Goal: Task Accomplishment & Management: Manage account settings

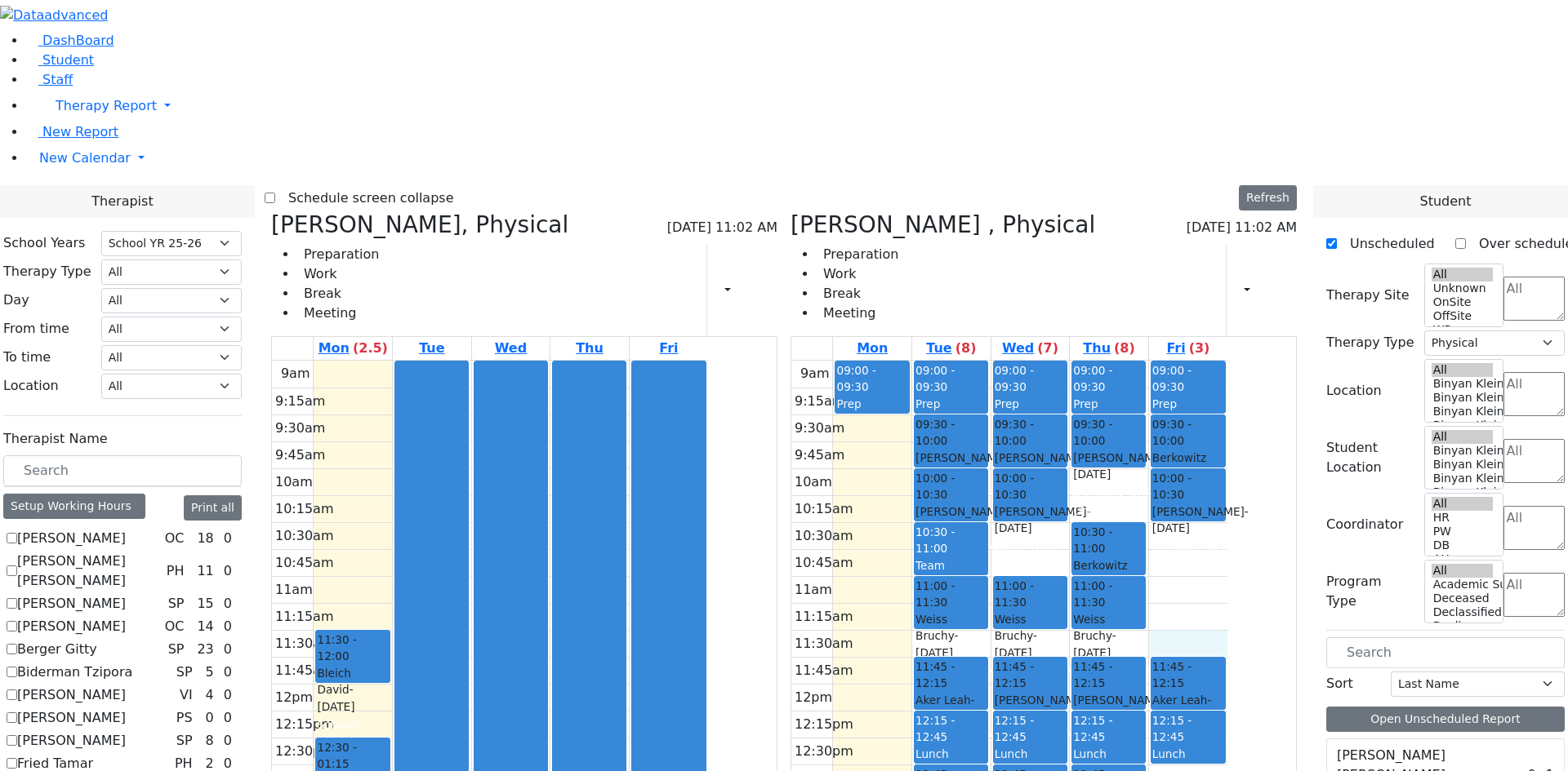
select select "212"
select select "2"
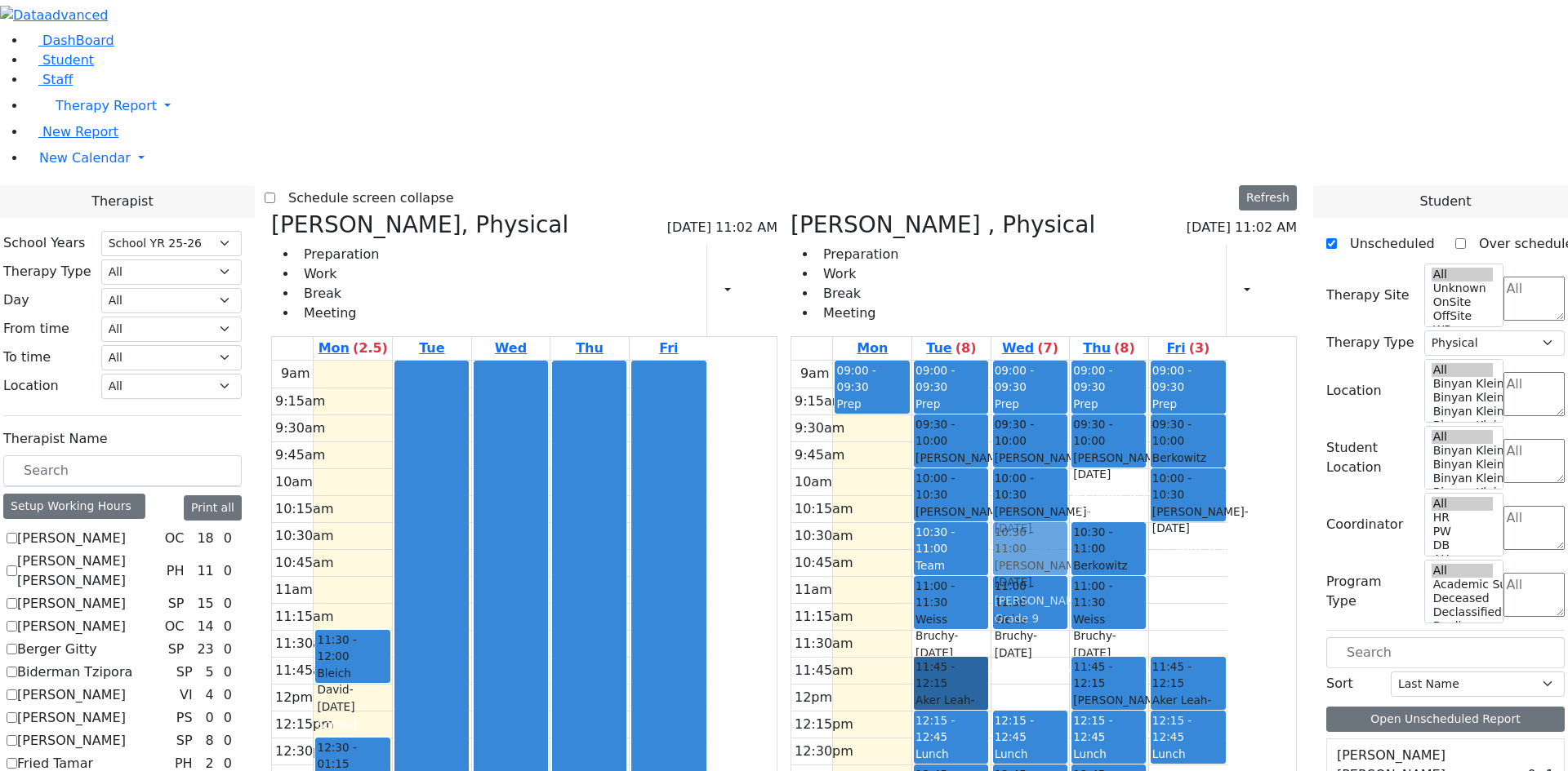
drag, startPoint x: 1118, startPoint y: 439, endPoint x: 1105, endPoint y: 317, distance: 122.7
click at [1070, 361] on div "09:00 - 09:30 Prep 09:30 - 10:00 Herman Yocheved - 04/01/2010 Weiser Mirel Grad…" at bounding box center [1030, 683] width 79 height 646
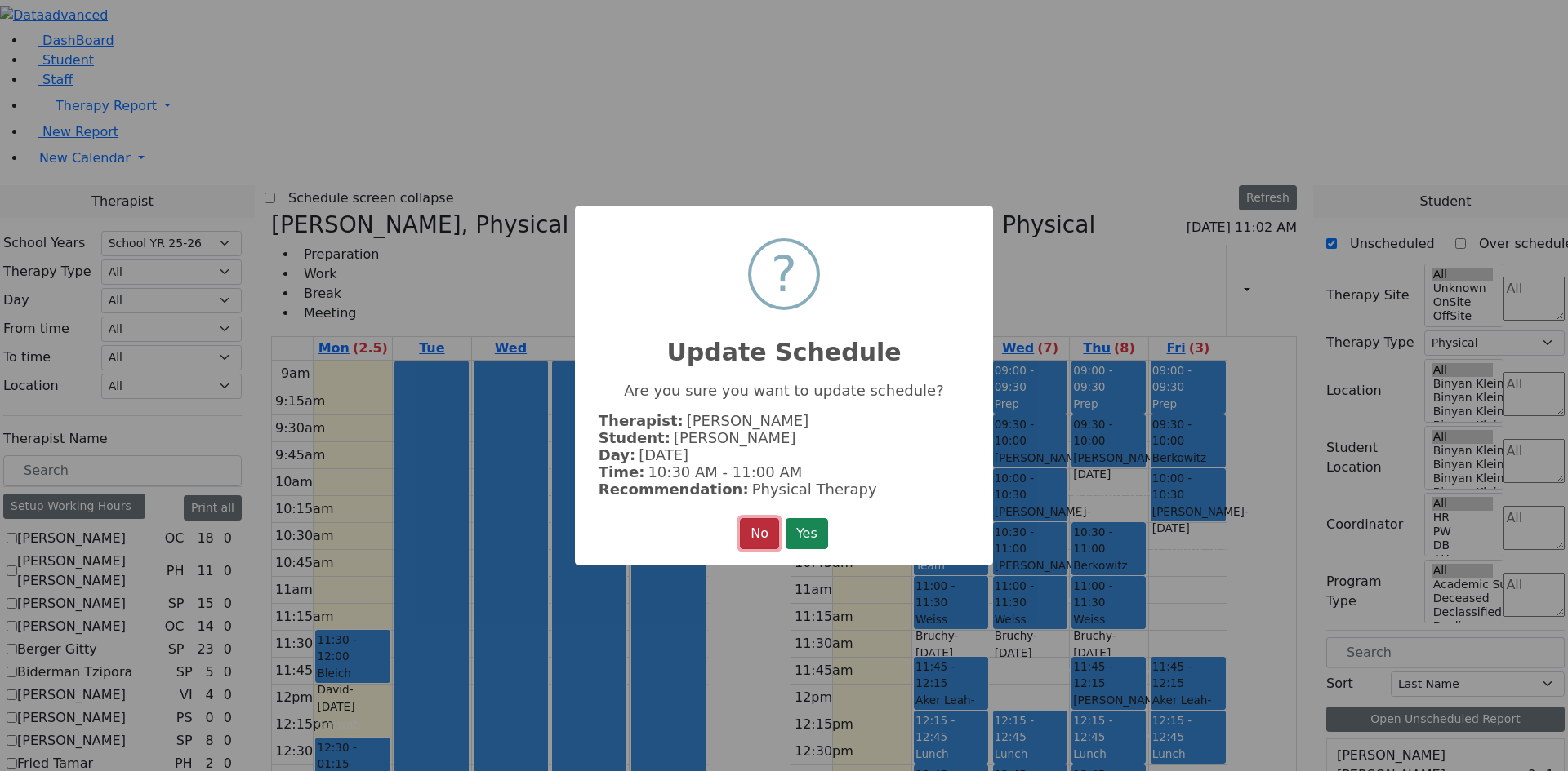
click at [742, 532] on button "No" at bounding box center [759, 533] width 39 height 31
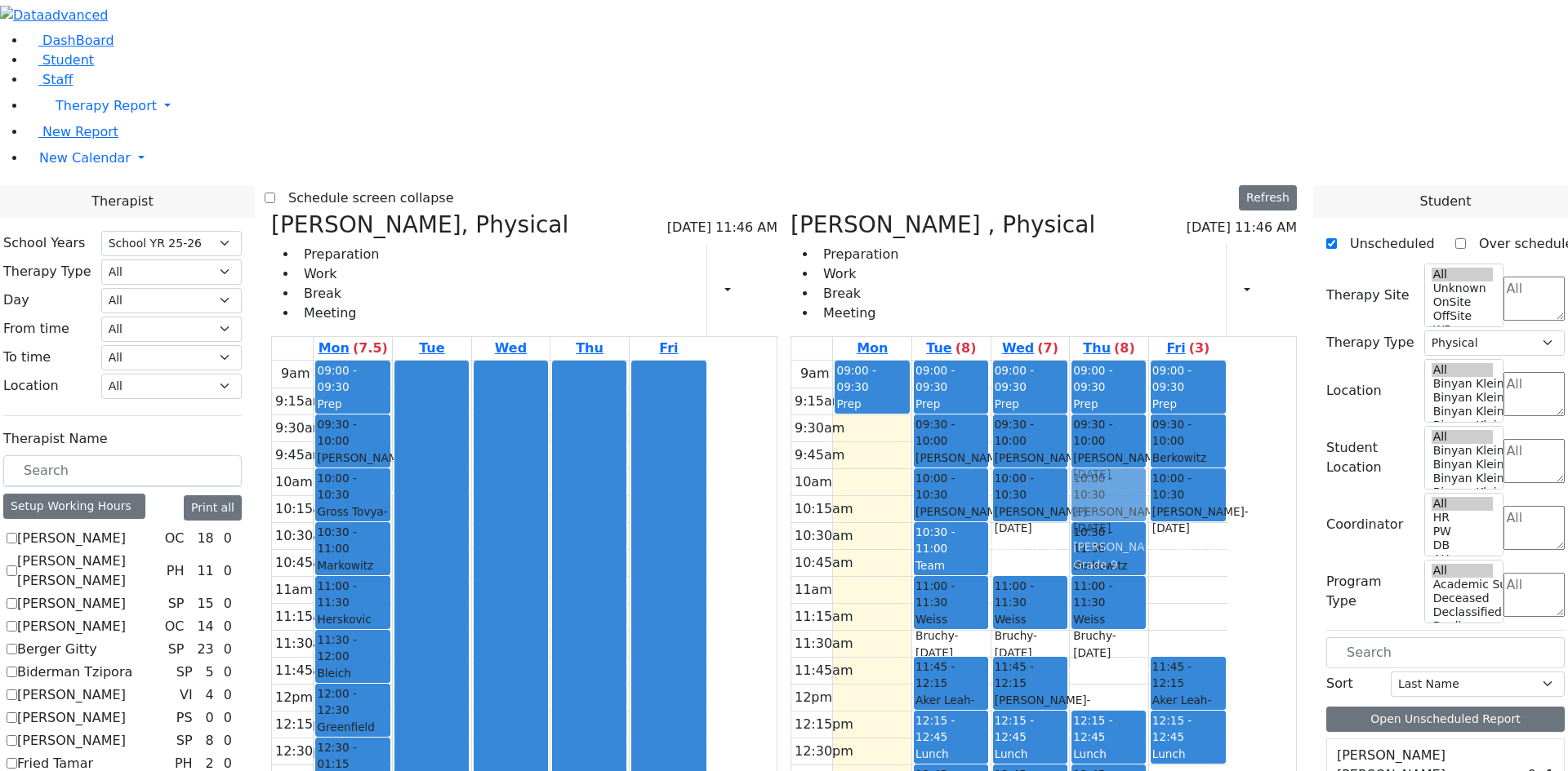
drag, startPoint x: 1187, startPoint y: 427, endPoint x: 1177, endPoint y: 251, distance: 176.3
click at [1148, 361] on div "09:00 - 09:30 Prep 09:30 - 10:00 Kahana Gitty - 06/17/2007 Goldberg, Chanie Gra…" at bounding box center [1109, 683] width 79 height 646
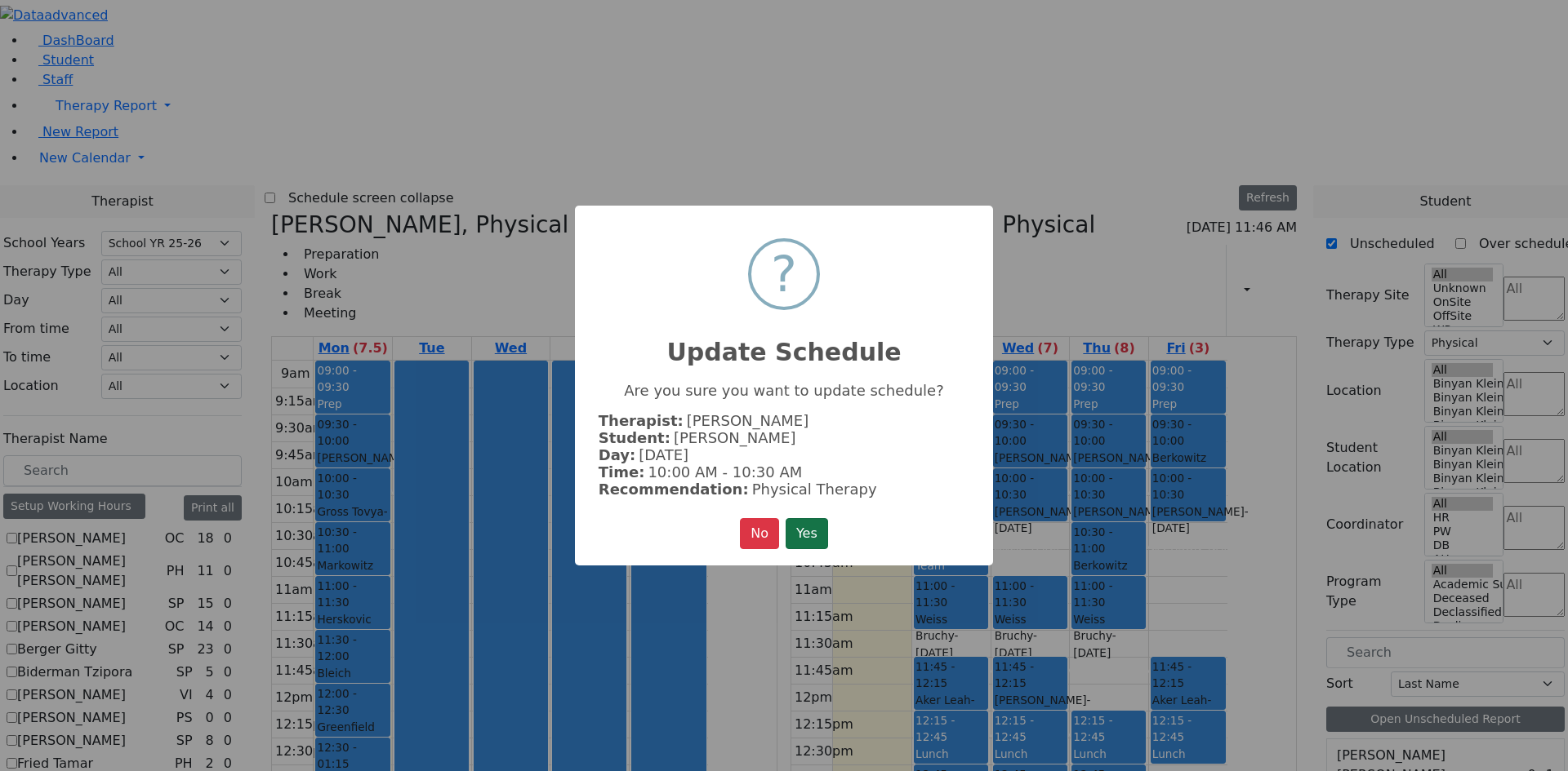
click at [803, 532] on button "Yes" at bounding box center [806, 533] width 43 height 31
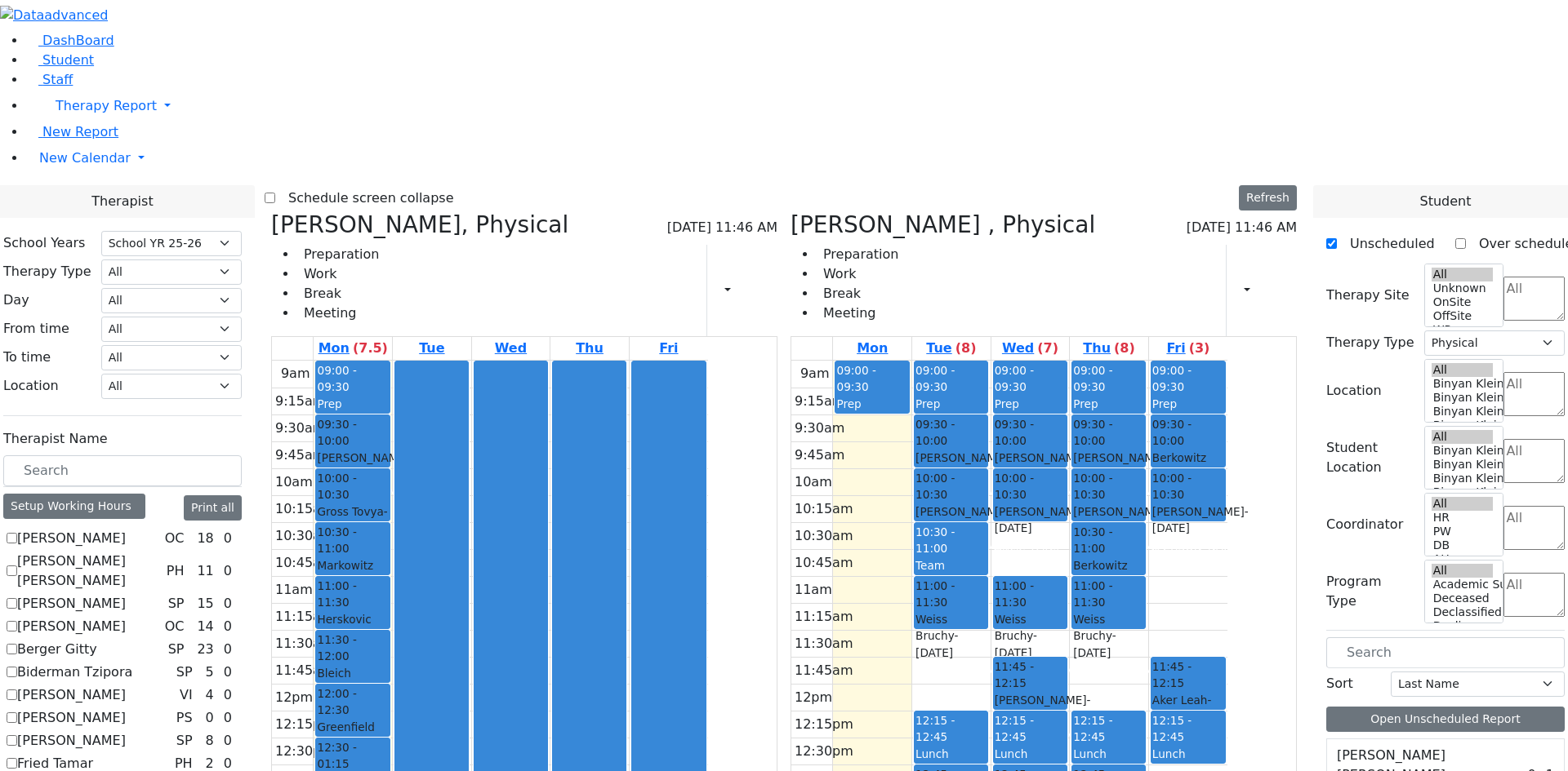
drag, startPoint x: 1037, startPoint y: 439, endPoint x: 1034, endPoint y: 704, distance: 265.0
click at [990, 704] on div "09:00 - 09:30 Prep 09:30 - 10:00 Friedrich Leah - 11/23/2011 Cohen, Sara C Grad…" at bounding box center [950, 683] width 79 height 646
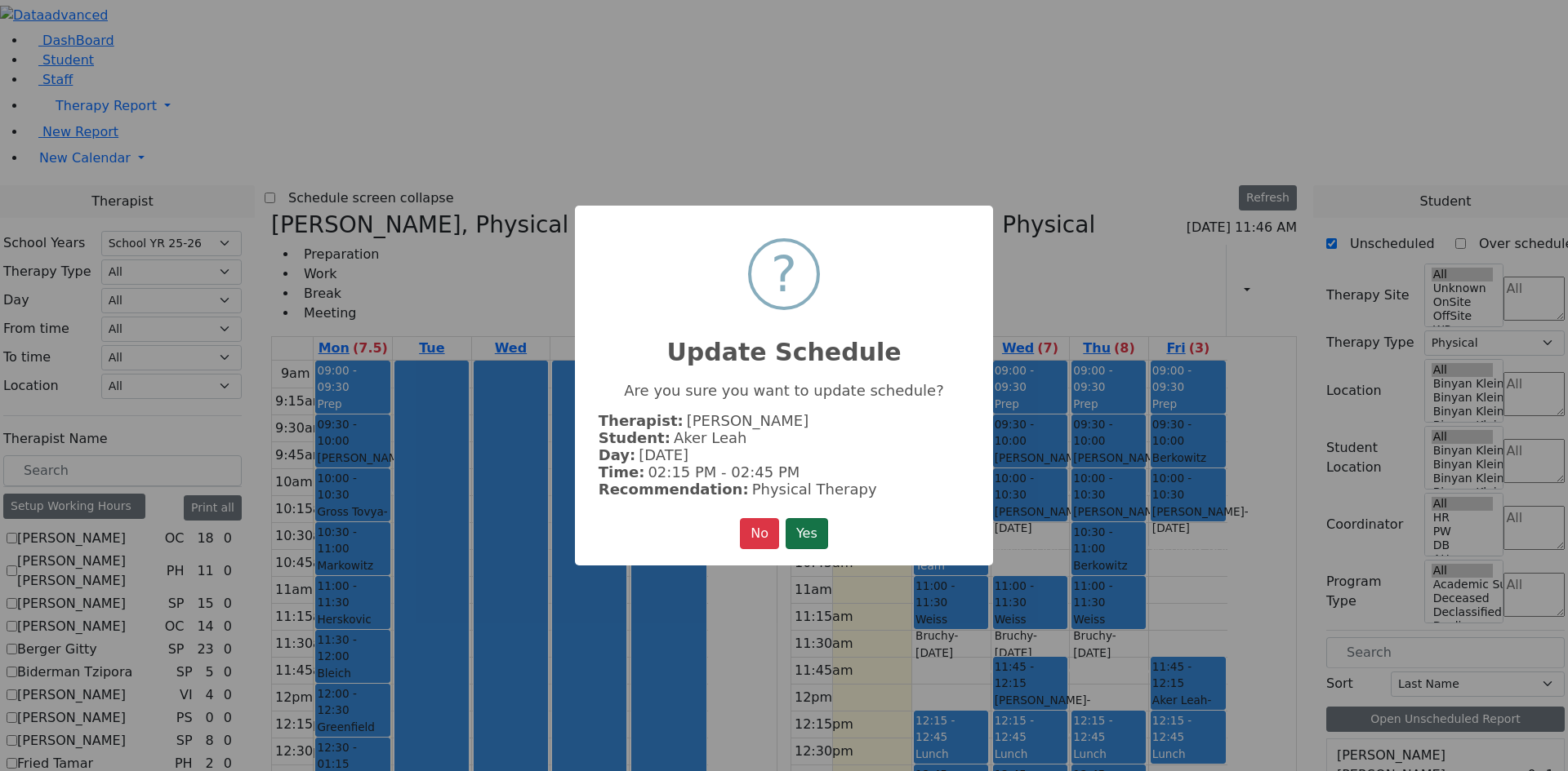
click at [793, 518] on button "Yes" at bounding box center [806, 533] width 43 height 31
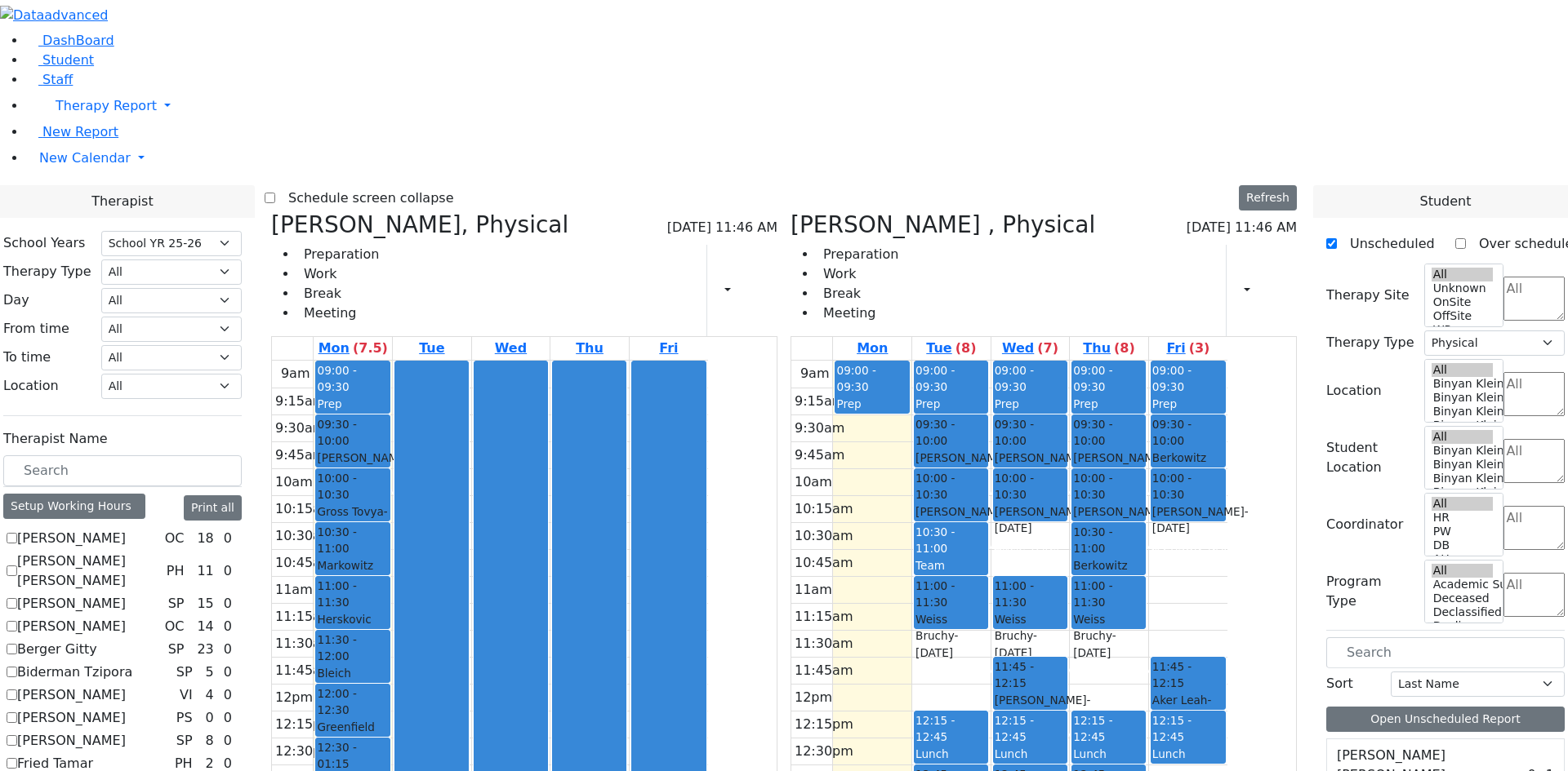
drag, startPoint x: 1405, startPoint y: 450, endPoint x: 1186, endPoint y: 429, distance: 220.0
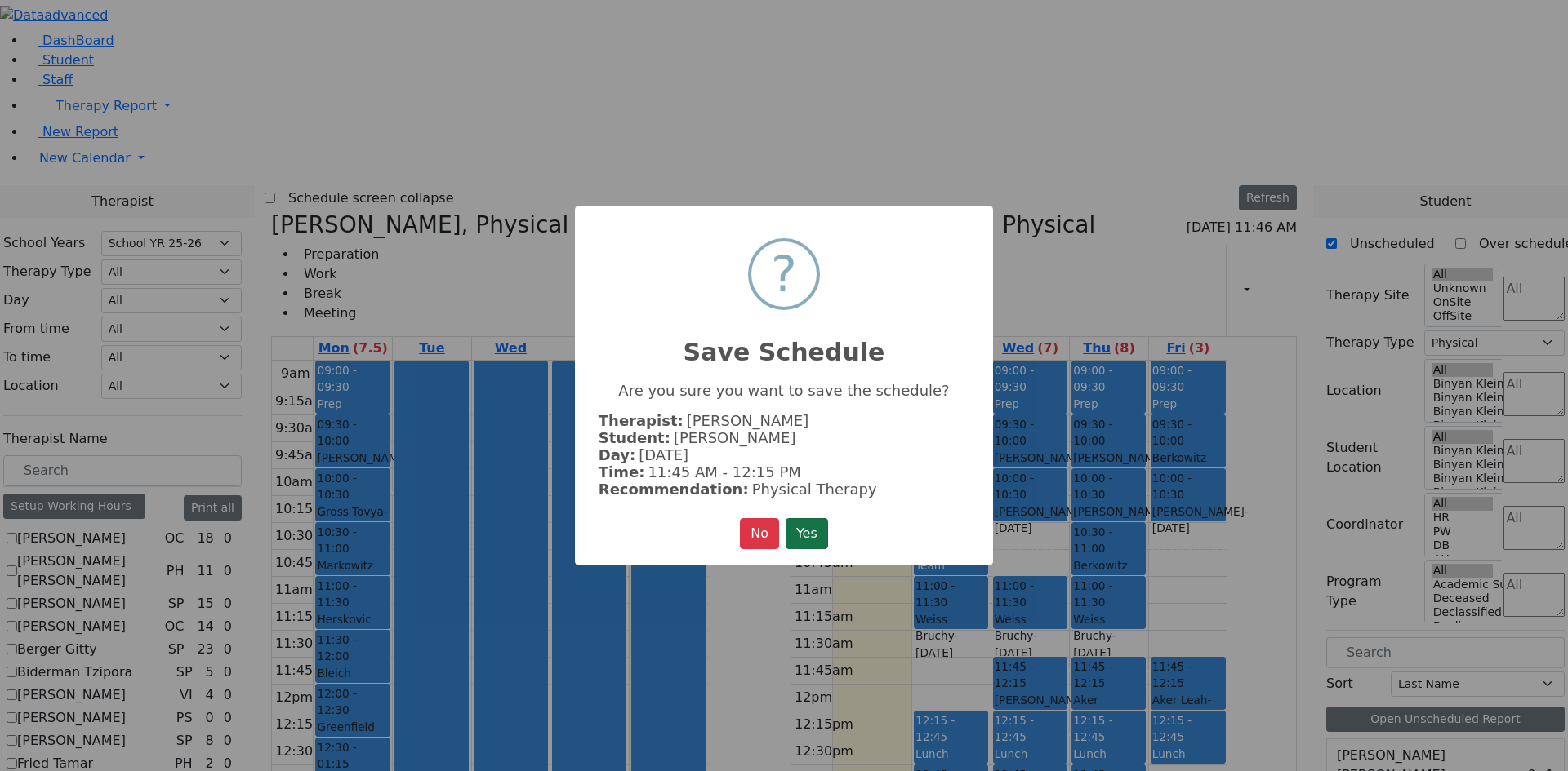
click at [812, 526] on button "Yes" at bounding box center [806, 533] width 43 height 31
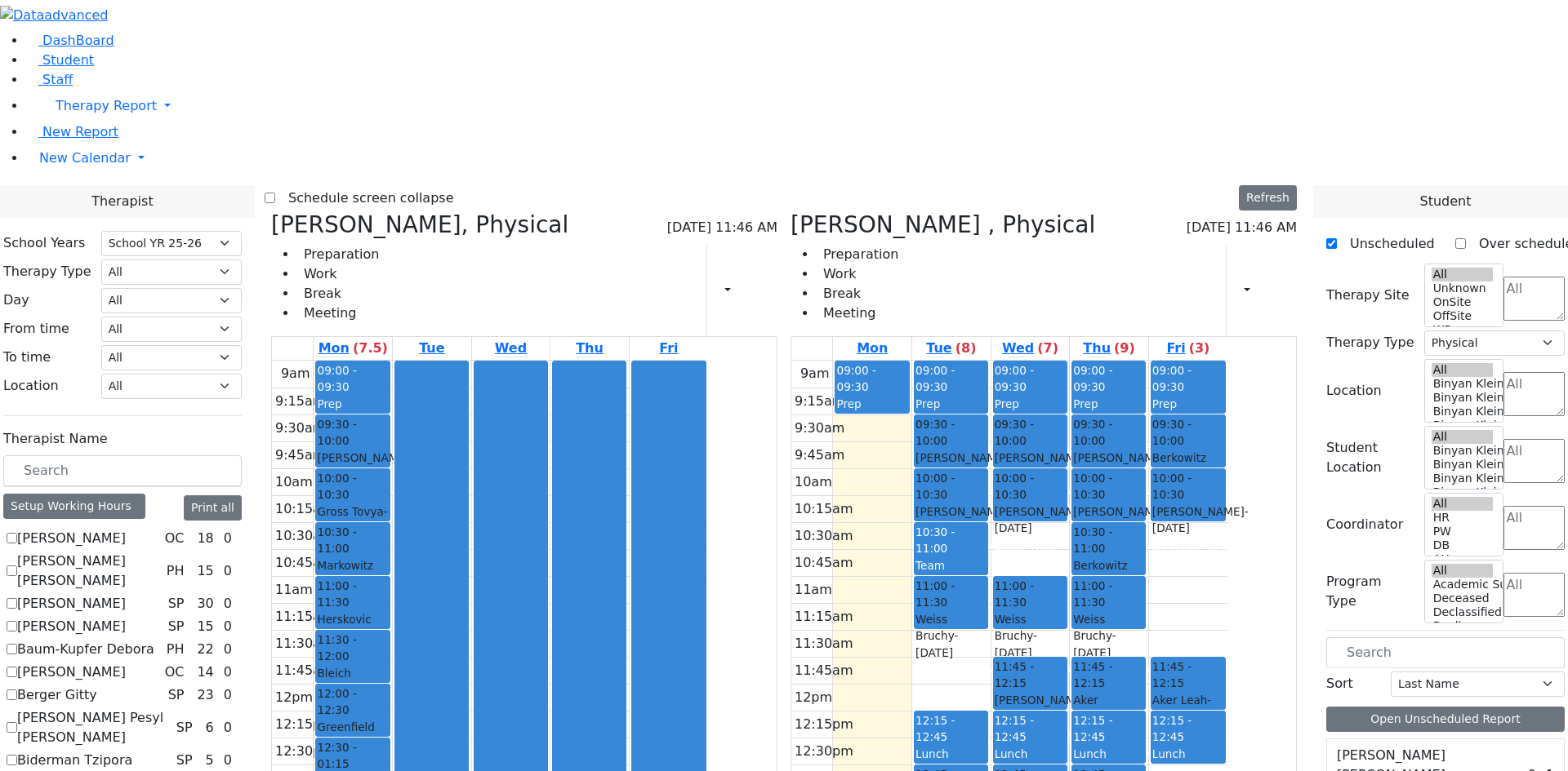
drag, startPoint x: 1405, startPoint y: 441, endPoint x: 1071, endPoint y: 422, distance: 334.5
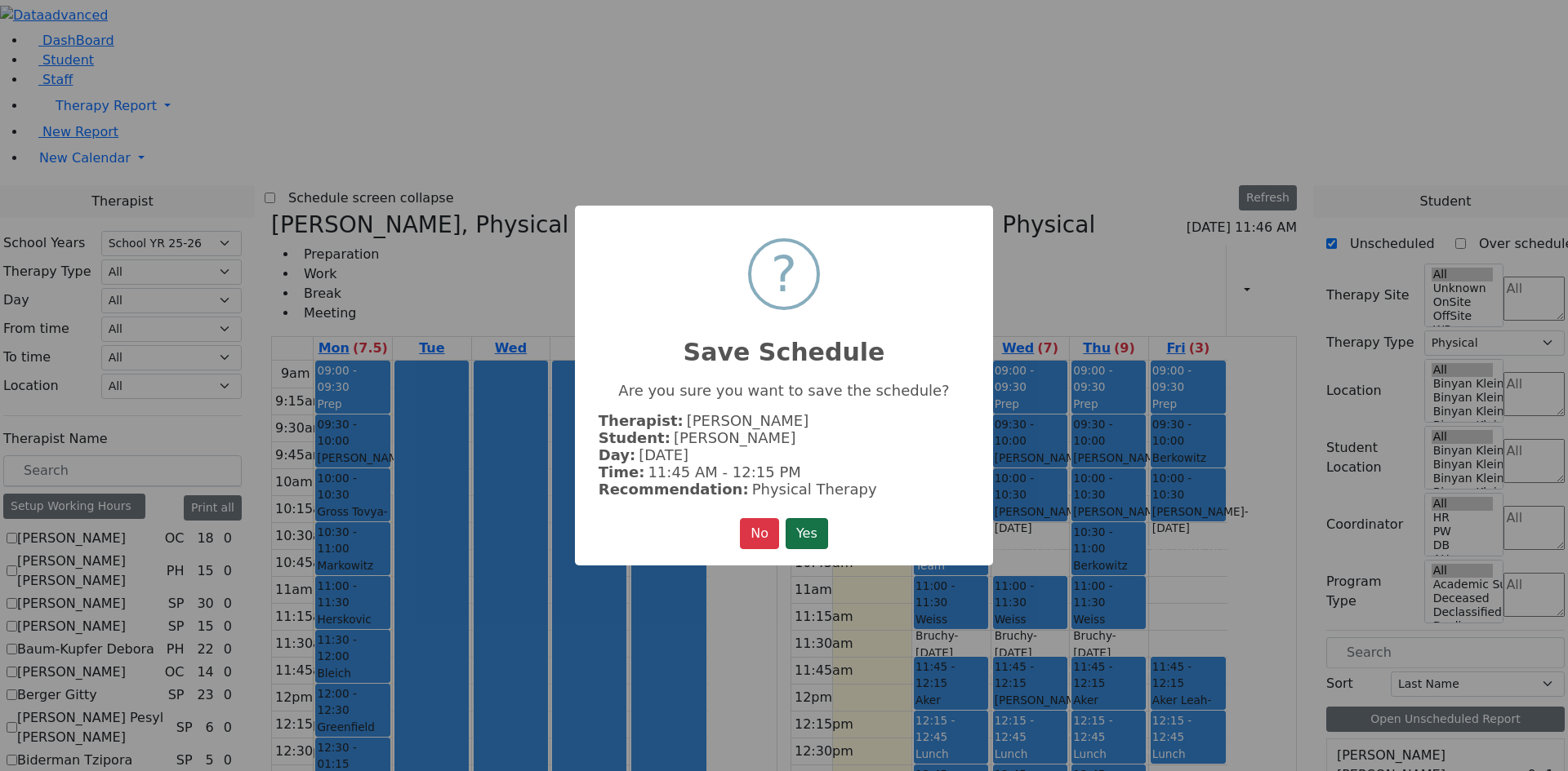
click at [809, 527] on button "Yes" at bounding box center [806, 533] width 43 height 31
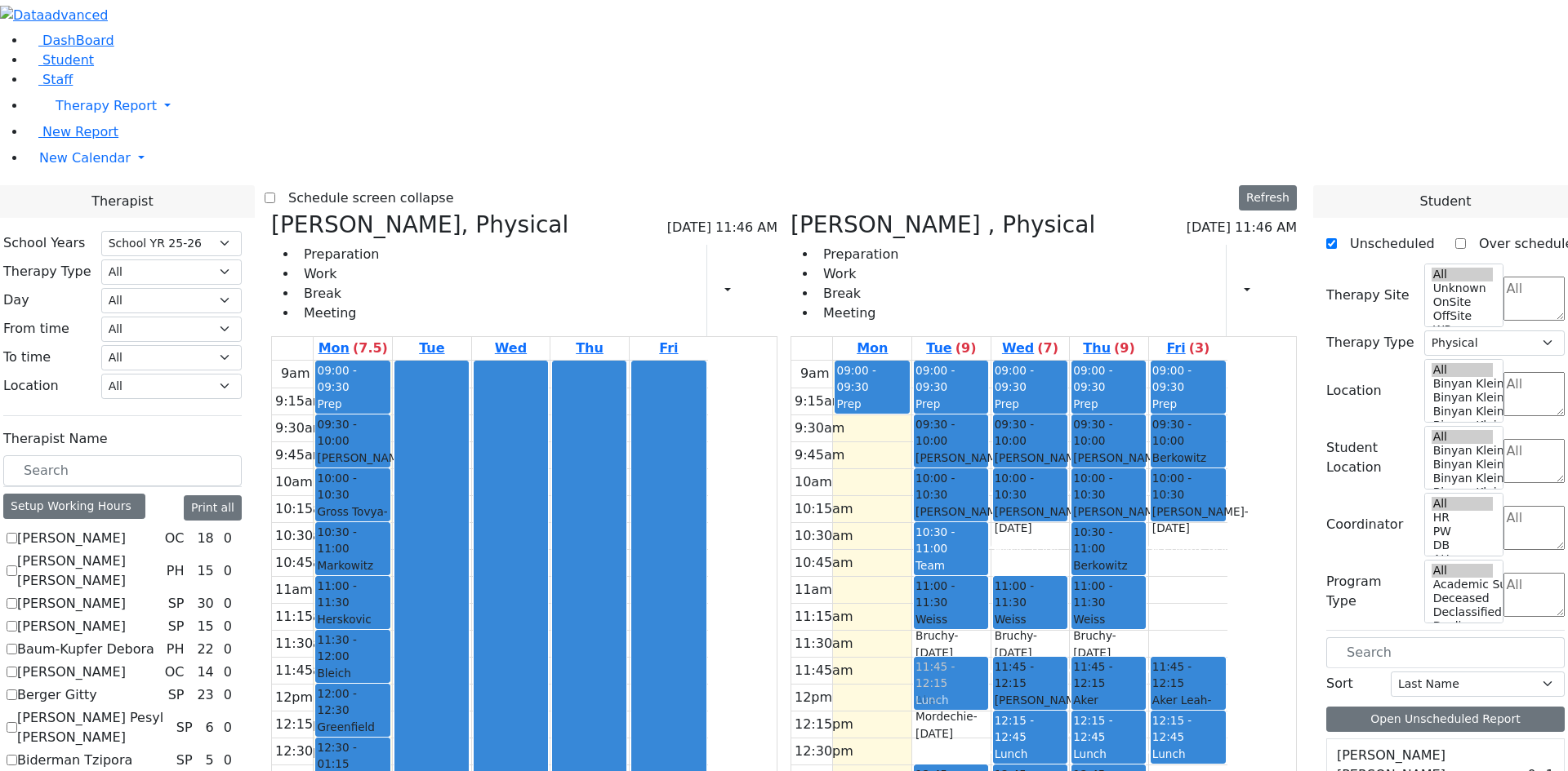
drag, startPoint x: 1038, startPoint y: 494, endPoint x: 1043, endPoint y: 443, distance: 51.2
click at [990, 443] on div "09:00 - 09:30 Prep 09:30 - 10:00 Friedrich Leah - 11/23/2011 Cohen, Sara C Grad…" at bounding box center [950, 683] width 79 height 646
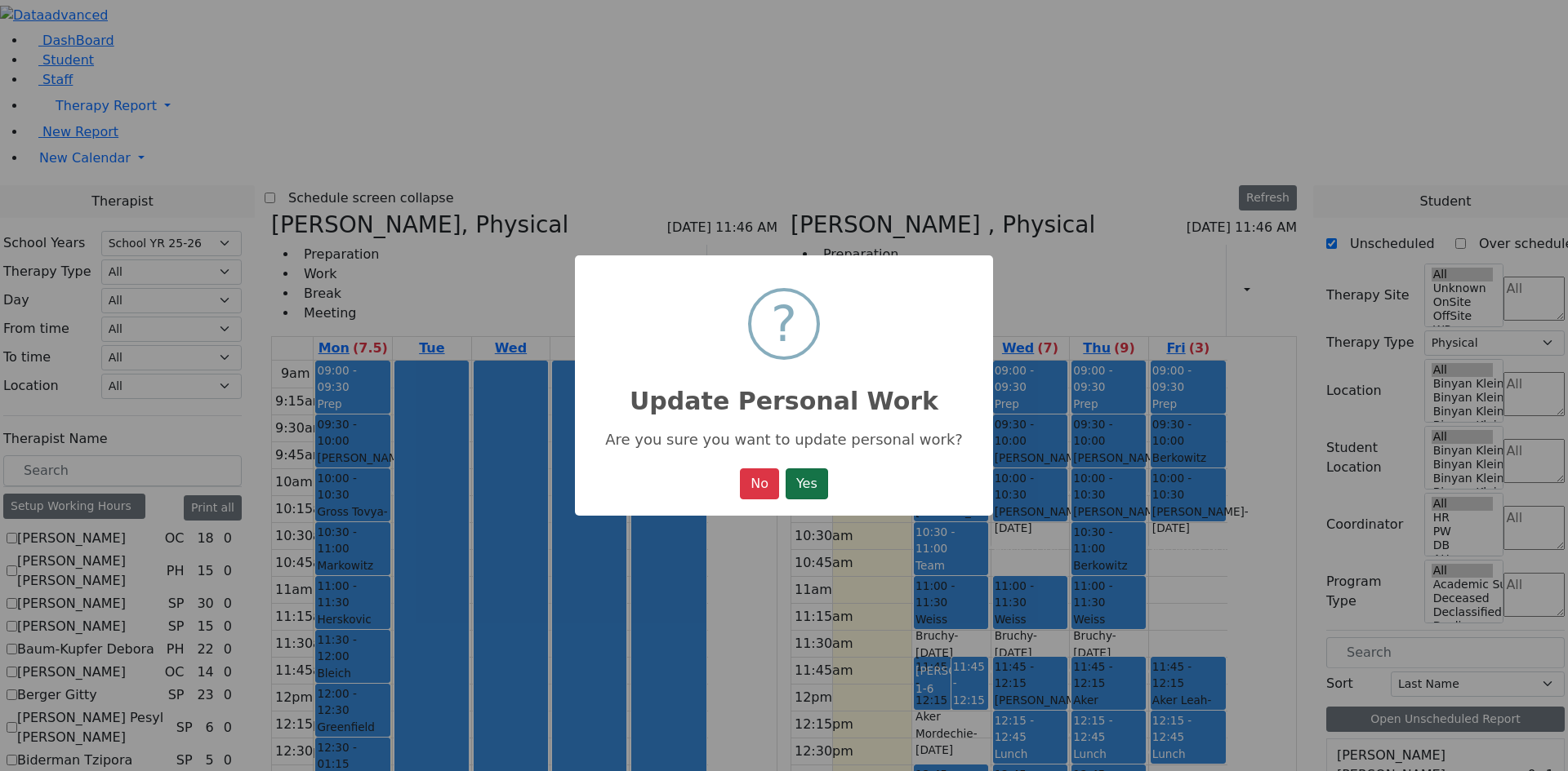
click at [800, 489] on button "Yes" at bounding box center [806, 483] width 43 height 31
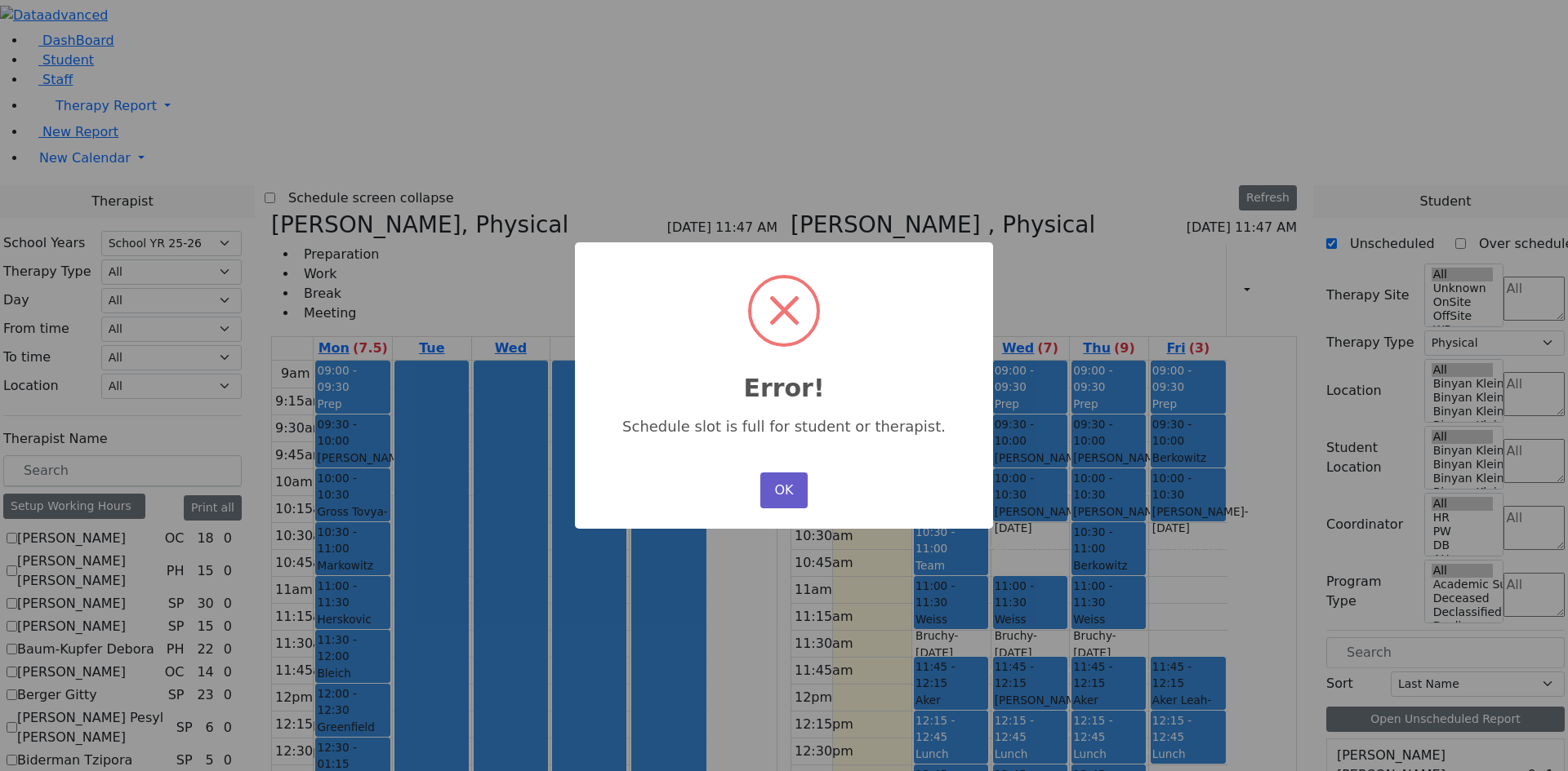
click at [782, 492] on button "OK" at bounding box center [784, 491] width 48 height 36
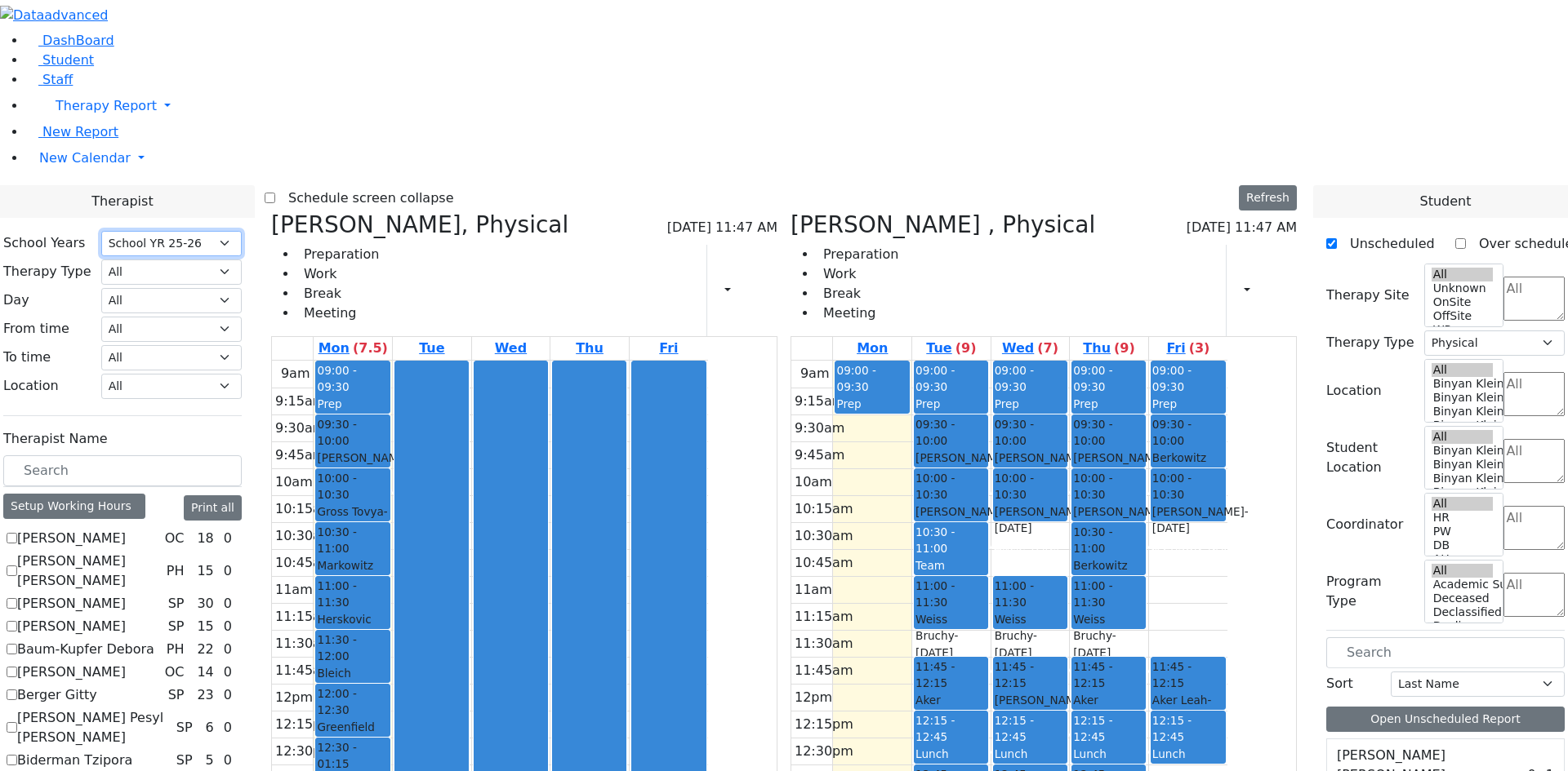
click at [242, 231] on select "Select School YR Summer YR 25 School YR 25-26 Summer YR 25 School YR 24-25 Summ…" at bounding box center [171, 243] width 140 height 25
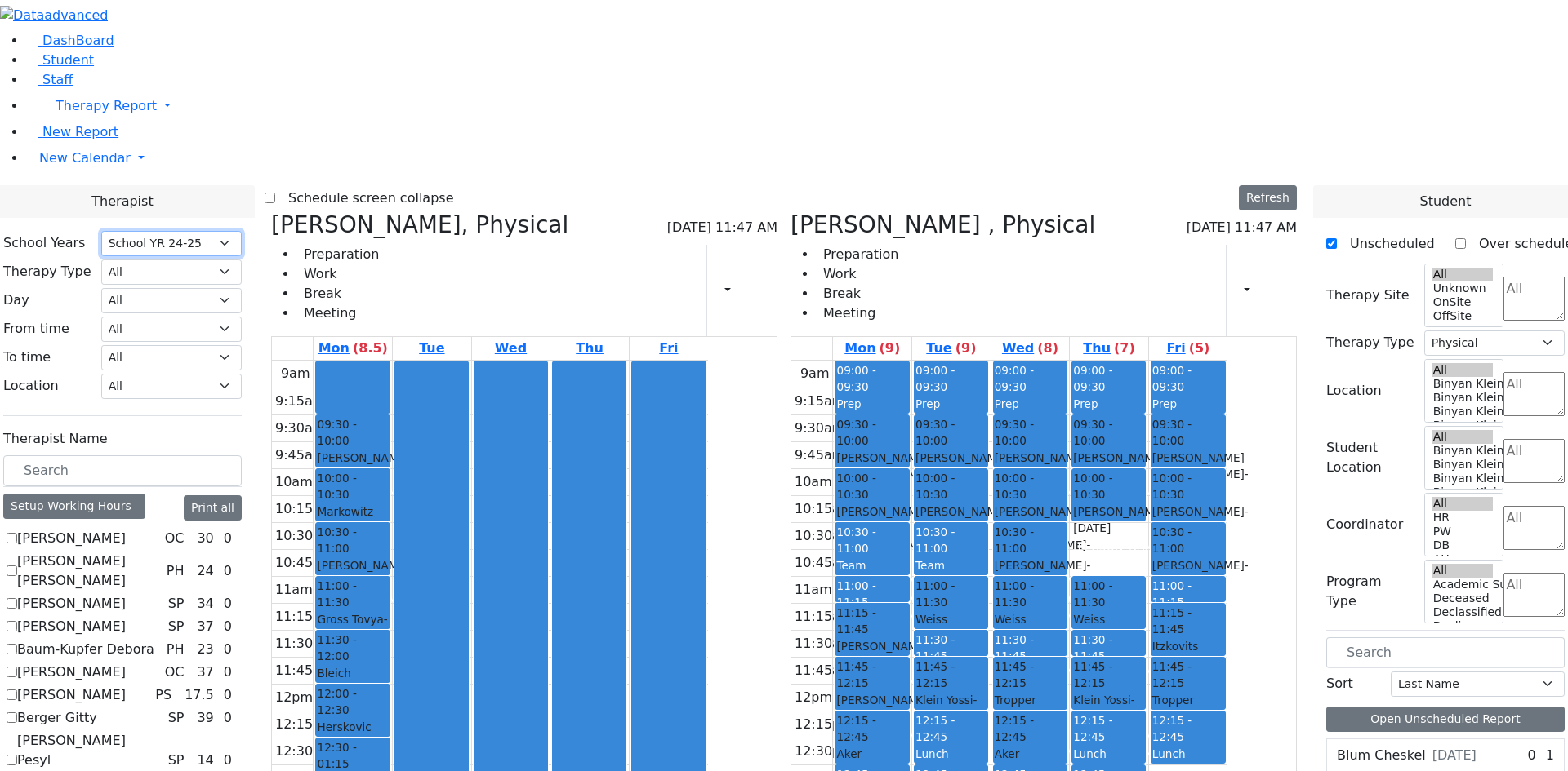
click at [242, 231] on select "Select School YR Summer YR 25 School YR 25-26 Summer YR 25 School YR 24-25 Summ…" at bounding box center [171, 243] width 140 height 25
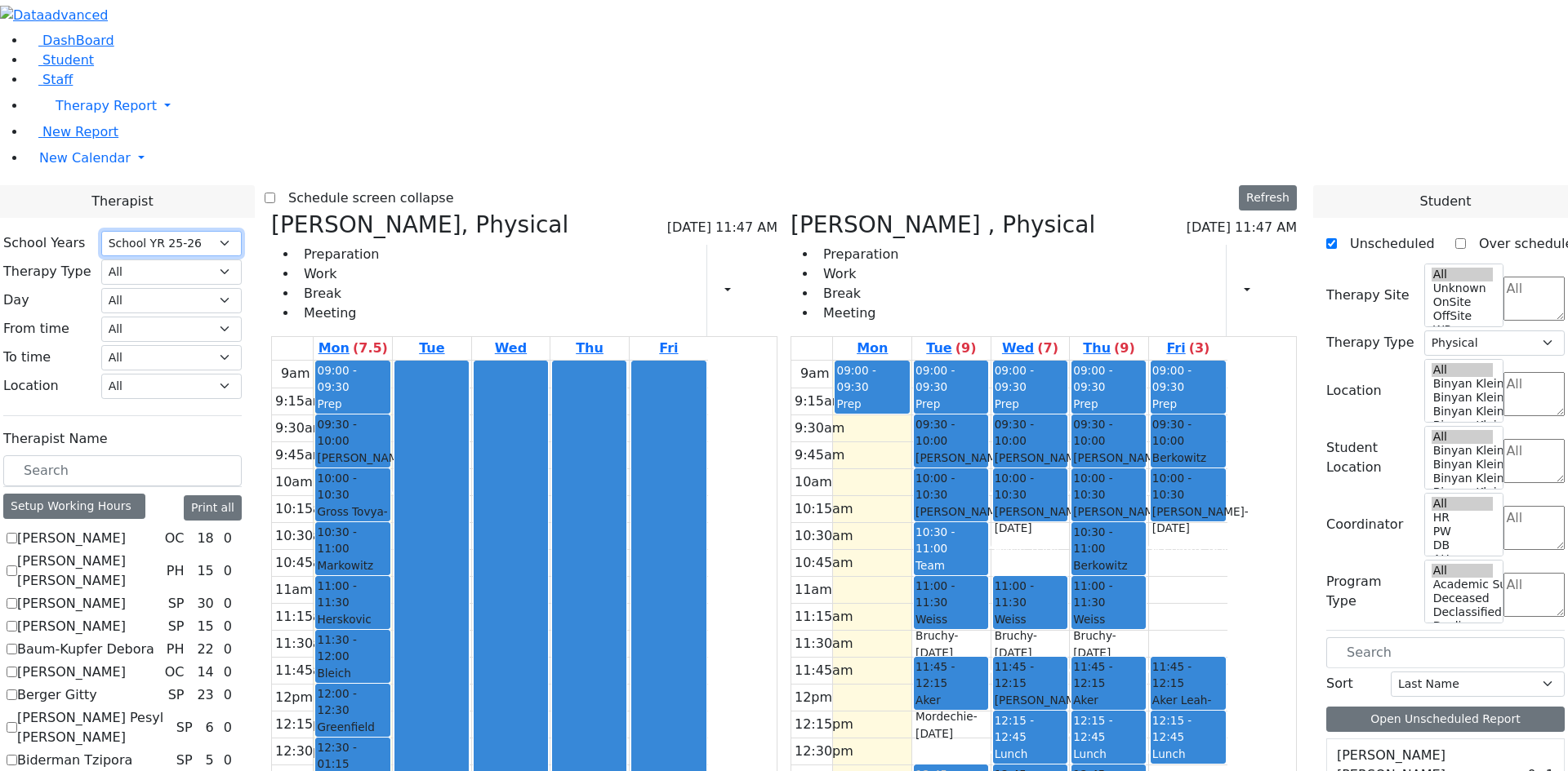
drag, startPoint x: 1035, startPoint y: 494, endPoint x: 1035, endPoint y: 540, distance: 46.0
click at [990, 540] on div "09:00 - 09:30 Prep 09:30 - 10:00 Friedrich Leah - 11/23/2011 Cohen, Sara C Grad…" at bounding box center [950, 683] width 79 height 646
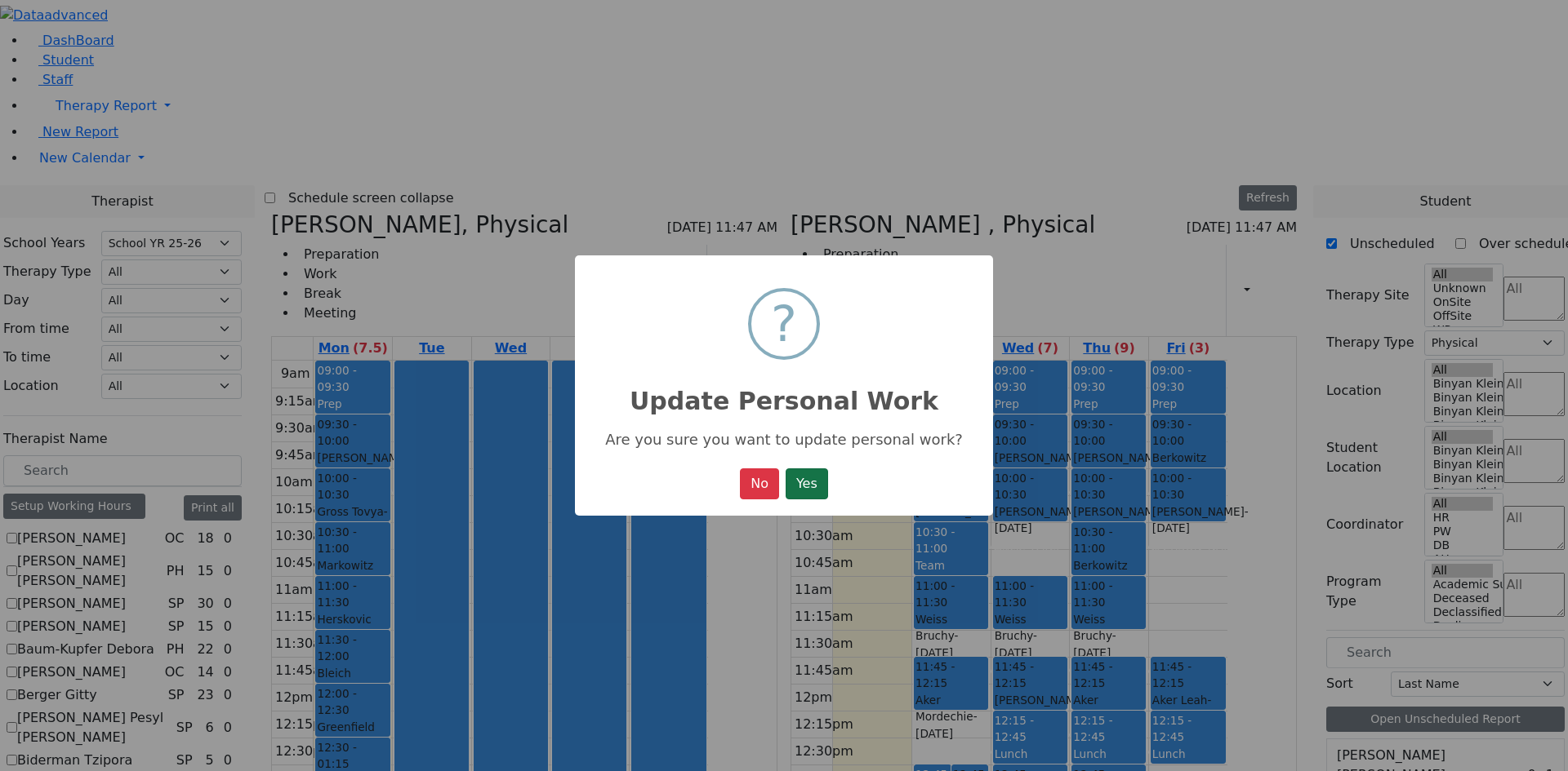
click at [815, 486] on button "Yes" at bounding box center [806, 483] width 43 height 31
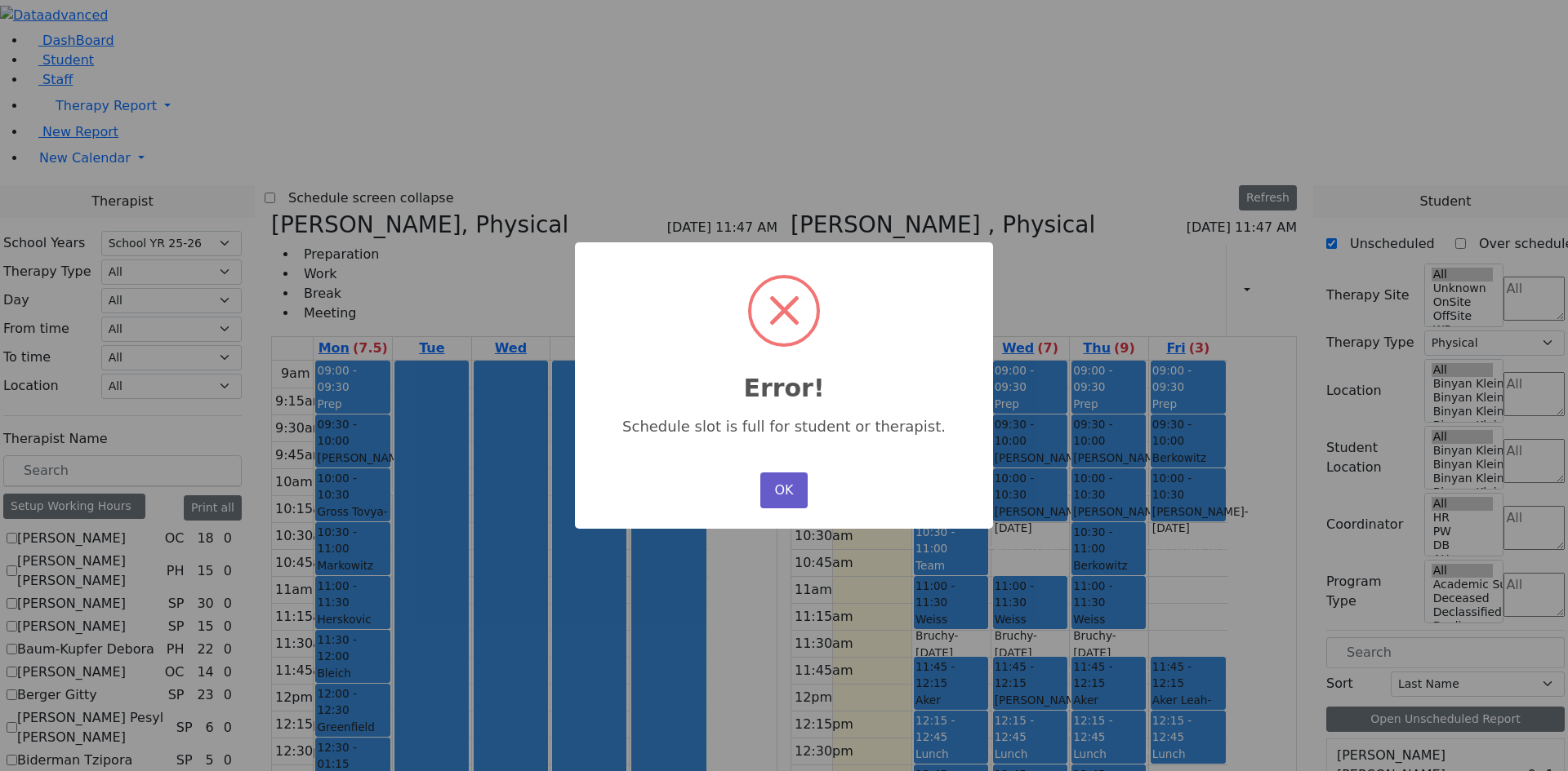
click at [780, 482] on button "OK" at bounding box center [784, 491] width 48 height 36
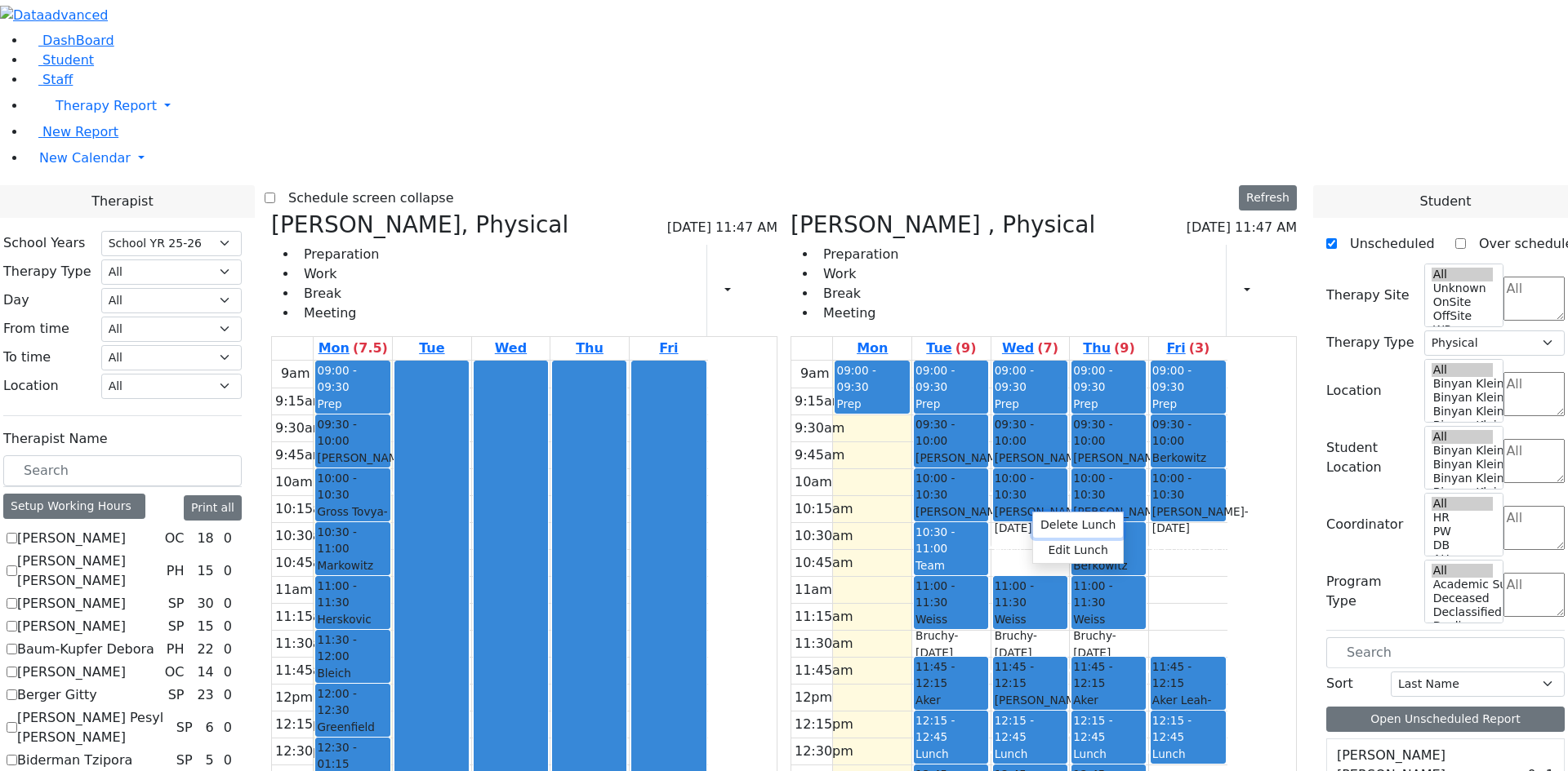
click at [1038, 523] on button "Delete Lunch" at bounding box center [1078, 525] width 90 height 25
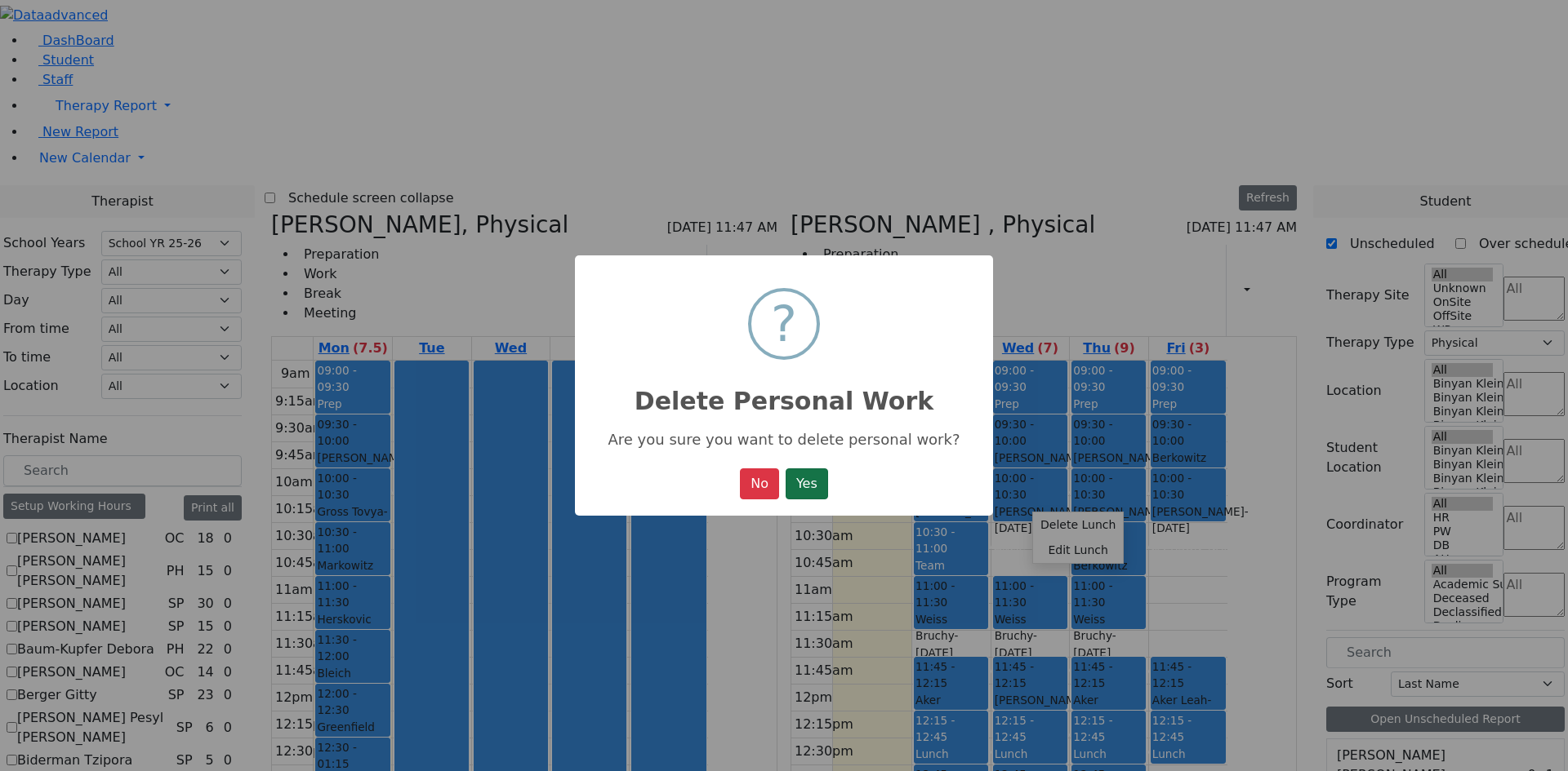
click at [822, 483] on button "Yes" at bounding box center [806, 483] width 43 height 31
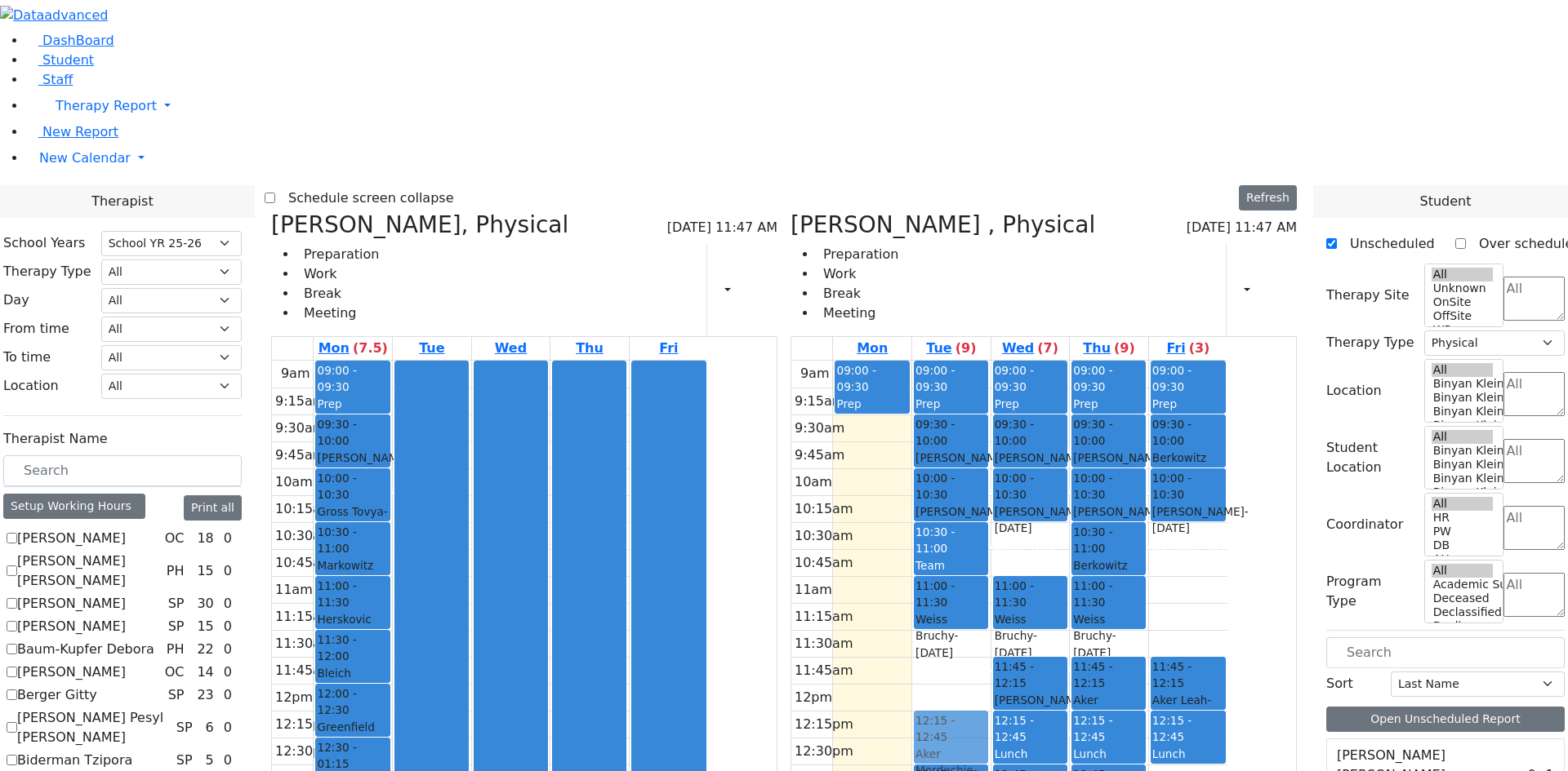
drag, startPoint x: 1015, startPoint y: 447, endPoint x: 999, endPoint y: 490, distance: 45.9
click at [999, 490] on div "9am 9:15am 9:30am 9:45am 10am 10:15am 10:30am 10:45am 11am 11:15am 11:30am 11:4…" at bounding box center [1009, 683] width 436 height 646
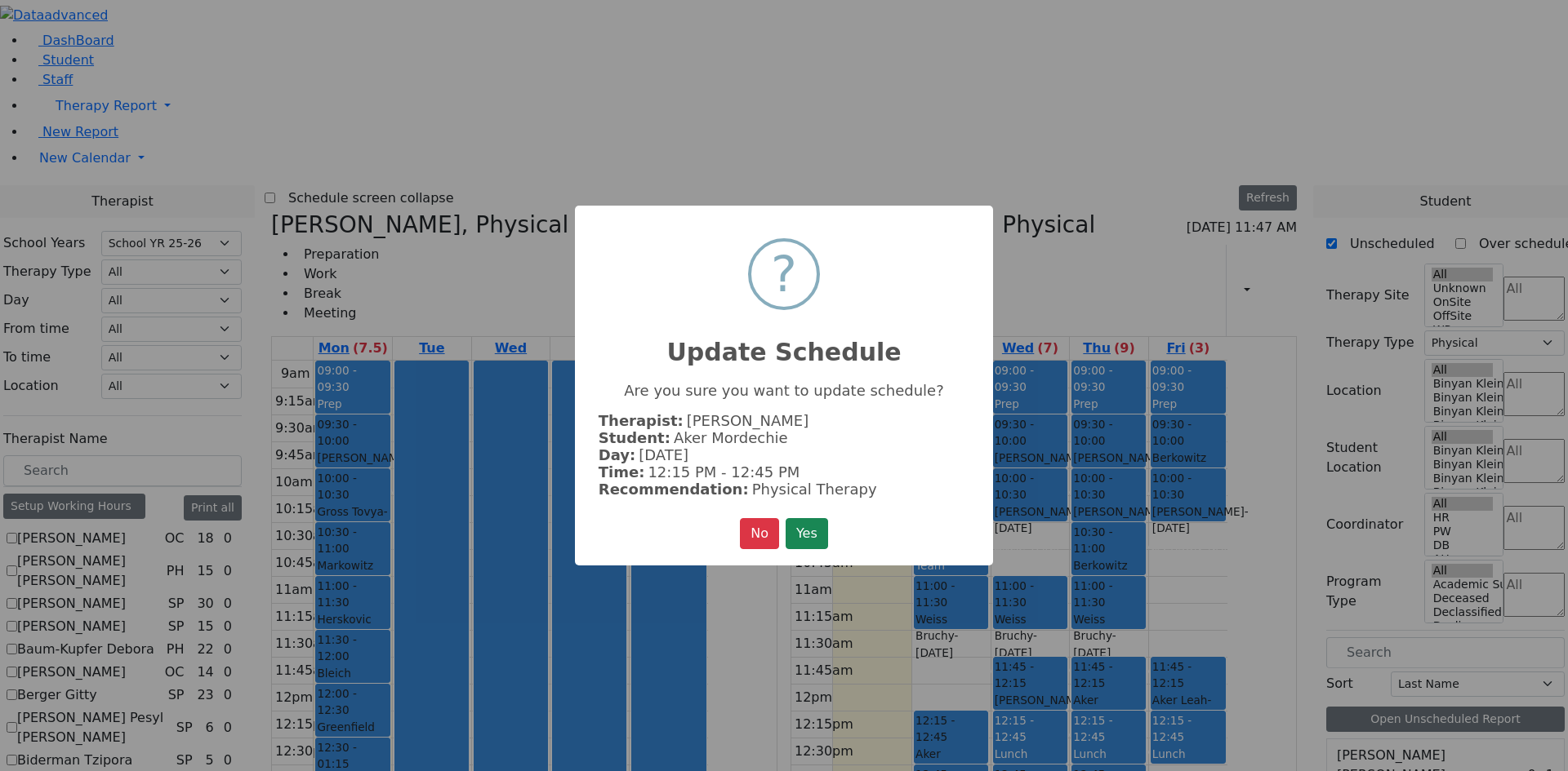
click at [808, 530] on button "Yes" at bounding box center [806, 533] width 43 height 31
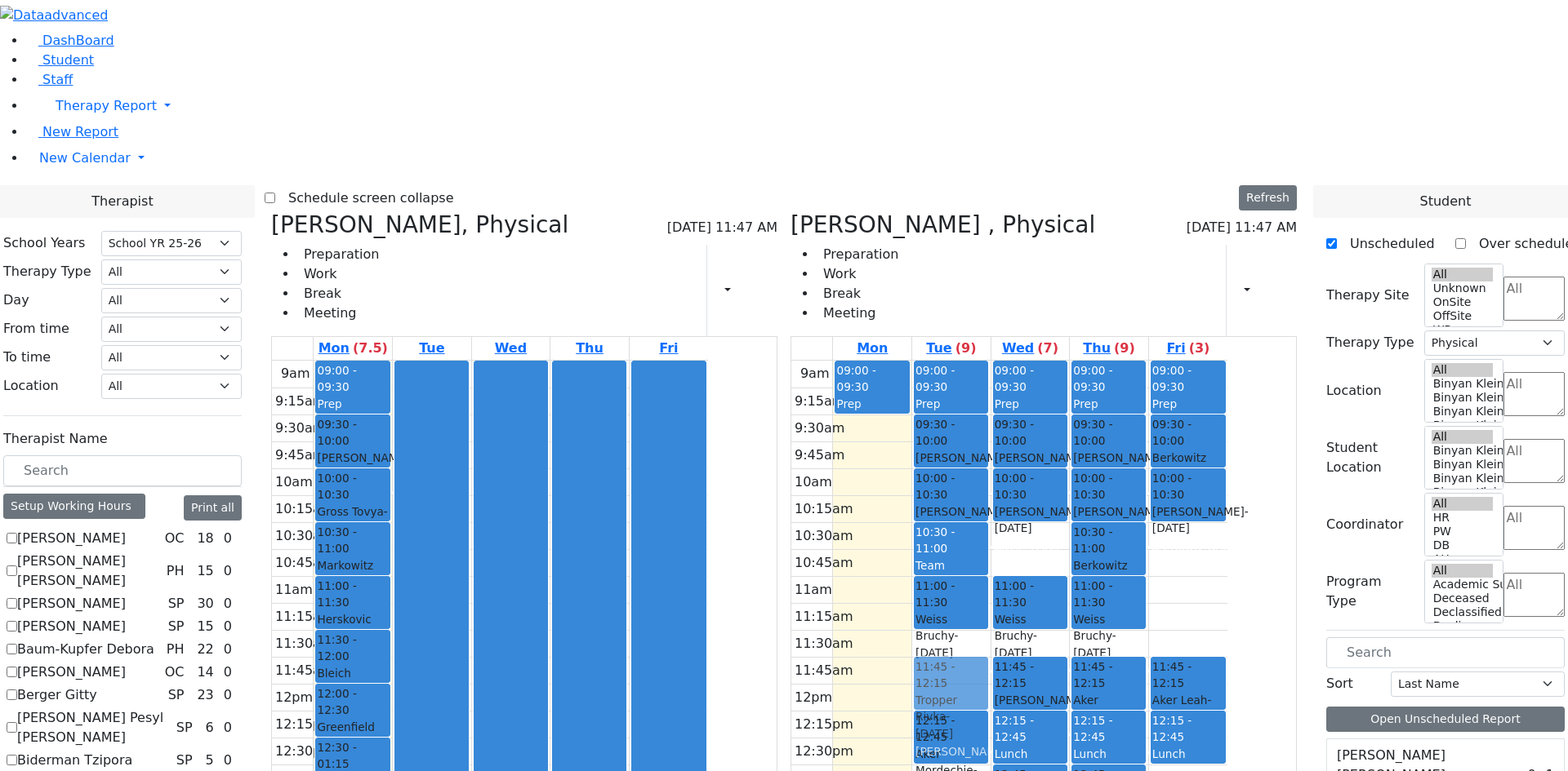
drag, startPoint x: 1042, startPoint y: 540, endPoint x: 1049, endPoint y: 444, distance: 96.3
click at [990, 441] on div "09:00 - 09:30 Prep 09:30 - 10:00 Friedrich Leah - 11/23/2011 Cohen, Sara C Grad…" at bounding box center [950, 683] width 79 height 646
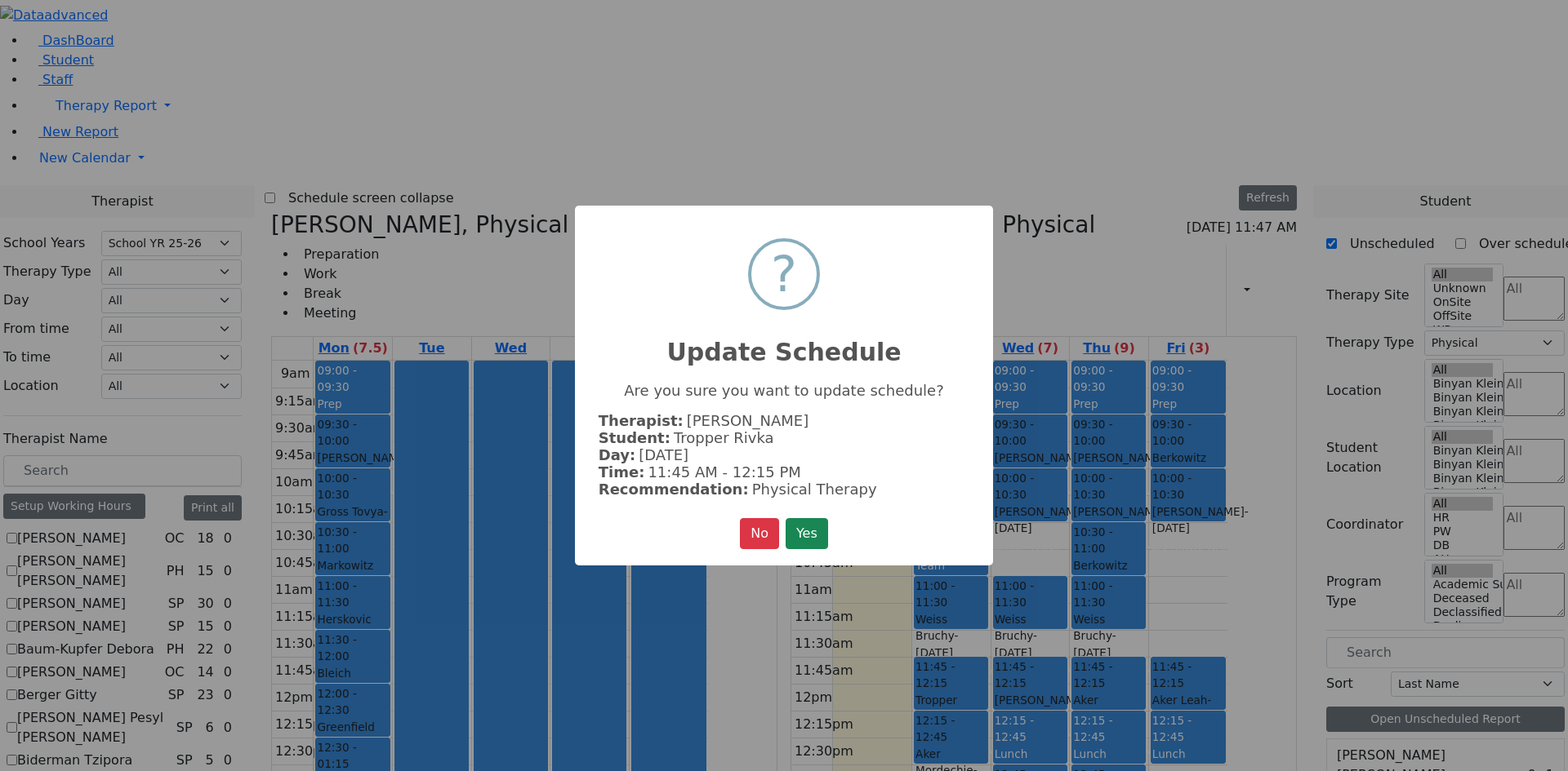
drag, startPoint x: 818, startPoint y: 525, endPoint x: 849, endPoint y: 528, distance: 31.1
click at [818, 526] on button "Yes" at bounding box center [806, 533] width 43 height 31
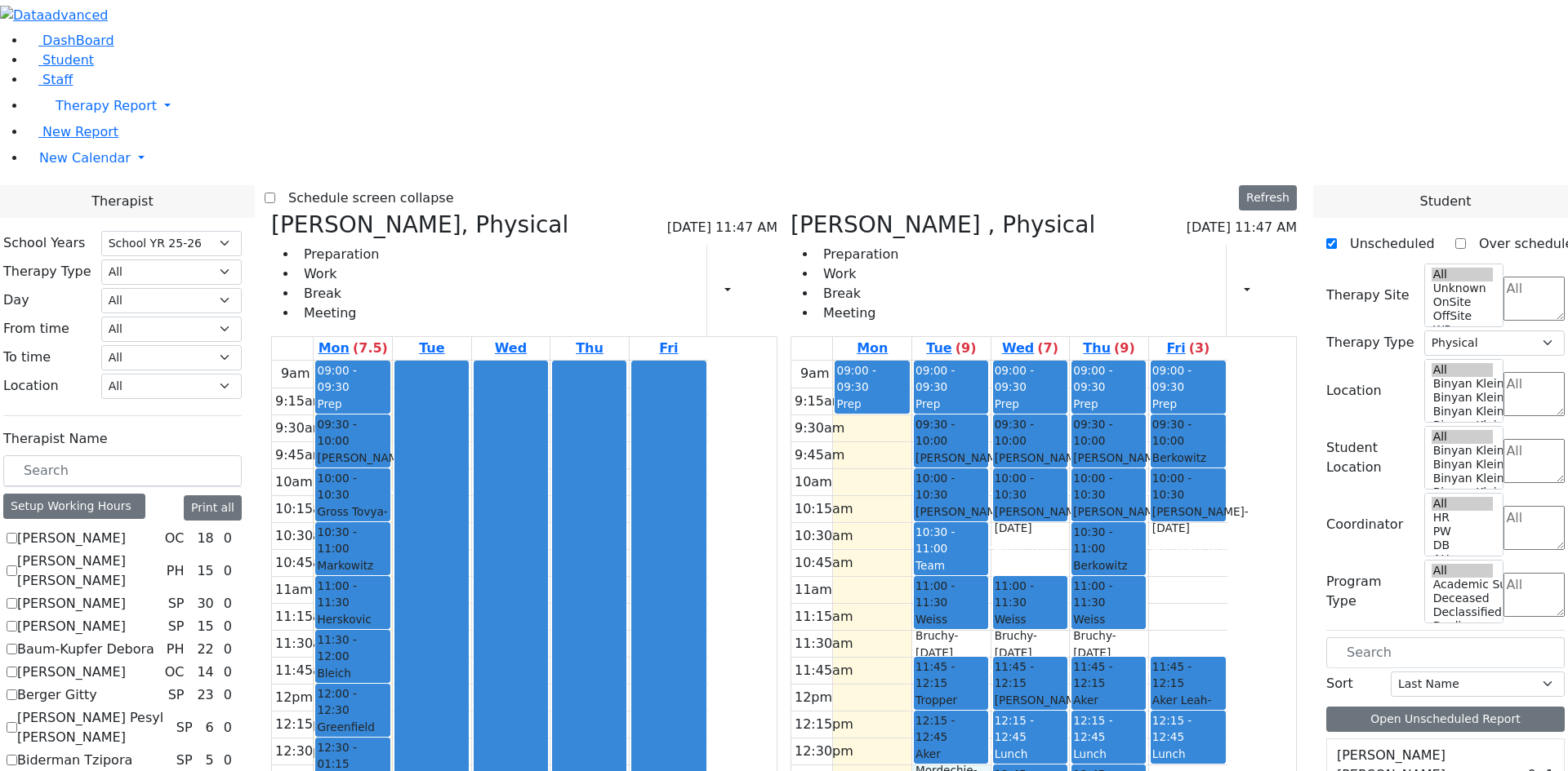
click at [1022, 535] on div "9am 9:15am 9:30am 9:45am 10am 10:15am 10:30am 10:45am 11am 11:15am 11:30am 11:4…" at bounding box center [1009, 683] width 436 height 646
drag, startPoint x: 1022, startPoint y: 535, endPoint x: 1027, endPoint y: 558, distance: 23.5
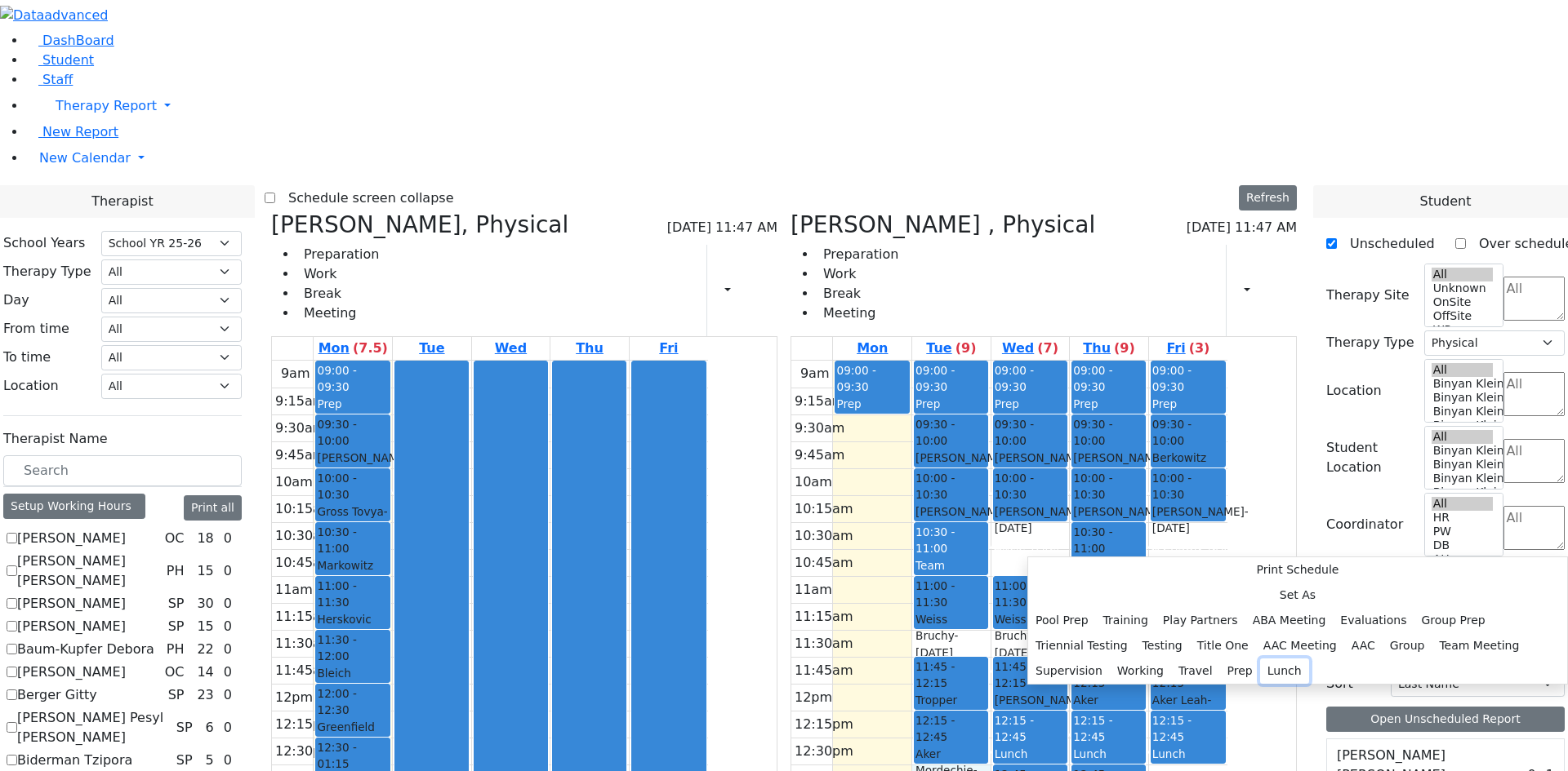
click at [1260, 658] on button "Lunch" at bounding box center [1284, 670] width 49 height 25
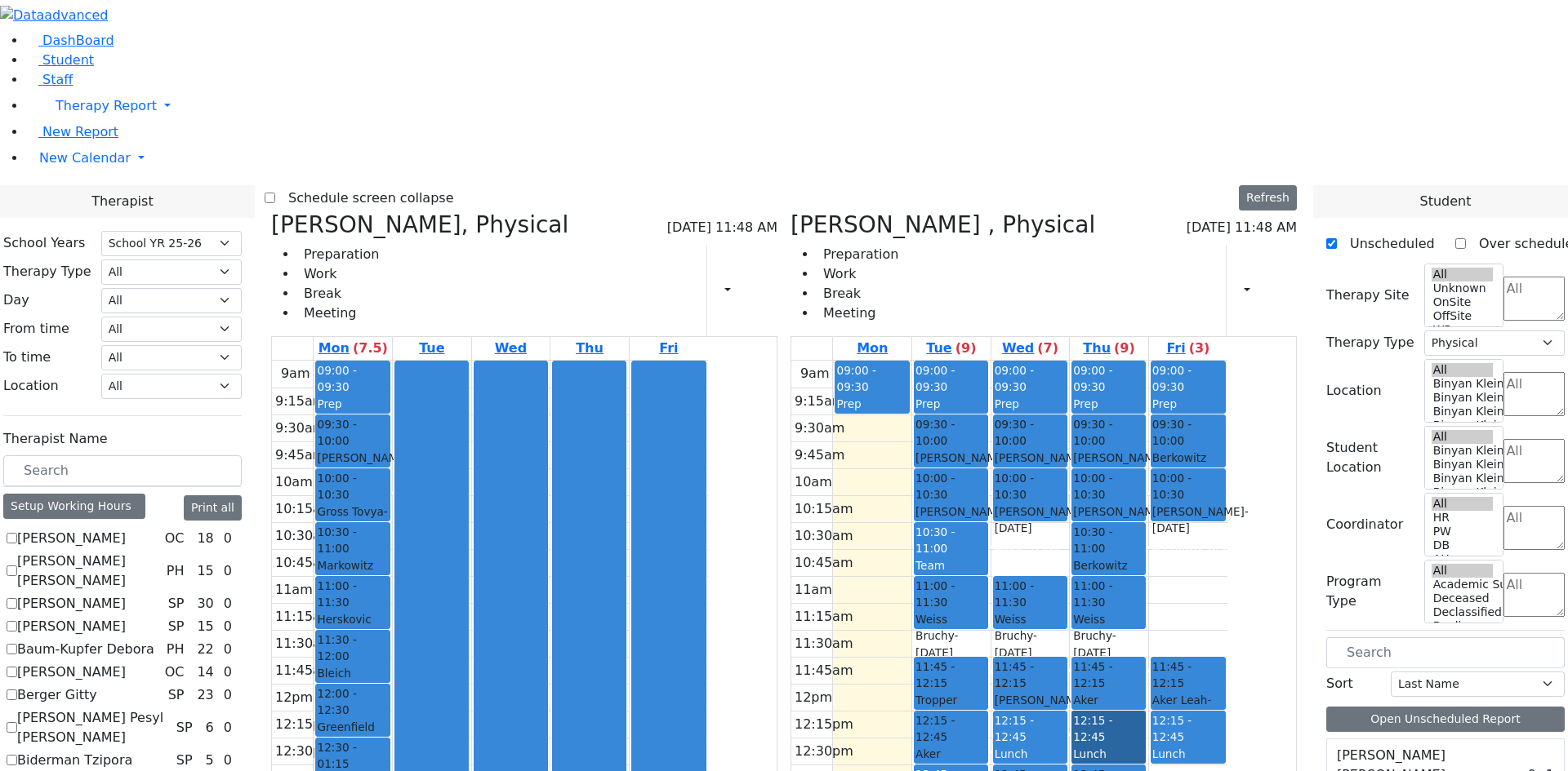
click at [1146, 711] on link "12:15 - 12:45 Lunch" at bounding box center [1108, 737] width 75 height 53
click at [1208, 504] on button "Delete Selected Schedule" at bounding box center [1277, 504] width 161 height 25
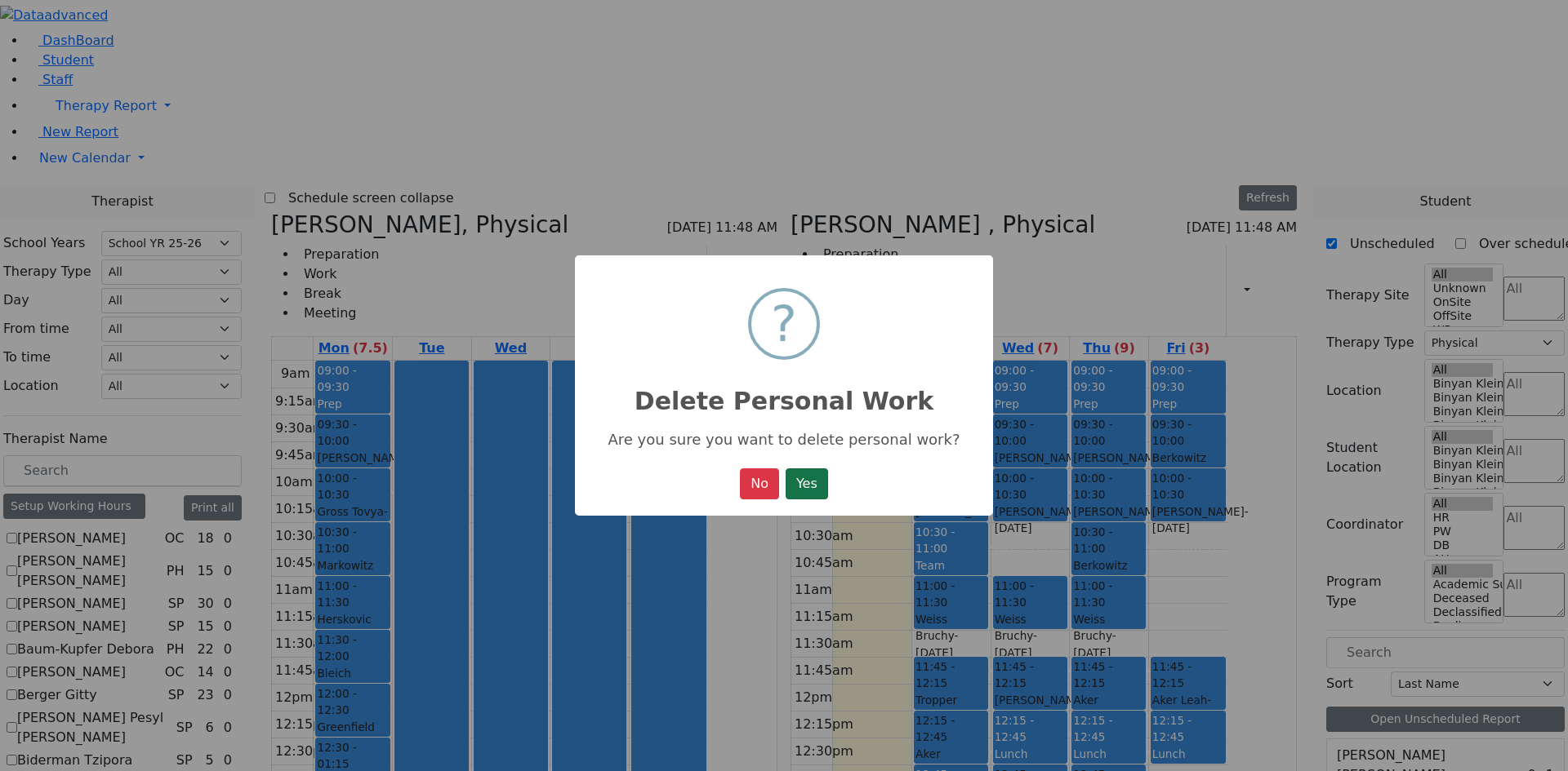
drag, startPoint x: 804, startPoint y: 479, endPoint x: 919, endPoint y: 475, distance: 115.1
click at [805, 479] on button "Yes" at bounding box center [806, 483] width 43 height 31
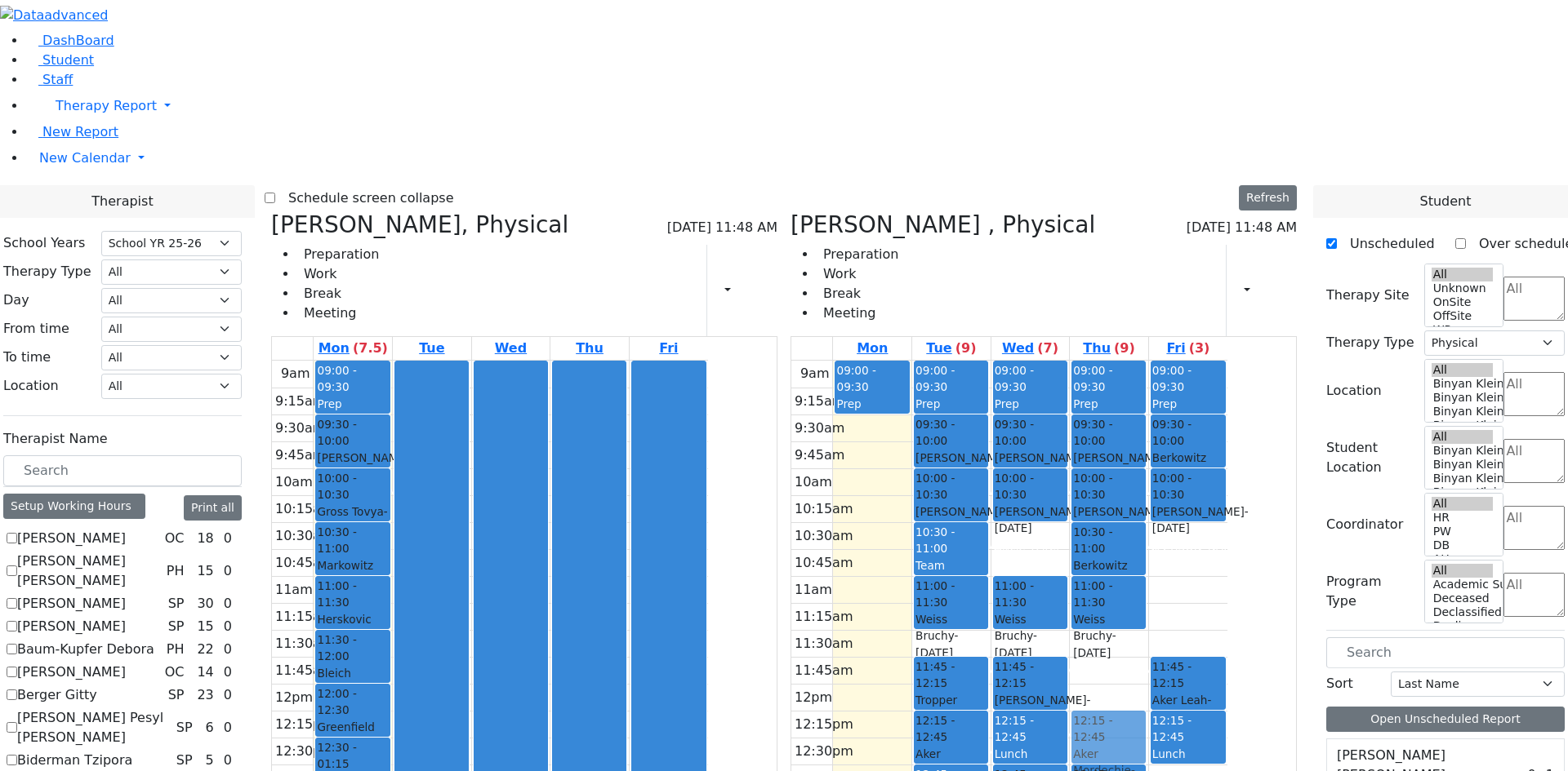
drag, startPoint x: 1187, startPoint y: 450, endPoint x: 1184, endPoint y: 491, distance: 41.1
click at [1148, 508] on div "09:00 - 09:30 Prep 09:30 - 10:00 Kahana Gitty - 06/17/2007 Goldberg, Chanie Gra…" at bounding box center [1109, 683] width 79 height 646
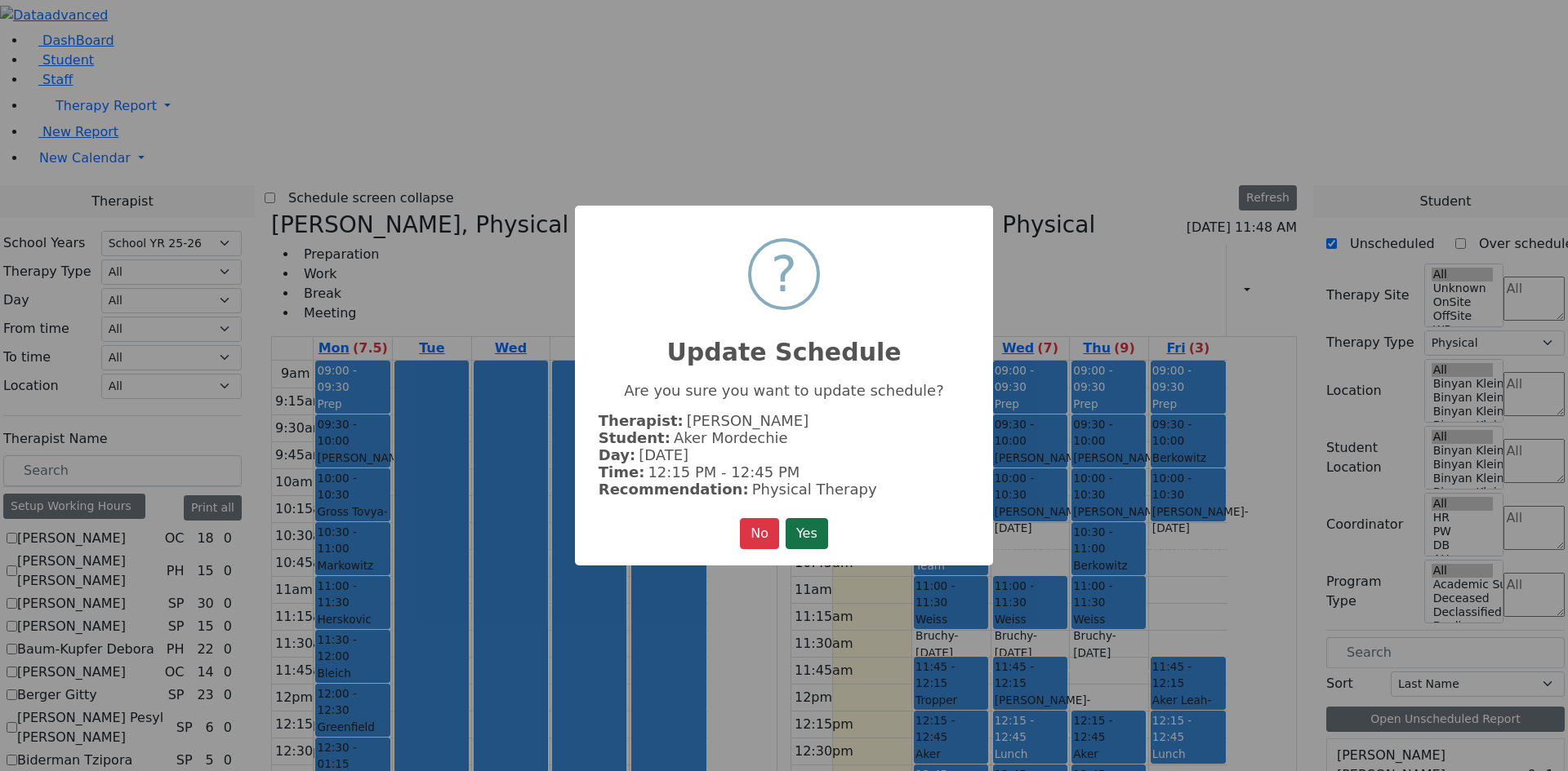
click at [806, 532] on button "Yes" at bounding box center [806, 533] width 43 height 31
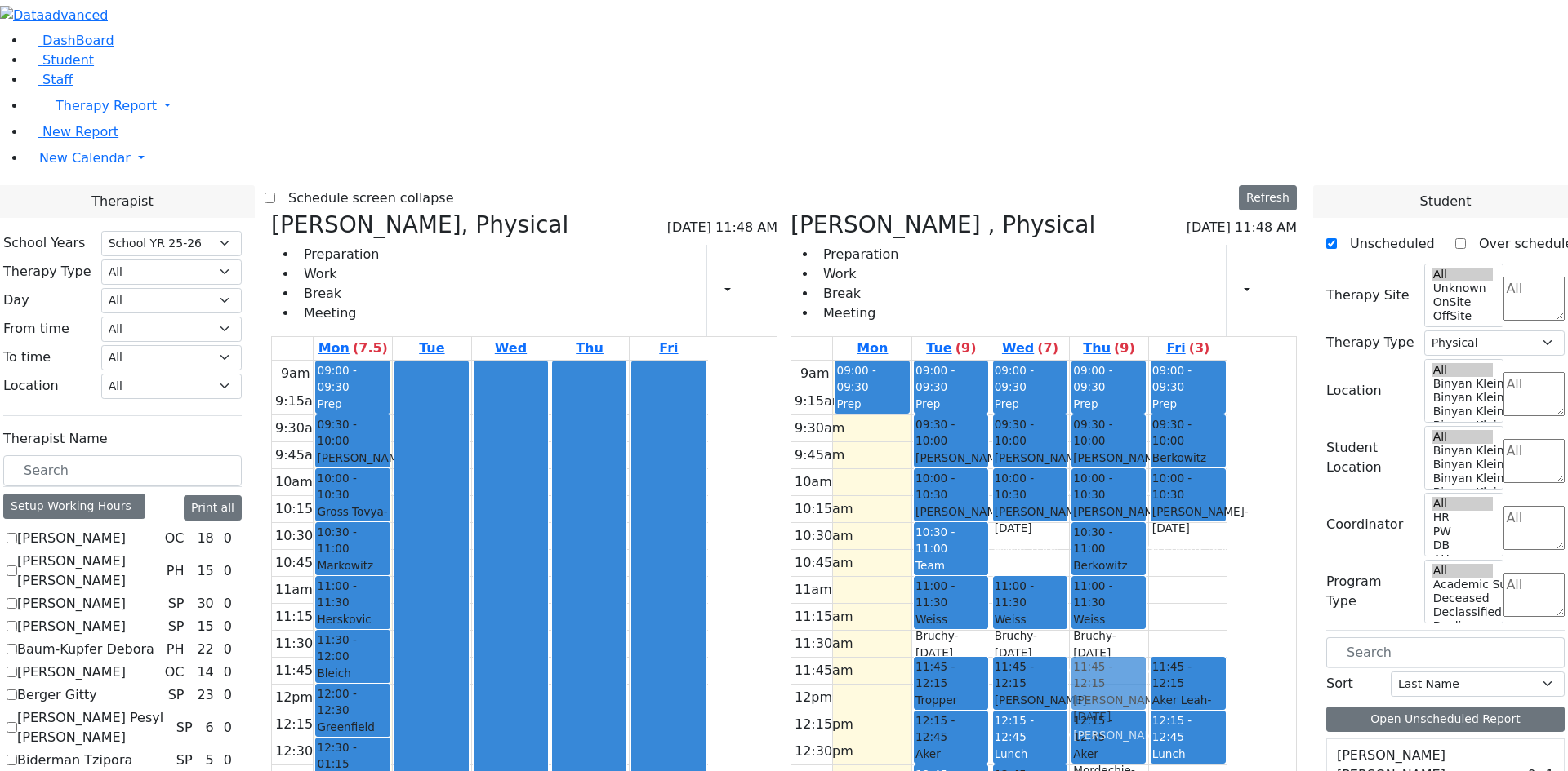
drag, startPoint x: 1179, startPoint y: 545, endPoint x: 1196, endPoint y: 449, distance: 97.5
click at [1148, 438] on div "09:00 - 09:30 Prep 09:30 - 10:00 Kahana Gitty - 06/17/2007 Goldberg, Chanie Gra…" at bounding box center [1109, 683] width 79 height 646
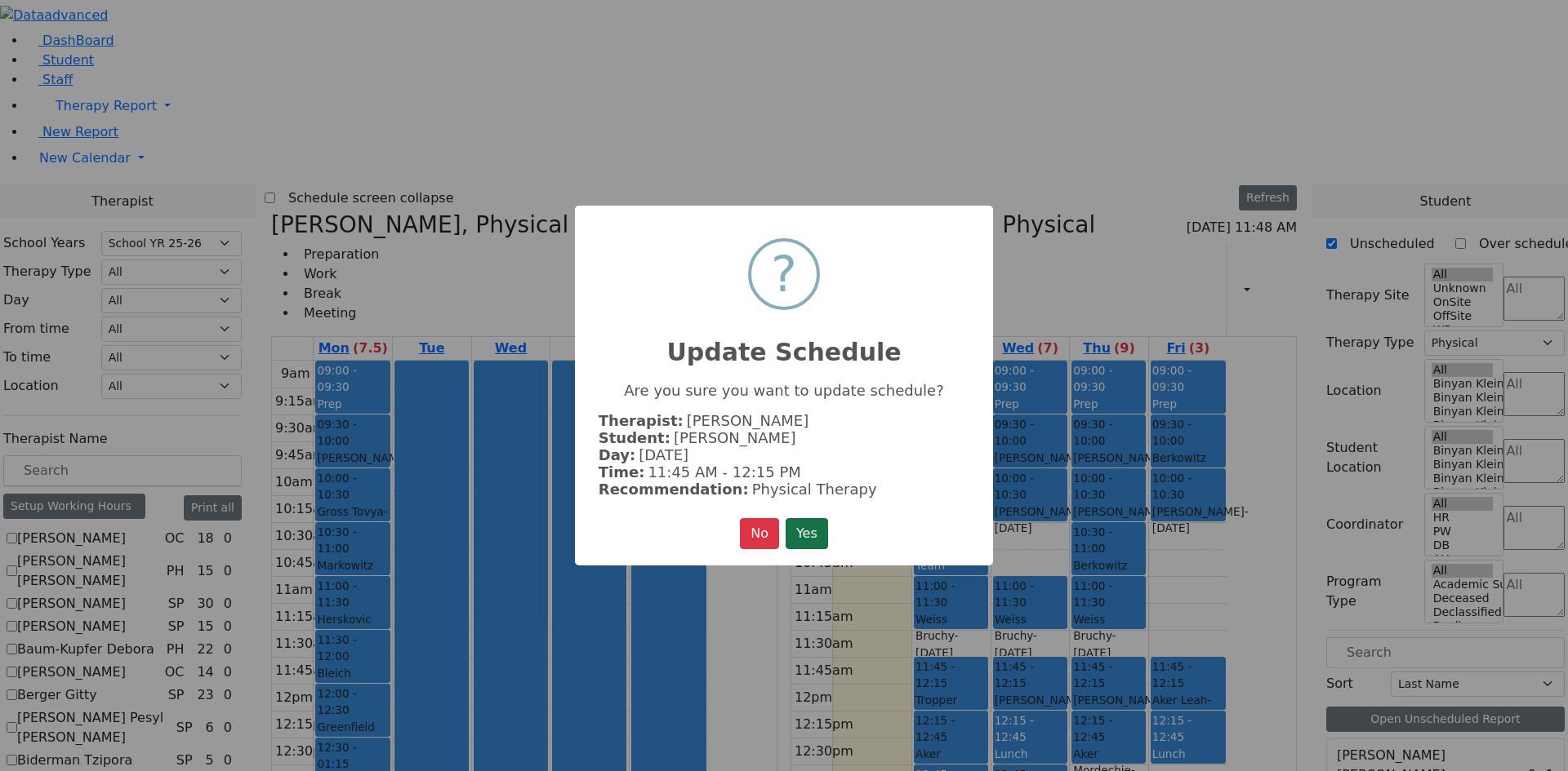
click at [826, 527] on button "Yes" at bounding box center [806, 533] width 43 height 31
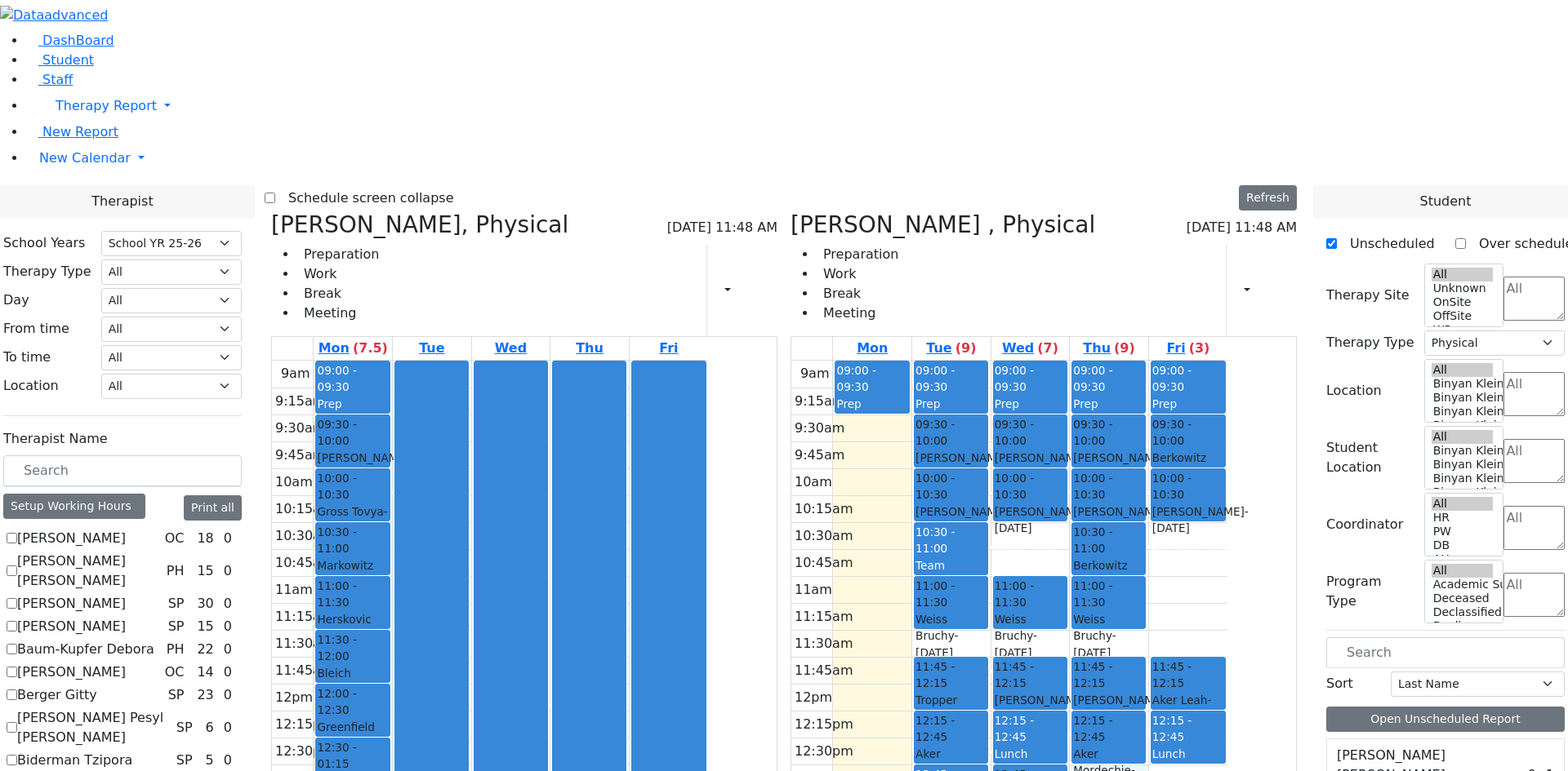
drag, startPoint x: 1215, startPoint y: 541, endPoint x: 1215, endPoint y: 566, distance: 25.0
click at [1215, 566] on div "9am 9:15am 9:30am 9:45am 10am 10:15am 10:30am 10:45am 11am 11:15am 11:30am 11:4…" at bounding box center [1009, 683] width 436 height 646
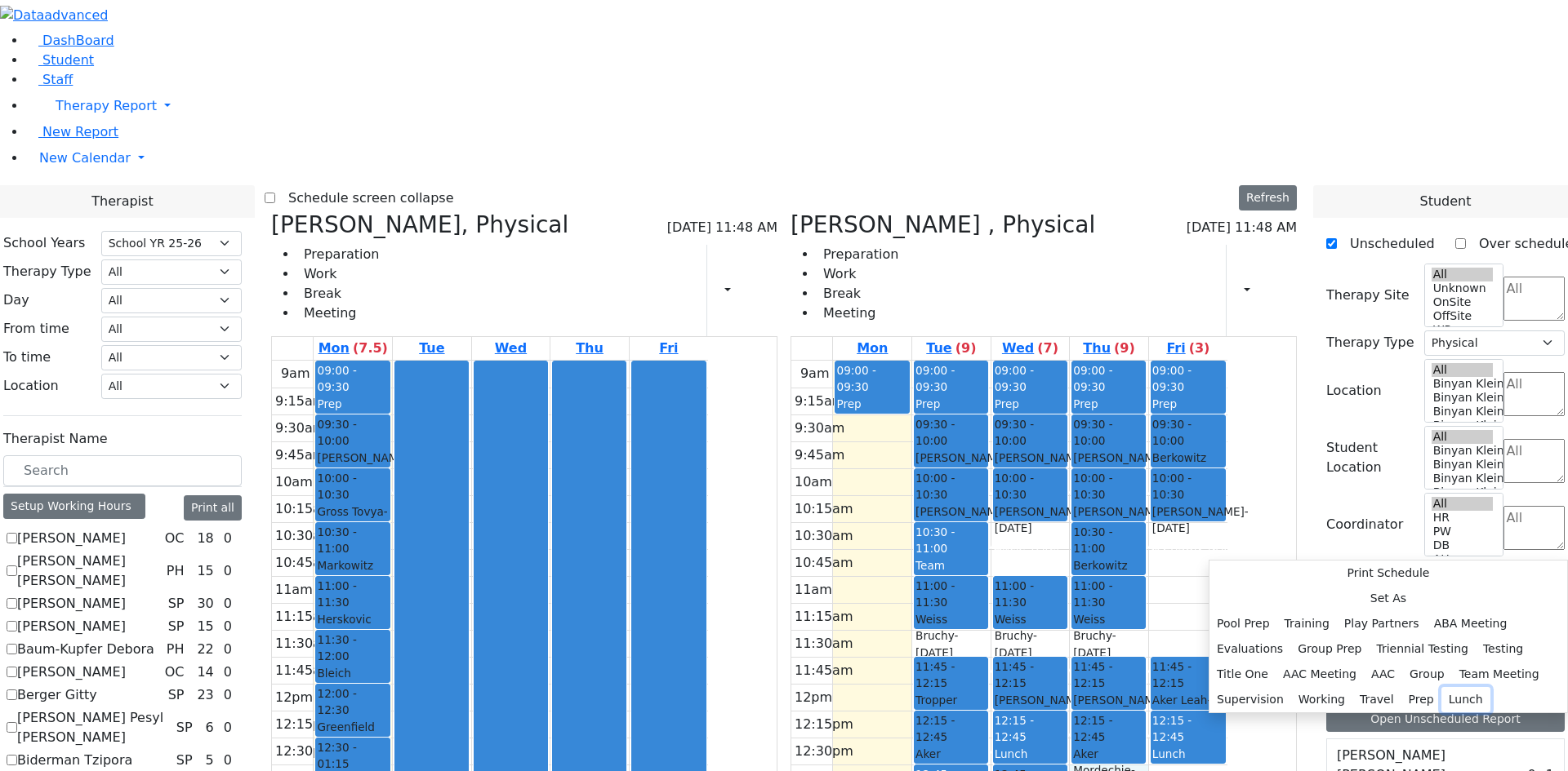
click at [1440, 687] on button "Lunch" at bounding box center [1464, 699] width 49 height 25
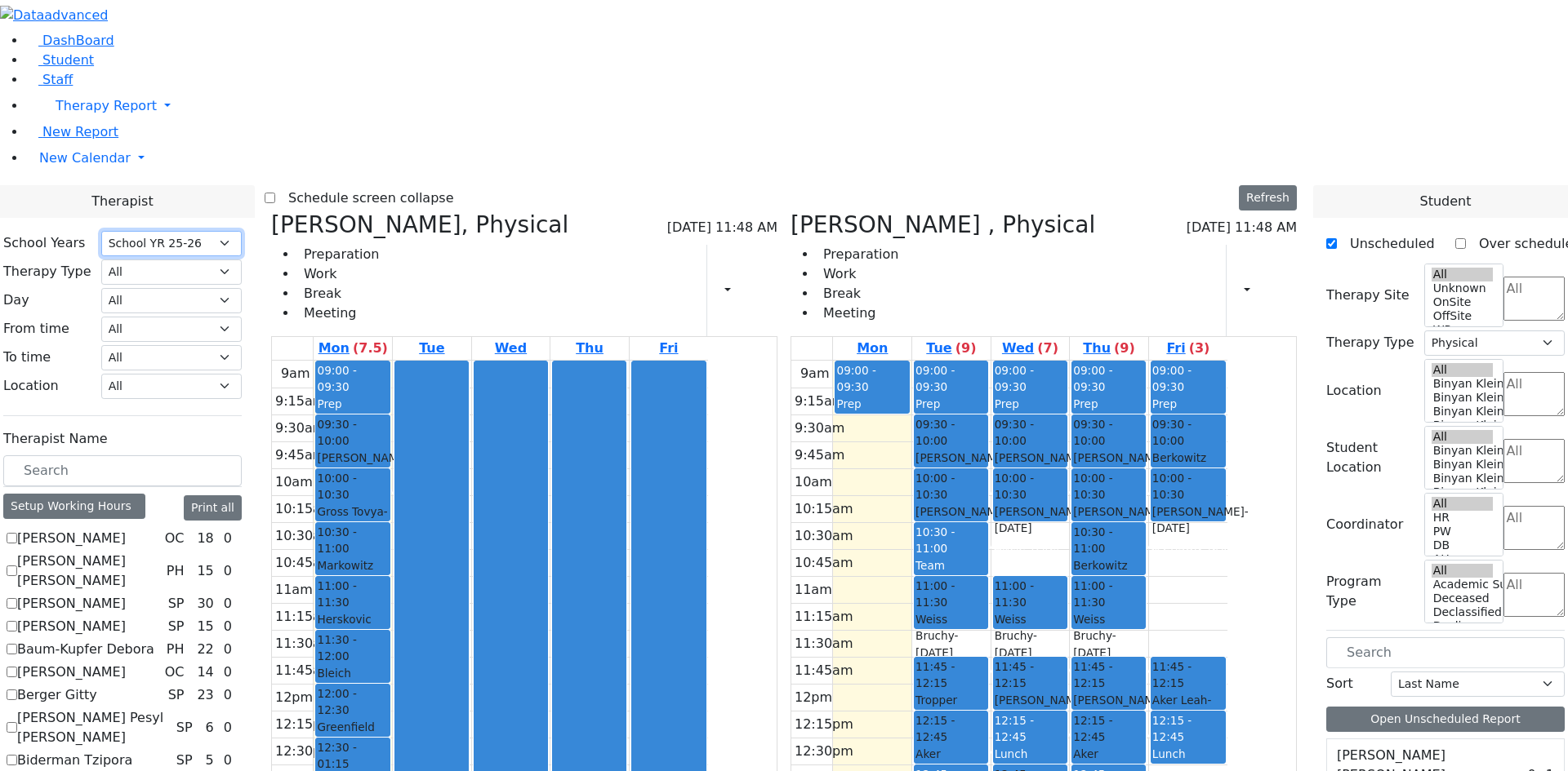
click at [242, 231] on select "Select School YR Summer YR 25 School YR 25-26 Summer YR 25 School YR 24-25 Summ…" at bounding box center [171, 243] width 140 height 25
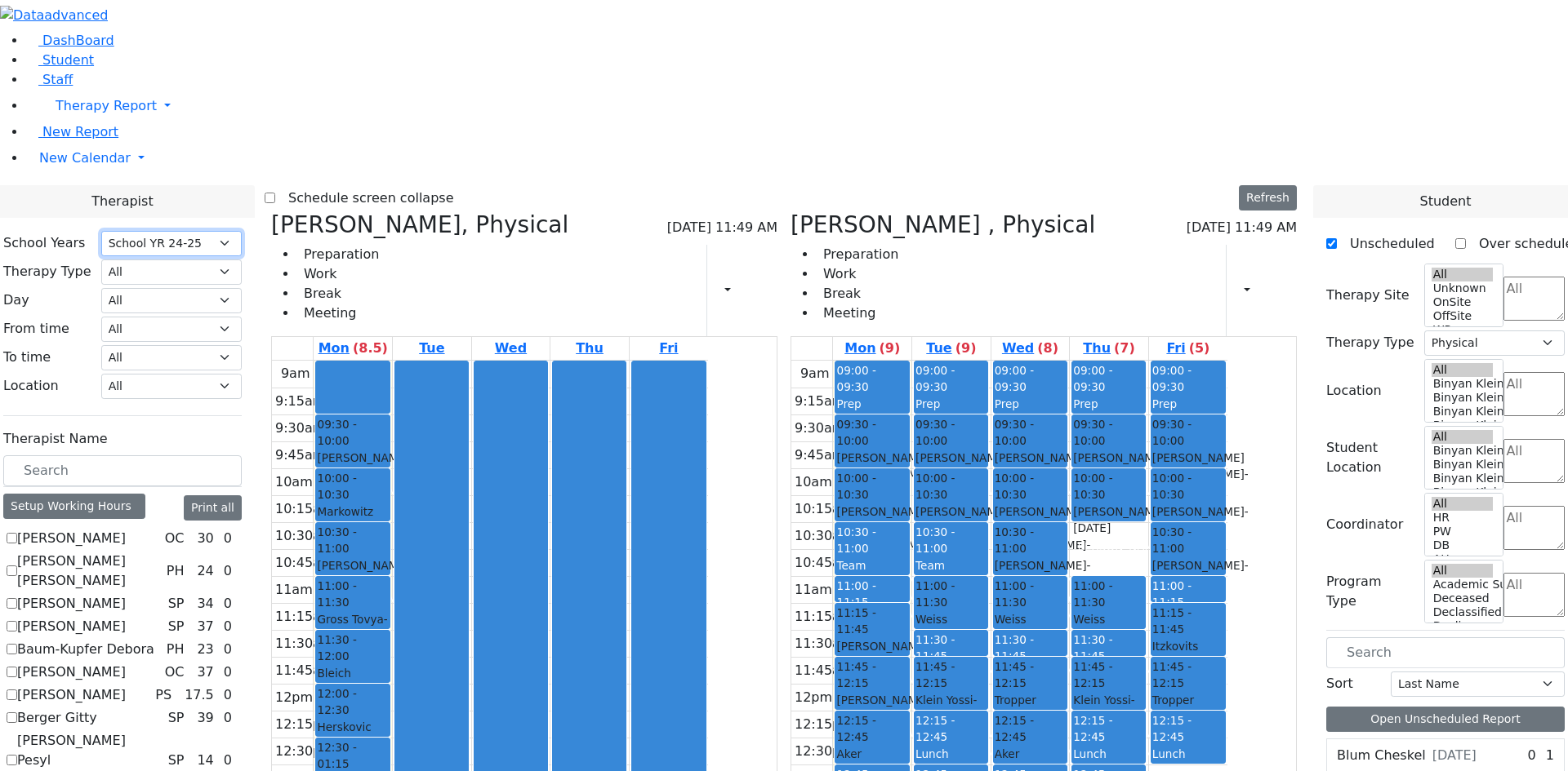
click at [242, 231] on select "Select School YR Summer YR 25 School YR 25-26 Summer YR 25 School YR 24-25 Summ…" at bounding box center [171, 243] width 140 height 25
select select "212"
click at [242, 231] on select "Select School YR Summer YR 25 School YR 25-26 Summer YR 25 School YR 24-25 Summ…" at bounding box center [171, 243] width 140 height 25
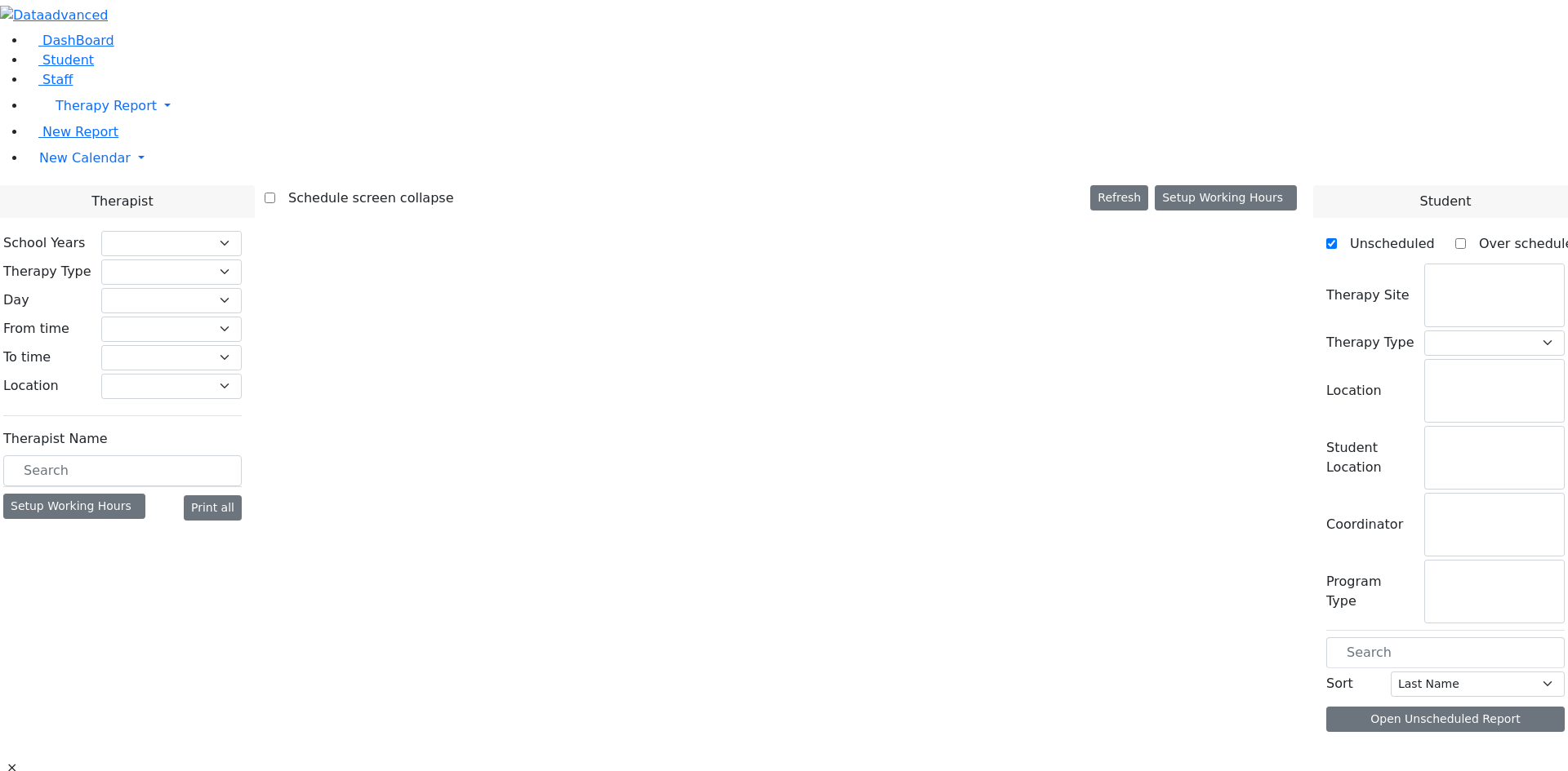
select select "212"
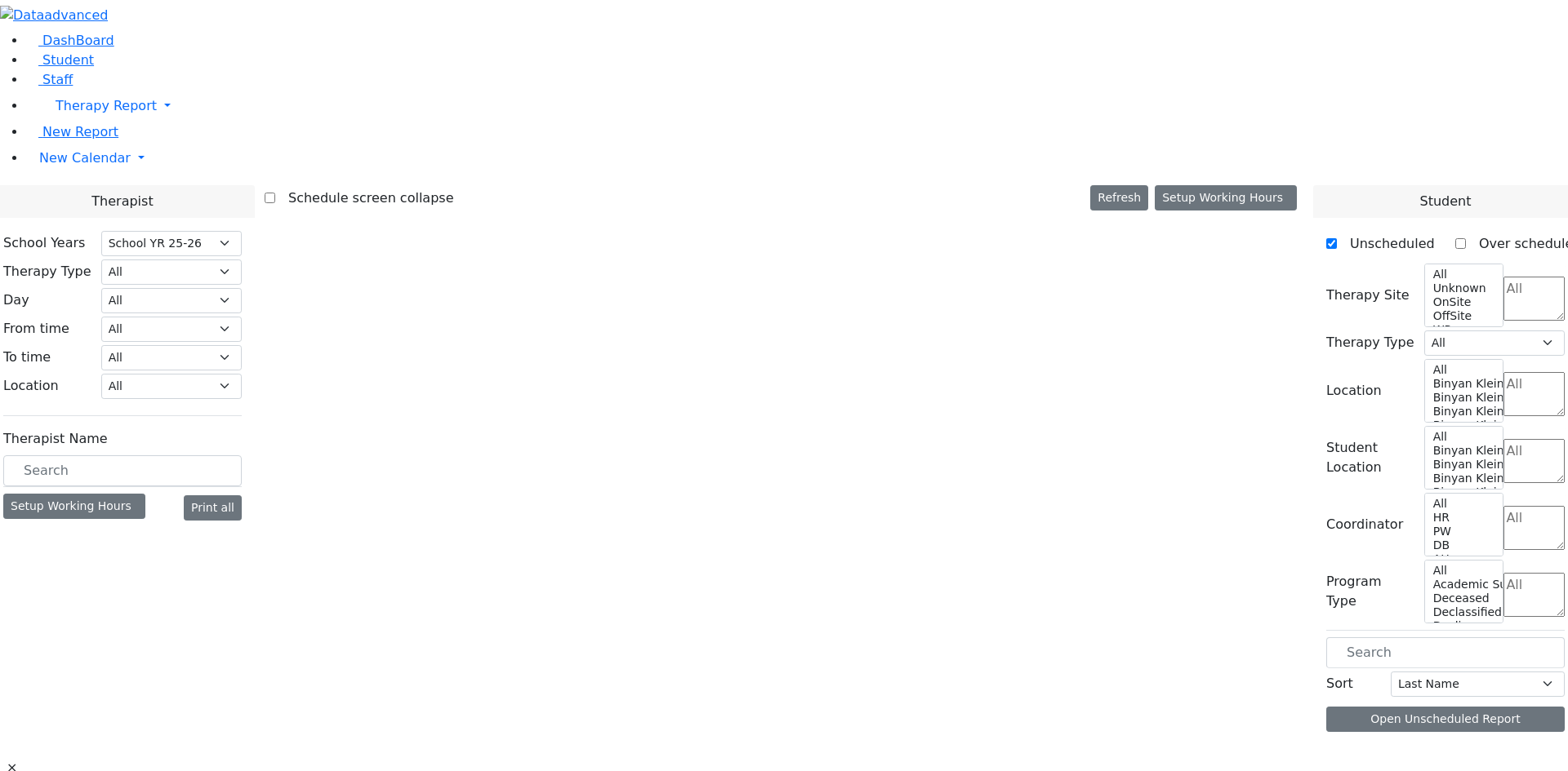
select select "2"
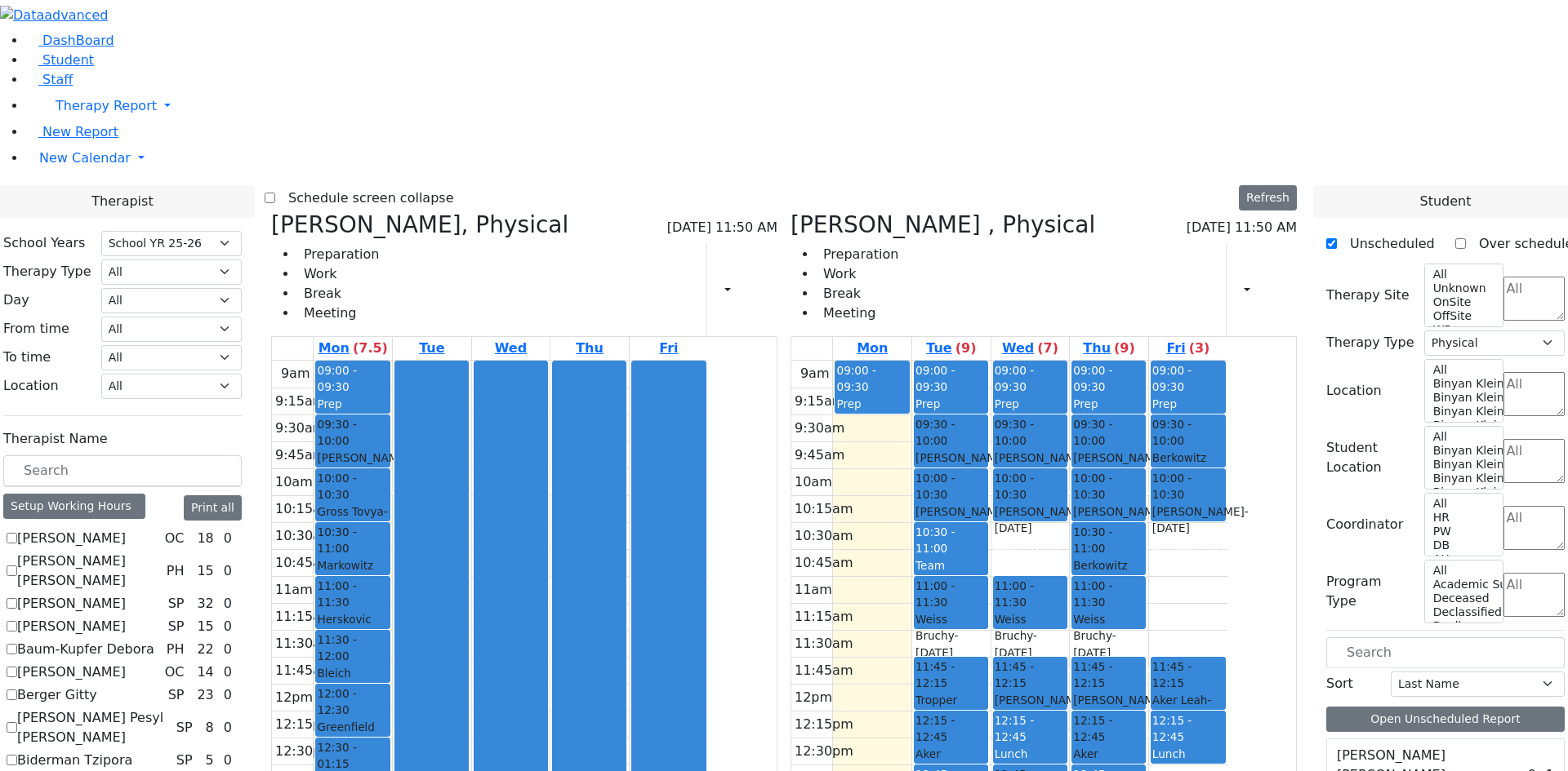
scroll to position [653, 0]
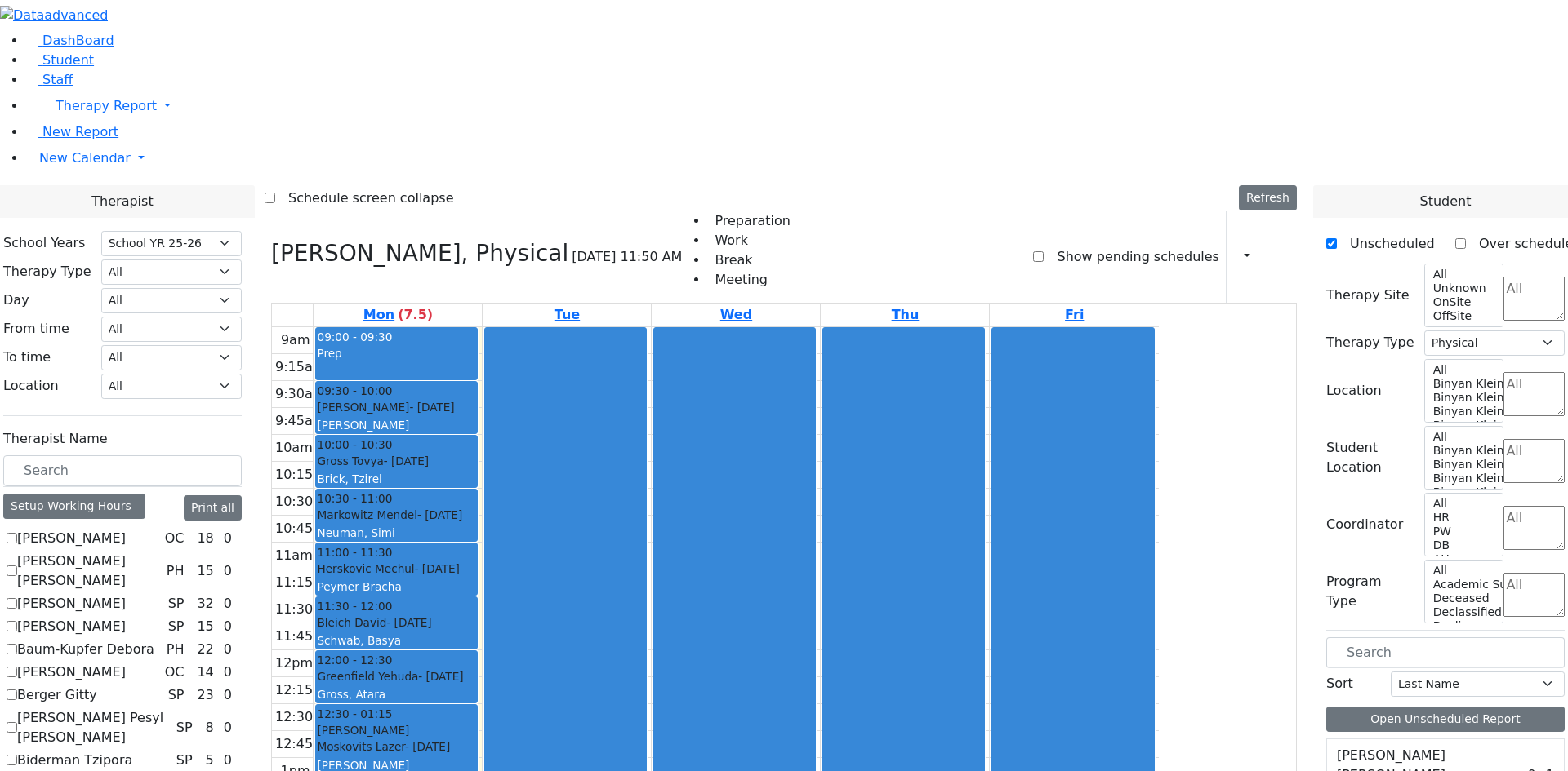
checkbox input "true"
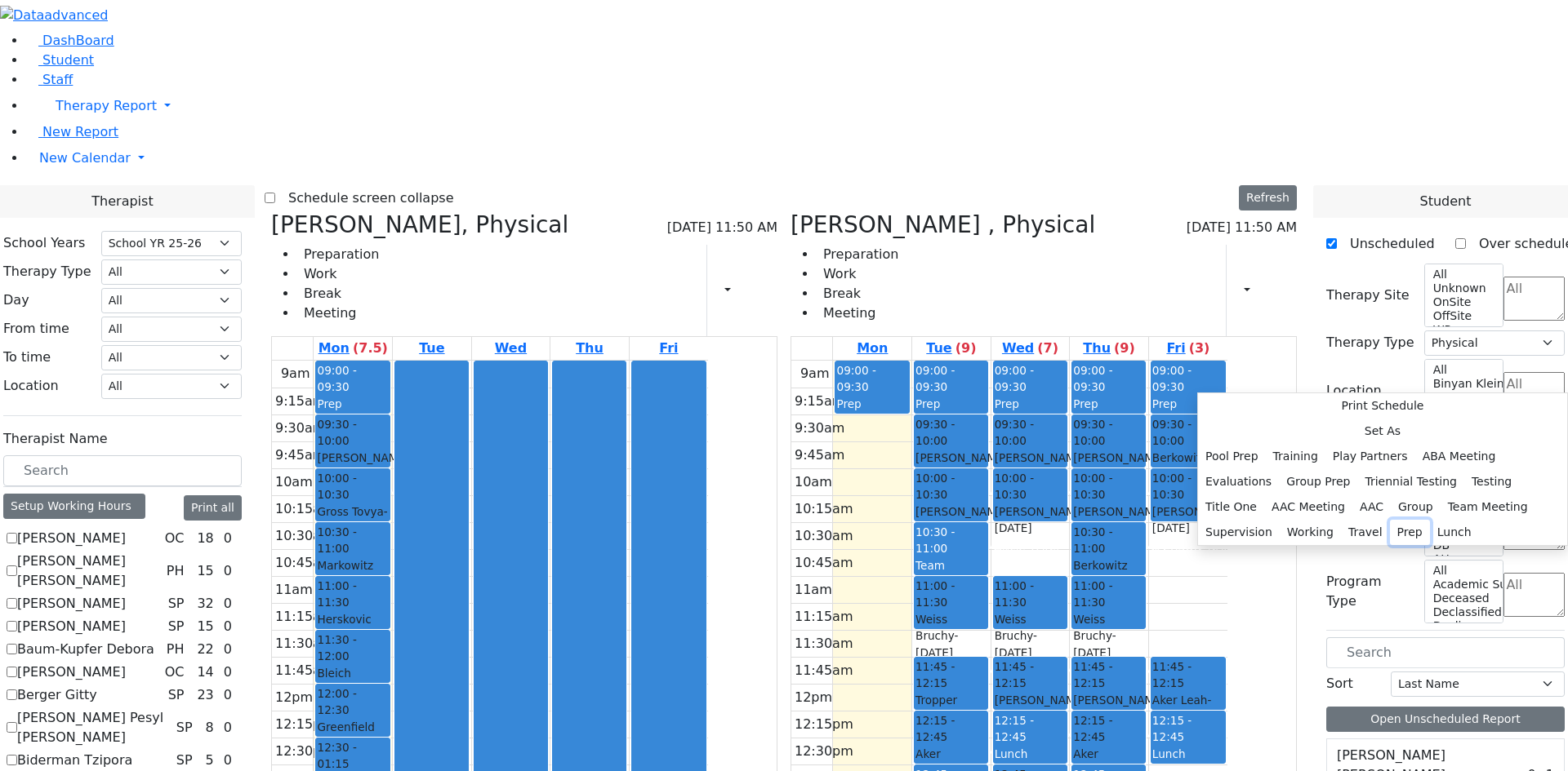
click at [1390, 520] on button "Prep" at bounding box center [1410, 532] width 40 height 25
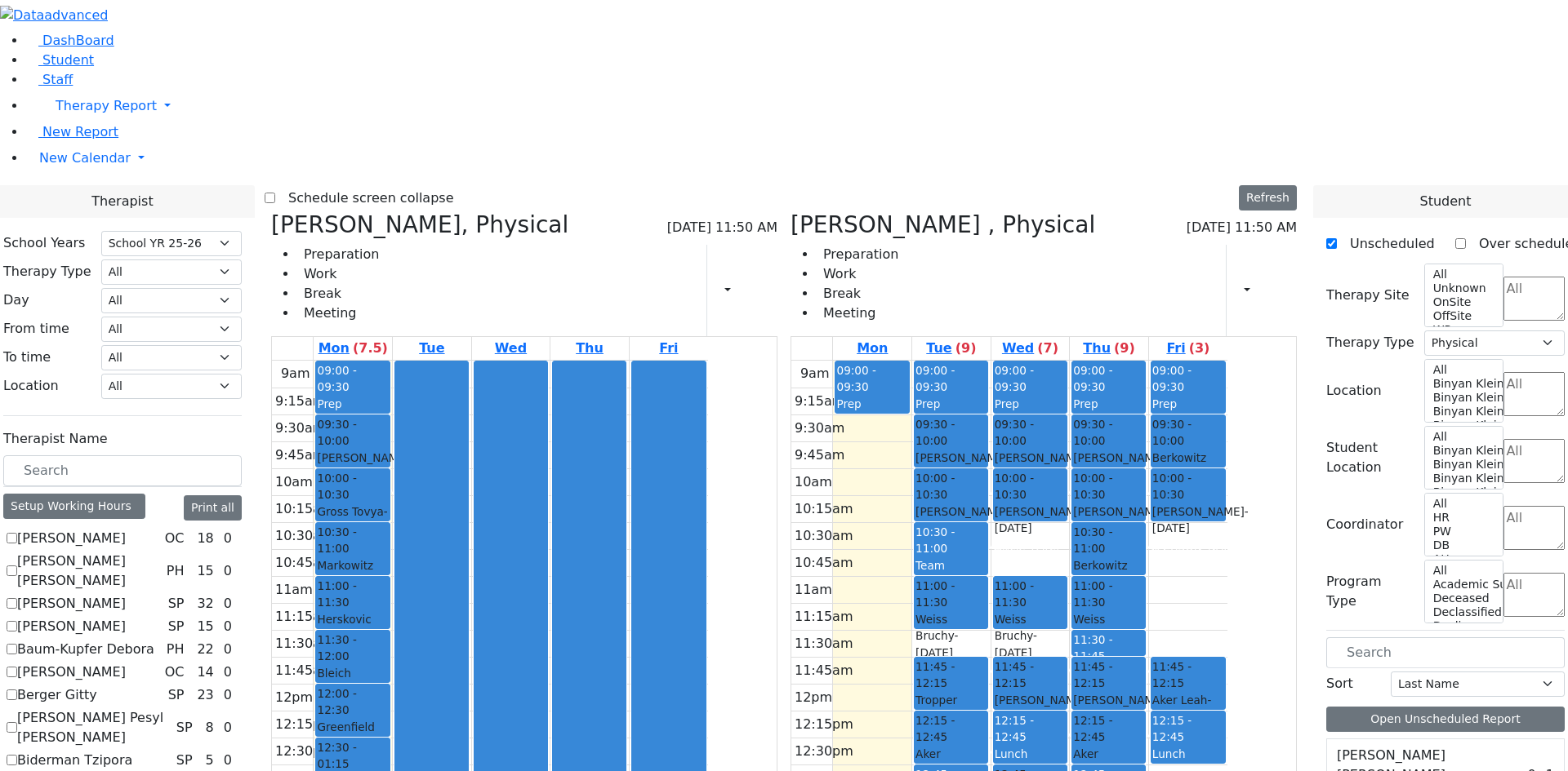
click at [1138, 398] on div "9am 9:15am 9:30am 9:45am 10am 10:15am 10:30am 10:45am 11am 11:15am 11:30am 11:4…" at bounding box center [1009, 683] width 436 height 646
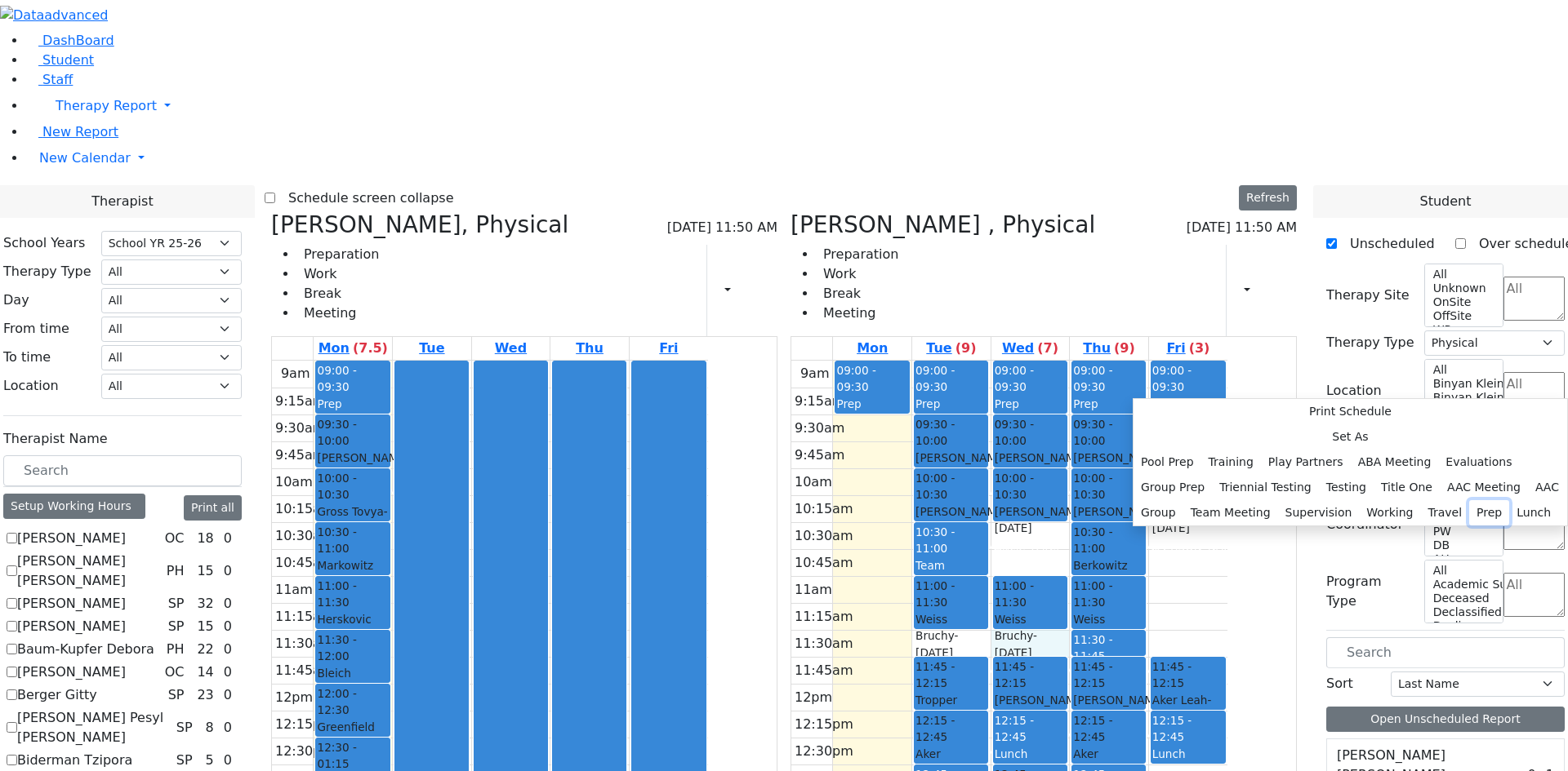
click at [1468, 500] on button "Prep" at bounding box center [1488, 512] width 40 height 25
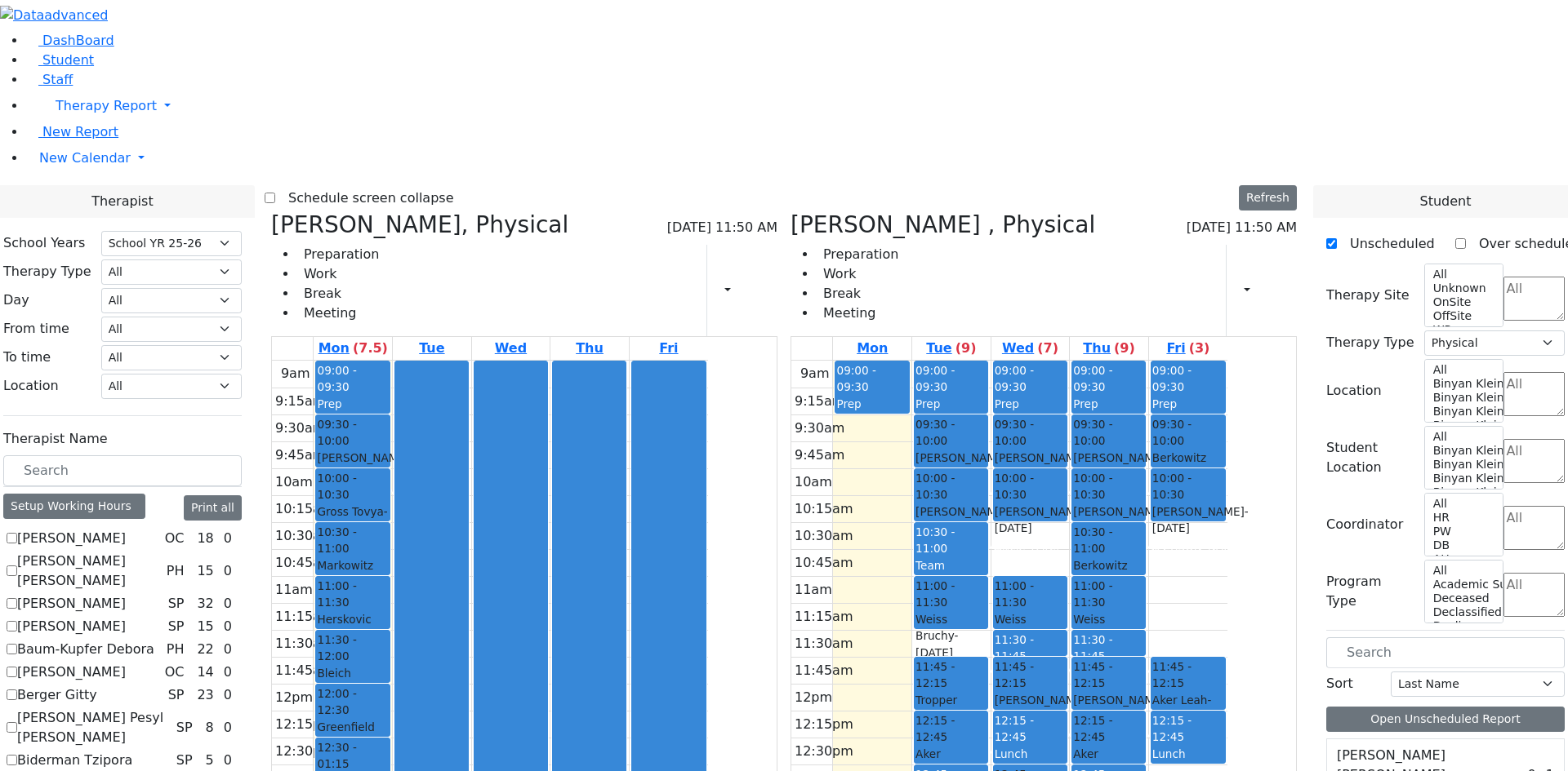
click at [1071, 395] on div "9am 9:15am 9:30am 9:45am 10am 10:15am 10:30am 10:45am 11am 11:15am 11:30am 11:4…" at bounding box center [1009, 683] width 436 height 646
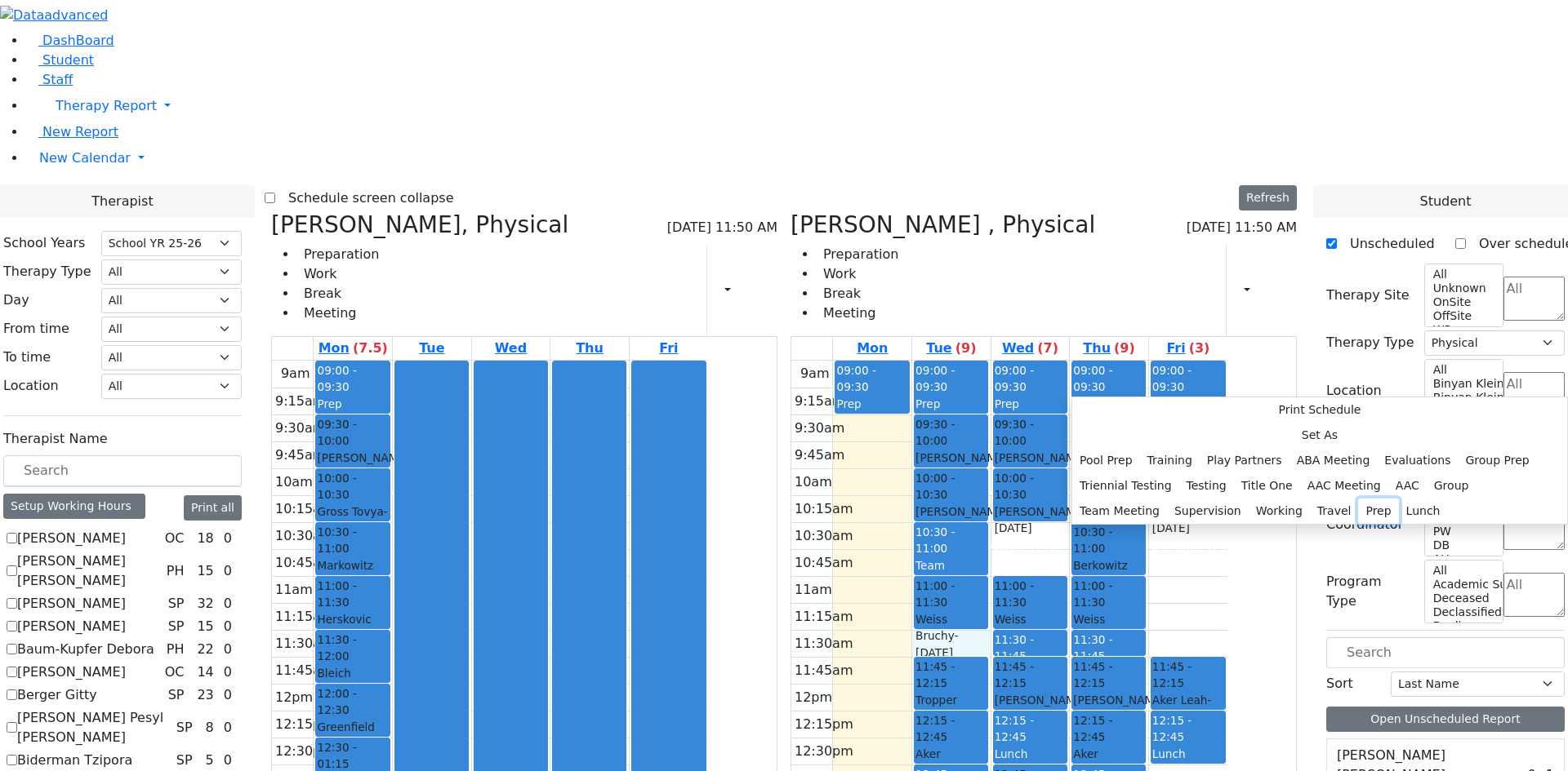
click at [1358, 499] on button "Prep" at bounding box center [1378, 511] width 40 height 25
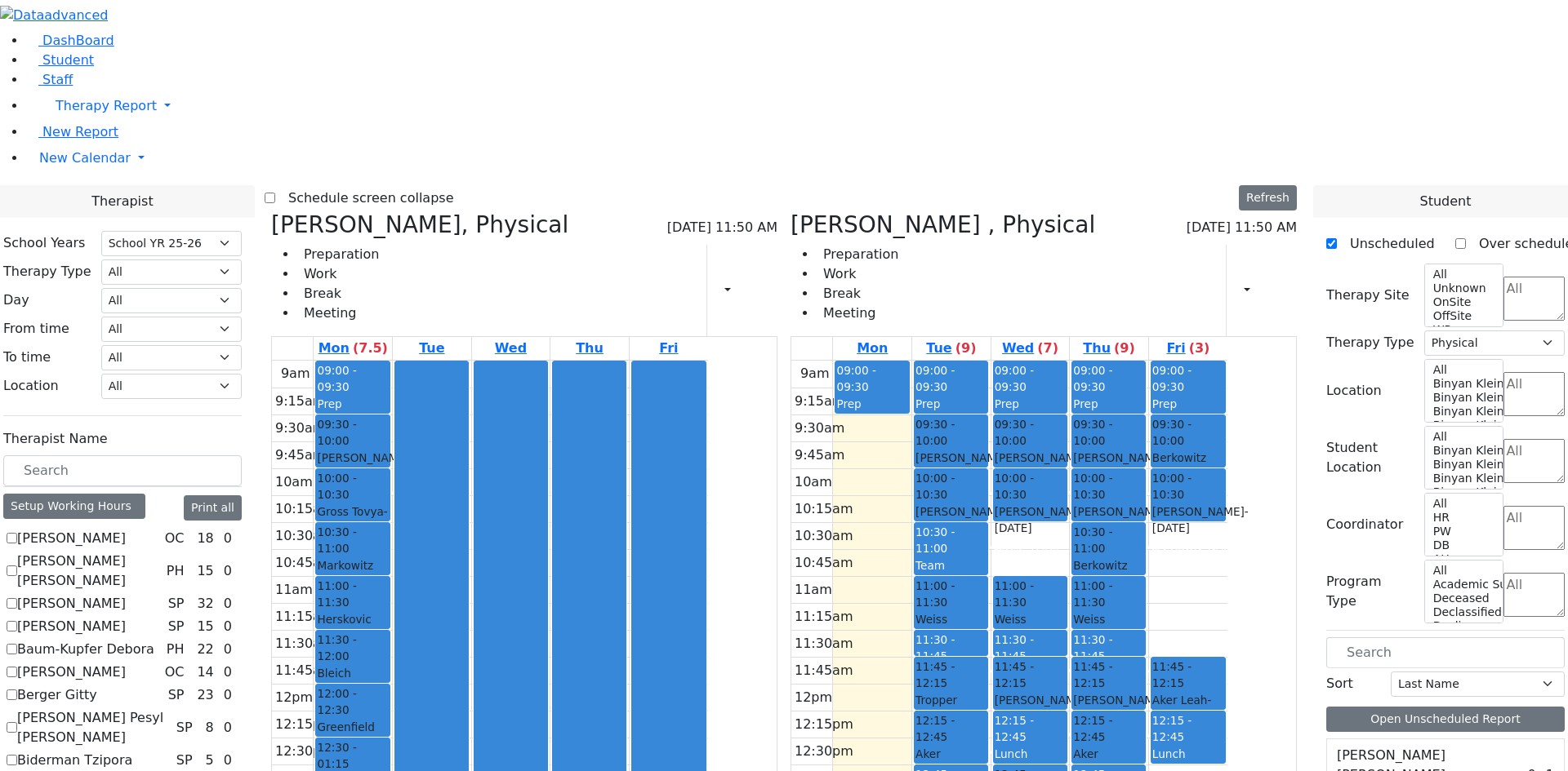
drag, startPoint x: 523, startPoint y: 592, endPoint x: 523, endPoint y: 637, distance: 45.0
click at [523, 637] on div "9am 9:15am 9:30am 9:45am 10am 10:15am 10:30am 10:45am 11am 11:15am 11:30am 11:4…" at bounding box center [490, 683] width 436 height 646
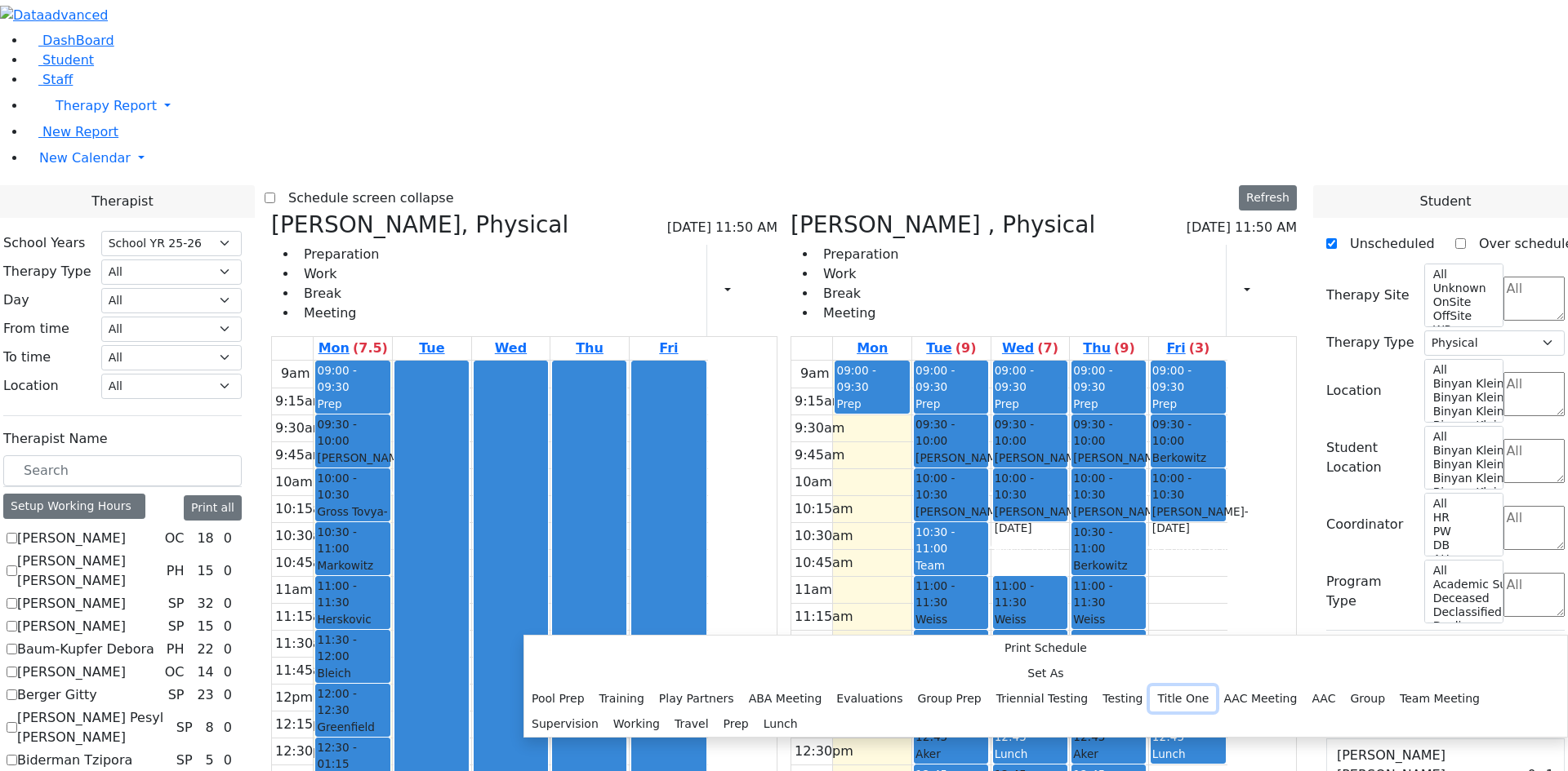
click at [1150, 686] on button "Title One" at bounding box center [1182, 698] width 66 height 25
select select "1"
select select "13:15:00"
select select "14:00:00"
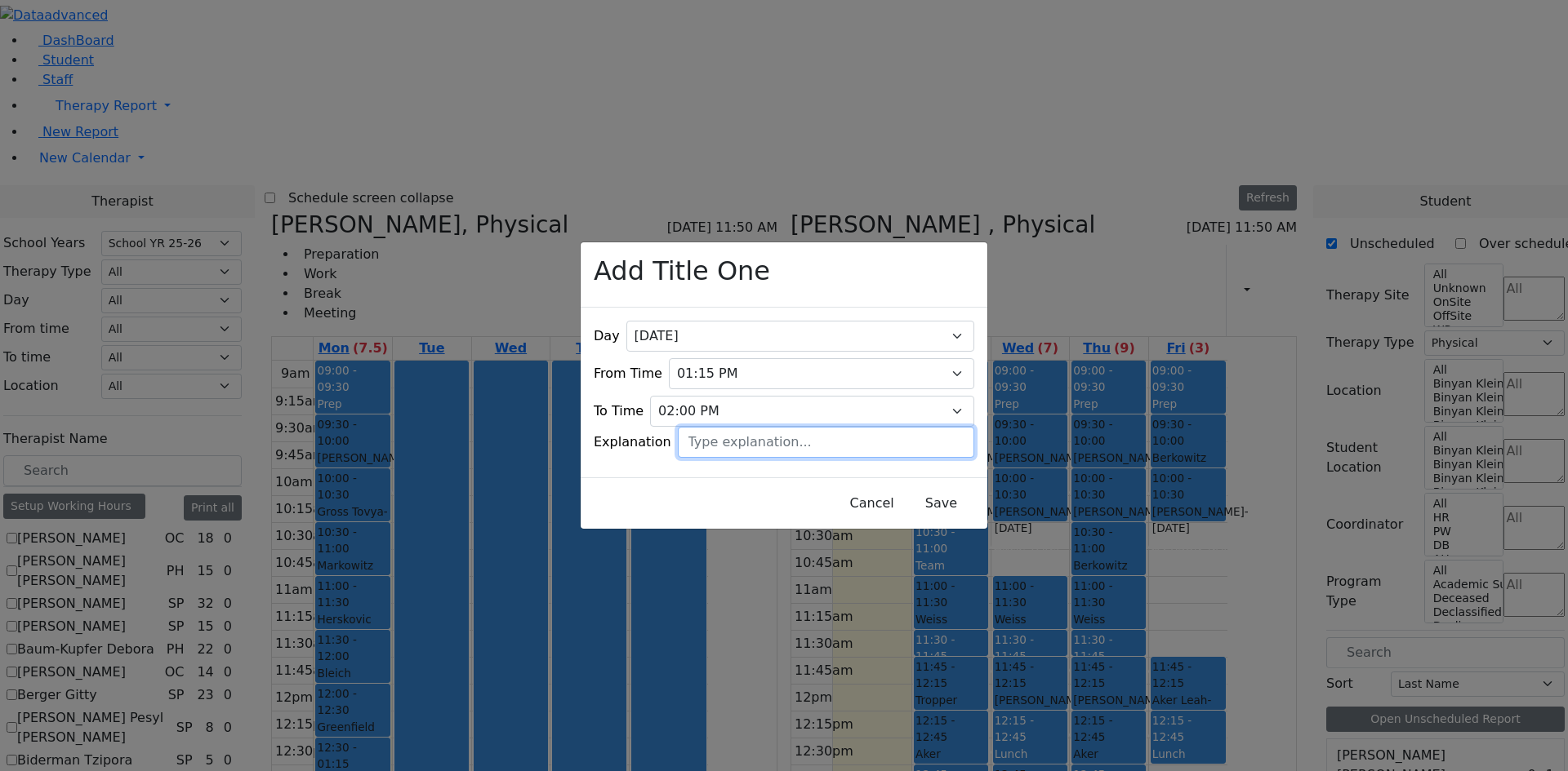
click at [725, 437] on input "text" at bounding box center [825, 442] width 296 height 31
type input "[PERSON_NAME]"
click at [934, 494] on button "Save" at bounding box center [940, 503] width 73 height 31
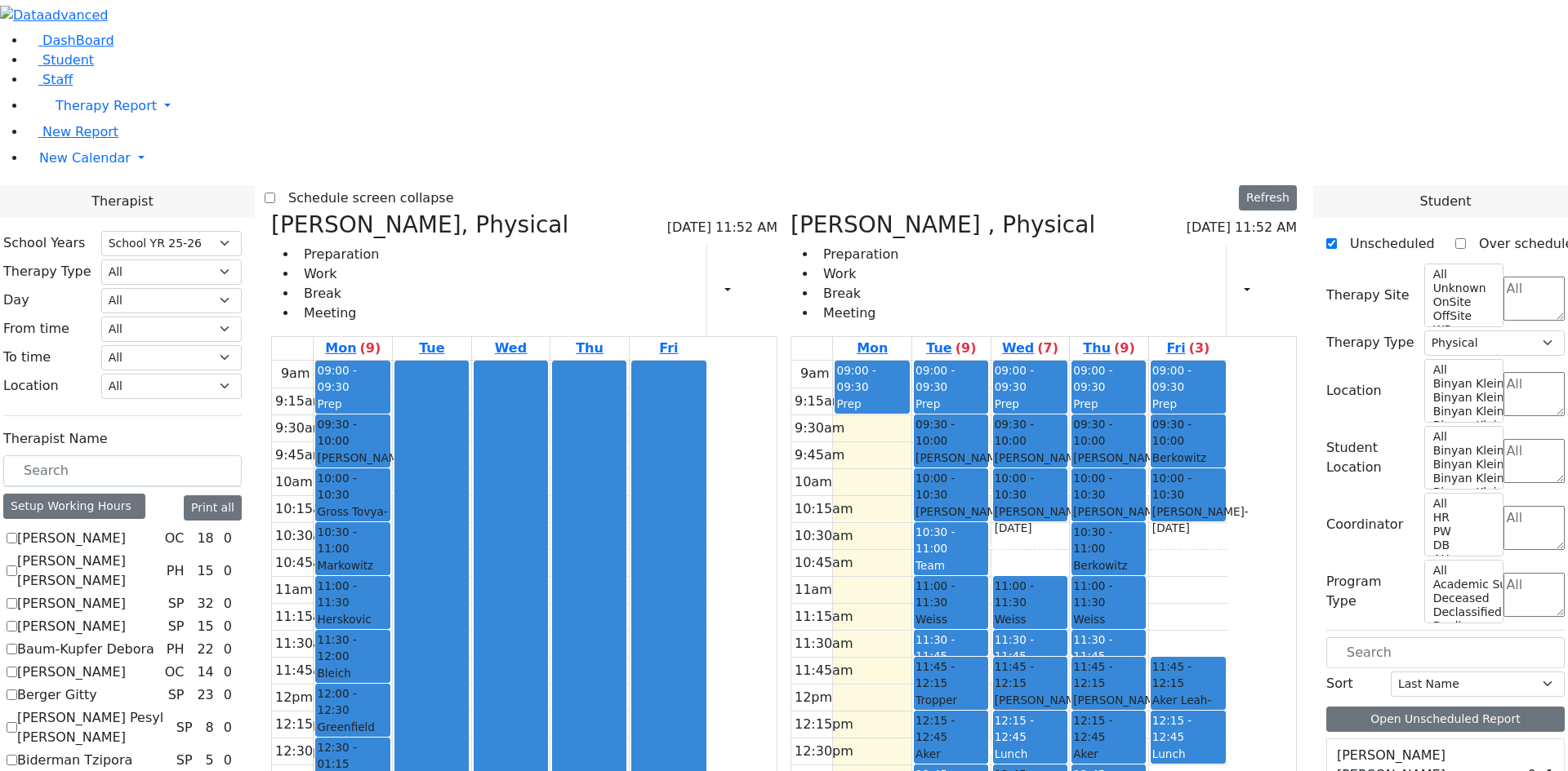
click at [790, 211] on icon at bounding box center [790, 224] width 0 height 27
checkbox input "false"
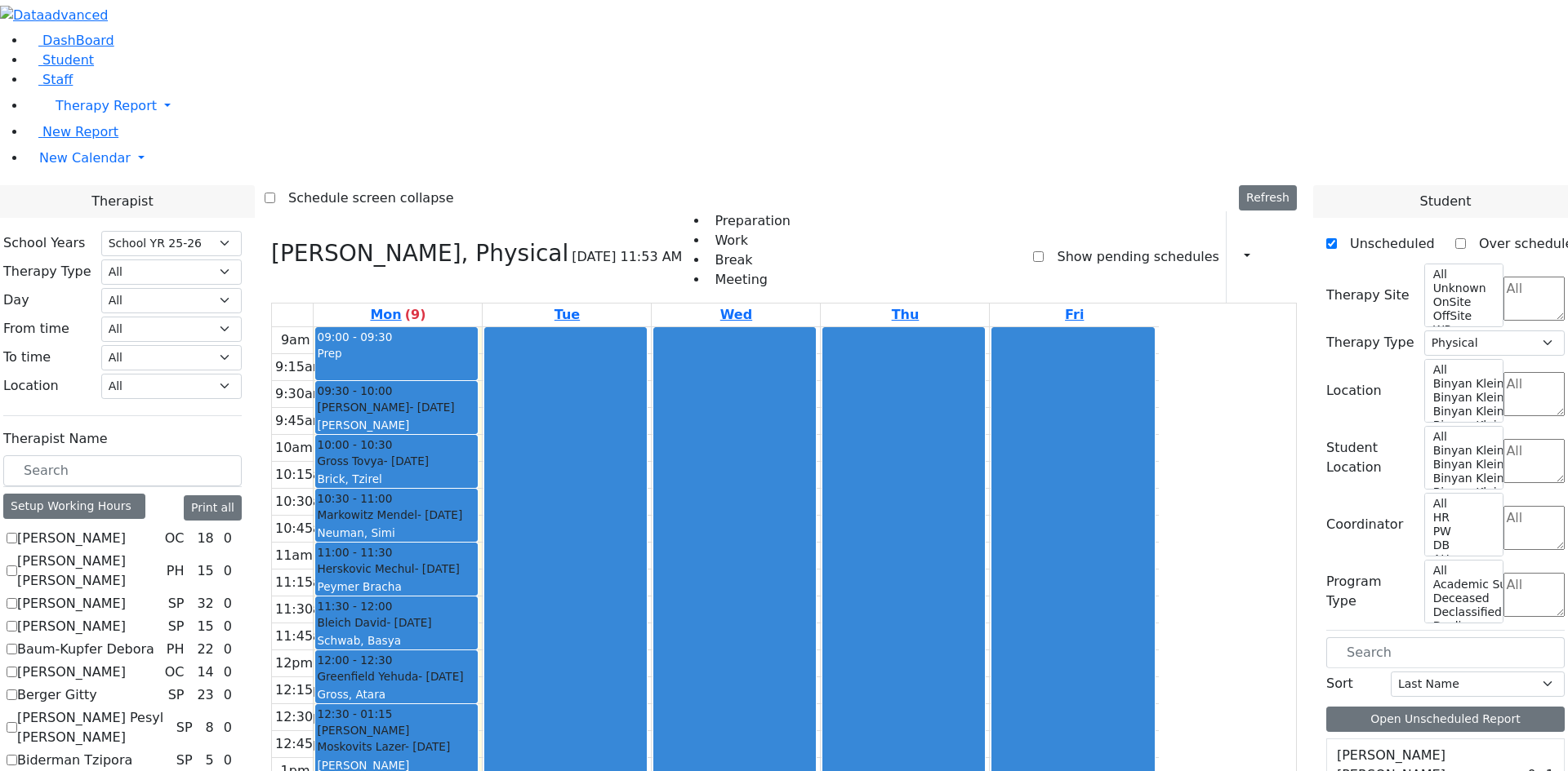
scroll to position [2, 0]
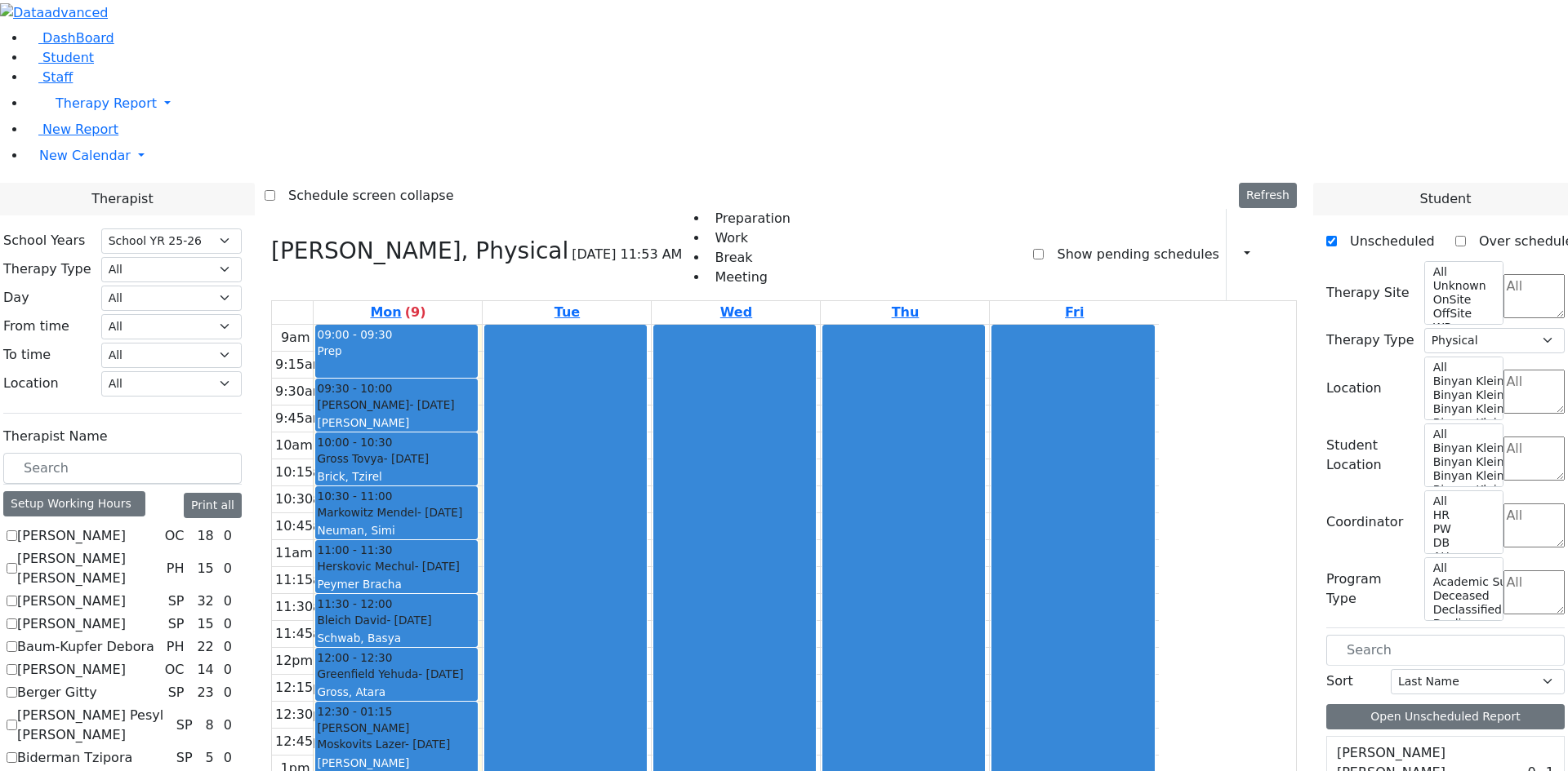
checkbox input "true"
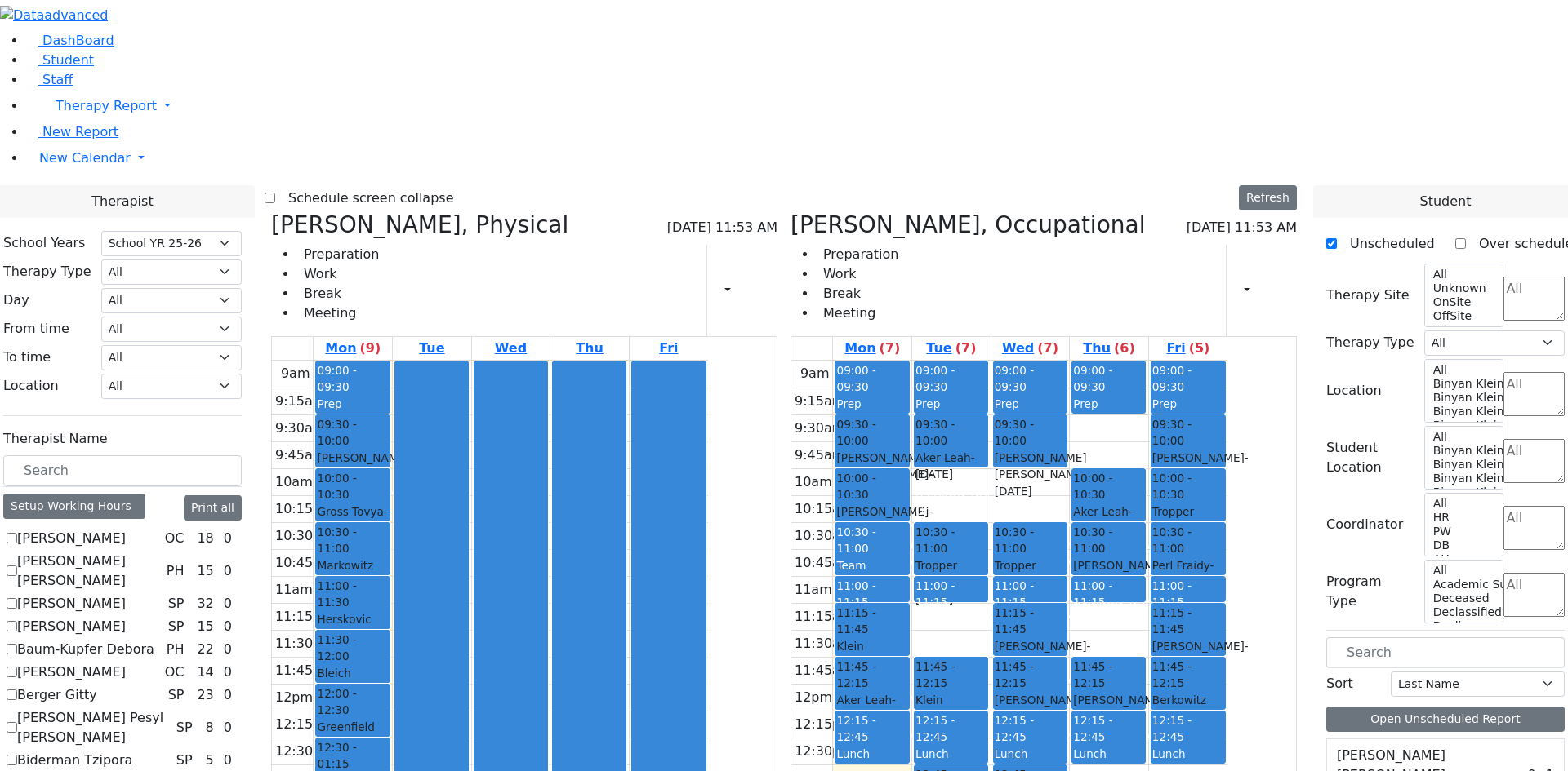
click at [790, 211] on icon at bounding box center [790, 224] width 0 height 27
select select "2"
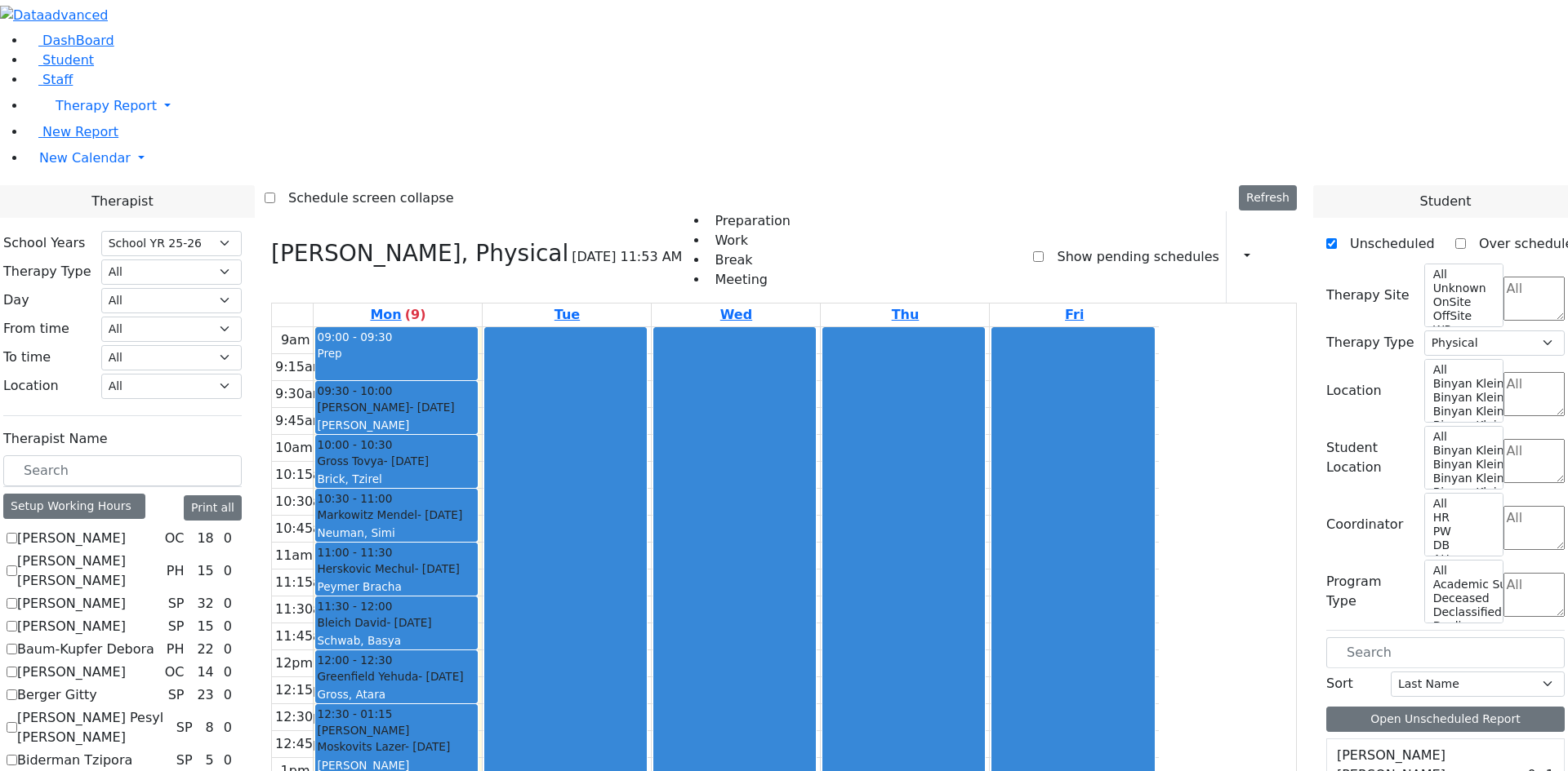
checkbox input "true"
select select
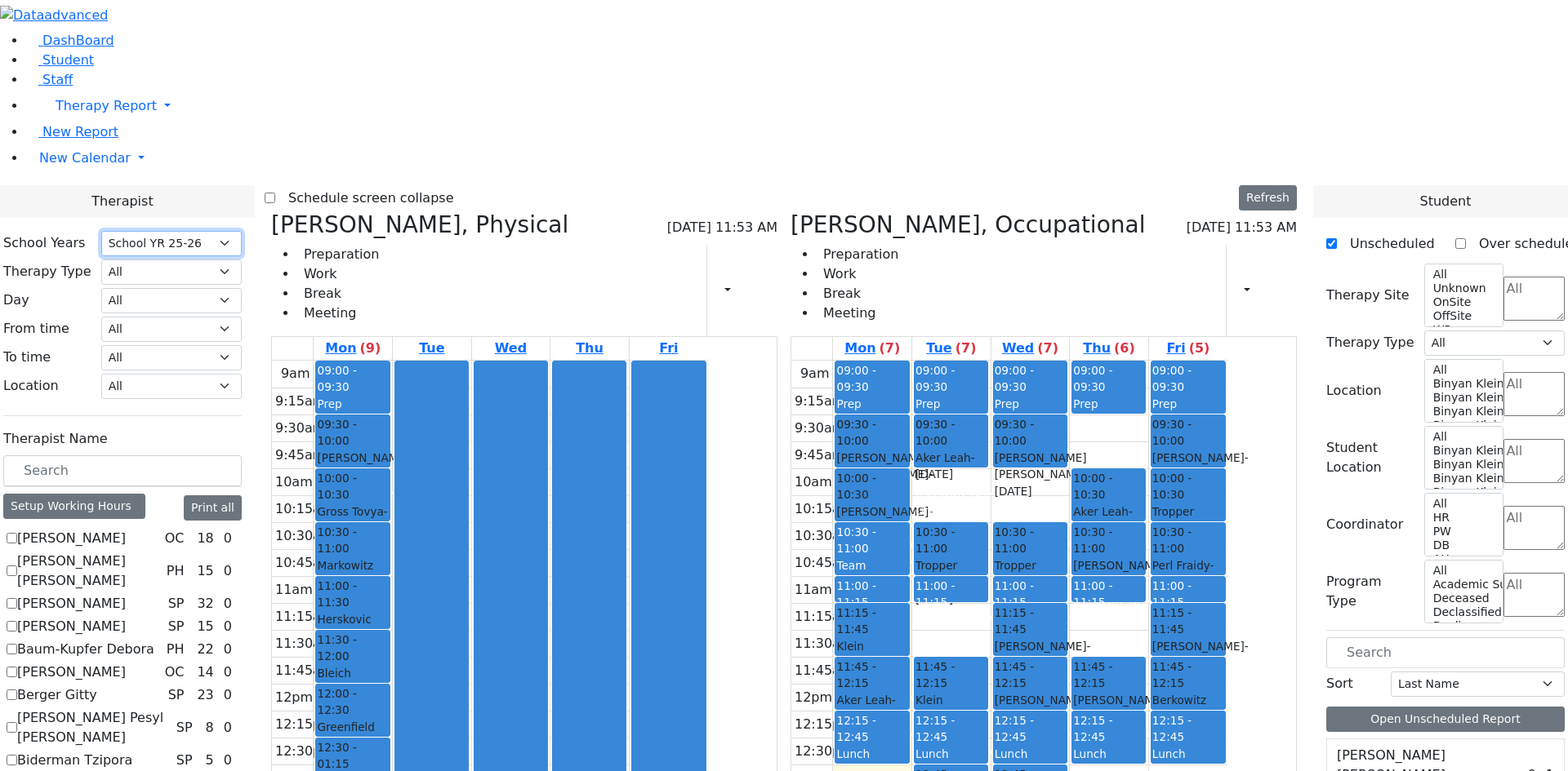
click at [242, 231] on select "Select School YR Summer YR 25 School YR 25-26 Summer YR 25 School YR 24-25 Summ…" at bounding box center [171, 243] width 140 height 25
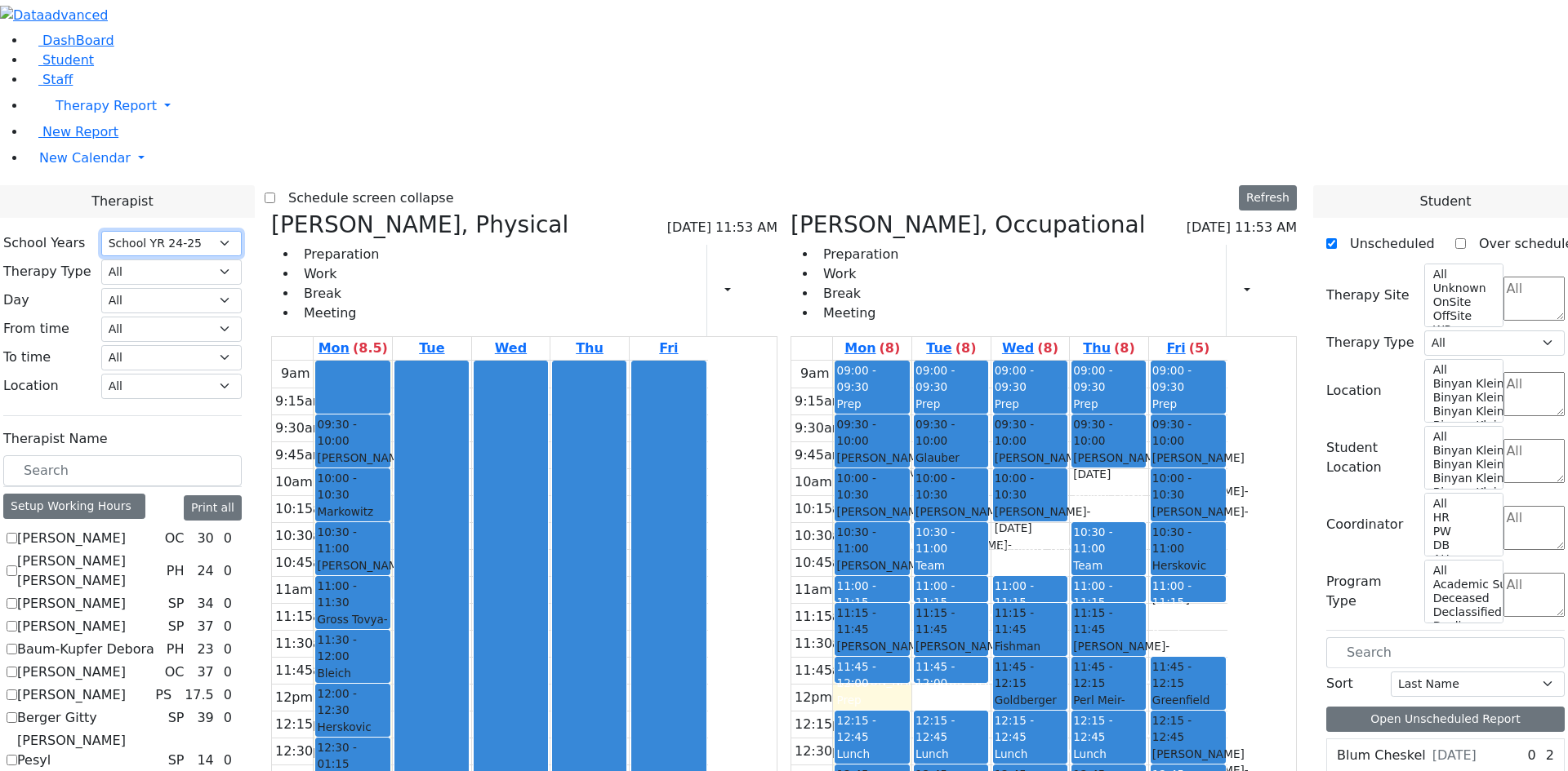
scroll to position [1518, 0]
click at [242, 231] on select "Select School YR Summer YR 25 School YR 25-26 Summer YR 25 School YR 24-25 Summ…" at bounding box center [171, 243] width 140 height 25
select select "212"
click at [242, 231] on select "Select School YR Summer YR 25 School YR 25-26 Summer YR 25 School YR 24-25 Summ…" at bounding box center [171, 243] width 140 height 25
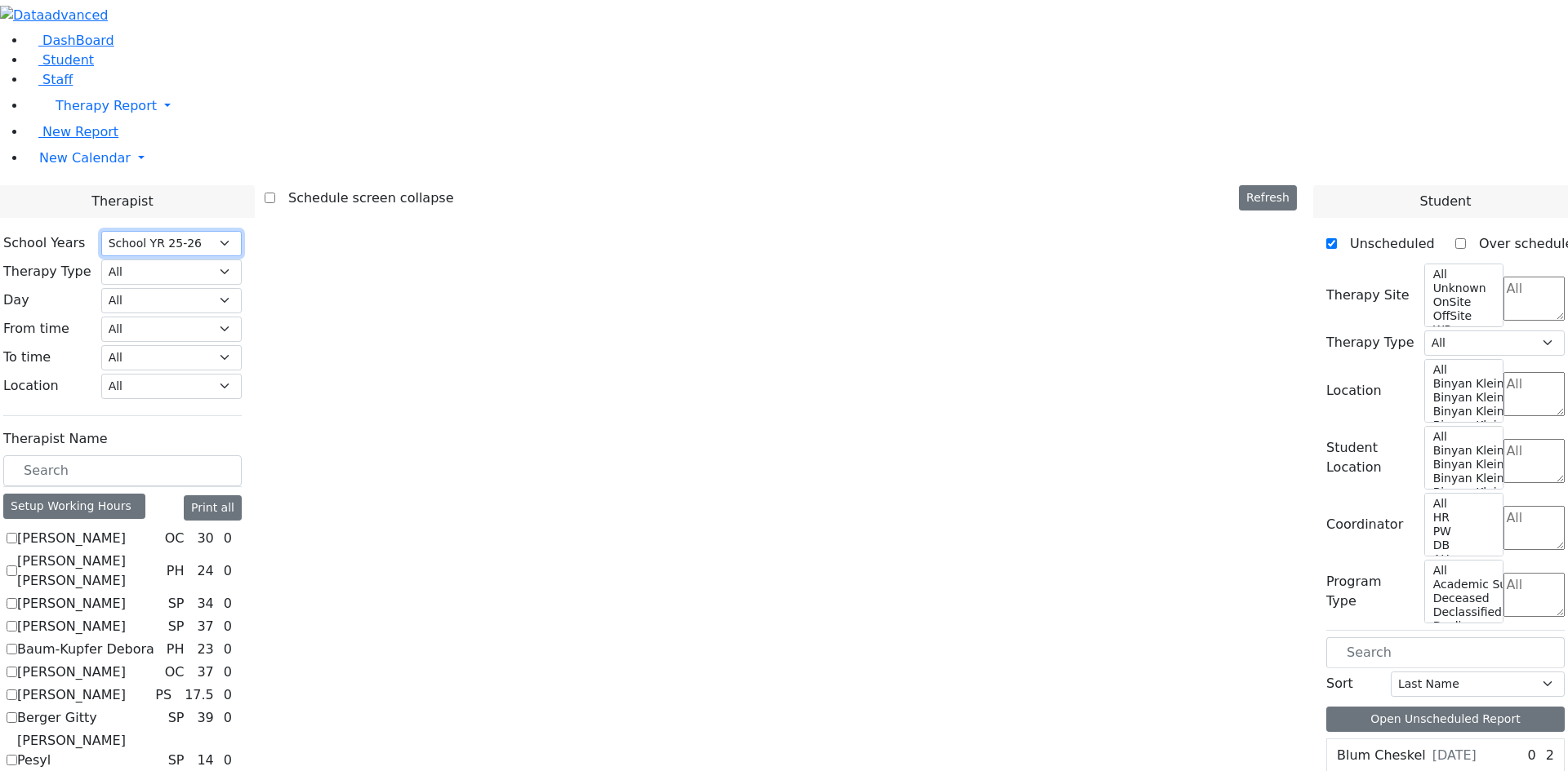
scroll to position [1164, 0]
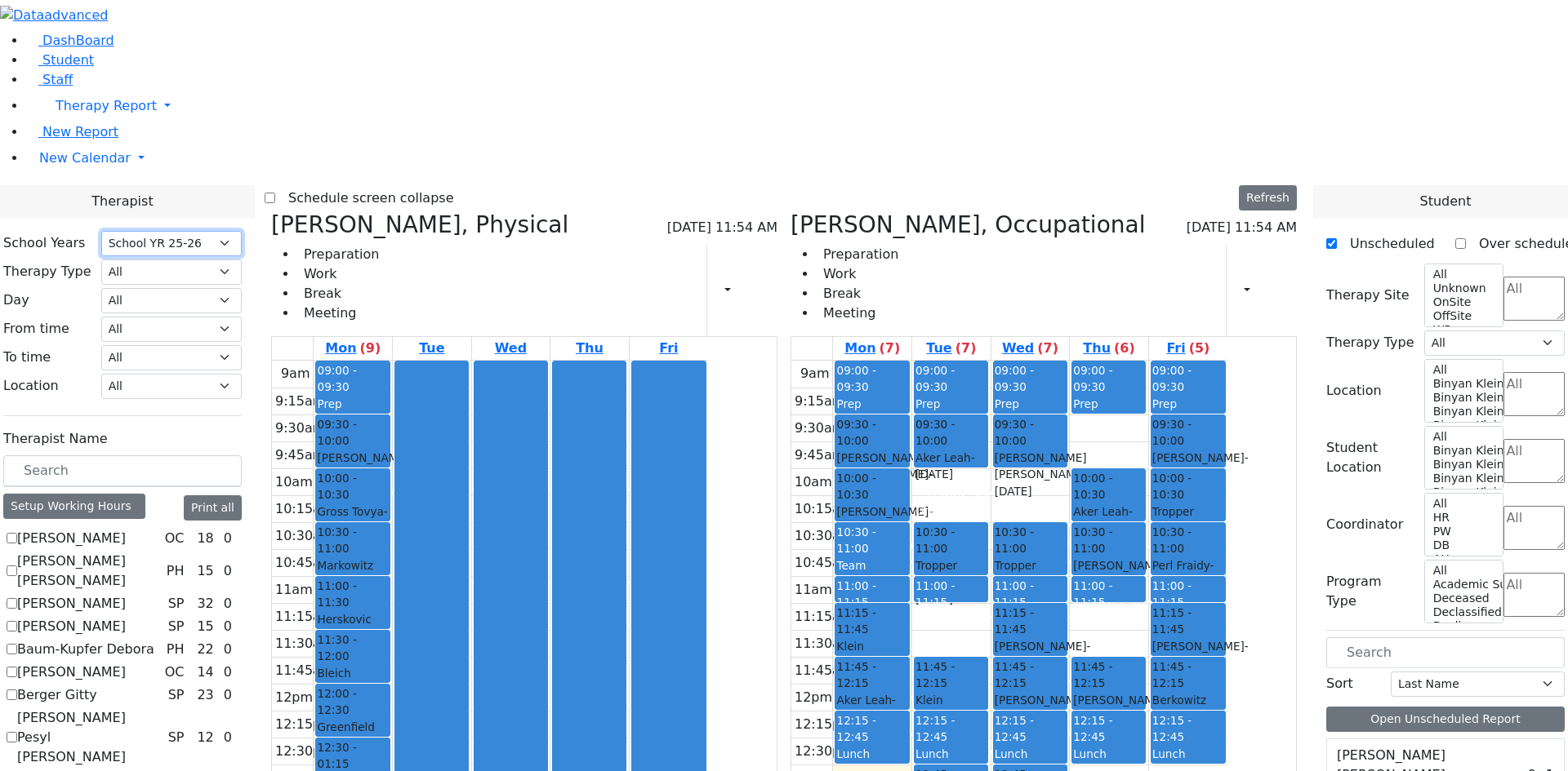
click at [468, 597] on div at bounding box center [431, 683] width 73 height 644
drag, startPoint x: 574, startPoint y: 574, endPoint x: 573, endPoint y: 648, distance: 74.0
click at [468, 649] on div at bounding box center [431, 683] width 73 height 644
drag, startPoint x: 540, startPoint y: 673, endPoint x: 545, endPoint y: 710, distance: 37.3
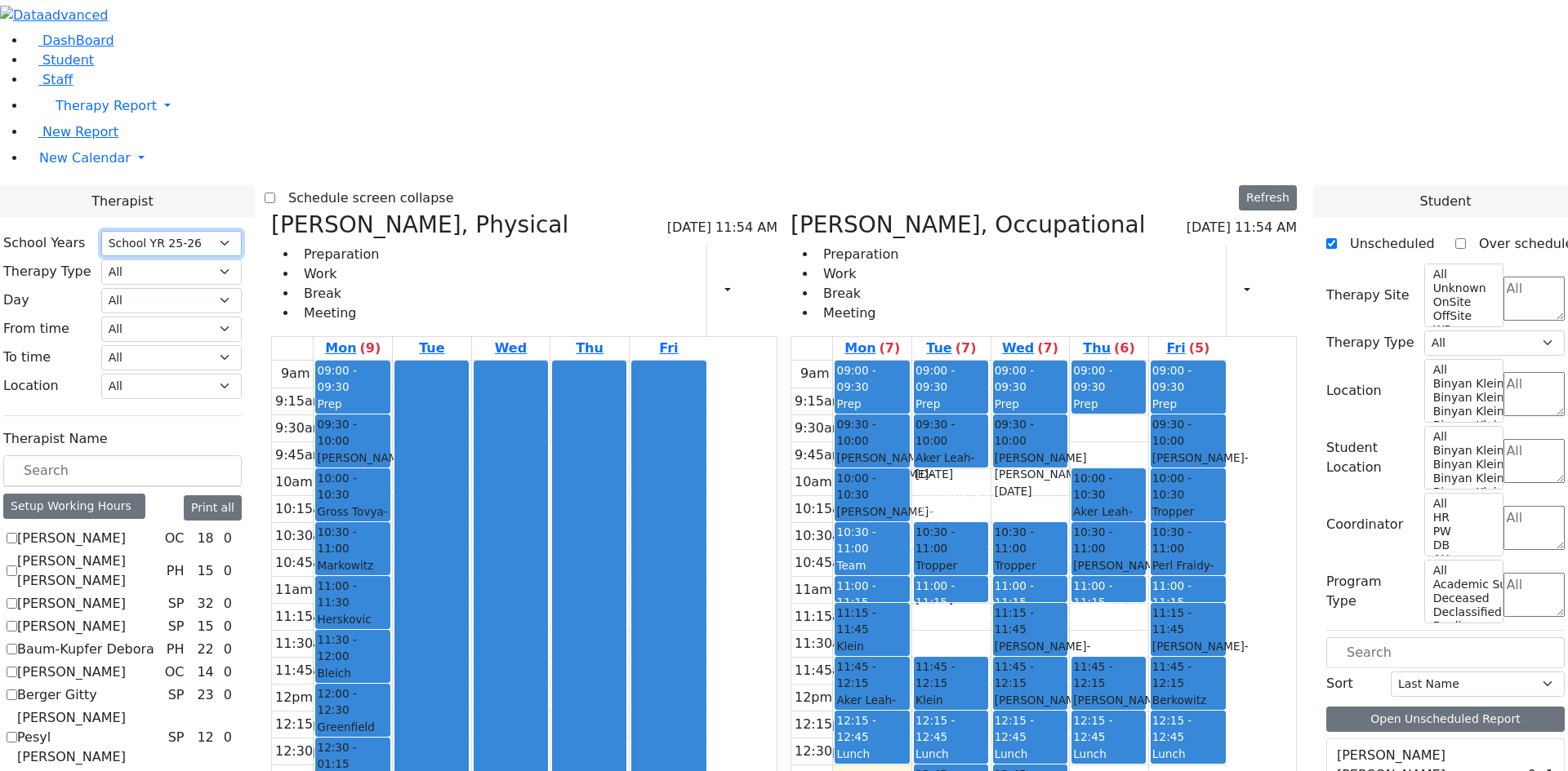
click at [468, 698] on div at bounding box center [431, 683] width 73 height 644
click at [705, 423] on div at bounding box center [668, 683] width 74 height 644
click at [1015, 378] on div "9am 9:15am 9:30am 9:45am 10am 10:15am 10:30am 10:45am 11am 11:15am 11:30am 11:4…" at bounding box center [1009, 683] width 436 height 646
click at [1097, 361] on div "9am 9:15am 9:30am 9:45am 10am 10:15am 10:30am 10:45am 11am 11:15am 11:30am 11:4…" at bounding box center [1009, 683] width 436 height 646
drag, startPoint x: 566, startPoint y: 631, endPoint x: 609, endPoint y: 255, distance: 378.5
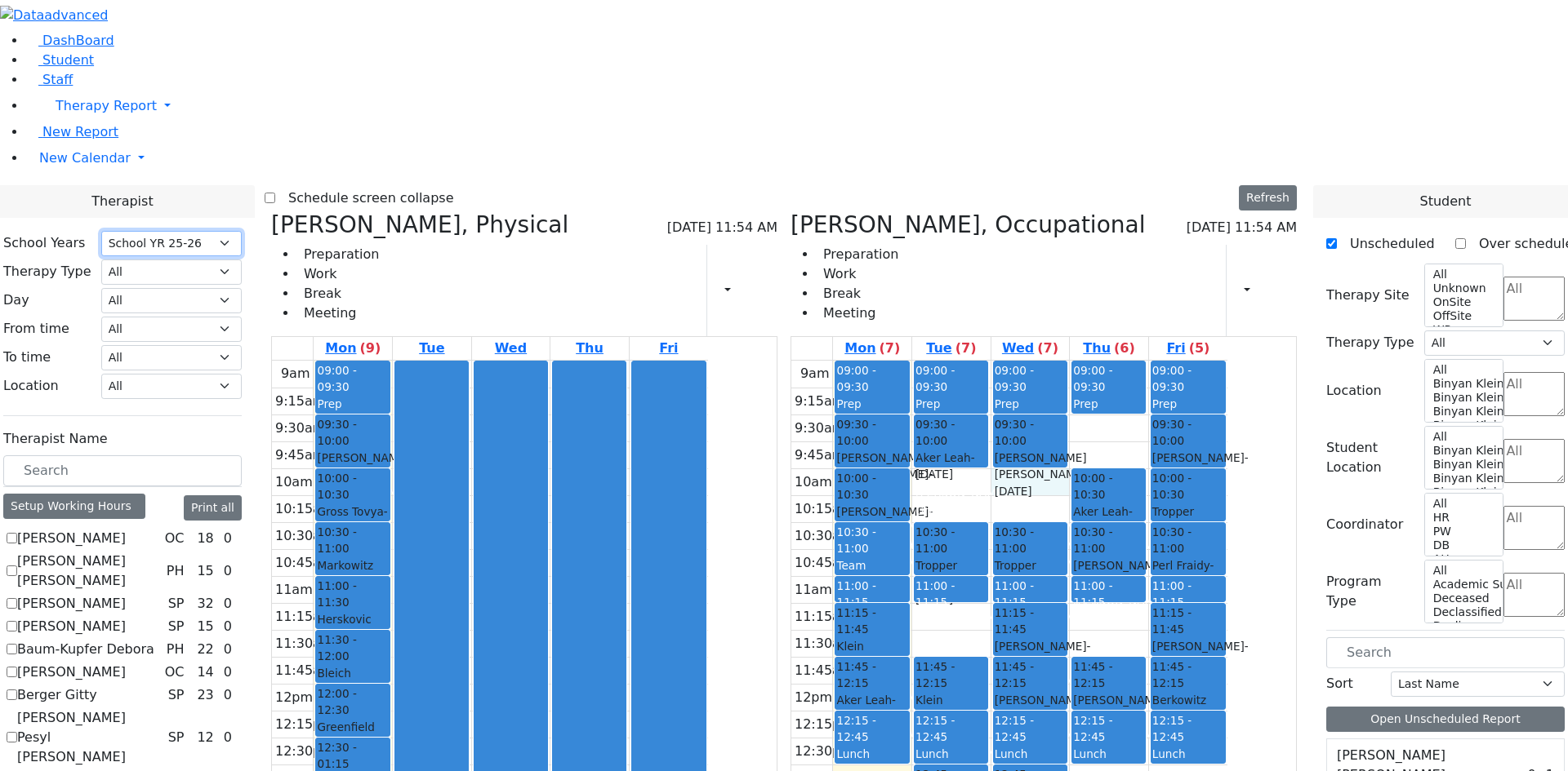
click at [468, 362] on div at bounding box center [431, 683] width 73 height 644
drag, startPoint x: 572, startPoint y: 165, endPoint x: 530, endPoint y: 513, distance: 350.5
click at [518, 483] on tr "09:00 - 09:30 Prep 09:30 - 10:00 Lorincz Shimon - 04/30/2019 Jablin Meira 10:00…" at bounding box center [490, 683] width 436 height 646
click at [468, 591] on div at bounding box center [431, 683] width 73 height 644
drag, startPoint x: 552, startPoint y: 586, endPoint x: 556, endPoint y: 651, distance: 65.1
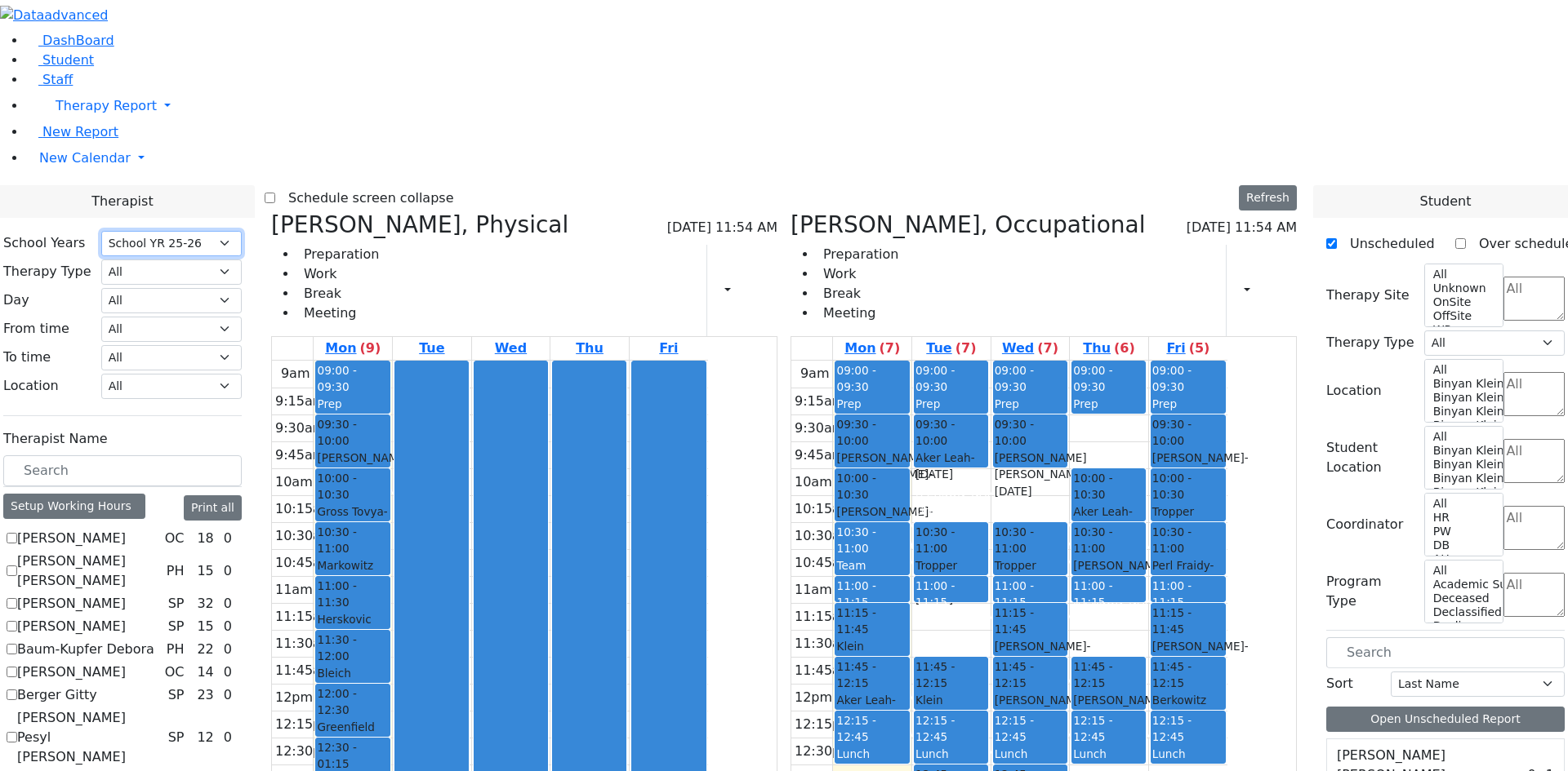
click at [468, 651] on div at bounding box center [431, 683] width 73 height 644
drag, startPoint x: 554, startPoint y: 648, endPoint x: 577, endPoint y: 577, distance: 74.6
click at [468, 577] on div at bounding box center [431, 683] width 73 height 644
click at [468, 574] on div at bounding box center [431, 683] width 73 height 644
drag, startPoint x: 572, startPoint y: 587, endPoint x: 571, endPoint y: 640, distance: 53.0
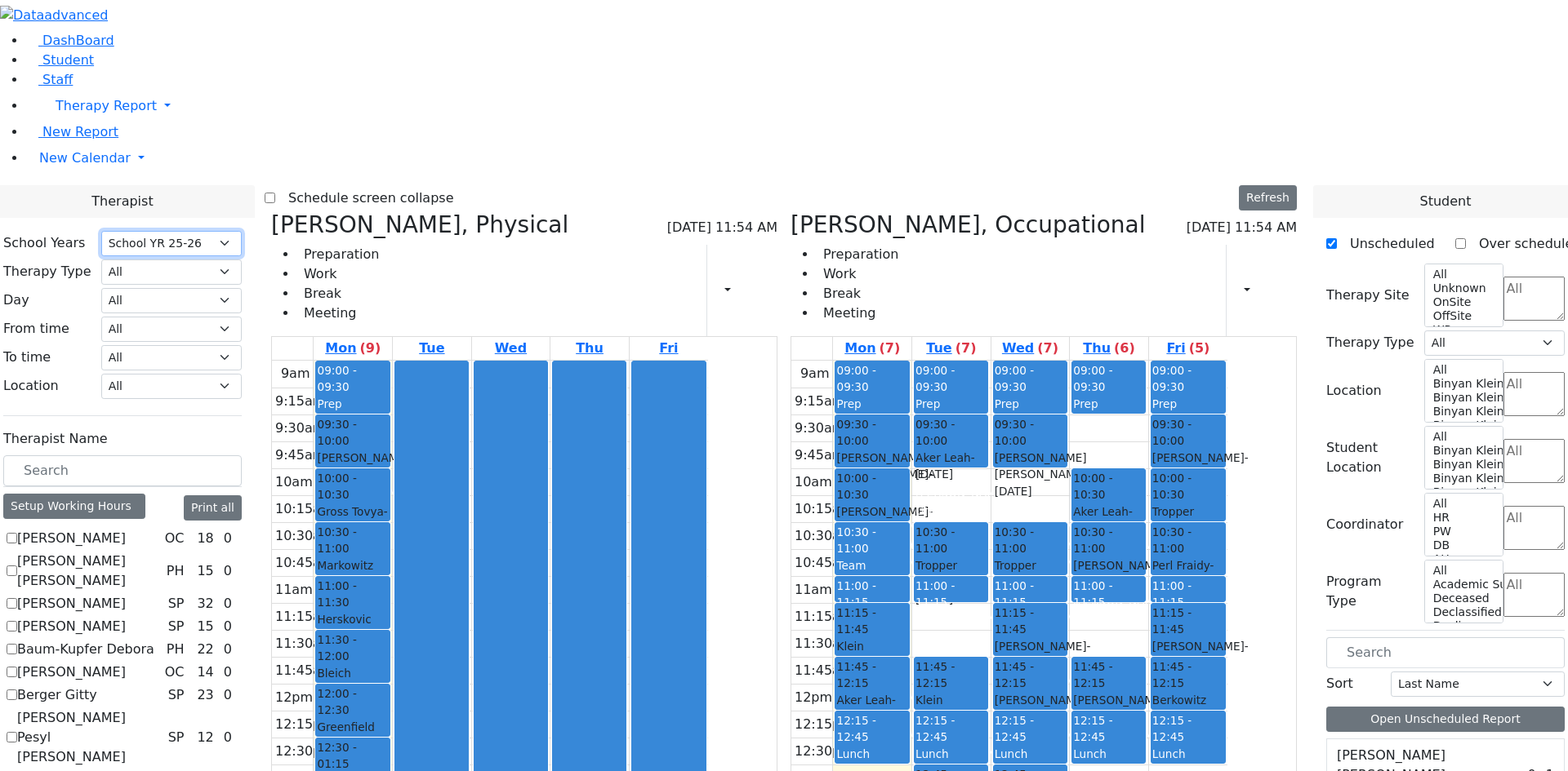
click at [468, 640] on div at bounding box center [431, 683] width 73 height 644
click at [468, 641] on div at bounding box center [431, 683] width 73 height 644
click at [126, 529] on label "[PERSON_NAME]" at bounding box center [71, 539] width 109 height 20
click at [17, 533] on input "[PERSON_NAME]" at bounding box center [12, 538] width 11 height 11
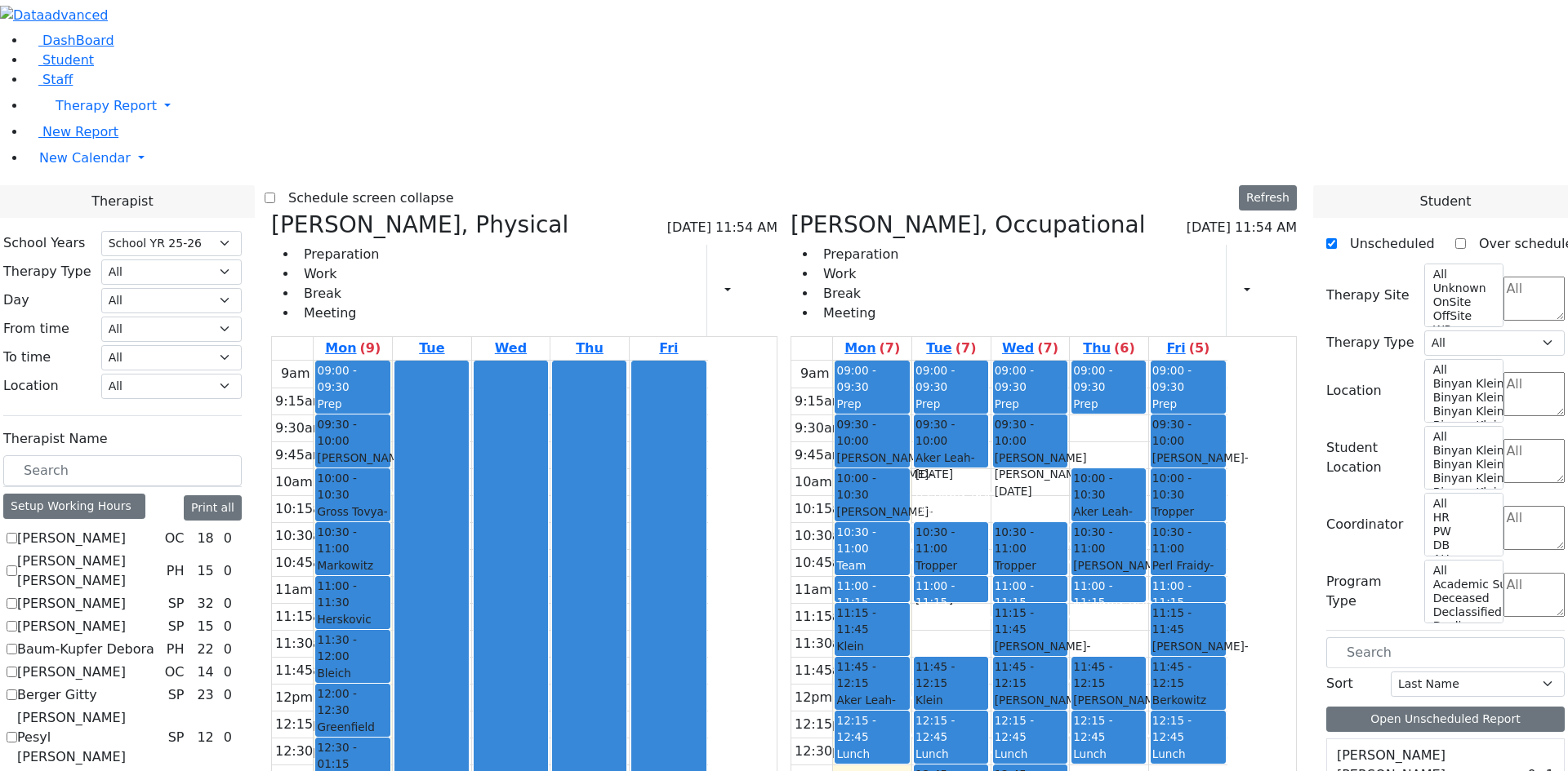
checkbox input "true"
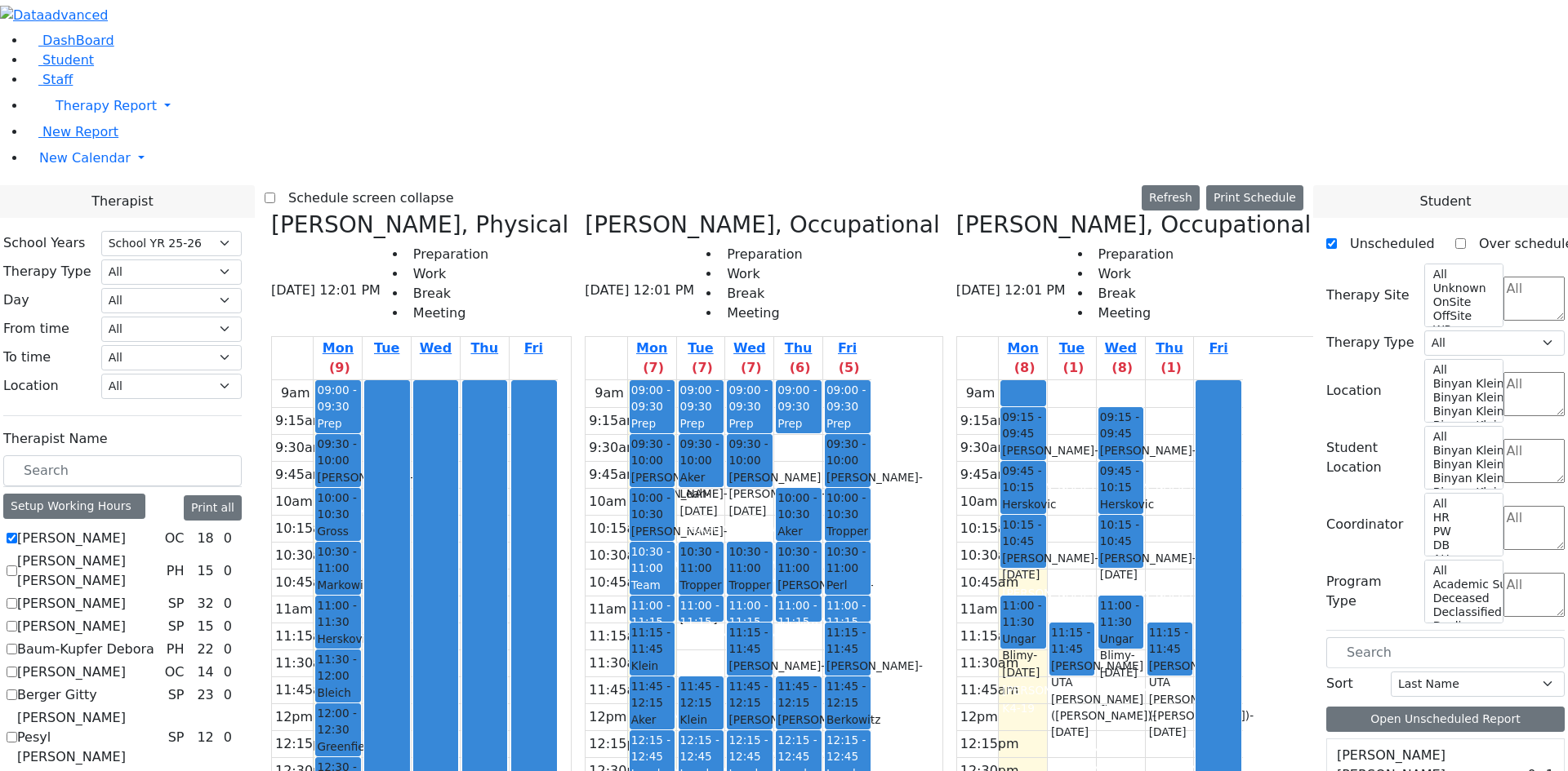
drag, startPoint x: 531, startPoint y: 610, endPoint x: 524, endPoint y: 571, distance: 39.6
click at [408, 571] on div at bounding box center [386, 703] width 43 height 644
drag, startPoint x: 539, startPoint y: 548, endPoint x: 536, endPoint y: 491, distance: 57.1
click at [408, 493] on div at bounding box center [386, 703] width 43 height 644
drag, startPoint x: 532, startPoint y: 561, endPoint x: 535, endPoint y: 606, distance: 45.1
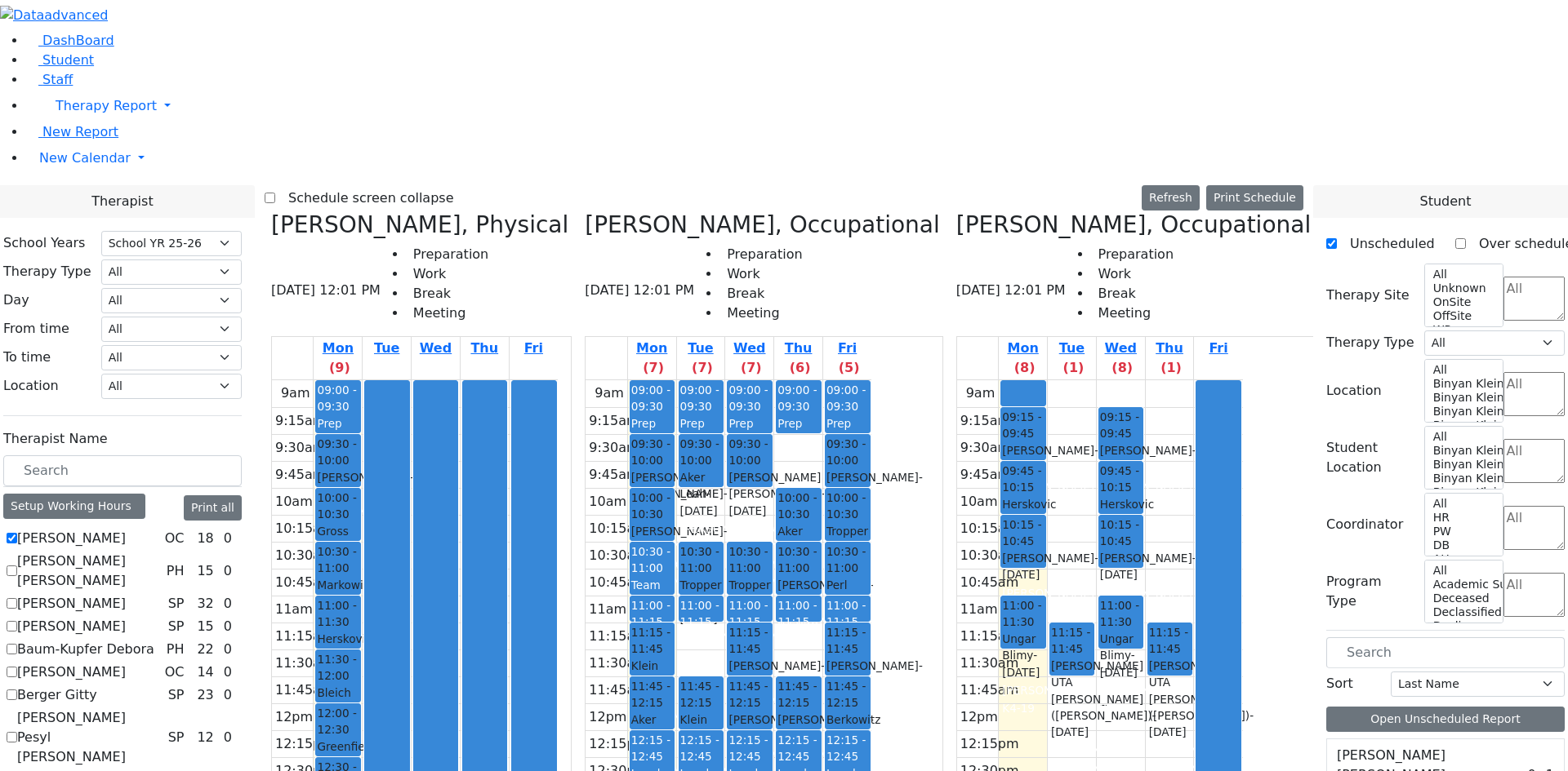
click at [408, 606] on div at bounding box center [386, 703] width 43 height 644
drag, startPoint x: 1086, startPoint y: 556, endPoint x: 1066, endPoint y: 418, distance: 139.4
click at [1066, 418] on div "9am 9:15am 9:30am 9:45am 10am 10:15am 10:30am 10:45am 11am 11:15am 11:30am 11:4…" at bounding box center [1100, 703] width 286 height 646
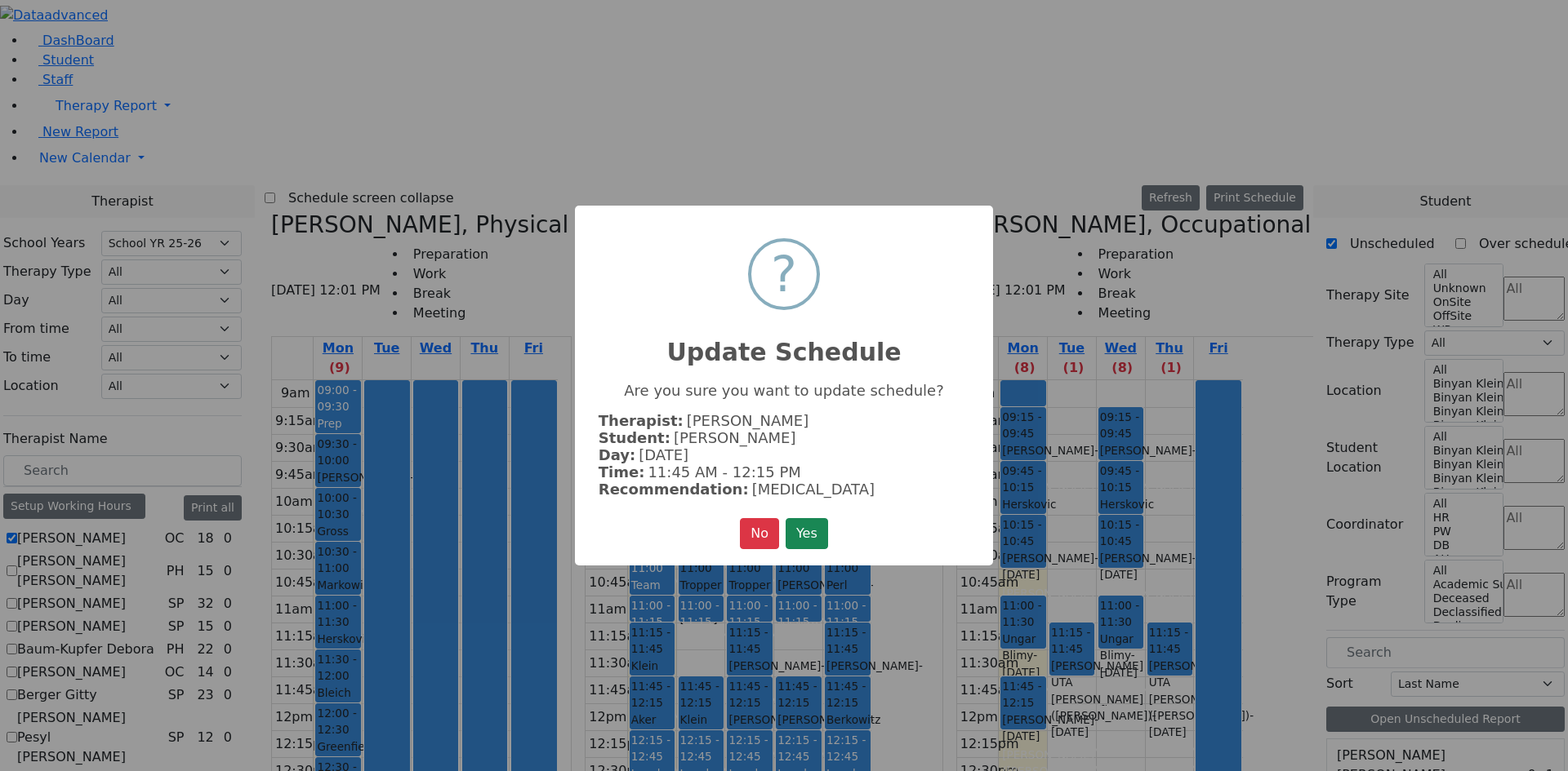
drag, startPoint x: 788, startPoint y: 532, endPoint x: 798, endPoint y: 530, distance: 10.2
click at [795, 531] on button "Yes" at bounding box center [806, 533] width 43 height 31
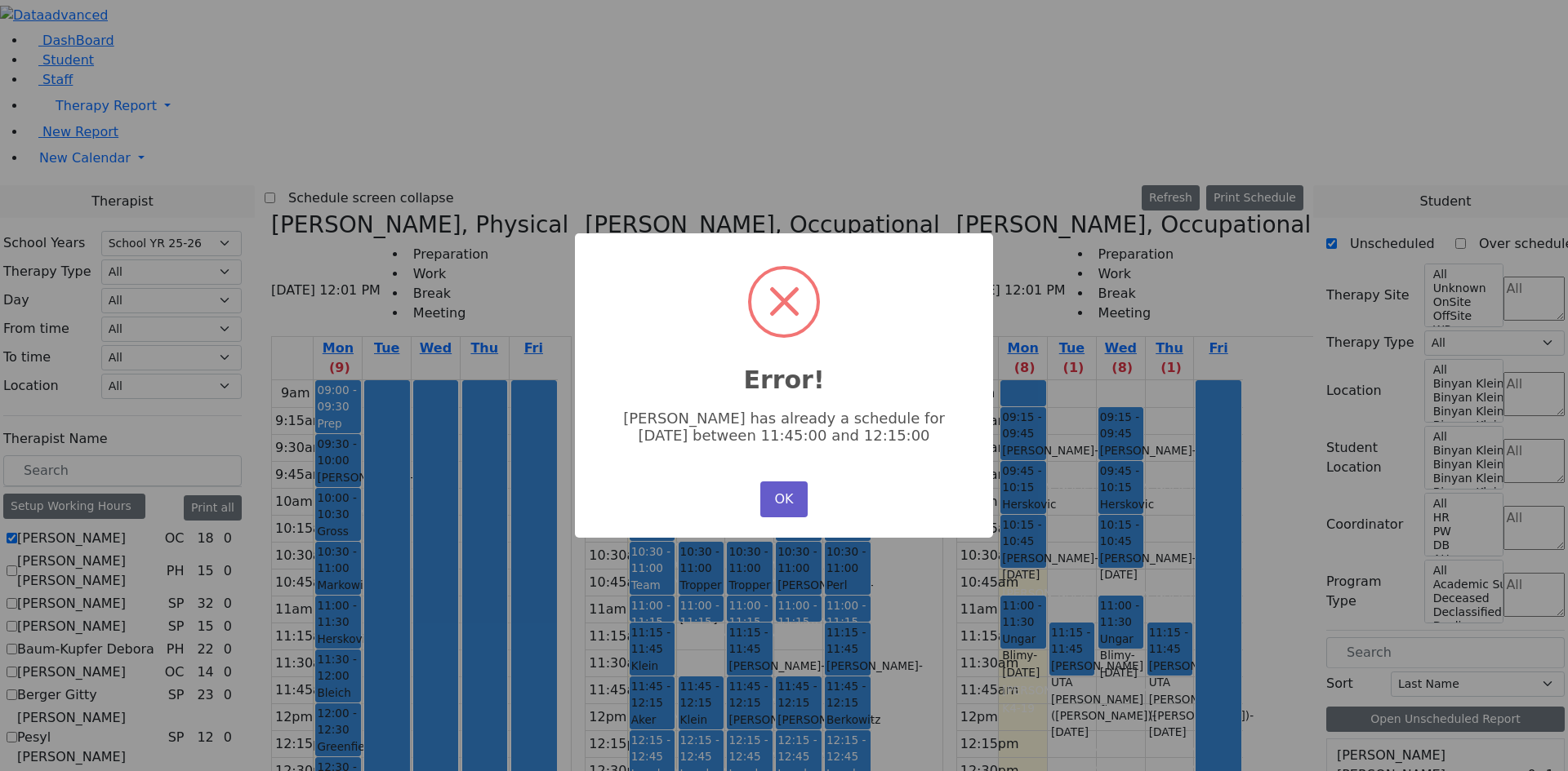
click at [784, 505] on button "OK" at bounding box center [784, 500] width 48 height 36
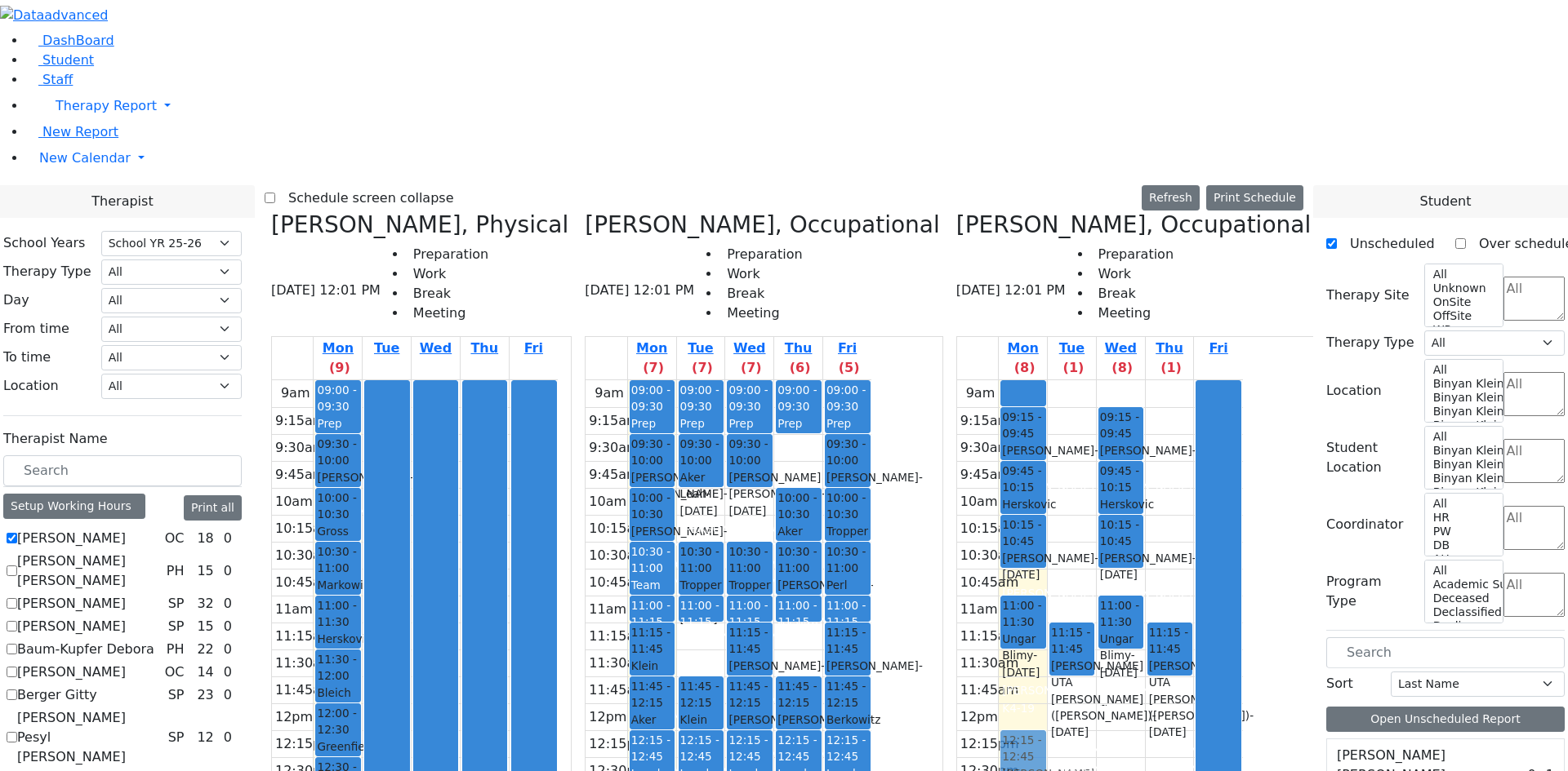
drag, startPoint x: 1093, startPoint y: 558, endPoint x: 1082, endPoint y: 489, distance: 69.9
click at [1047, 473] on div "09:15 - 09:45 Raab Roizy - 12/23/2015 Wajsfeld, Sarah A-1 09:45 - 10:15 Herskov…" at bounding box center [1022, 703] width 48 height 646
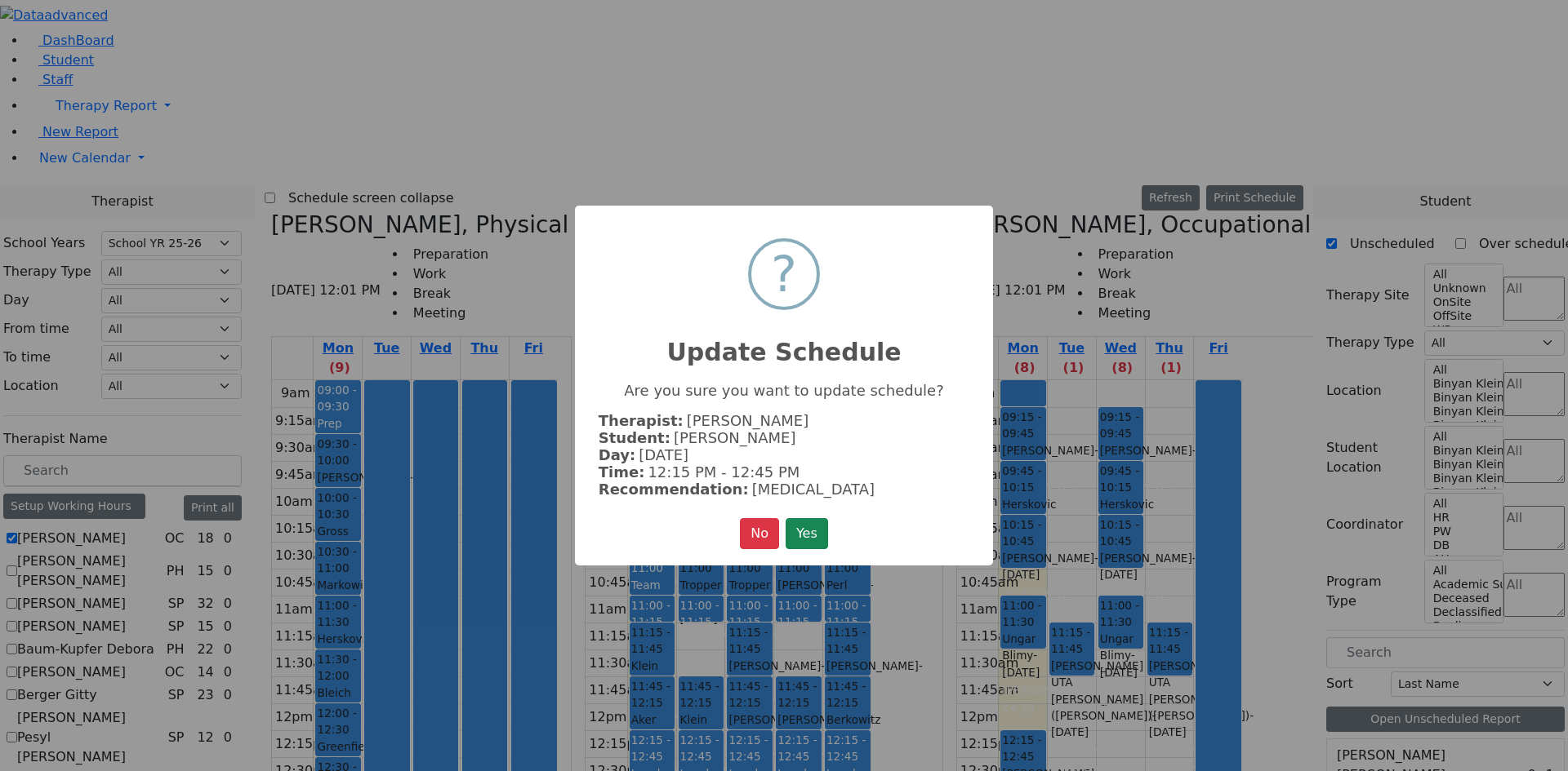
click at [812, 532] on button "Yes" at bounding box center [806, 533] width 43 height 31
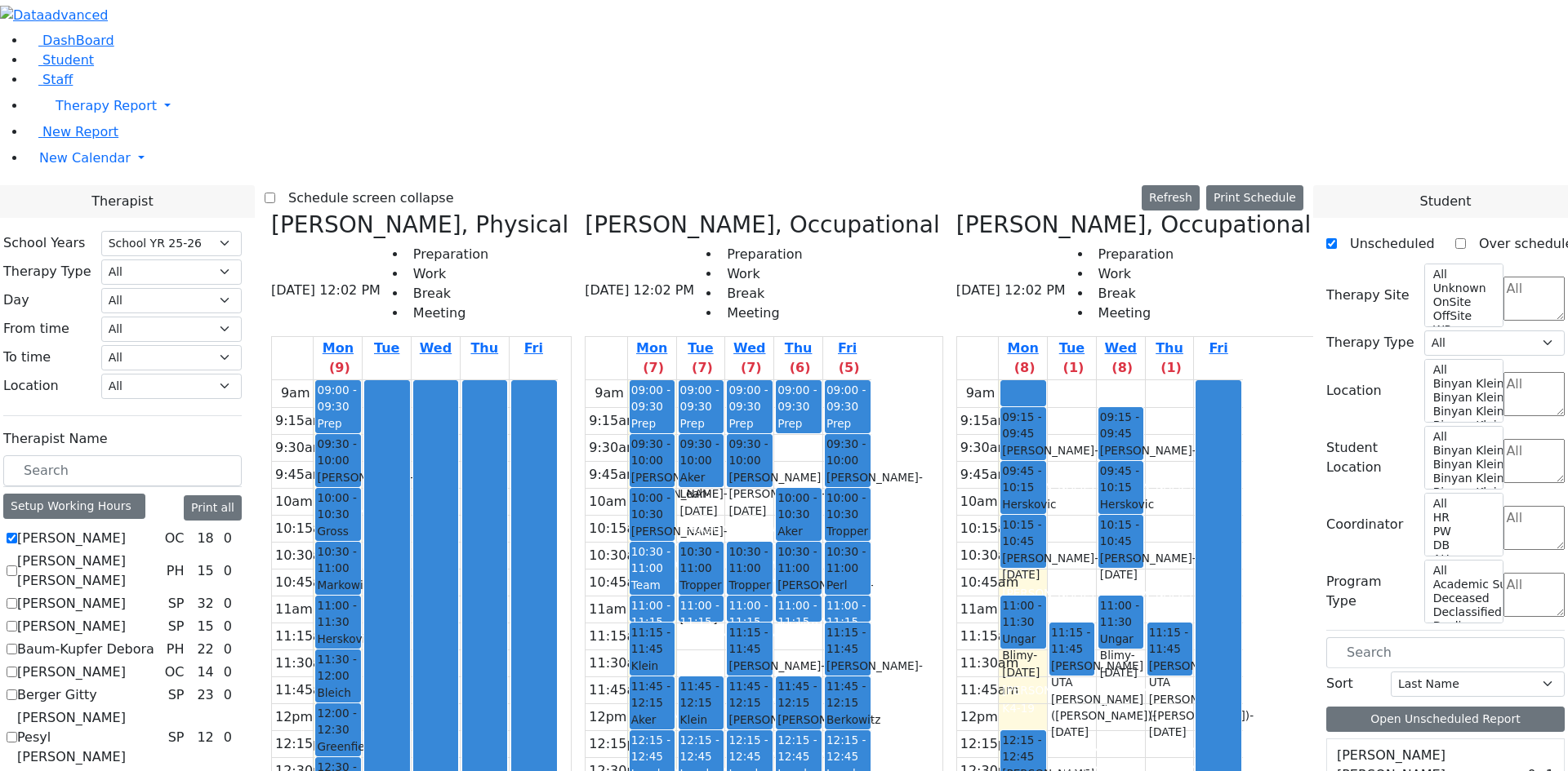
click at [529, 592] on button "Delete Selected Schedule" at bounding box center [585, 588] width 161 height 25
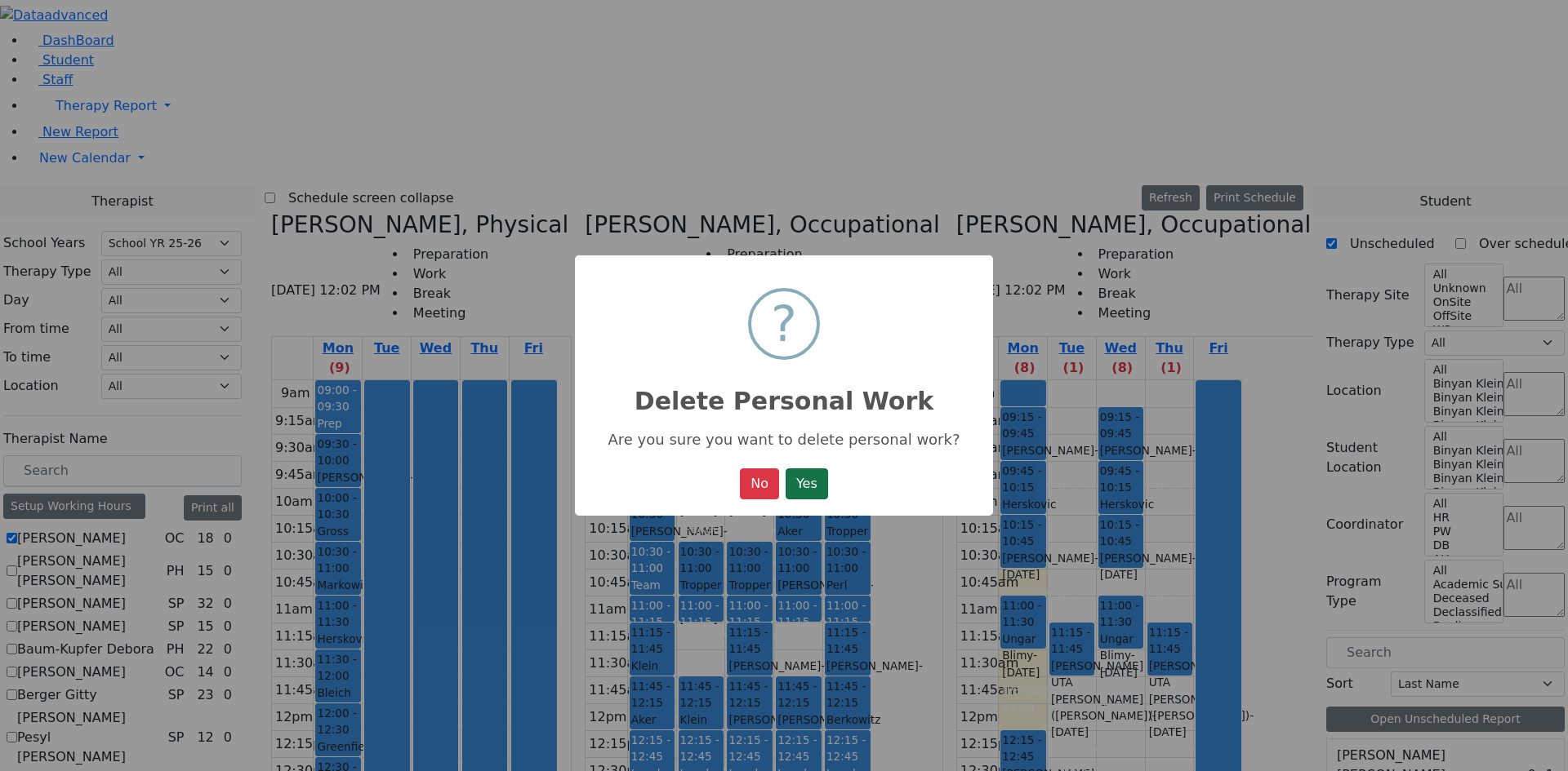
click at [822, 485] on button "Yes" at bounding box center [806, 483] width 43 height 31
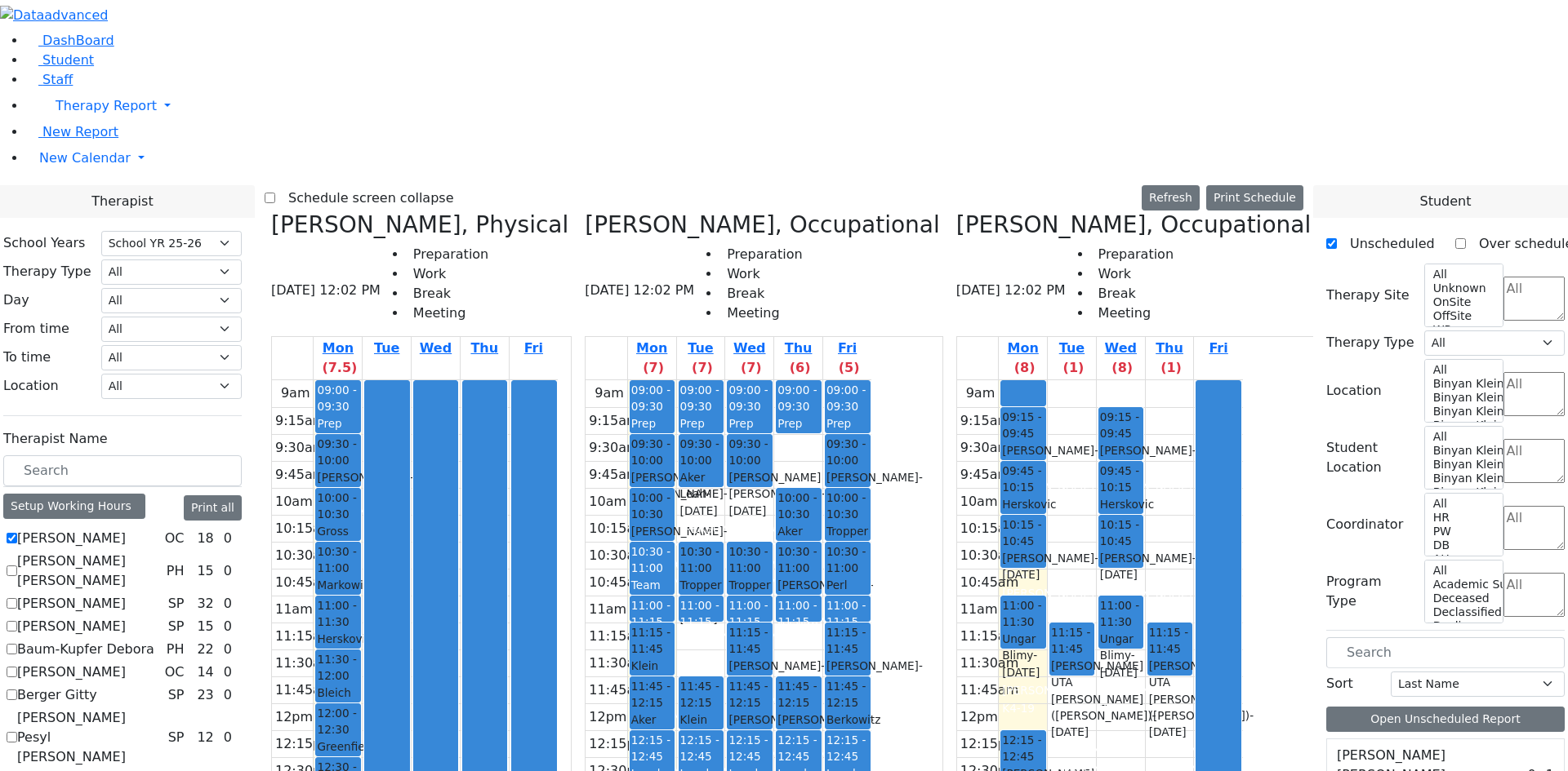
scroll to position [5388, 0]
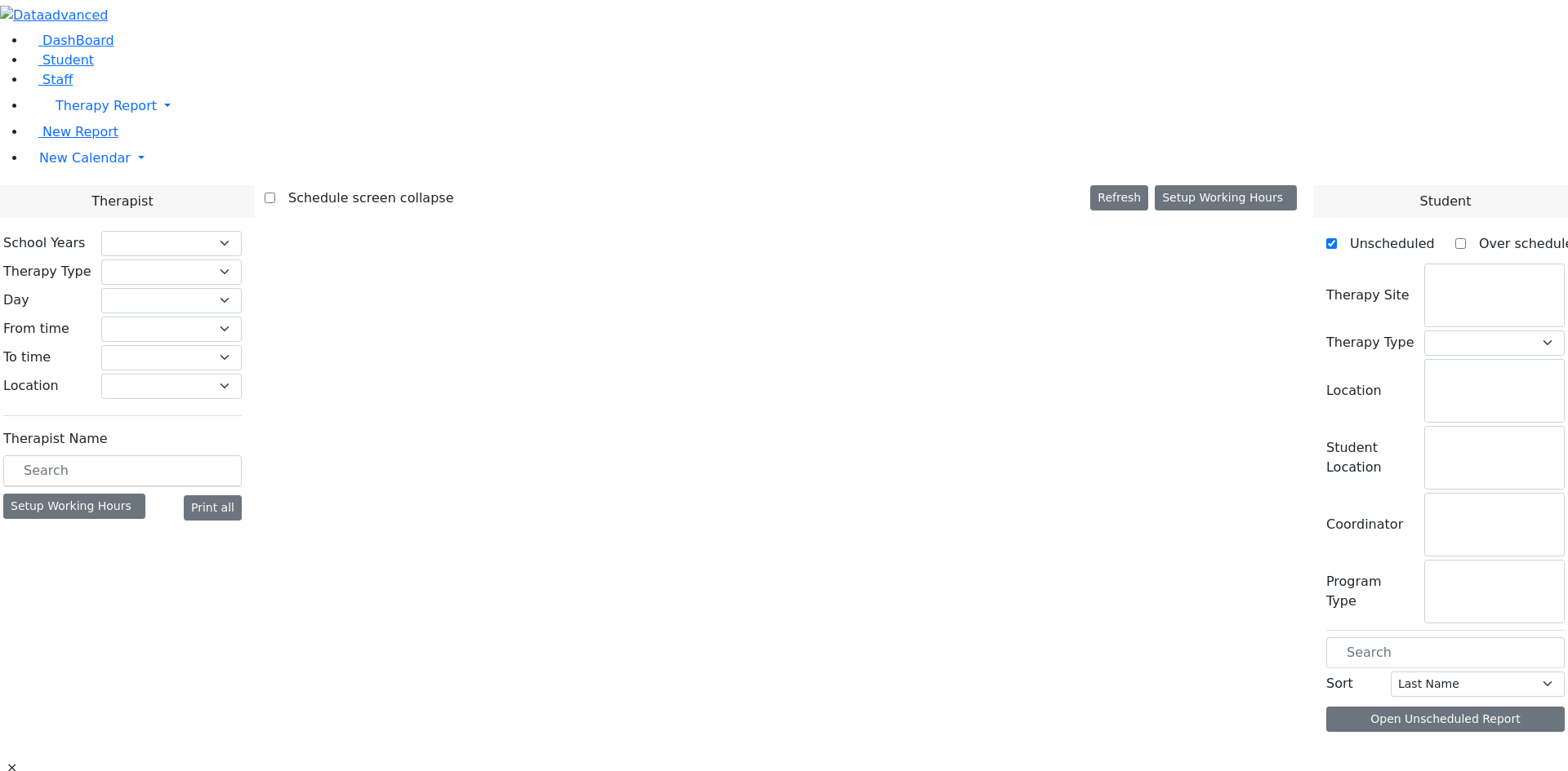
select select "212"
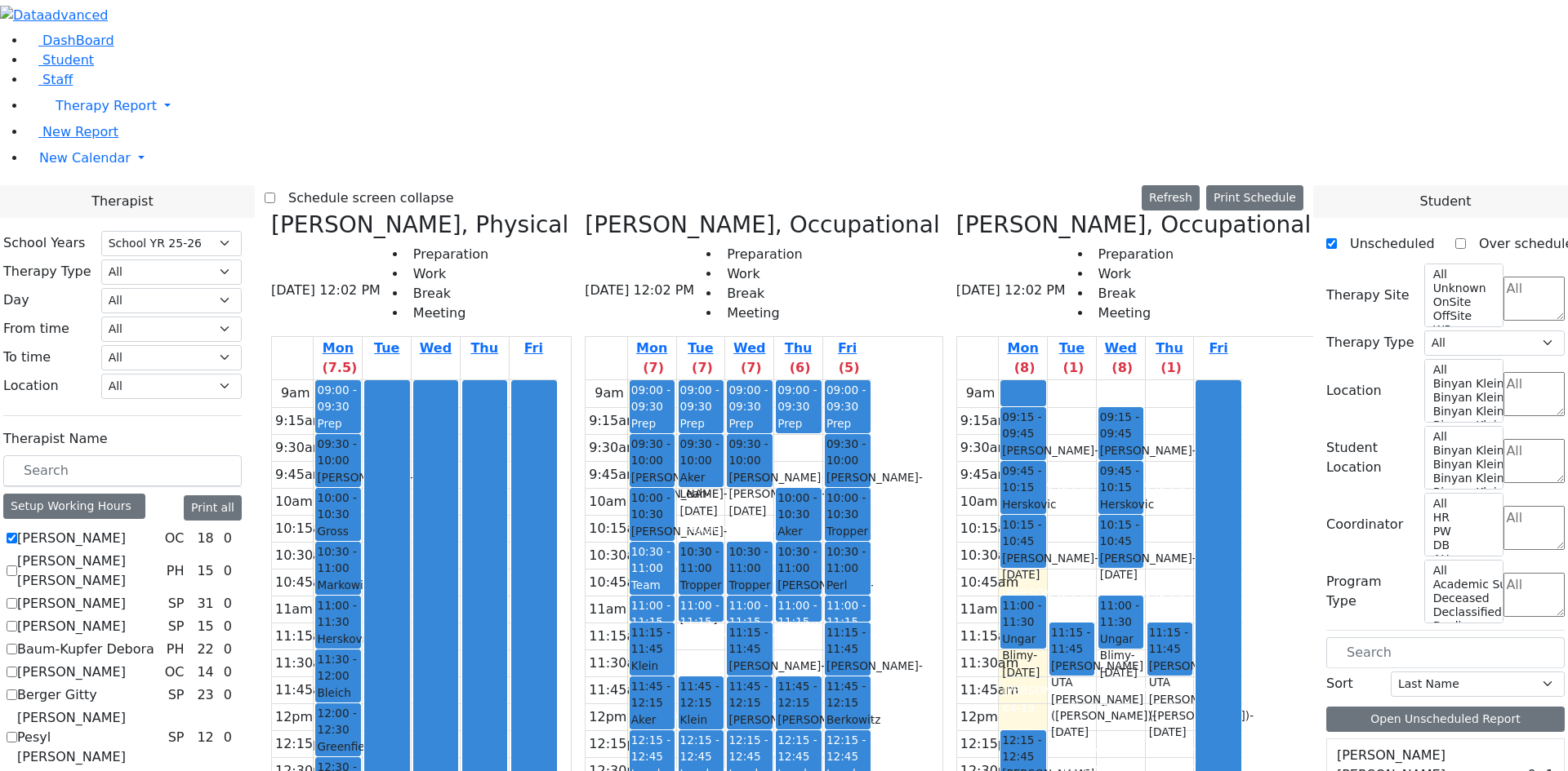
scroll to position [4980, 0]
click at [481, 595] on div "9am 9:15am 9:30am 9:45am 10am 10:15am 10:30am 10:45am 11am 11:15am 11:30am 11:4…" at bounding box center [414, 703] width 286 height 646
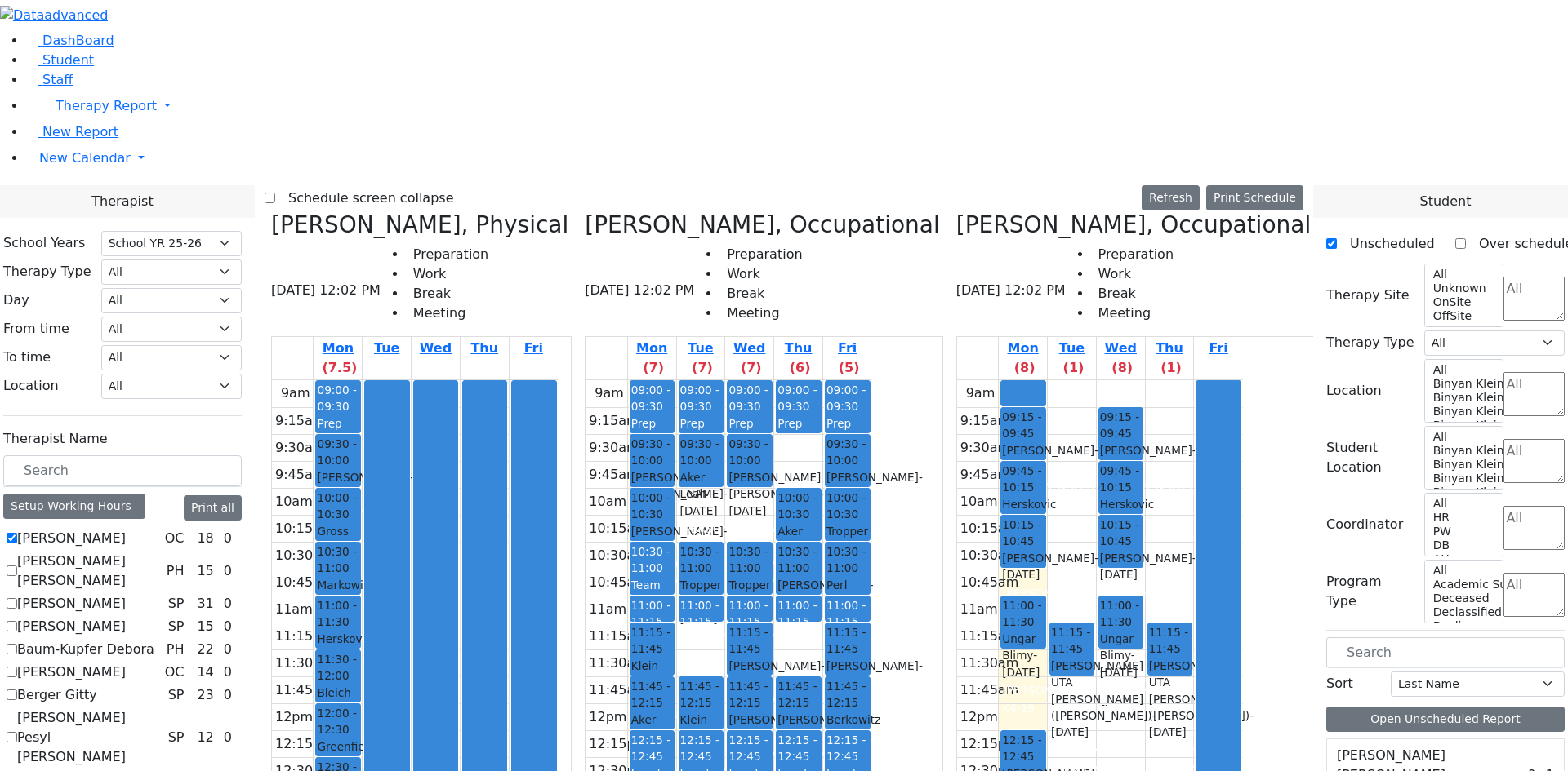
click at [1420, 707] on button "Open Unscheduled Report" at bounding box center [1444, 719] width 238 height 25
click at [87, 70] on li "Student" at bounding box center [796, 61] width 1541 height 20
click at [77, 68] on span "Student" at bounding box center [69, 60] width 52 height 16
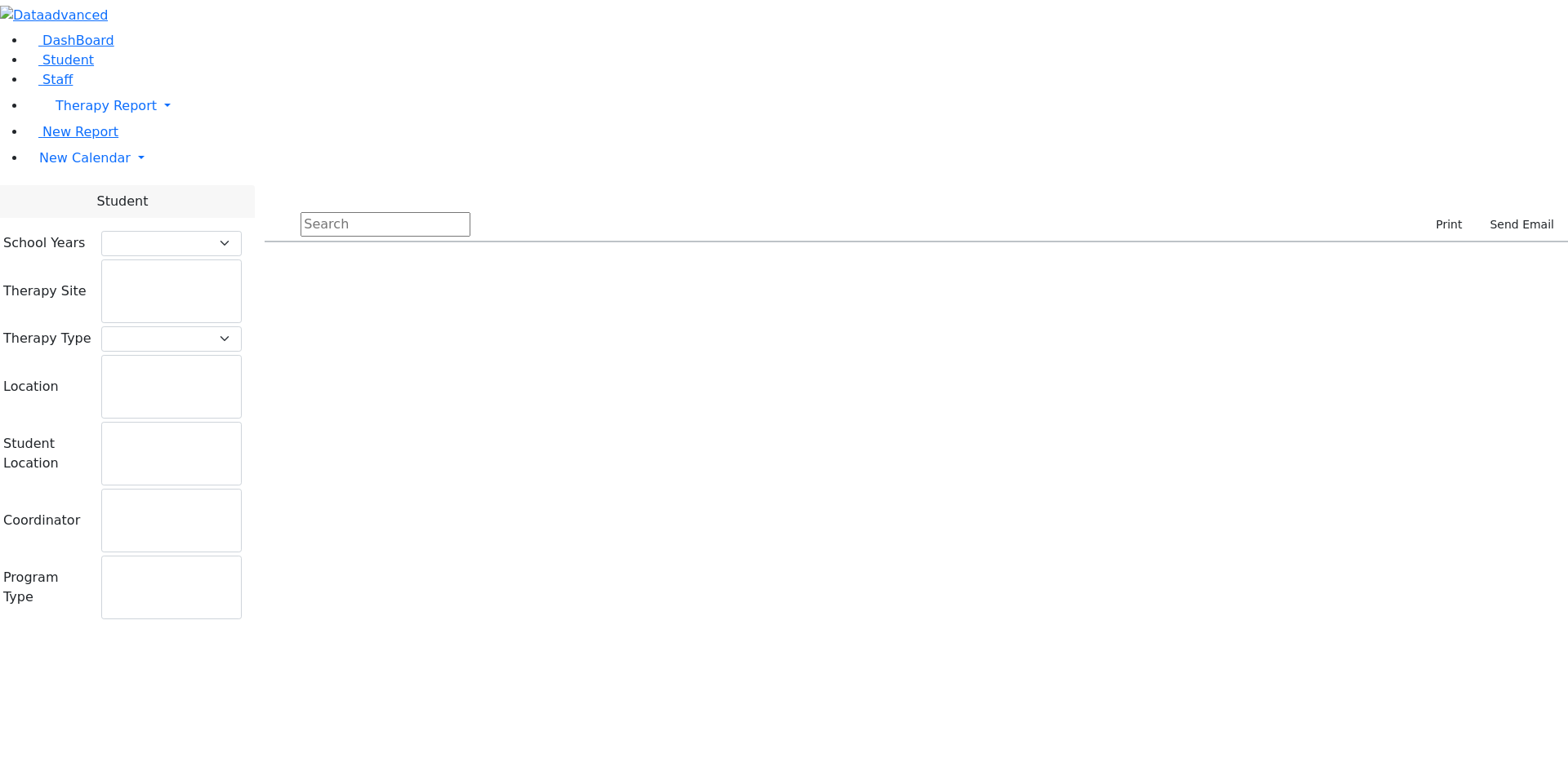
select select "212"
select select
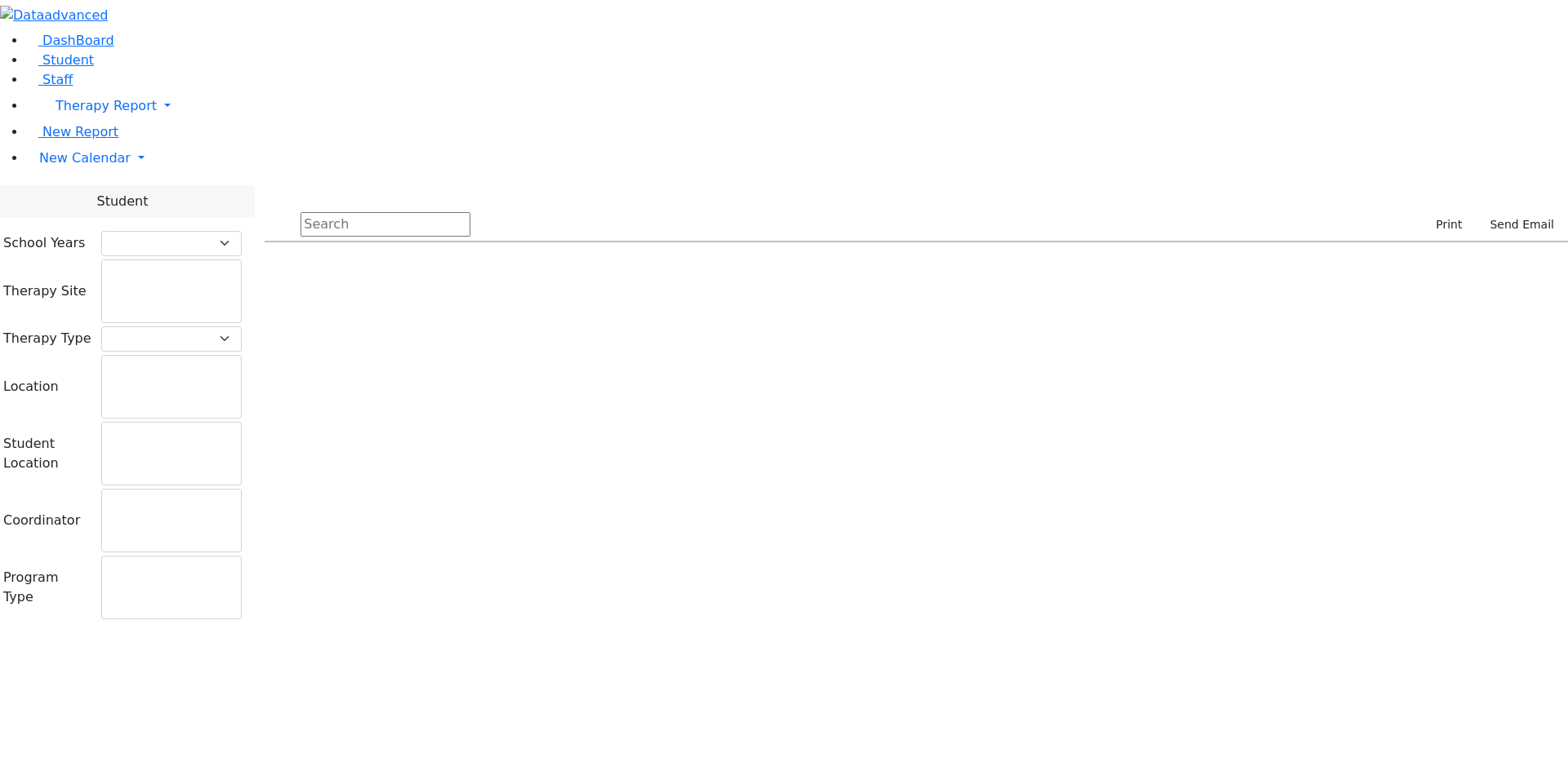
select select
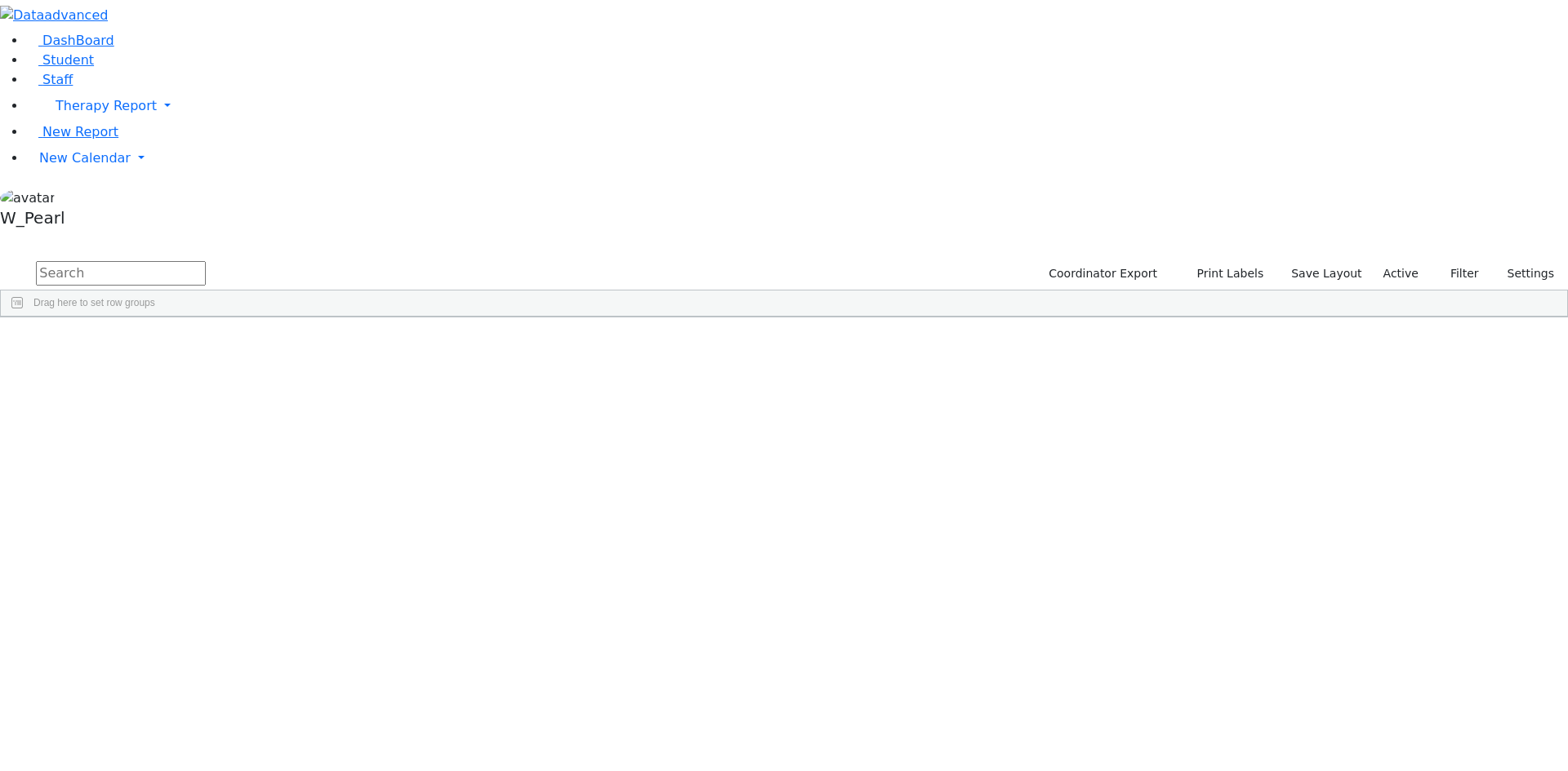
click at [206, 261] on input "text" at bounding box center [121, 273] width 169 height 25
type input "per sofer"
click at [208, 344] on div "Sofer" at bounding box center [156, 355] width 103 height 23
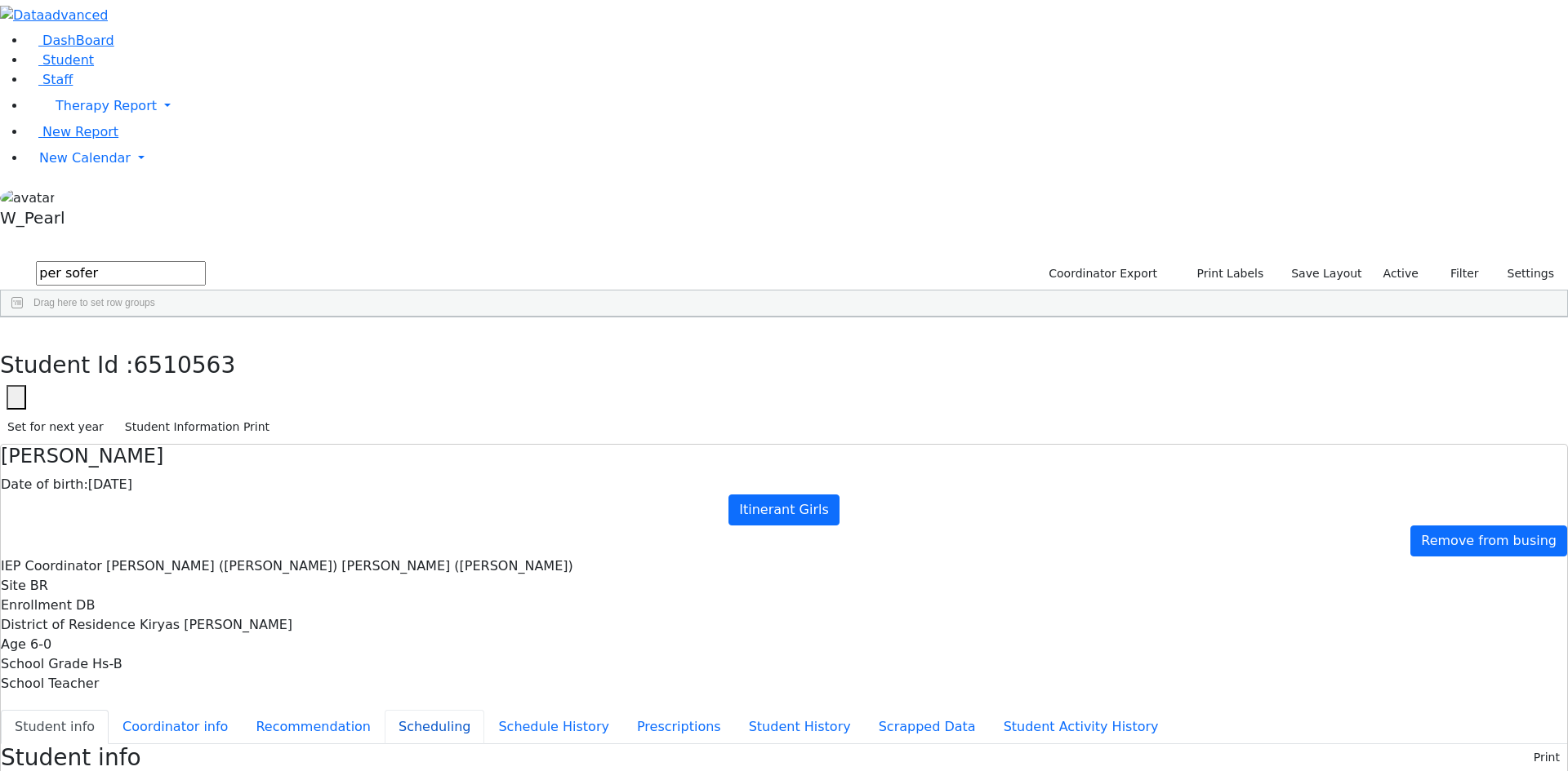
click at [385, 710] on button "Scheduling" at bounding box center [434, 727] width 100 height 34
click at [385, 710] on button "Recommendation" at bounding box center [313, 727] width 142 height 34
checkbox input "true"
click at [56, 114] on span "New Calendar" at bounding box center [107, 106] width 102 height 16
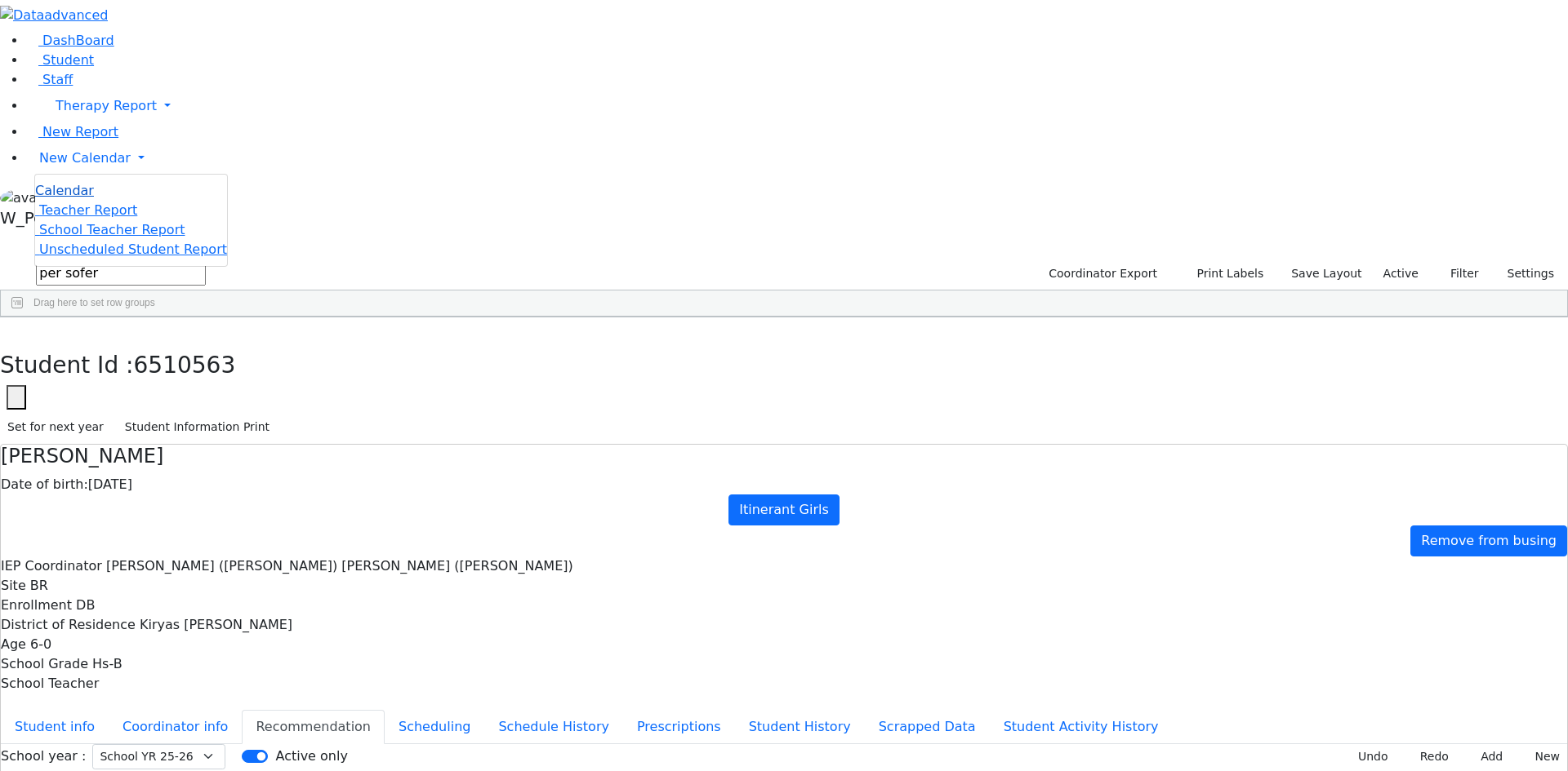
click at [54, 201] on link "Calendar" at bounding box center [64, 191] width 59 height 20
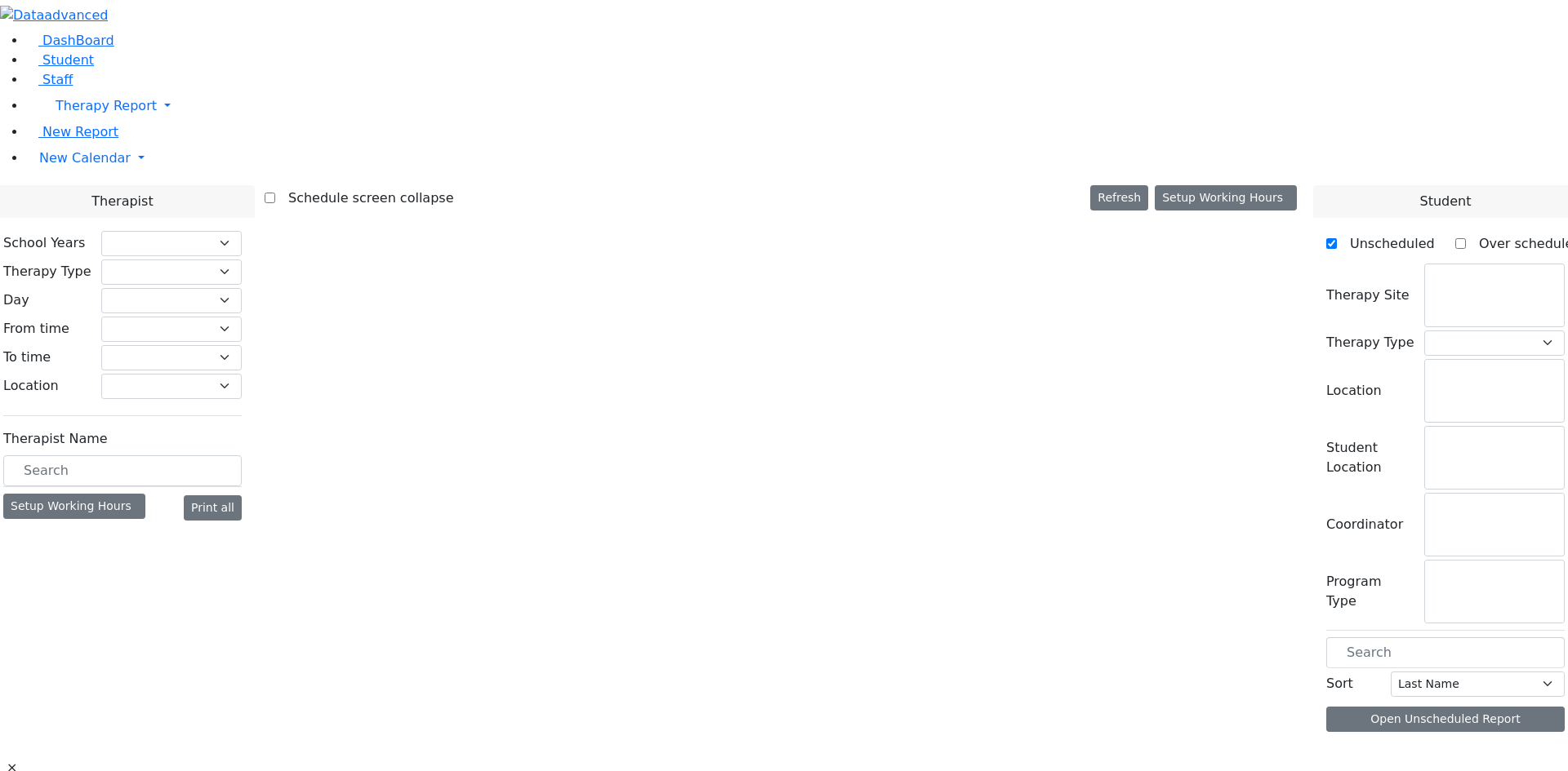
select select "212"
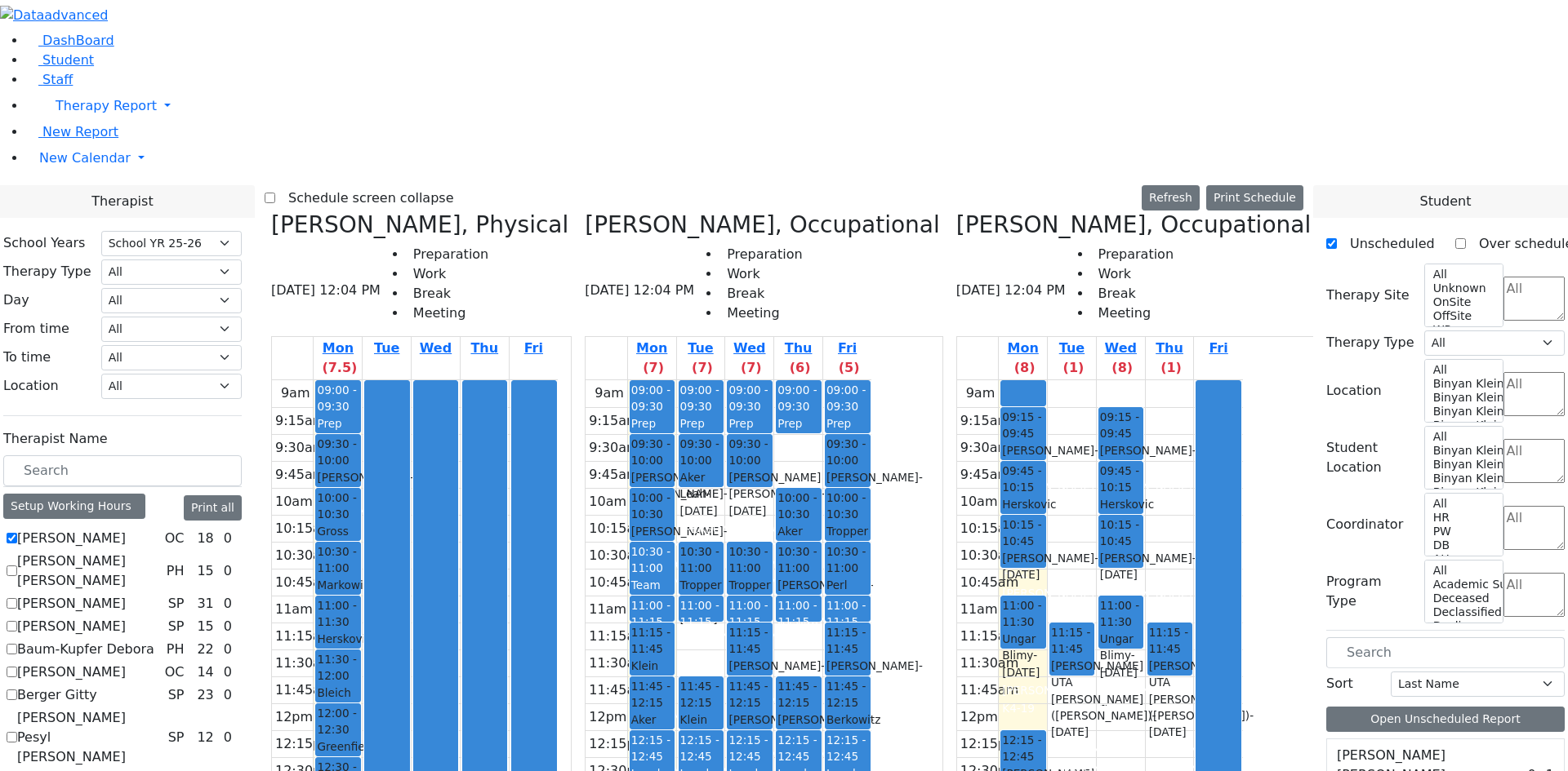
scroll to position [5061, 0]
drag, startPoint x: 1423, startPoint y: 555, endPoint x: 495, endPoint y: 571, distance: 928.1
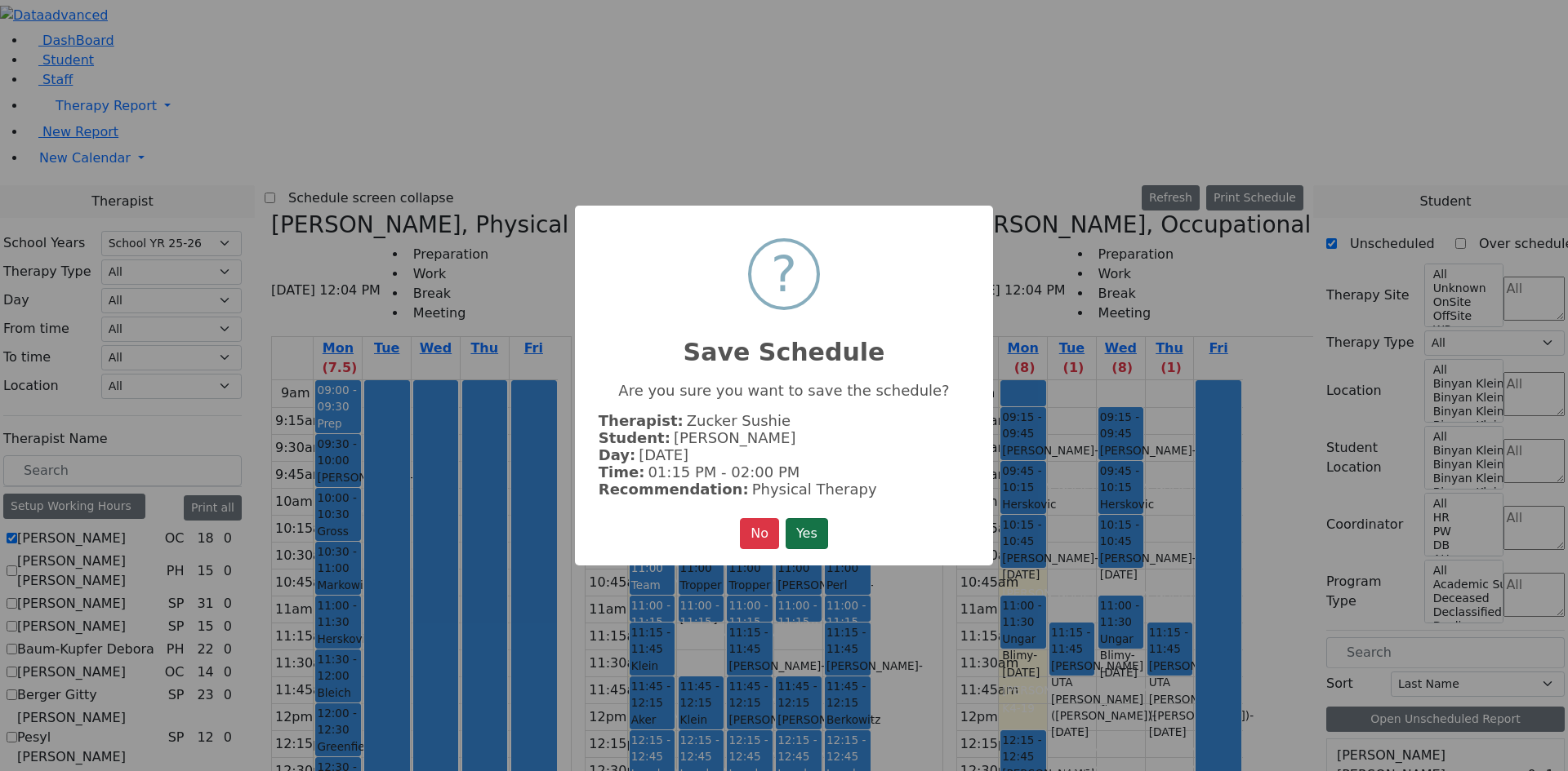
click at [802, 528] on button "Yes" at bounding box center [806, 533] width 43 height 31
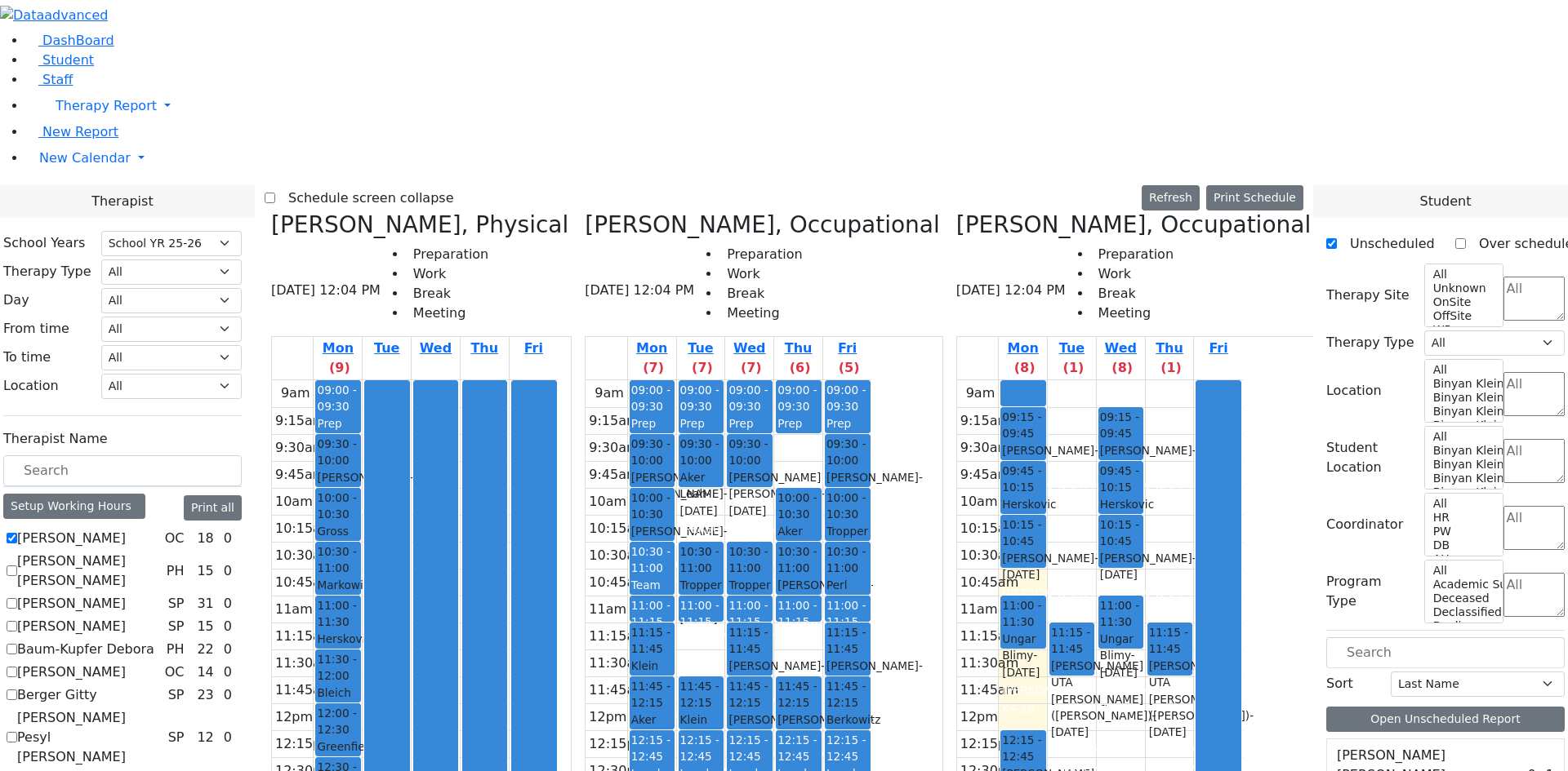
click at [956, 211] on icon at bounding box center [956, 224] width 0 height 27
checkbox input "false"
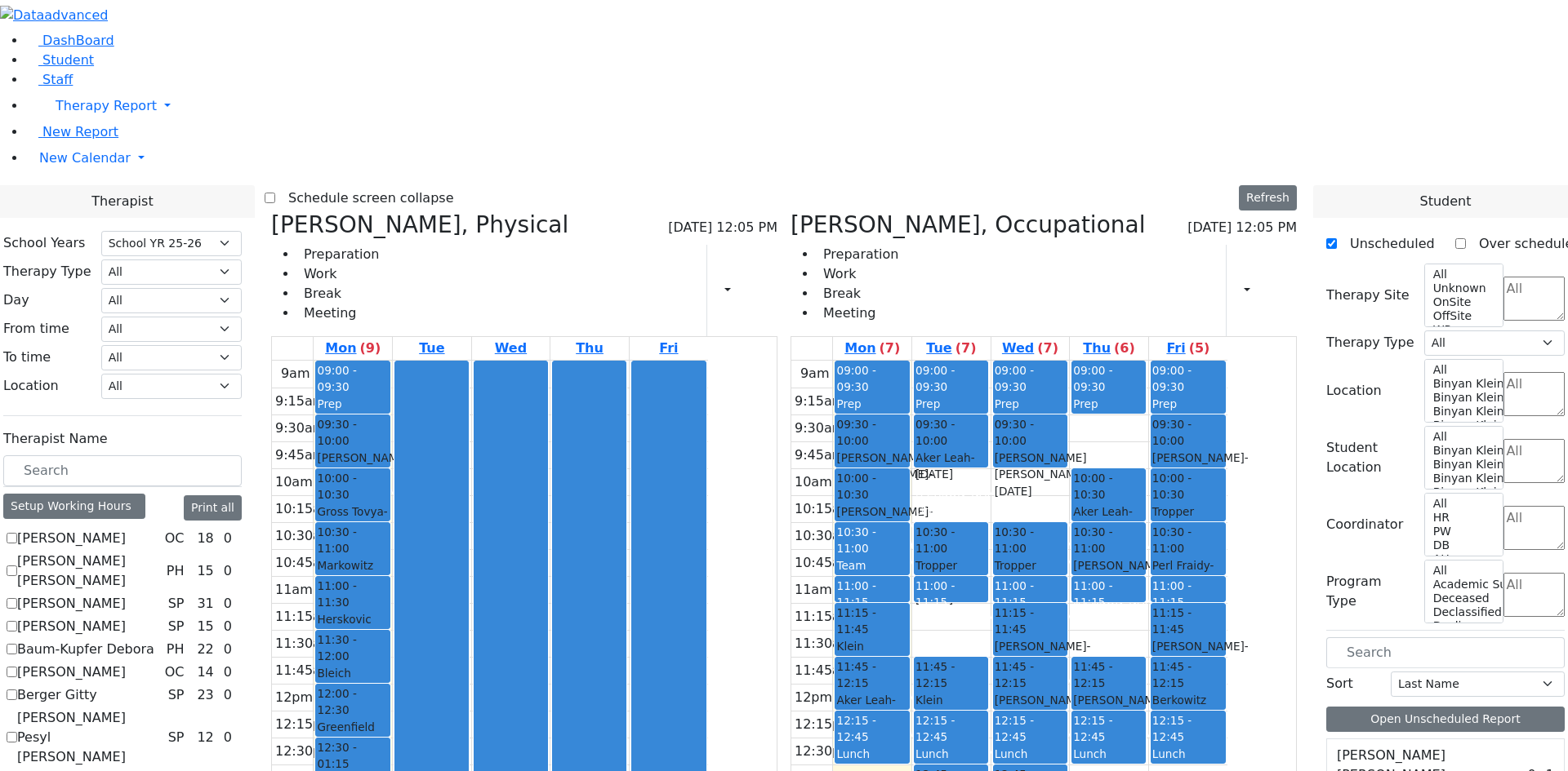
scroll to position [817, 0]
checkbox input "true"
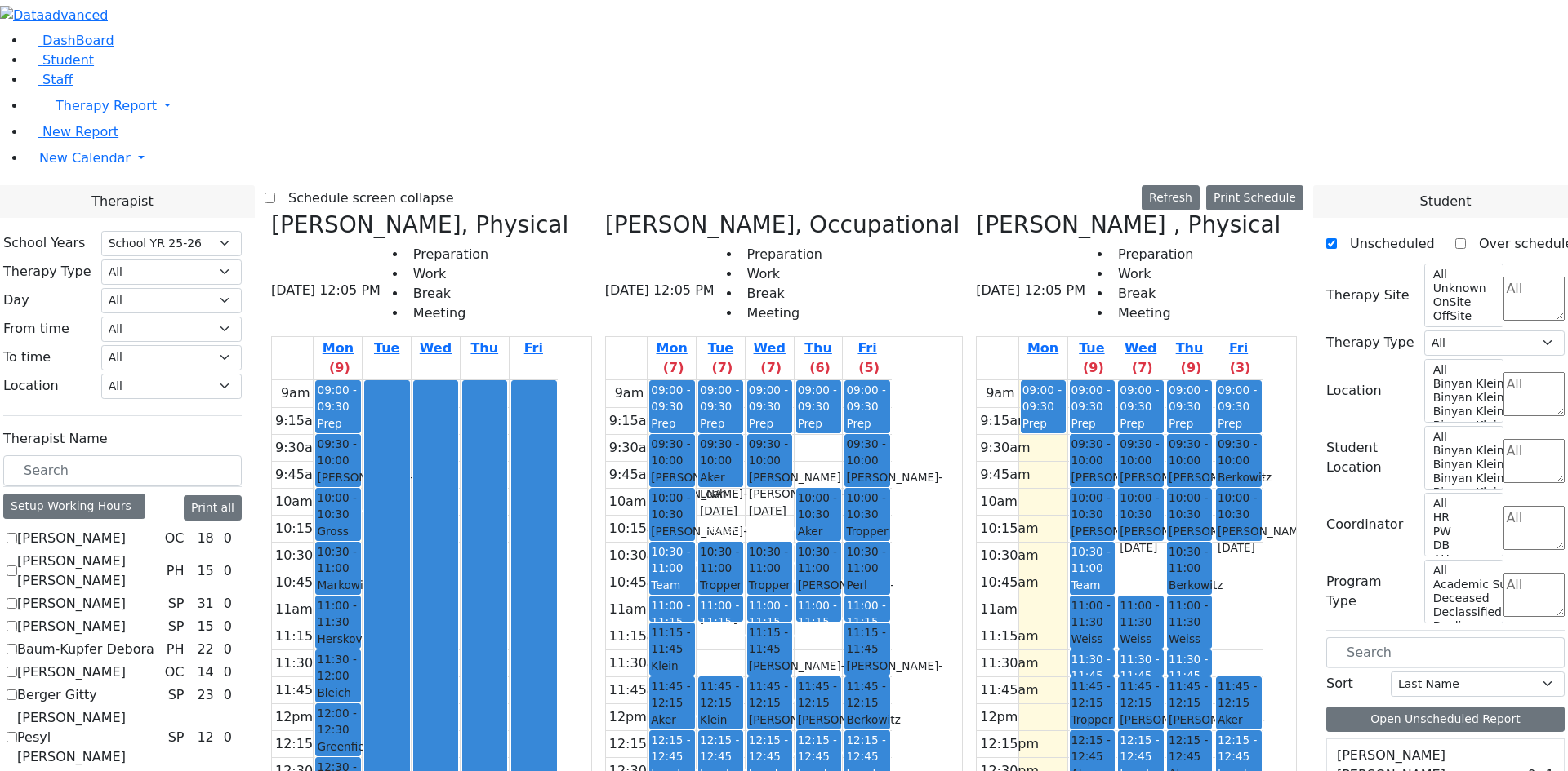
click at [242, 231] on div "School Years Select School YR Summer YR 25 School YR 25-26 Summer YR 25 School …" at bounding box center [122, 324] width 238 height 185
click at [242, 231] on select "Select School YR Summer YR 25 School YR 25-26 Summer YR 25 School YR 24-25 Summ…" at bounding box center [171, 243] width 140 height 25
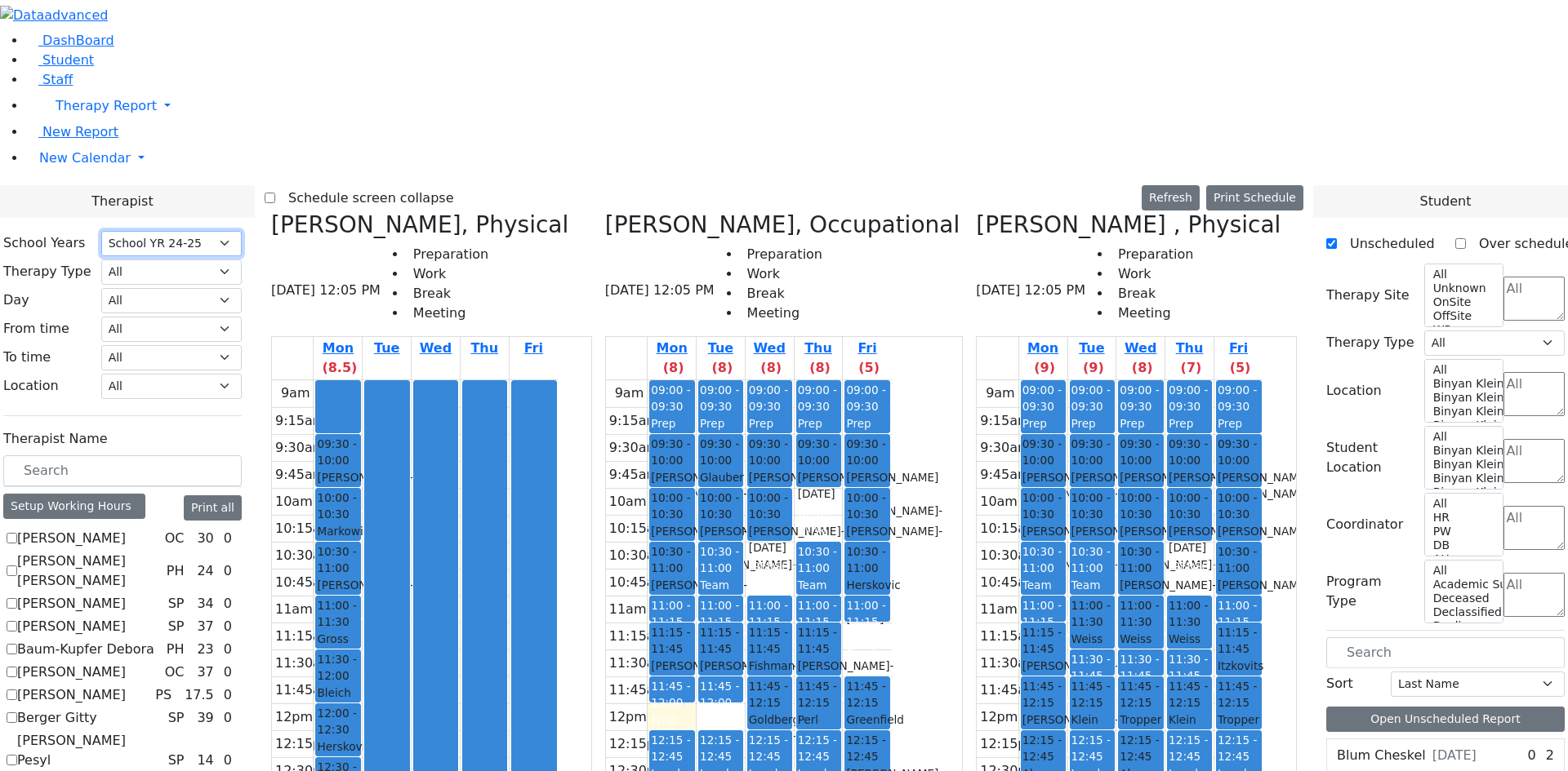
click at [242, 231] on select "Select School YR Summer YR 25 School YR 25-26 Summer YR 25 School YR 24-25 Summ…" at bounding box center [171, 243] width 140 height 25
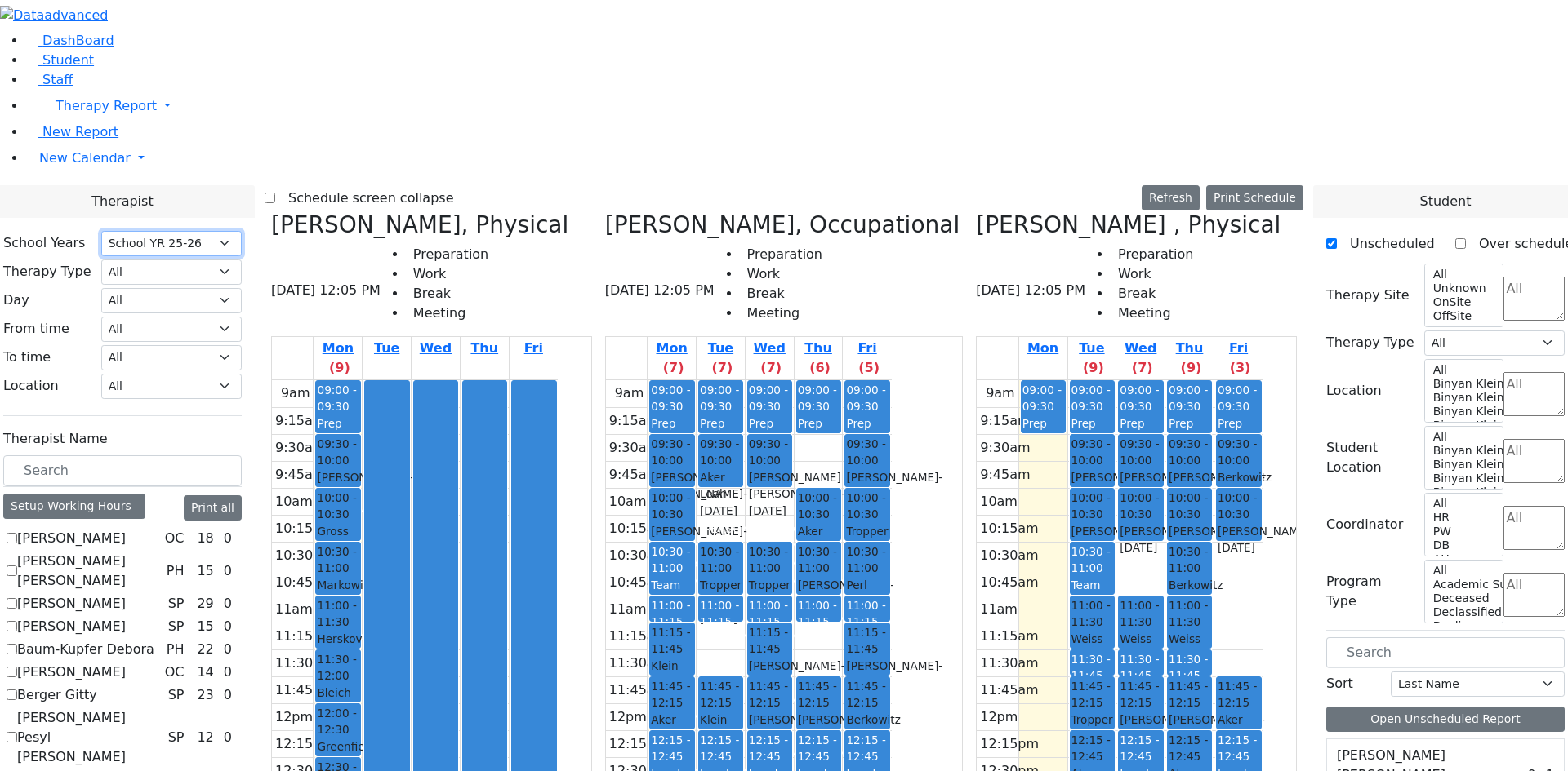
click at [242, 231] on select "Select School YR Summer YR 25 School YR 25-26 Summer YR 25 School YR 24-25 Summ…" at bounding box center [171, 243] width 140 height 25
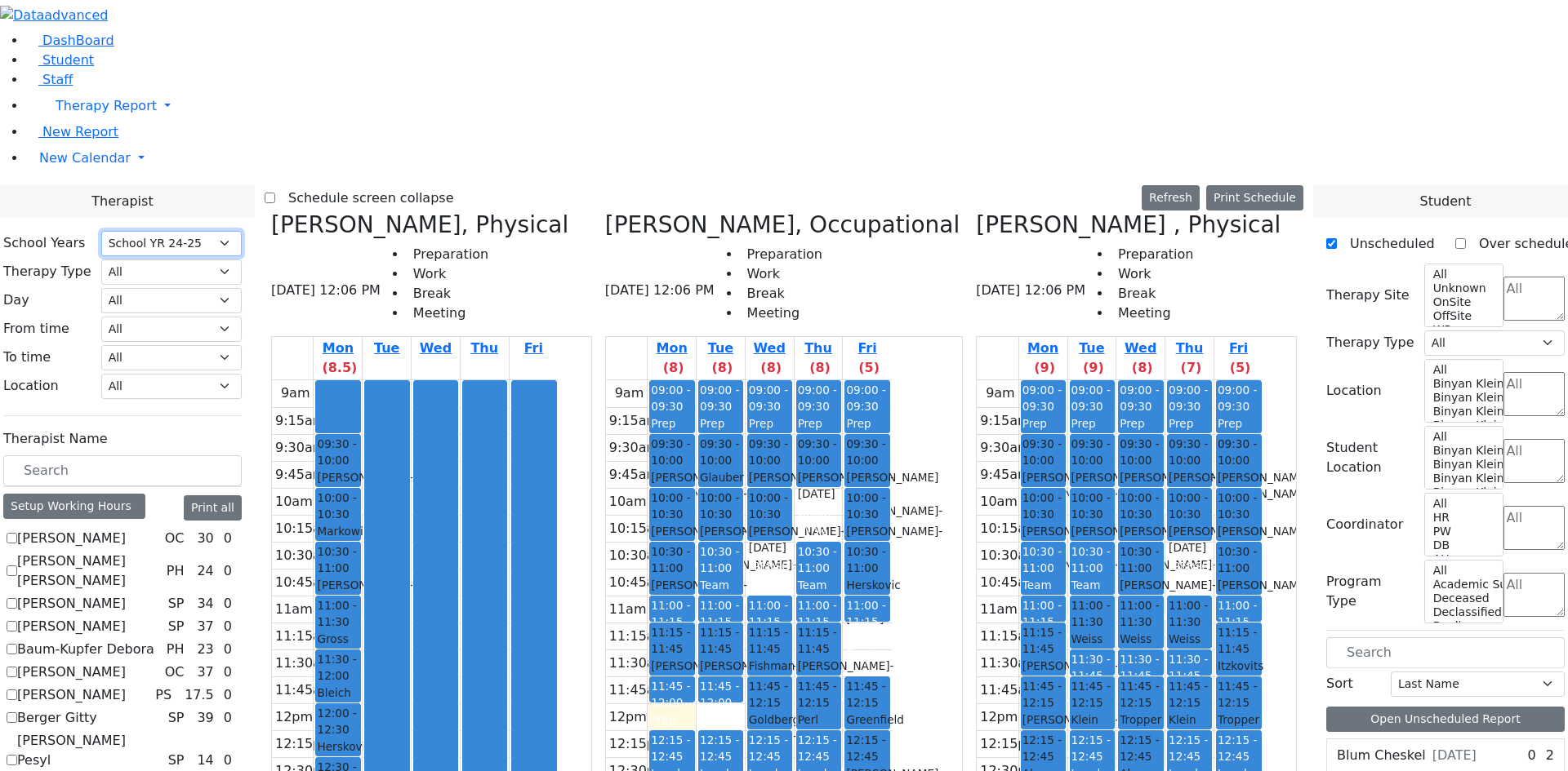
click at [242, 231] on select "Select School YR Summer YR 25 School YR 25-26 Summer YR 25 School YR 24-25 Summ…" at bounding box center [171, 243] width 140 height 25
select select "212"
click at [242, 231] on select "Select School YR Summer YR 25 School YR 25-26 Summer YR 25 School YR 24-25 Summ…" at bounding box center [171, 243] width 140 height 25
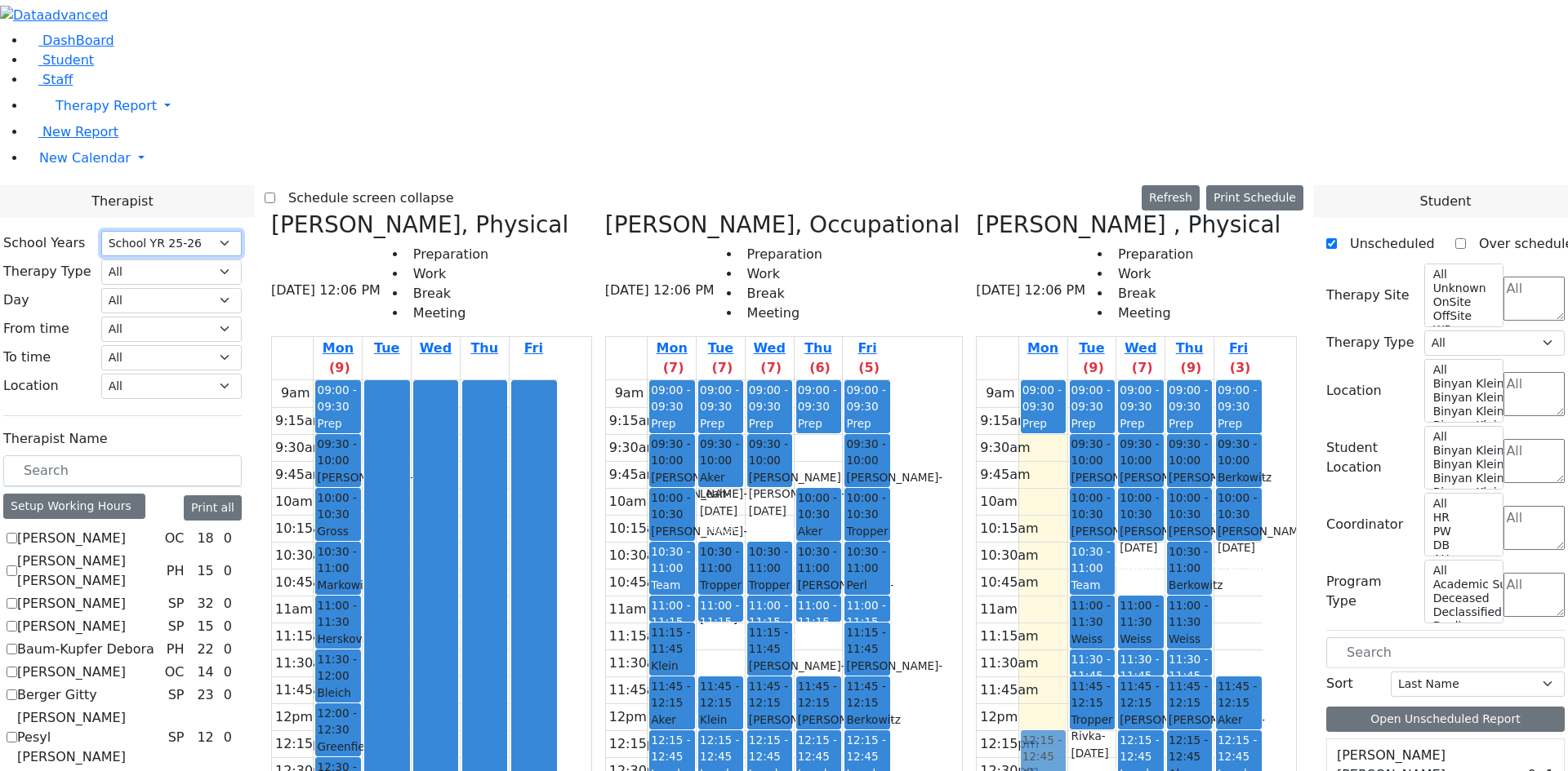
drag, startPoint x: 1139, startPoint y: 453, endPoint x: 1104, endPoint y: 449, distance: 35.2
click at [1104, 449] on tr "09:00 - 09:30 Prep 12:15 - 12:45 Aker Mordechie - 02/14/2021 Reiss, Adeena 09:0…" at bounding box center [1119, 703] width 286 height 646
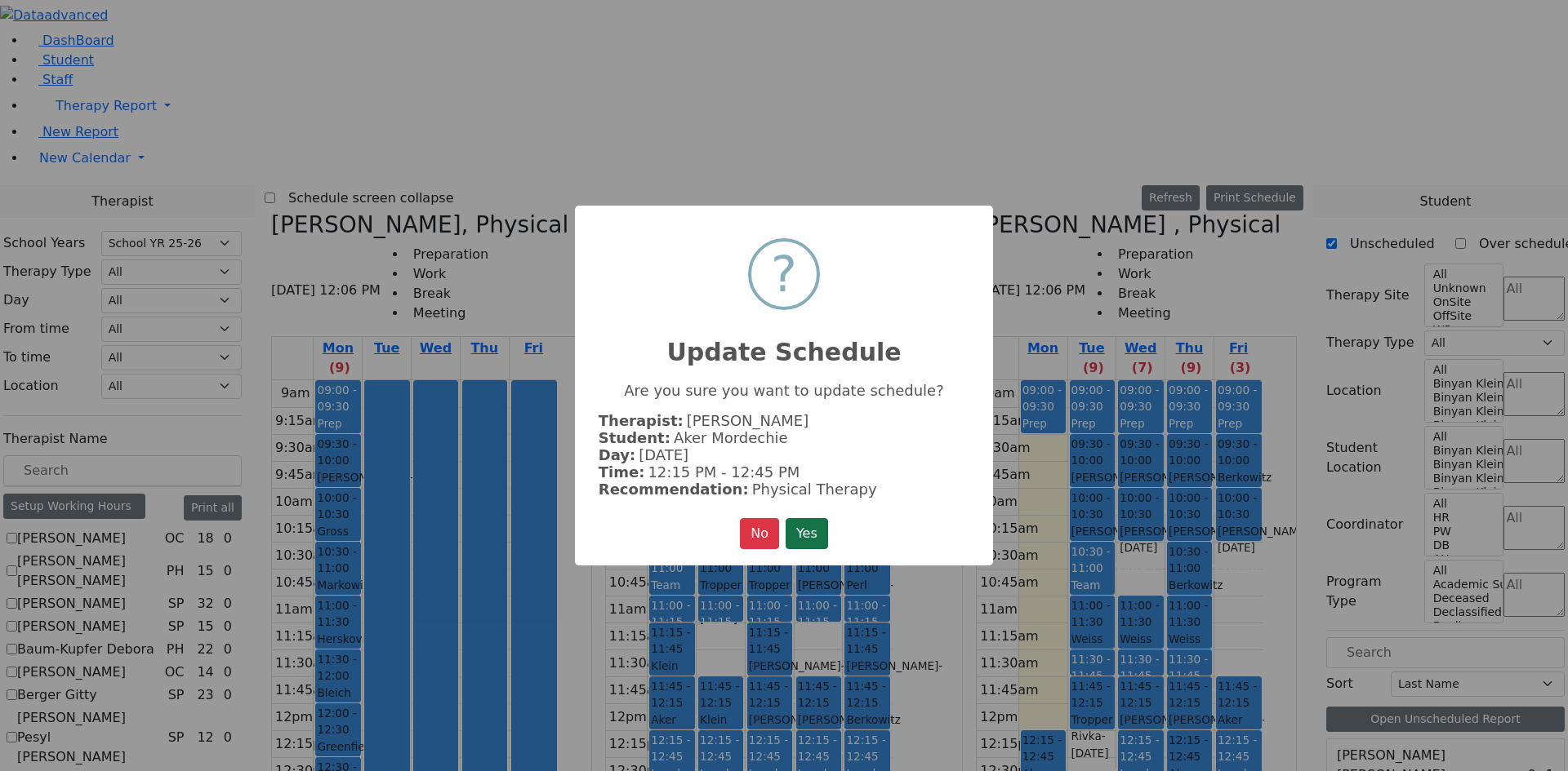
click at [817, 533] on button "Yes" at bounding box center [806, 533] width 43 height 31
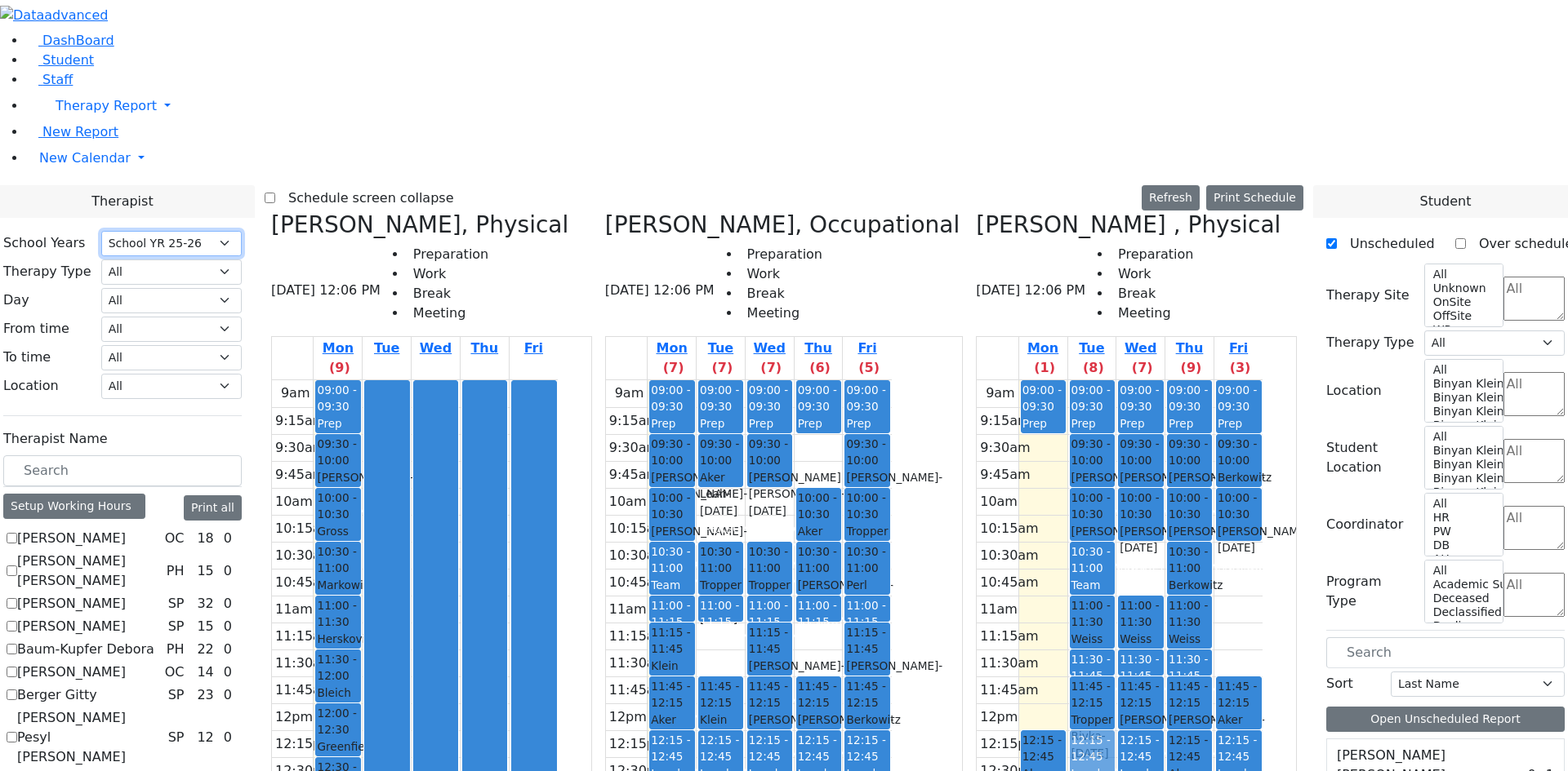
drag, startPoint x: 1135, startPoint y: 518, endPoint x: 1142, endPoint y: 477, distance: 41.6
click at [1116, 475] on div "09:00 - 09:30 Prep 09:30 - 10:00 Friedrich Leah - 11/23/2011 Cohen, Sara C Grad…" at bounding box center [1092, 703] width 48 height 646
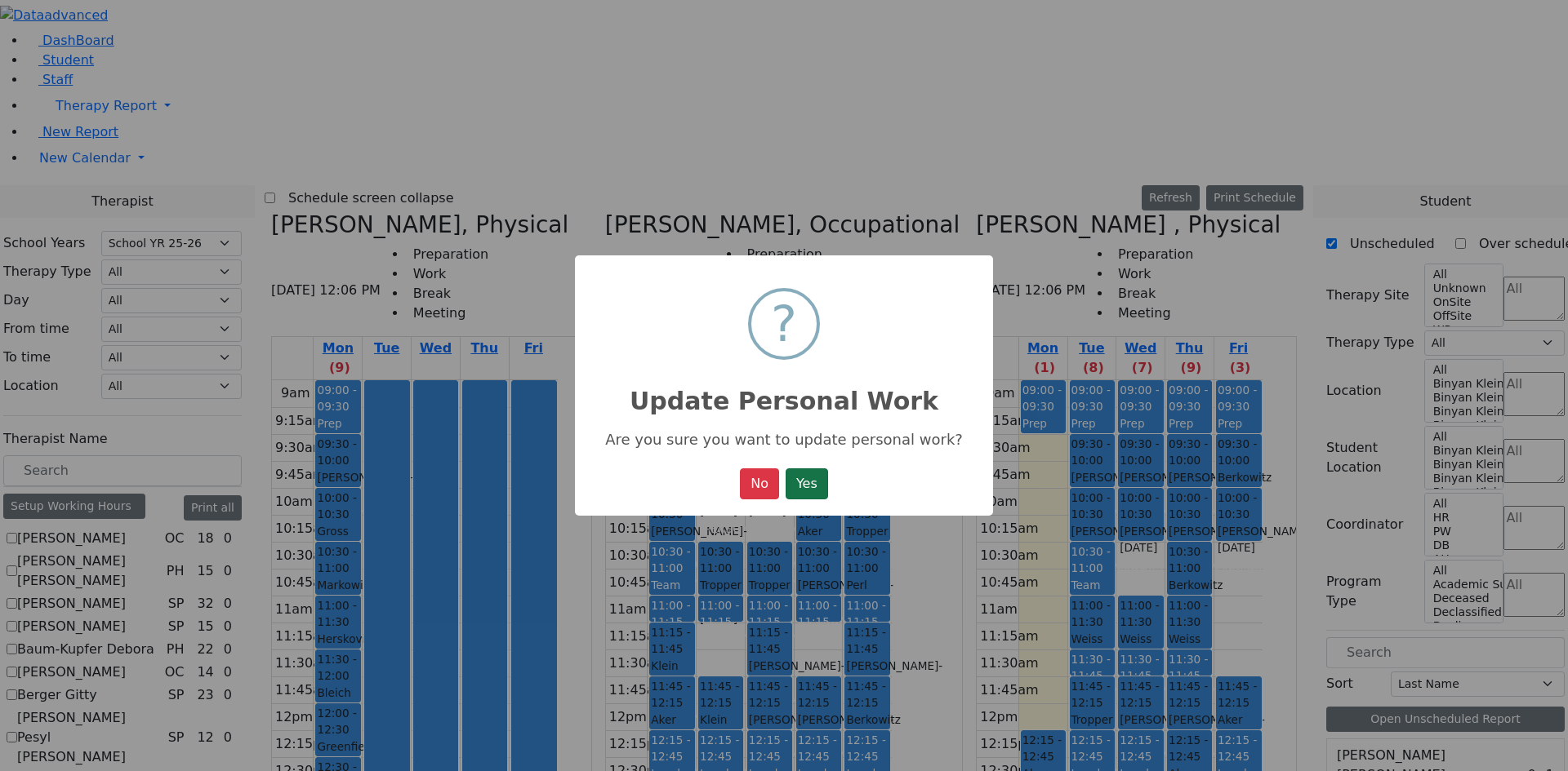
click at [811, 489] on button "Yes" at bounding box center [806, 483] width 43 height 31
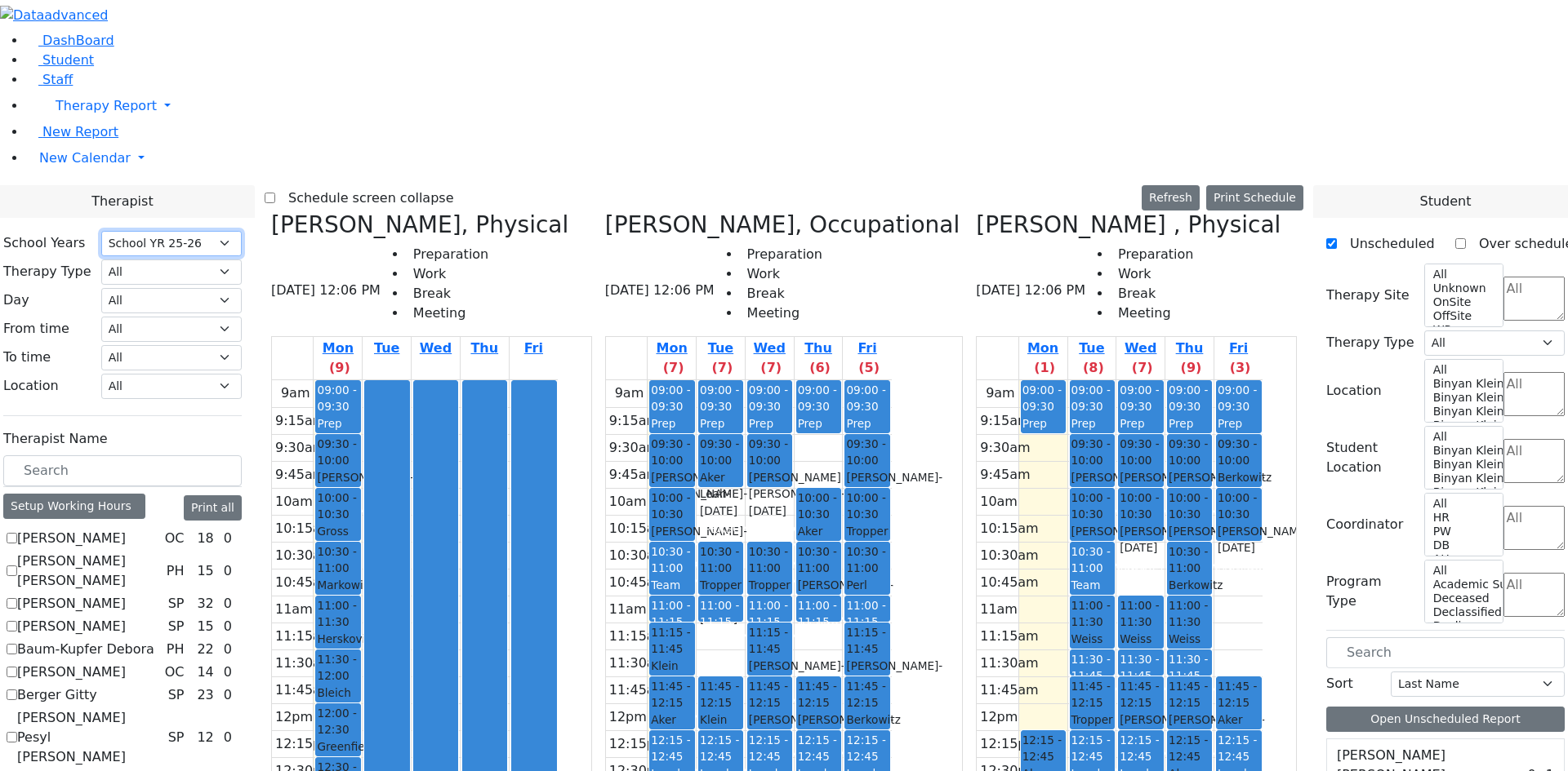
drag, startPoint x: 1181, startPoint y: 526, endPoint x: 1135, endPoint y: 525, distance: 46.0
click at [1135, 525] on tr "09:00 - 09:30 Prep 12:15 - 12:45 Aker Mordechie - 02/14/2021 Reiss, Adeena 09:0…" at bounding box center [1119, 703] width 286 height 646
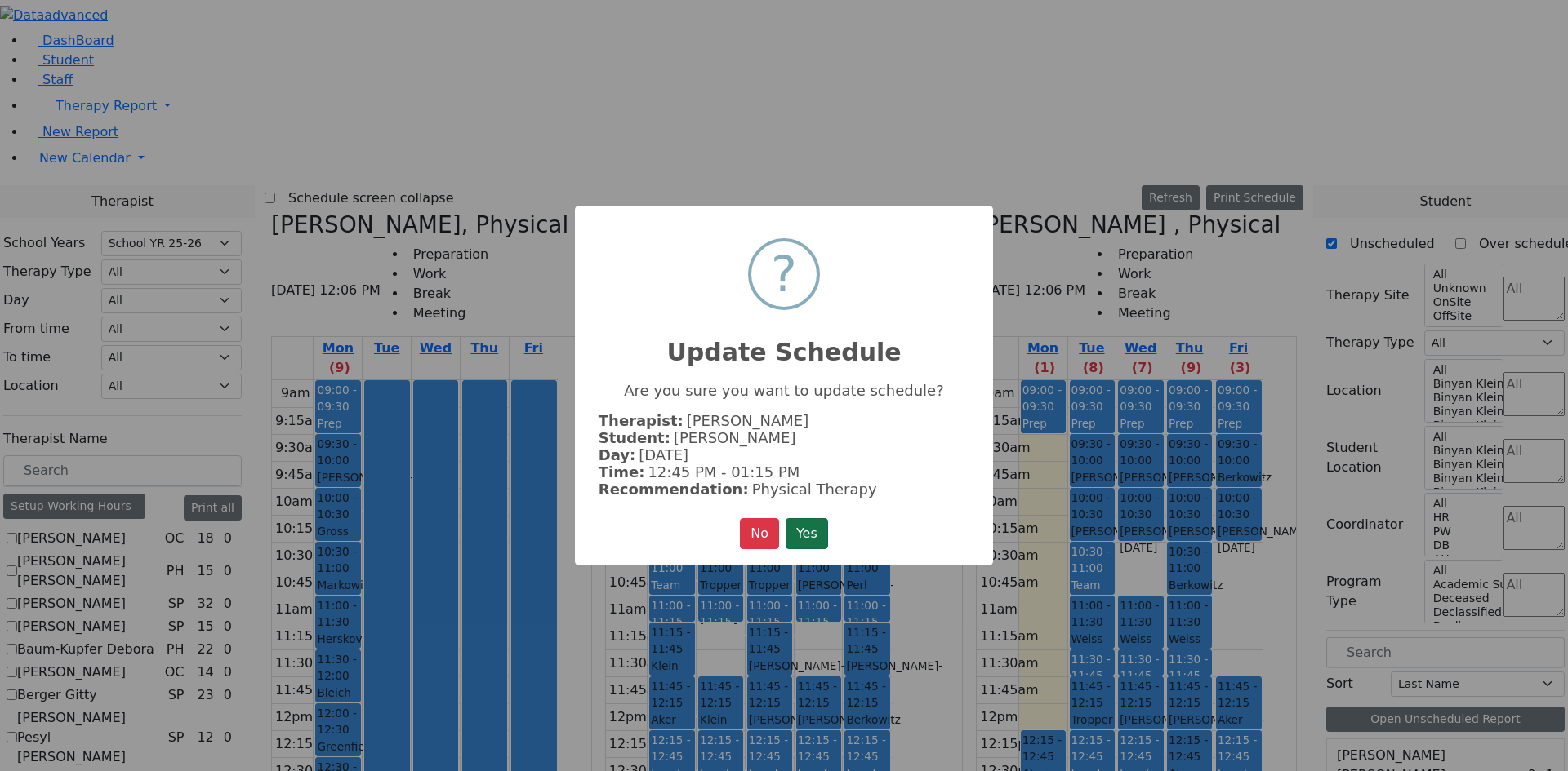
click at [820, 536] on button "Yes" at bounding box center [806, 533] width 43 height 31
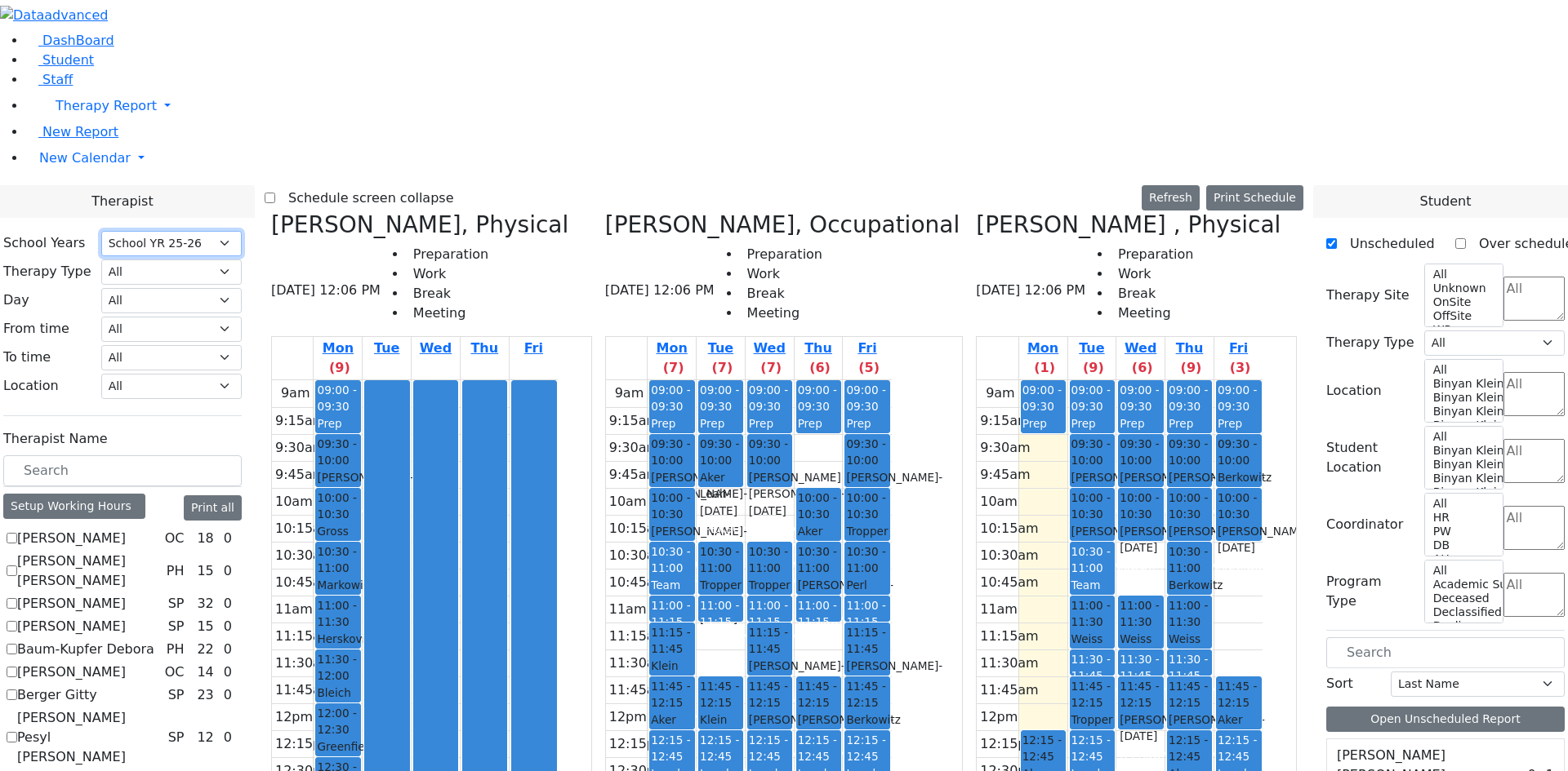
drag, startPoint x: 1184, startPoint y: 474, endPoint x: 1186, endPoint y: 519, distance: 45.0
click at [1165, 519] on div "09:00 - 09:30 Prep 09:30 - 10:00 Herman Yocheved - 04/01/2010 Weiser Mirel Grad…" at bounding box center [1140, 703] width 48 height 646
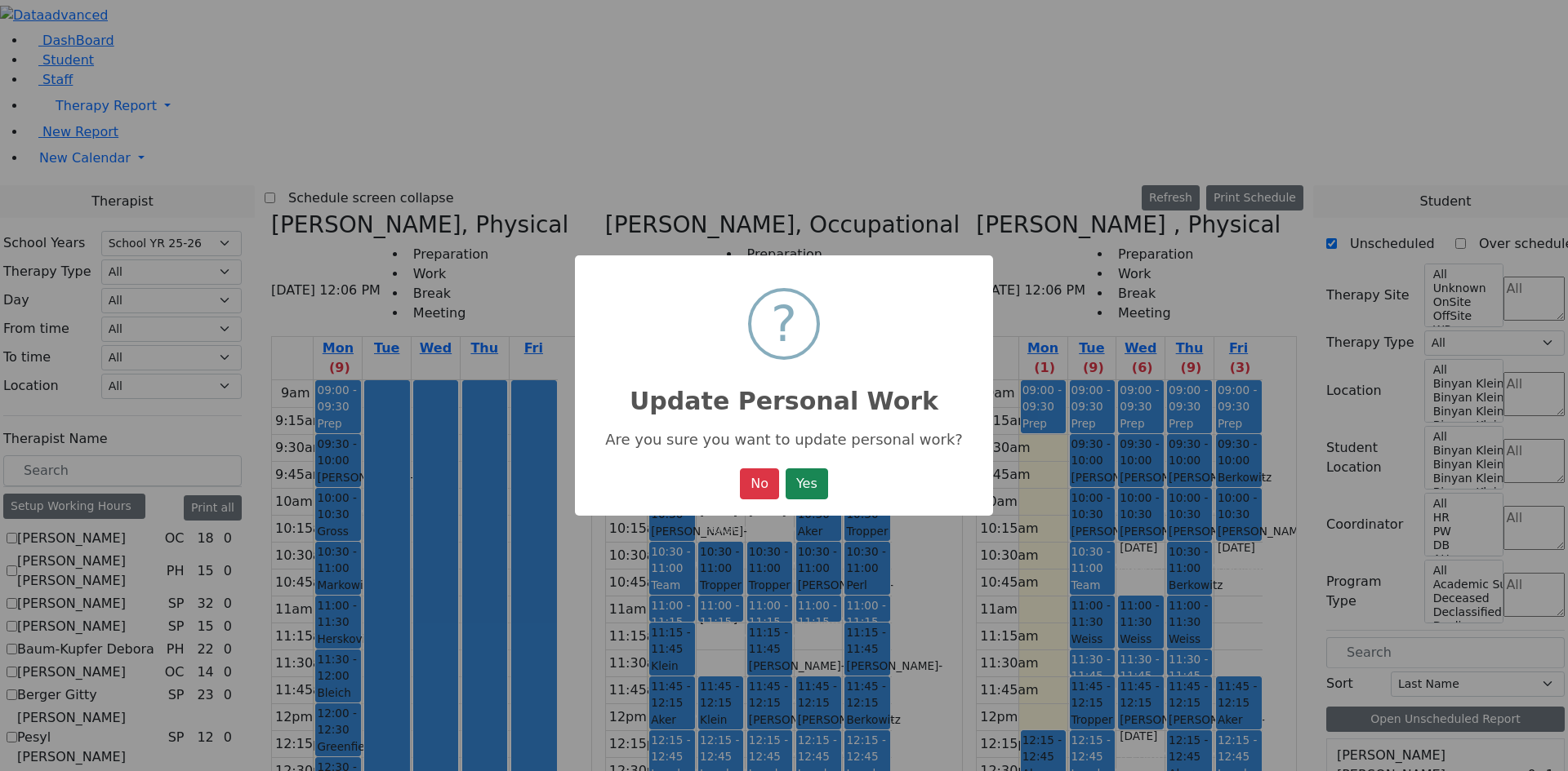
click at [795, 486] on button "Yes" at bounding box center [806, 483] width 43 height 31
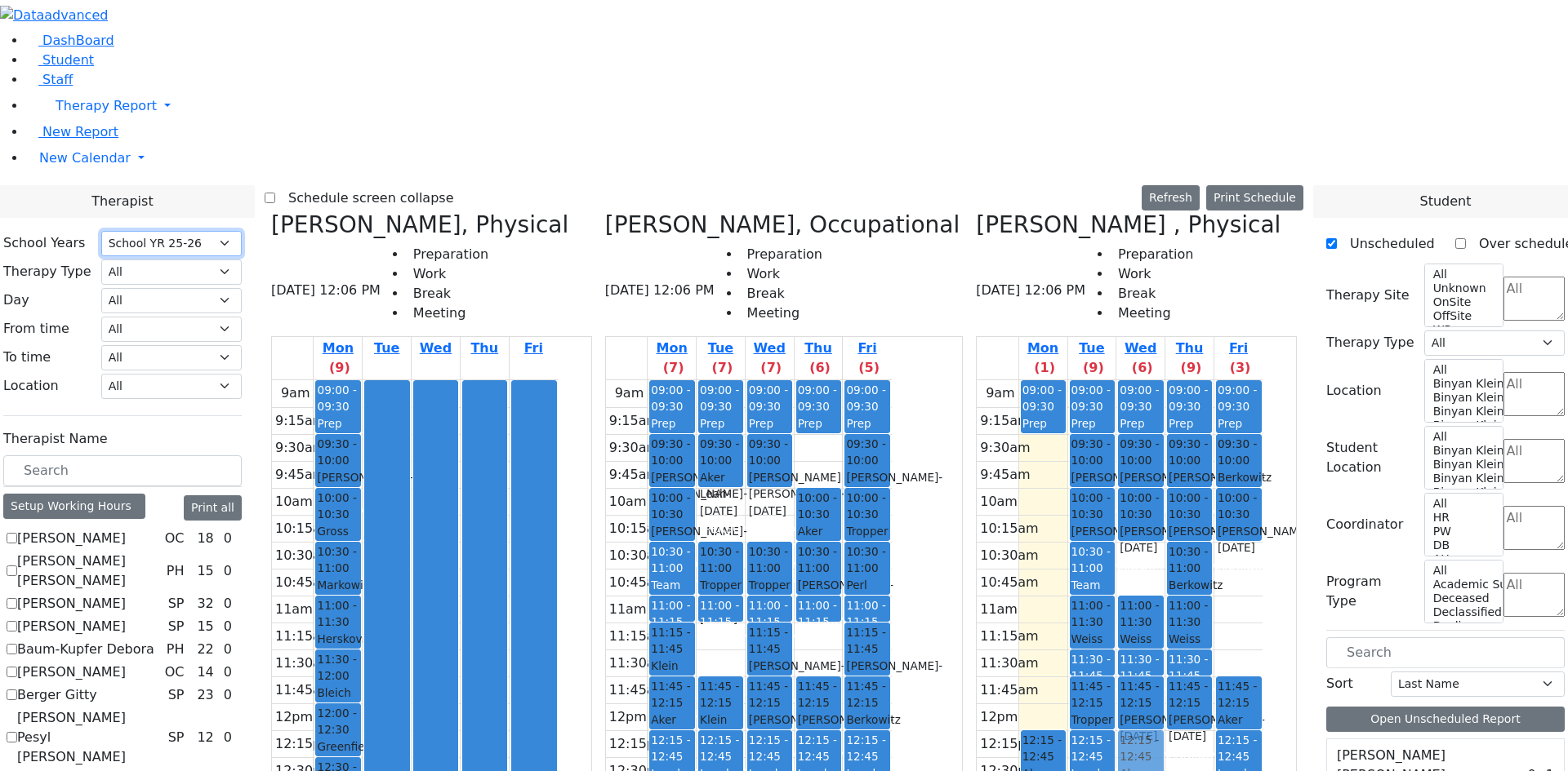
drag, startPoint x: 1231, startPoint y: 473, endPoint x: 1205, endPoint y: 474, distance: 26.0
click at [1185, 476] on tr "09:00 - 09:30 Prep 12:15 - 12:45 Aker Mordechie - 02/14/2021 Reiss, Adeena 09:0…" at bounding box center [1119, 703] width 286 height 646
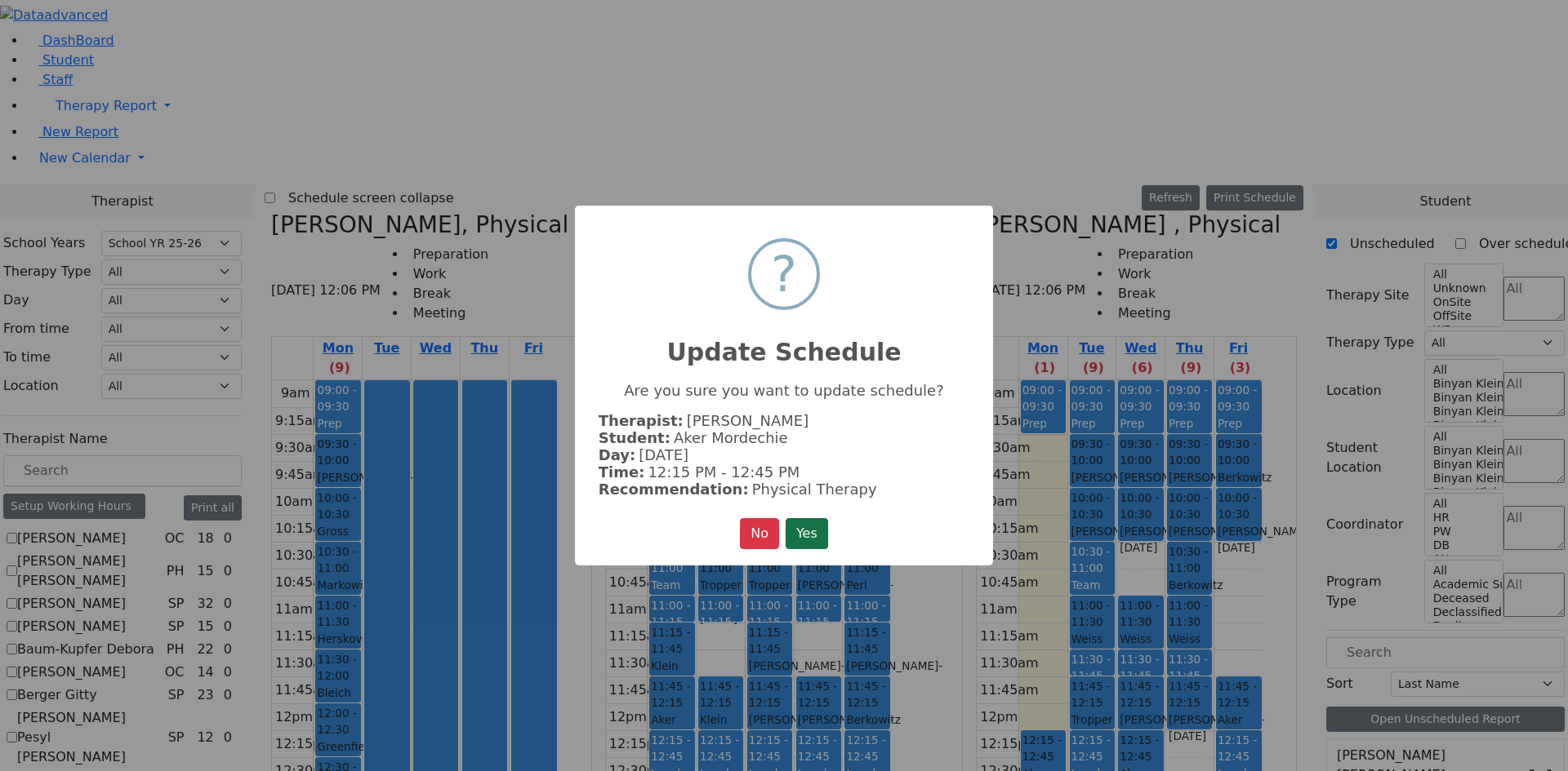
click at [821, 523] on button "Yes" at bounding box center [806, 533] width 43 height 31
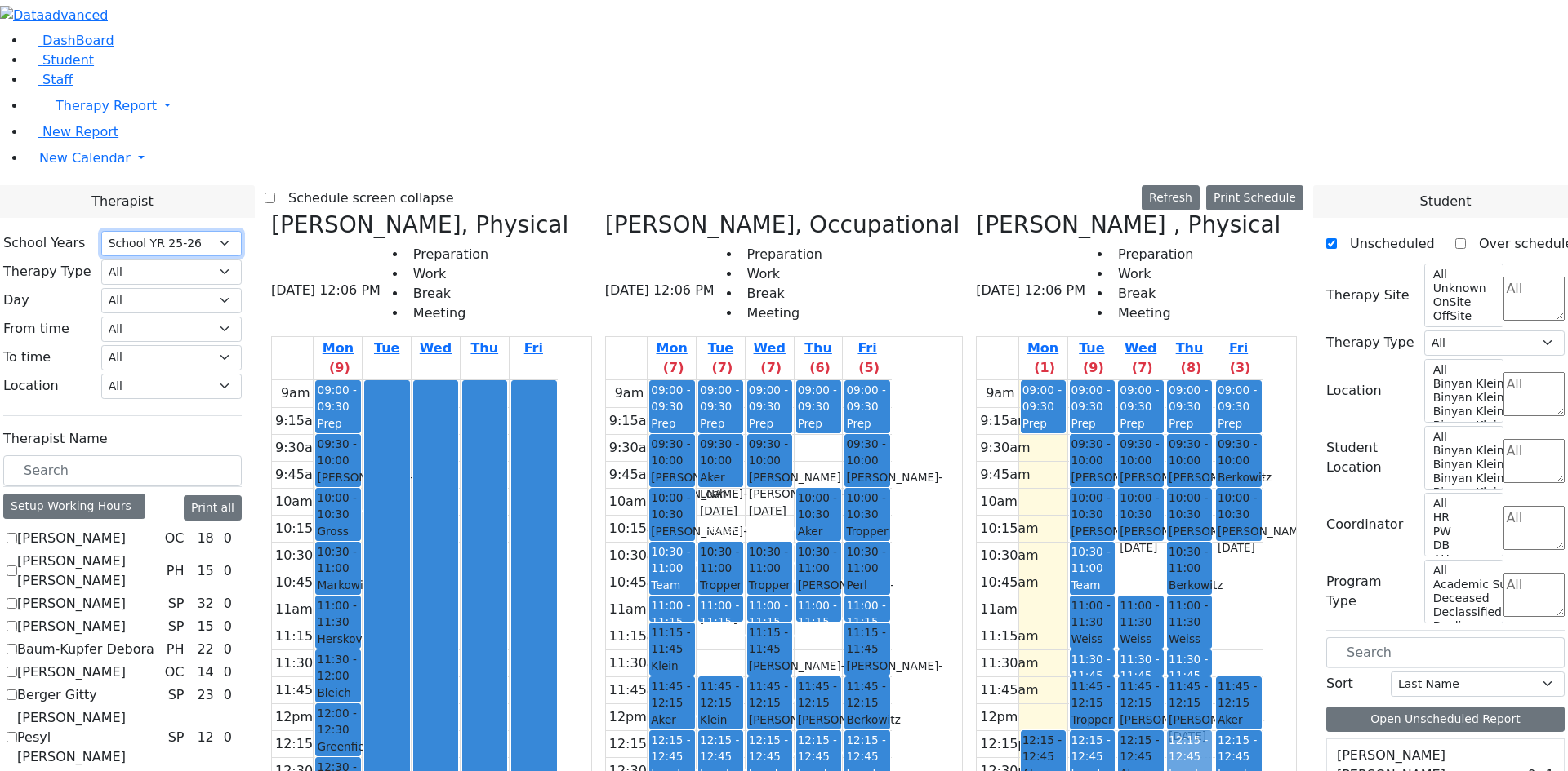
click at [1213, 476] on div "09:00 - 09:30 Prep 09:30 - 10:00 Kahana Gitty - 06/17/2007 Goldberg, Chanie Gra…" at bounding box center [1188, 703] width 48 height 646
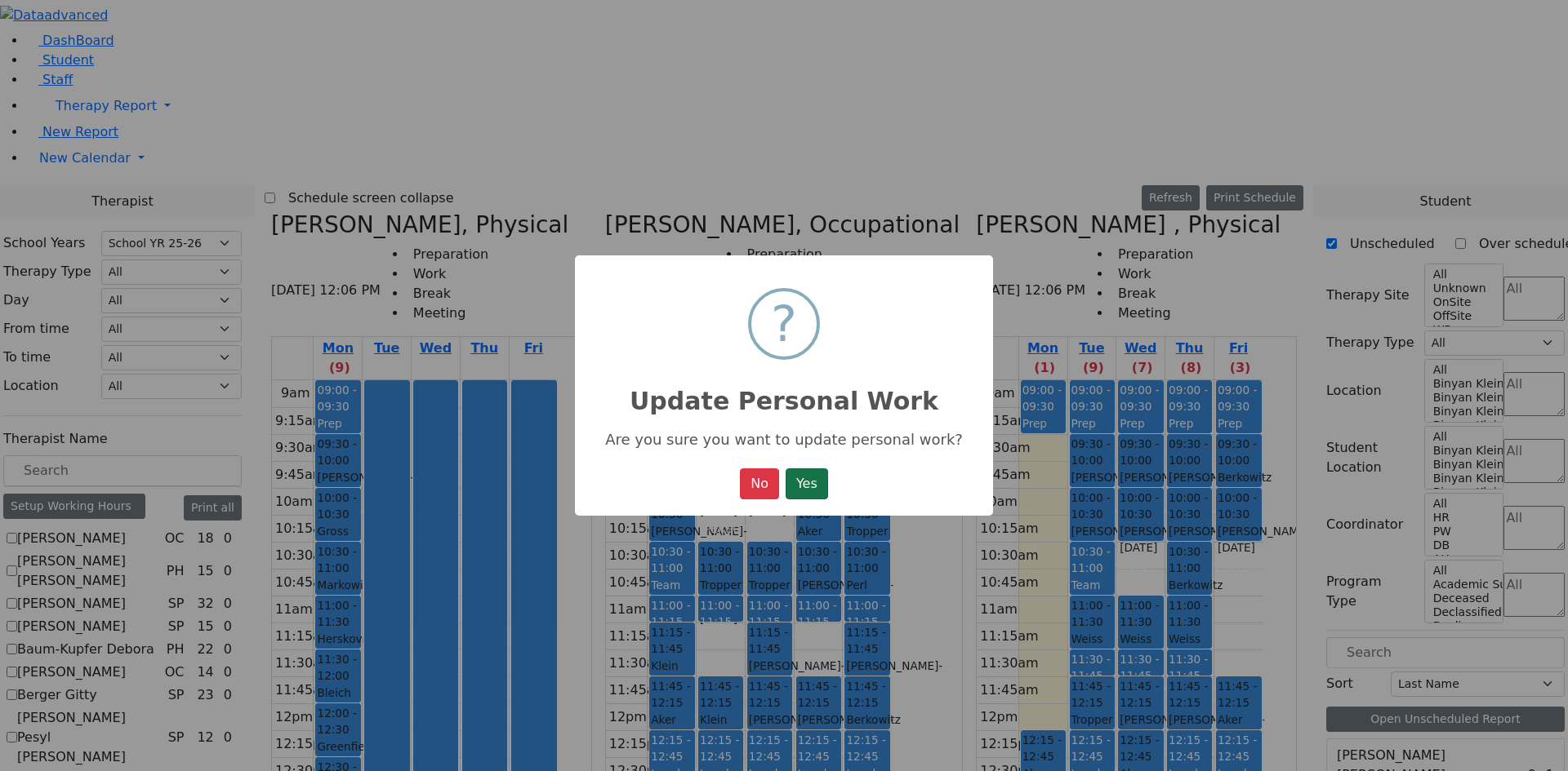
click at [825, 490] on button "Yes" at bounding box center [806, 483] width 43 height 31
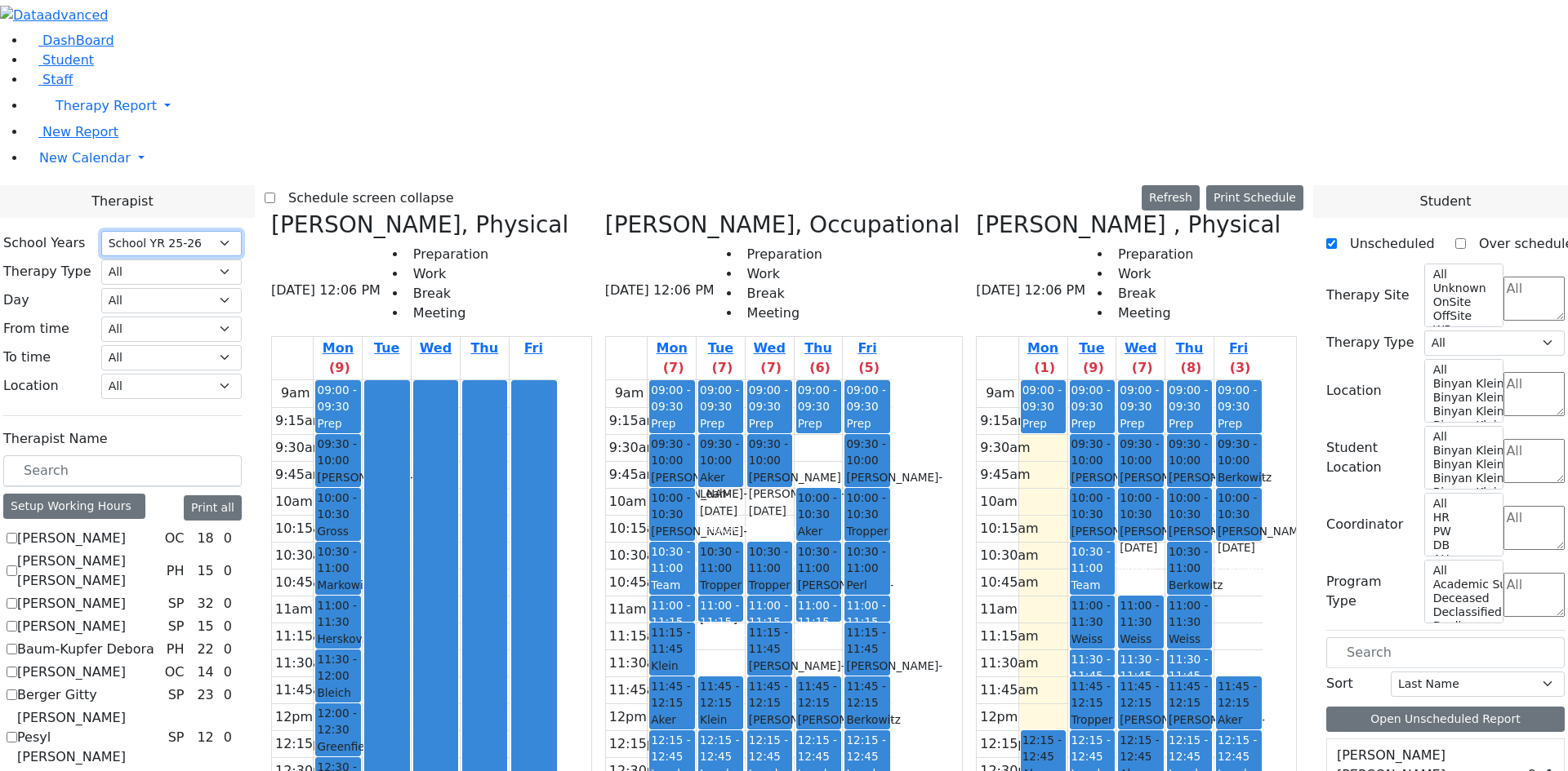
click at [1255, 510] on div "9am 9:15am 9:30am 9:45am 10am 10:15am 10:30am 10:45am 11am 11:15am 11:30am 11:4…" at bounding box center [1119, 703] width 286 height 646
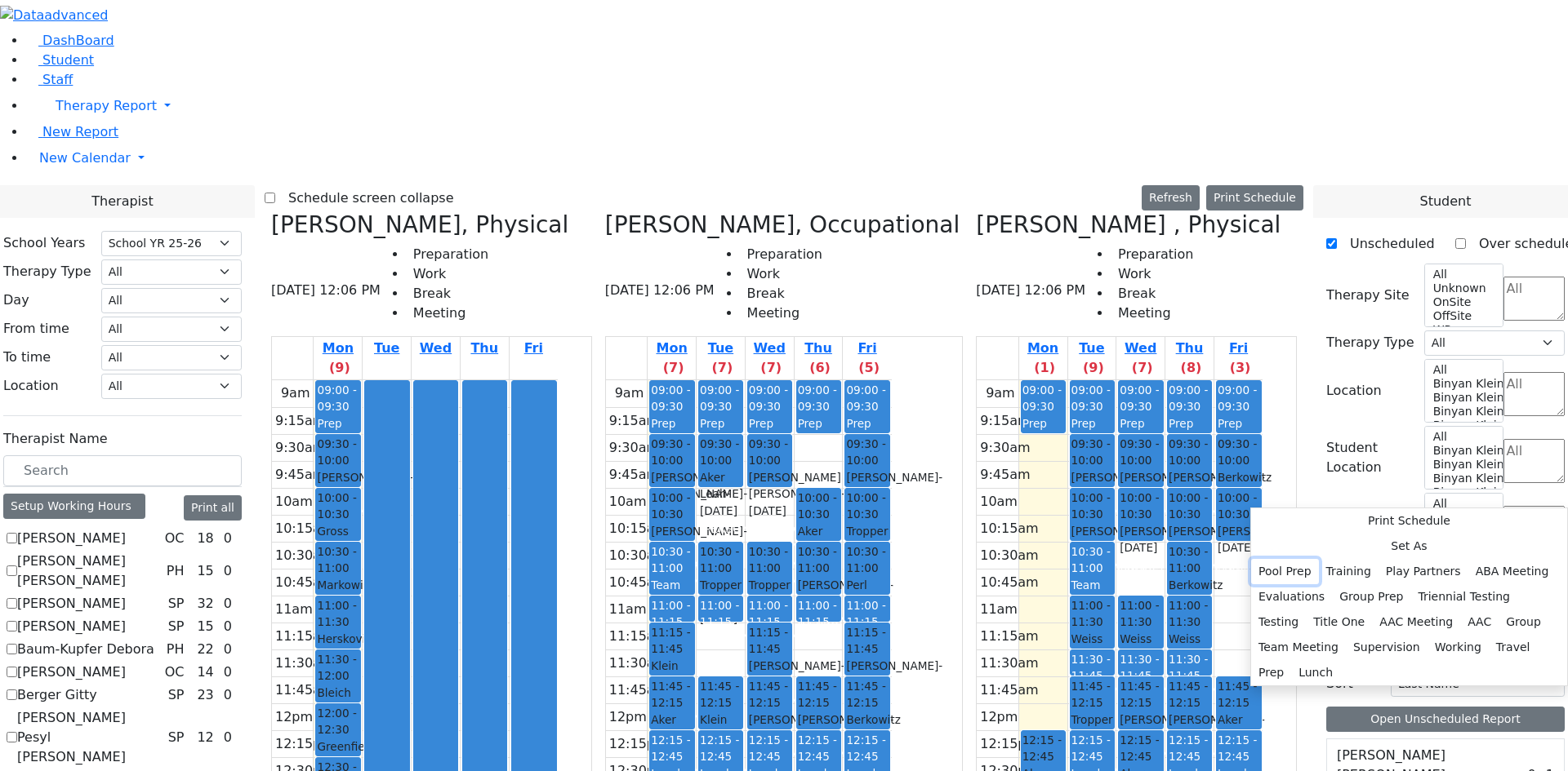
click at [1319, 559] on button "Pool Prep" at bounding box center [1285, 571] width 68 height 25
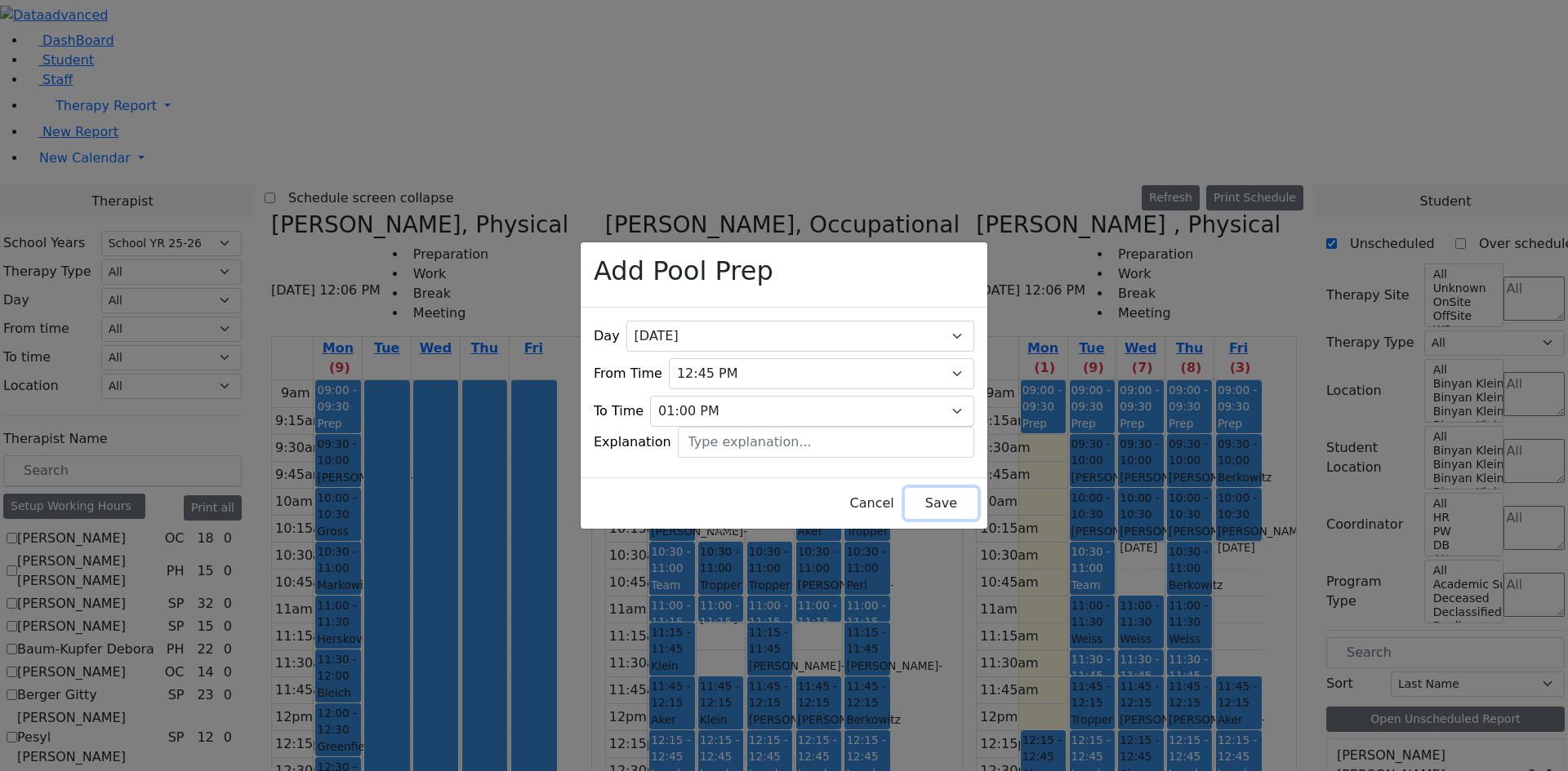
click at [937, 491] on button "Save" at bounding box center [940, 503] width 73 height 31
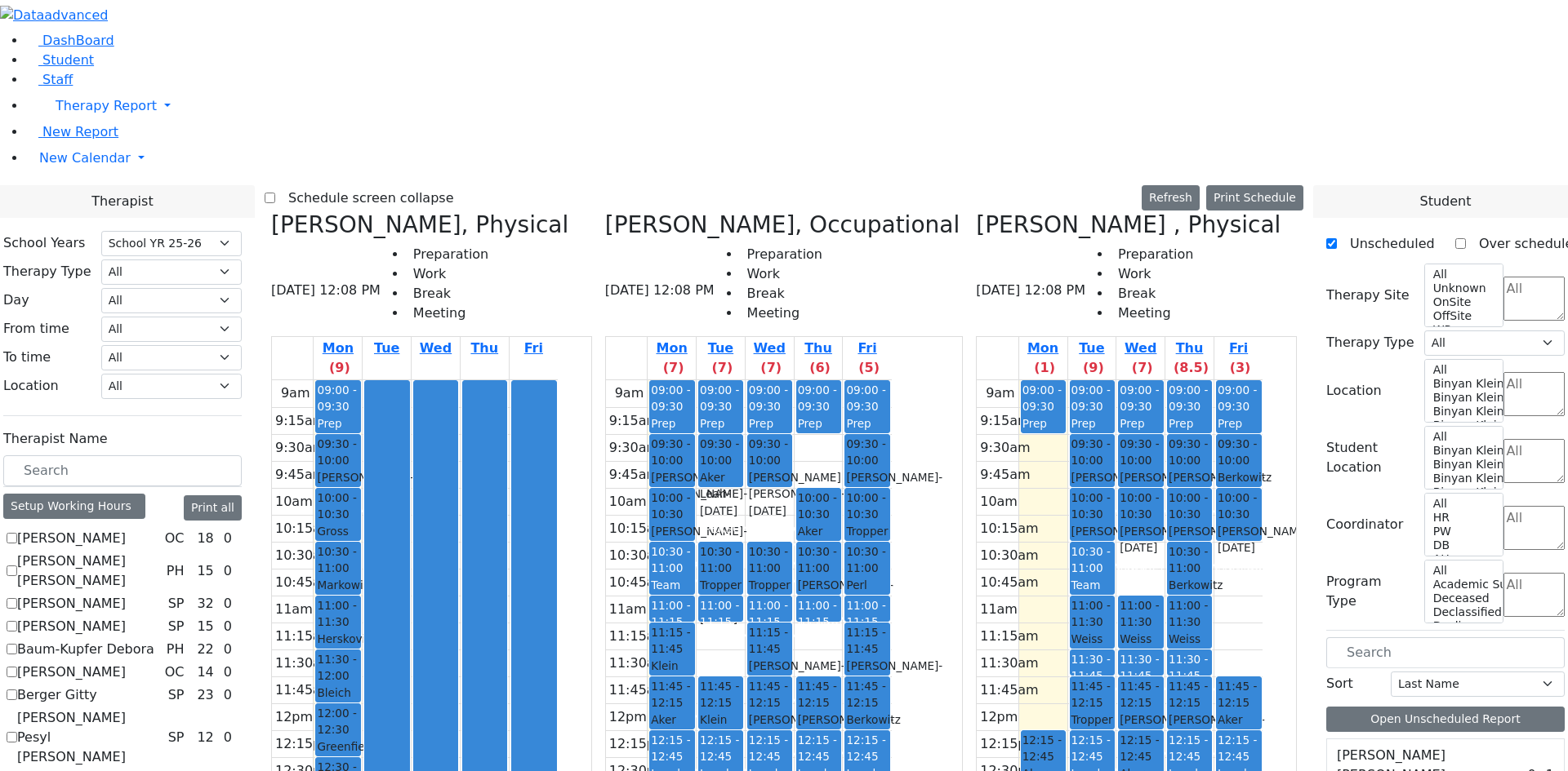
drag, startPoint x: 1237, startPoint y: 580, endPoint x: 1115, endPoint y: 571, distance: 122.3
click at [1105, 571] on tr "09:00 - 09:30 Prep 12:15 - 12:45 [PERSON_NAME] Mordechie - [DATE] [PERSON_NAME]…" at bounding box center [1119, 703] width 286 height 646
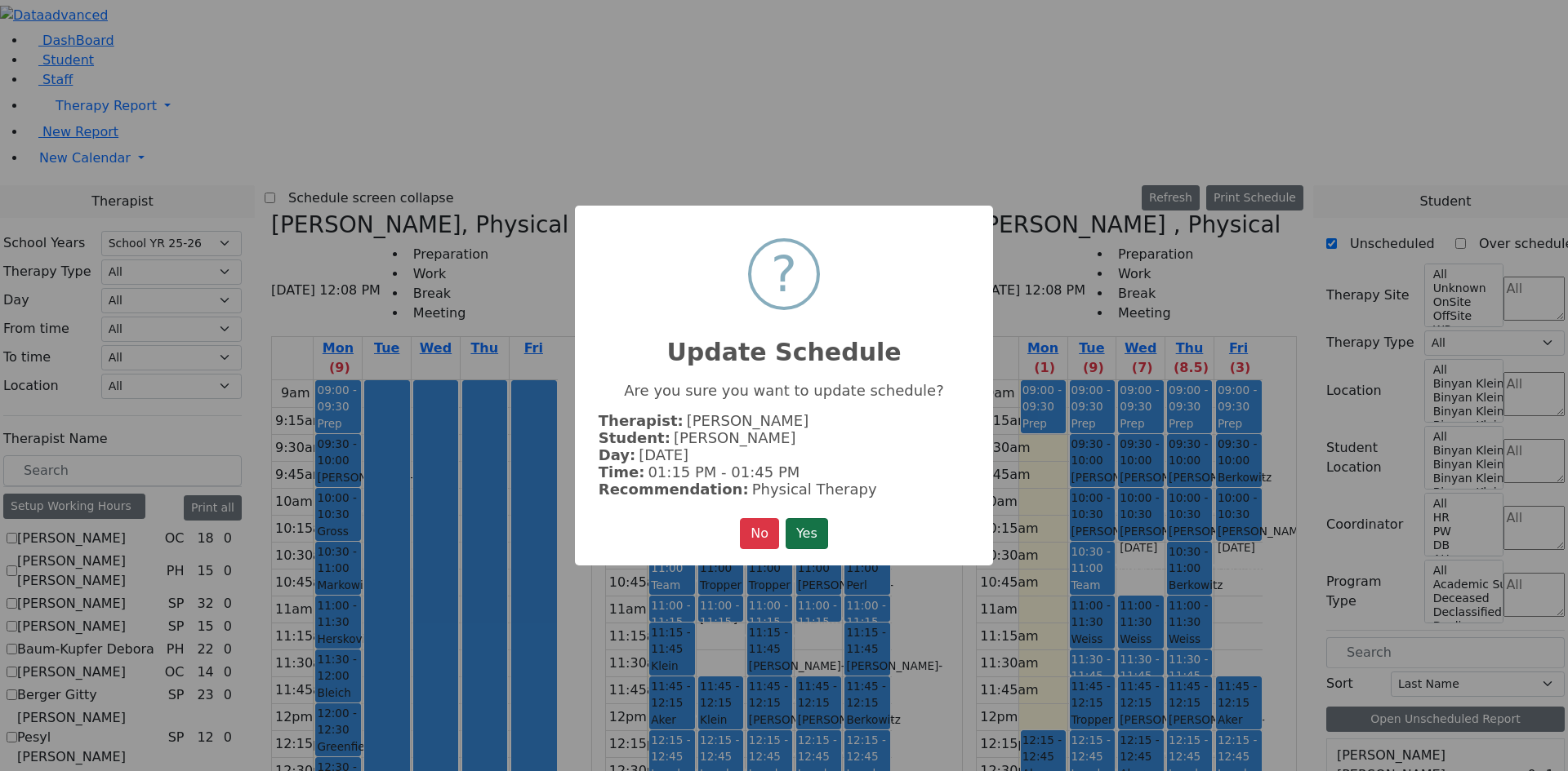
click at [811, 530] on button "Yes" at bounding box center [806, 533] width 43 height 31
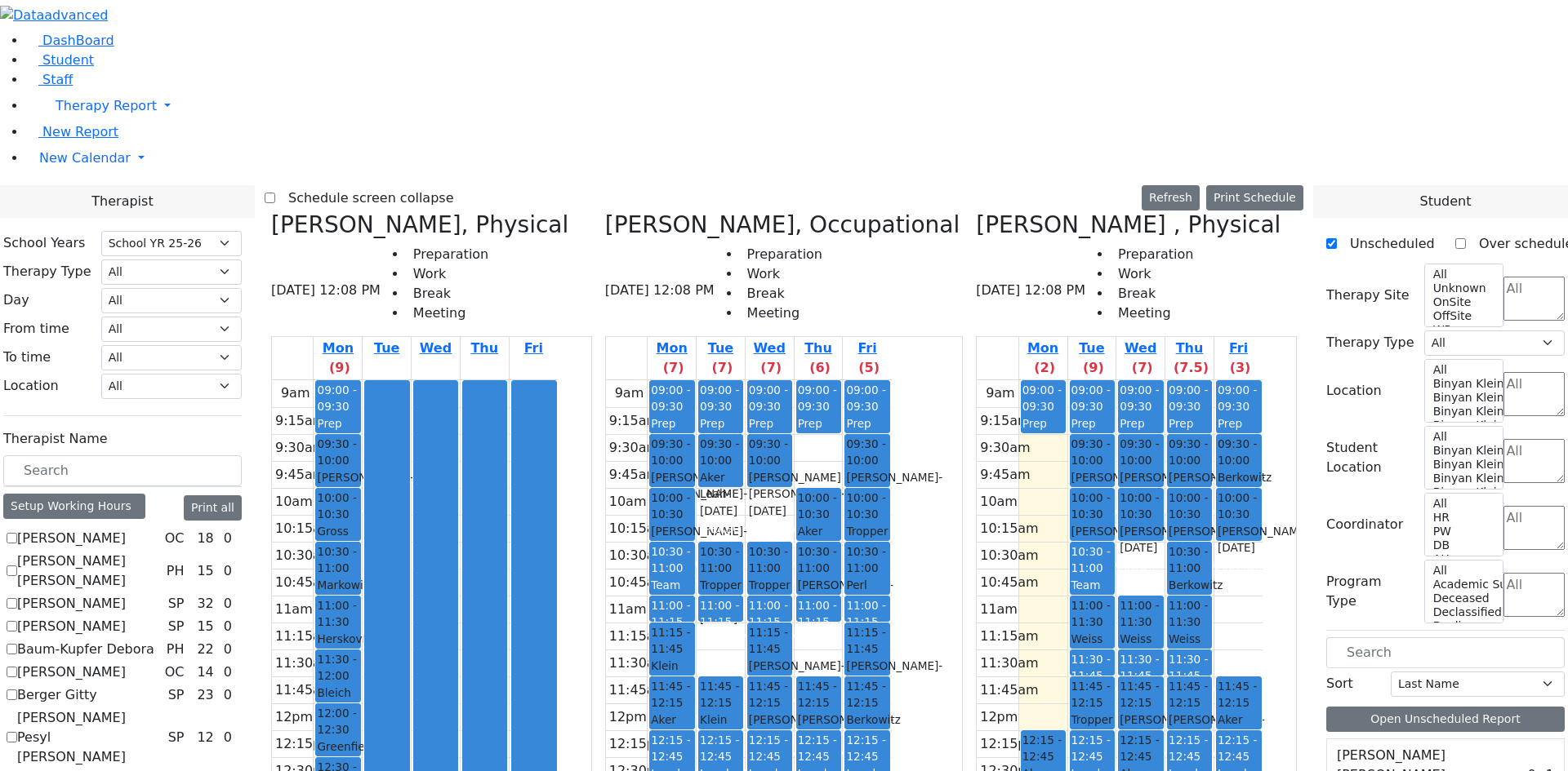
scroll to position [5225, 0]
drag, startPoint x: 1412, startPoint y: 527, endPoint x: 1245, endPoint y: 549, distance: 168.4
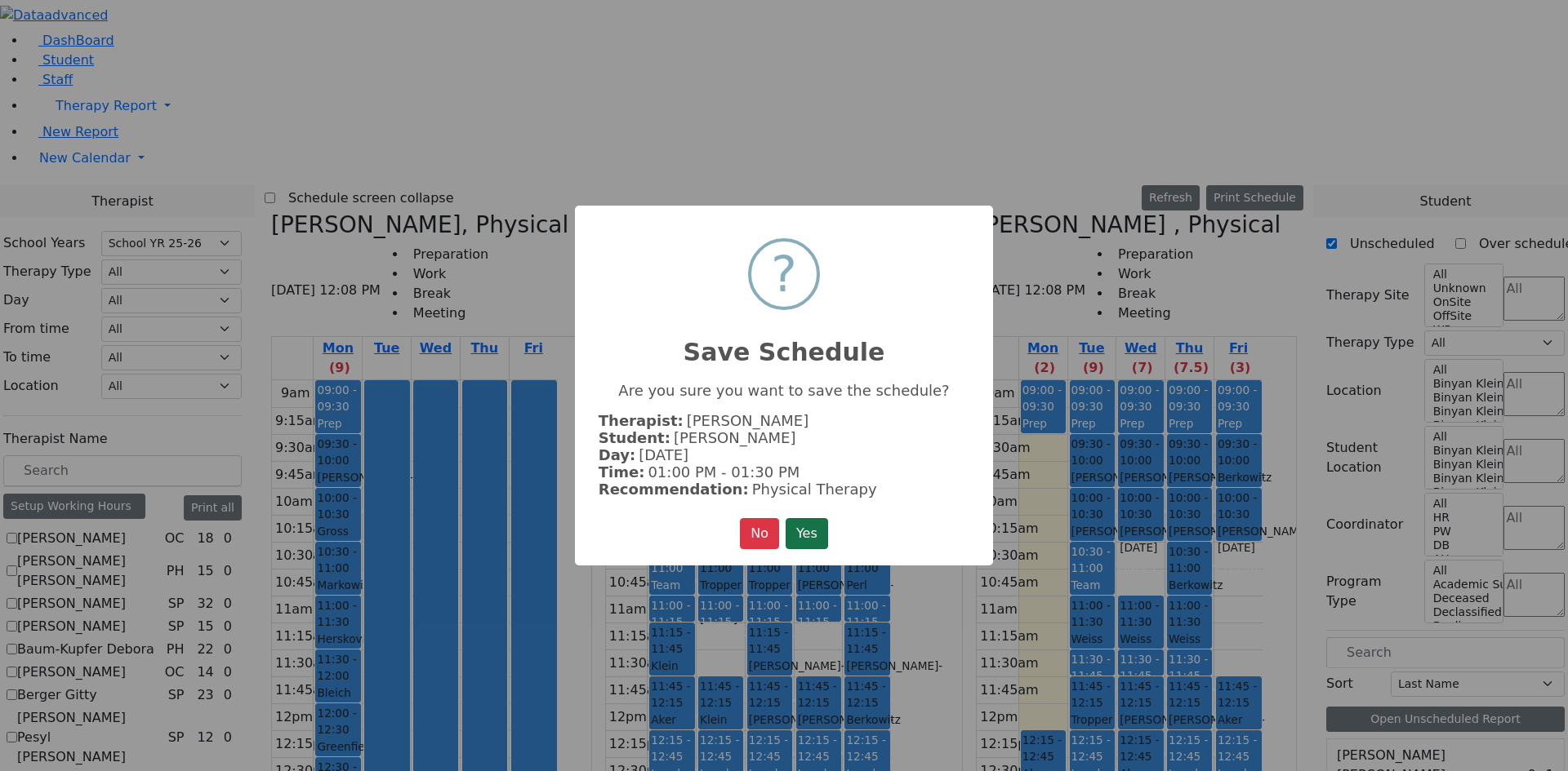
click at [818, 533] on button "Yes" at bounding box center [806, 533] width 43 height 31
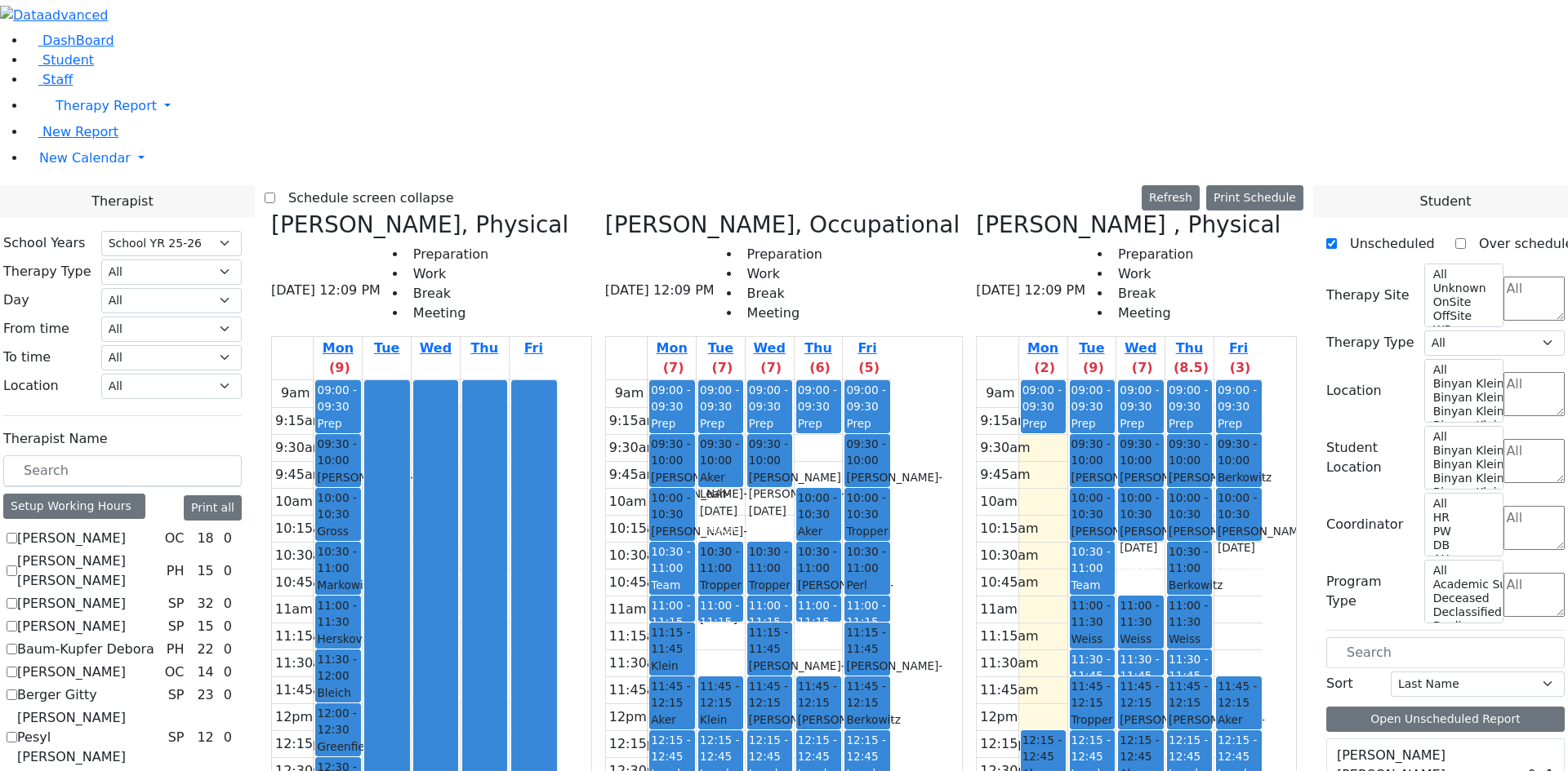
scroll to position [5551, 0]
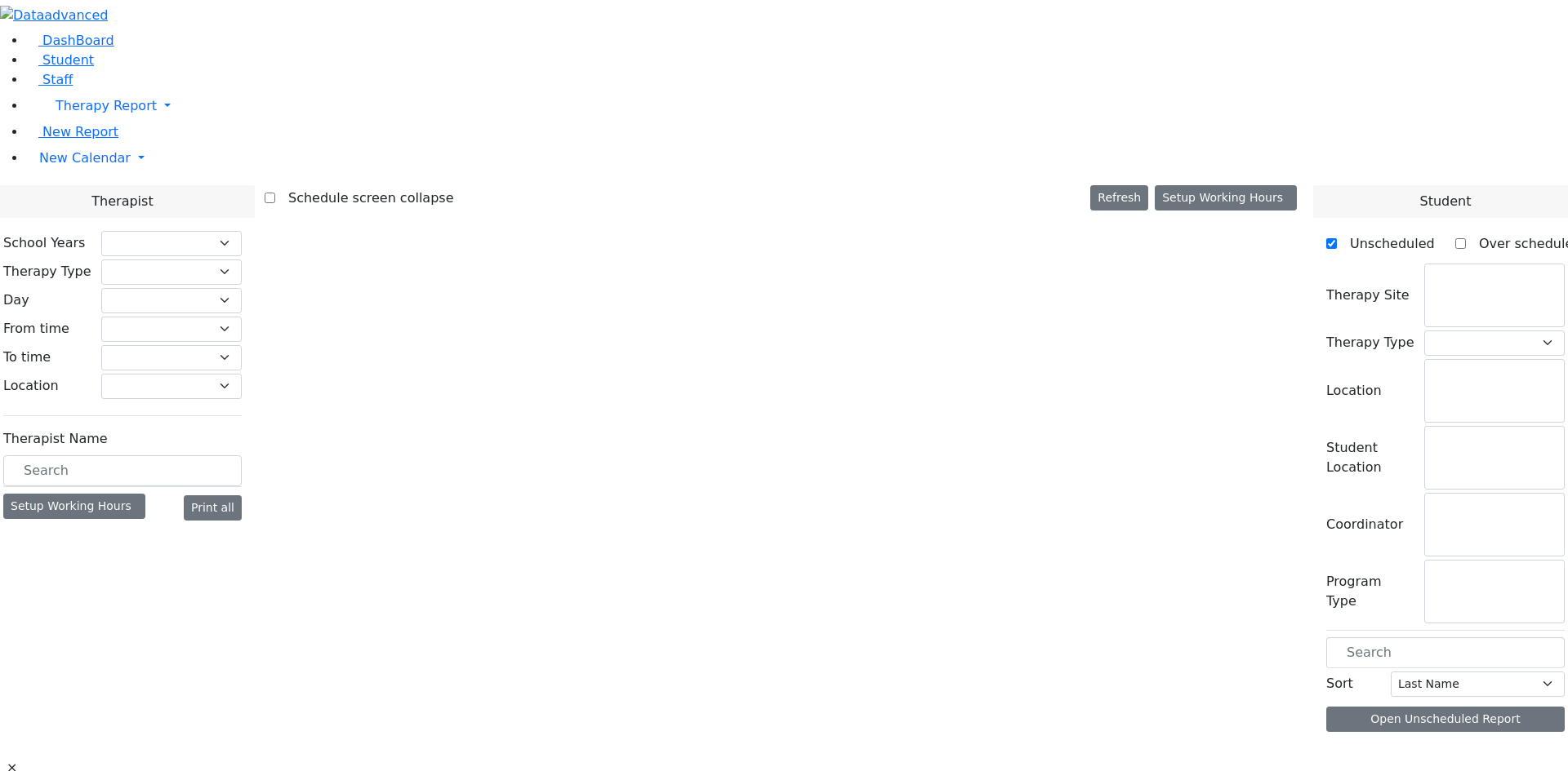
select select "212"
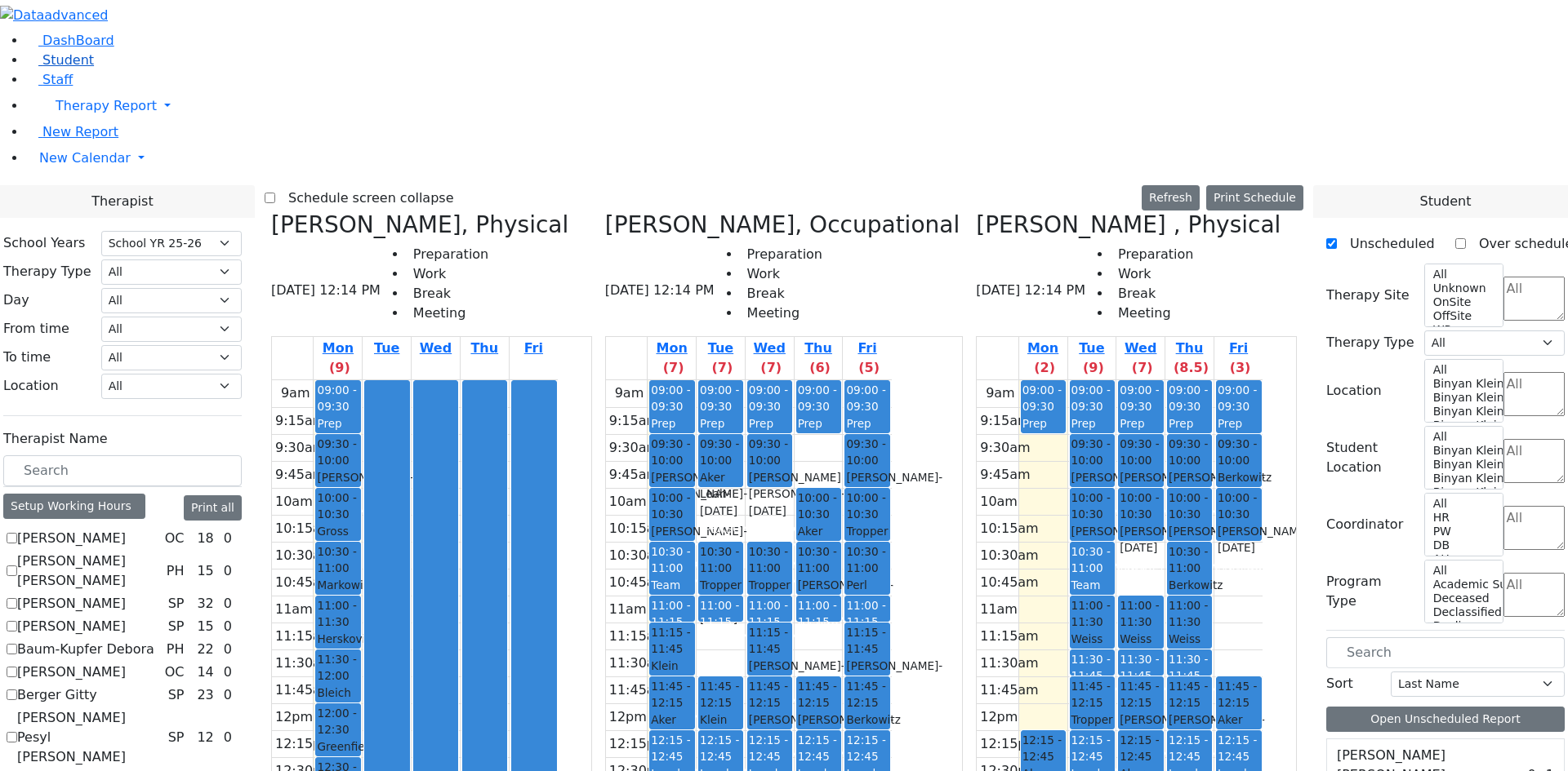
click at [54, 68] on link "Student" at bounding box center [60, 60] width 68 height 16
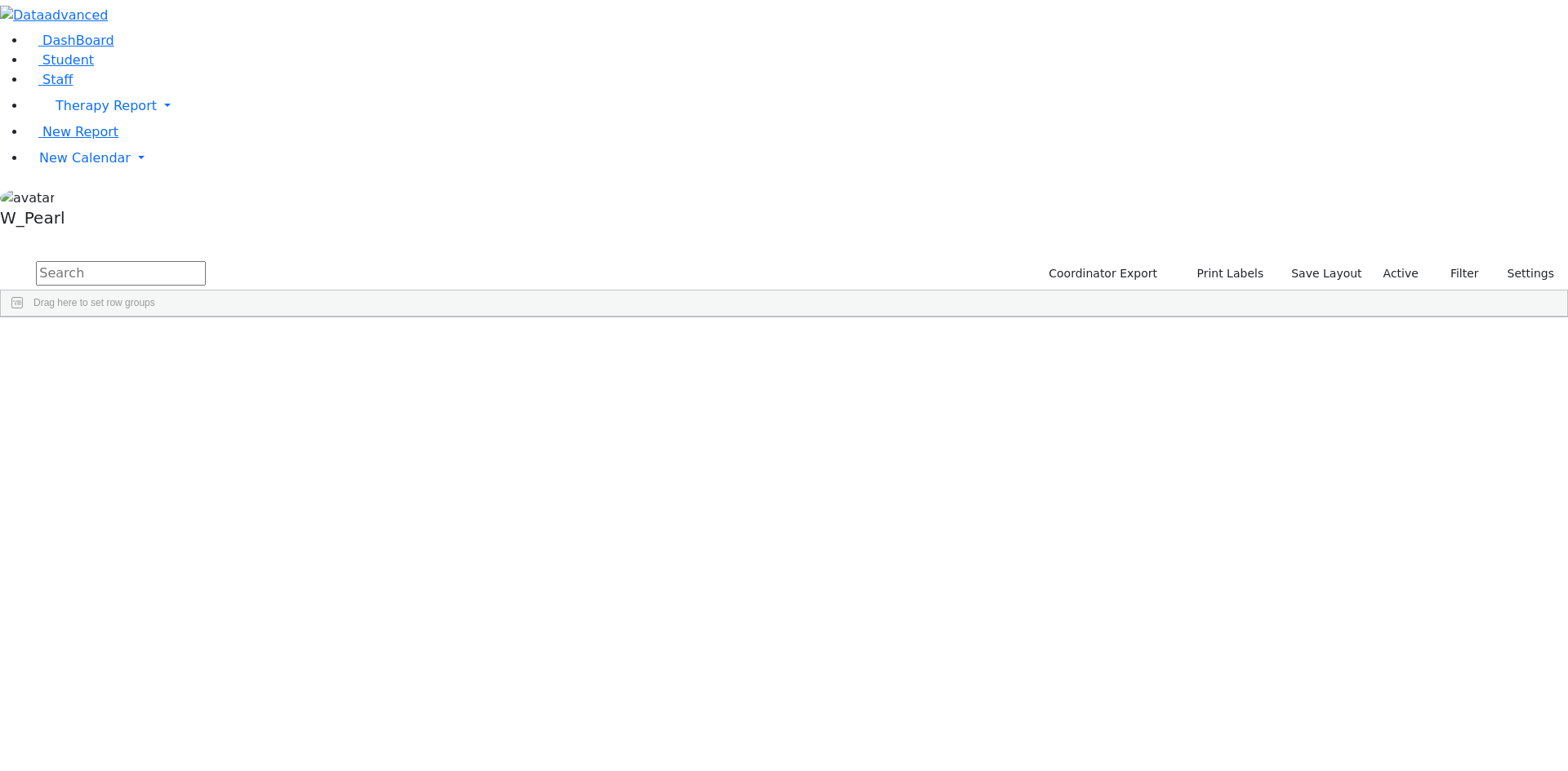
click at [206, 261] on input "text" at bounding box center [121, 273] width 169 height 25
click at [311, 344] on div "[PERSON_NAME]" at bounding box center [259, 355] width 103 height 23
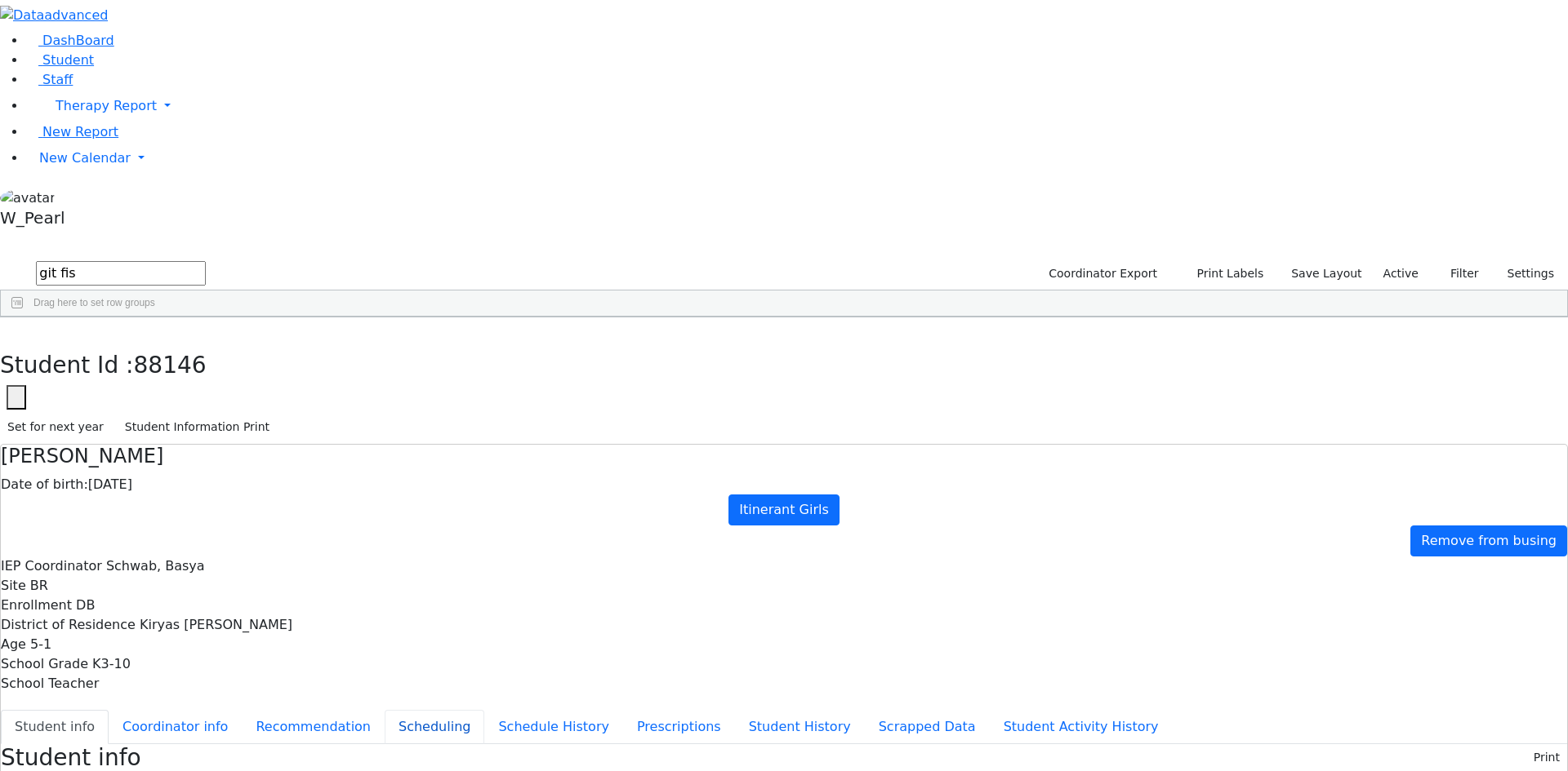
click at [403, 710] on button "Scheduling" at bounding box center [434, 727] width 100 height 34
click at [24, 318] on button "button" at bounding box center [12, 335] width 24 height 34
drag, startPoint x: 121, startPoint y: 87, endPoint x: 97, endPoint y: 88, distance: 24.0
click at [97, 88] on div "DashBoard Student Staff Therapy Report Student Old Calendar Report" at bounding box center [784, 470] width 1568 height 941
type input "ackerm"
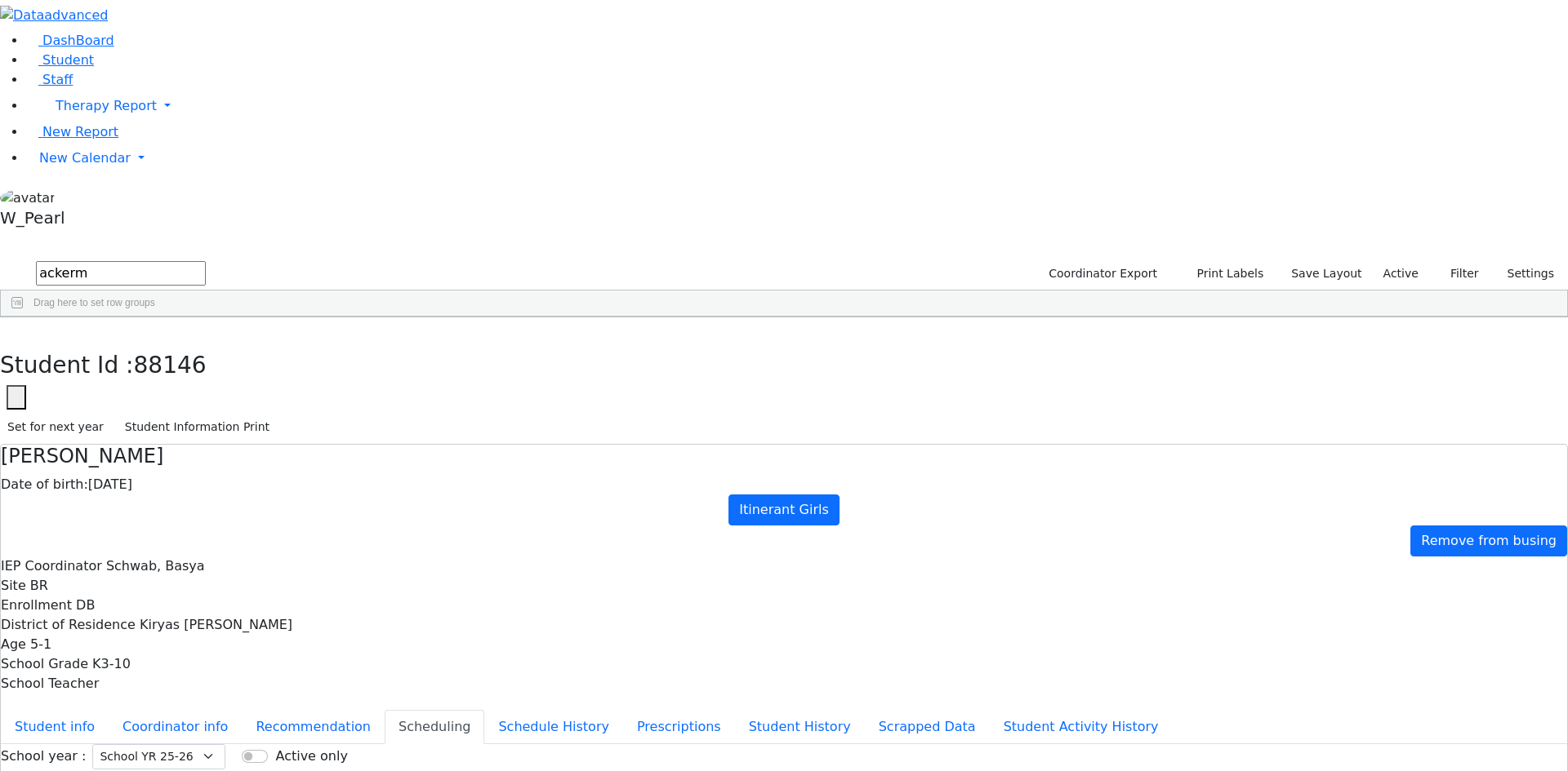
click at [325, 344] on div "5659 [PERSON_NAME] [PERSON_NAME] [DATE] [PERSON_NAME] DB Itinerant Girls Kiryas…" at bounding box center [775, 355] width 1549 height 23
click at [204, 344] on div "[PERSON_NAME]" at bounding box center [152, 355] width 104 height 23
click at [225, 744] on select "Select School YR Summer YR 25 School YR 25-26 Summer YR 25 School YR 24-25 Summ…" at bounding box center [159, 756] width 133 height 25
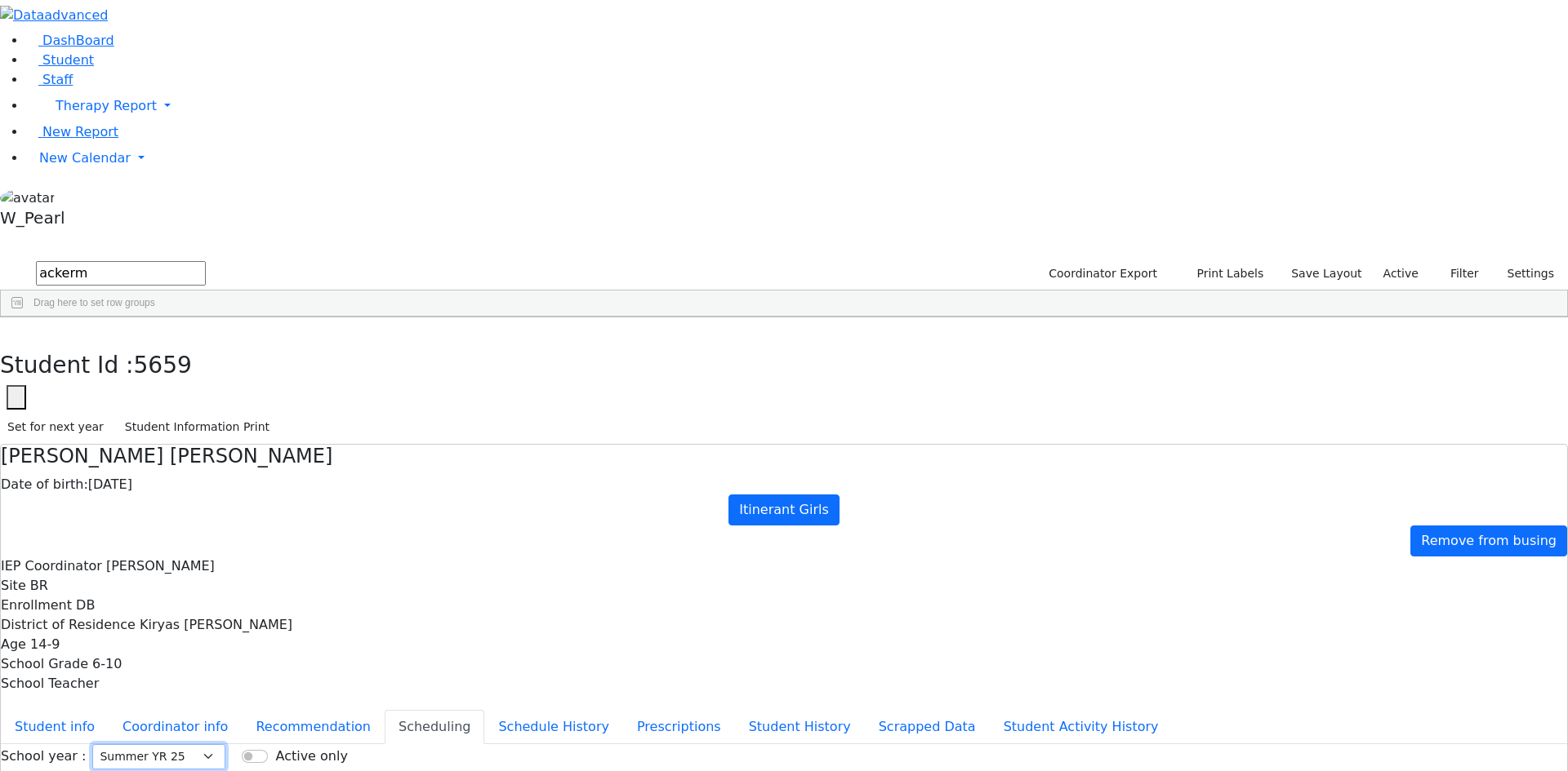
click at [225, 744] on select "Select School YR Summer YR 25 School YR 25-26 Summer YR 25 School YR 24-25 Summ…" at bounding box center [159, 756] width 133 height 25
select select "210"
click at [225, 744] on select "Select School YR Summer YR 25 School YR 25-26 Summer YR 25 School YR 24-25 Summ…" at bounding box center [159, 756] width 133 height 25
click at [24, 318] on button "button" at bounding box center [12, 335] width 24 height 34
click at [62, 114] on span "New Calendar" at bounding box center [107, 106] width 102 height 16
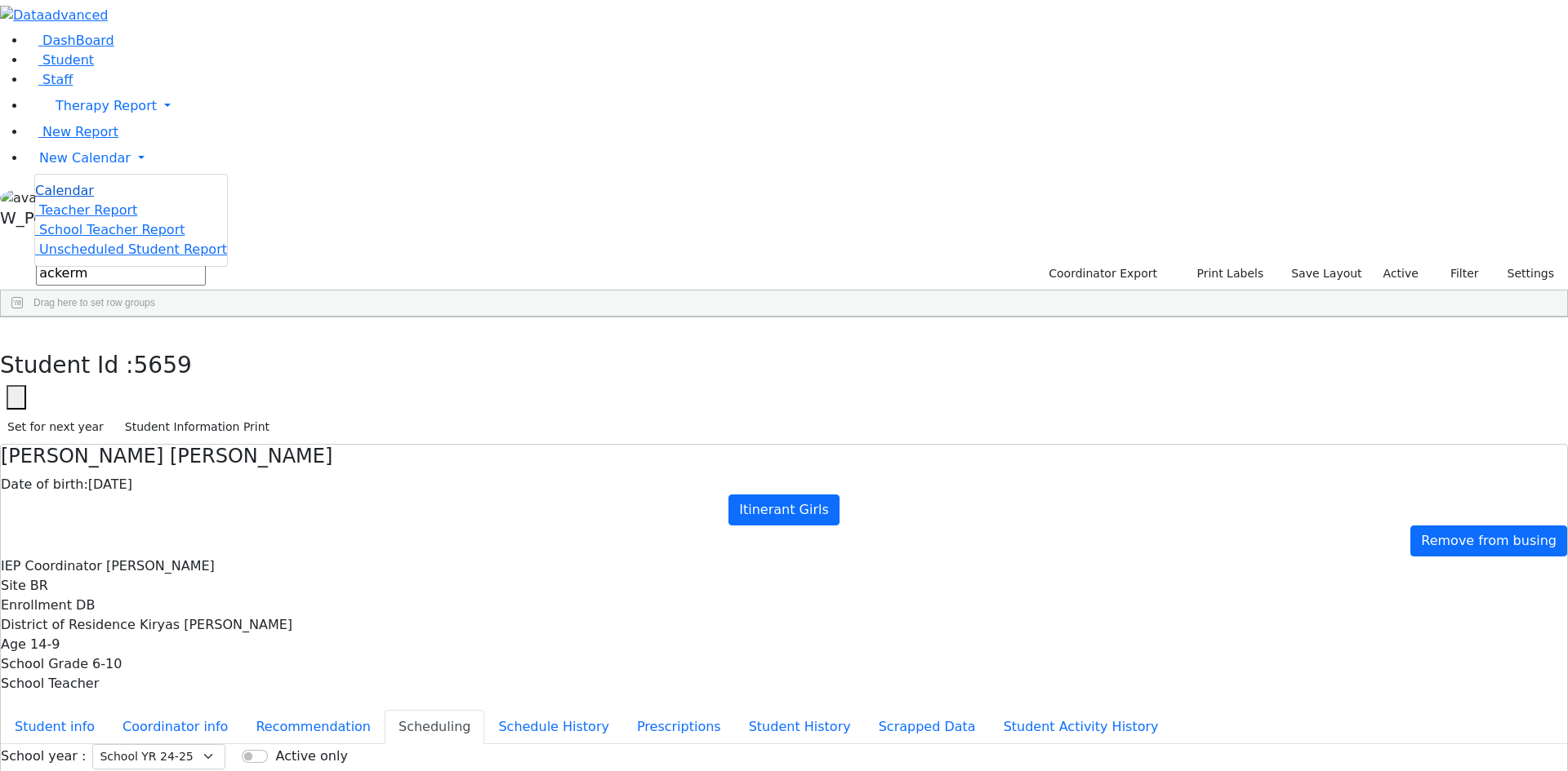
click at [60, 198] on span "Calendar" at bounding box center [64, 191] width 59 height 16
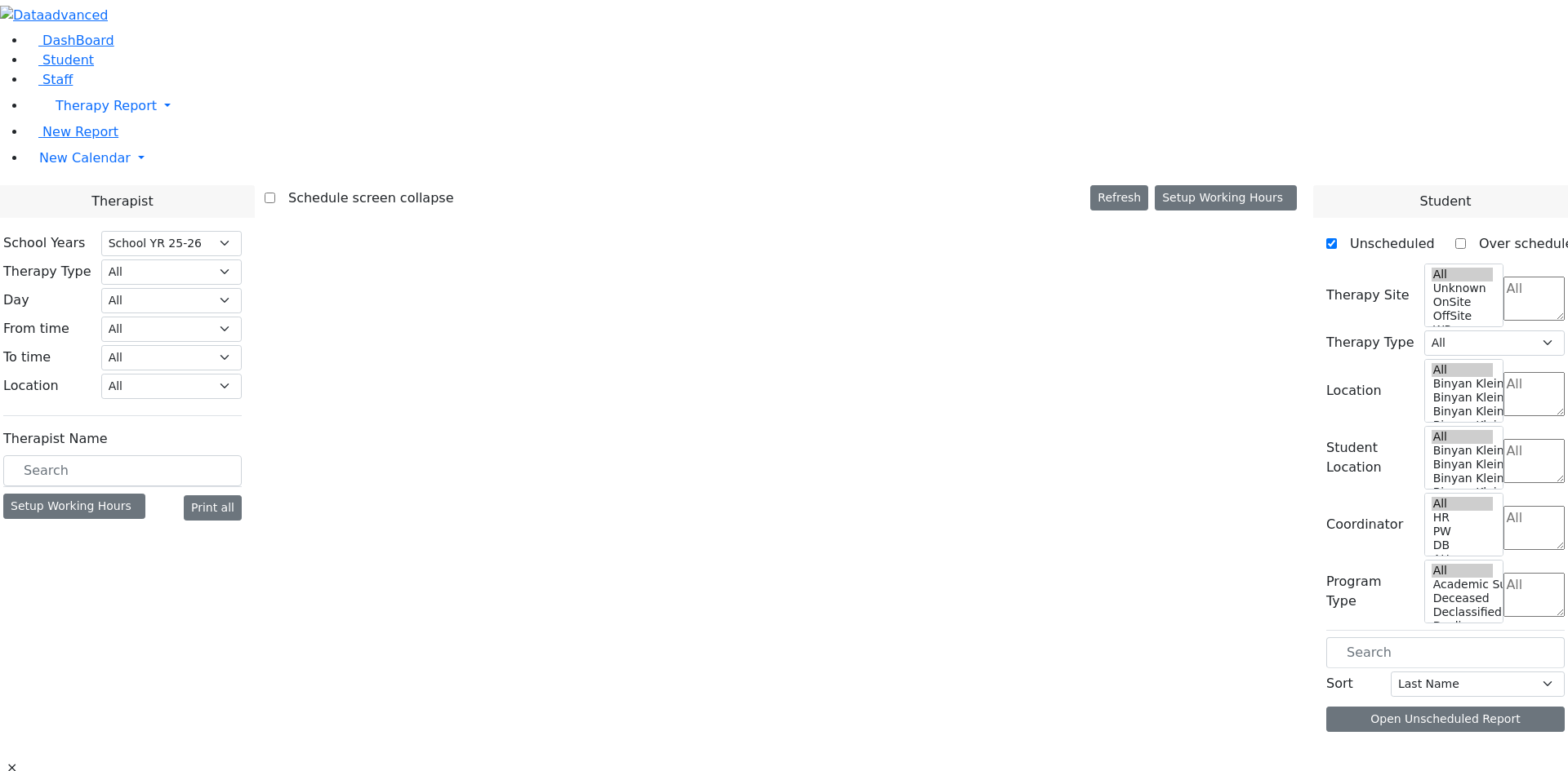
select select "212"
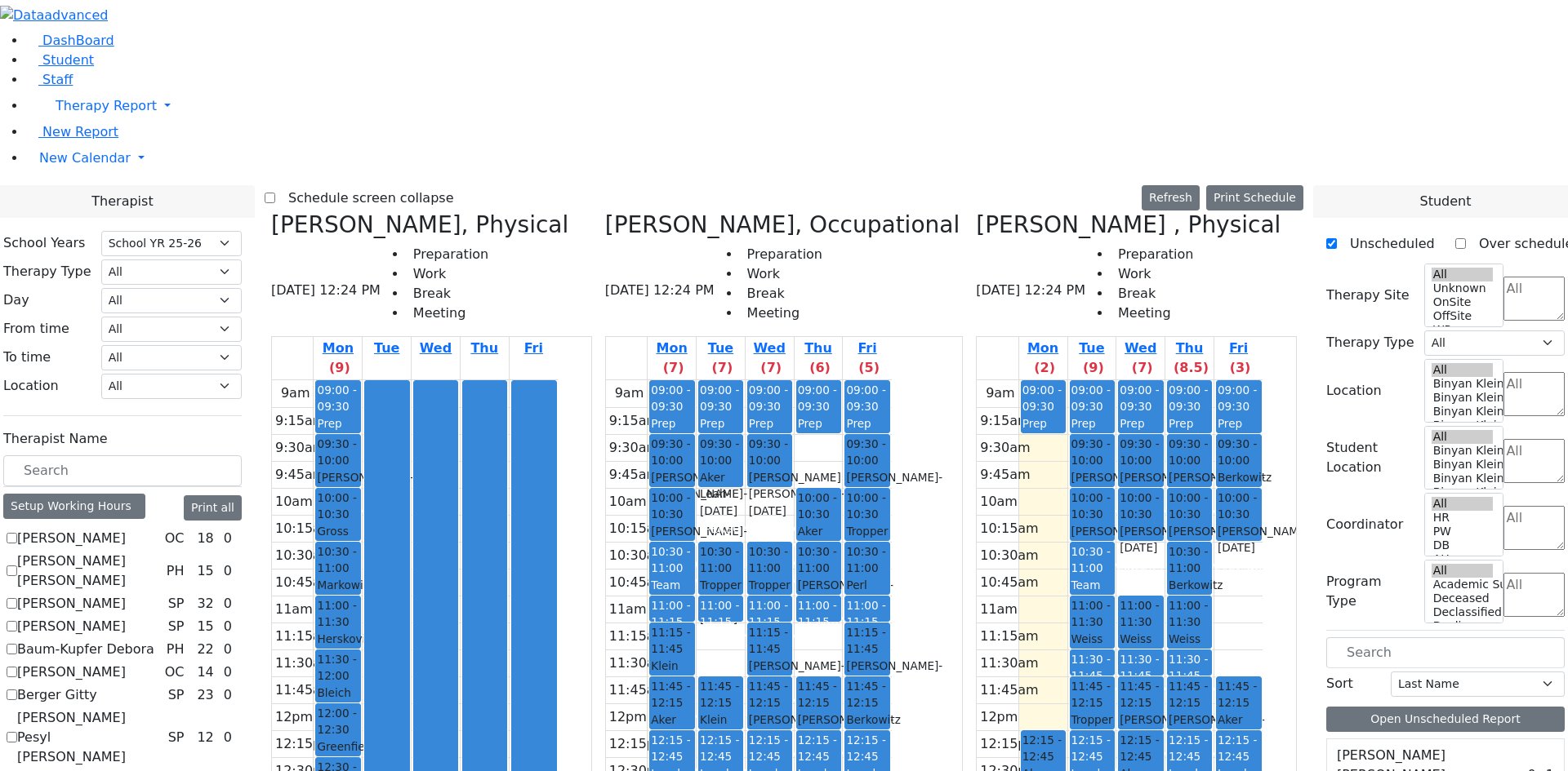
click at [271, 211] on icon at bounding box center [271, 224] width 0 height 27
checkbox input "false"
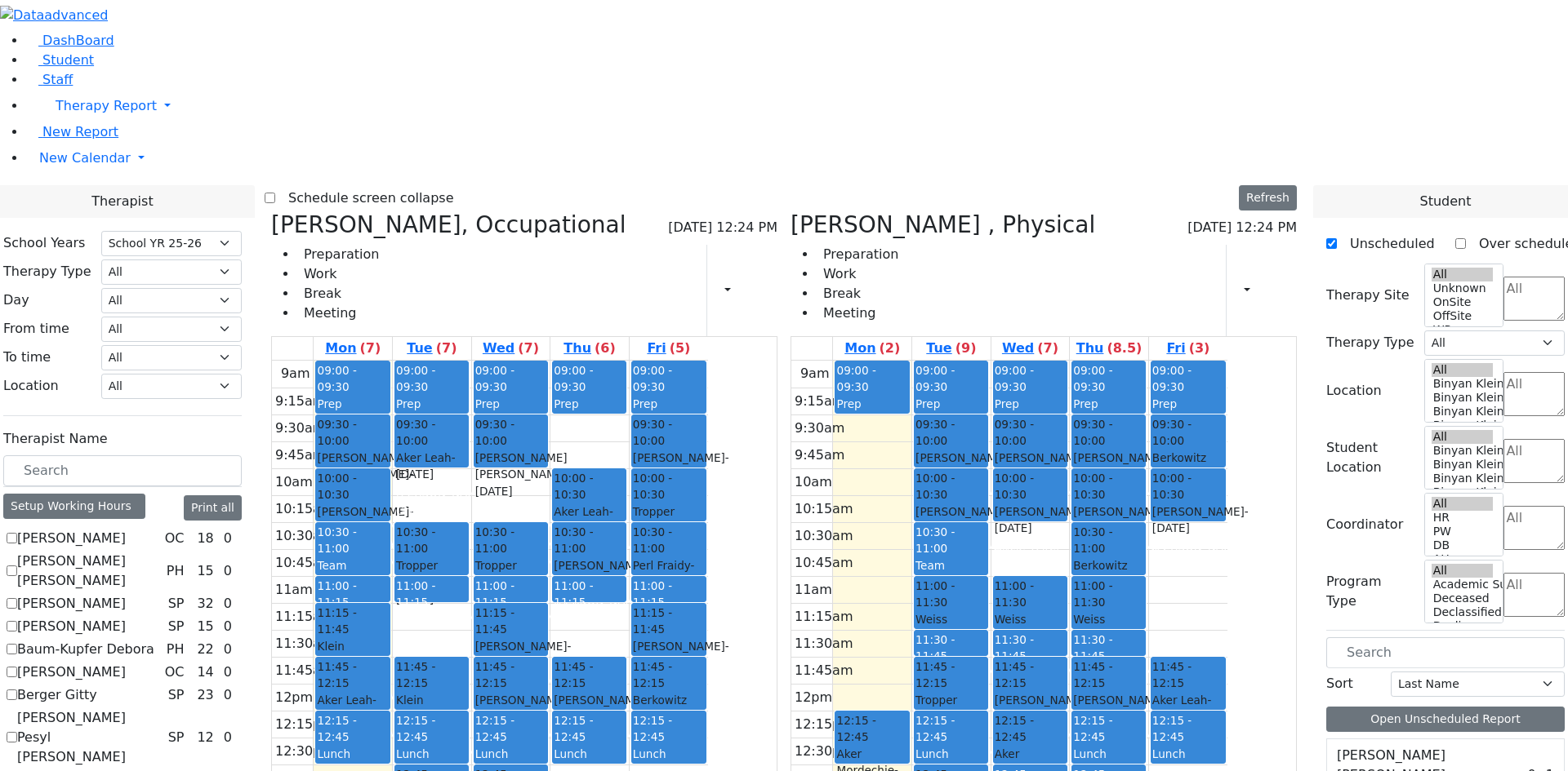
click at [271, 211] on icon at bounding box center [271, 224] width 0 height 27
select select "2"
checkbox input "false"
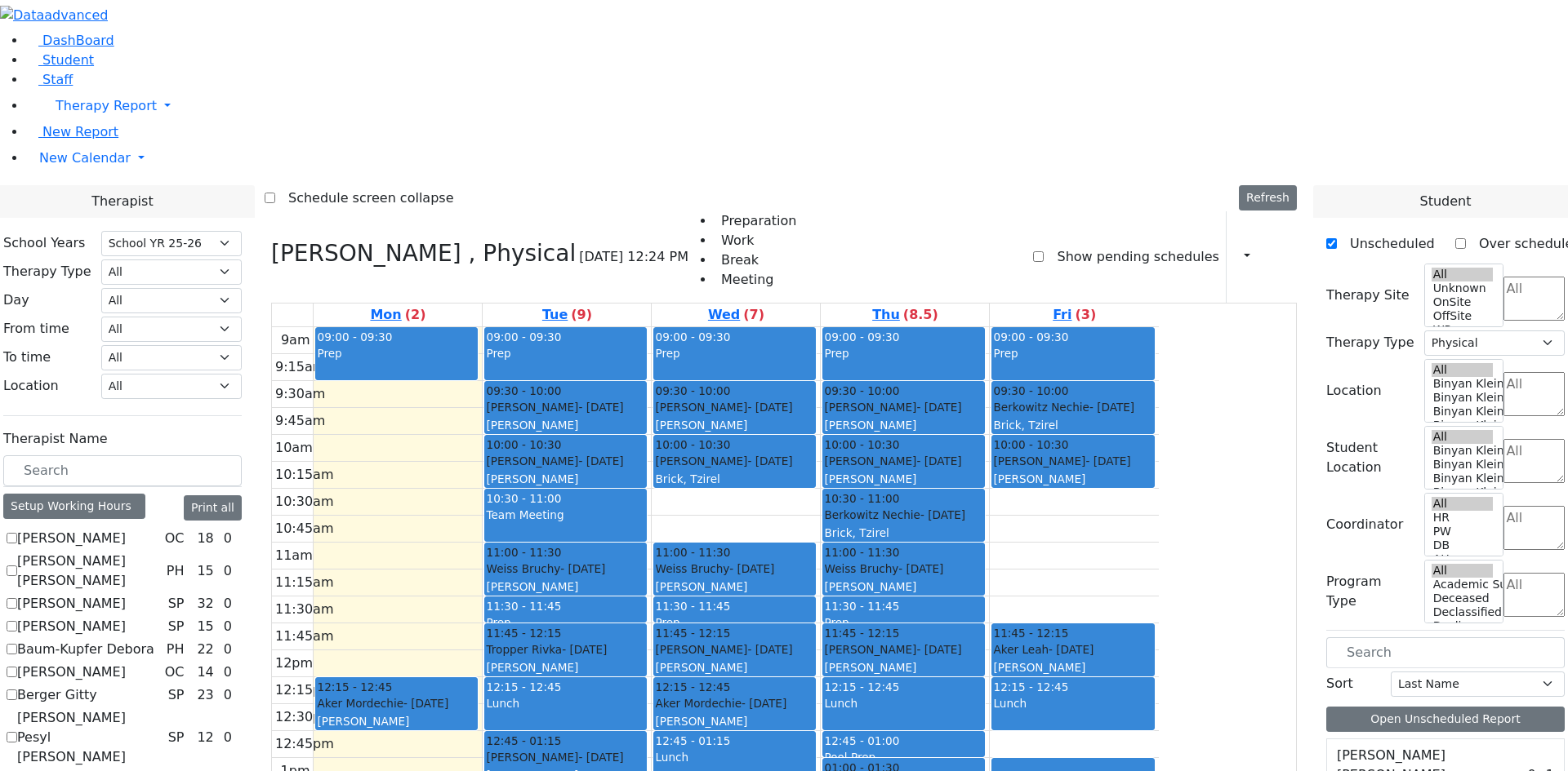
scroll to position [1046, 0]
checkbox input "true"
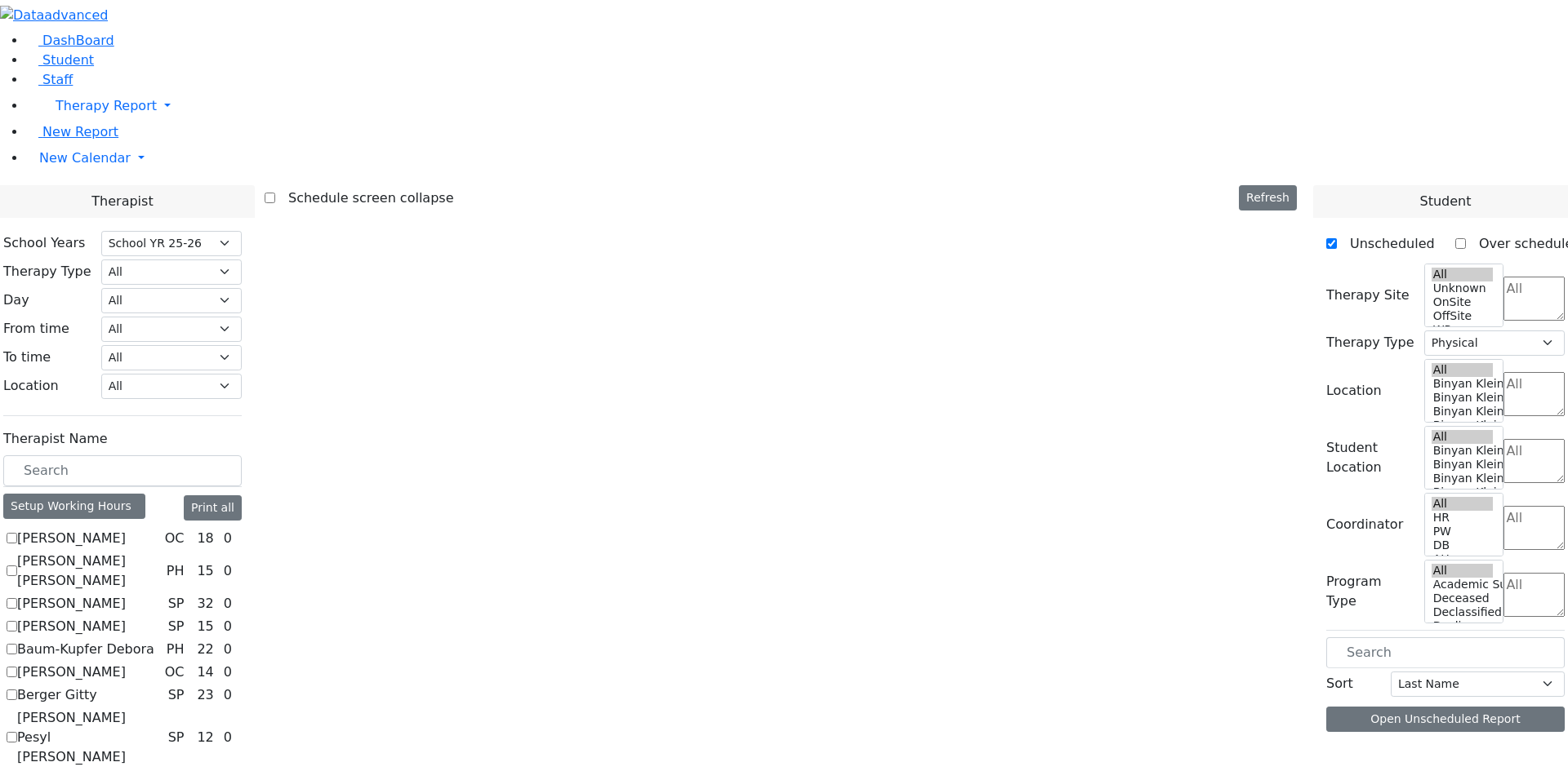
select select
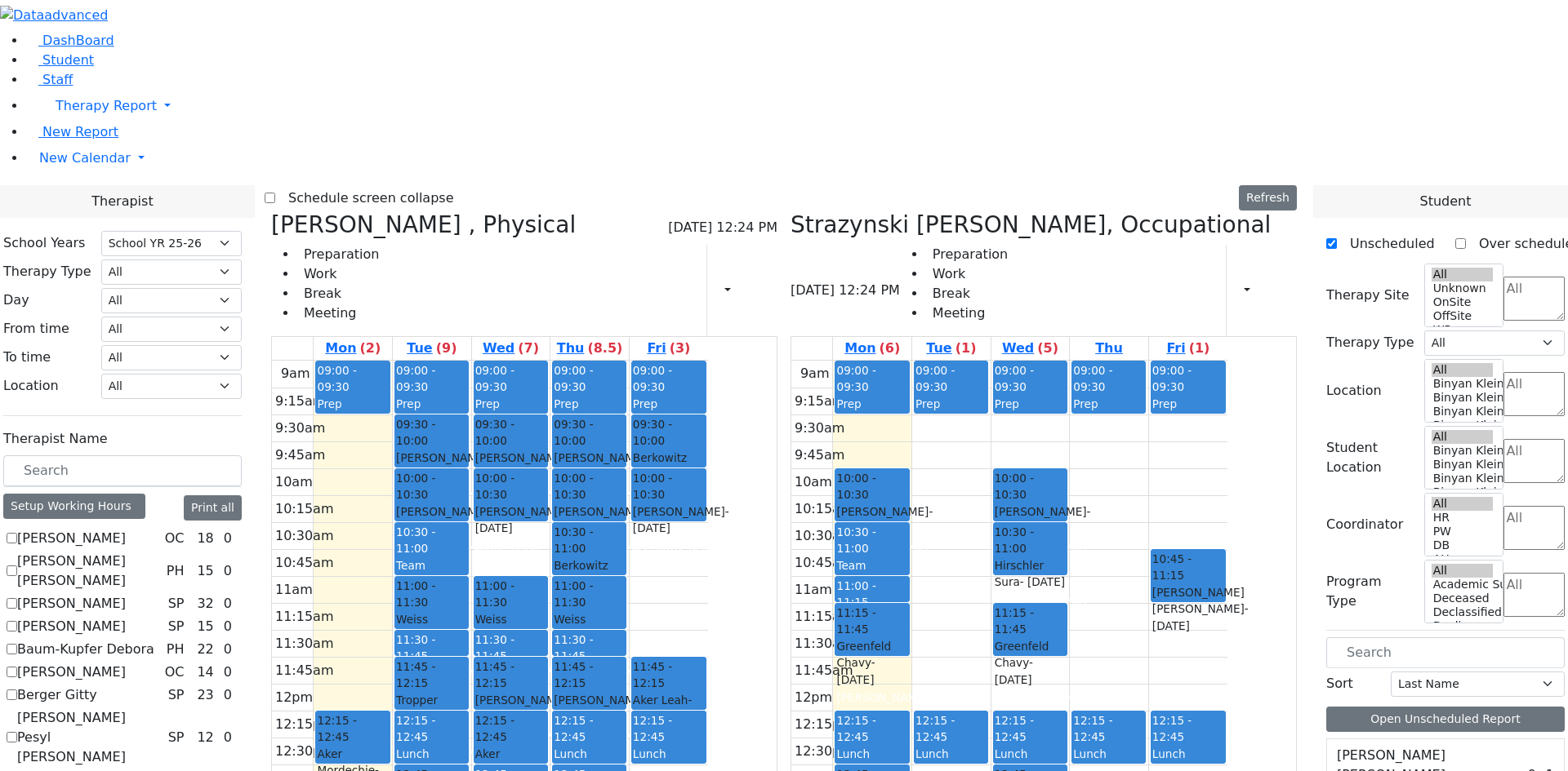
scroll to position [883, 0]
checkbox input "true"
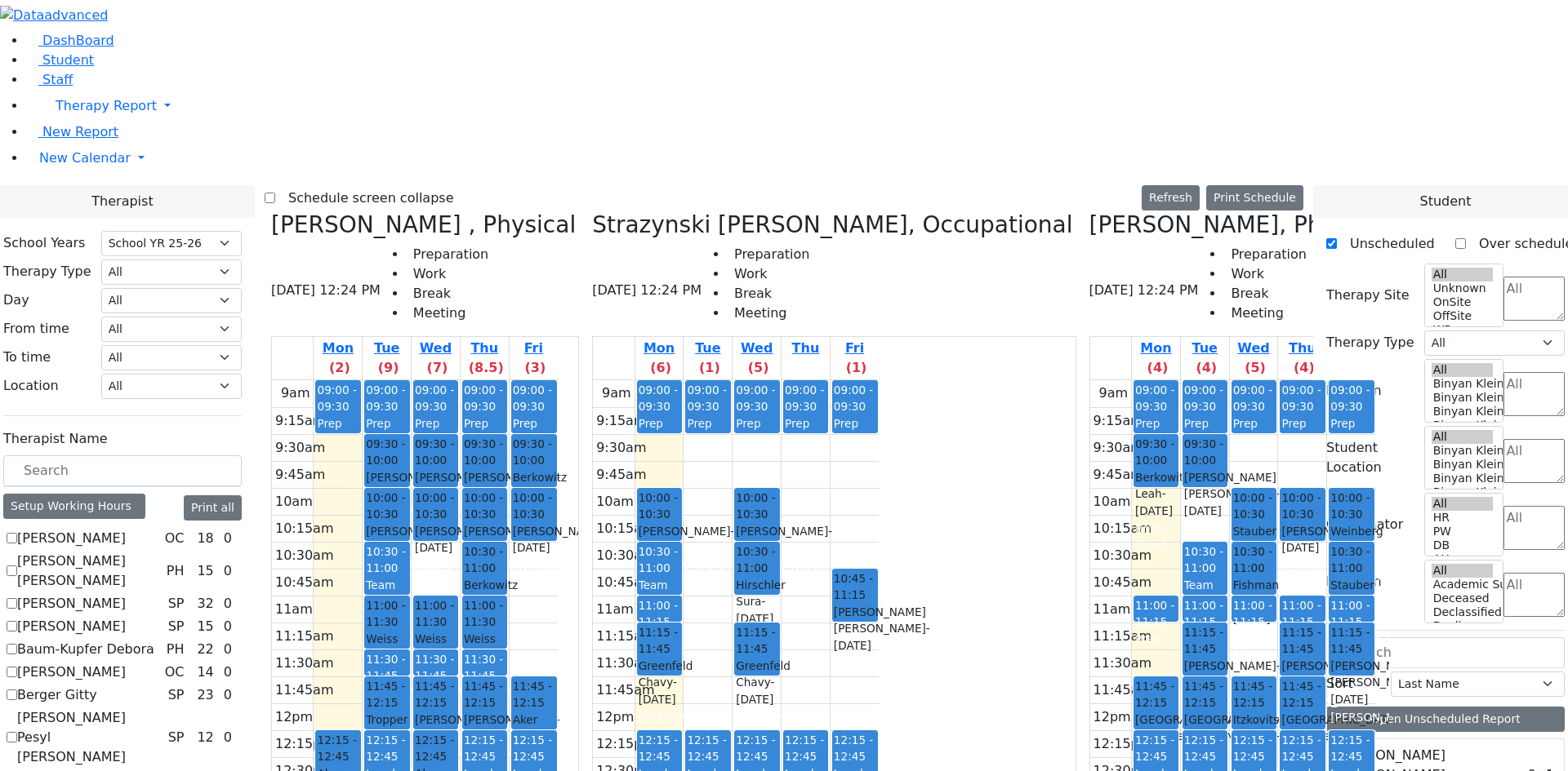
scroll to position [474, 0]
checkbox input "true"
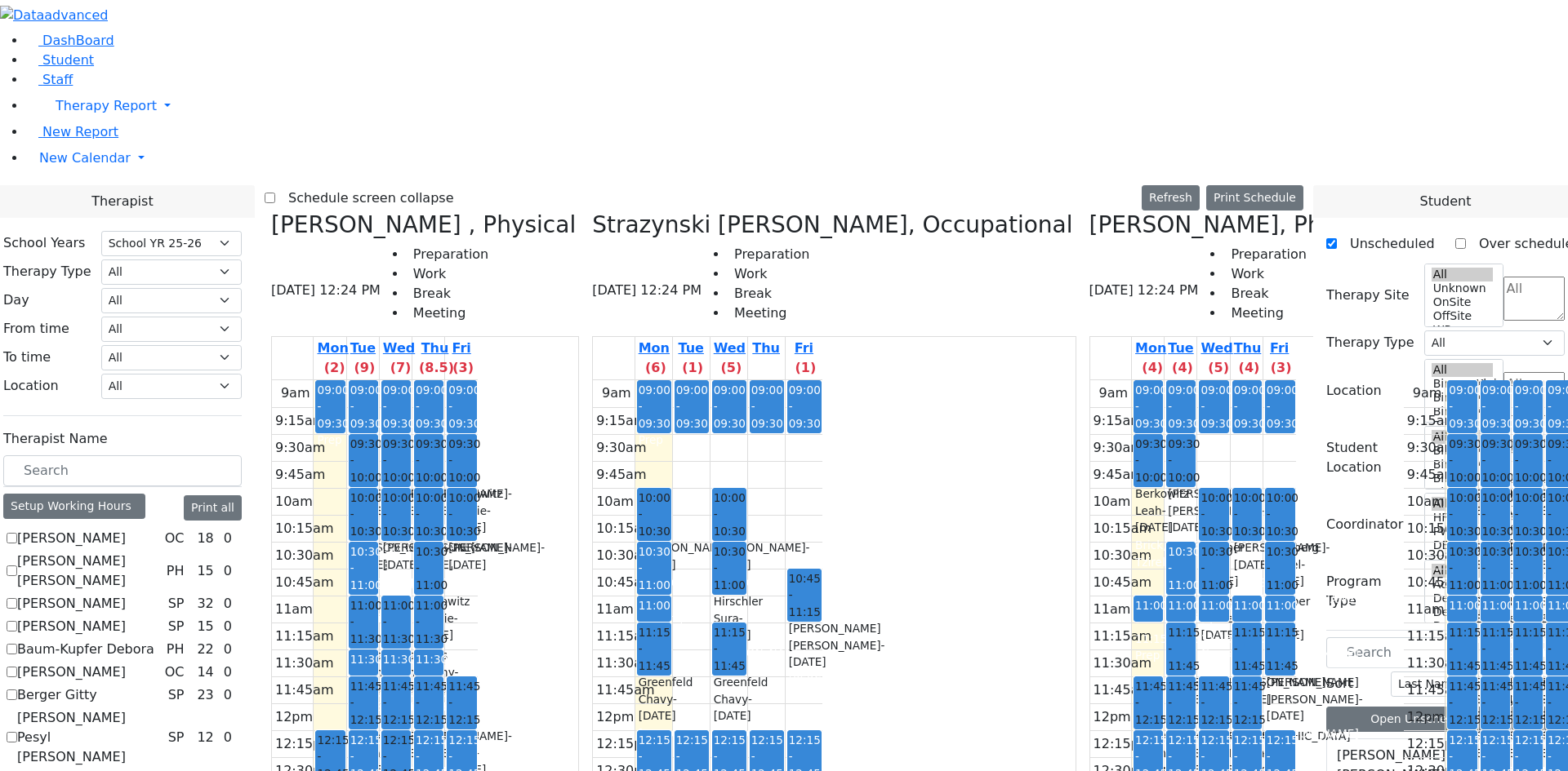
click at [432, 185] on label "Schedule screen collapse" at bounding box center [364, 198] width 178 height 26
click at [275, 192] on input "Schedule screen collapse" at bounding box center [270, 197] width 11 height 11
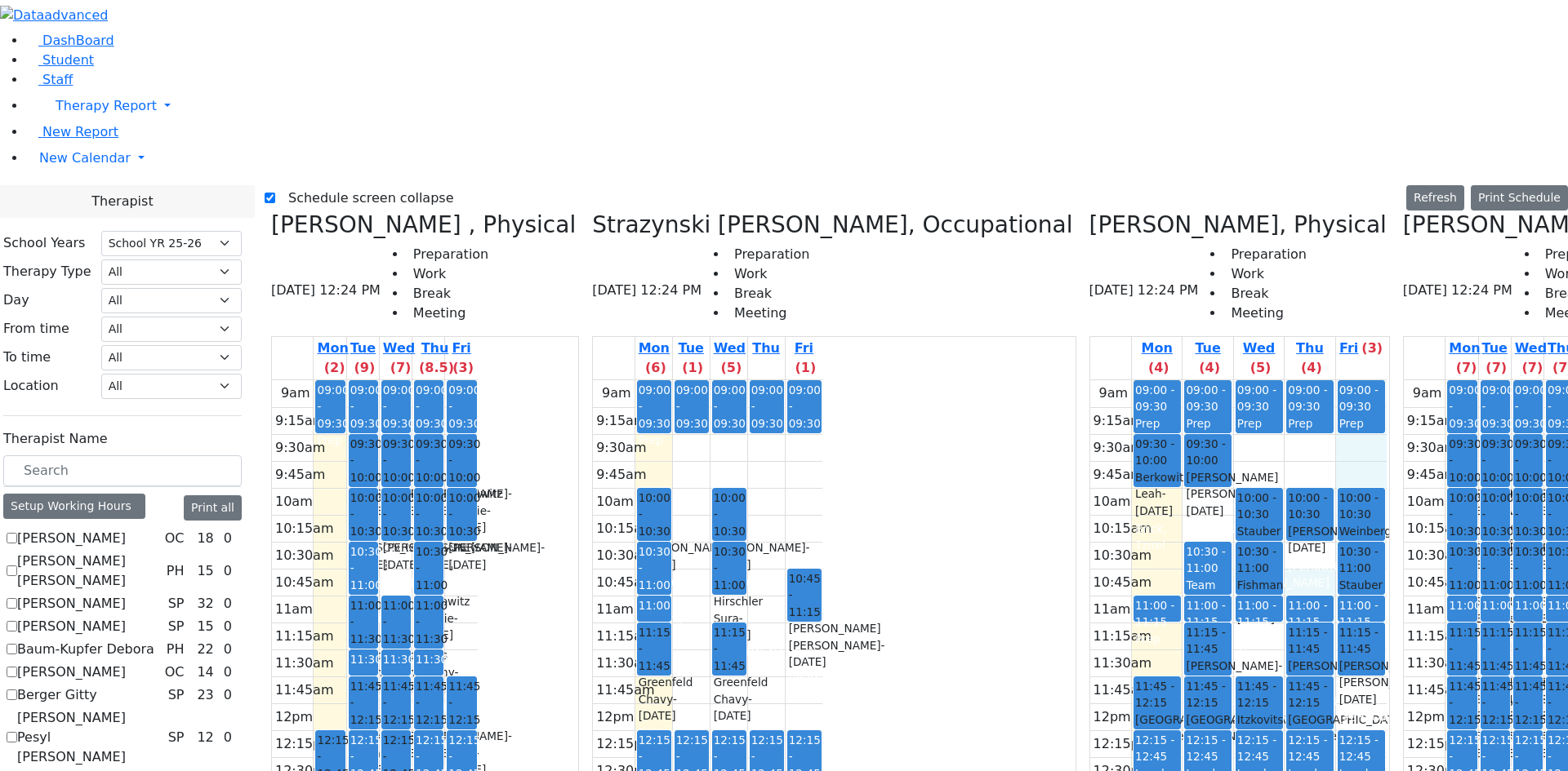
drag, startPoint x: 1144, startPoint y: 270, endPoint x: 1151, endPoint y: 295, distance: 26.0
click at [1151, 381] on div "9am 9:15am 9:30am 9:45am 10am 10:15am 10:30am 10:45am 11am 11:15am 11:30am 11:4…" at bounding box center [1237, 703] width 296 height 646
drag, startPoint x: 1155, startPoint y: 270, endPoint x: 1158, endPoint y: 300, distance: 30.1
click at [1158, 381] on div "9am 9:15am 9:30am 9:45am 10am 10:15am 10:30am 10:45am 11am 11:15am 11:30am 11:4…" at bounding box center [1237, 703] width 296 height 646
click at [1090, 381] on div "9am 9:15am 9:30am 9:45am 10am 10:15am 10:30am 10:45am 11am 11:15am 11:30am 11:4…" at bounding box center [1237, 703] width 296 height 646
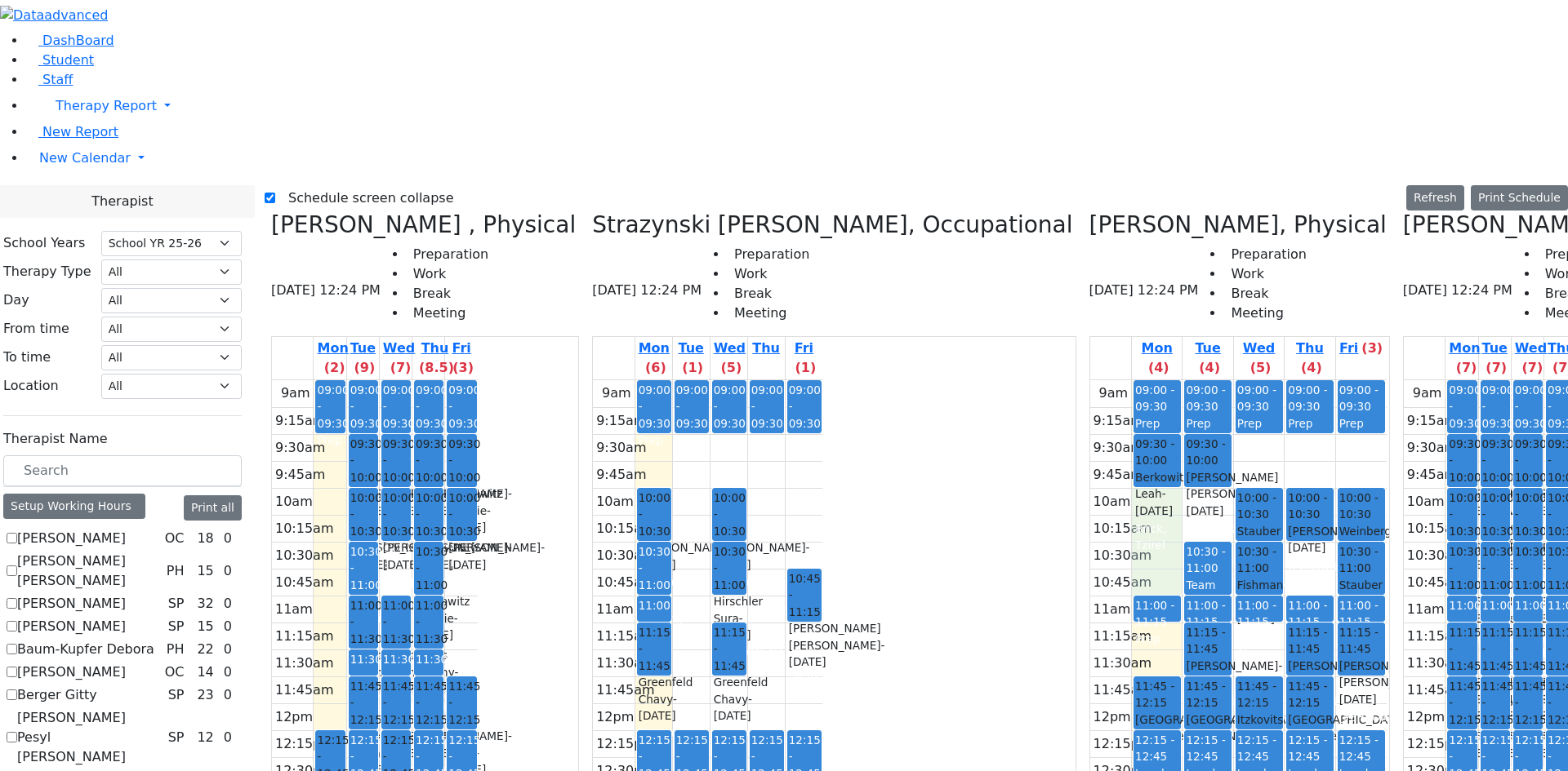
drag, startPoint x: 1018, startPoint y: 212, endPoint x: 1020, endPoint y: 299, distance: 87.0
click at [1090, 381] on div "9am 9:15am 9:30am 9:45am 10am 10:15am 10:30am 10:45am 11am 11:15am 11:30am 11:4…" at bounding box center [1237, 703] width 296 height 646
click at [820, 621] on div "Ackerman Chava Fraidy - 11/05/2010" at bounding box center [804, 645] width 31 height 50
drag, startPoint x: 1207, startPoint y: 352, endPoint x: 1200, endPoint y: 397, distance: 45.5
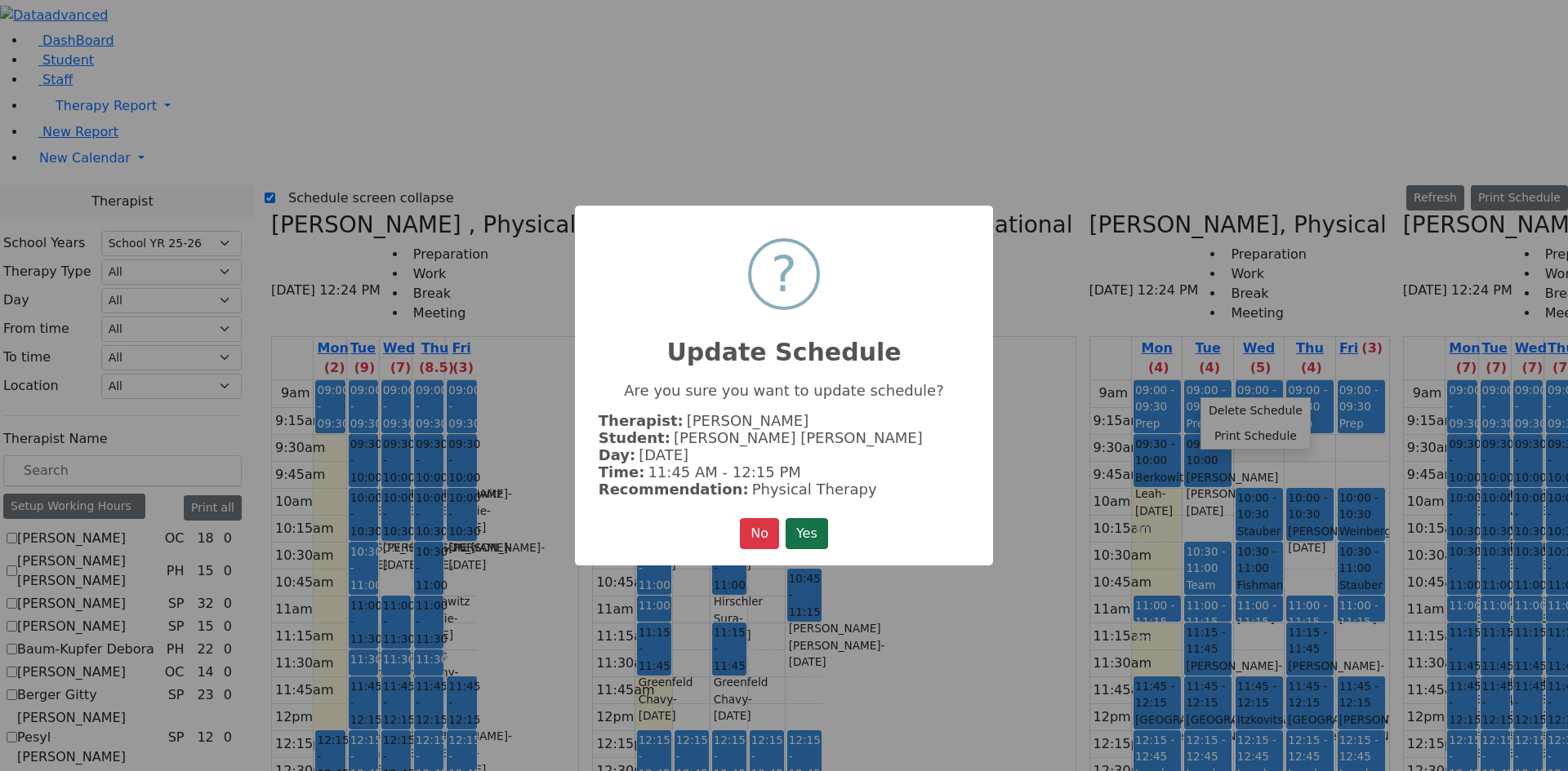
click at [805, 528] on button "Yes" at bounding box center [806, 533] width 43 height 31
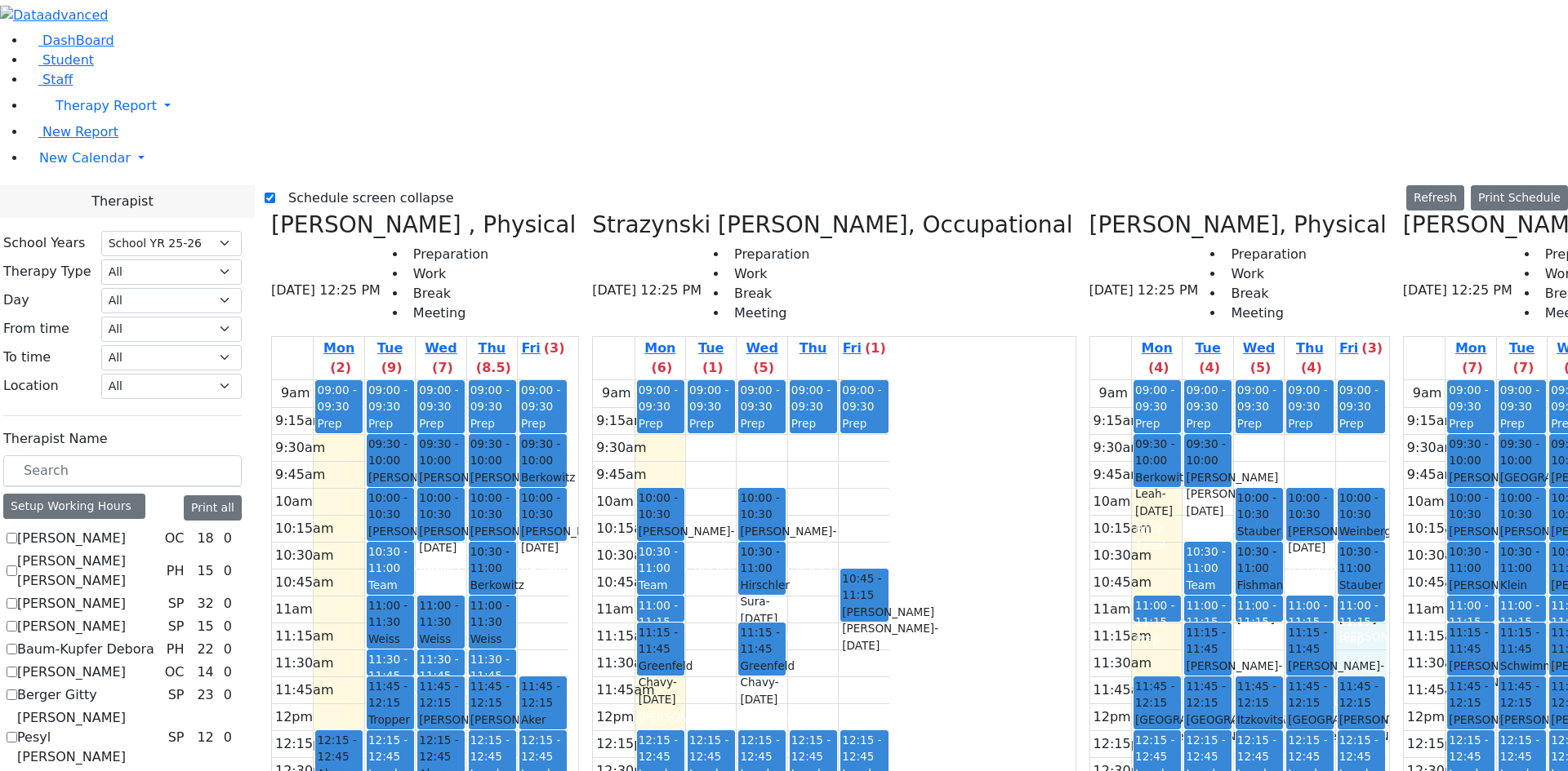
drag, startPoint x: 1201, startPoint y: 346, endPoint x: 1203, endPoint y: 369, distance: 23.1
click at [1203, 381] on div "9am 9:15am 9:30am 9:45am 10am 10:15am 10:30am 10:45am 11am 11:15am 11:30am 11:4…" at bounding box center [1237, 703] width 296 height 646
click at [317, 185] on label "Schedule screen collapse" at bounding box center [364, 198] width 178 height 26
click at [275, 192] on input "Schedule screen collapse" at bounding box center [270, 197] width 11 height 11
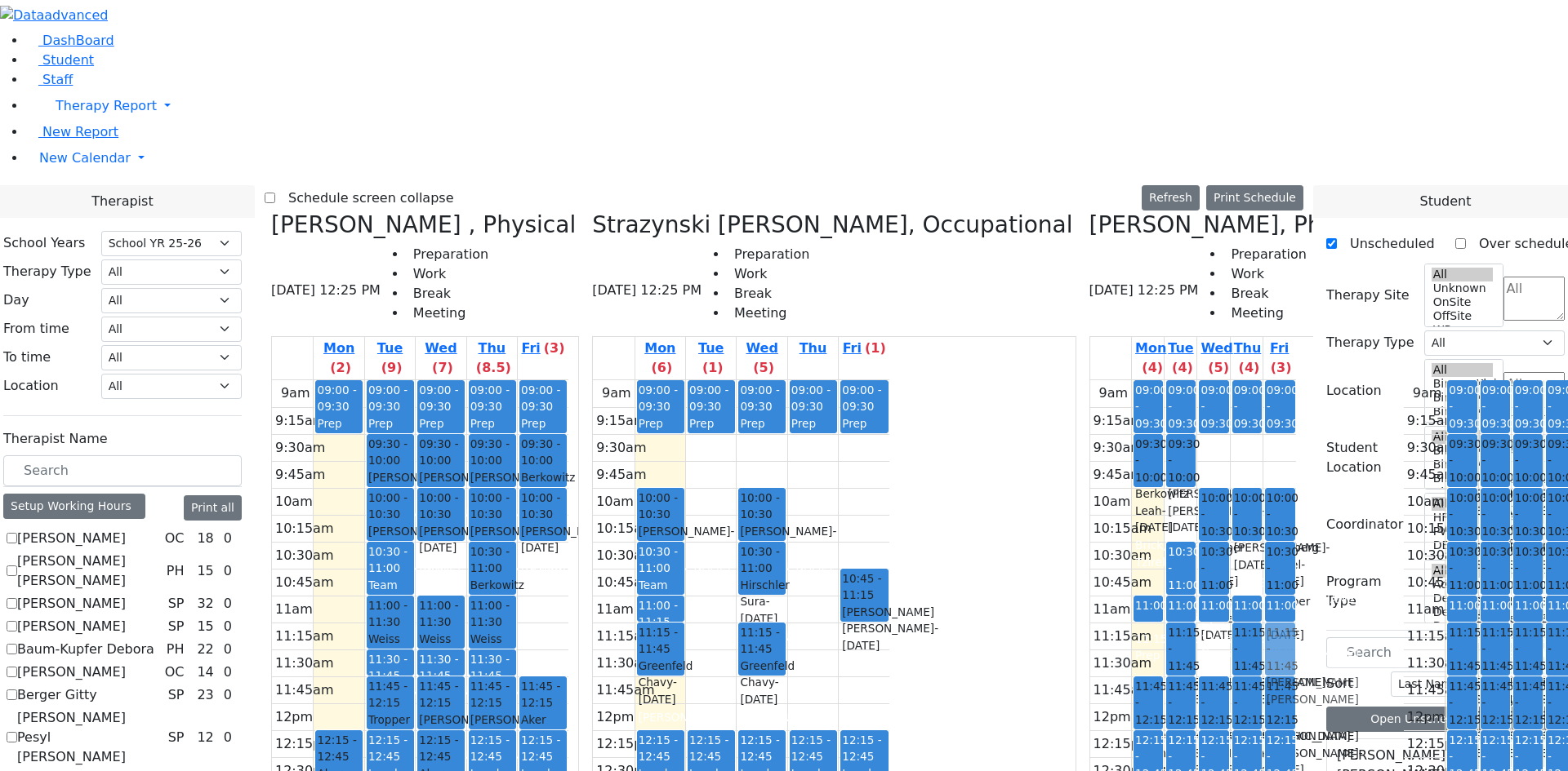
drag, startPoint x: 1408, startPoint y: 452, endPoint x: 1088, endPoint y: 352, distance: 335.3
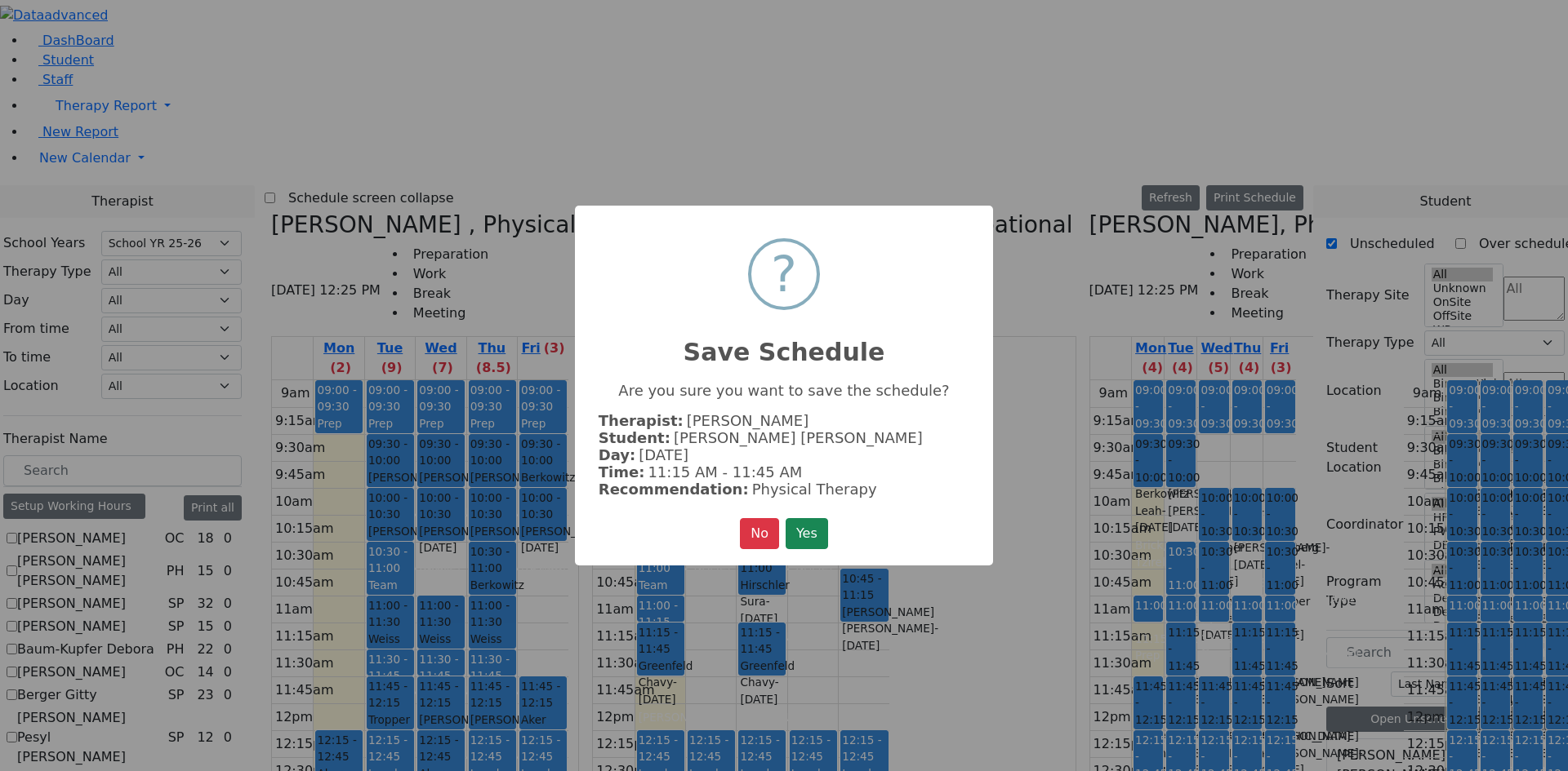
click at [803, 532] on button "Yes" at bounding box center [806, 533] width 43 height 31
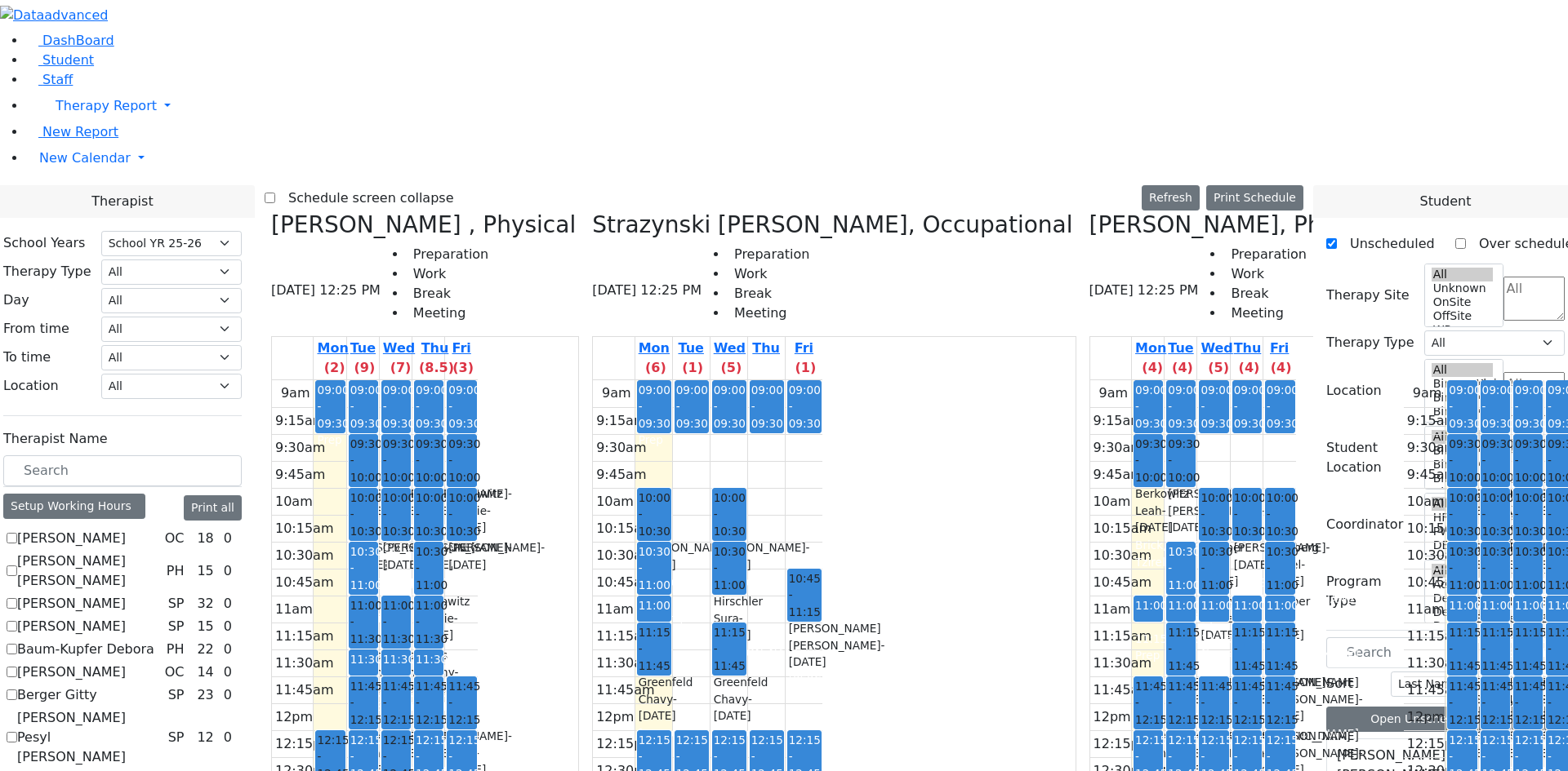
click at [442, 185] on label "Schedule screen collapse" at bounding box center [364, 198] width 178 height 26
click at [275, 192] on input "Schedule screen collapse" at bounding box center [270, 197] width 11 height 11
checkbox input "true"
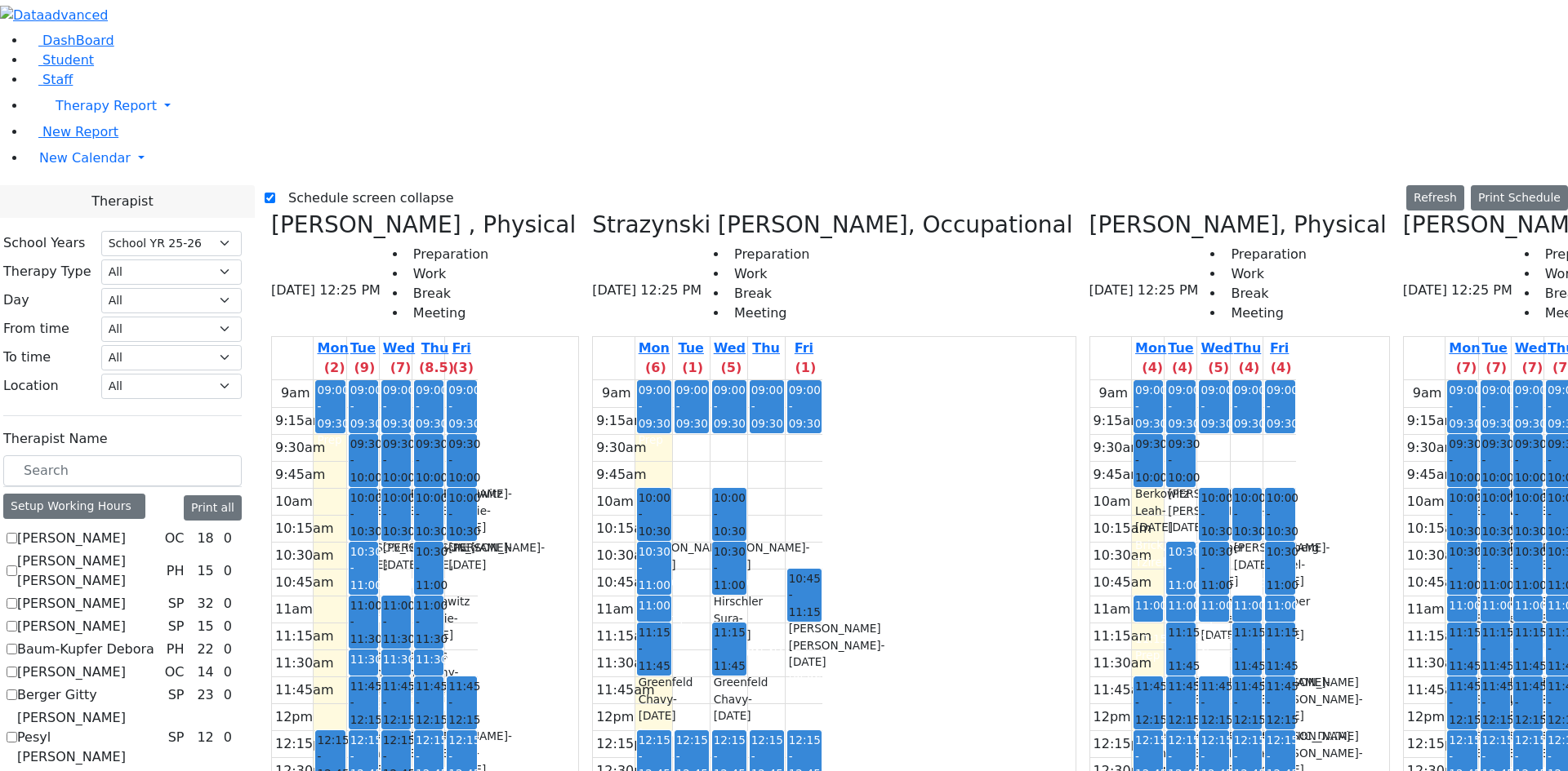
scroll to position [420, 0]
click at [1403, 211] on icon at bounding box center [1403, 224] width 0 height 27
checkbox input "false"
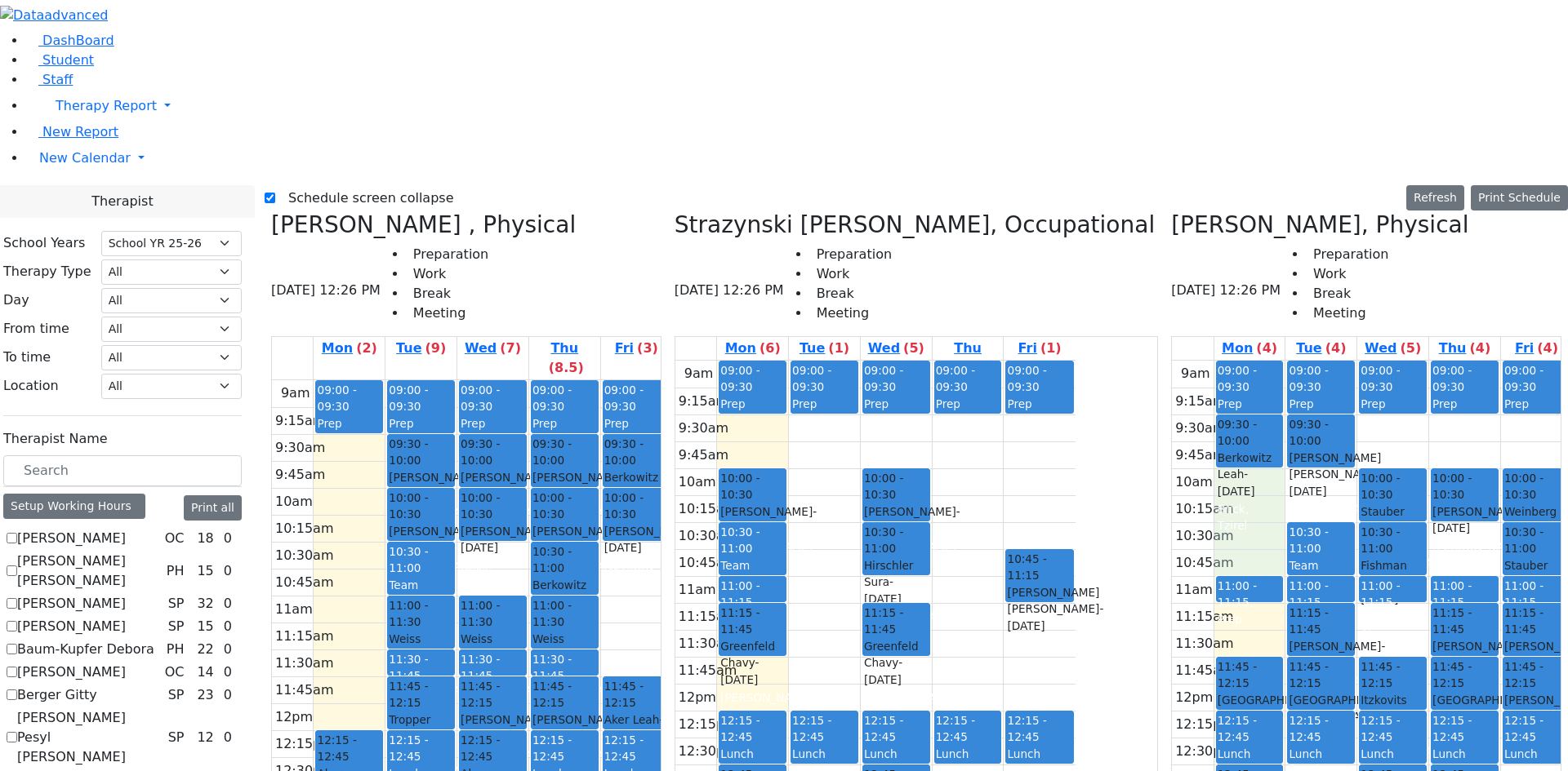
drag, startPoint x: 1231, startPoint y: 220, endPoint x: 1242, endPoint y: 281, distance: 62.0
click at [1246, 361] on div "9am 9:15am 9:30am 9:45am 10am 10:15am 10:30am 10:45am 11am 11:15am 11:30am 11:4…" at bounding box center [1372, 683] width 400 height 646
drag, startPoint x: 1274, startPoint y: 243, endPoint x: 1276, endPoint y: 224, distance: 19.1
click at [1276, 361] on div "9am 9:15am 9:30am 9:45am 10am 10:15am 10:30am 10:45am 11am 11:15am 11:30am 11:4…" at bounding box center [1372, 683] width 400 height 646
drag, startPoint x: 1215, startPoint y: 241, endPoint x: 1221, endPoint y: 300, distance: 59.3
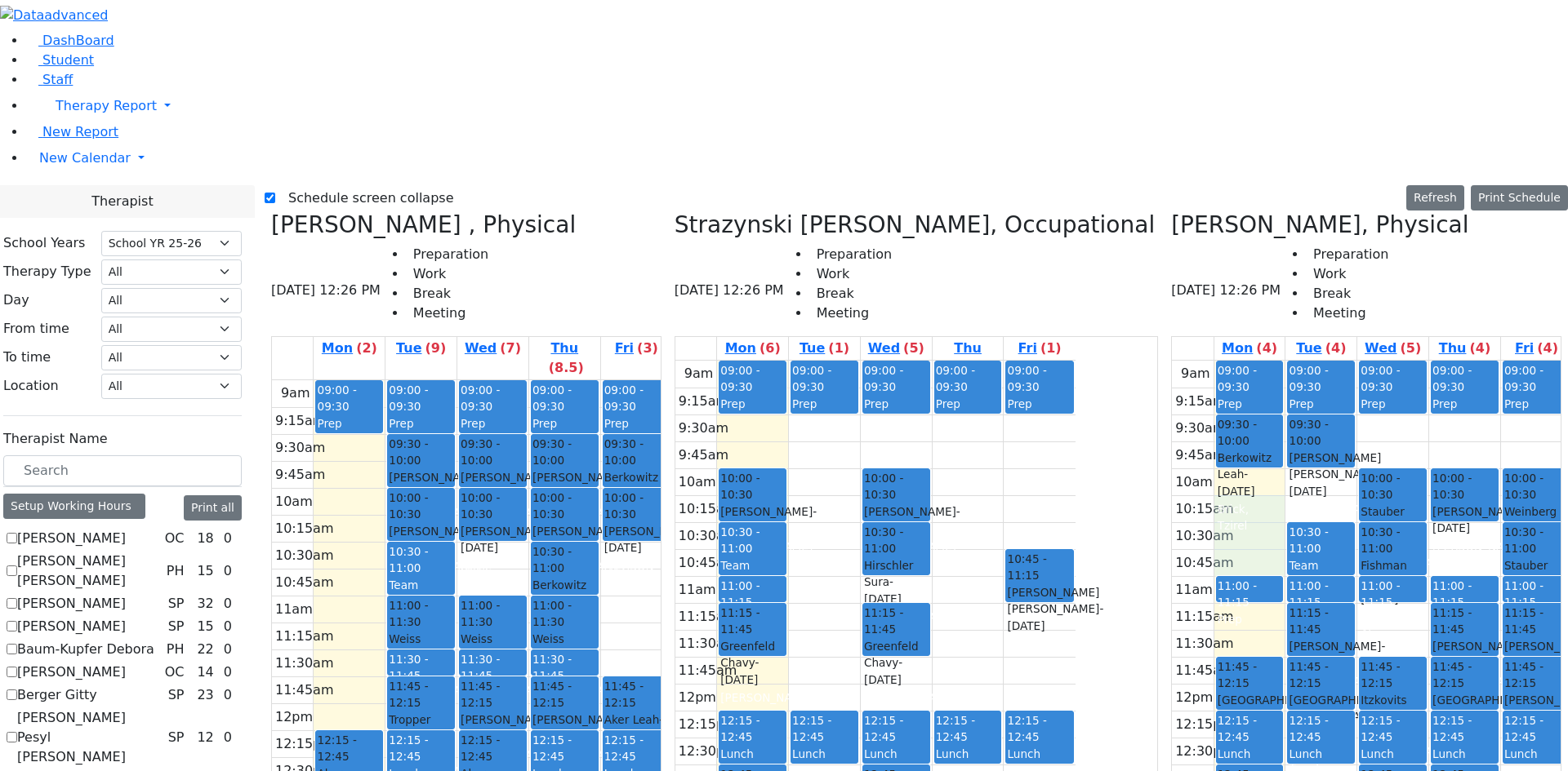
click at [1221, 361] on div "9am 9:15am 9:30am 9:45am 10am 10:15am 10:30am 10:45am 11am 11:15am 11:30am 11:4…" at bounding box center [1372, 683] width 400 height 646
drag, startPoint x: 1106, startPoint y: 233, endPoint x: 1111, endPoint y: 275, distance: 42.3
click at [1075, 361] on div "9am 9:15am 9:30am 9:45am 10am 10:15am 10:30am 10:45am 11am 11:15am 11:30am 11:4…" at bounding box center [876, 683] width 400 height 646
click at [1071, 585] on div "Ackerman Chava Fraidy - 11/05/2010" at bounding box center [1038, 610] width 65 height 50
click at [1057, 361] on div "9am 9:15am 9:30am 9:45am 10am 10:15am 10:30am 10:45am 11am 11:15am 11:30am 11:4…" at bounding box center [876, 683] width 400 height 646
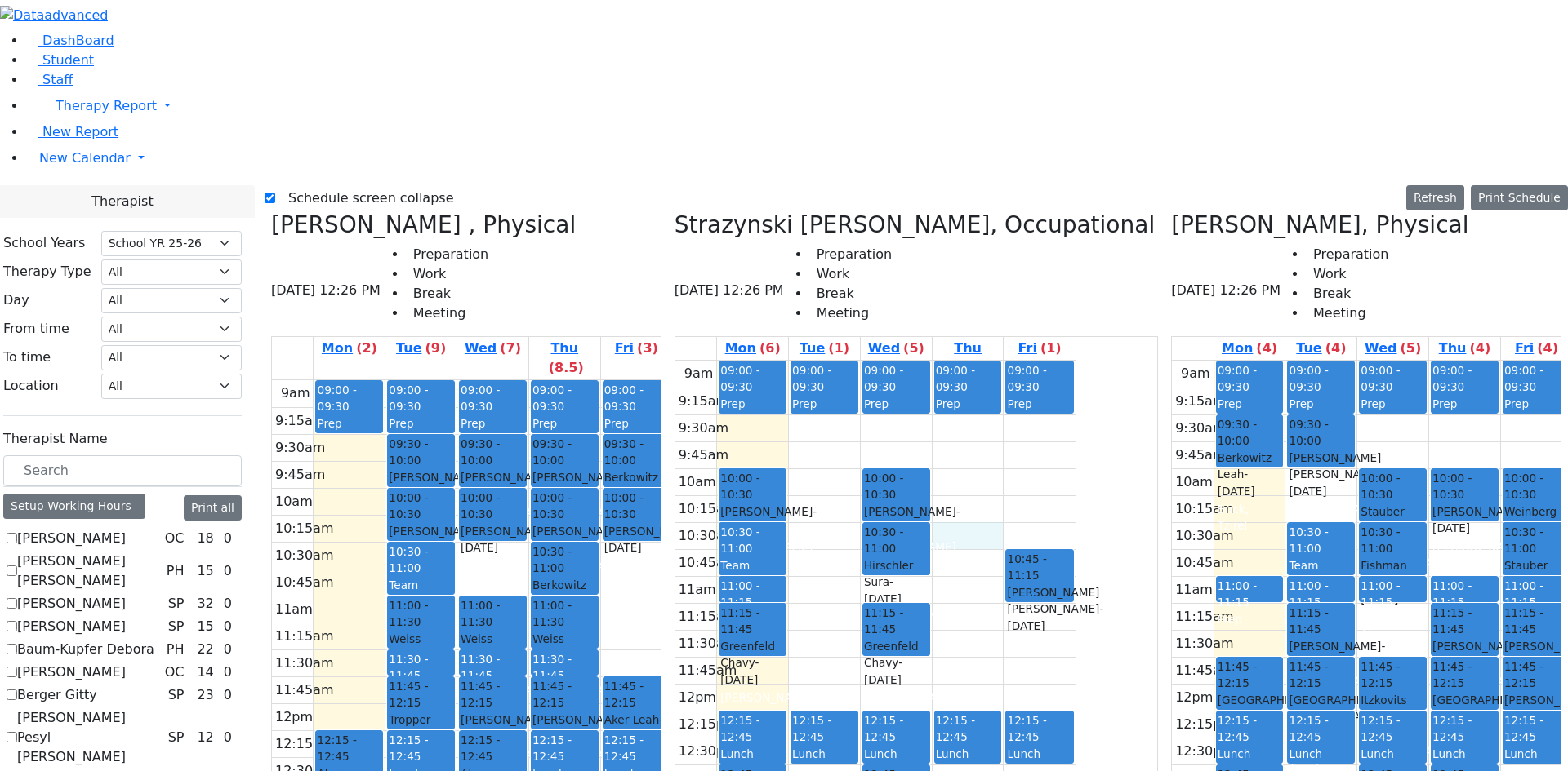
scroll to position [572, 0]
click at [145, 494] on div "Setup Working Hours" at bounding box center [74, 506] width 142 height 25
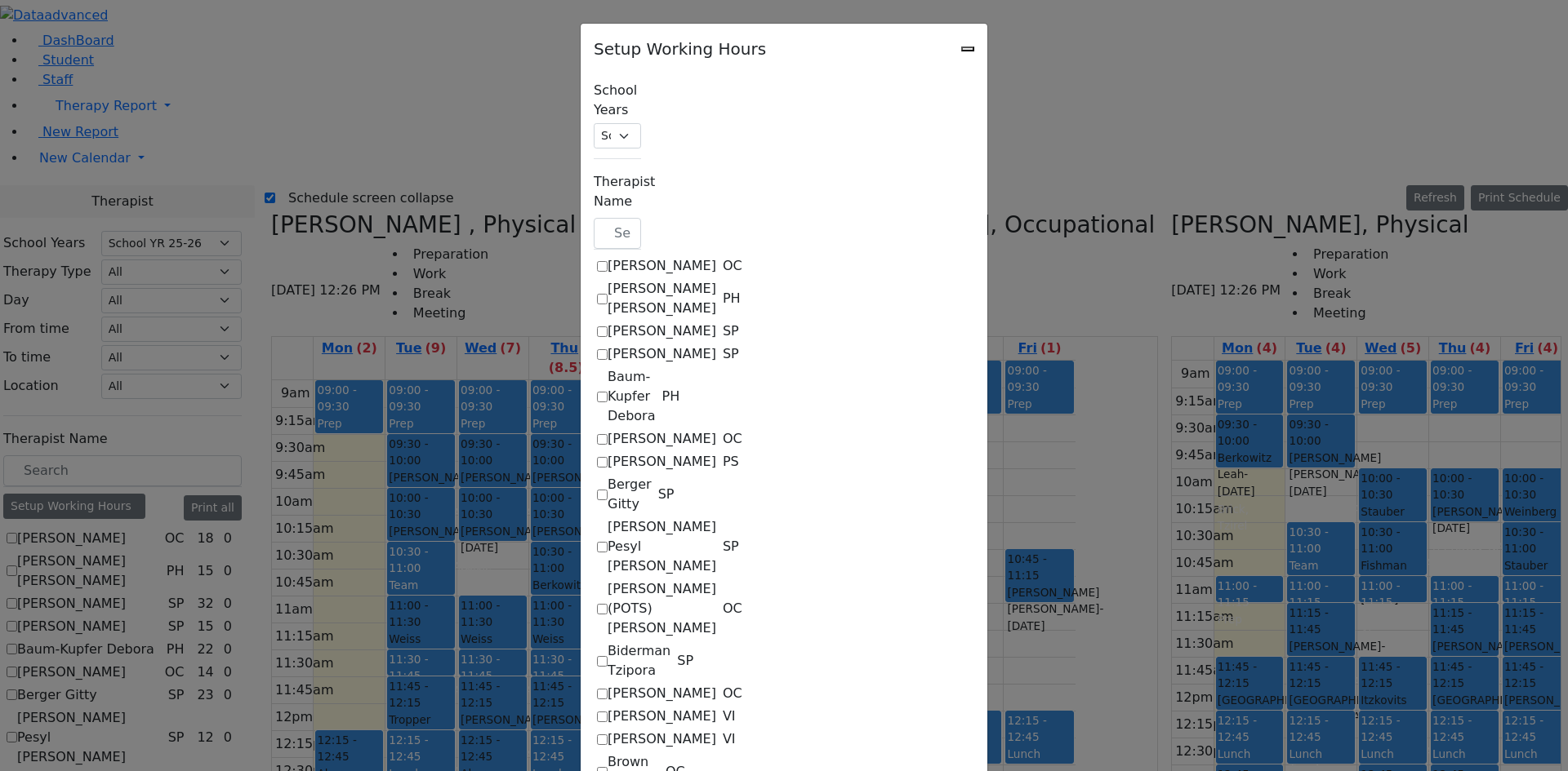
scroll to position [898, 0]
checkbox input "true"
select select "09:15:00"
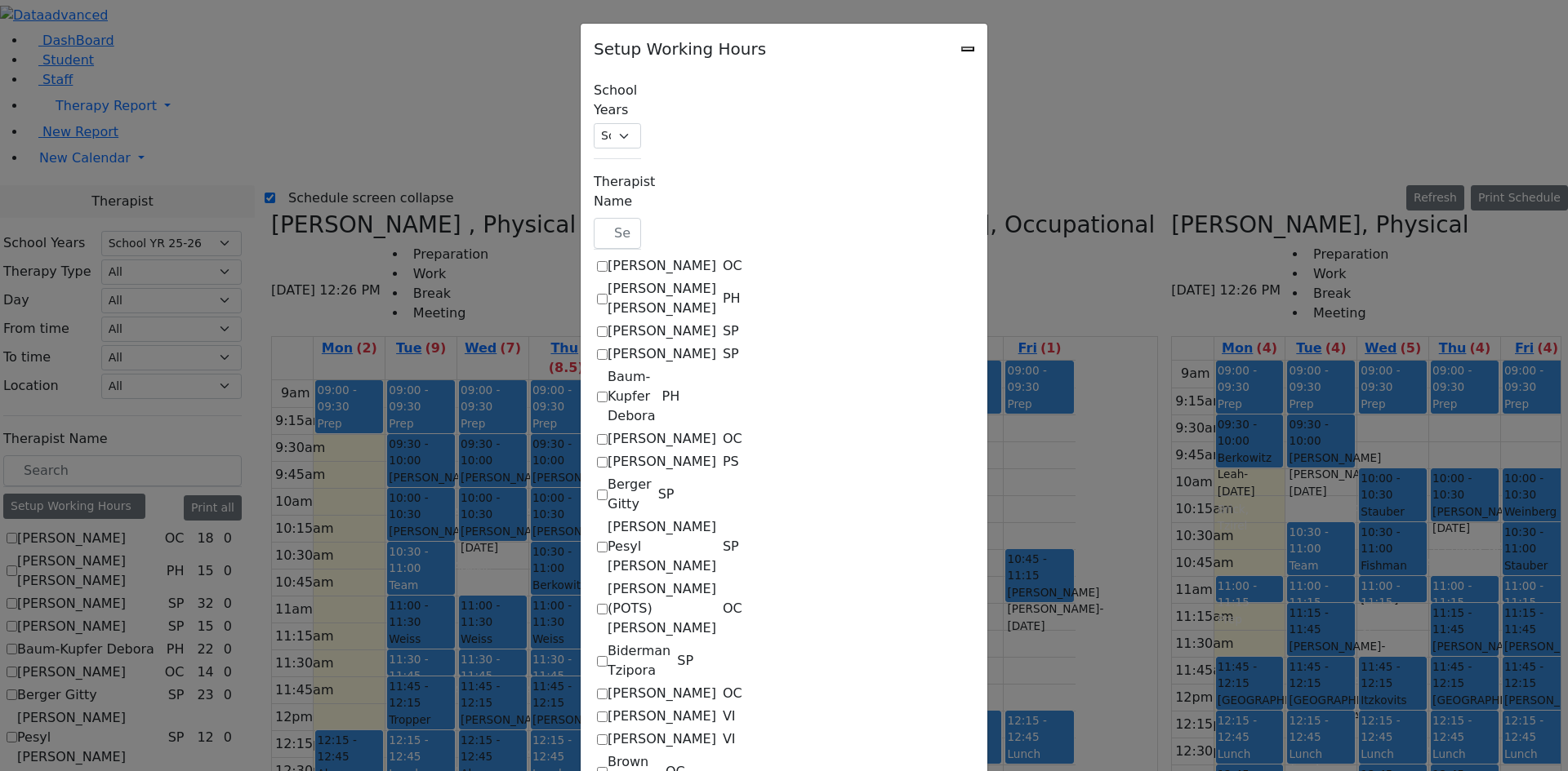
select select
select select "35"
select select "15:00:00"
select select "09:15:00"
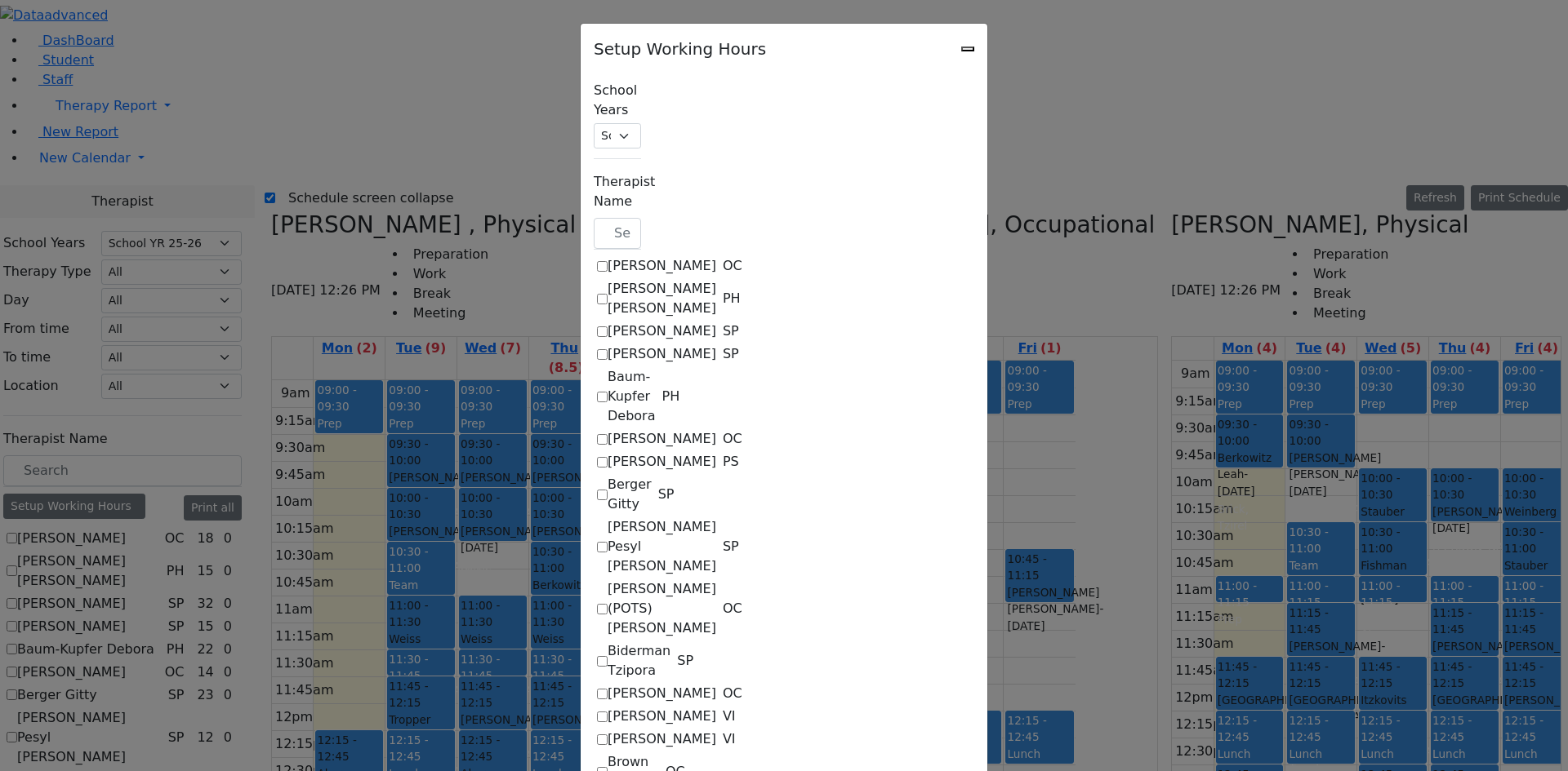
select select
select select "35"
select select "15:00:00"
select select "09:15:00"
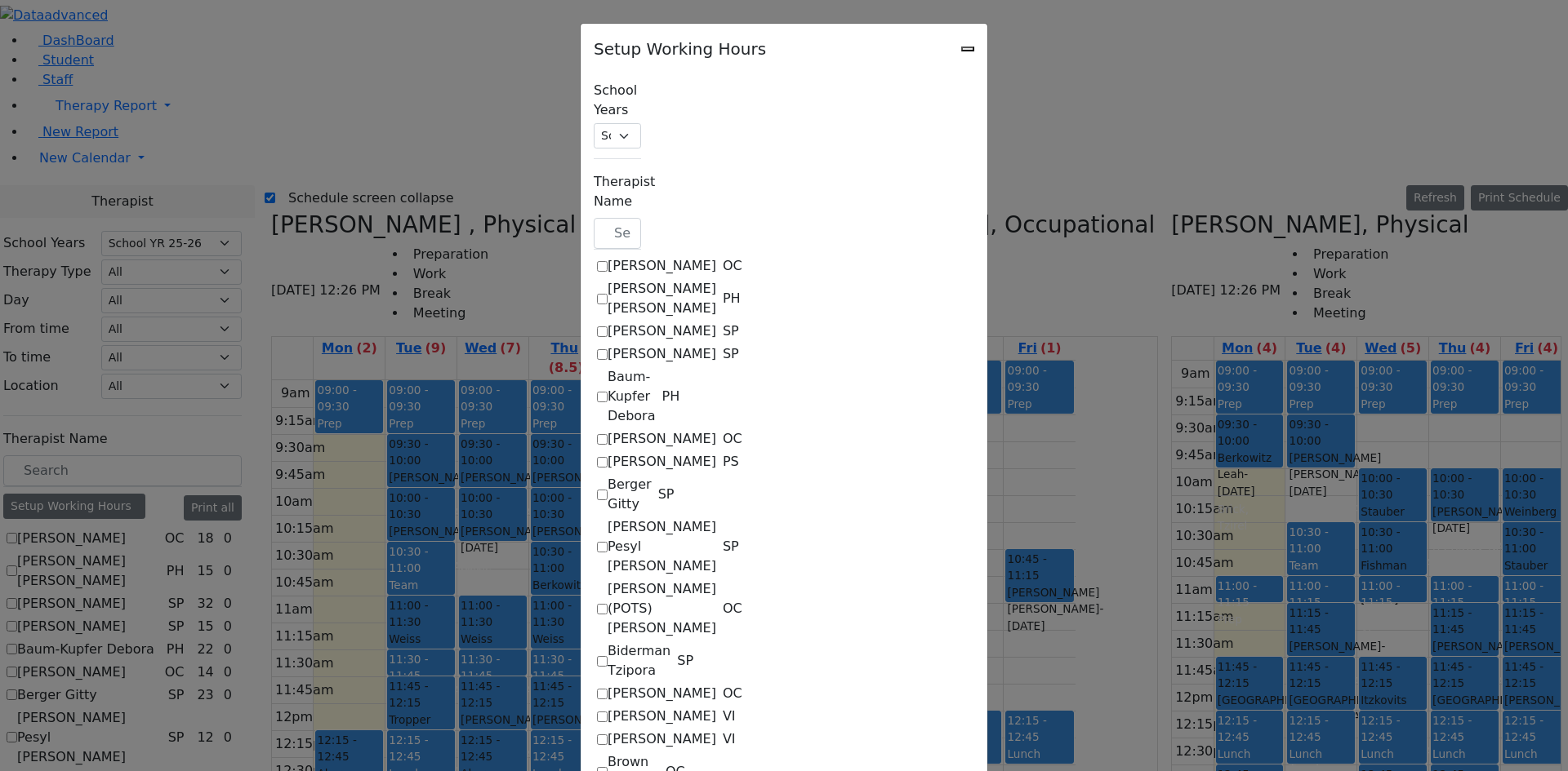
select select
select select "35"
select select "15:00:00"
select select "09:15:00"
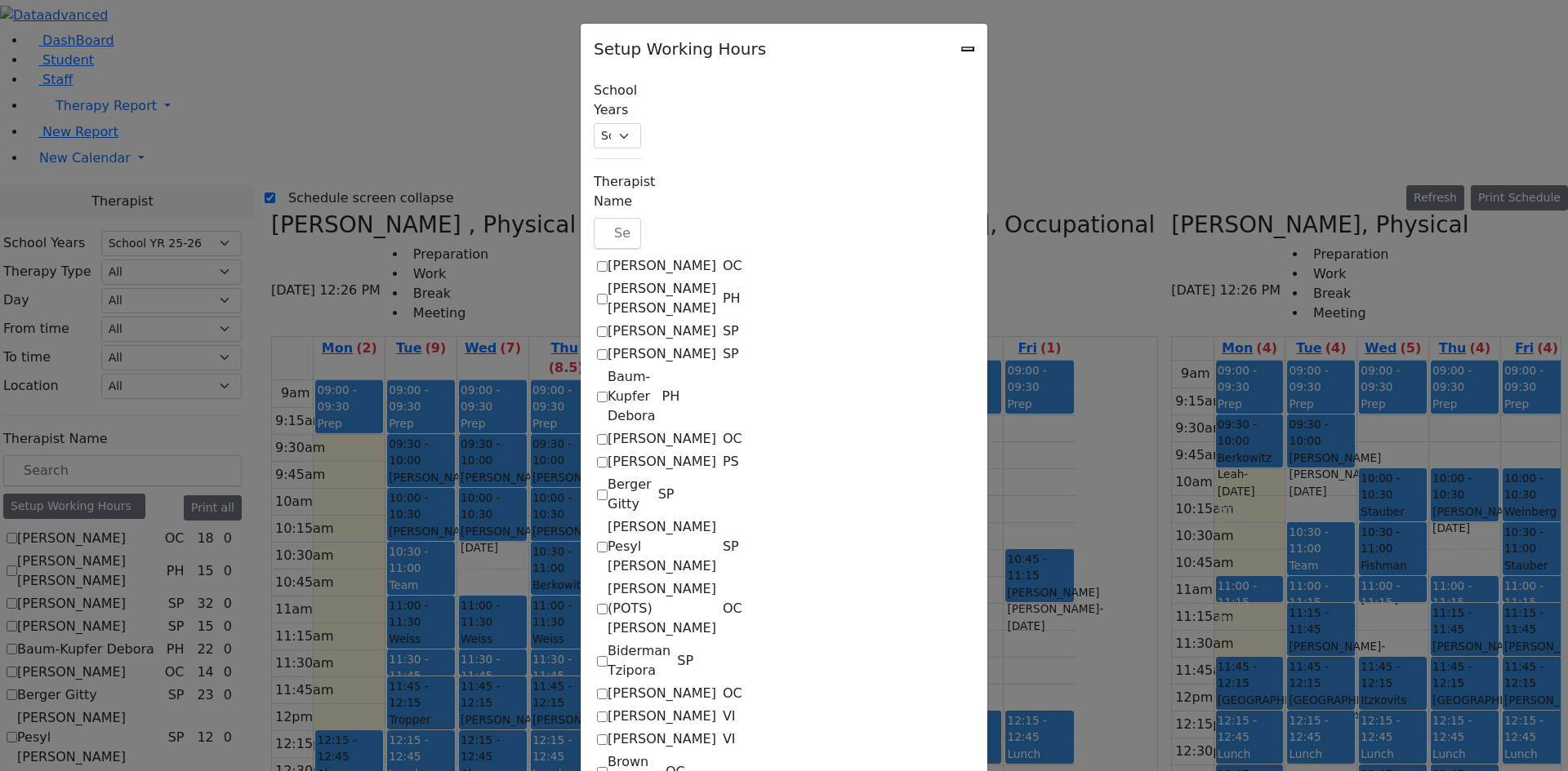
select select
select select "35"
select select "15:00:00"
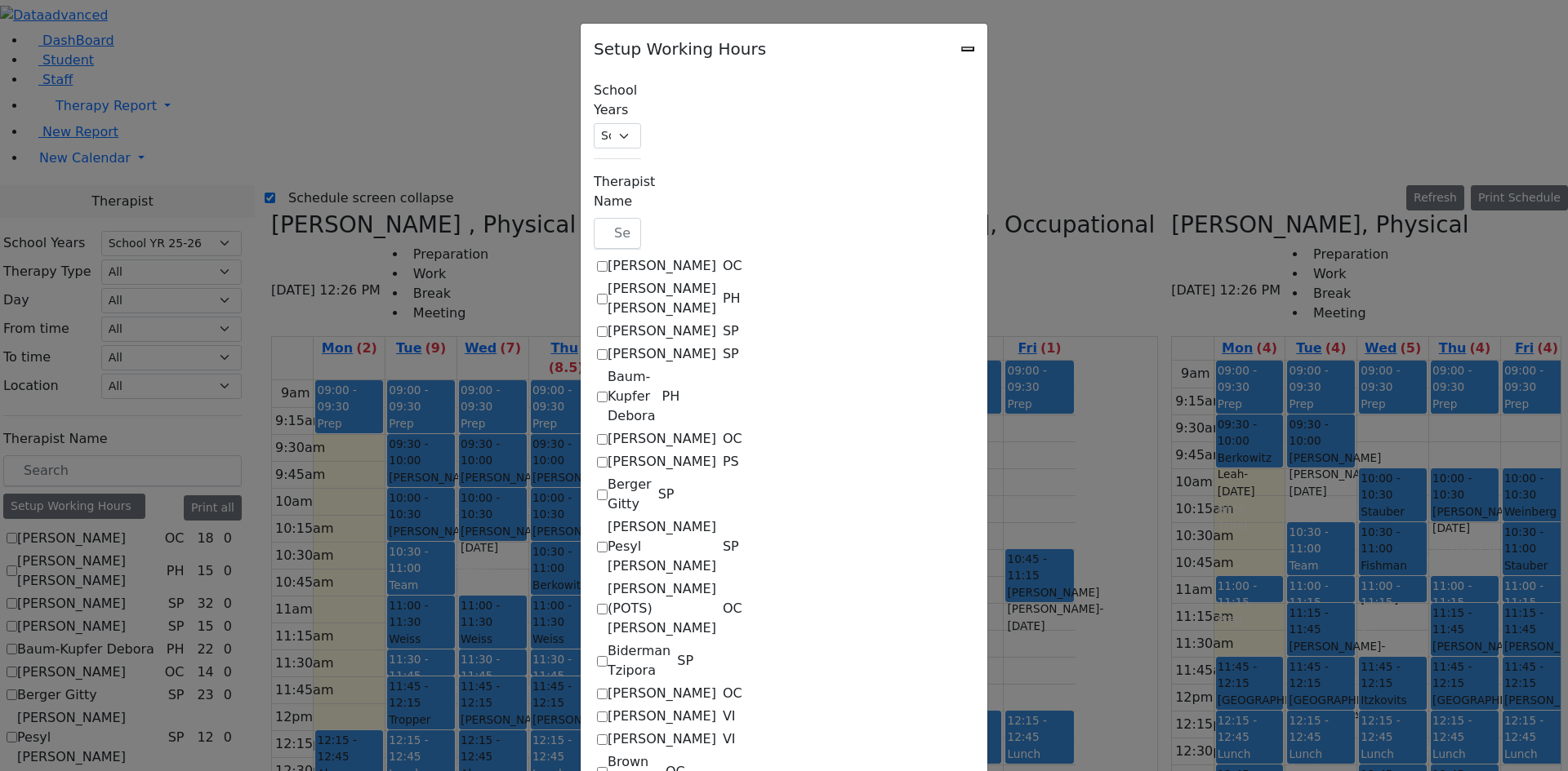
select select "15:00:00"
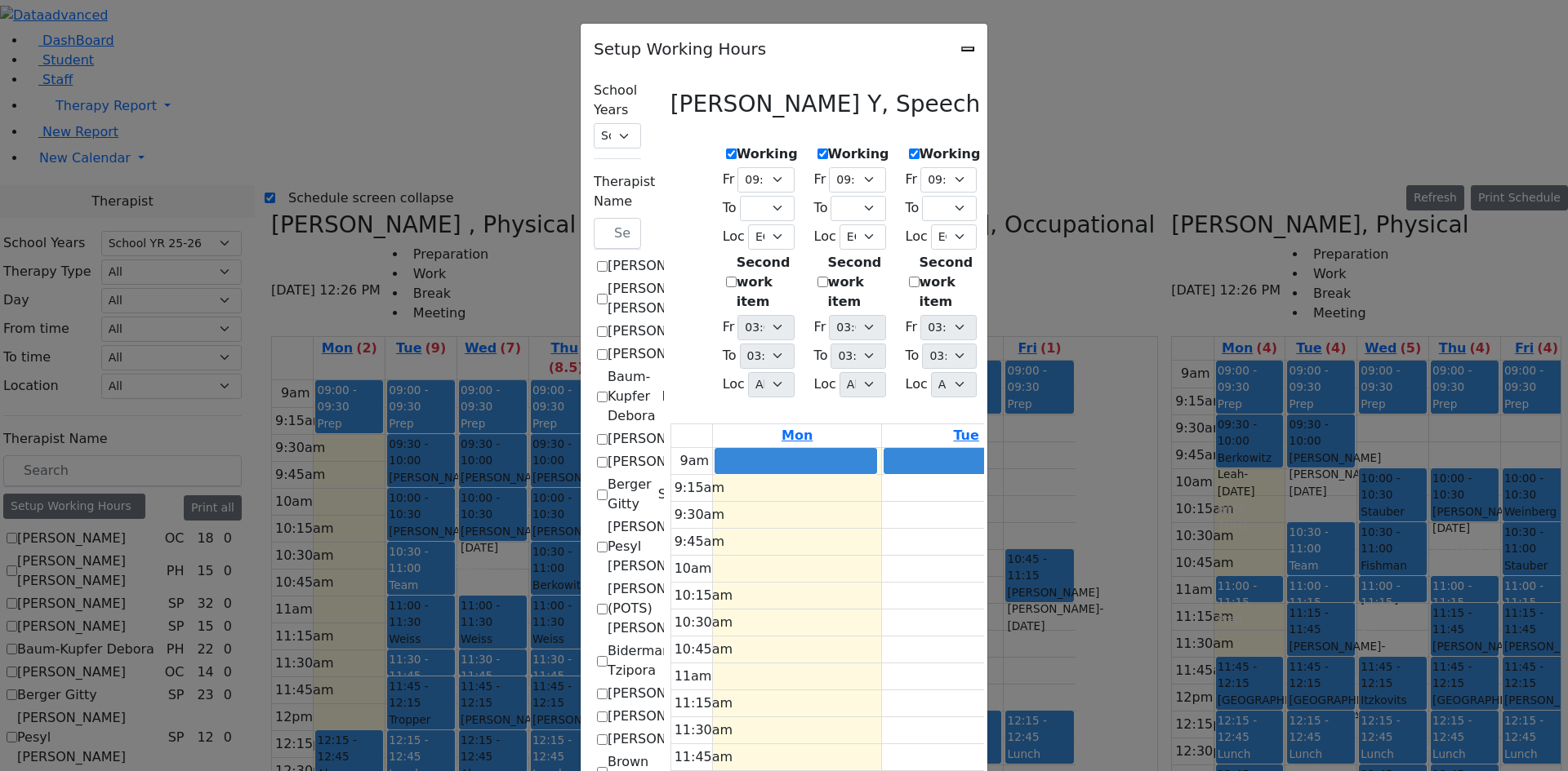
click at [736, 144] on label "Working" at bounding box center [766, 154] width 61 height 20
click at [726, 148] on input "Working" at bounding box center [731, 153] width 11 height 11
checkbox input "false"
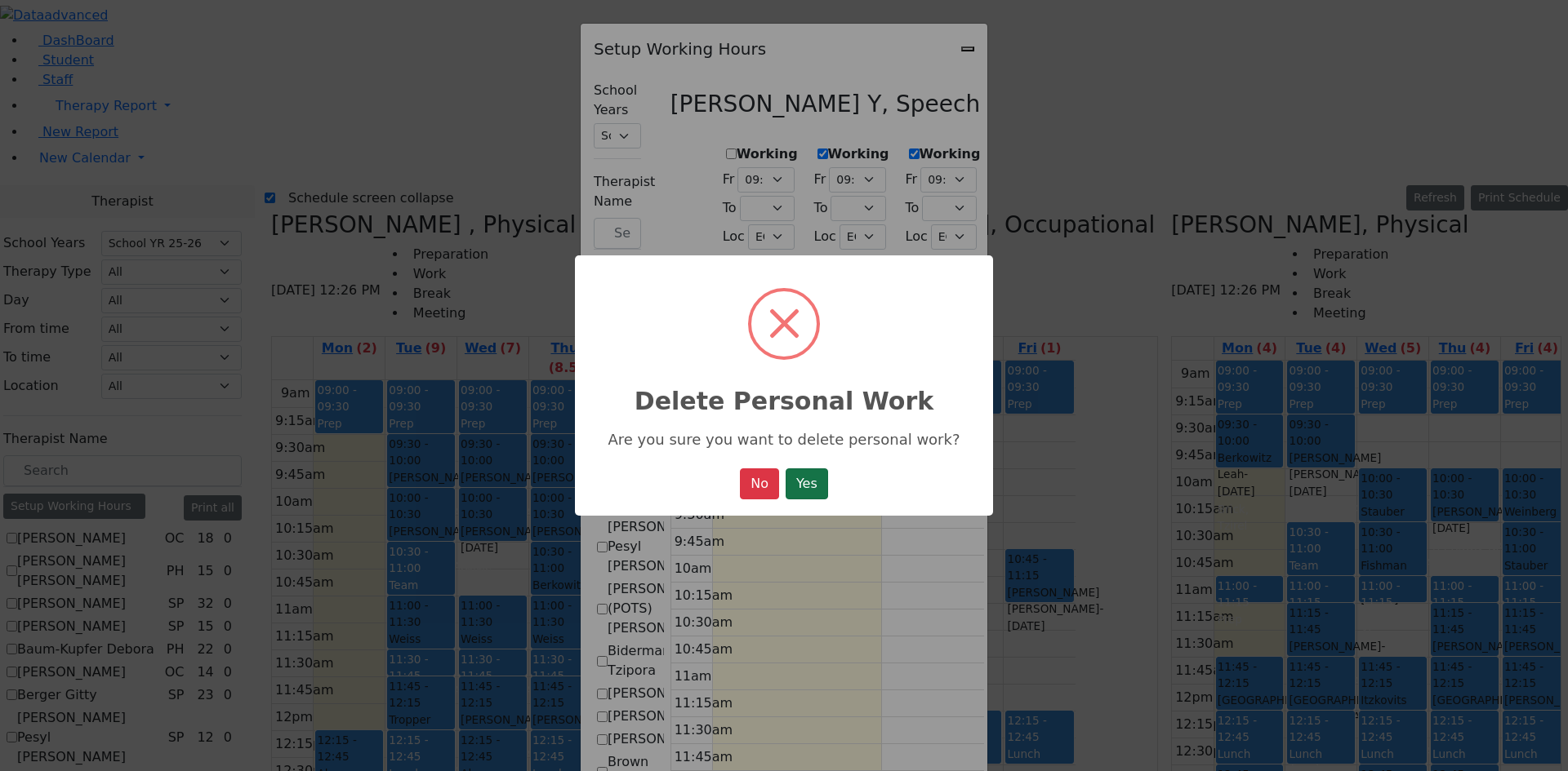
click at [823, 484] on button "Yes" at bounding box center [806, 483] width 43 height 31
select select "15:00:00"
select select "09:15:00"
select select
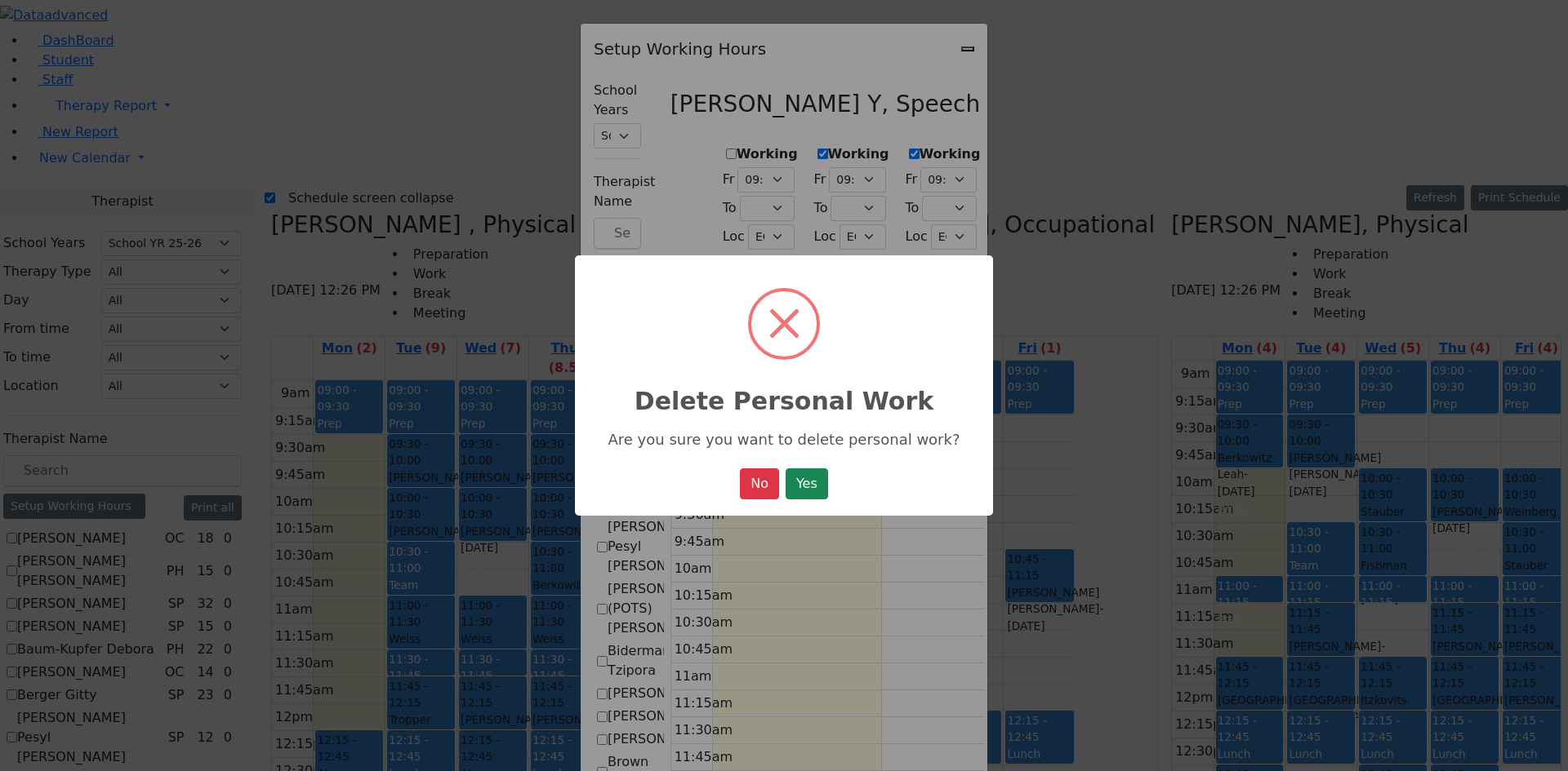
select select "35"
select select "15:00:00"
select select "09:15:00"
select select
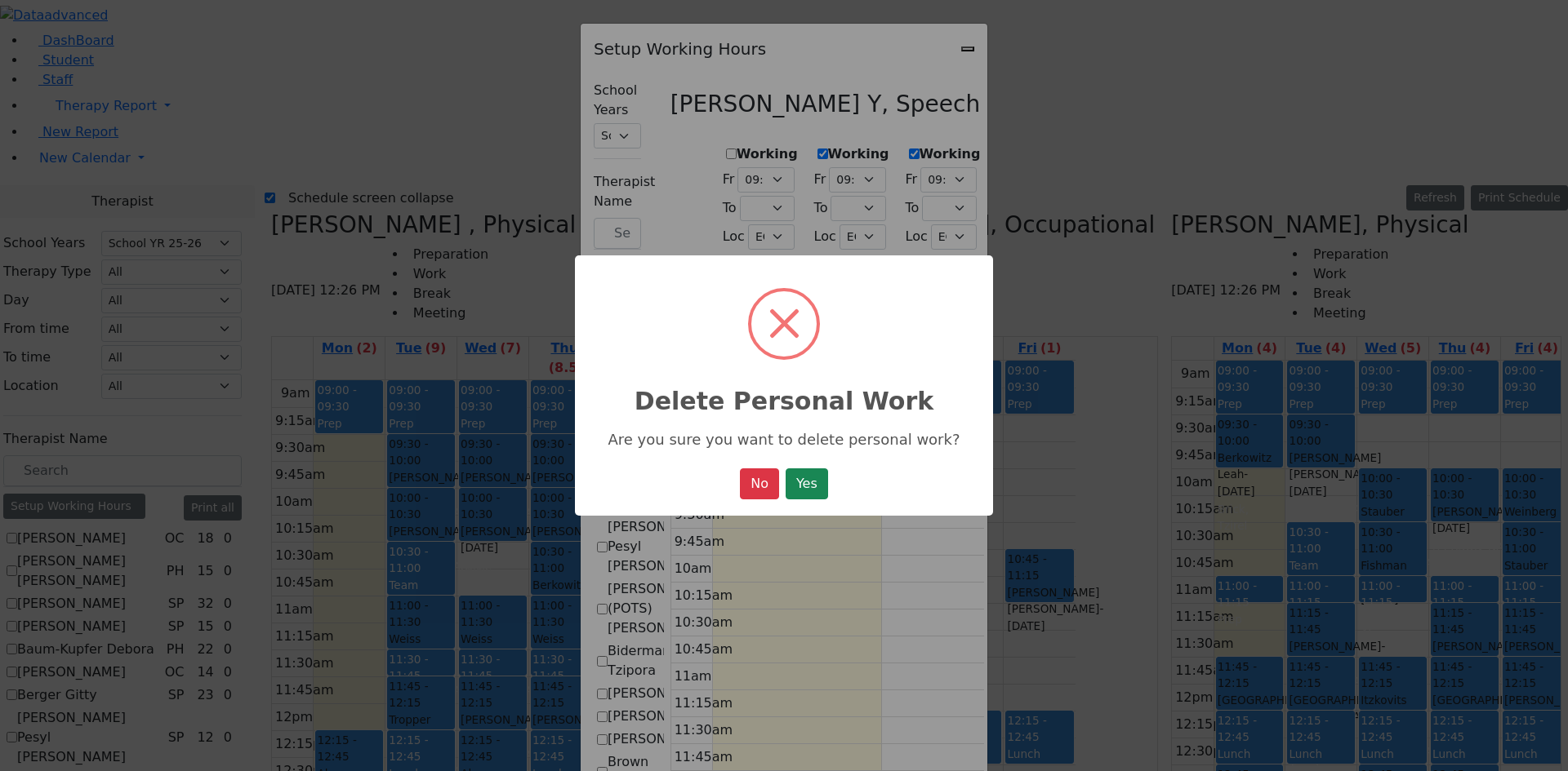
select select "35"
select select "15:00:00"
select select "09:15:00"
select select
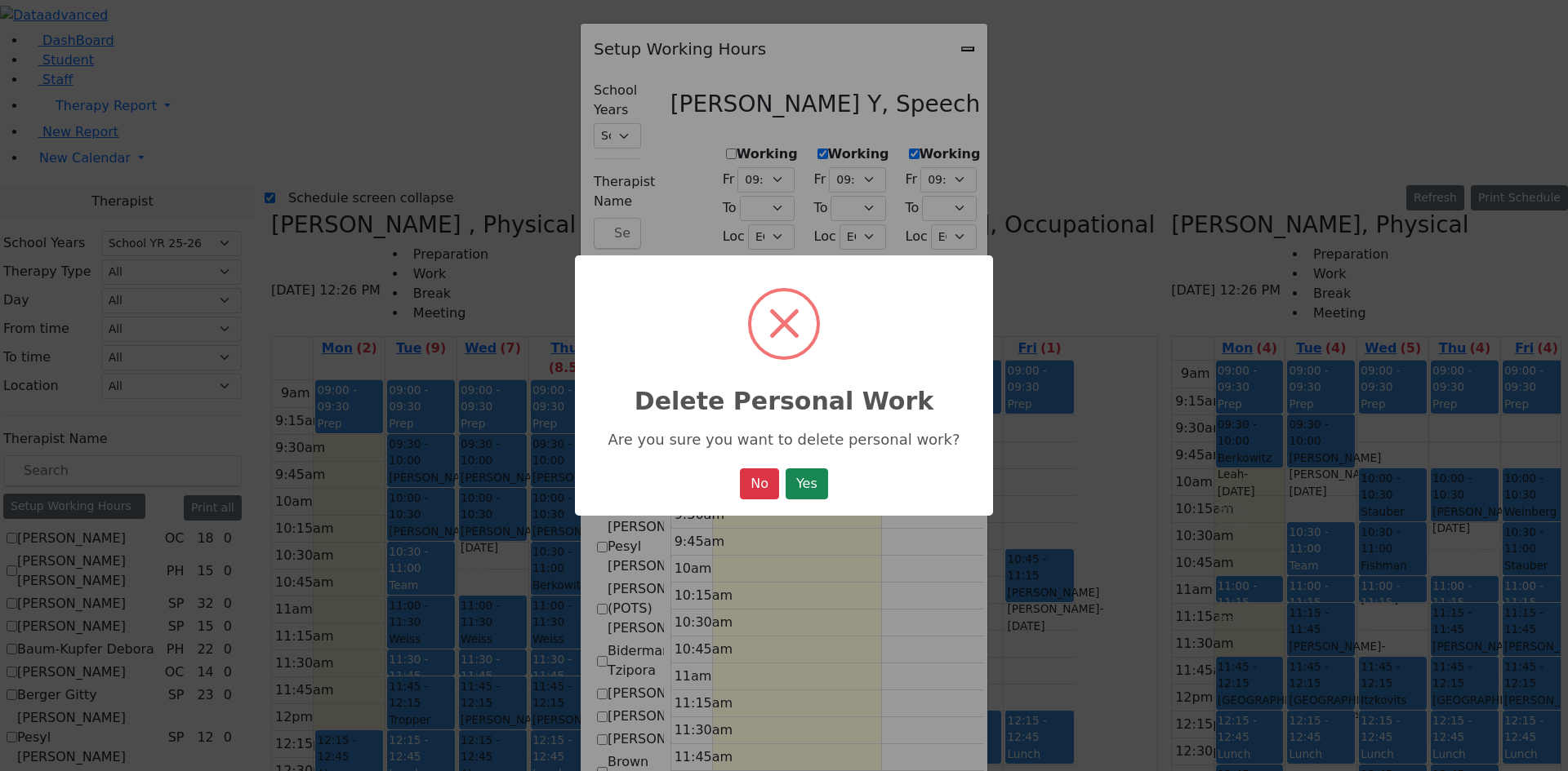
select select "35"
select select "15:00:00"
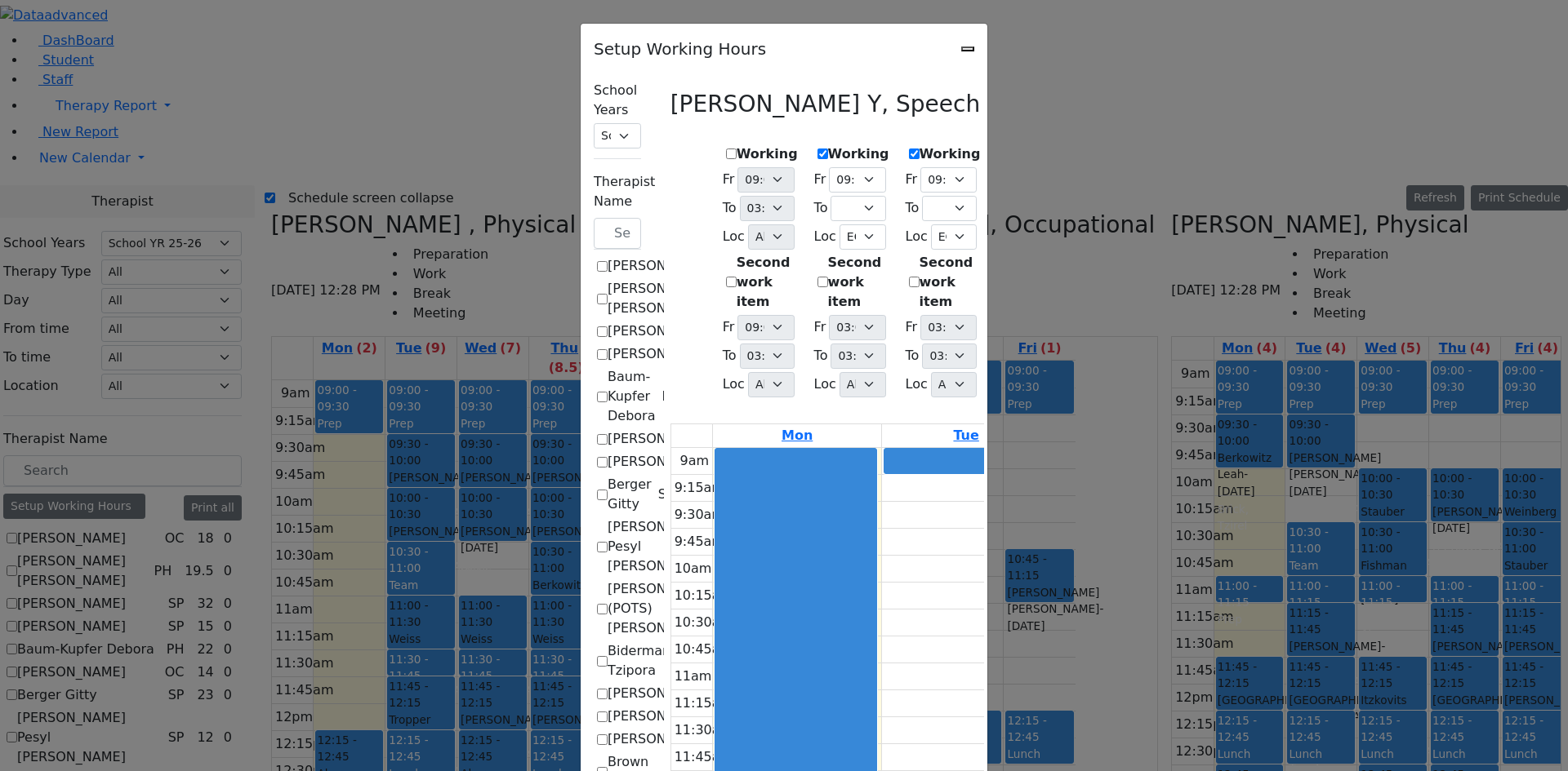
click at [828, 150] on label "Working" at bounding box center [858, 154] width 61 height 20
click at [817, 150] on input "Working" at bounding box center [822, 153] width 11 height 11
checkbox input "false"
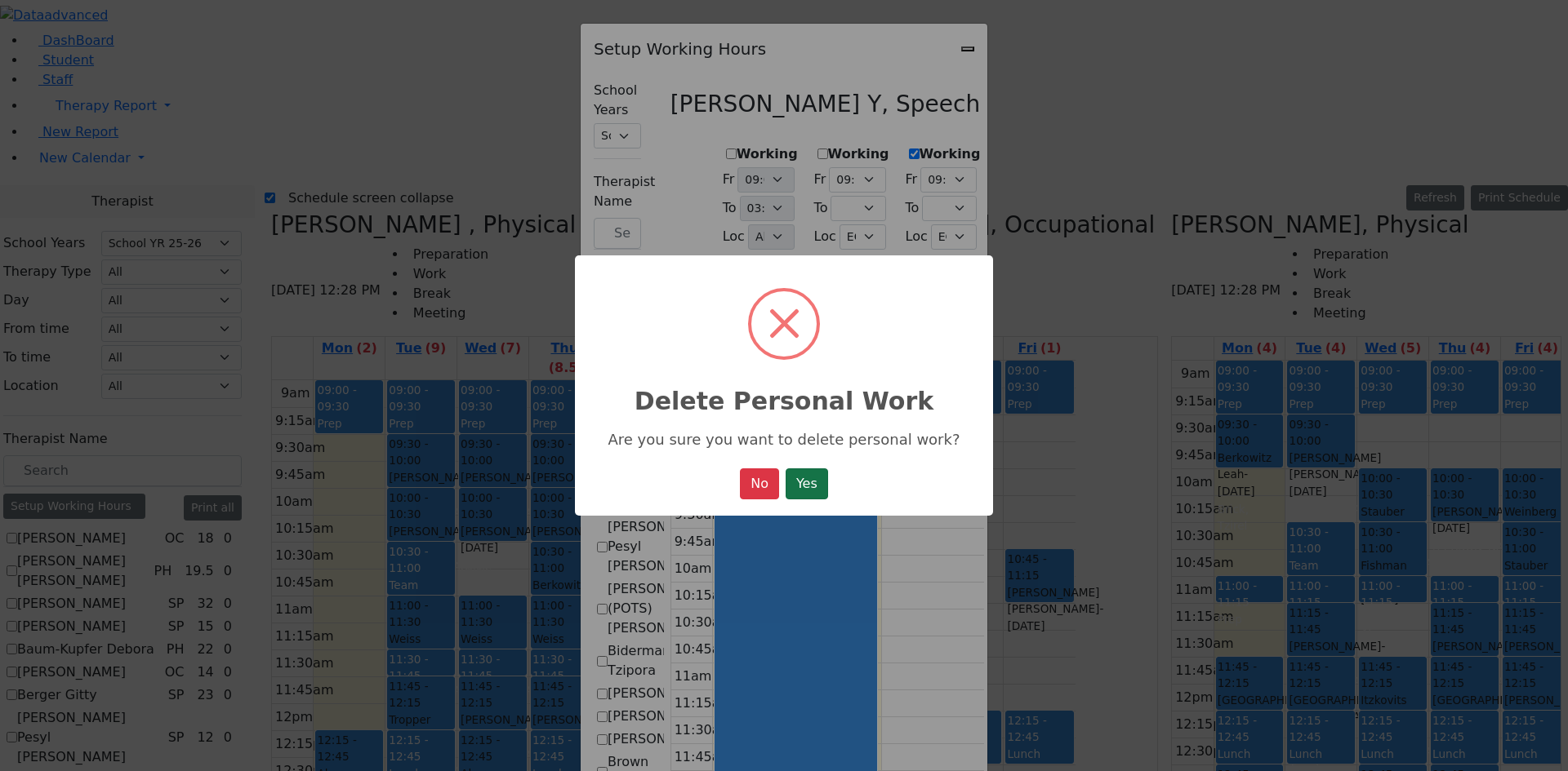
click at [828, 500] on button "Yes" at bounding box center [806, 483] width 43 height 31
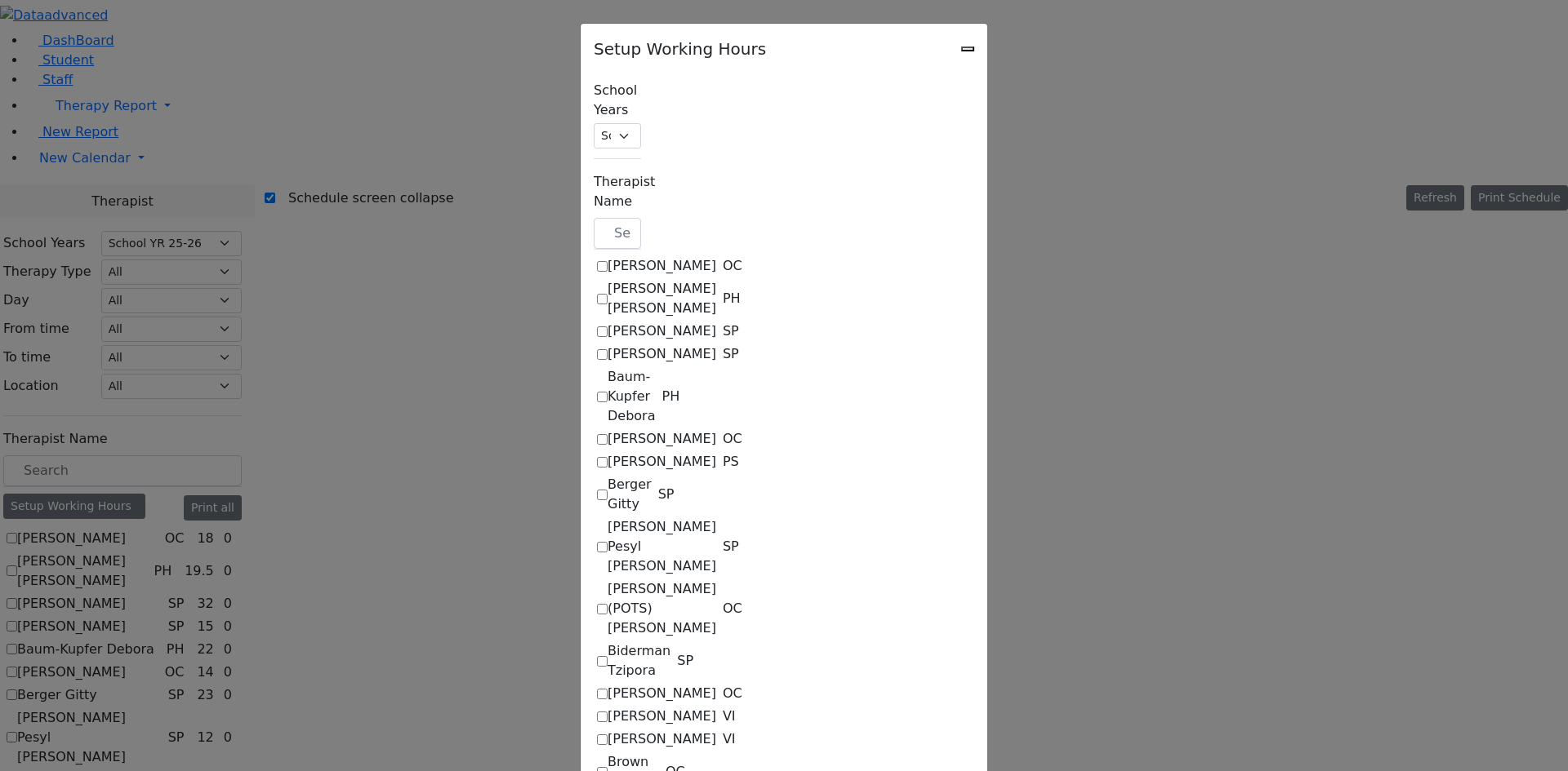
select select "15:00:00"
select select "09:15:00"
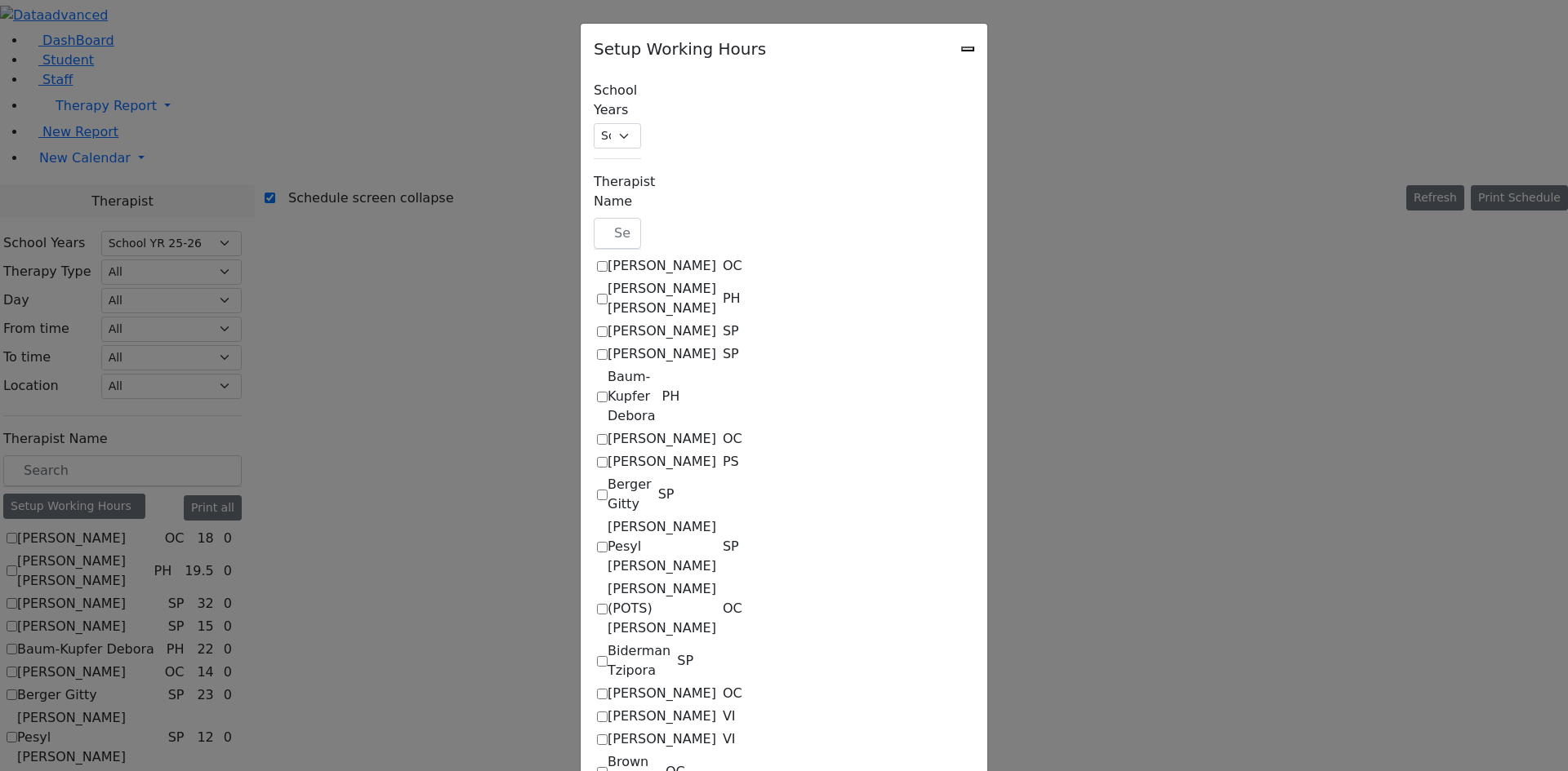
select select
select select "35"
select select "15:00:00"
select select "09:15:00"
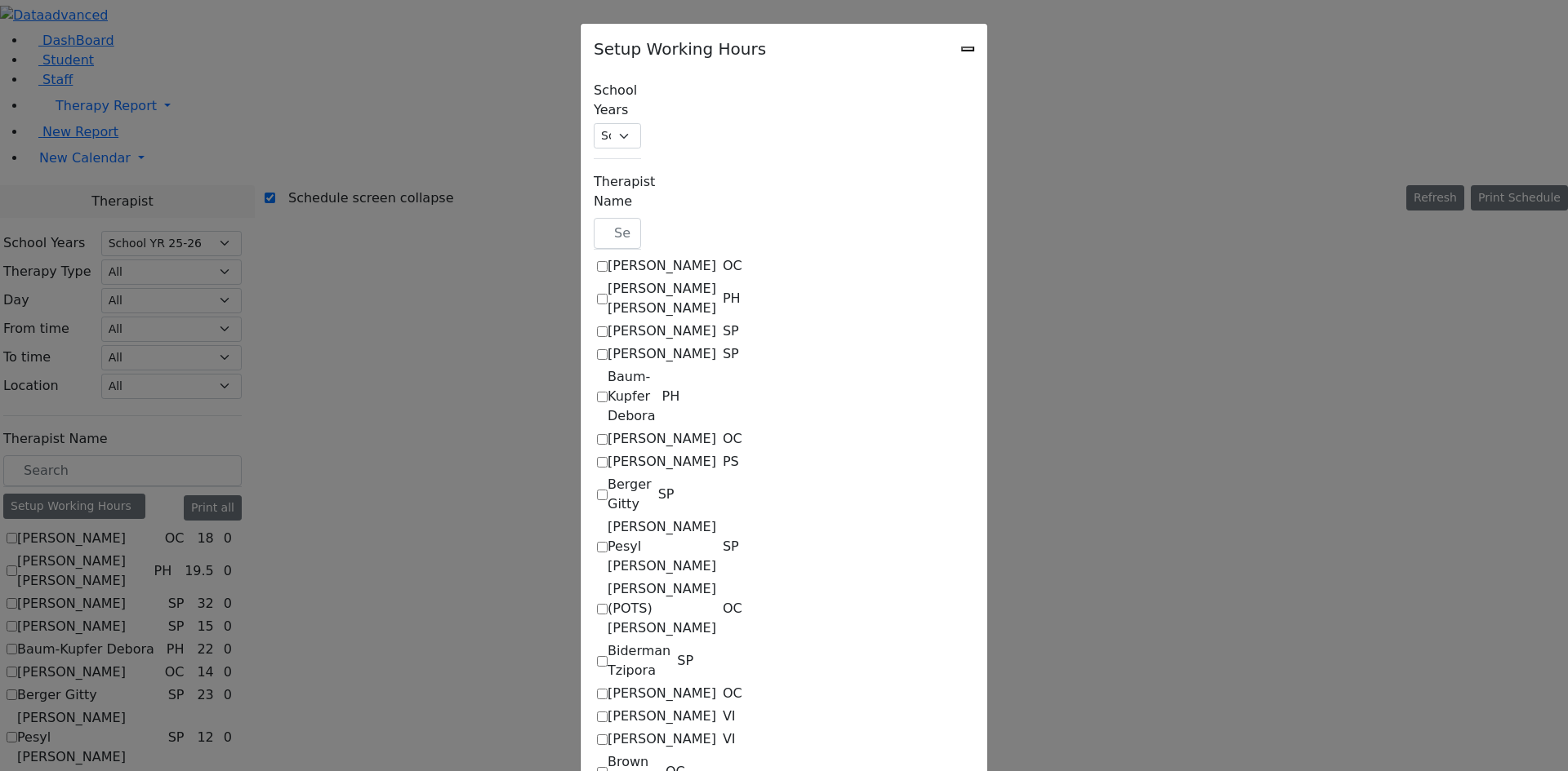
select select
select select "35"
select select "15:00:00"
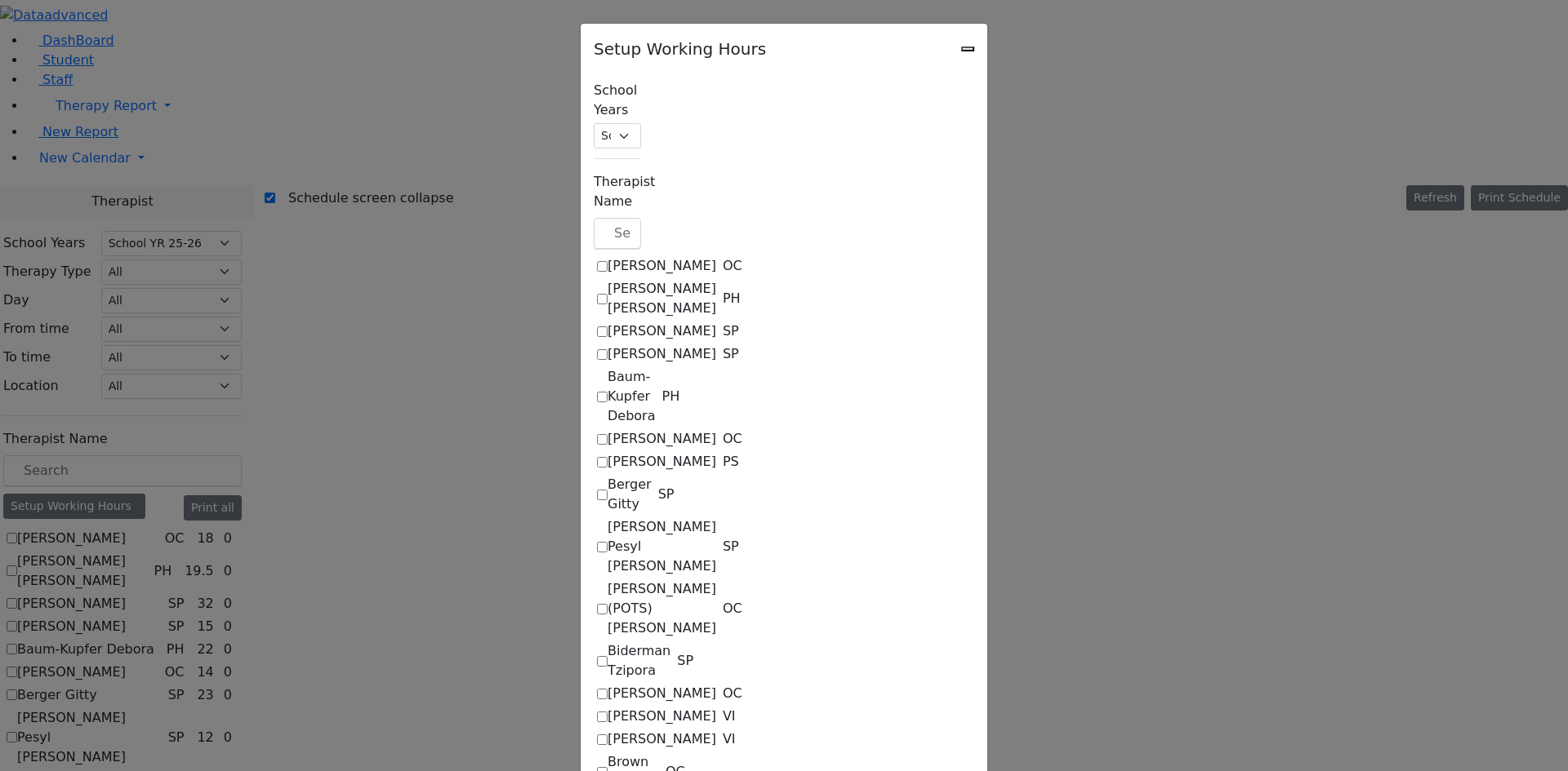
select select "15:00:00"
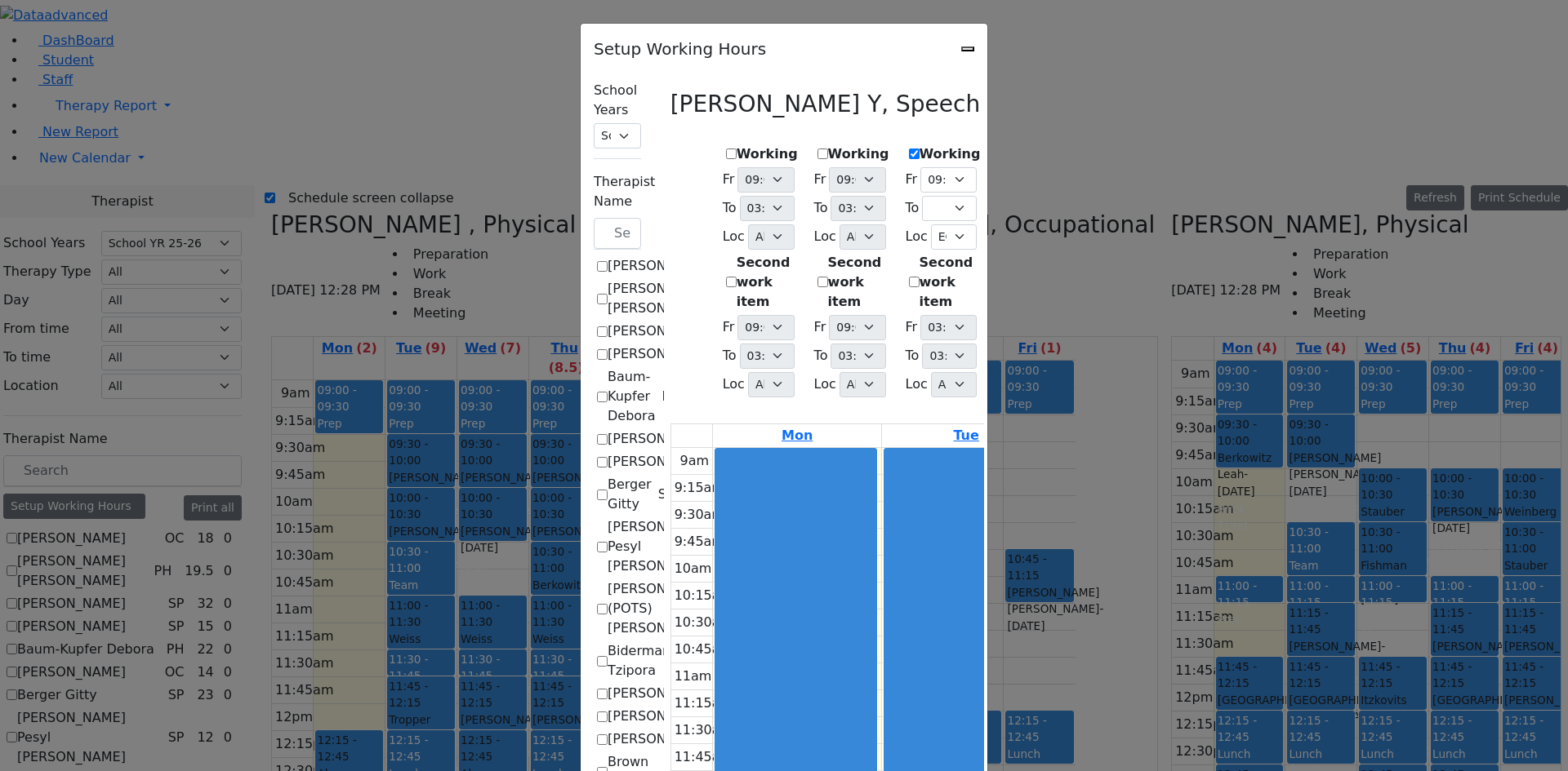
click at [899, 138] on div "Working Fr 09:00 AM 09:15 AM 09:30 AM 09:45 AM 10:00 AM 10:15 AM 10:30 AM 10:45…" at bounding box center [942, 273] width 89 height 269
click at [919, 147] on label "Working" at bounding box center [949, 154] width 61 height 20
click at [909, 148] on input "Working" at bounding box center [914, 153] width 11 height 11
checkbox input "false"
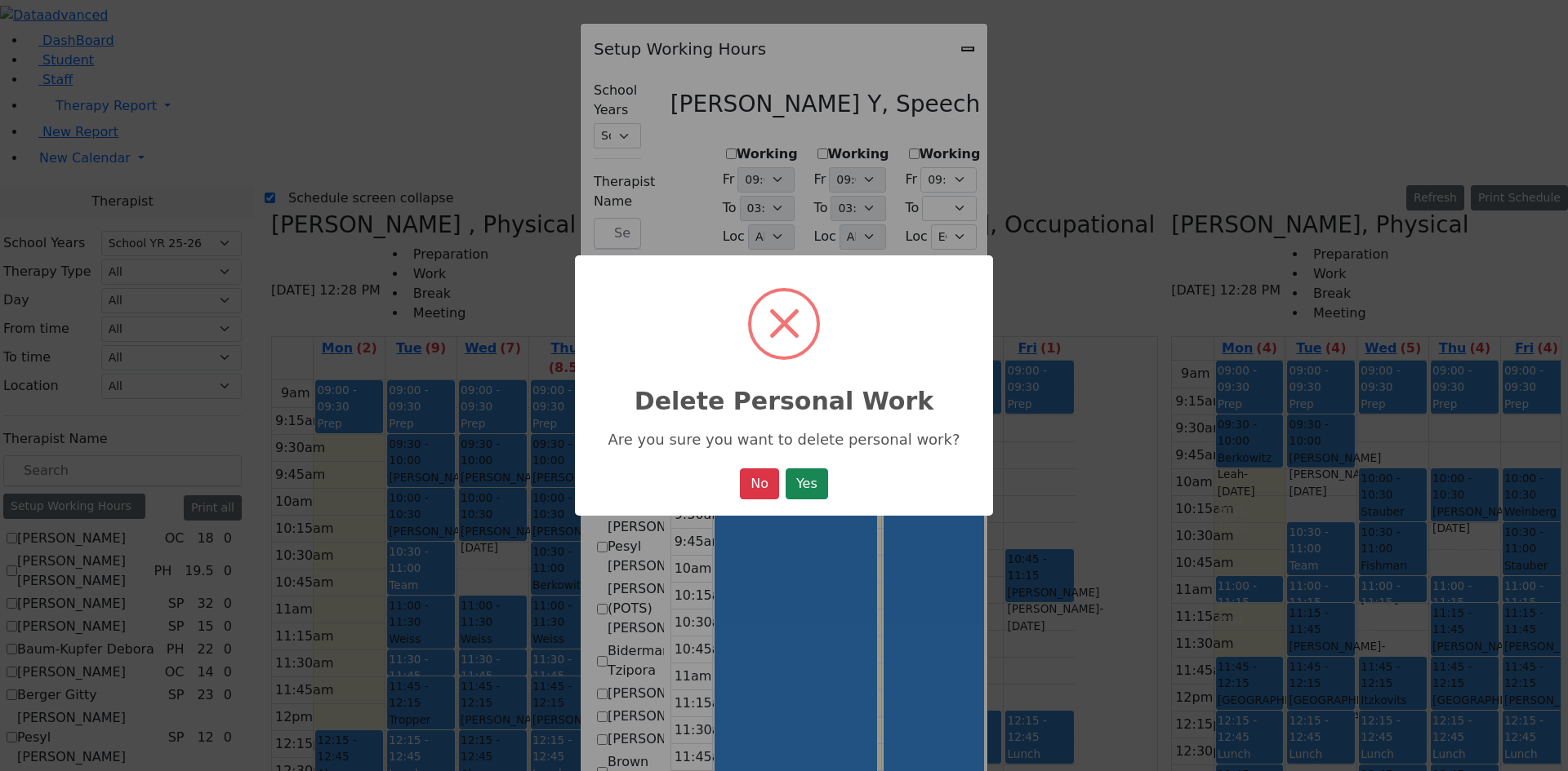
click at [834, 496] on div "× Delete Personal Work Are you sure you want to delete personal work? No No Yes" at bounding box center [784, 386] width 418 height 261
click at [824, 487] on button "Yes" at bounding box center [806, 483] width 43 height 31
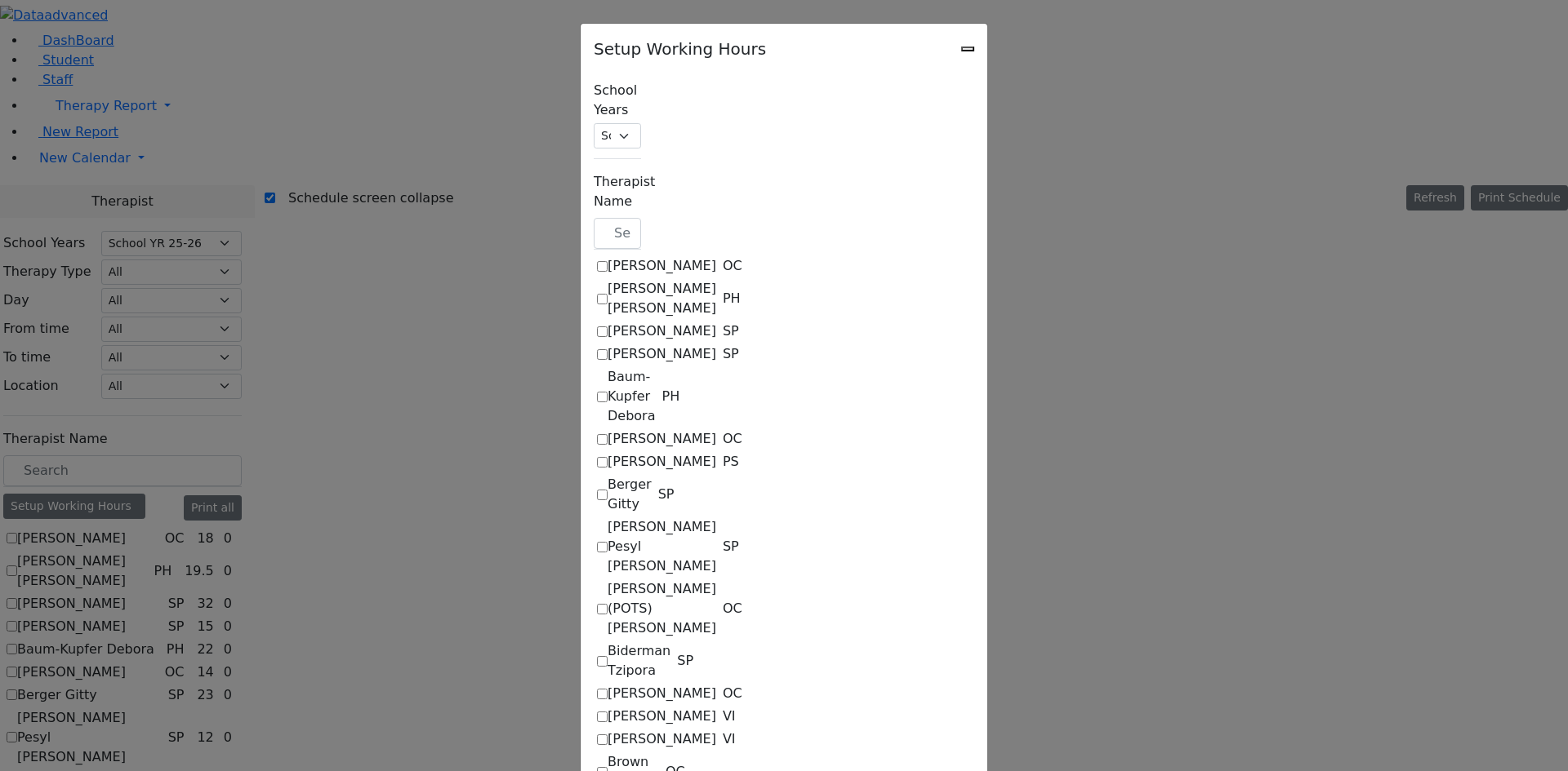
select select "15:00:00"
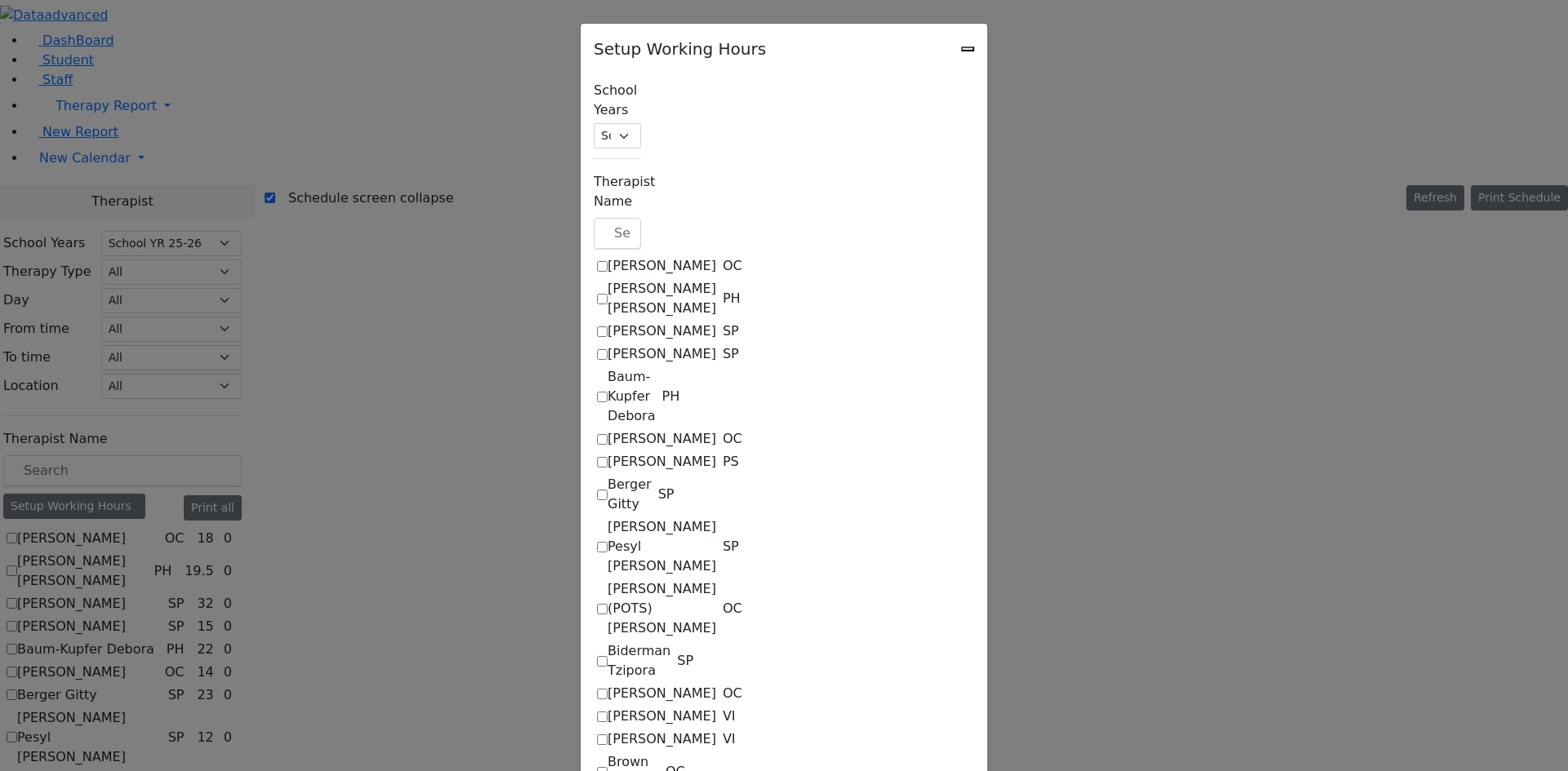
select select "15:00:00"
select select "09:15:00"
select select
select select "35"
select select "15:00:00"
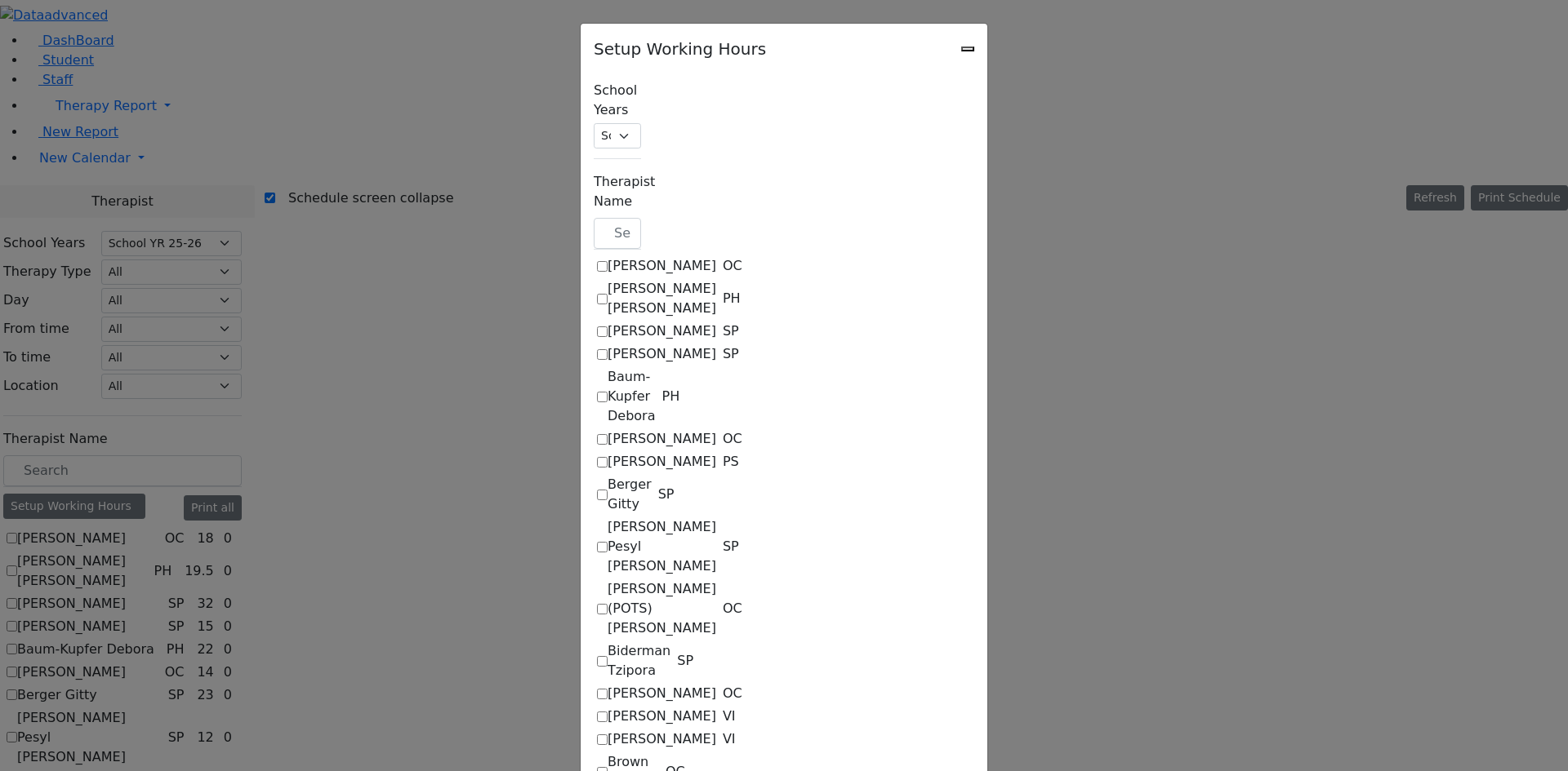
select select "15:00:00"
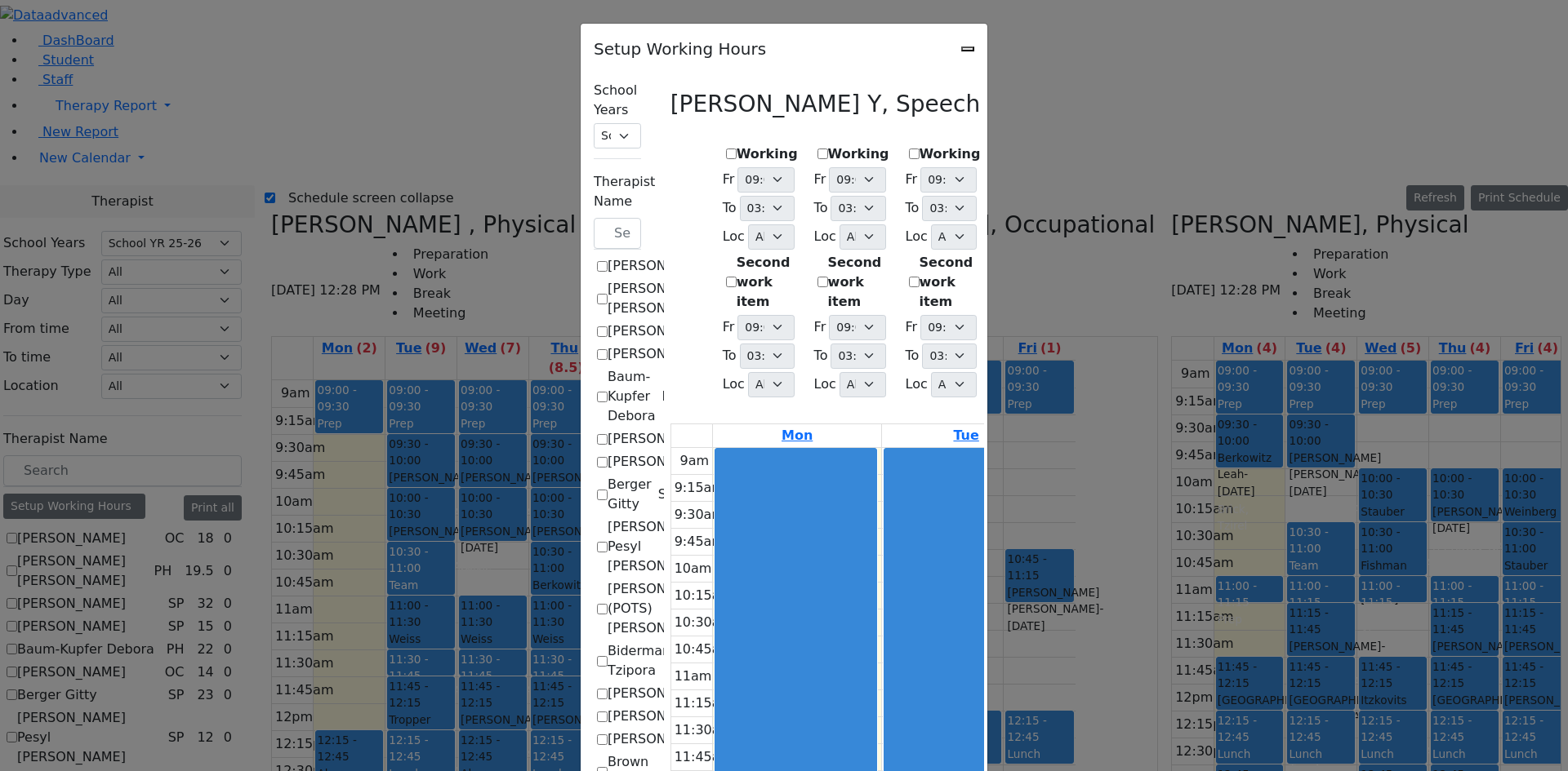
click at [1010, 144] on label "Working" at bounding box center [1040, 154] width 61 height 20
click at [1003, 148] on input "Working" at bounding box center [1004, 153] width 11 height 11
checkbox input "false"
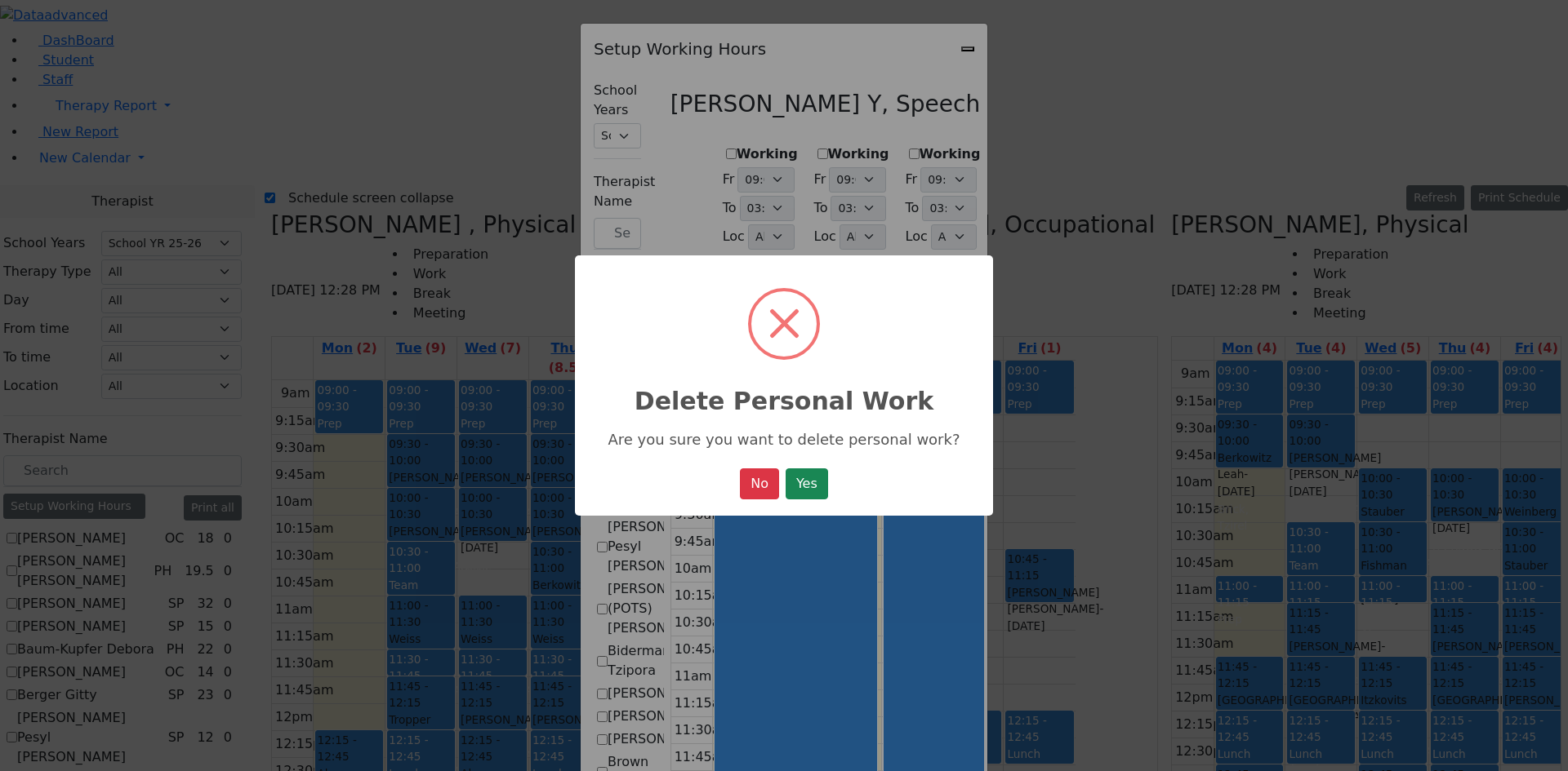
click at [828, 490] on button "Yes" at bounding box center [806, 483] width 43 height 31
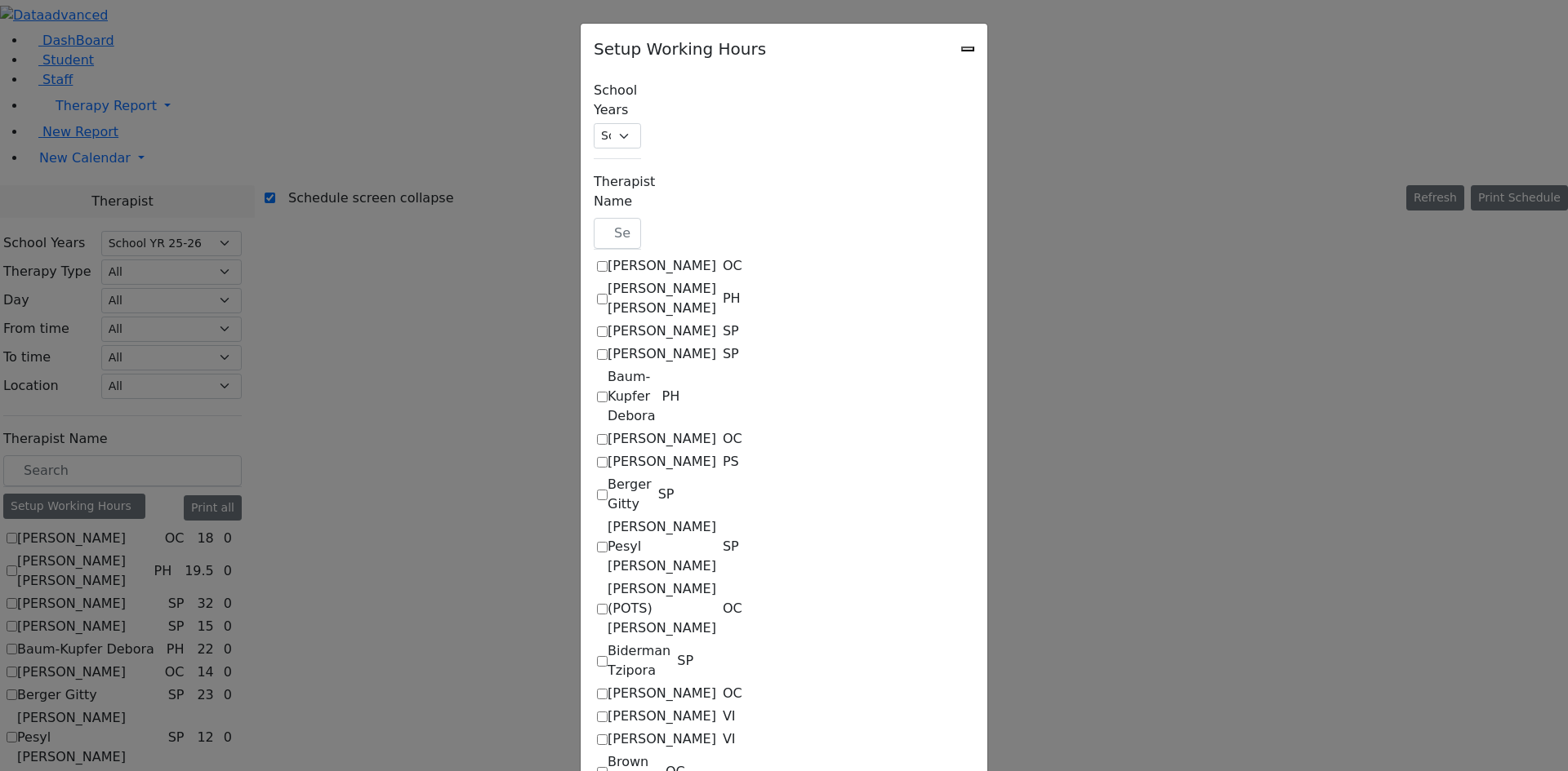
select select "15:00:00"
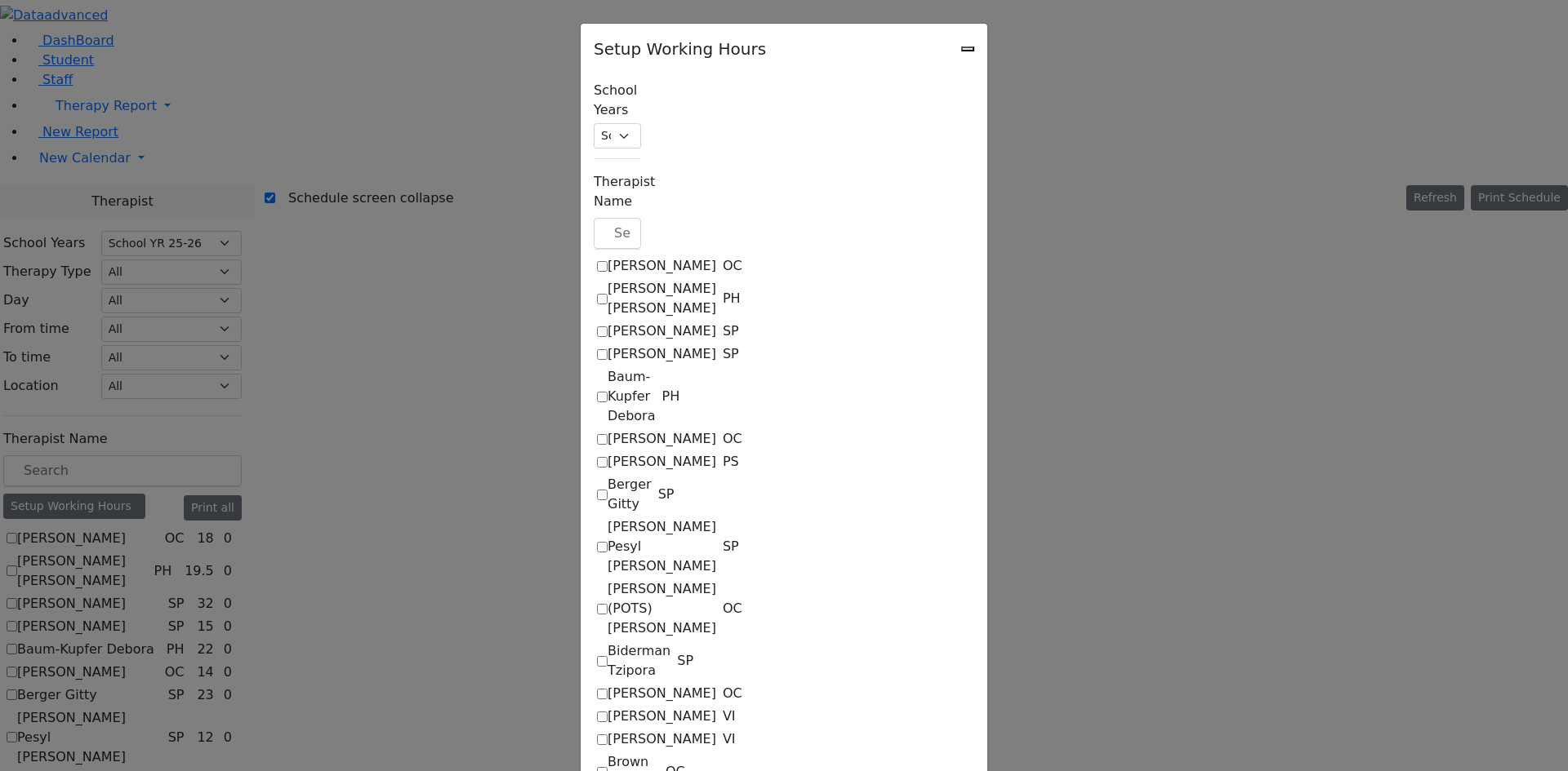
select select "15:00:00"
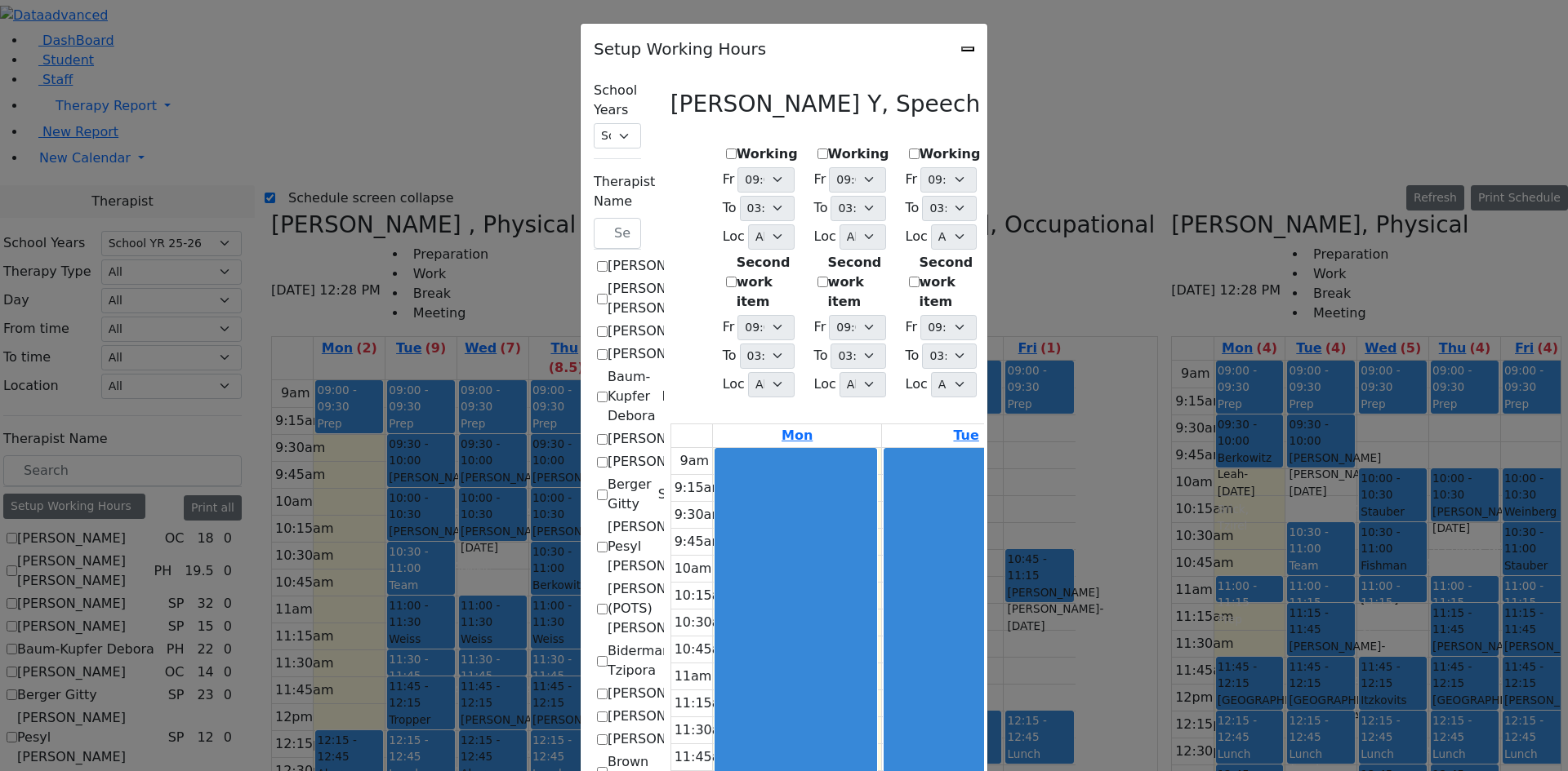
click at [967, 49] on icon "Close" at bounding box center [967, 49] width 0 height 0
checkbox input "false"
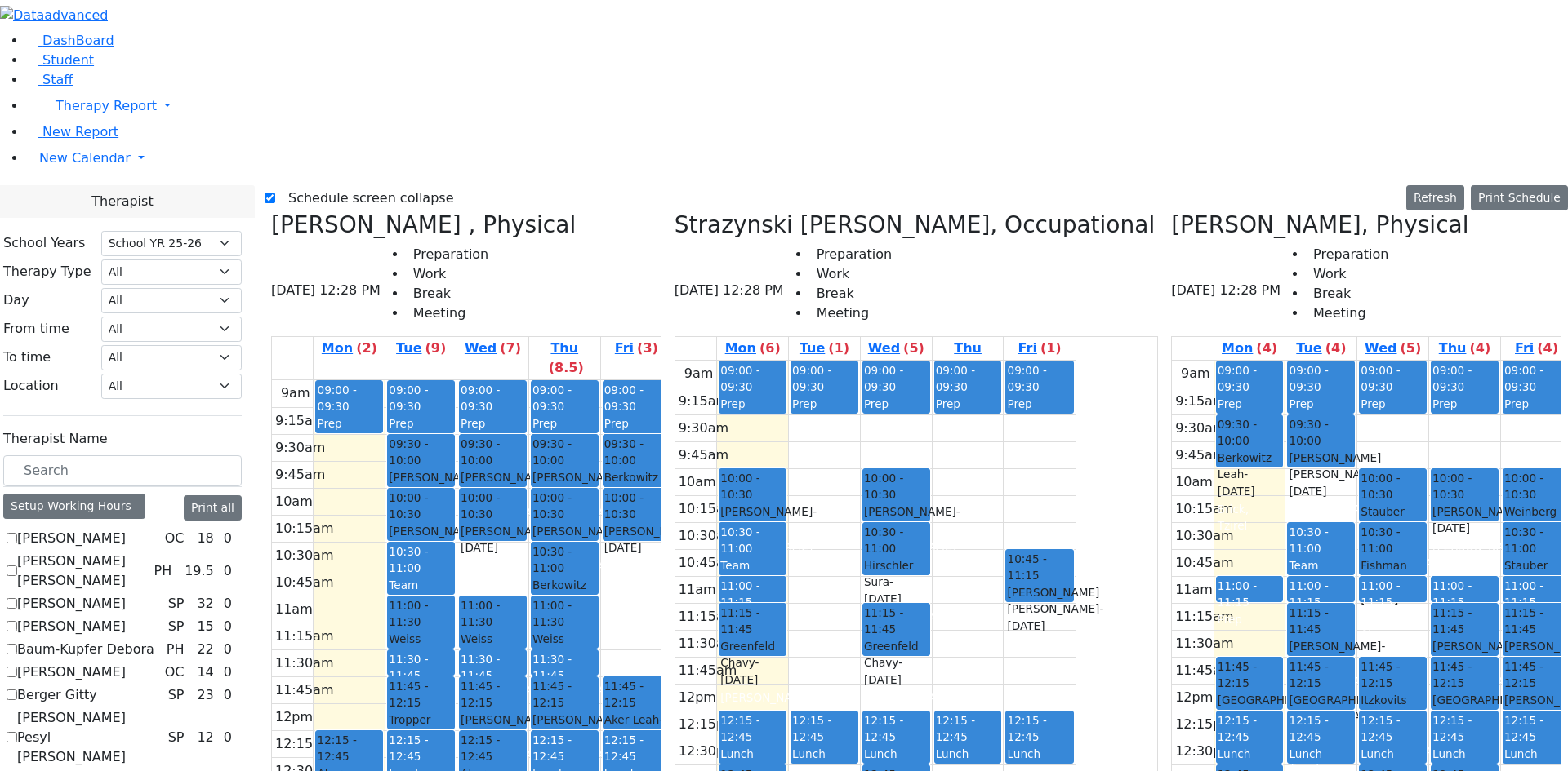
scroll to position [1052, 0]
click at [98, 494] on div "Setup Working Hours" at bounding box center [74, 506] width 142 height 25
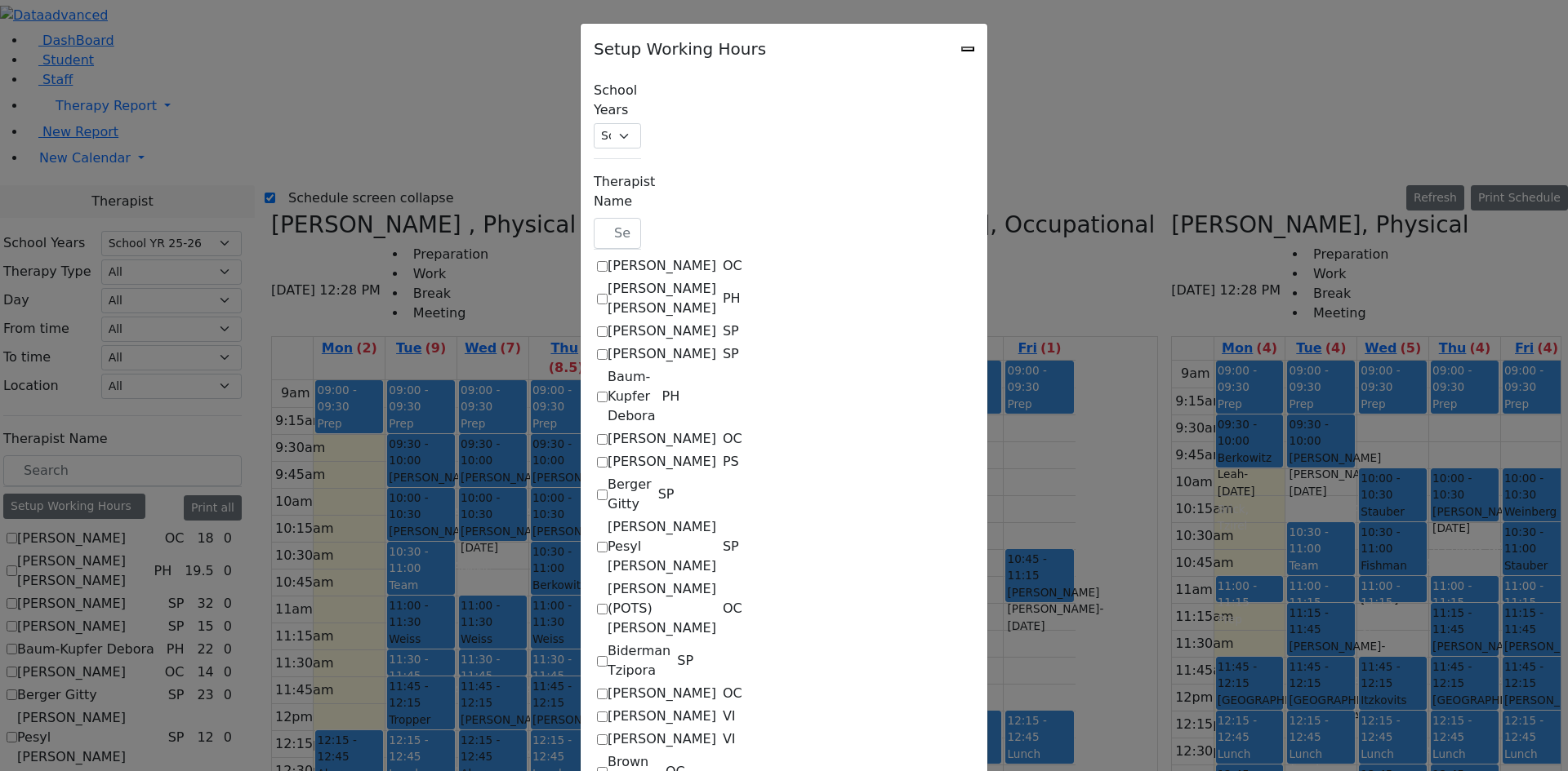
scroll to position [245, 0]
checkbox input "true"
select select "15:00:00"
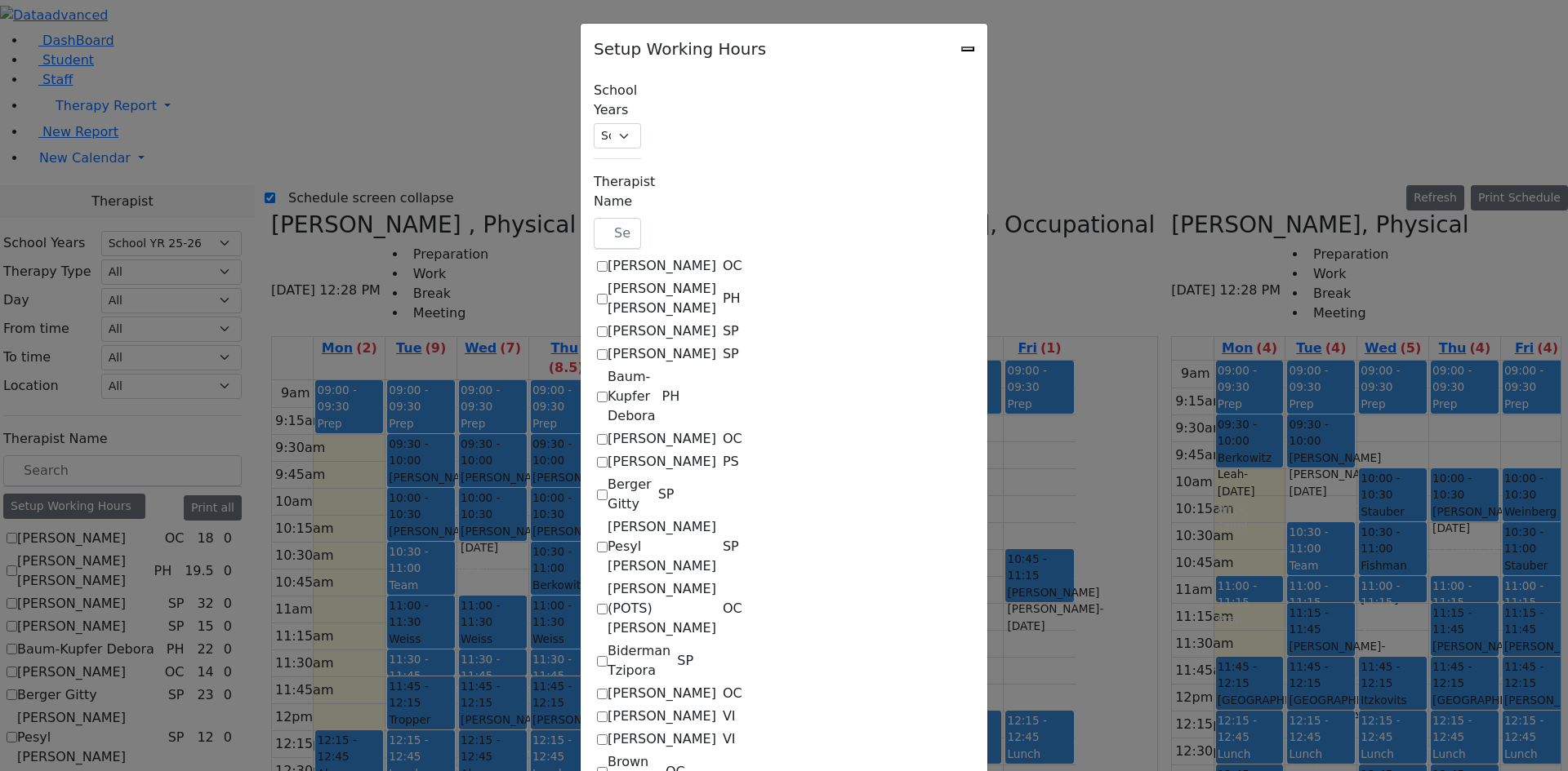
select select "1"
select select "15:00:00"
select select "1"
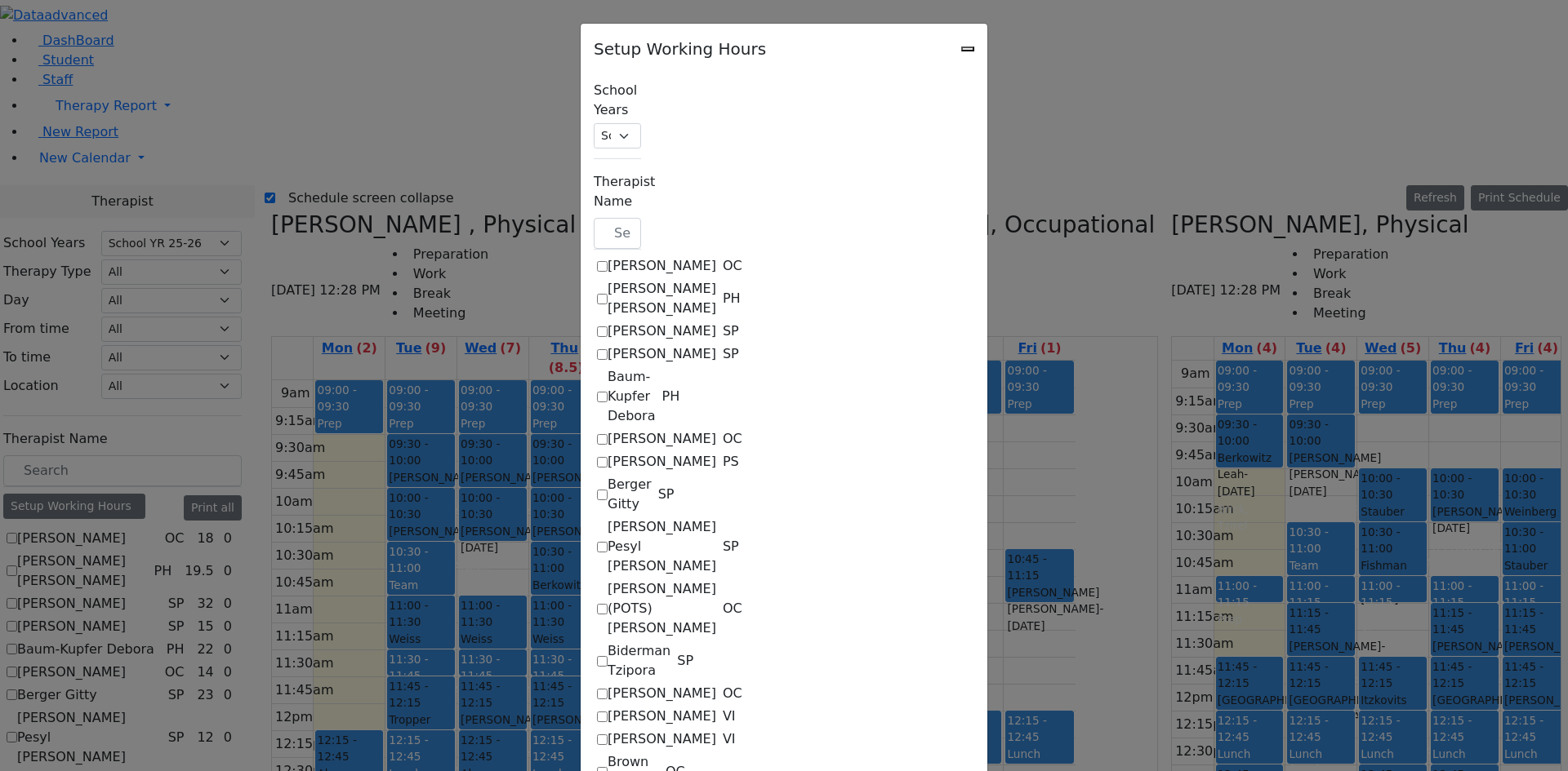
select select "15:00:00"
select select "1"
select select "15:00:00"
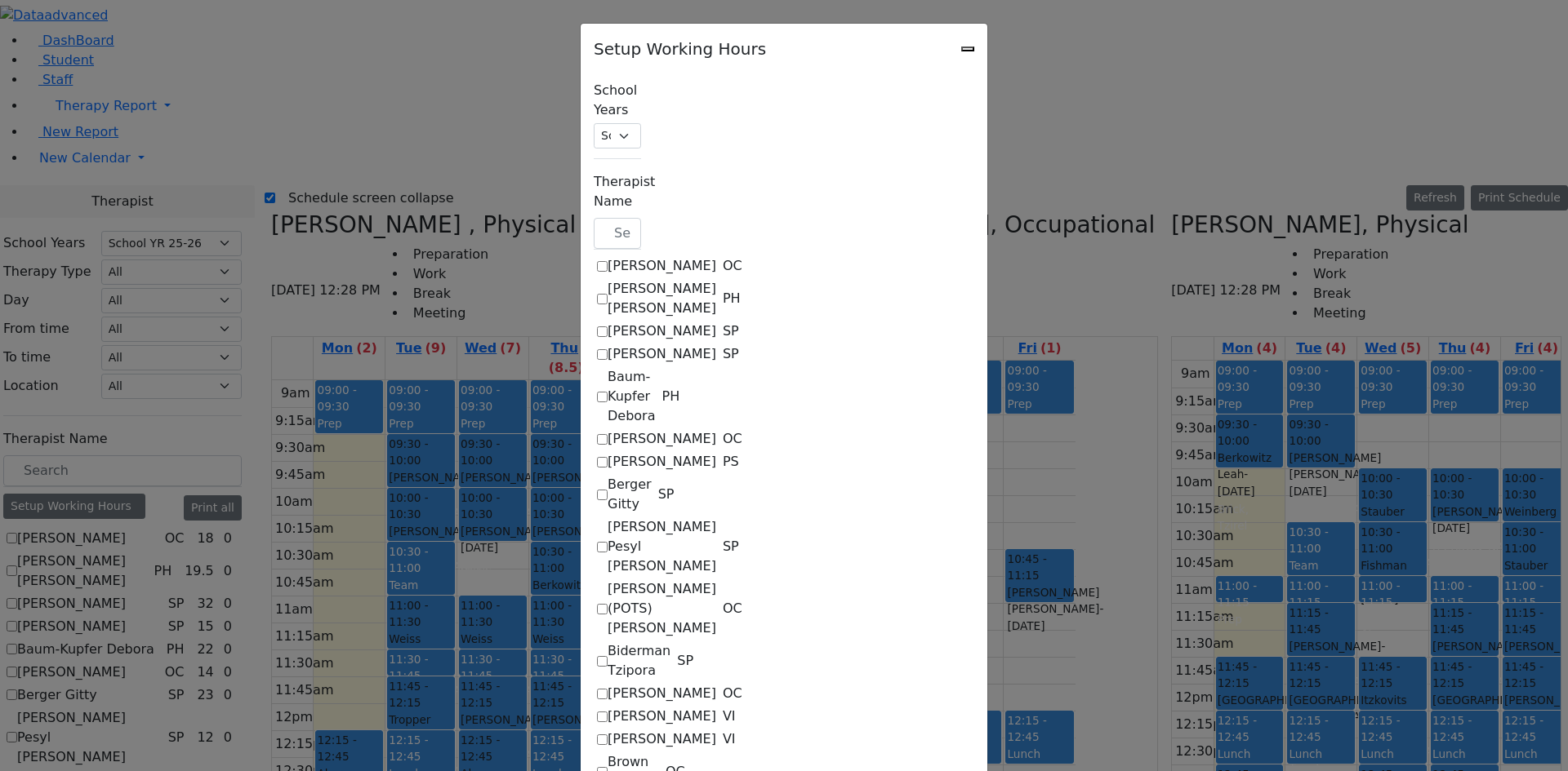
select select "15:00:00"
select select "1"
select select "15:00:00"
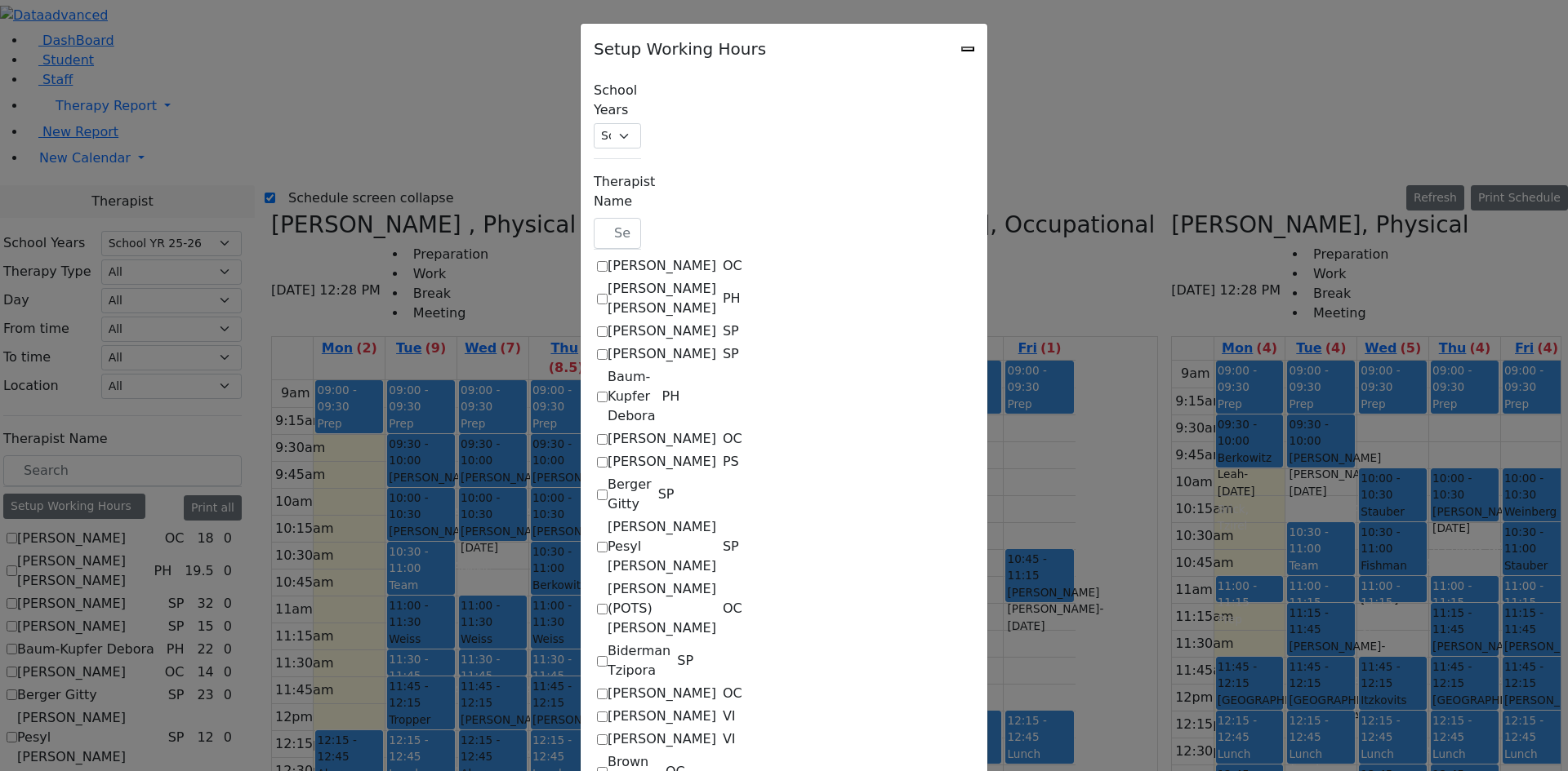
select select "15:00:00"
select select "1"
select select "15:00:00"
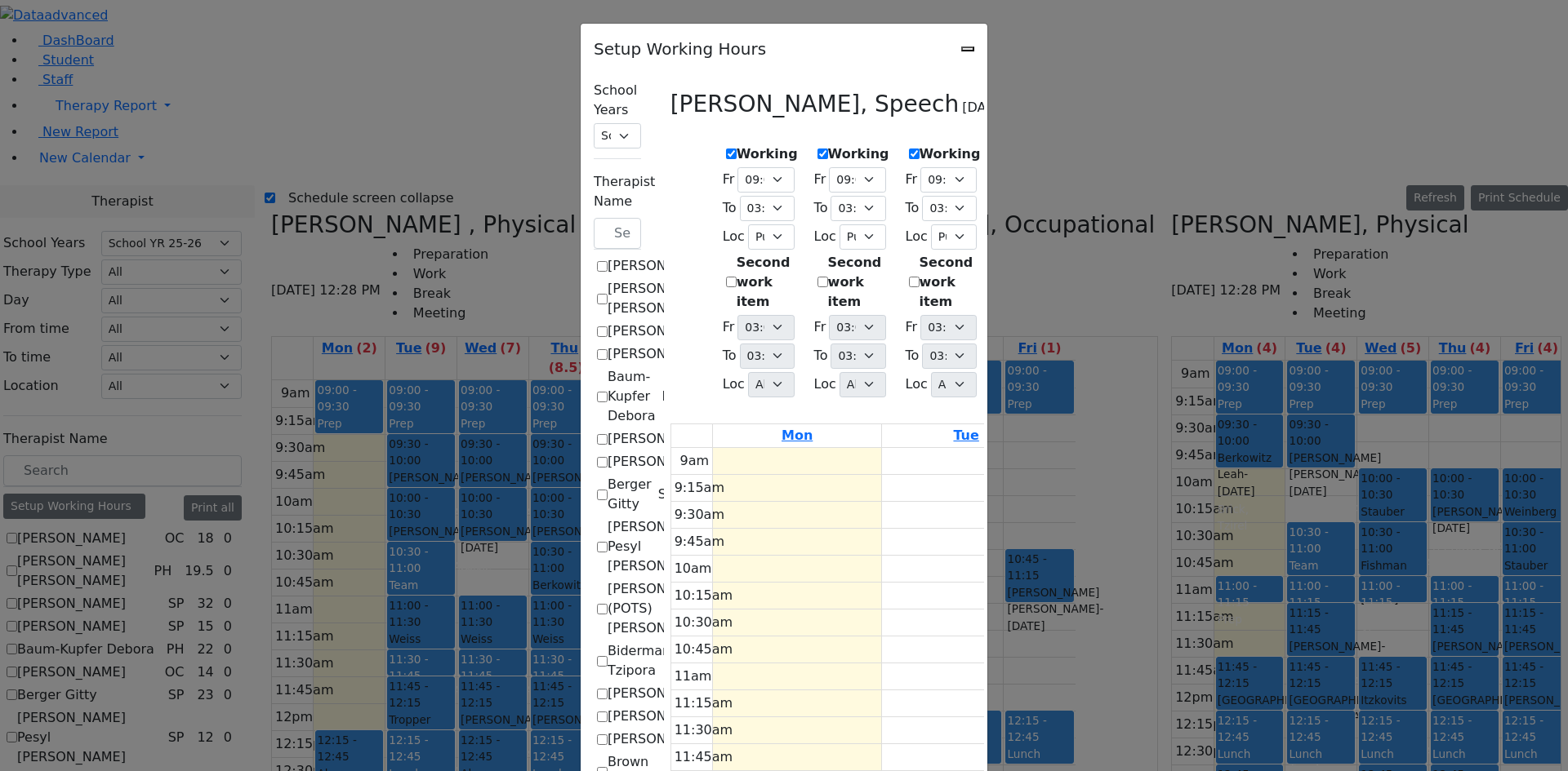
click at [1010, 150] on label "Working" at bounding box center [1040, 154] width 61 height 20
click at [1006, 150] on input "Working" at bounding box center [1004, 153] width 11 height 11
checkbox input "false"
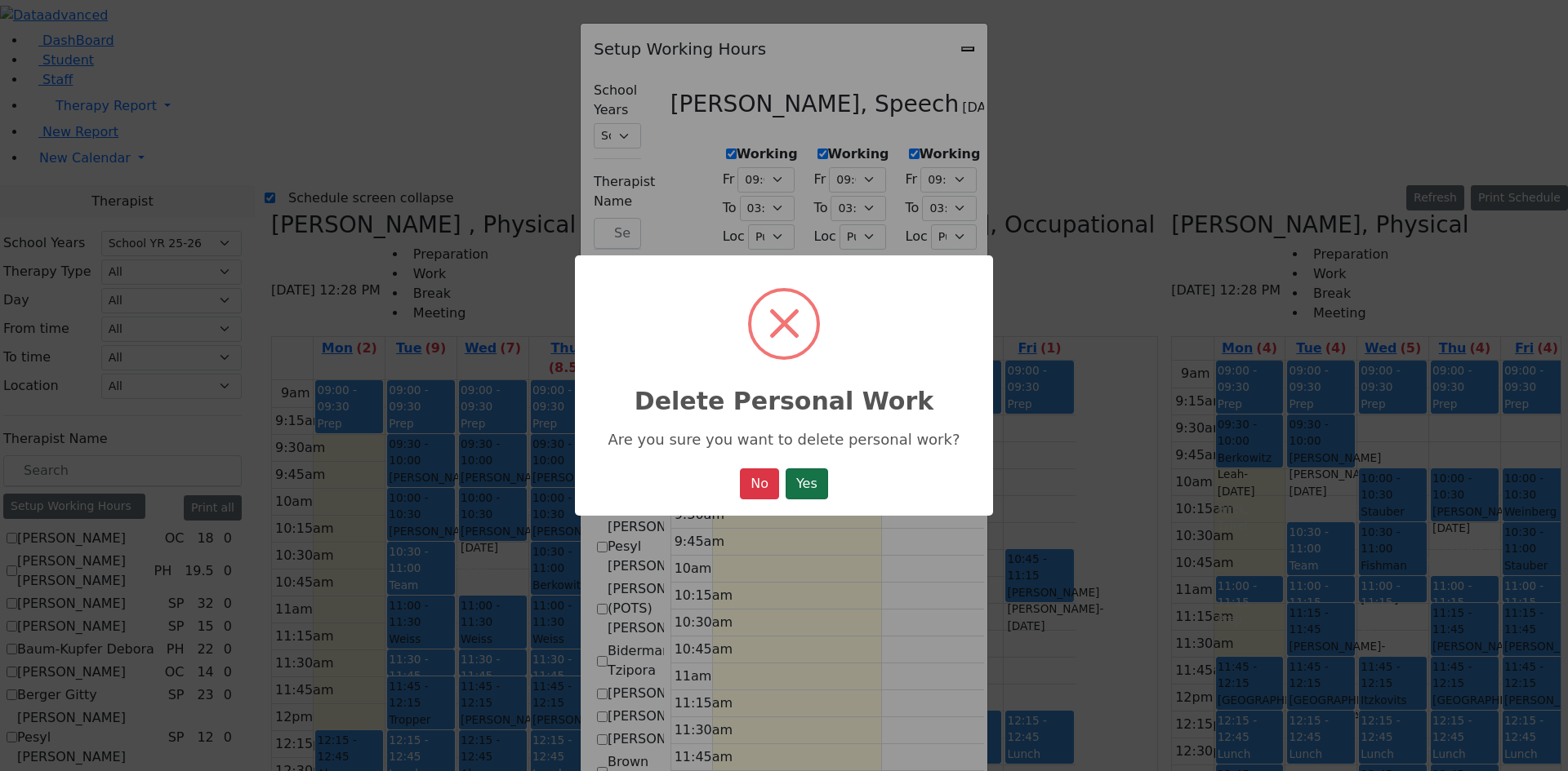
drag, startPoint x: 817, startPoint y: 489, endPoint x: 826, endPoint y: 462, distance: 28.5
click at [817, 486] on button "Yes" at bounding box center [806, 483] width 43 height 31
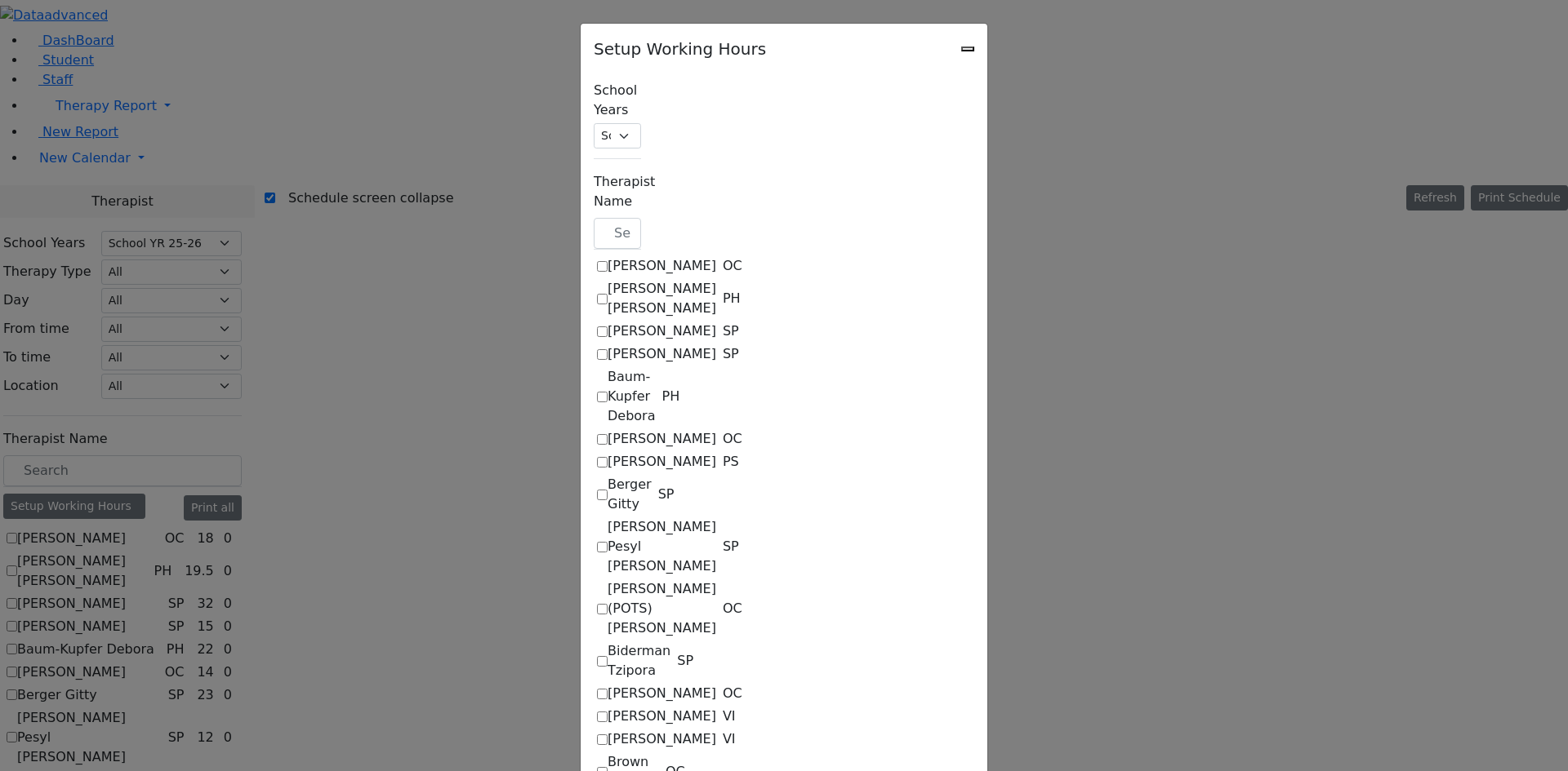
select select "15:00:00"
select select "1"
select select "15:00:00"
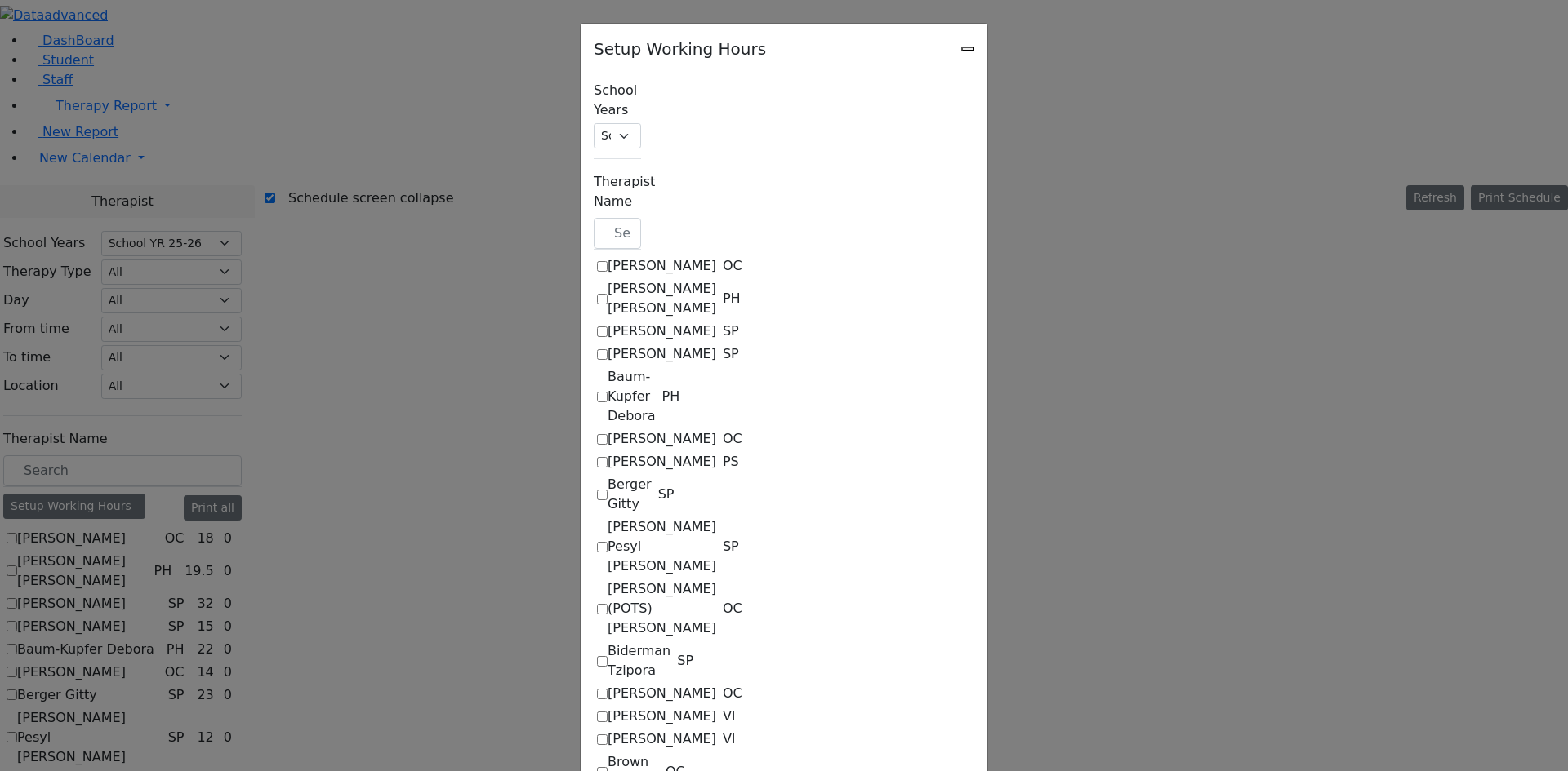
select select "1"
select select "15:00:00"
select select "1"
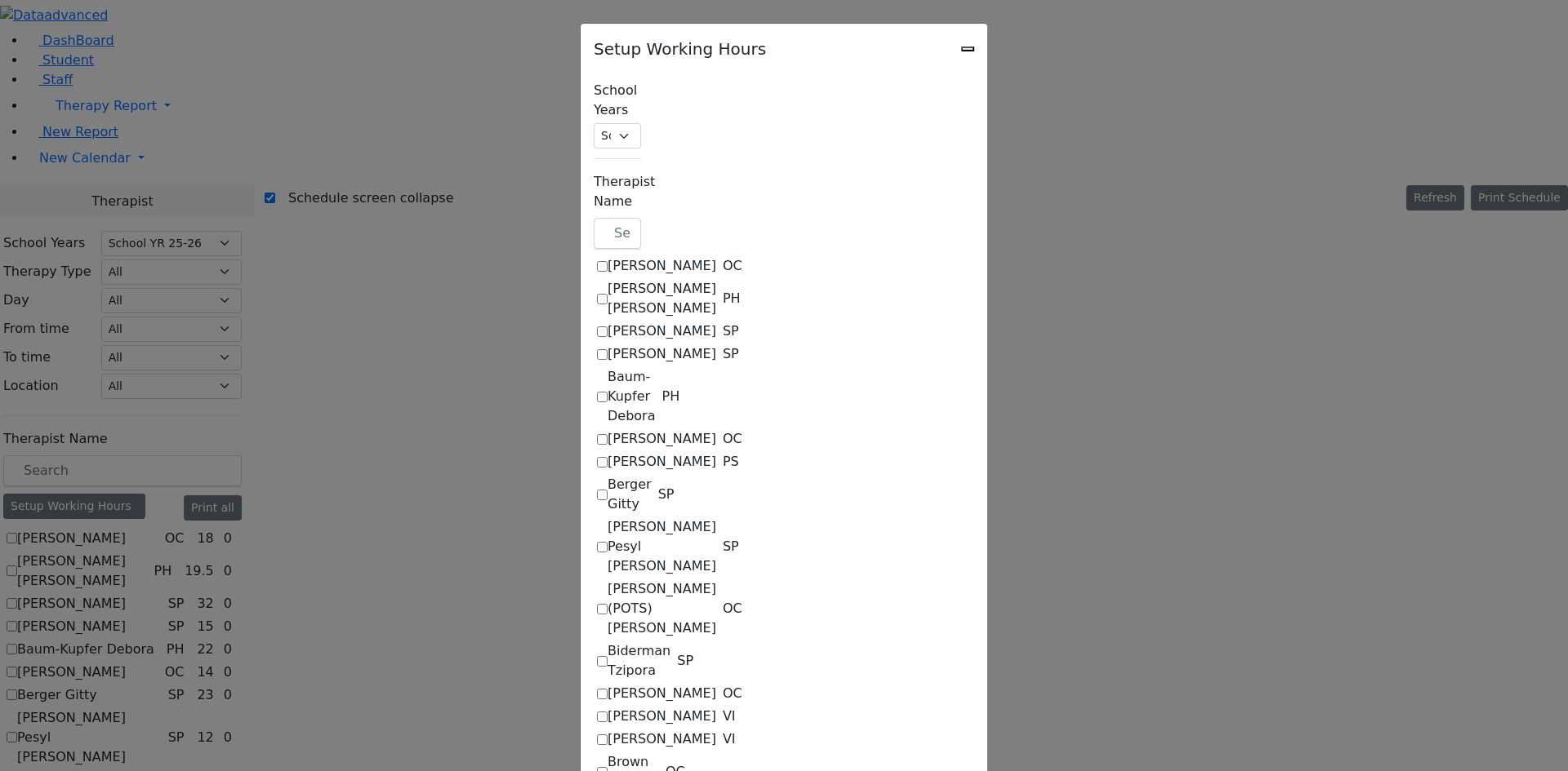
select select "15:00:00"
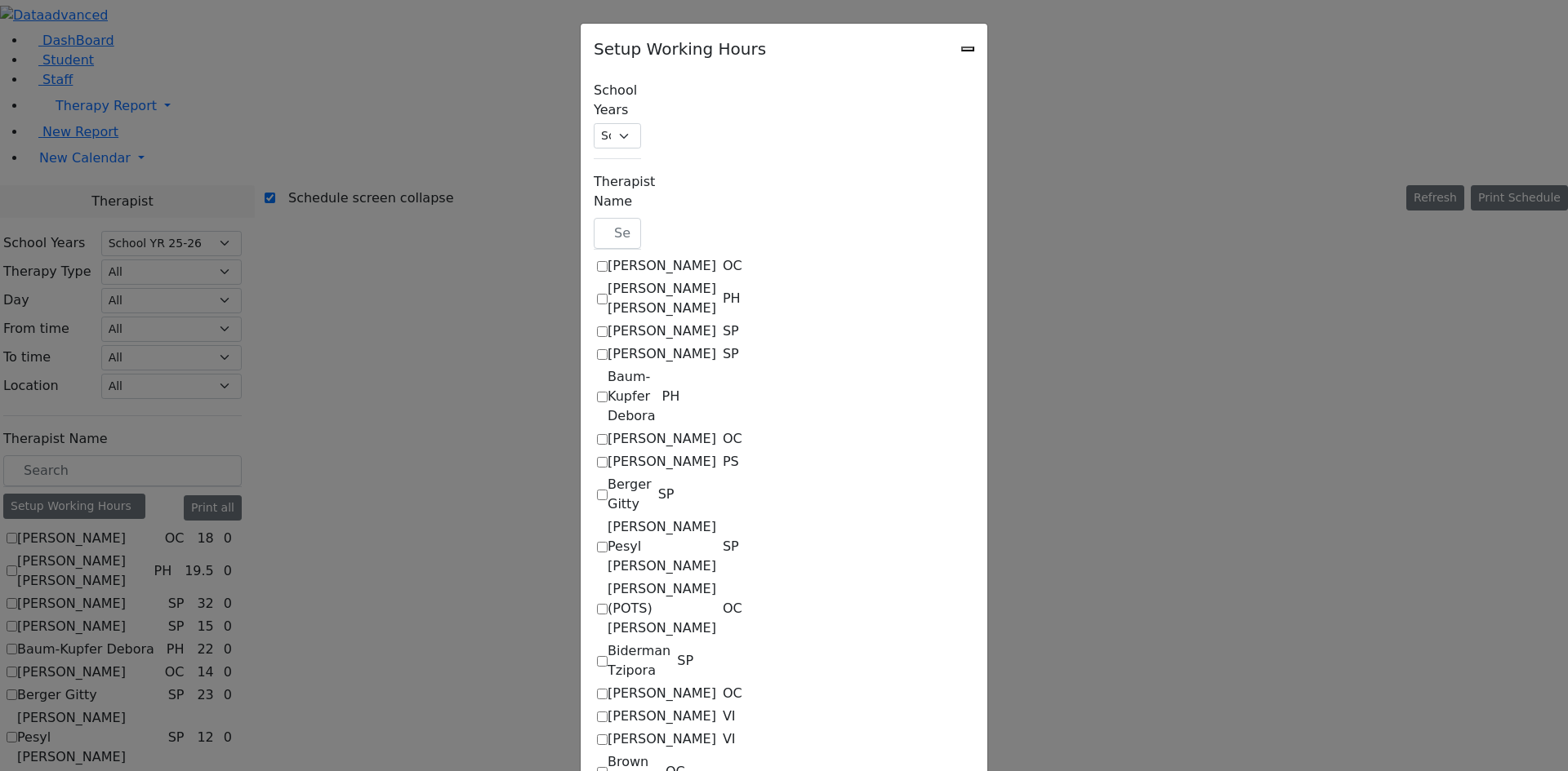
select select "1"
select select "15:00:00"
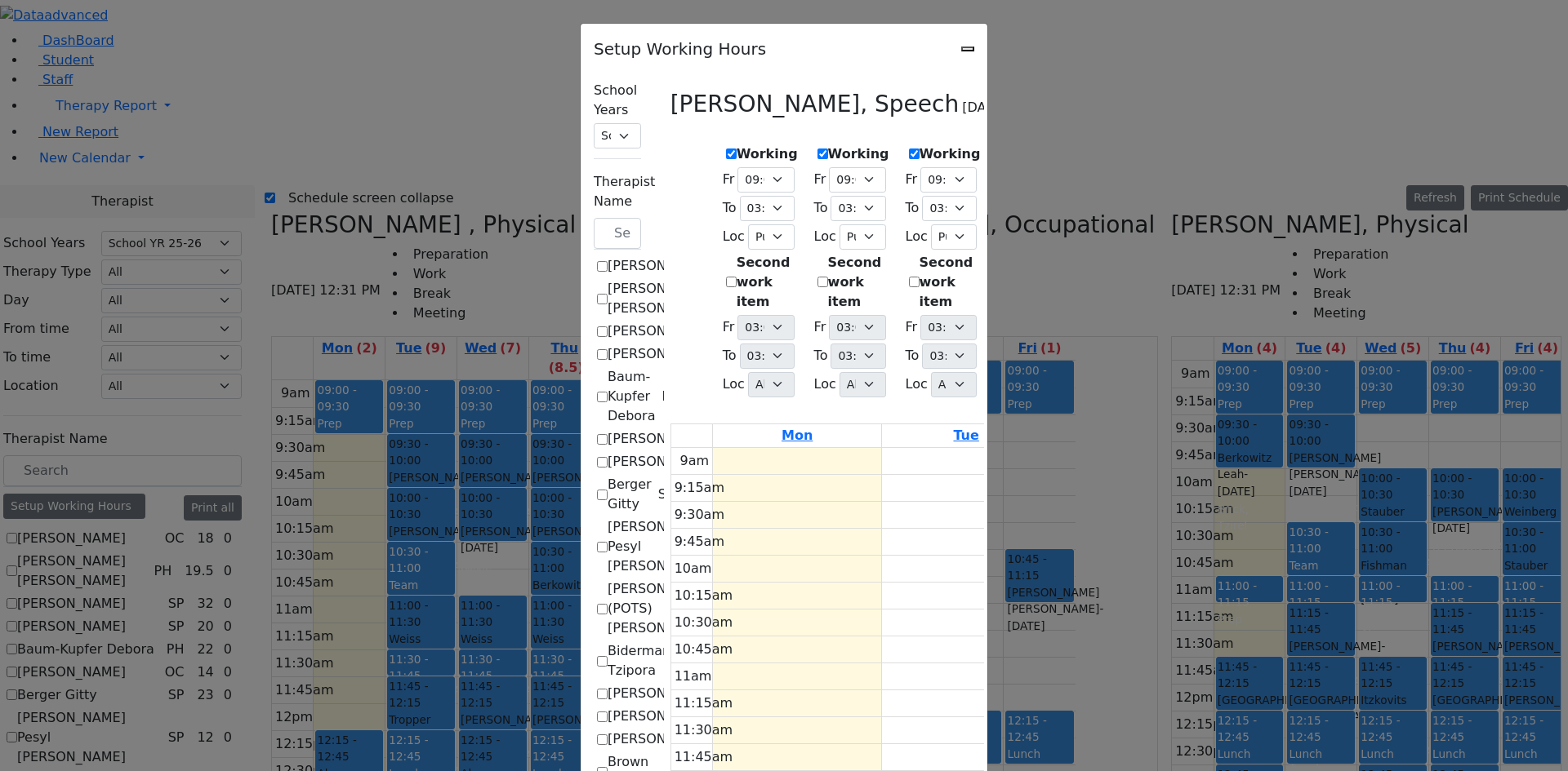
click at [1160, 202] on select "09:15 AM 09:30 AM 09:45 AM 10:00 AM 10:15 AM 10:30 AM 10:45 AM 11:00 AM 11:15 A…" at bounding box center [1132, 208] width 55 height 25
select select "14:00:00"
click at [1160, 196] on select "09:15 AM 09:30 AM 09:45 AM 10:00 AM 10:15 AM 10:30 AM 10:45 AM 11:00 AM 11:15 A…" at bounding box center [1132, 208] width 55 height 25
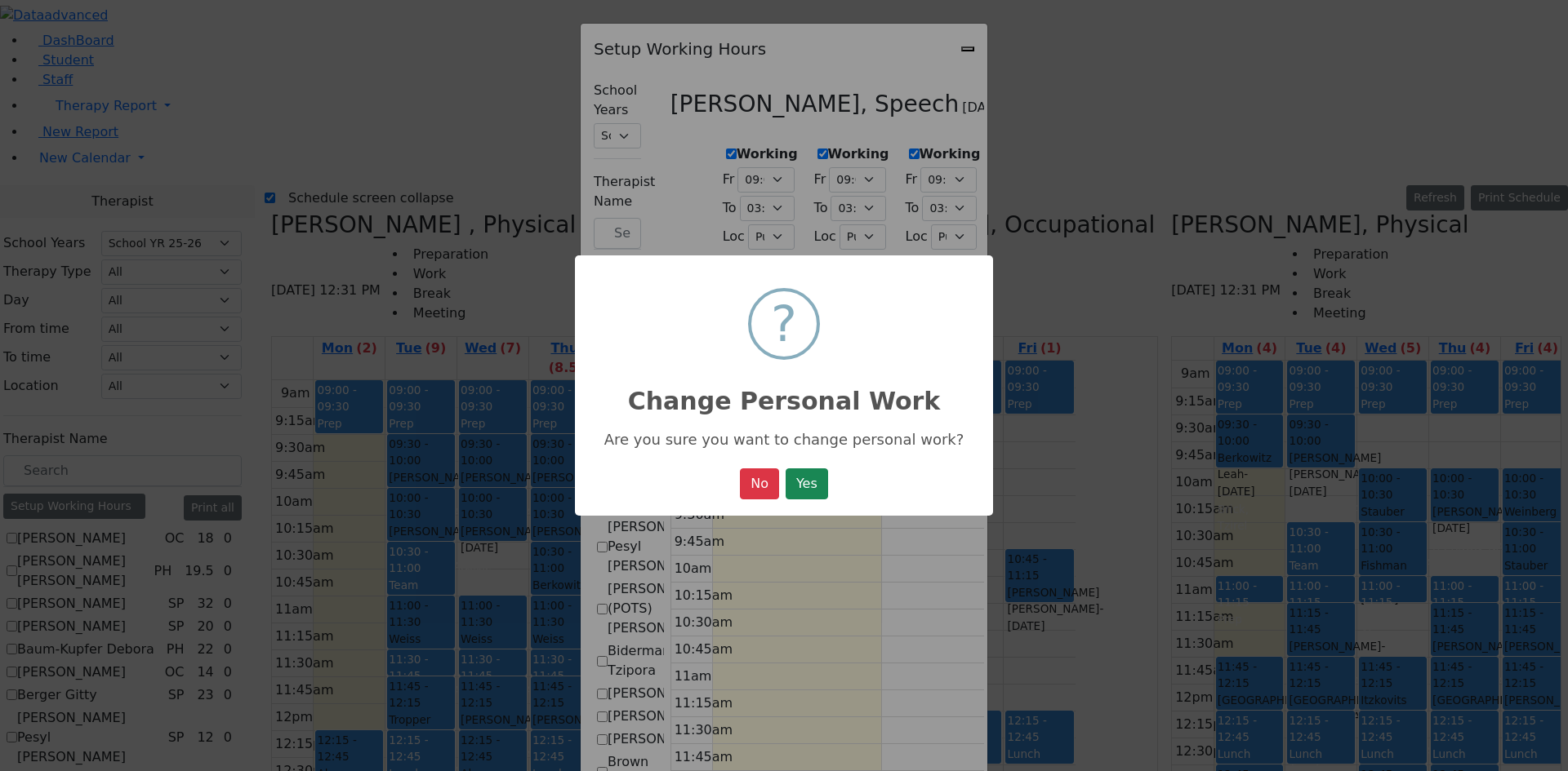
click at [803, 491] on button "Yes" at bounding box center [806, 483] width 43 height 31
select select "15:00:00"
select select "1"
select select "15:00:00"
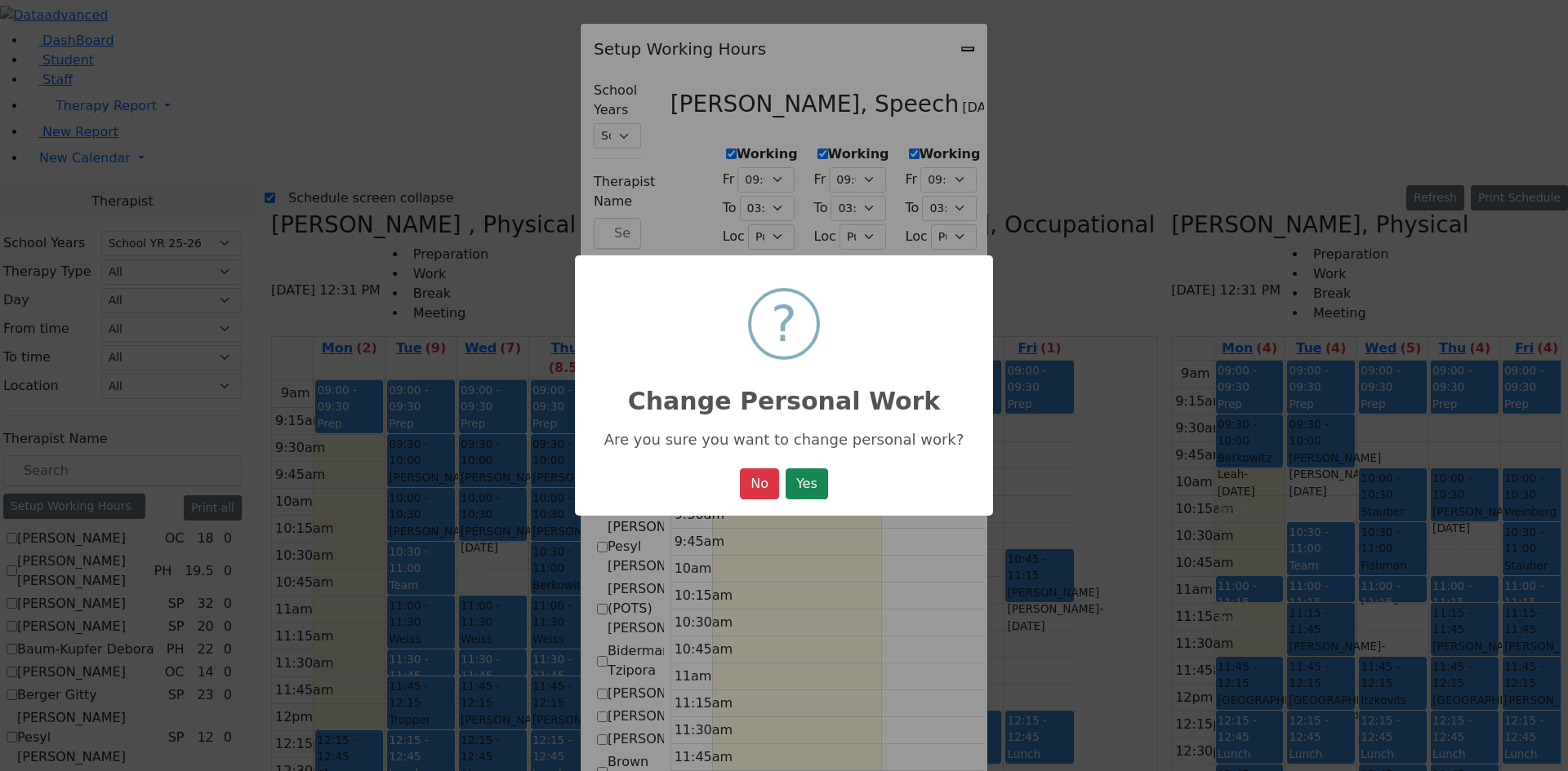
select select "15:00:00"
select select "1"
select select "15:00:00"
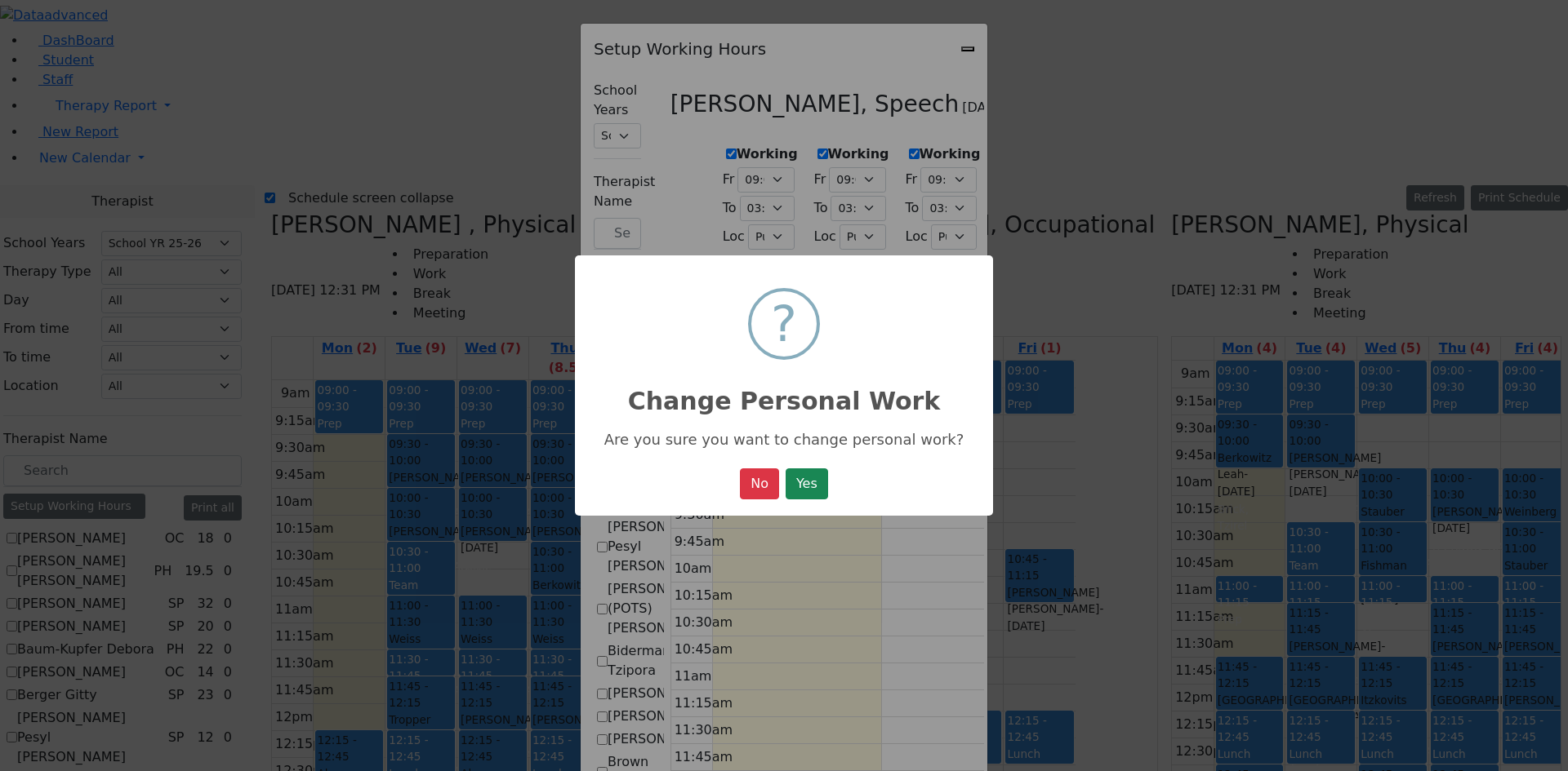
select select "1"
select select "15:00:00"
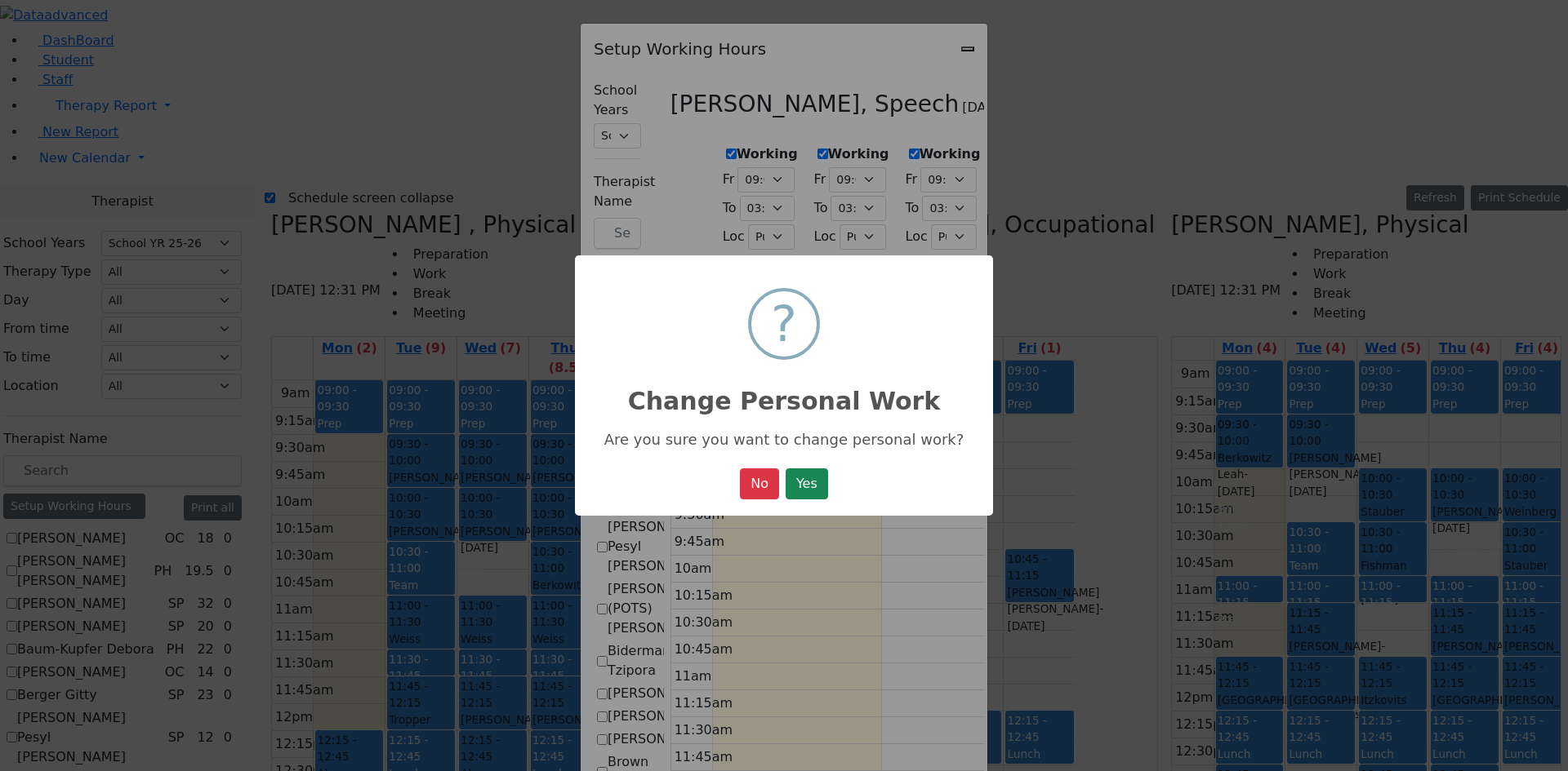
select select "14:00:00"
select select "1"
select select "15:00:00"
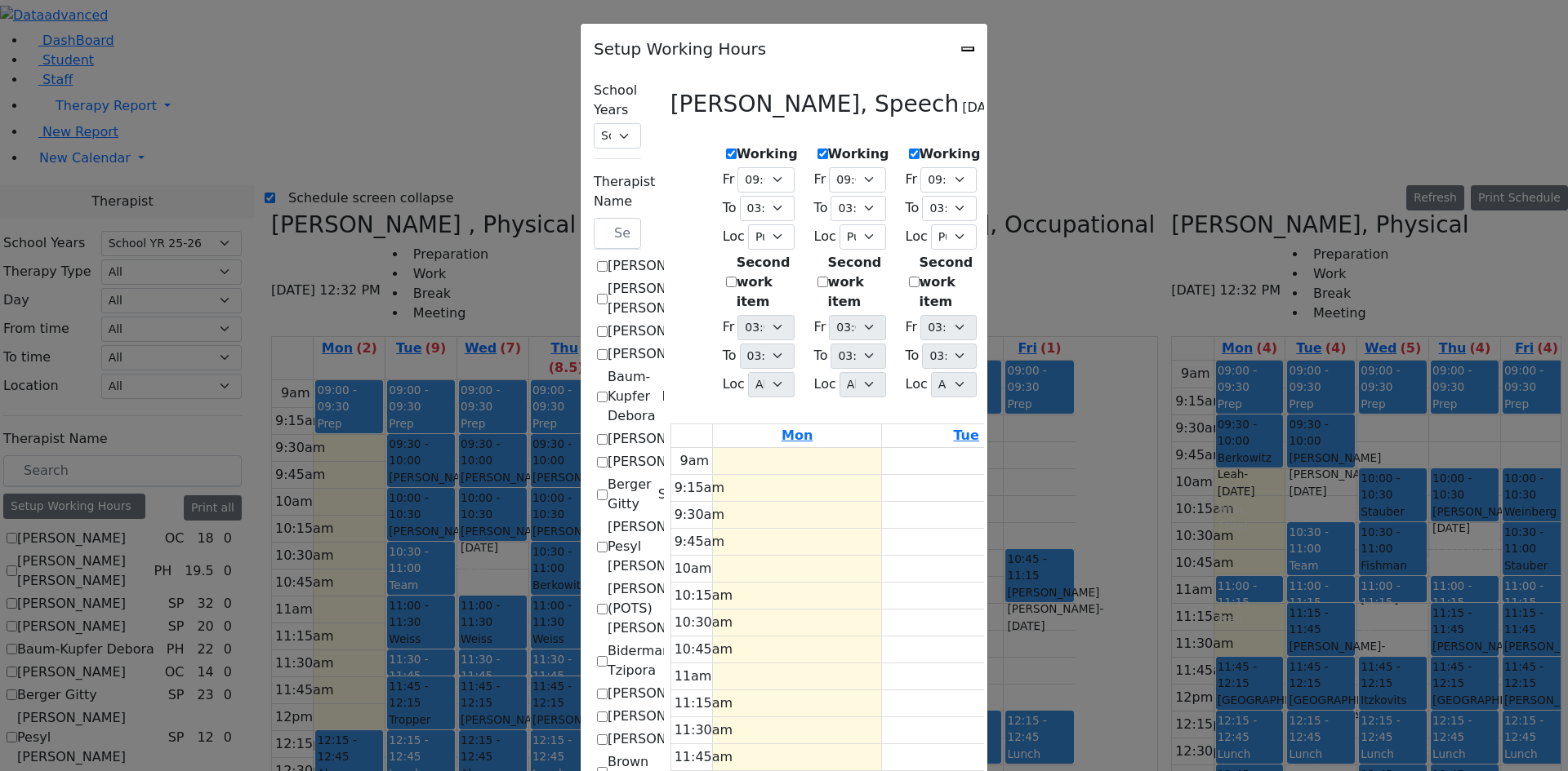
click at [987, 62] on div "Setup Working Hours" at bounding box center [784, 44] width 406 height 41
click at [967, 49] on icon "Close" at bounding box center [967, 49] width 0 height 0
checkbox input "false"
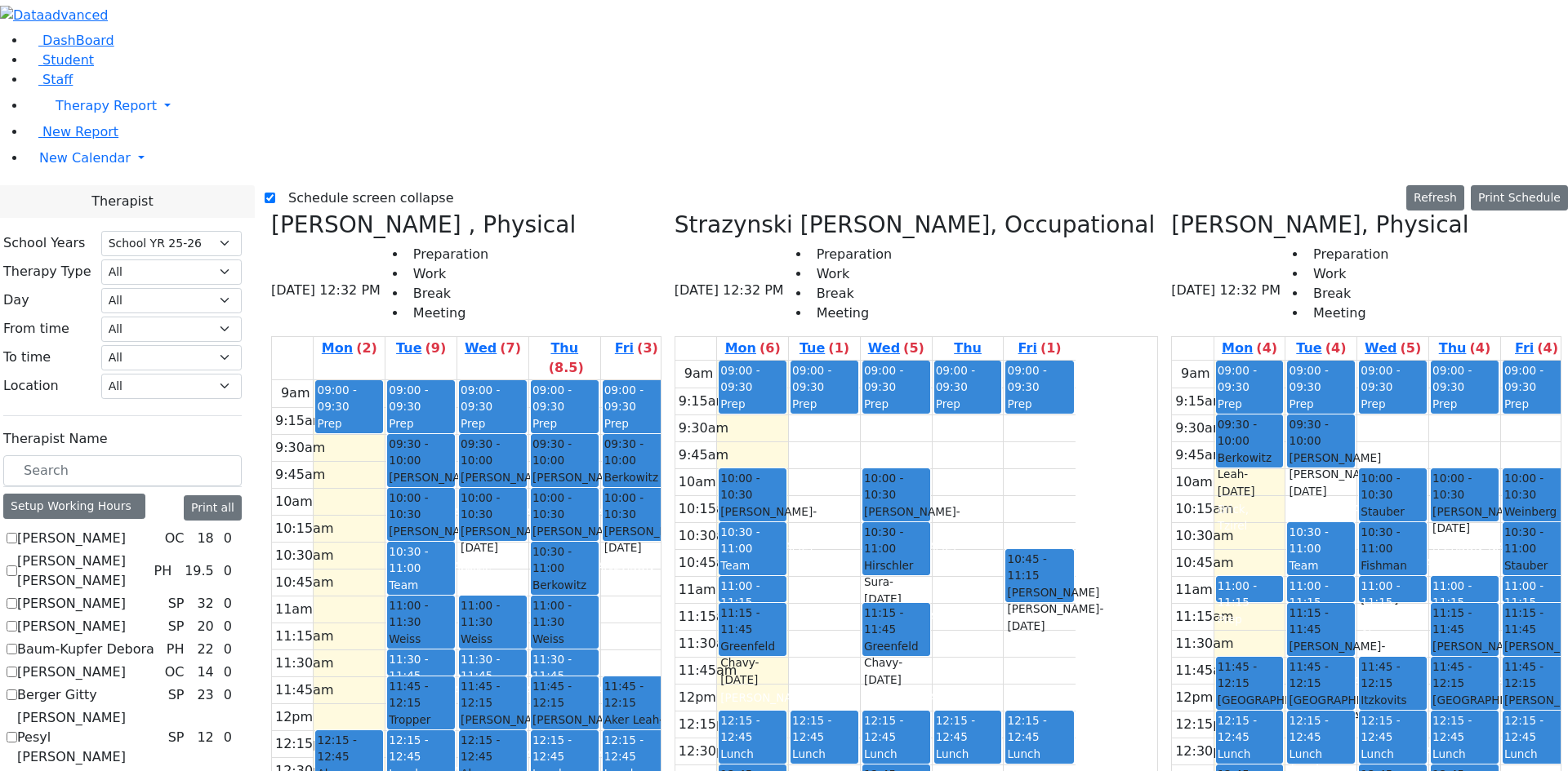
scroll to position [0, 0]
checkbox input "true"
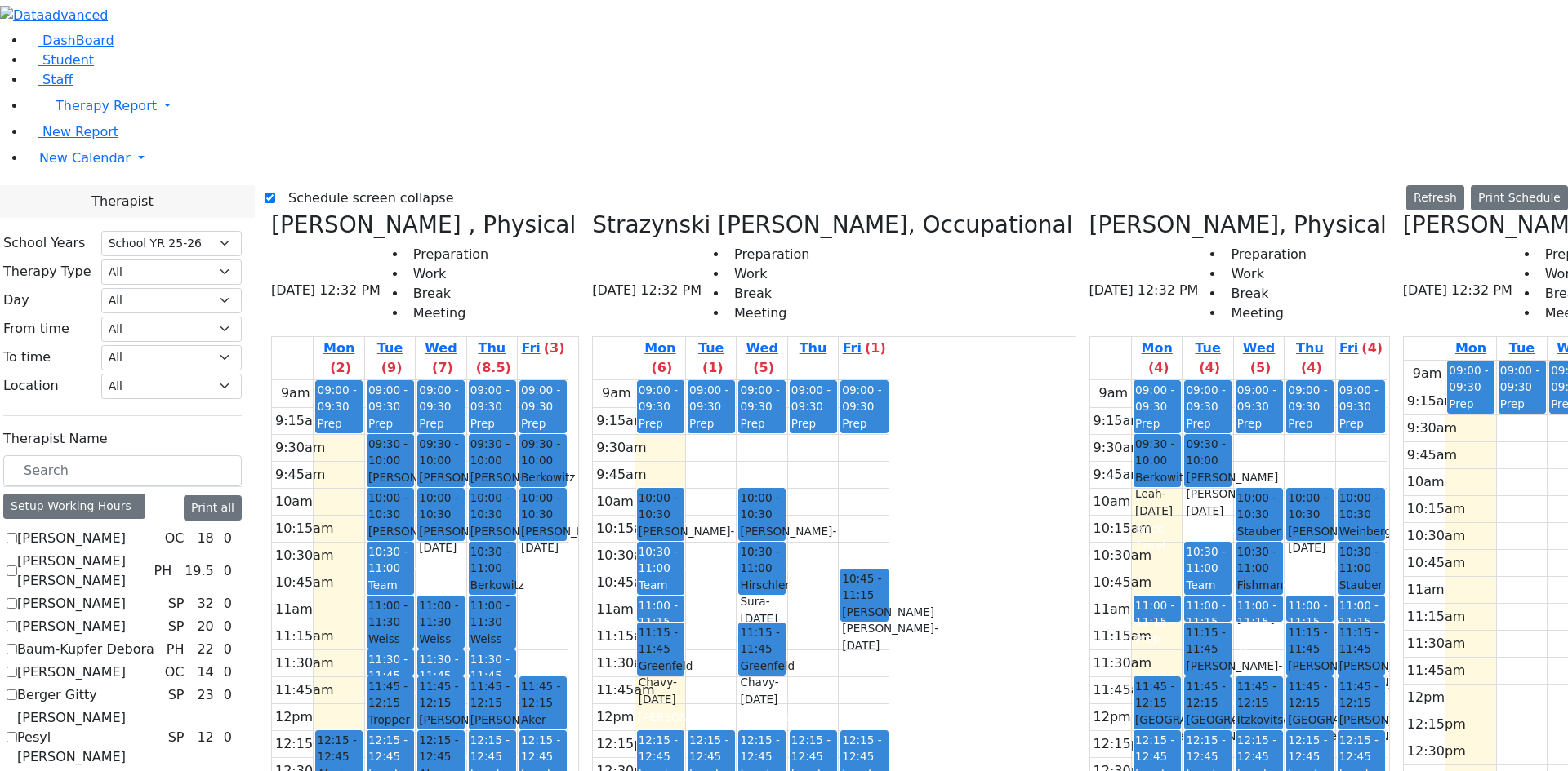
click at [314, 185] on label "Schedule screen collapse" at bounding box center [364, 198] width 178 height 26
click at [275, 192] on input "Schedule screen collapse" at bounding box center [270, 197] width 11 height 11
checkbox input "false"
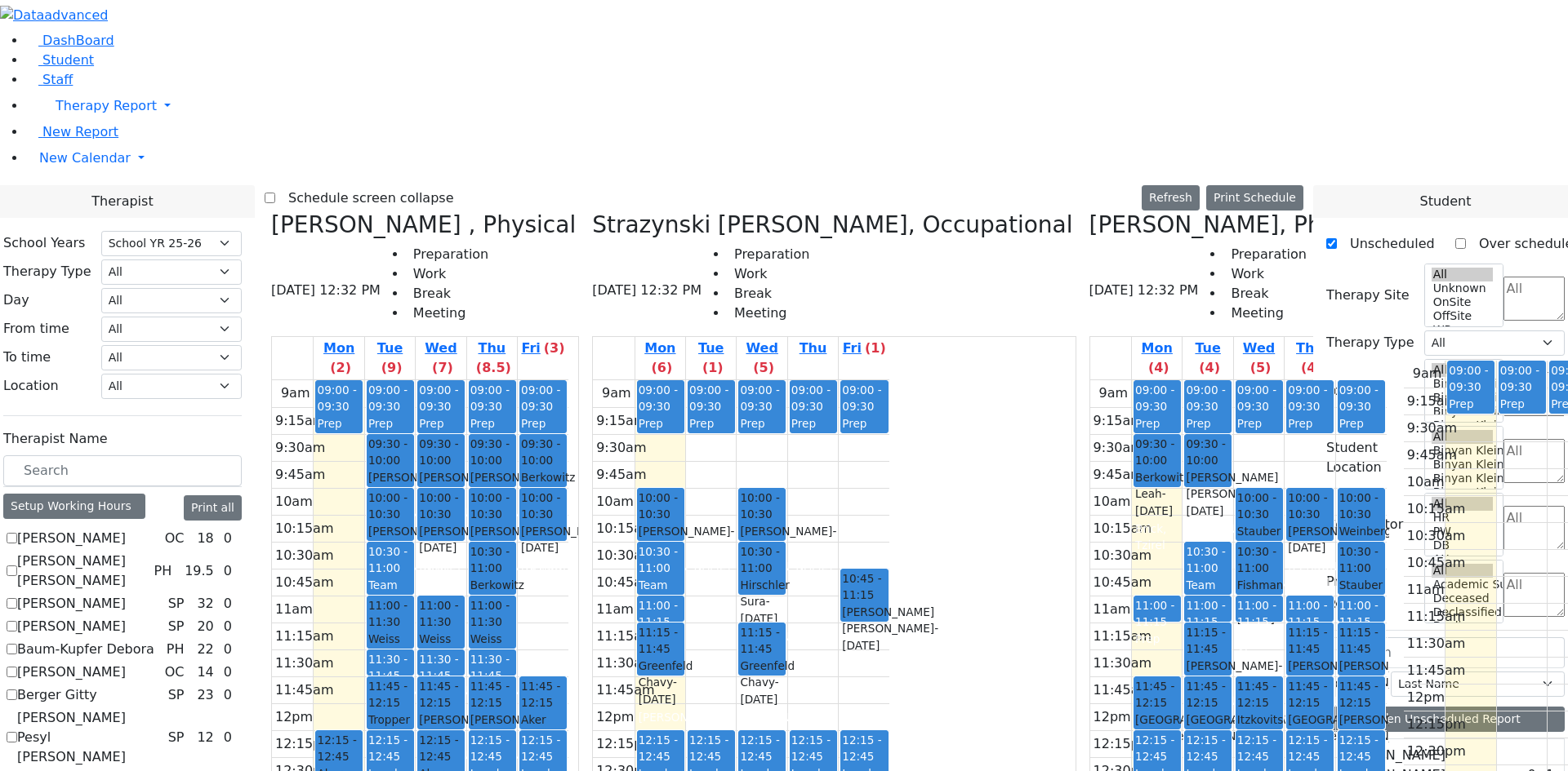
scroll to position [0, 4]
click at [1421, 746] on label "Ackerman Chava Fraidy" at bounding box center [1424, 765] width 174 height 39
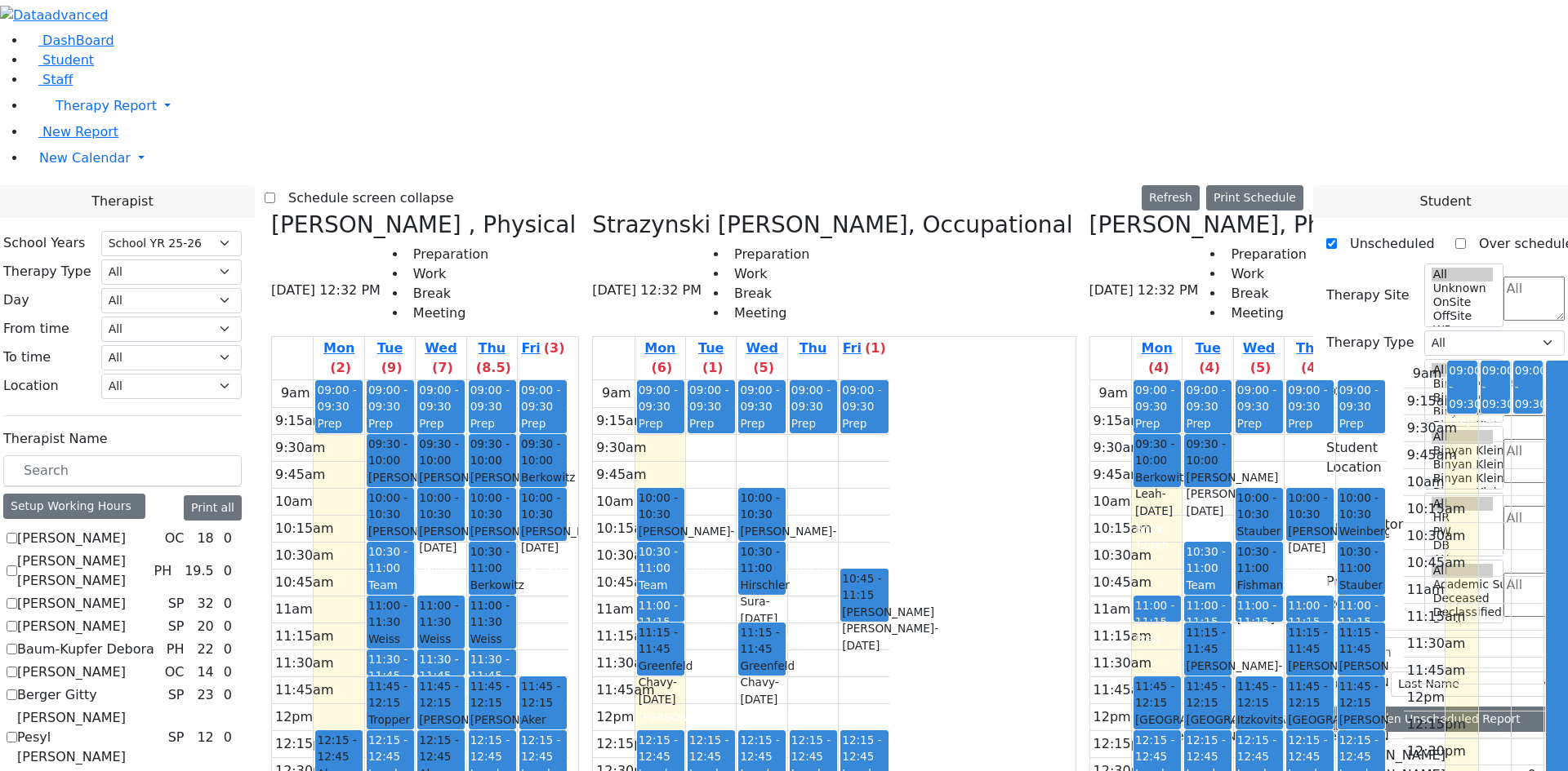
drag, startPoint x: 1419, startPoint y: 420, endPoint x: 1305, endPoint y: 409, distance: 114.5
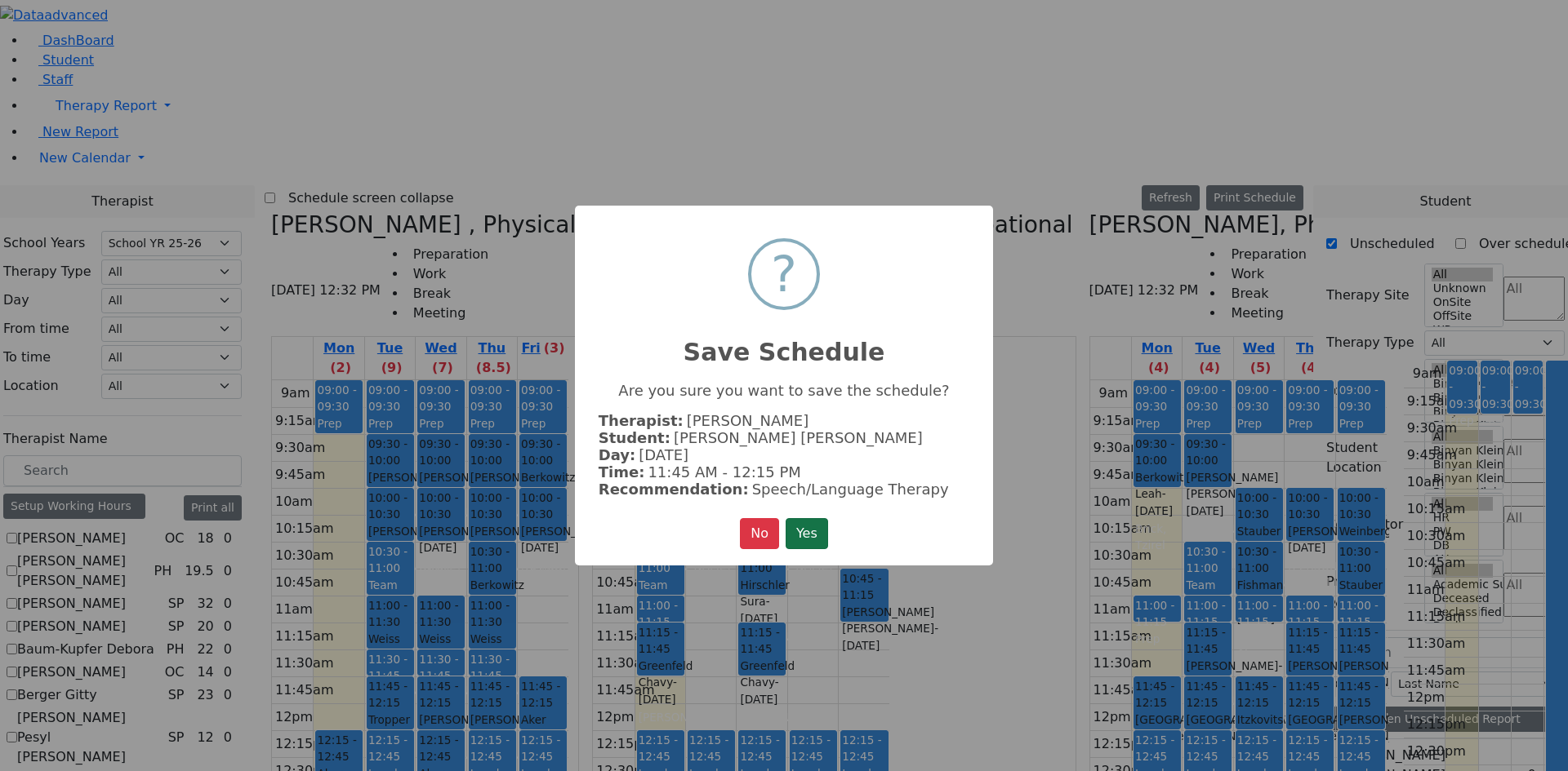
click at [821, 525] on button "Yes" at bounding box center [806, 533] width 43 height 31
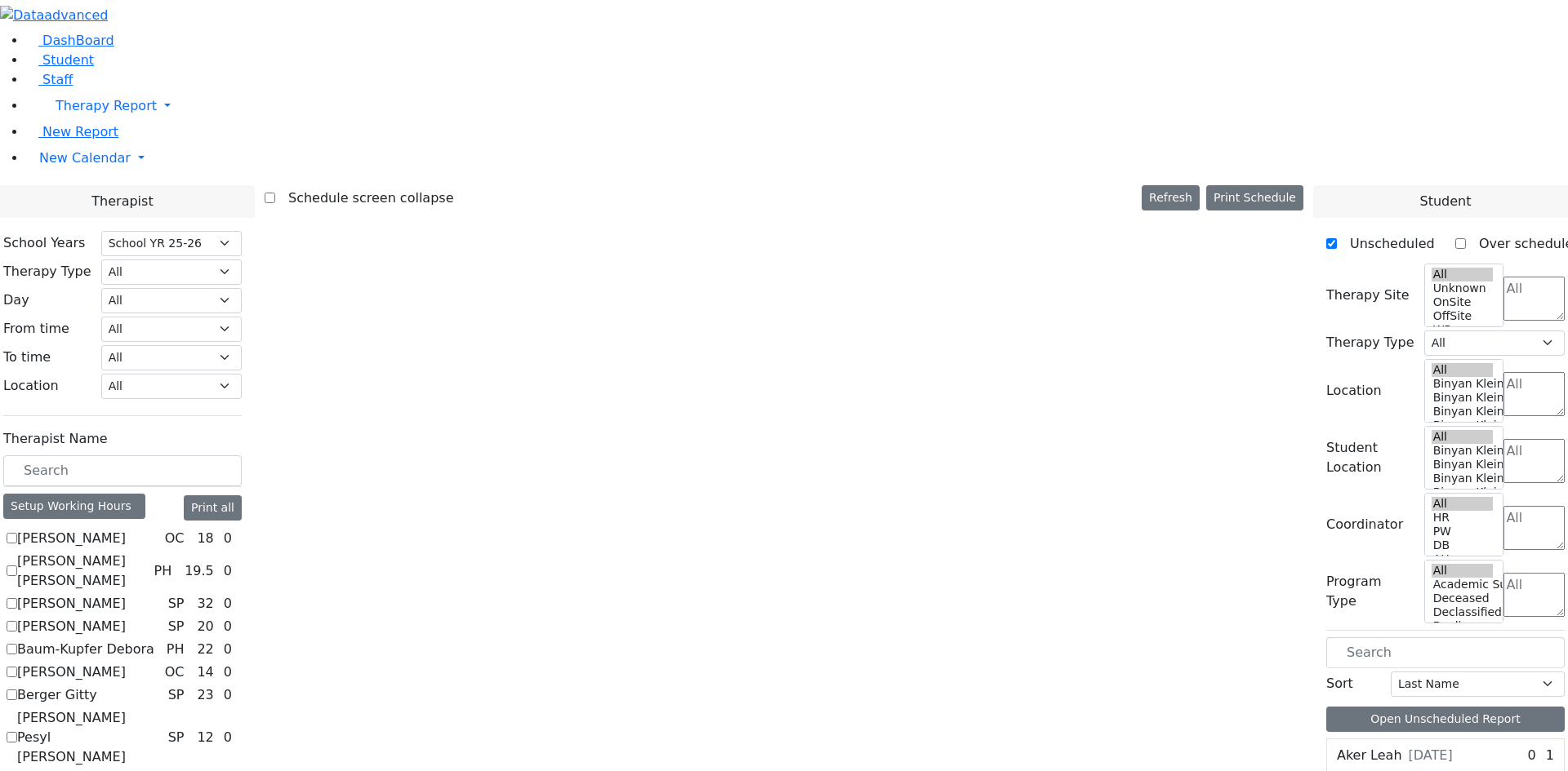
scroll to position [0, 0]
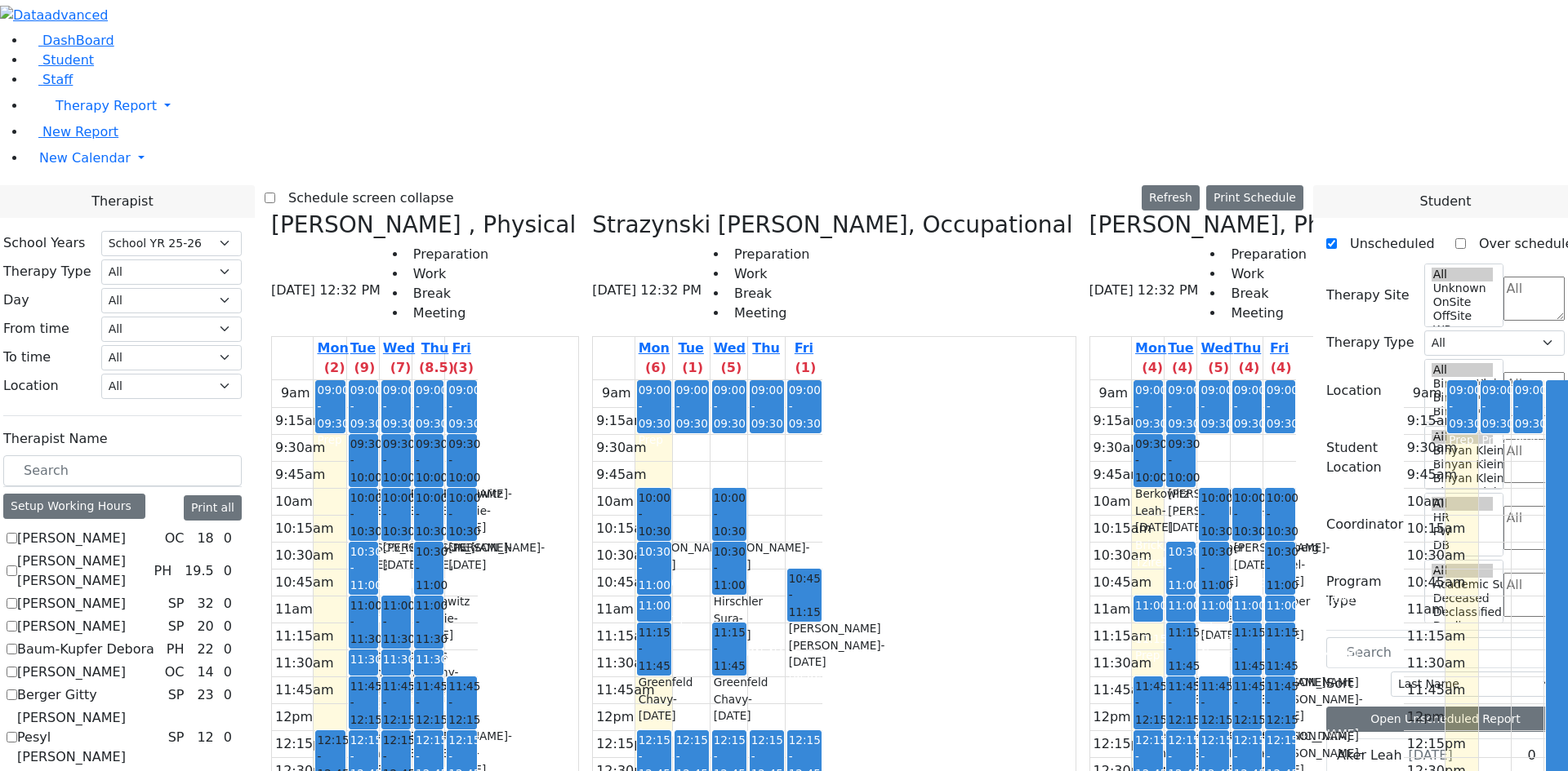
click at [1403, 211] on icon at bounding box center [1403, 224] width 0 height 27
checkbox input "false"
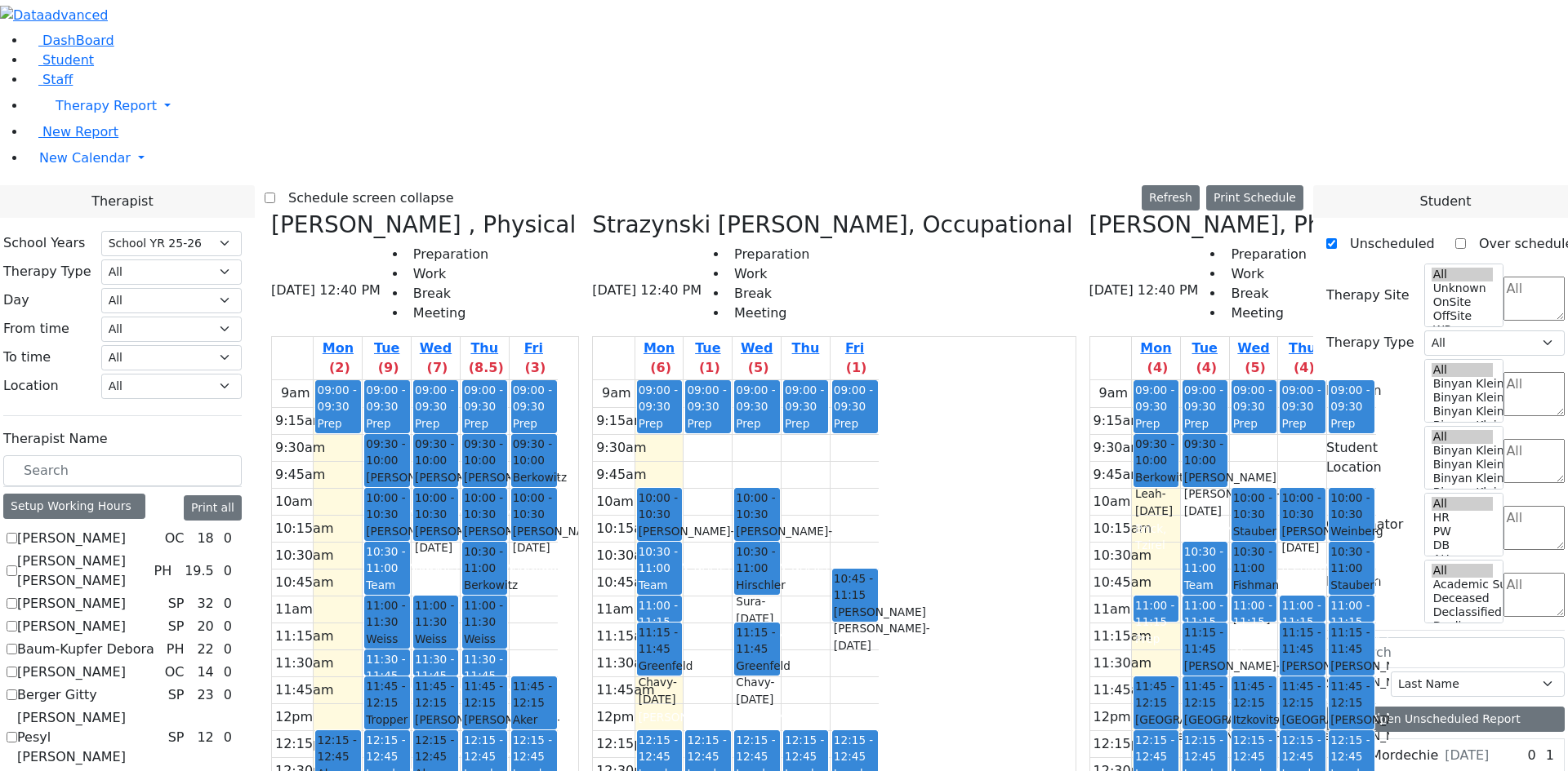
scroll to position [245, 0]
checkbox input "true"
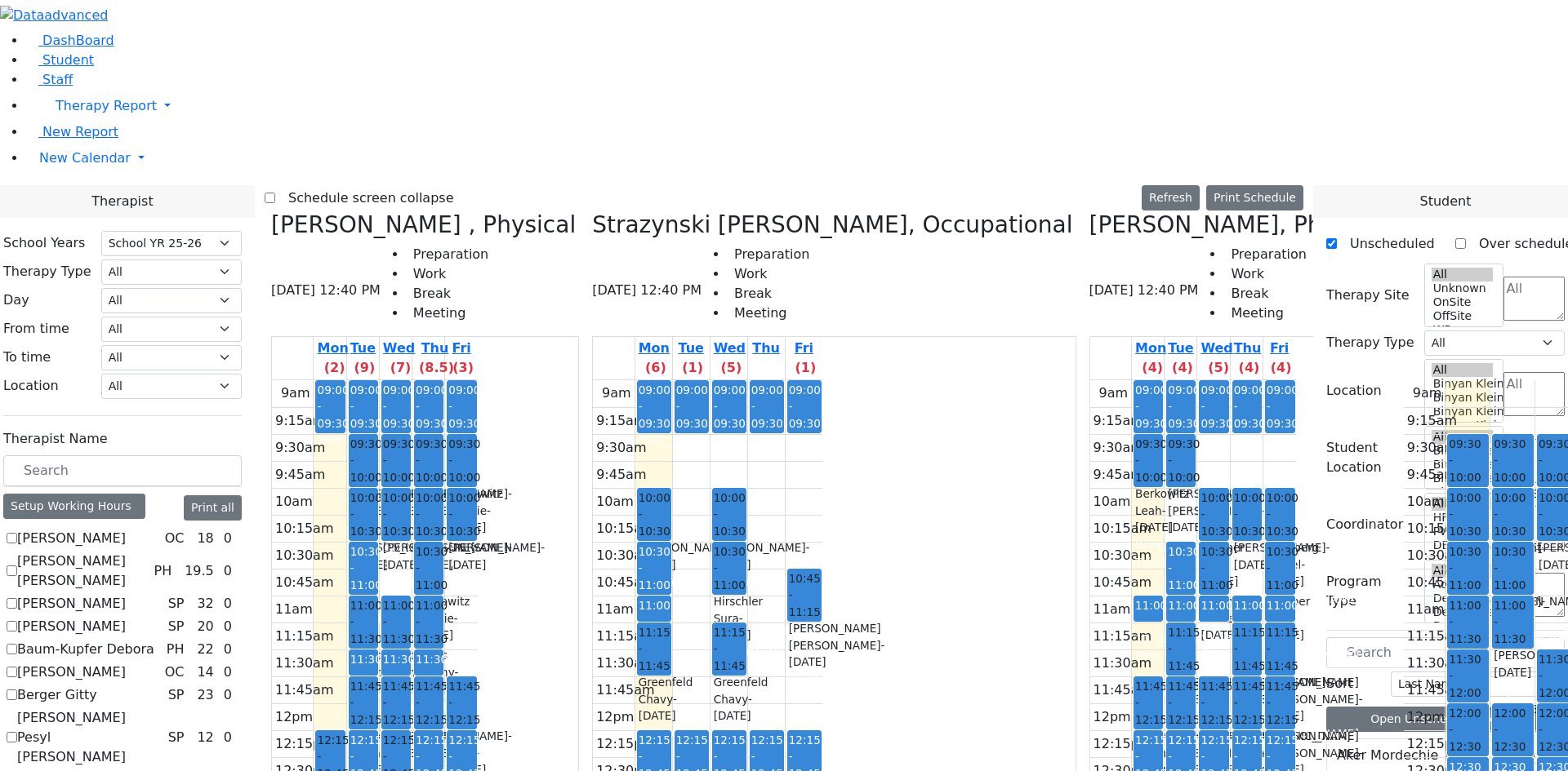
select select "212"
drag, startPoint x: 1310, startPoint y: 333, endPoint x: 1303, endPoint y: 288, distance: 45.5
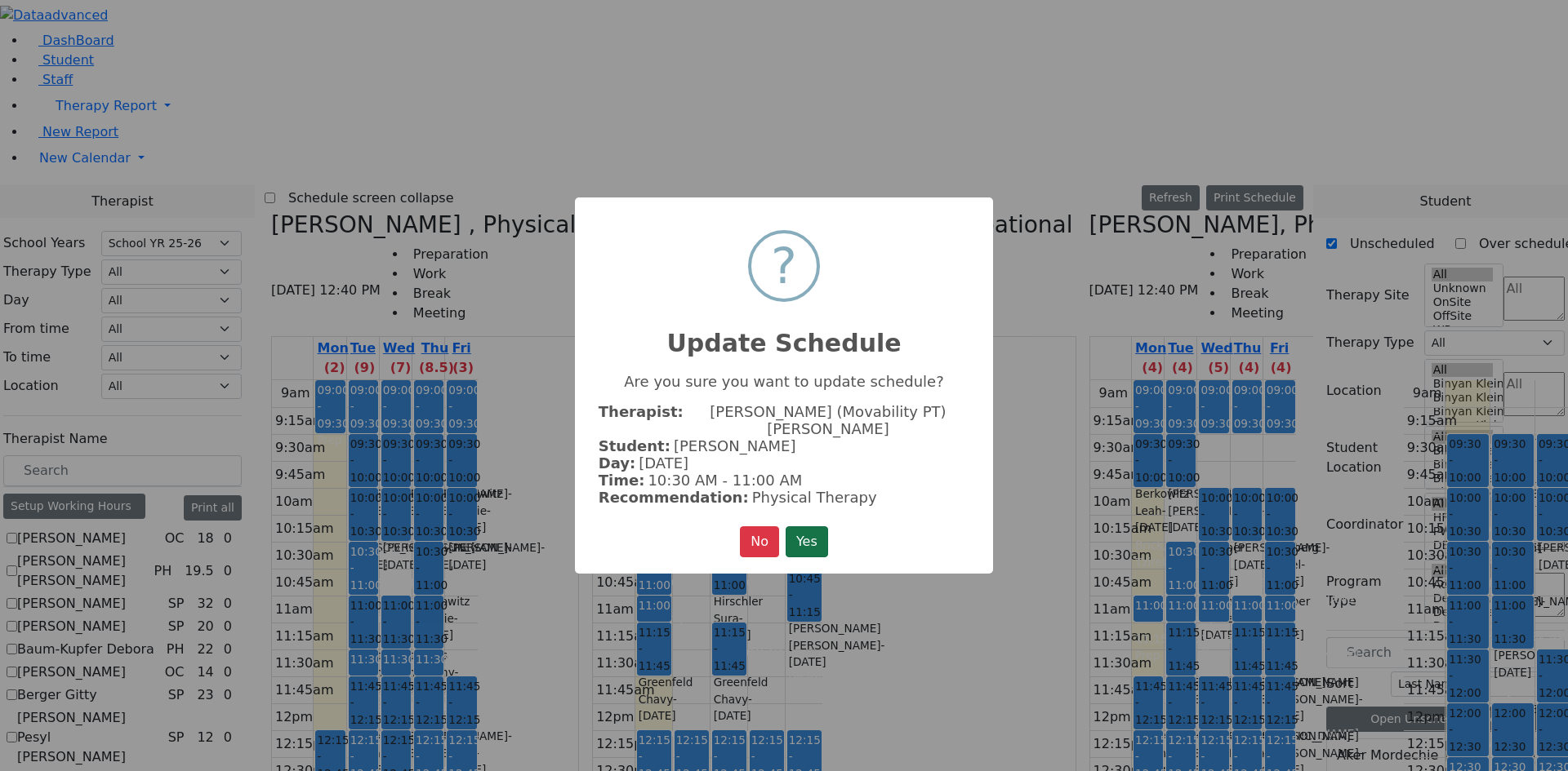
click at [805, 527] on button "Yes" at bounding box center [806, 542] width 43 height 31
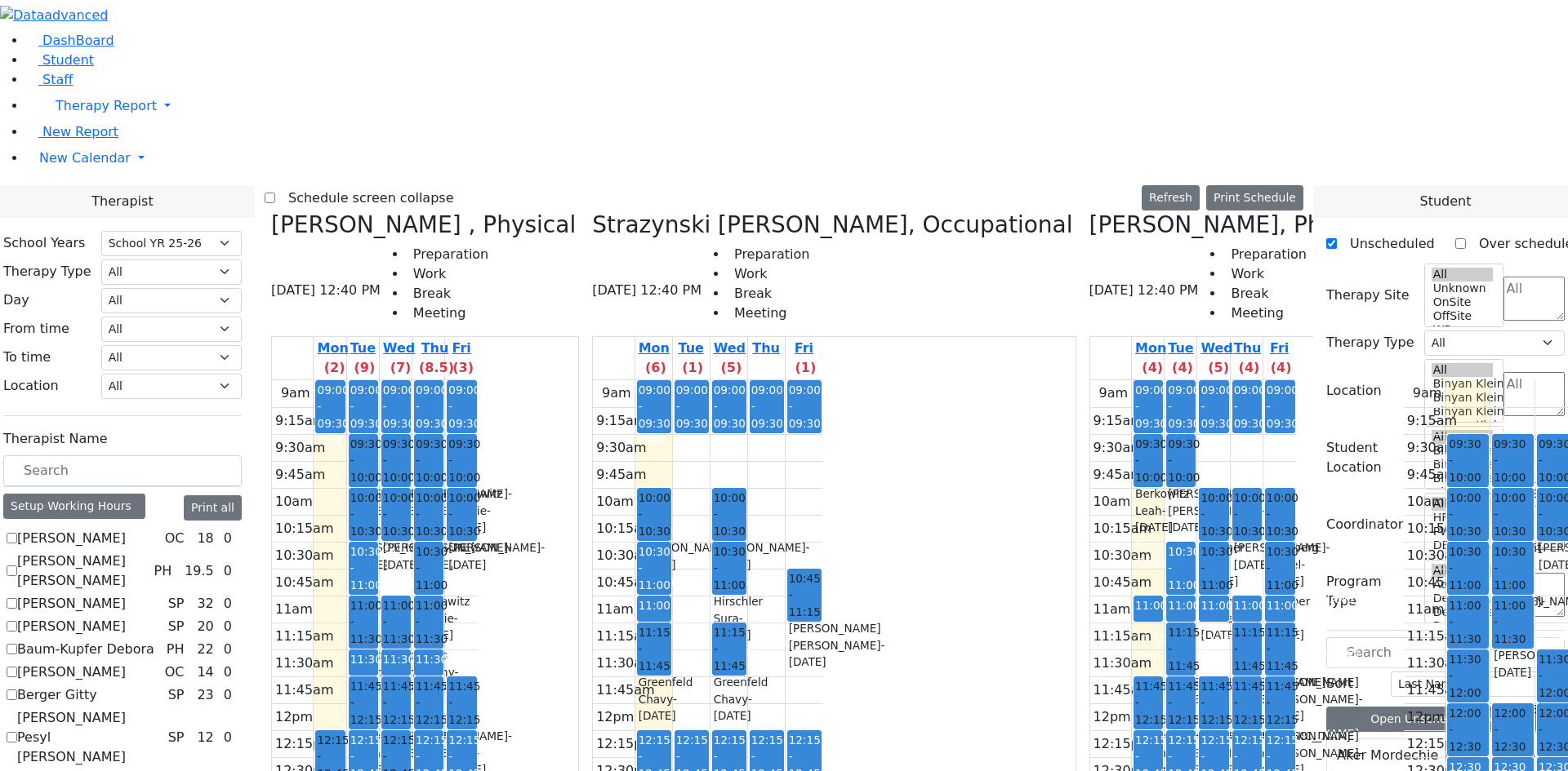
scroll to position [4980, 0]
drag, startPoint x: 1394, startPoint y: 567, endPoint x: 1309, endPoint y: 321, distance: 260.3
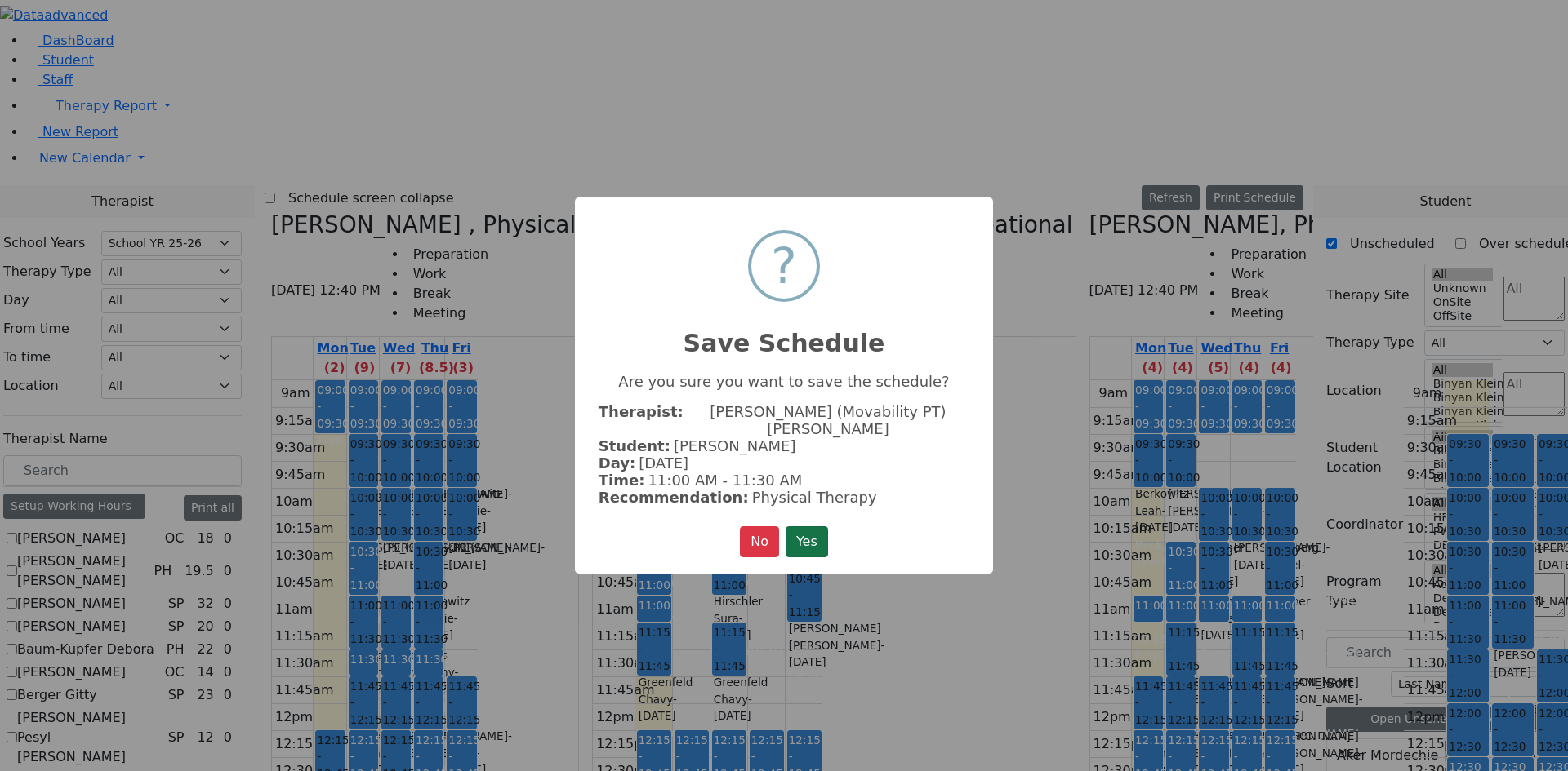
click at [807, 527] on button "Yes" at bounding box center [806, 542] width 43 height 31
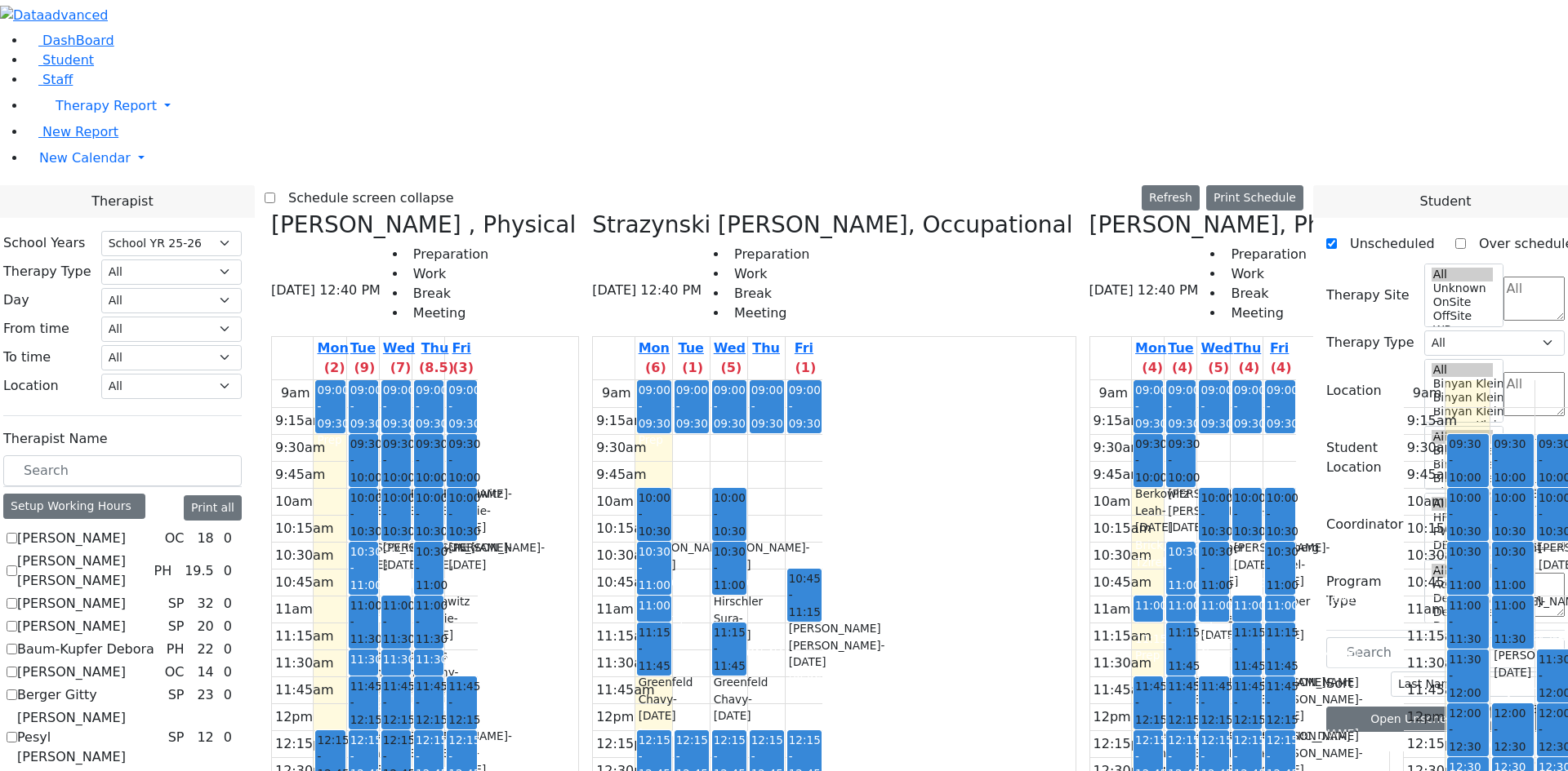
scroll to position [0, 0]
click at [1403, 211] on icon at bounding box center [1403, 224] width 0 height 27
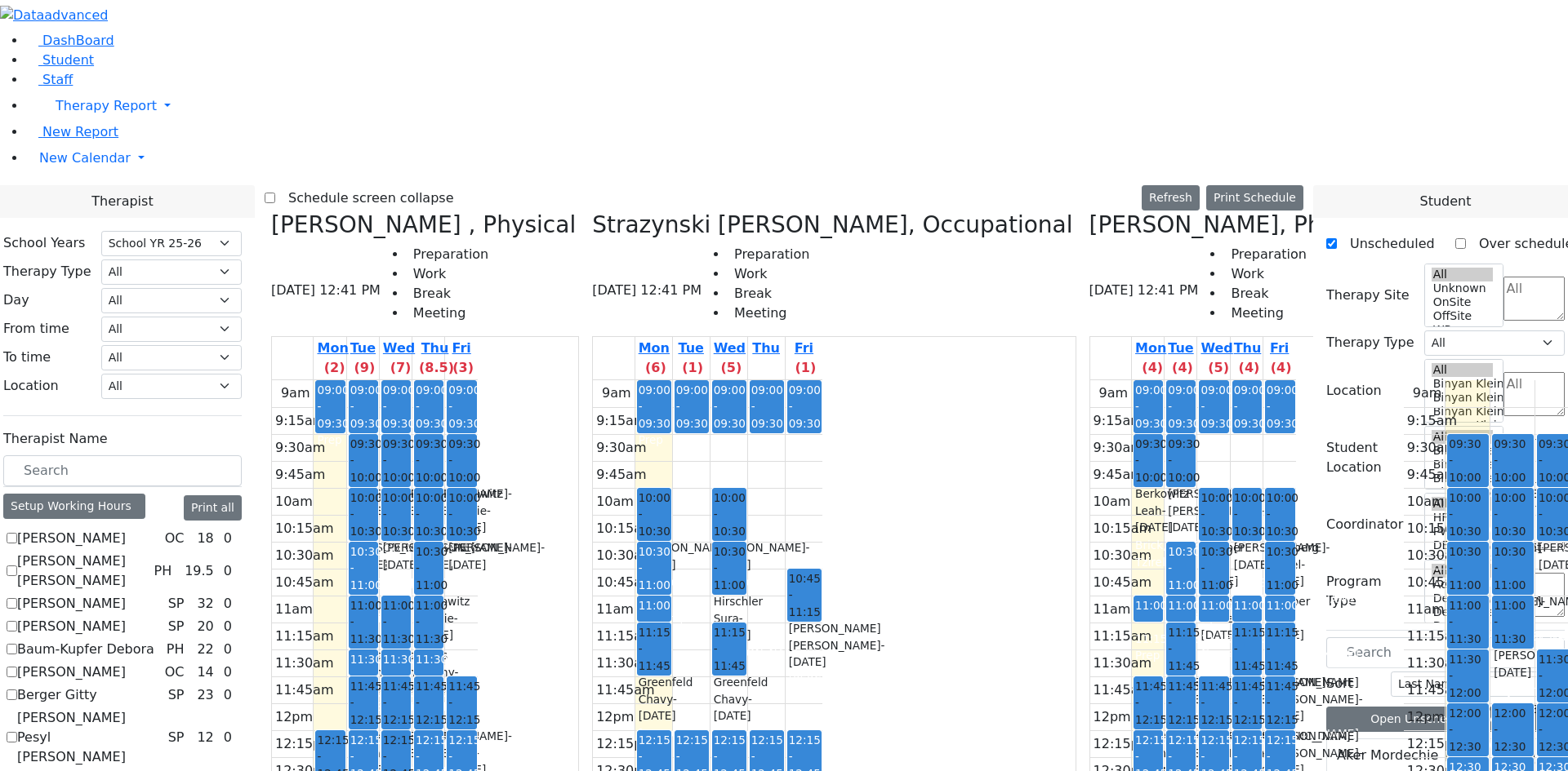
checkbox input "false"
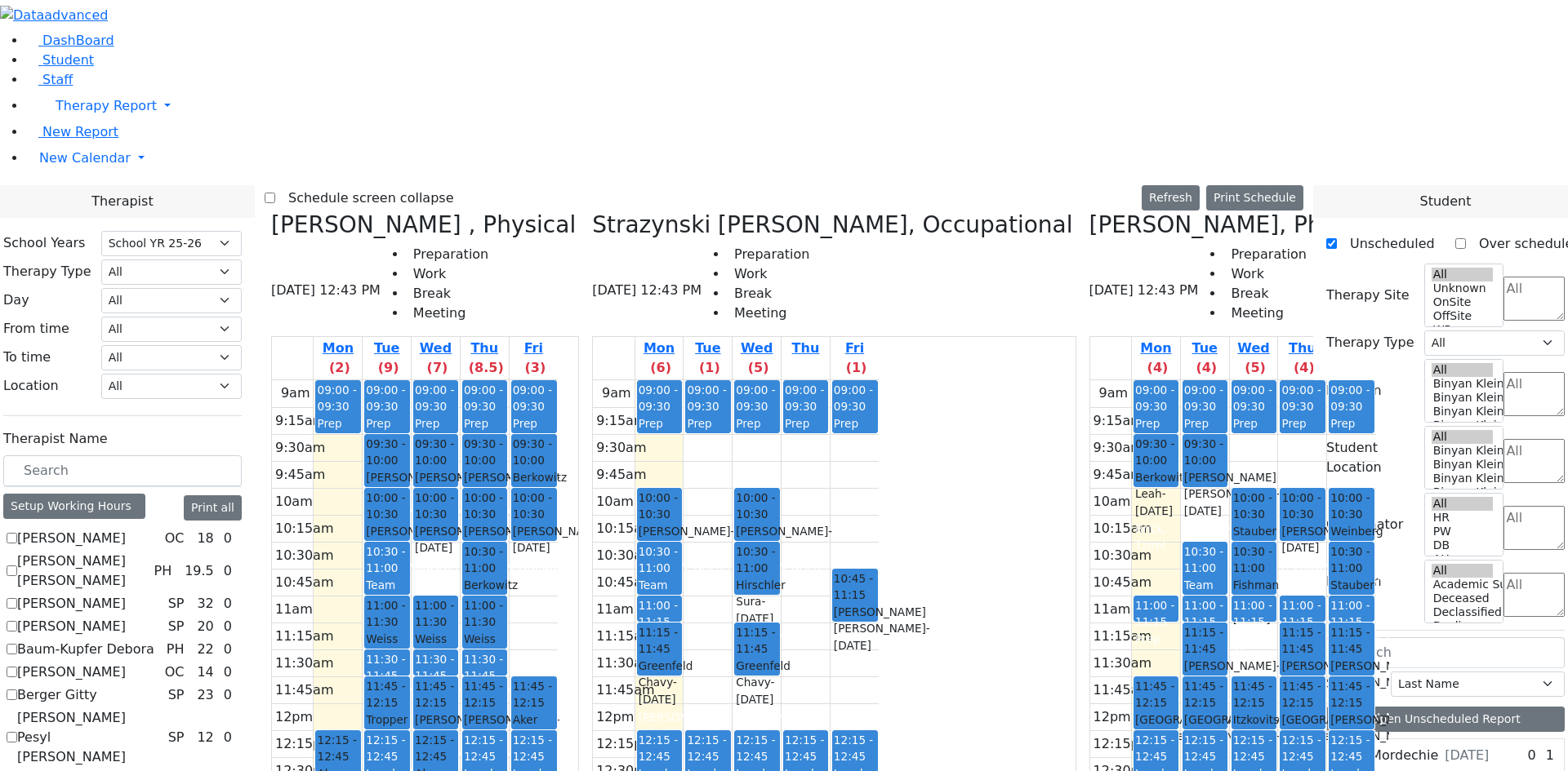
scroll to position [5286, 0]
drag, startPoint x: 1399, startPoint y: 426, endPoint x: 707, endPoint y: 360, distance: 695.1
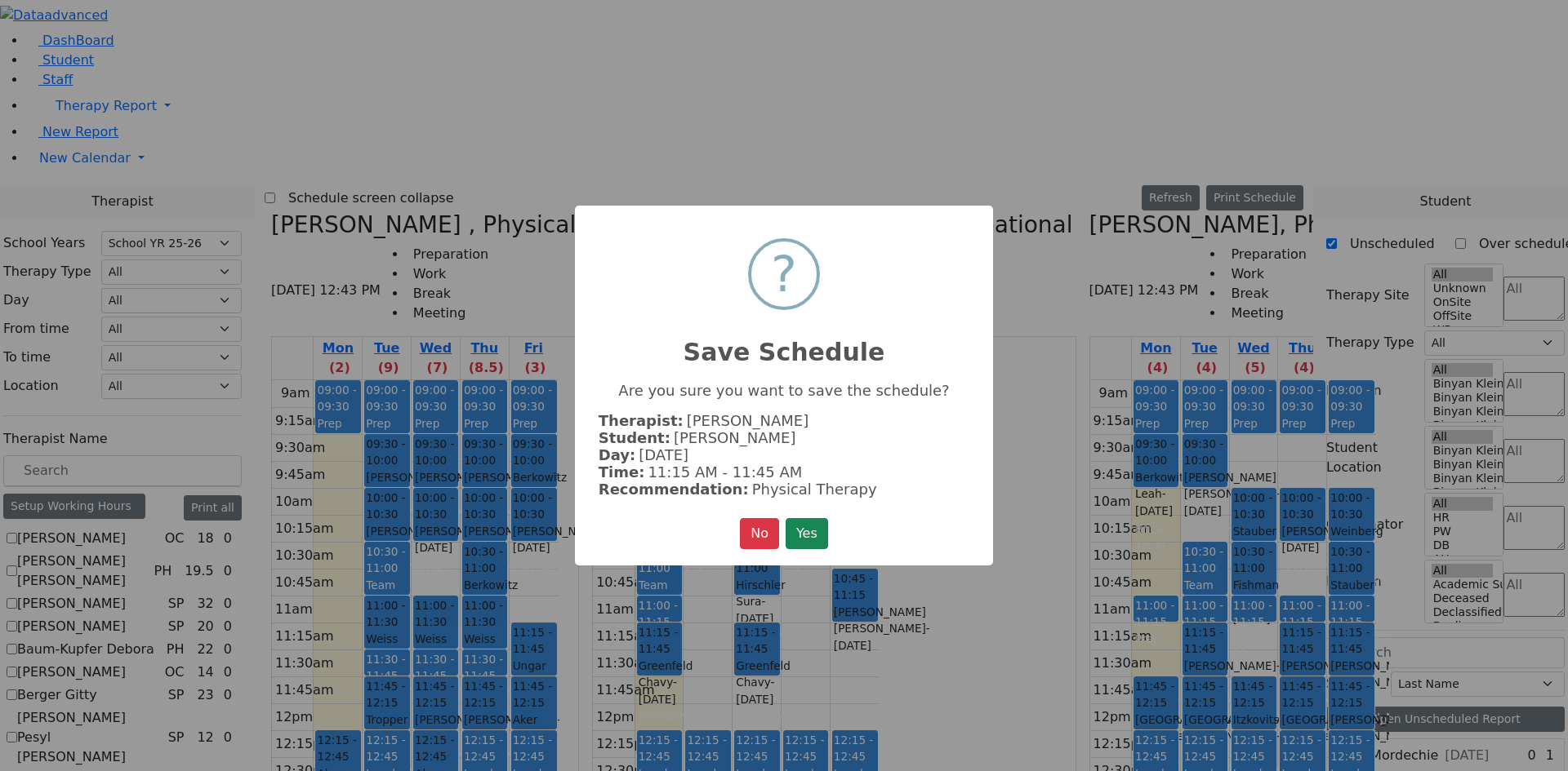
drag, startPoint x: 802, startPoint y: 527, endPoint x: 731, endPoint y: 442, distance: 110.8
click at [800, 523] on button "Yes" at bounding box center [806, 533] width 43 height 31
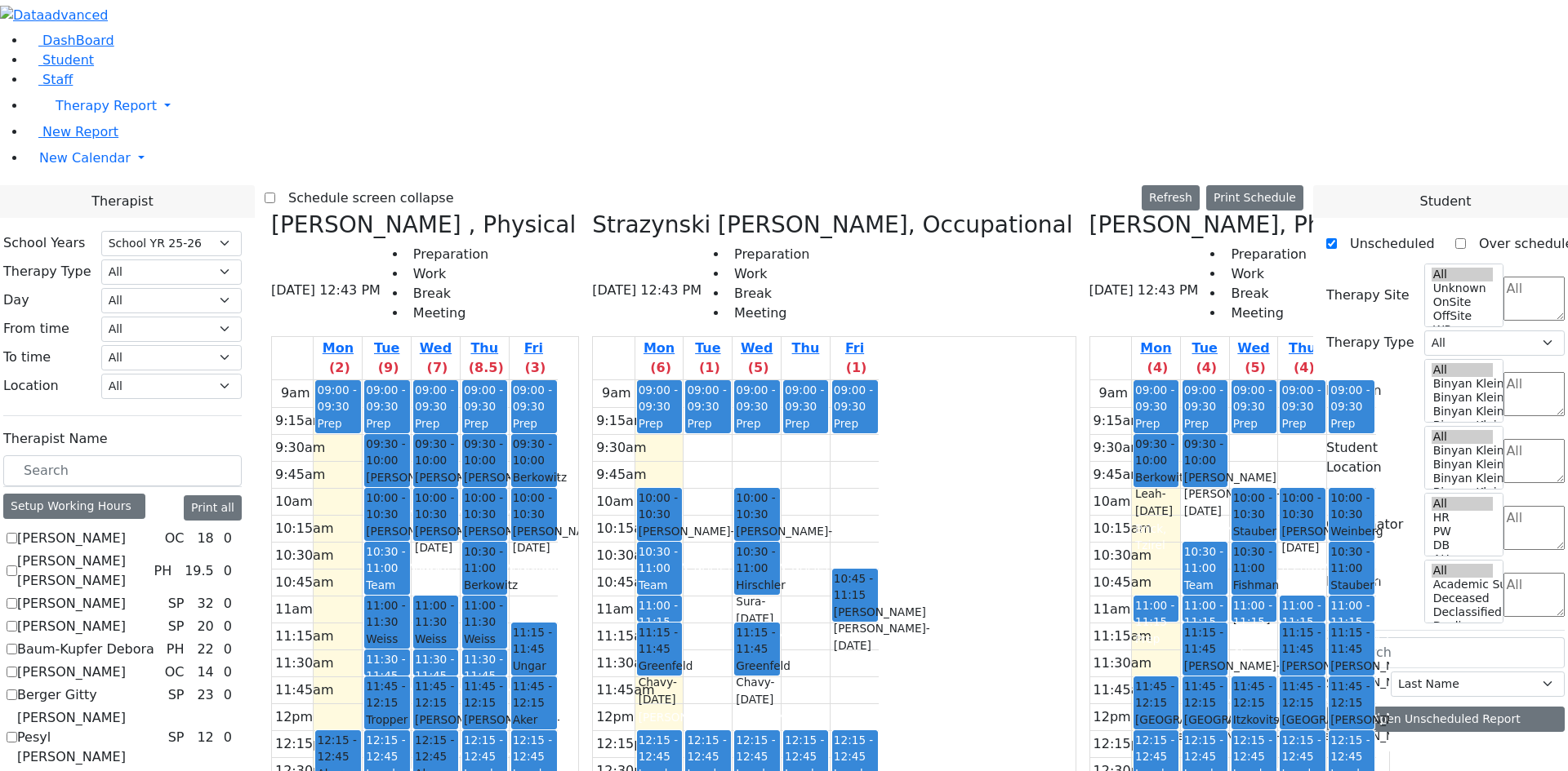
scroll to position [0, 0]
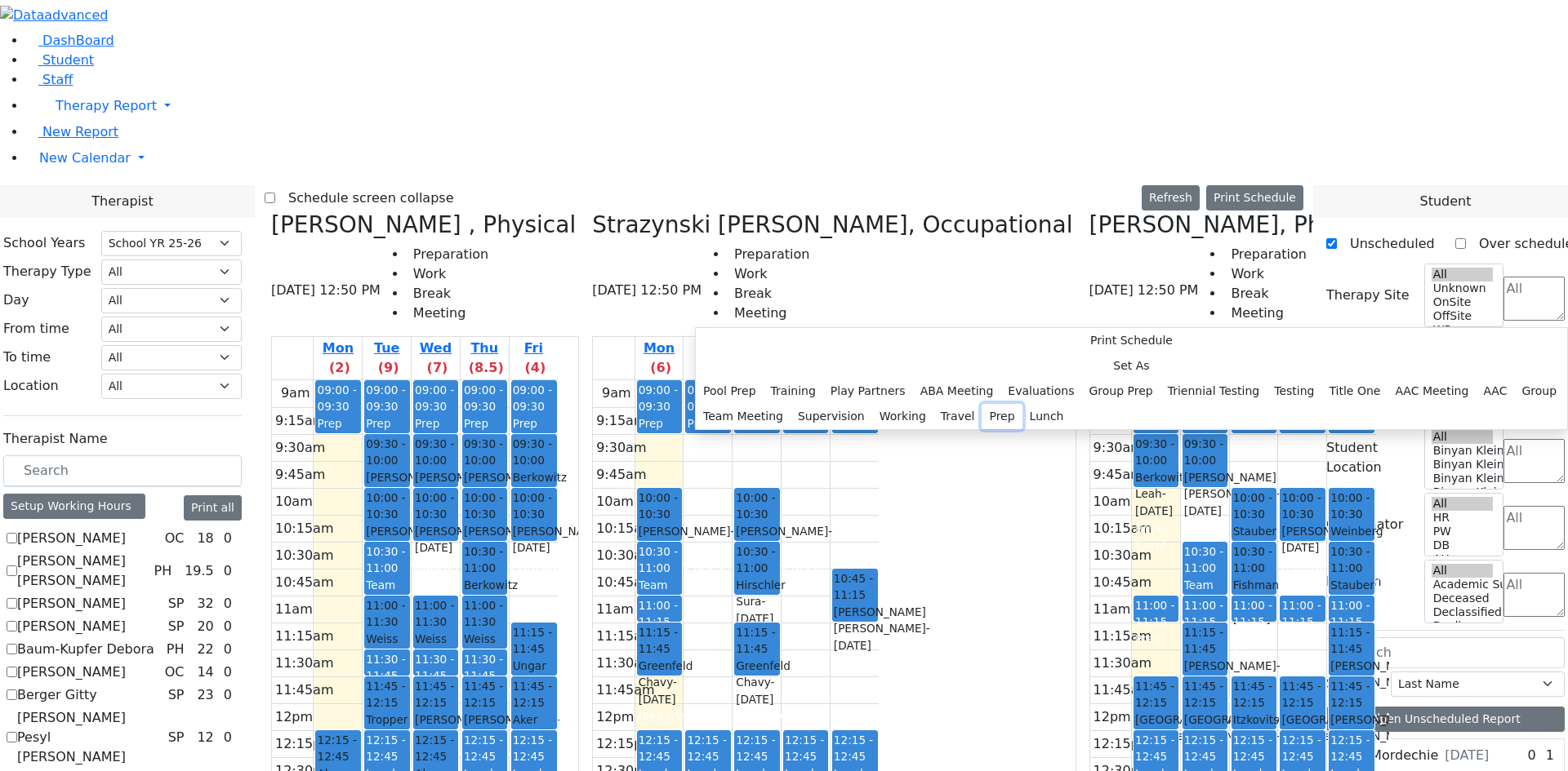
click at [981, 429] on button "Prep" at bounding box center [1001, 416] width 40 height 25
click at [558, 381] on div "9am 9:15am 9:30am 9:45am 10am 10:15am 10:30am 10:45am 11am 11:15am 11:30am 11:4…" at bounding box center [414, 703] width 286 height 646
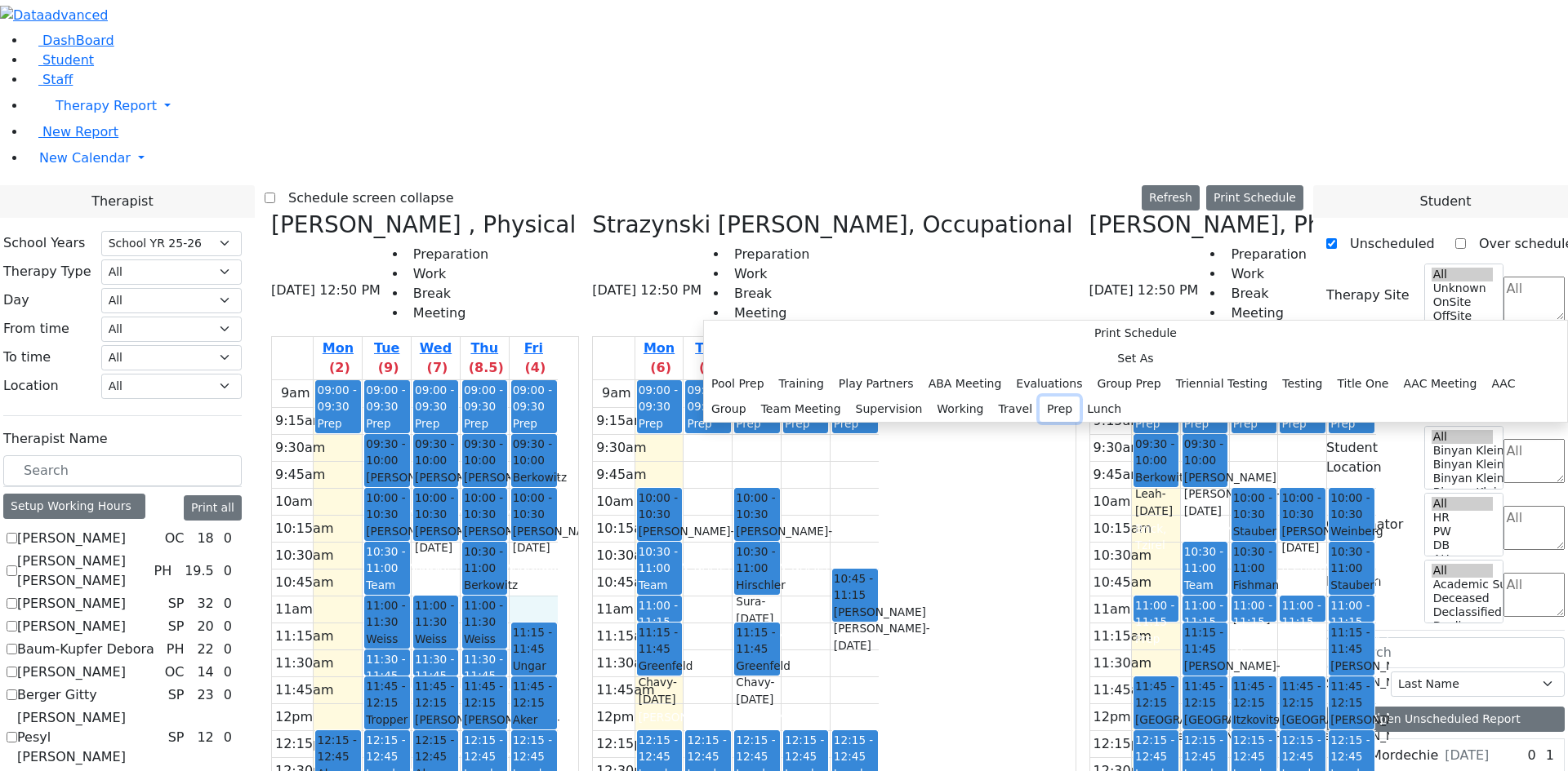
click at [1039, 422] on button "Prep" at bounding box center [1059, 408] width 40 height 25
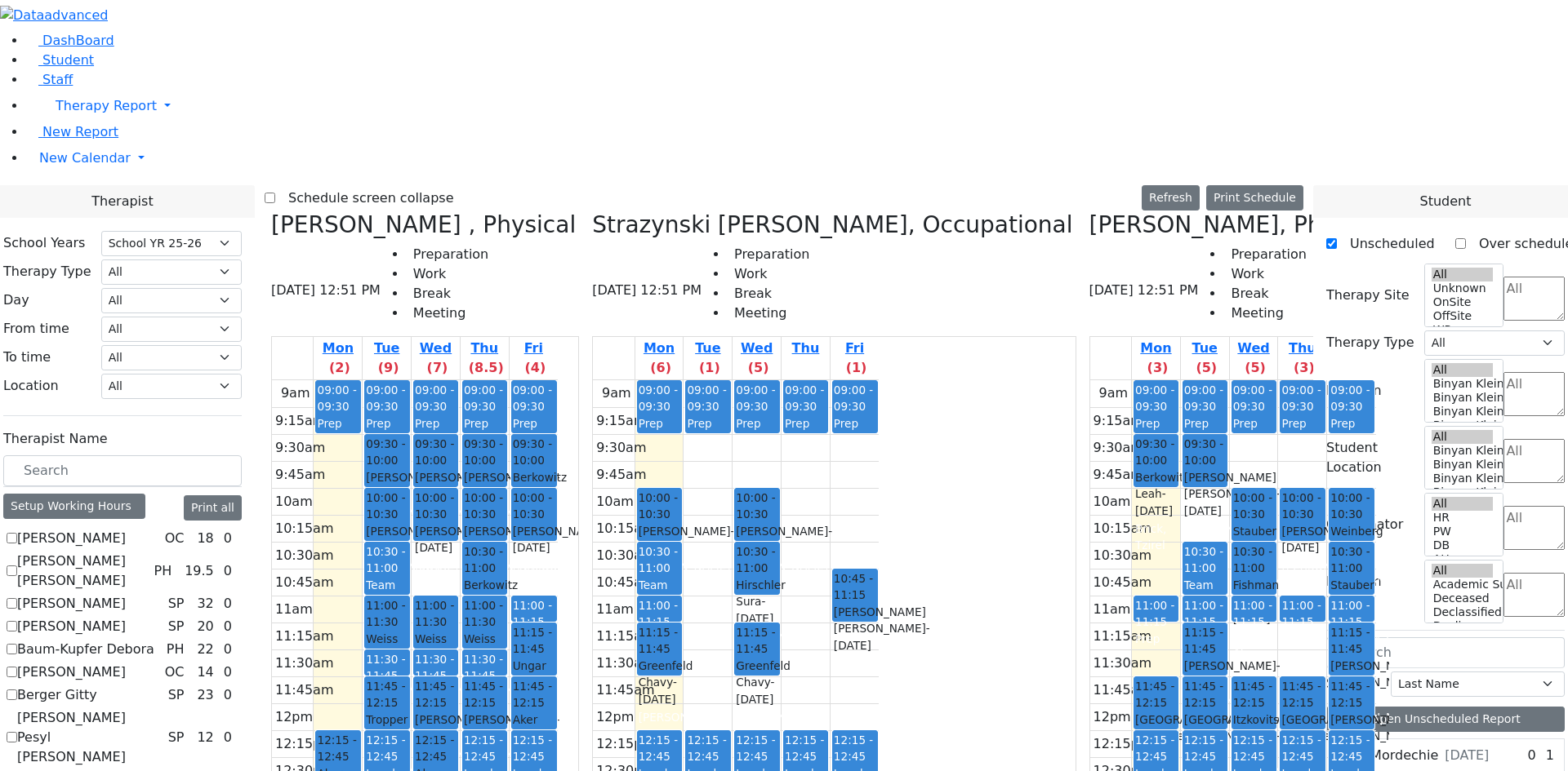
drag, startPoint x: 629, startPoint y: 635, endPoint x: 589, endPoint y: 675, distance: 56.6
click at [558, 681] on tr "09:00 - 09:30 Prep 12:15 - 12:45 Aker Mordechie - 02/14/2021 Reiss, Adeena 01:1…" at bounding box center [414, 703] width 286 height 646
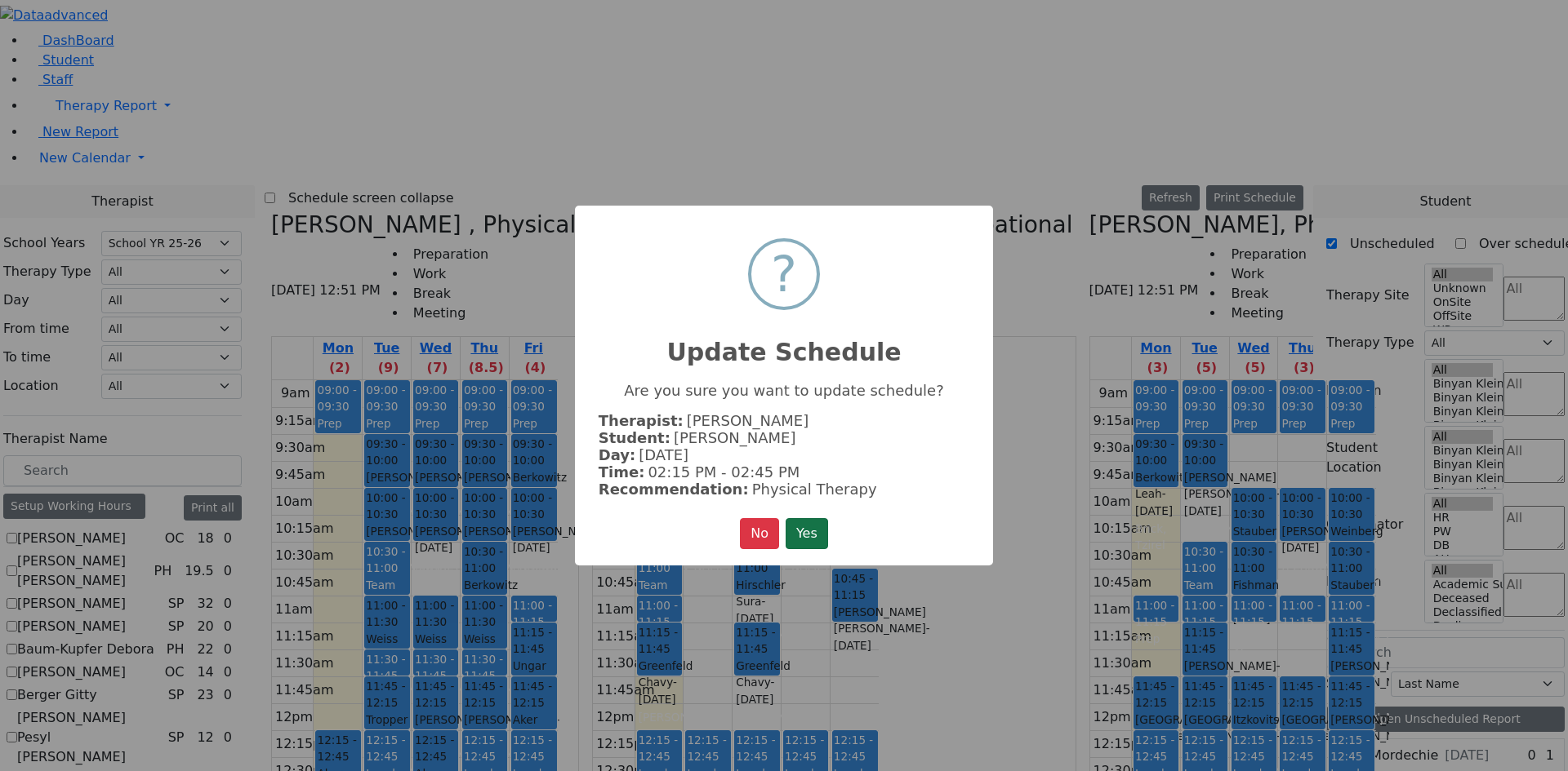
click at [797, 536] on button "Yes" at bounding box center [806, 533] width 43 height 31
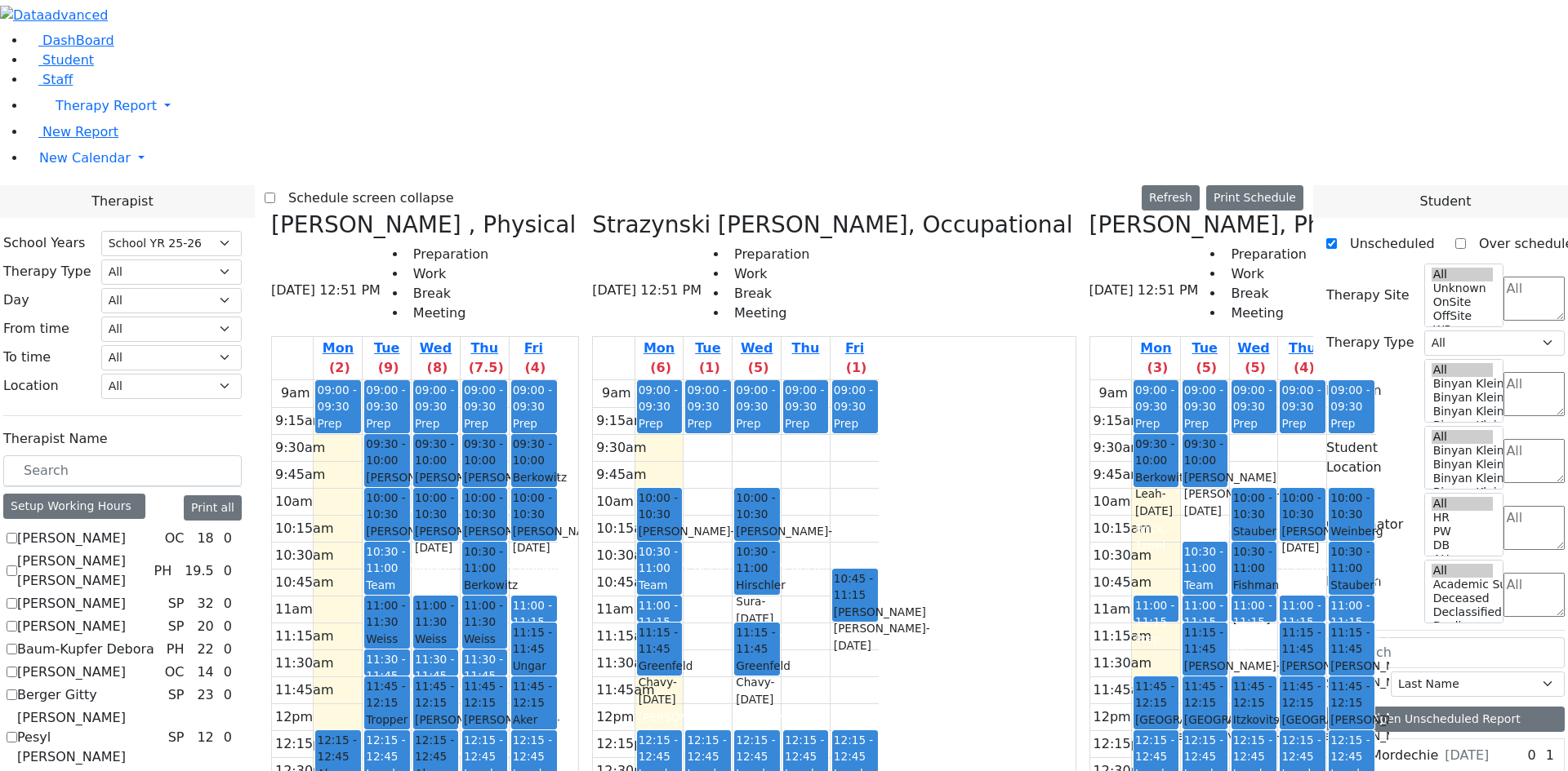
scroll to position [5251, 0]
drag, startPoint x: 1409, startPoint y: 459, endPoint x: 648, endPoint y: 594, distance: 772.9
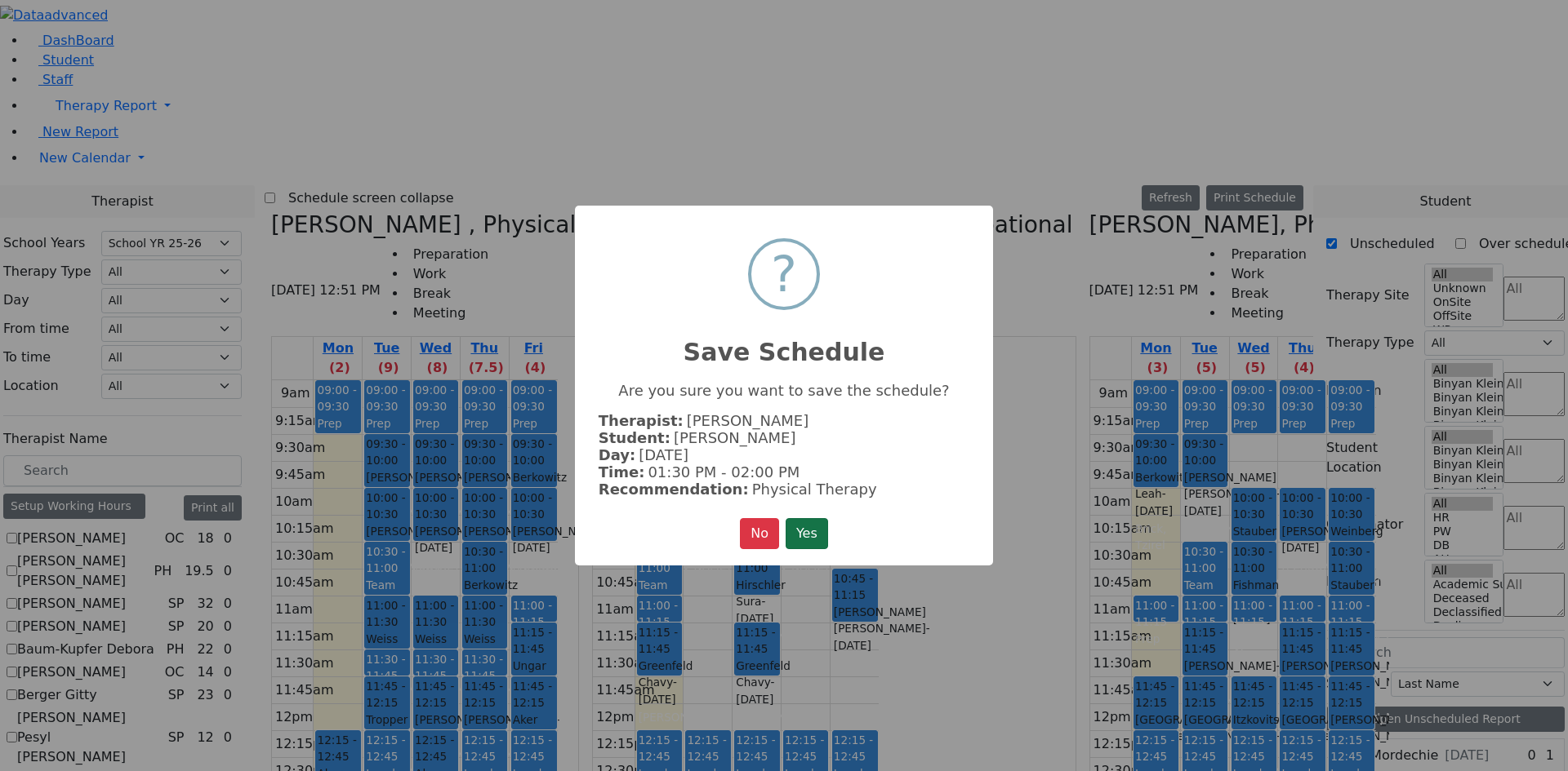
click at [805, 529] on button "Yes" at bounding box center [806, 533] width 43 height 31
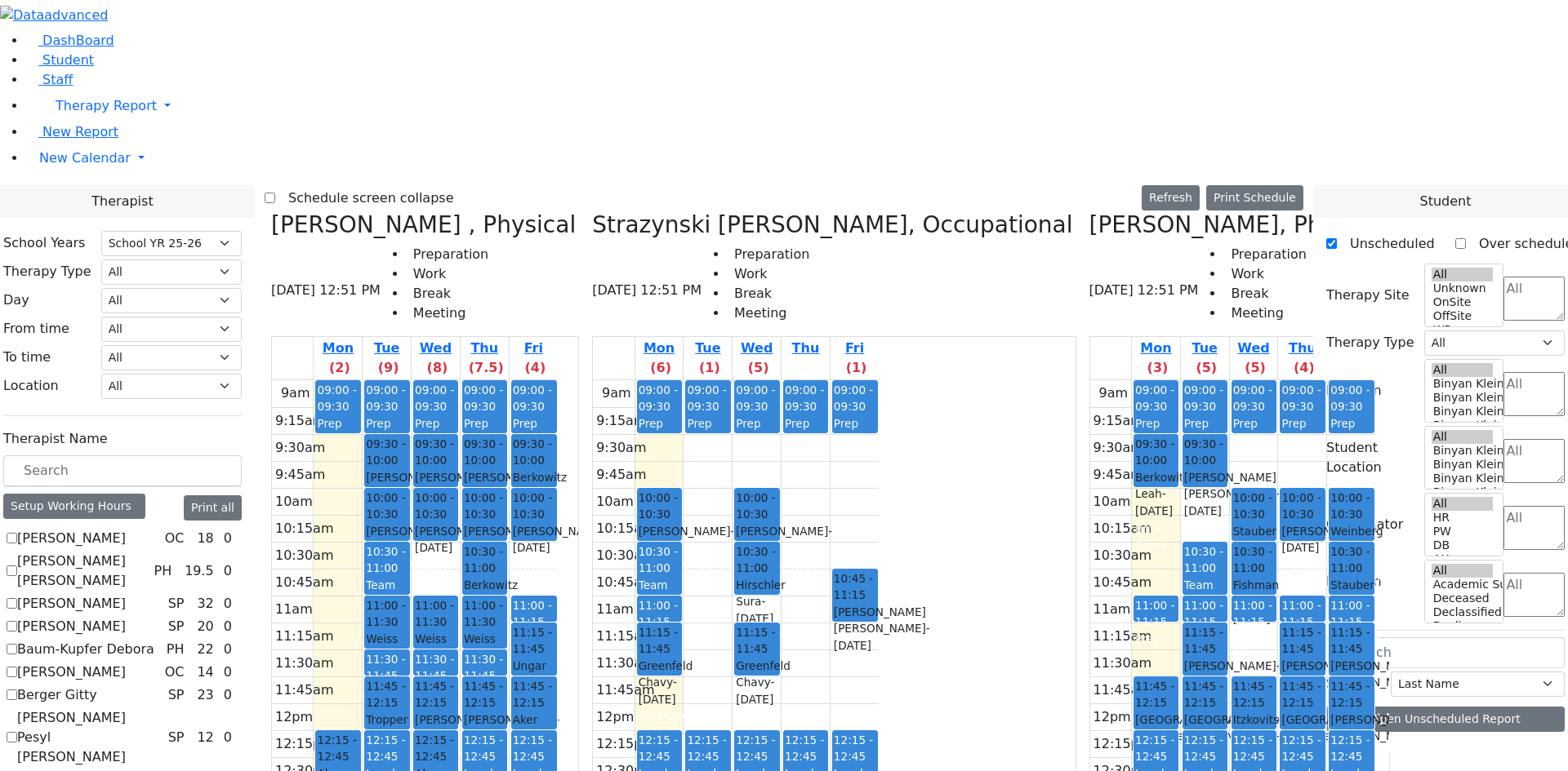
scroll to position [0, 0]
click at [726, 211] on div "Reiss Adeena , Physical 08/18/2025 12:52 PM Preparation Work Break Meeting Mon …" at bounding box center [784, 613] width 1038 height 803
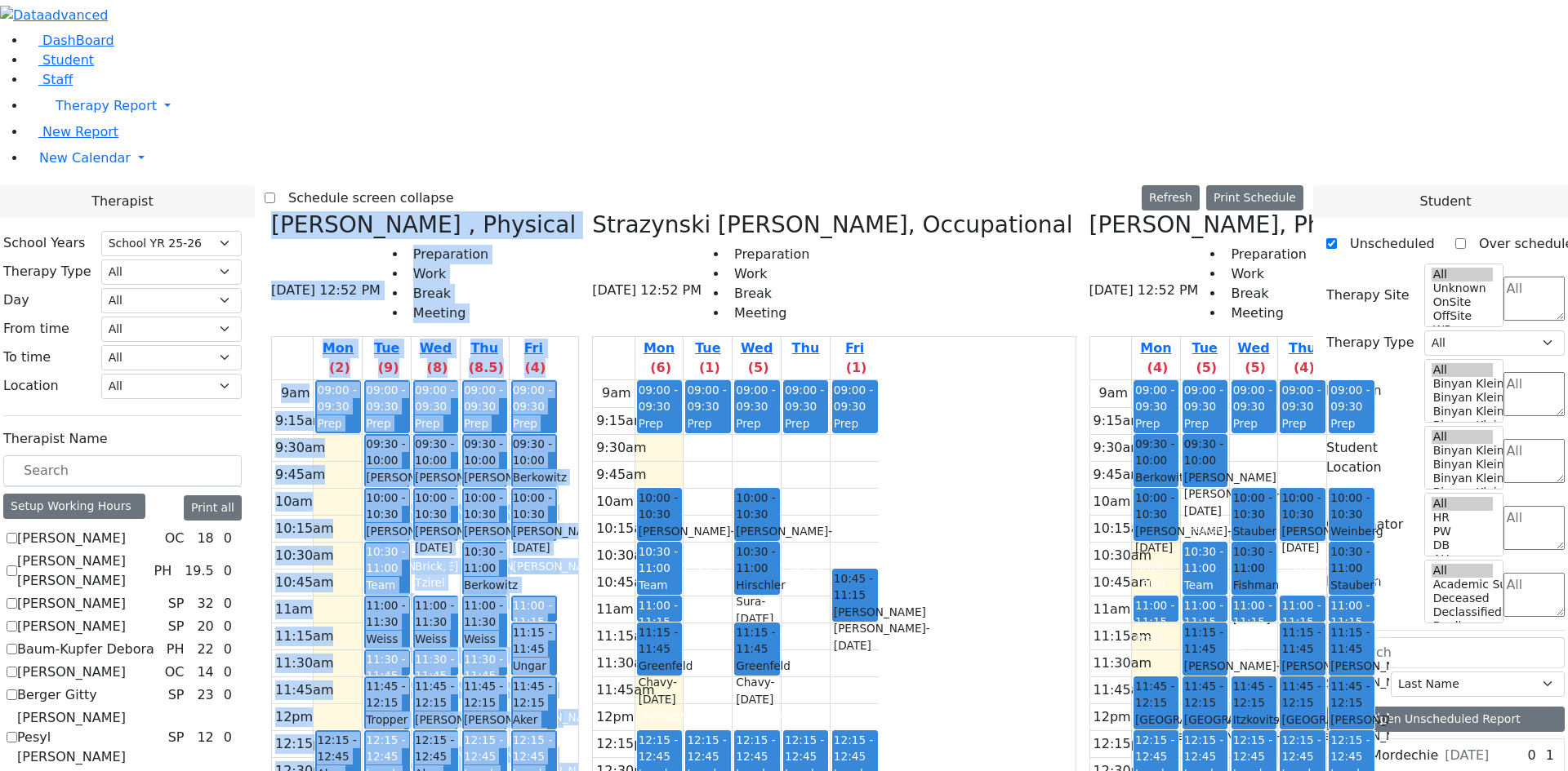
click at [592, 211] on icon at bounding box center [592, 224] width 0 height 27
select select "2"
checkbox input "false"
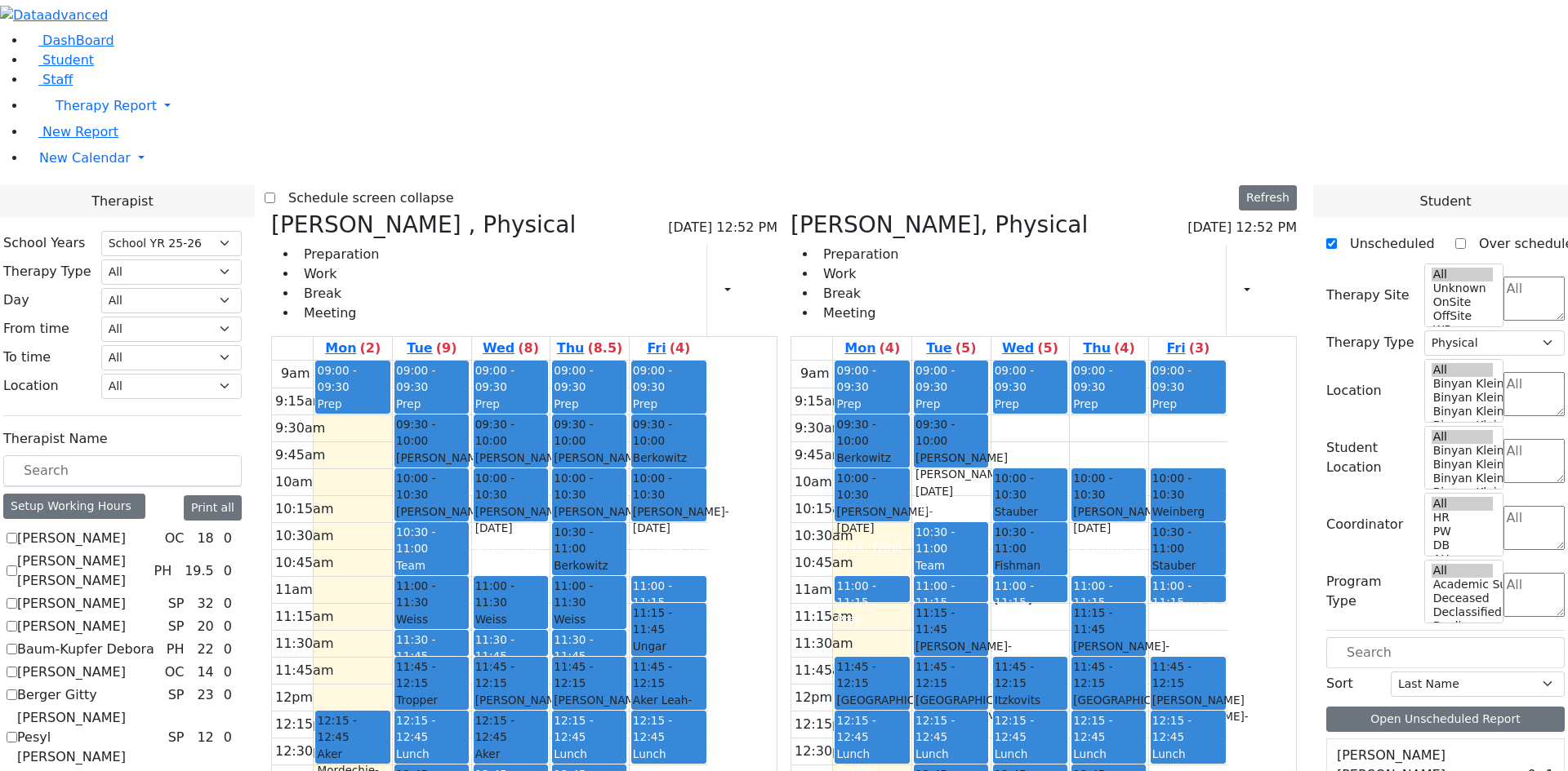
click at [790, 211] on icon at bounding box center [790, 224] width 0 height 27
checkbox input "false"
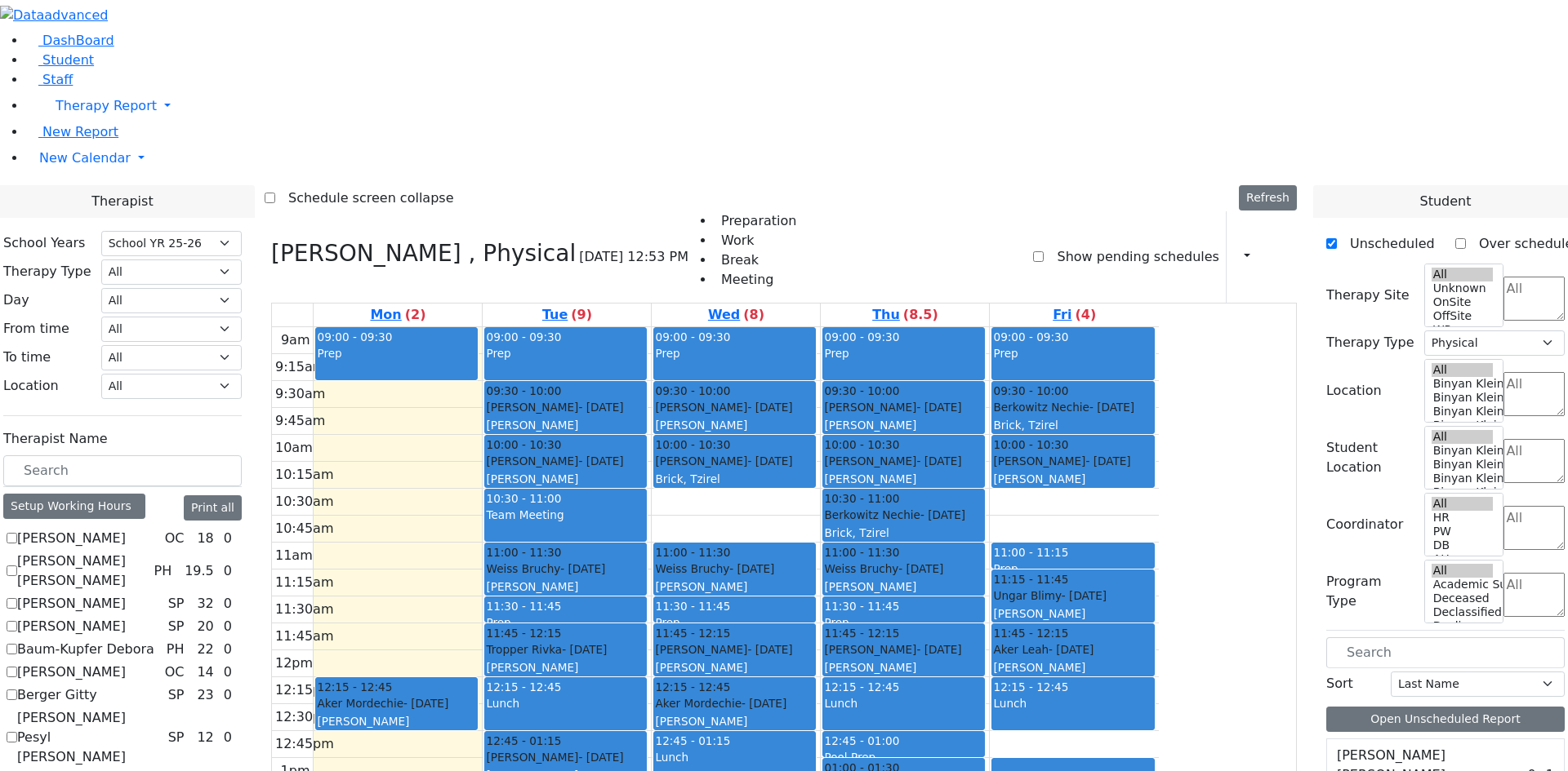
click at [446, 240] on h3 "[PERSON_NAME] , Physical" at bounding box center [423, 254] width 305 height 28
click at [271, 240] on icon at bounding box center [271, 253] width 0 height 27
select select
checkbox input "false"
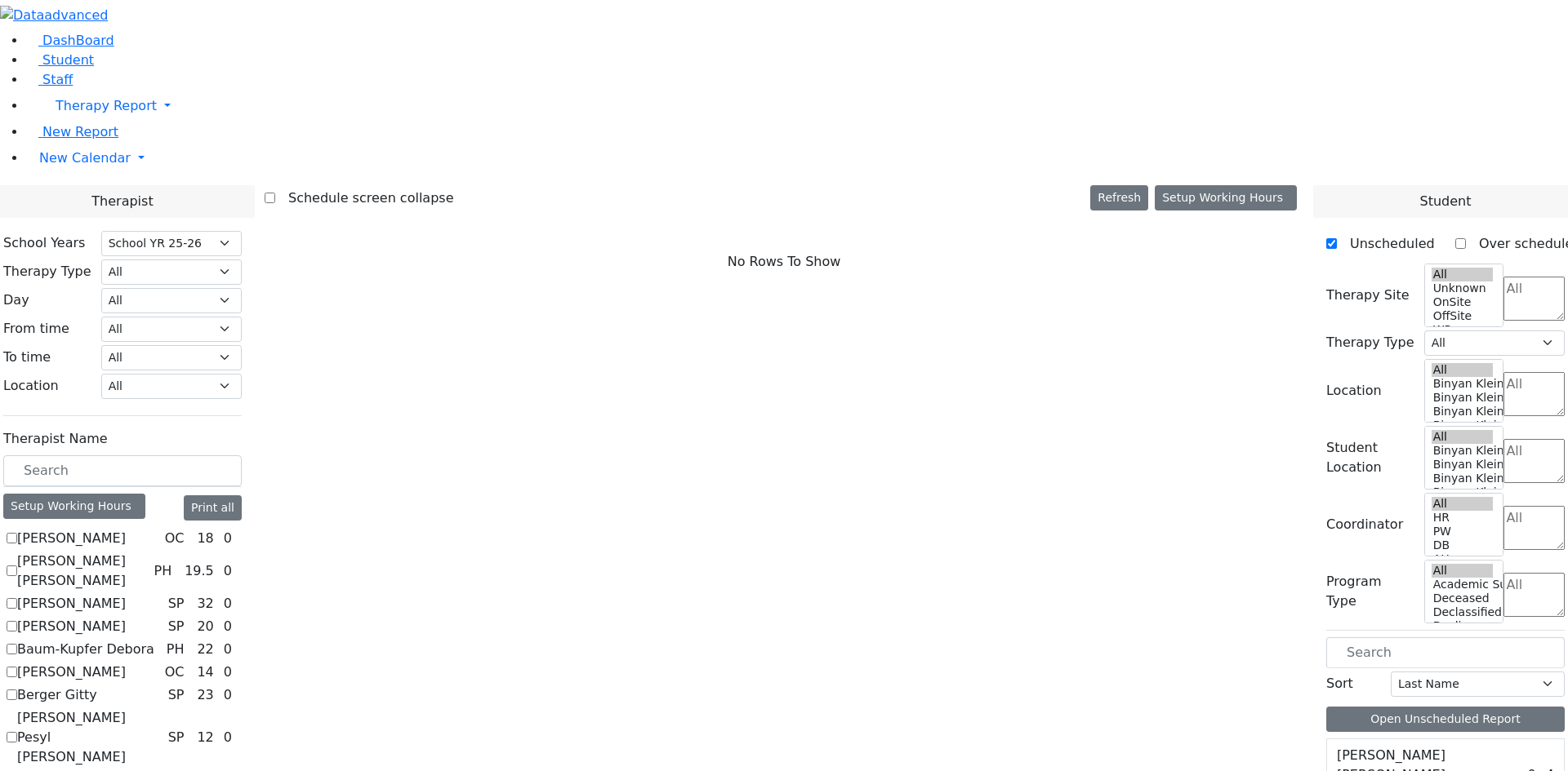
scroll to position [572, 0]
checkbox input "true"
select select "1"
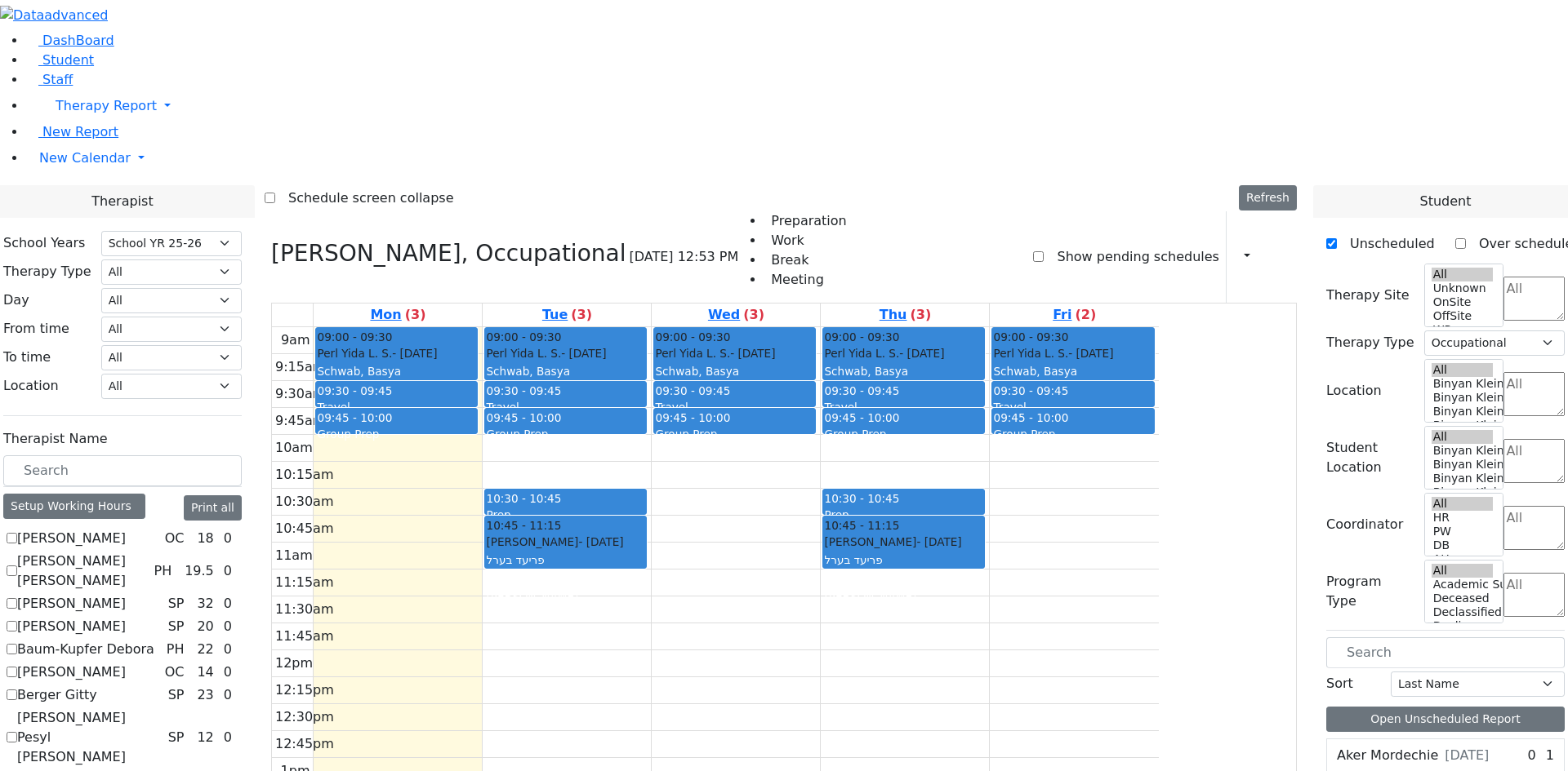
scroll to position [892, 0]
checkbox input "true"
select select
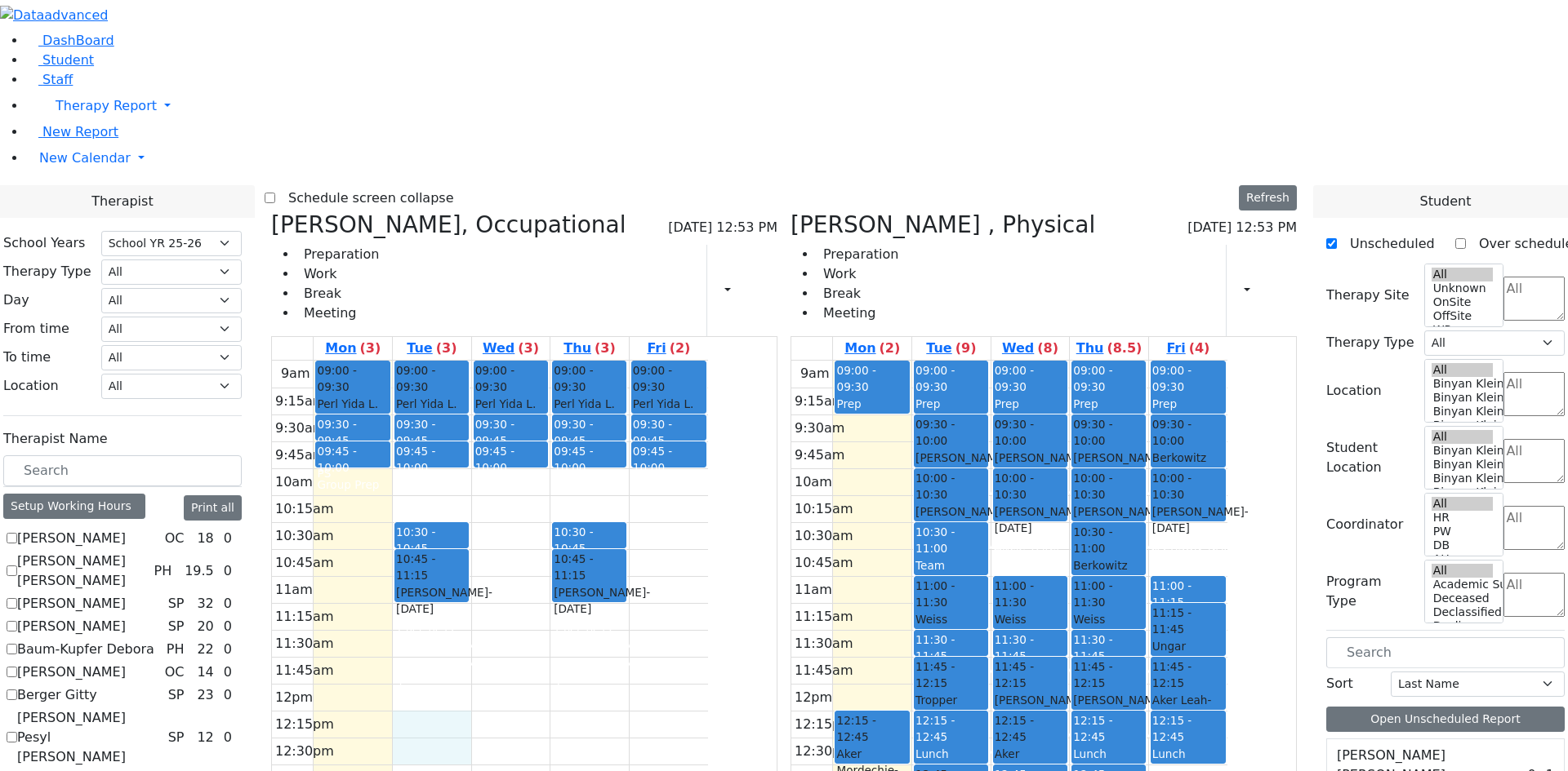
drag, startPoint x: 591, startPoint y: 484, endPoint x: 589, endPoint y: 507, distance: 23.1
click at [589, 507] on div "9am 9:15am 9:30am 9:45am 10am 10:15am 10:30am 10:45am 11am 11:15am 11:30am 11:4…" at bounding box center [490, 683] width 436 height 646
drag, startPoint x: 1381, startPoint y: 451, endPoint x: 1459, endPoint y: 450, distance: 78.0
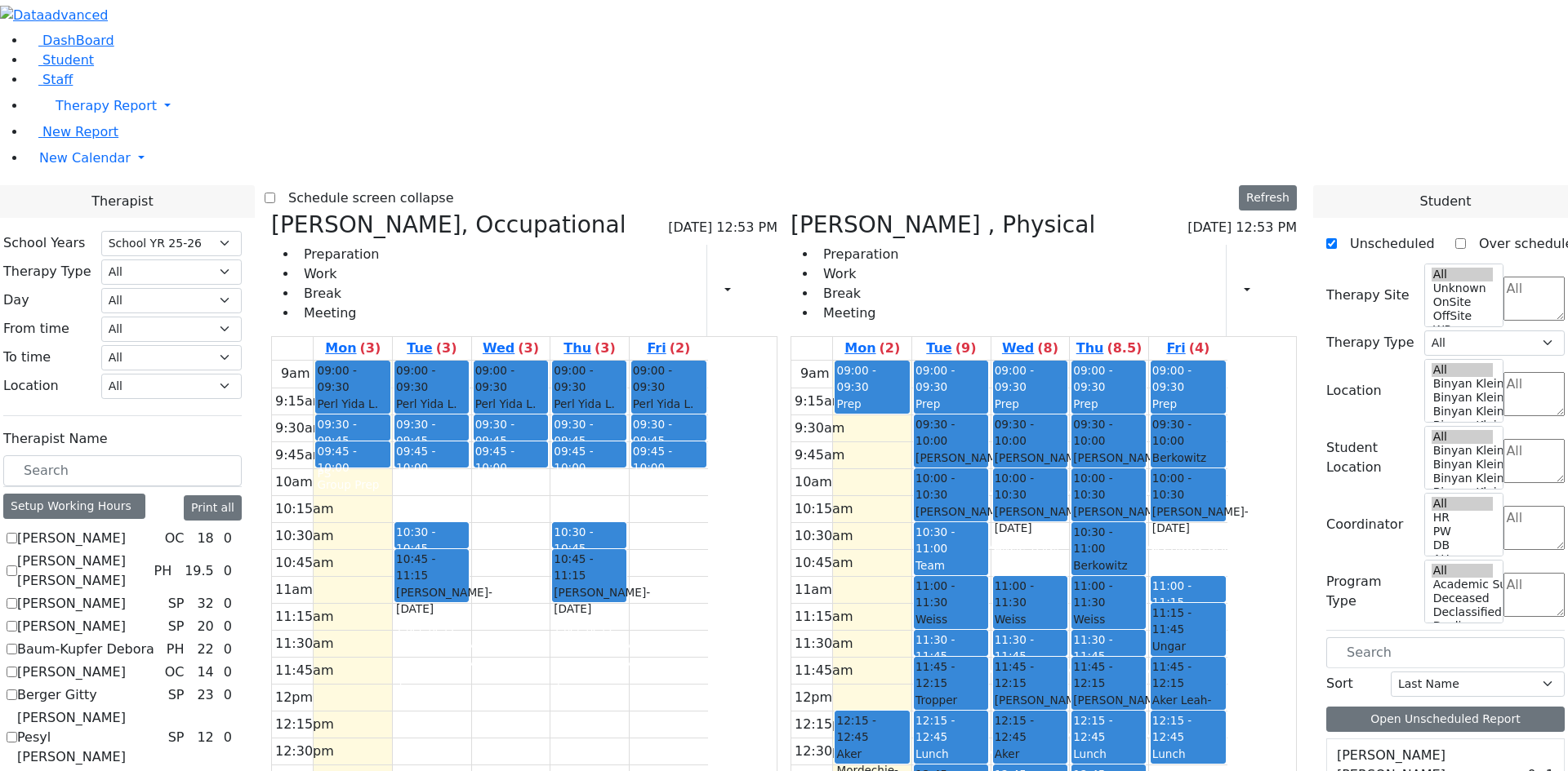
scroll to position [1055, 0]
checkbox input "true"
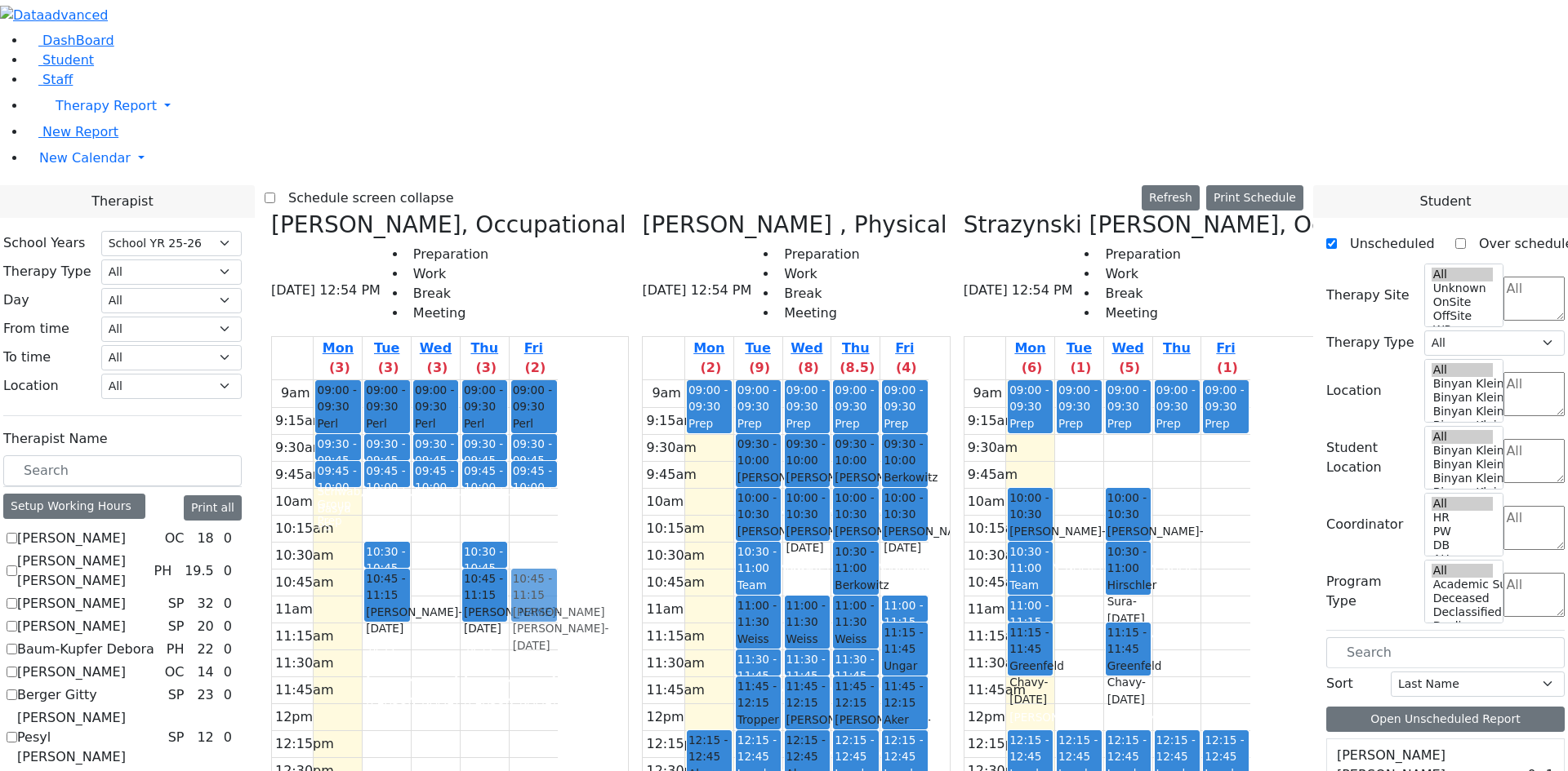
drag, startPoint x: 1294, startPoint y: 301, endPoint x: 703, endPoint y: 298, distance: 591.0
click at [703, 298] on div "Leiner Chana L., Occupational 08/18/2025 12:54 PM Preparation Work Break Meetin…" at bounding box center [784, 620] width 1038 height 817
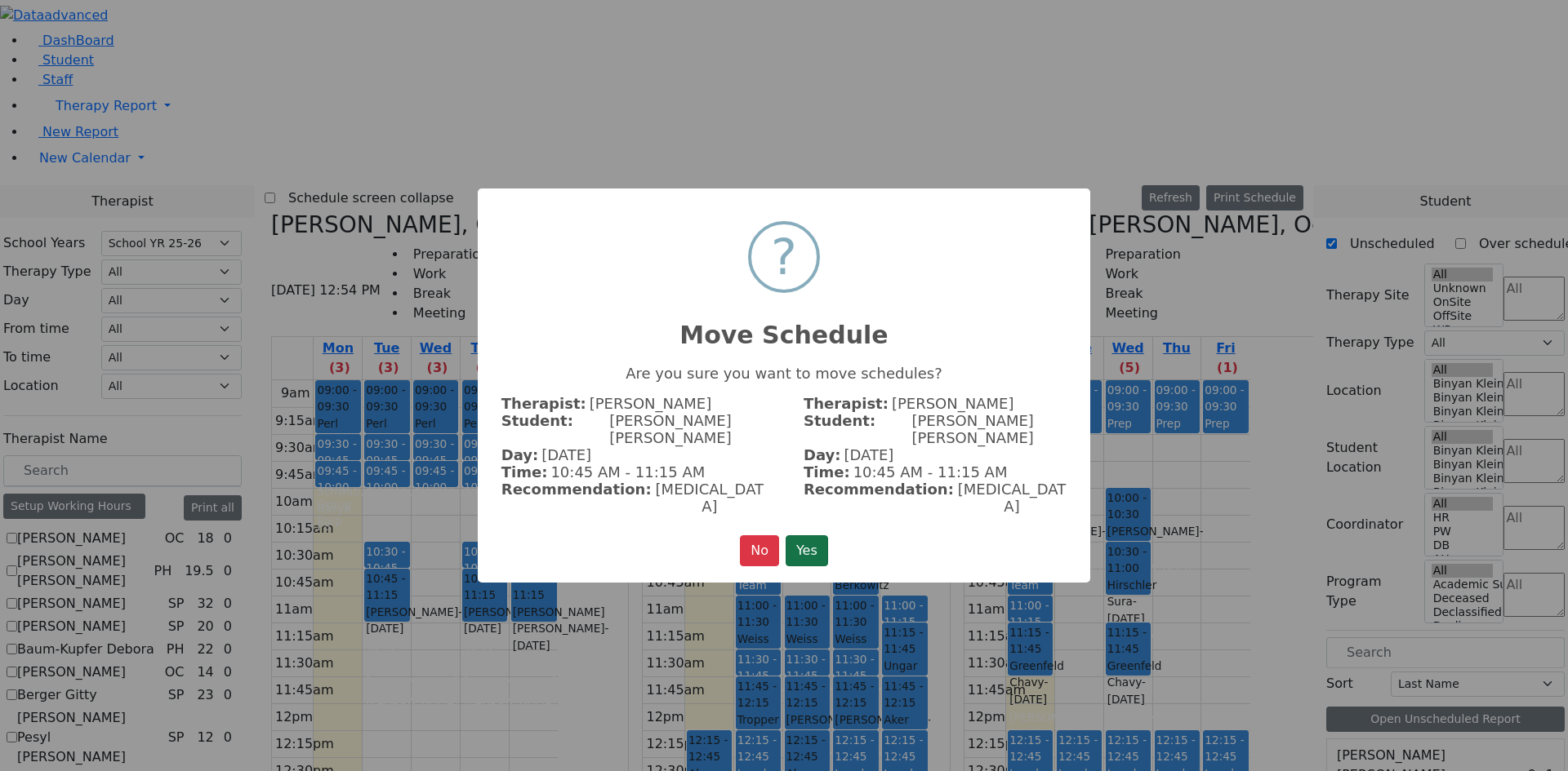
click at [817, 536] on button "Yes" at bounding box center [806, 551] width 43 height 31
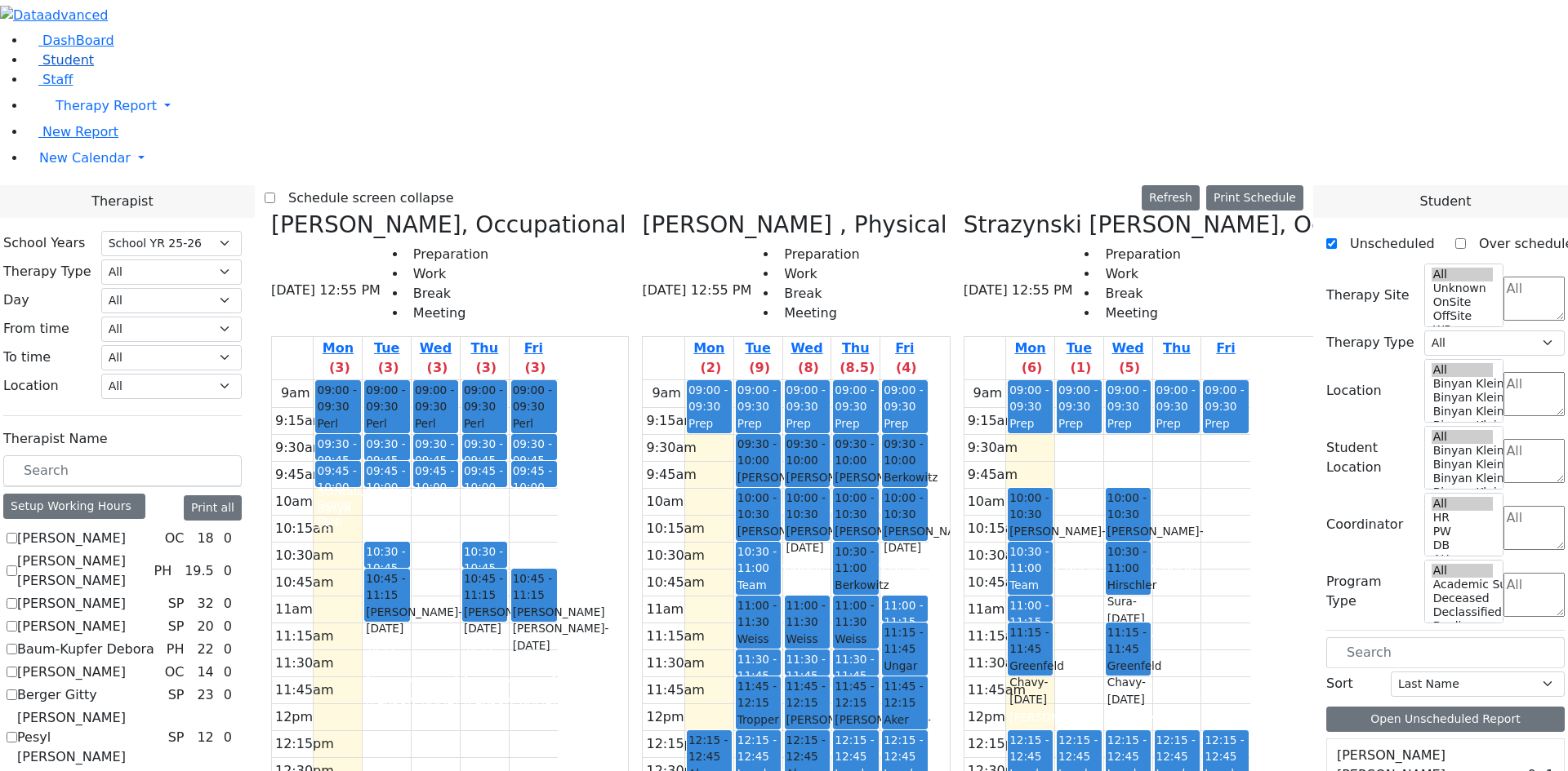
click at [89, 68] on link "Student" at bounding box center [60, 60] width 68 height 16
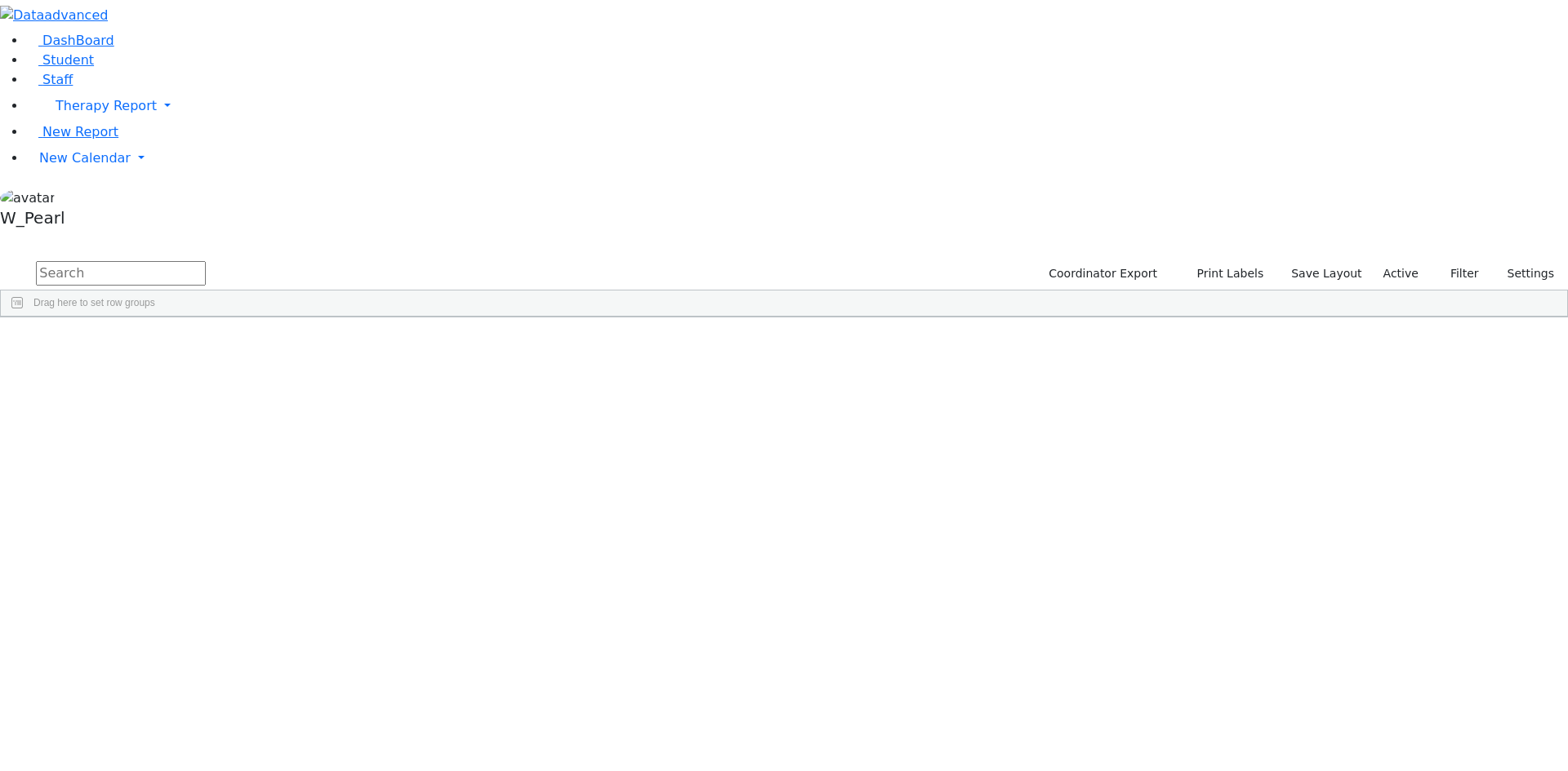
click at [206, 261] on input "text" at bounding box center [121, 273] width 169 height 25
click at [208, 344] on div "[PERSON_NAME]" at bounding box center [156, 355] width 103 height 23
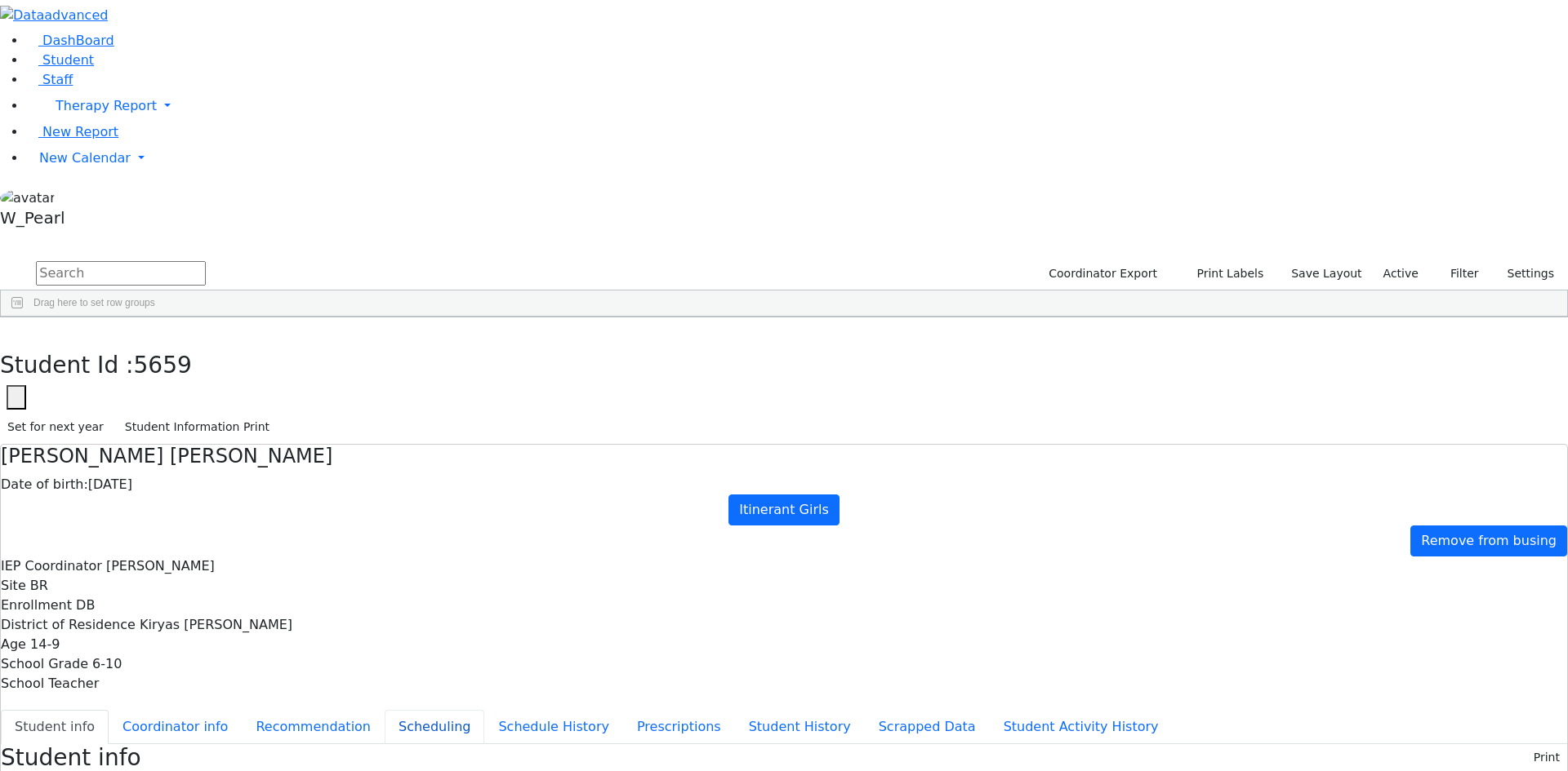
click at [385, 710] on button "Scheduling" at bounding box center [434, 727] width 100 height 34
click at [24, 318] on button "button" at bounding box center [12, 335] width 24 height 34
click at [59, 114] on span "New Calendar" at bounding box center [107, 106] width 102 height 16
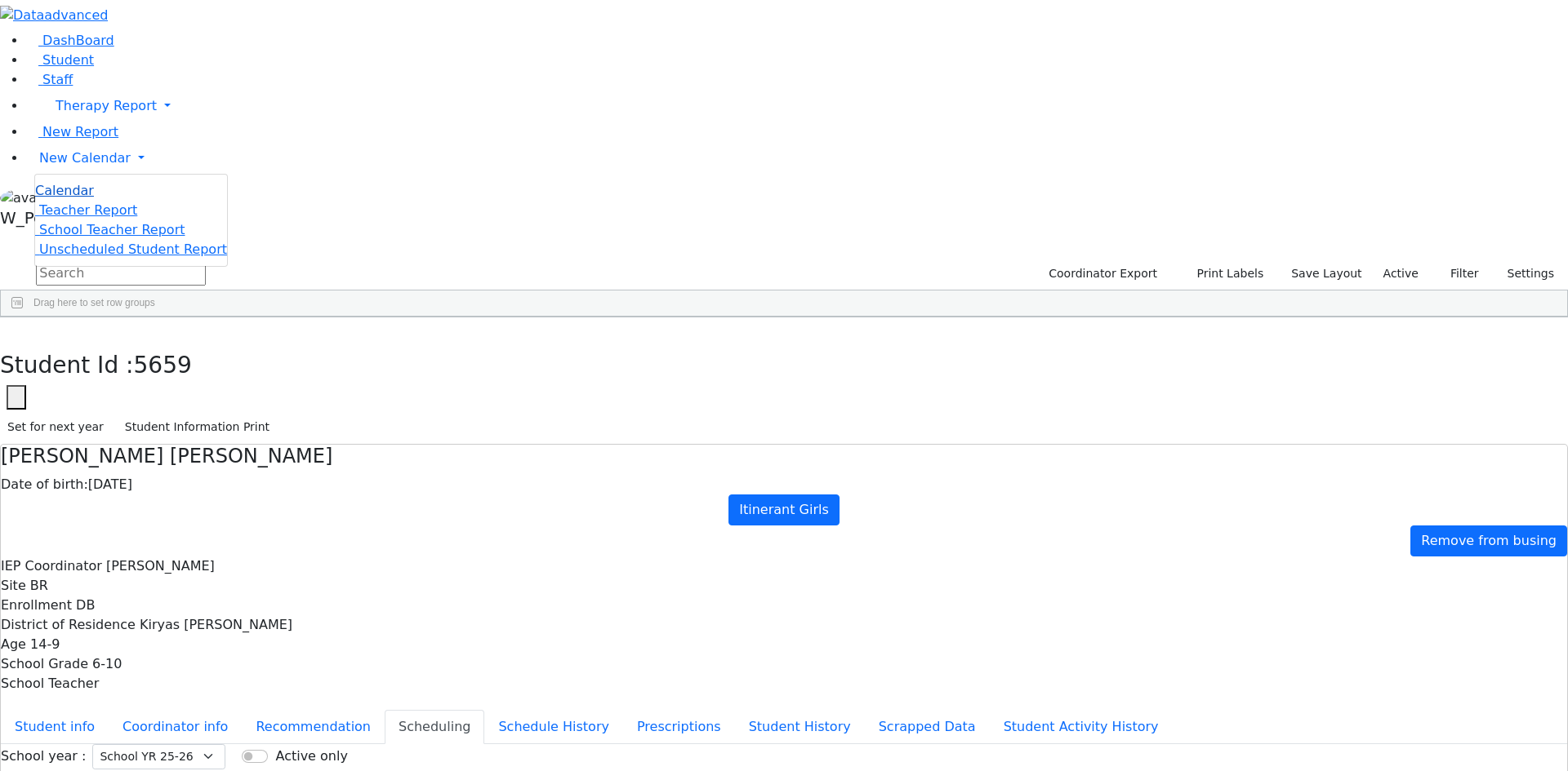
click at [80, 198] on span "Calendar" at bounding box center [64, 191] width 59 height 16
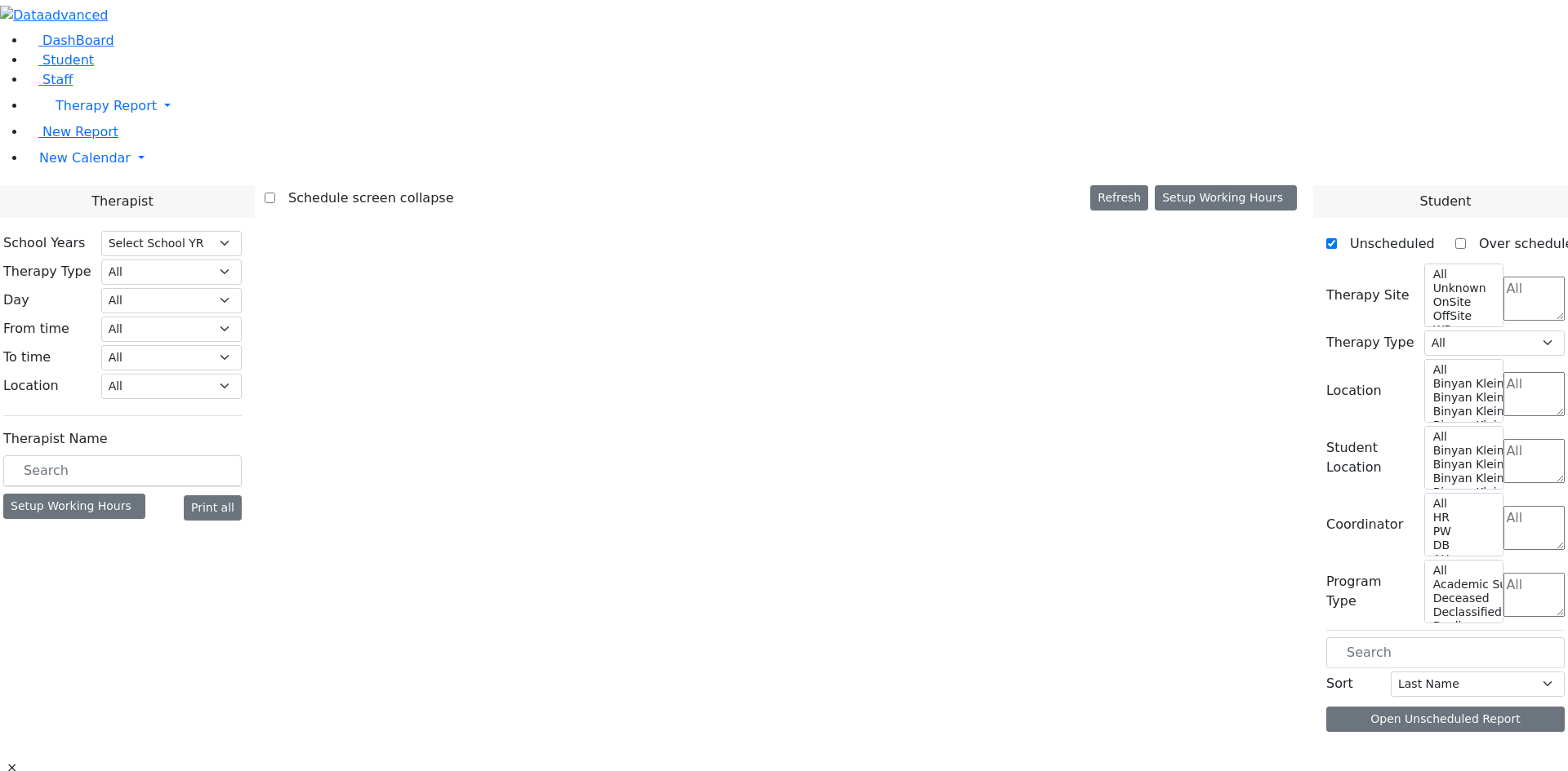
select select "212"
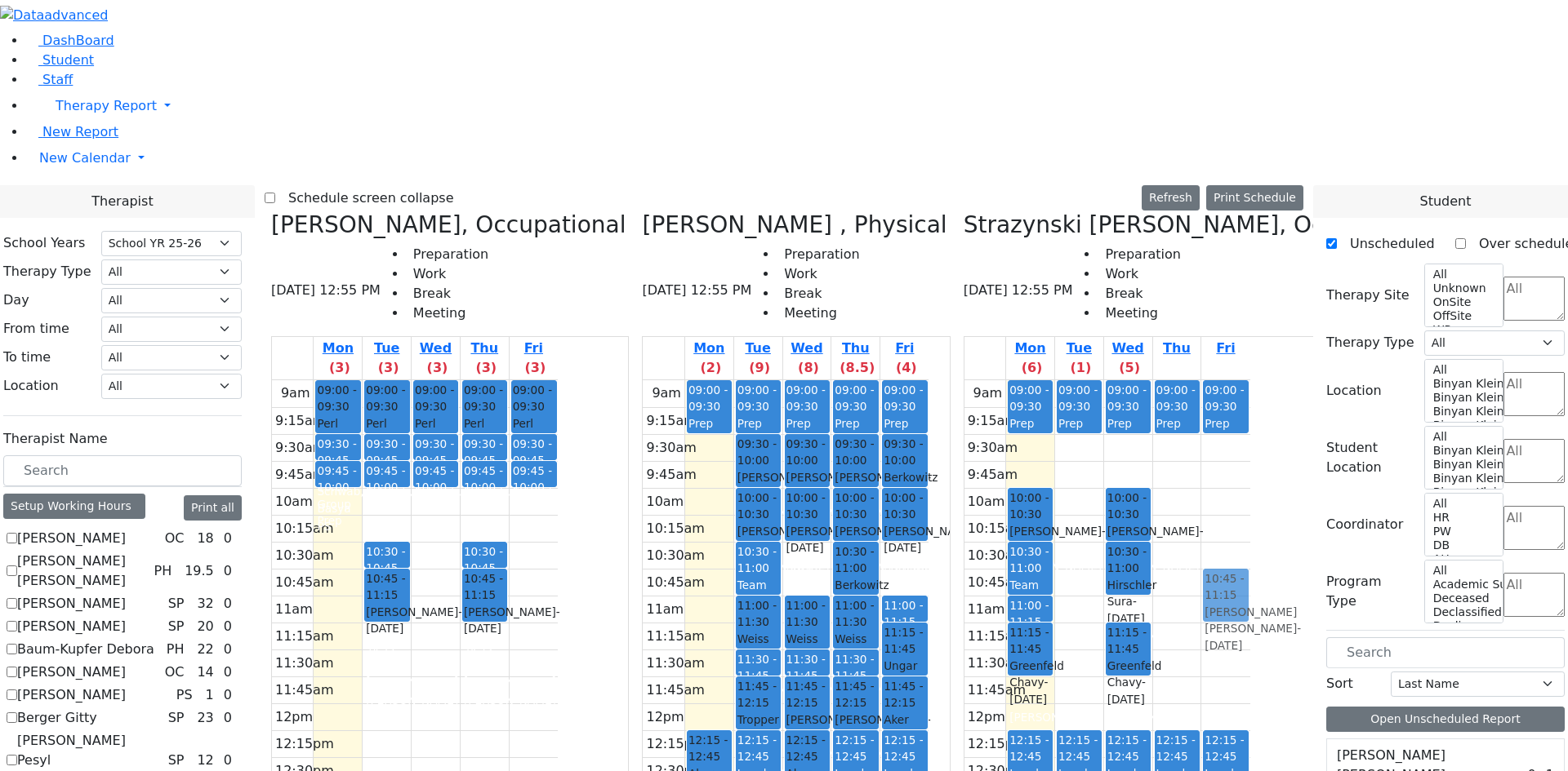
drag, startPoint x: 690, startPoint y: 293, endPoint x: 1295, endPoint y: 299, distance: 605.0
click at [1295, 299] on div "[PERSON_NAME], Occupational [DATE] 12:55 PM Preparation Work Break Meeting Mon …" at bounding box center [784, 620] width 1038 height 817
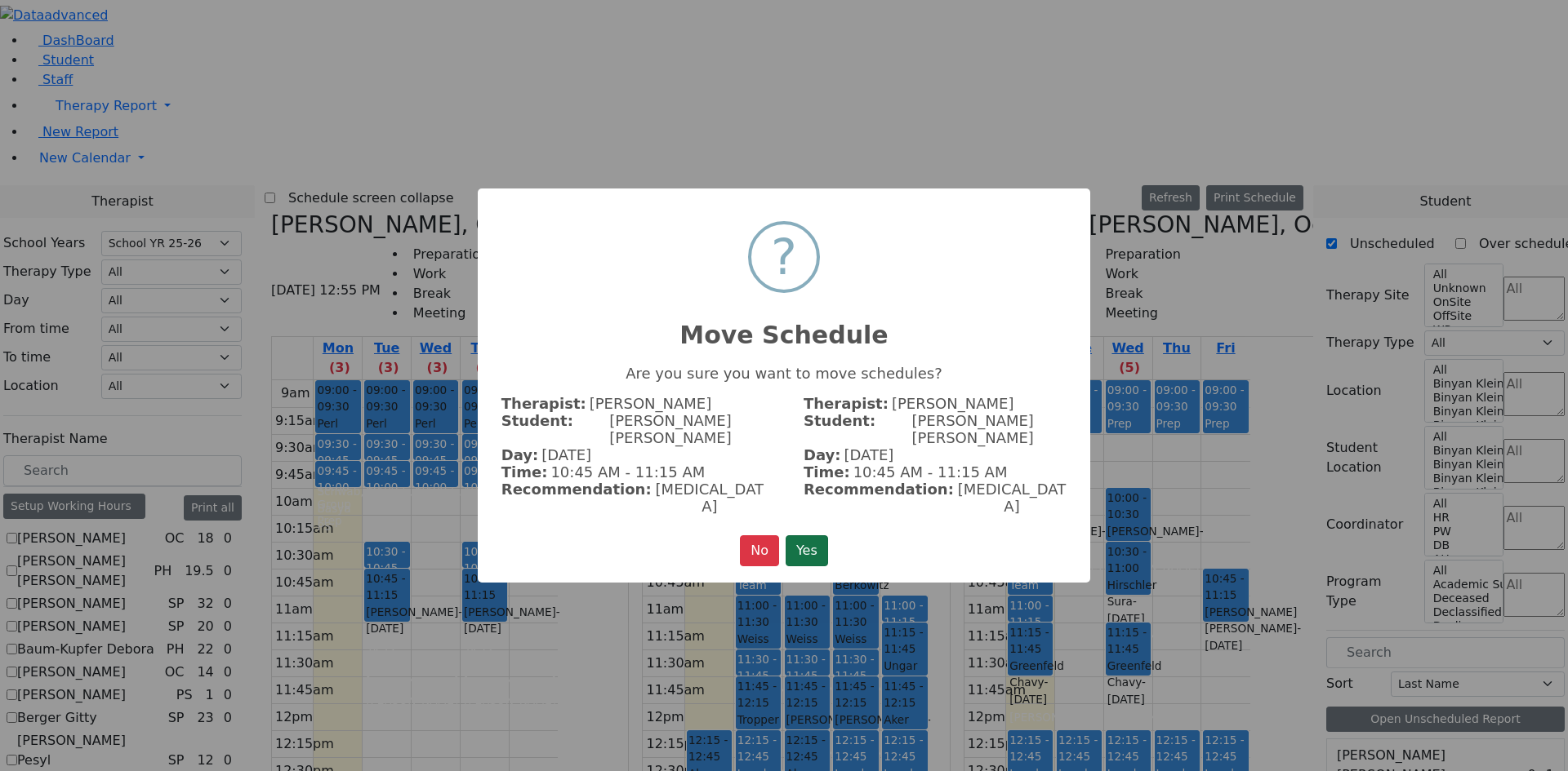
click at [797, 536] on button "Yes" at bounding box center [806, 551] width 43 height 31
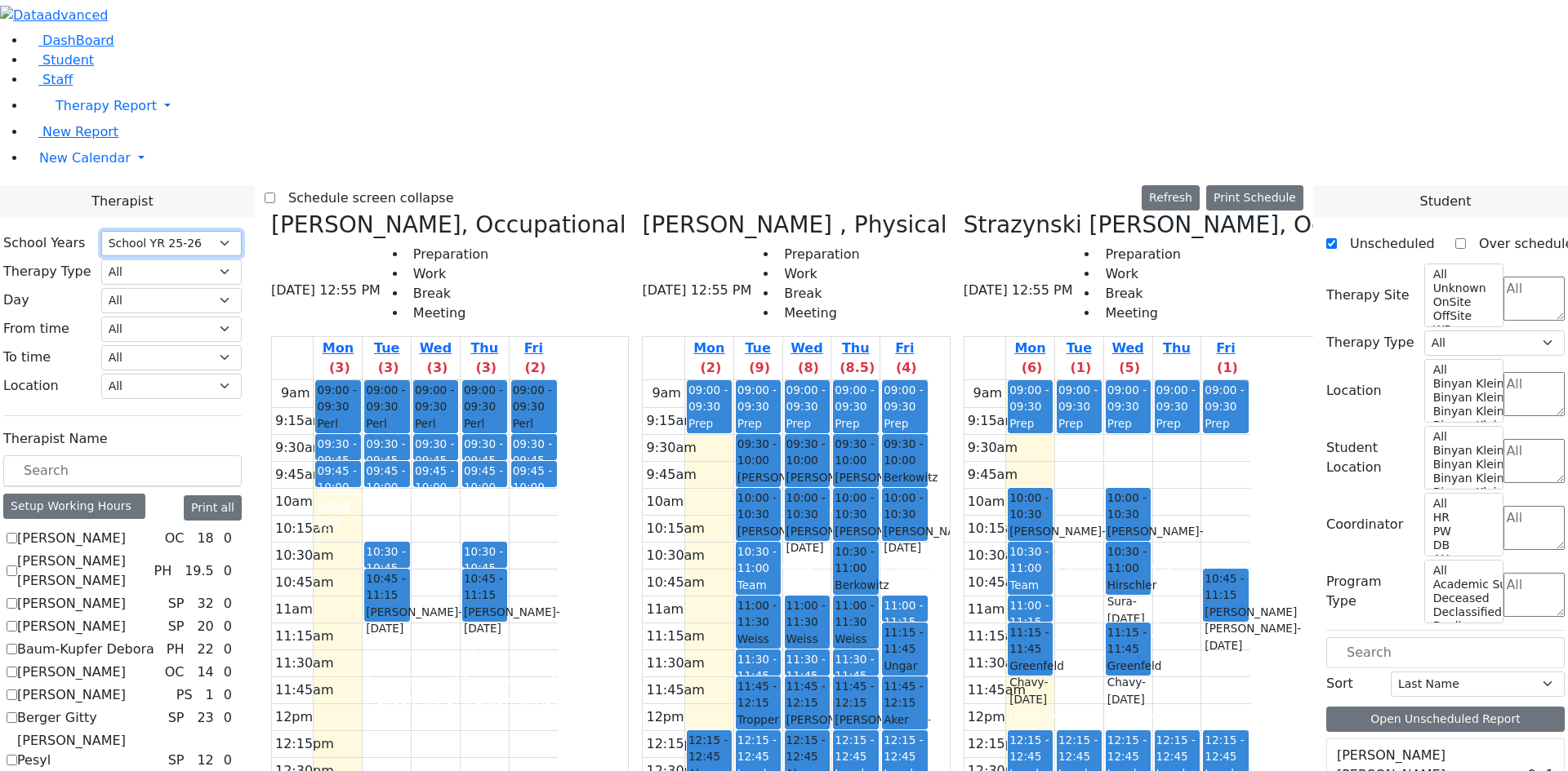
click at [242, 231] on select "Select School YR Summer YR 25 School YR 25-26 Summer YR 25 School YR 24-25 Summ…" at bounding box center [171, 243] width 140 height 25
drag, startPoint x: 1287, startPoint y: 305, endPoint x: 709, endPoint y: 294, distance: 578.1
click at [702, 294] on div "[PERSON_NAME], Occupational [DATE] 12:55 PM Preparation Work Break Meeting Mon …" at bounding box center [784, 620] width 1038 height 817
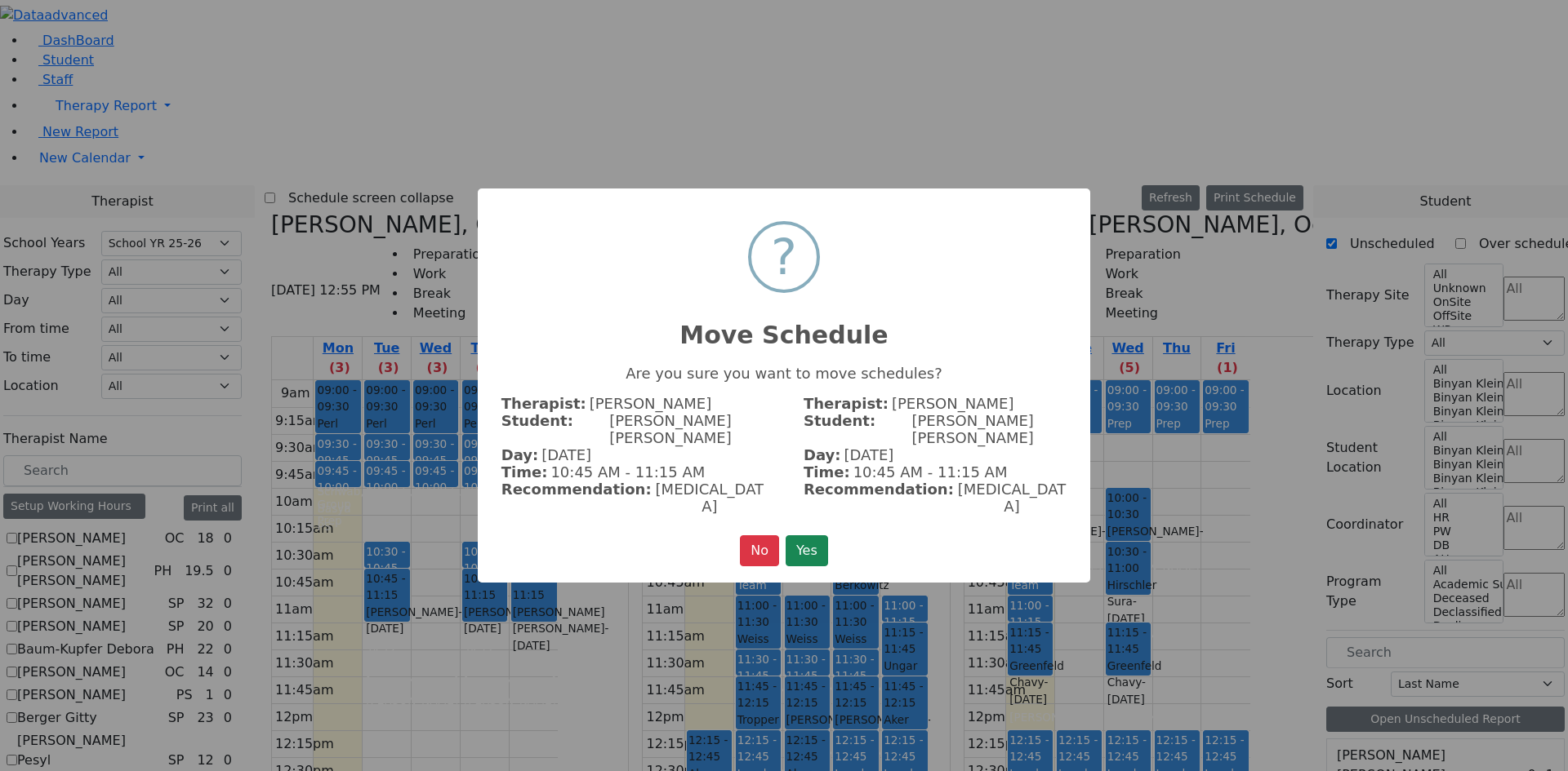
click at [814, 536] on button "Yes" at bounding box center [806, 551] width 43 height 31
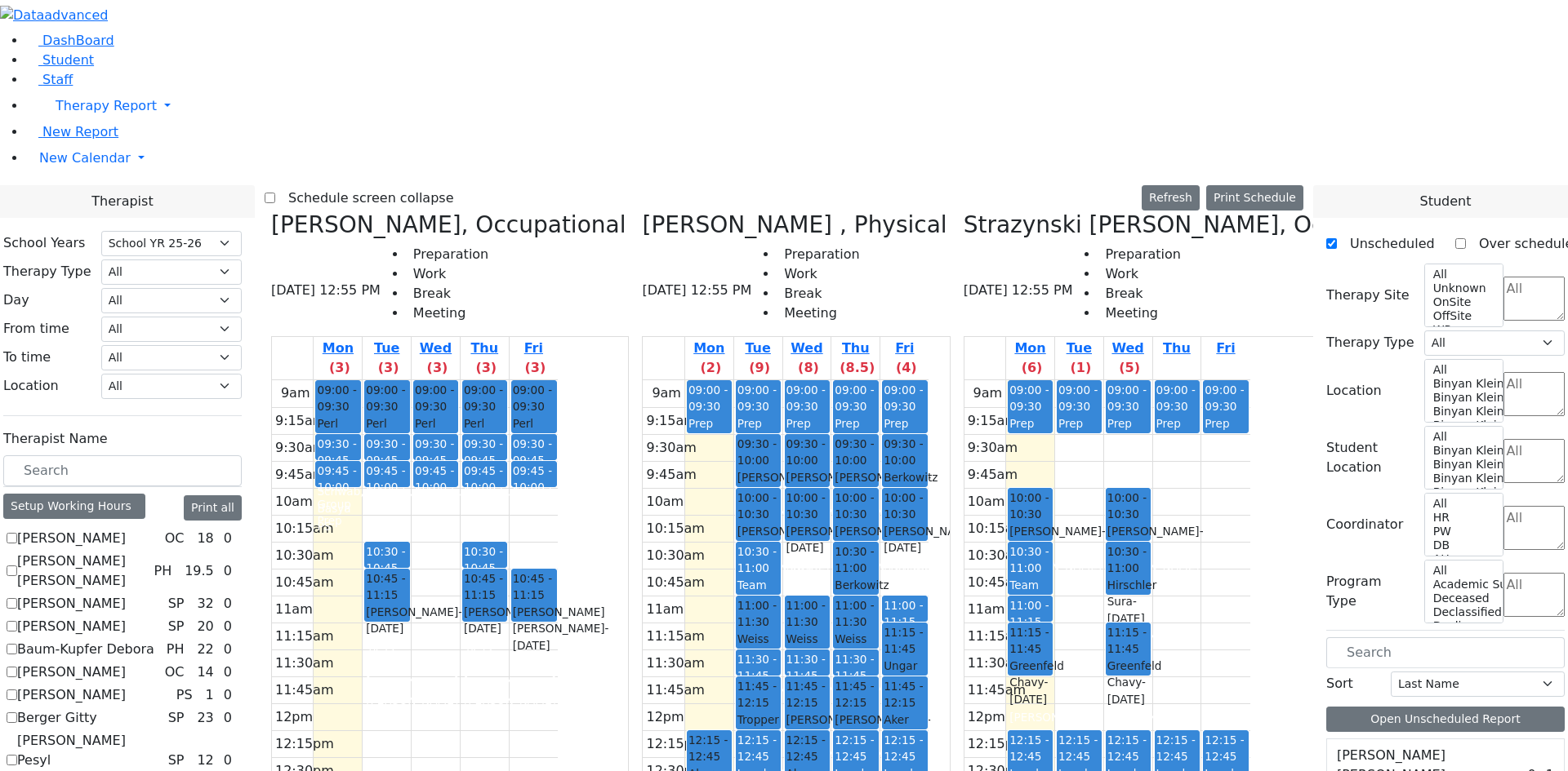
click at [963, 211] on icon at bounding box center [963, 224] width 0 height 27
checkbox input "false"
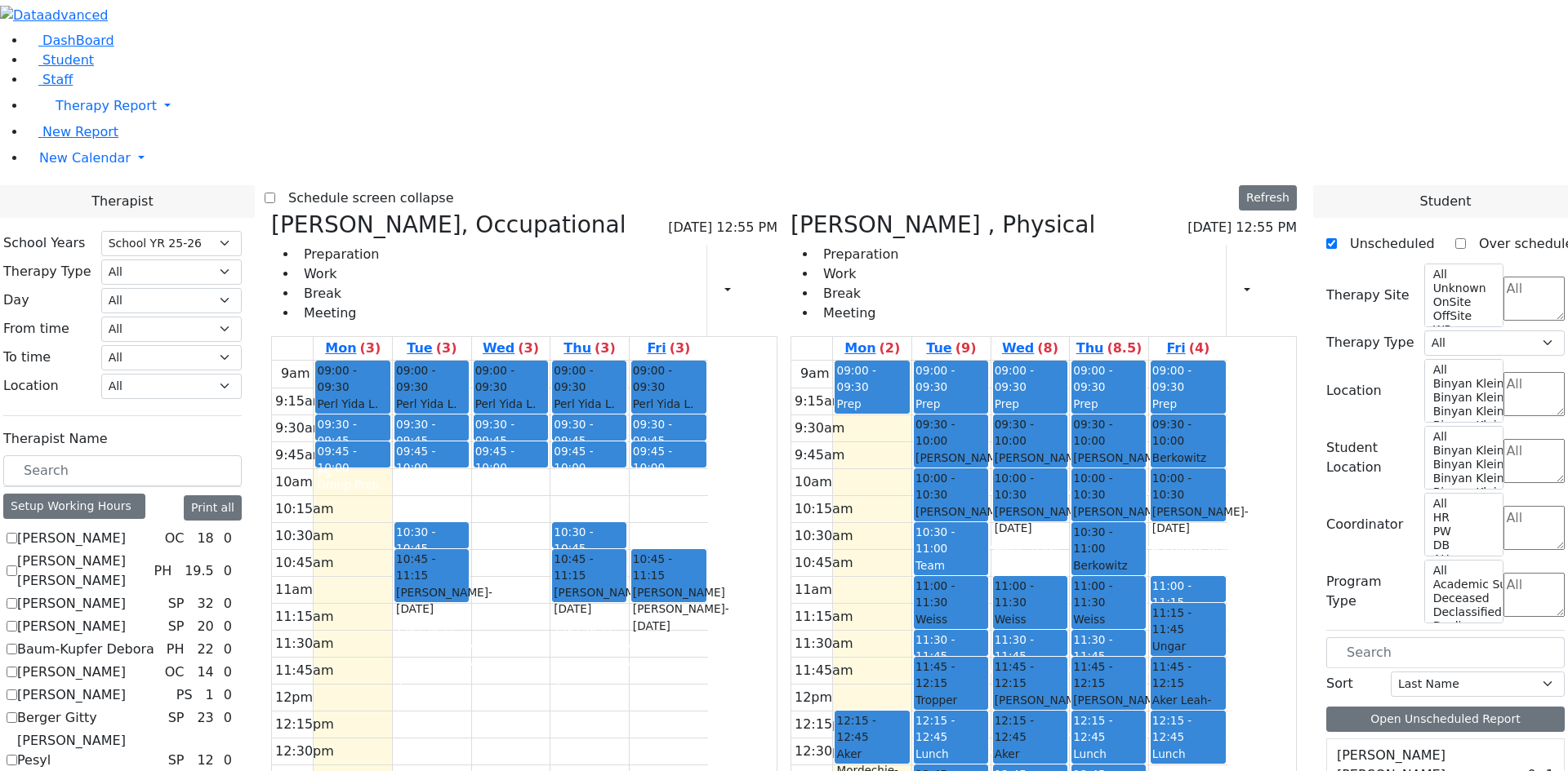
scroll to position [735, 0]
checkbox input "true"
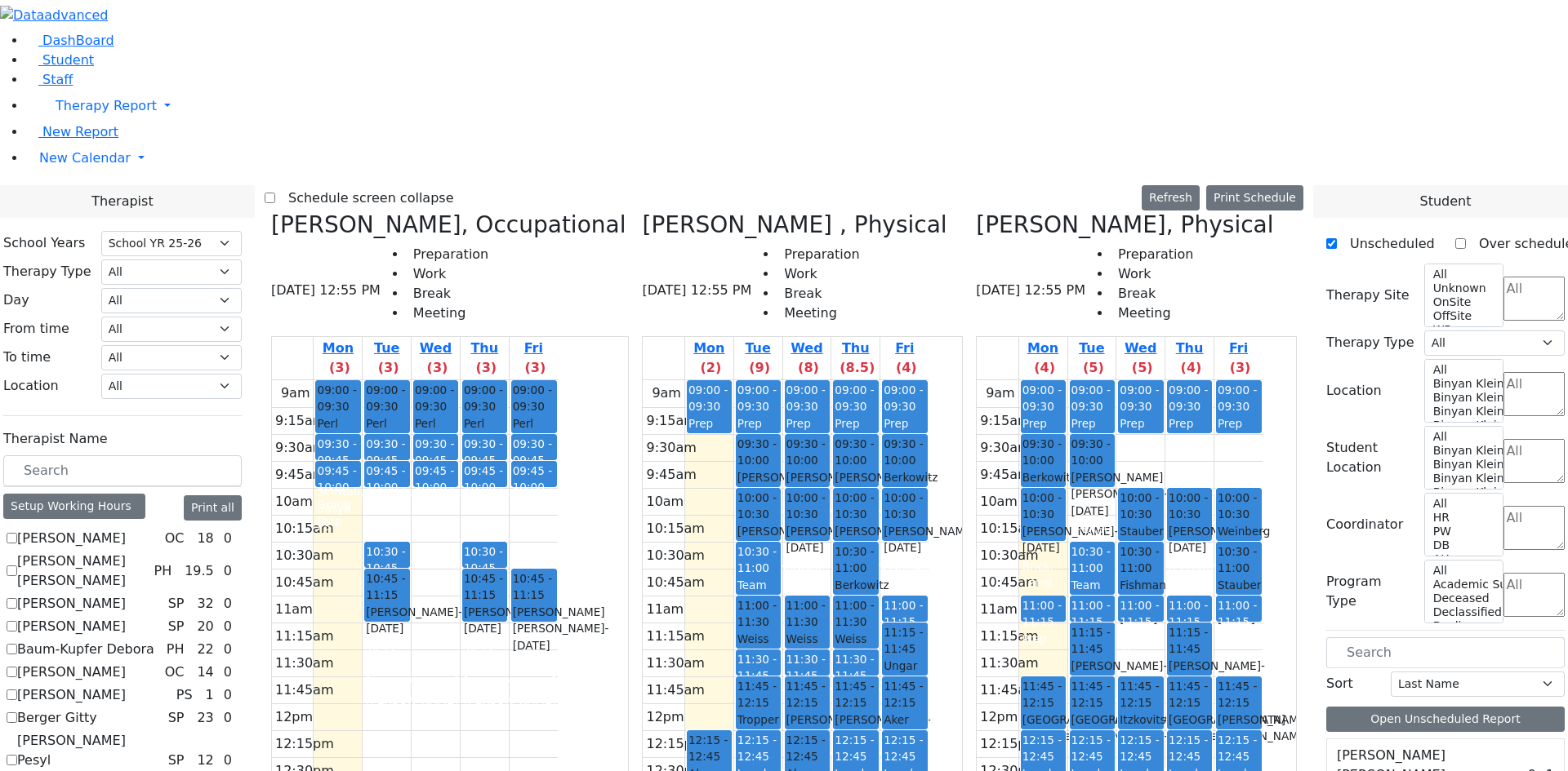
drag, startPoint x: 1378, startPoint y: 418, endPoint x: 1294, endPoint y: 354, distance: 105.6
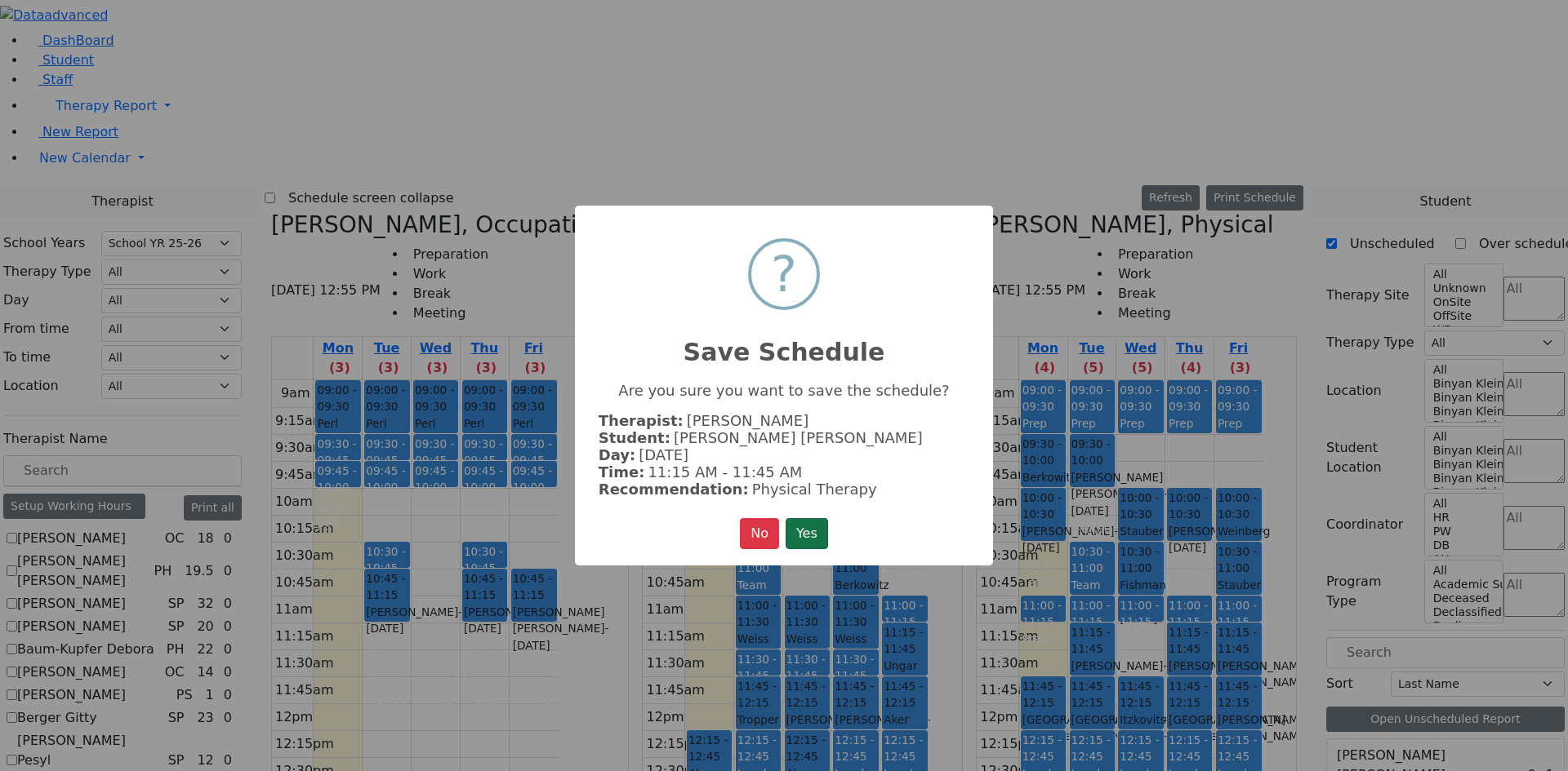
click at [807, 526] on button "Yes" at bounding box center [806, 533] width 43 height 31
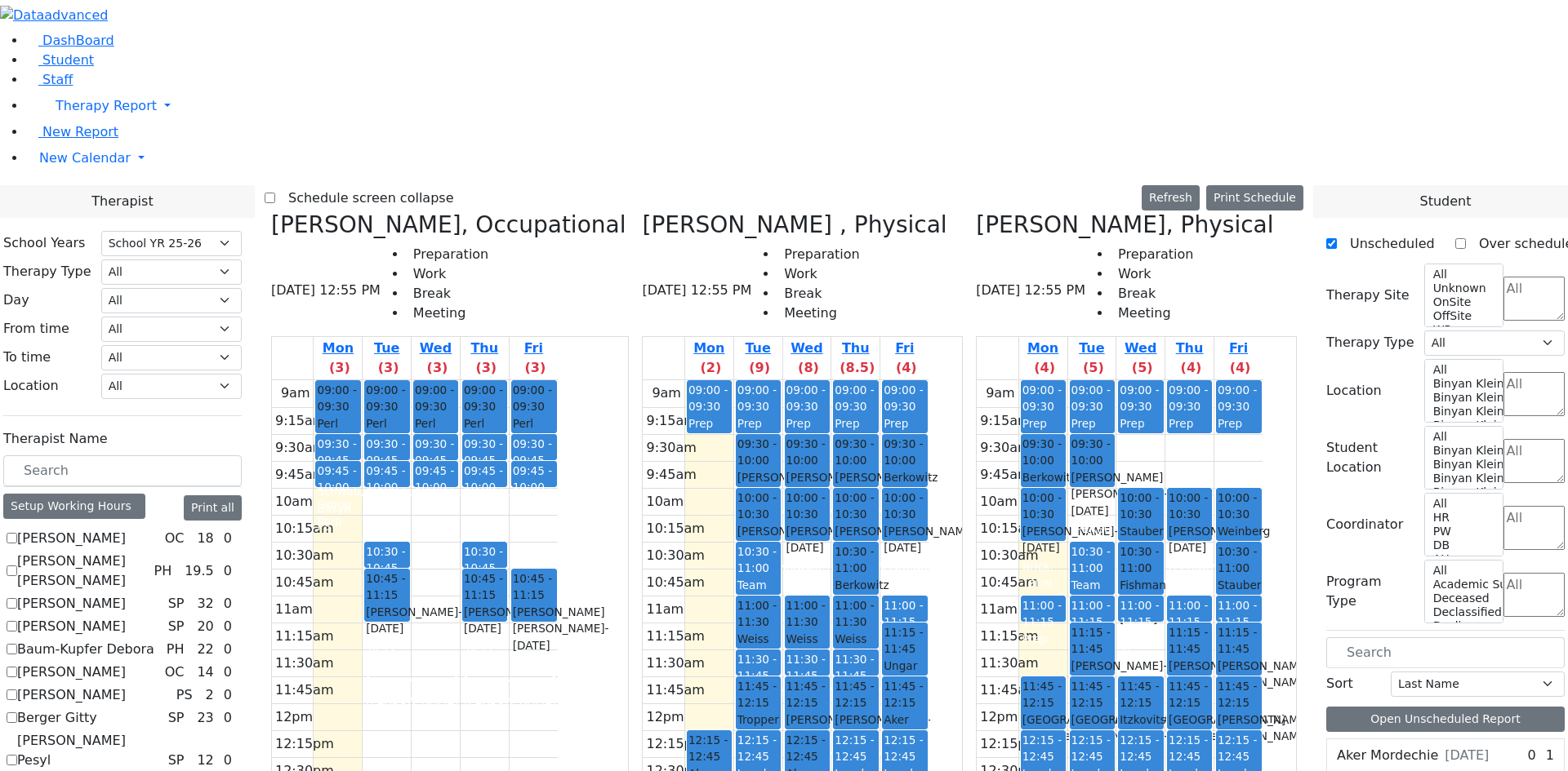
click at [975, 211] on icon at bounding box center [975, 224] width 0 height 27
checkbox input "false"
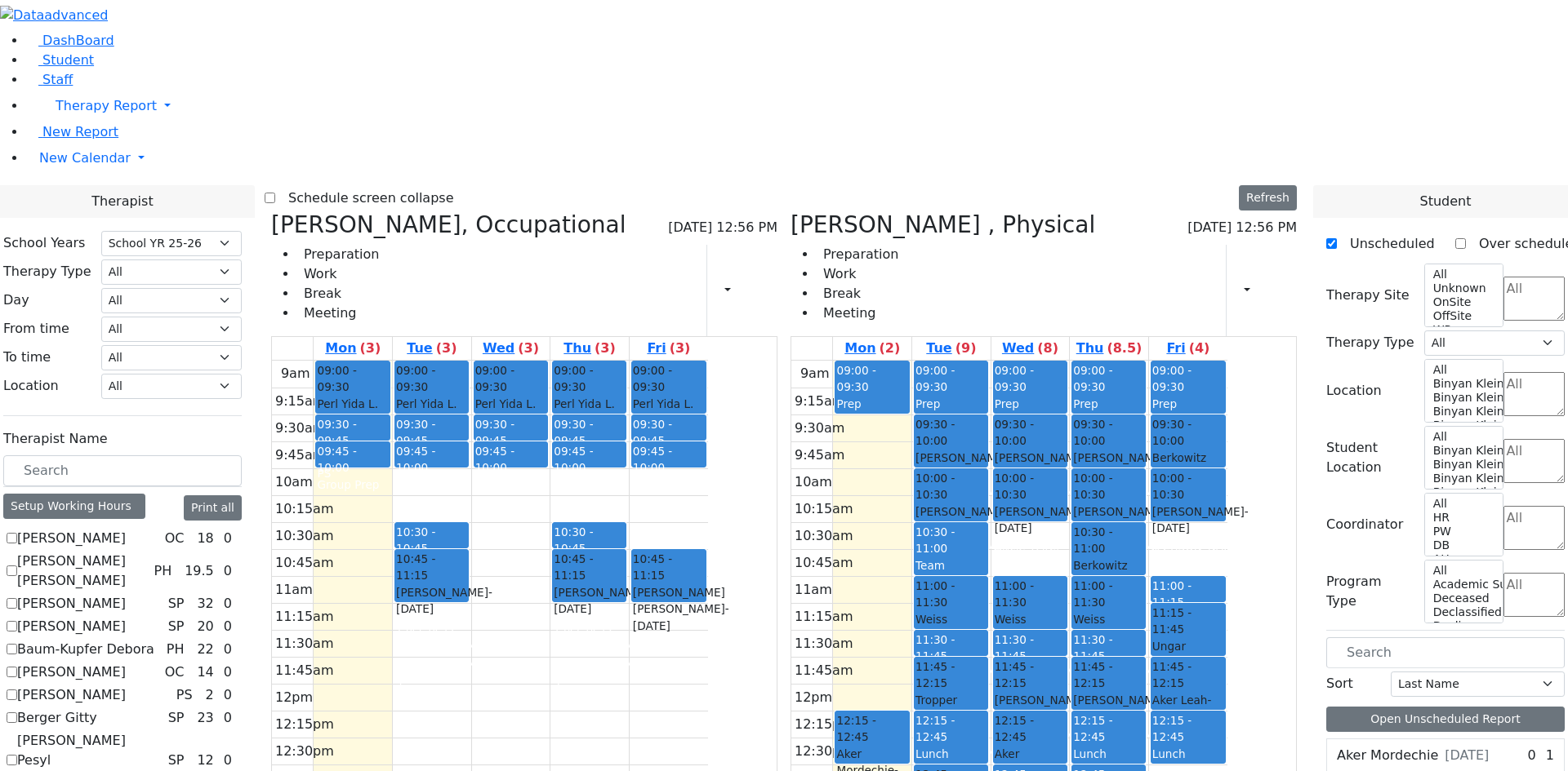
scroll to position [82, 0]
checkbox input "true"
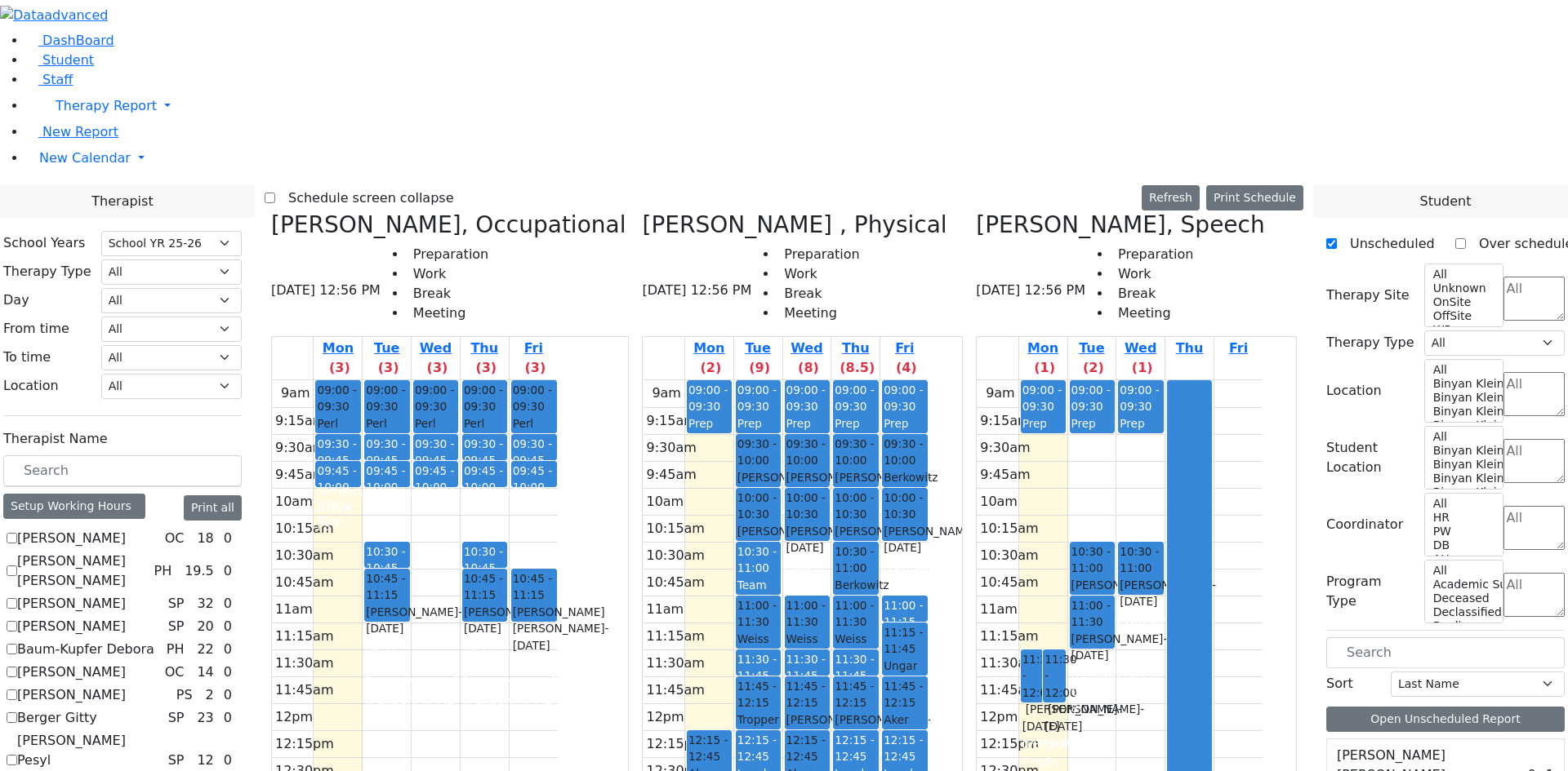
click at [1426, 740] on div "[PERSON_NAME] [PERSON_NAME] [DATE]" at bounding box center [1426, 776] width 197 height 72
drag, startPoint x: 1387, startPoint y: 422, endPoint x: 1268, endPoint y: 396, distance: 121.8
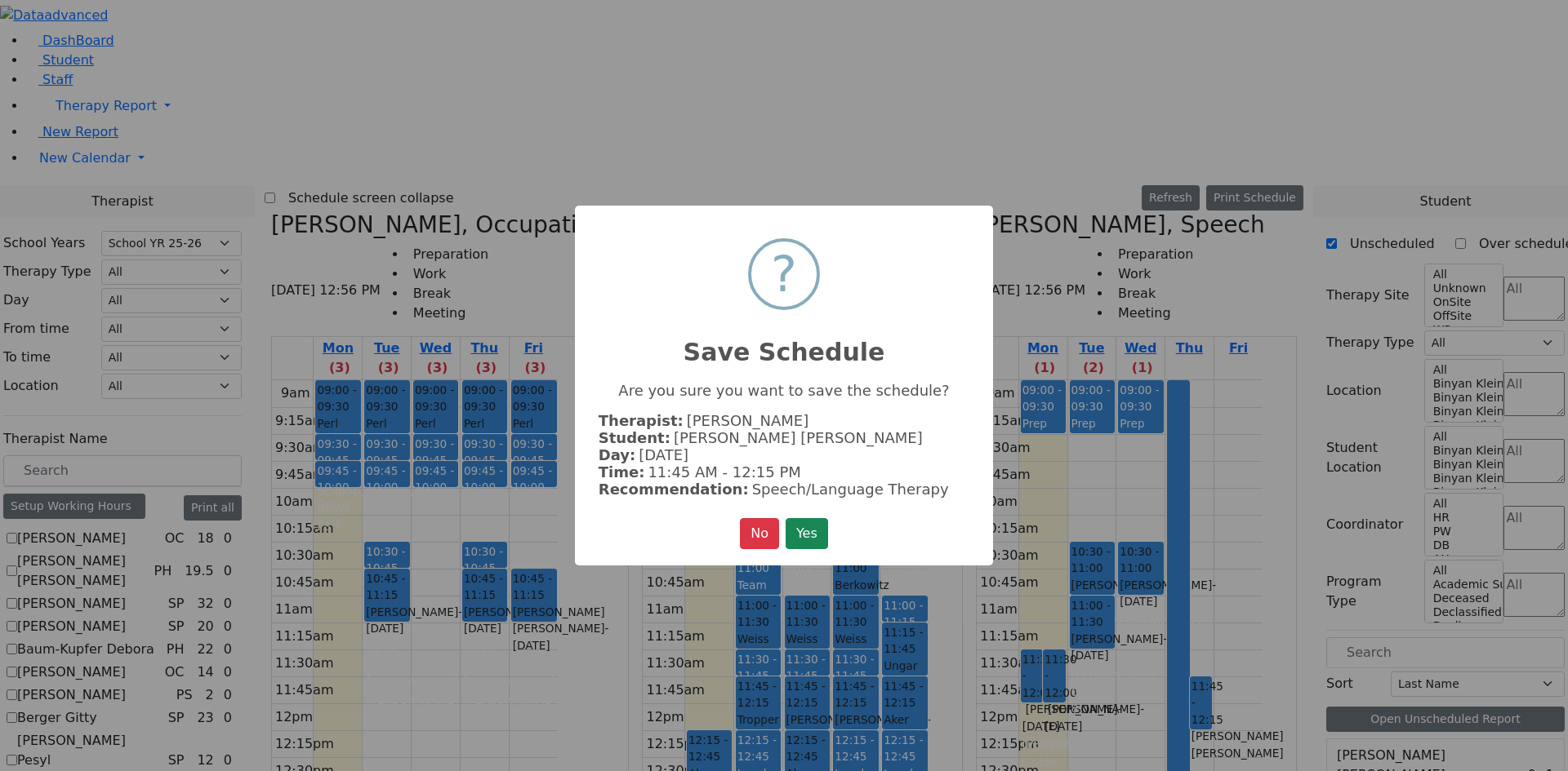
click at [1268, 396] on div "× ? Save Schedule Are you sure you want to save the schedule? Therapist: Epstei…" at bounding box center [784, 386] width 1568 height 771
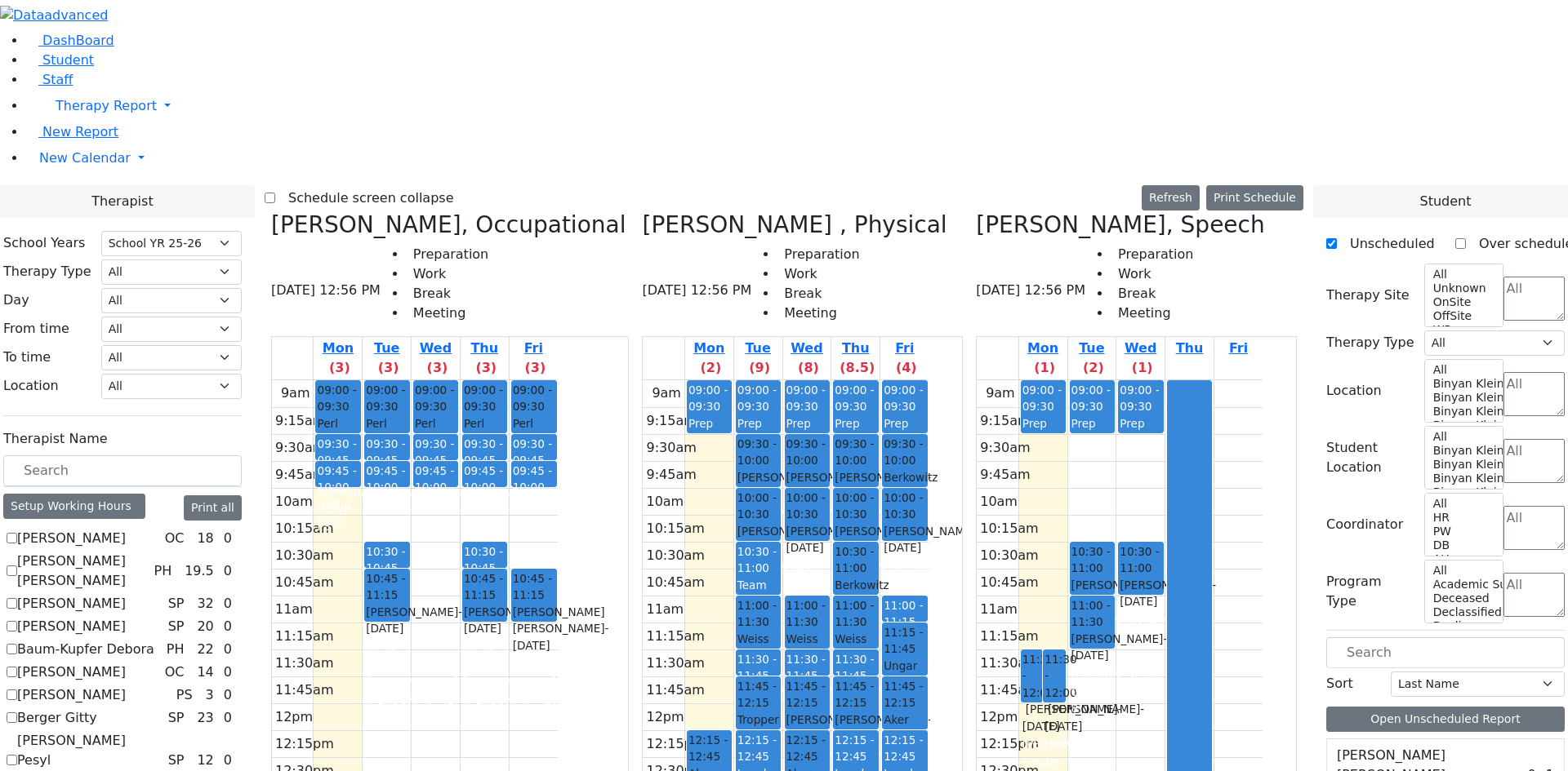
click at [1404, 746] on label "[PERSON_NAME] [PERSON_NAME]" at bounding box center [1424, 765] width 174 height 39
drag, startPoint x: 1403, startPoint y: 420, endPoint x: 1283, endPoint y: 413, distance: 120.2
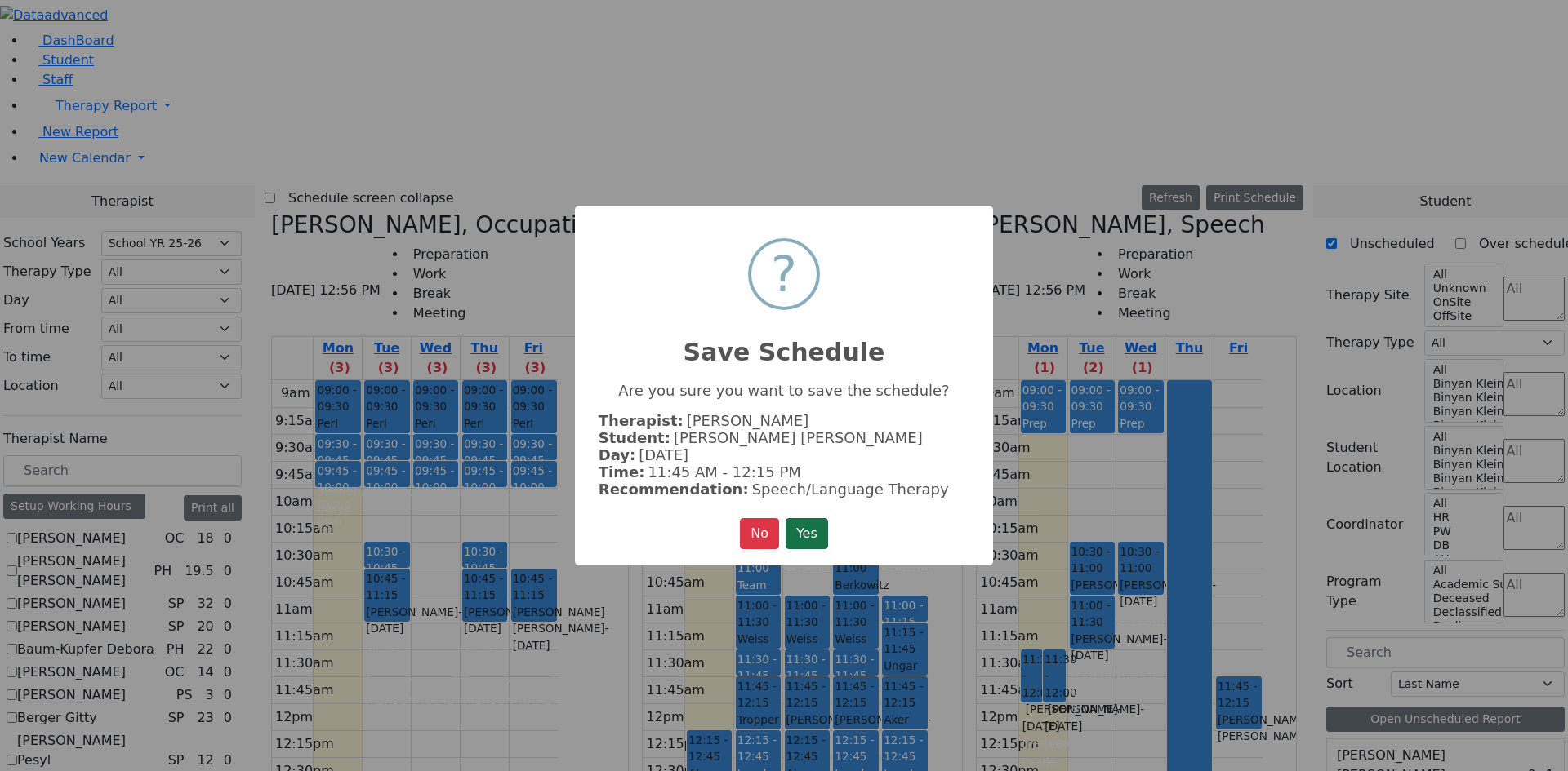
click at [799, 526] on button "Yes" at bounding box center [806, 533] width 43 height 31
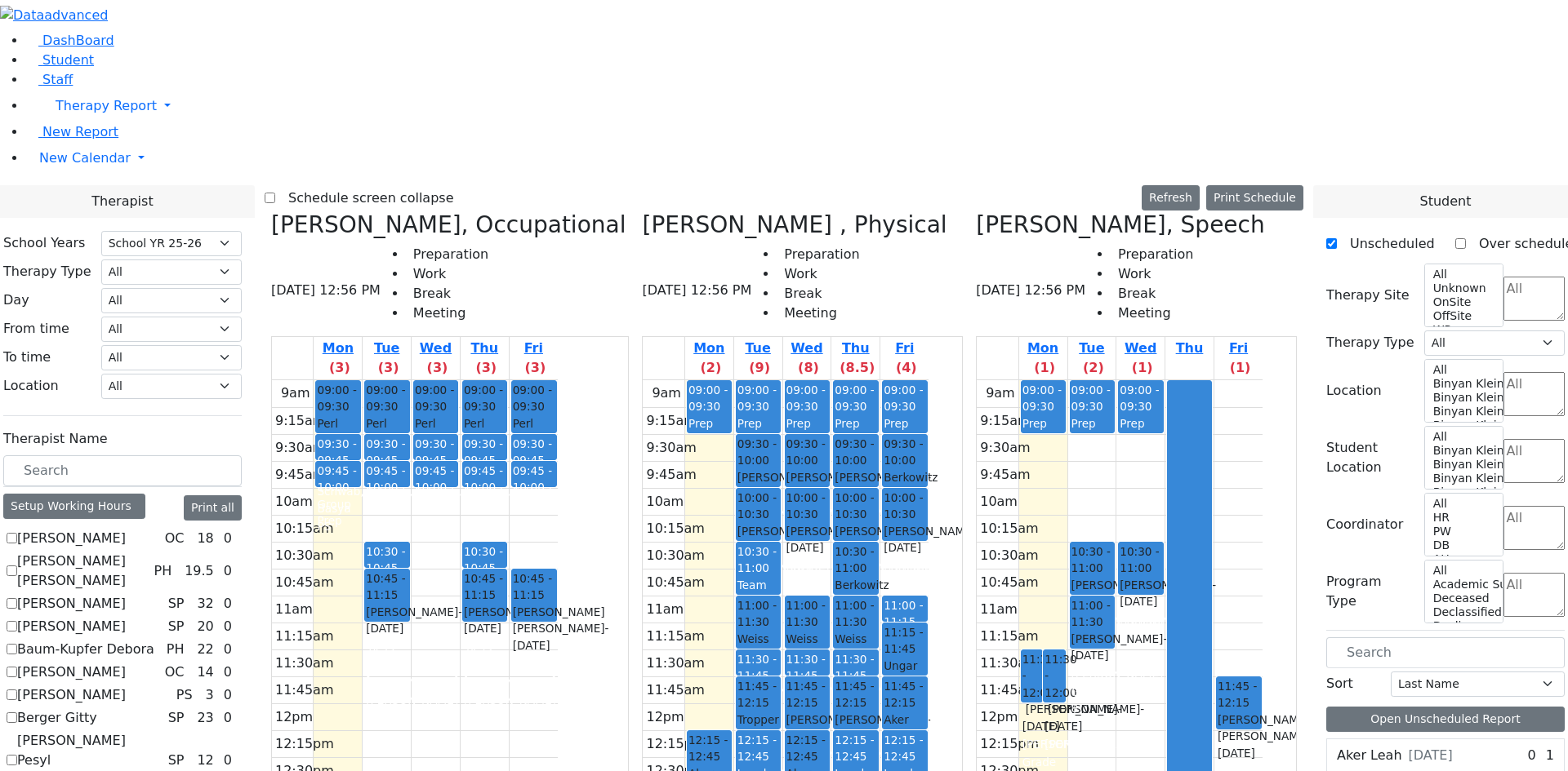
click at [975, 211] on icon at bounding box center [975, 224] width 0 height 27
checkbox input "false"
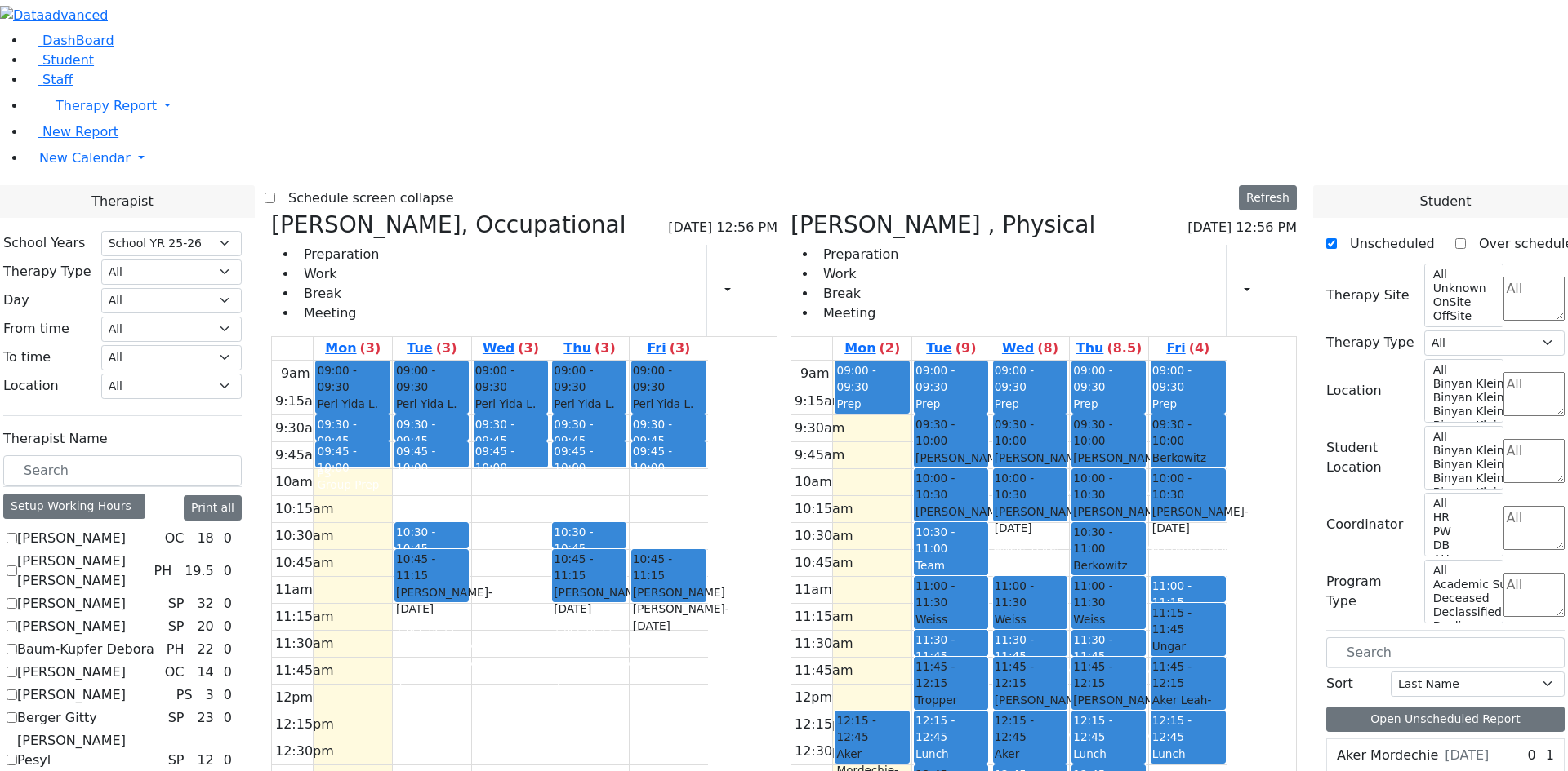
scroll to position [1061, 0]
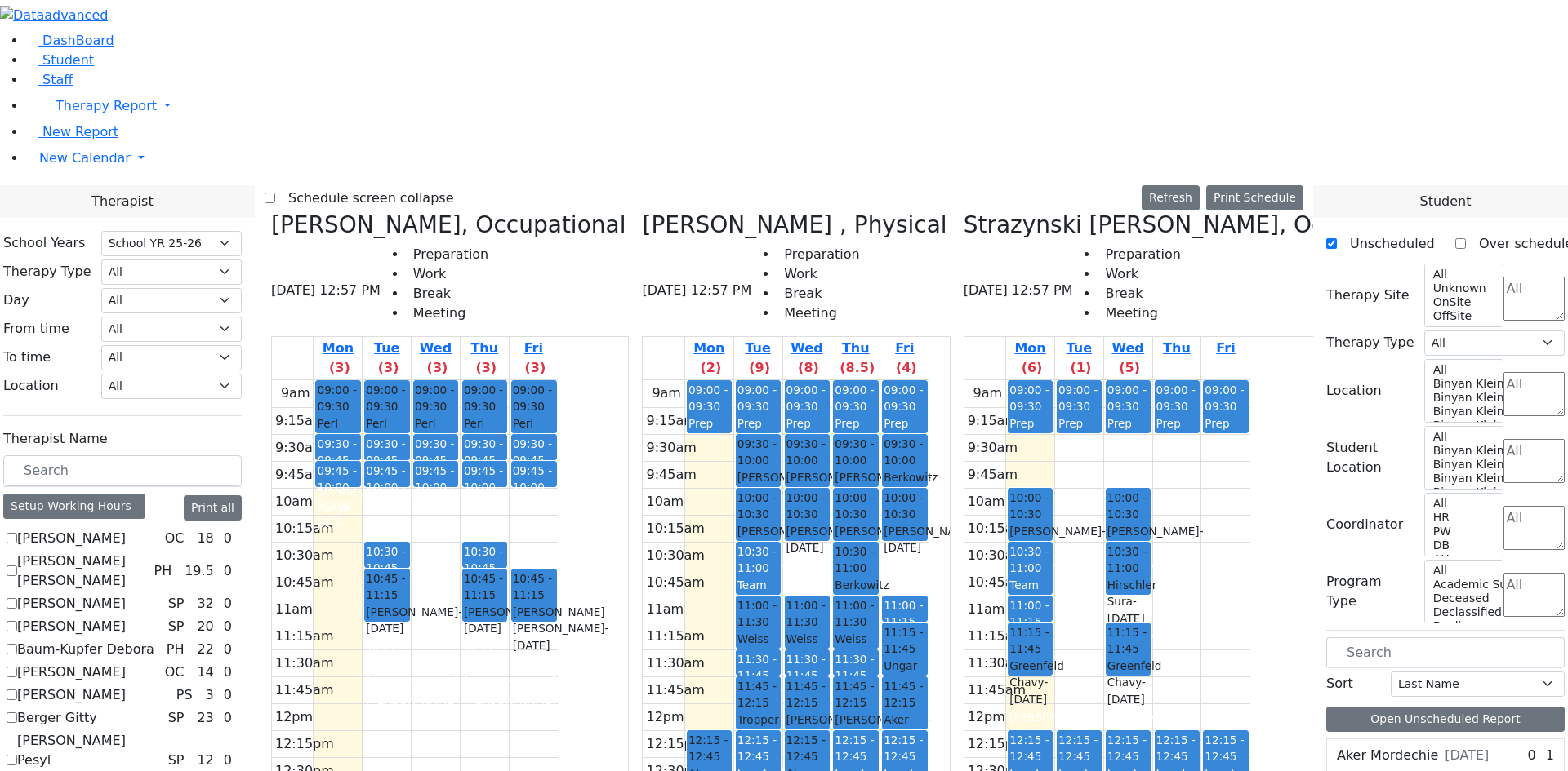
click at [963, 211] on icon at bounding box center [963, 224] width 0 height 27
checkbox input "false"
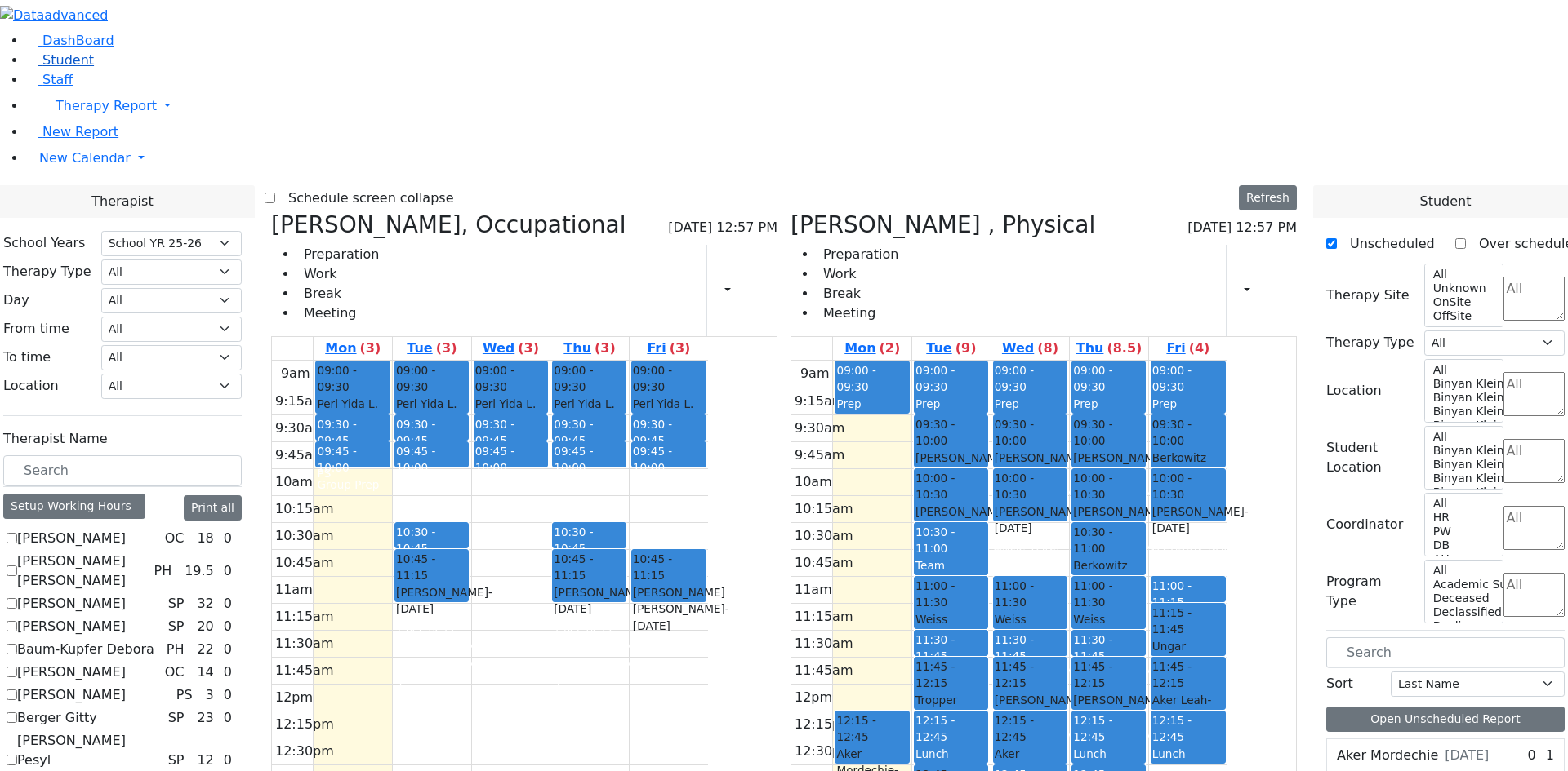
click at [43, 68] on span "Student" at bounding box center [69, 60] width 52 height 16
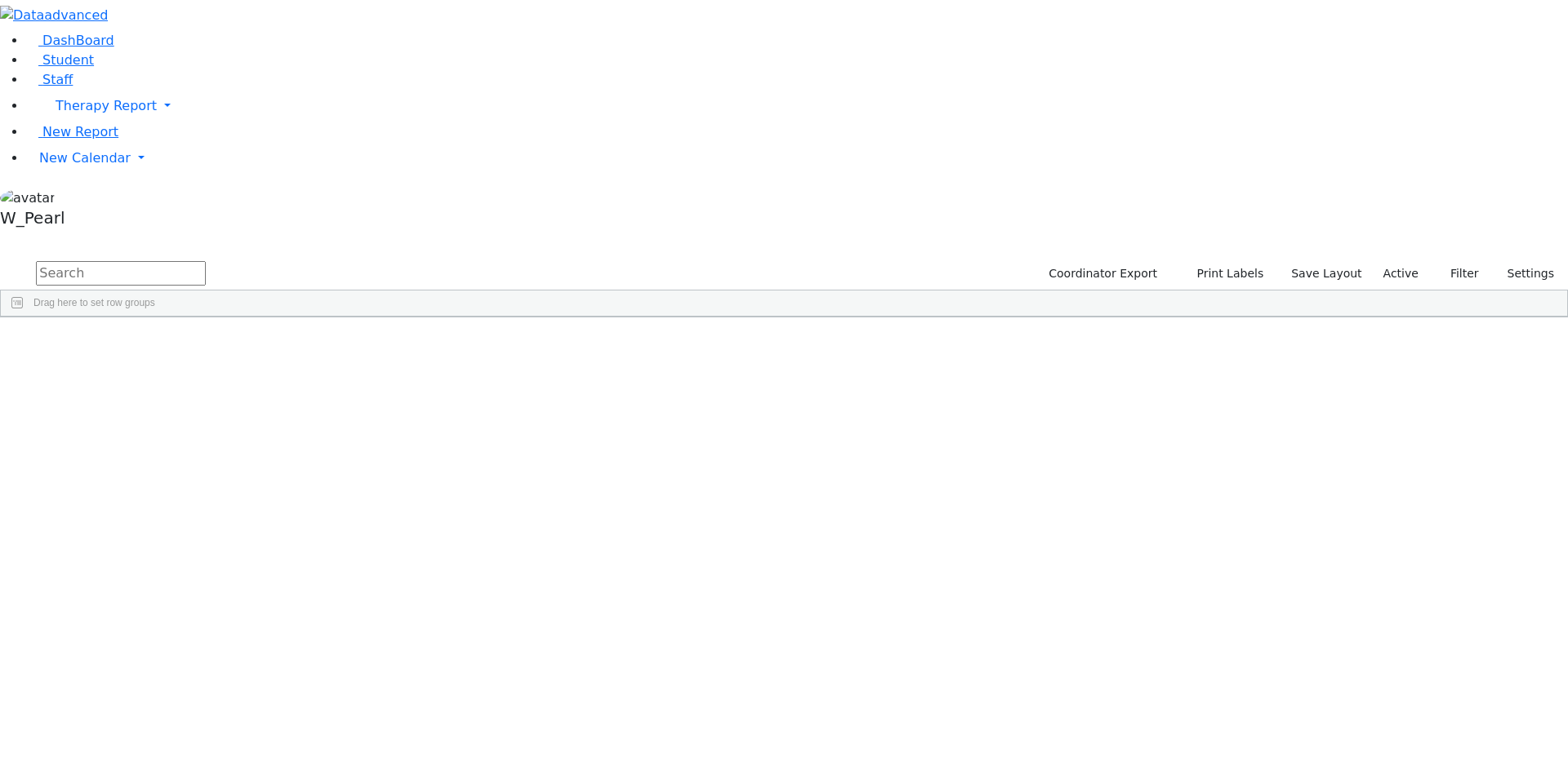
click at [208, 344] on div "[PERSON_NAME]" at bounding box center [156, 355] width 103 height 23
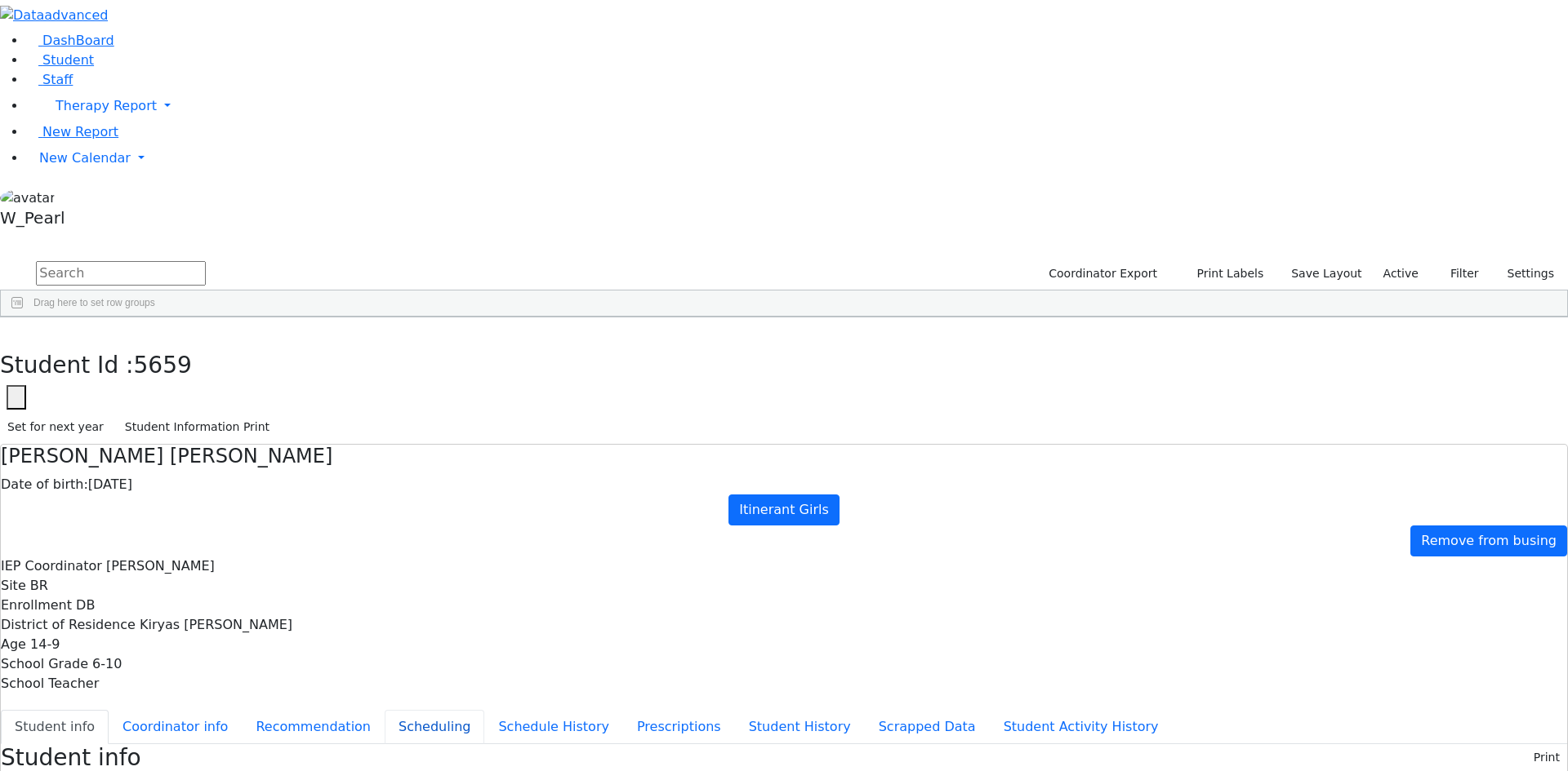
click at [385, 710] on button "Scheduling" at bounding box center [434, 727] width 100 height 34
click at [225, 744] on select "Select School YR Summer YR 25 School YR 25-26 Summer YR 25 School YR 24-25 Summ…" at bounding box center [159, 756] width 133 height 25
select select "212"
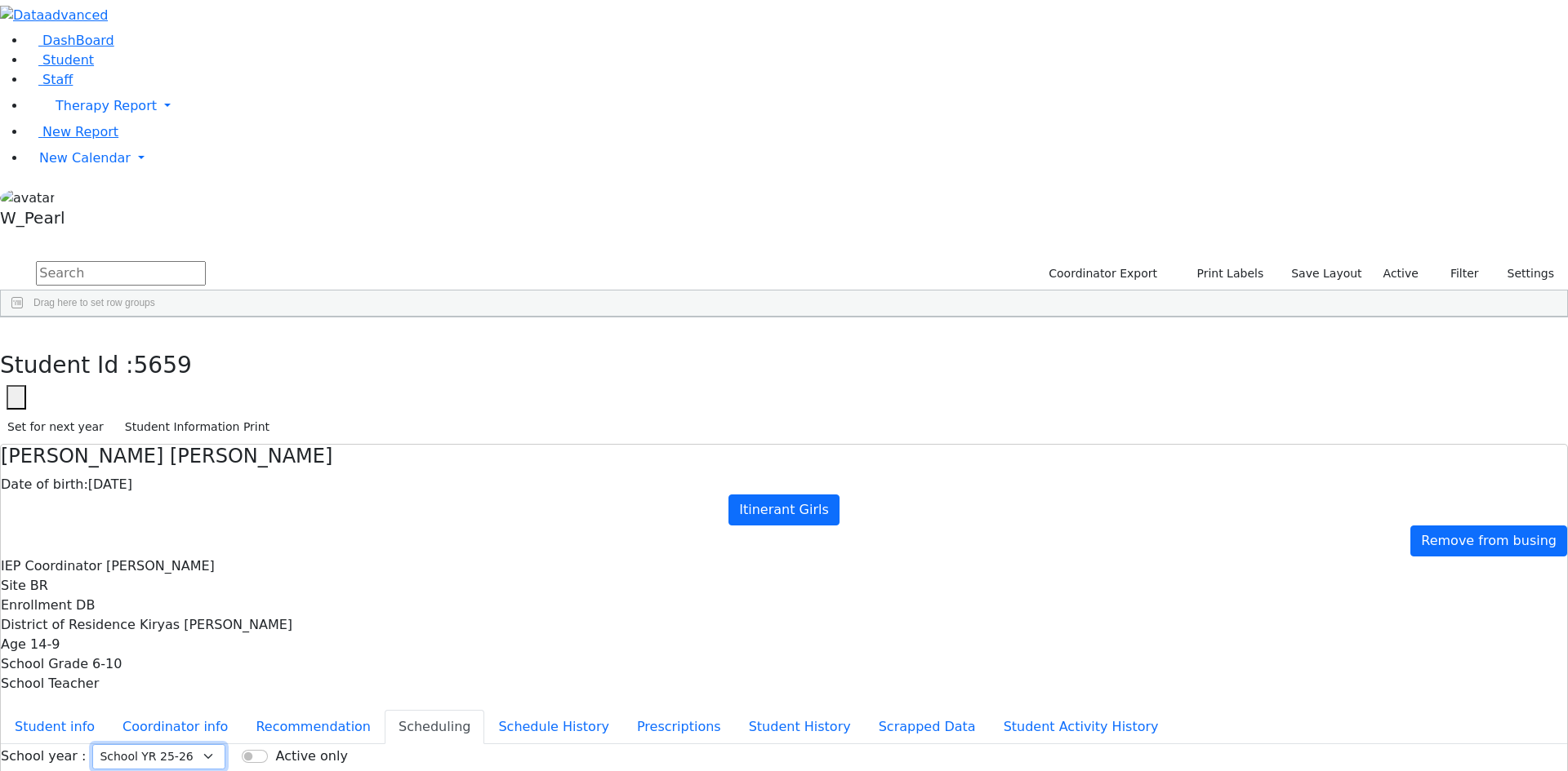
click at [225, 744] on select "Select School YR Summer YR 25 School YR 25-26 Summer YR 25 School YR 24-25 Summ…" at bounding box center [159, 756] width 133 height 25
click at [293, 234] on div "Students 497 A 24 K 24 W 24 A 24 K 24 W 24 A" at bounding box center [784, 246] width 1568 height 25
click at [93, 114] on span "New Calendar" at bounding box center [107, 106] width 102 height 16
click at [75, 198] on span "Calendar" at bounding box center [64, 191] width 59 height 16
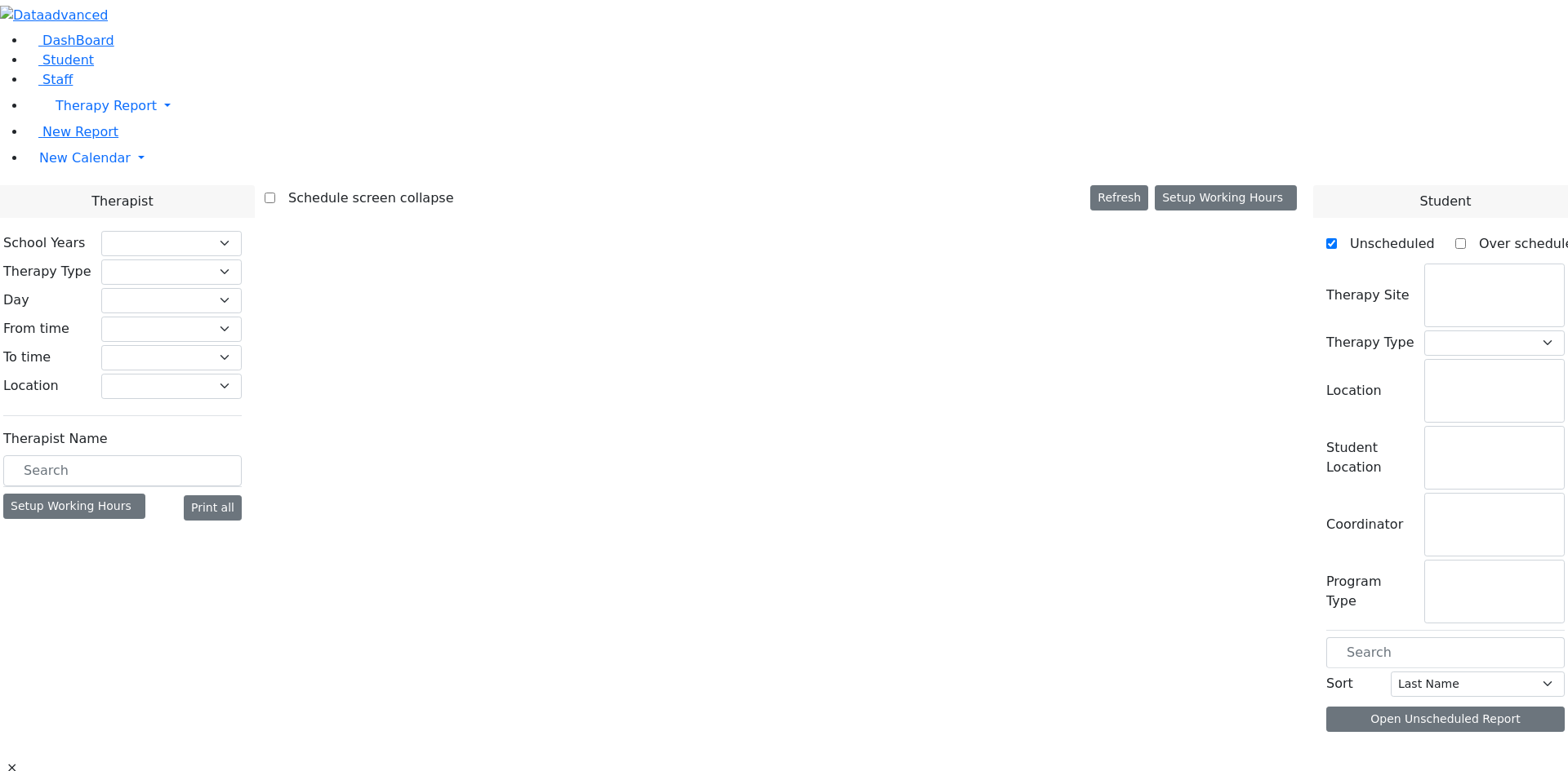
select select "212"
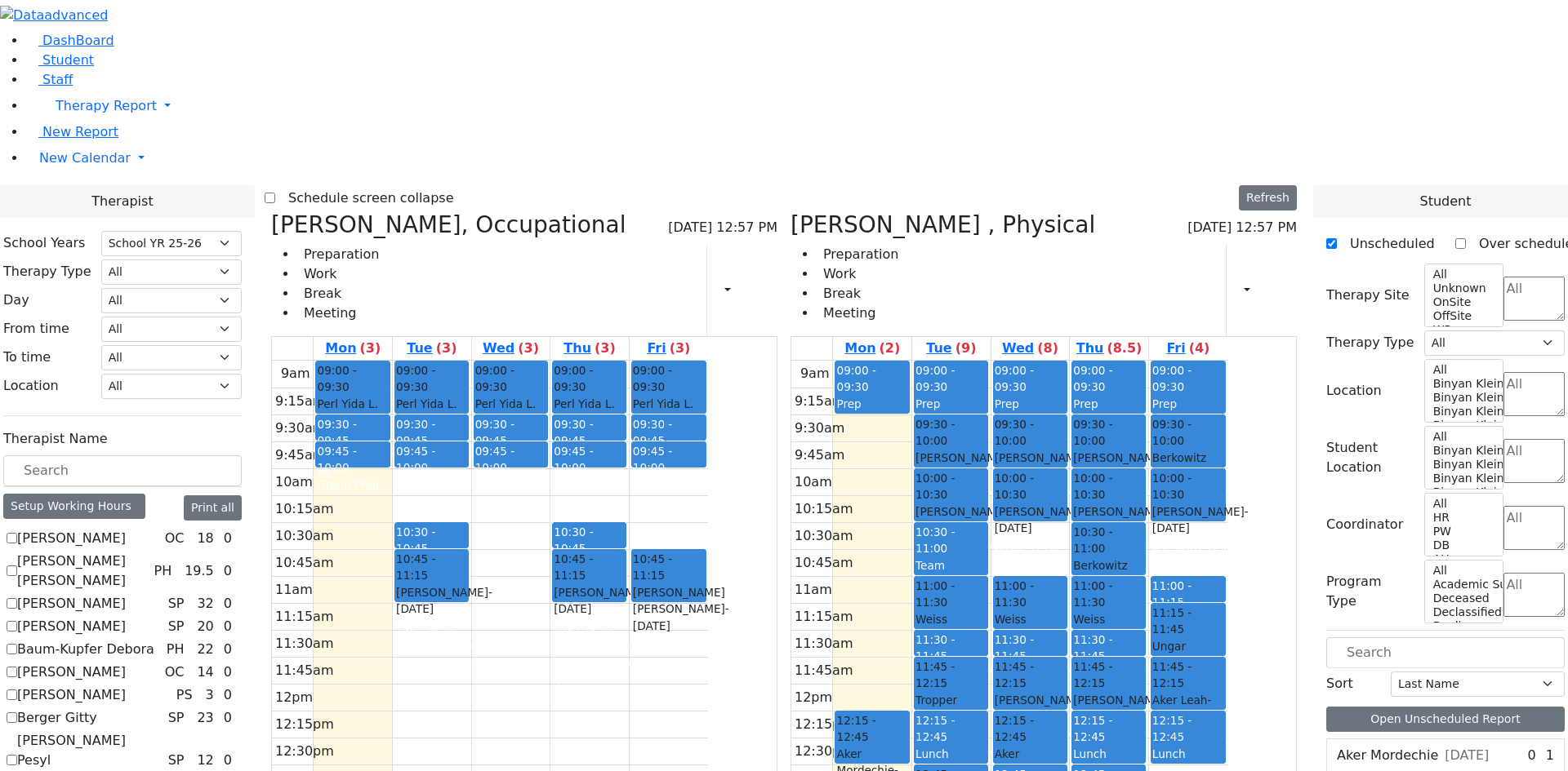
scroll to position [1061, 0]
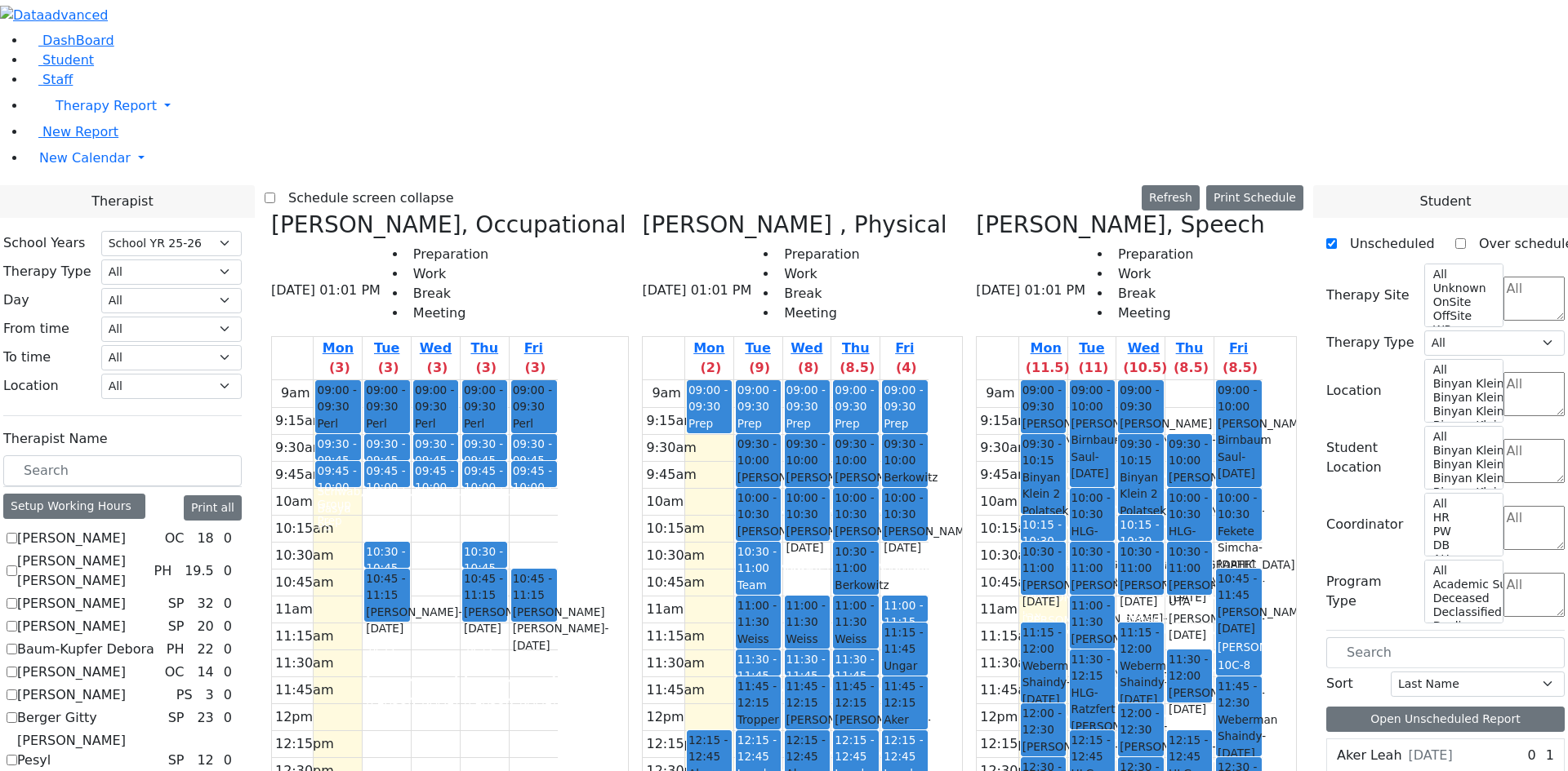
click at [1064, 469] on span "Binyan Klein 2" at bounding box center [1043, 486] width 42 height 34
click at [1082, 381] on div "9am 9:15am 9:30am 9:45am 10am 10:15am 10:30am 10:45am 11am 11:15am 11:30am 11:4…" at bounding box center [1119, 703] width 286 height 646
click at [975, 211] on icon at bounding box center [975, 224] width 0 height 27
checkbox input "false"
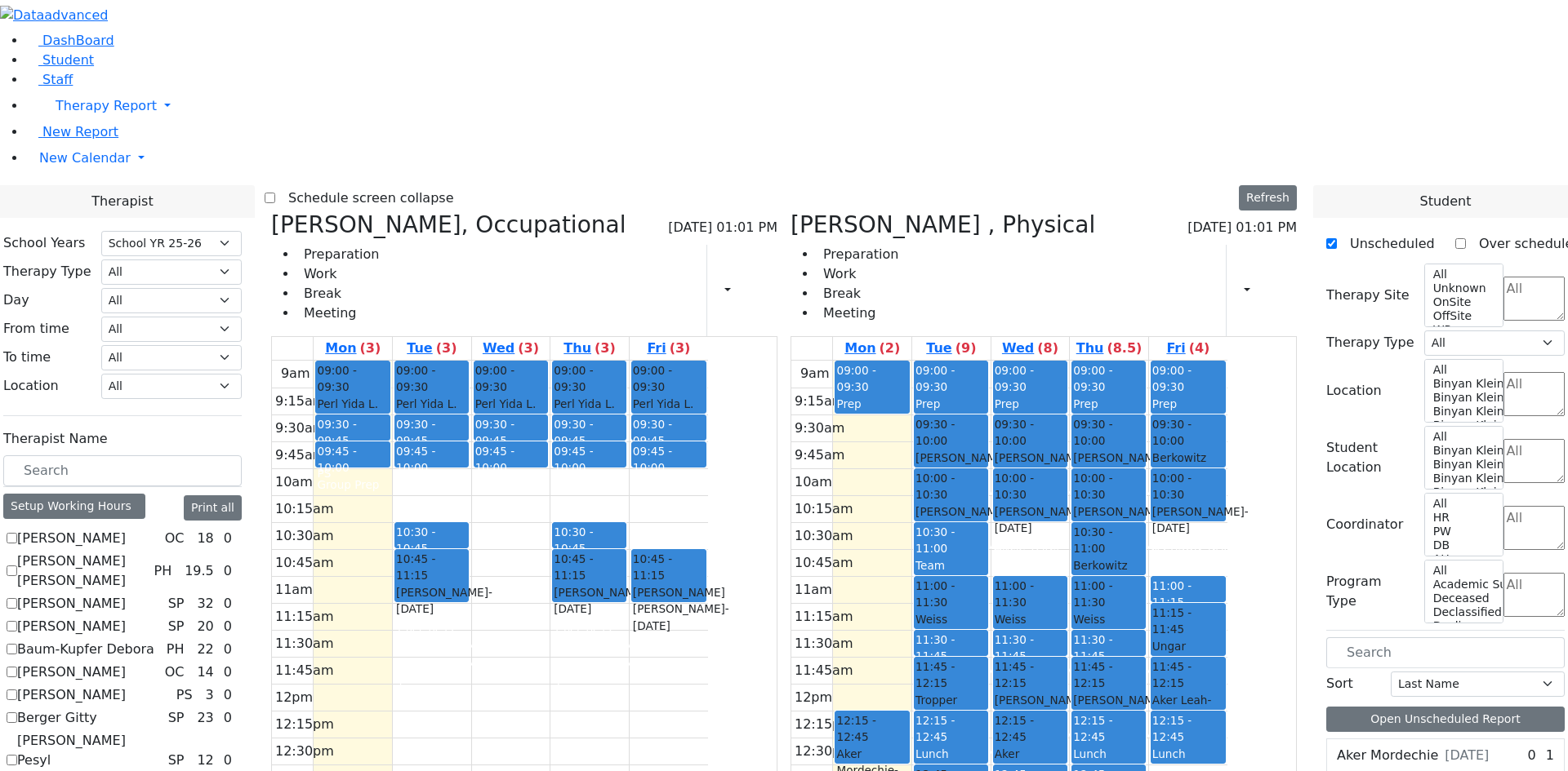
click at [1407, 740] on div "[PERSON_NAME] Mordechie [DATE]" at bounding box center [1411, 756] width 168 height 33
drag, startPoint x: 1403, startPoint y: 413, endPoint x: 565, endPoint y: 483, distance: 840.9
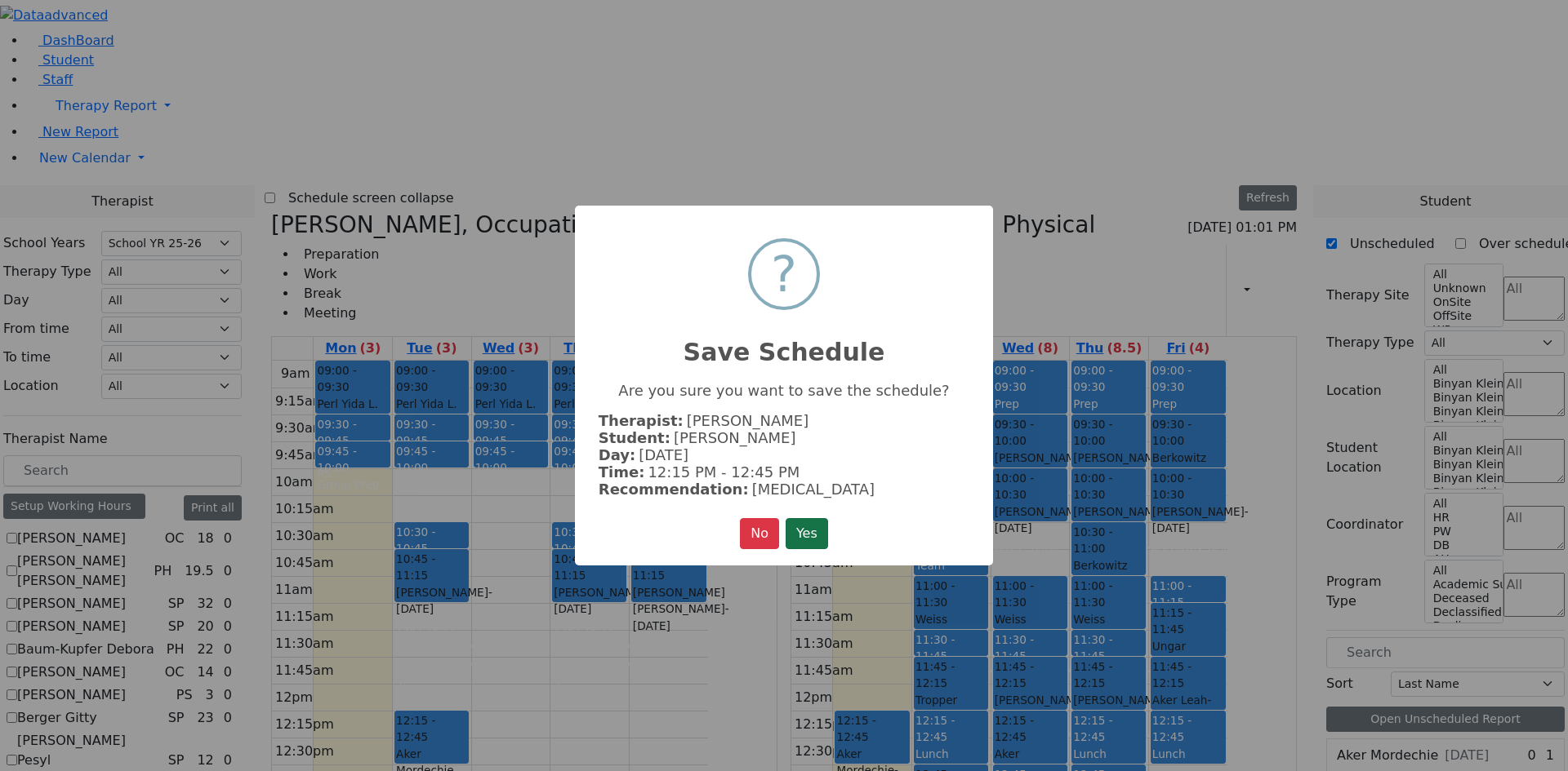
click at [801, 535] on button "Yes" at bounding box center [806, 533] width 43 height 31
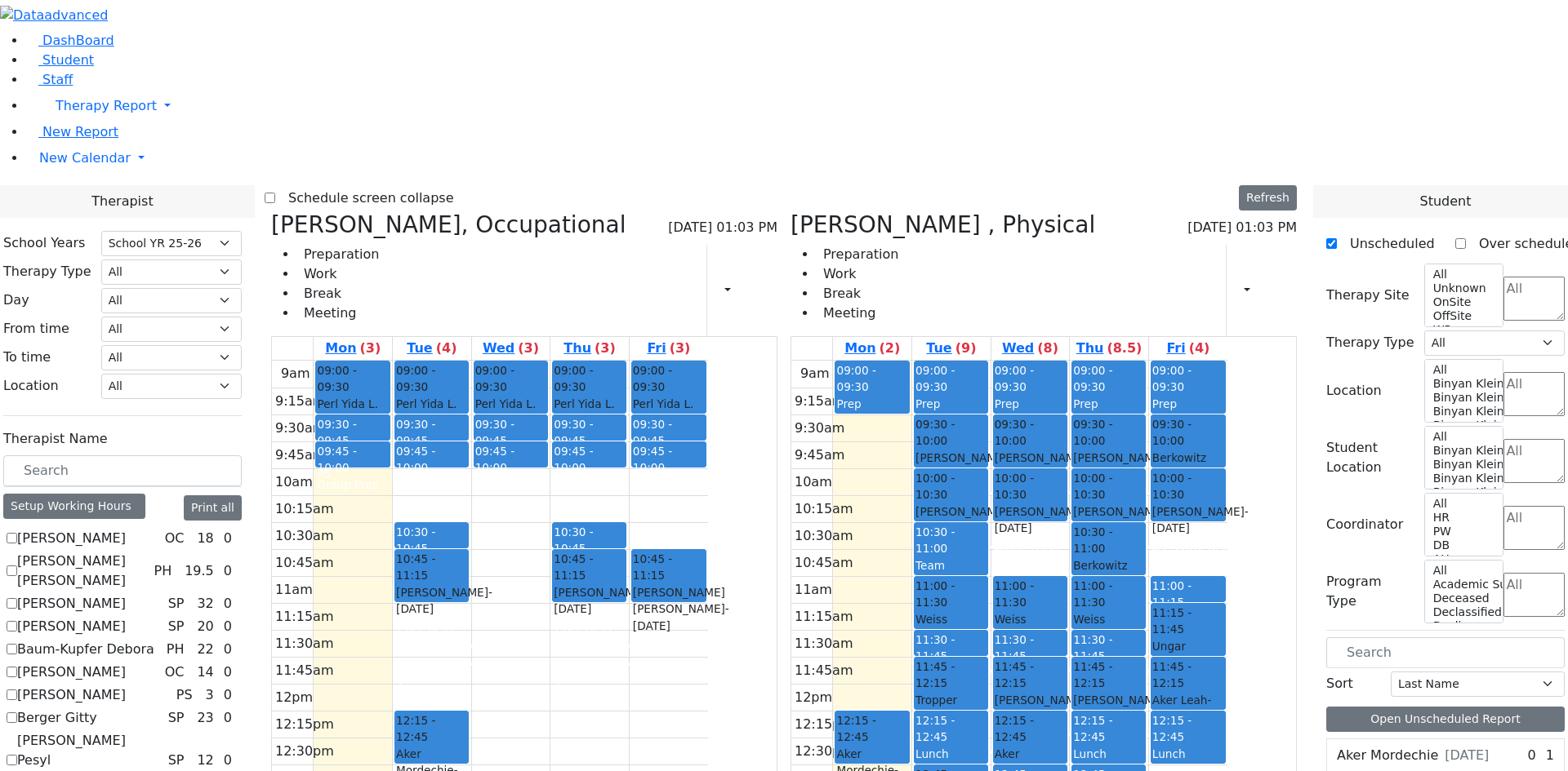
click at [1415, 740] on div "[PERSON_NAME] Mordechie [DATE]" at bounding box center [1411, 756] width 168 height 33
drag, startPoint x: 1407, startPoint y: 411, endPoint x: 762, endPoint y: 482, distance: 648.9
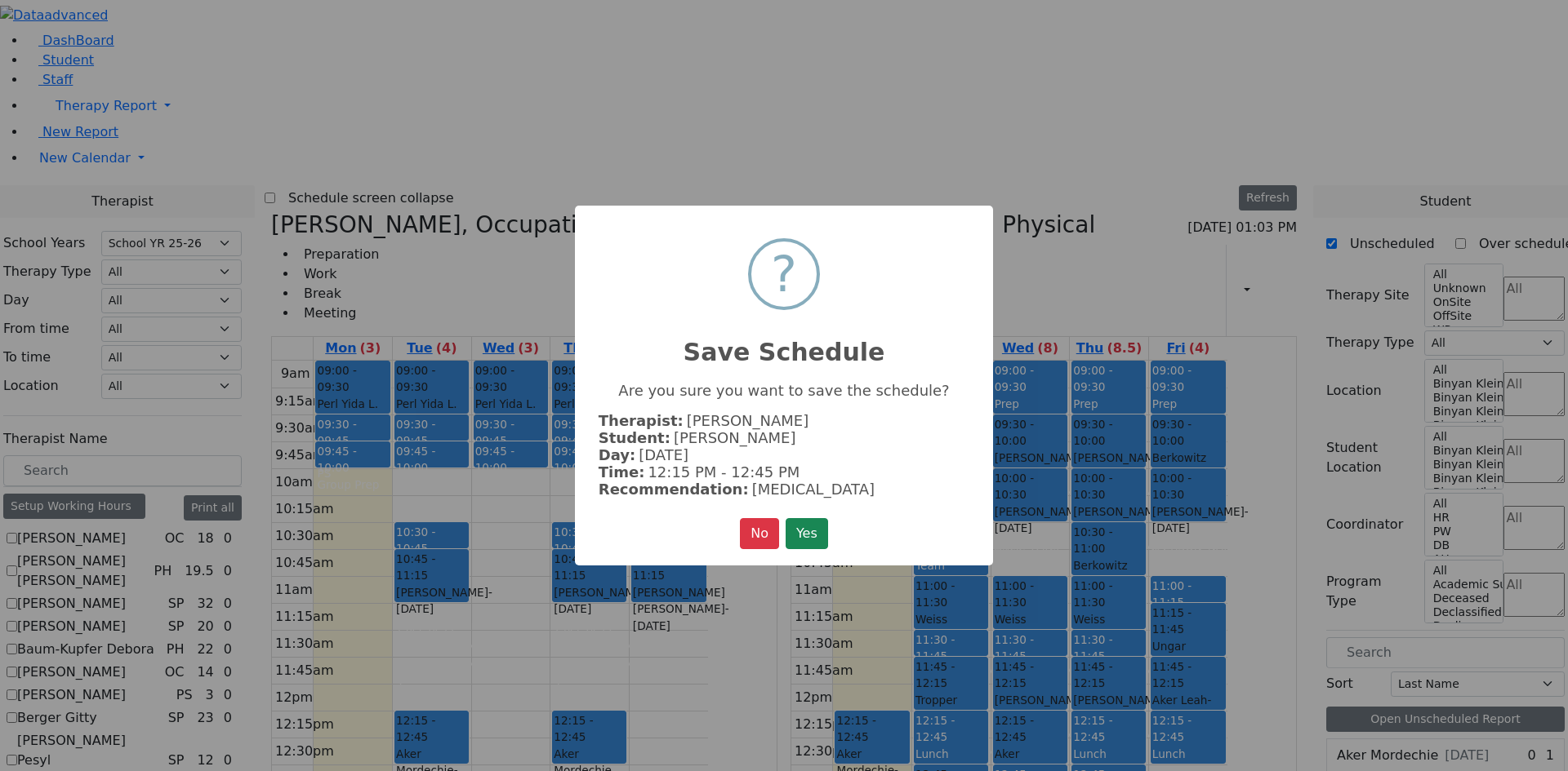
click at [796, 532] on button "Yes" at bounding box center [806, 533] width 43 height 31
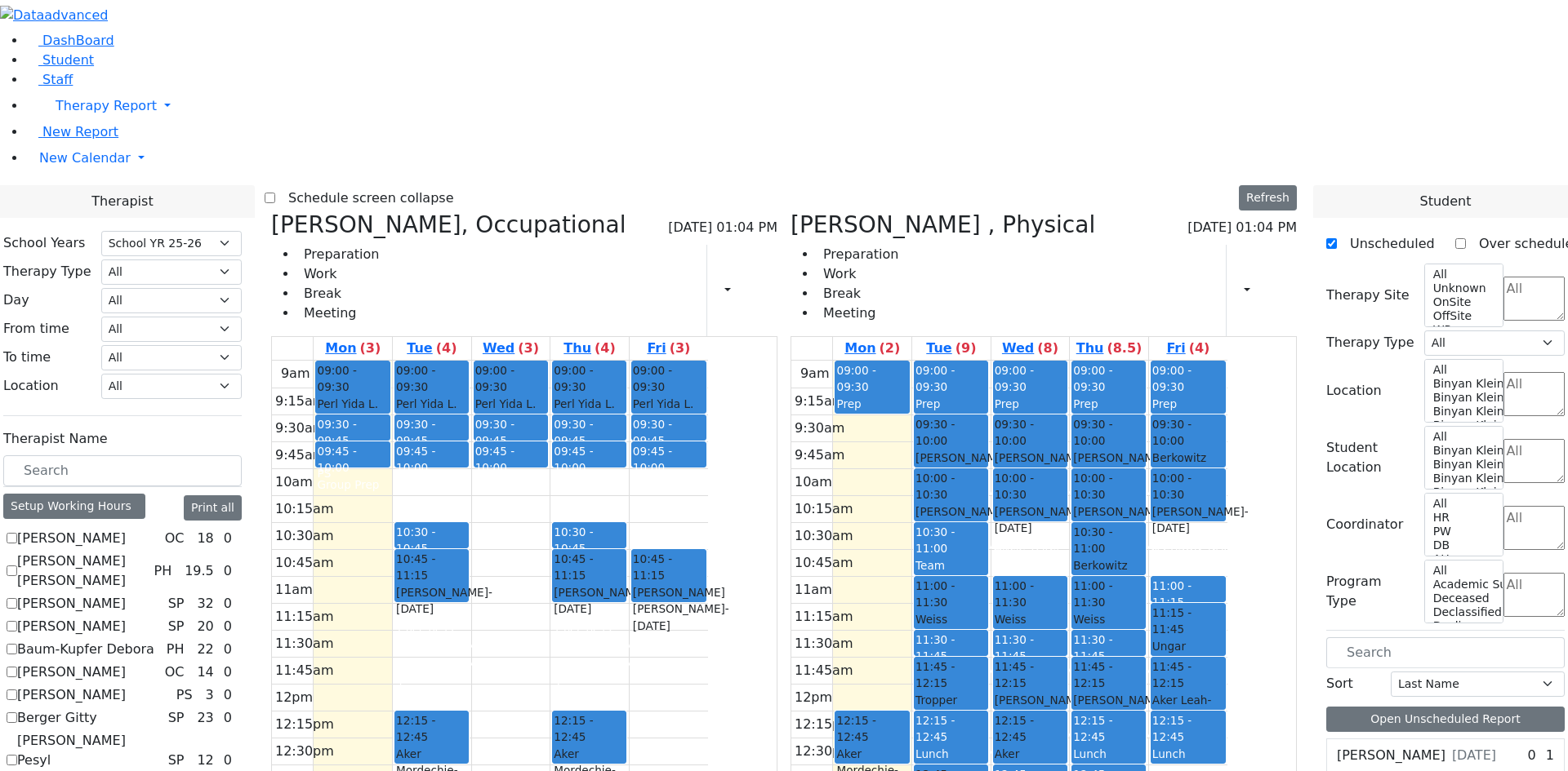
scroll to position [979, 0]
click at [509, 590] on div "9am 9:15am 9:30am 9:45am 10am 10:15am 10:30am 10:45am 11am 11:15am 11:30am 11:4…" at bounding box center [490, 683] width 436 height 646
drag, startPoint x: 577, startPoint y: 592, endPoint x: 576, endPoint y: 606, distance: 14.0
click at [576, 606] on div "9am 9:15am 9:30am 9:45am 10am 10:15am 10:30am 10:45am 11am 11:15am 11:30am 11:4…" at bounding box center [490, 683] width 436 height 646
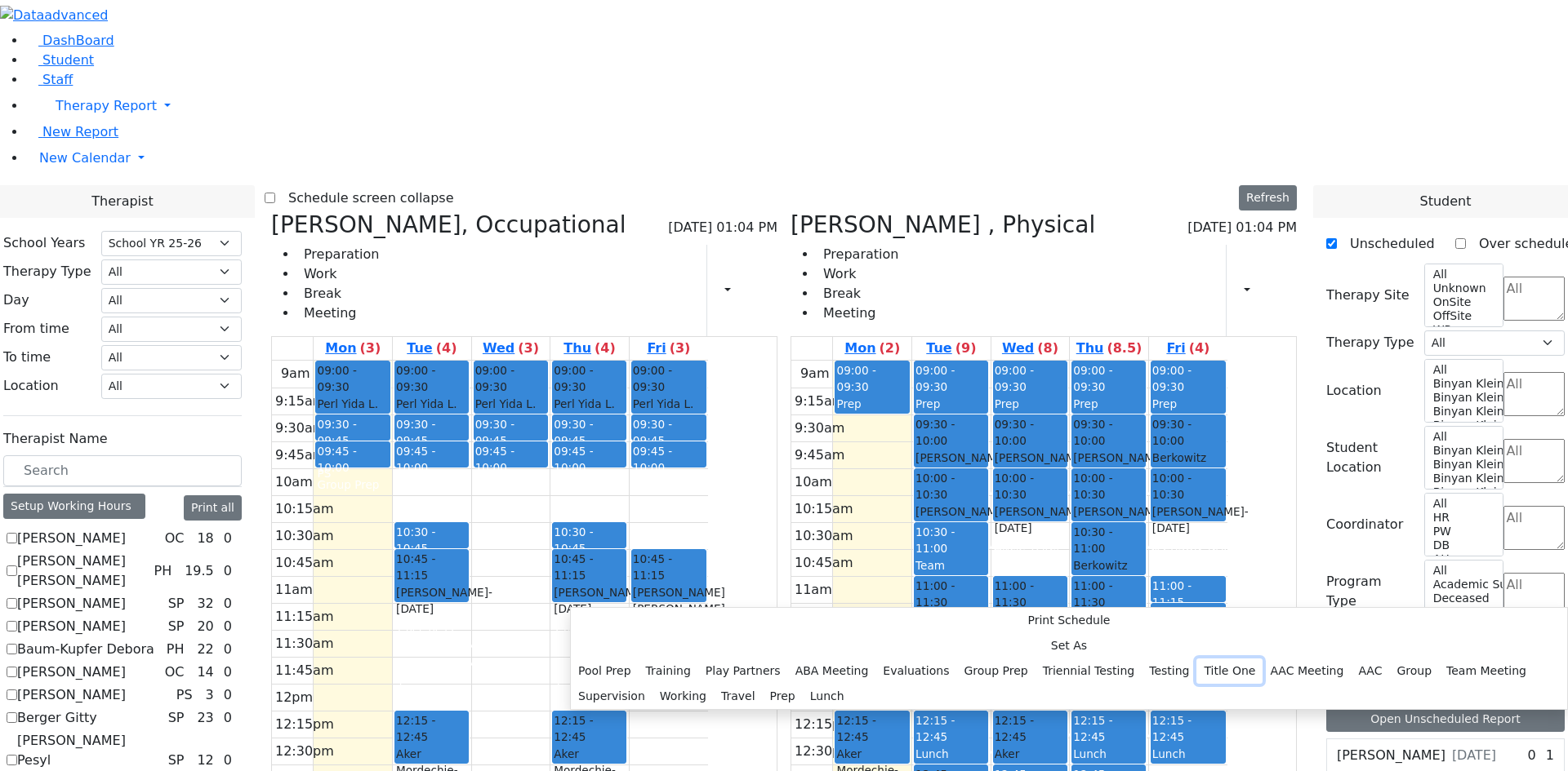
click at [1196, 658] on button "Title One" at bounding box center [1229, 670] width 66 height 25
select select "2"
select select "13:15:00"
select select "13:45:00"
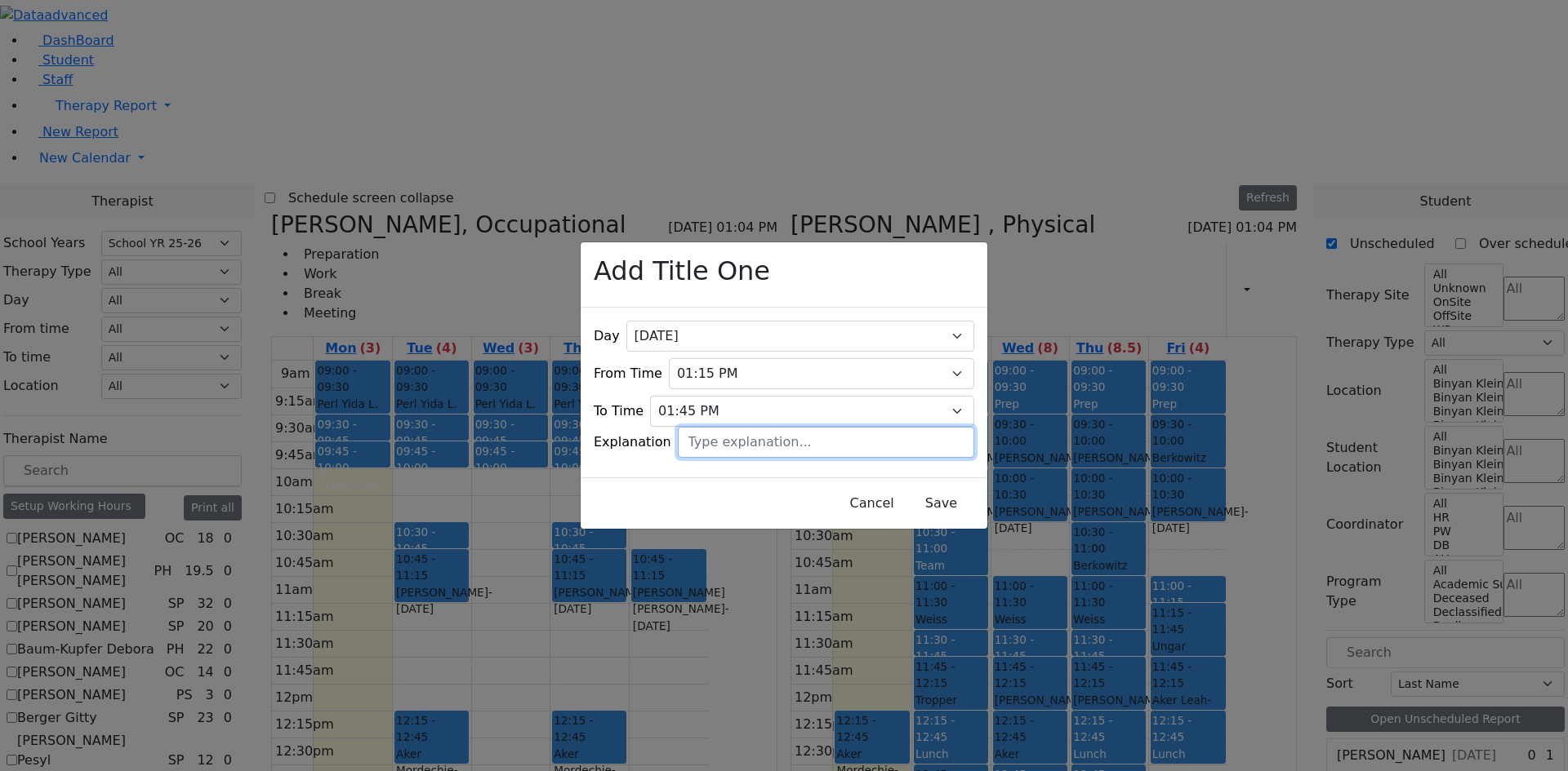
click at [737, 445] on input "text" at bounding box center [825, 442] width 296 height 31
click at [905, 504] on button "Save" at bounding box center [940, 503] width 73 height 31
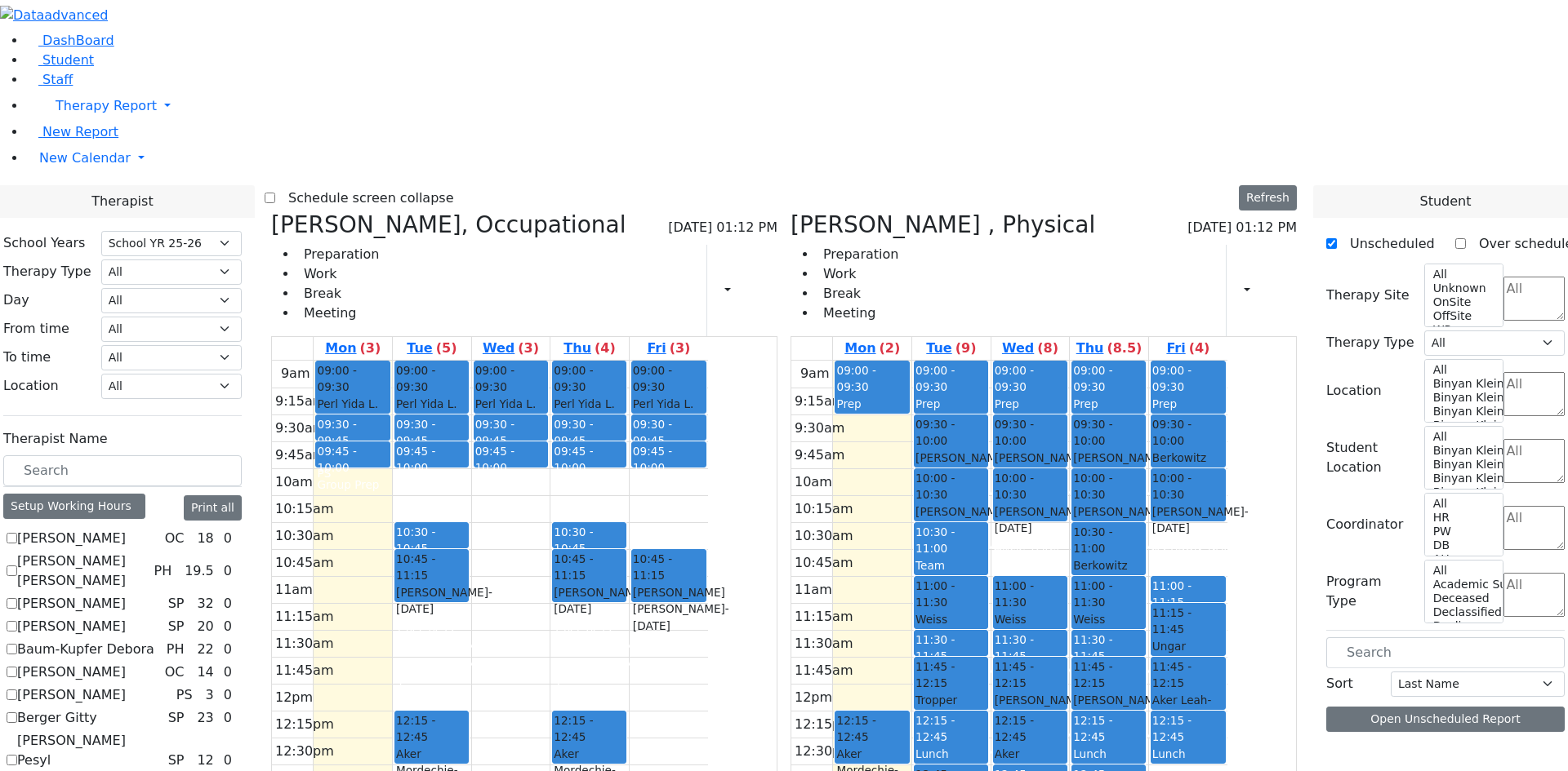
scroll to position [0, 0]
drag, startPoint x: 742, startPoint y: 592, endPoint x: 741, endPoint y: 604, distance: 12.0
click at [708, 614] on div "9am 9:15am 9:30am 9:45am 10am 10:15am 10:30am 10:45am 11am 11:15am 11:30am 11:4…" at bounding box center [490, 683] width 436 height 646
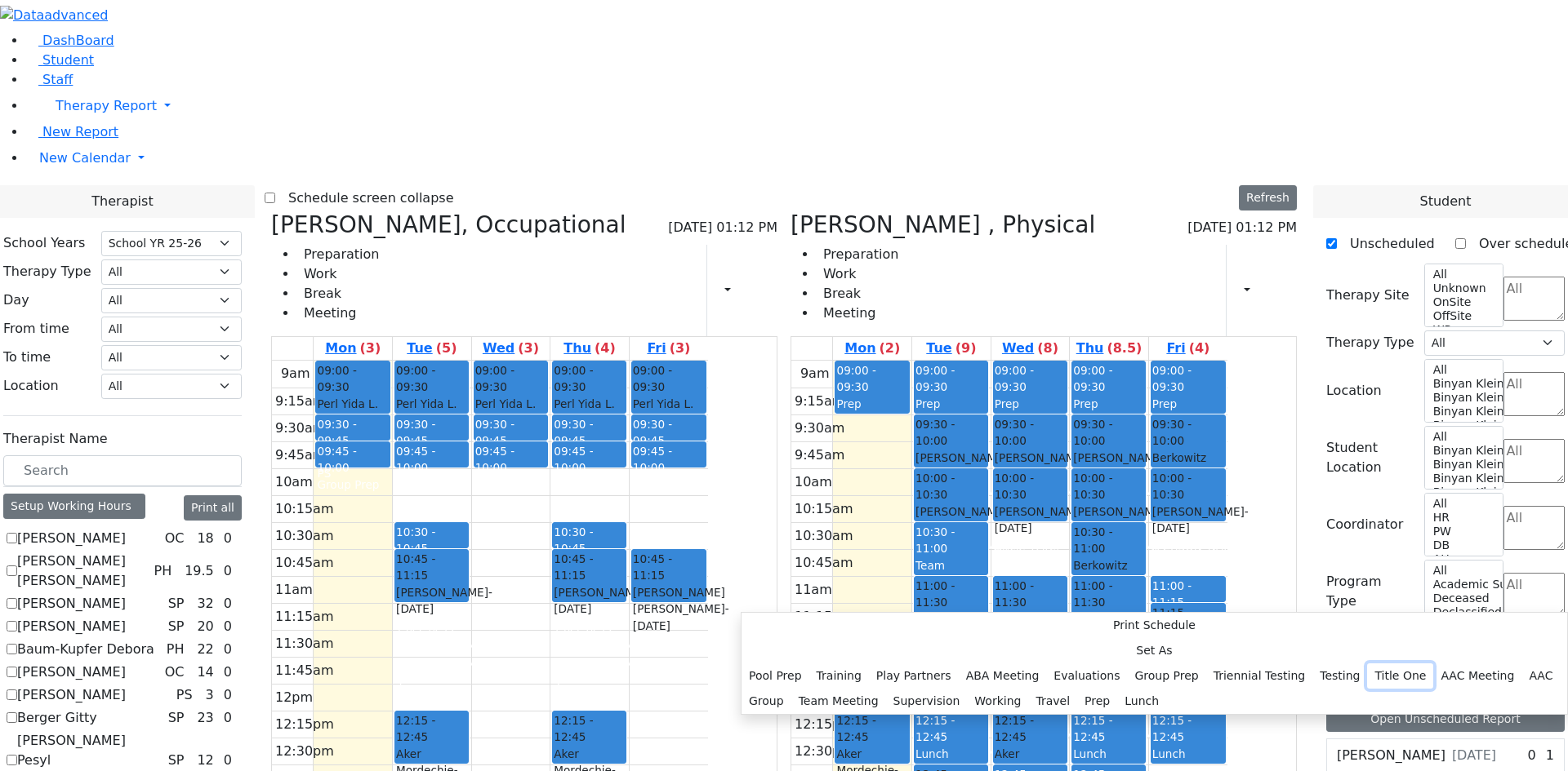
click at [1367, 663] on button "Title One" at bounding box center [1400, 675] width 66 height 25
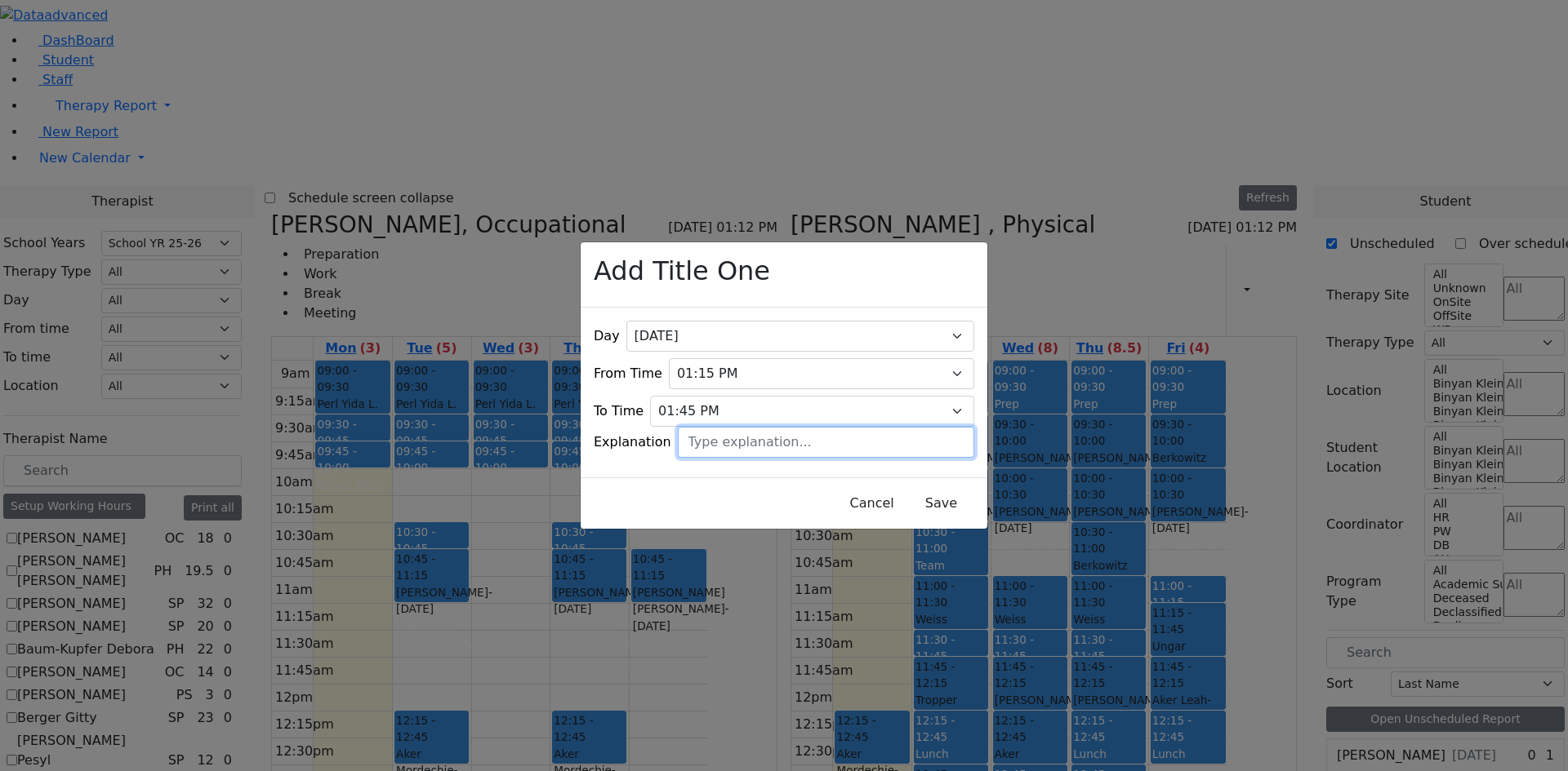
click at [767, 443] on input "text" at bounding box center [825, 442] width 296 height 31
type input "Chaim Nove"
click at [905, 498] on button "Save" at bounding box center [940, 503] width 73 height 31
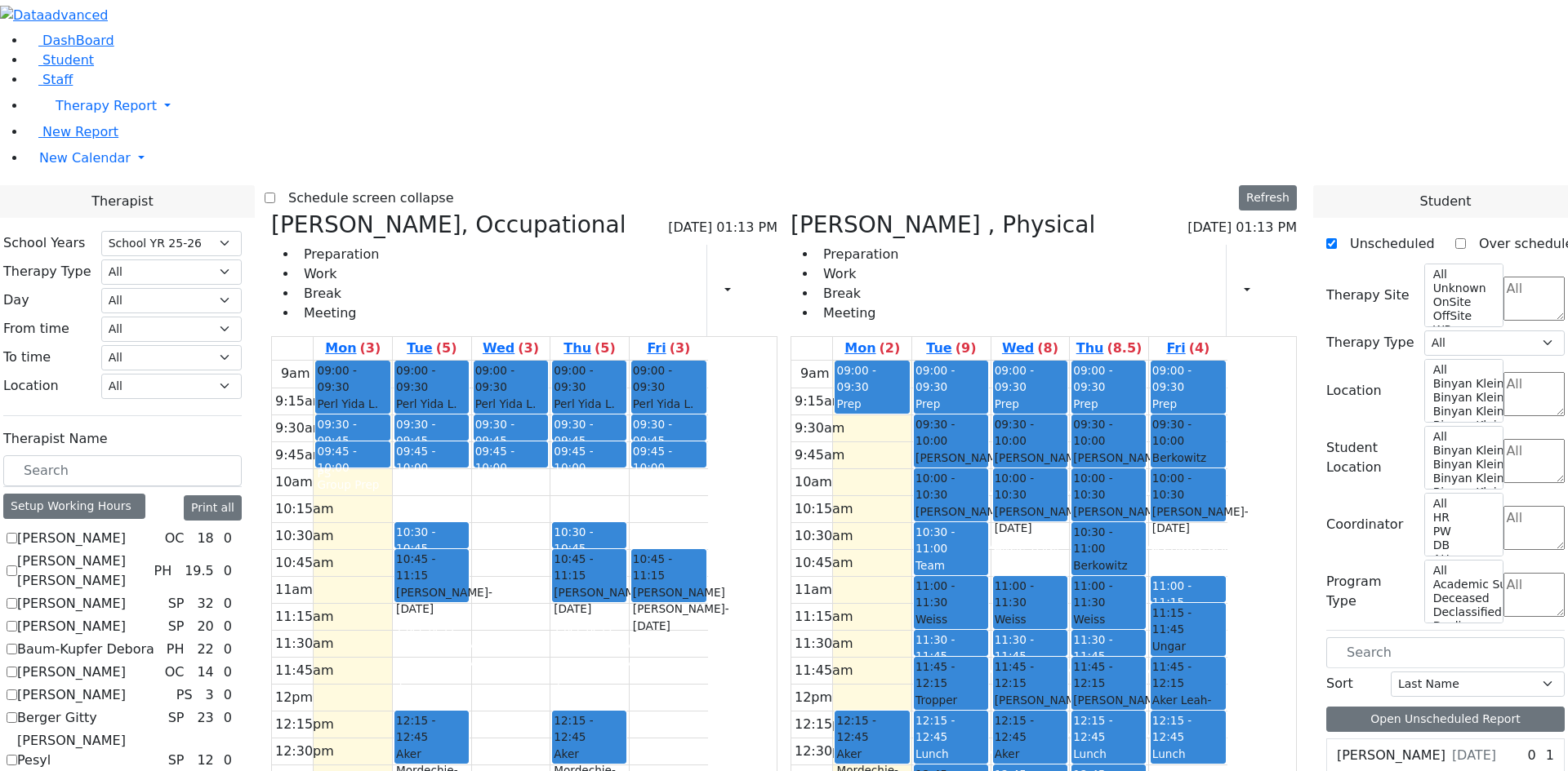
click at [1187, 664] on div "9am 9:15am 9:30am 9:45am 10am 10:15am 10:30am 10:45am 11am 11:15am 11:30am 11:4…" at bounding box center [1009, 683] width 436 height 646
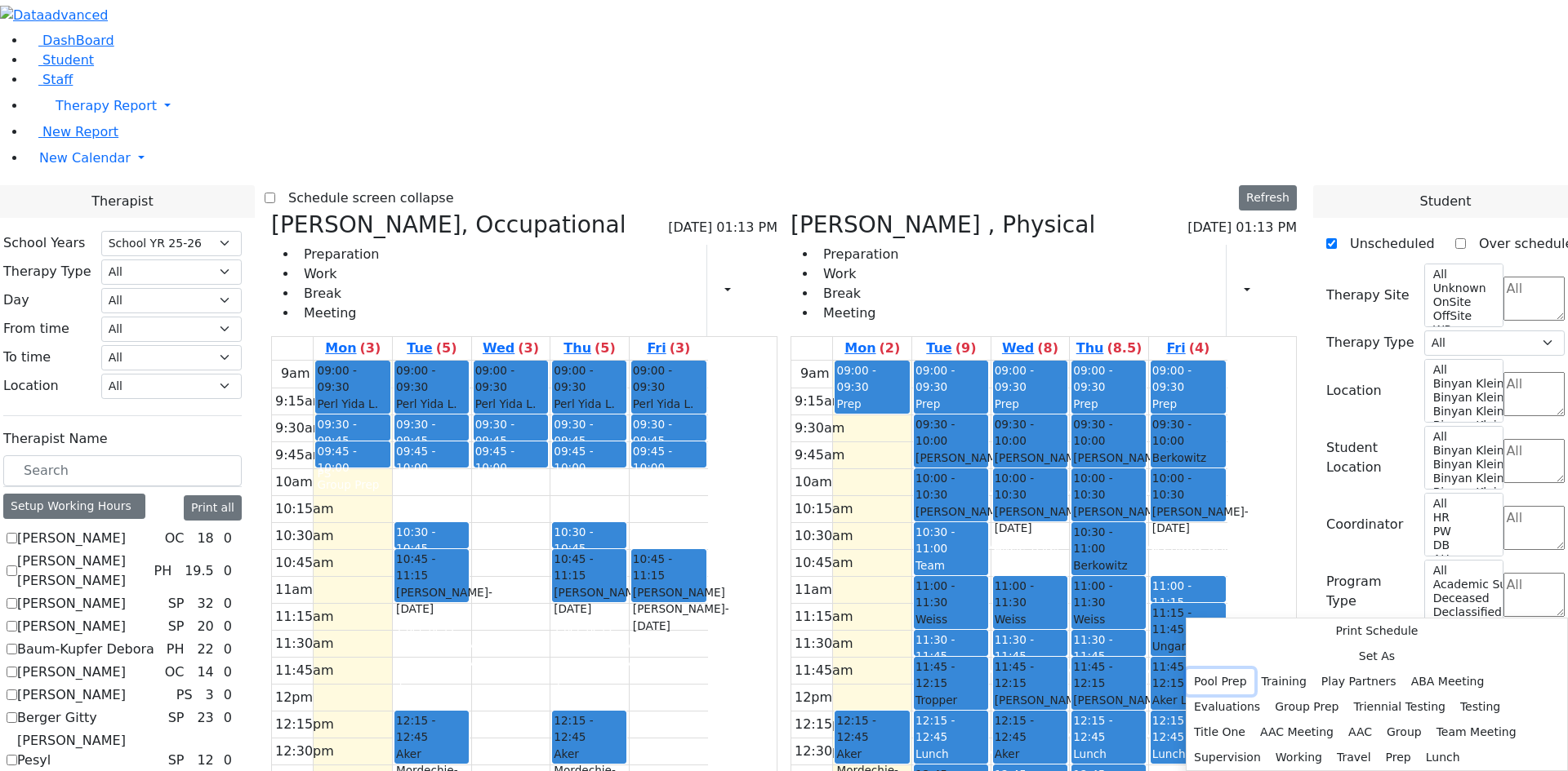
click at [1254, 669] on button "Pool Prep" at bounding box center [1220, 681] width 68 height 25
select select "14:00:00"
select select "14:15:00"
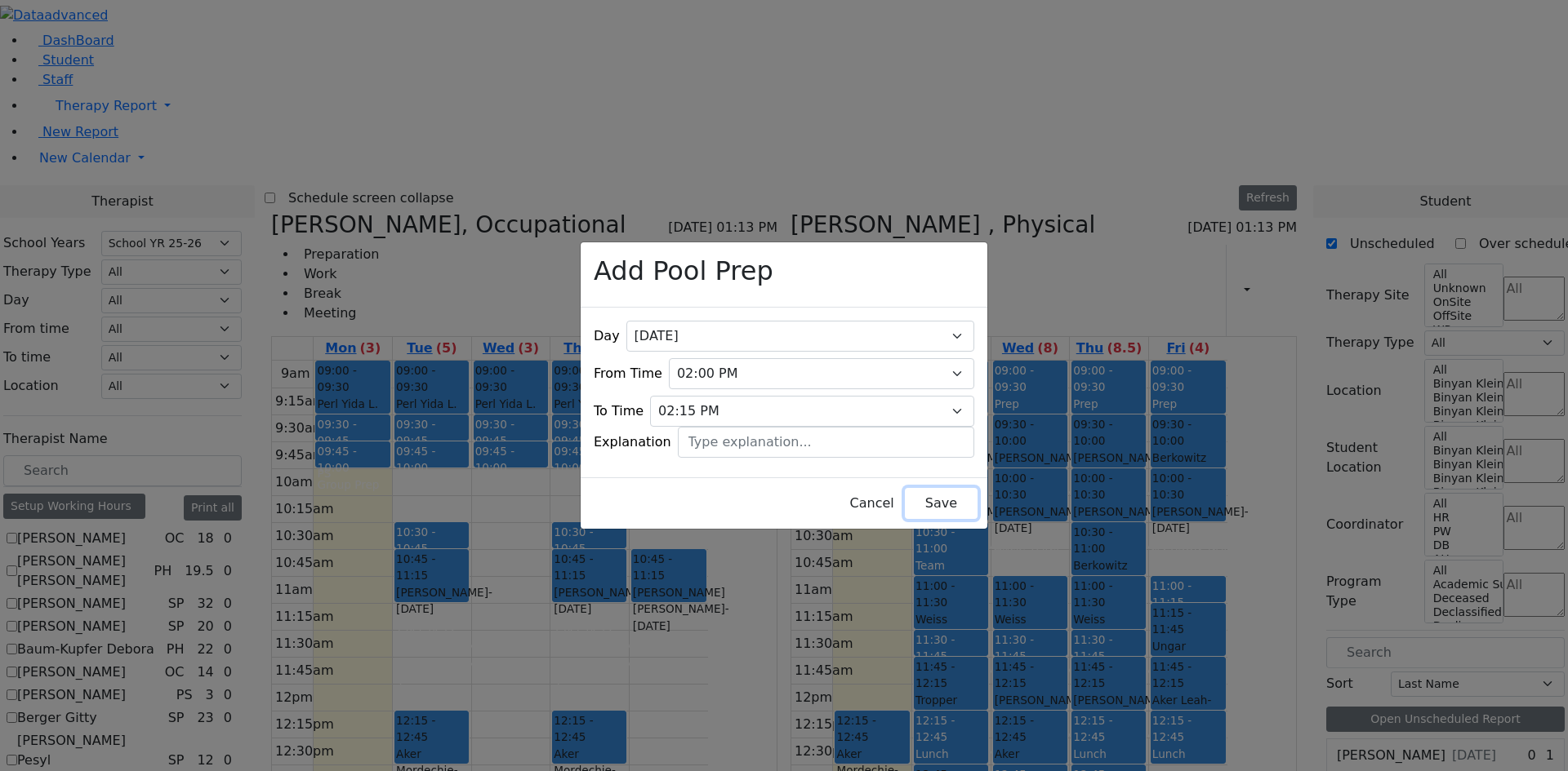
click at [905, 493] on button "Save" at bounding box center [940, 503] width 73 height 31
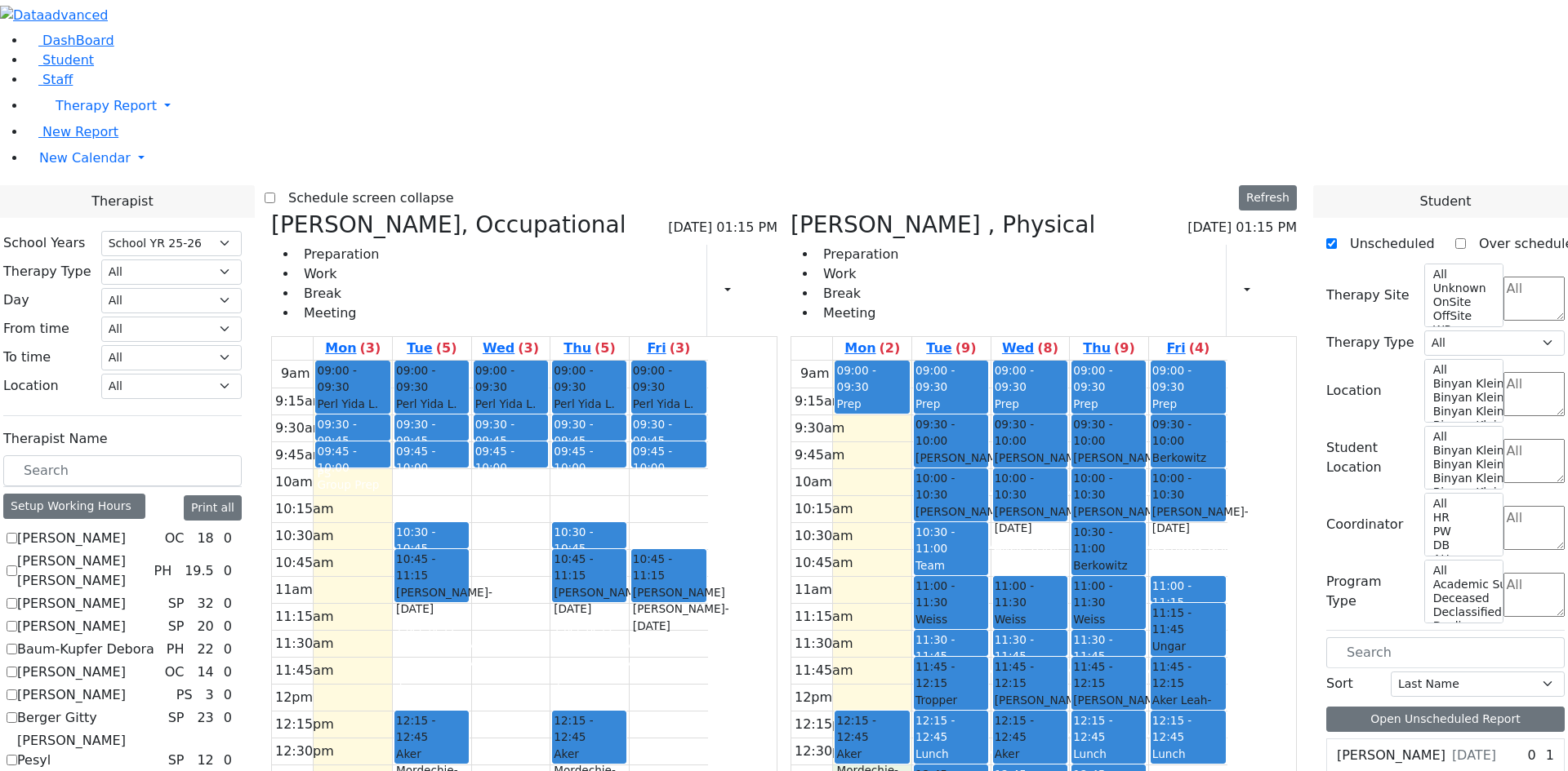
drag, startPoint x: 970, startPoint y: 533, endPoint x: 964, endPoint y: 569, distance: 36.5
click at [964, 569] on div "9am 9:15am 9:30am 9:45am 10am 10:15am 10:30am 10:45am 11am 11:15am 11:30am 11:4…" at bounding box center [1009, 683] width 436 height 646
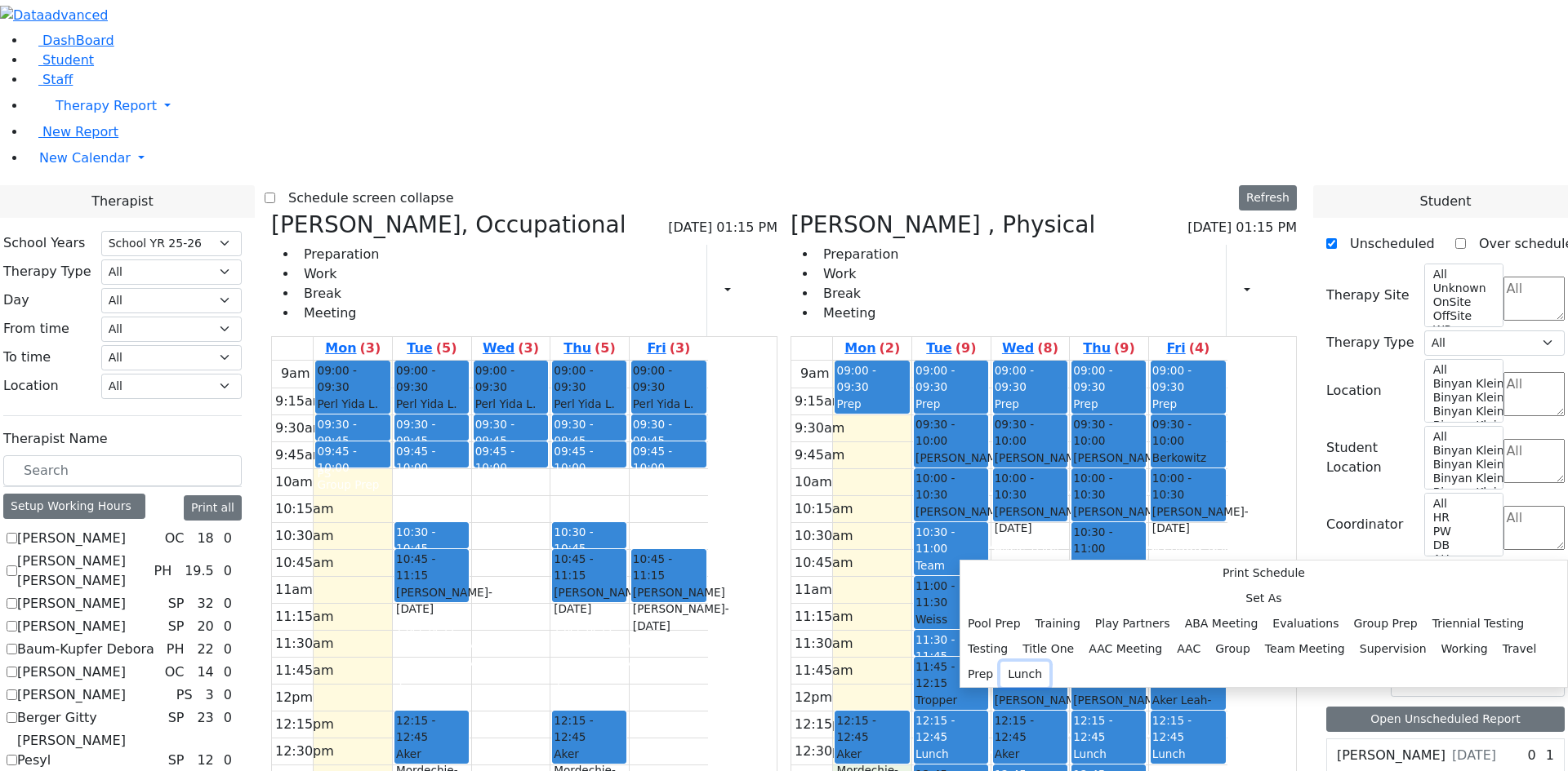
click at [1049, 662] on button "Lunch" at bounding box center [1024, 674] width 49 height 25
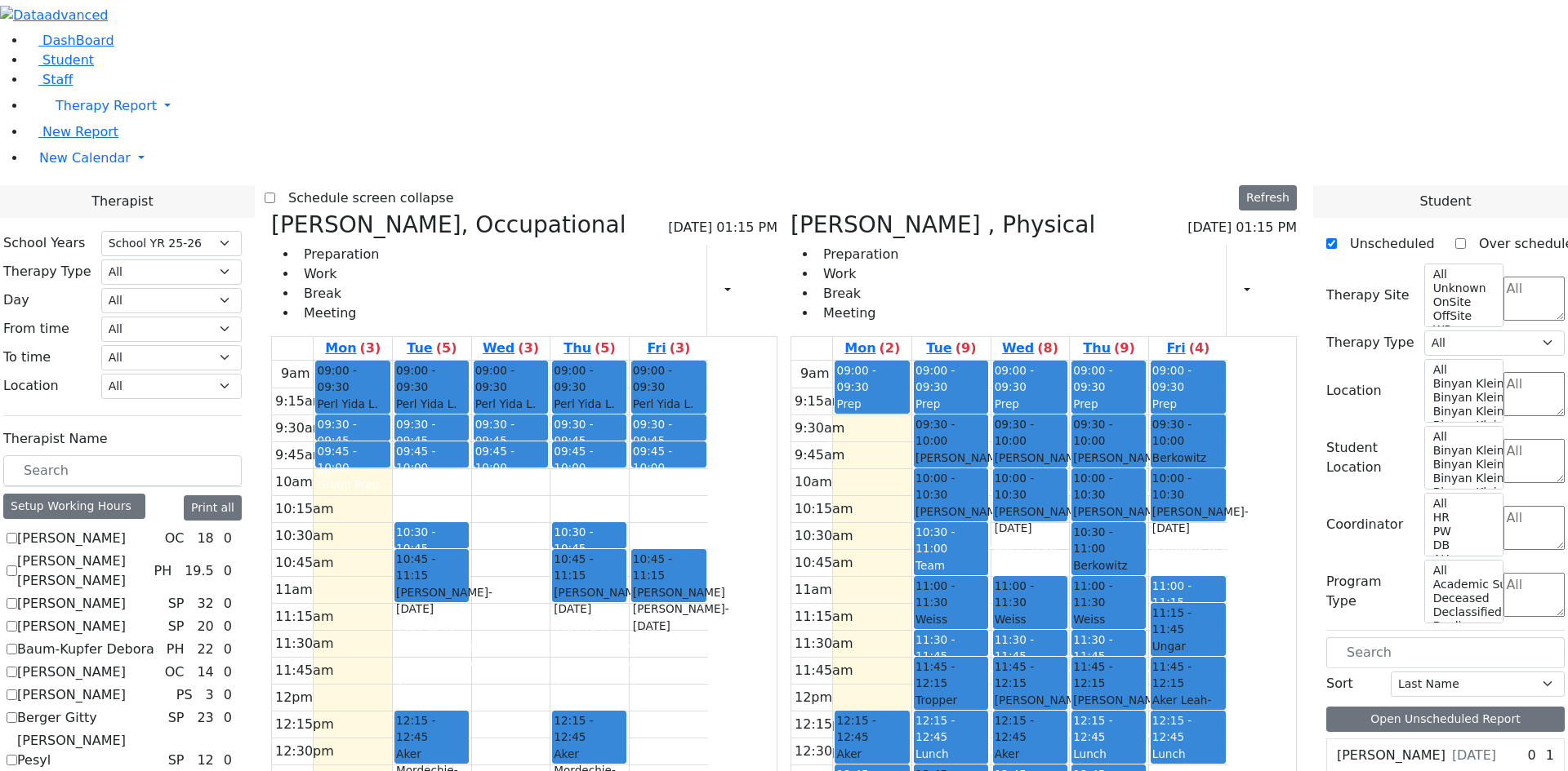
scroll to position [1262, 0]
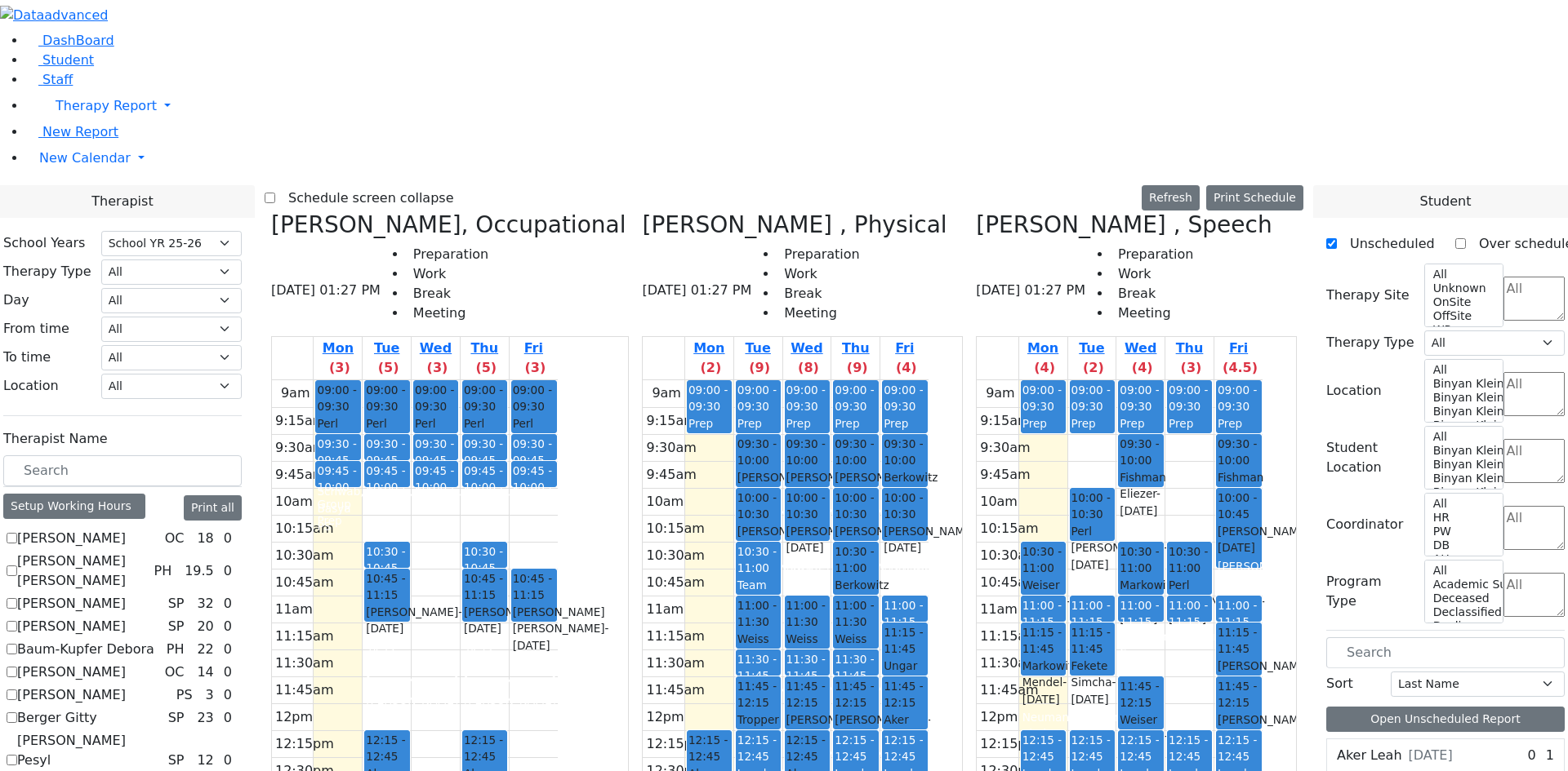
checkbox input "false"
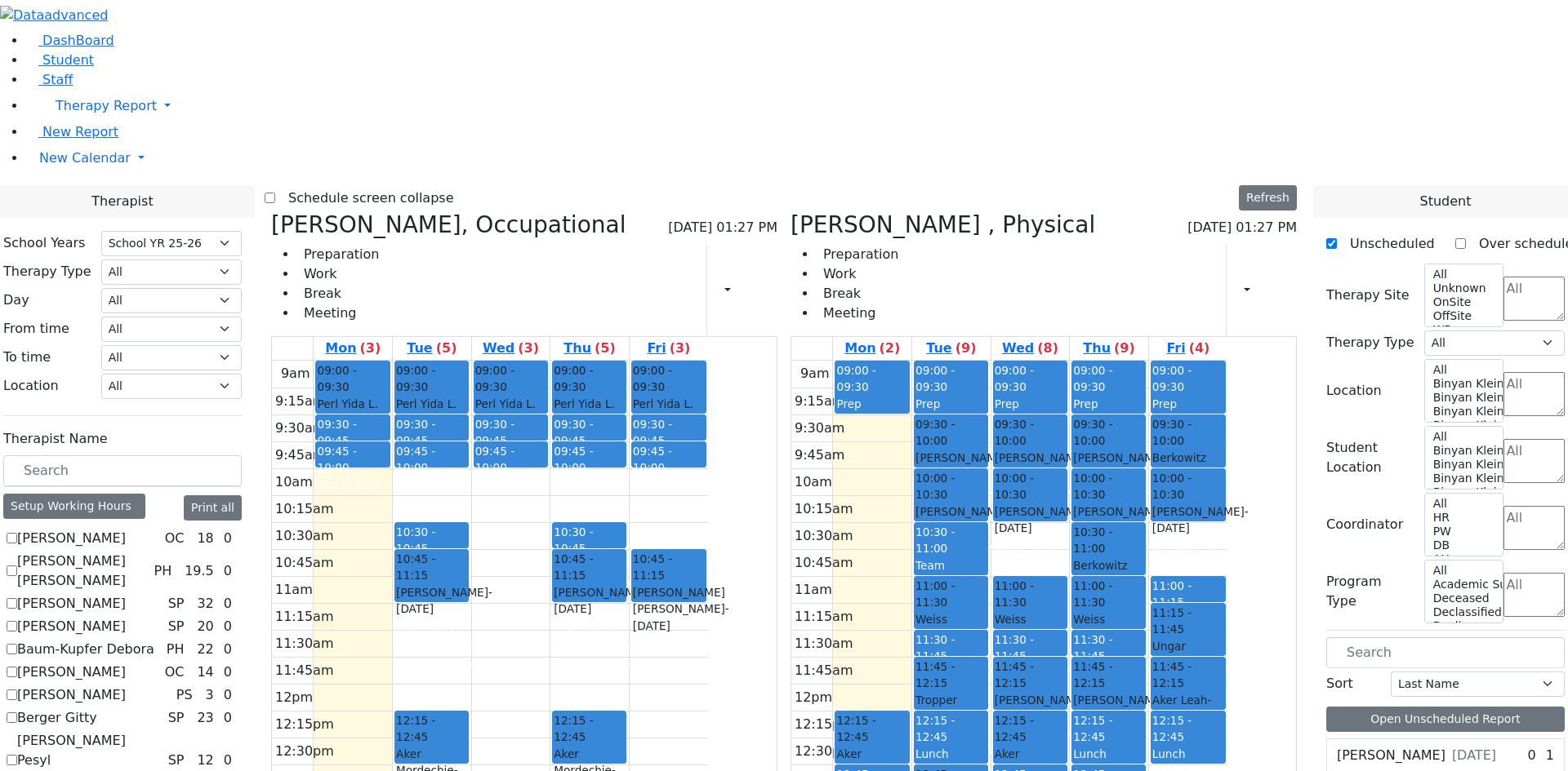
scroll to position [1099, 0]
checkbox input "true"
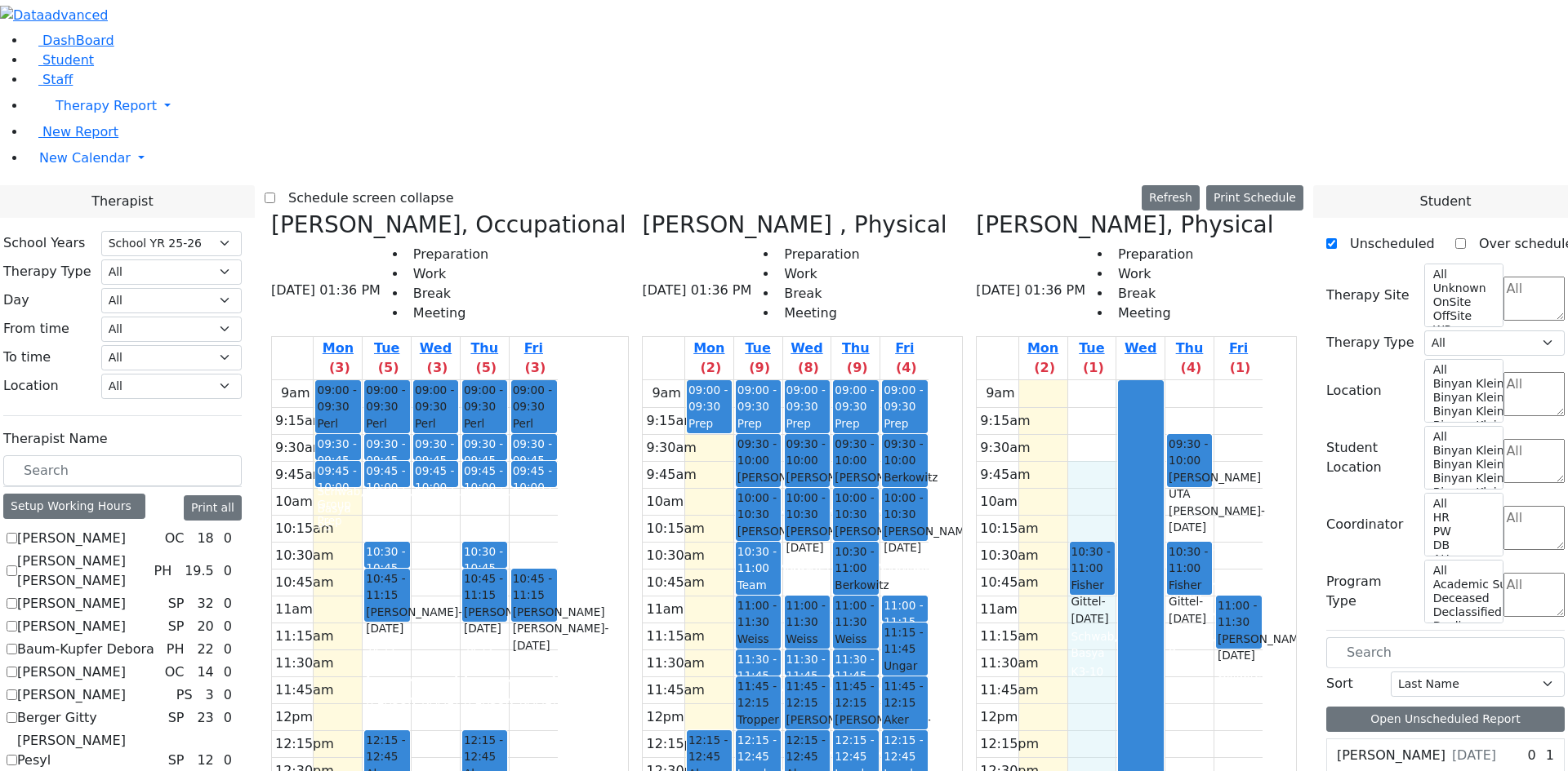
drag, startPoint x: 1155, startPoint y: 179, endPoint x: 1192, endPoint y: 319, distance: 144.8
click at [1192, 381] on div "9am 9:15am 9:30am 9:45am 10am 10:15am 10:30am 10:45am 11am 11:15am 11:30am 11:4…" at bounding box center [1119, 703] width 286 height 646
click at [1162, 382] on div at bounding box center [1140, 703] width 43 height 644
drag, startPoint x: 1143, startPoint y: 319, endPoint x: 1143, endPoint y: 504, distance: 185.0
click at [1143, 504] on div "9am 9:15am 9:30am 9:45am 10am 10:15am 10:30am 10:45am 11am 11:15am 11:30am 11:4…" at bounding box center [1119, 703] width 286 height 646
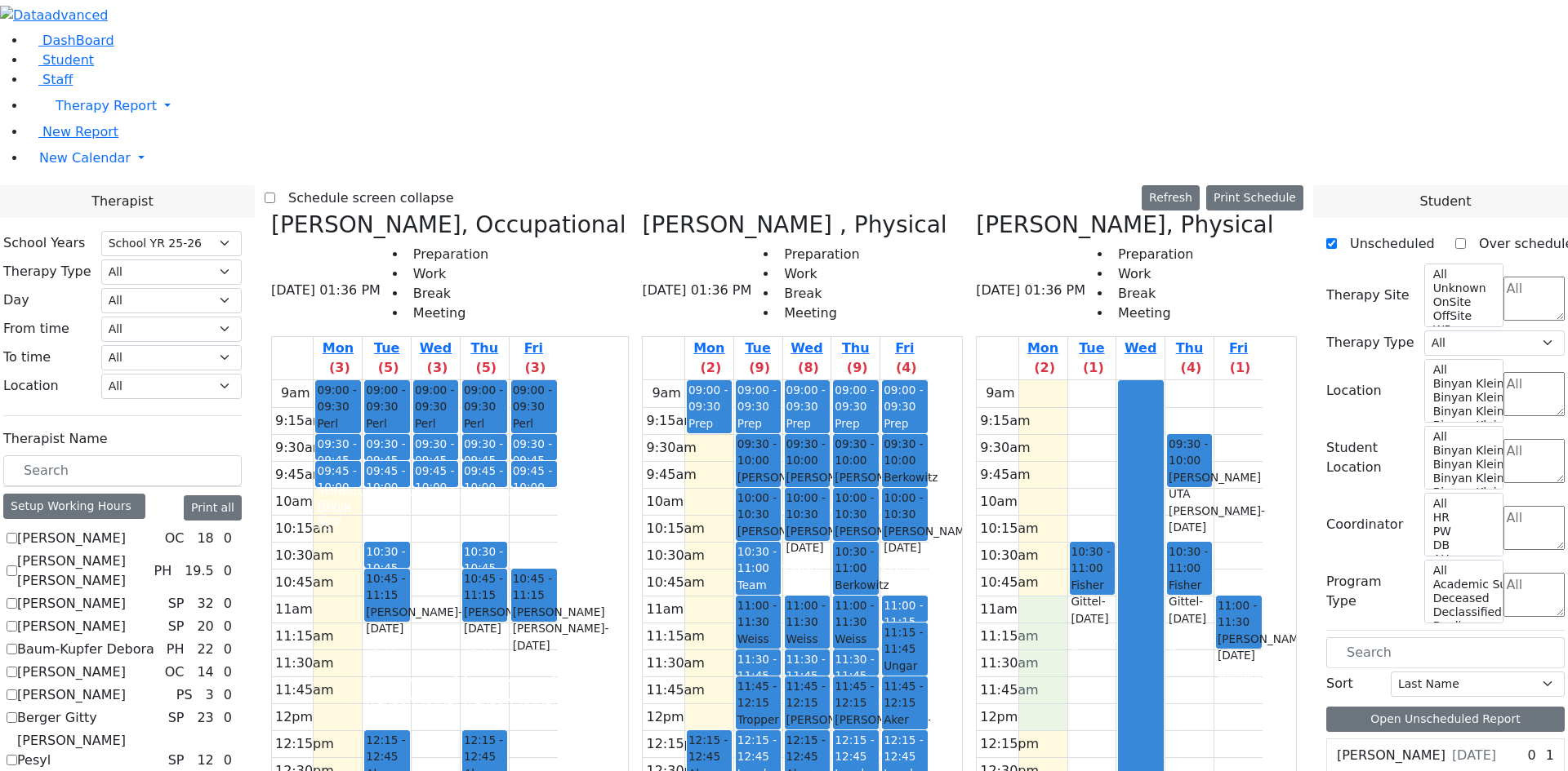
drag, startPoint x: 1114, startPoint y: 435, endPoint x: 1102, endPoint y: 324, distance: 111.6
click at [1102, 381] on div "9am 9:15am 9:30am 9:45am 10am 10:15am 10:30am 10:45am 11am 11:15am 11:30am 11:4…" at bounding box center [1119, 703] width 286 height 646
drag, startPoint x: 944, startPoint y: 678, endPoint x: 812, endPoint y: 667, distance: 132.5
click at [812, 667] on tr "09:00 - 09:30 Prep 12:15 - 12:45 Aker Mordechie - 02/14/2021 Reiss, Adeena 12:4…" at bounding box center [785, 703] width 286 height 646
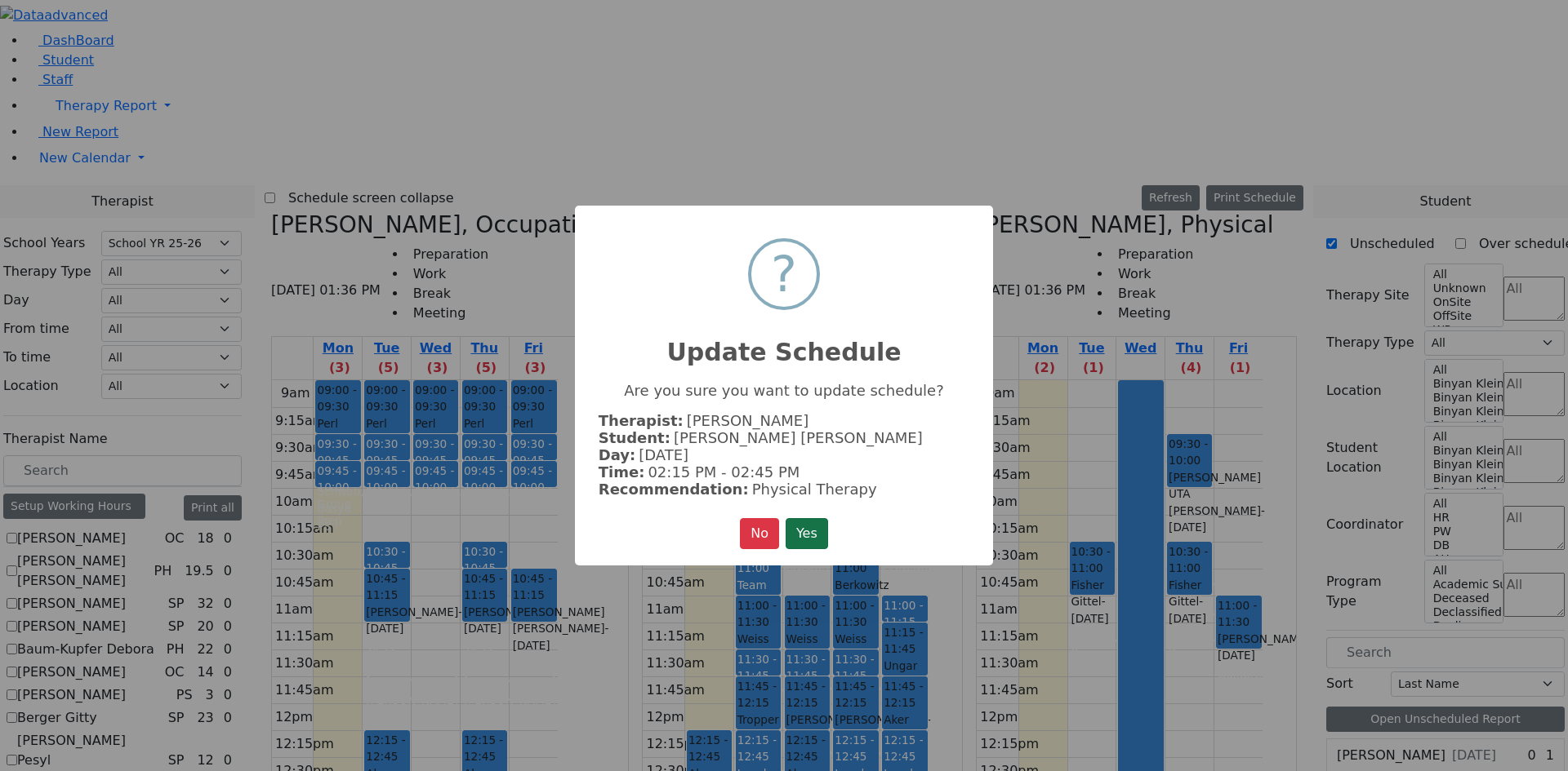
click at [802, 546] on button "Yes" at bounding box center [806, 533] width 43 height 31
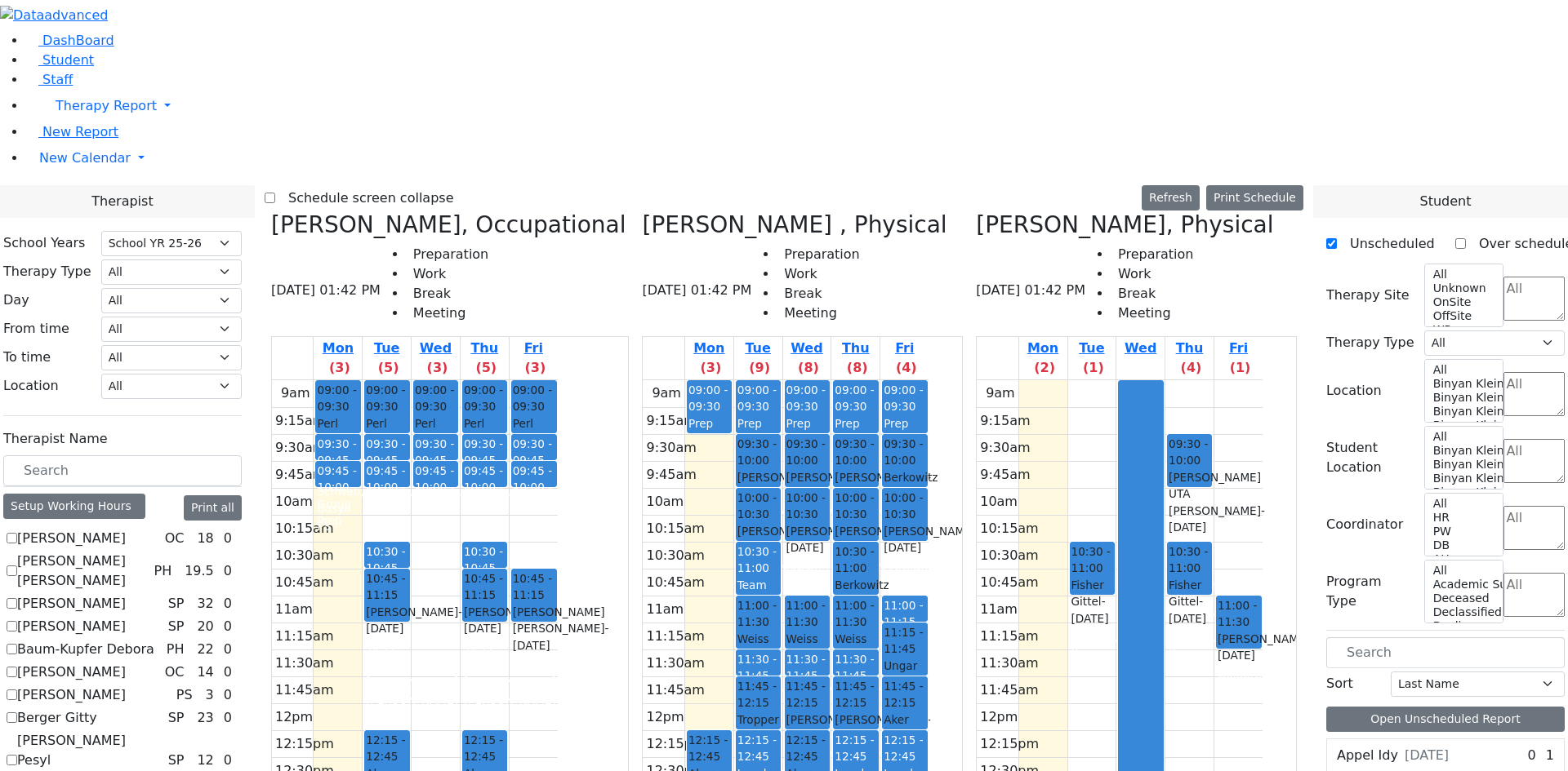
drag, startPoint x: 839, startPoint y: 683, endPoint x: 809, endPoint y: 642, distance: 50.8
click at [808, 636] on tr "09:00 - 09:30 Prep 12:15 - 12:45 [PERSON_NAME] Mordechie - [DATE] [PERSON_NAME]…" at bounding box center [785, 703] width 286 height 646
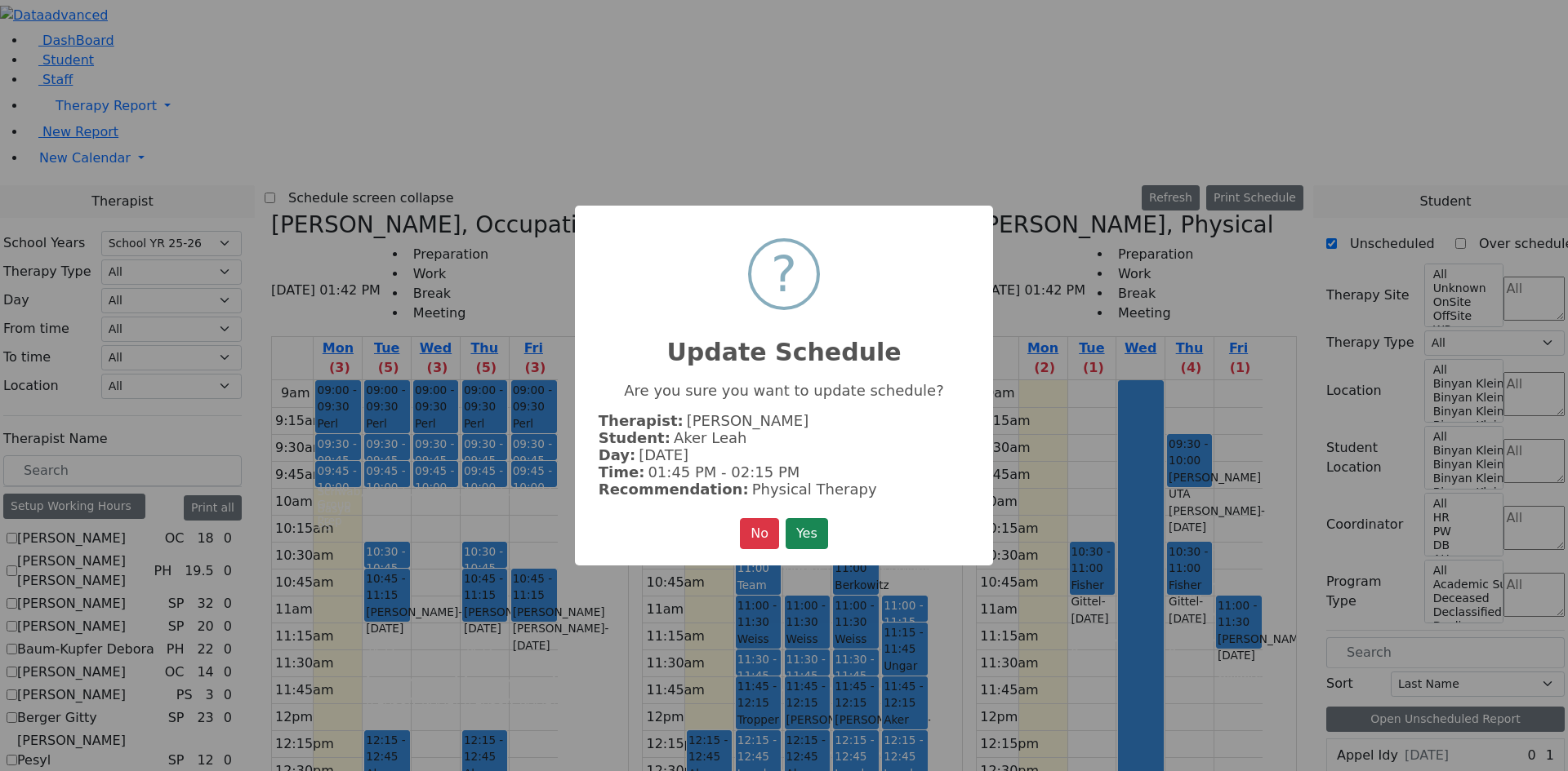
click at [825, 554] on div "× ? Update Schedule Are you sure you want to update schedule? Therapist: Reiss …" at bounding box center [784, 386] width 418 height 360
click at [817, 538] on button "Yes" at bounding box center [806, 533] width 43 height 31
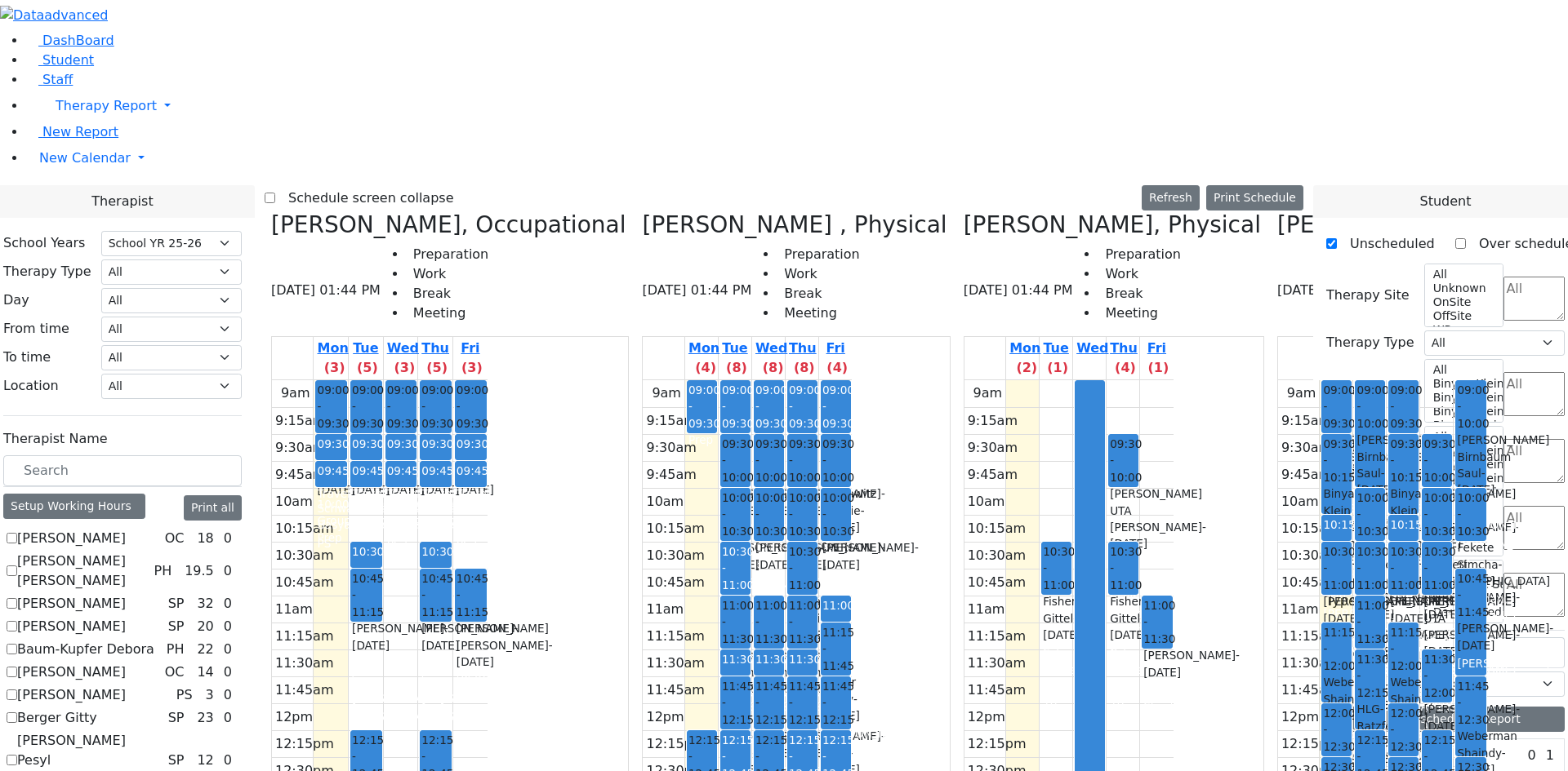
click at [1456, 622] on span "- 01/08/2009" at bounding box center [1504, 637] width 97 height 30
click at [1278, 381] on div "9am 9:15am 9:30am 9:45am 10am 10:15am 10:30am 10:45am 11am 11:15am 11:30am 11:4…" at bounding box center [1383, 703] width 209 height 646
click at [1292, 381] on div "9am 9:15am 9:30am 9:45am 10am 10:15am 10:30am 10:45am 11am 11:15am 11:30am 11:4…" at bounding box center [1383, 703] width 209 height 646
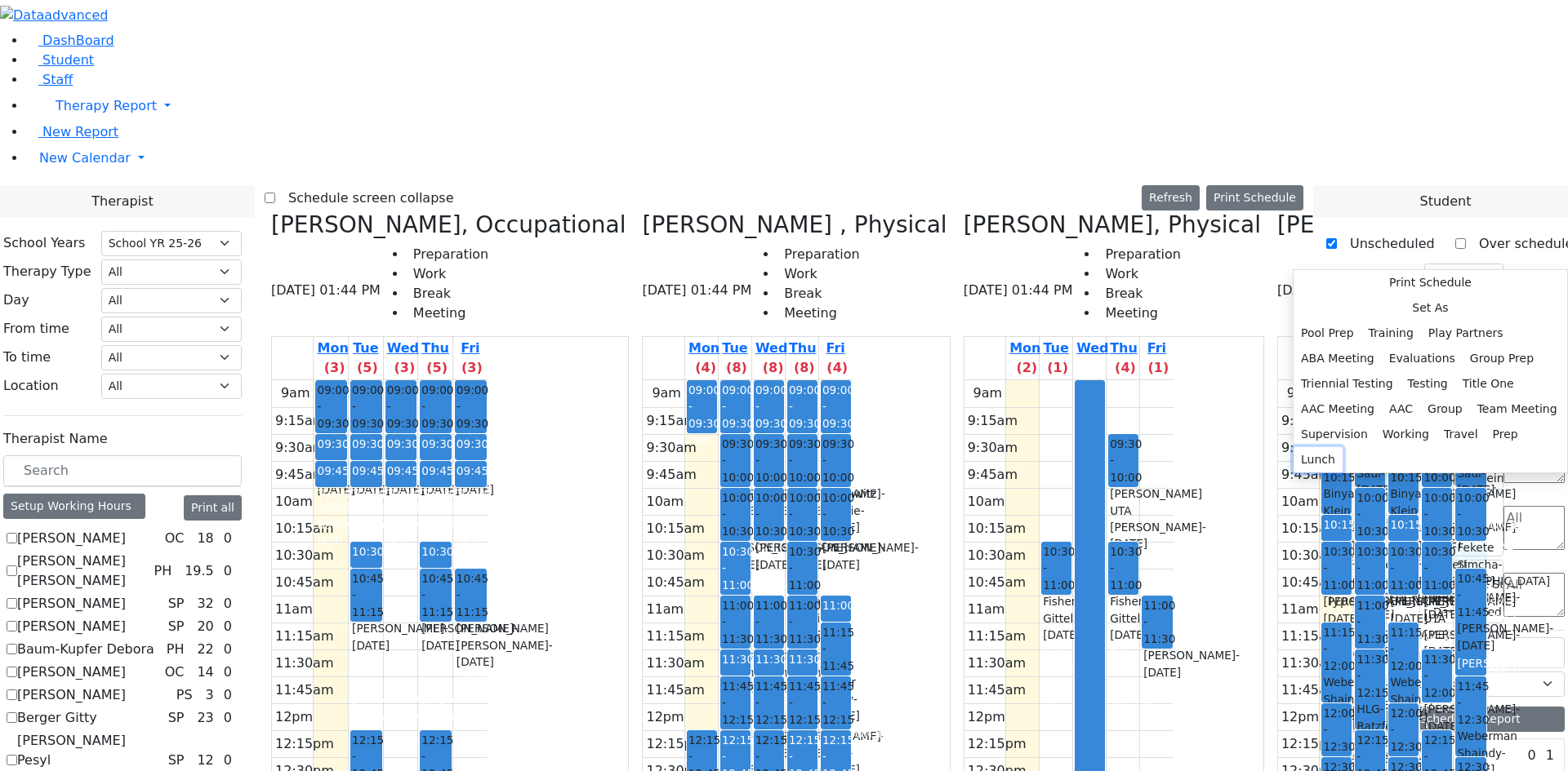
click at [1342, 473] on button "Lunch" at bounding box center [1317, 459] width 49 height 25
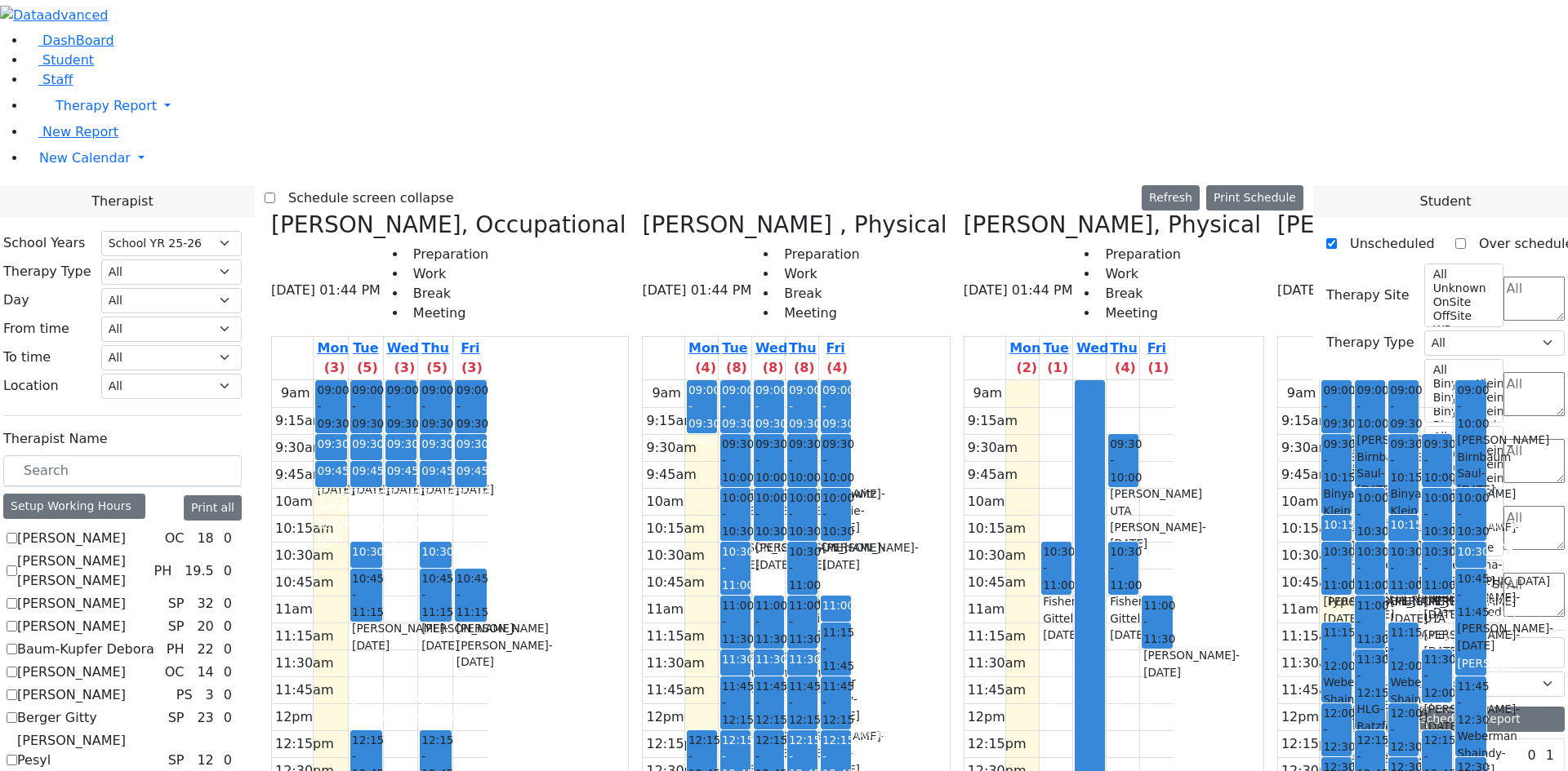
click at [1277, 211] on icon at bounding box center [1277, 224] width 0 height 27
checkbox input "false"
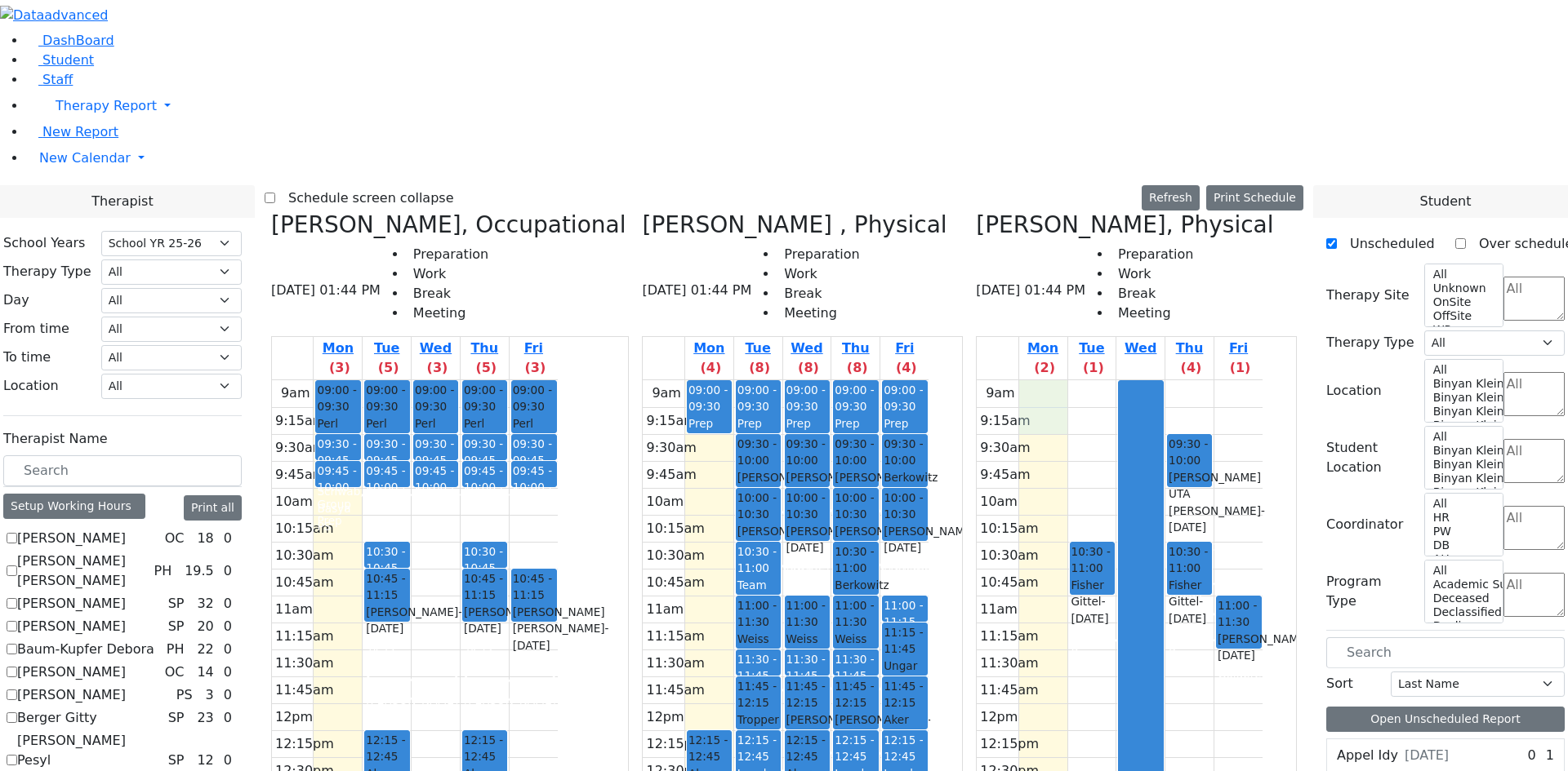
drag, startPoint x: 1108, startPoint y: 103, endPoint x: 1099, endPoint y: 122, distance: 21.0
click at [1099, 381] on div "9am 9:15am 9:30am 9:45am 10am 10:15am 10:30am 10:45am 11am 11:15am 11:30am 11:4…" at bounding box center [1119, 703] width 286 height 646
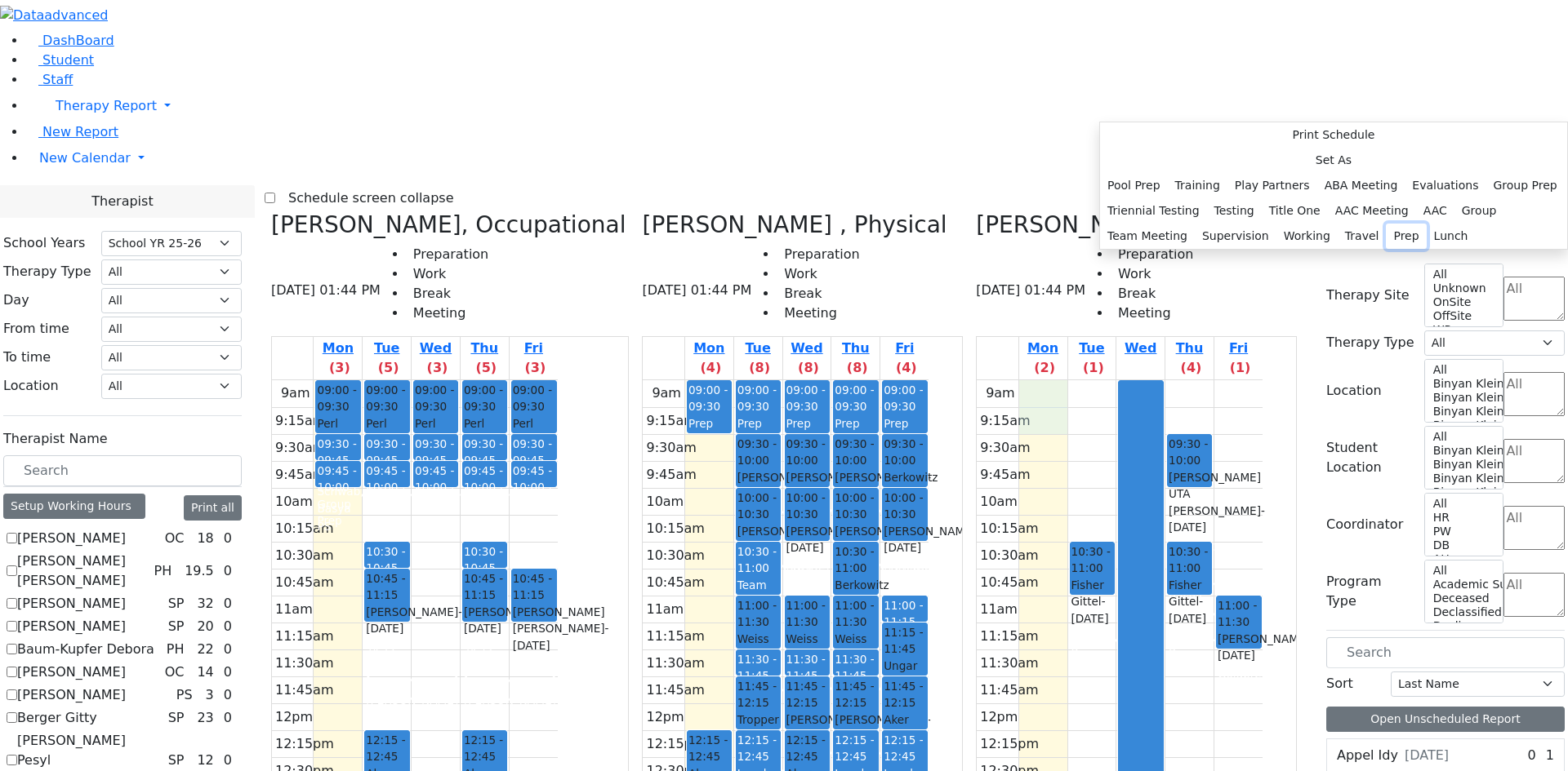
click at [1386, 249] on button "Prep" at bounding box center [1406, 236] width 40 height 25
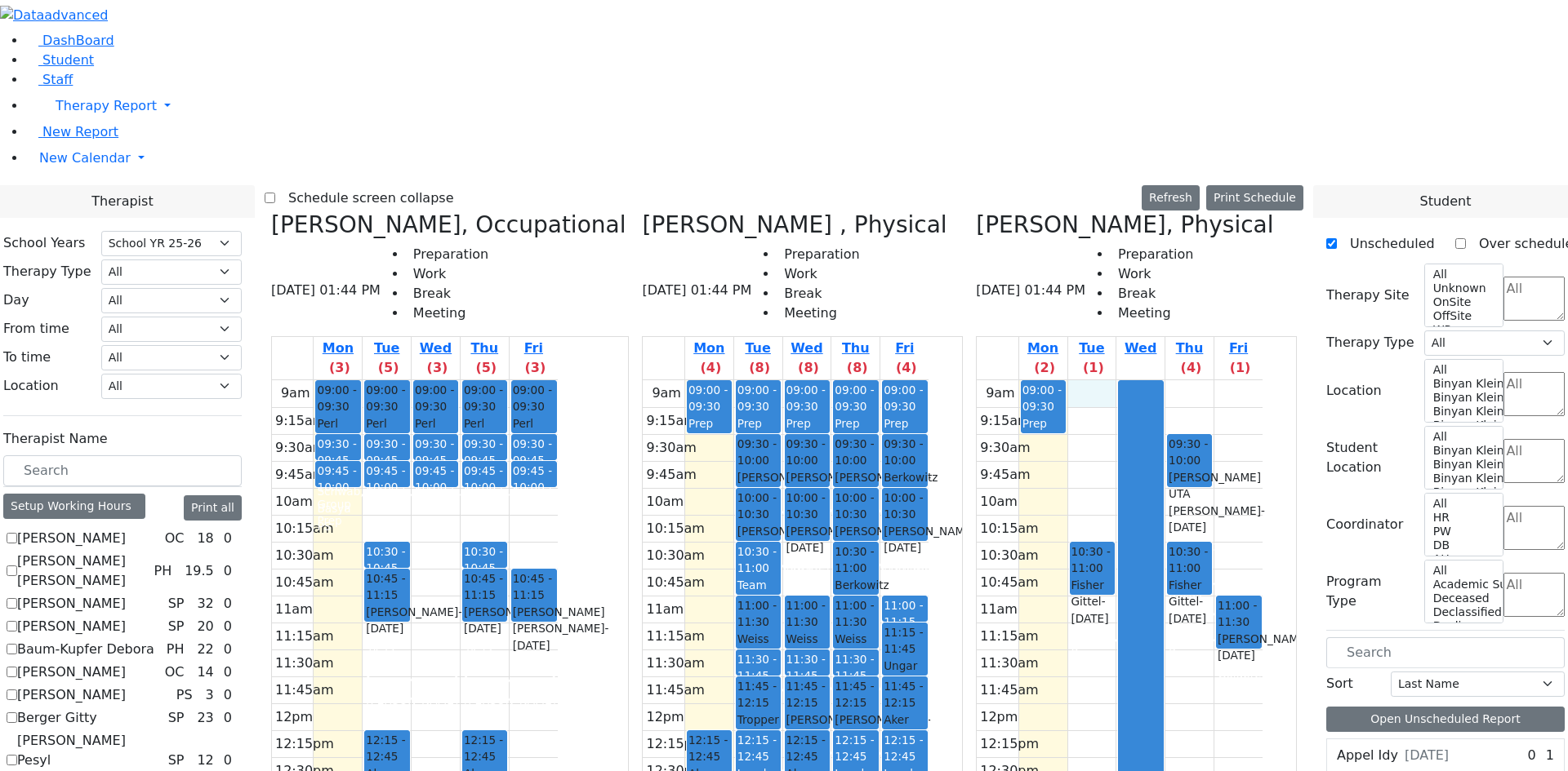
click at [1149, 381] on div "9am 9:15am 9:30am 9:45am 10am 10:15am 10:30am 10:45am 11am 11:15am 11:30am 11:4…" at bounding box center [1119, 703] width 286 height 646
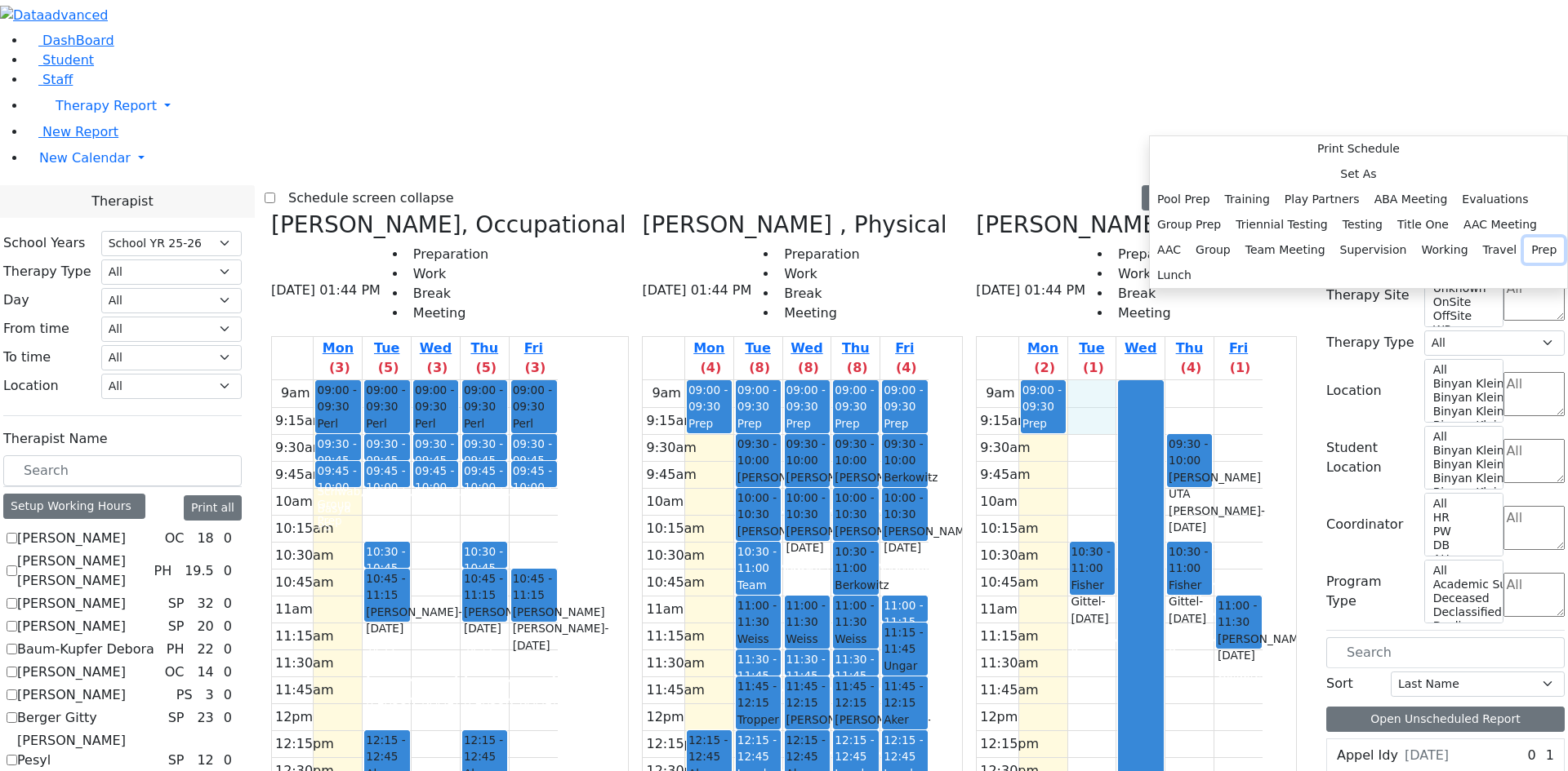
click at [1523, 263] on button "Prep" at bounding box center [1543, 249] width 40 height 25
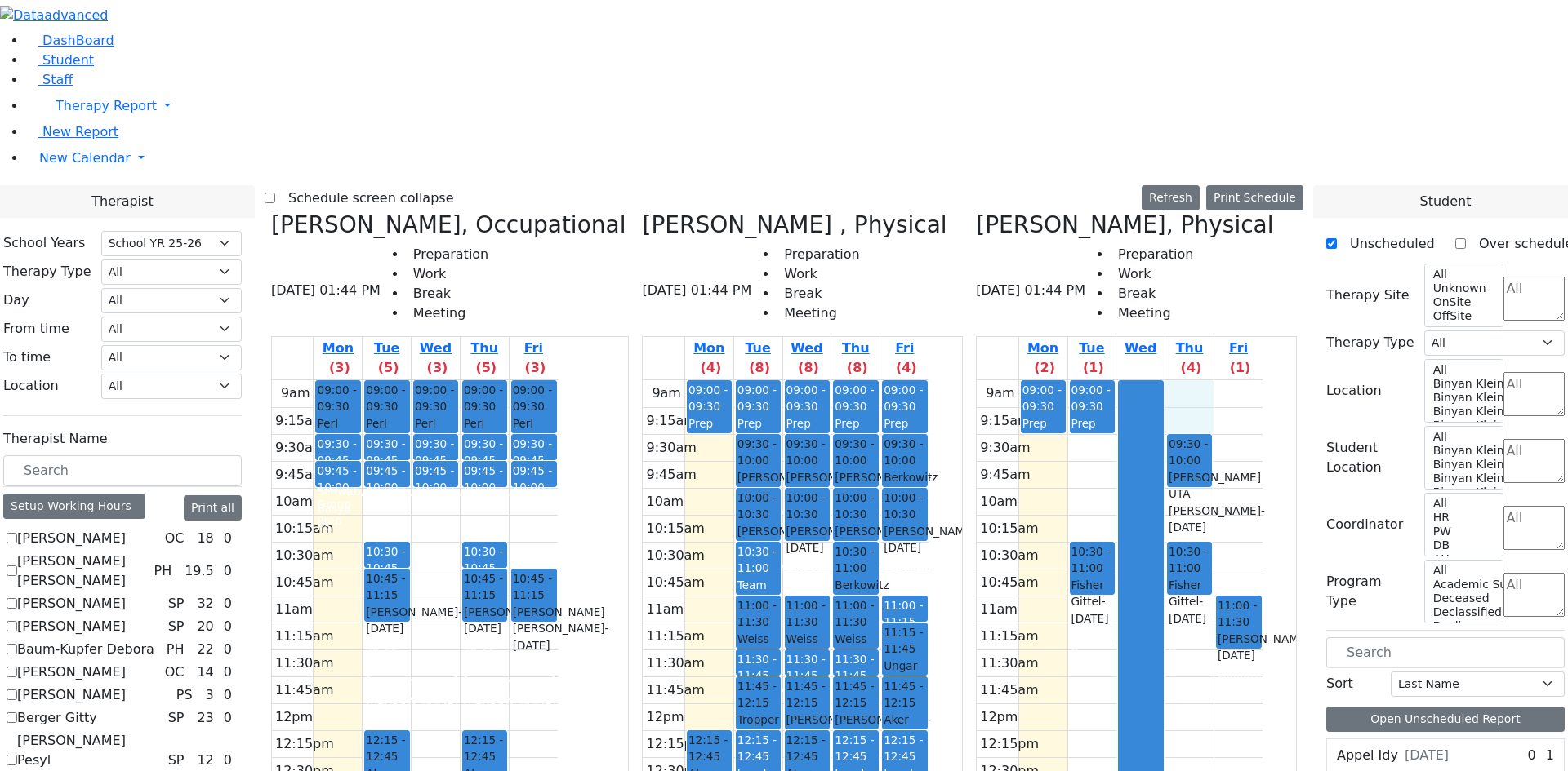
drag, startPoint x: 1235, startPoint y: 104, endPoint x: 1233, endPoint y: 130, distance: 26.1
click at [1233, 381] on div "9am 9:15am 9:30am 9:45am 10am 10:15am 10:30am 10:45am 11am 11:15am 11:30am 11:4…" at bounding box center [1119, 703] width 286 height 646
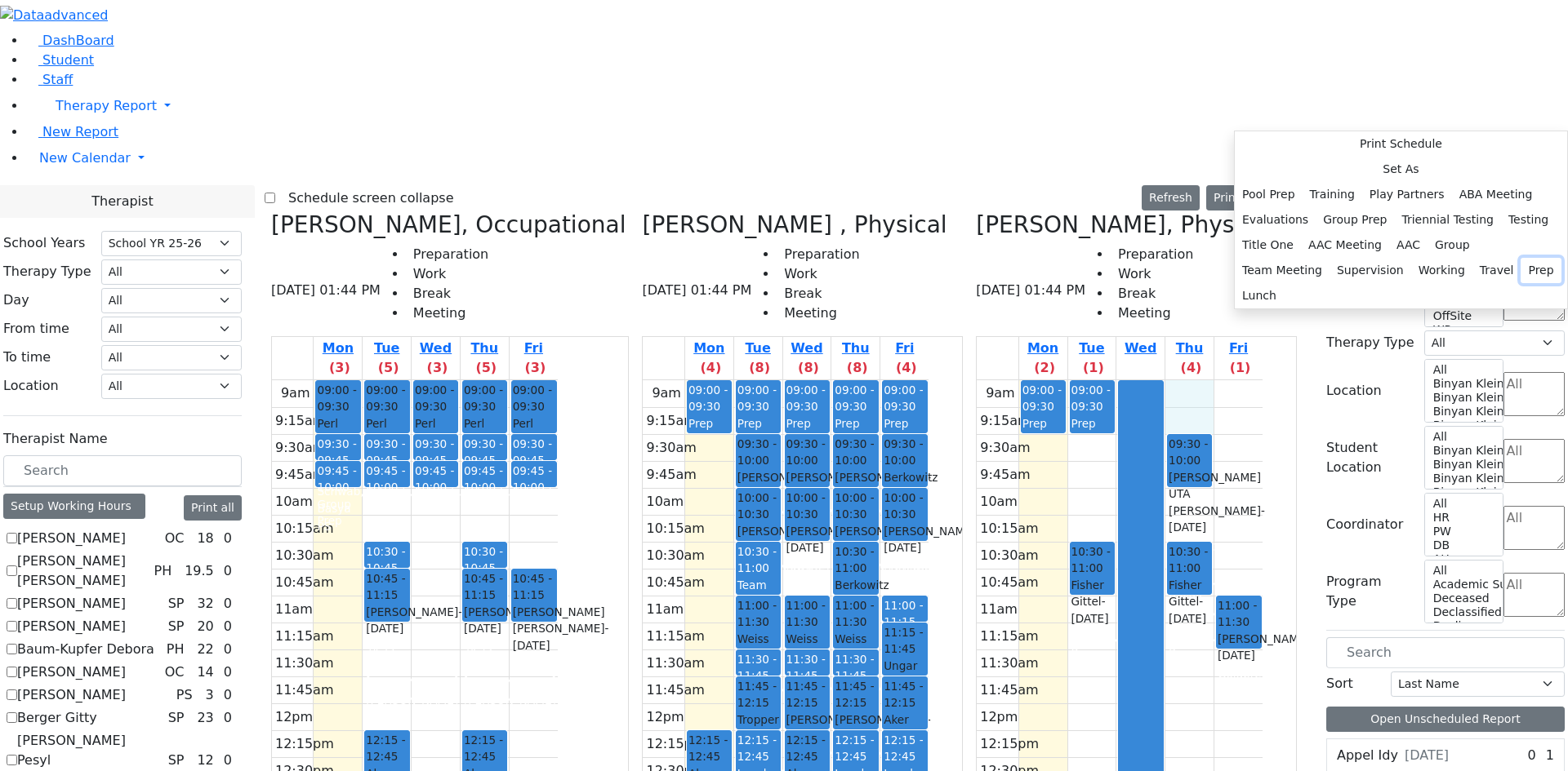
click at [1520, 283] on button "Prep" at bounding box center [1540, 270] width 40 height 25
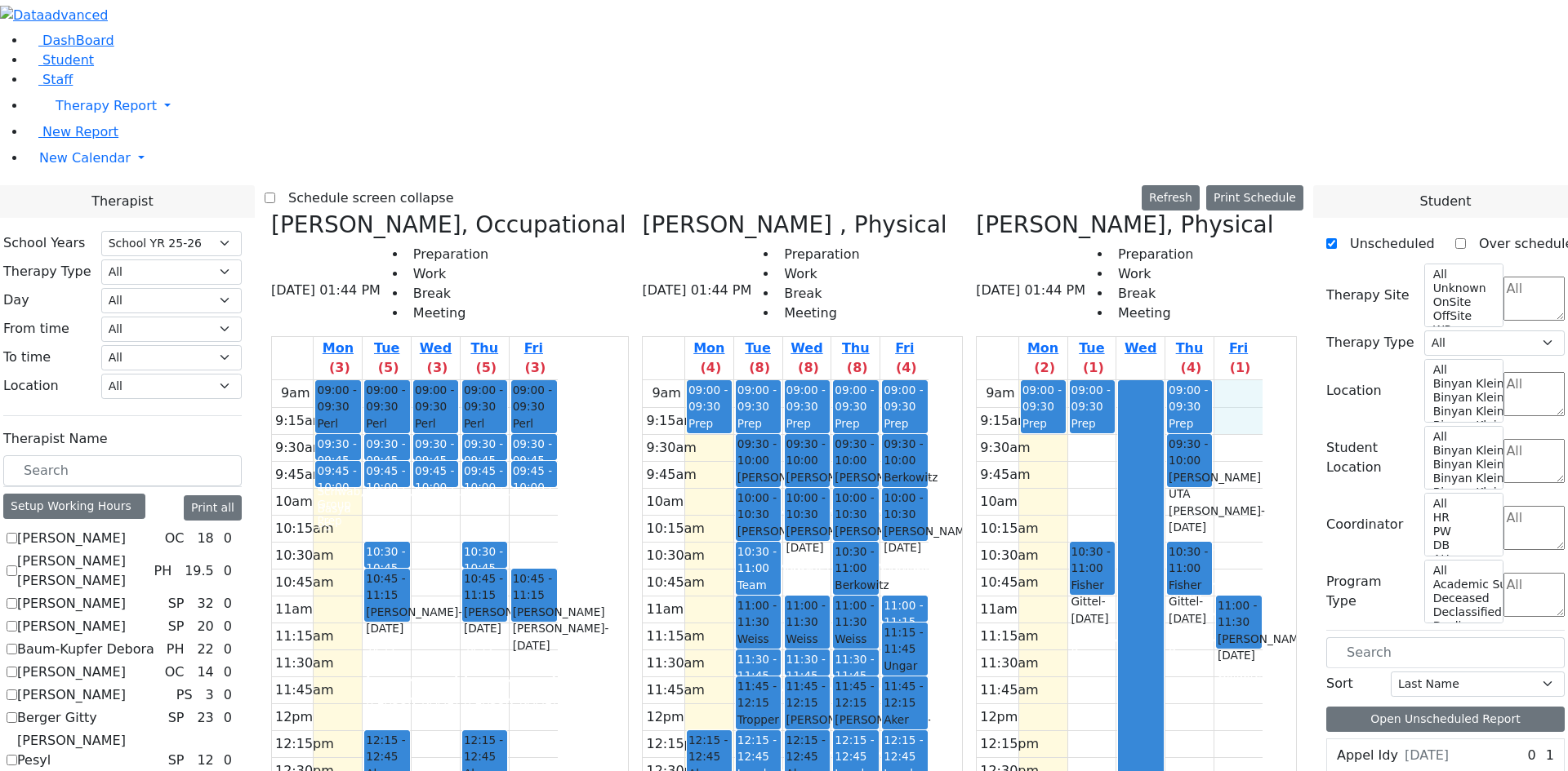
click at [1262, 381] on div "9am 9:15am 9:30am 9:45am 10am 10:15am 10:30am 10:45am 11am 11:15am 11:30am 11:4…" at bounding box center [1119, 703] width 286 height 646
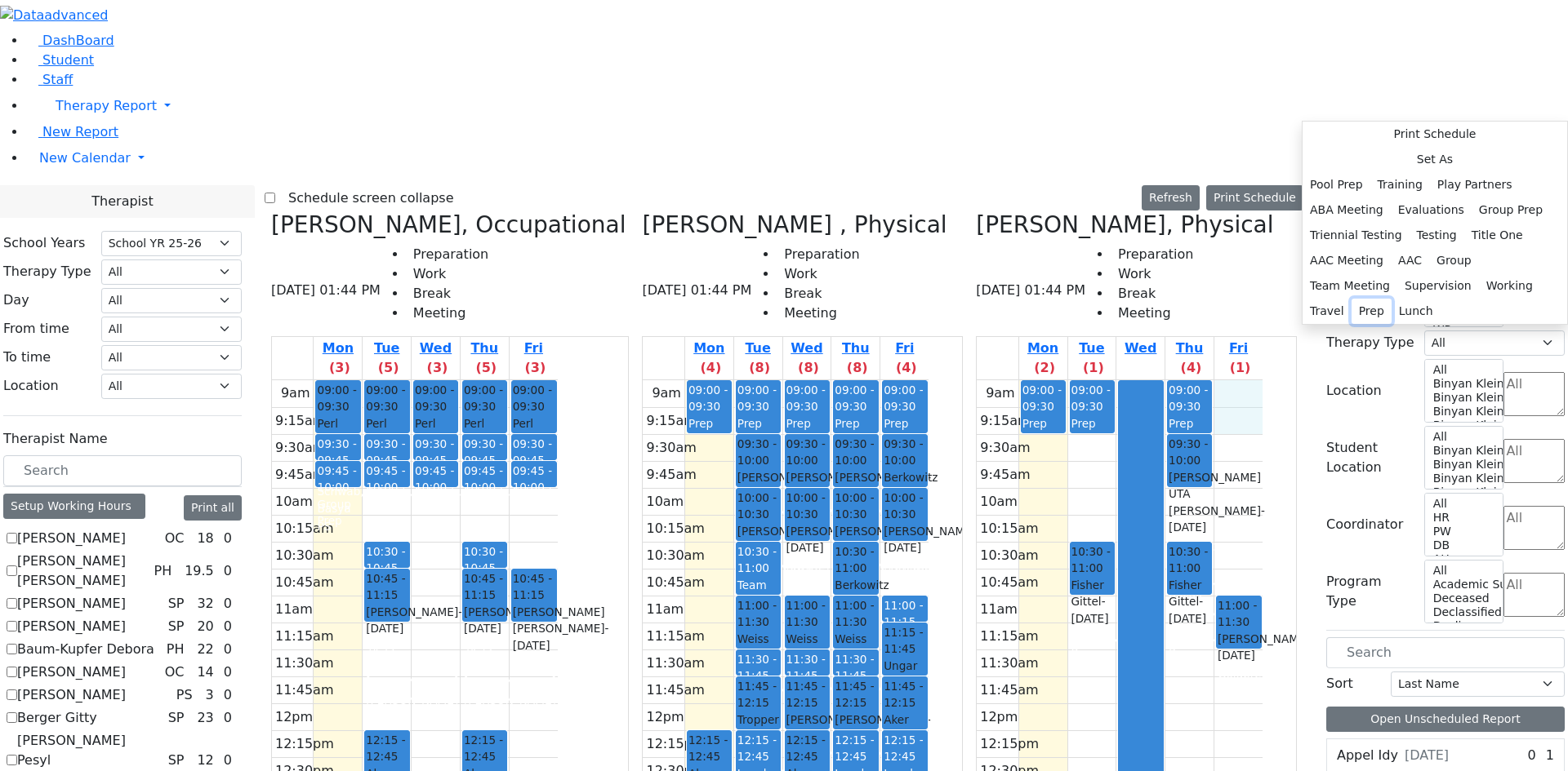
click at [1351, 324] on button "Prep" at bounding box center [1371, 311] width 40 height 25
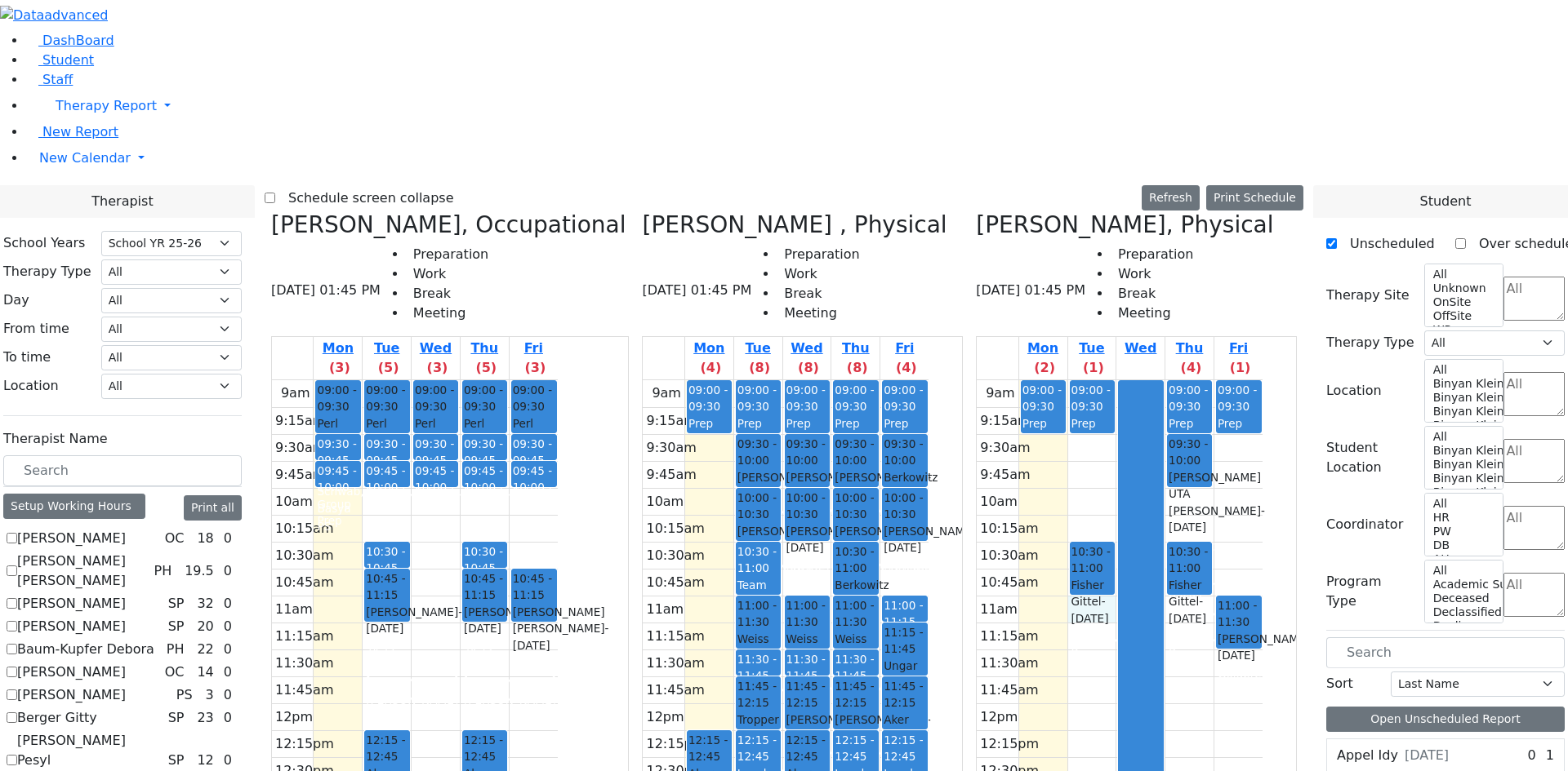
click at [1155, 381] on div "9am 9:15am 9:30am 9:45am 10am 10:15am 10:30am 10:45am 11am 11:15am 11:30am 11:4…" at bounding box center [1119, 703] width 286 height 646
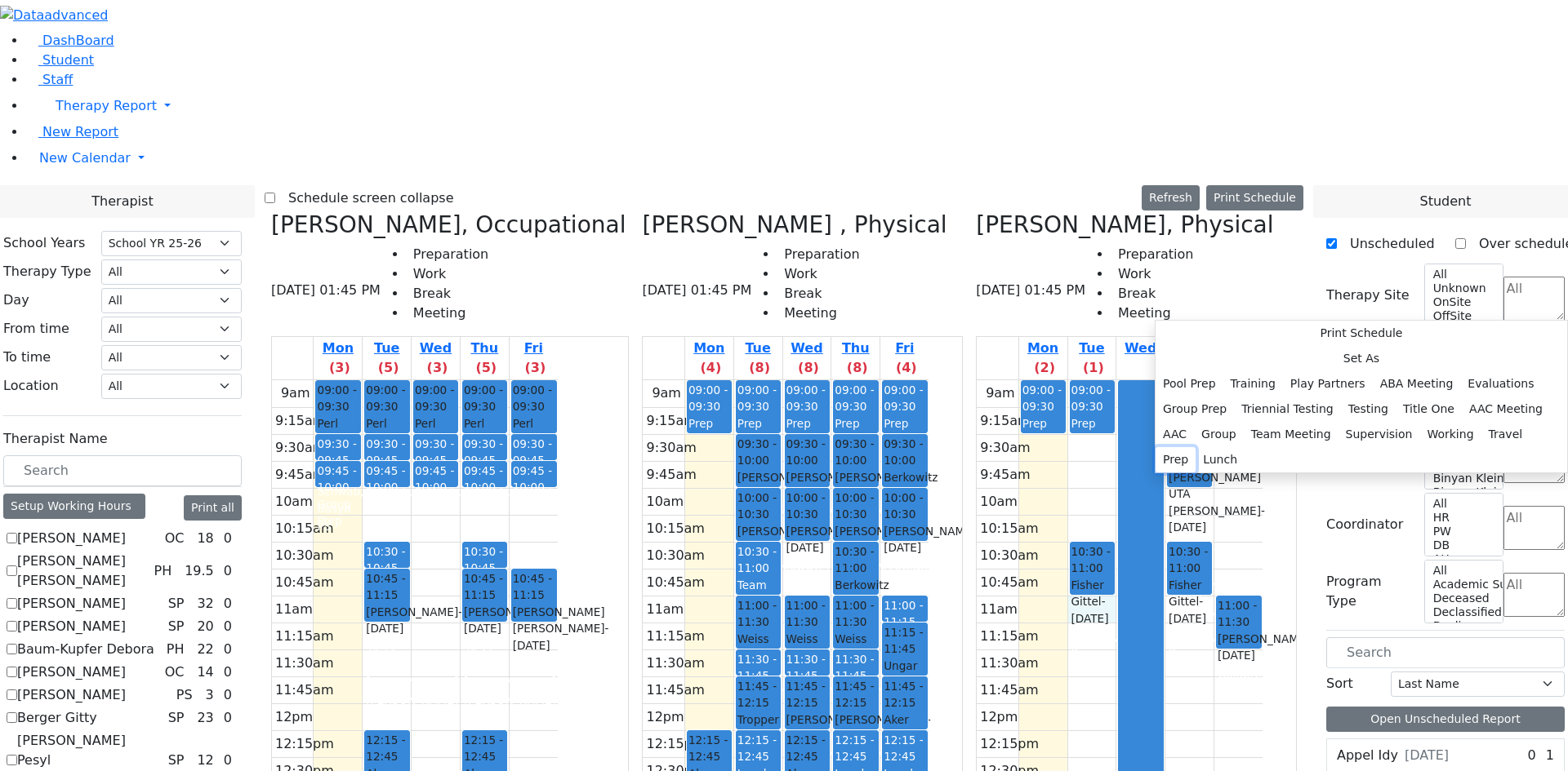
click at [1195, 473] on button "Prep" at bounding box center [1176, 459] width 40 height 25
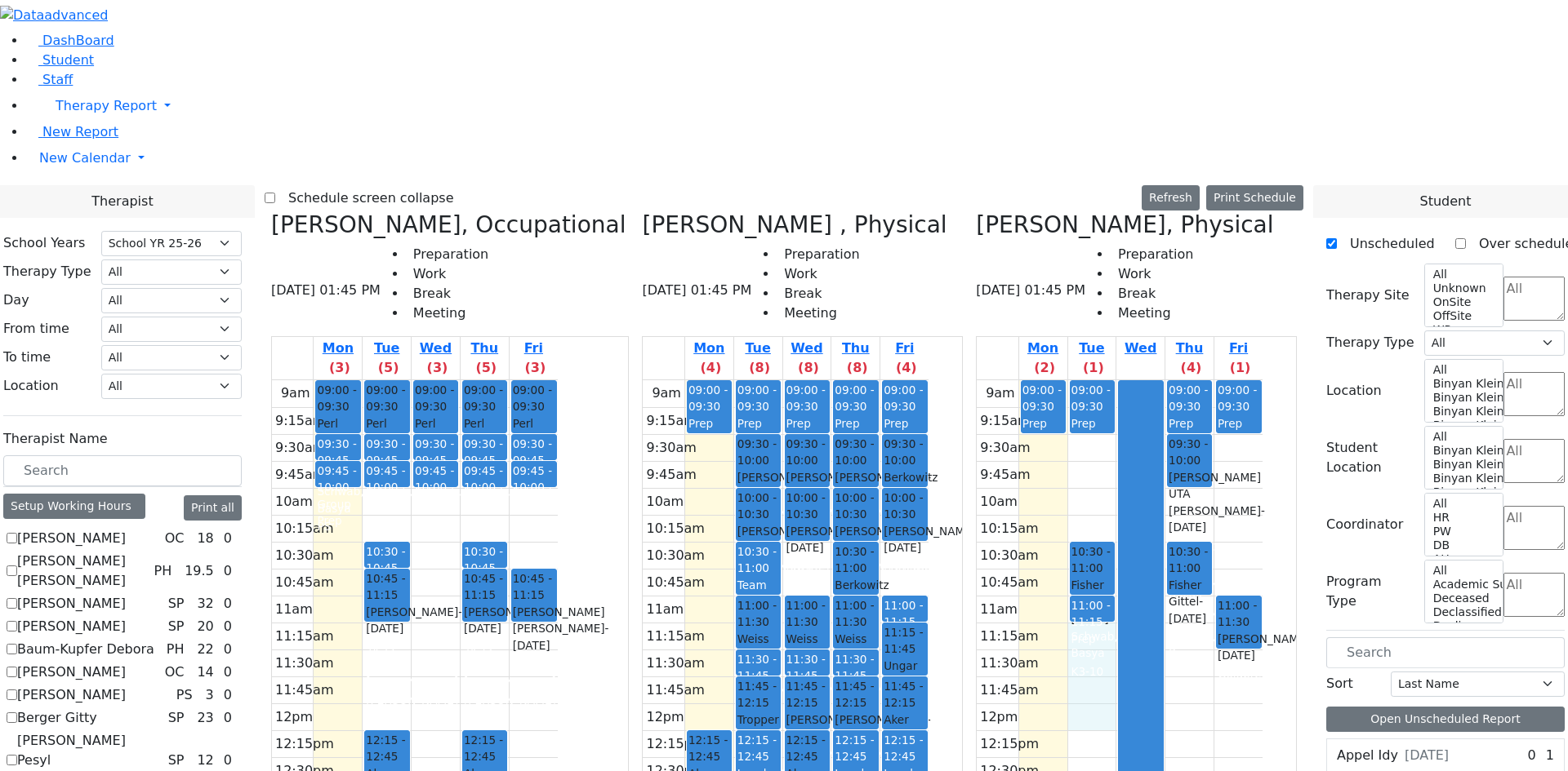
drag, startPoint x: 1155, startPoint y: 342, endPoint x: 1154, endPoint y: 427, distance: 85.0
click at [1154, 427] on div "9am 9:15am 9:30am 9:45am 10am 10:15am 10:30am 10:45am 11am 11:15am 11:30am 11:4…" at bounding box center [1119, 703] width 286 height 646
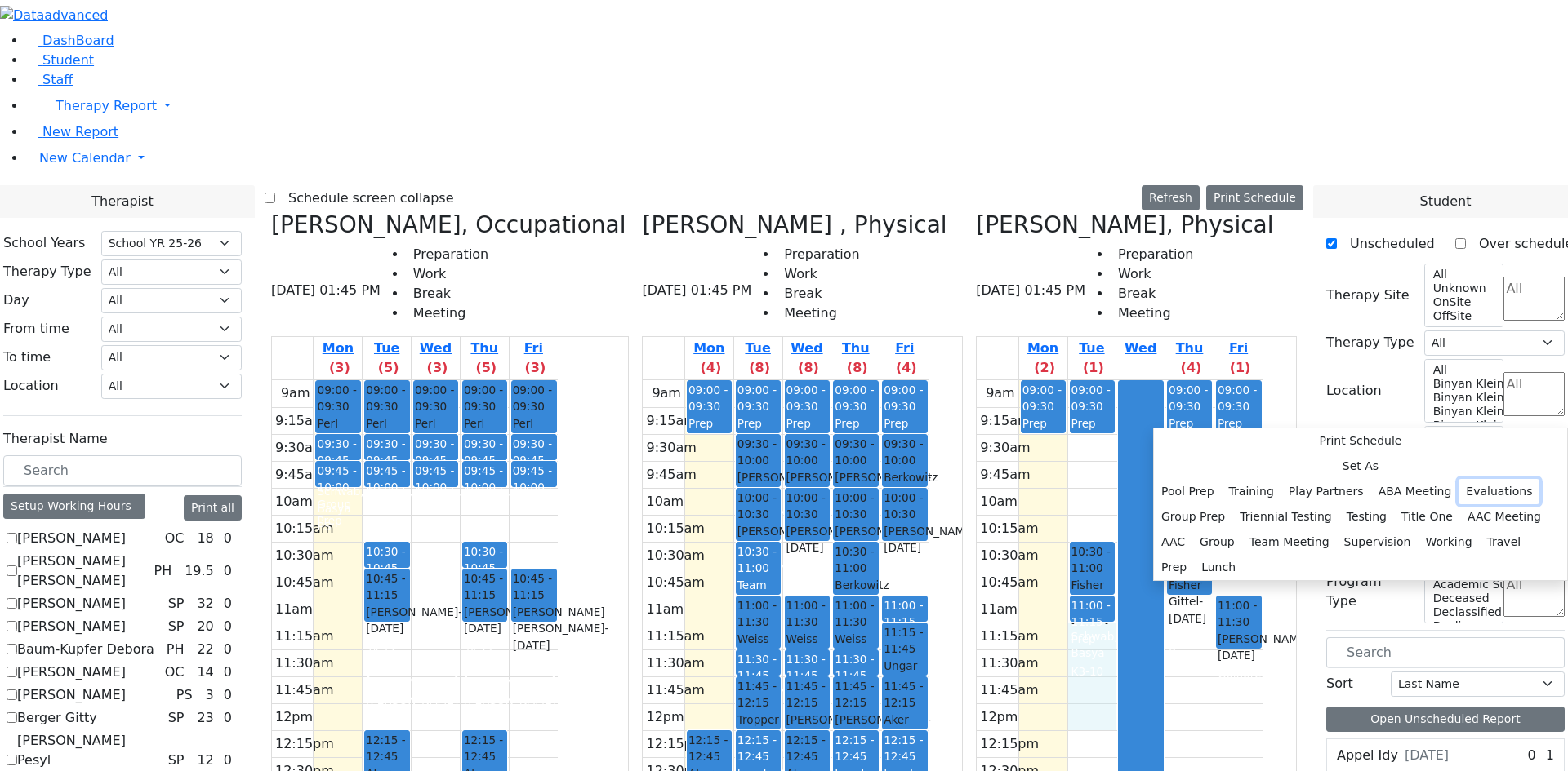
click at [1458, 479] on button "Evaluations" at bounding box center [1498, 491] width 81 height 25
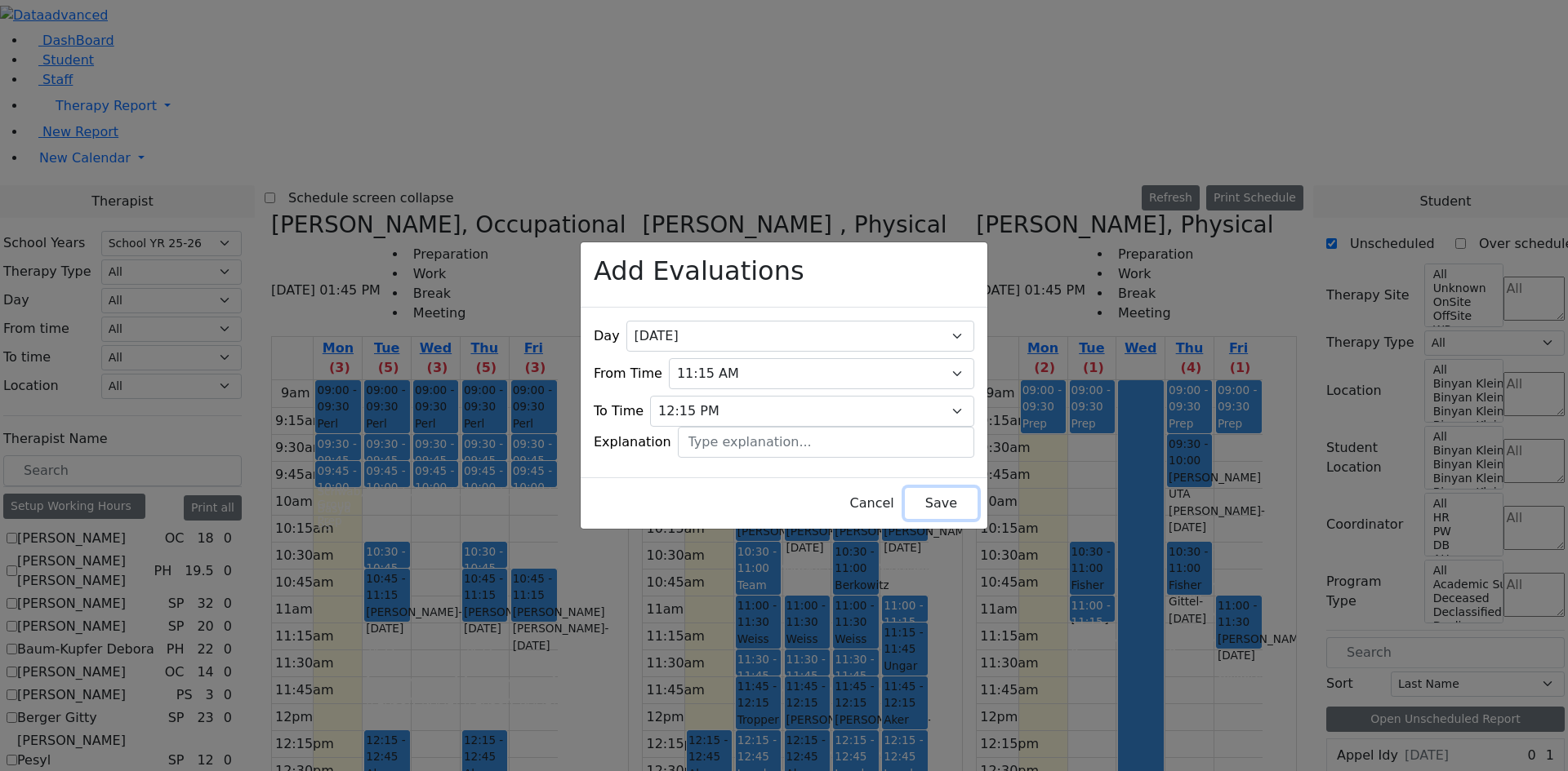
click at [905, 499] on button "Save" at bounding box center [940, 503] width 73 height 31
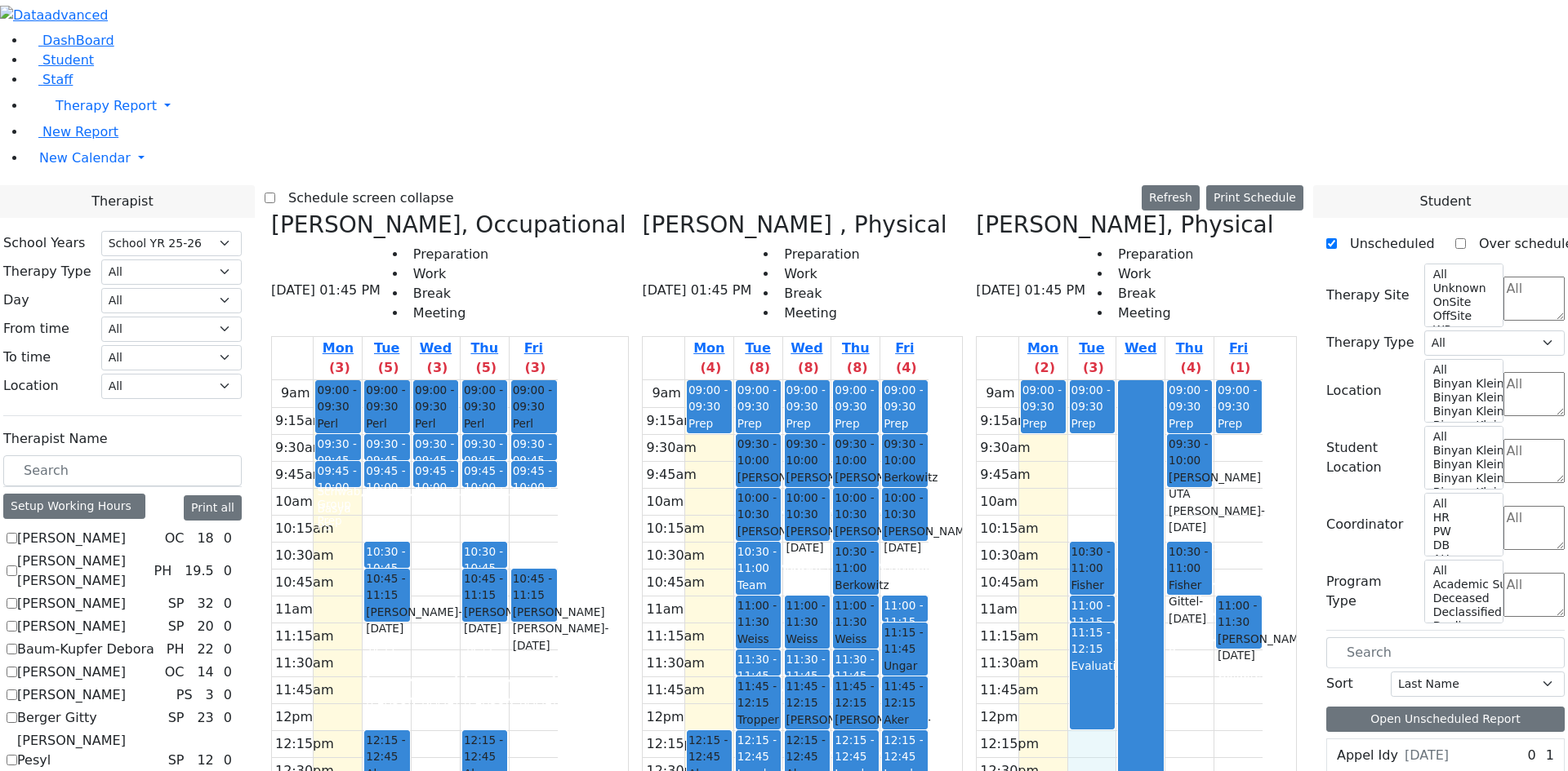
drag, startPoint x: 1146, startPoint y: 459, endPoint x: 1148, endPoint y: 474, distance: 15.1
click at [1148, 474] on div "9am 9:15am 9:30am 9:45am 10am 10:15am 10:30am 10:45am 11am 11:15am 11:30am 11:4…" at bounding box center [1119, 703] width 286 height 646
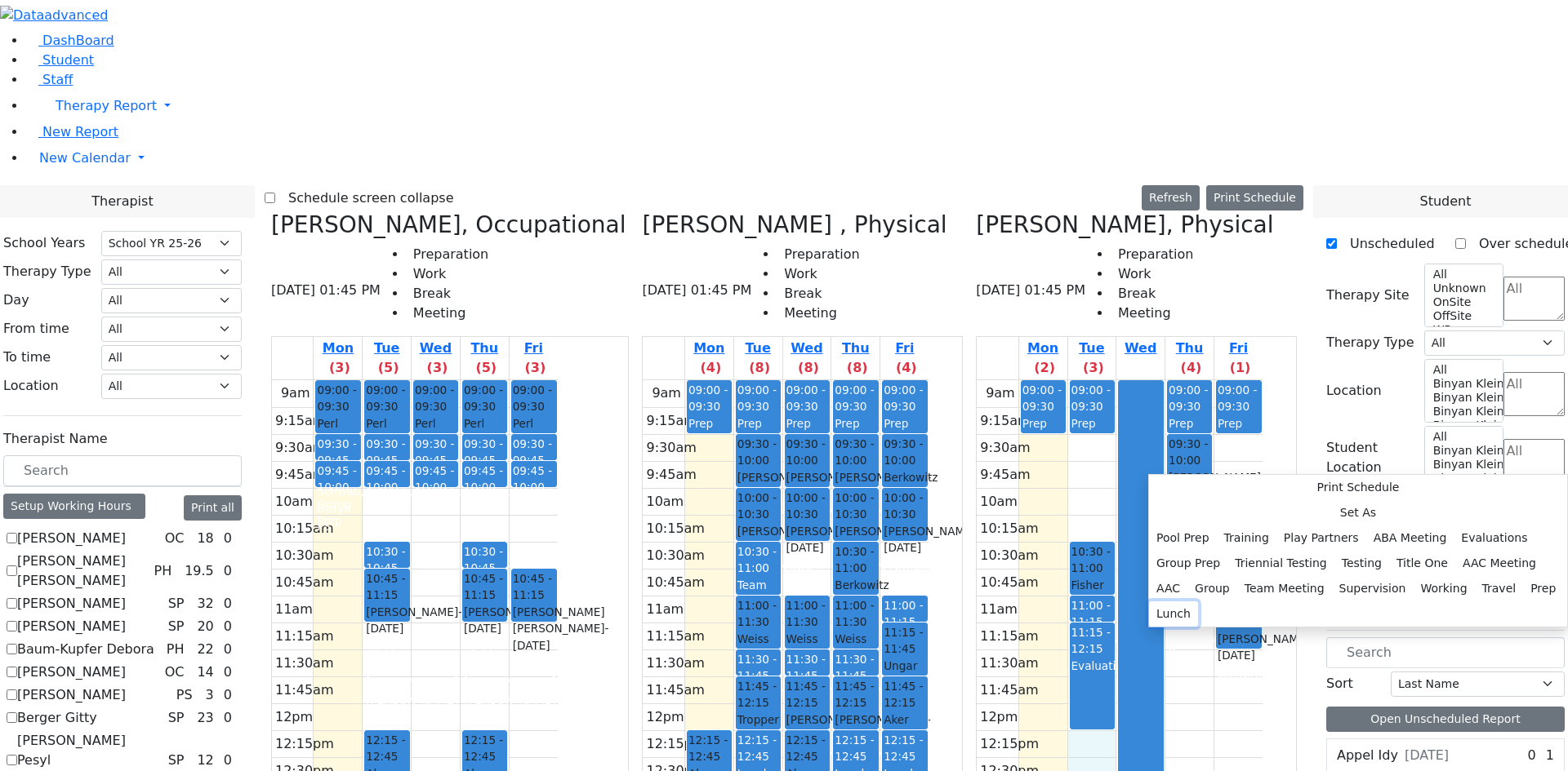
click at [1197, 602] on button "Lunch" at bounding box center [1173, 614] width 49 height 25
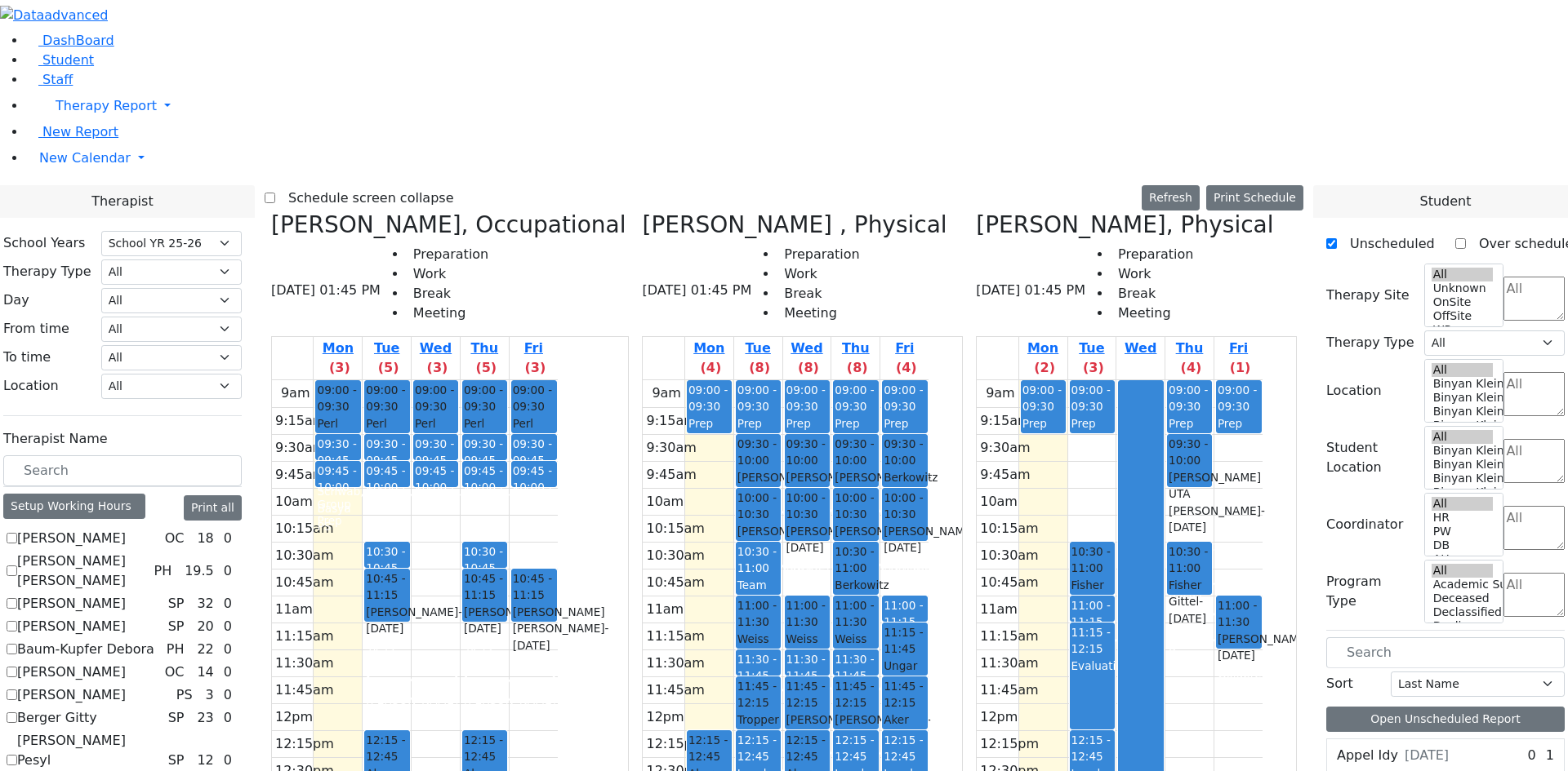
select select "212"
click at [1143, 665] on div "9am 9:15am 9:30am 9:45am 10am 10:15am 10:30am 10:45am 11am 11:15am 11:30am 11:4…" at bounding box center [1119, 703] width 286 height 646
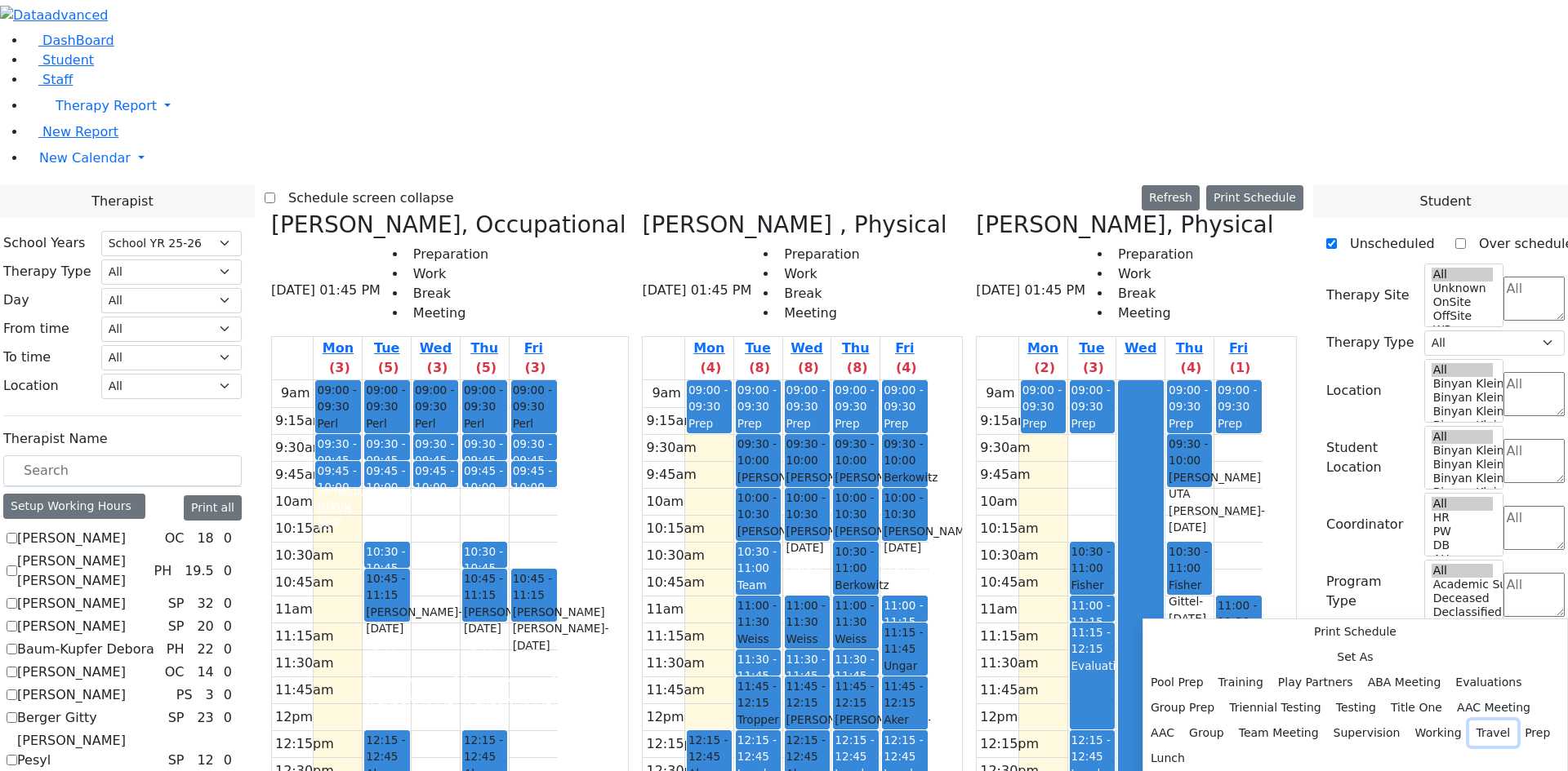
click at [1468, 721] on button "Travel" at bounding box center [1492, 733] width 49 height 25
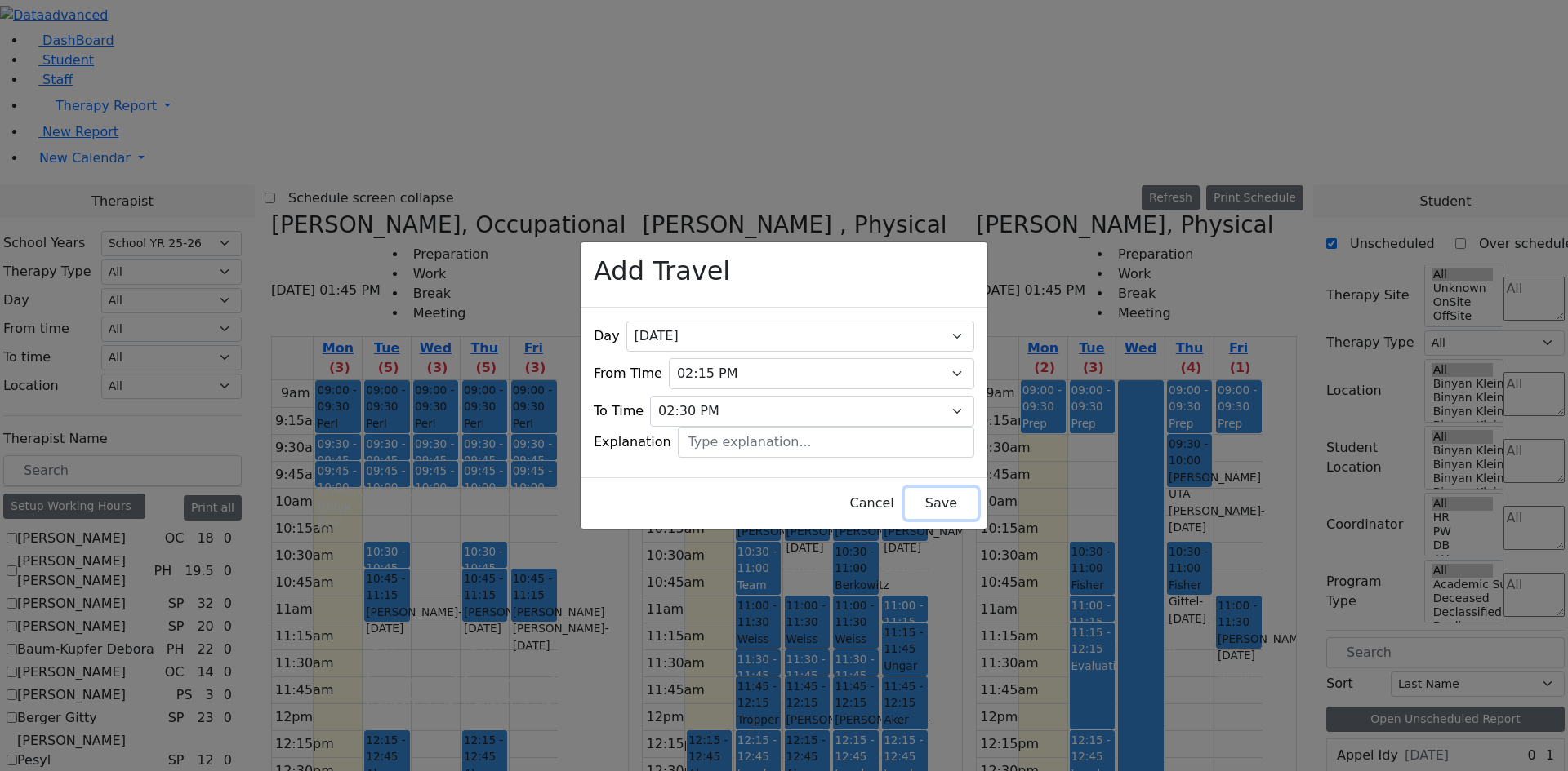
click at [915, 490] on button "Save" at bounding box center [940, 503] width 73 height 31
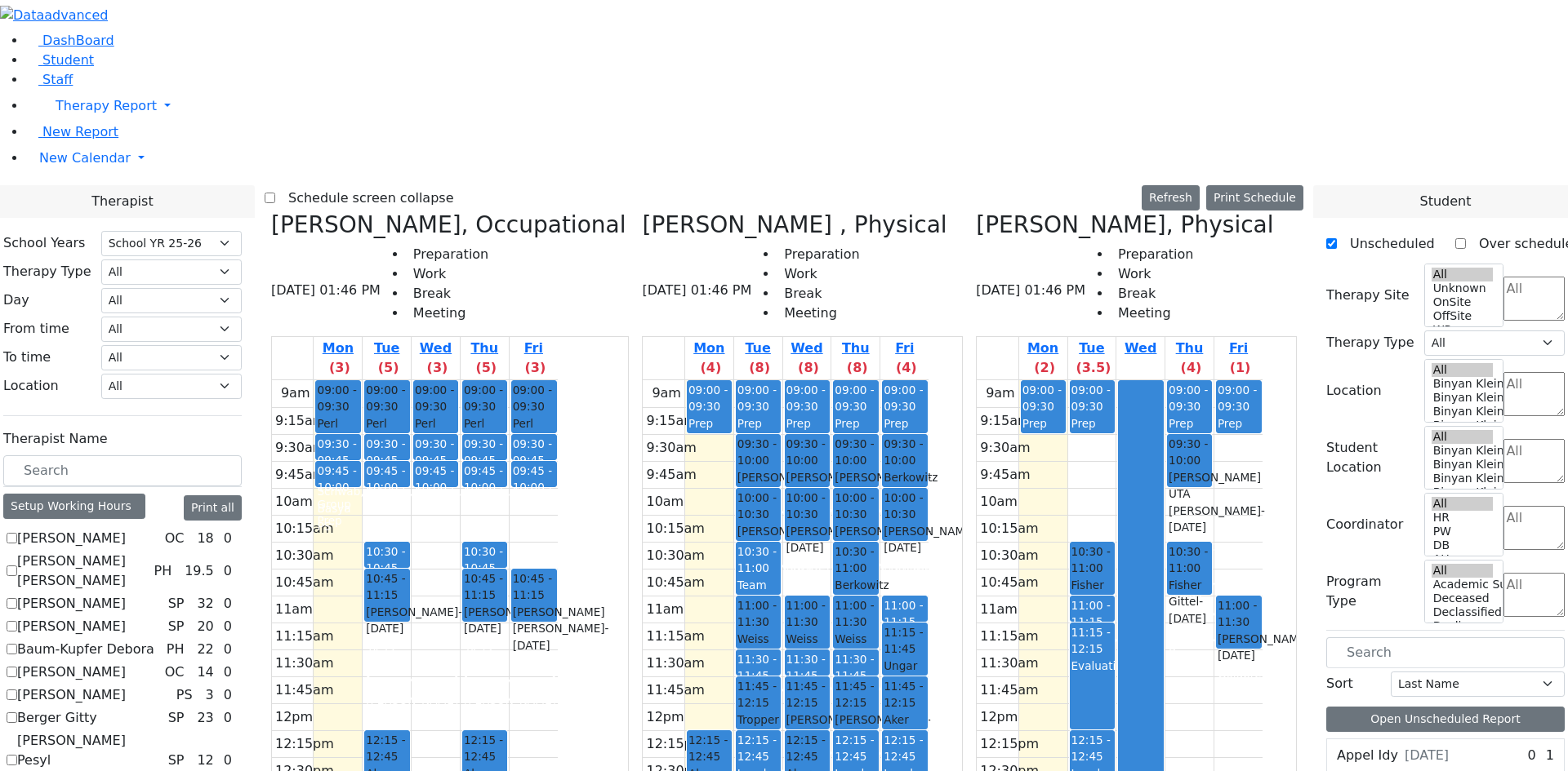
drag, startPoint x: 1143, startPoint y: 653, endPoint x: 1138, endPoint y: 515, distance: 138.1
click at [1138, 515] on div "9am 9:15am 9:30am 9:45am 10am 10:15am 10:30am 10:45am 11am 11:15am 11:30am 11:4…" at bounding box center [1119, 703] width 286 height 646
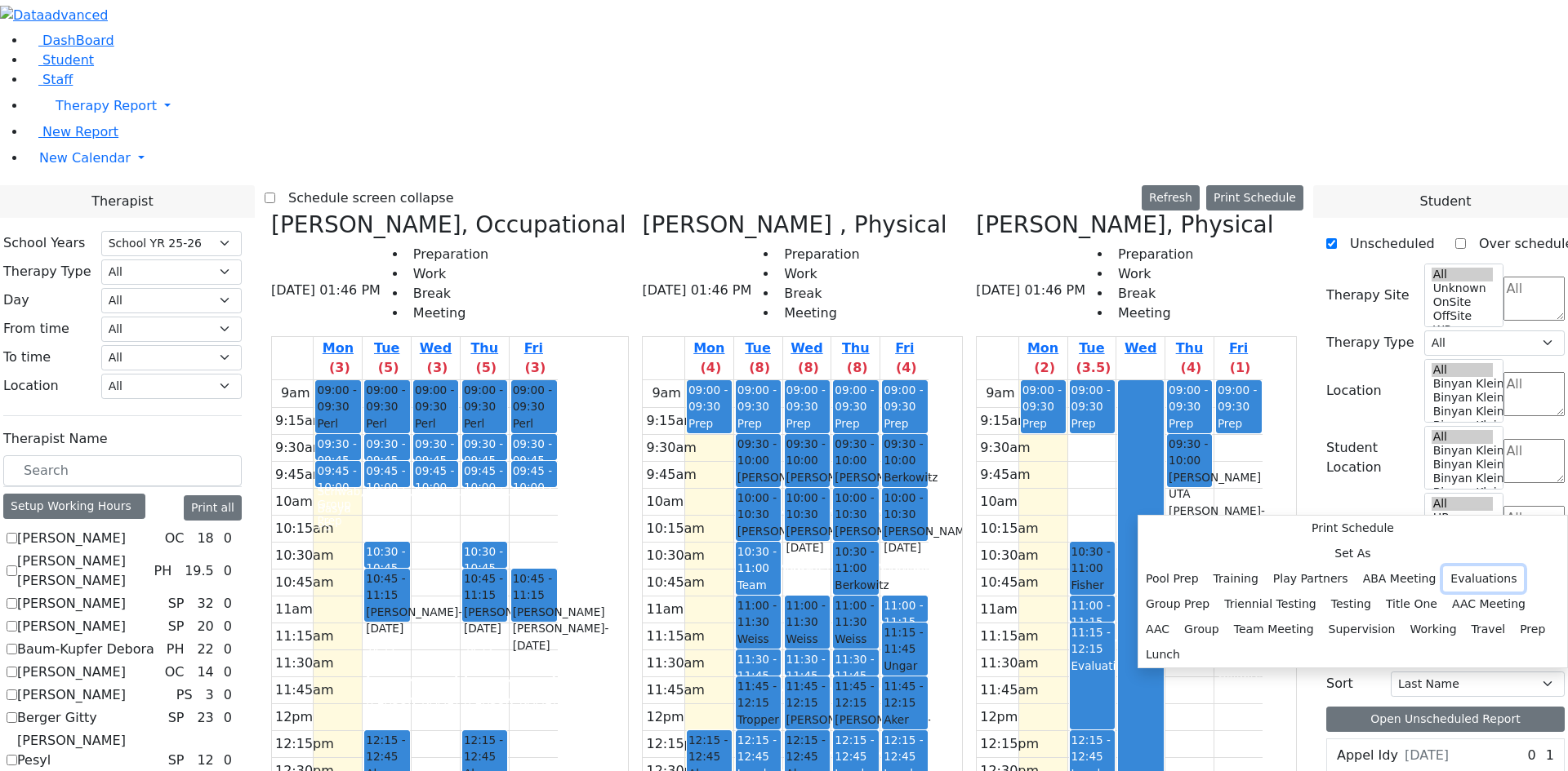
click at [1442, 567] on button "Evaluations" at bounding box center [1482, 579] width 81 height 25
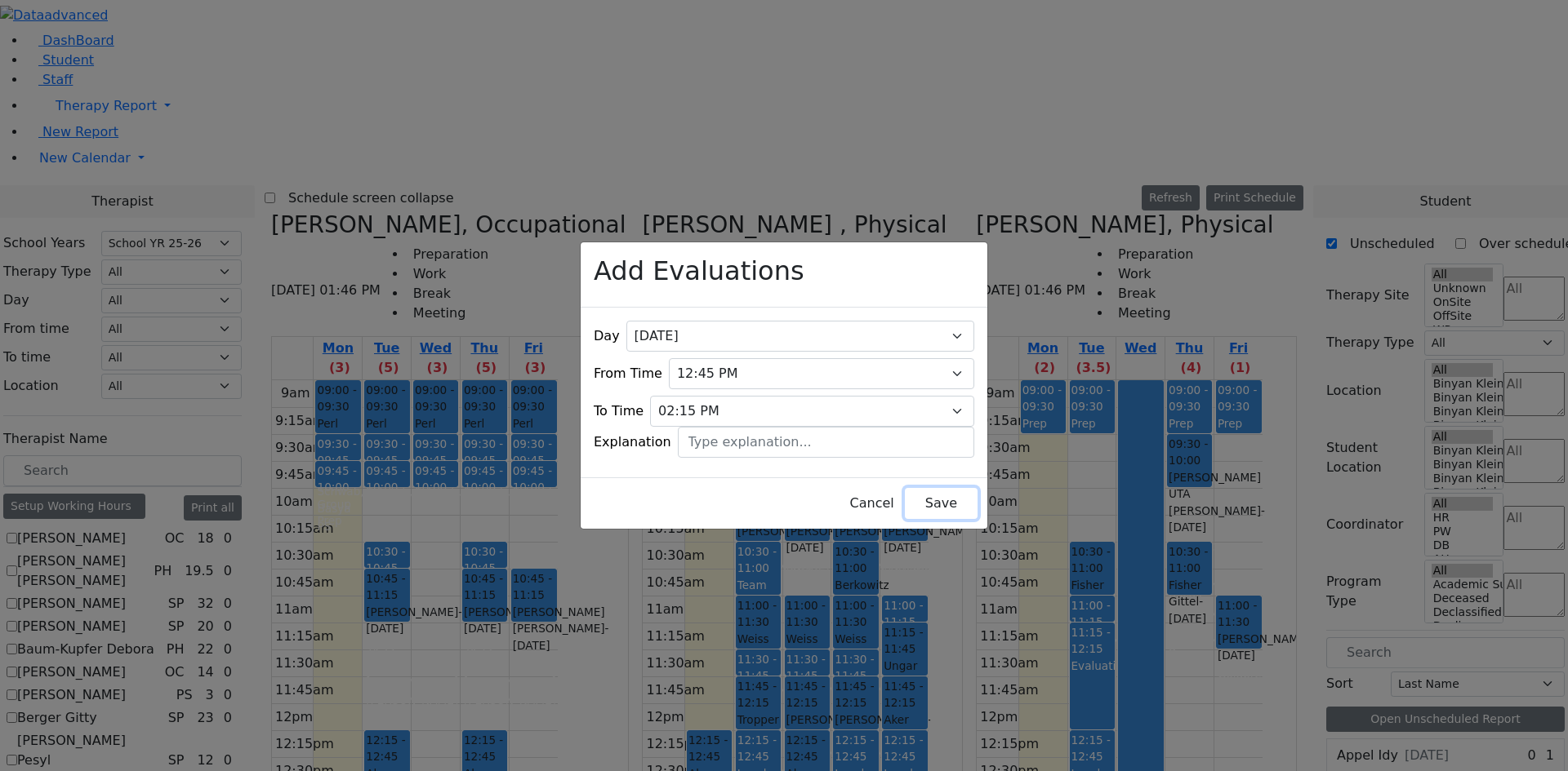
click at [931, 500] on button "Save" at bounding box center [940, 503] width 73 height 31
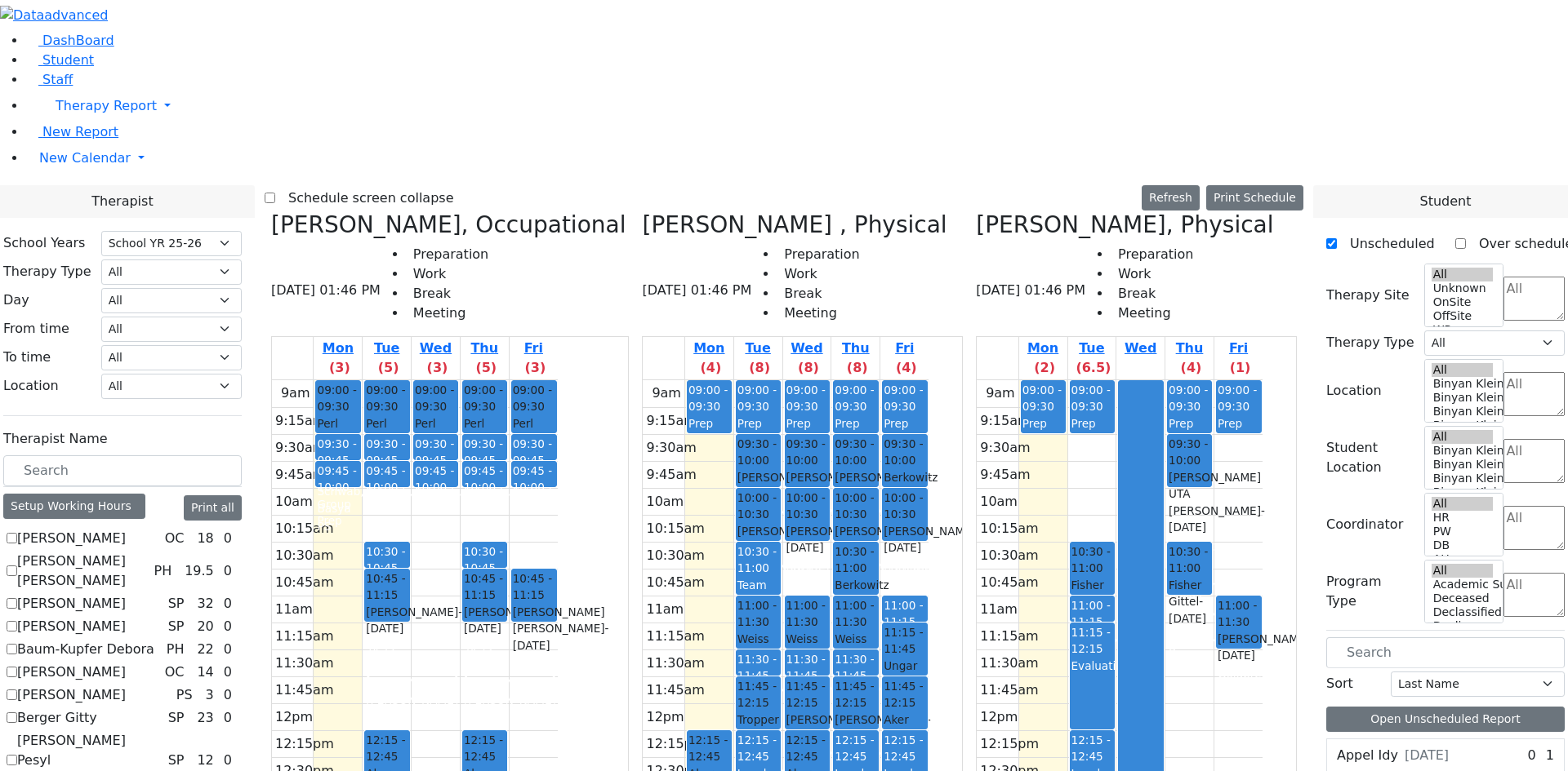
click at [1091, 513] on div "9am 9:15am 9:30am 9:45am 10am 10:15am 10:30am 10:45am 11am 11:15am 11:30am 11:4…" at bounding box center [1119, 703] width 286 height 646
click at [1099, 381] on div "9am 9:15am 9:30am 9:45am 10am 10:15am 10:30am 10:45am 11am 11:15am 11:30am 11:4…" at bounding box center [1119, 703] width 286 height 646
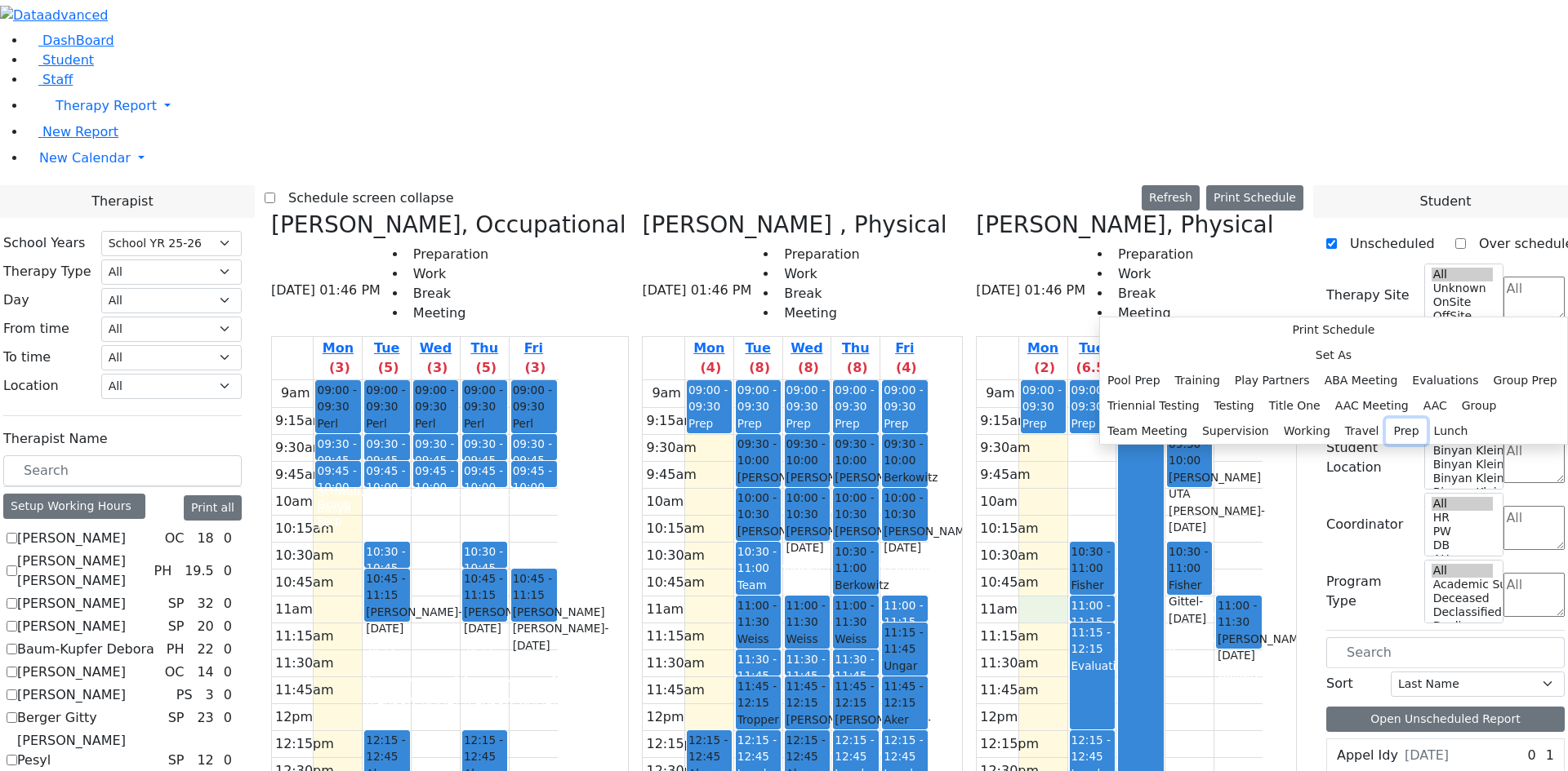
drag, startPoint x: 1292, startPoint y: 724, endPoint x: 1291, endPoint y: 711, distance: 13.0
click at [1386, 444] on button "Prep" at bounding box center [1406, 430] width 40 height 25
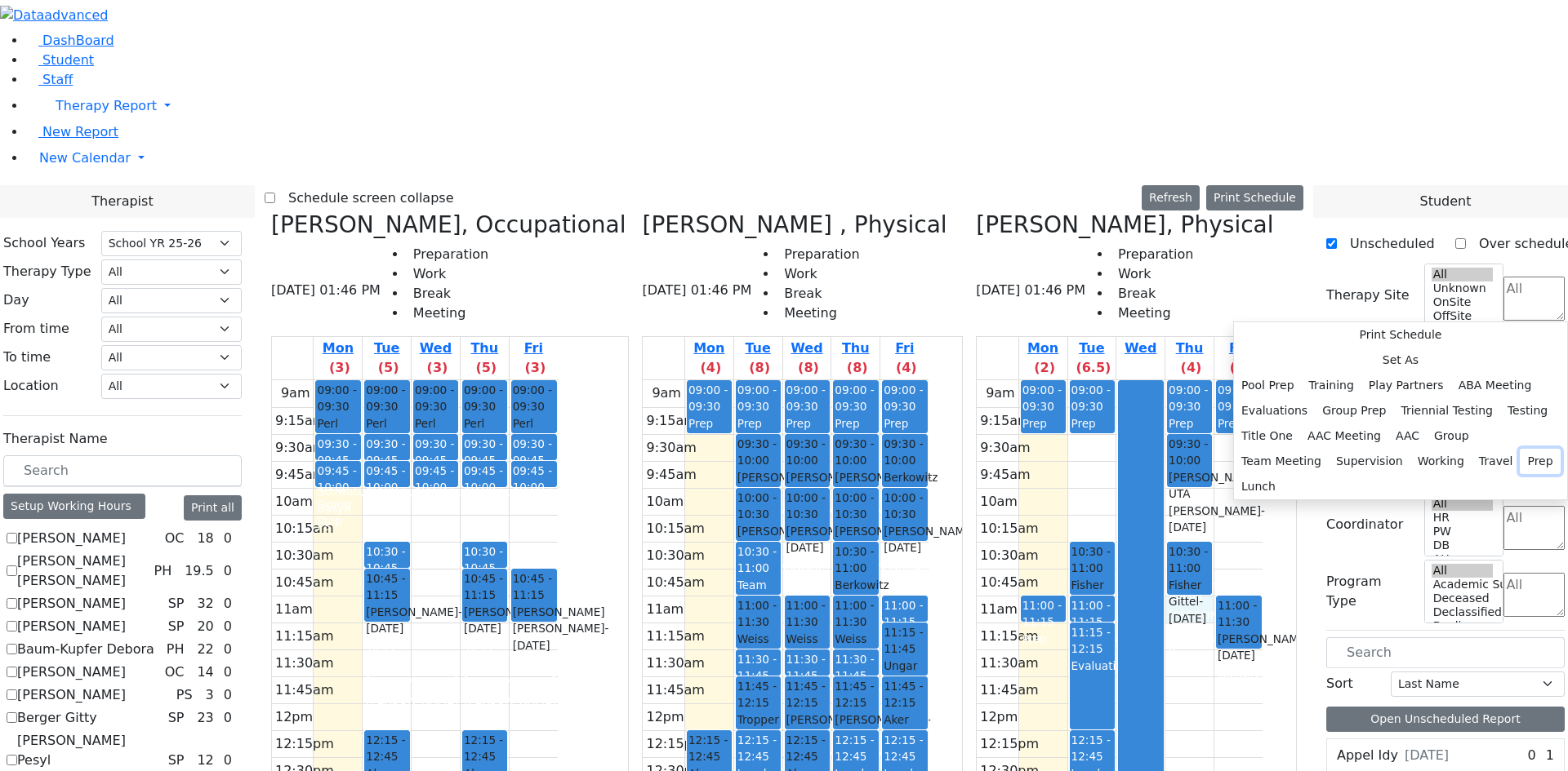
click at [1519, 474] on button "Prep" at bounding box center [1539, 461] width 40 height 25
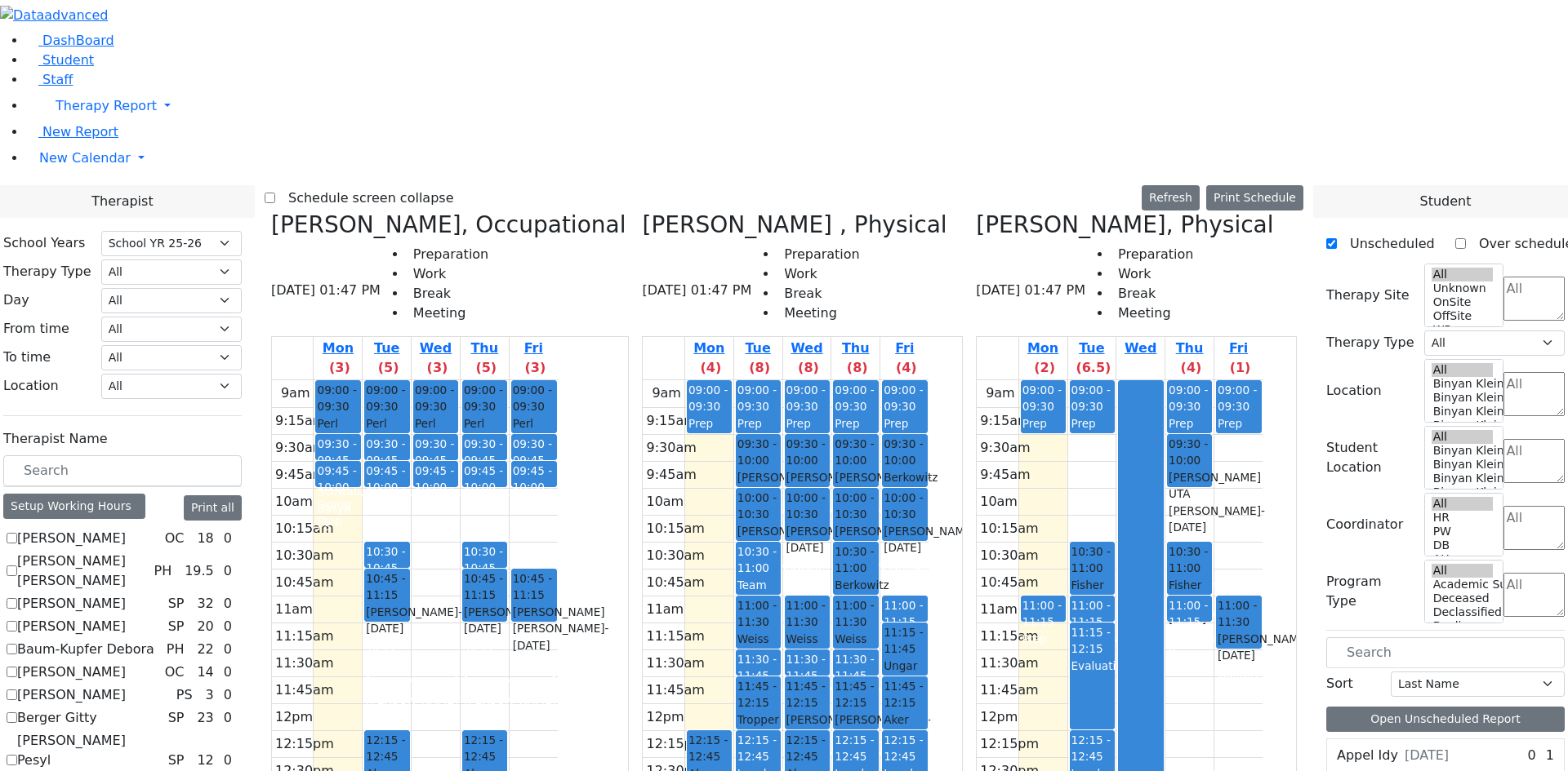
drag, startPoint x: 1185, startPoint y: 180, endPoint x: 1182, endPoint y: 249, distance: 69.1
click at [1162, 382] on div at bounding box center [1140, 703] width 43 height 644
drag, startPoint x: 1163, startPoint y: 224, endPoint x: 1165, endPoint y: 166, distance: 58.0
click at [1165, 381] on div "9am 9:15am 9:30am 9:45am 10am 10:15am 10:30am 10:45am 11am 11:15am 11:30am 11:4…" at bounding box center [1119, 703] width 286 height 646
drag, startPoint x: 1284, startPoint y: 172, endPoint x: 1277, endPoint y: 227, distance: 55.4
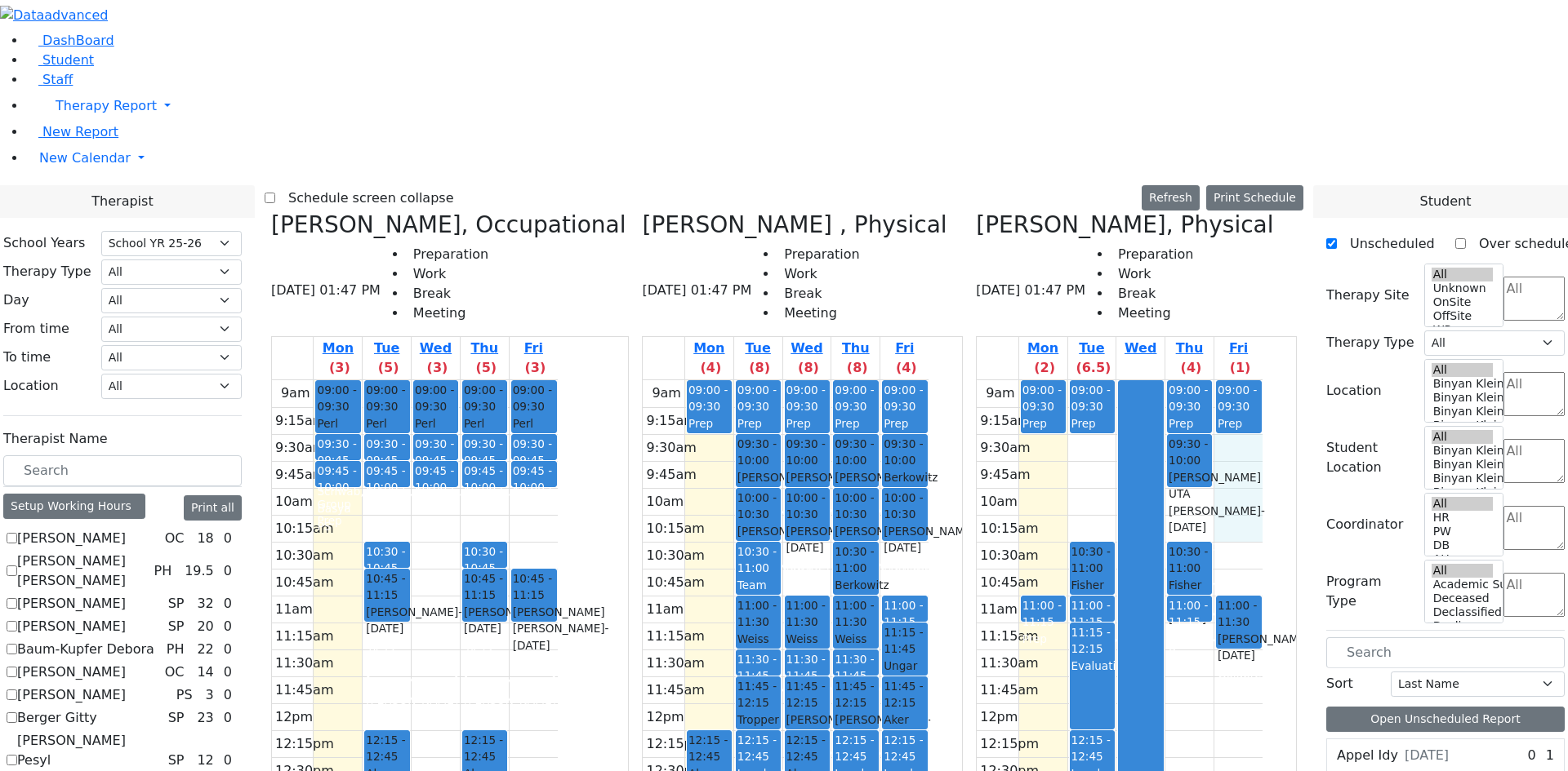
click at [1262, 381] on div "9am 9:15am 9:30am 9:45am 10am 10:15am 10:30am 10:45am 11am 11:15am 11:30am 11:4…" at bounding box center [1119, 703] width 286 height 646
drag, startPoint x: 1255, startPoint y: 209, endPoint x: 1290, endPoint y: 212, distance: 35.1
click at [1250, 381] on div "9am 9:15am 9:30am 9:45am 10am 10:15am 10:30am 10:45am 11am 11:15am 11:30am 11:4…" at bounding box center [1119, 703] width 286 height 646
click at [1262, 381] on div "9am 9:15am 9:30am 9:45am 10am 10:15am 10:30am 10:45am 11am 11:15am 11:30am 11:4…" at bounding box center [1119, 703] width 286 height 646
drag, startPoint x: 1294, startPoint y: 160, endPoint x: 1291, endPoint y: 201, distance: 41.1
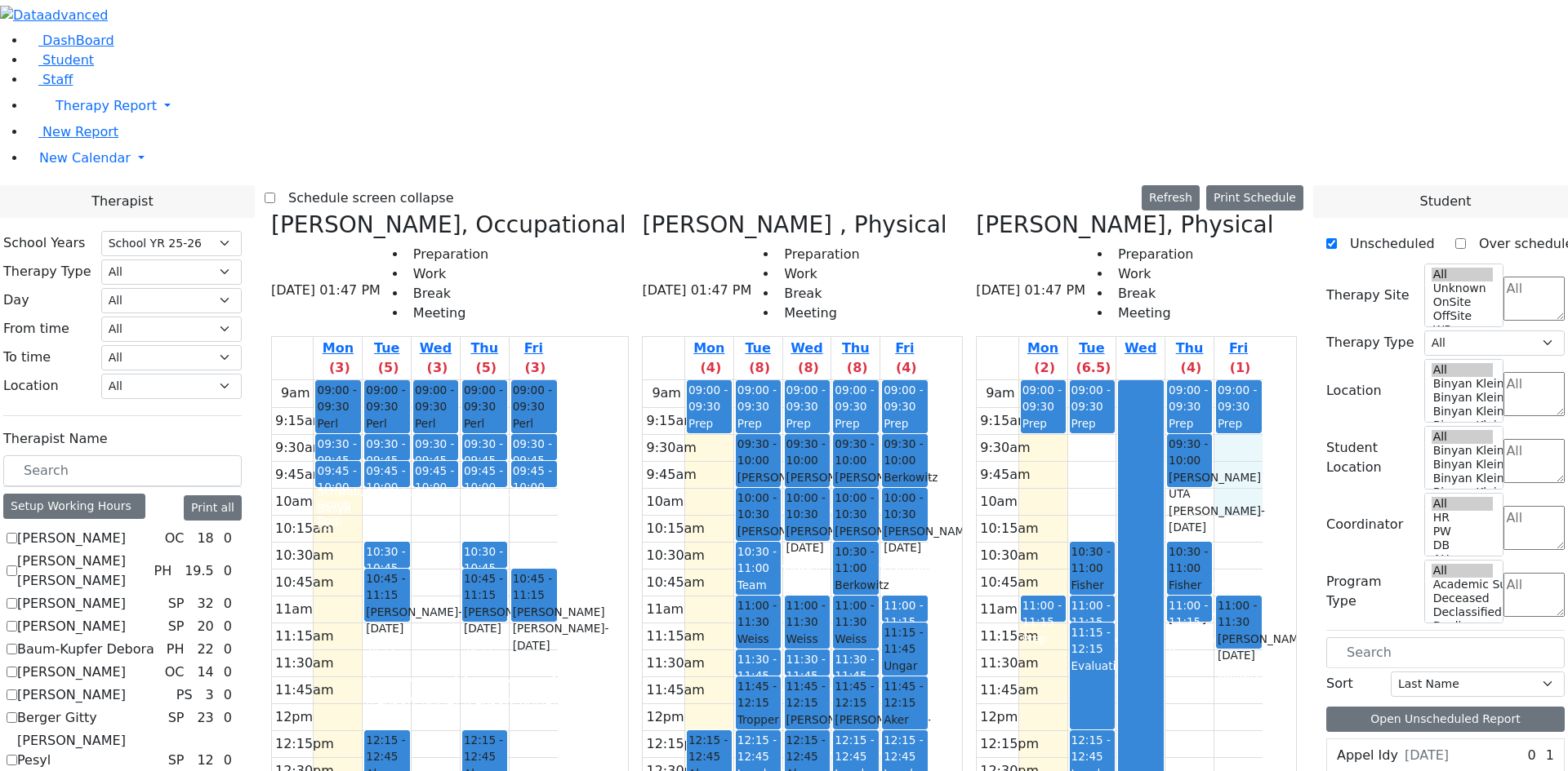
click at [1262, 381] on div "9am 9:15am 9:30am 9:45am 10am 10:15am 10:30am 10:45am 11am 11:15am 11:30am 11:4…" at bounding box center [1119, 703] width 286 height 646
drag, startPoint x: 1291, startPoint y: 219, endPoint x: 1292, endPoint y: 254, distance: 35.0
click at [1262, 381] on div "9am 9:15am 9:30am 9:45am 10am 10:15am 10:30am 10:45am 11am 11:15am 11:30am 11:4…" at bounding box center [1119, 703] width 286 height 646
drag, startPoint x: 1285, startPoint y: 292, endPoint x: 1290, endPoint y: 275, distance: 17.7
drag, startPoint x: 1294, startPoint y: 246, endPoint x: 1292, endPoint y: 207, distance: 39.1
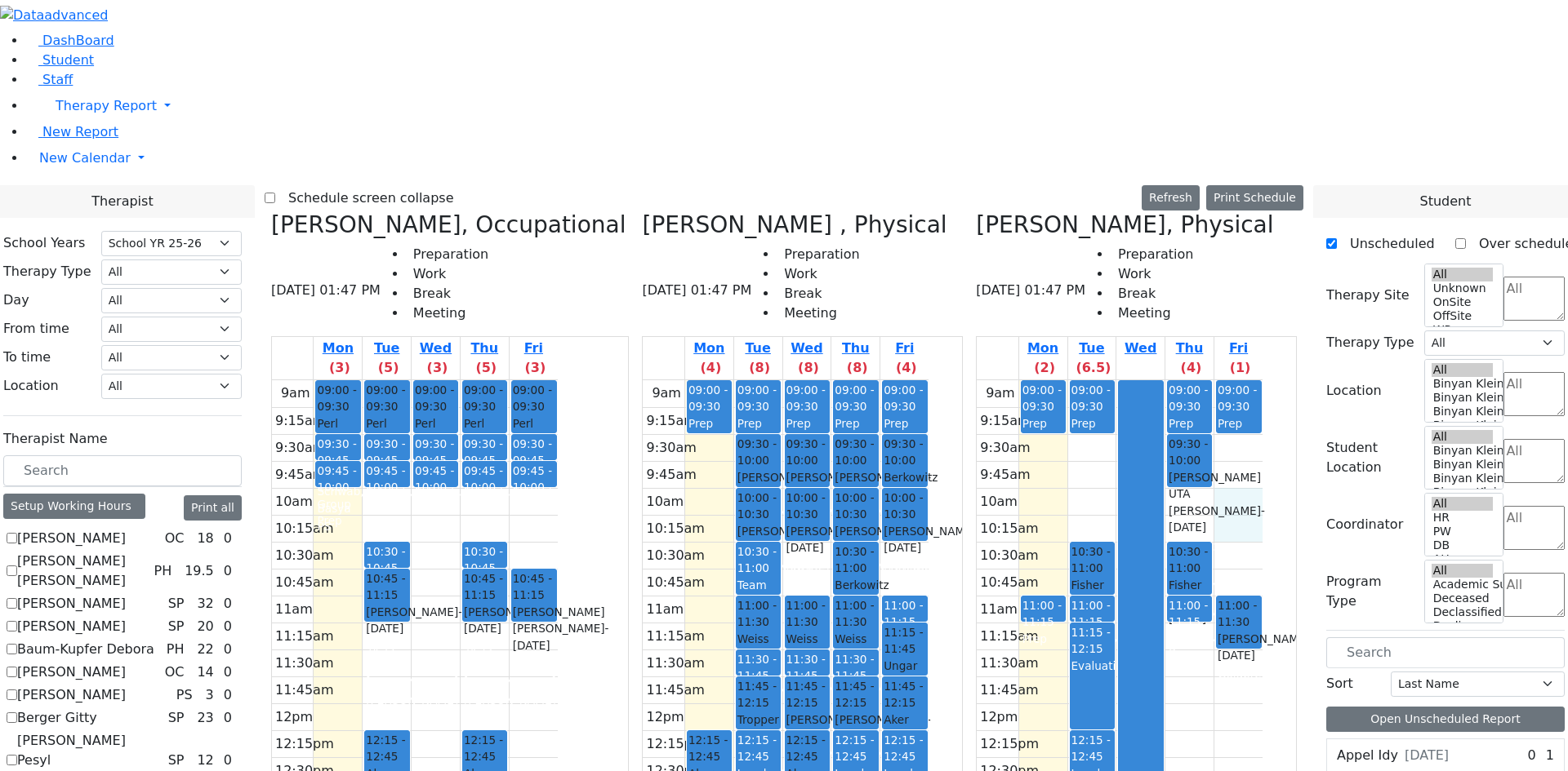
click at [1262, 381] on div "9am 9:15am 9:30am 9:45am 10am 10:15am 10:30am 10:45am 11am 11:15am 11:30am 11:4…" at bounding box center [1119, 703] width 286 height 646
drag, startPoint x: 1218, startPoint y: 227, endPoint x: 1227, endPoint y: 223, distance: 9.8
click at [1219, 381] on div "9am 9:15am 9:30am 9:45am 10am 10:15am 10:30am 10:45am 11am 11:15am 11:30am 11:4…" at bounding box center [1119, 703] width 286 height 646
drag, startPoint x: 1241, startPoint y: 212, endPoint x: 1239, endPoint y: 233, distance: 21.1
click at [1239, 381] on div "9am 9:15am 9:30am 9:45am 10am 10:15am 10:30am 10:45am 11am 11:15am 11:30am 11:4…" at bounding box center [1119, 703] width 286 height 646
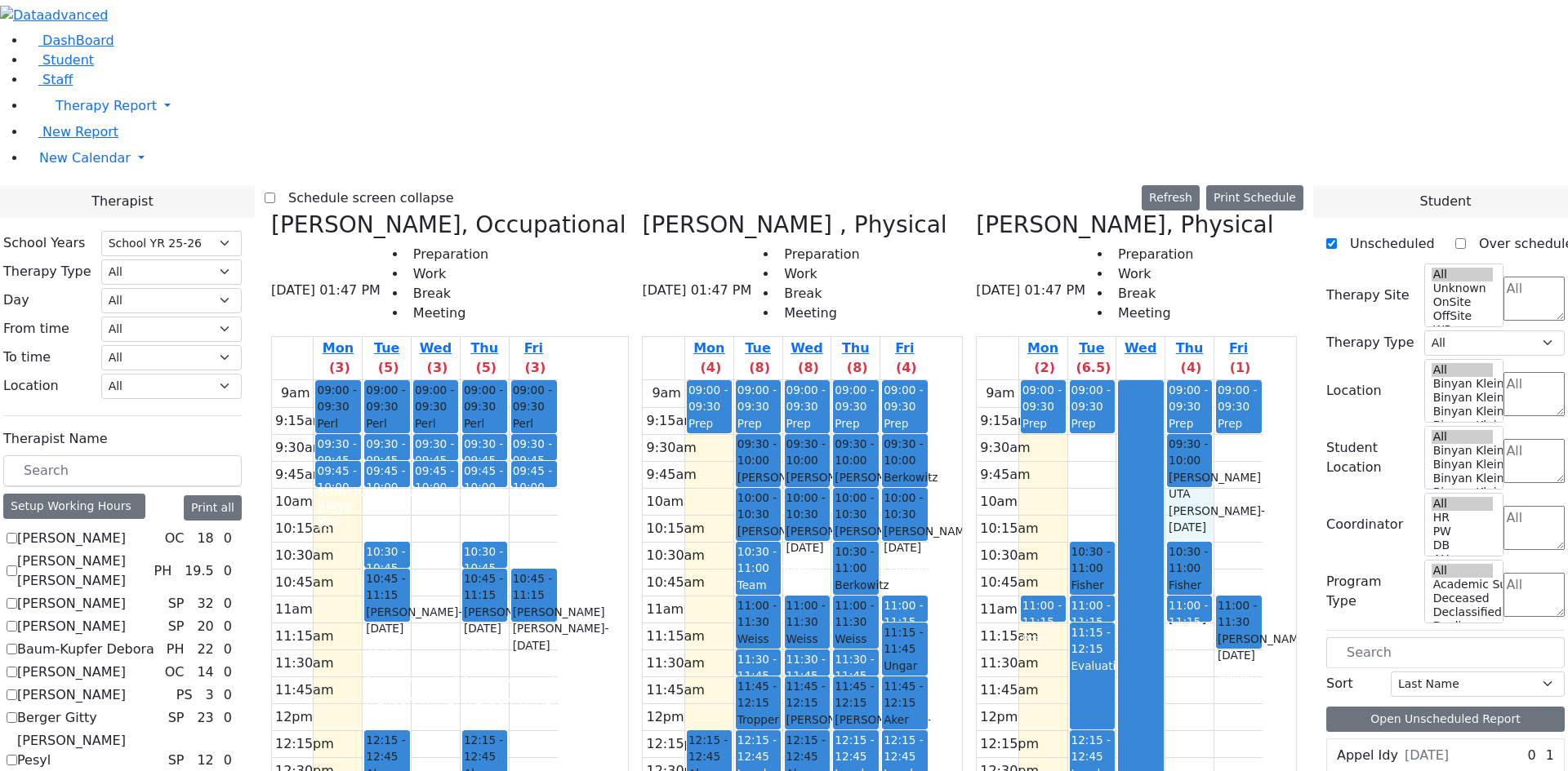
scroll to position [3592, 0]
drag, startPoint x: 1413, startPoint y: 464, endPoint x: 1141, endPoint y: 691, distance: 354.3
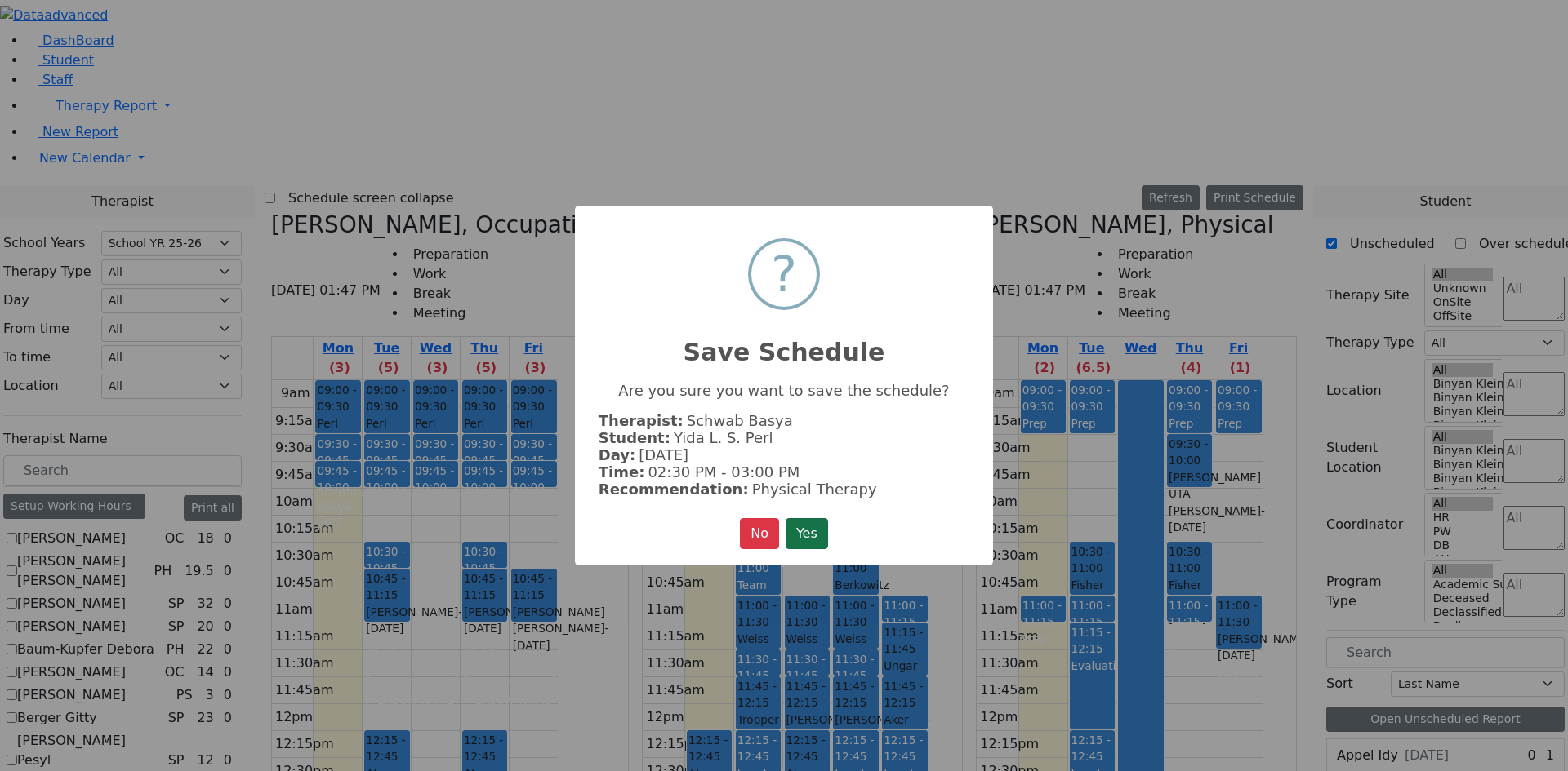
click at [817, 533] on button "Yes" at bounding box center [806, 533] width 43 height 31
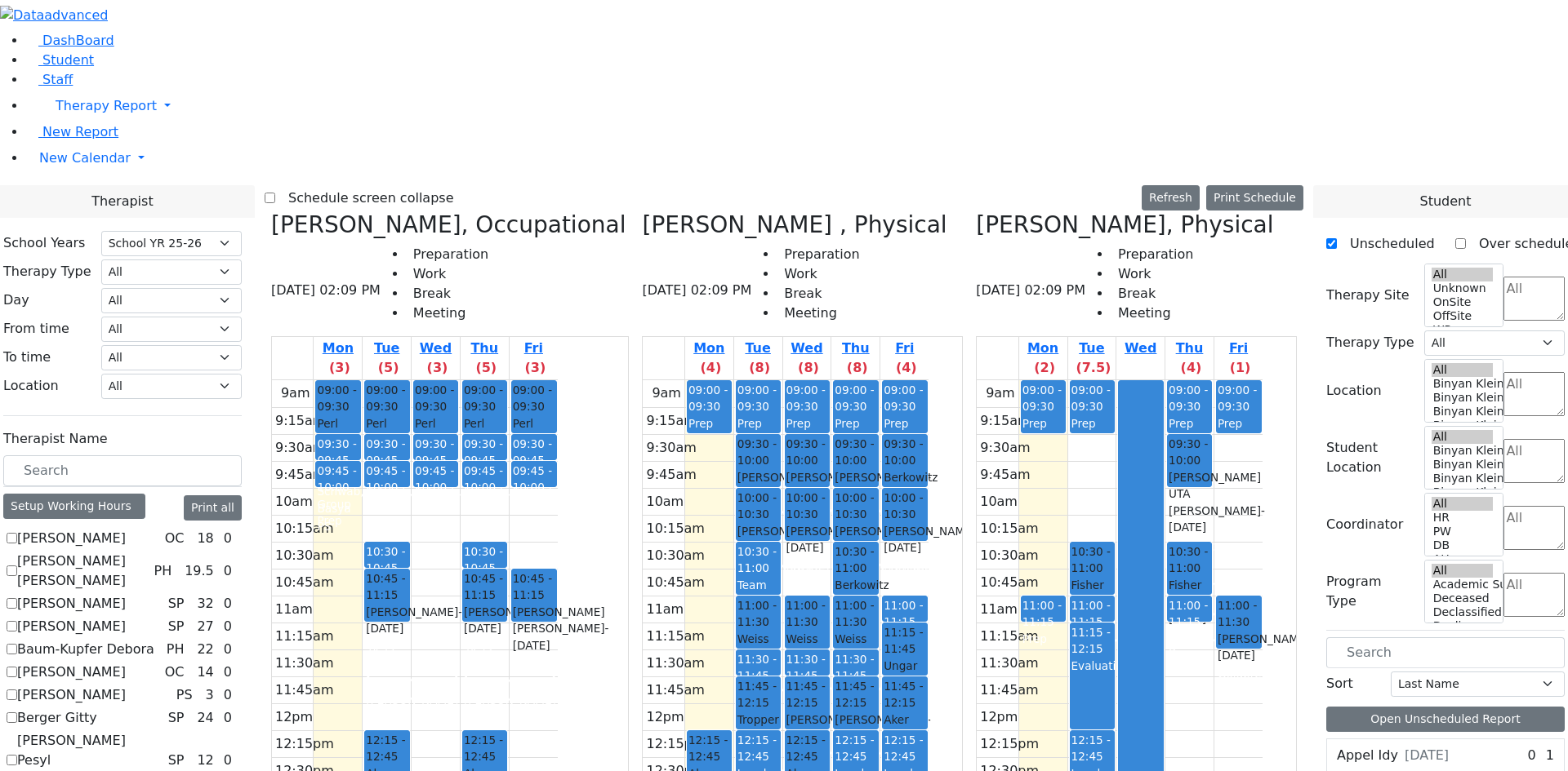
click at [1092, 664] on div "9am 9:15am 9:30am 9:45am 10am 10:15am 10:30am 10:45am 11am 11:15am 11:30am 11:4…" at bounding box center [1119, 703] width 286 height 646
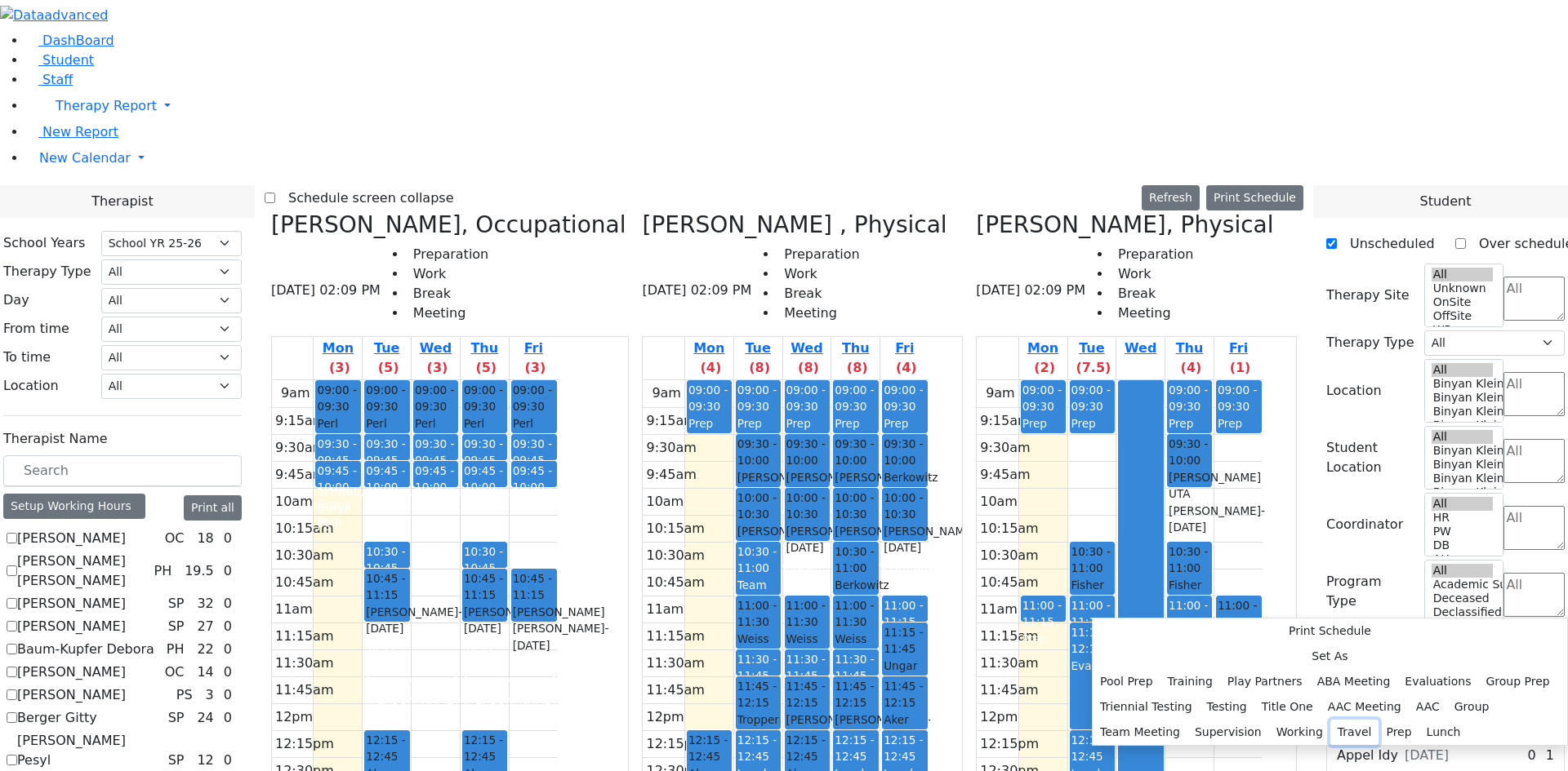
click at [1330, 720] on button "Travel" at bounding box center [1354, 732] width 49 height 25
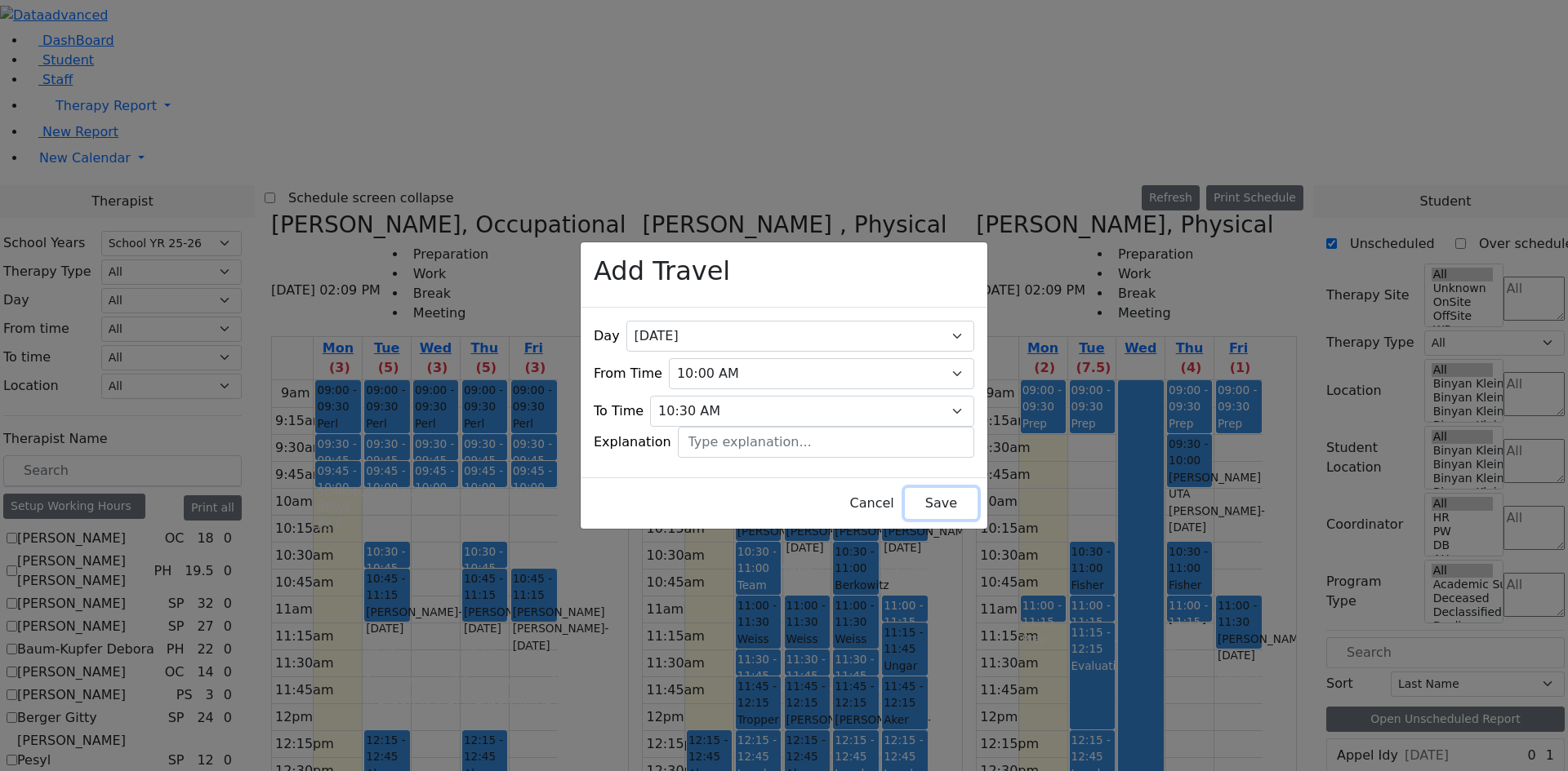
click at [933, 489] on button "Save" at bounding box center [940, 503] width 73 height 31
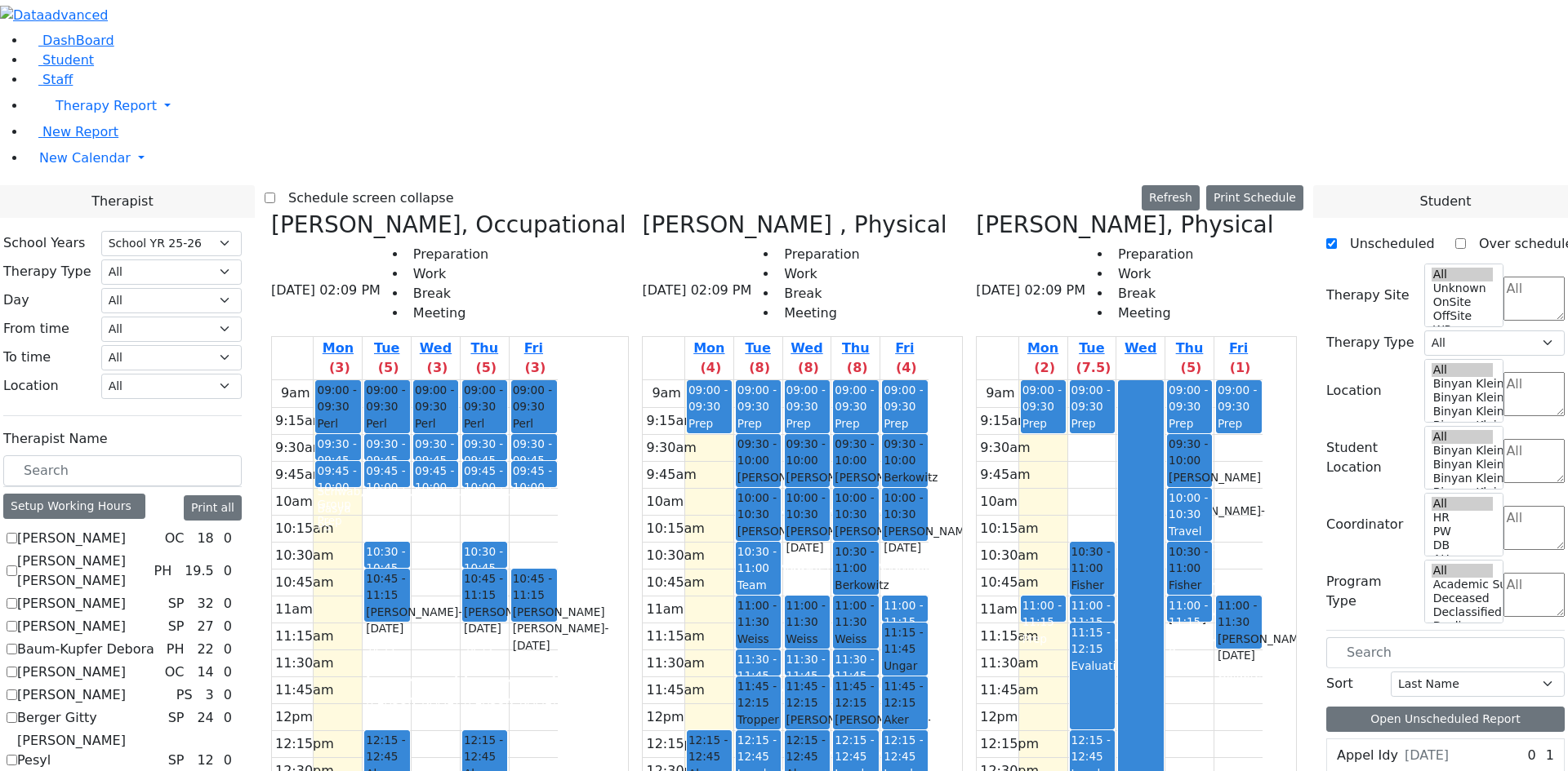
scroll to position [3347, 0]
drag, startPoint x: 1392, startPoint y: 622, endPoint x: 1106, endPoint y: 696, distance: 295.4
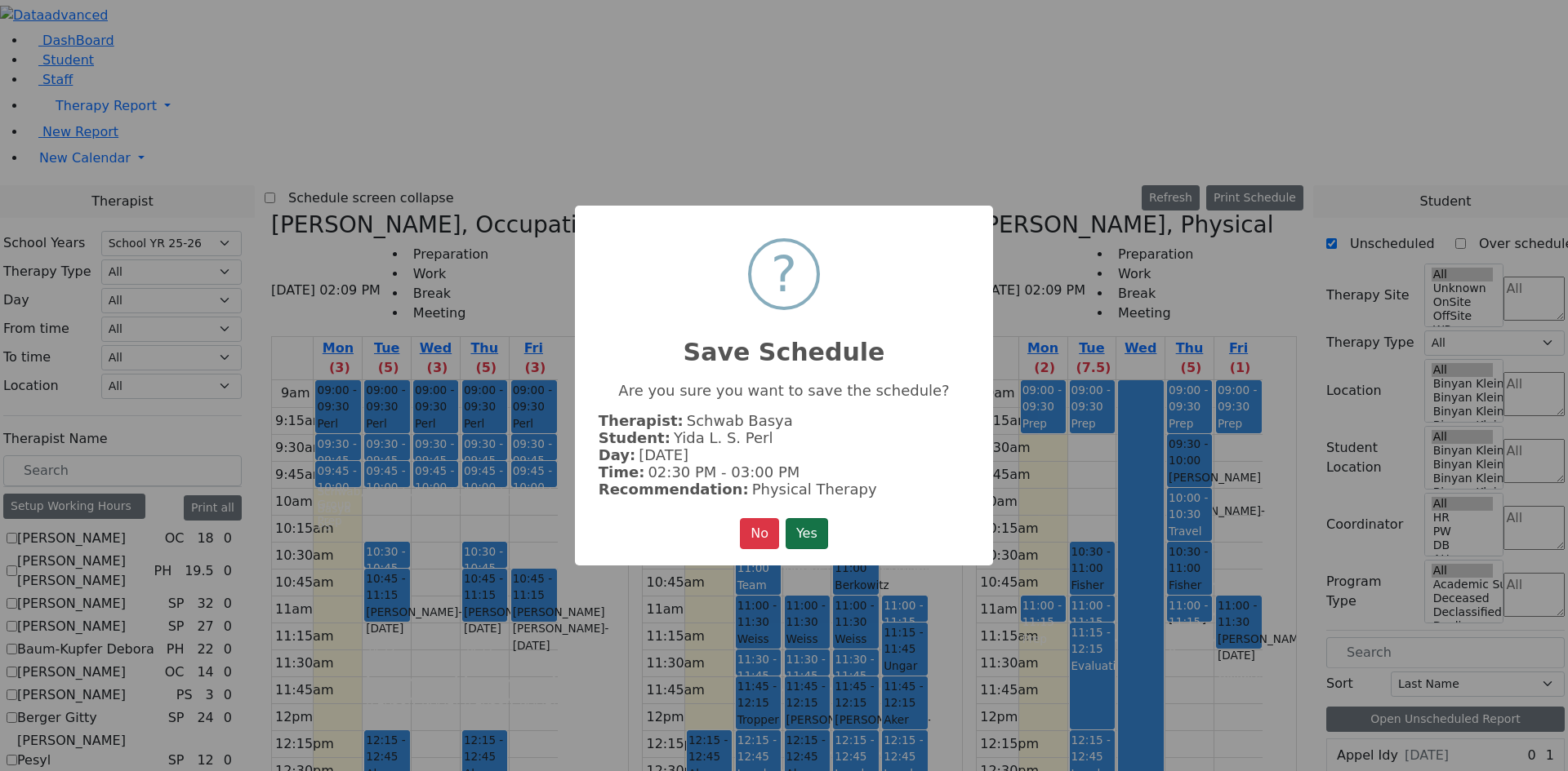
click at [795, 528] on button "Yes" at bounding box center [806, 533] width 43 height 31
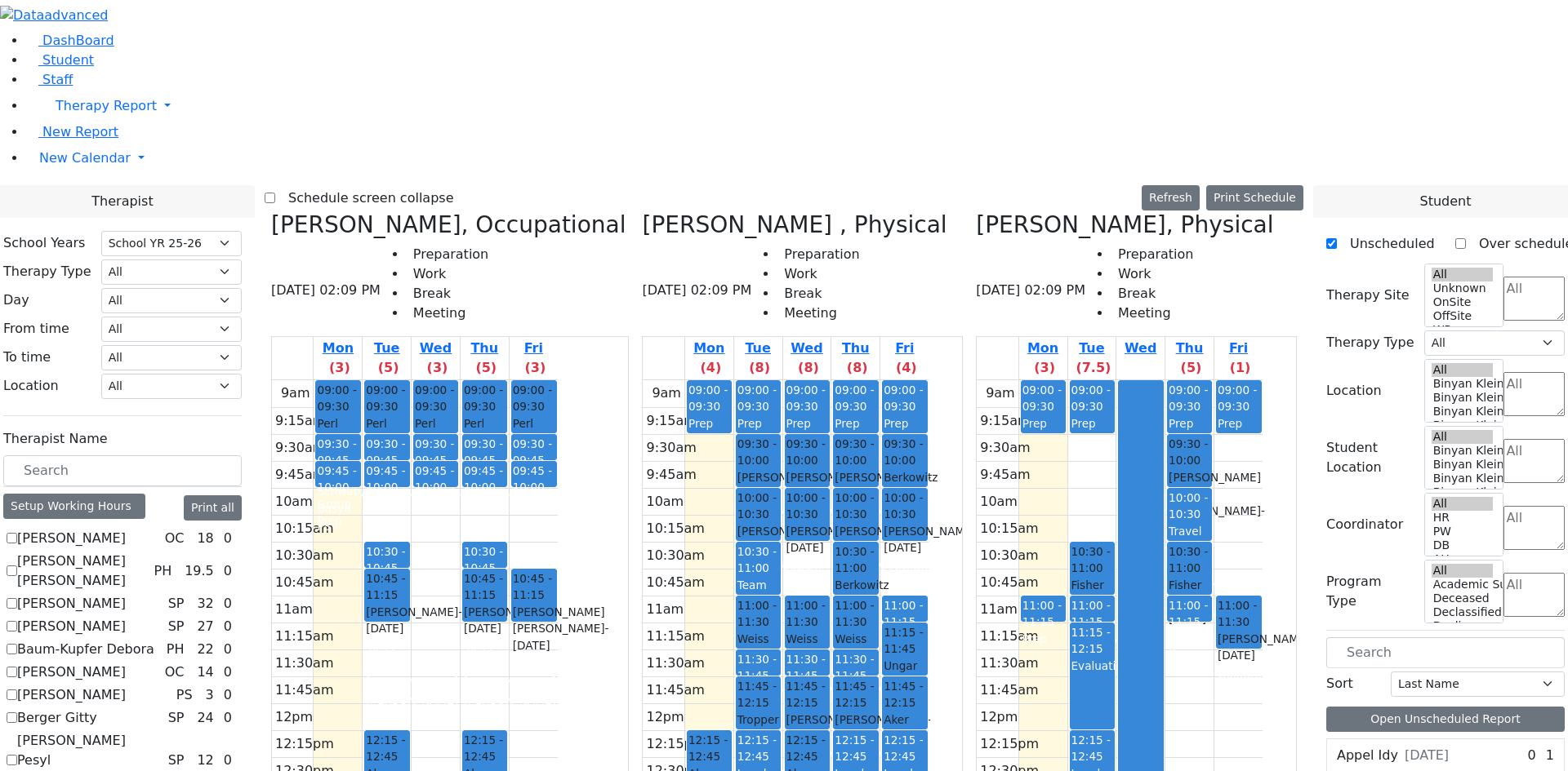
scroll to position [3184, 0]
drag, startPoint x: 1389, startPoint y: 545, endPoint x: 1254, endPoint y: 699, distance: 204.8
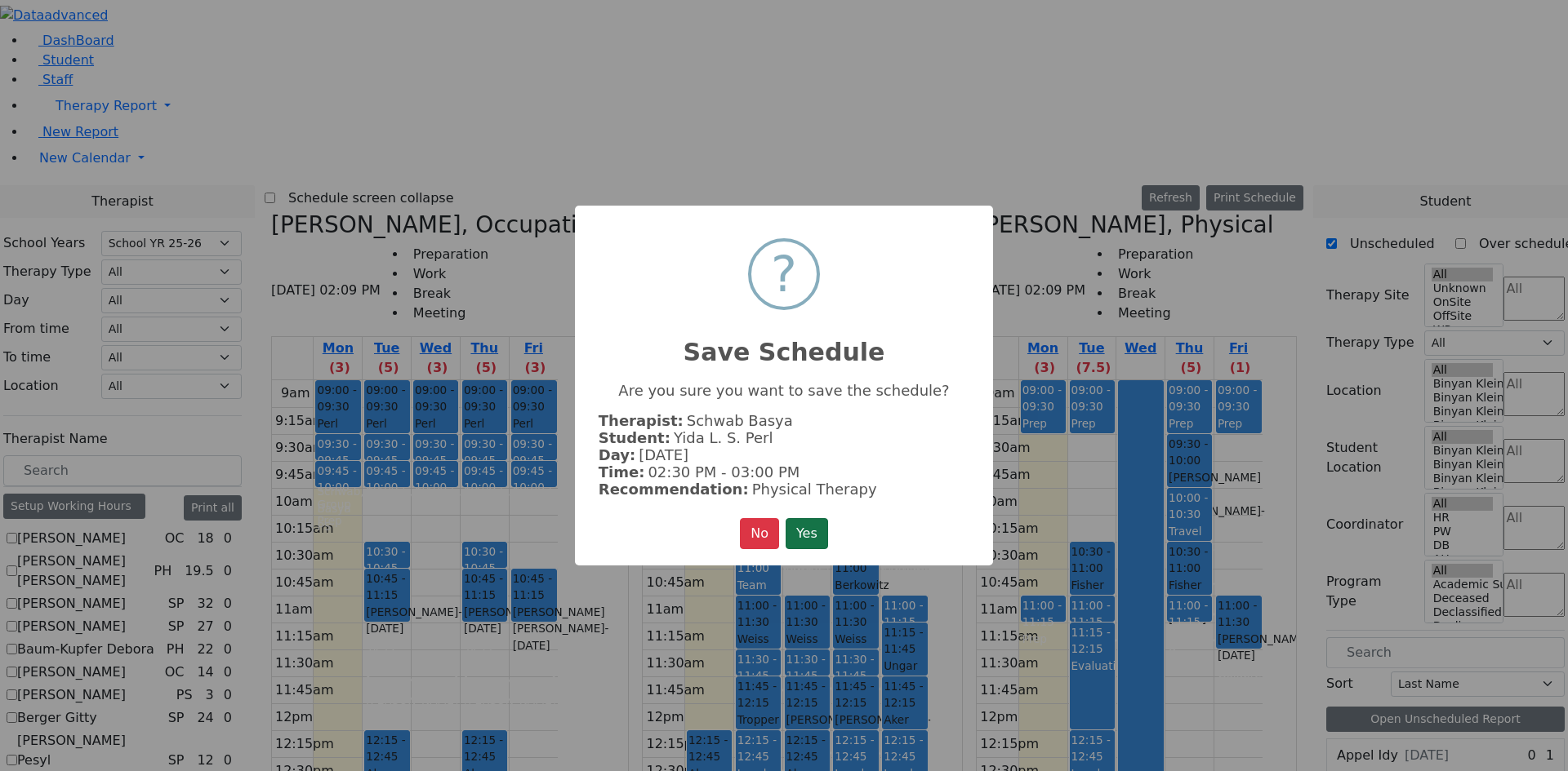
click at [809, 528] on button "Yes" at bounding box center [806, 533] width 43 height 31
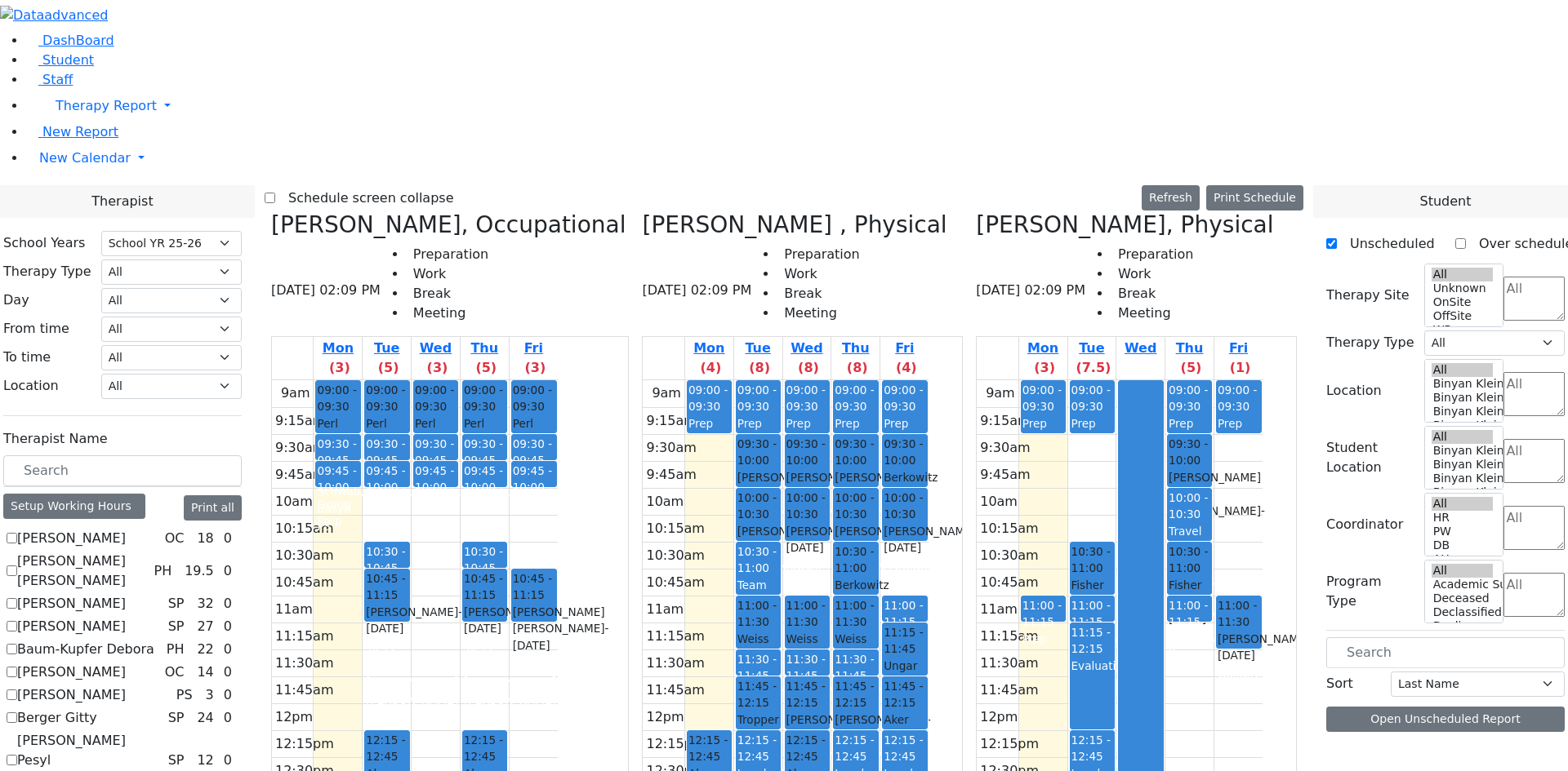
scroll to position [0, 0]
click at [1253, 666] on div "9am 9:15am 9:30am 9:45am 10am 10:15am 10:30am 10:45am 11am 11:15am 11:30am 11:4…" at bounding box center [1119, 703] width 286 height 646
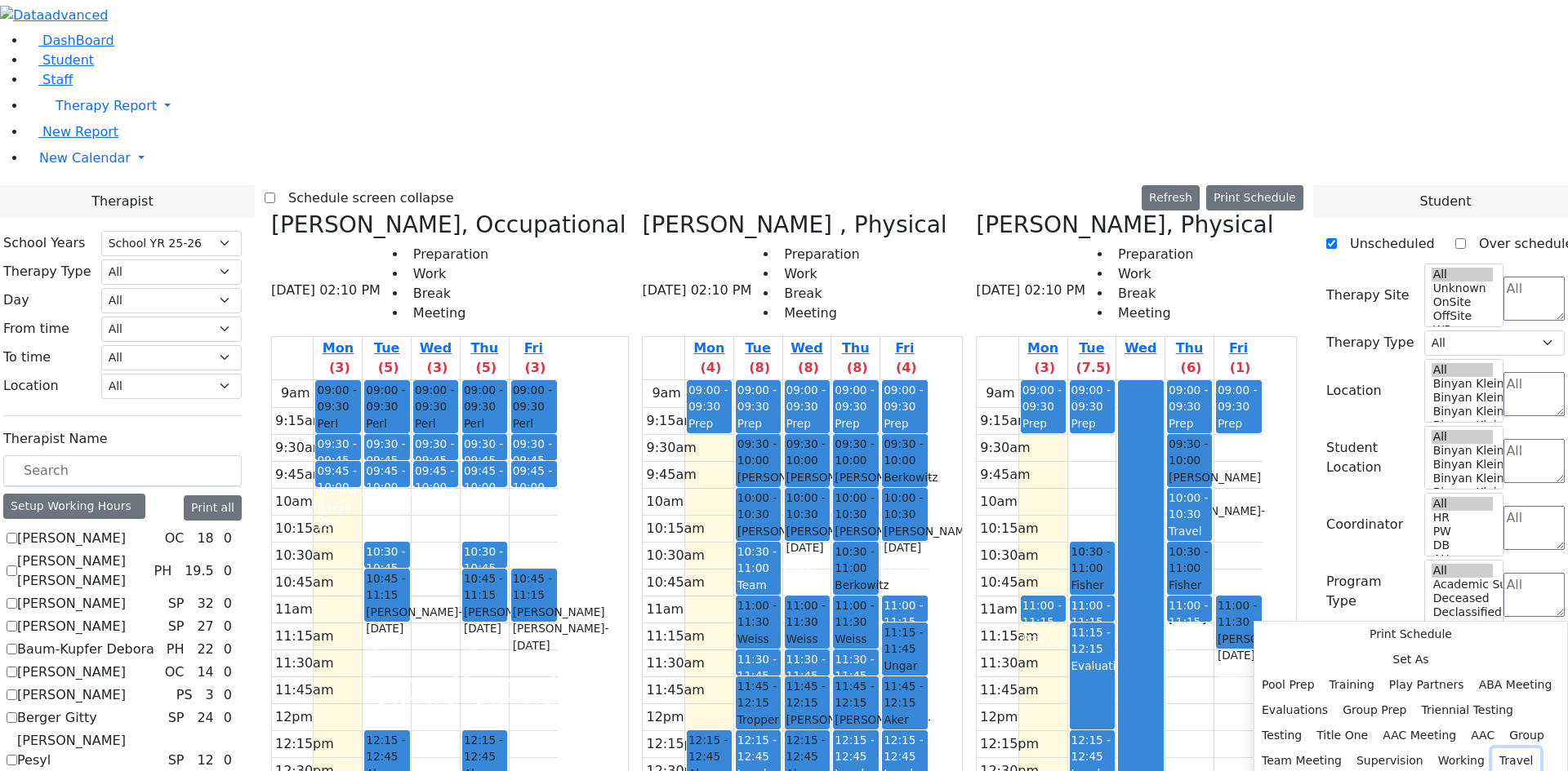
click at [1491, 749] on button "Travel" at bounding box center [1515, 761] width 49 height 25
select select "14:15:00"
select select "14:30:00"
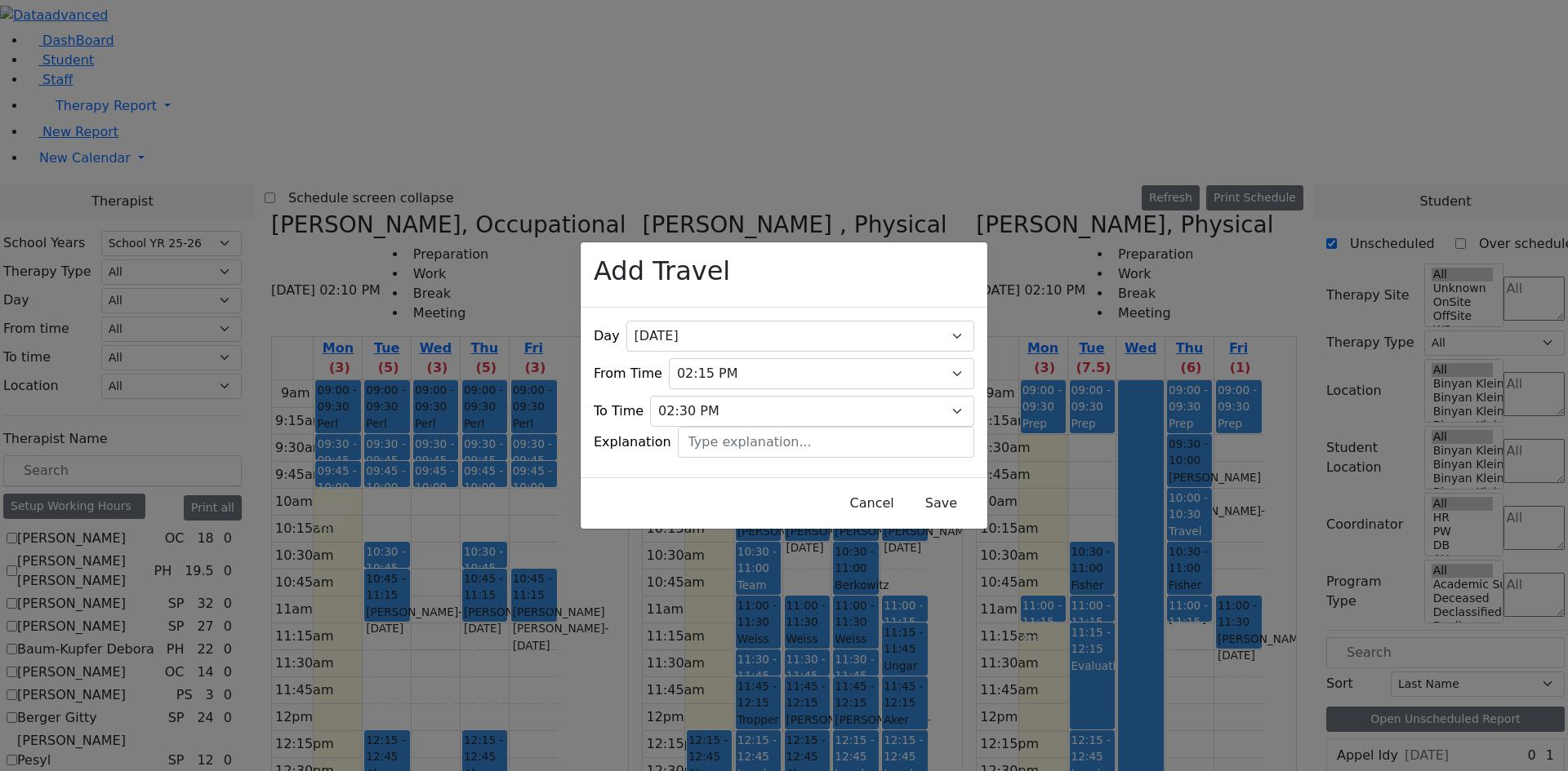
click at [915, 512] on div "Cancel Save" at bounding box center [784, 503] width 406 height 52
click at [915, 495] on button "Save" at bounding box center [940, 503] width 73 height 31
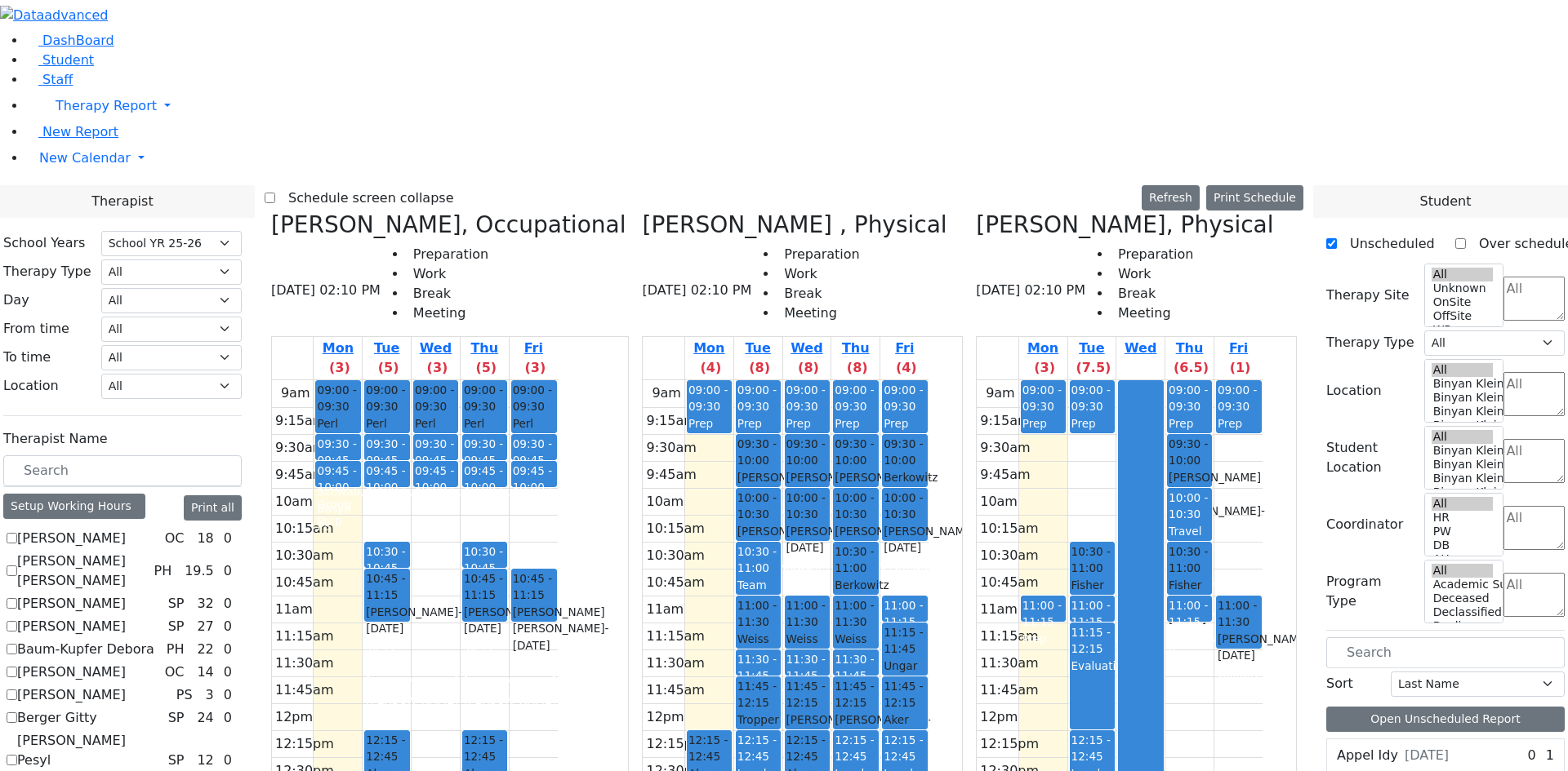
click at [1091, 675] on div "9am 9:15am 9:30am 9:45am 10am 10:15am 10:30am 10:45am 11am 11:15am 11:30am 11:4…" at bounding box center [1119, 703] width 286 height 646
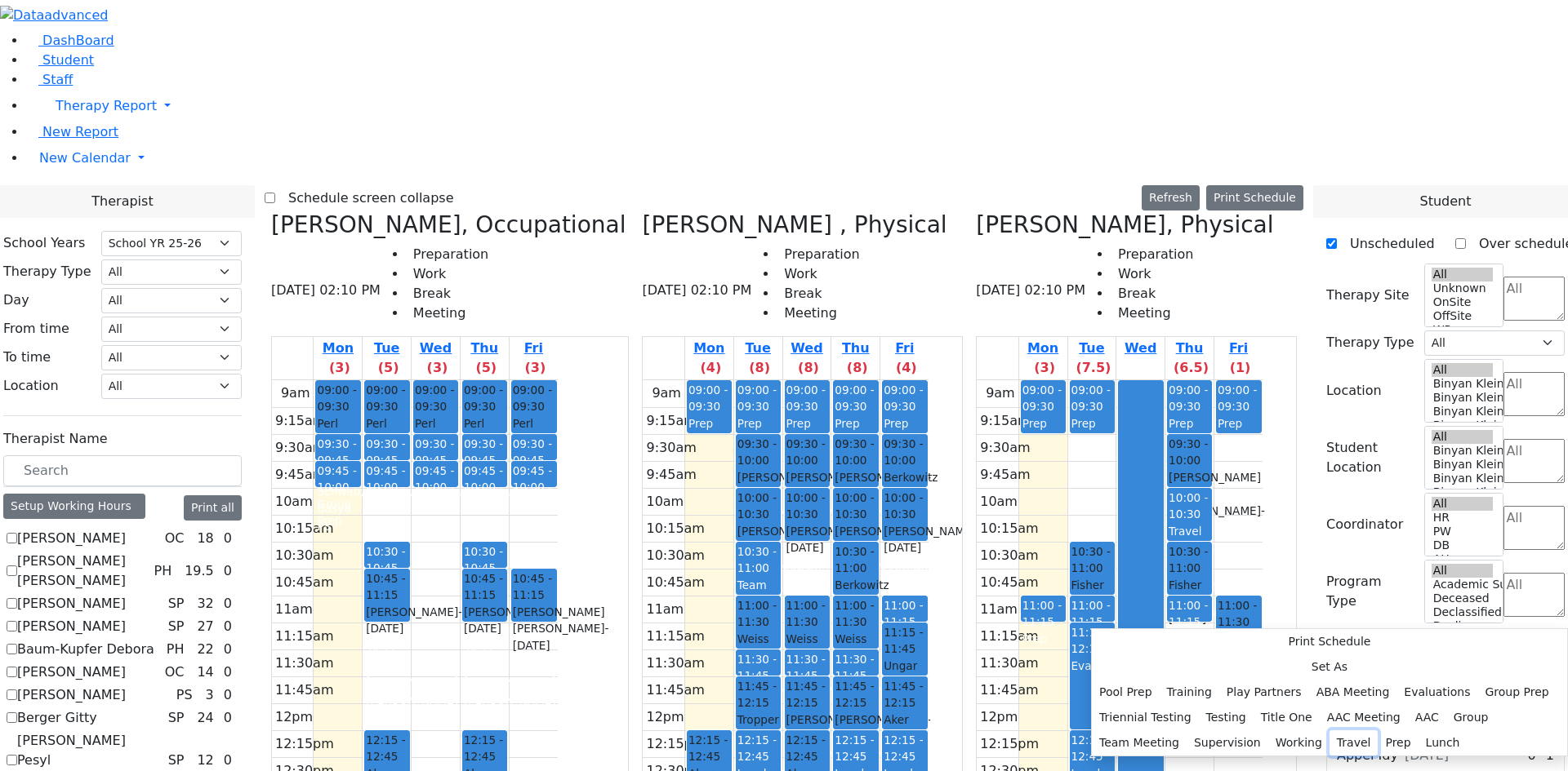
click at [1329, 730] on button "Travel" at bounding box center [1353, 742] width 49 height 25
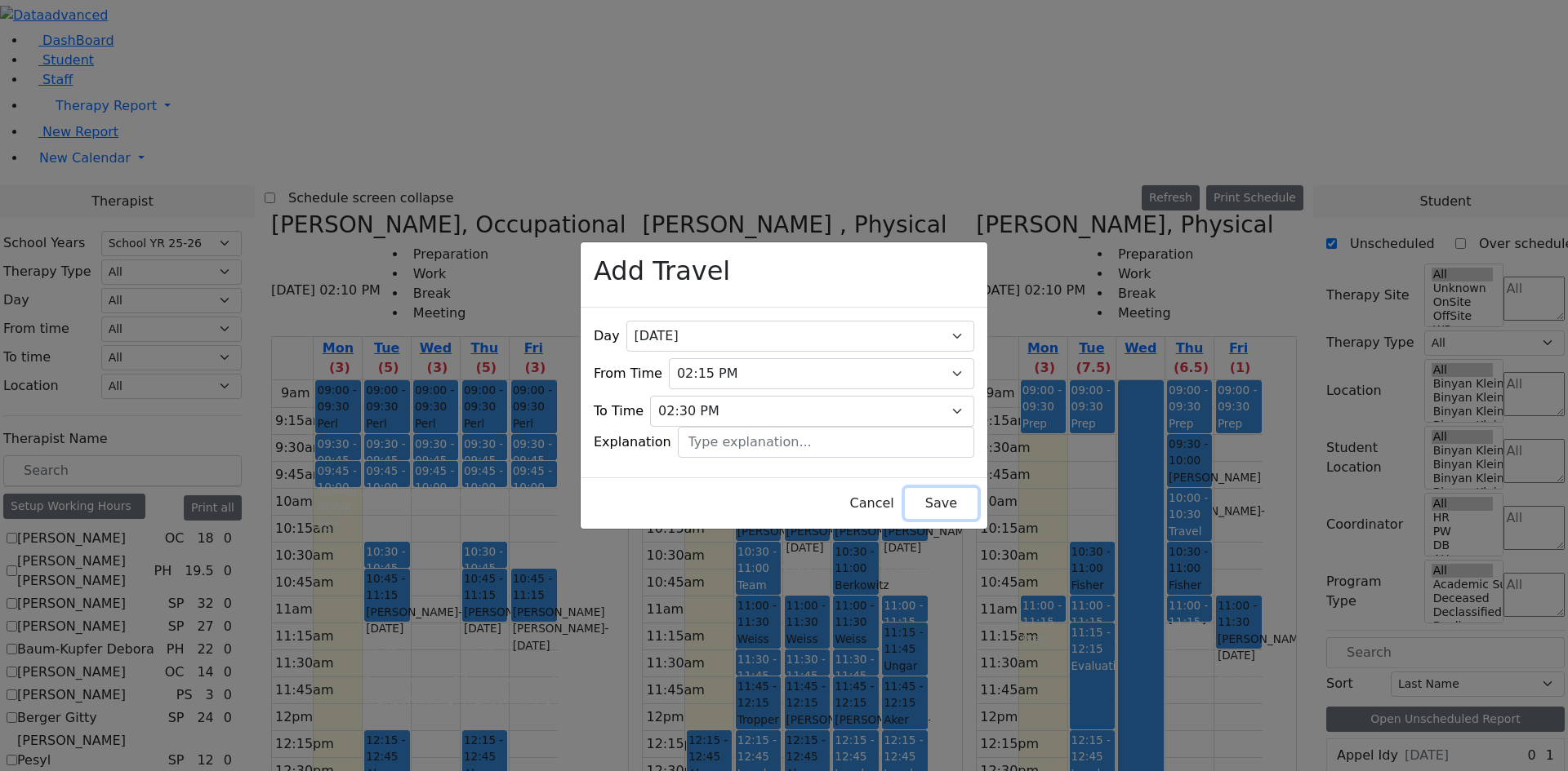
click at [905, 499] on button "Save" at bounding box center [940, 503] width 73 height 31
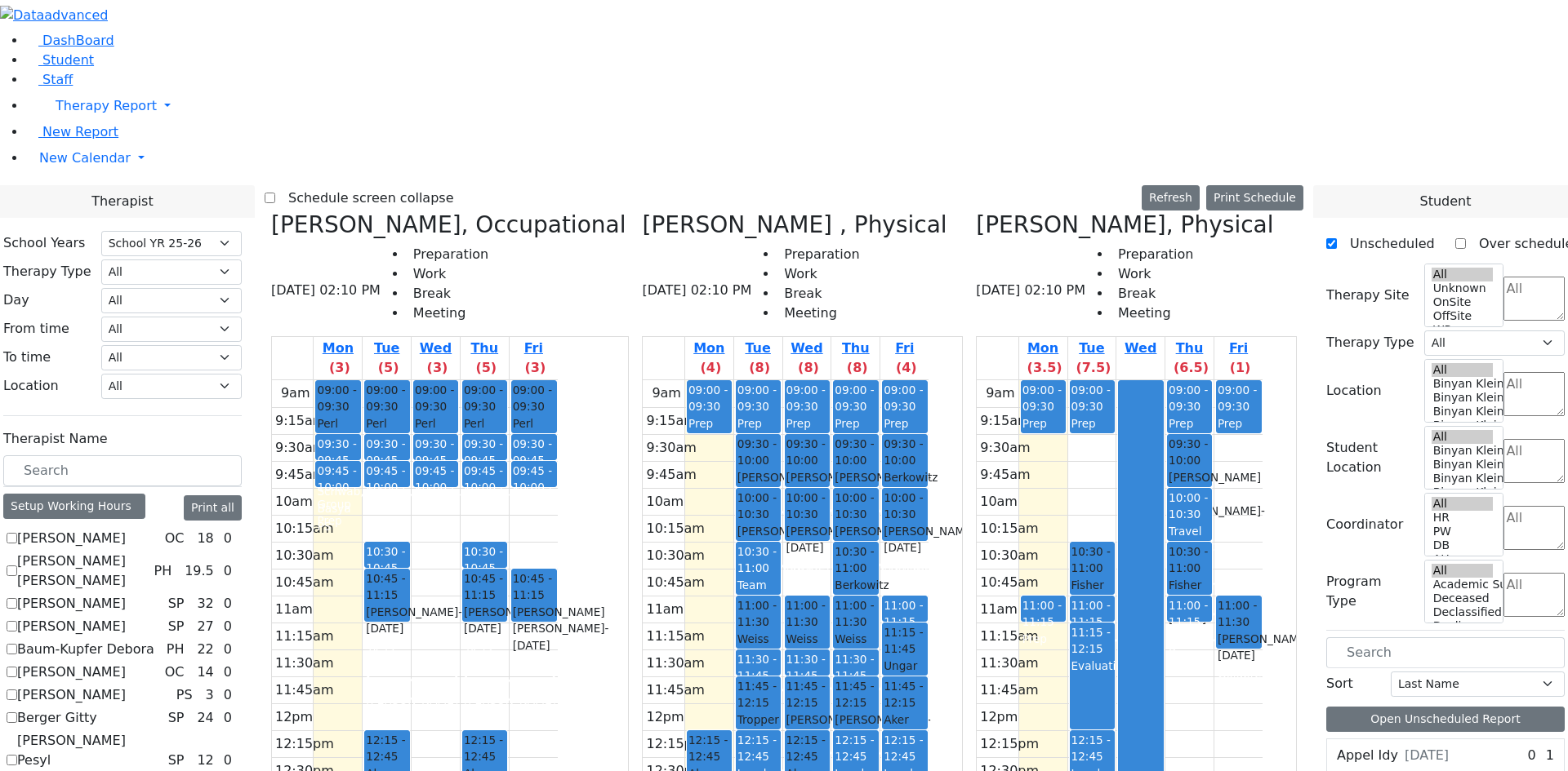
click at [642, 211] on icon at bounding box center [642, 224] width 0 height 27
checkbox input "false"
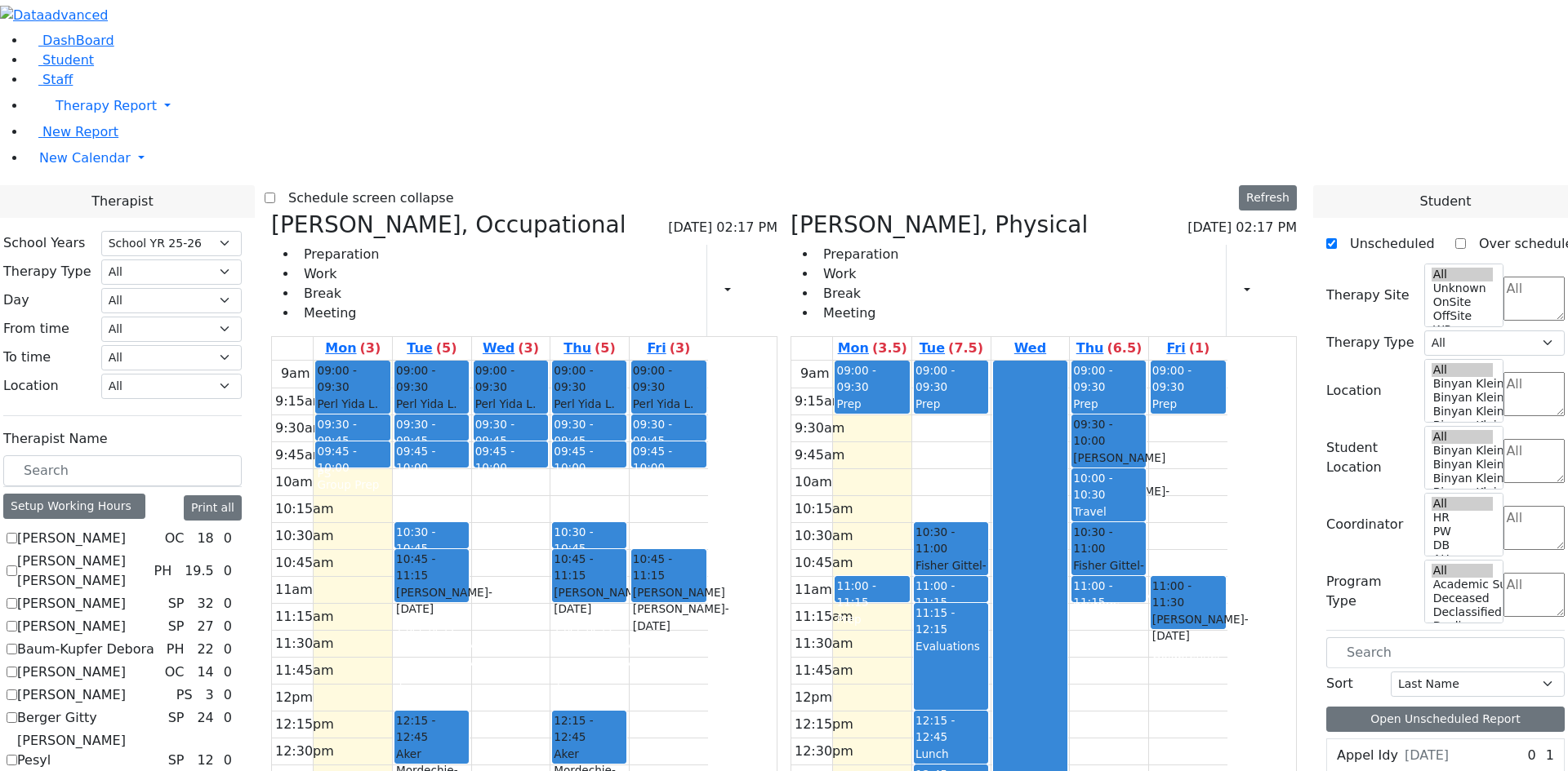
scroll to position [445, 0]
checkbox input "true"
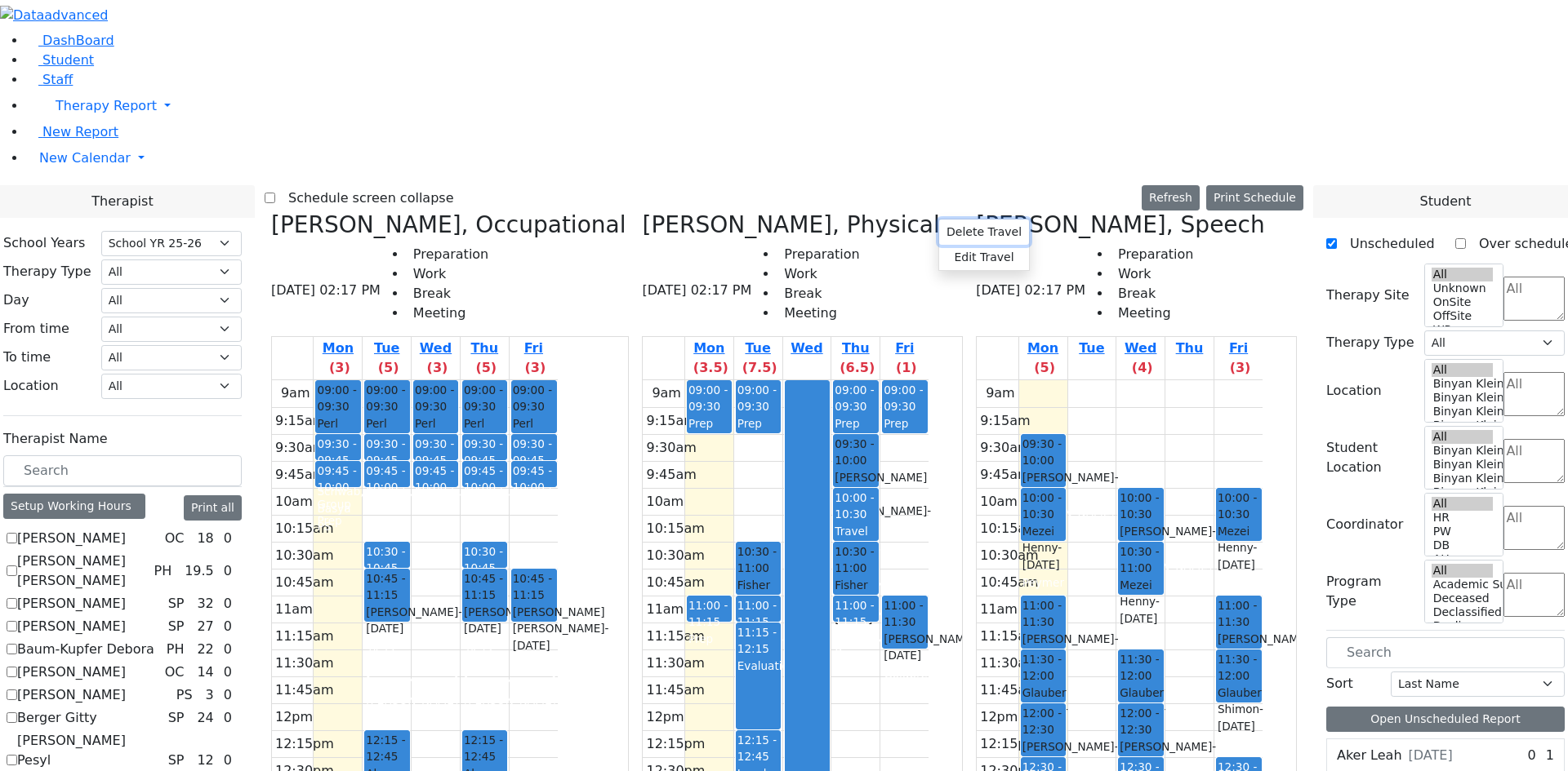
click at [947, 232] on button "Delete Travel" at bounding box center [983, 231] width 90 height 25
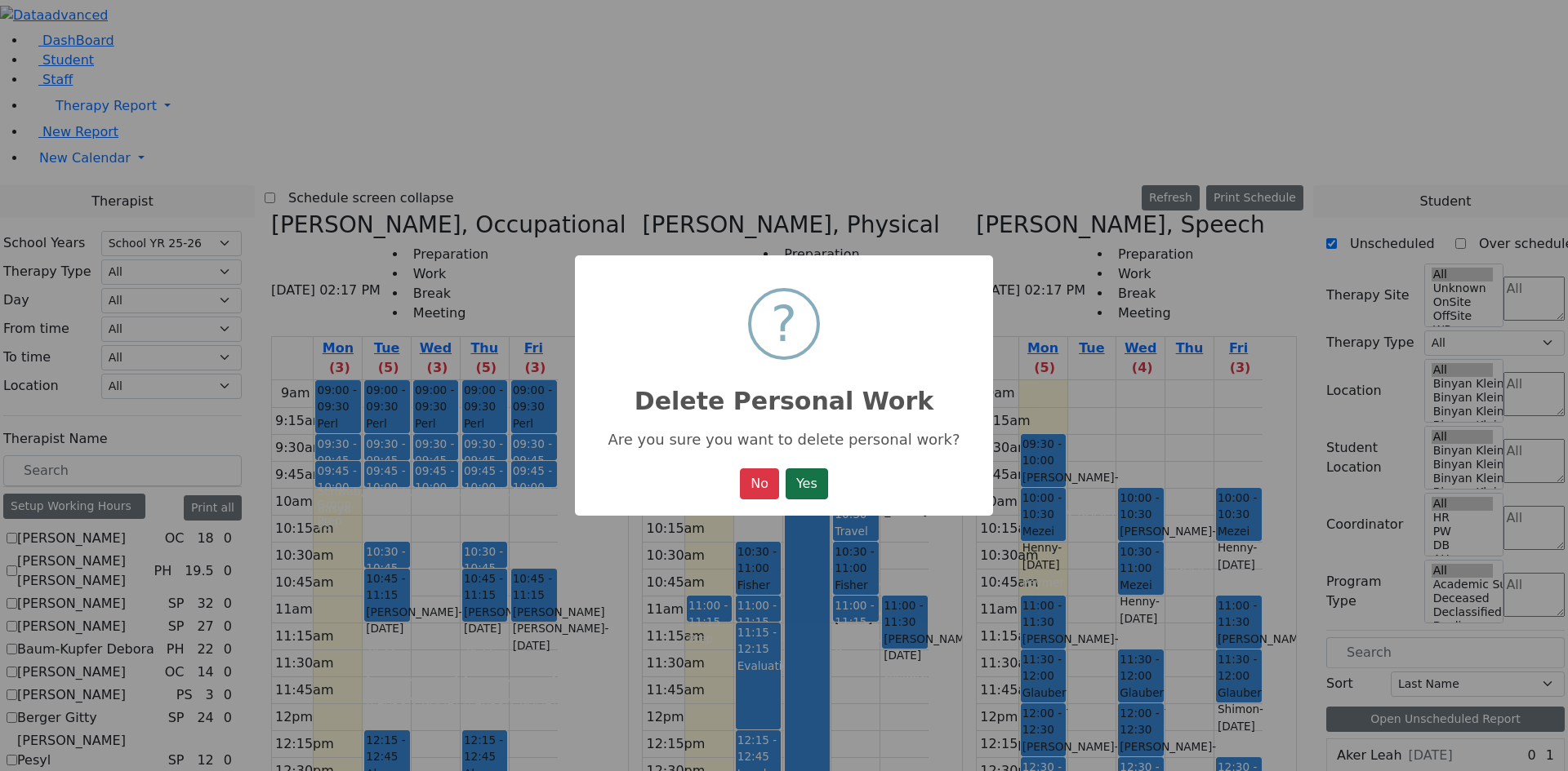
click at [806, 482] on button "Yes" at bounding box center [806, 483] width 43 height 31
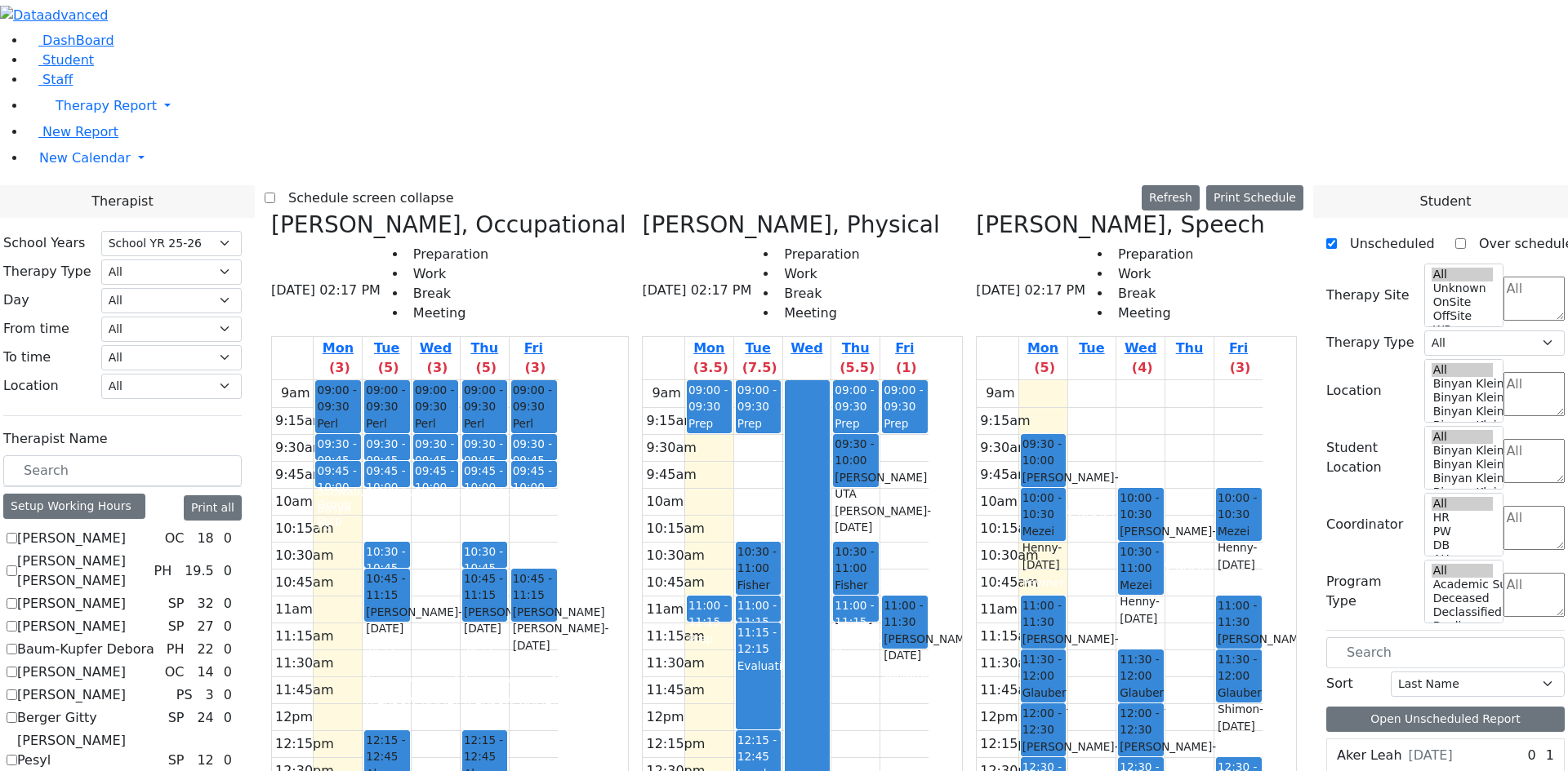
scroll to position [120, 0]
checkbox input "true"
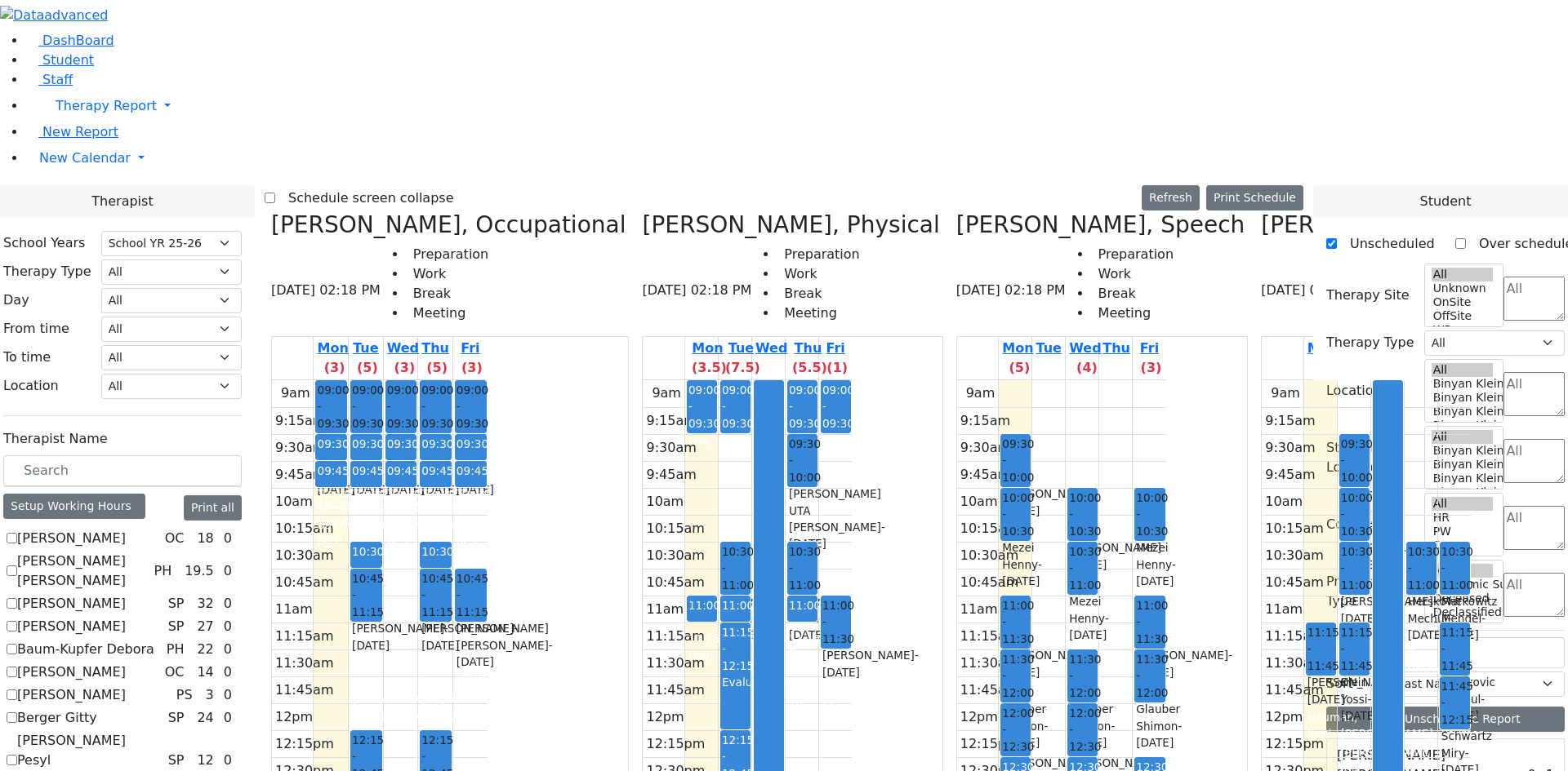
click at [423, 185] on label "Schedule screen collapse" at bounding box center [364, 198] width 178 height 26
click at [275, 192] on input "Schedule screen collapse" at bounding box center [270, 197] width 11 height 11
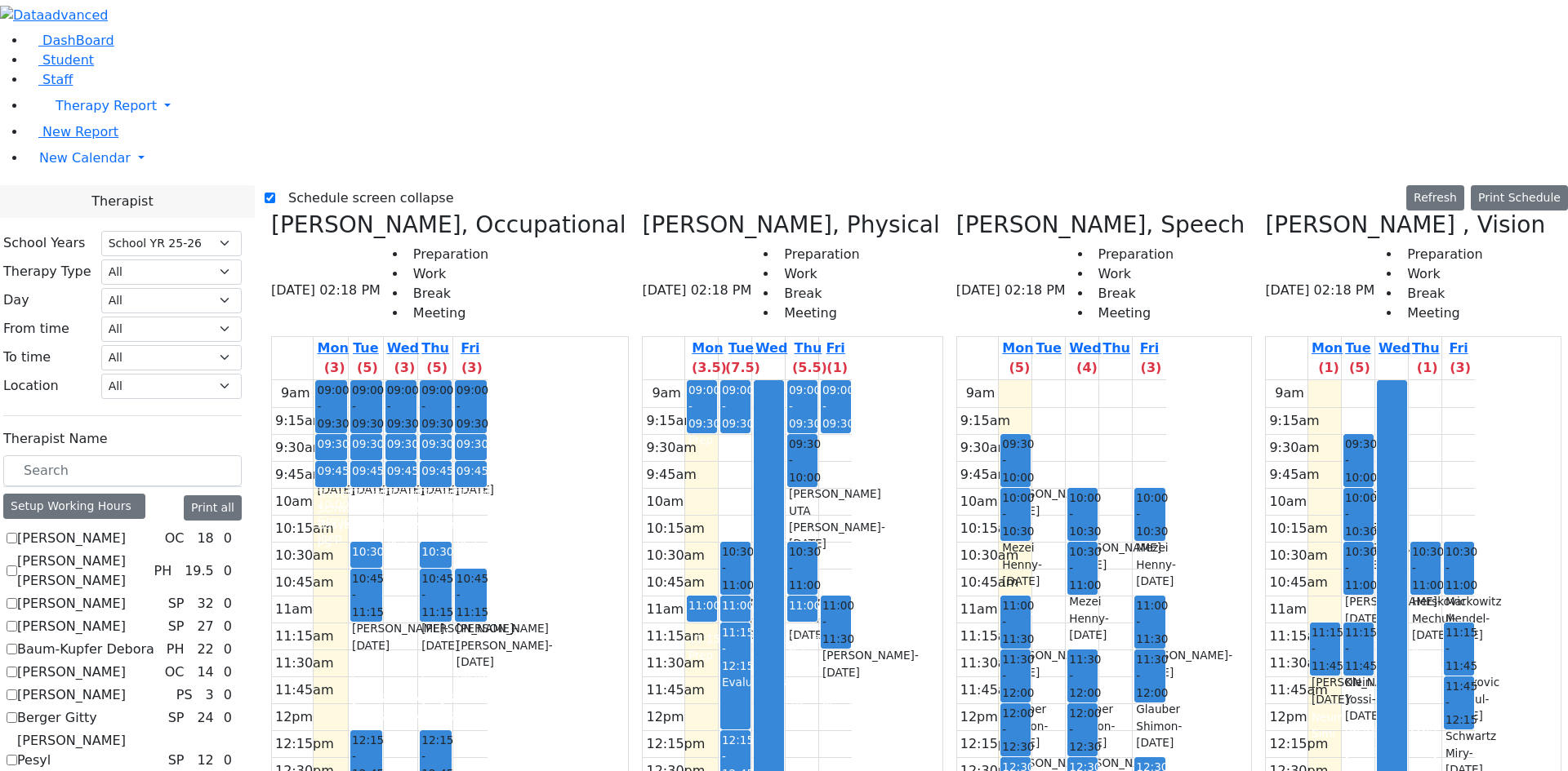
scroll to position [97, 0]
click at [326, 185] on label "Schedule screen collapse" at bounding box center [364, 198] width 178 height 26
click at [275, 192] on input "Schedule screen collapse" at bounding box center [270, 197] width 11 height 11
checkbox input "false"
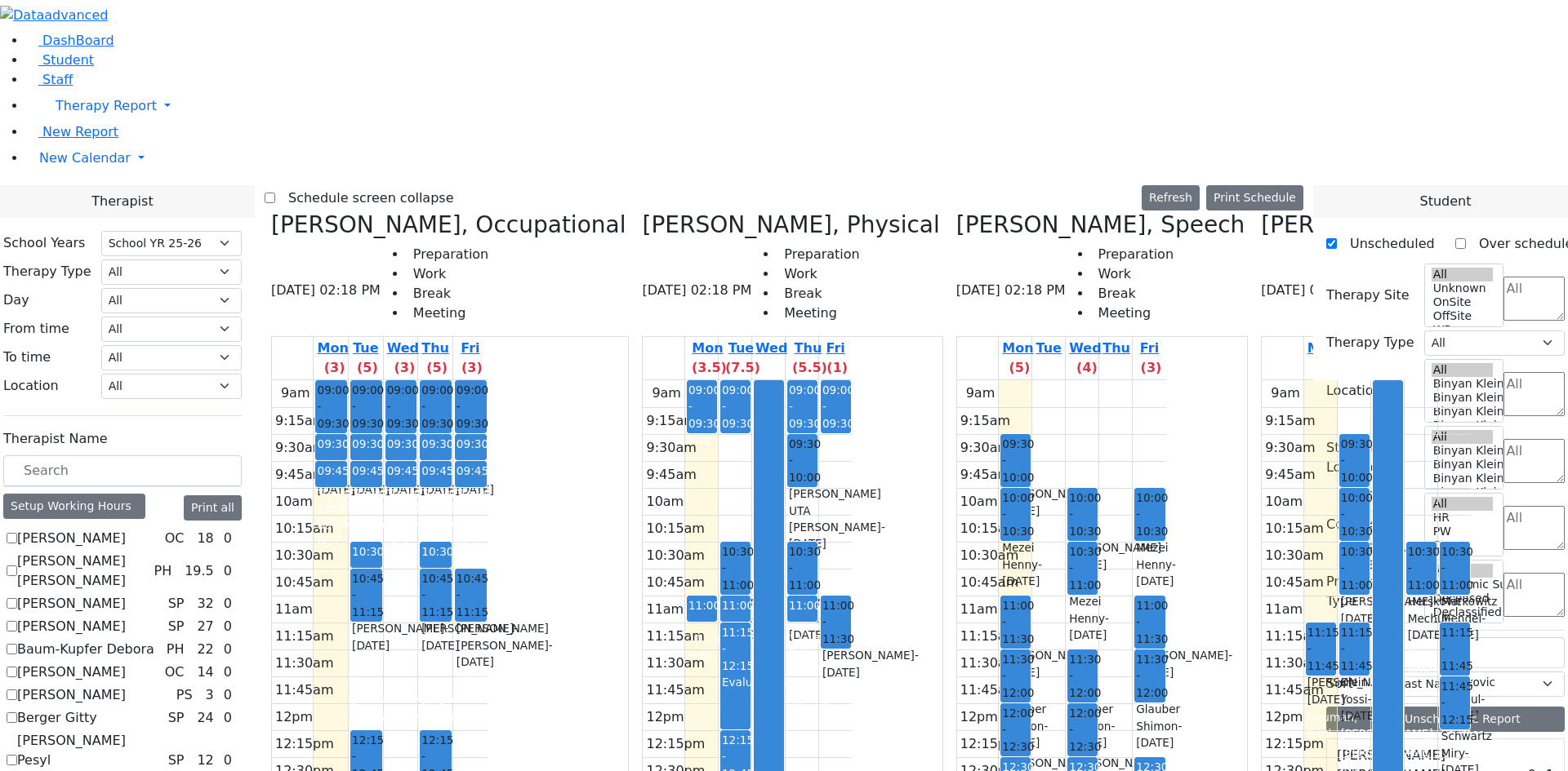
scroll to position [1306, 0]
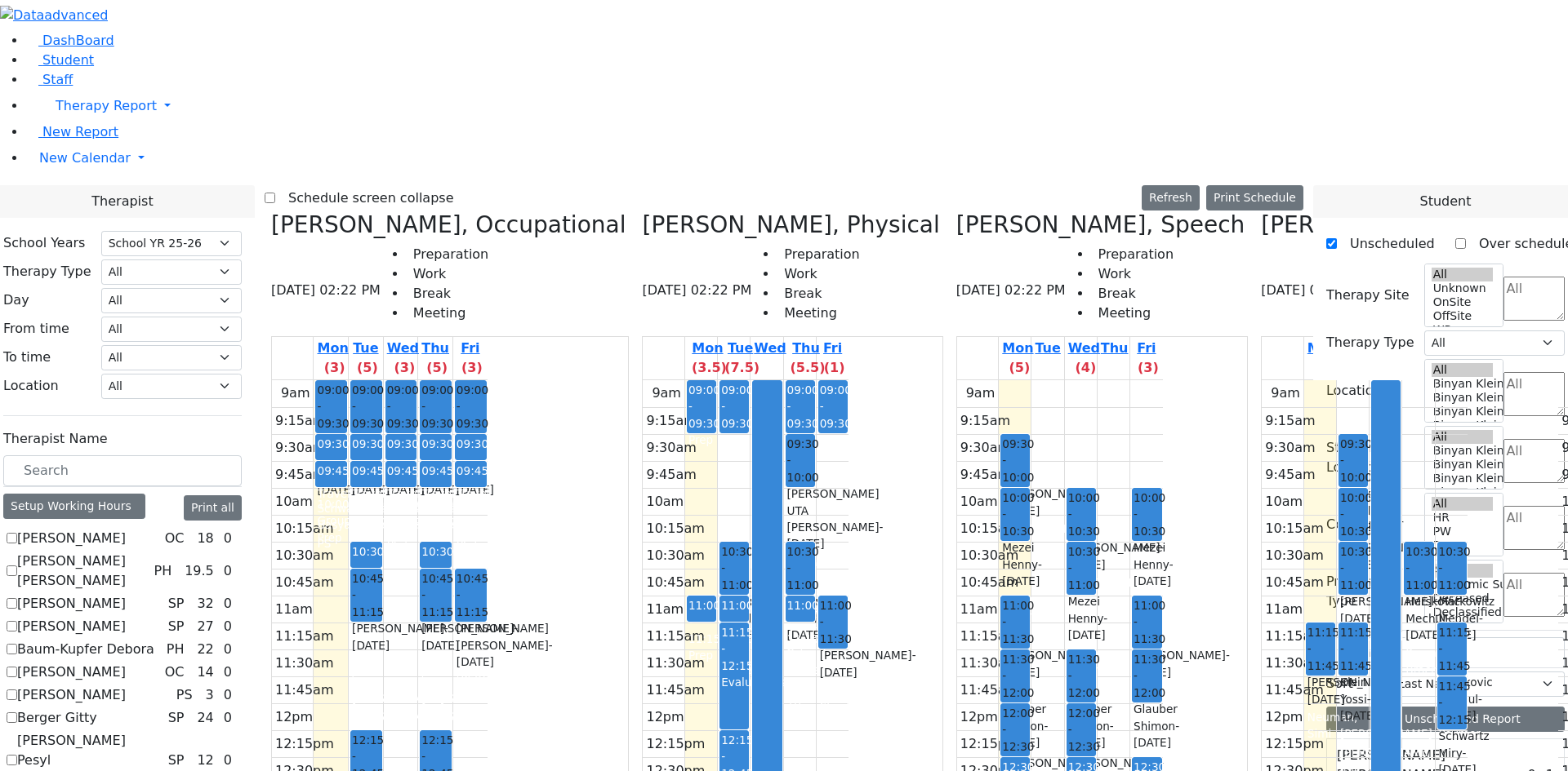
scroll to position [0, 210]
checkbox input "false"
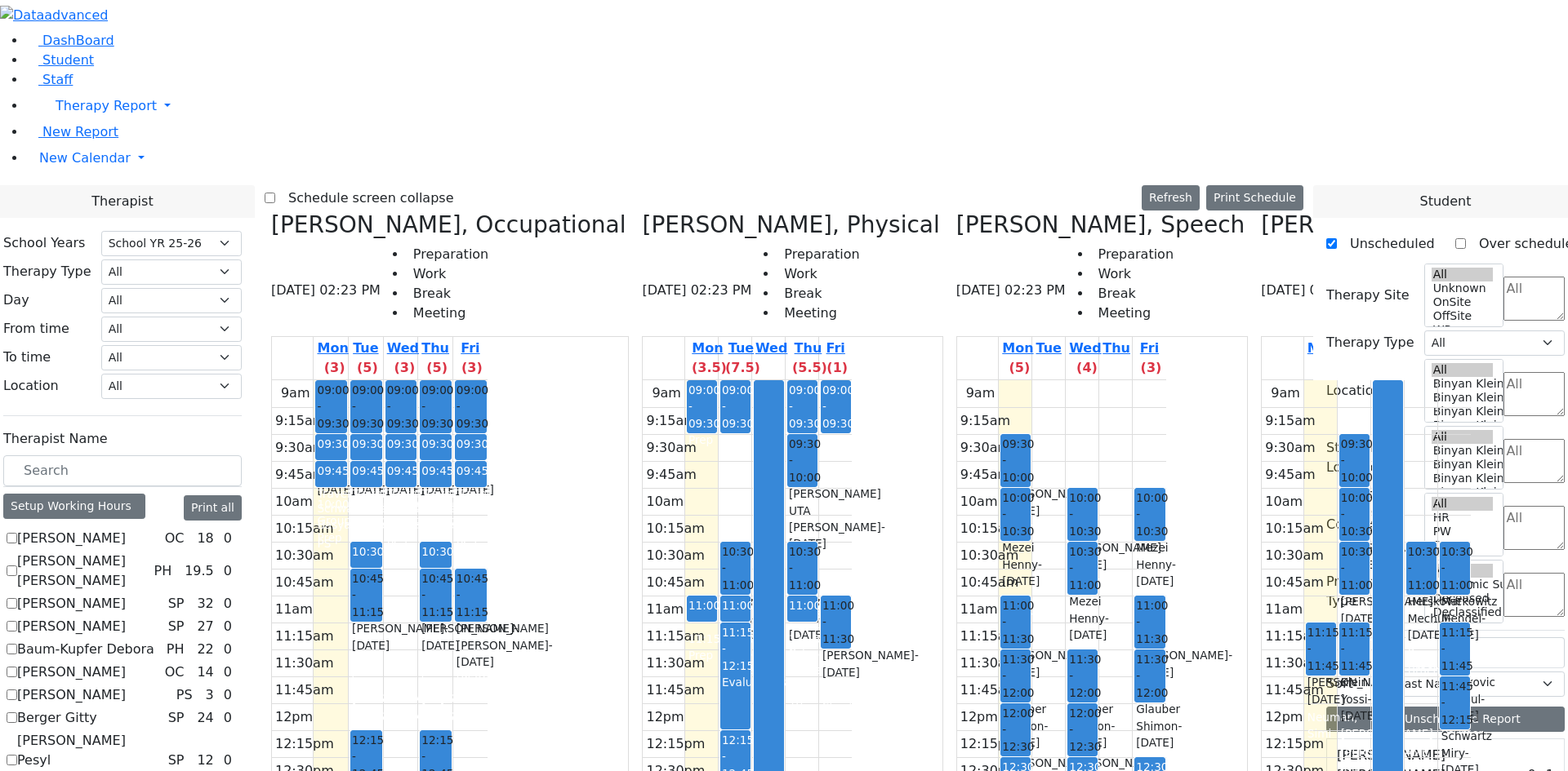
click at [1440, 674] on div "Herskovic Mechul - 07/22/2017" at bounding box center [1454, 699] width 28 height 50
click at [1440, 728] on div "Schwartz Miry - 12/09/2013" at bounding box center [1454, 753] width 28 height 50
click at [424, 185] on label "Schedule screen collapse" at bounding box center [364, 198] width 178 height 26
click at [275, 192] on input "Schedule screen collapse" at bounding box center [270, 197] width 11 height 11
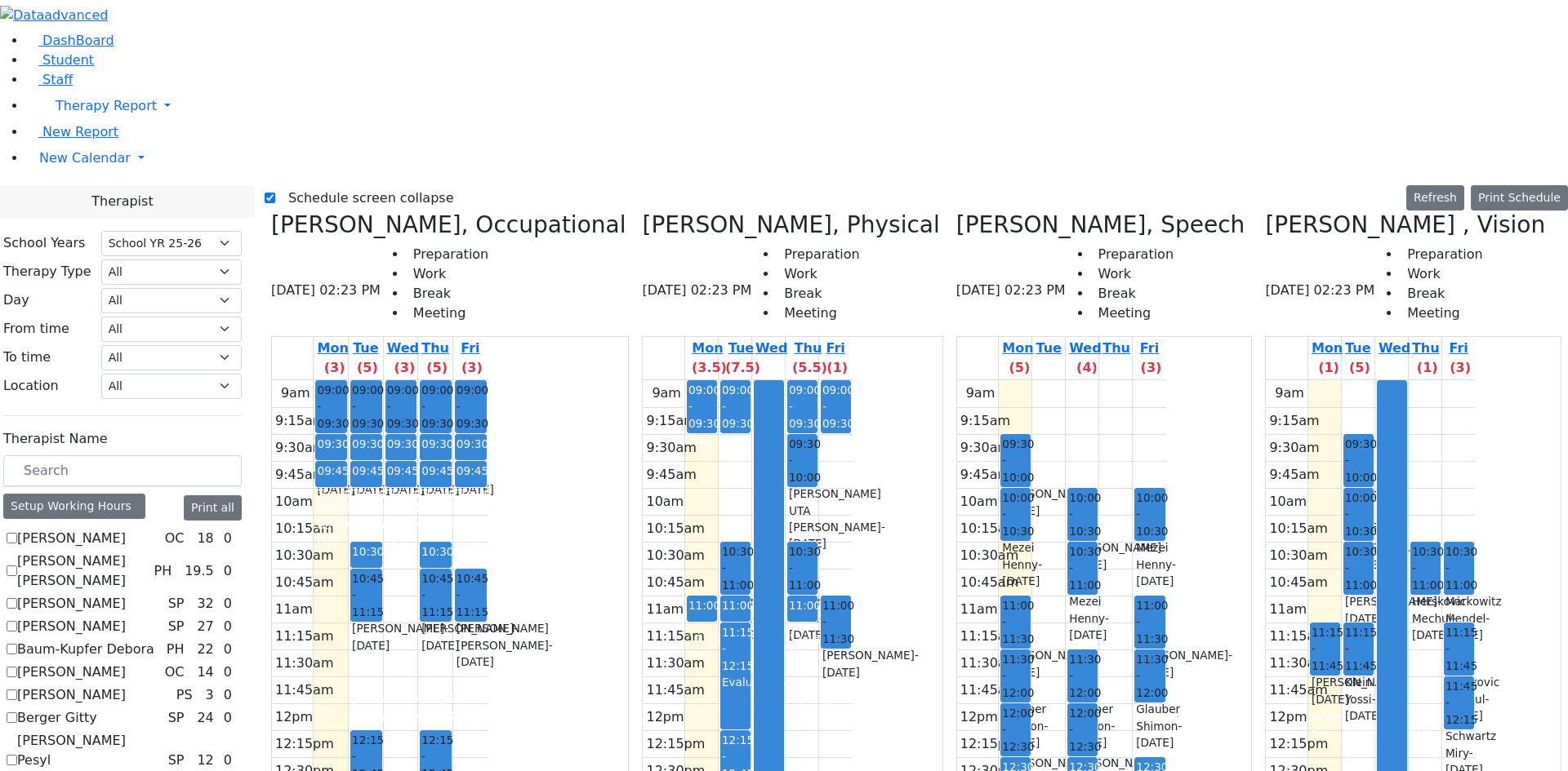
scroll to position [1162, 0]
click at [319, 185] on label "Schedule screen collapse" at bounding box center [364, 198] width 178 height 26
click at [275, 192] on input "Schedule screen collapse" at bounding box center [270, 197] width 11 height 11
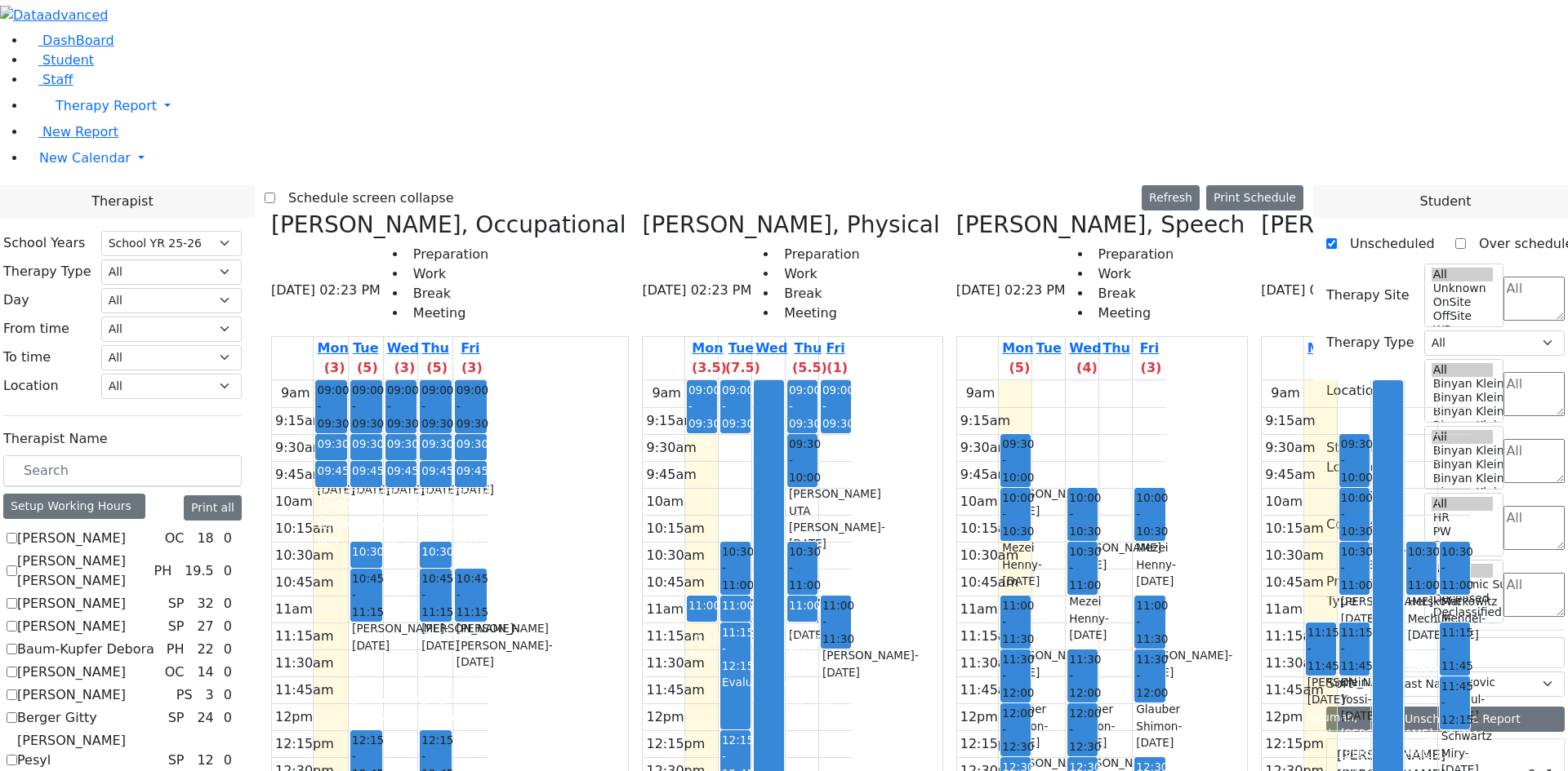
scroll to position [1306, 0]
click at [134, 22] on icon "button" at bounding box center [129, 16] width 12 height 12
click at [315, 185] on label "Schedule screen collapse" at bounding box center [364, 198] width 178 height 26
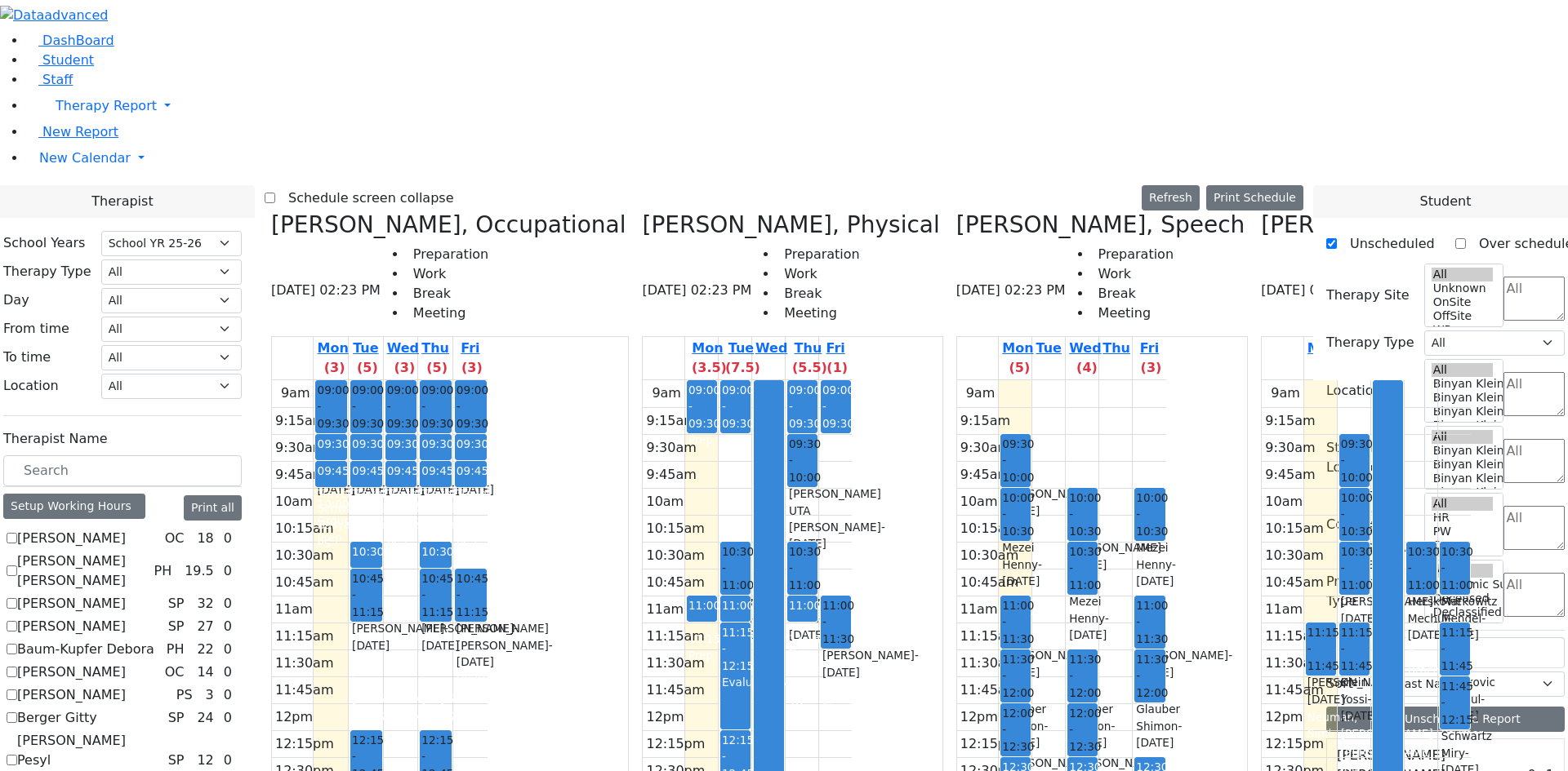
click at [275, 192] on input "Schedule screen collapse" at bounding box center [270, 197] width 11 height 11
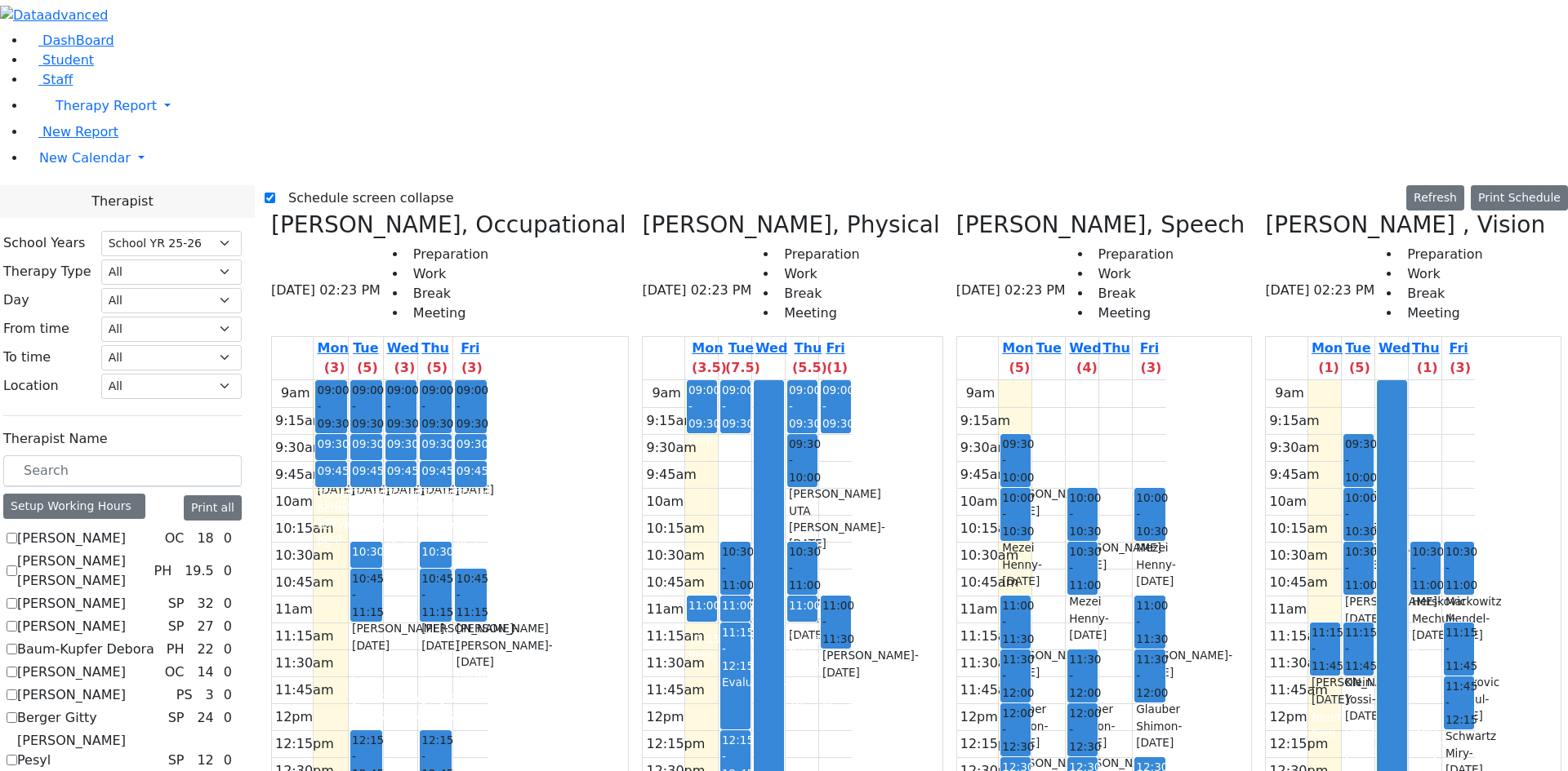
click at [316, 185] on label "Schedule screen collapse" at bounding box center [364, 198] width 178 height 26
click at [275, 192] on input "Schedule screen collapse" at bounding box center [270, 197] width 11 height 11
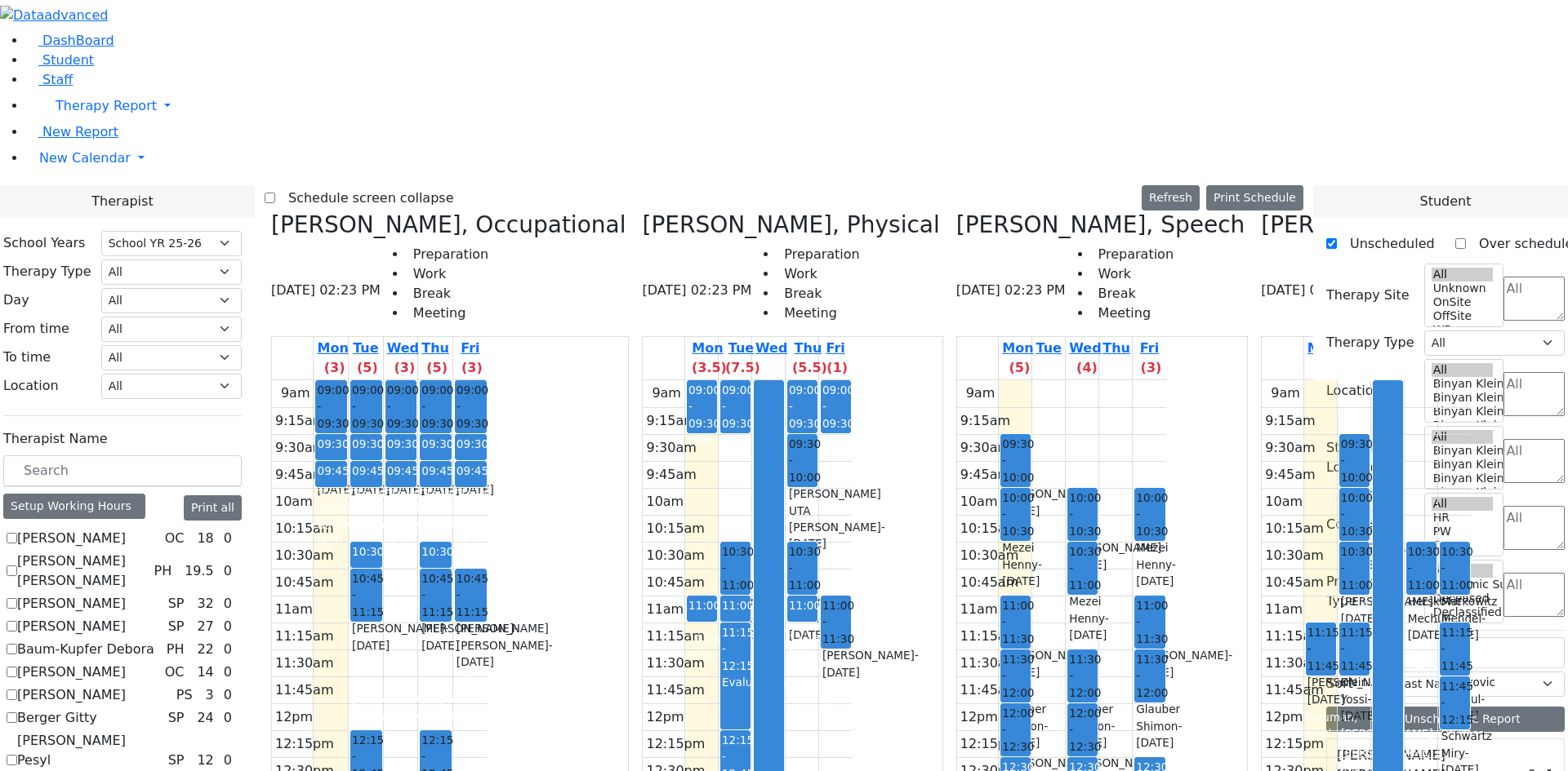
scroll to position [1306, 0]
click at [426, 185] on label "Schedule screen collapse" at bounding box center [364, 198] width 178 height 26
click at [275, 192] on input "Schedule screen collapse" at bounding box center [270, 197] width 11 height 11
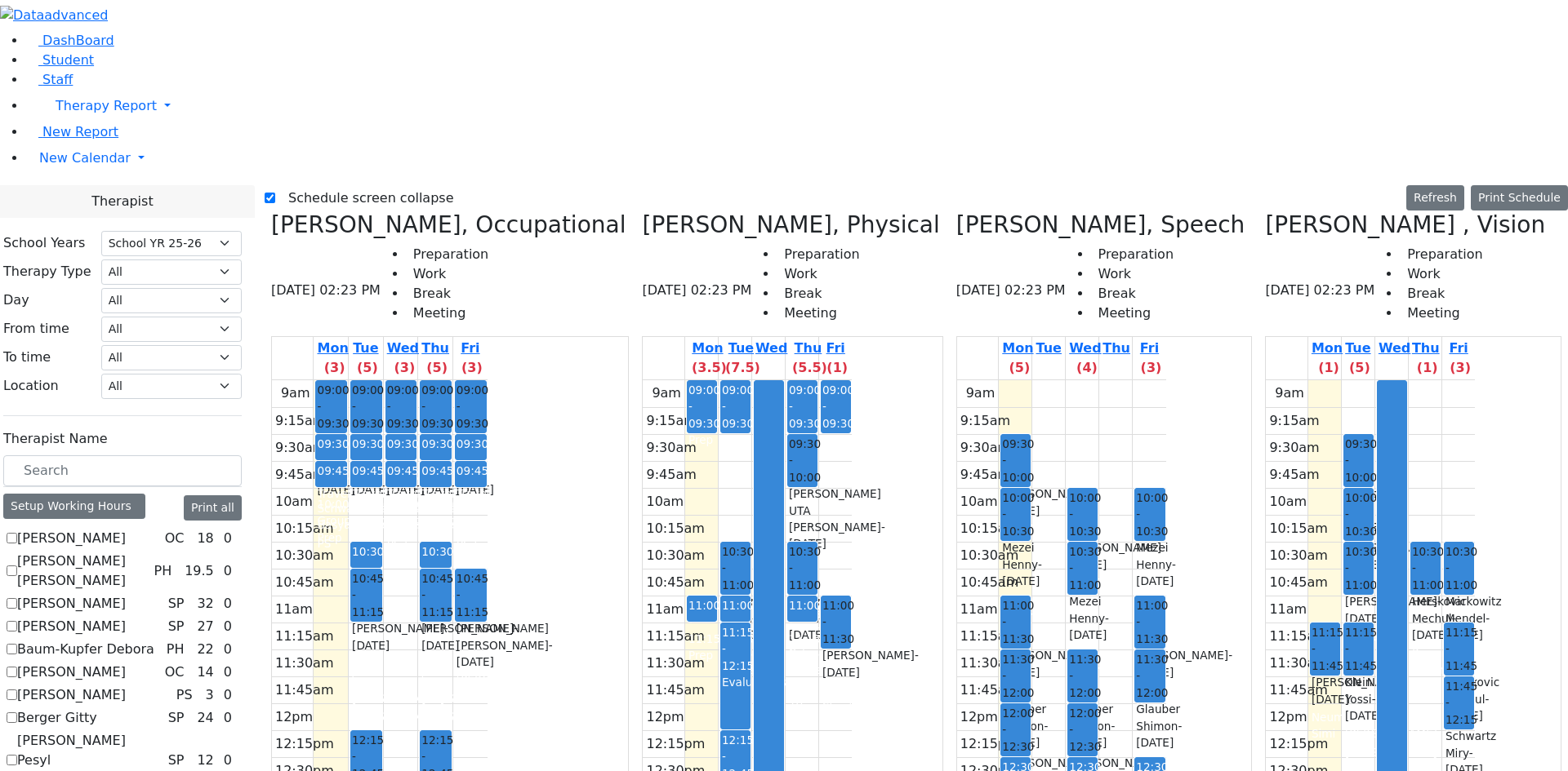
click at [315, 185] on label "Schedule screen collapse" at bounding box center [364, 198] width 178 height 26
click at [275, 192] on input "Schedule screen collapse" at bounding box center [270, 197] width 11 height 11
checkbox input "false"
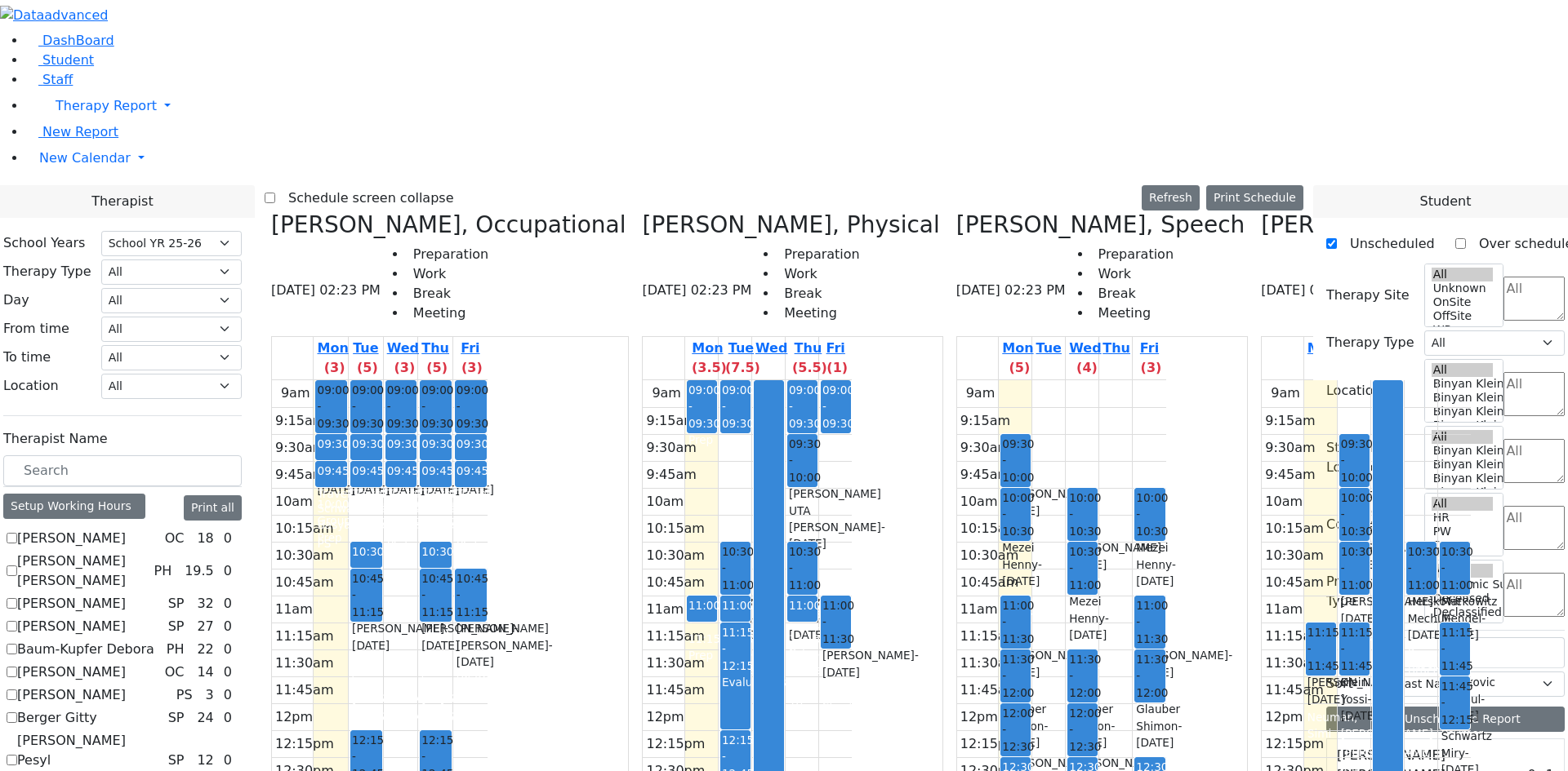
scroll to position [1306, 0]
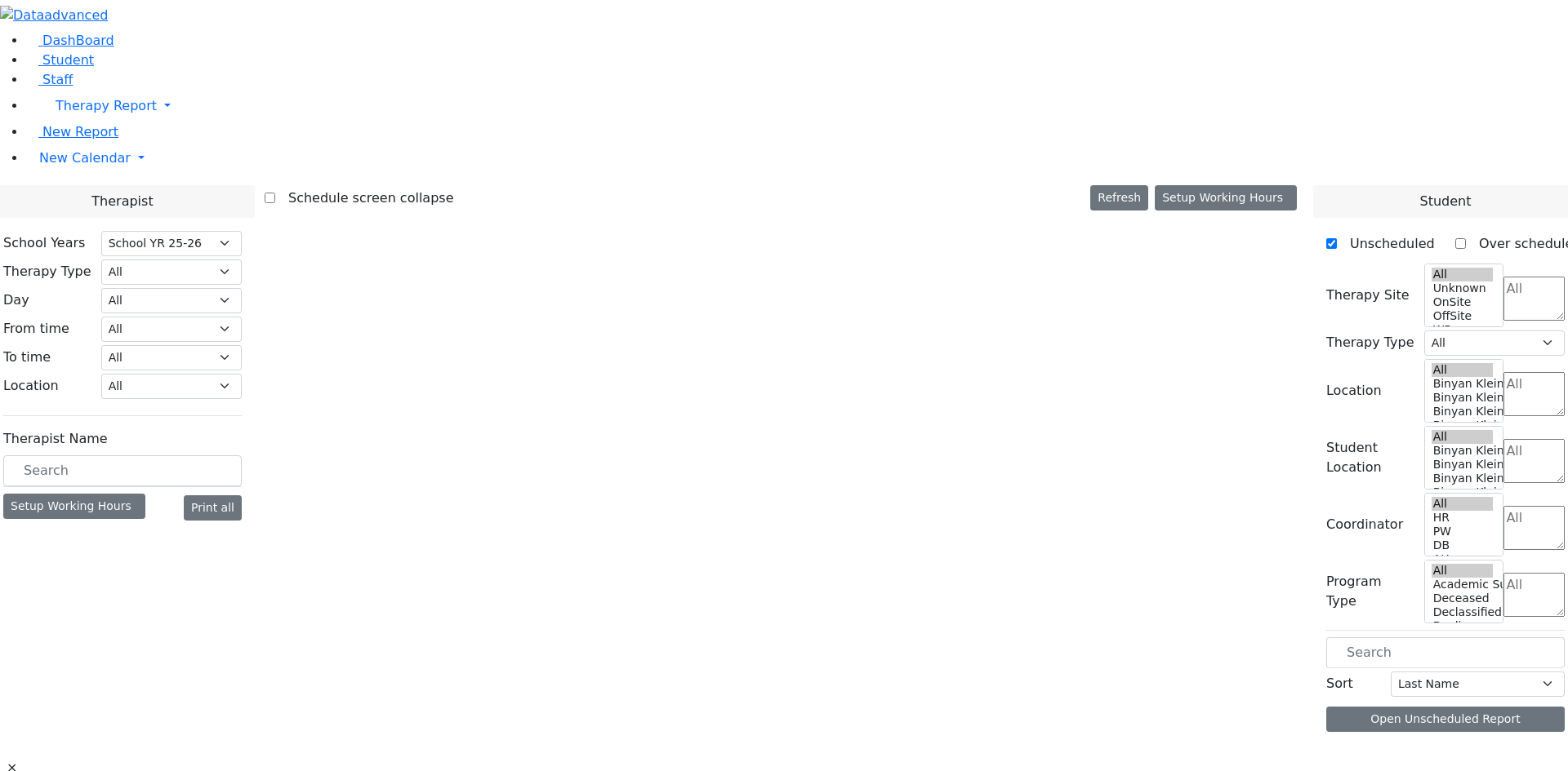
select select "212"
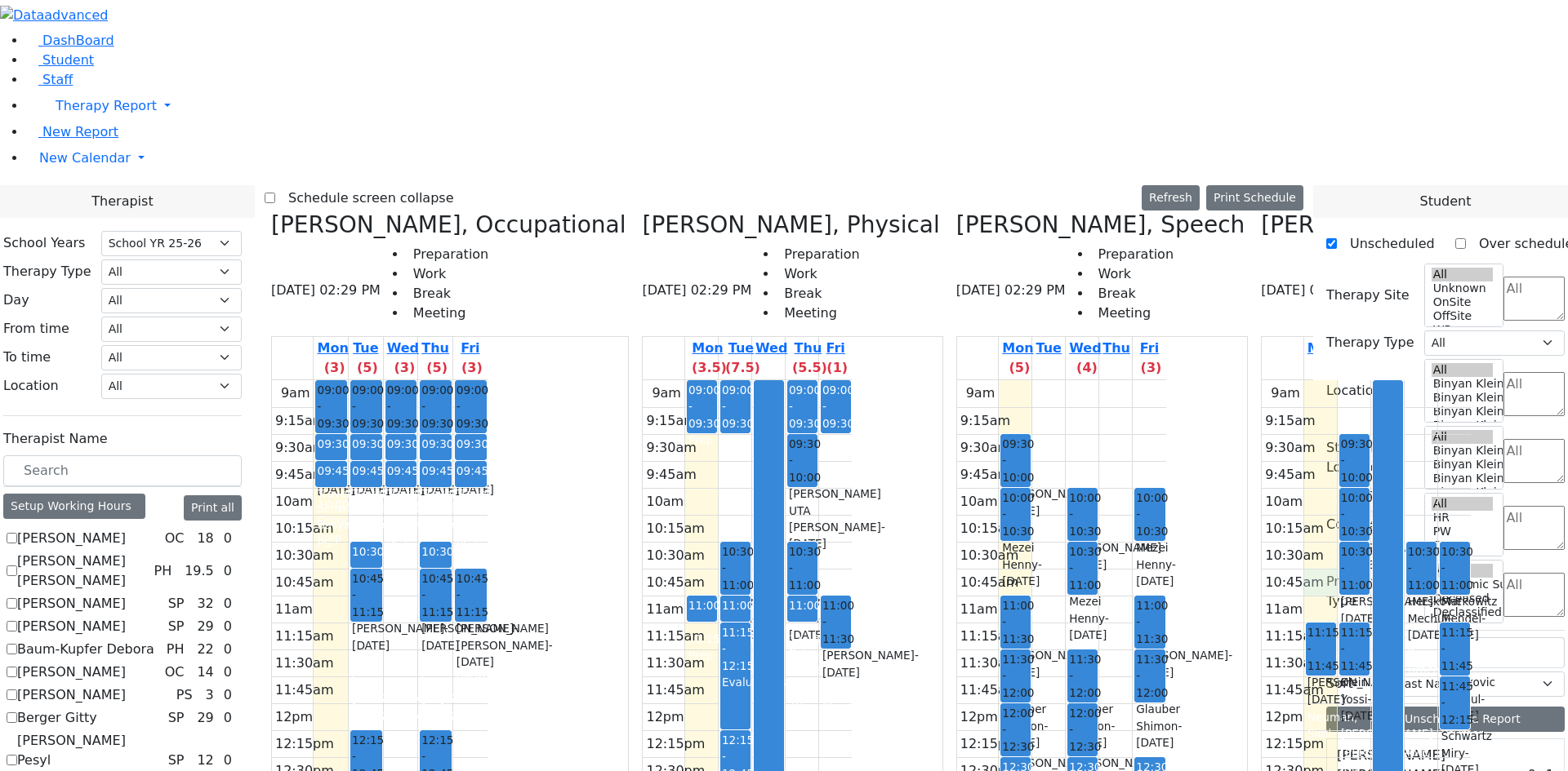
click at [1261, 381] on div "9am 9:15am 9:30am 9:45am 10am 10:15am 10:30am 10:45am 11am 11:15am 11:30am 11:4…" at bounding box center [1366, 703] width 209 height 646
click at [1093, 381] on td "9am 9:15am 9:30am 9:45am 10am 10:15am 10:30am 10:45am 11am 11:15am 11:30am 11:4…" at bounding box center [1103, 704] width 292 height 647
drag, startPoint x: 631, startPoint y: 392, endPoint x: 636, endPoint y: 473, distance: 81.2
click at [487, 473] on div "9am 9:15am 9:30am 9:45am 10am 10:15am 10:30am 10:45am 11am 11:15am 11:30am 11:4…" at bounding box center [380, 703] width 215 height 646
click at [487, 497] on div "9am 9:15am 9:30am 9:45am 10am 10:15am 10:30am 10:45am 11am 11:15am 11:30am 11:4…" at bounding box center [380, 703] width 215 height 646
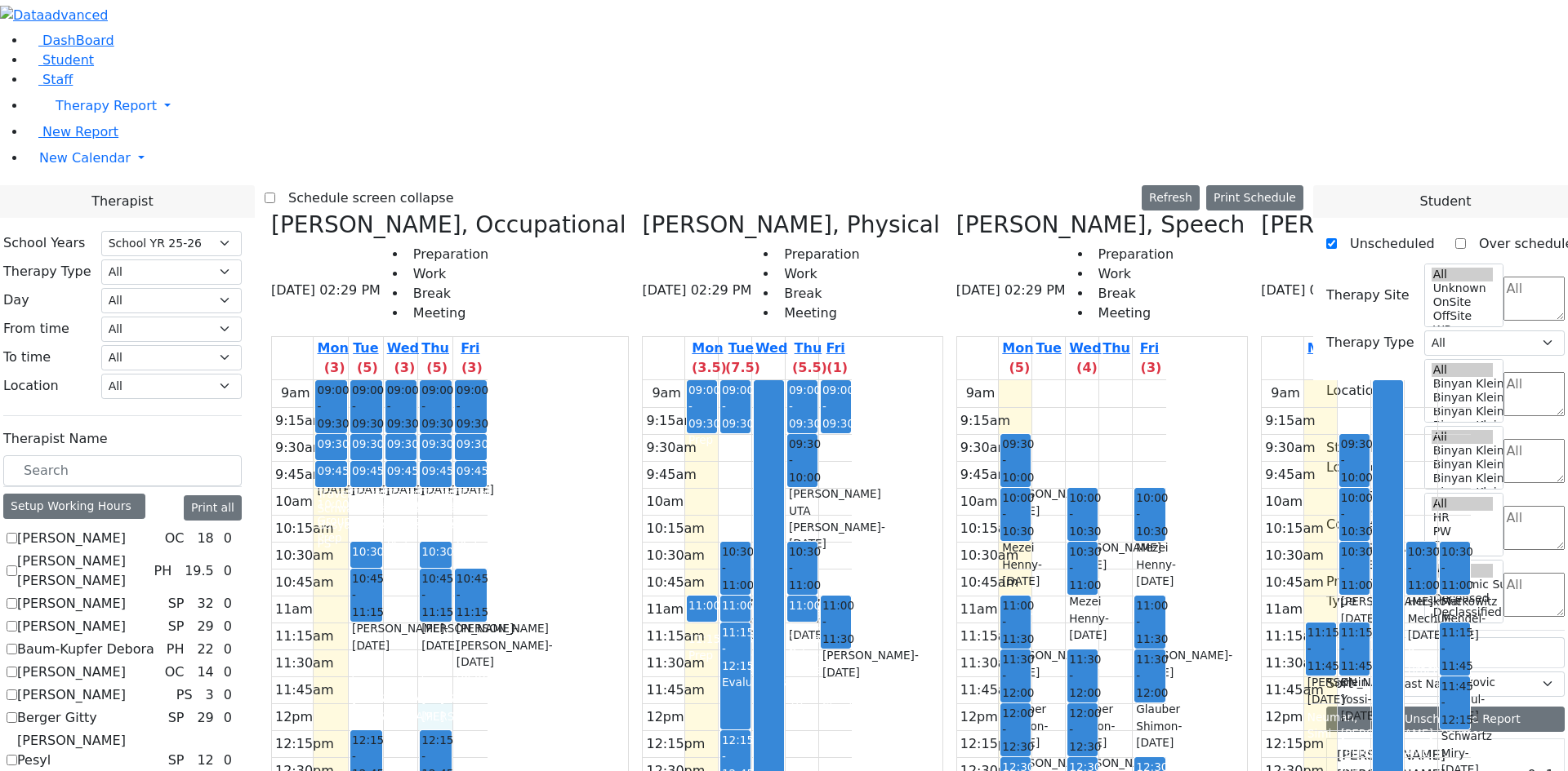
click at [487, 428] on div "9am 9:15am 9:30am 9:45am 10am 10:15am 10:30am 10:45am 11am 11:15am 11:30am 11:4…" at bounding box center [380, 703] width 215 height 646
click at [487, 506] on div "9am 9:15am 9:30am 9:45am 10am 10:15am 10:30am 10:45am 11am 11:15am 11:30am 11:4…" at bounding box center [380, 703] width 215 height 646
drag, startPoint x: 554, startPoint y: 512, endPoint x: 559, endPoint y: 430, distance: 82.2
click at [487, 430] on div "9am 9:15am 9:30am 9:45am 10am 10:15am 10:30am 10:45am 11am 11:15am 11:30am 11:4…" at bounding box center [380, 703] width 215 height 646
click at [487, 428] on div "9am 9:15am 9:30am 9:45am 10am 10:15am 10:30am 10:45am 11am 11:15am 11:30am 11:4…" at bounding box center [380, 703] width 215 height 646
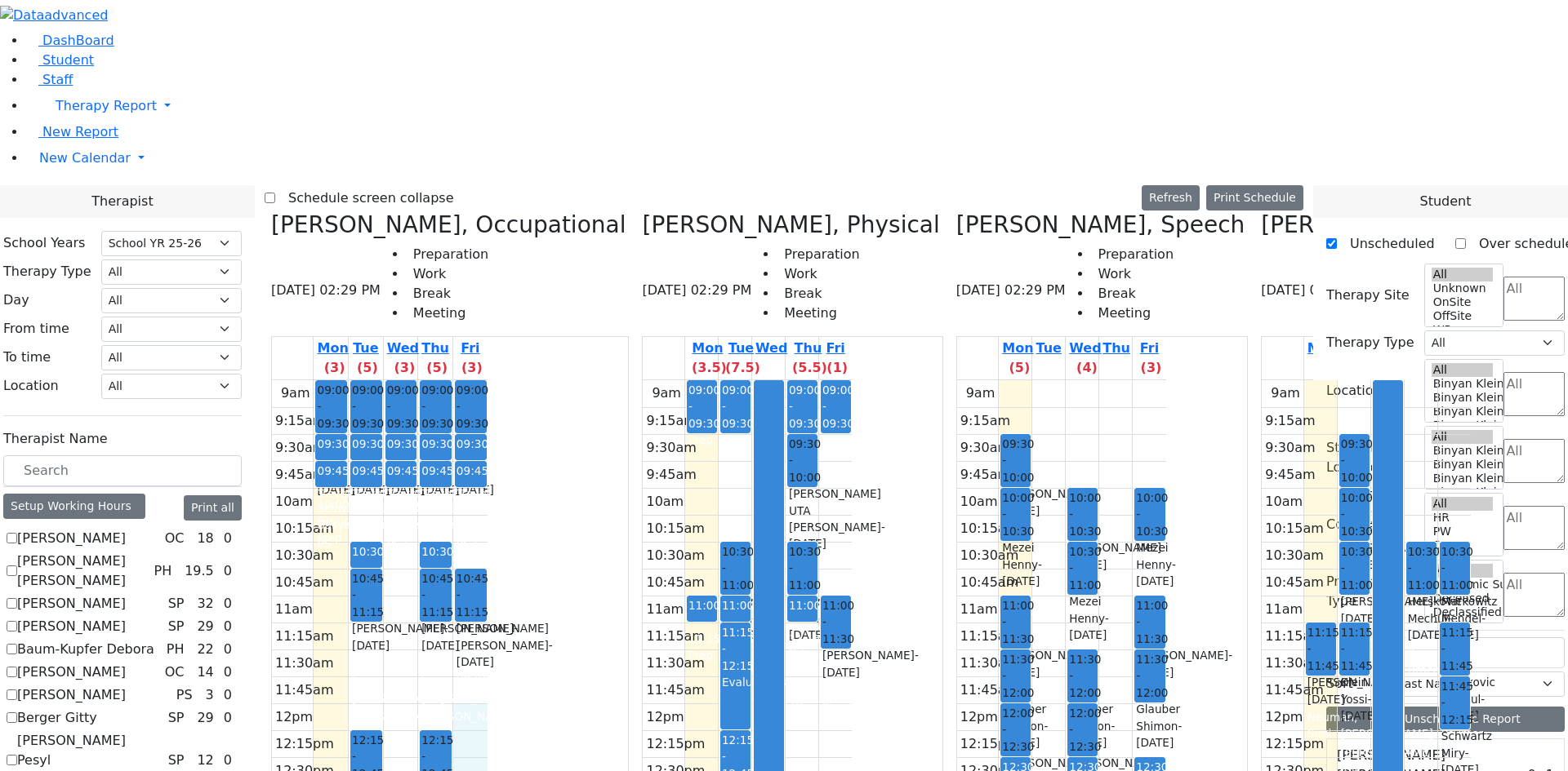
click at [487, 503] on div "9am 9:15am 9:30am 9:45am 10am 10:15am 10:30am 10:45am 11am 11:15am 11:30am 11:4…" at bounding box center [380, 703] width 215 height 646
click at [487, 512] on div "9am 9:15am 9:30am 9:45am 10am 10:15am 10:30am 10:45am 11am 11:15am 11:30am 11:4…" at bounding box center [380, 703] width 215 height 646
click at [487, 479] on div "9am 9:15am 9:30am 9:45am 10am 10:15am 10:30am 10:45am 11am 11:15am 11:30am 11:4…" at bounding box center [380, 703] width 215 height 646
click at [487, 512] on div "9am 9:15am 9:30am 9:45am 10am 10:15am 10:30am 10:45am 11am 11:15am 11:30am 11:4…" at bounding box center [380, 703] width 215 height 646
drag, startPoint x: 557, startPoint y: 435, endPoint x: 544, endPoint y: 400, distance: 37.3
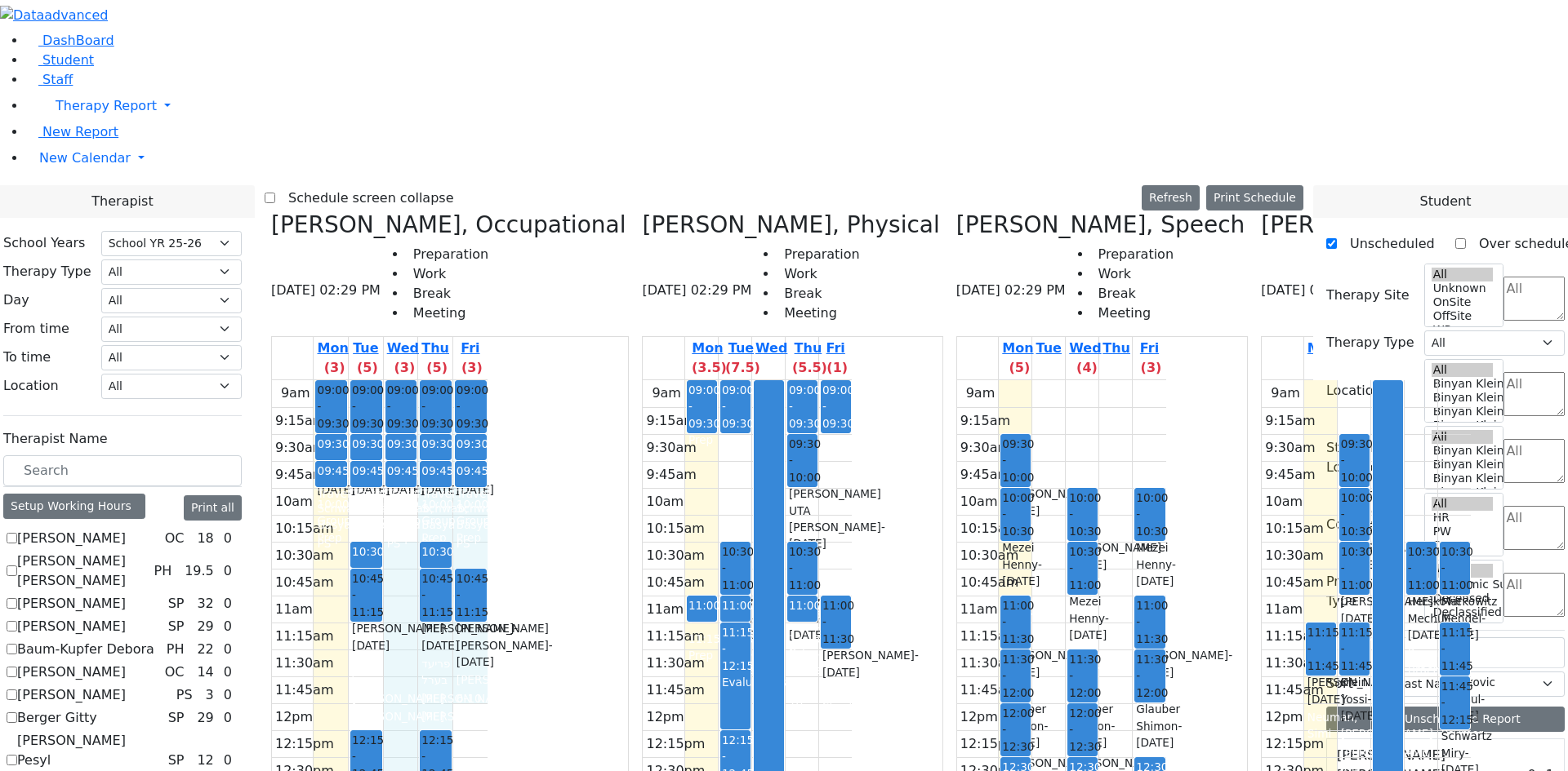
drag, startPoint x: 544, startPoint y: 254, endPoint x: 621, endPoint y: 390, distance: 156.3
click at [487, 389] on div "9am 9:15am 9:30am 9:45am 10am 10:15am 10:30am 10:45am 11am 11:15am 11:30am 11:4…" at bounding box center [380, 703] width 215 height 646
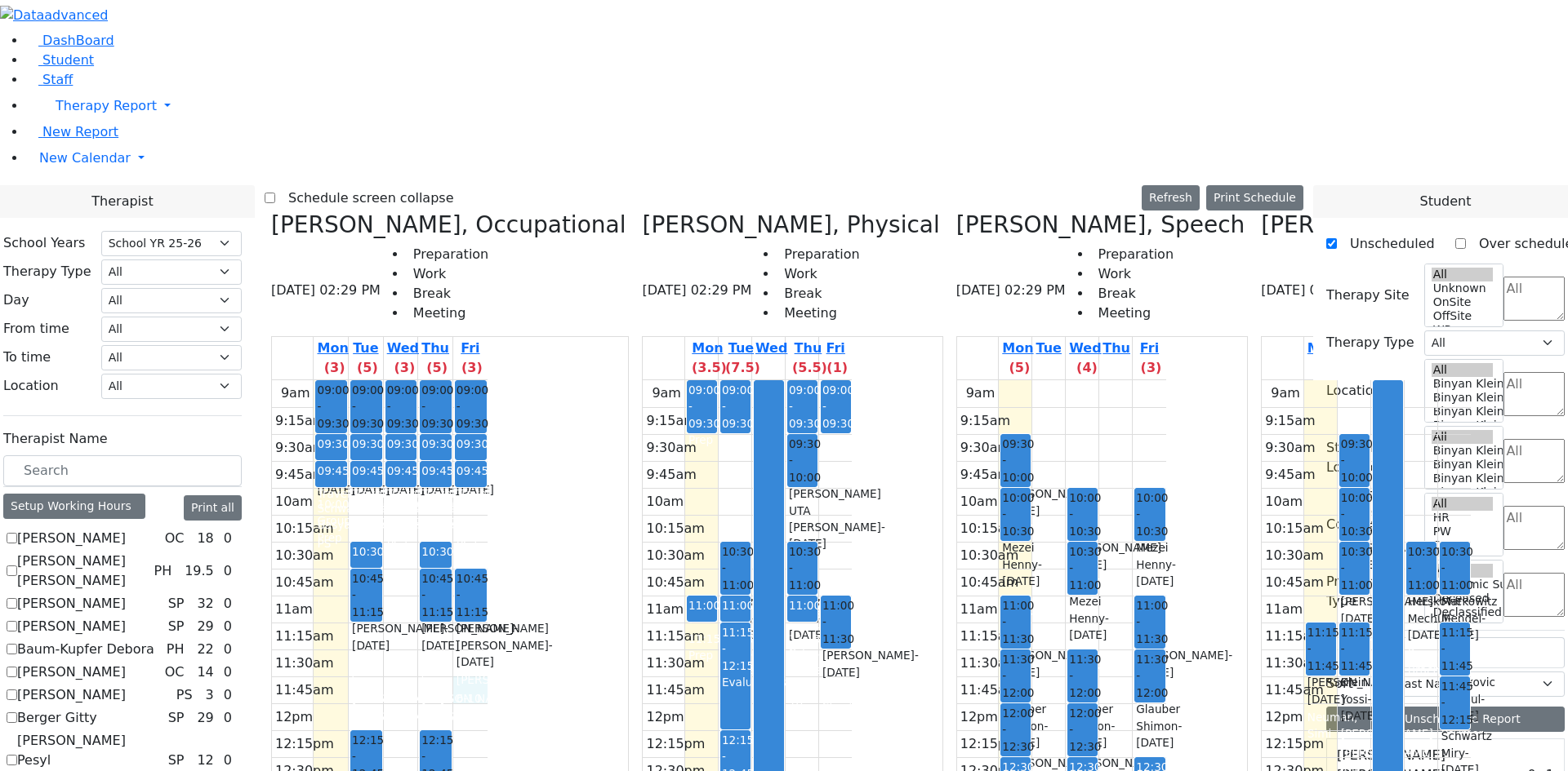
scroll to position [327, 0]
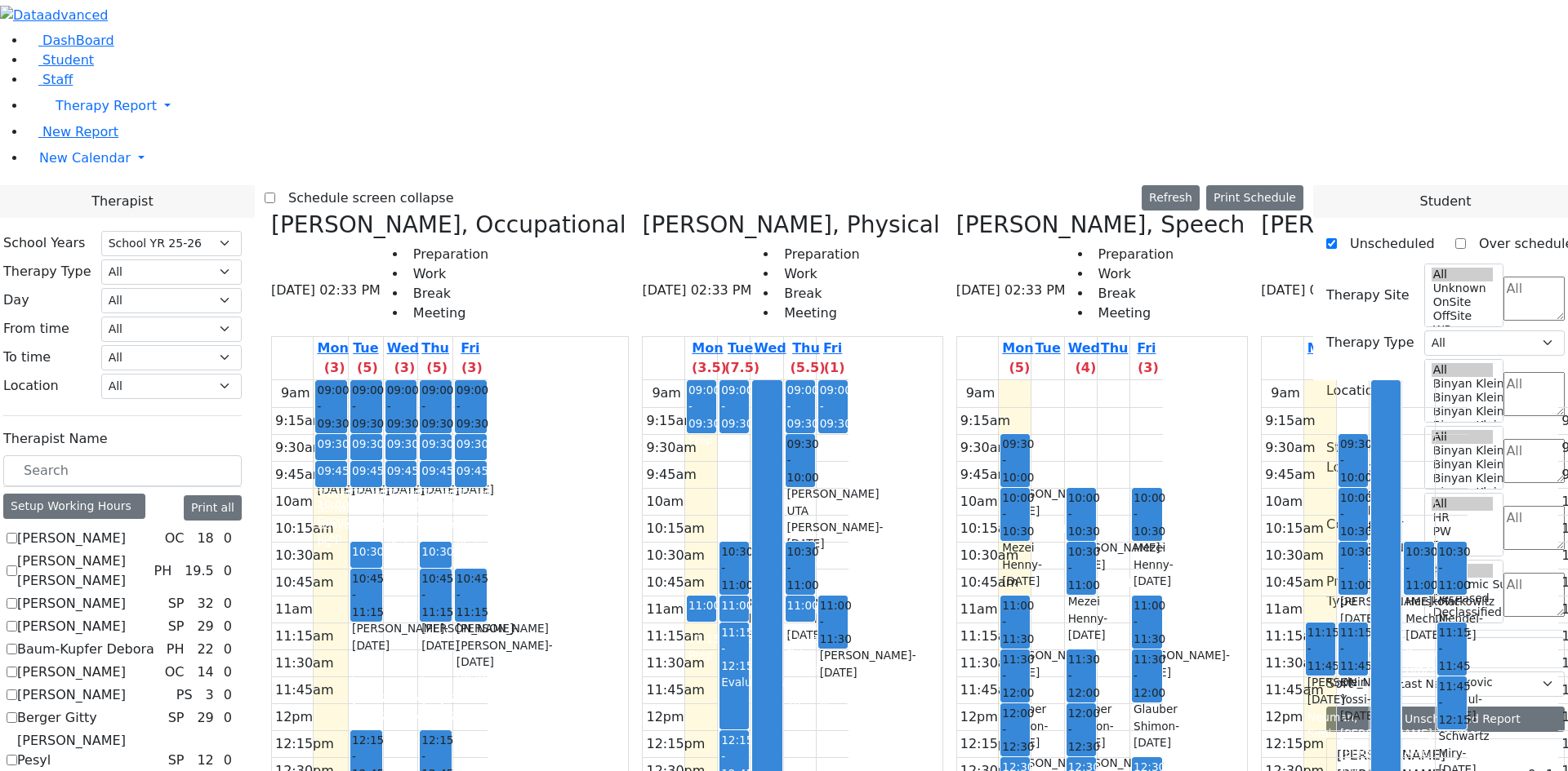
scroll to position [0, 210]
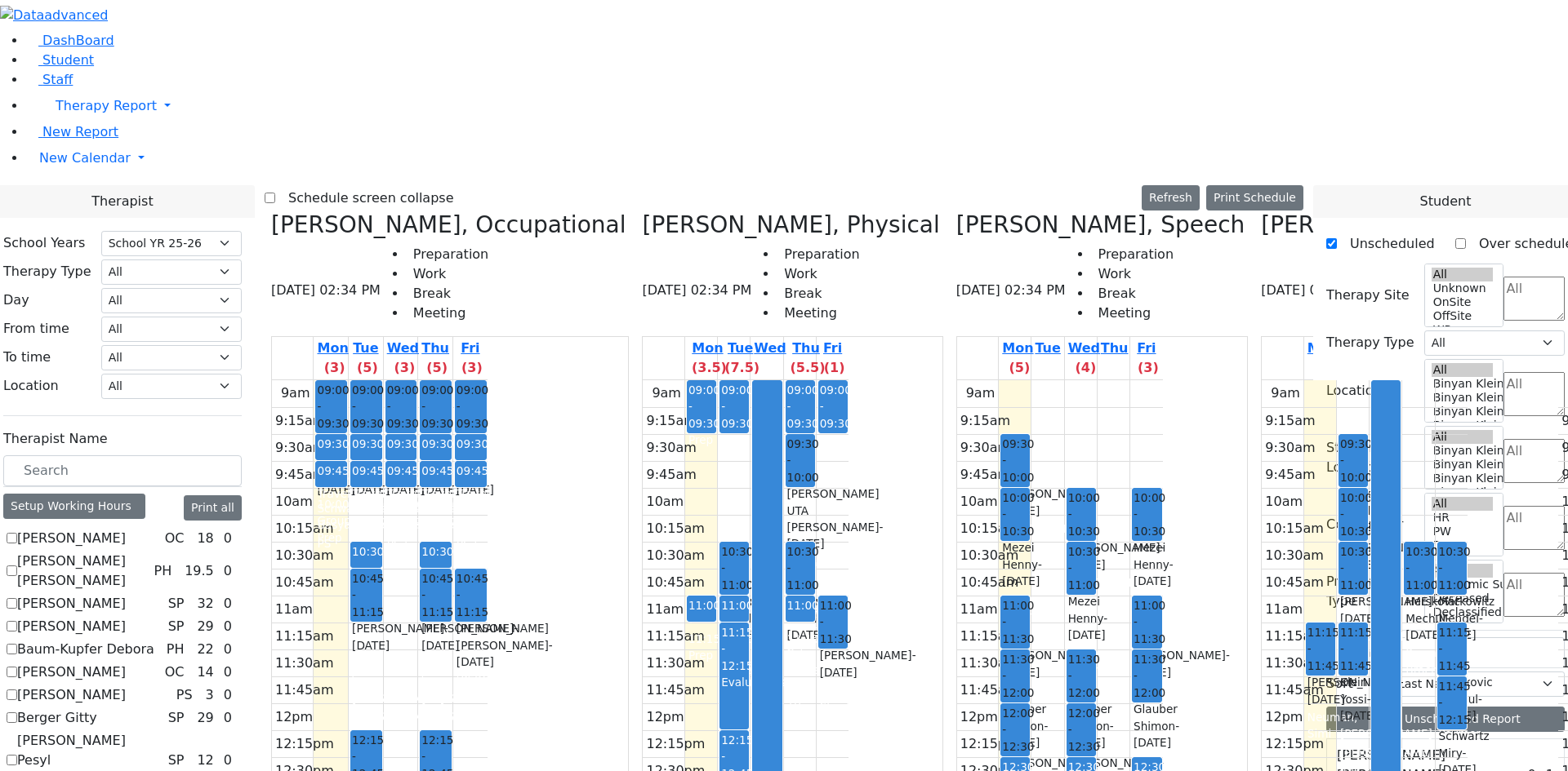
scroll to position [0, 210]
checkbox input "false"
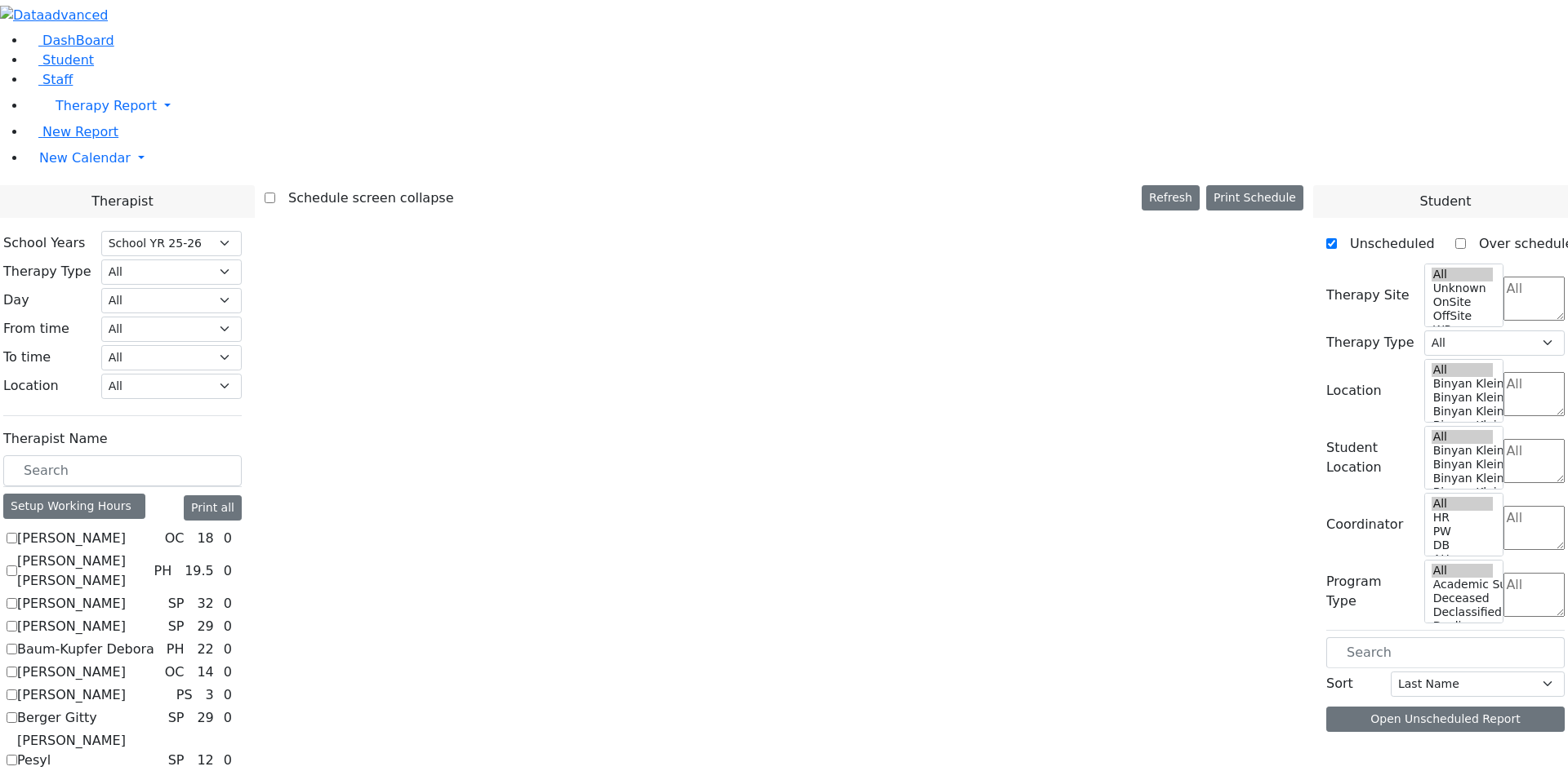
scroll to position [0, 0]
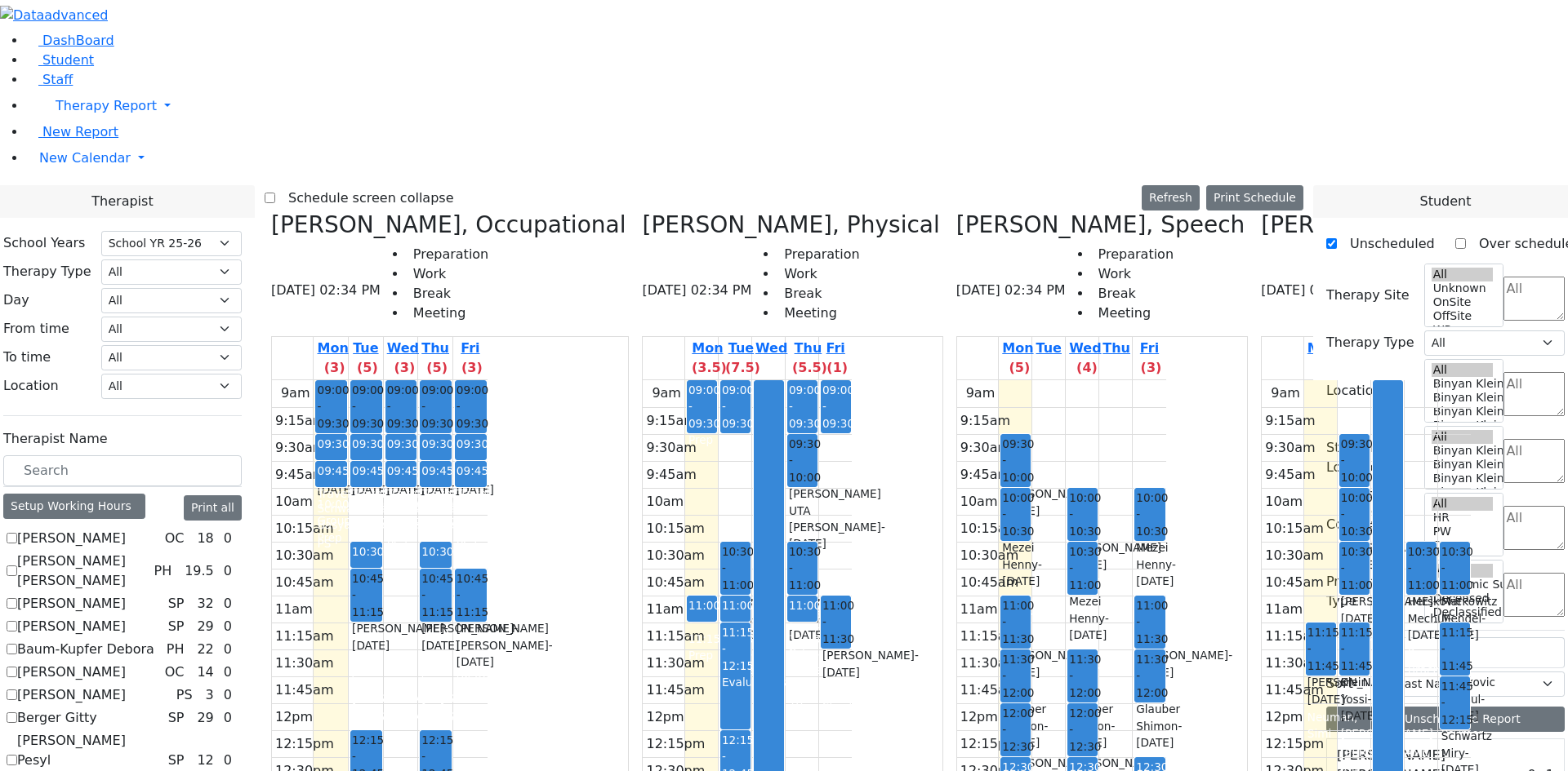
checkbox input "true"
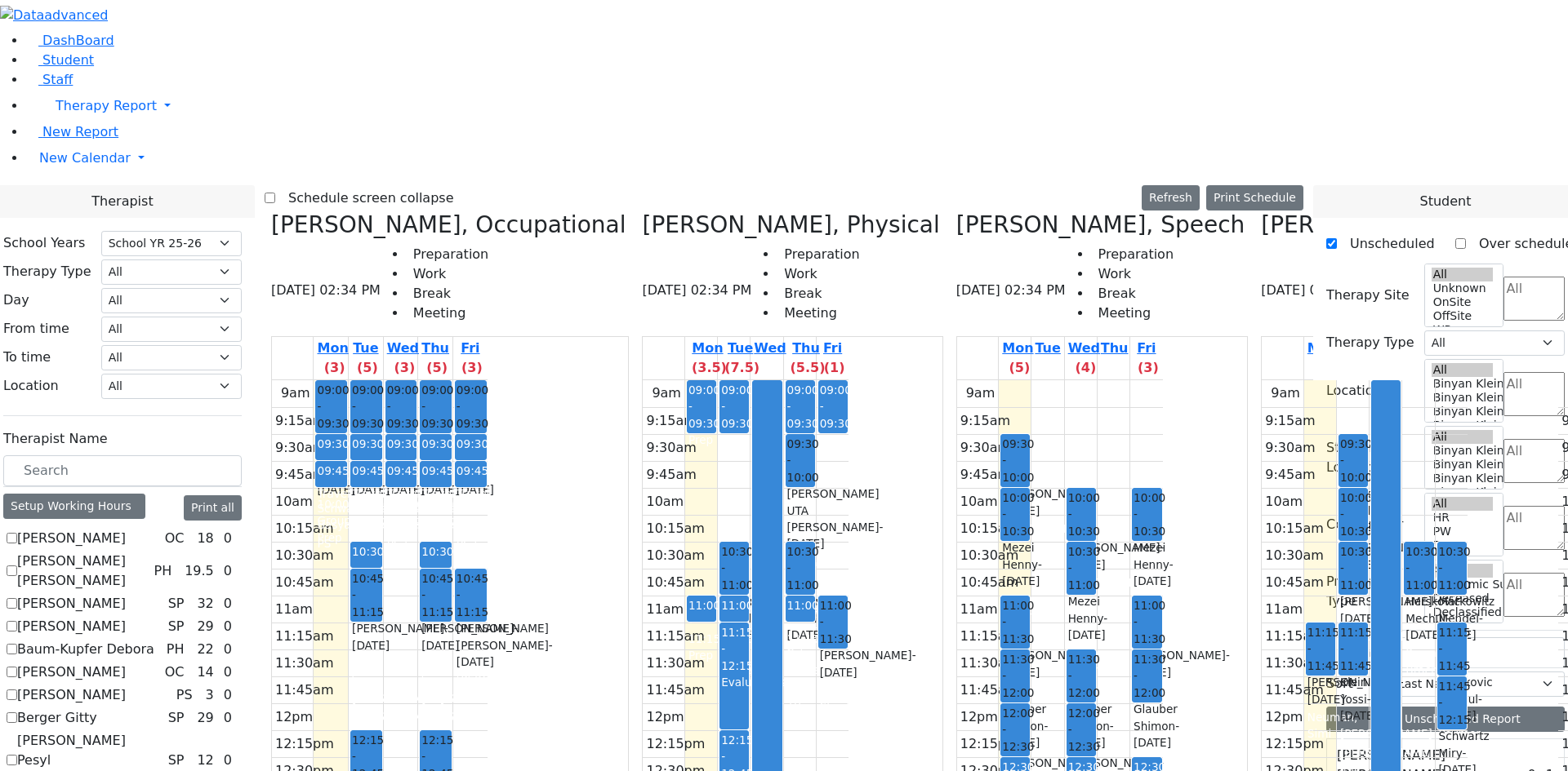
scroll to position [0, 270]
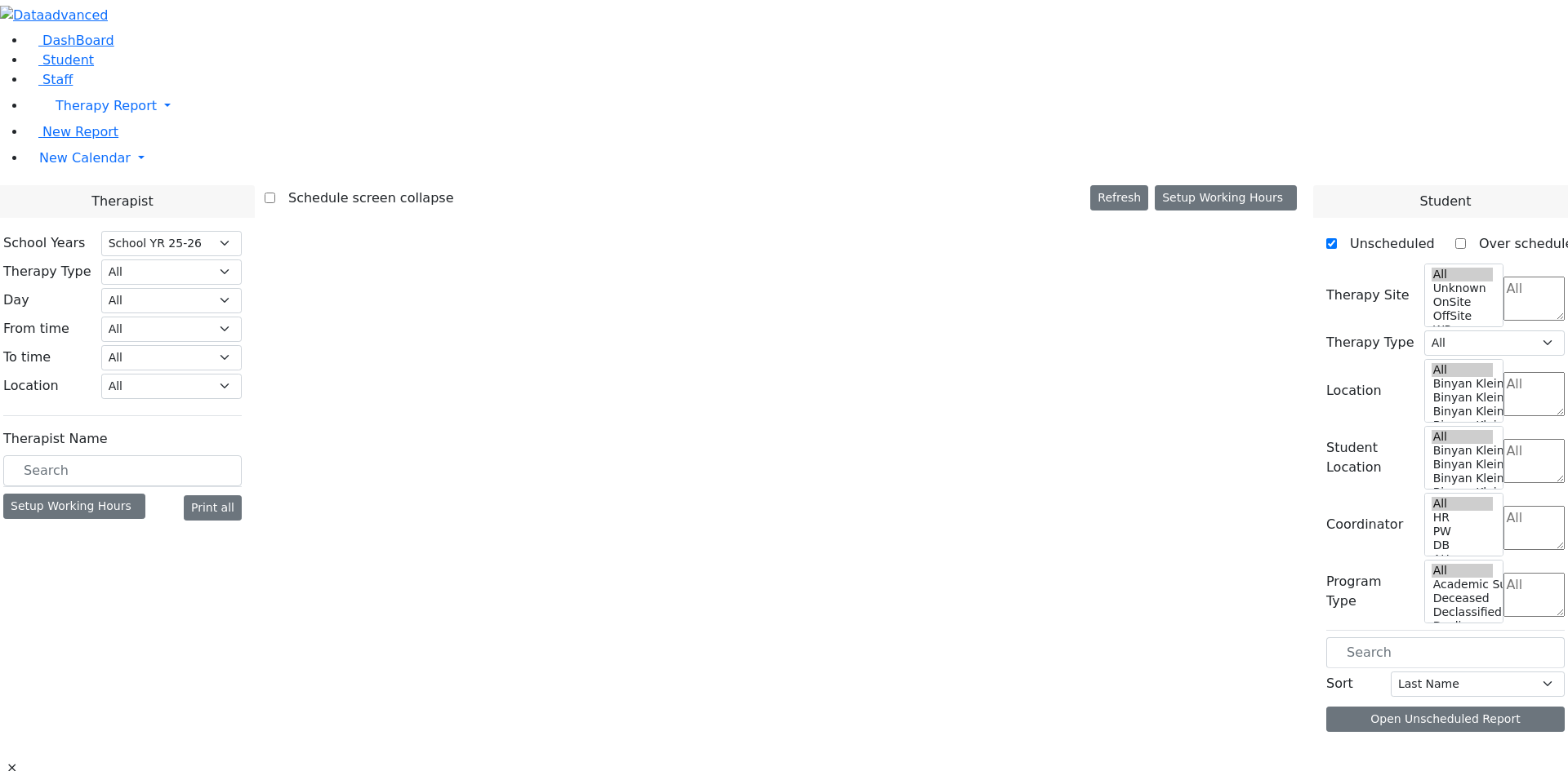
select select "212"
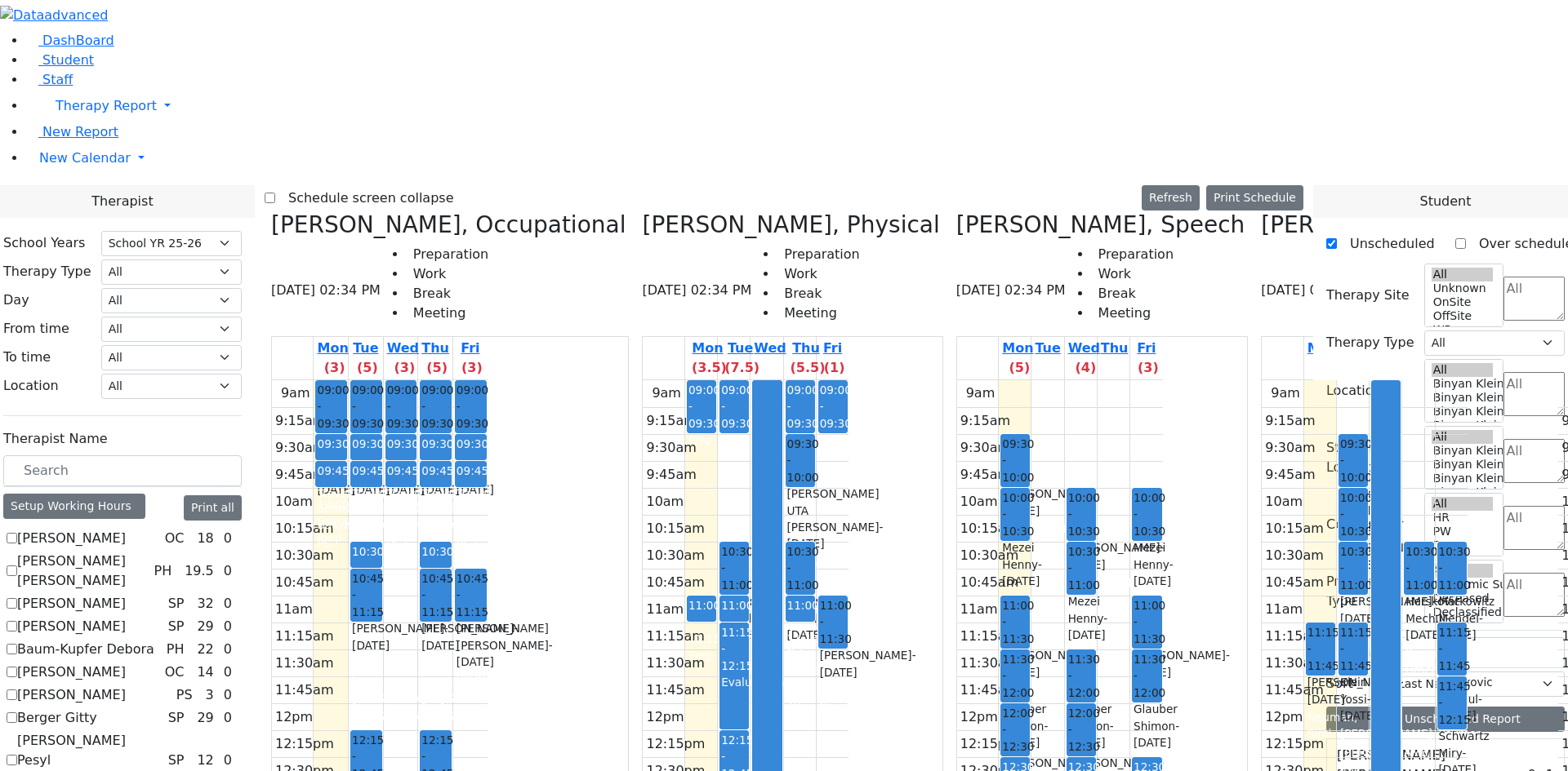
scroll to position [5960, 0]
drag, startPoint x: 1298, startPoint y: 330, endPoint x: 1302, endPoint y: 395, distance: 65.1
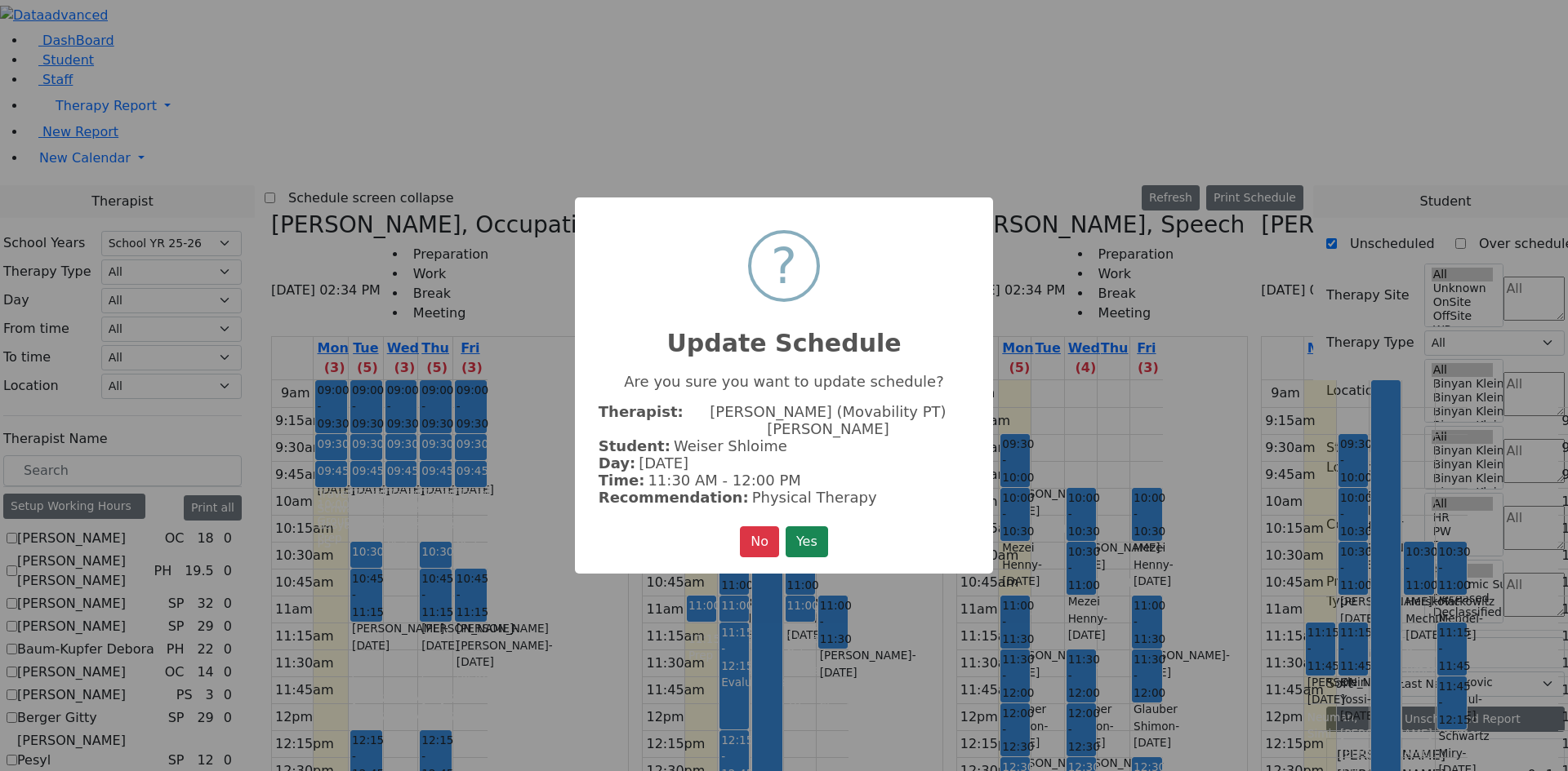
click at [817, 531] on button "Yes" at bounding box center [806, 542] width 43 height 31
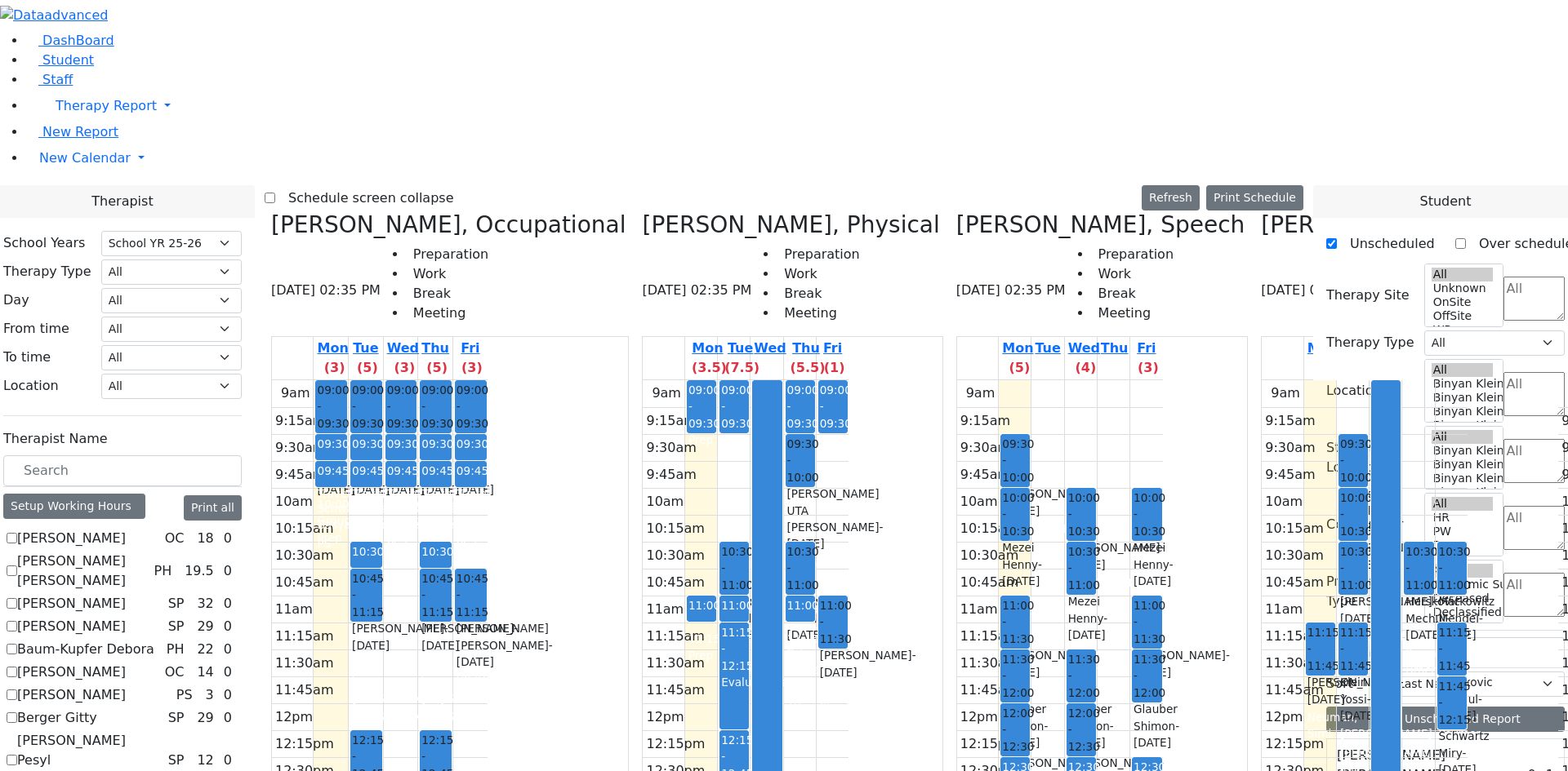
scroll to position [6041, 0]
drag, startPoint x: 1400, startPoint y: 595, endPoint x: 1306, endPoint y: 333, distance: 278.4
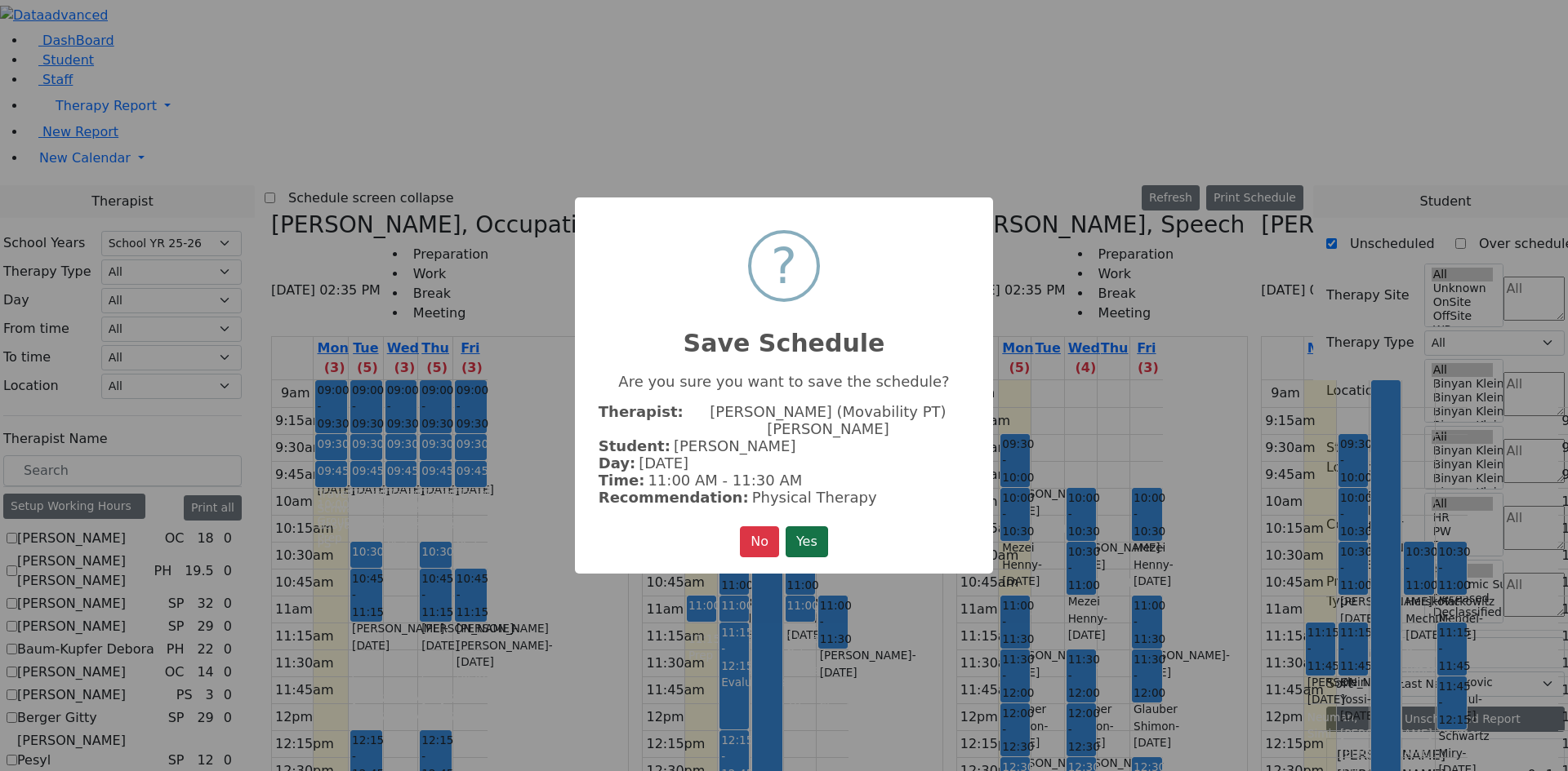
click at [812, 533] on button "Yes" at bounding box center [806, 542] width 43 height 31
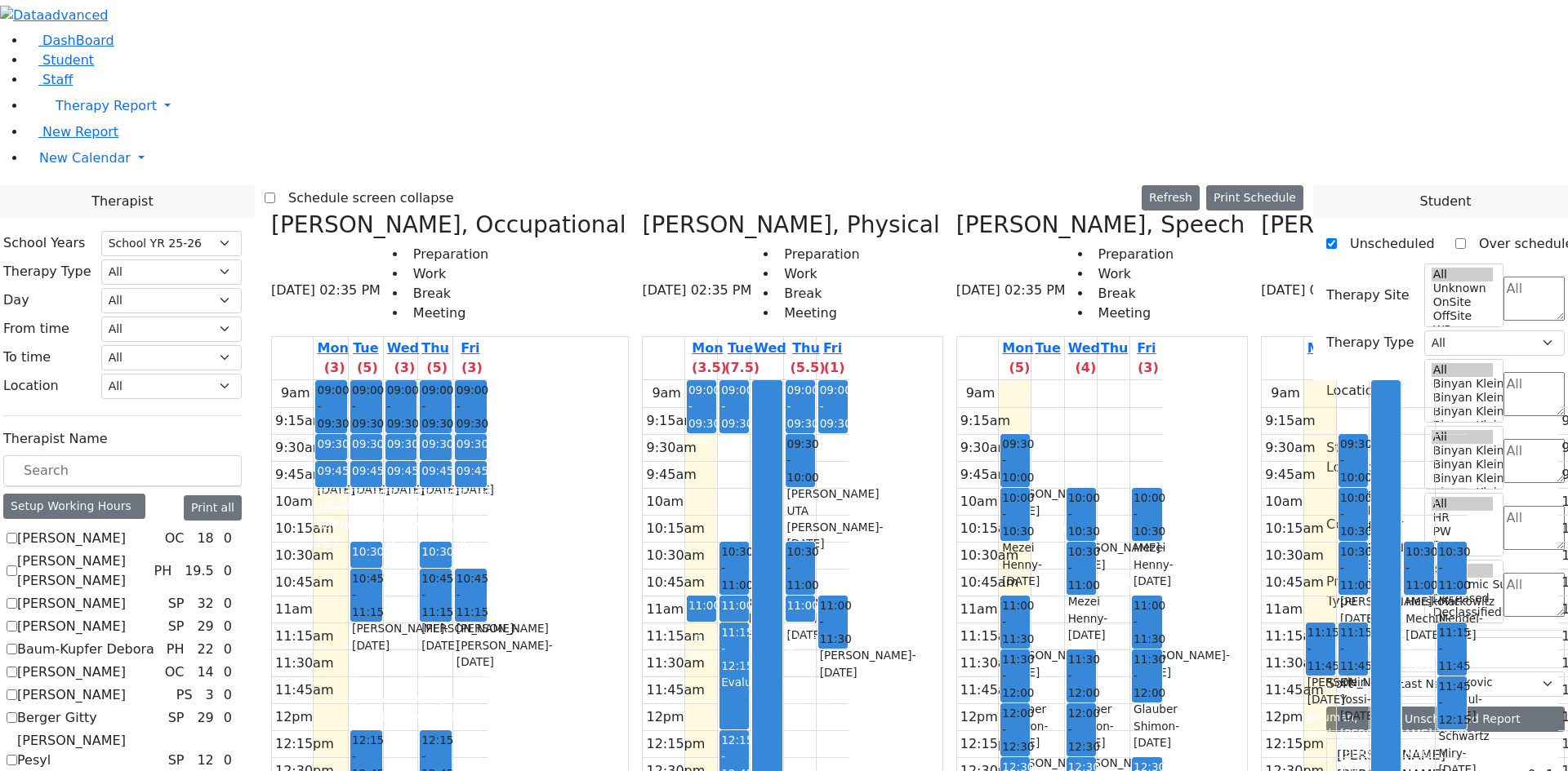
scroll to position [0, 270]
click at [1260, 359] on button "Delete Selected Schedule" at bounding box center [1328, 358] width 161 height 25
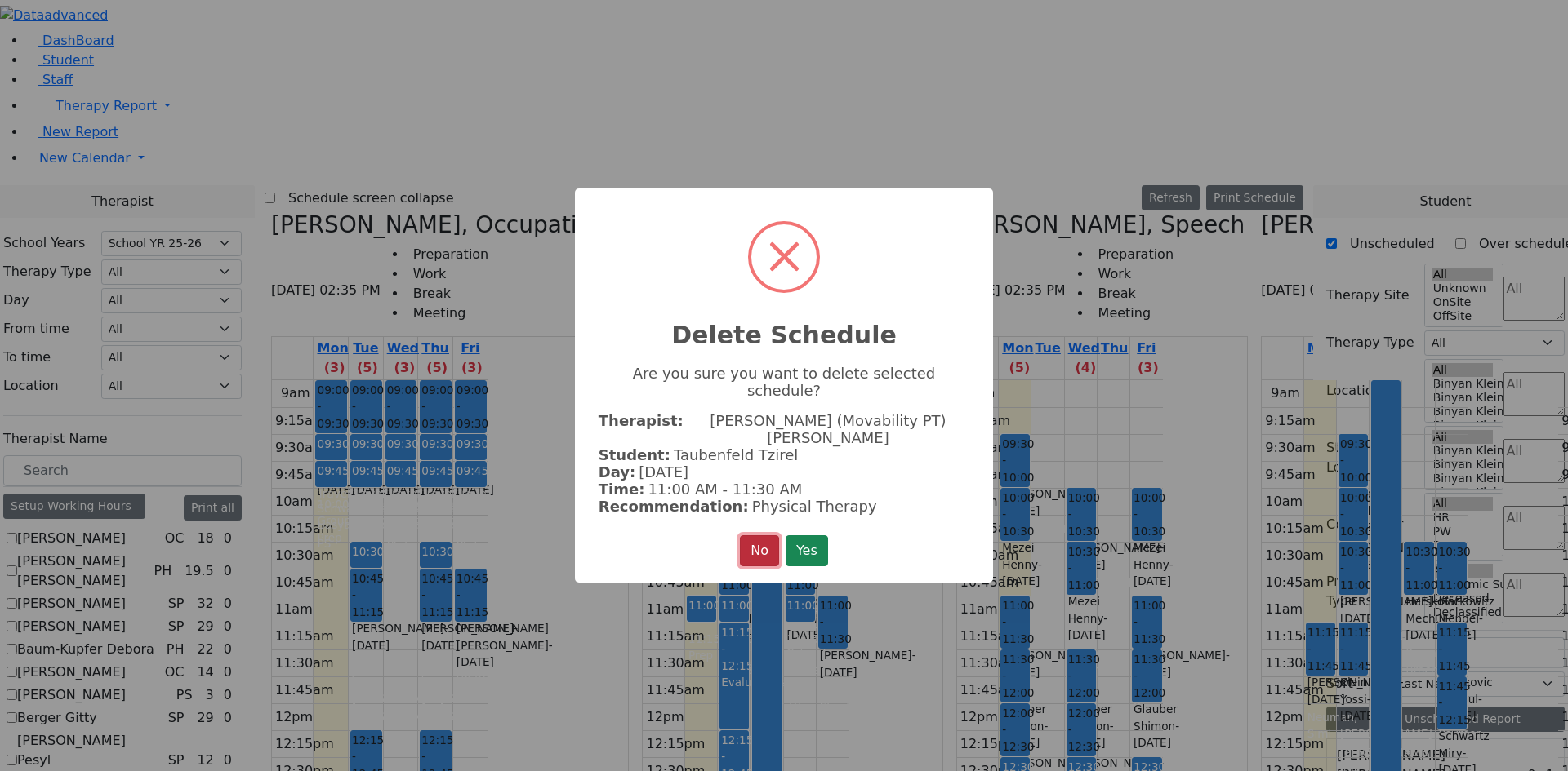
click at [740, 542] on button "No" at bounding box center [759, 551] width 39 height 31
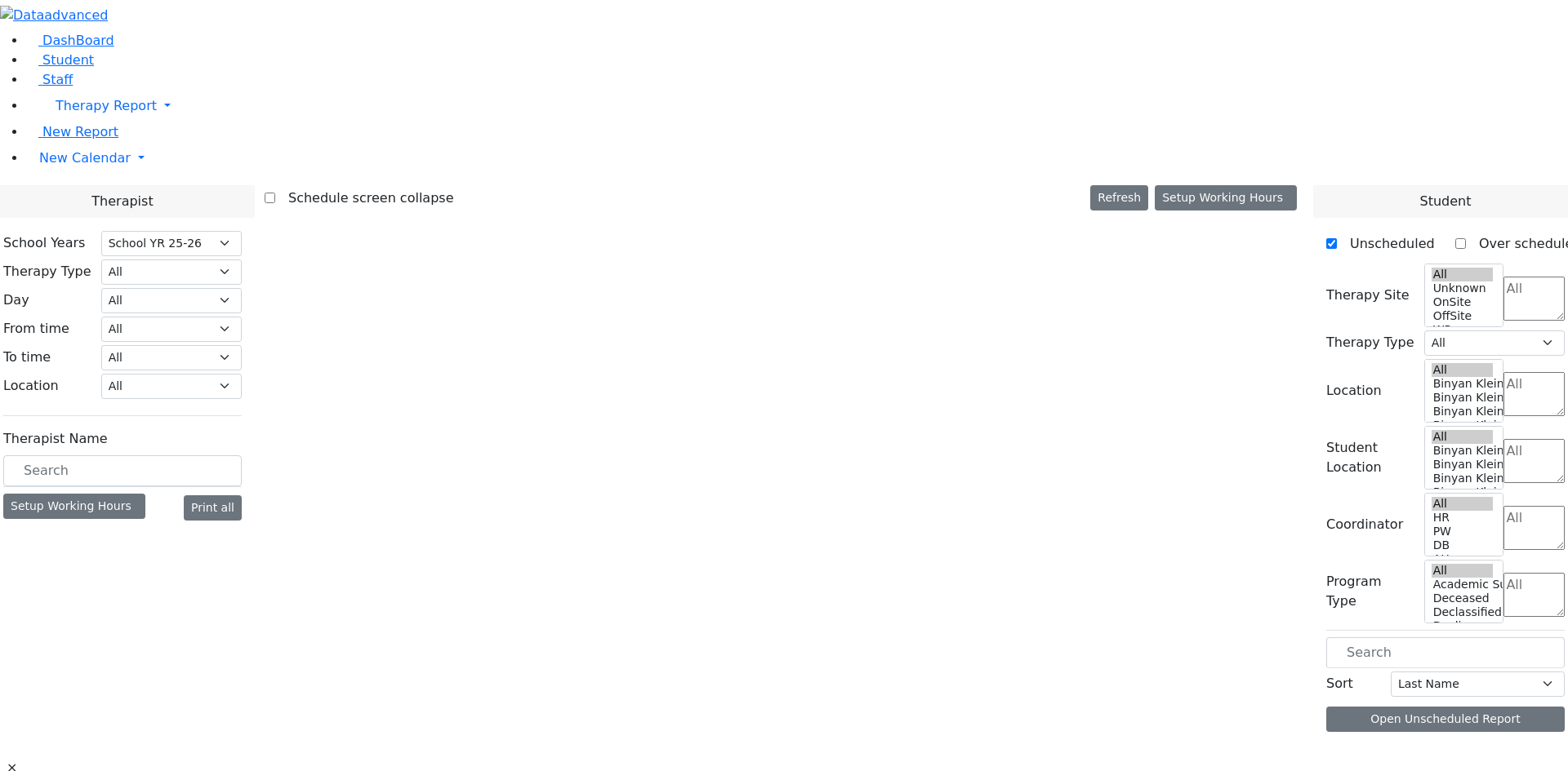
select select "212"
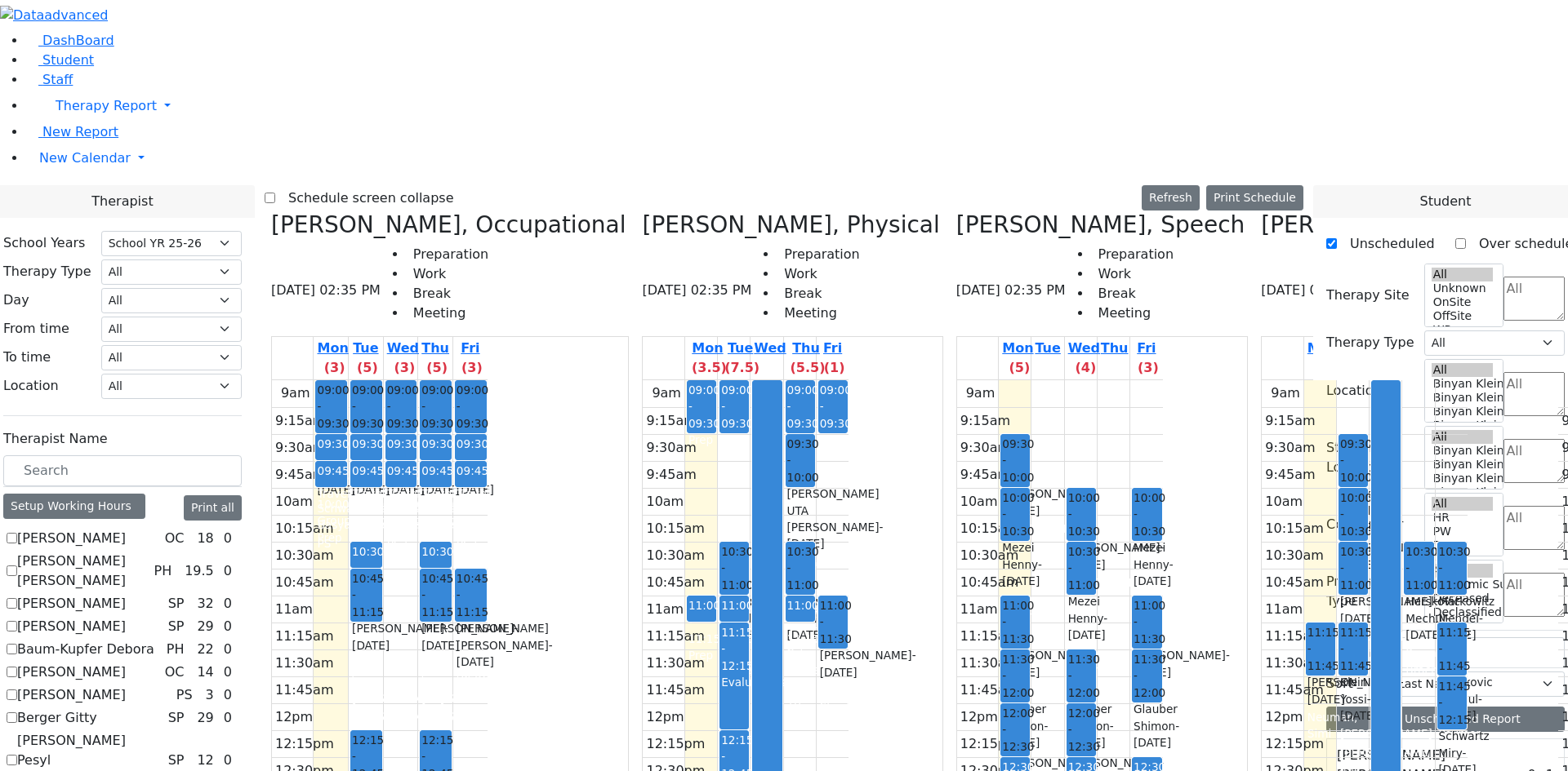
scroll to position [245, 0]
checkbox input "false"
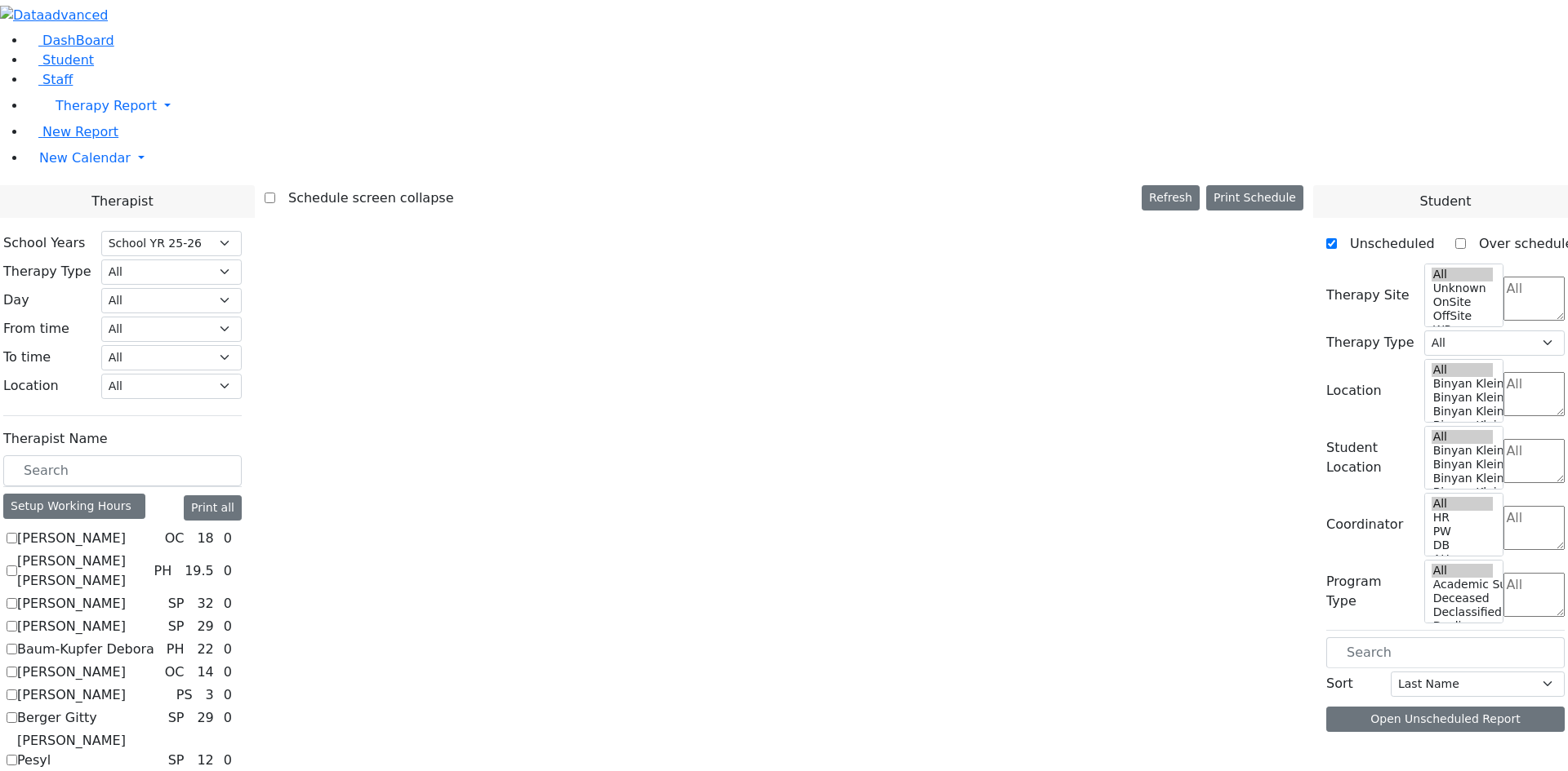
scroll to position [0, 0]
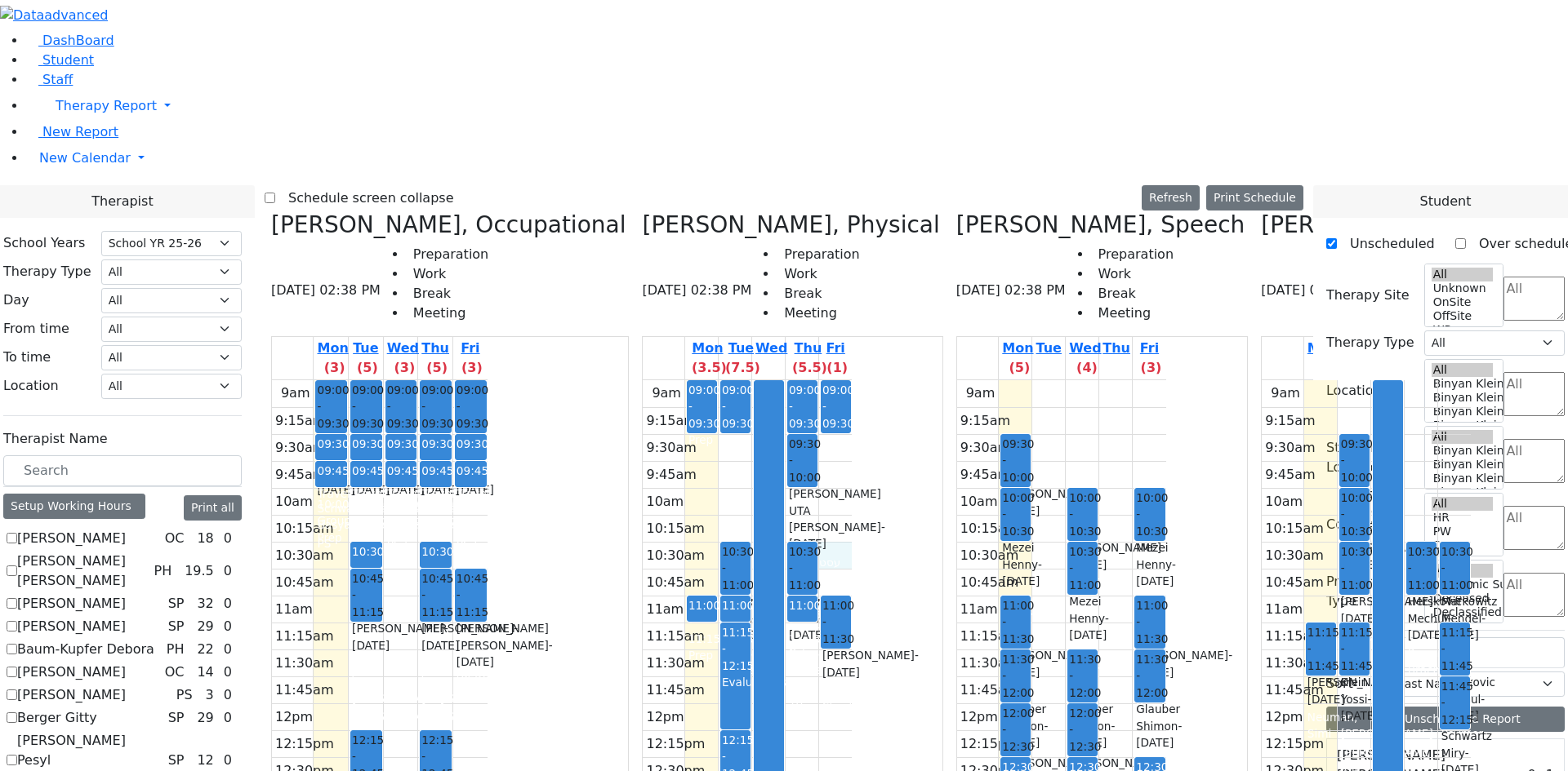
click at [852, 381] on div "9am 9:15am 9:30am 9:45am 10am 10:15am 10:30am 10:45am 11am 11:15am 11:30am 11:4…" at bounding box center [747, 703] width 209 height 646
click at [437, 185] on label "Schedule screen collapse" at bounding box center [364, 198] width 178 height 26
click at [275, 192] on input "Schedule screen collapse" at bounding box center [270, 197] width 11 height 11
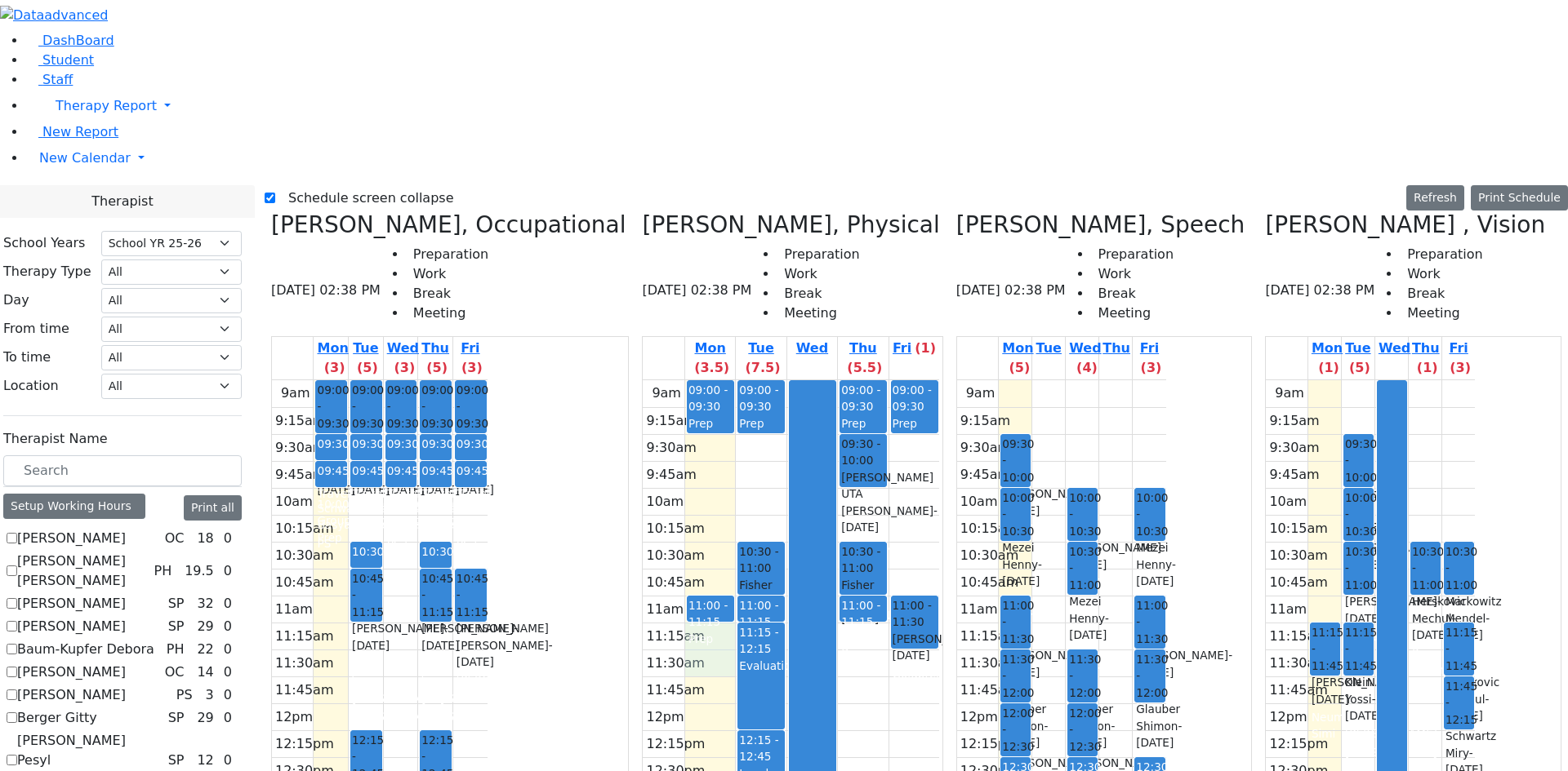
drag, startPoint x: 694, startPoint y: 349, endPoint x: 690, endPoint y: 361, distance: 12.6
click at [690, 381] on div "9am 9:15am 9:30am 9:45am 10am 10:15am 10:30am 10:45am 11am 11:15am 11:30am 11:4…" at bounding box center [790, 703] width 296 height 646
click at [317, 185] on label "Schedule screen collapse" at bounding box center [364, 198] width 178 height 26
click at [275, 192] on input "Schedule screen collapse" at bounding box center [270, 197] width 11 height 11
checkbox input "false"
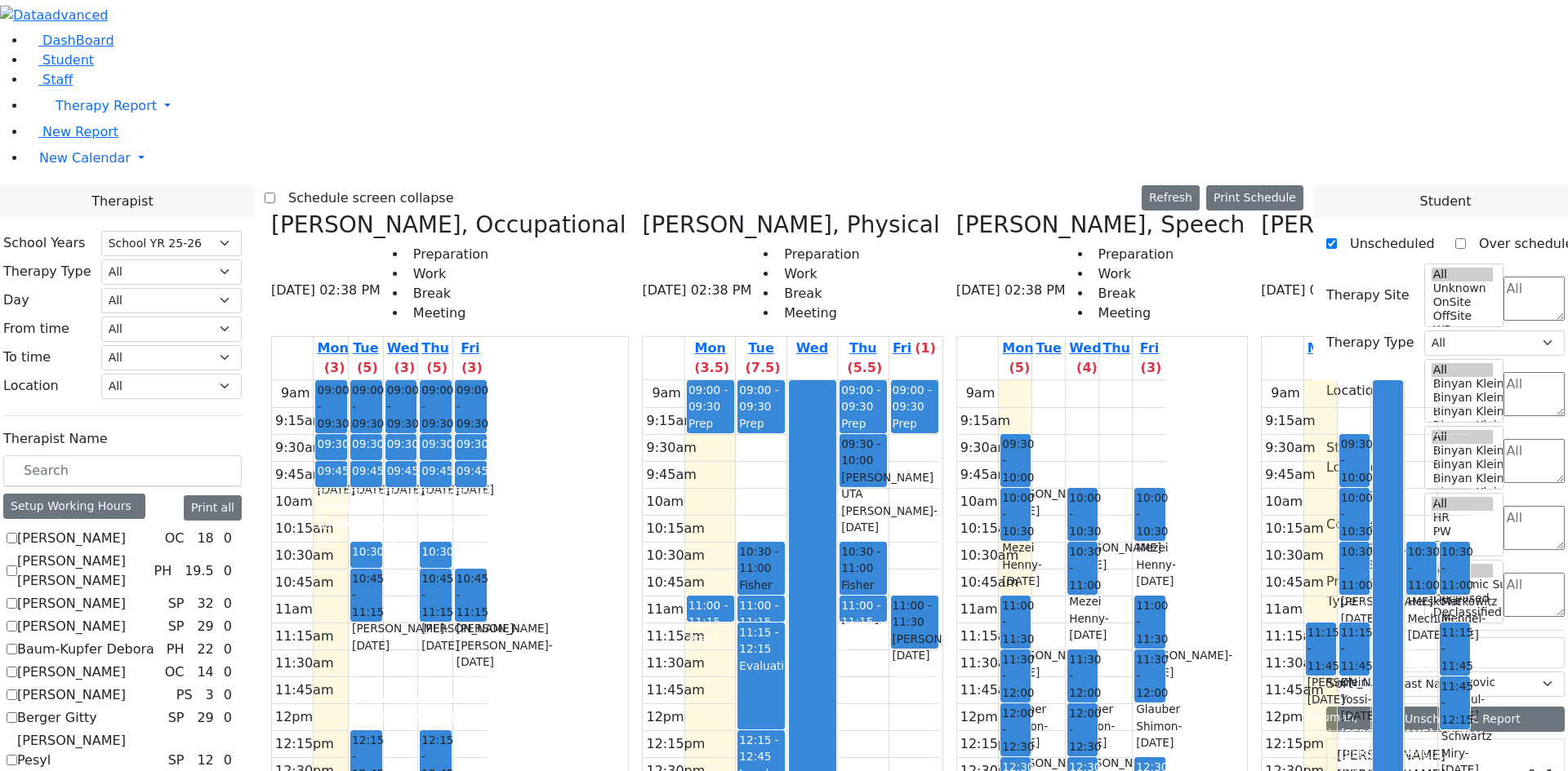
scroll to position [4245, 0]
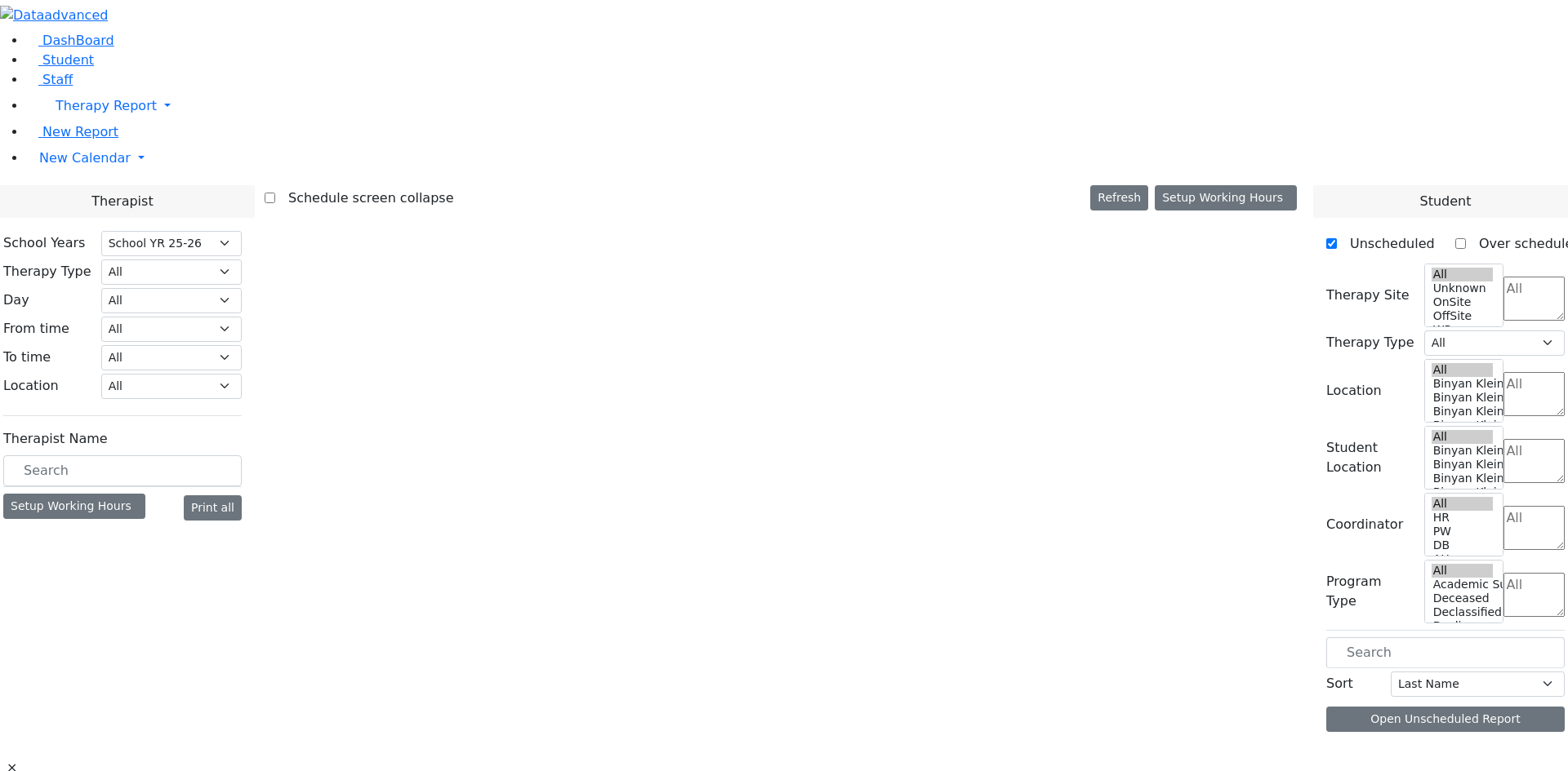
select select "212"
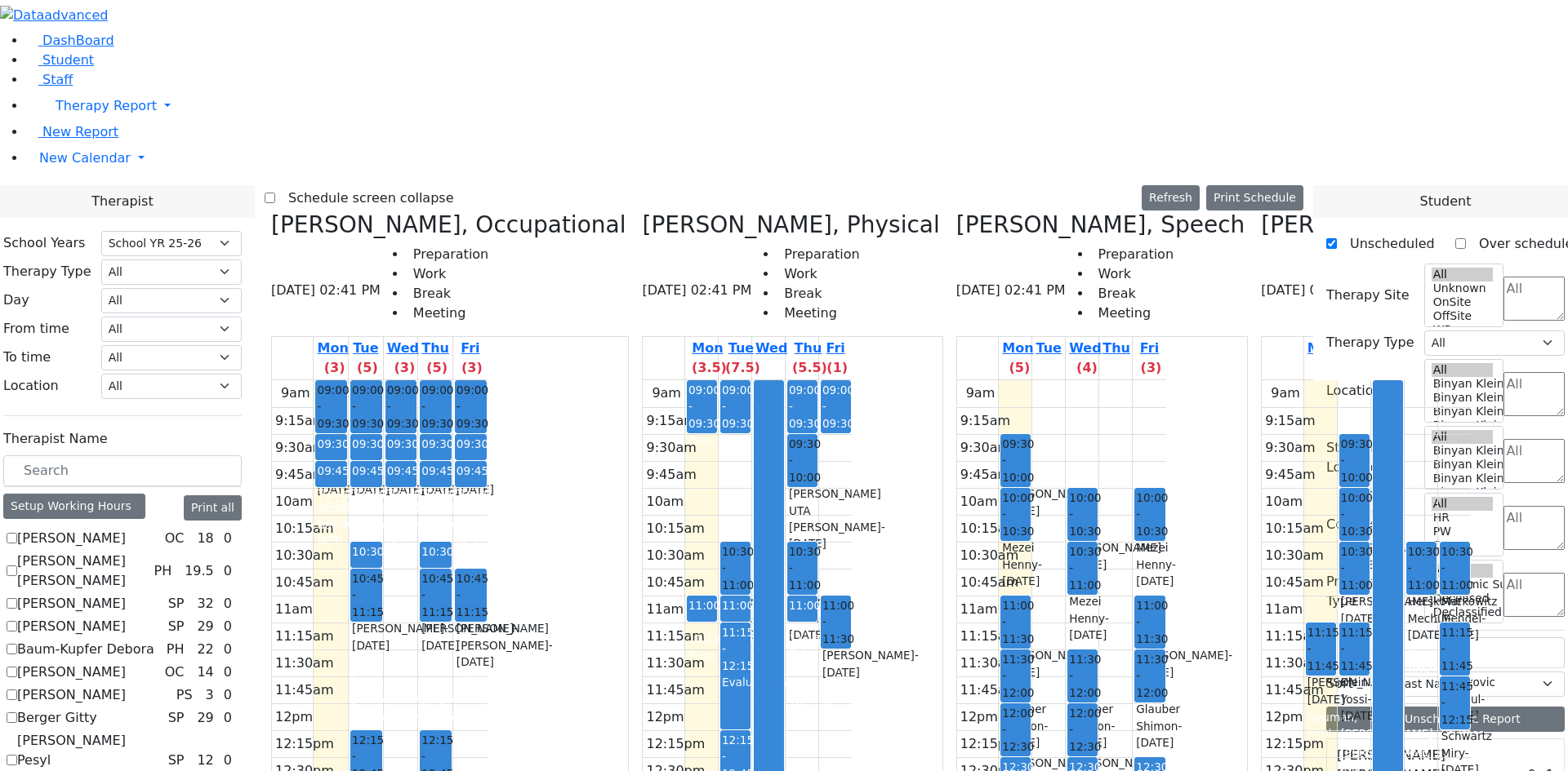
scroll to position [1306, 0]
checkbox input "true"
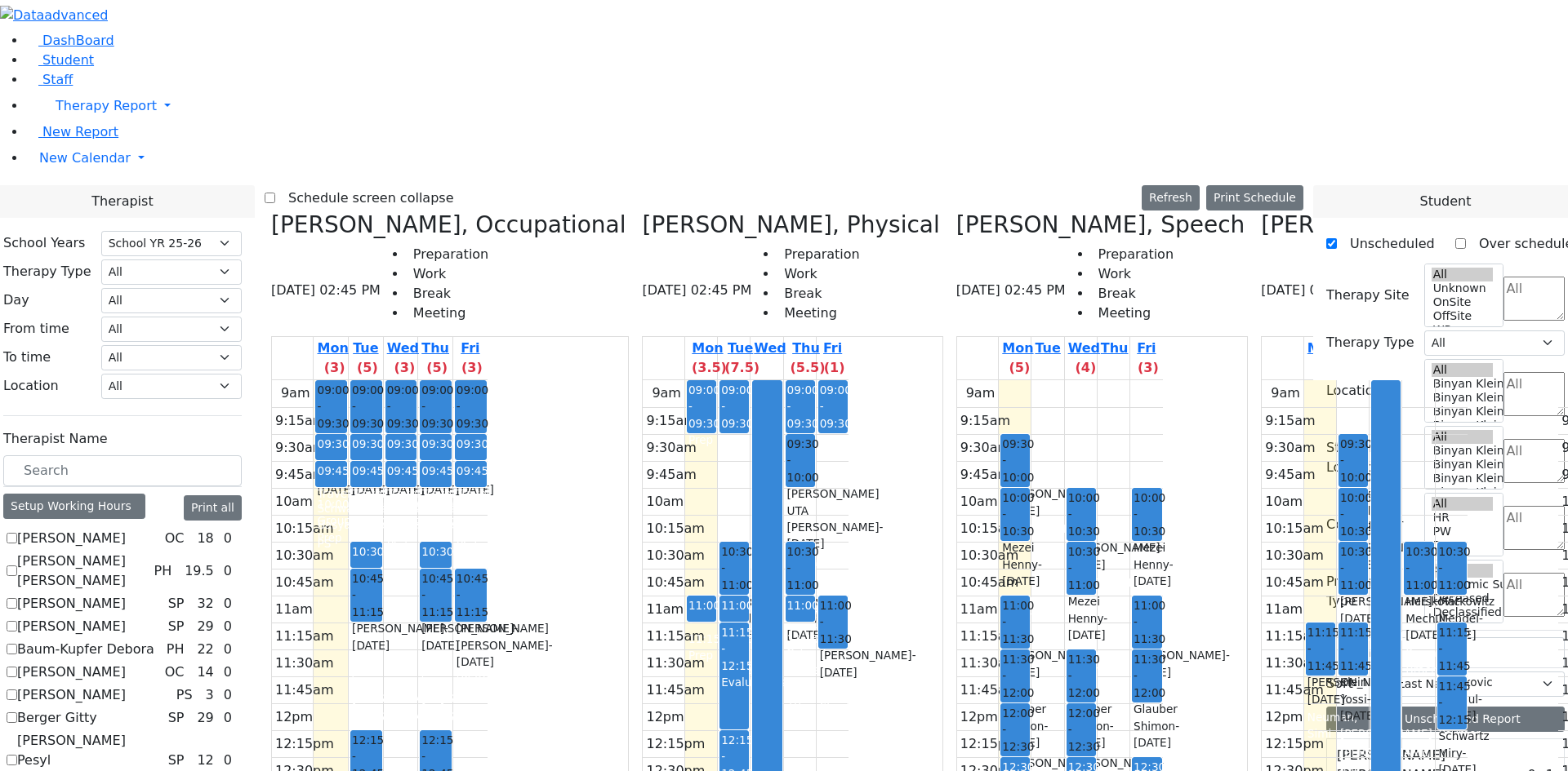
scroll to position [0, 210]
click at [1220, 613] on button "Delete Selected Schedule" at bounding box center [1286, 614] width 161 height 25
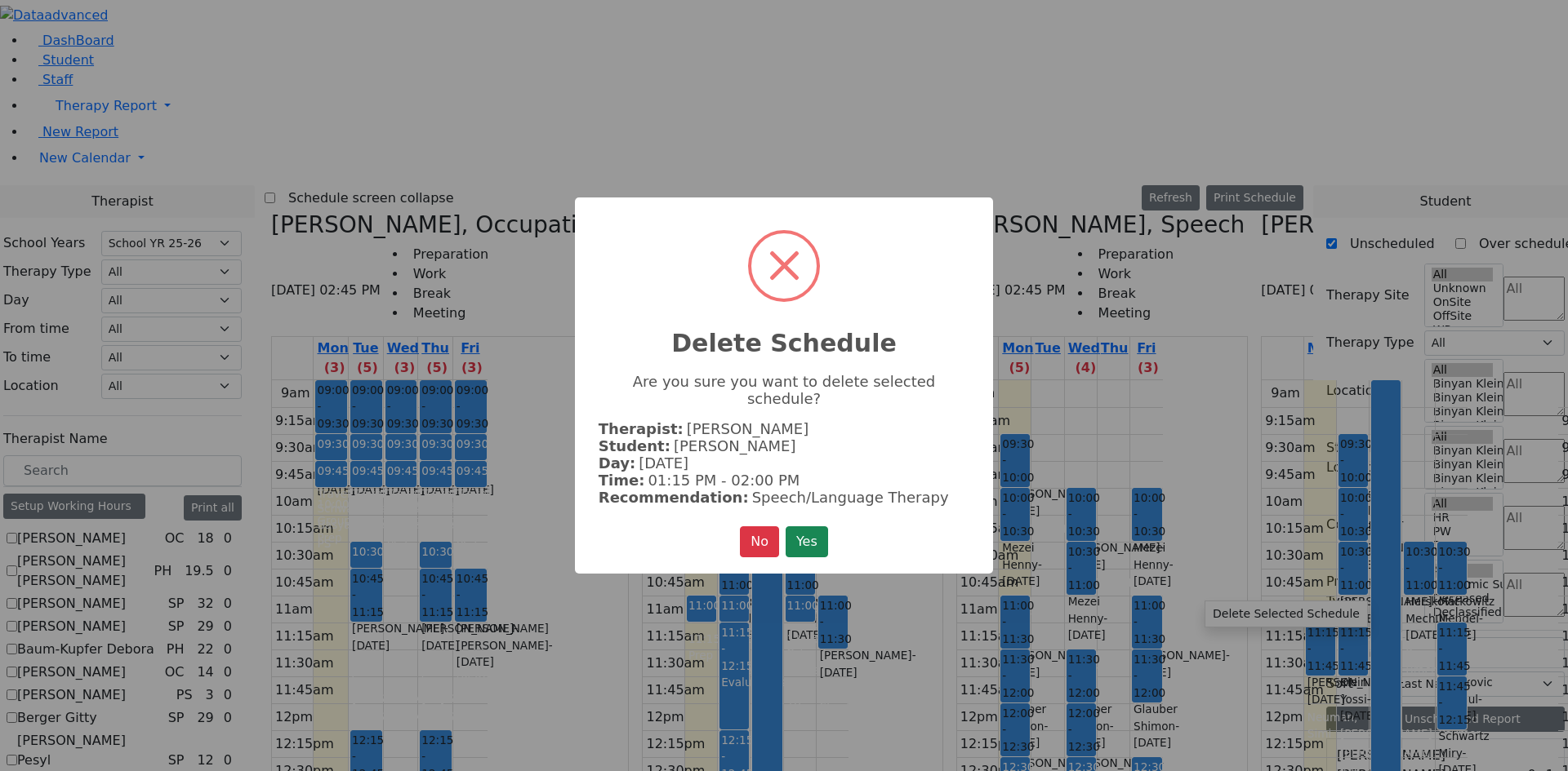
click at [835, 533] on div "× Delete Schedule Are you sure you want to delete selected schedule? Therapist:…" at bounding box center [784, 386] width 418 height 378
click at [812, 528] on button "Yes" at bounding box center [806, 542] width 43 height 31
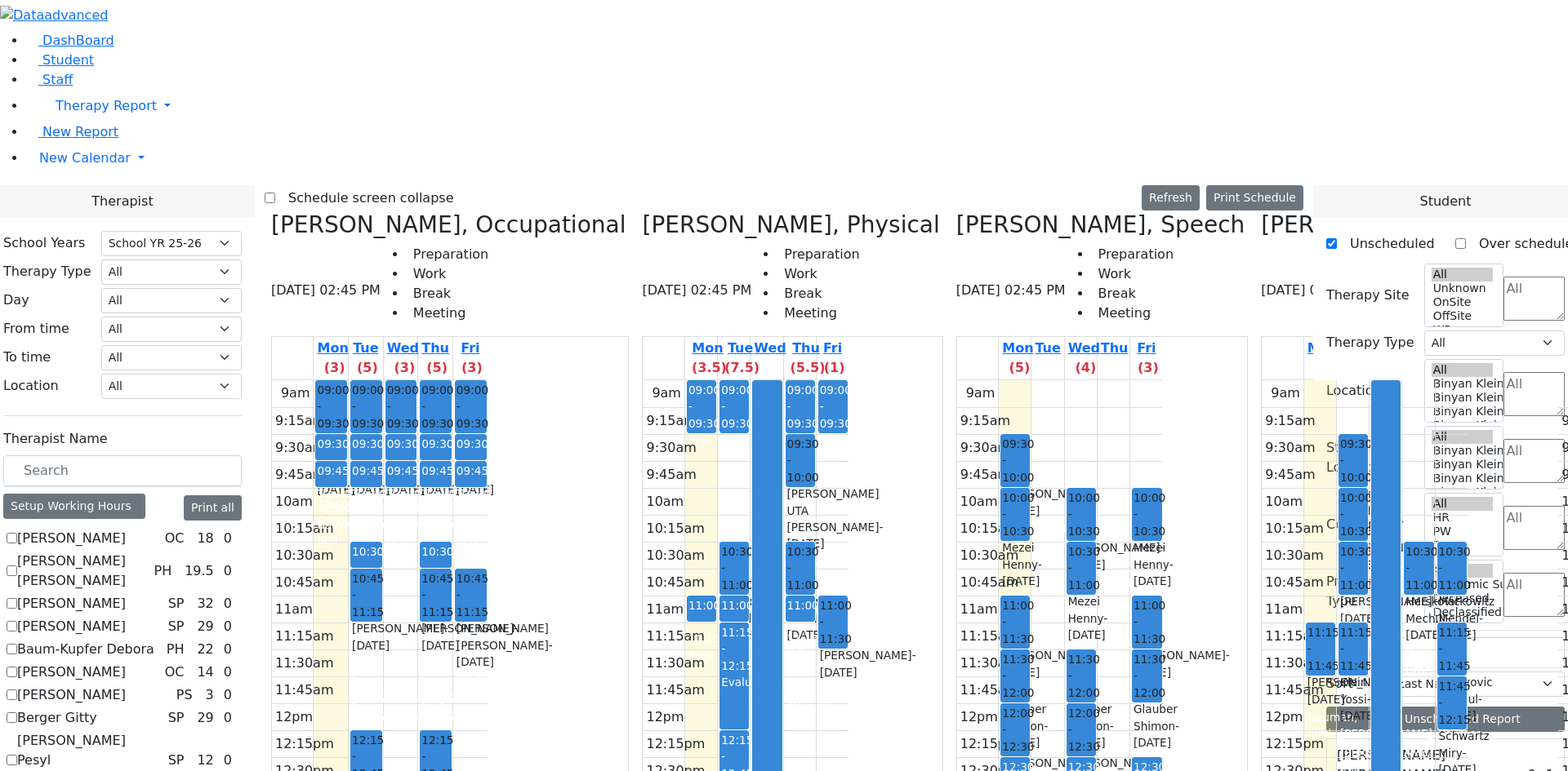
click at [1269, 613] on button "Delete Selected Schedule" at bounding box center [1345, 614] width 161 height 25
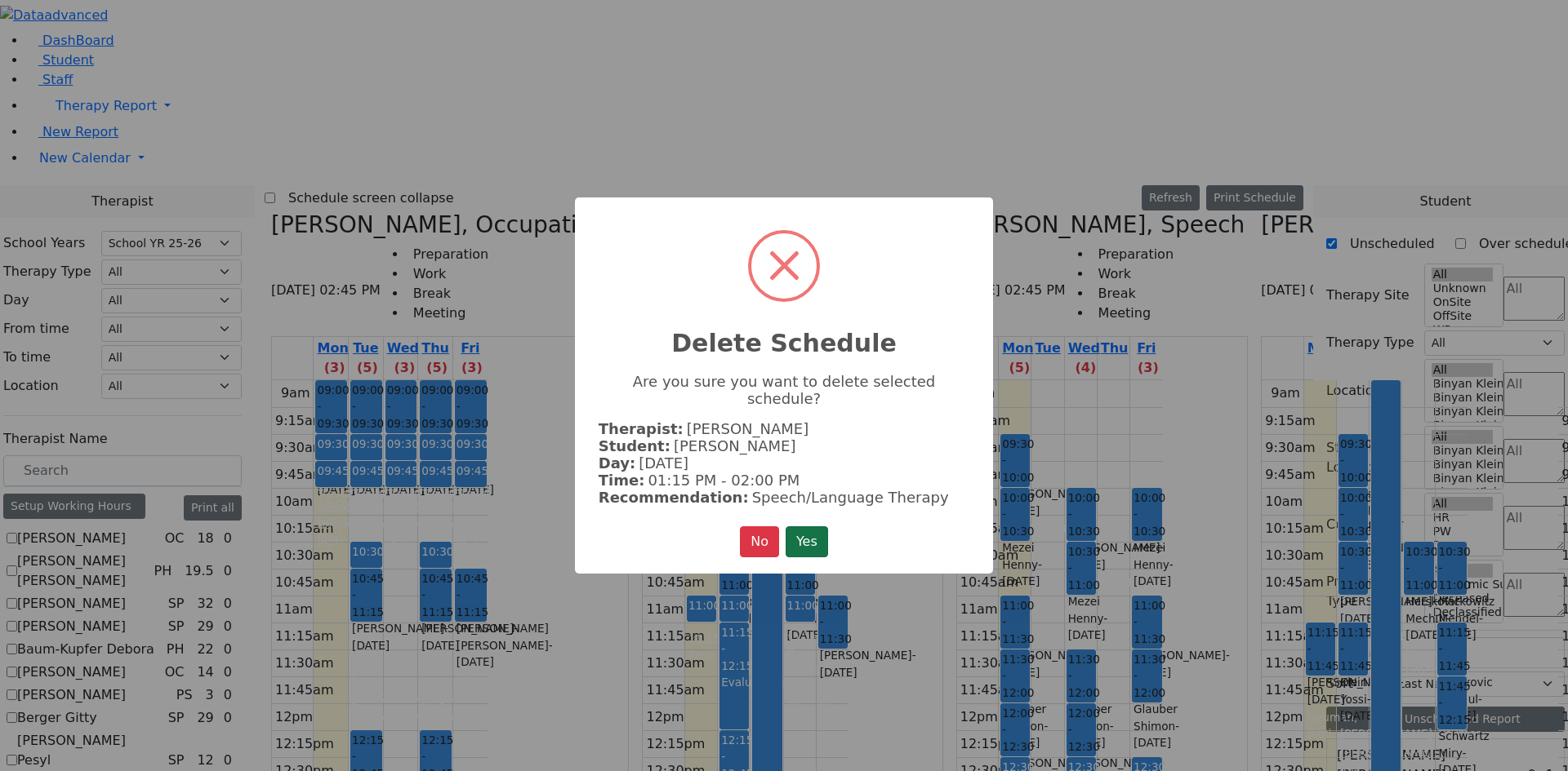
click at [821, 527] on button "Yes" at bounding box center [806, 542] width 43 height 31
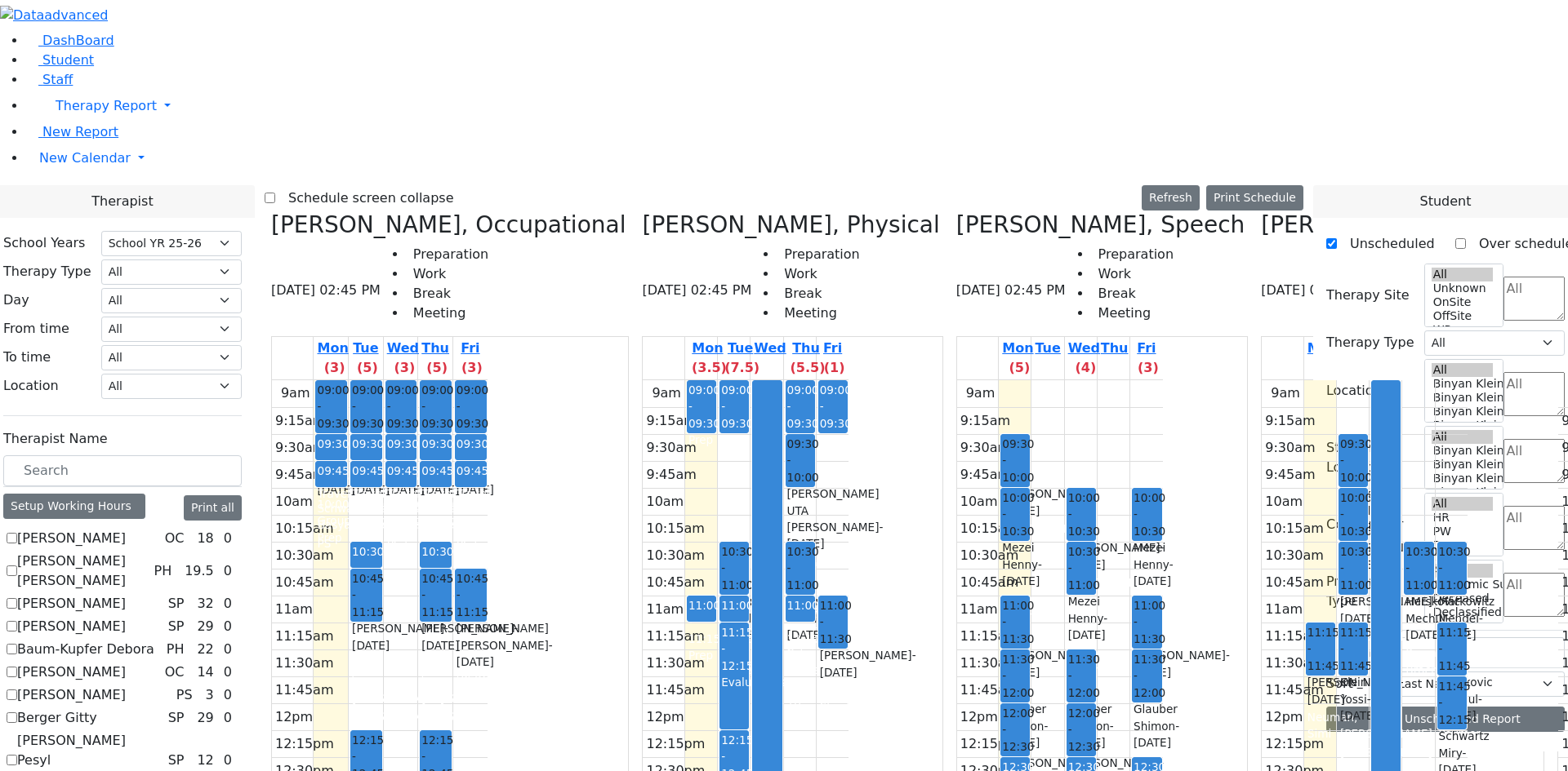
scroll to position [0, 0]
drag, startPoint x: 1004, startPoint y: 758, endPoint x: 1006, endPoint y: 744, distance: 14.1
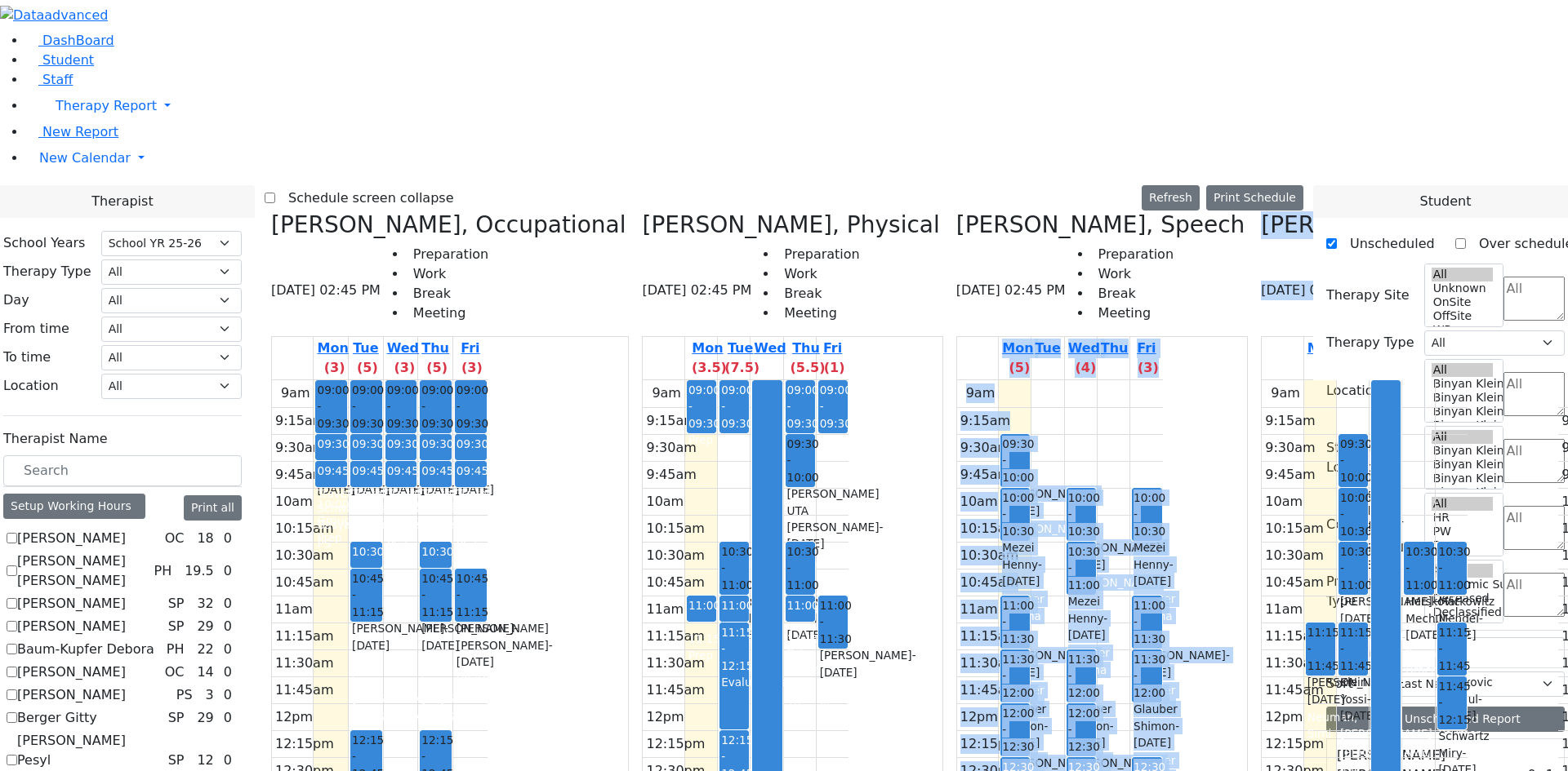
drag, startPoint x: 1004, startPoint y: 740, endPoint x: 1101, endPoint y: 745, distance: 97.1
click at [1101, 745] on div "Leiner Chana L., Occupational 08/18/2025 02:45 PM Preparation Work Break Meetin…" at bounding box center [784, 613] width 1038 height 803
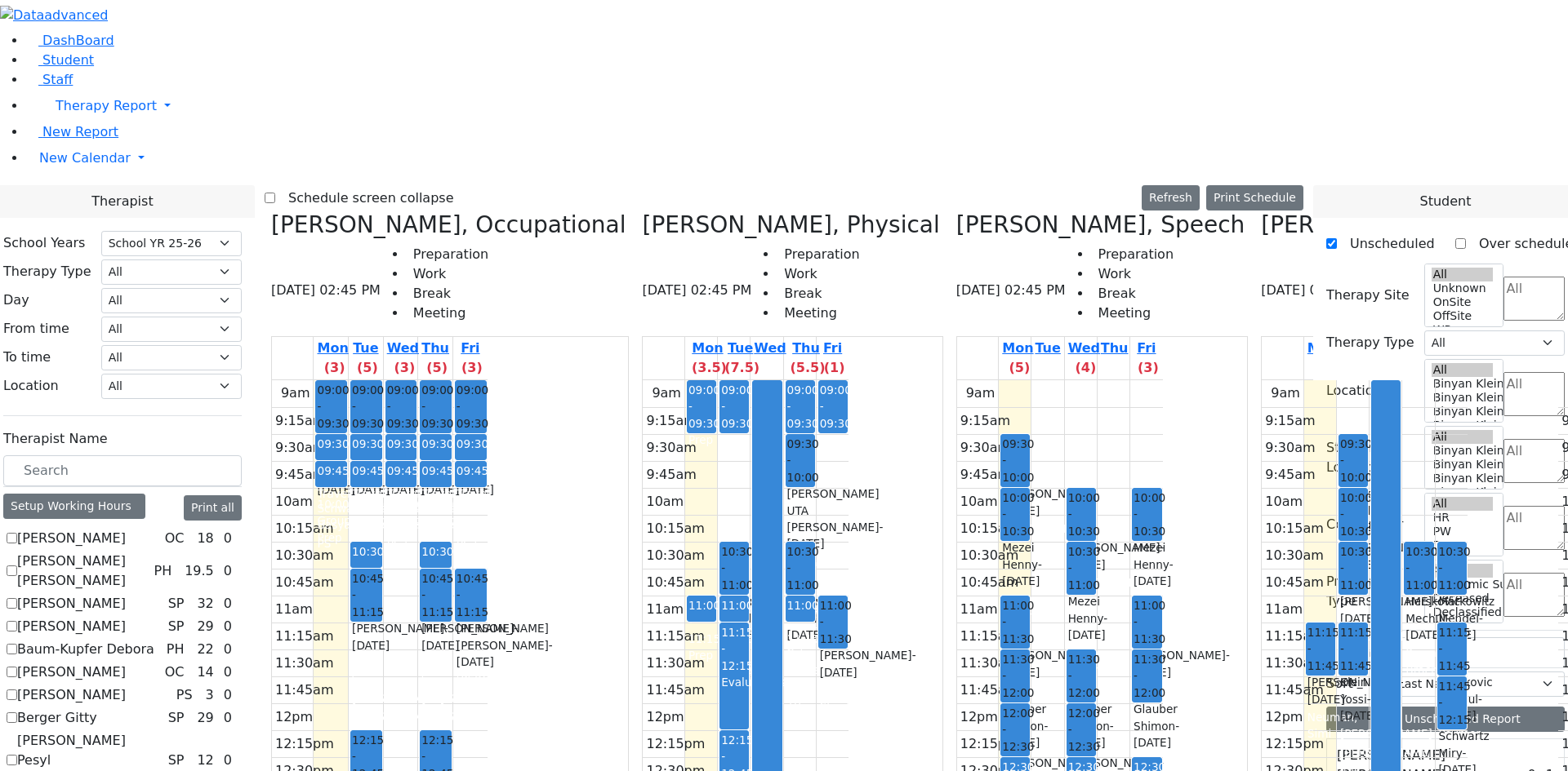
checkbox input "false"
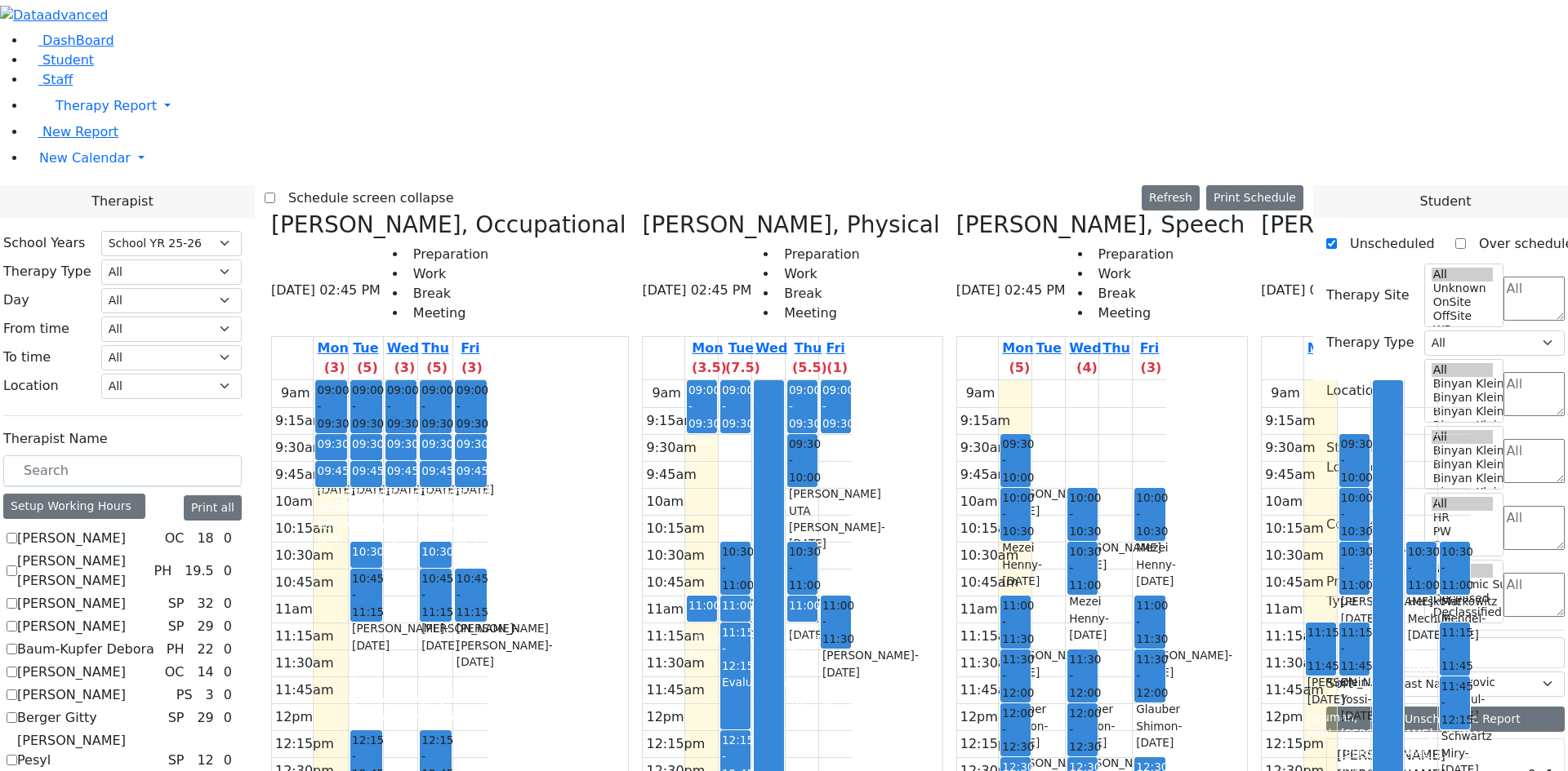
scroll to position [245, 0]
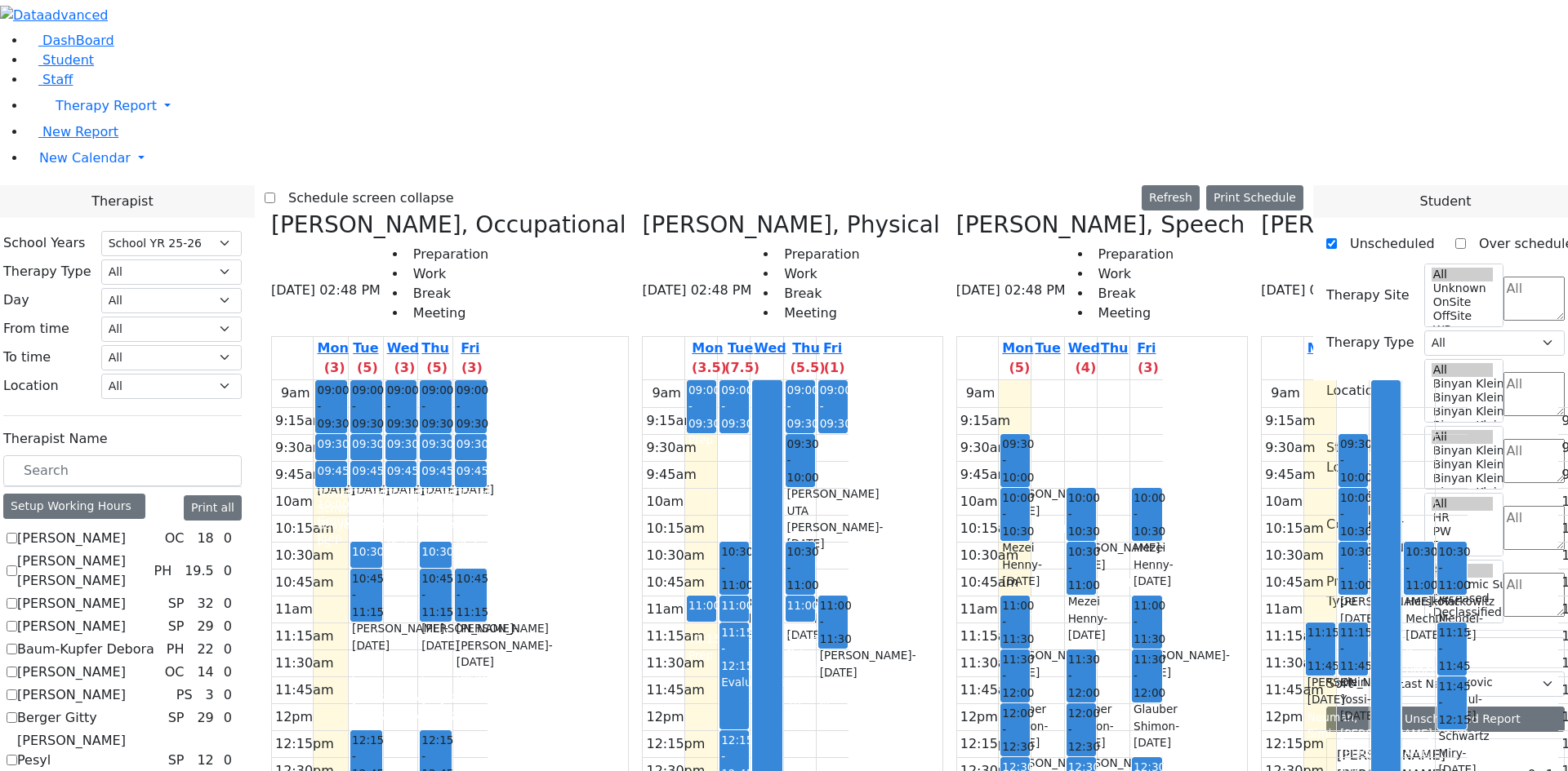
scroll to position [0, 270]
drag, startPoint x: 762, startPoint y: 129, endPoint x: 762, endPoint y: 142, distance: 13.0
click at [957, 381] on div "9am 9:15am 9:30am 9:45am 10am 10:15am 10:30am 10:45am 11am 11:15am 11:30am 11:4…" at bounding box center [1060, 703] width 206 height 646
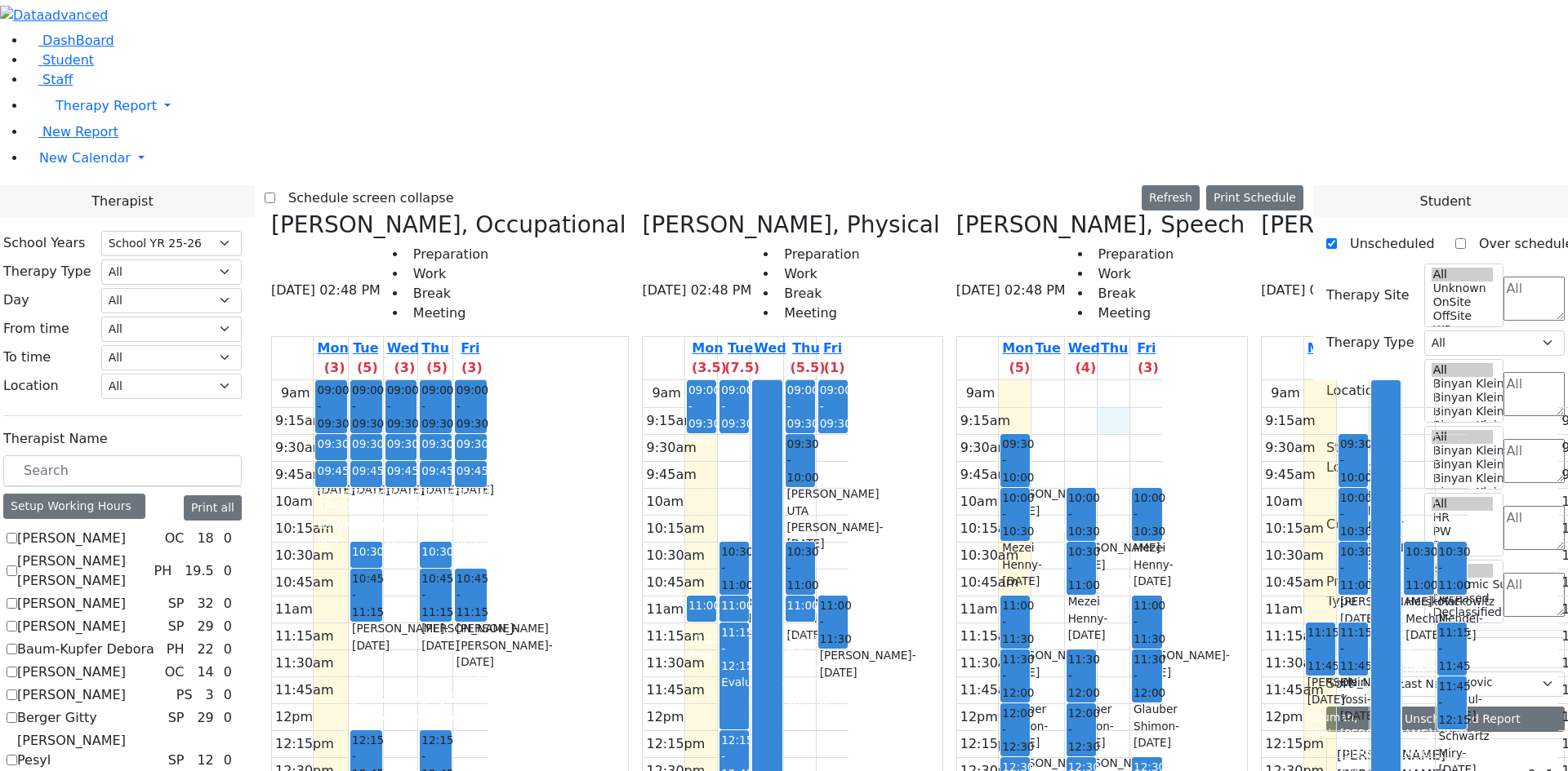
checkbox input "false"
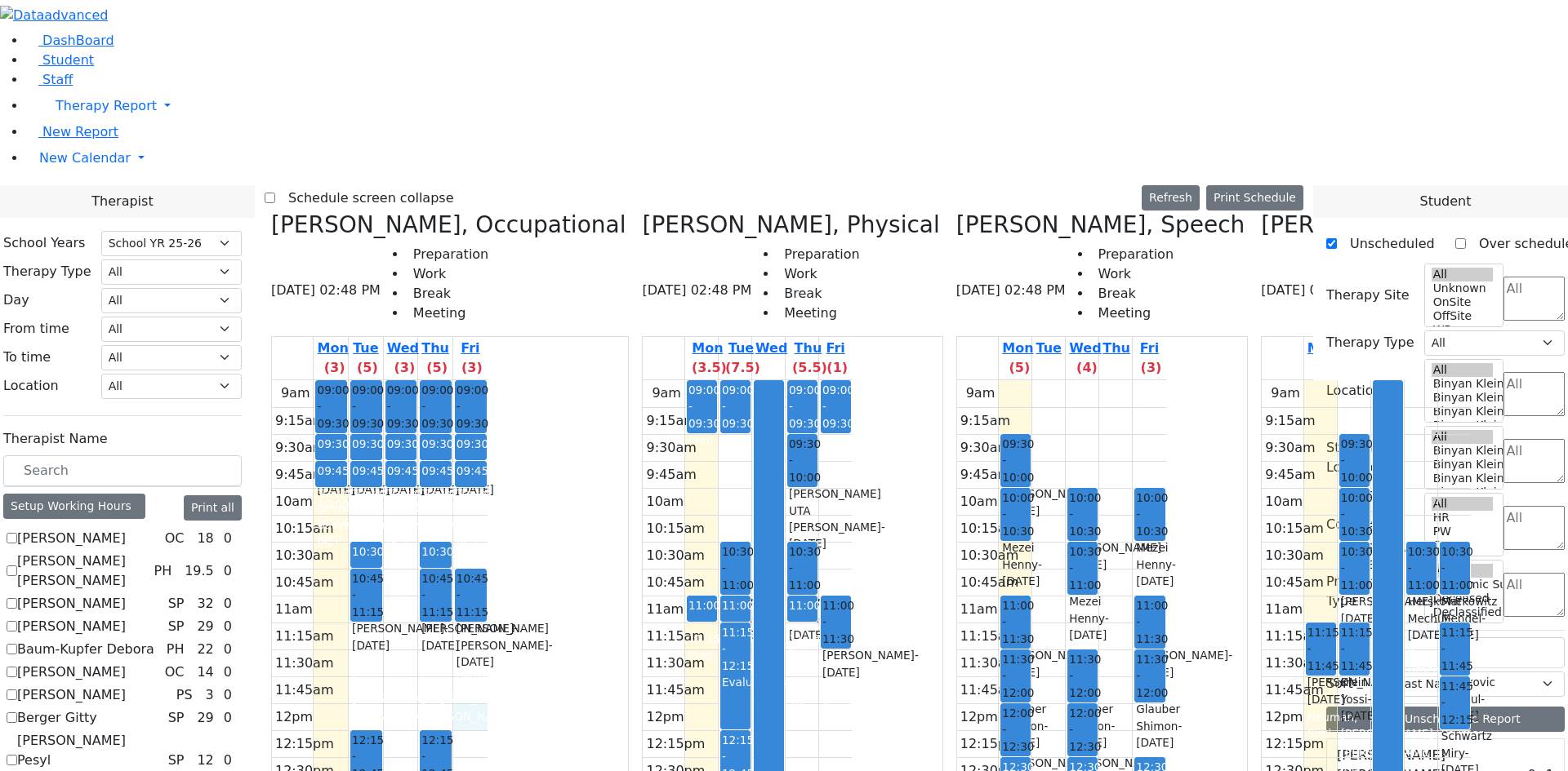
click at [487, 428] on div "9am 9:15am 9:30am 9:45am 10am 10:15am 10:30am 10:45am 11am 11:15am 11:30am 11:4…" at bounding box center [380, 703] width 215 height 646
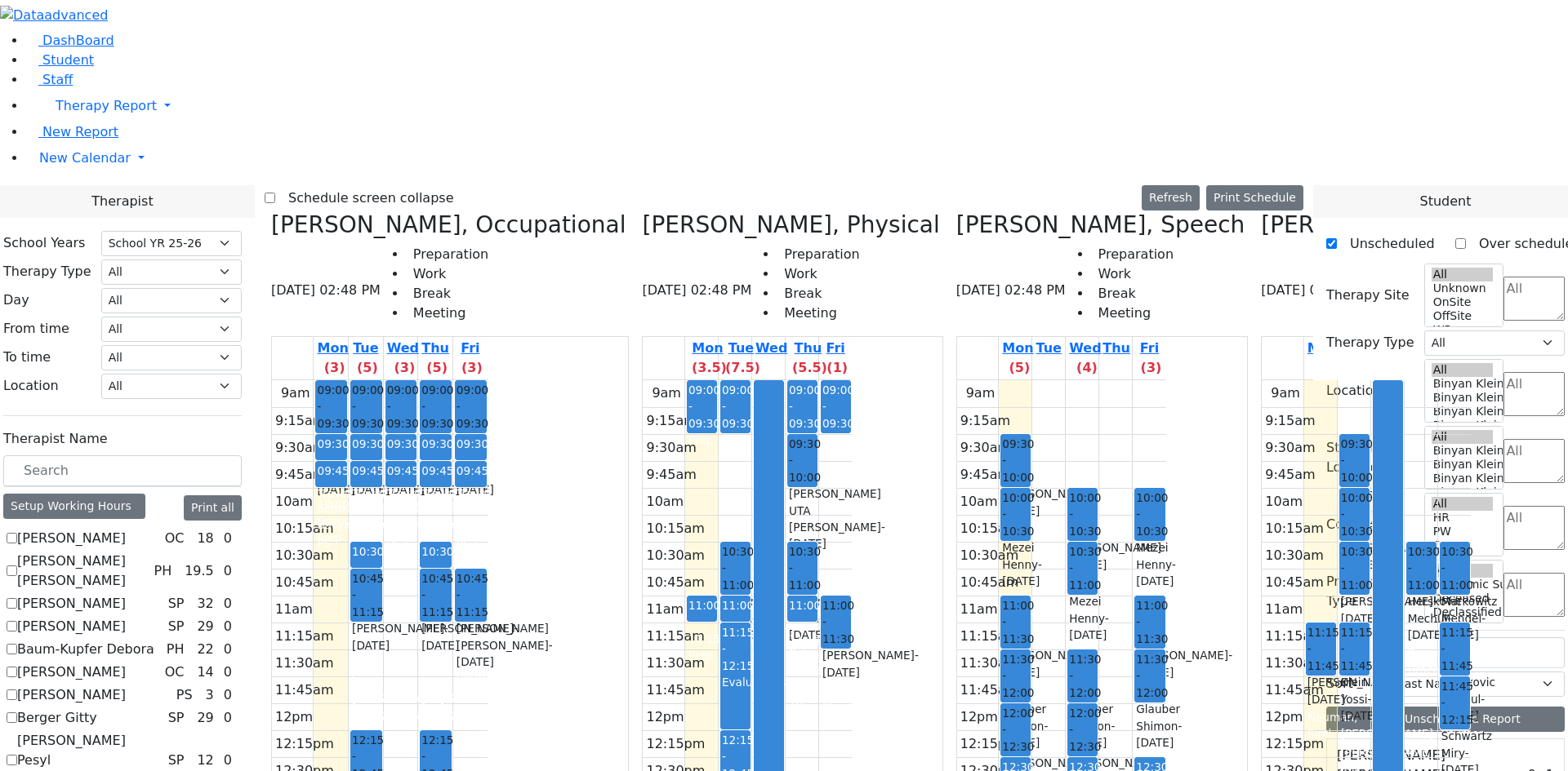
checkbox input "true"
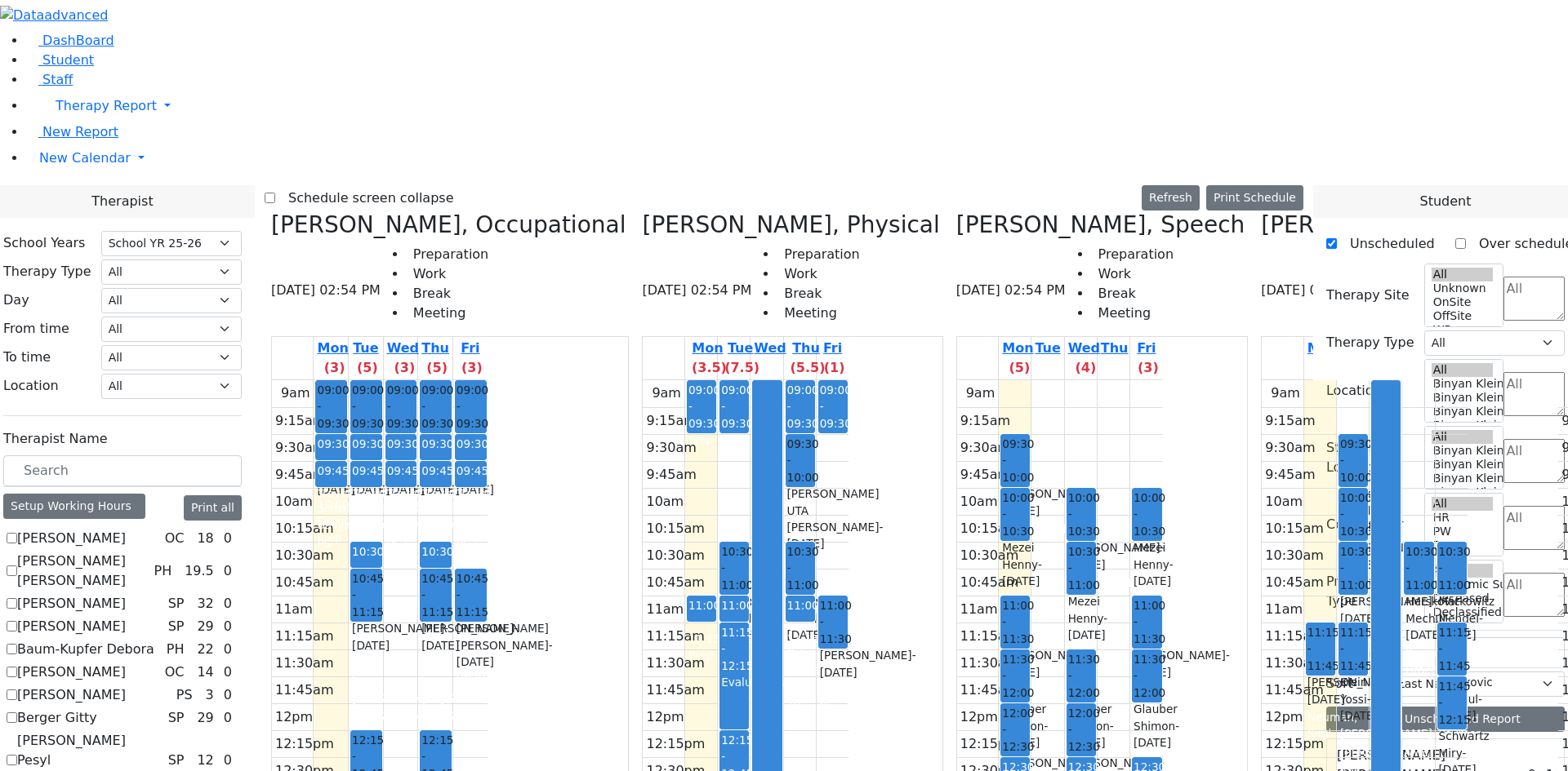
scroll to position [0, 210]
click at [433, 185] on label "Schedule screen collapse" at bounding box center [364, 198] width 178 height 26
click at [275, 192] on input "Schedule screen collapse" at bounding box center [270, 197] width 11 height 11
checkbox input "true"
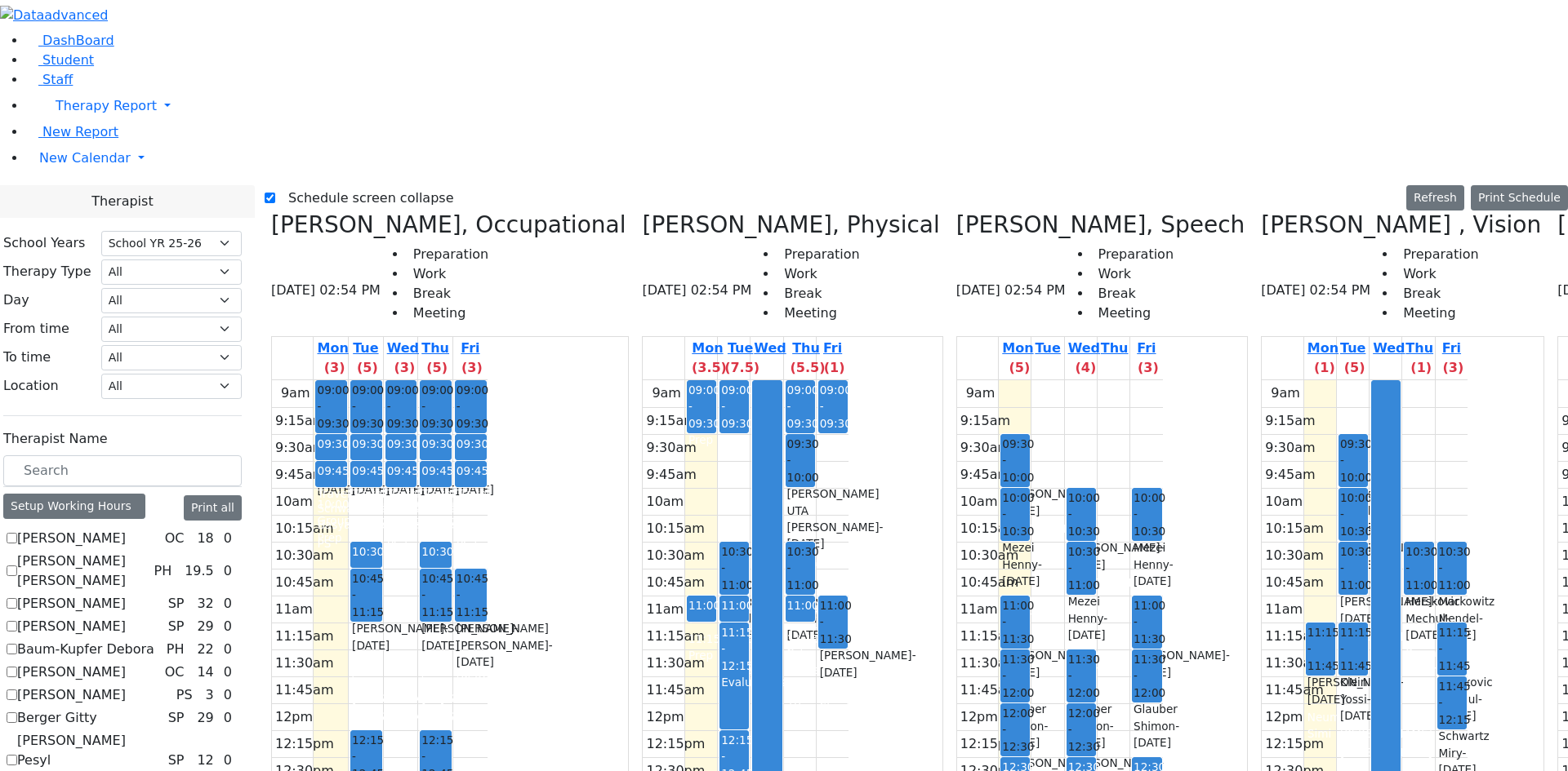
scroll to position [808, 0]
click at [271, 211] on icon at bounding box center [271, 224] width 0 height 27
checkbox input "false"
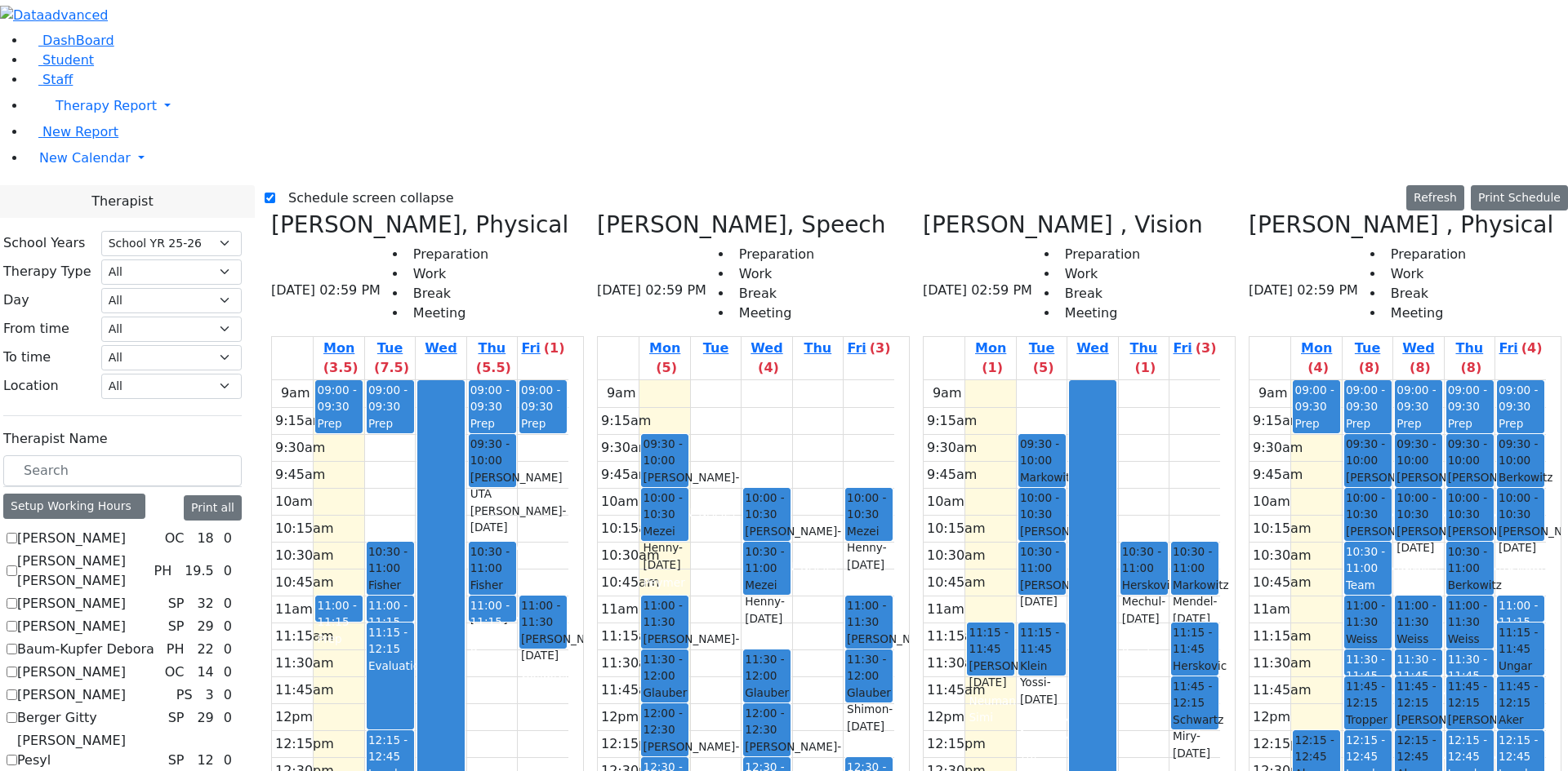
drag, startPoint x: 319, startPoint y: 53, endPoint x: 331, endPoint y: 50, distance: 12.4
click at [271, 211] on icon at bounding box center [271, 224] width 0 height 27
checkbox input "false"
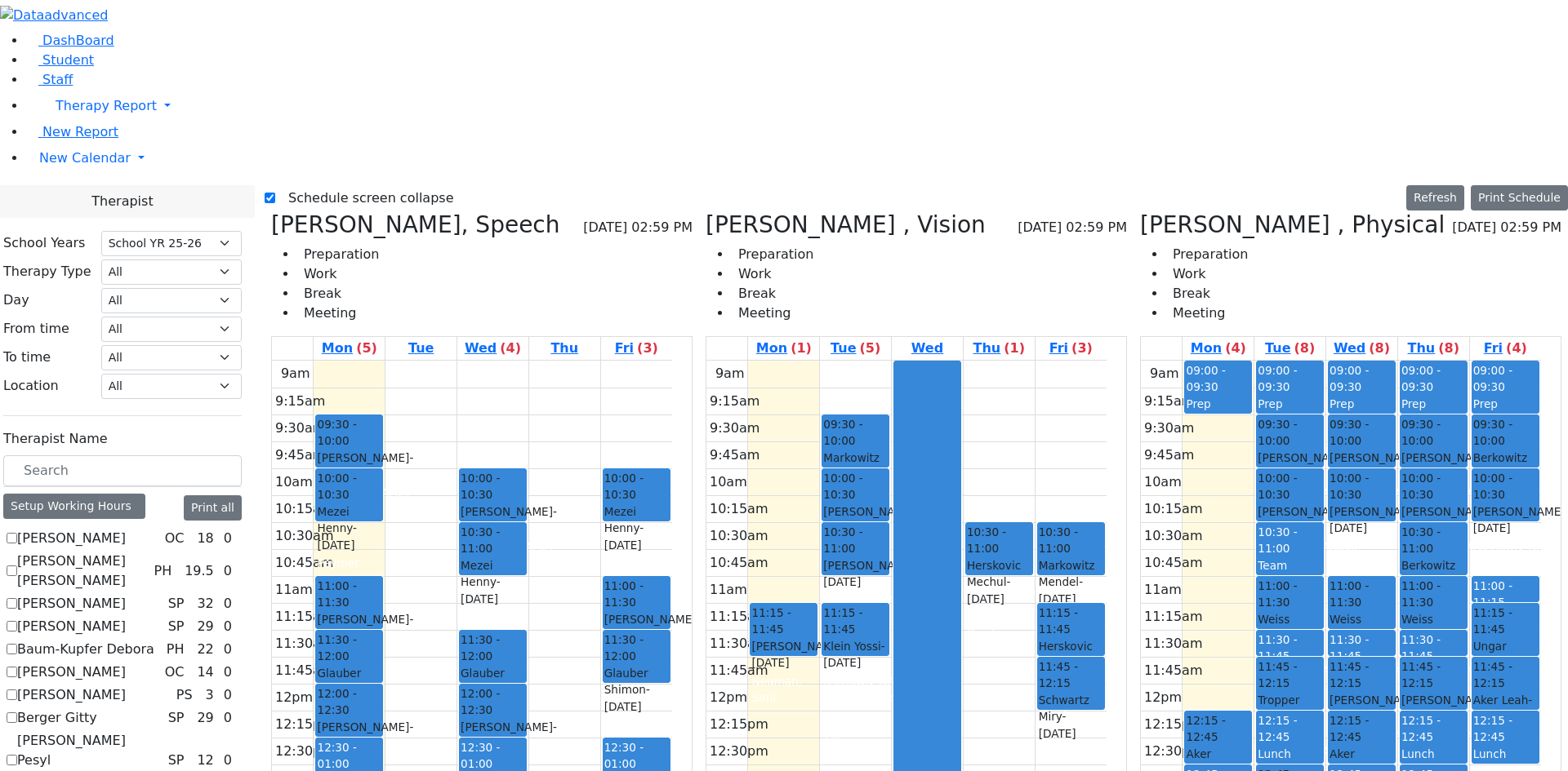
click at [271, 211] on icon at bounding box center [271, 224] width 0 height 27
checkbox input "false"
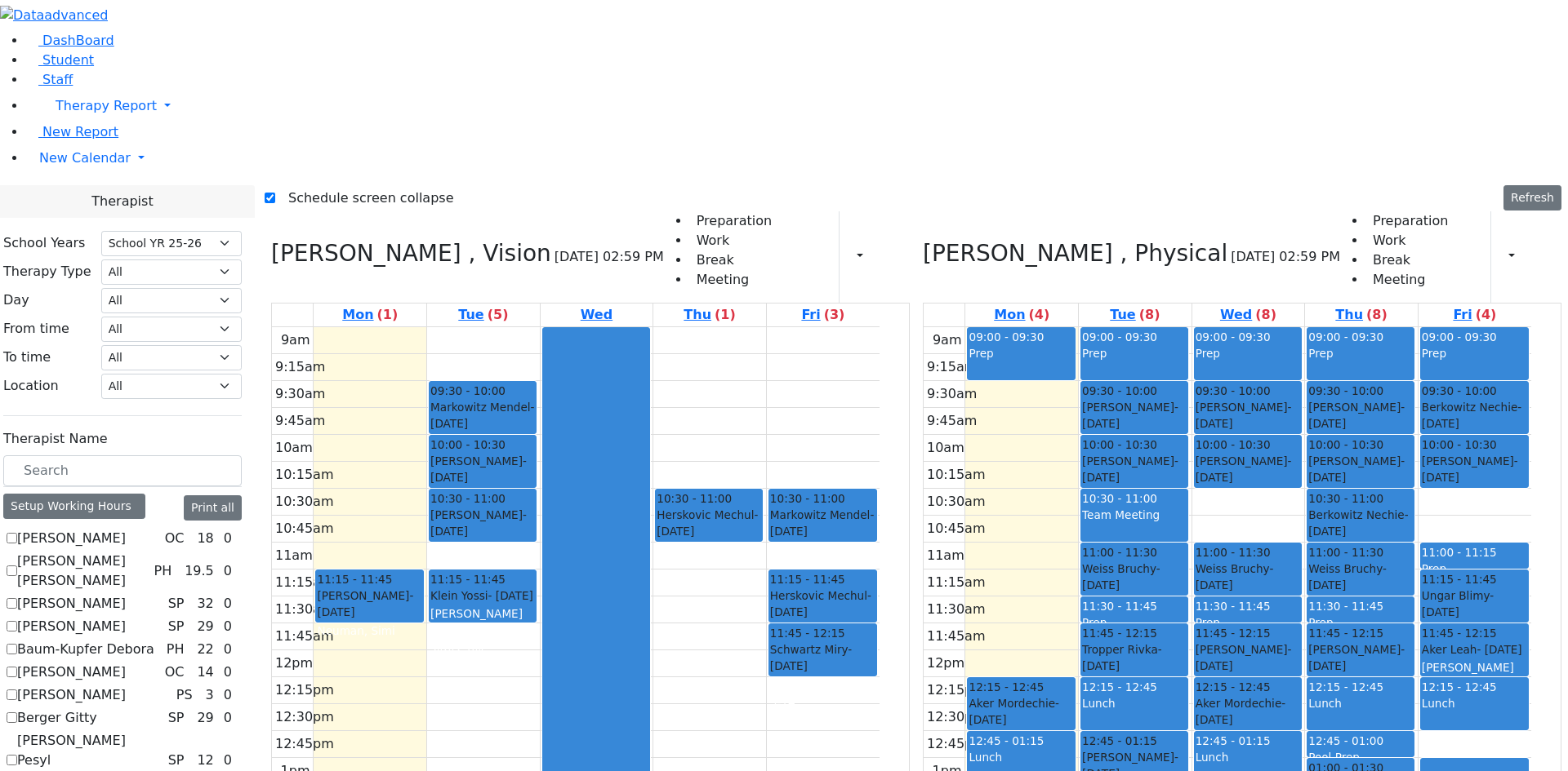
scroll to position [890, 0]
checkbox input "true"
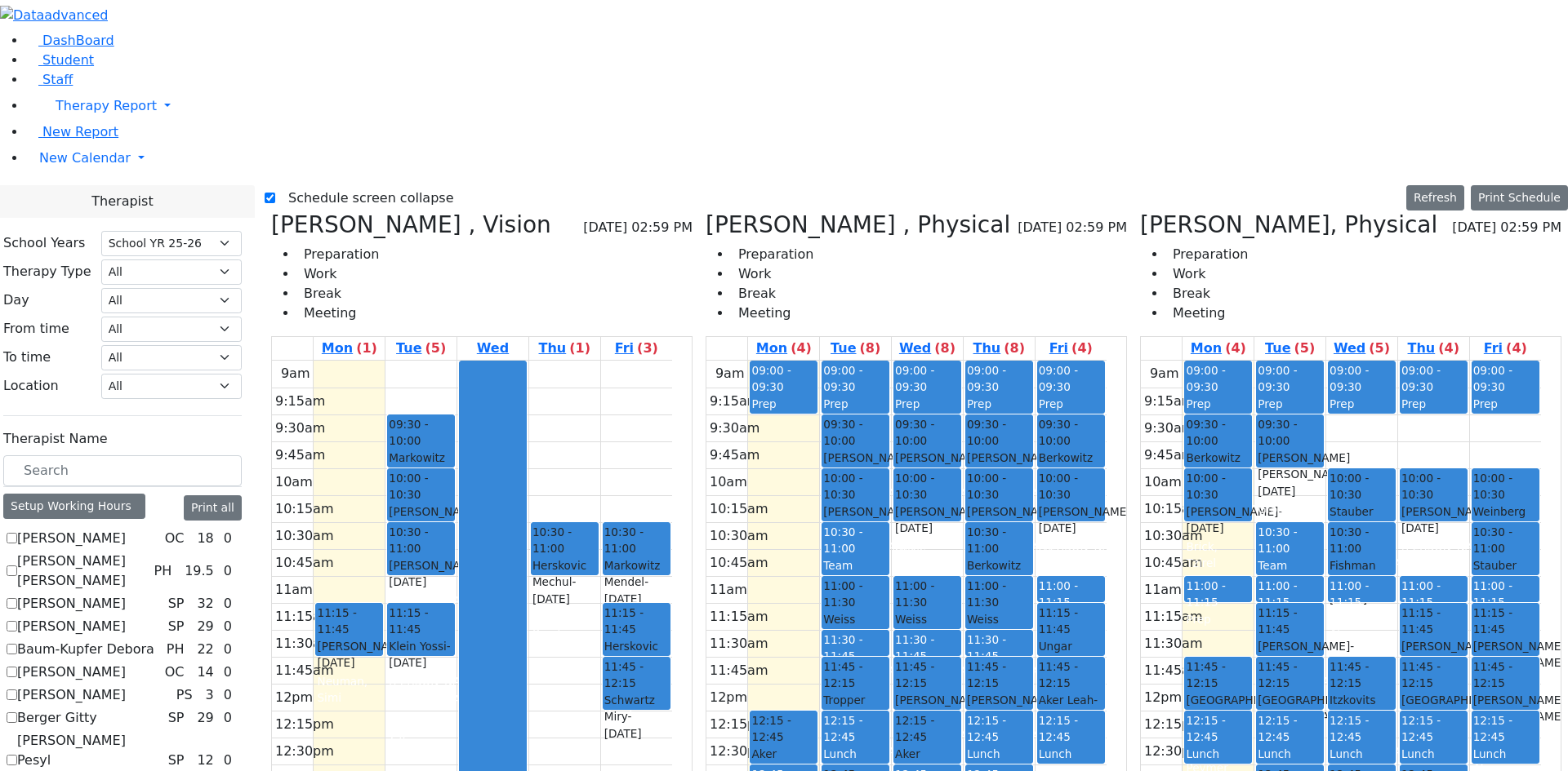
click at [271, 211] on icon at bounding box center [271, 224] width 0 height 27
checkbox input "false"
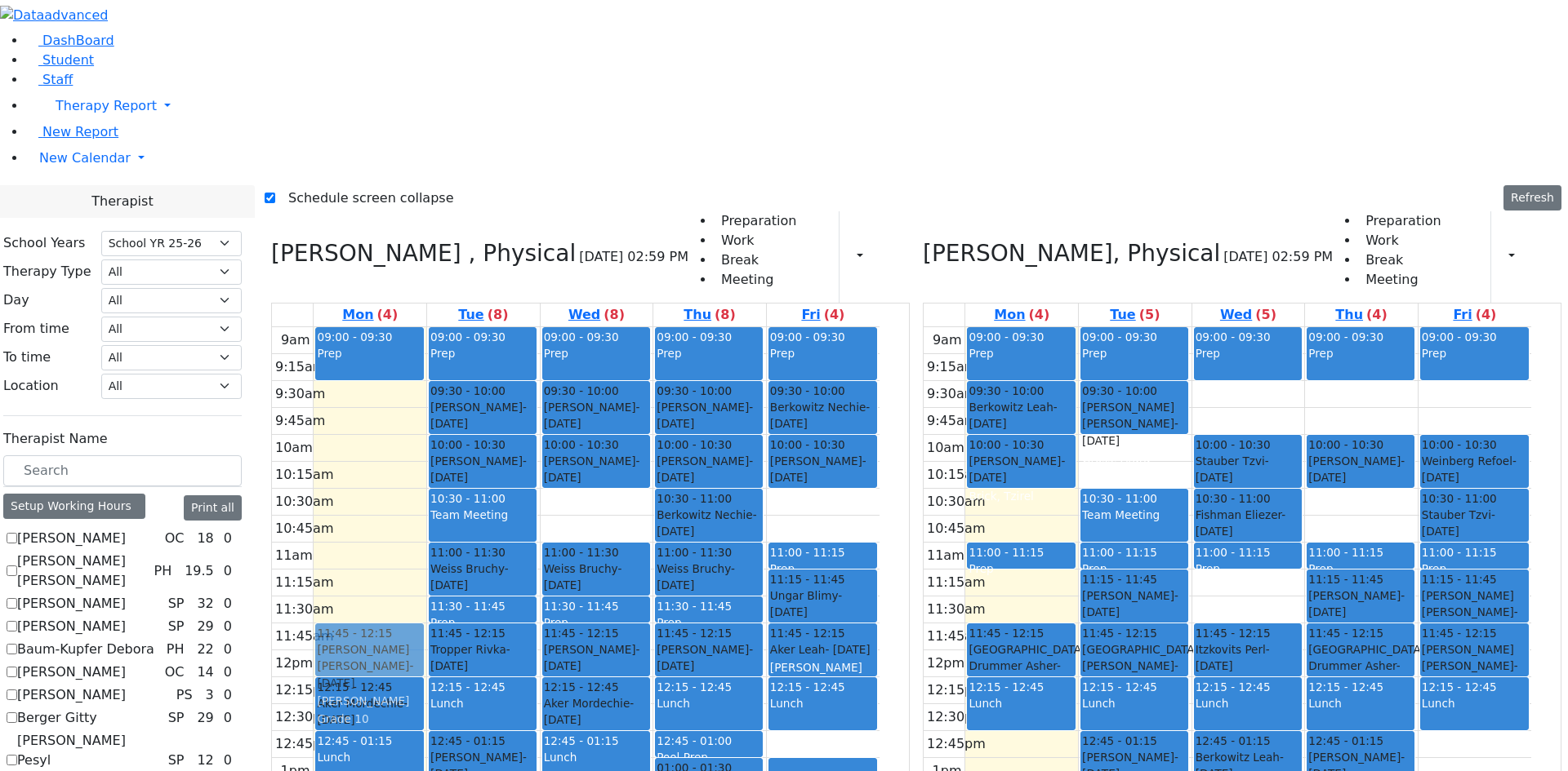
drag, startPoint x: 417, startPoint y: 684, endPoint x: 418, endPoint y: 421, distance: 263.0
click at [418, 421] on div "09:00 - 09:30 Prep 12:15 - 12:45 Aker Mordechie - 02/14/2021 Reiss, Adeena 12:4…" at bounding box center [370, 650] width 113 height 646
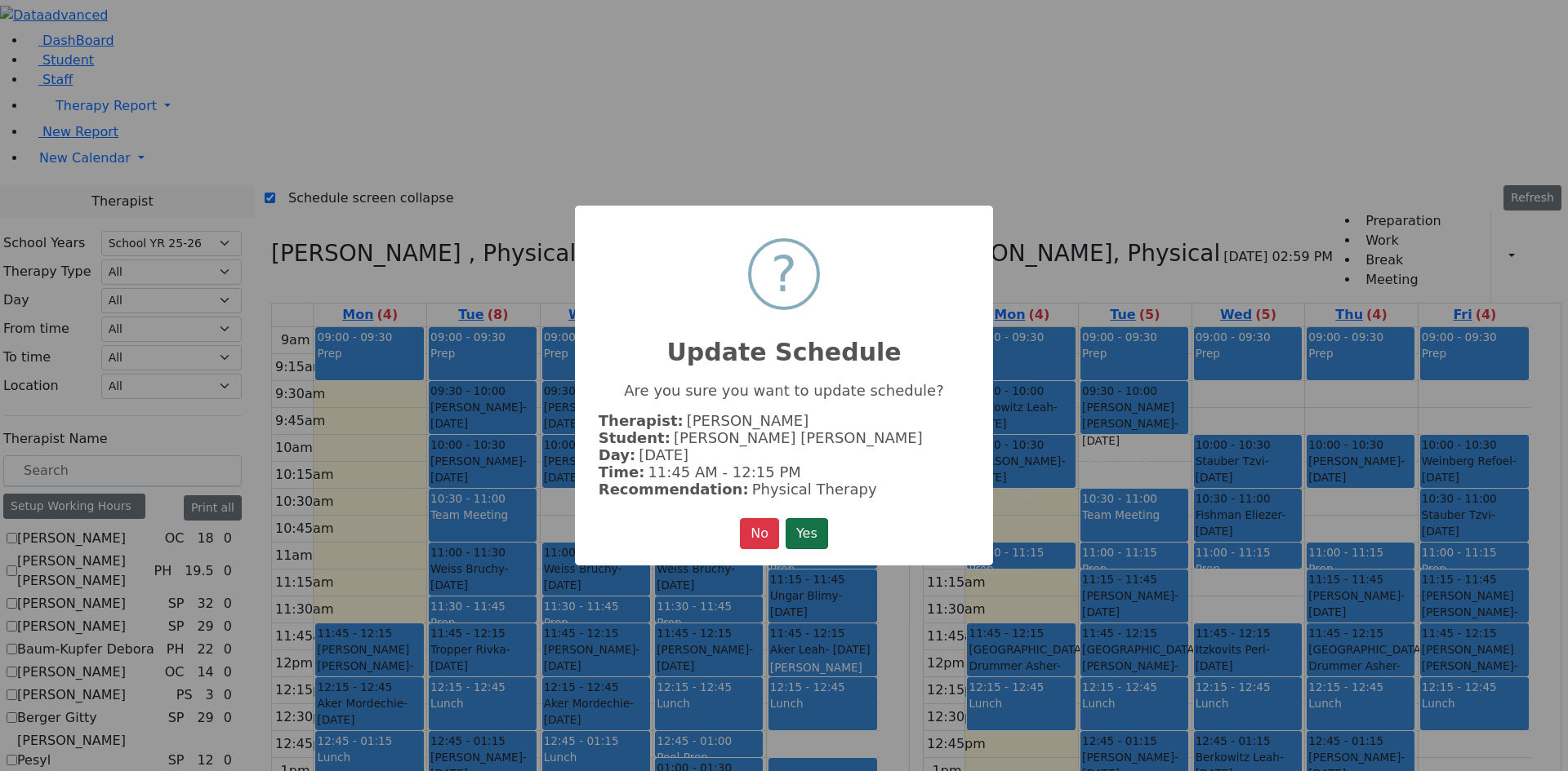
click at [799, 528] on button "Yes" at bounding box center [806, 533] width 43 height 31
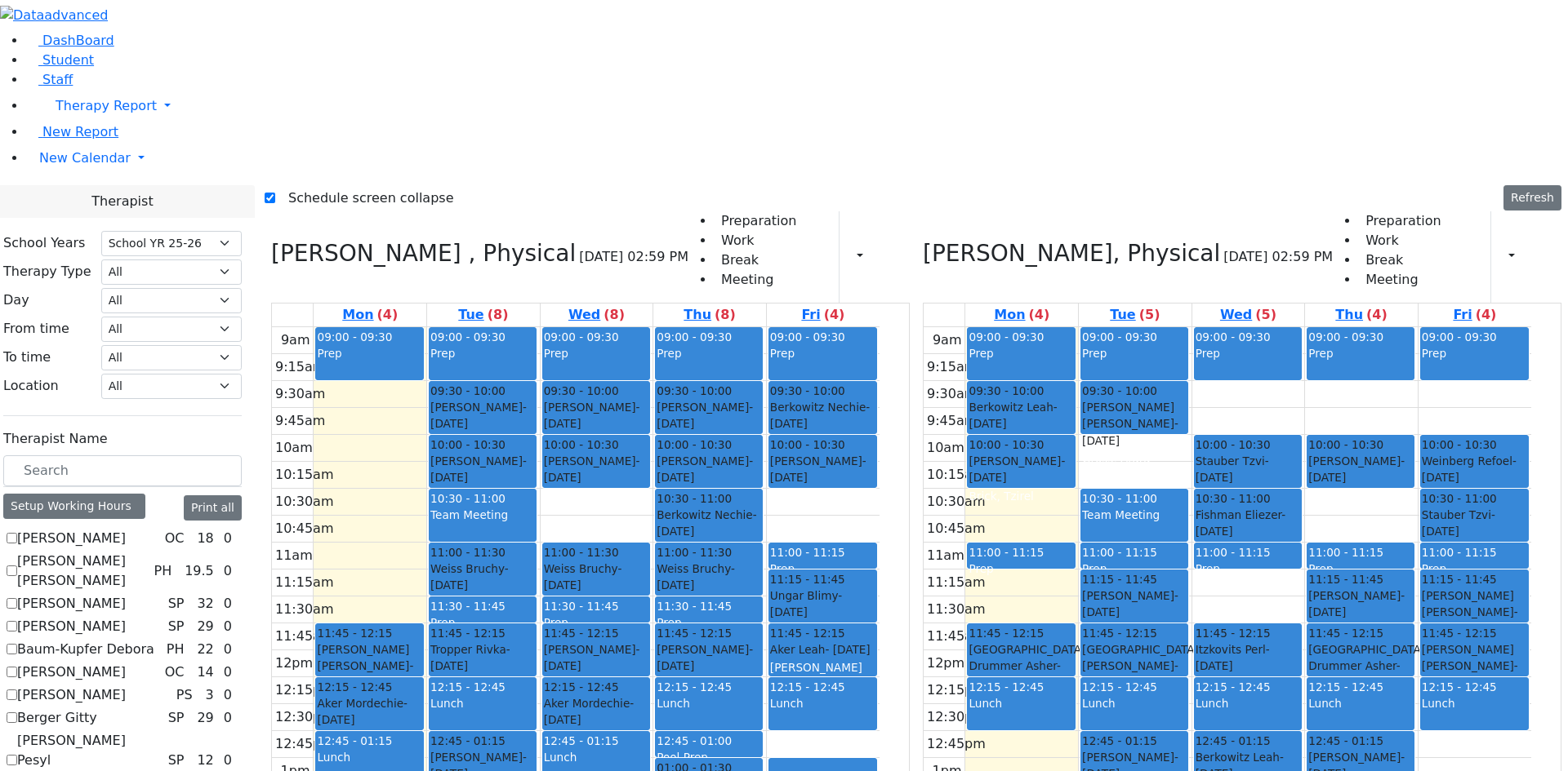
click at [1021, 630] on div "9am 9:15am 9:30am 9:45am 10am 10:15am 10:30am 10:45am 11am 11:15am 11:30am 11:4…" at bounding box center [1227, 650] width 608 height 646
click at [1145, 621] on div "9am 9:15am 9:30am 9:45am 10am 10:15am 10:30am 10:45am 11am 11:15am 11:30am 11:4…" at bounding box center [1227, 650] width 608 height 646
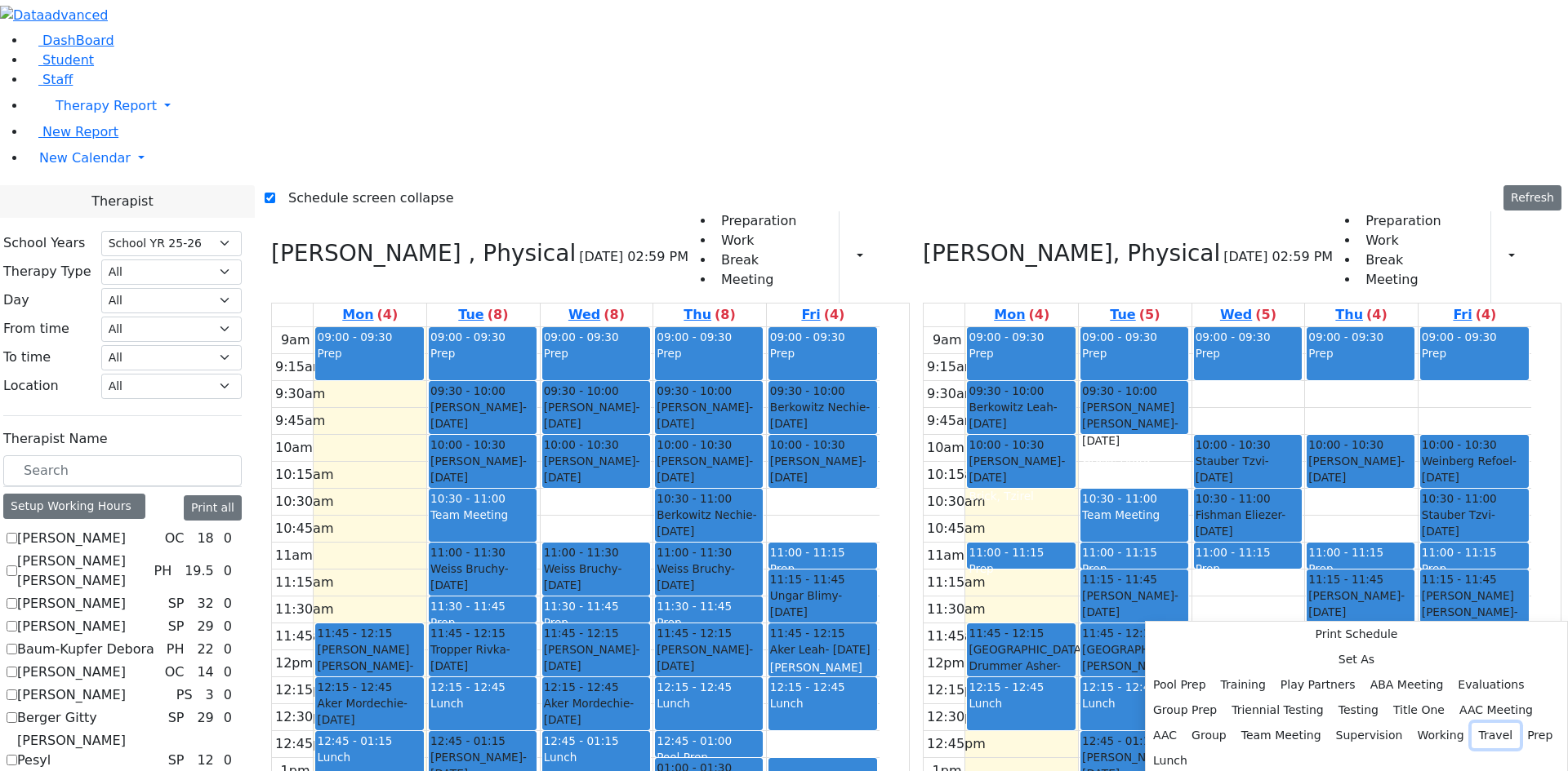
click at [1471, 723] on button "Travel" at bounding box center [1495, 735] width 49 height 25
select select "2"
select select "13:45:00"
select select "14:00:00"
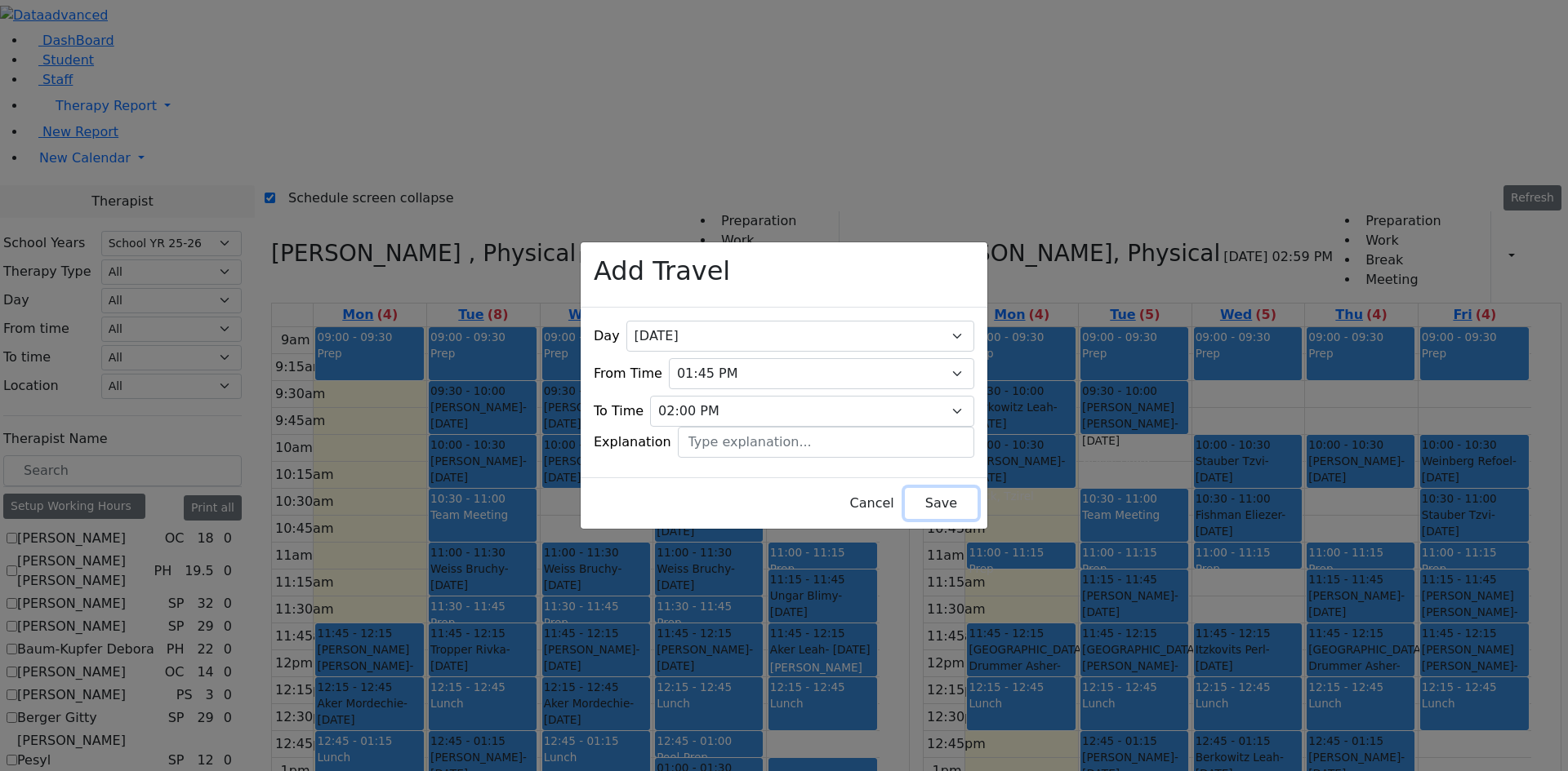
click at [922, 497] on button "Save" at bounding box center [940, 503] width 73 height 31
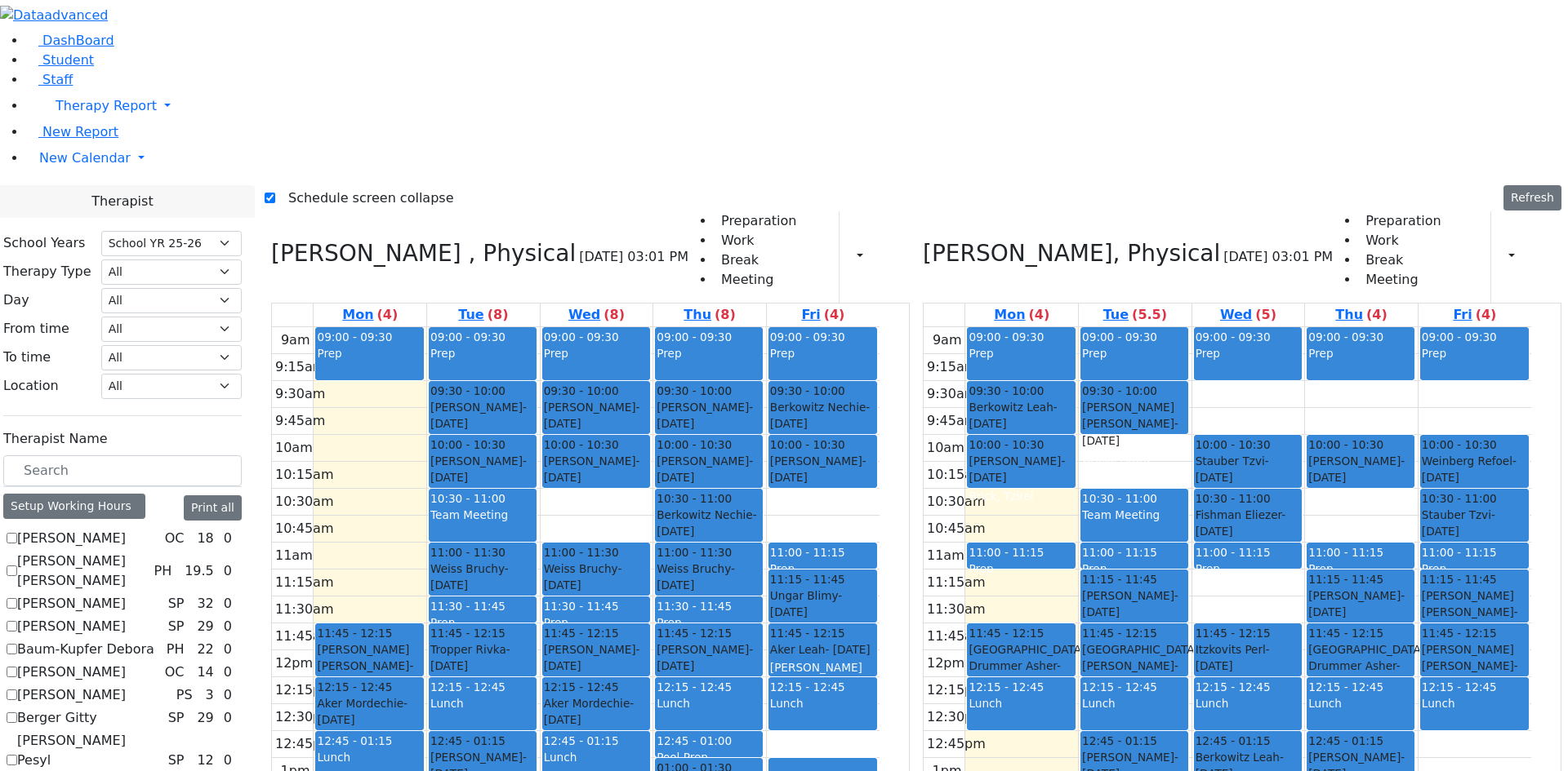
drag, startPoint x: 1147, startPoint y: 653, endPoint x: 1147, endPoint y: 667, distance: 14.0
click at [1147, 671] on div "9am 9:15am 9:30am 9:45am 10am 10:15am 10:30am 10:45am 11am 11:15am 11:30am 11:4…" at bounding box center [1227, 650] width 608 height 646
click at [316, 185] on label "Schedule screen collapse" at bounding box center [364, 198] width 178 height 26
click at [275, 192] on input "Schedule screen collapse" at bounding box center [270, 197] width 11 height 11
checkbox input "false"
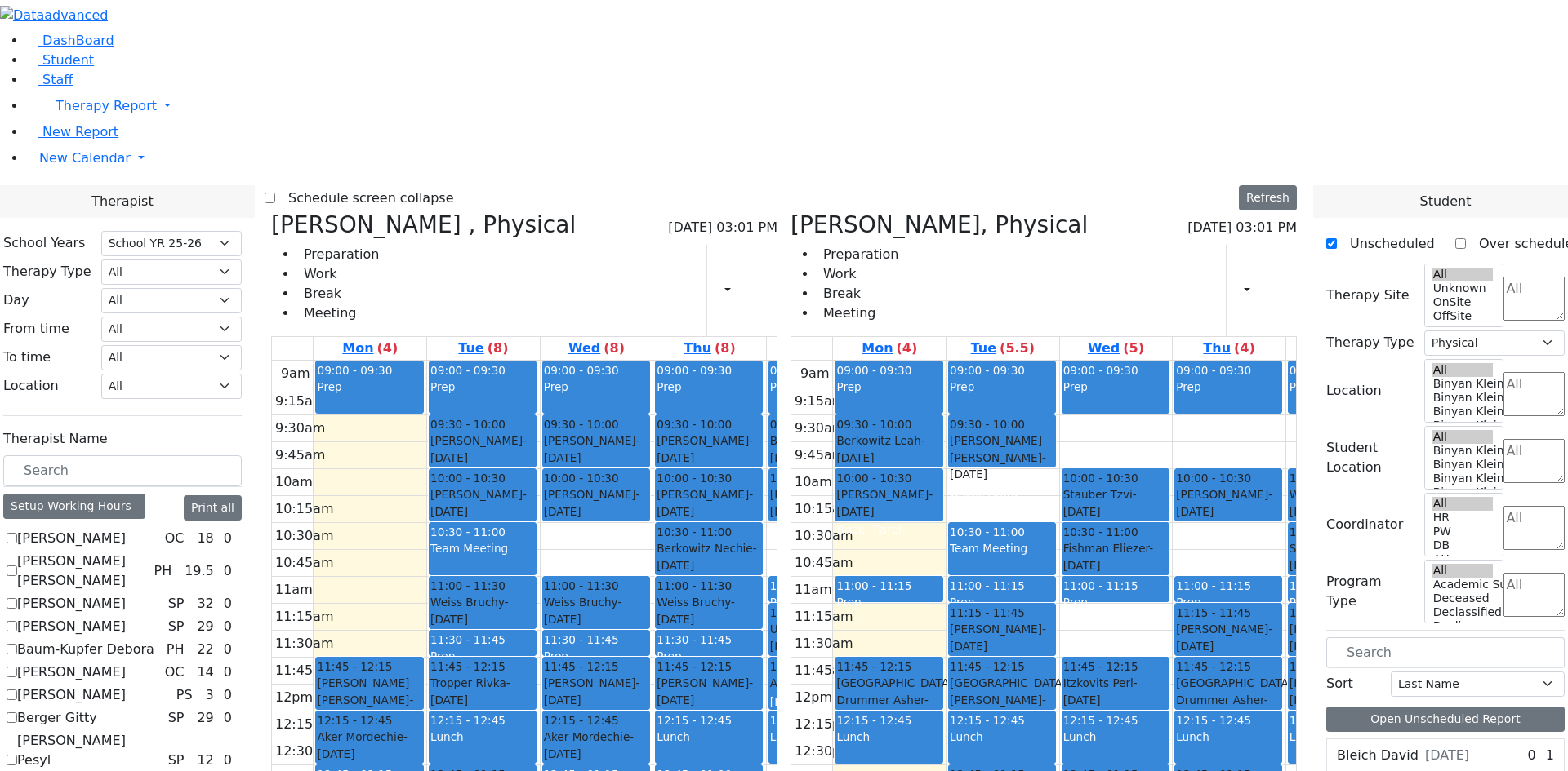
scroll to position [553, 0]
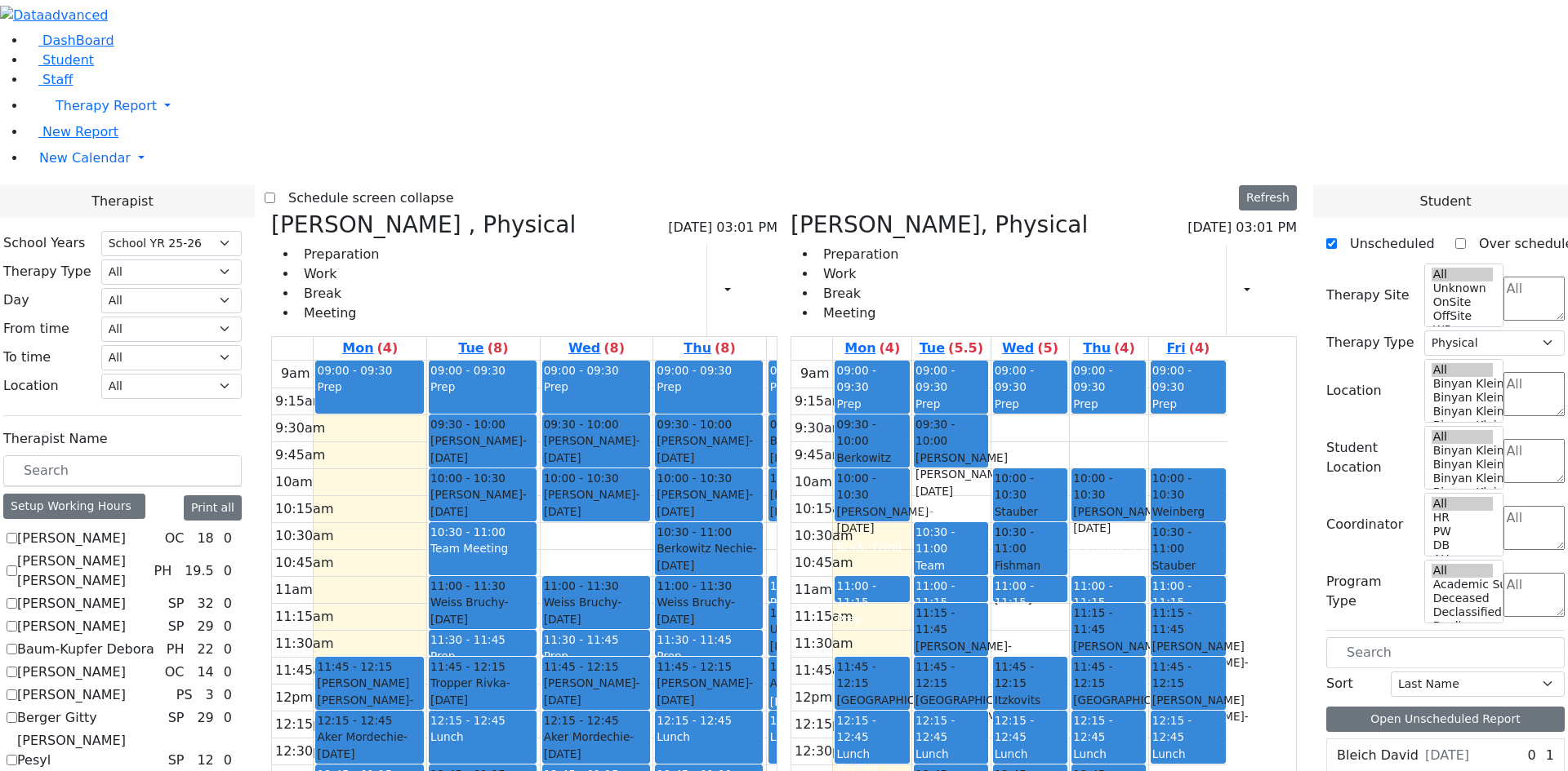
drag, startPoint x: 1392, startPoint y: 632, endPoint x: 1058, endPoint y: 668, distance: 335.9
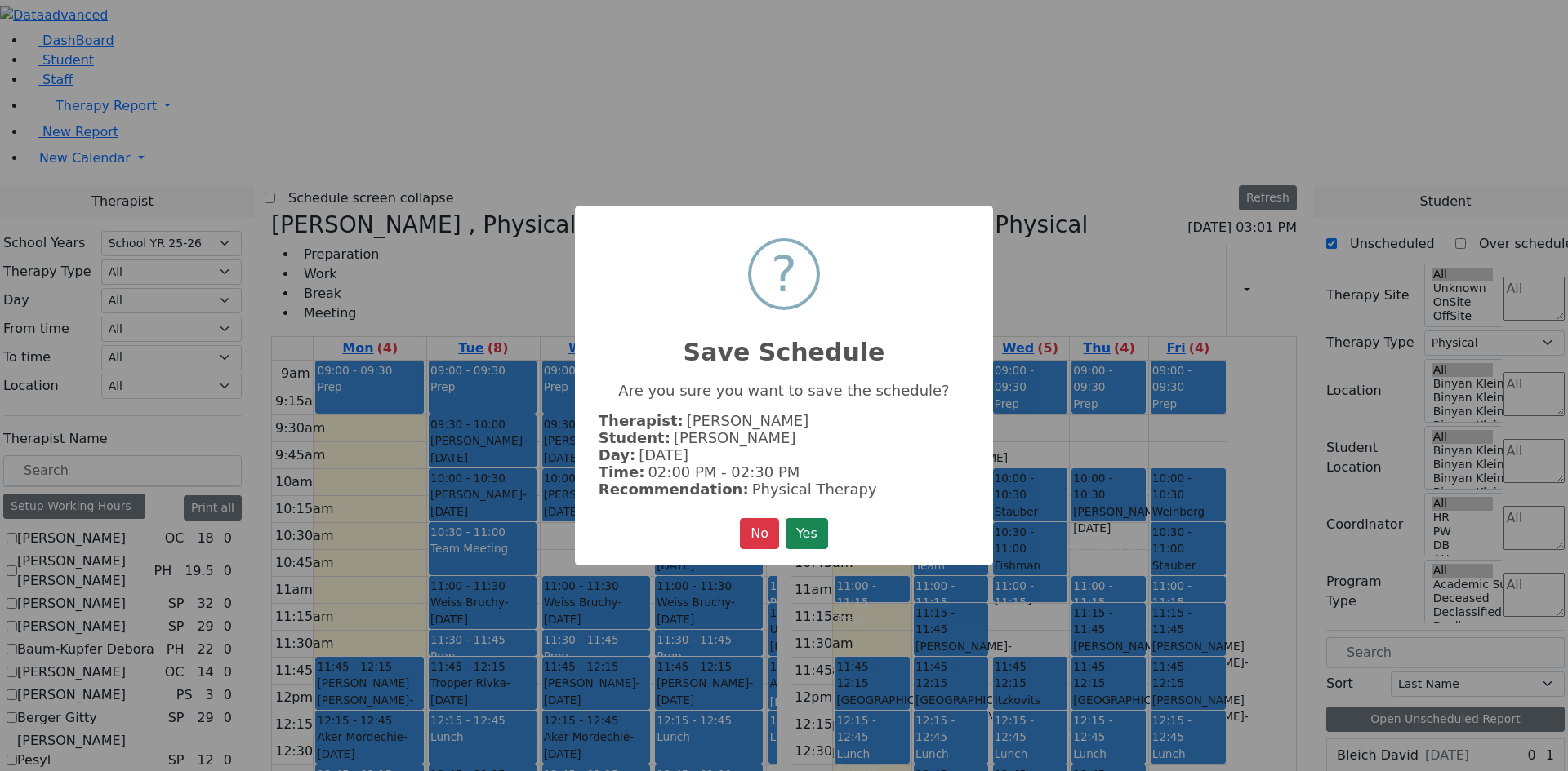
click at [792, 523] on button "Yes" at bounding box center [806, 533] width 43 height 31
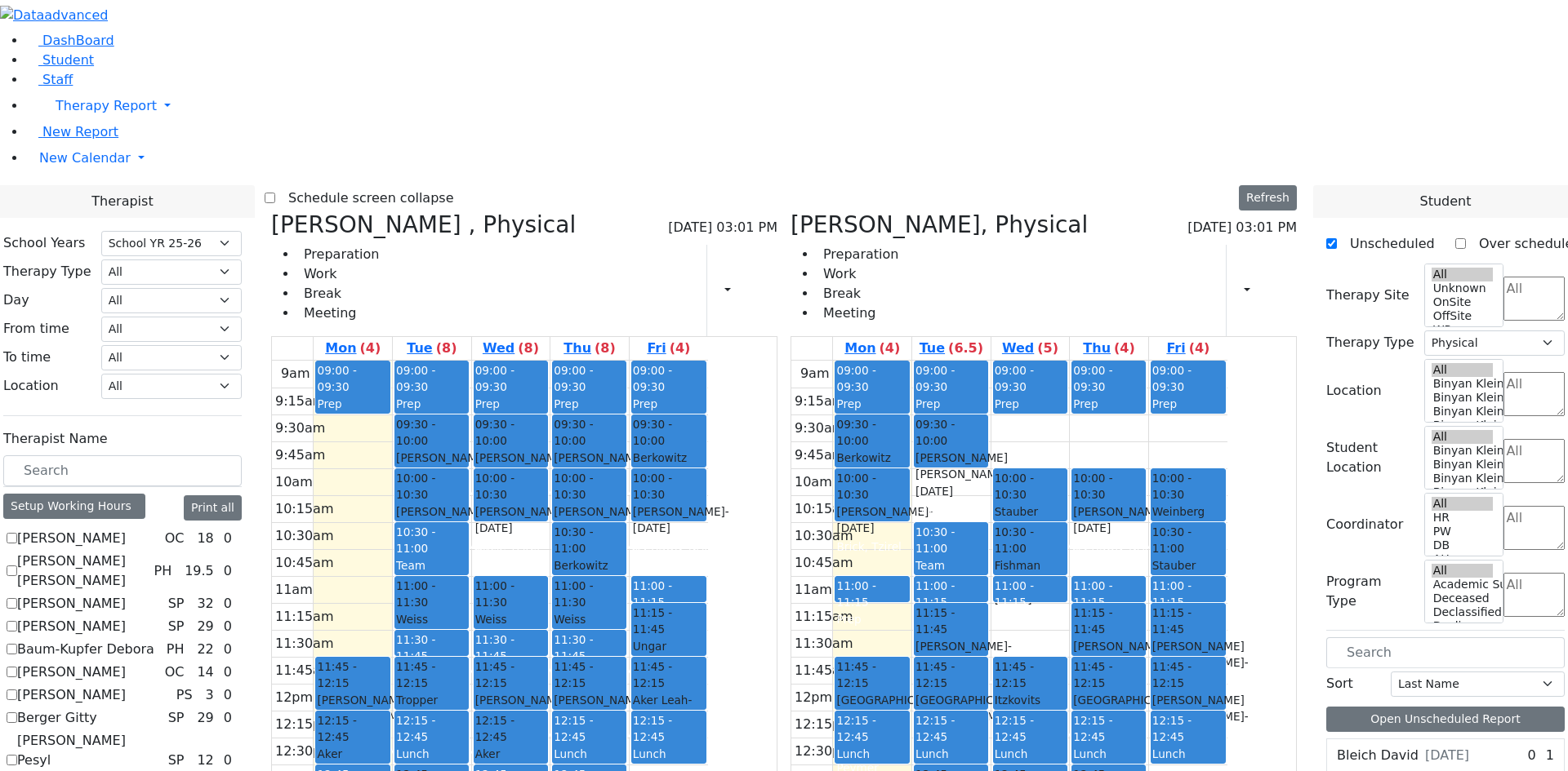
scroll to position [490, 0]
drag, startPoint x: 1395, startPoint y: 691, endPoint x: 1208, endPoint y: 662, distance: 189.2
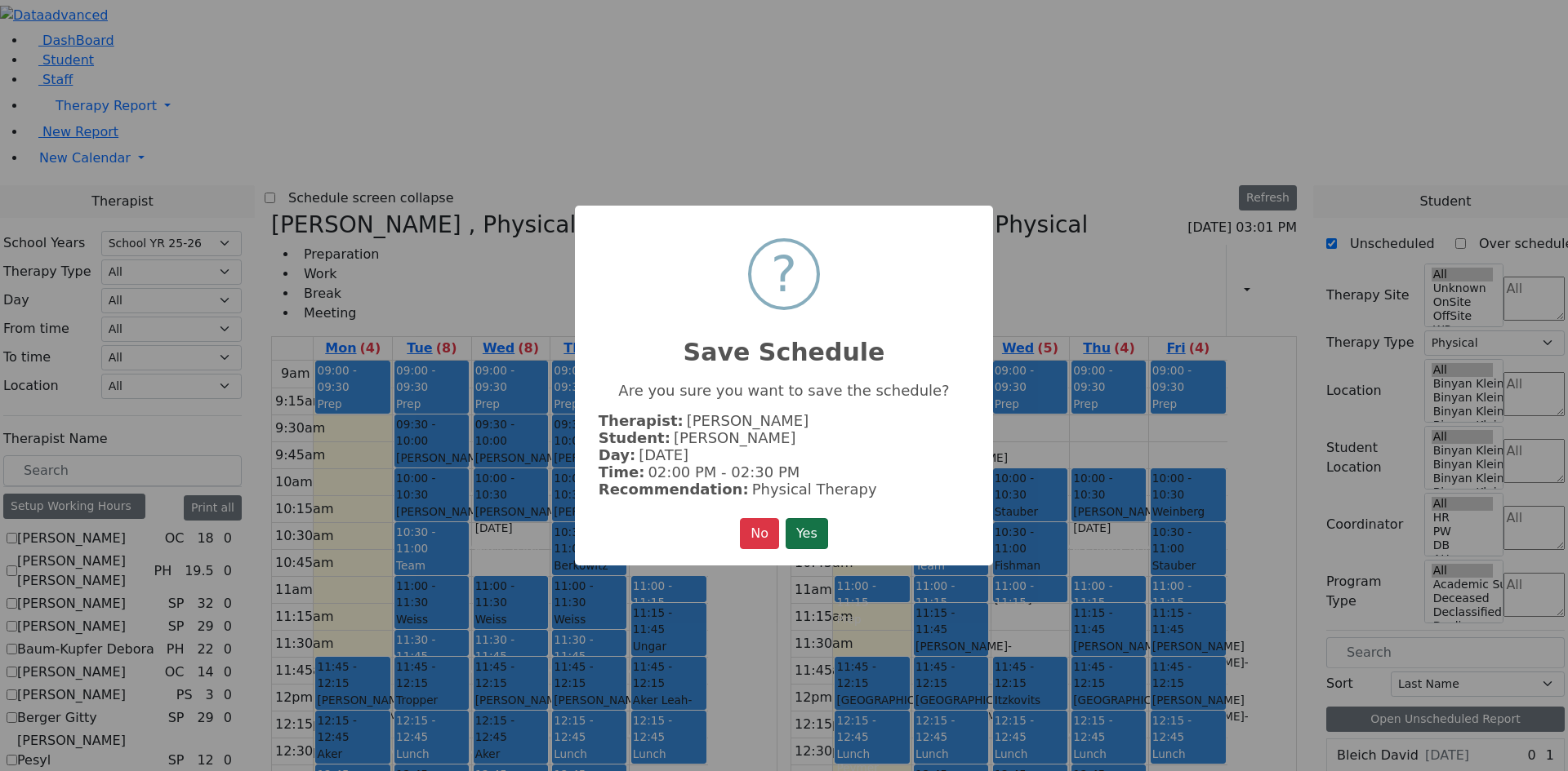
drag, startPoint x: 795, startPoint y: 523, endPoint x: 834, endPoint y: 537, distance: 41.4
click at [796, 523] on button "Yes" at bounding box center [806, 533] width 43 height 31
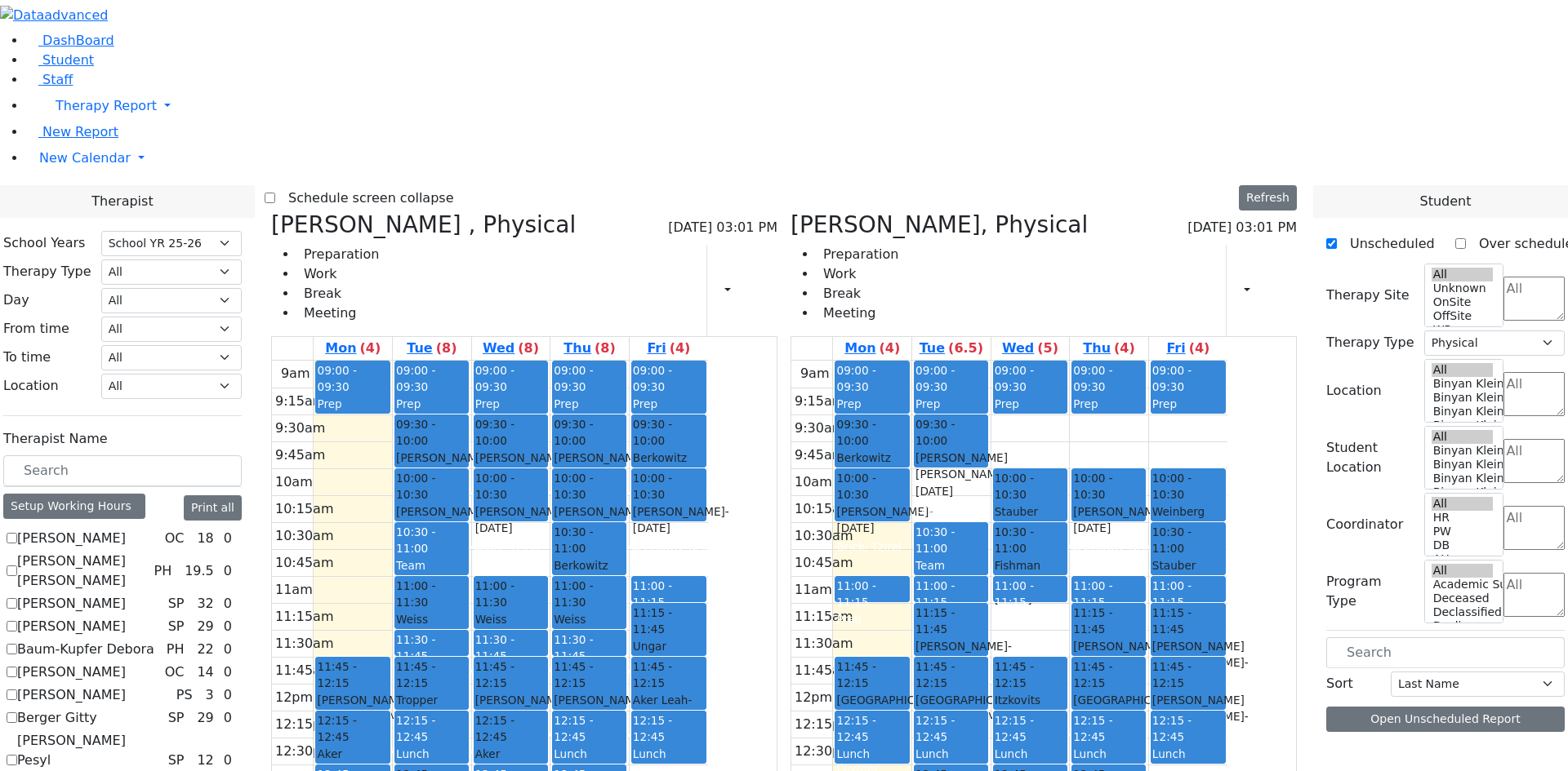
scroll to position [0, 0]
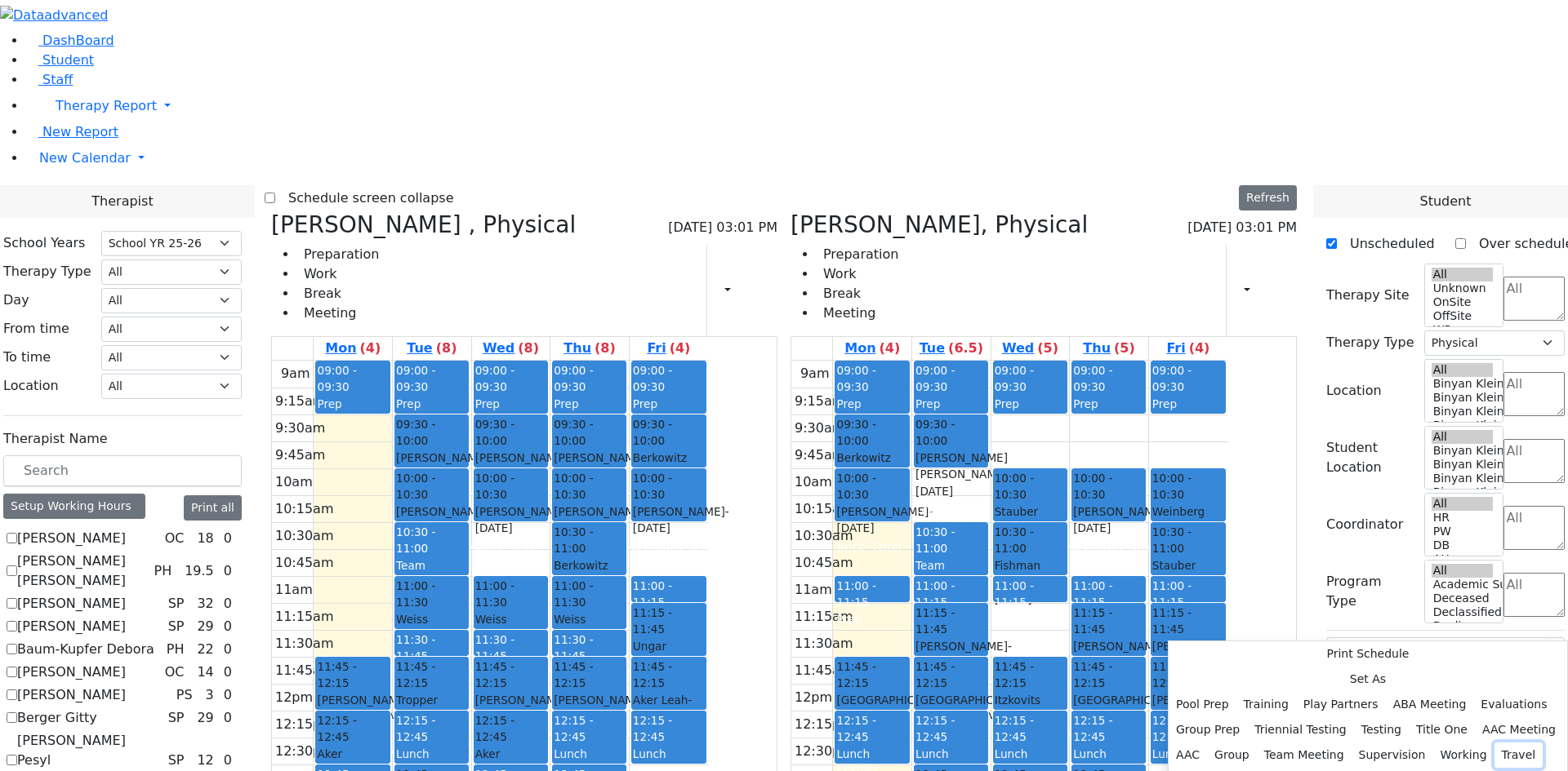
click at [1494, 743] on button "Travel" at bounding box center [1518, 755] width 49 height 25
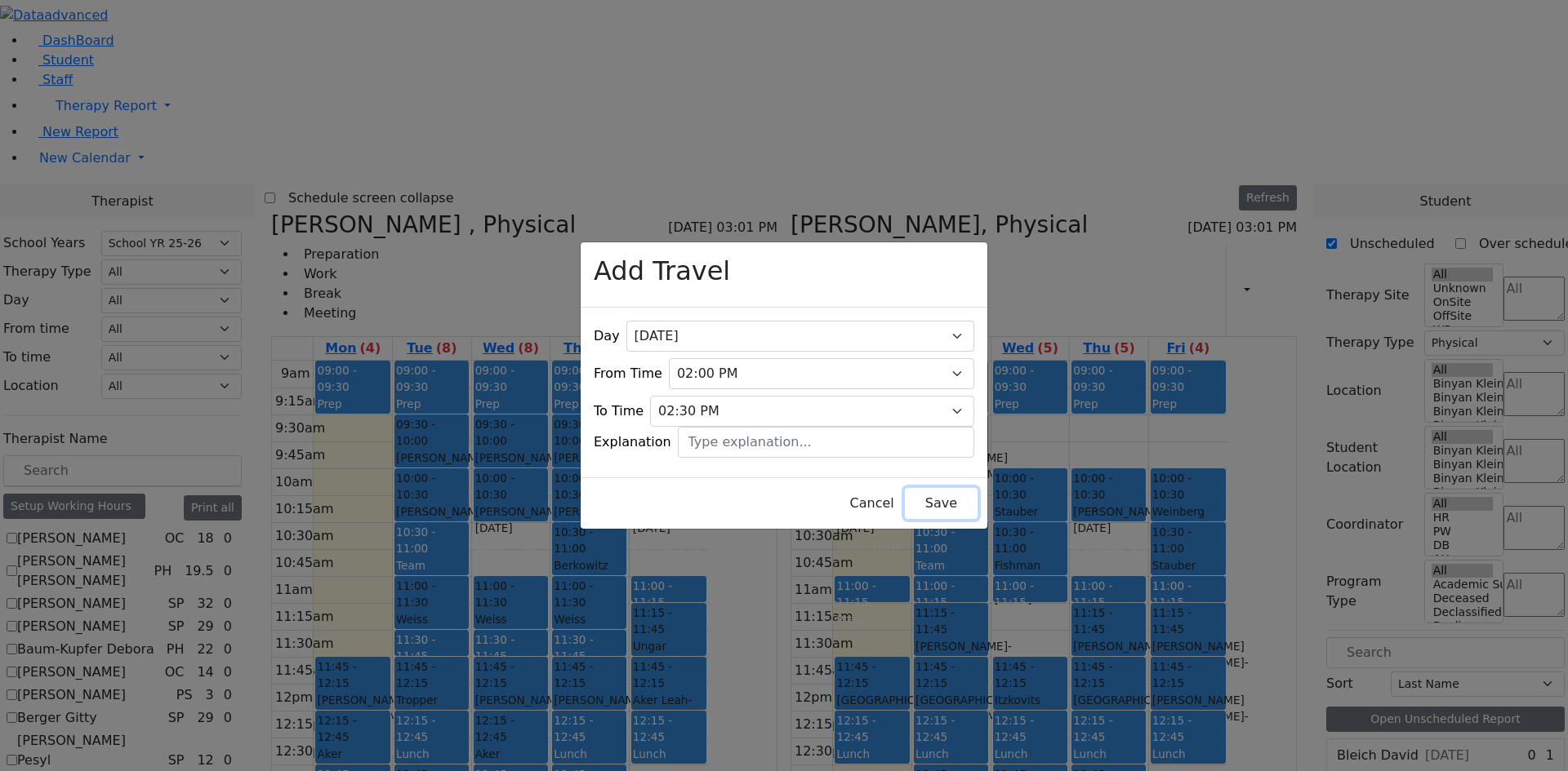
click at [922, 491] on button "Save" at bounding box center [940, 503] width 73 height 31
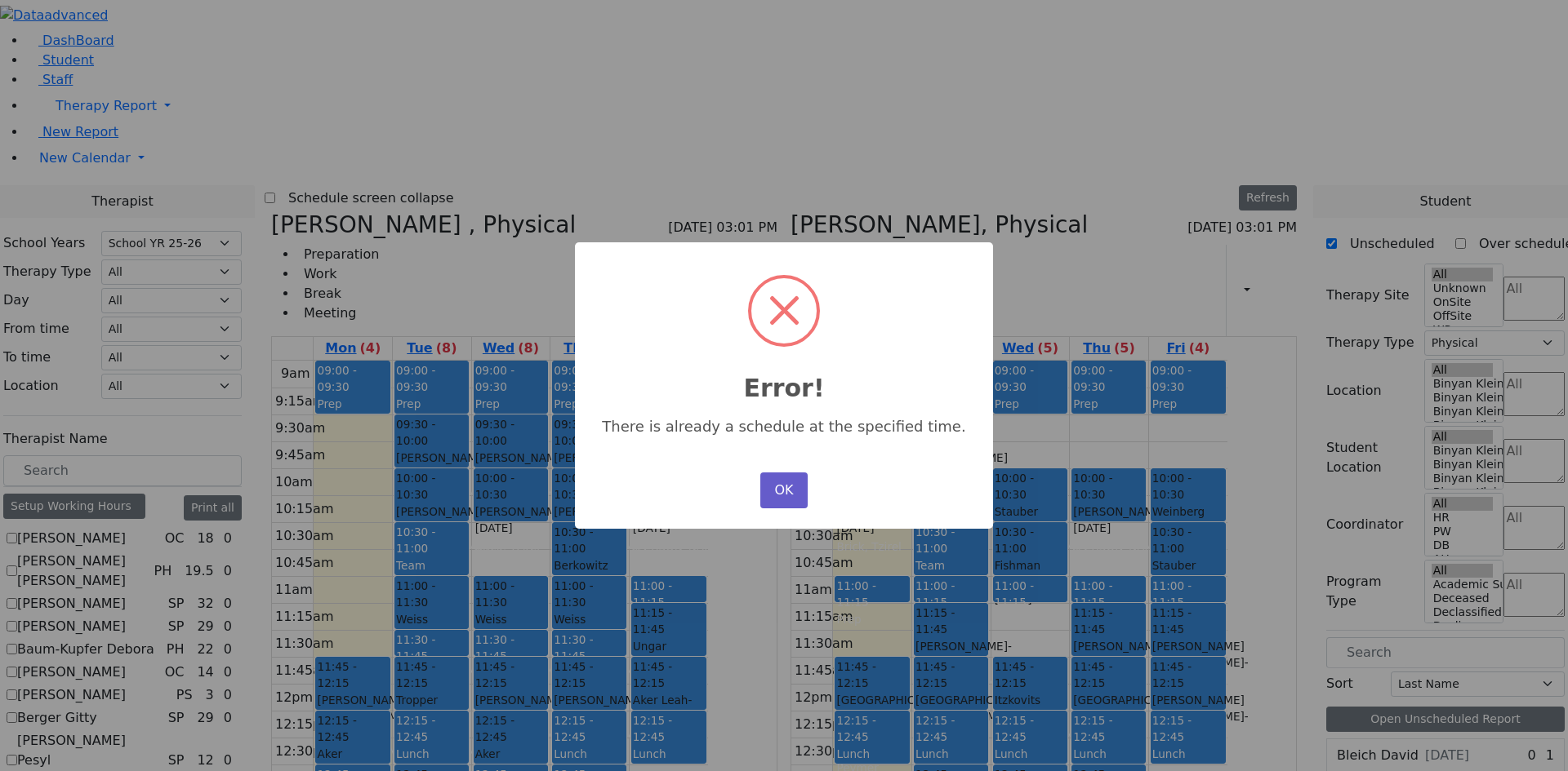
click at [777, 481] on button "OK" at bounding box center [784, 491] width 48 height 36
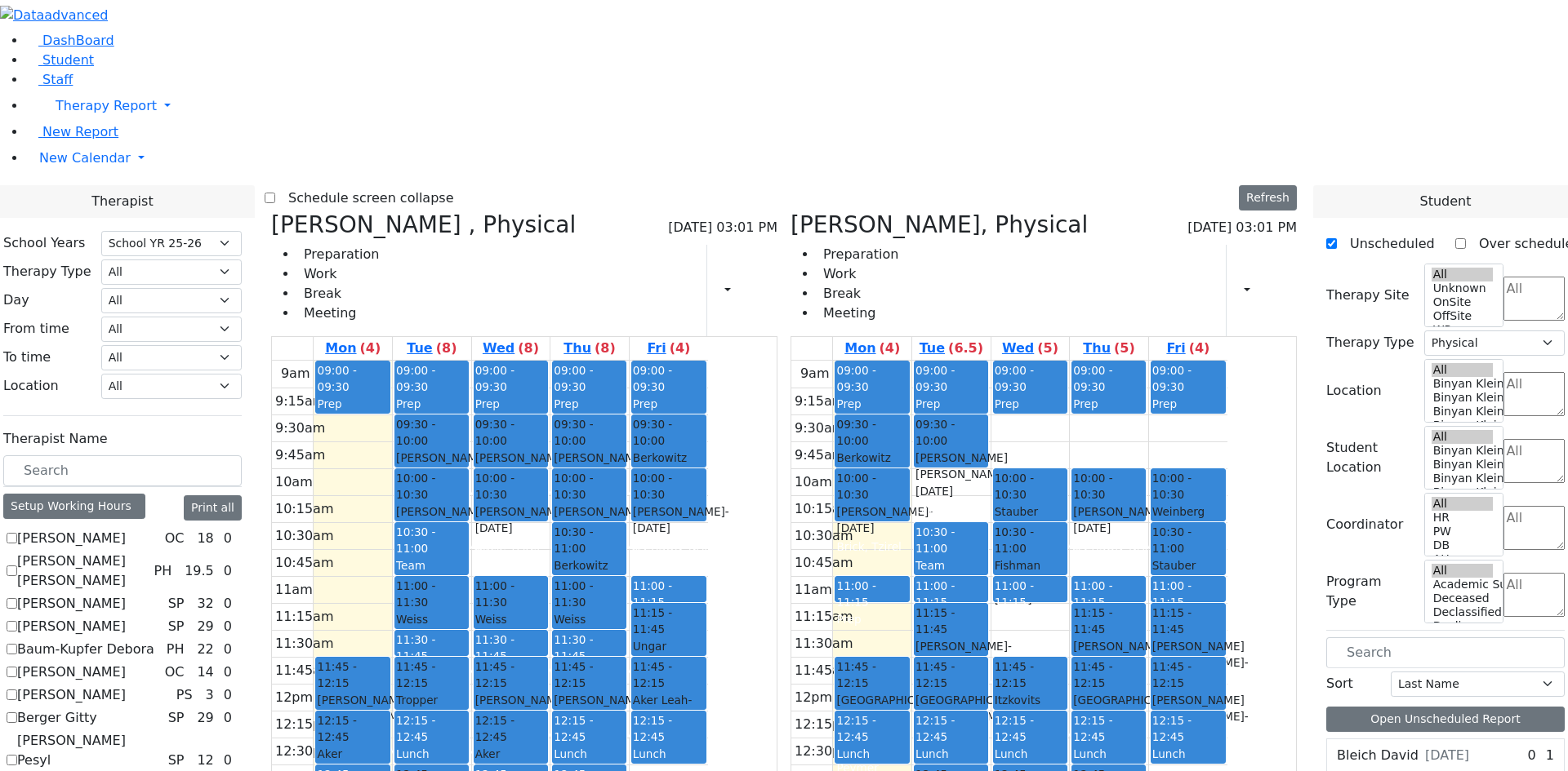
click at [1180, 647] on div "9am 9:15am 9:30am 9:45am 10am 10:15am 10:30am 10:45am 11am 11:15am 11:30am 11:4…" at bounding box center [1009, 683] width 436 height 646
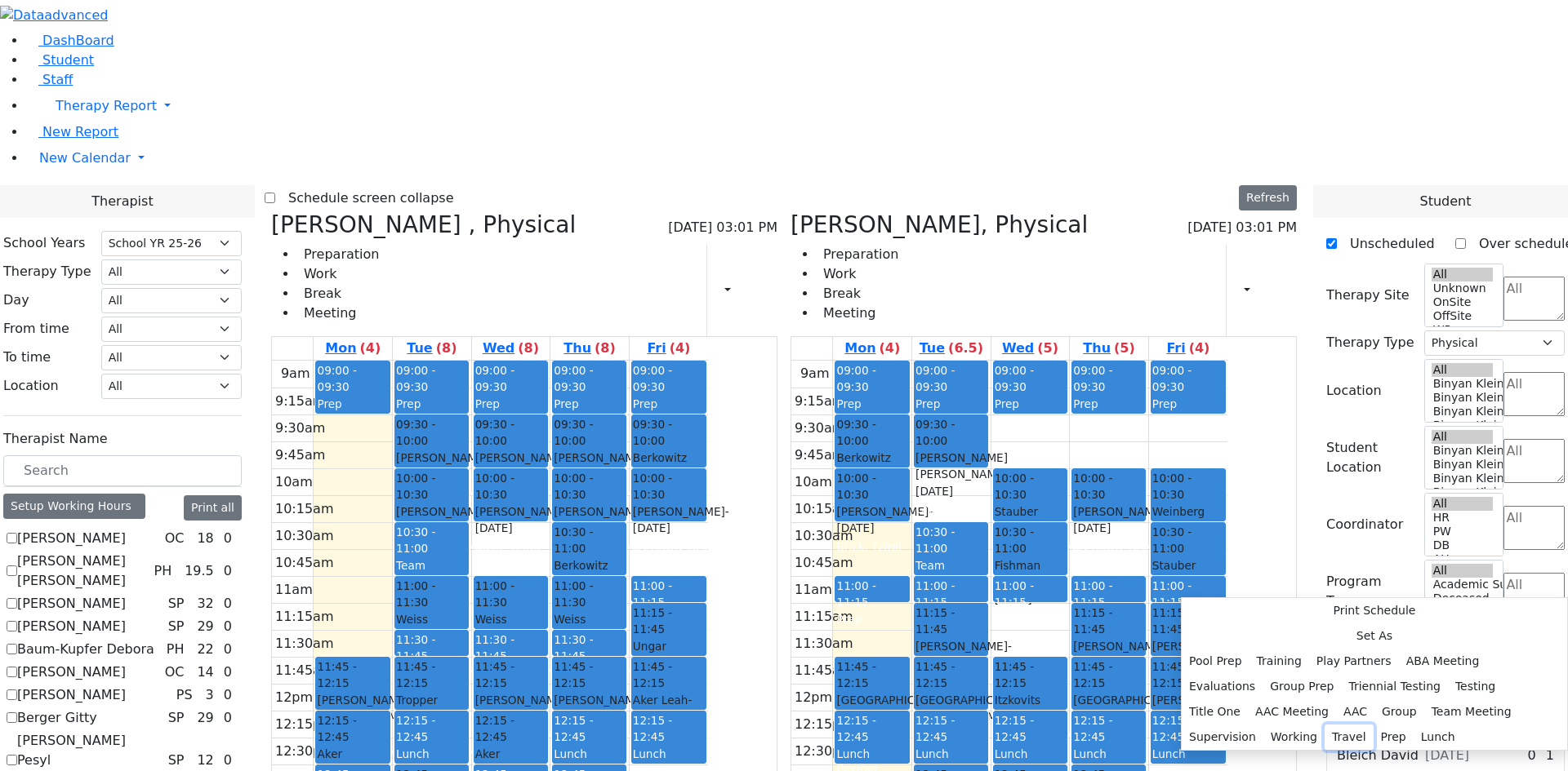
click at [1373, 725] on button "Travel" at bounding box center [1348, 737] width 49 height 25
select select "4"
select select "13:45:00"
select select "14:00:00"
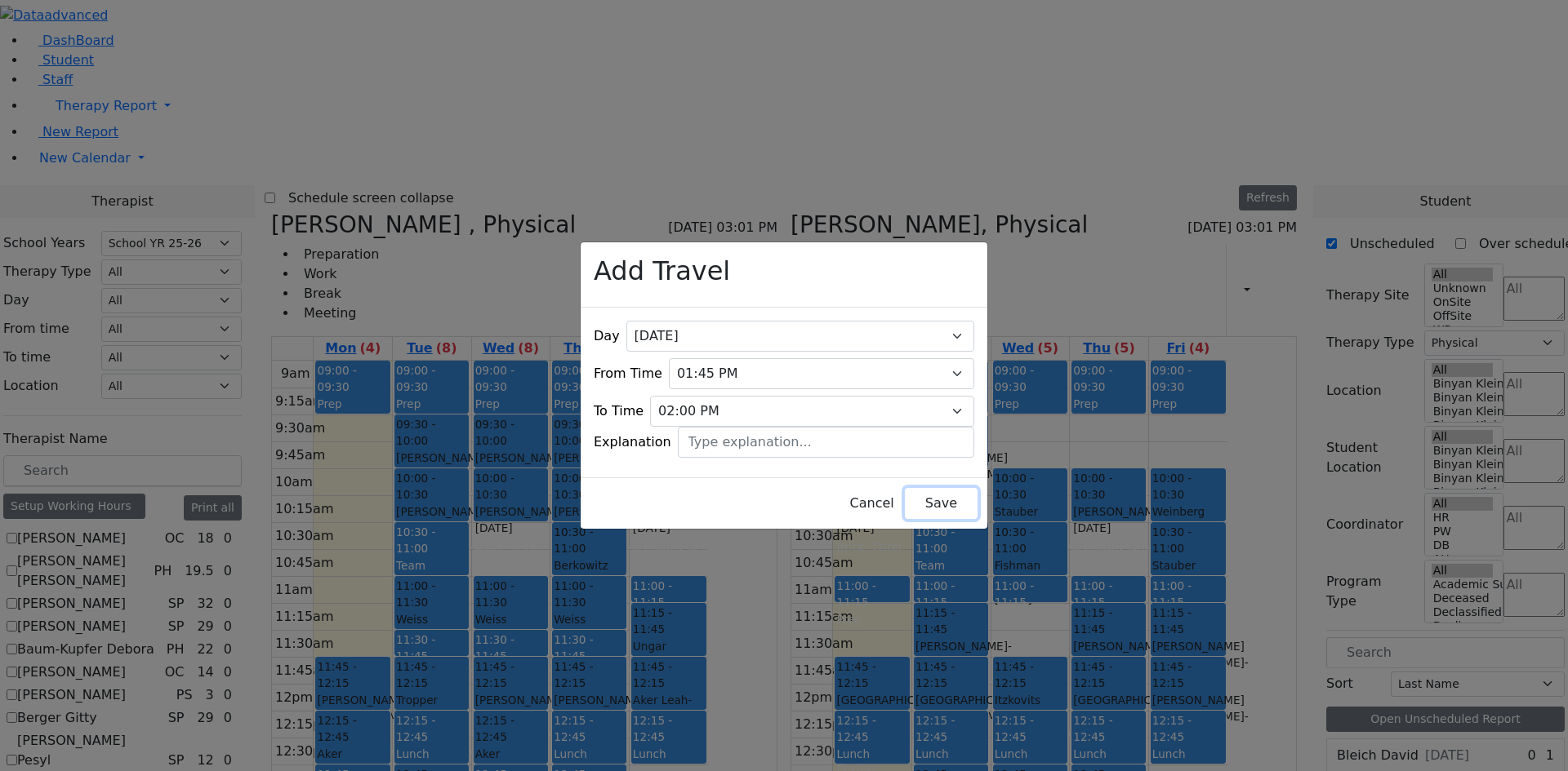
click at [920, 489] on button "Save" at bounding box center [940, 503] width 73 height 31
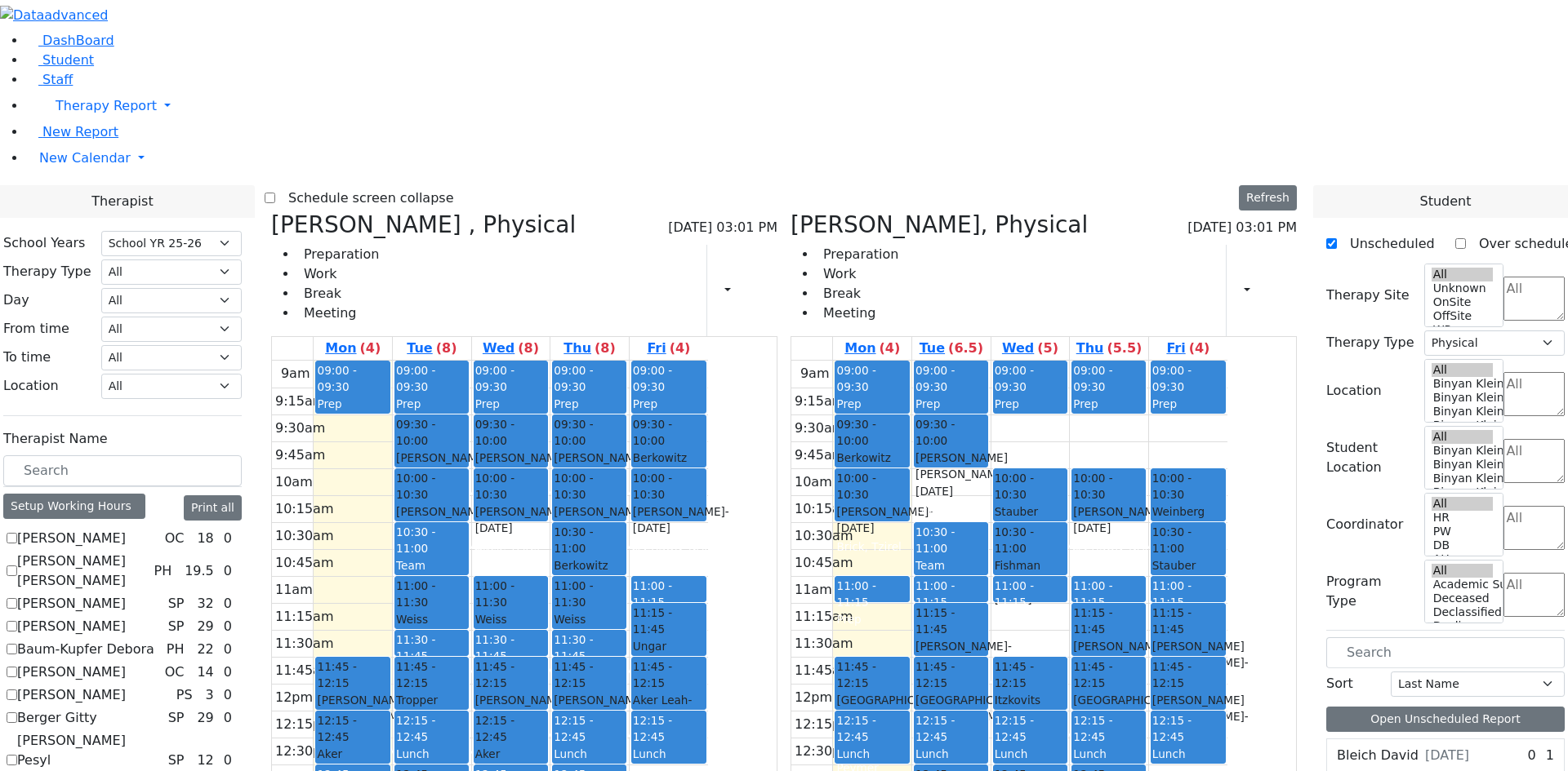
click at [1096, 646] on div "9am 9:15am 9:30am 9:45am 10am 10:15am 10:30am 10:45am 11am 11:15am 11:30am 11:4…" at bounding box center [1009, 683] width 436 height 646
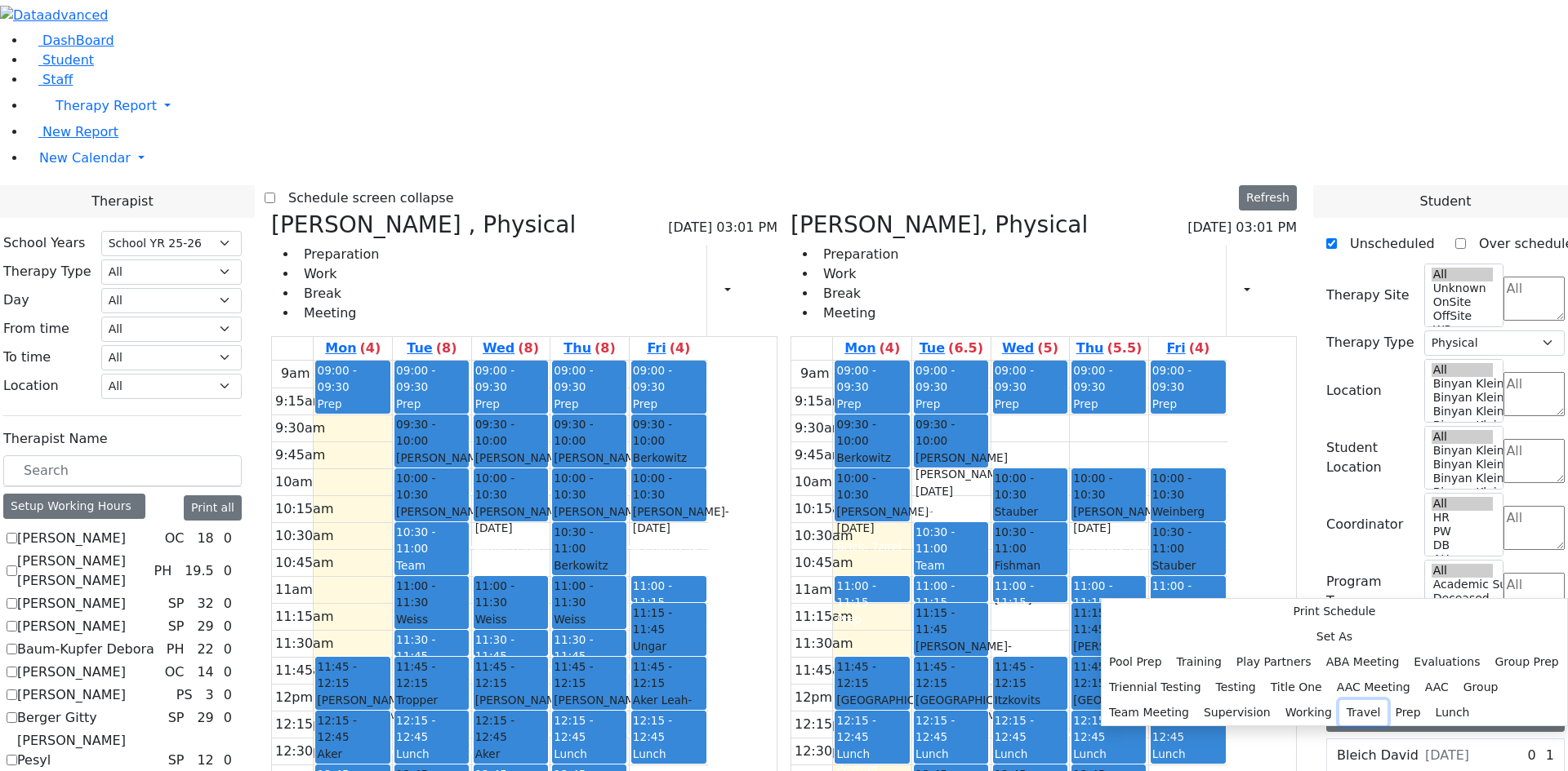
click at [1339, 700] on button "Travel" at bounding box center [1363, 712] width 49 height 25
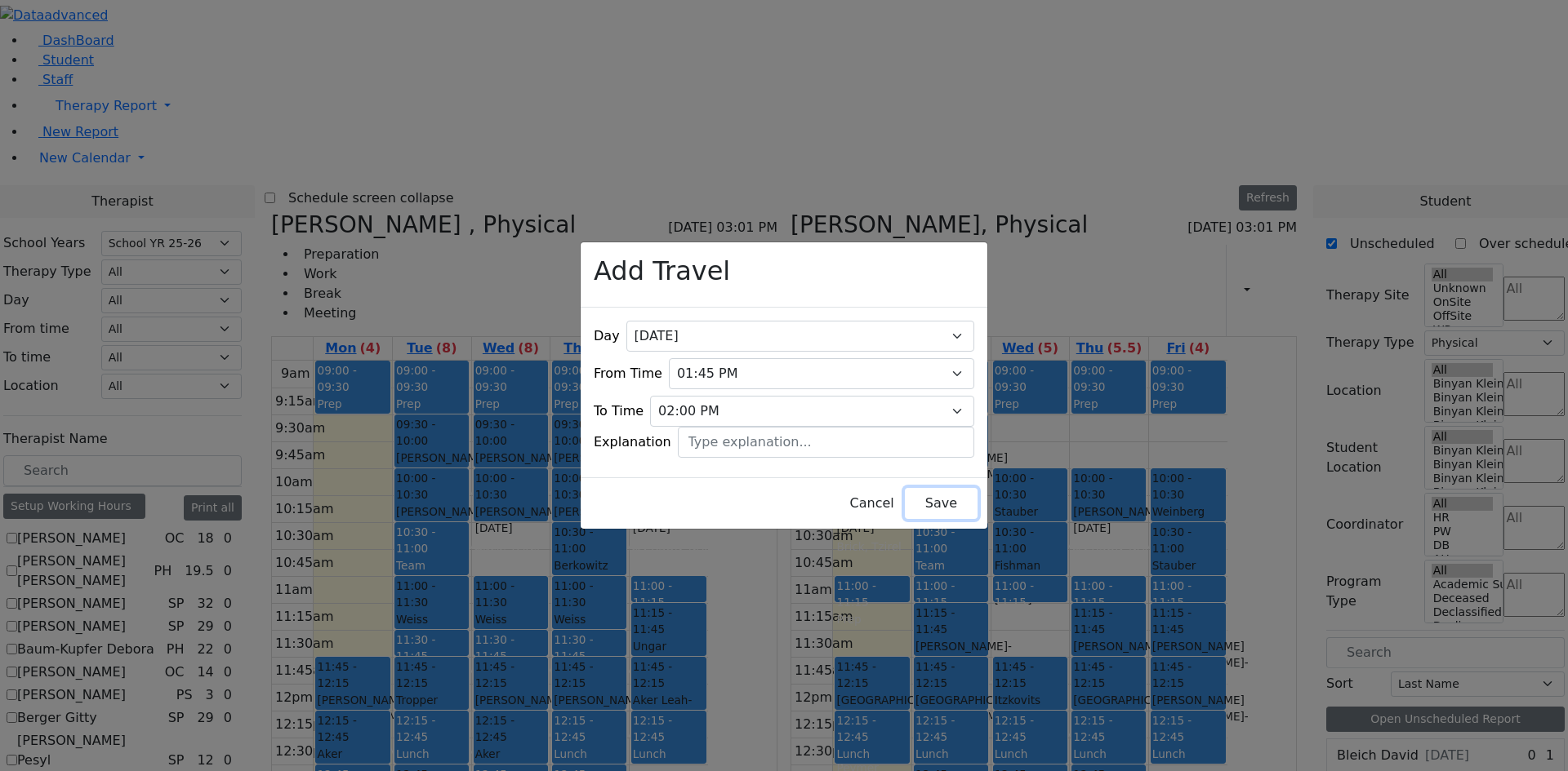
click at [933, 498] on button "Save" at bounding box center [940, 503] width 73 height 31
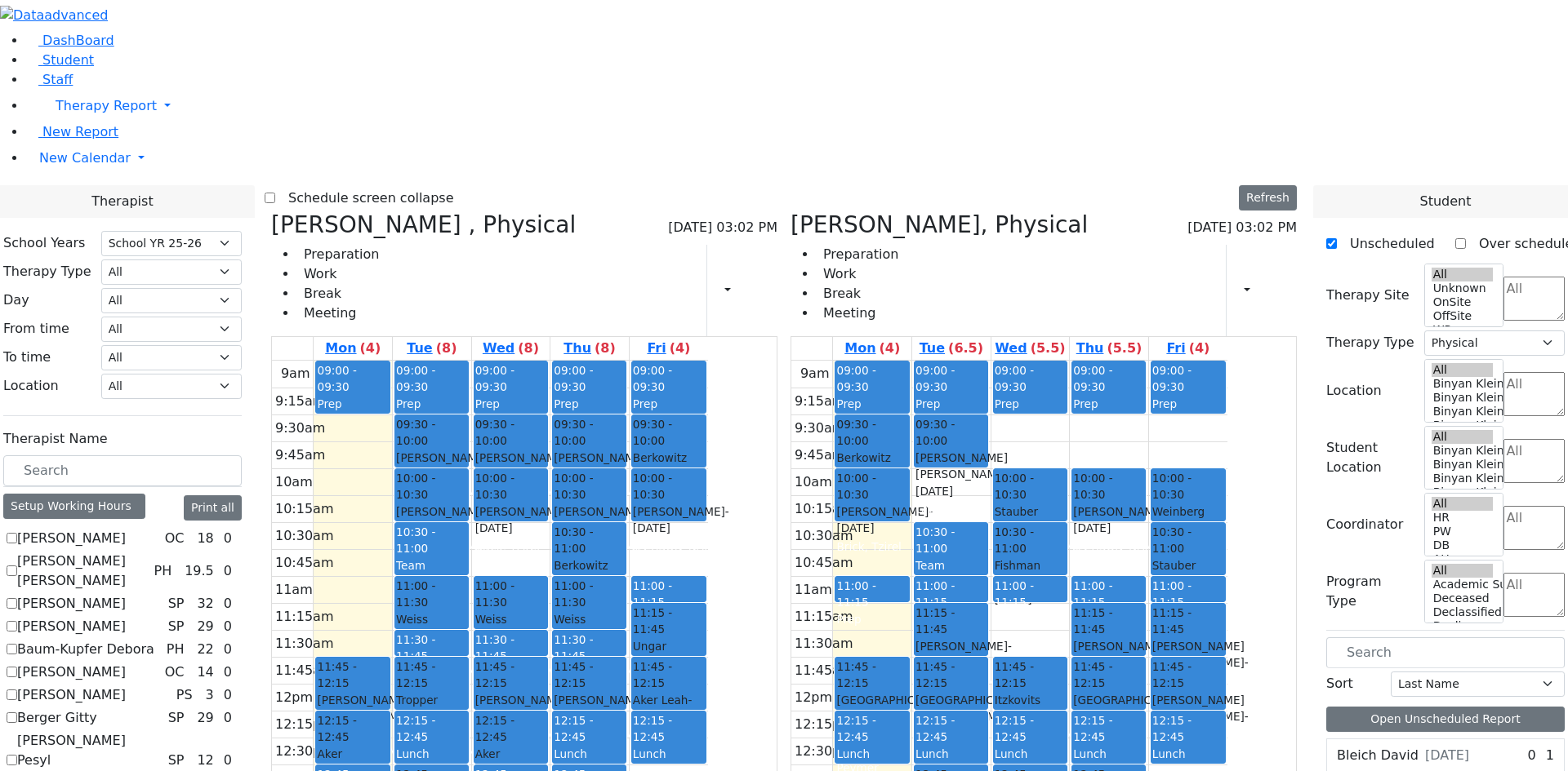
scroll to position [735, 0]
drag, startPoint x: 1387, startPoint y: 518, endPoint x: 1134, endPoint y: 676, distance: 298.3
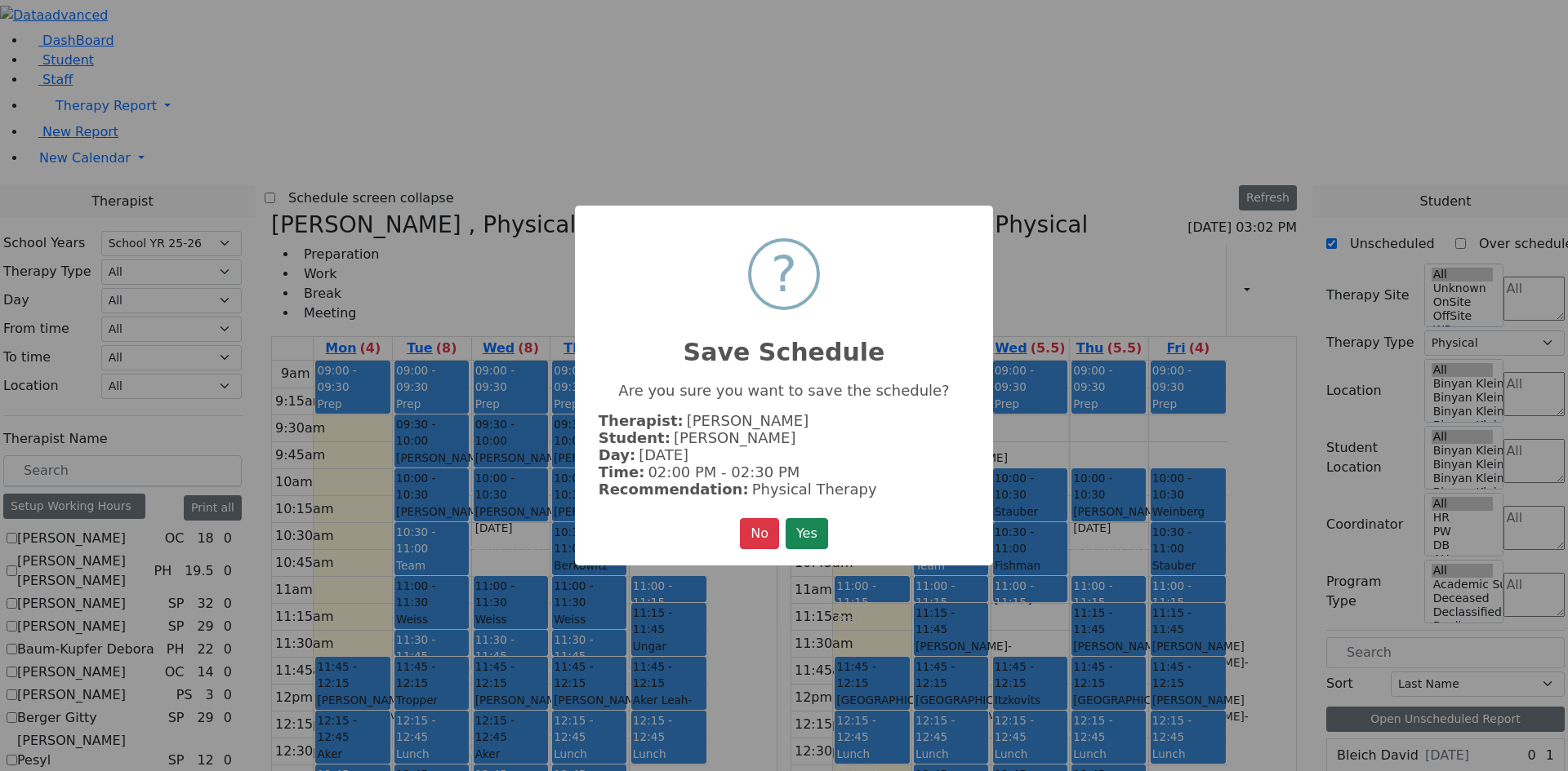
click at [812, 535] on button "Yes" at bounding box center [806, 533] width 43 height 31
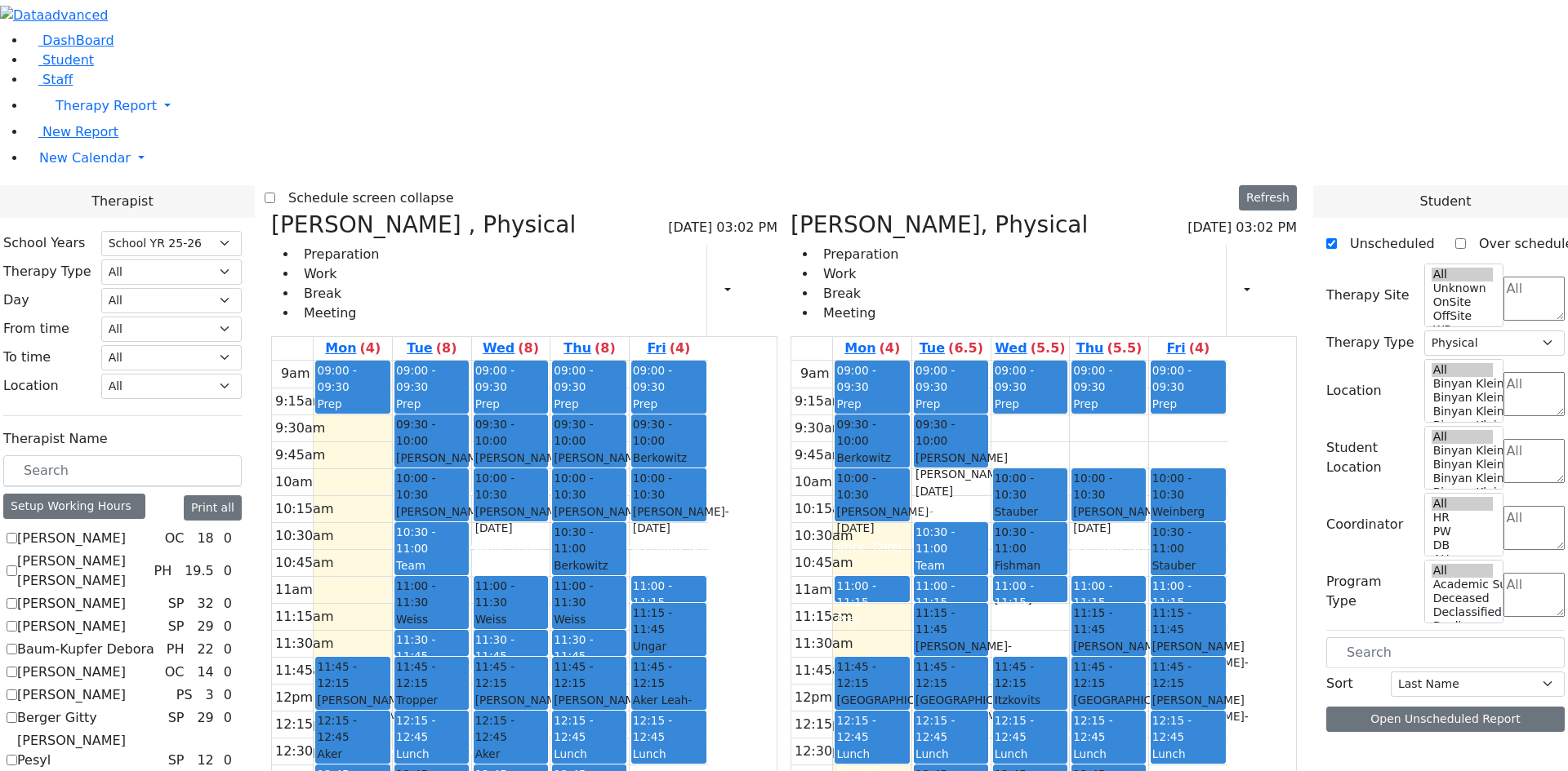
scroll to position [0, 0]
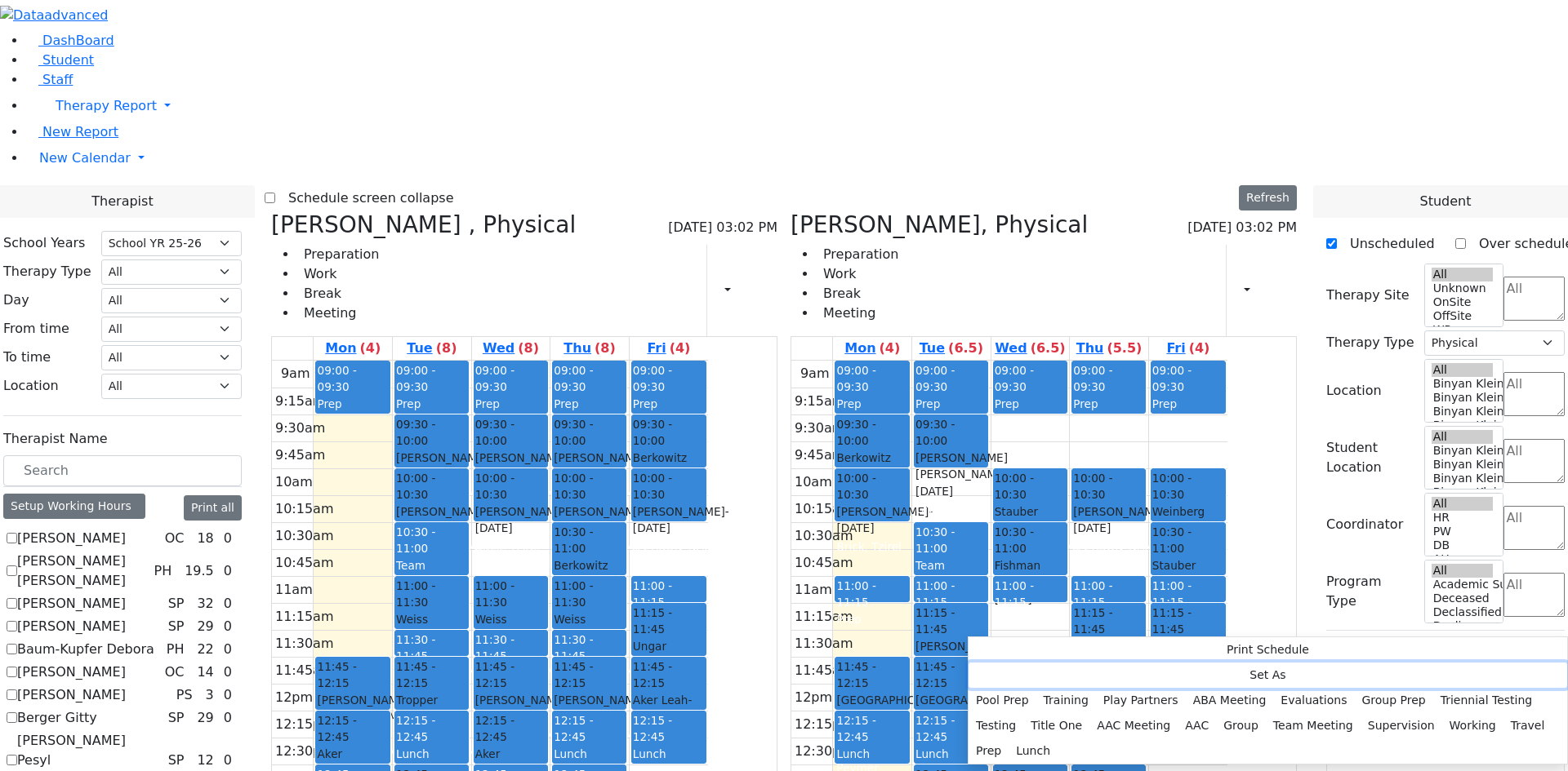
click at [999, 666] on button "Set As" at bounding box center [1267, 674] width 599 height 25
click at [1503, 713] on button "Travel" at bounding box center [1527, 725] width 49 height 25
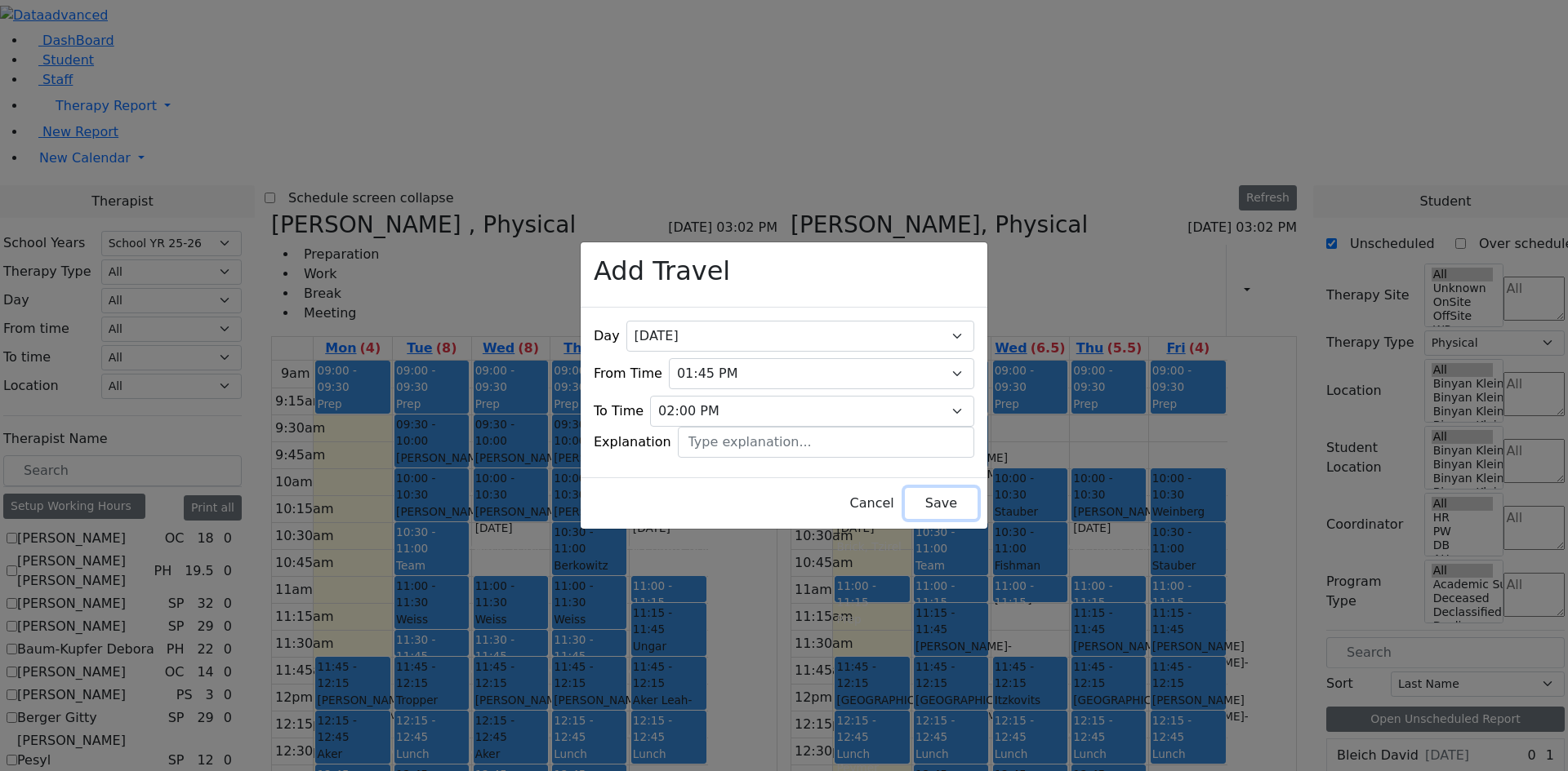
click at [936, 497] on button "Save" at bounding box center [940, 503] width 73 height 31
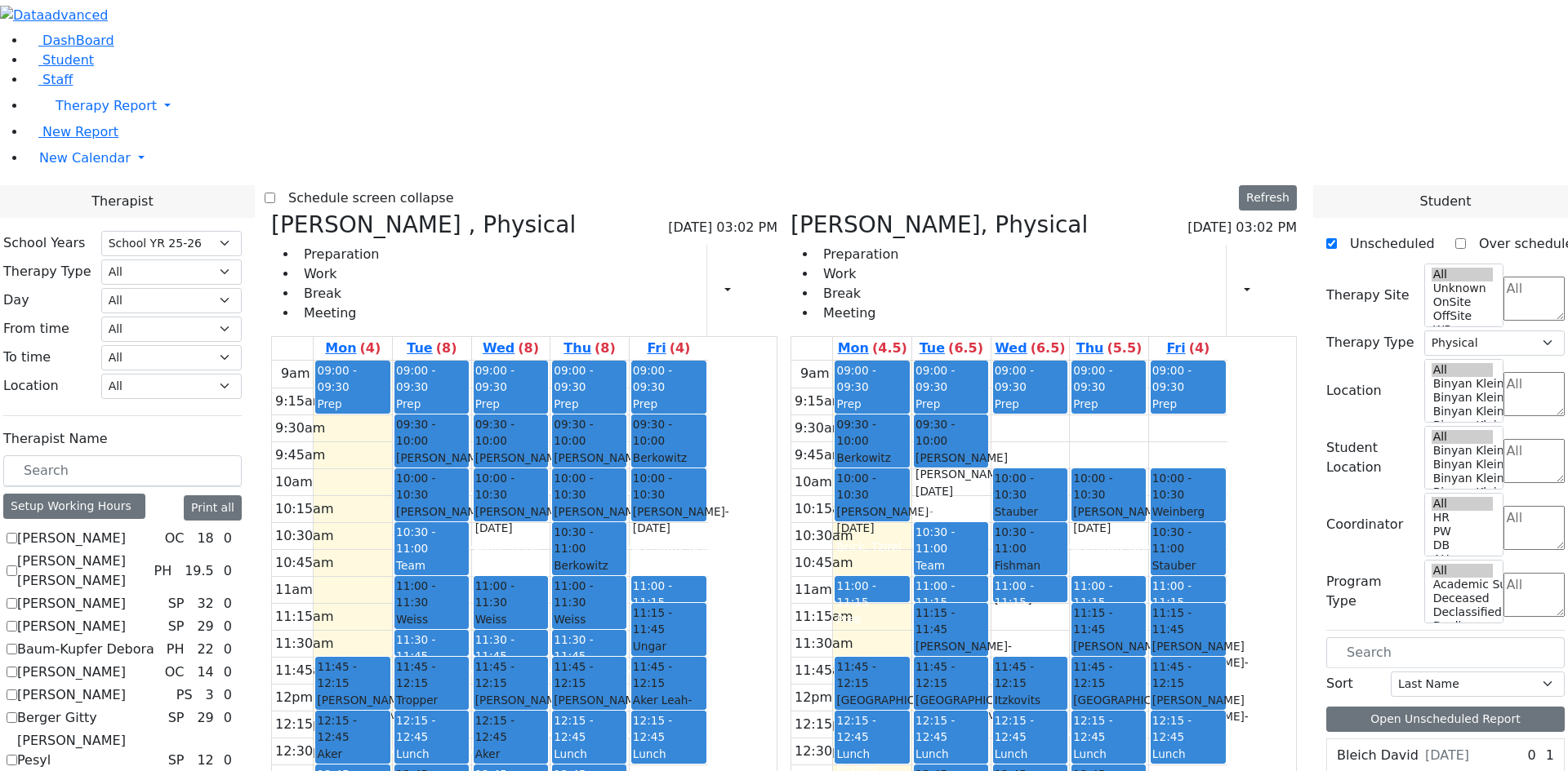
scroll to position [572, 0]
drag, startPoint x: 1401, startPoint y: 610, endPoint x: 1002, endPoint y: 644, distance: 400.4
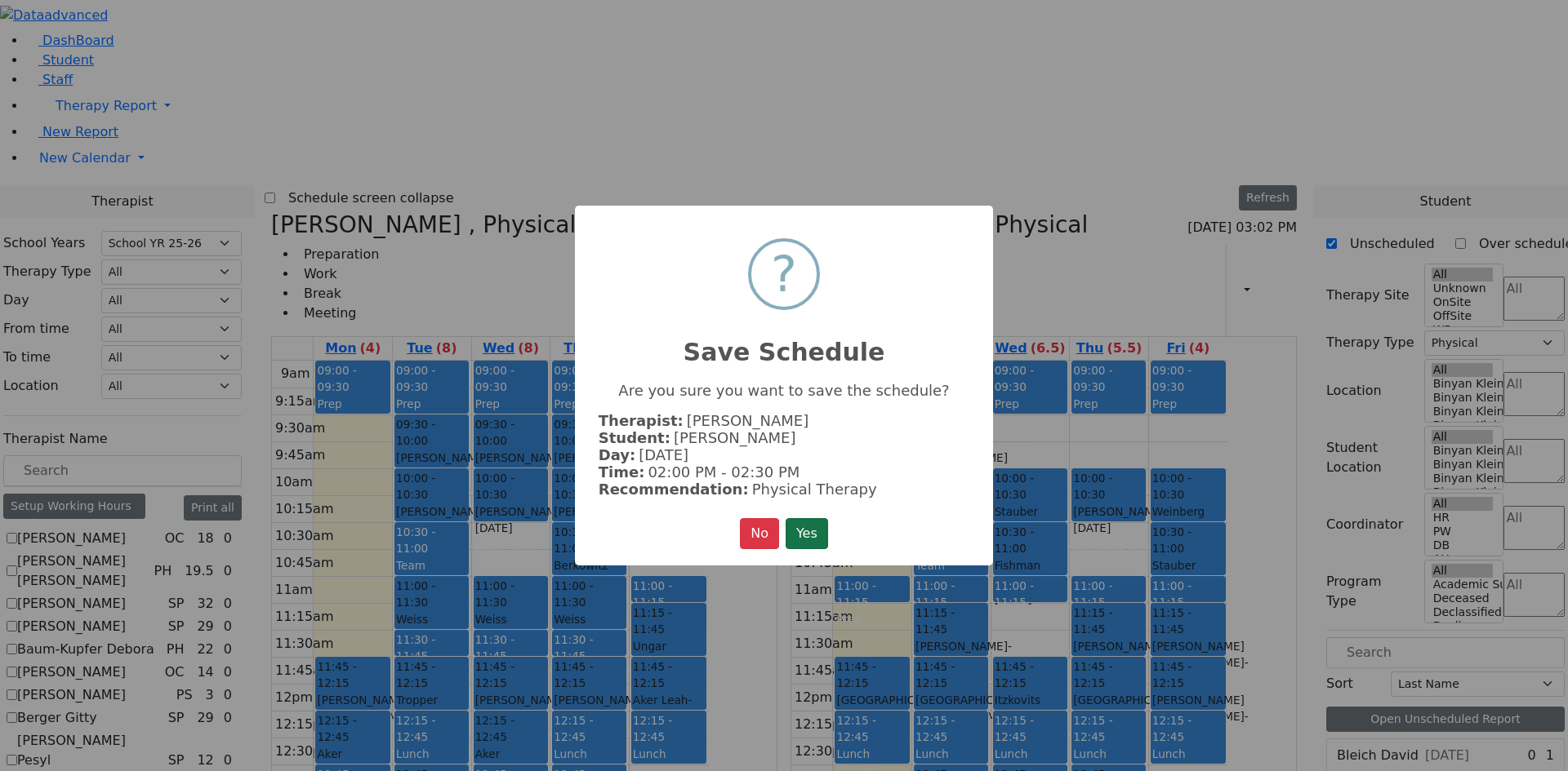
click at [816, 535] on button "Yes" at bounding box center [806, 533] width 43 height 31
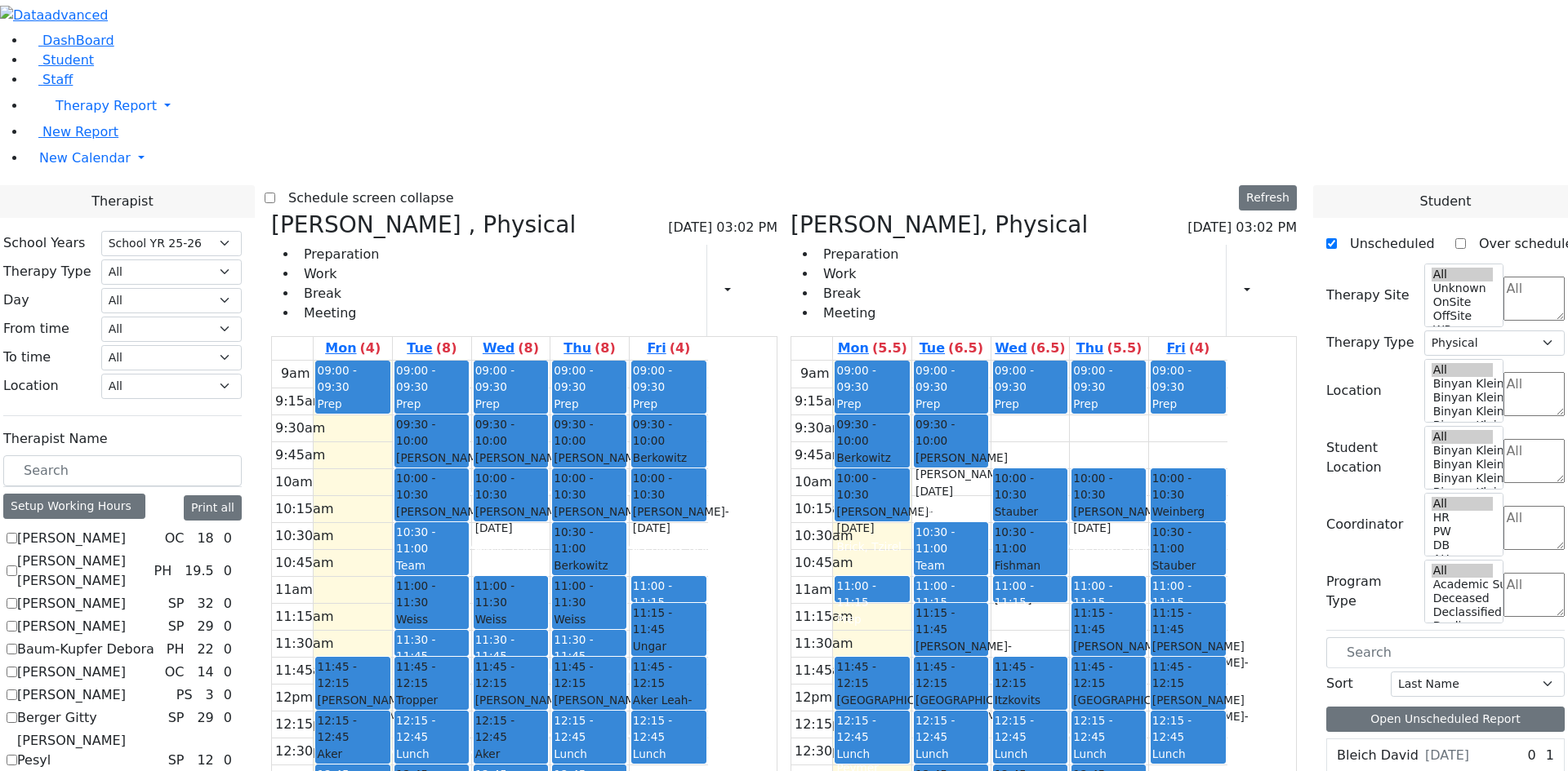
drag, startPoint x: 946, startPoint y: 680, endPoint x: 947, endPoint y: 724, distance: 44.0
click at [912, 724] on div "09:00 - 09:30 Prep 09:30 - 10:00 Berkowitz Leah - 09/13/2014 Kaganoff, Sara 10:…" at bounding box center [872, 683] width 79 height 646
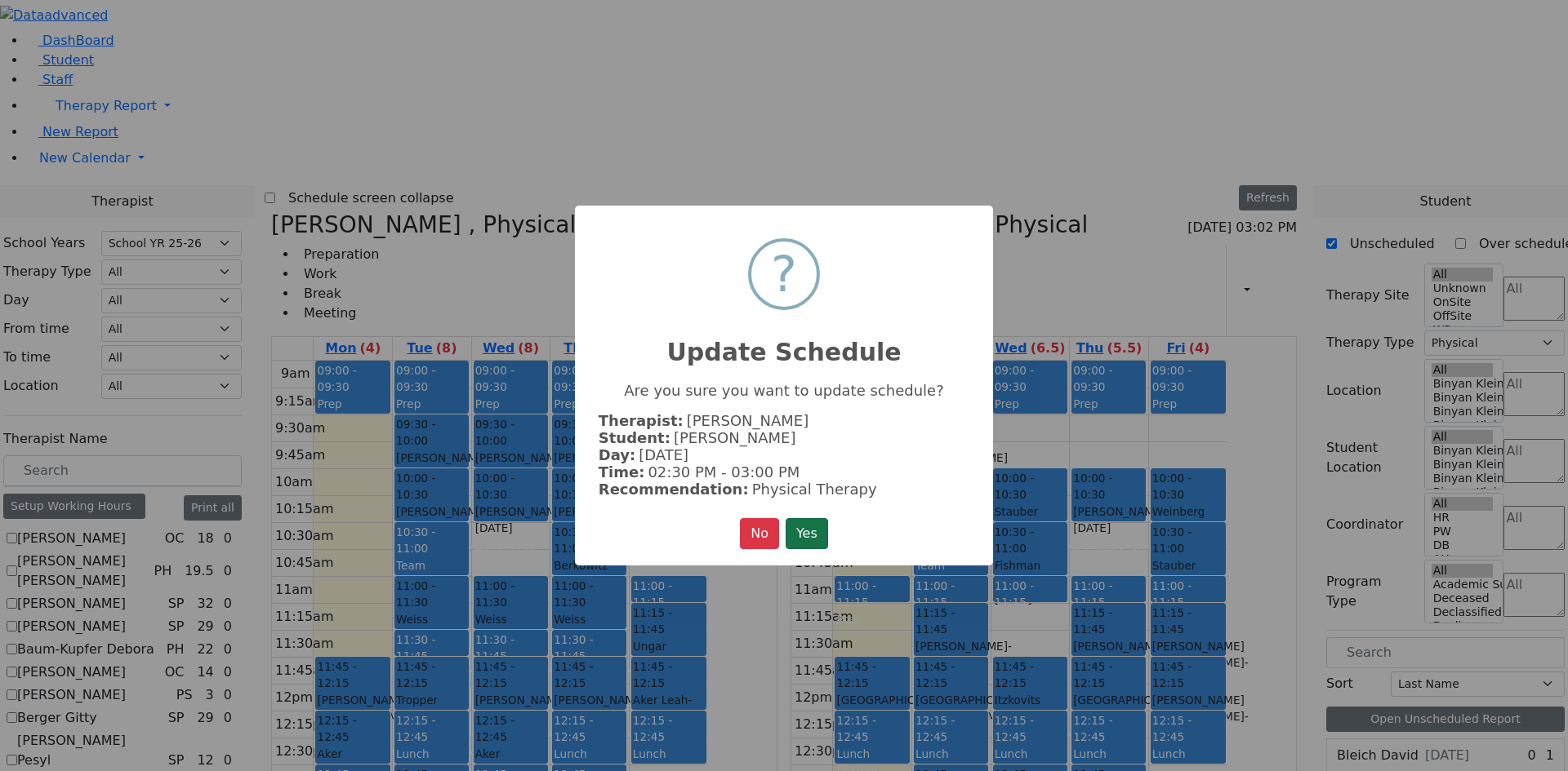
click at [824, 533] on button "Yes" at bounding box center [806, 533] width 43 height 31
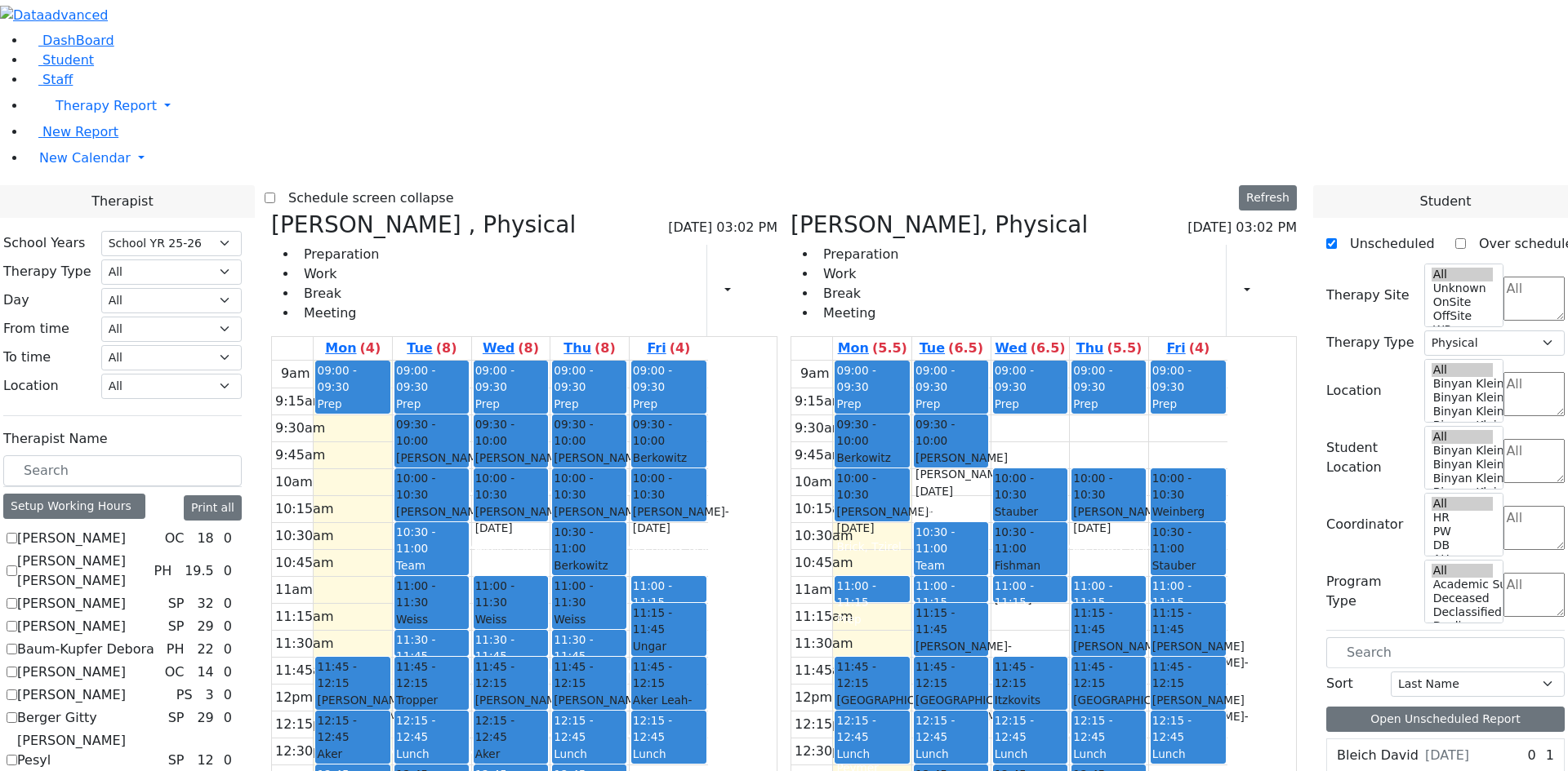
drag, startPoint x: 942, startPoint y: 648, endPoint x: 938, endPoint y: 688, distance: 40.2
click at [912, 690] on div "09:00 - 09:30 Prep 09:30 - 10:00 Berkowitz Leah - 09/13/2014 Kaganoff, Sara 10:…" at bounding box center [872, 683] width 79 height 646
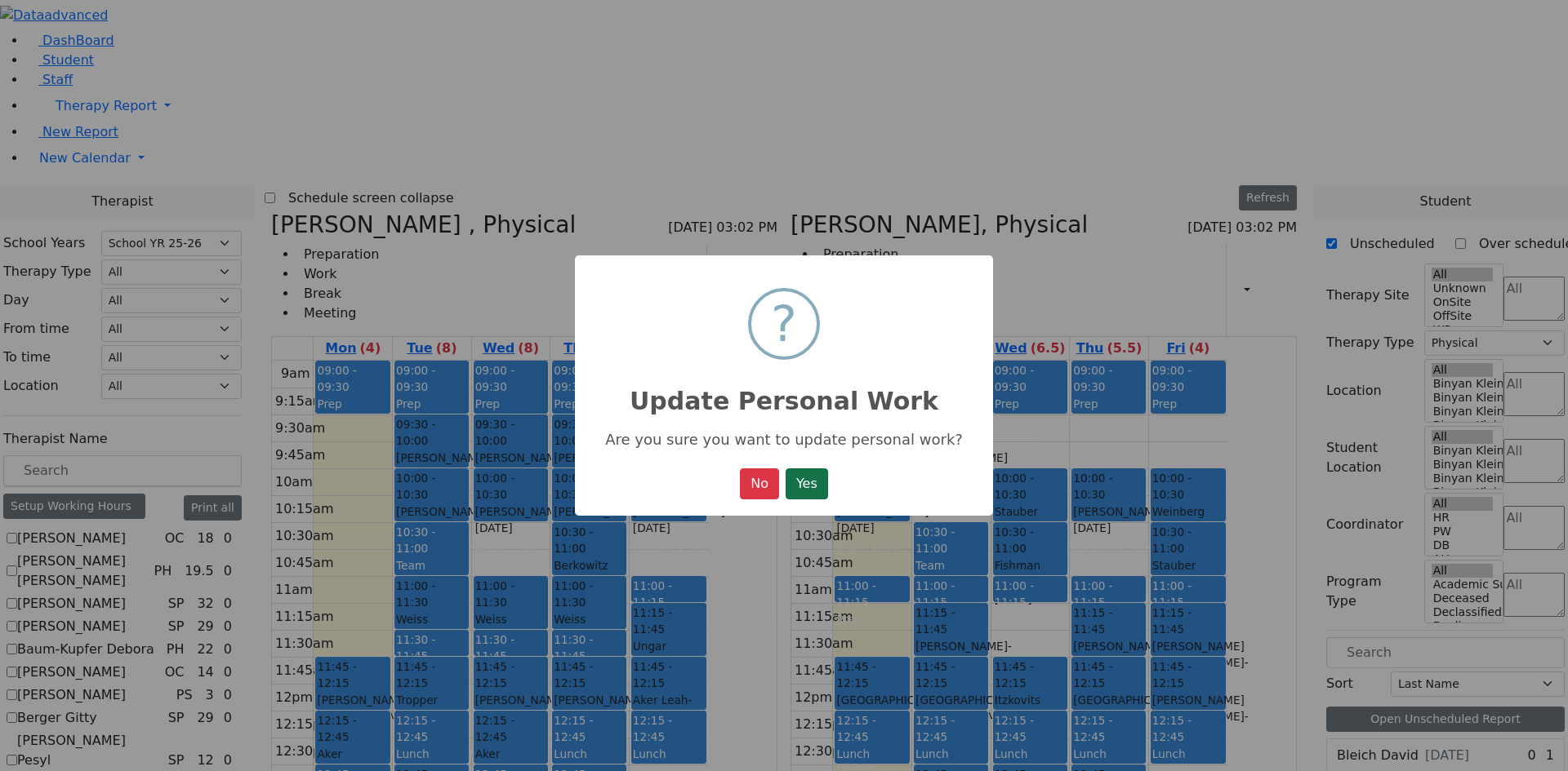
click at [799, 476] on button "Yes" at bounding box center [806, 483] width 43 height 31
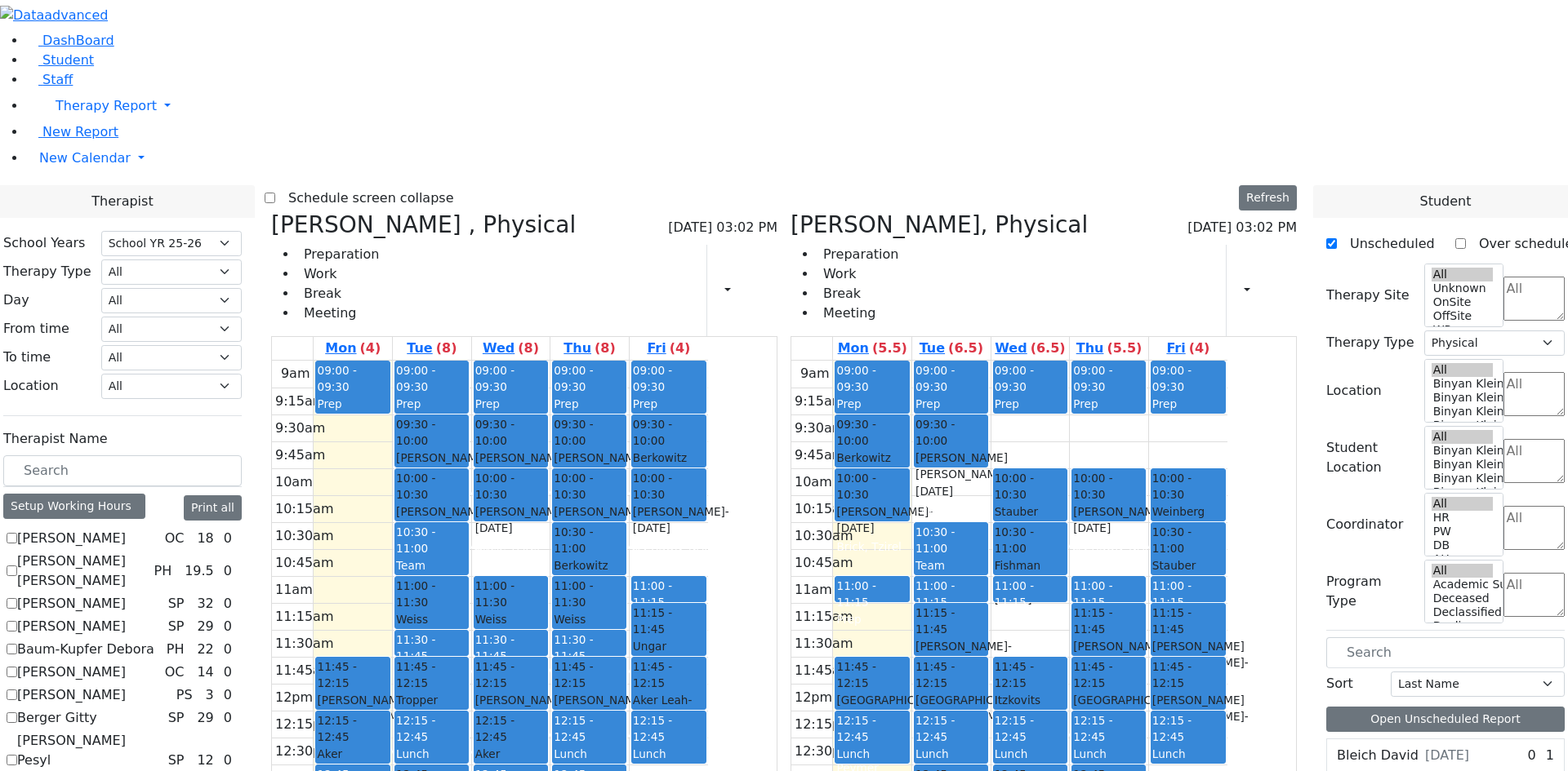
drag, startPoint x: 1025, startPoint y: 683, endPoint x: 1023, endPoint y: 724, distance: 41.0
click at [990, 730] on div "09:00 - 09:30 Prep 09:30 - 10:00 Feldman Yakov Pinchas - 10/24/2017 Gross, Atar…" at bounding box center [950, 683] width 79 height 646
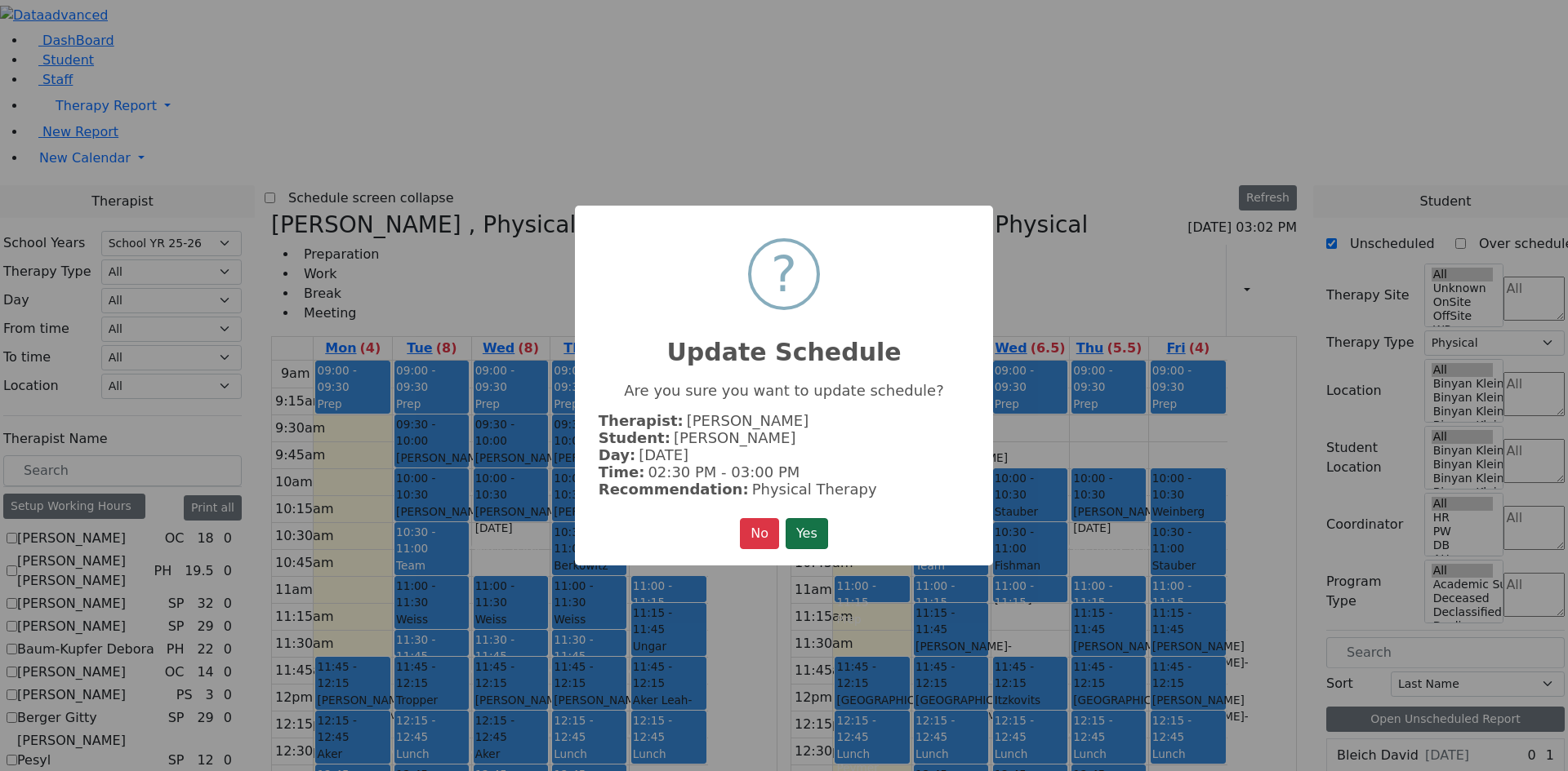
click at [797, 526] on button "Yes" at bounding box center [806, 533] width 43 height 31
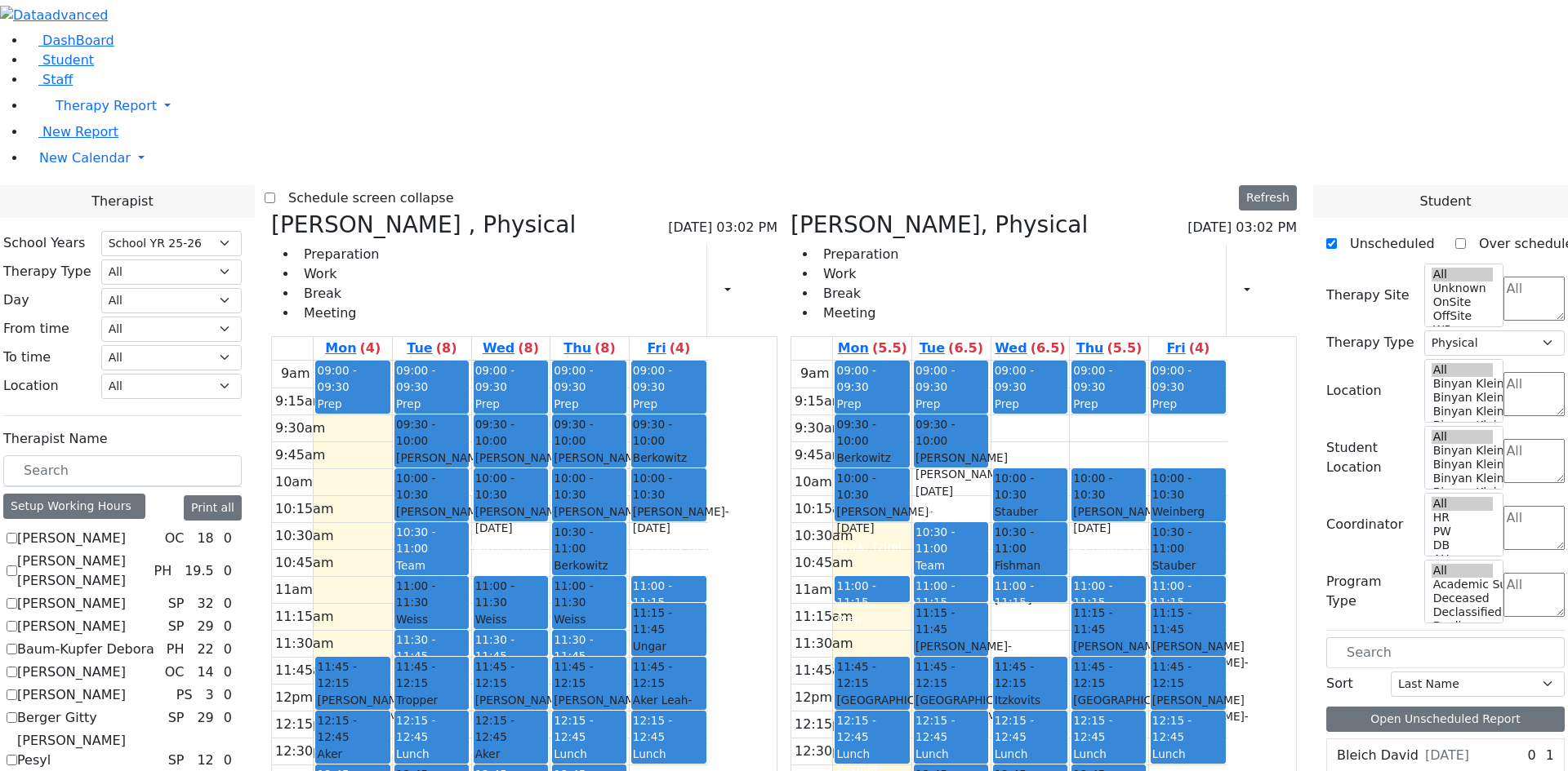
drag, startPoint x: 1047, startPoint y: 638, endPoint x: 1052, endPoint y: 684, distance: 46.3
click at [990, 684] on div "09:00 - 09:30 Prep 09:30 - 10:00 Feldman Yakov Pinchas - 10/24/2017 Gross, Atar…" at bounding box center [950, 683] width 79 height 646
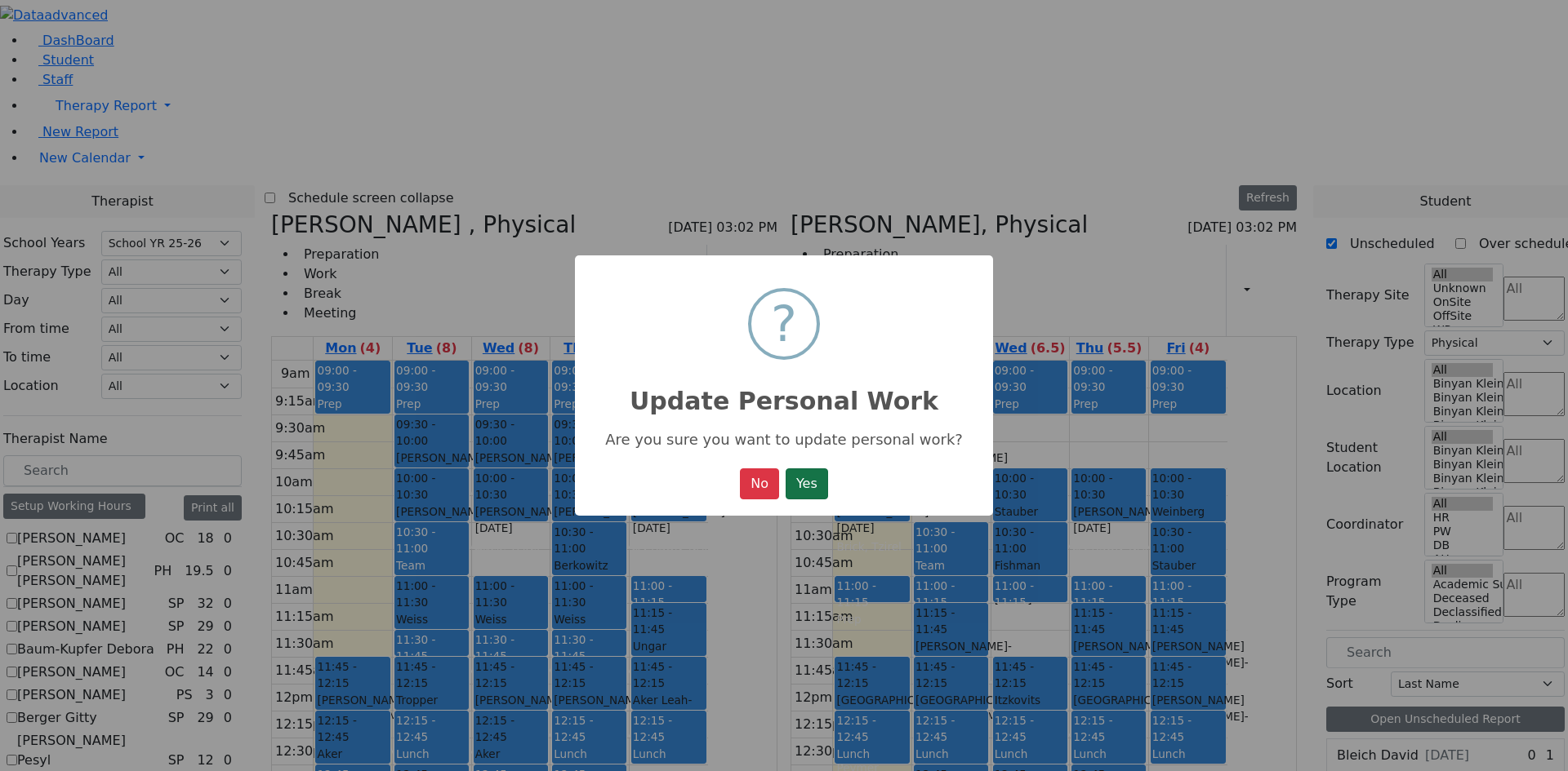
click at [785, 477] on button "Yes" at bounding box center [806, 483] width 43 height 31
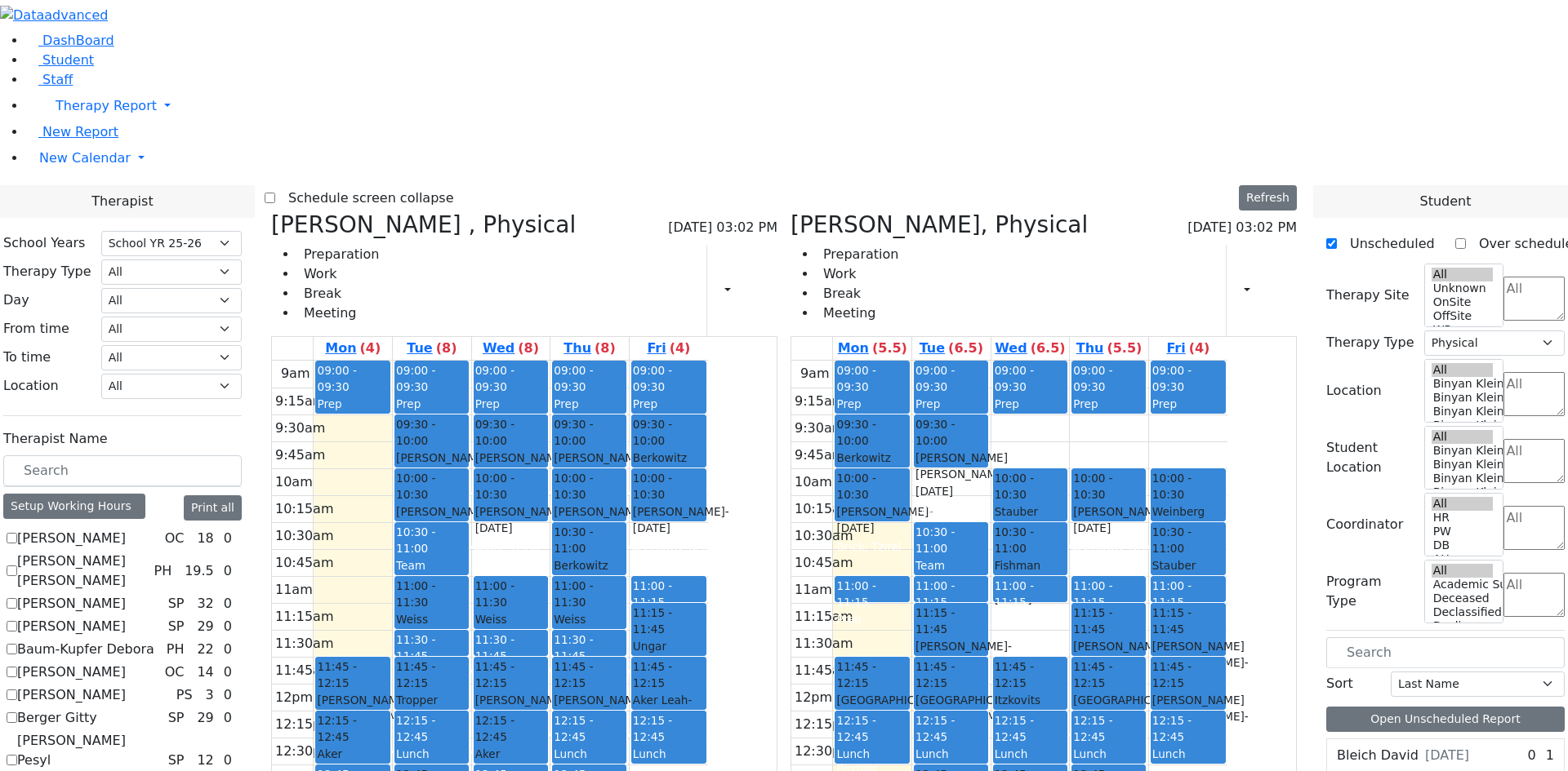
drag, startPoint x: 1115, startPoint y: 684, endPoint x: 1115, endPoint y: 717, distance: 33.0
click at [1070, 718] on div "09:00 - 09:30 Prep 10:00 - 10:30 Stauber Tzvi - 03/08/2016 Jablin Meira 10:30 -…" at bounding box center [1030, 683] width 79 height 646
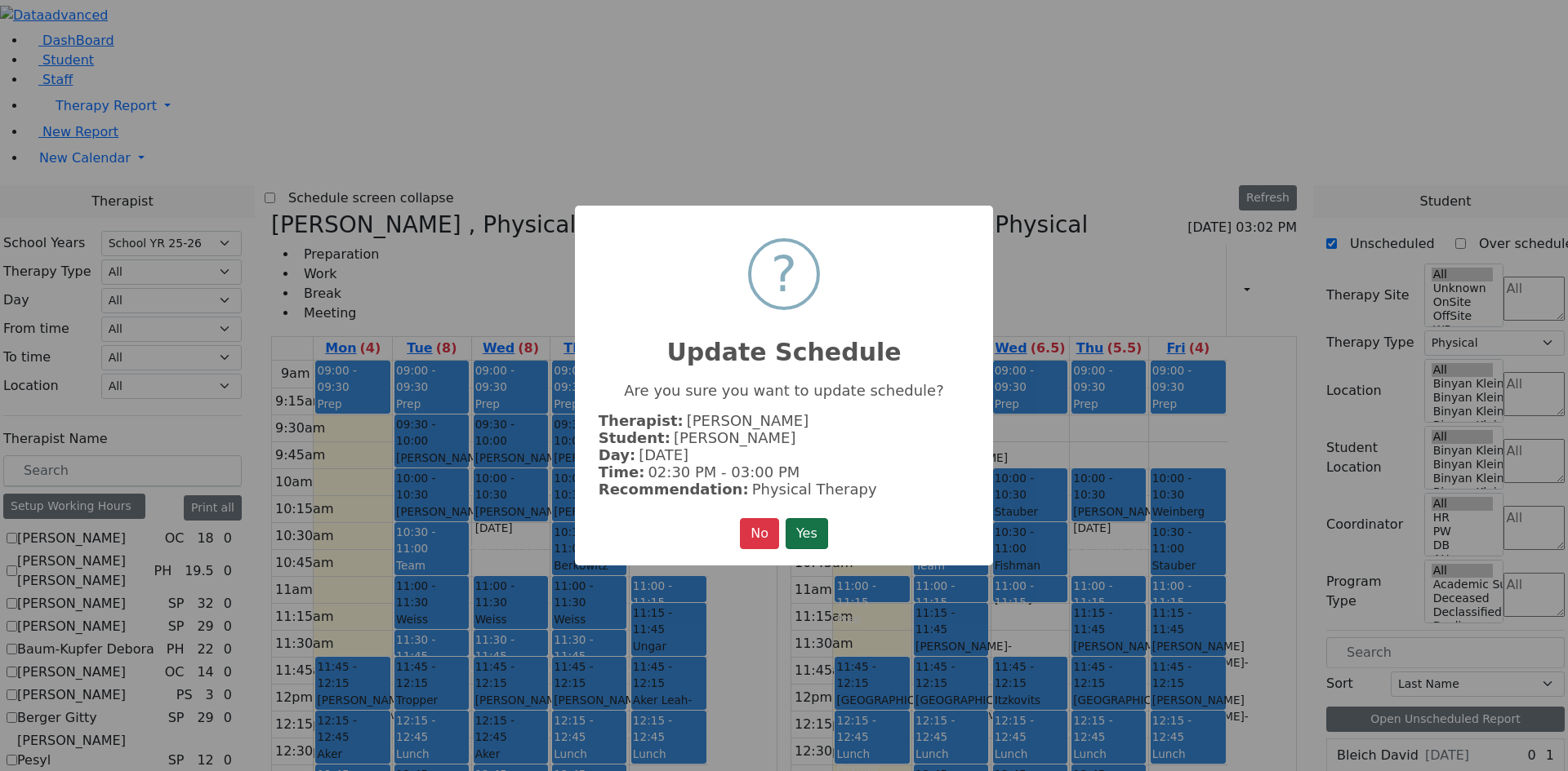
click at [810, 534] on button "Yes" at bounding box center [806, 533] width 43 height 31
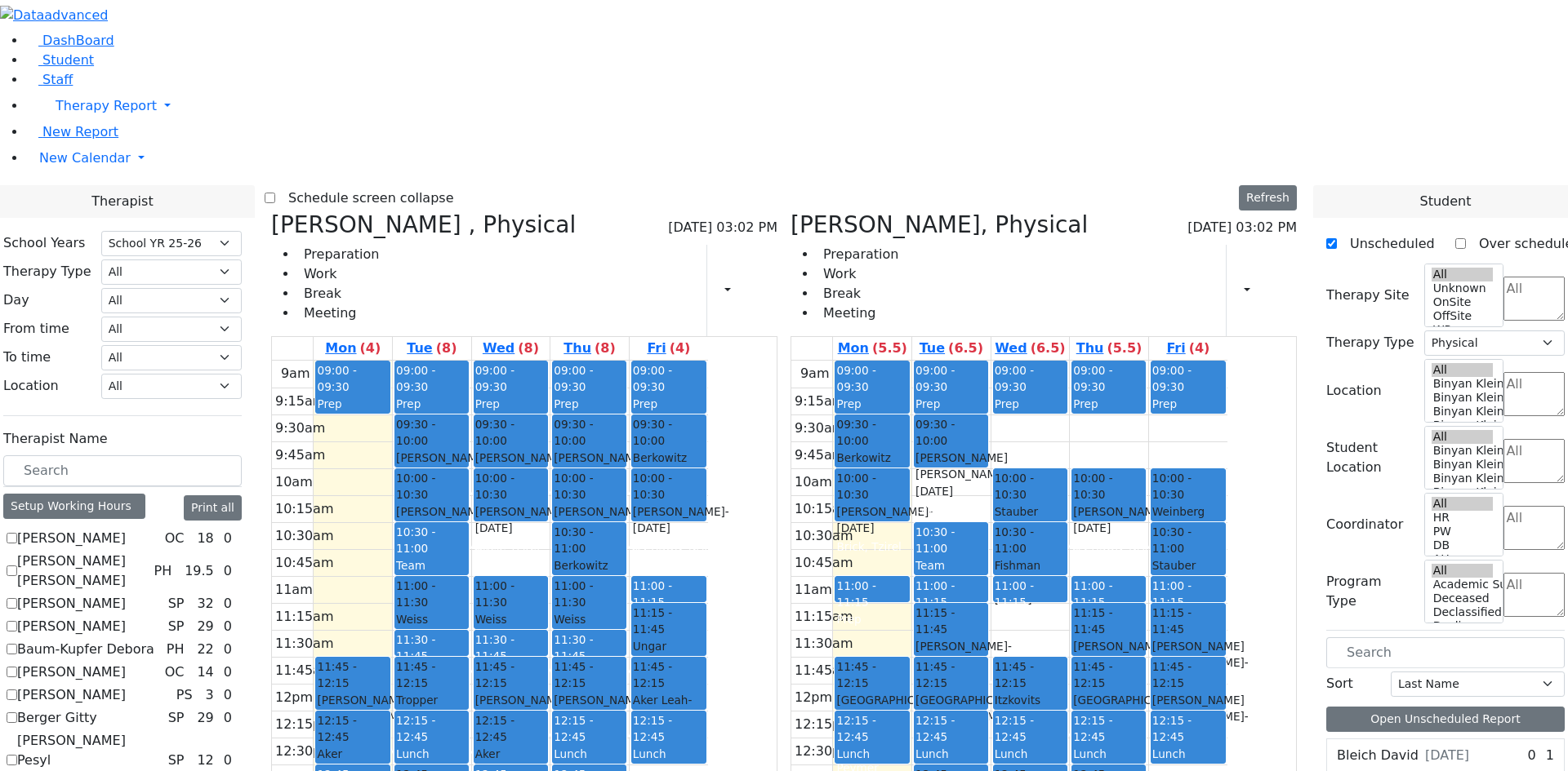
drag, startPoint x: 1103, startPoint y: 642, endPoint x: 1102, endPoint y: 685, distance: 43.0
click at [1070, 685] on div "09:00 - 09:30 Prep 10:00 - 10:30 Stauber Tzvi - 03/08/2016 Jablin Meira 10:30 -…" at bounding box center [1030, 683] width 79 height 646
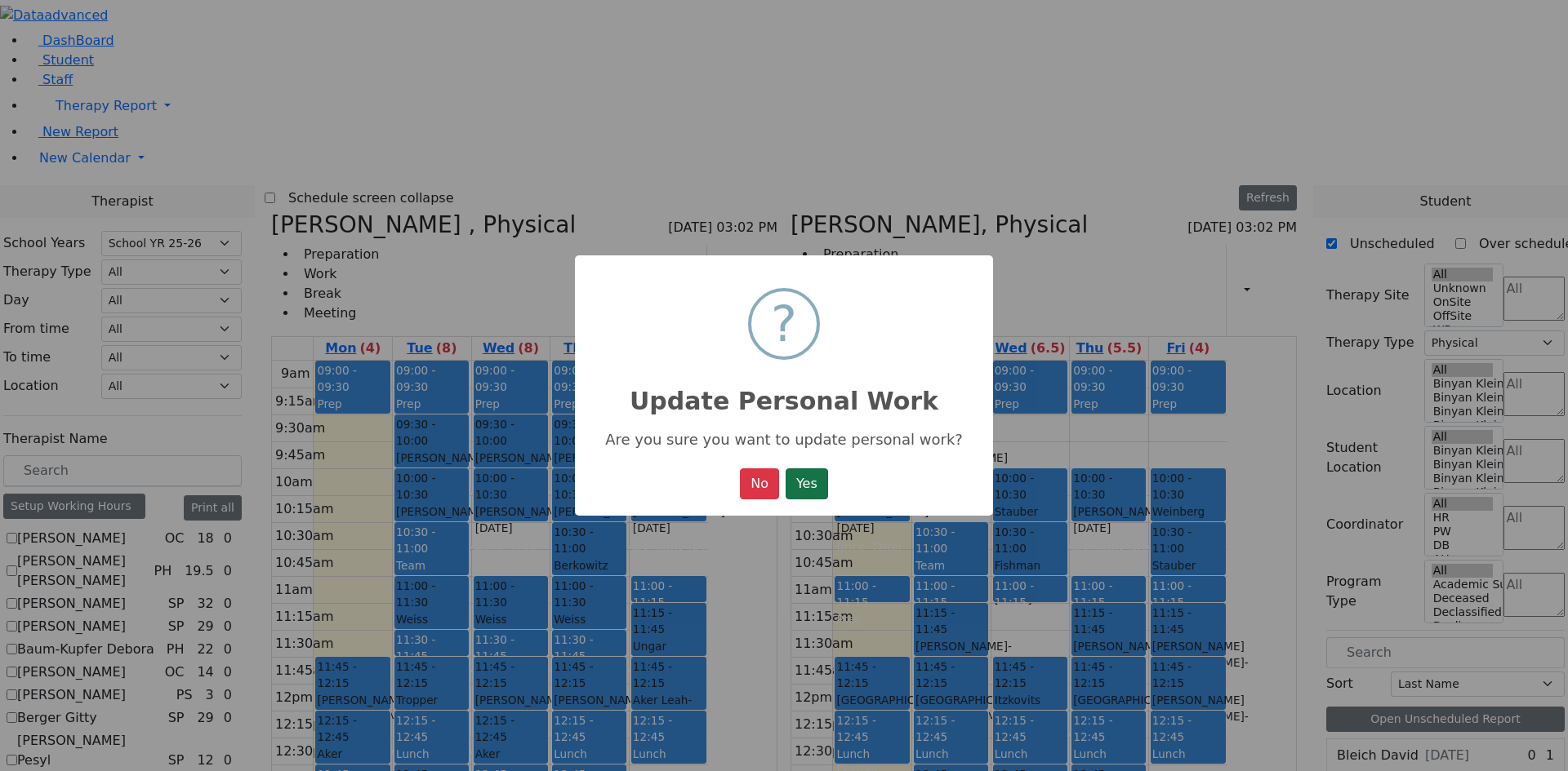
click at [811, 487] on button "Yes" at bounding box center [806, 483] width 43 height 31
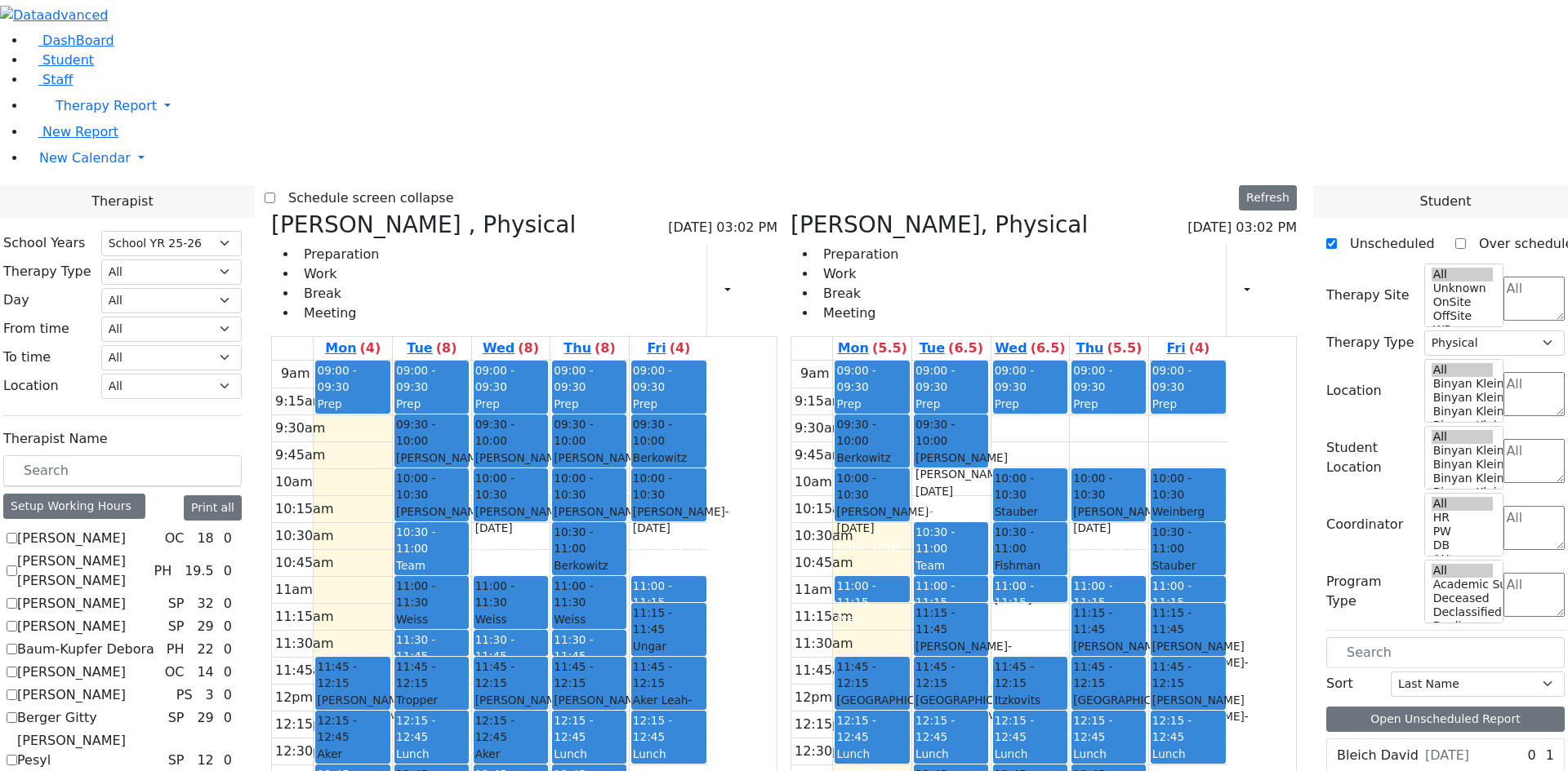
drag, startPoint x: 1179, startPoint y: 690, endPoint x: 1179, endPoint y: 731, distance: 41.0
click at [1148, 735] on div "09:00 - 09:30 Prep 10:00 - 10:30 Katina Chaskiel - 07/09/2016 Jablin Meira 11:0…" at bounding box center [1109, 683] width 79 height 646
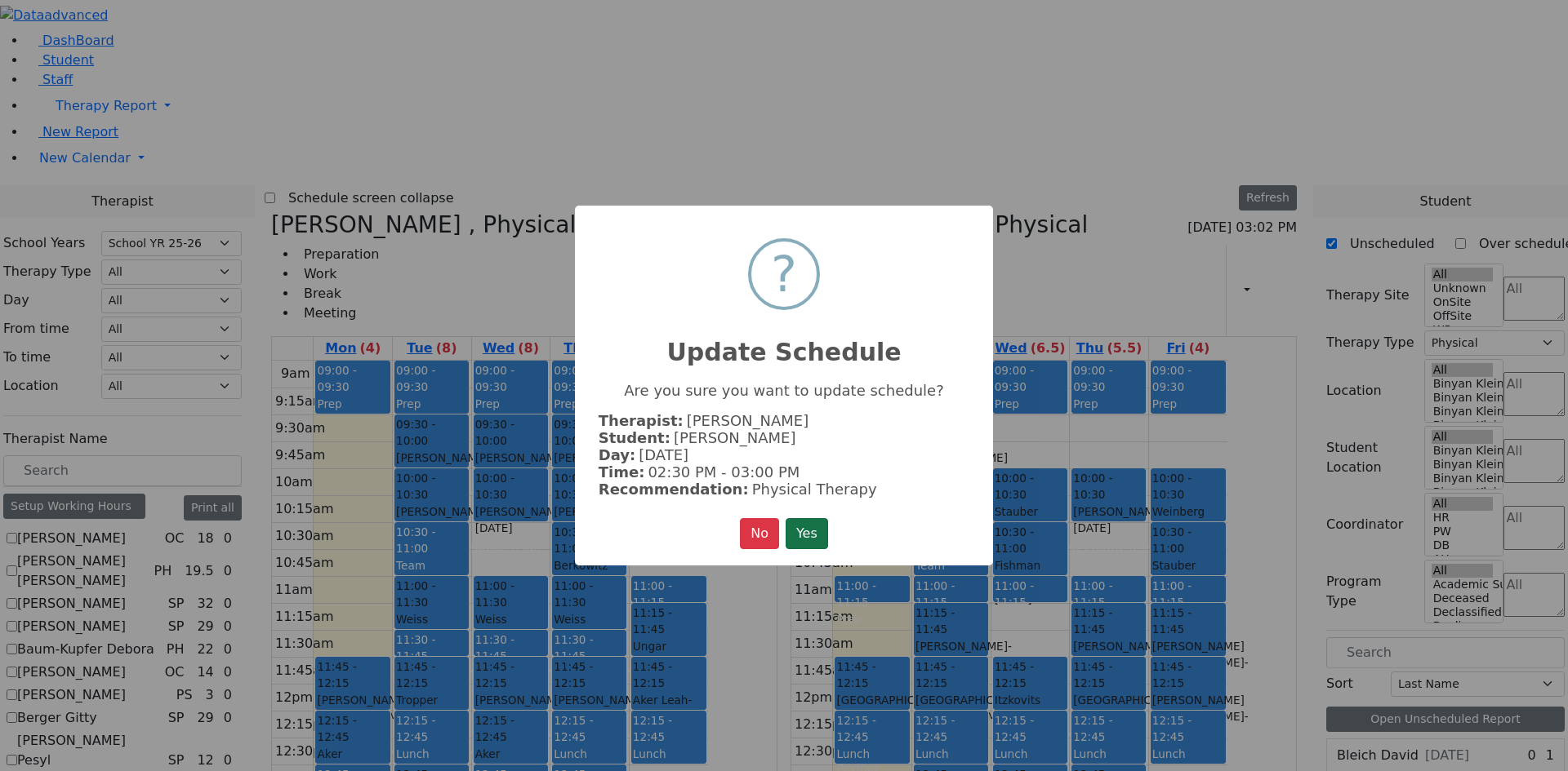
drag, startPoint x: 800, startPoint y: 531, endPoint x: 1000, endPoint y: 663, distance: 239.6
click at [801, 531] on button "Yes" at bounding box center [806, 533] width 43 height 31
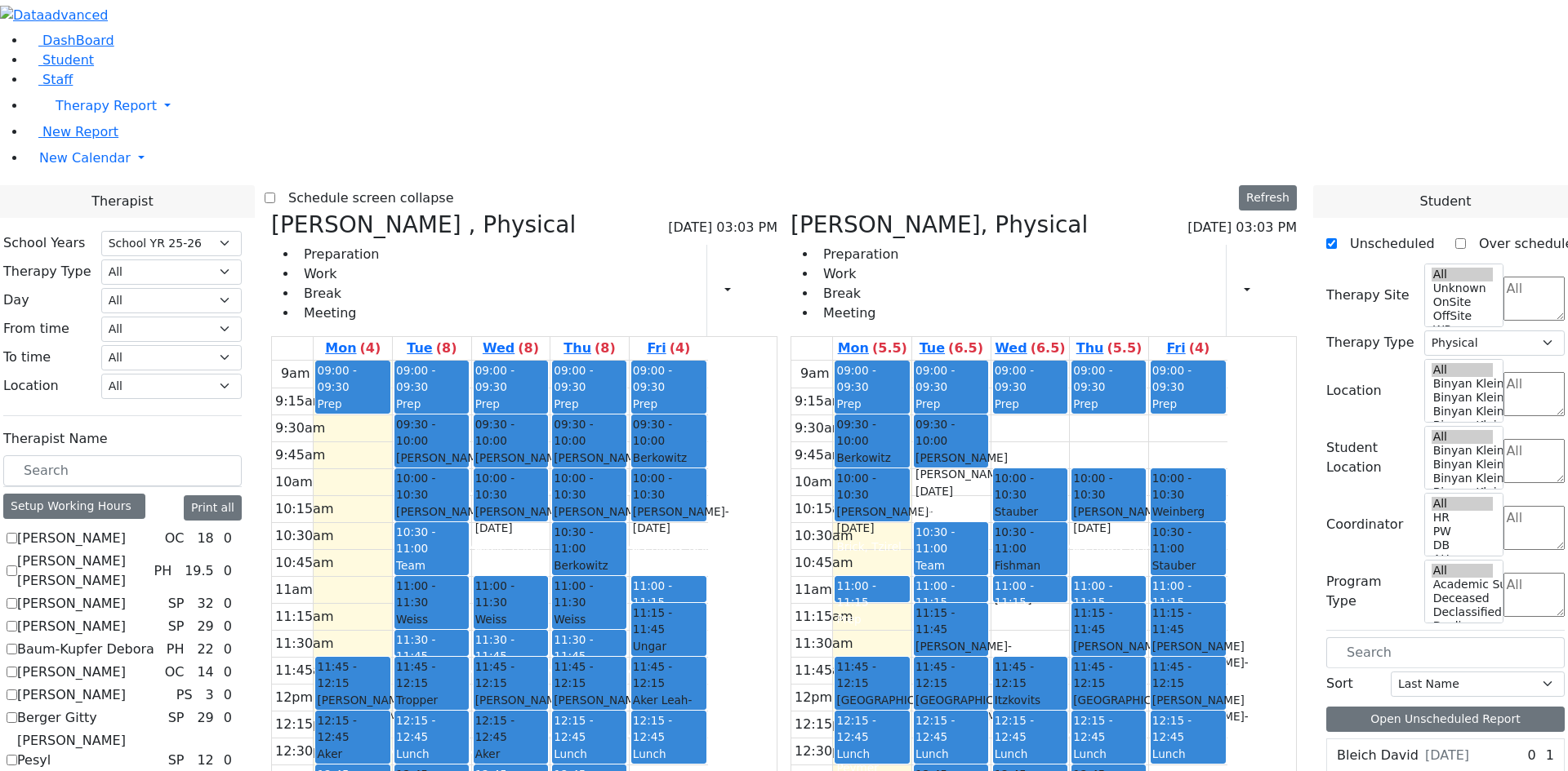
drag, startPoint x: 1166, startPoint y: 647, endPoint x: 1167, endPoint y: 686, distance: 39.0
click at [1148, 686] on div "09:00 - 09:30 Prep 10:00 - 10:30 Katina Chaskiel - 07/09/2016 Jablin Meira 11:0…" at bounding box center [1109, 683] width 79 height 646
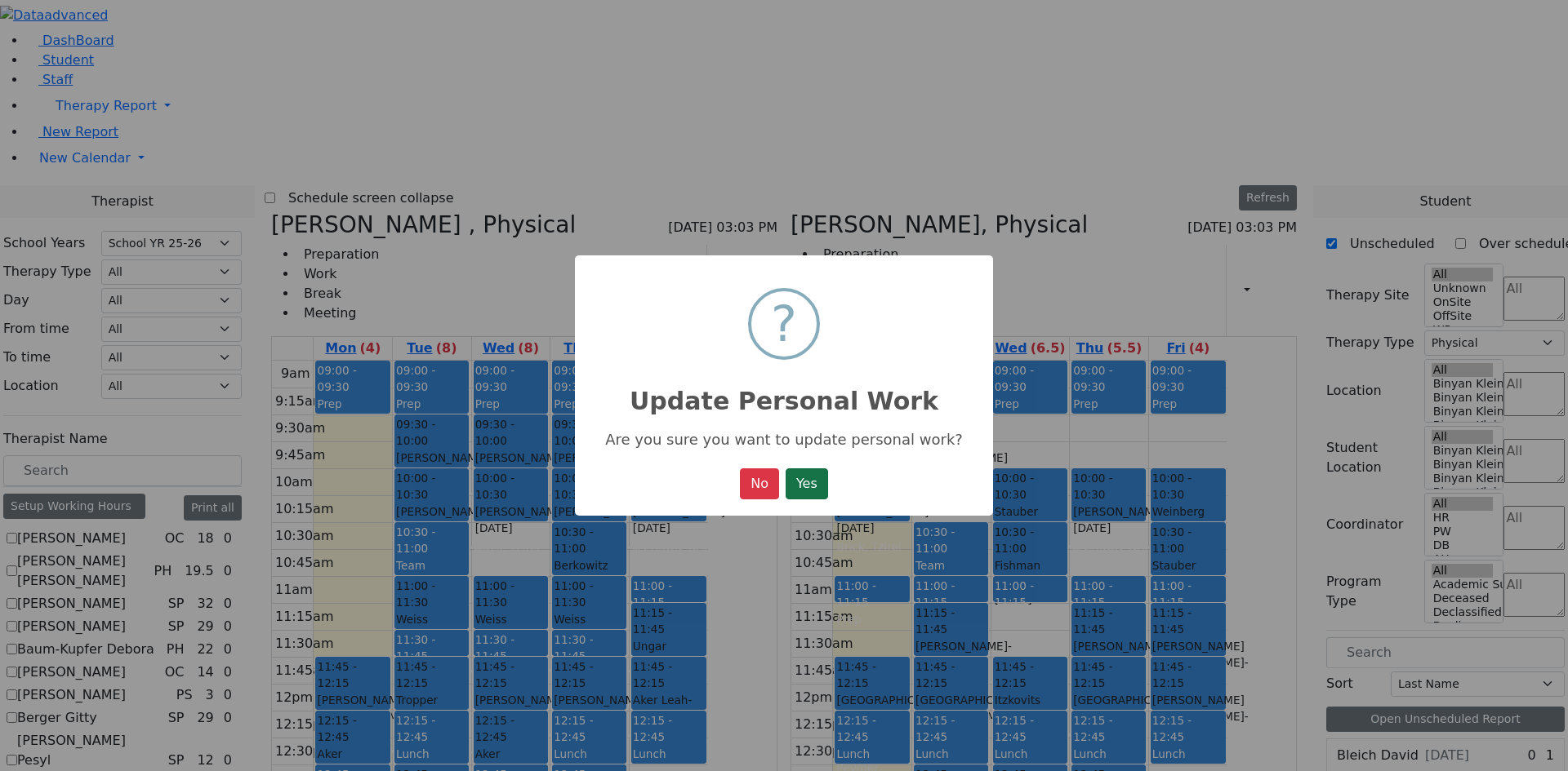
click at [786, 478] on button "Yes" at bounding box center [806, 483] width 43 height 31
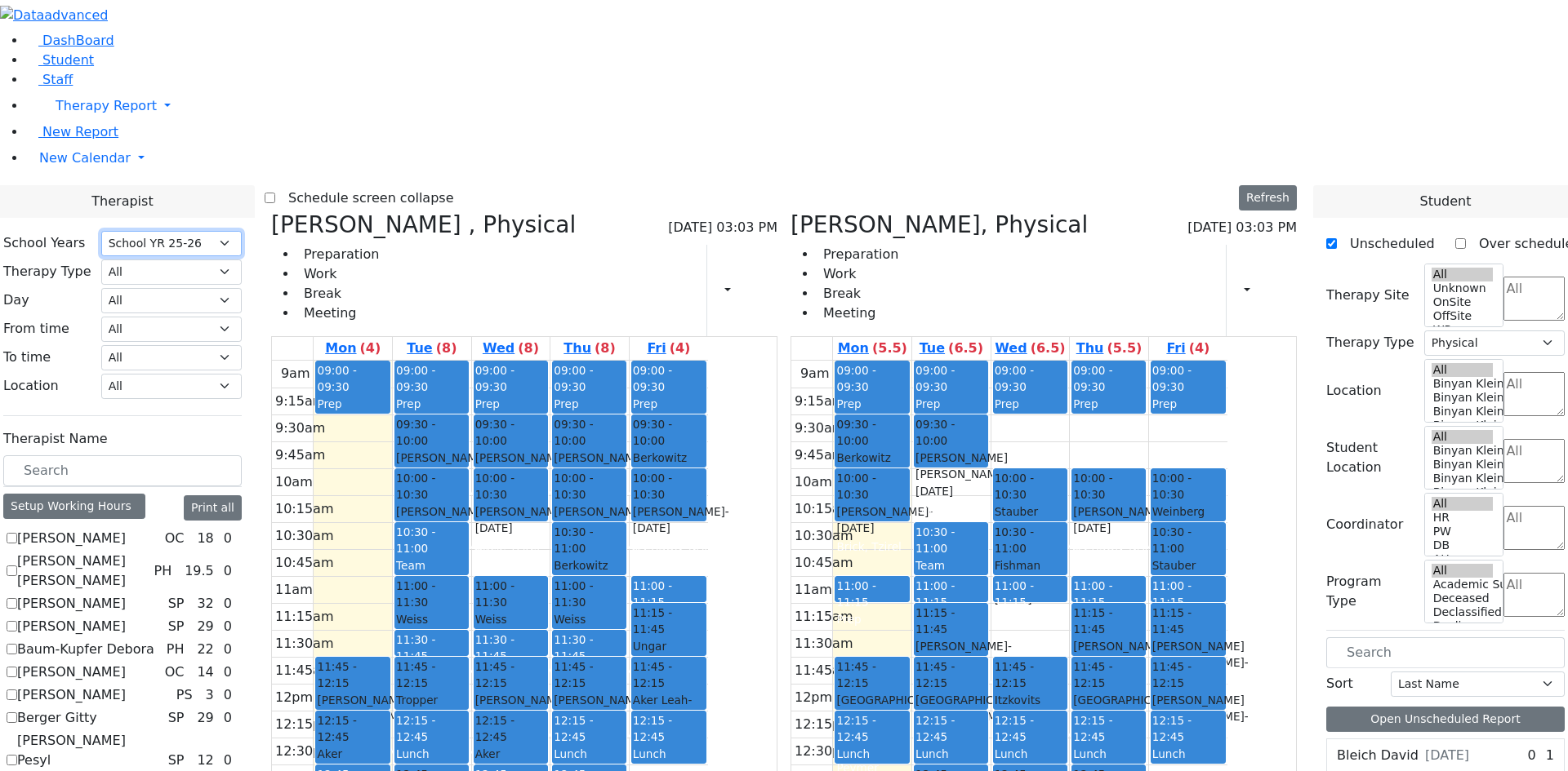
click at [242, 231] on select "Select School YR Summer YR 25 School YR 25-26 Summer YR 25 School YR 24-25 Summ…" at bounding box center [171, 243] width 140 height 25
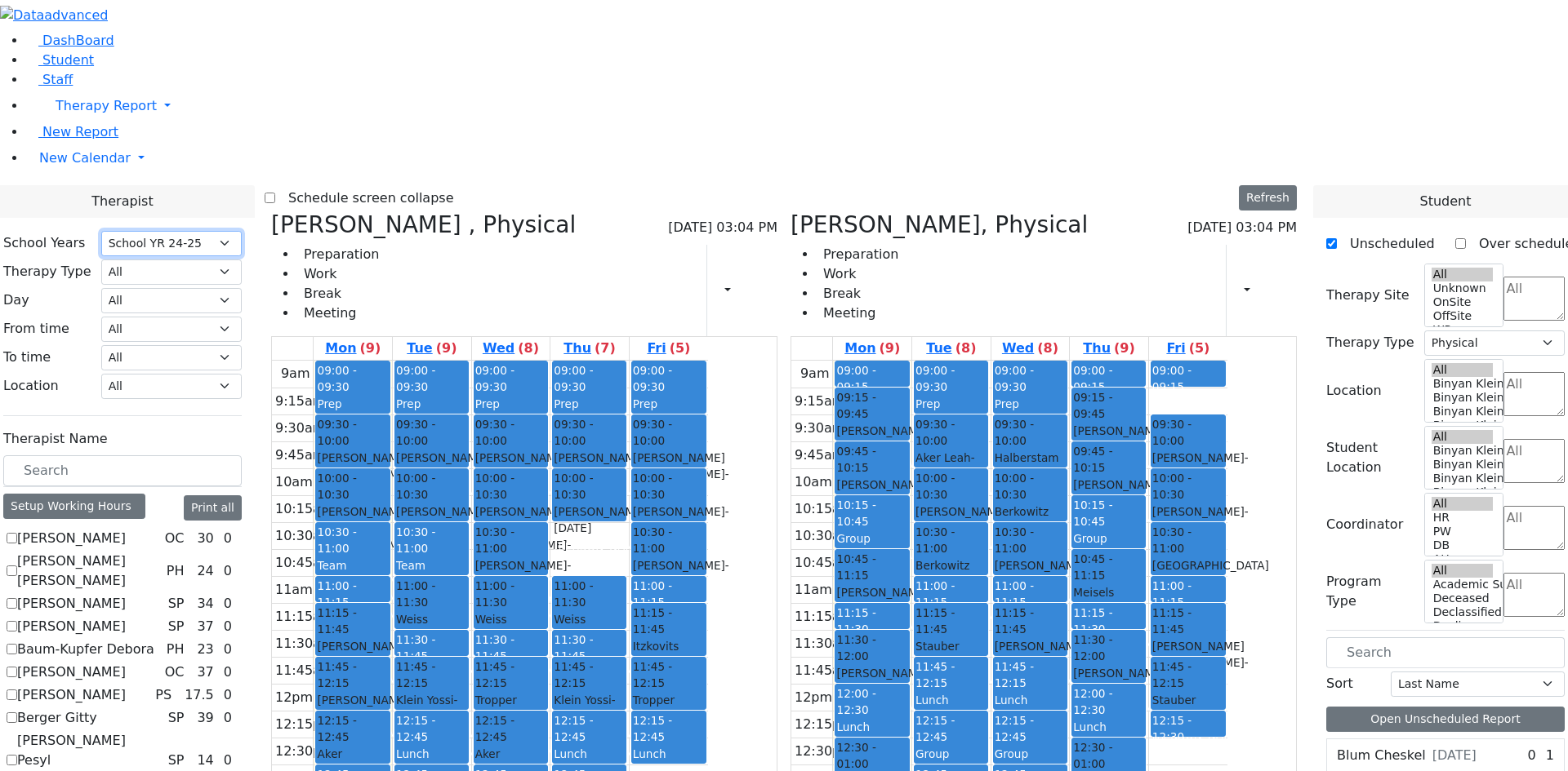
click at [242, 231] on select "Select School YR Summer YR 25 School YR 25-26 Summer YR 25 School YR 24-25 Summ…" at bounding box center [171, 243] width 140 height 25
select select "212"
click at [242, 231] on select "Select School YR Summer YR 25 School YR 25-26 Summer YR 25 School YR 24-25 Summ…" at bounding box center [171, 243] width 140 height 25
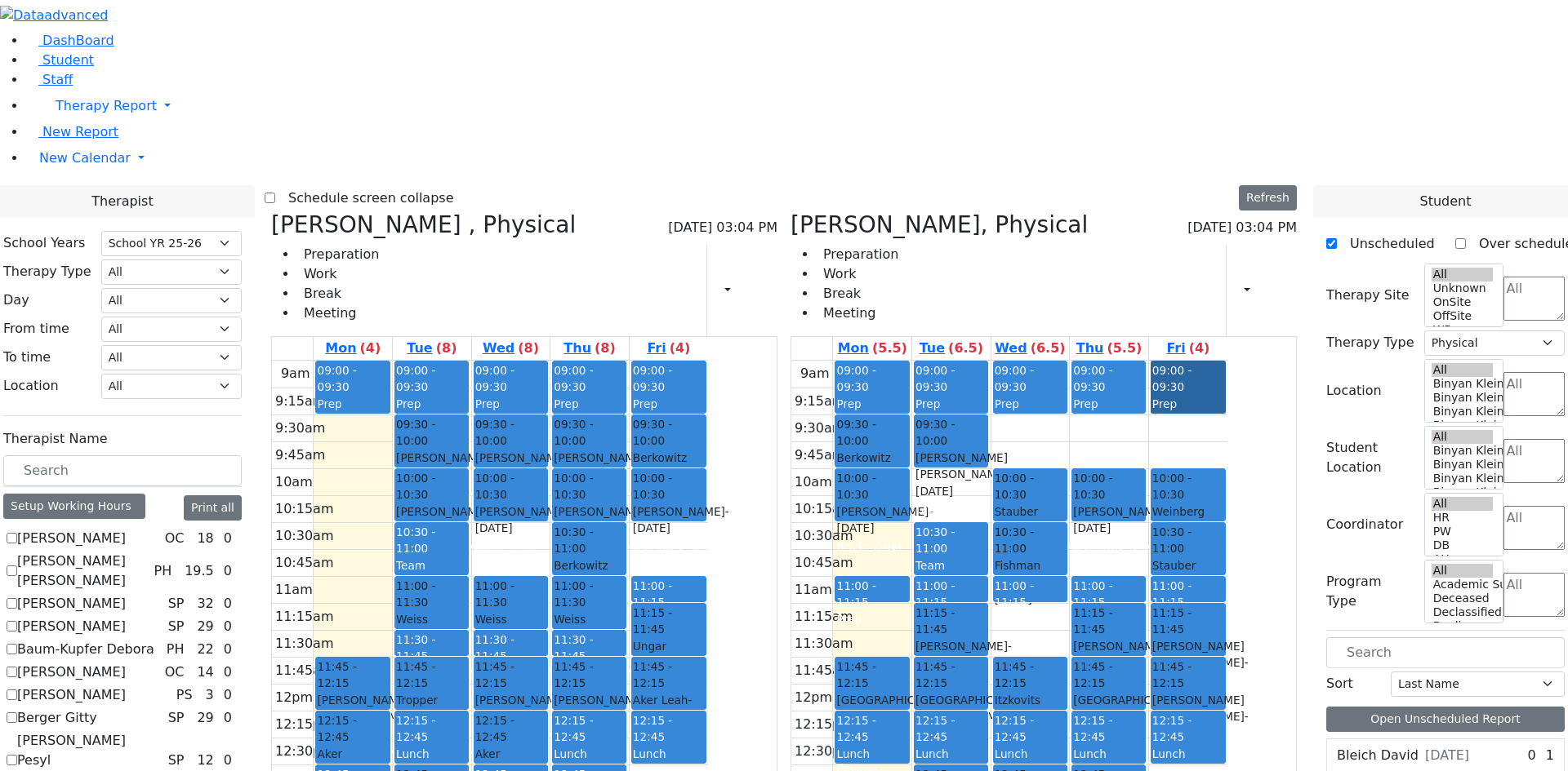
click at [1225, 361] on link "09:00 - 09:30 Prep" at bounding box center [1187, 386] width 75 height 53
drag, startPoint x: 1269, startPoint y: 142, endPoint x: 1262, endPoint y: 183, distance: 41.6
click at [1227, 361] on div "09:00 - 09:30 Prep 10:00 - 10:30 Weinberg Refoel - 03/25/2014 Gross, Atara 10:3…" at bounding box center [1187, 683] width 79 height 646
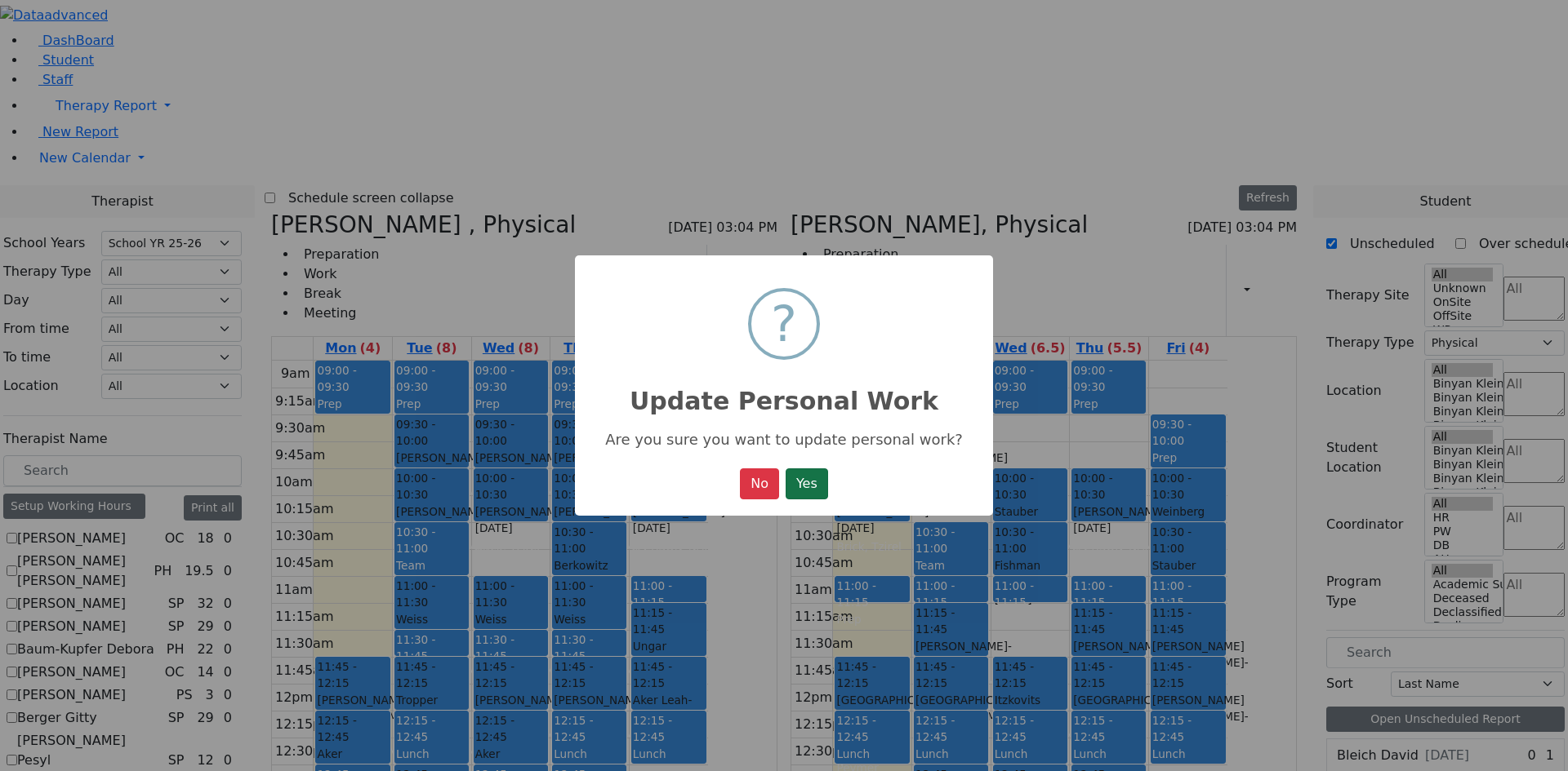
click at [812, 500] on button "Yes" at bounding box center [806, 483] width 43 height 31
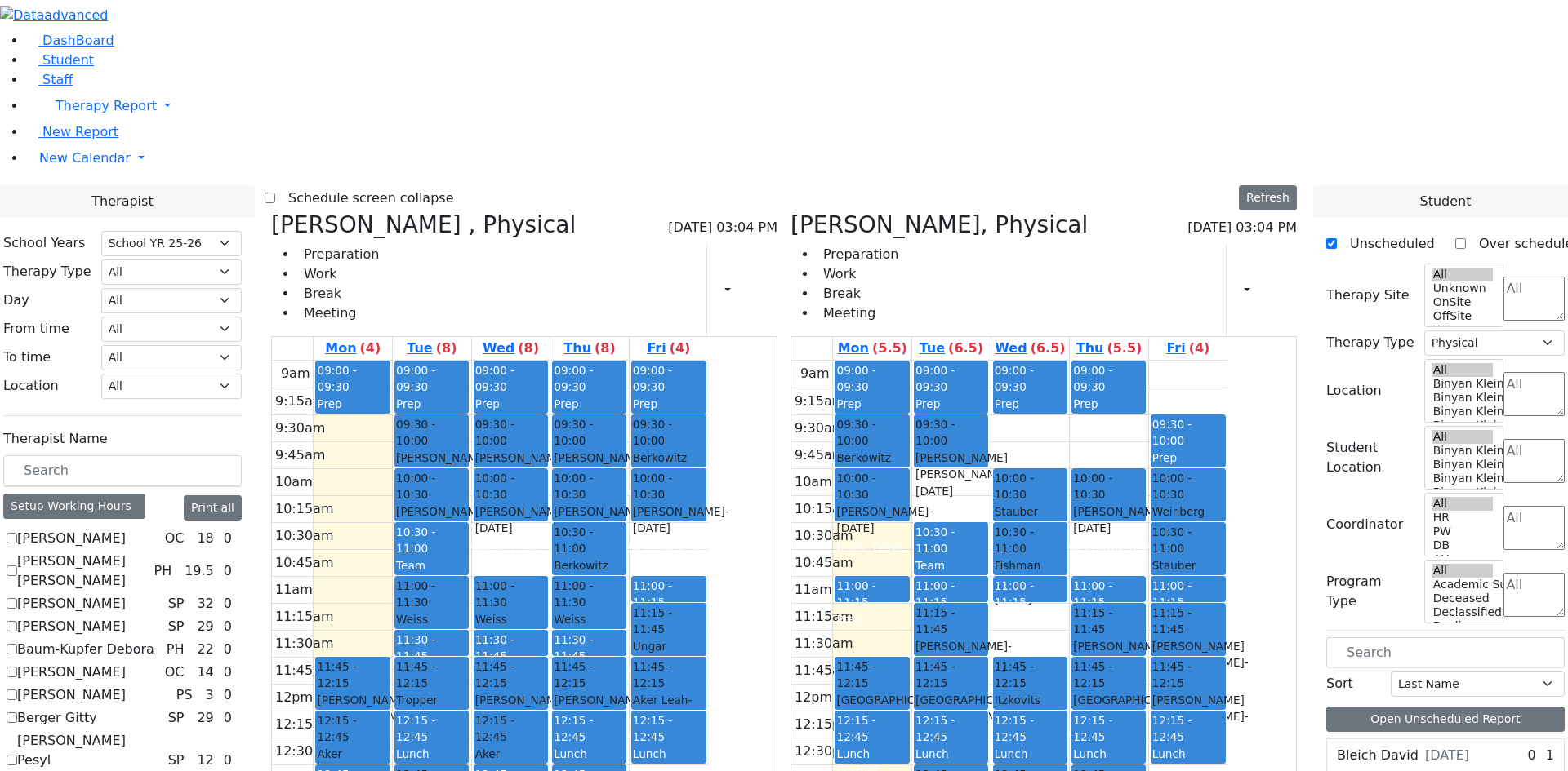
click at [1223, 558] on div "Stauber Tzvi - 03/08/2016" at bounding box center [1187, 575] width 72 height 34
drag, startPoint x: 1277, startPoint y: 298, endPoint x: 1210, endPoint y: 303, distance: 67.2
click at [1210, 361] on tr "09:00 - 09:30 Prep 09:30 - 10:00 Berkowitz Leah - 09/13/2014 Kaganoff, Sara 10:…" at bounding box center [1009, 683] width 436 height 646
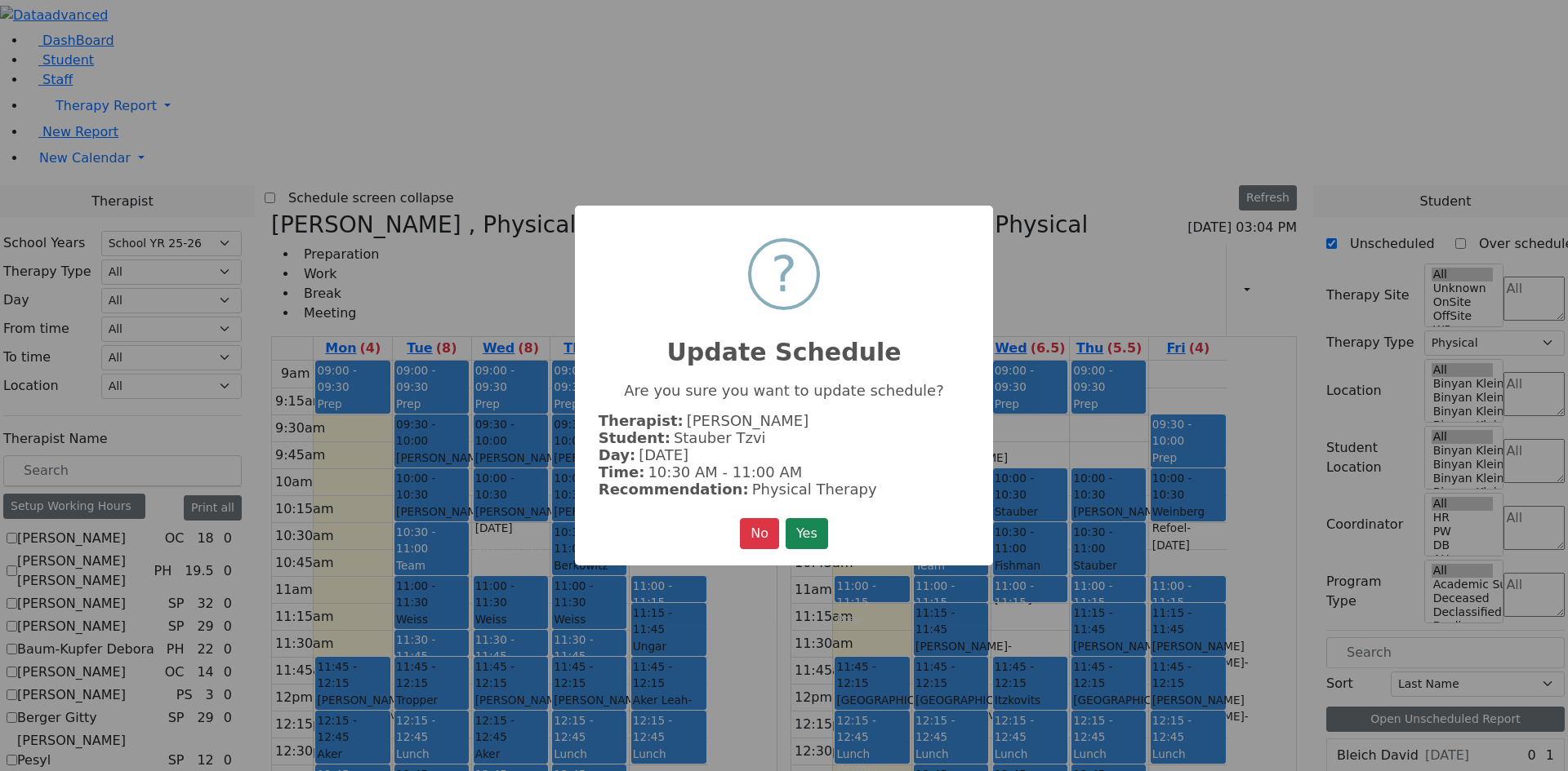
click at [780, 523] on div "No No Yes" at bounding box center [784, 533] width 89 height 31
click at [795, 528] on button "Yes" at bounding box center [806, 533] width 43 height 31
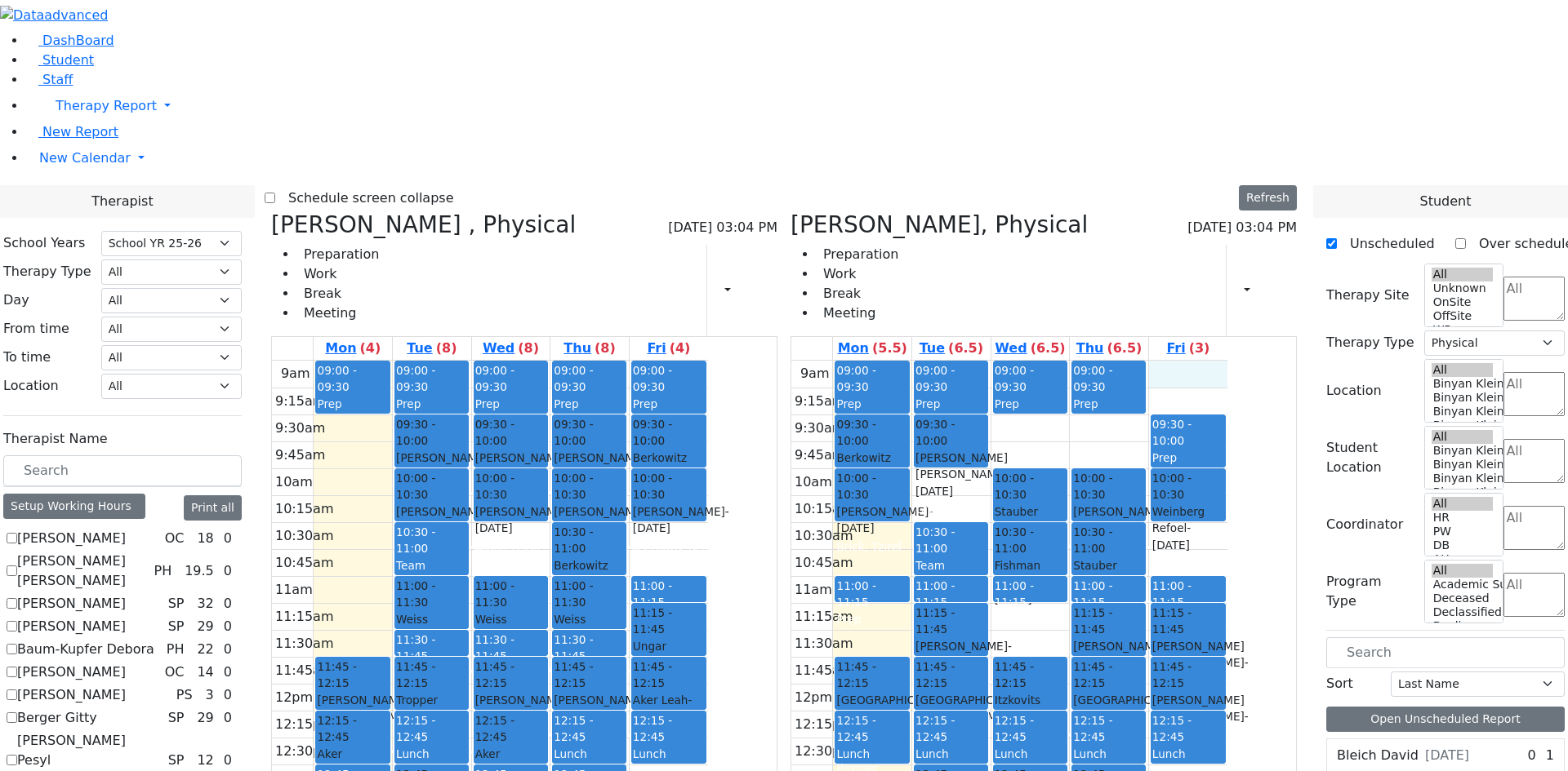
click at [1227, 361] on div "9am 9:15am 9:30am 9:45am 10am 10:15am 10:30am 10:45am 11am 11:15am 11:30am 11:4…" at bounding box center [1009, 683] width 436 height 646
click at [1191, 418] on span "09:30 - 10:00" at bounding box center [1171, 433] width 39 height 30
click at [1272, 190] on button "Delete Selected Schedule" at bounding box center [1352, 193] width 161 height 25
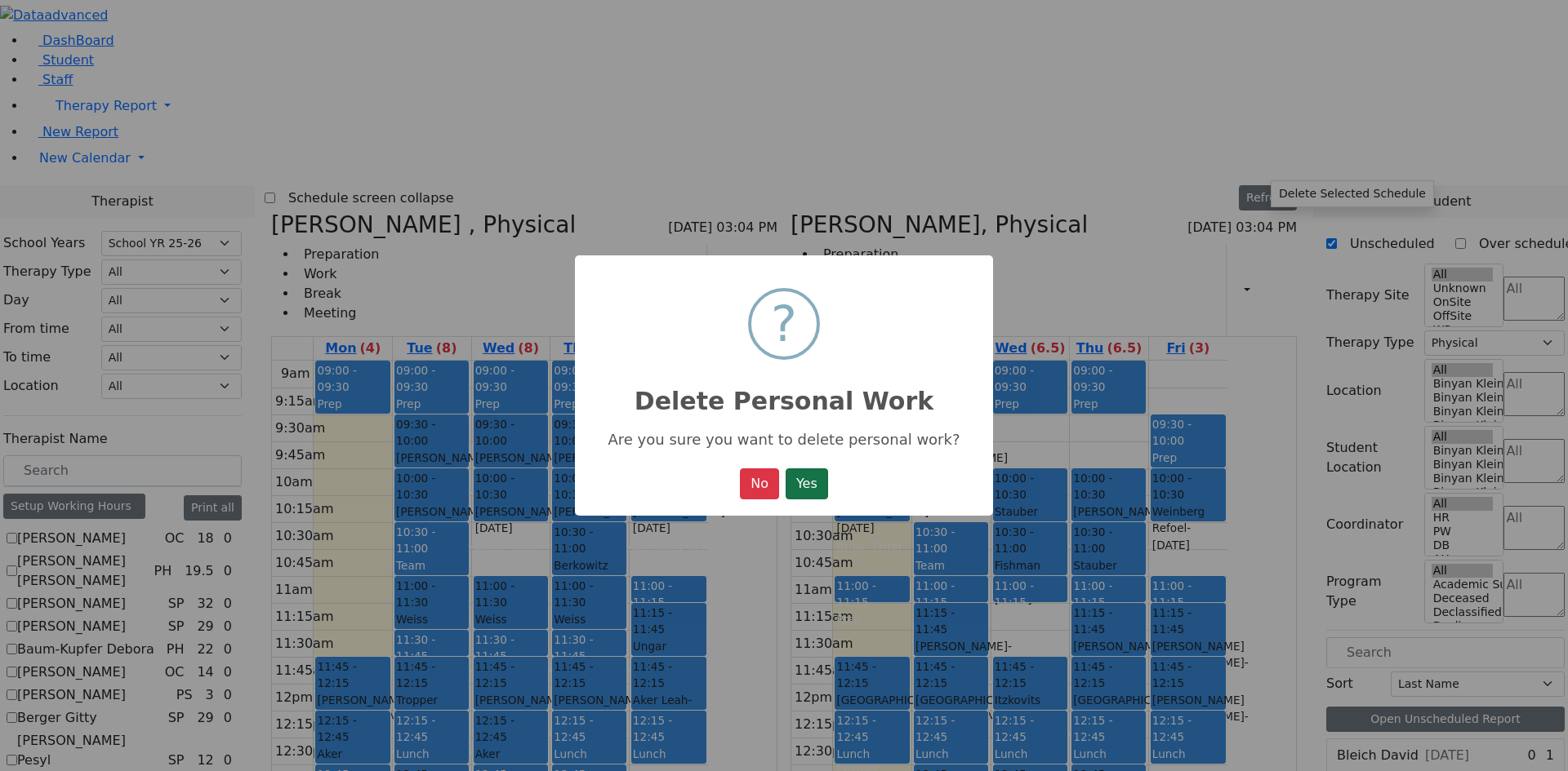
click at [797, 477] on button "Yes" at bounding box center [806, 483] width 43 height 31
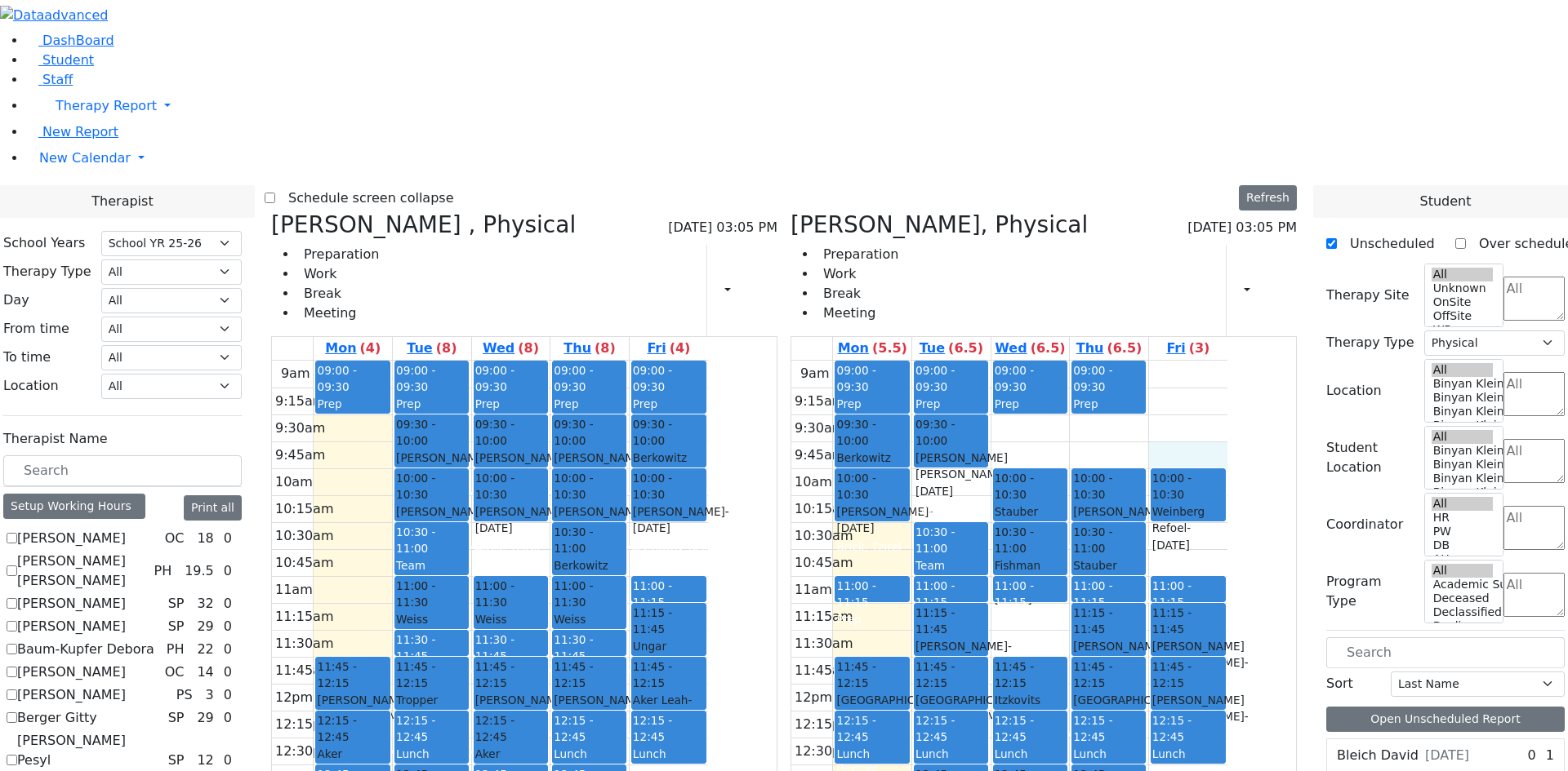
click at [1227, 361] on div "9am 9:15am 9:30am 9:45am 10am 10:15am 10:30am 10:45am 11am 11:15am 11:30am 11:4…" at bounding box center [1009, 683] width 436 height 646
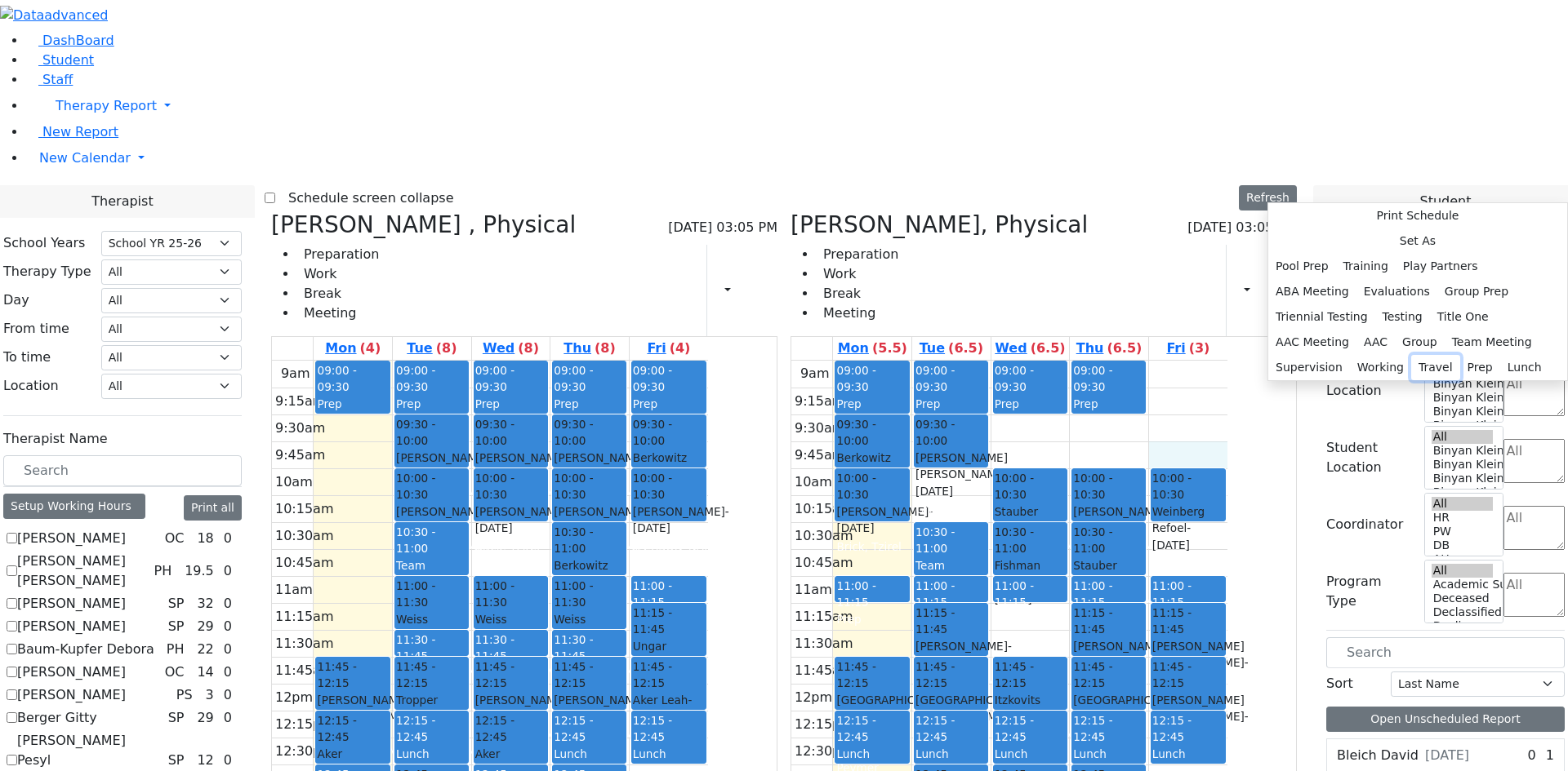
click at [1459, 381] on button "Travel" at bounding box center [1435, 368] width 49 height 25
select select "5"
select select "09:45:00"
select select "10:00:00"
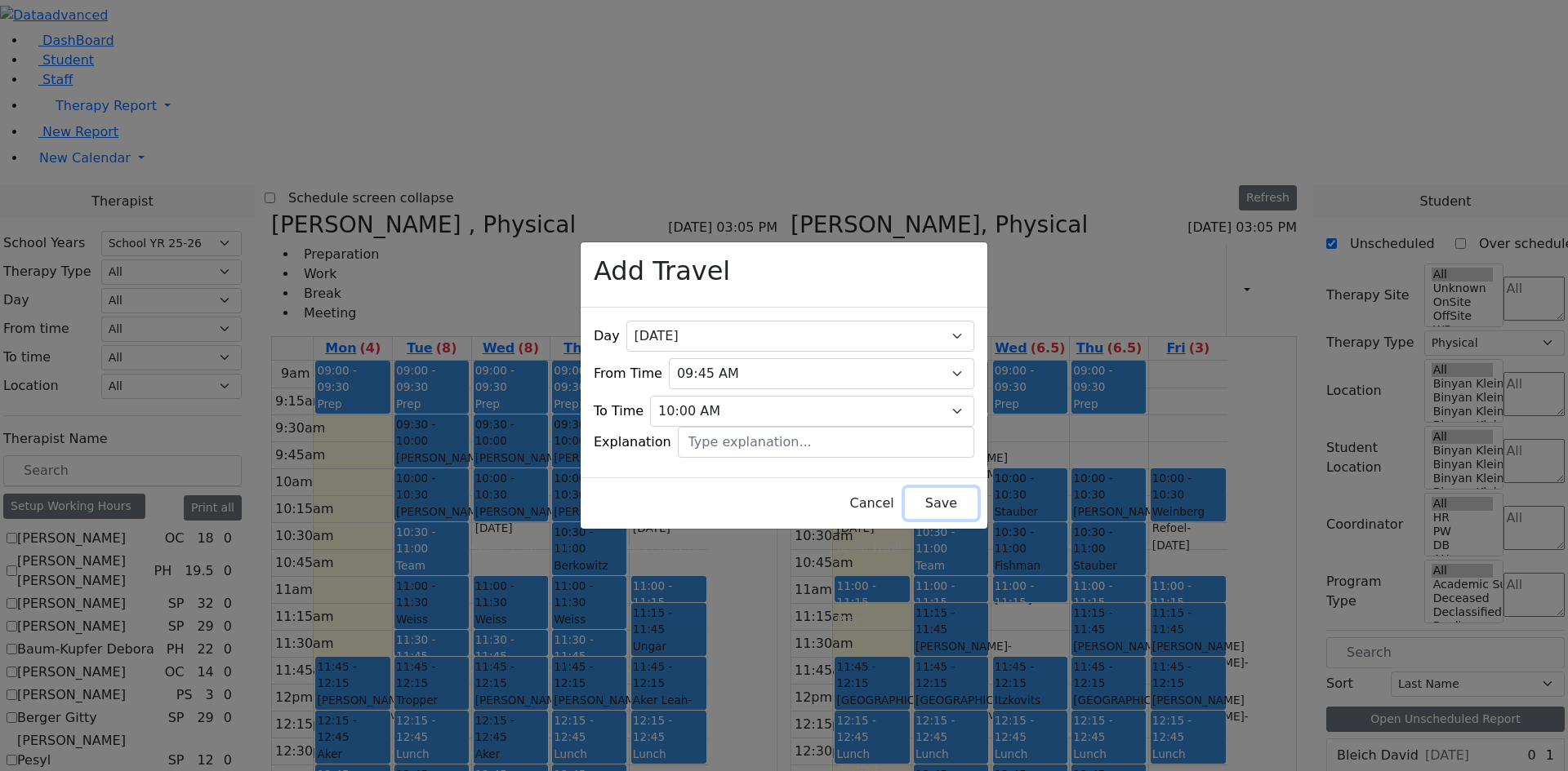
click at [905, 491] on button "Save" at bounding box center [940, 503] width 73 height 31
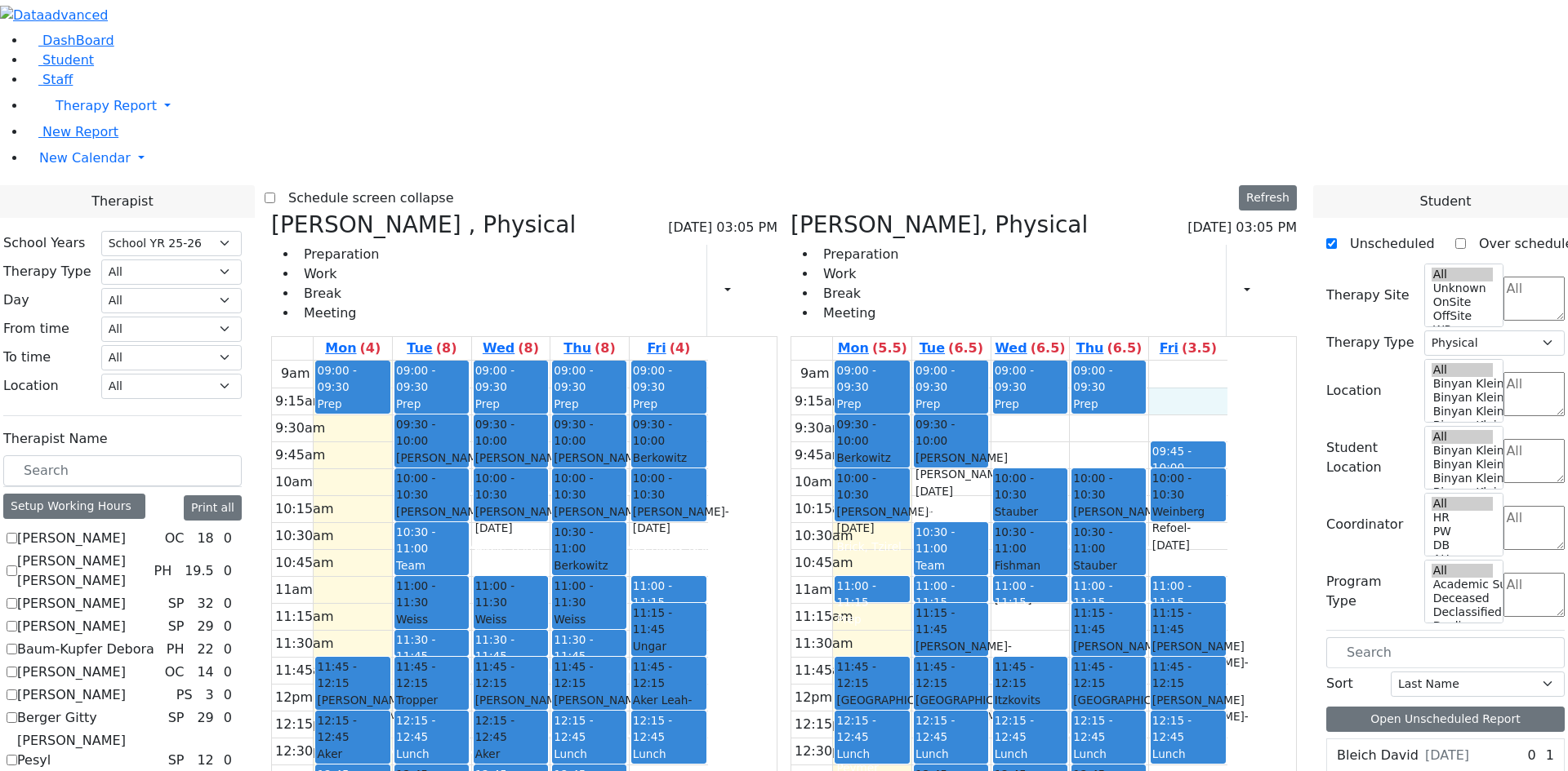
click at [1227, 361] on div "9am 9:15am 9:30am 9:45am 10am 10:15am 10:30am 10:45am 11am 11:15am 11:30am 11:4…" at bounding box center [1009, 683] width 436 height 646
drag, startPoint x: 1405, startPoint y: 618, endPoint x: 1273, endPoint y: 168, distance: 469.0
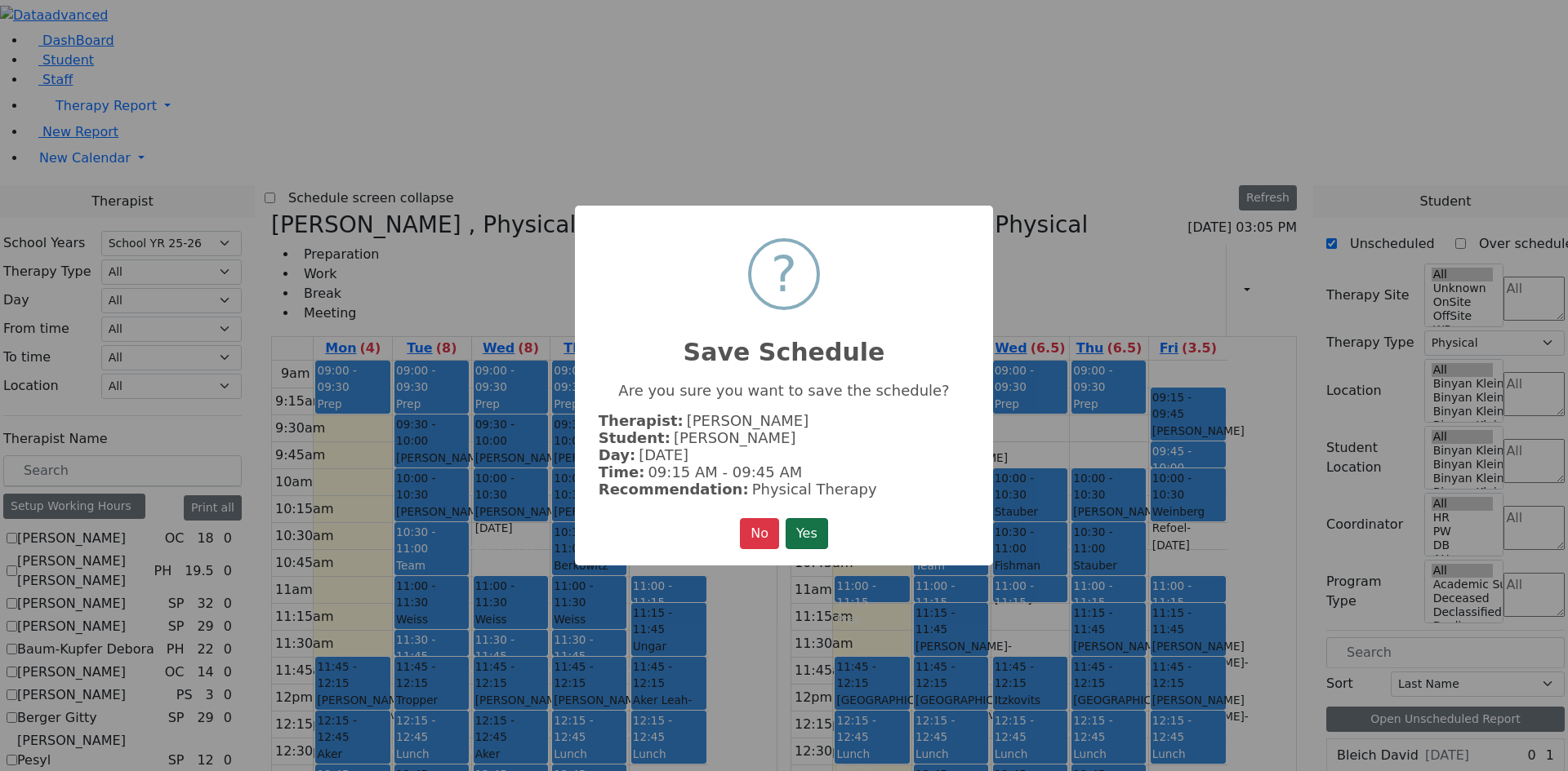
click at [819, 538] on button "Yes" at bounding box center [806, 533] width 43 height 31
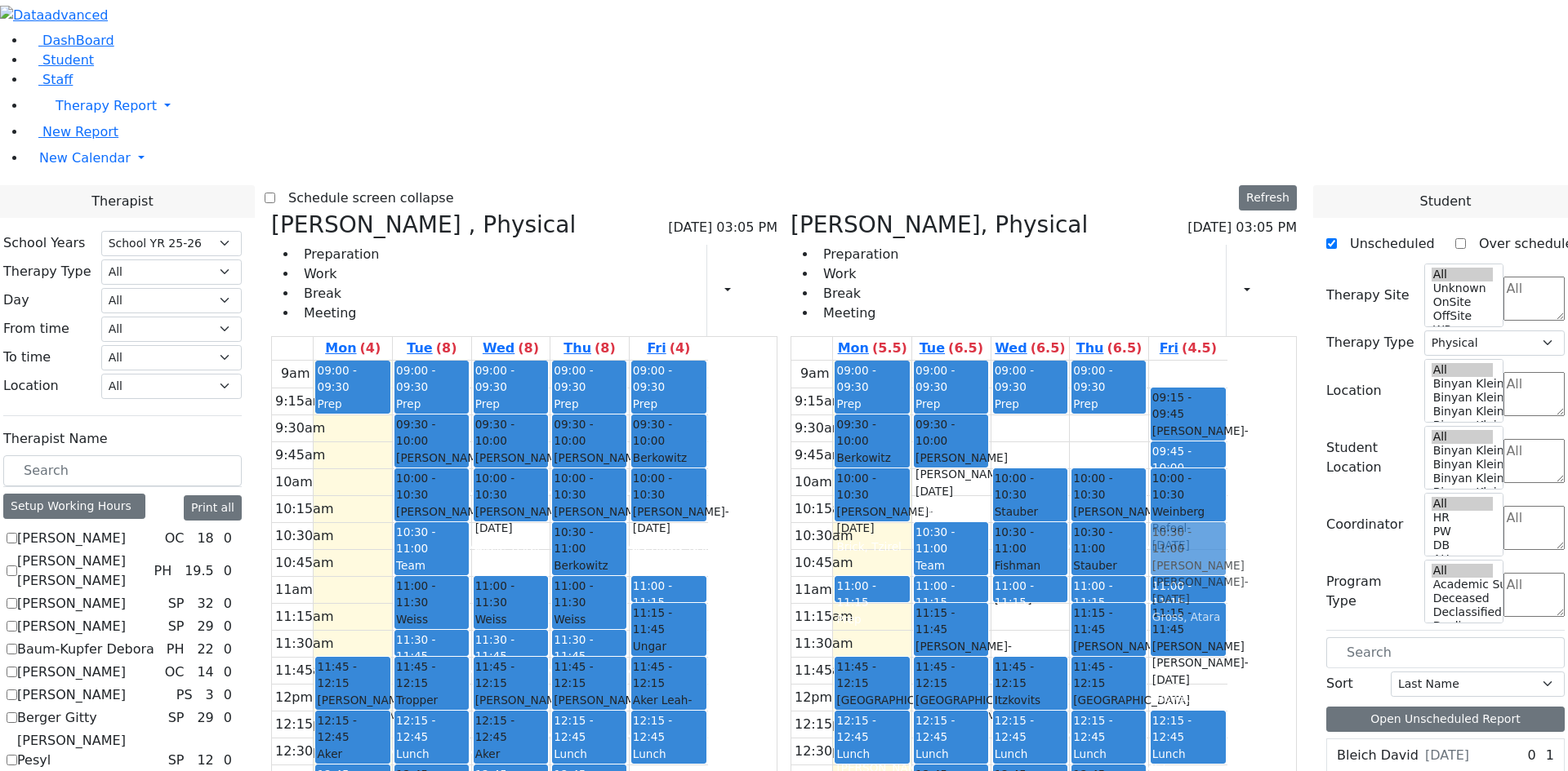
drag, startPoint x: 1289, startPoint y: 445, endPoint x: 1287, endPoint y: 323, distance: 122.0
click at [1227, 361] on div "09:15 - 09:45 Moskowitz Mayer - 04/10/2011 Amy Reese 09:45 - 10:00 Travel 10:00…" at bounding box center [1187, 683] width 79 height 646
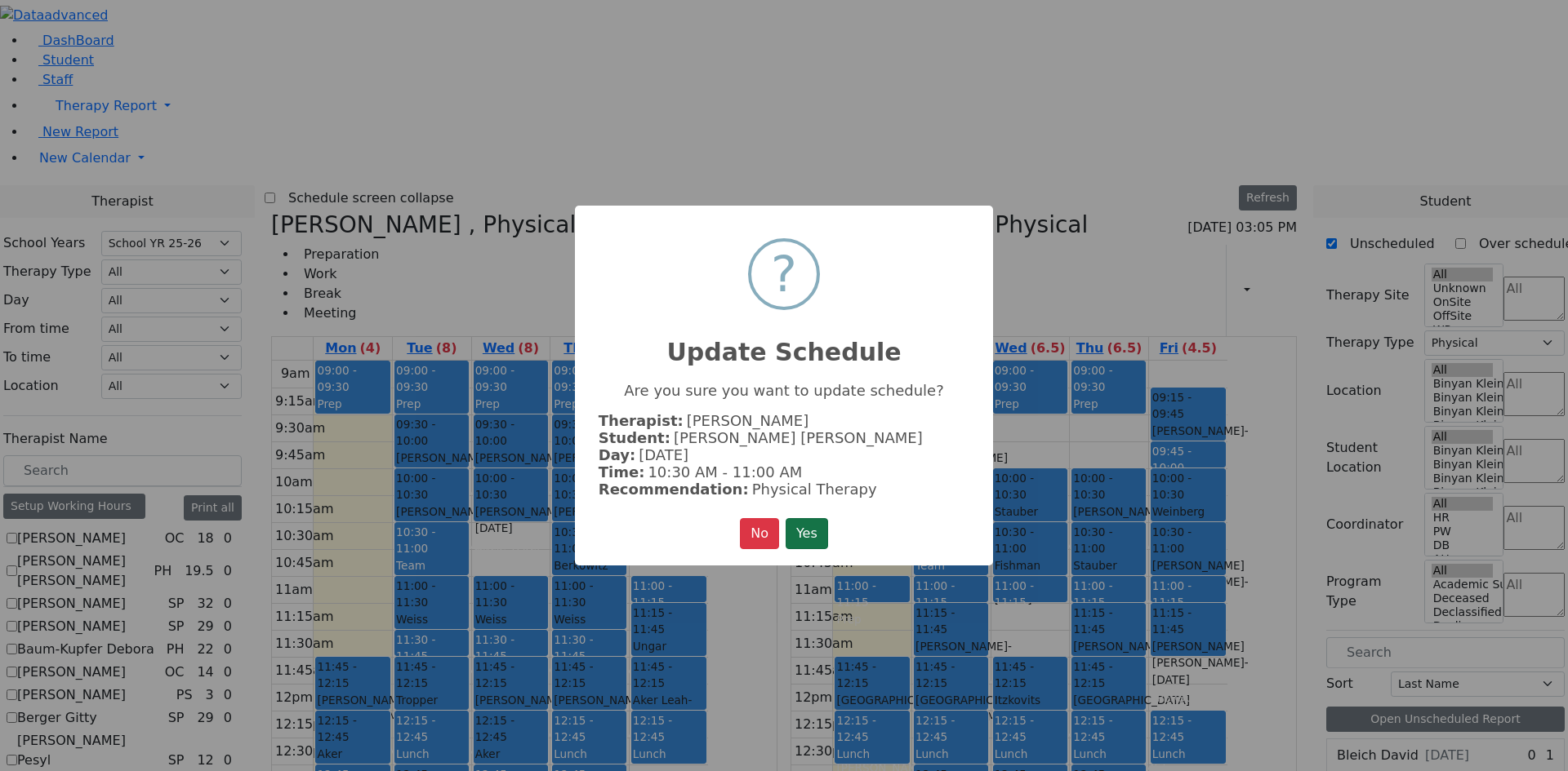
click at [808, 529] on button "Yes" at bounding box center [806, 533] width 43 height 31
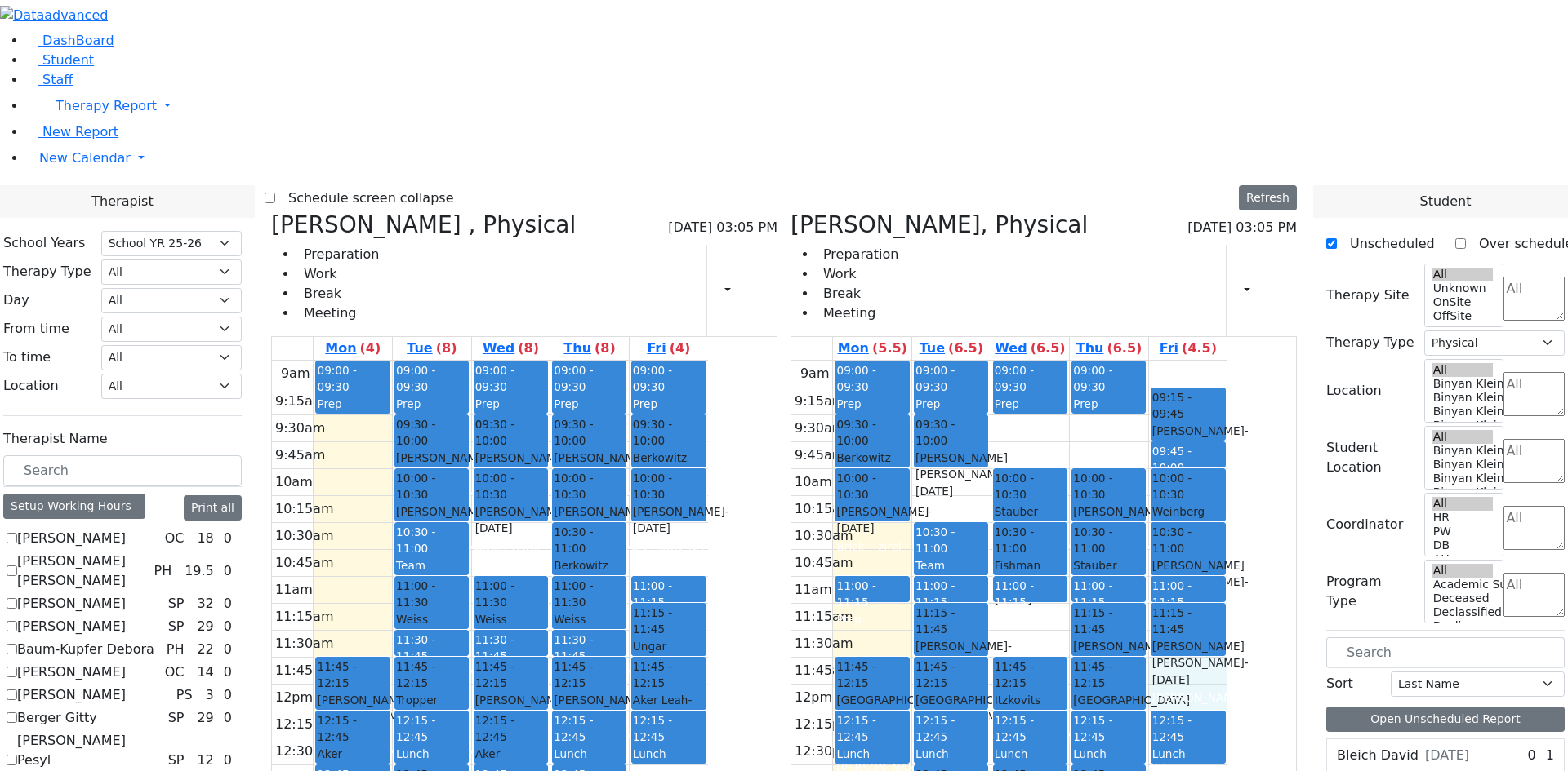
drag, startPoint x: 1283, startPoint y: 428, endPoint x: 1283, endPoint y: 441, distance: 13.0
click at [1227, 450] on div "9am 9:15am 9:30am 9:45am 10am 10:15am 10:30am 10:45am 11am 11:15am 11:30am 11:4…" at bounding box center [1009, 683] width 436 height 646
drag, startPoint x: 1287, startPoint y: 252, endPoint x: 1296, endPoint y: 440, distance: 188.2
click at [1227, 440] on div "09:15 - 09:45 Moskowitz Mayer - 04/10/2011 Amy Reese 09:45 - 10:00 Travel 10:00…" at bounding box center [1187, 683] width 79 height 646
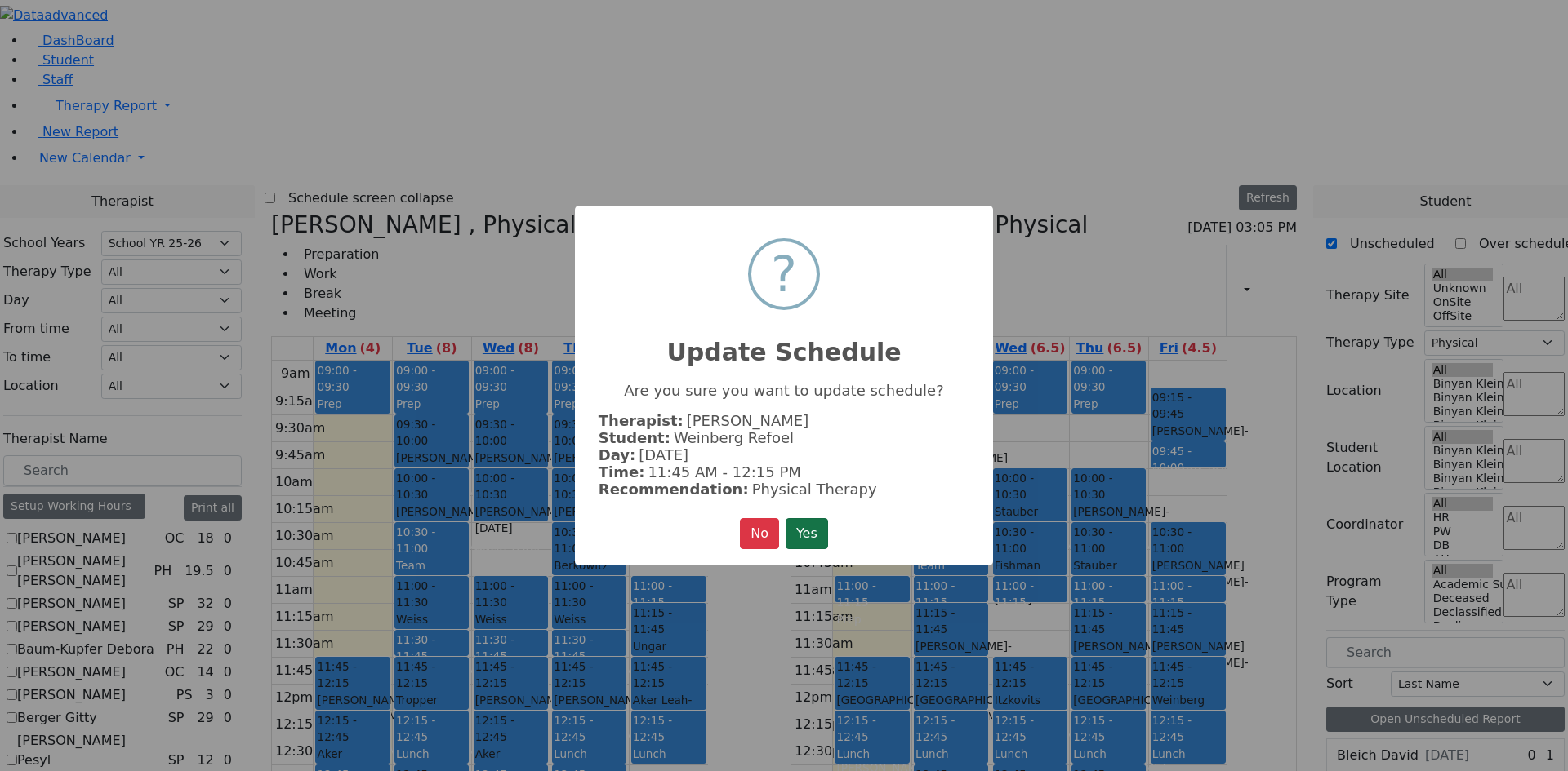
click at [798, 525] on button "Yes" at bounding box center [806, 533] width 43 height 31
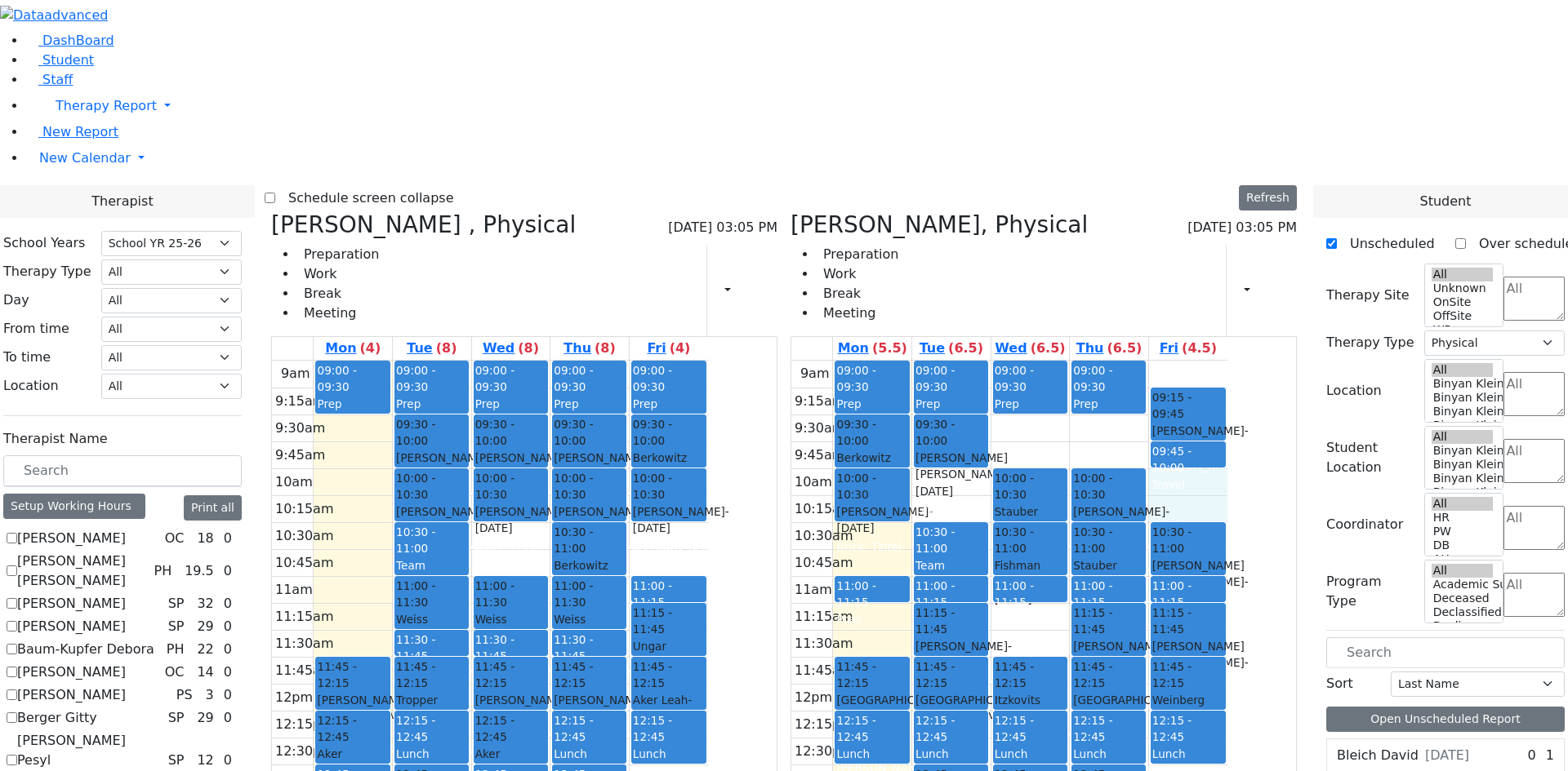
drag, startPoint x: 1250, startPoint y: 240, endPoint x: 1257, endPoint y: 269, distance: 29.8
click at [1227, 361] on div "9am 9:15am 9:30am 9:45am 10am 10:15am 10:30am 10:45am 11am 11:15am 11:30am 11:4…" at bounding box center [1009, 683] width 436 height 646
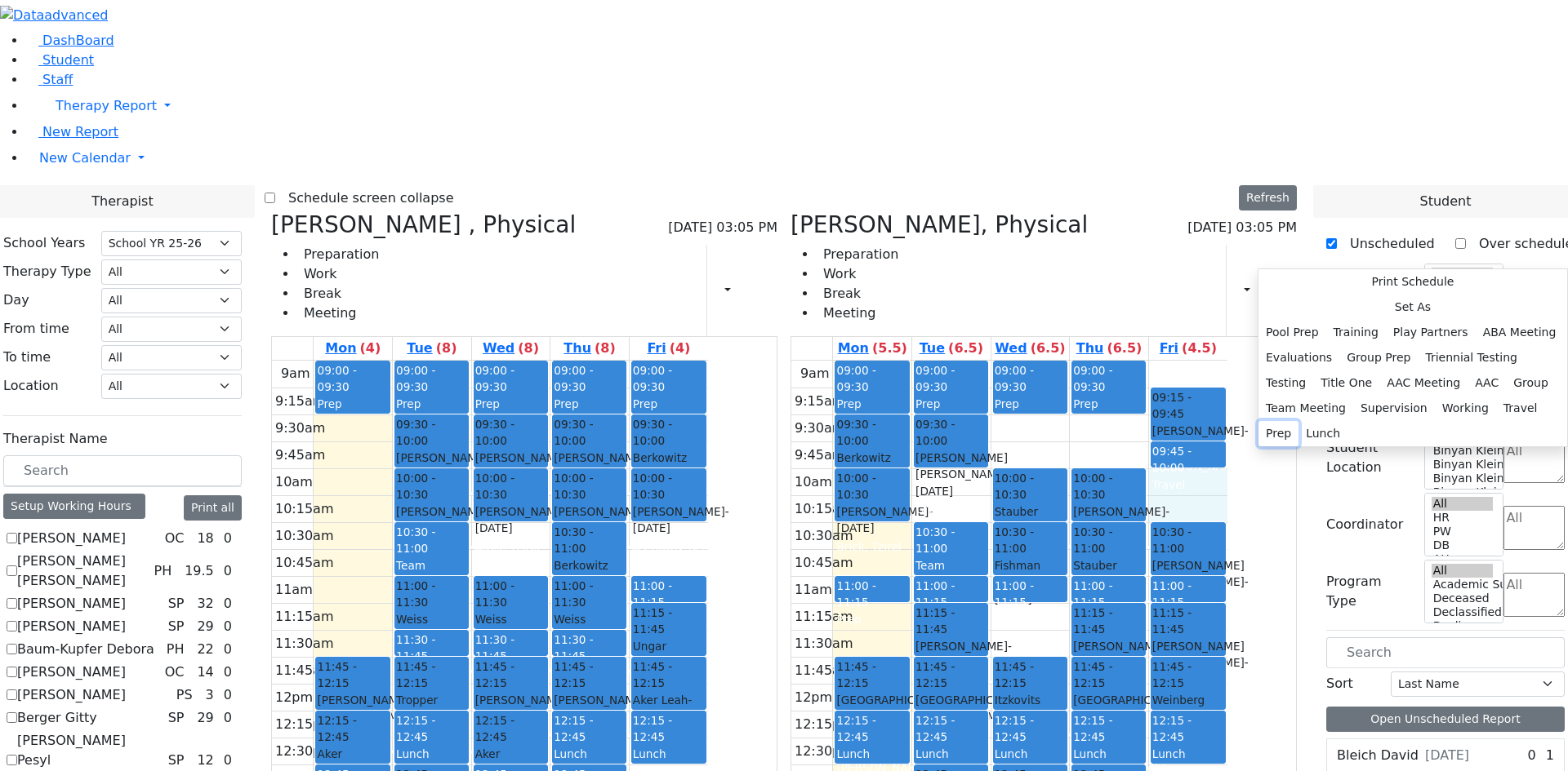
click at [1298, 446] on button "Prep" at bounding box center [1278, 433] width 40 height 25
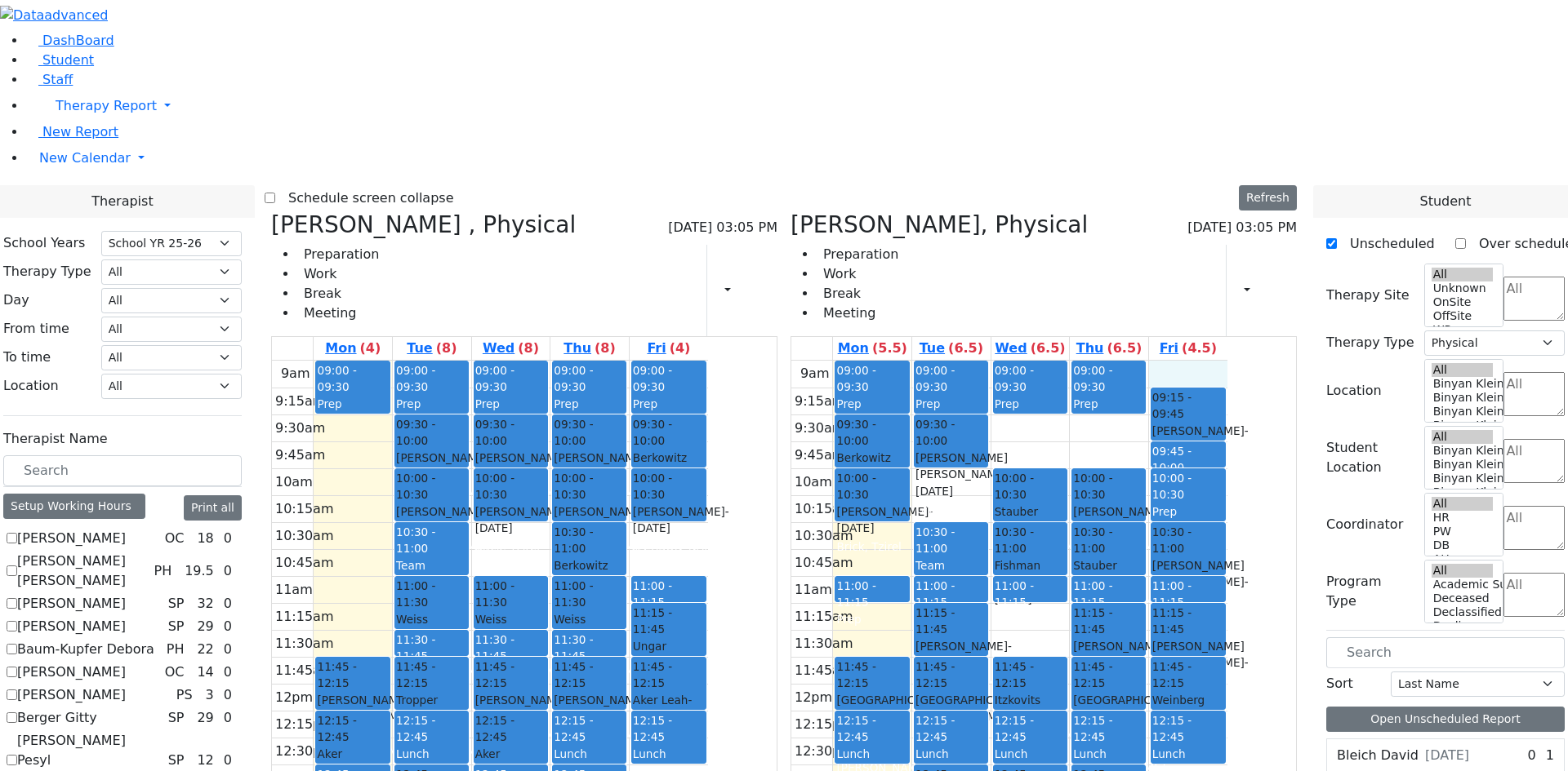
click at [1227, 361] on div "9am 9:15am 9:30am 9:45am 10am 10:15am 10:30am 10:45am 11am 11:15am 11:30am 11:4…" at bounding box center [1009, 683] width 436 height 646
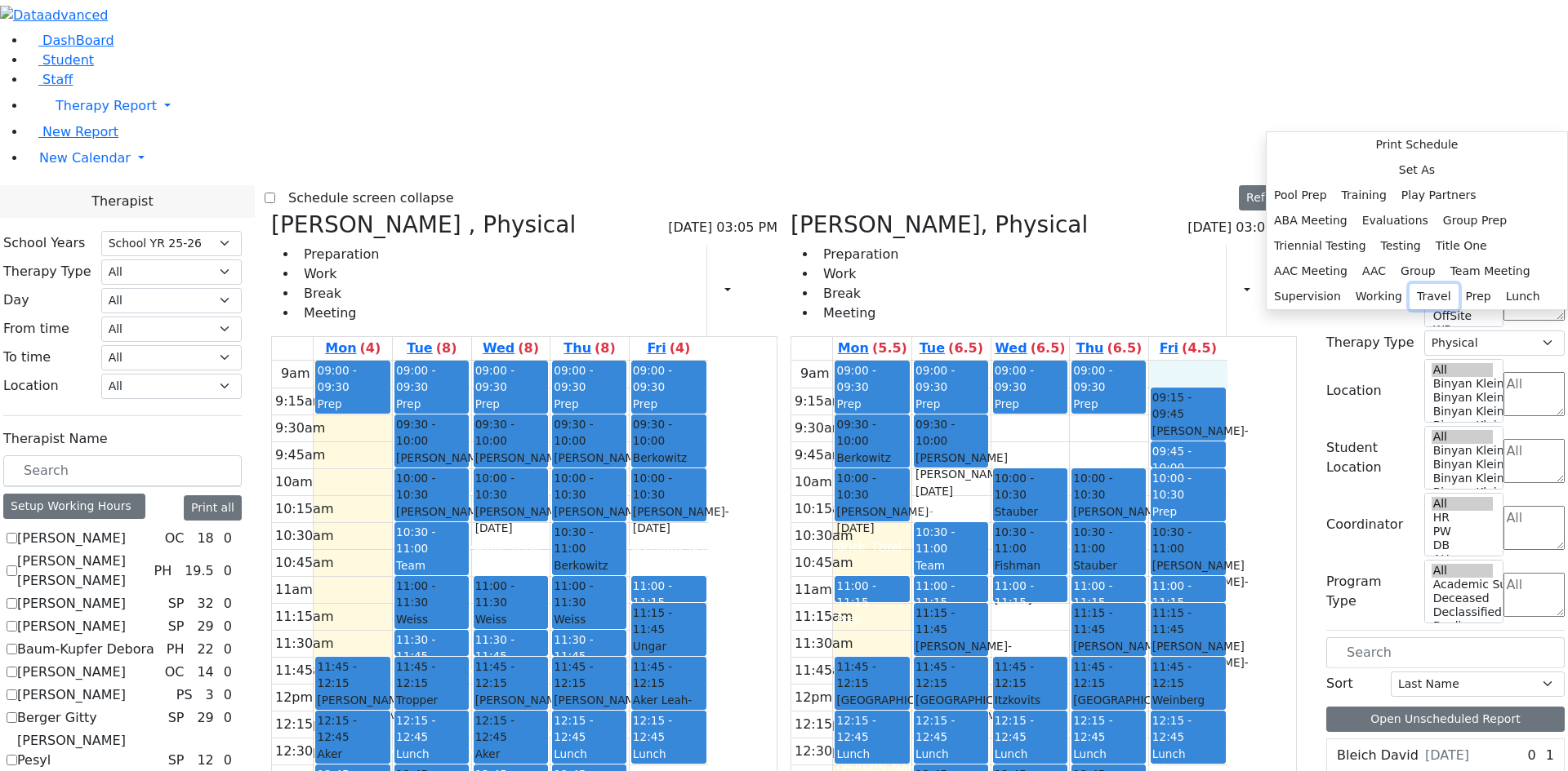
click at [1453, 310] on button "Travel" at bounding box center [1434, 296] width 49 height 25
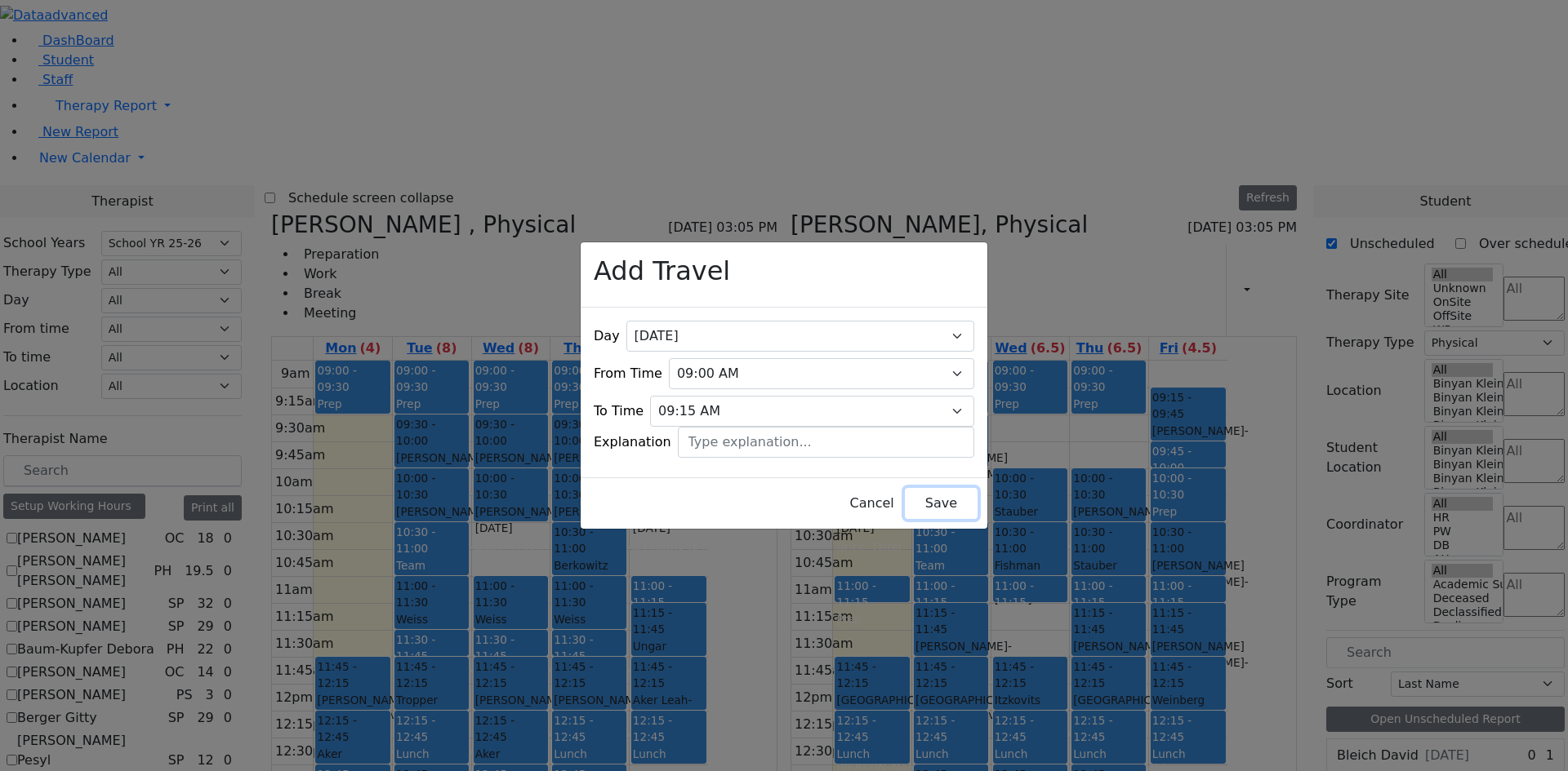
click at [905, 504] on button "Save" at bounding box center [940, 503] width 73 height 31
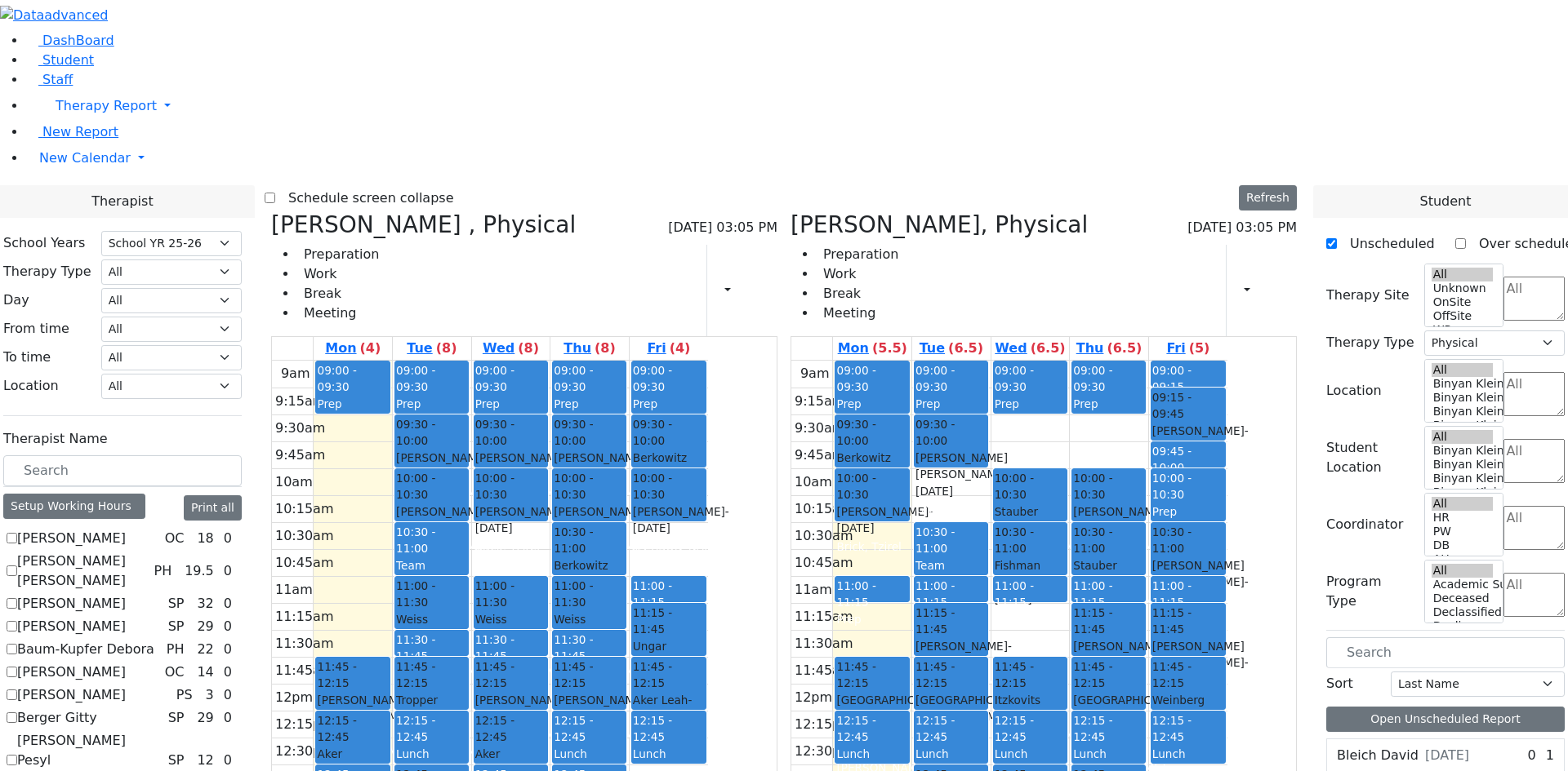
click at [1123, 361] on div "9am 9:15am 9:30am 9:45am 10am 10:15am 10:30am 10:45am 11am 11:15am 11:30am 11:4…" at bounding box center [1009, 683] width 436 height 646
click at [790, 211] on icon at bounding box center [790, 224] width 0 height 27
checkbox input "false"
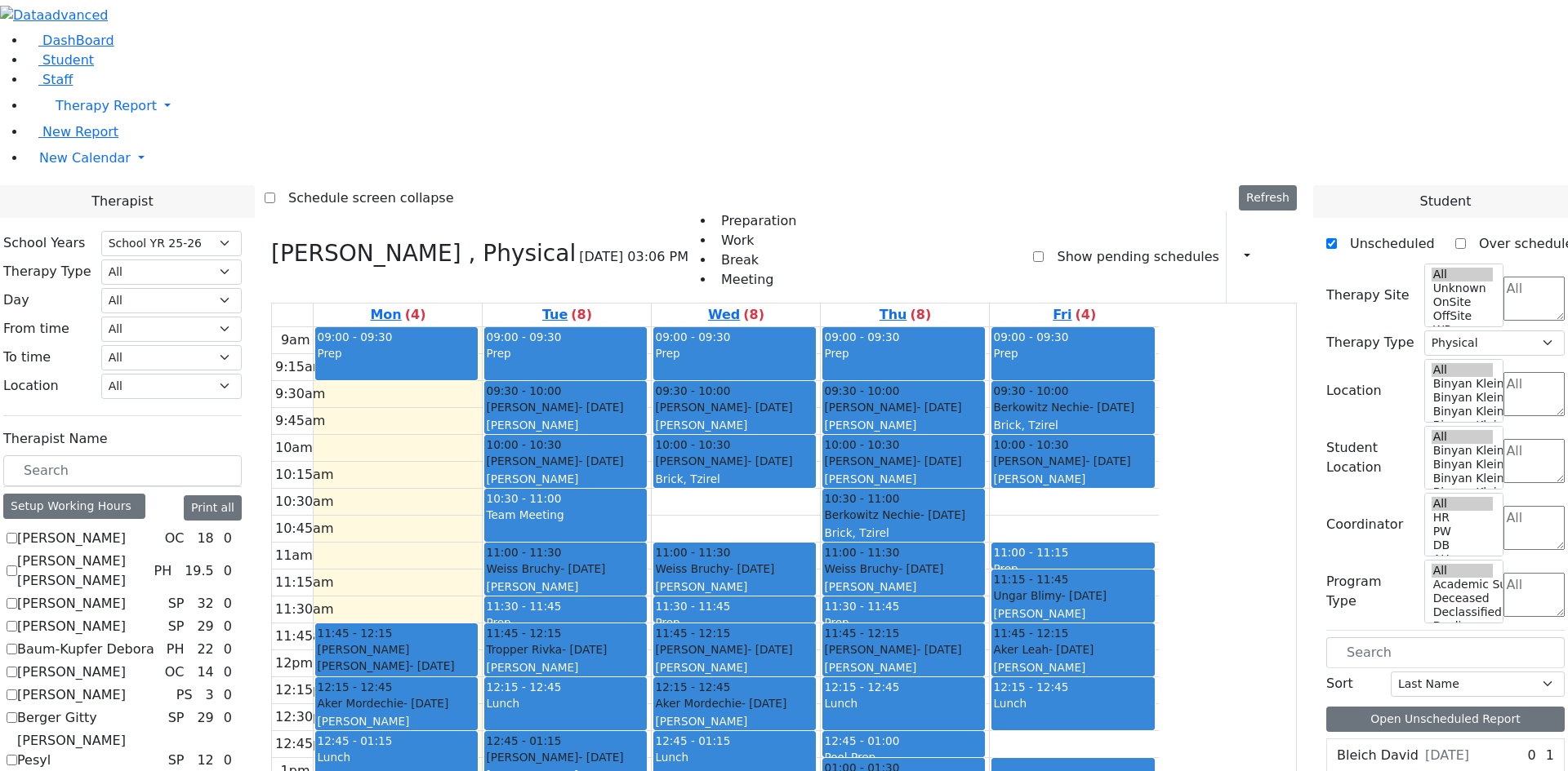
scroll to position [1143, 0]
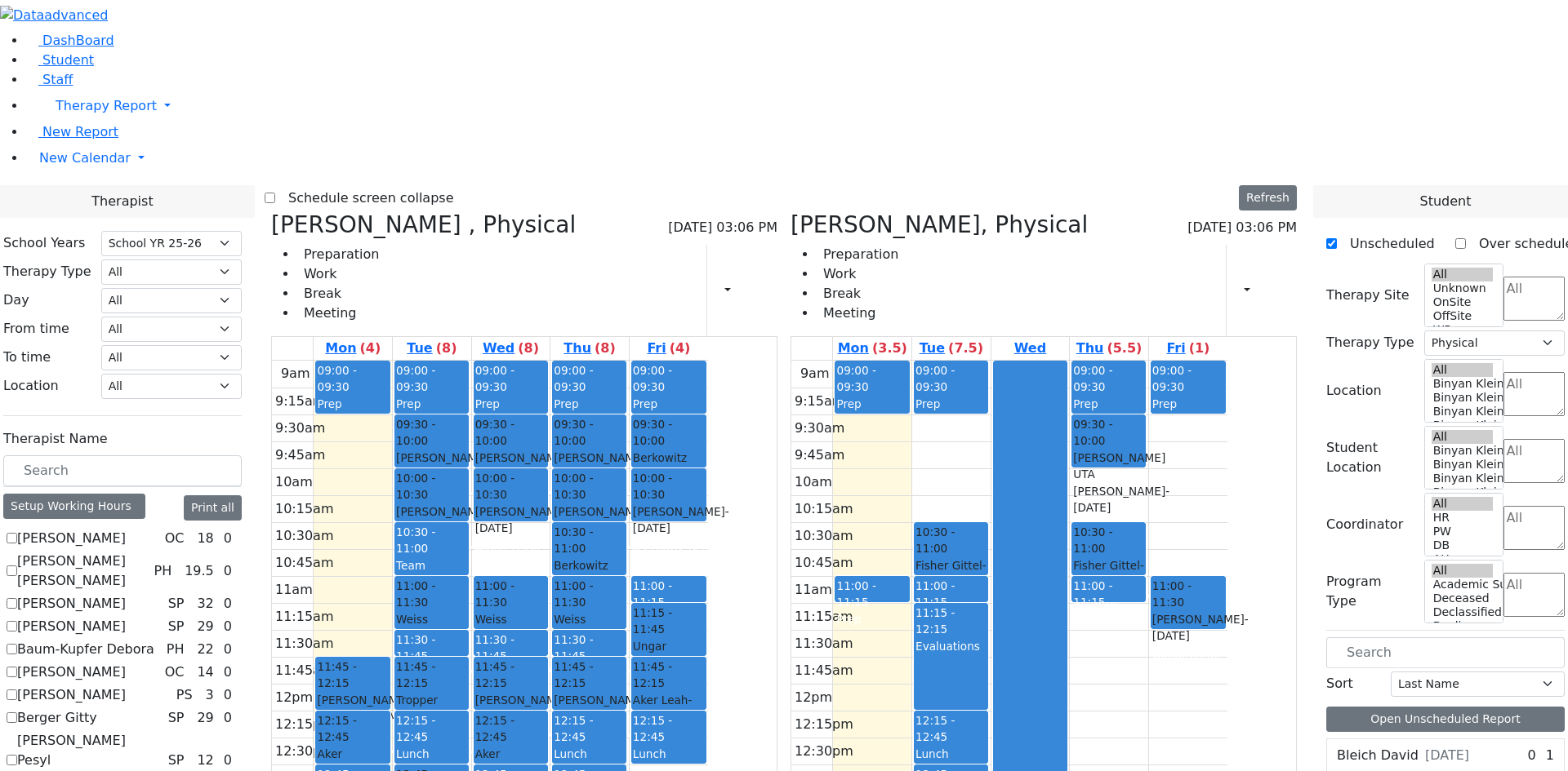
checkbox input "false"
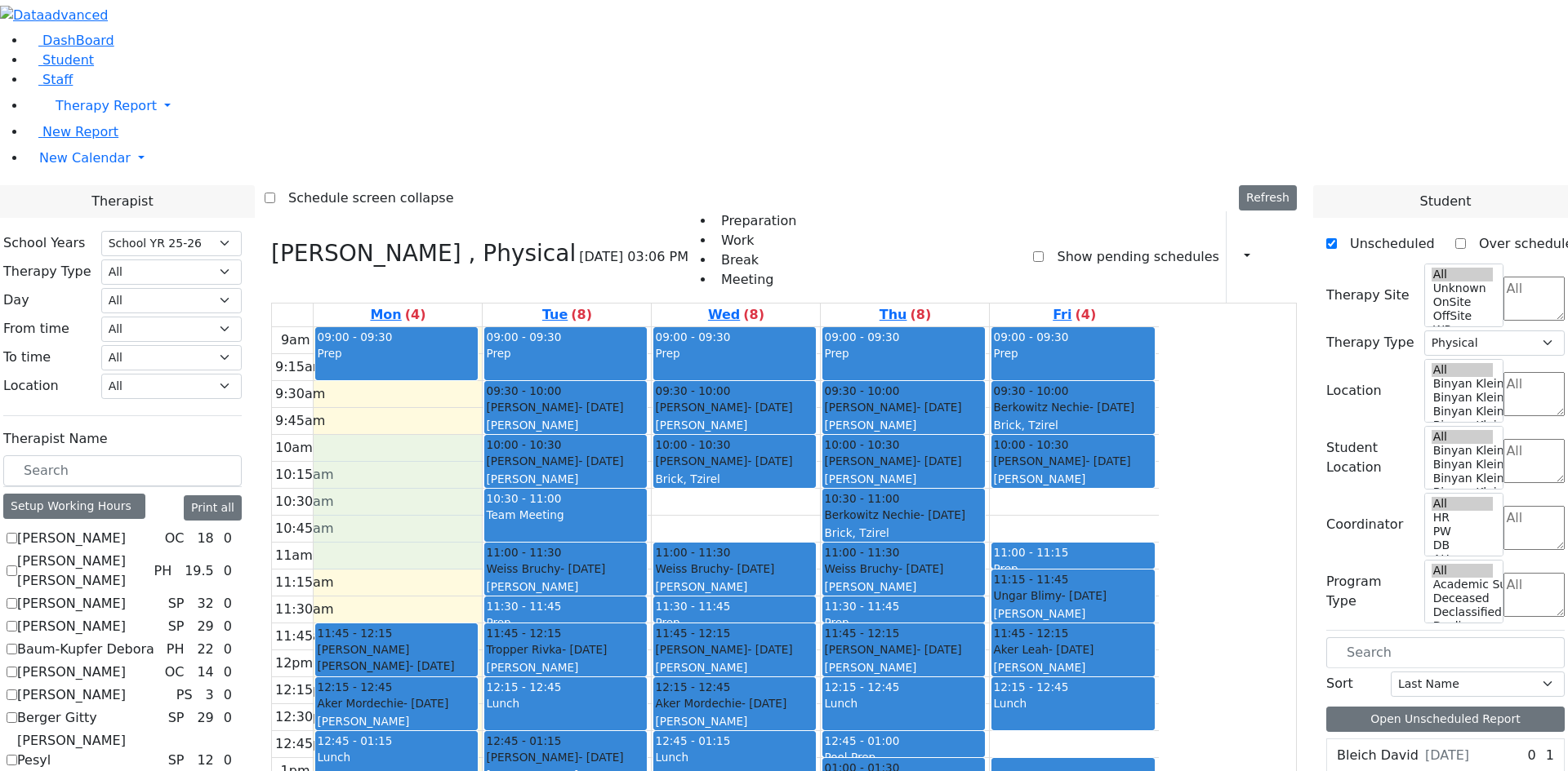
drag, startPoint x: 520, startPoint y: 238, endPoint x: 537, endPoint y: 328, distance: 91.6
click at [537, 328] on div "9am 9:15am 9:30am 9:45am 10am 10:15am 10:30am 10:45am 11am 11:15am 11:30am 11:4…" at bounding box center [715, 650] width 887 height 646
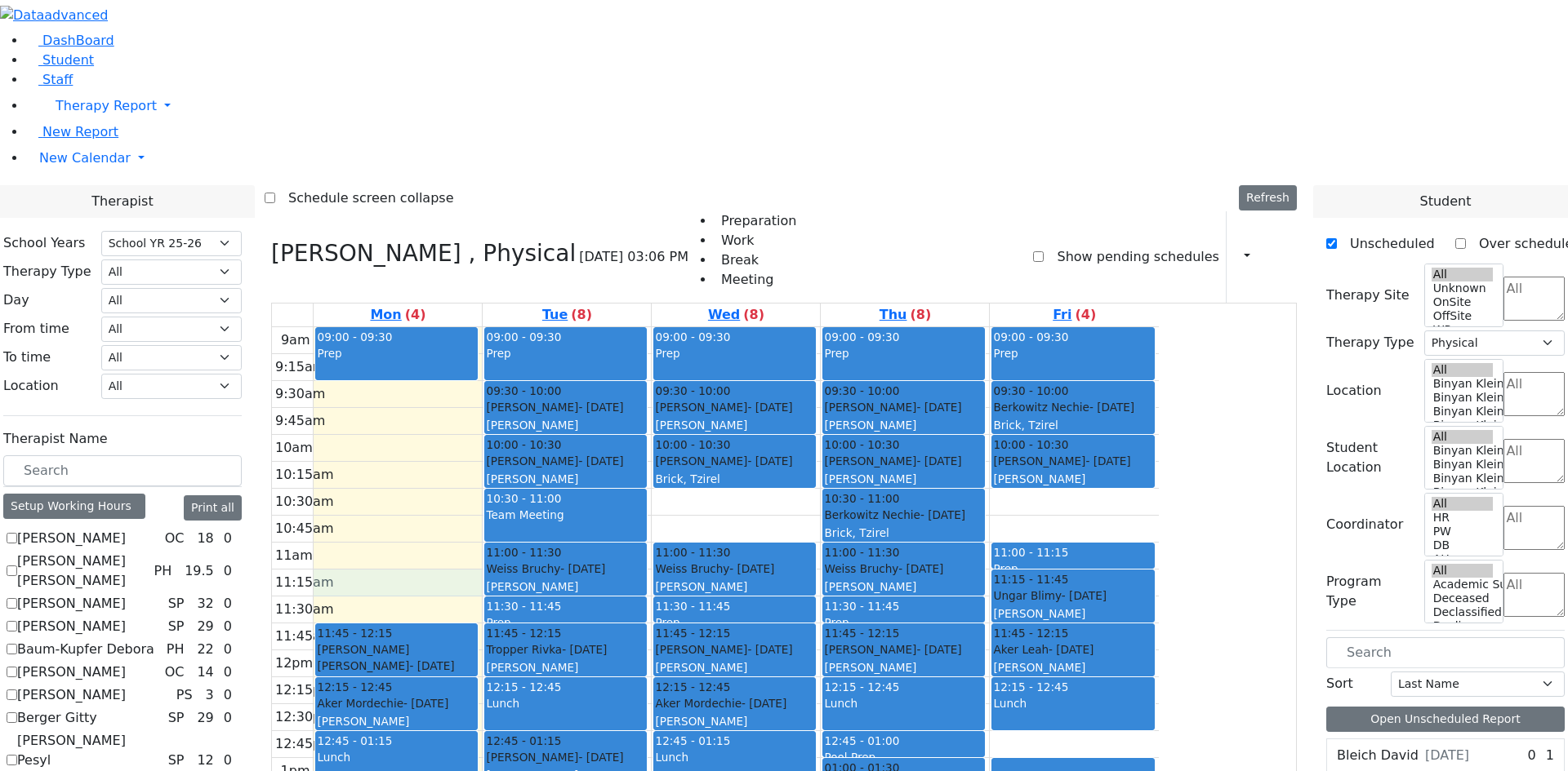
click at [535, 362] on div "9am 9:15am 9:30am 9:45am 10am 10:15am 10:30am 10:45am 11am 11:15am 11:30am 11:4…" at bounding box center [715, 650] width 887 height 646
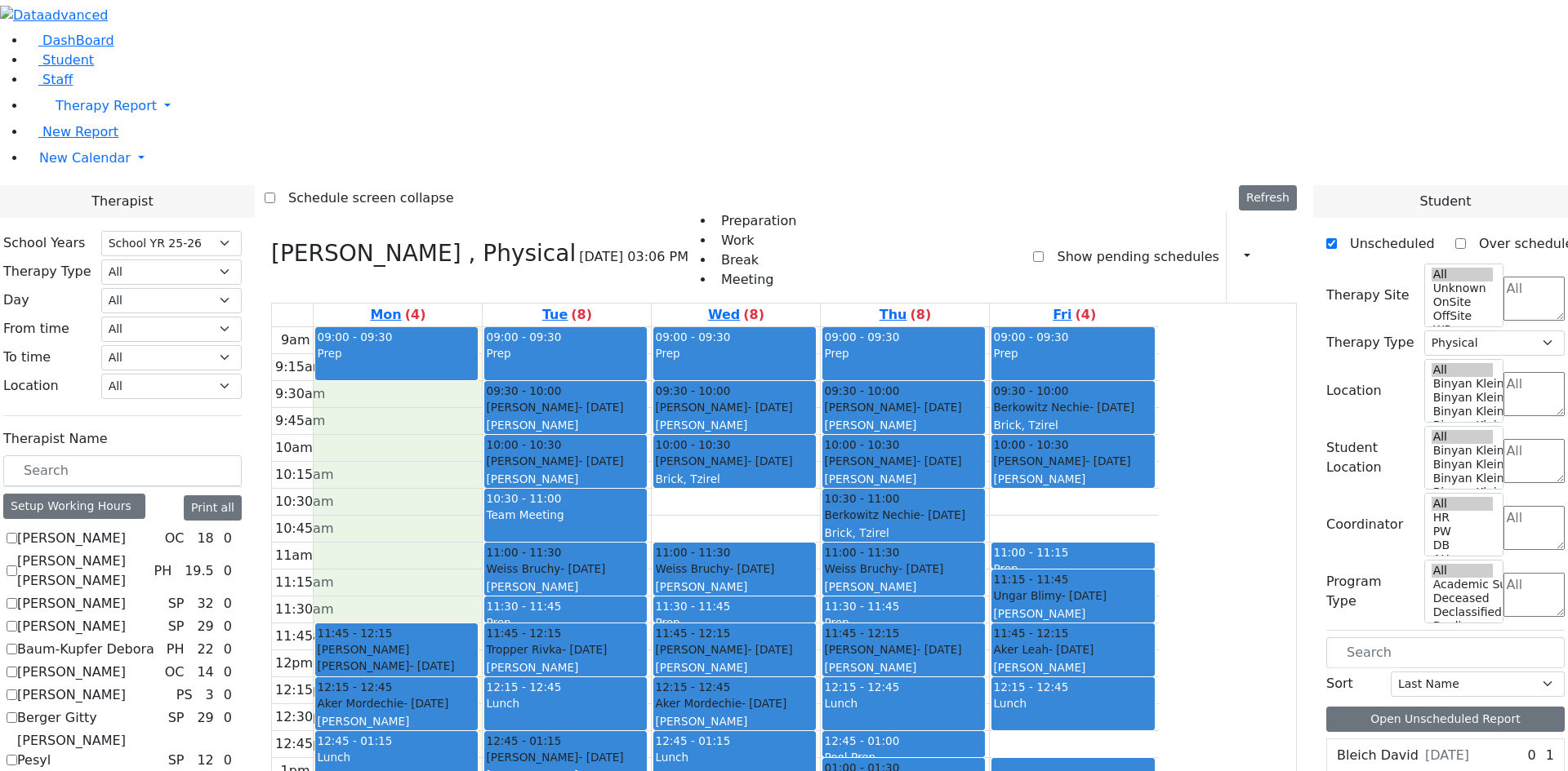
drag, startPoint x: 532, startPoint y: 383, endPoint x: 561, endPoint y: 176, distance: 209.0
click at [561, 328] on div "9am 9:15am 9:30am 9:45am 10am 10:15am 10:30am 10:45am 11am 11:15am 11:30am 11:4…" at bounding box center [715, 650] width 887 height 646
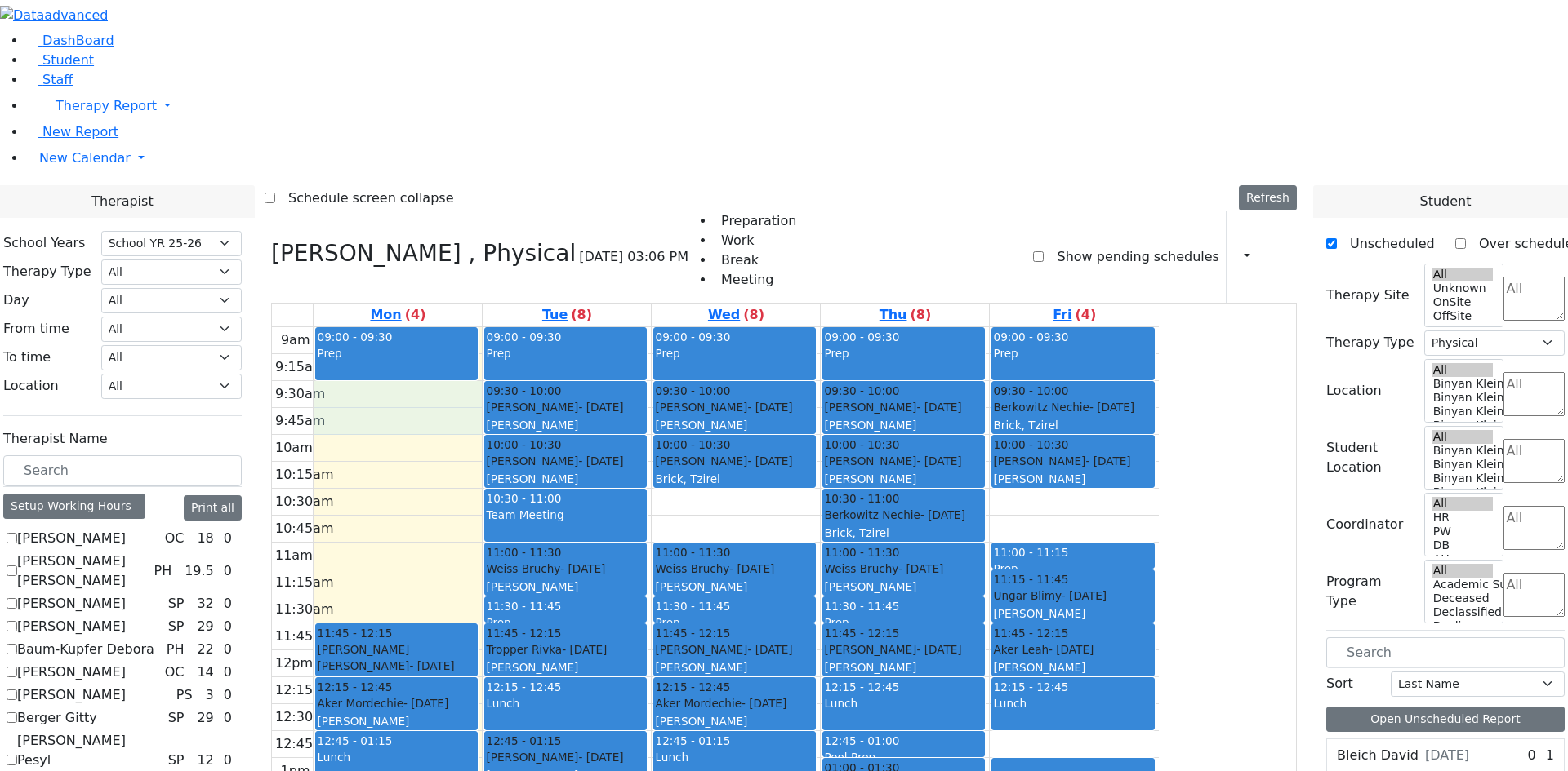
drag, startPoint x: 561, startPoint y: 175, endPoint x: 562, endPoint y: 201, distance: 26.0
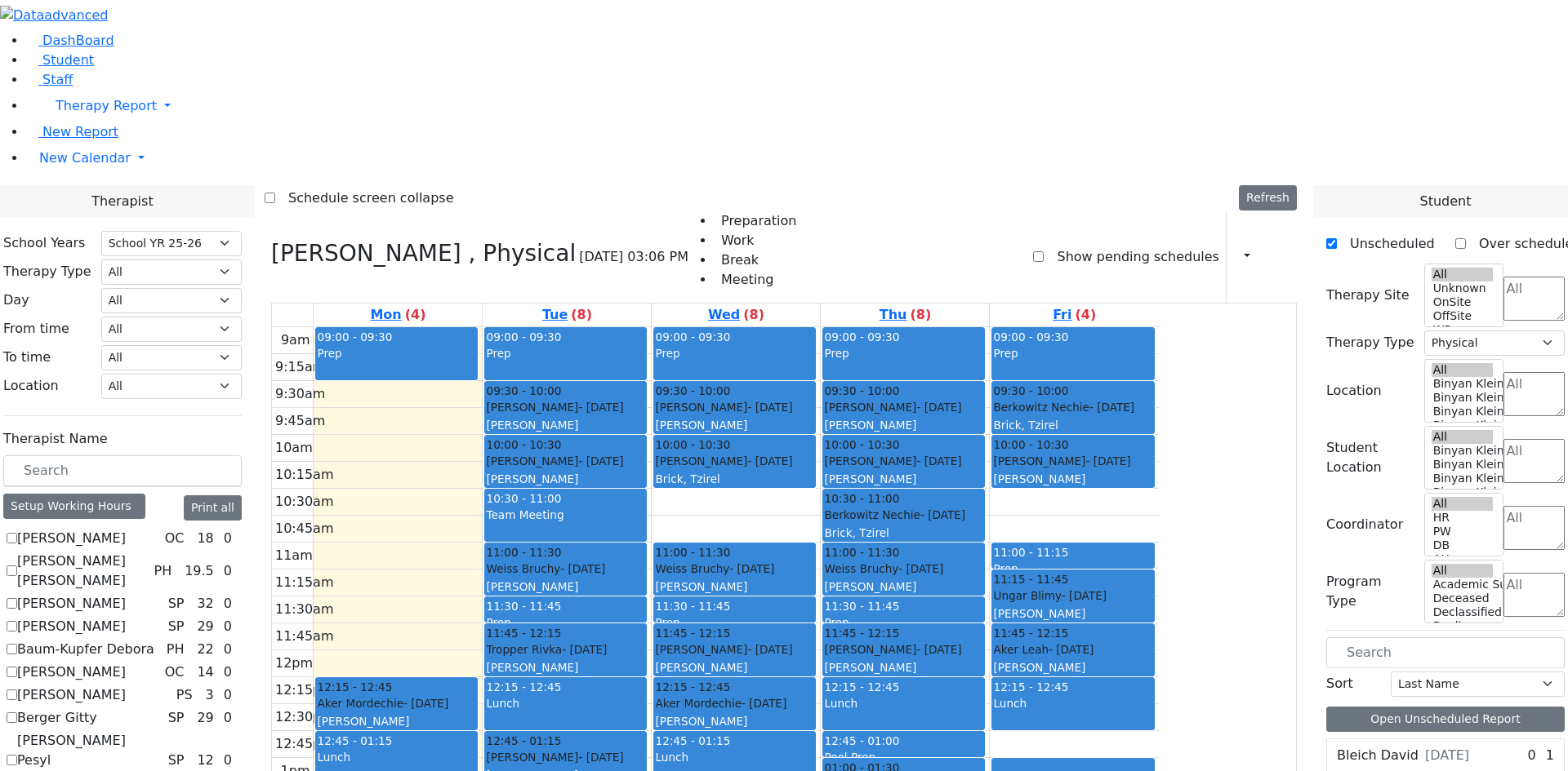
drag, startPoint x: 554, startPoint y: 409, endPoint x: 694, endPoint y: 673, distance: 298.8
click at [694, 674] on tr "09:00 - 09:30 Prep 11:45 - 12:15 Mosesson Chaya Shayna Bracha - 01/25/2008 Kaga…" at bounding box center [715, 650] width 887 height 646
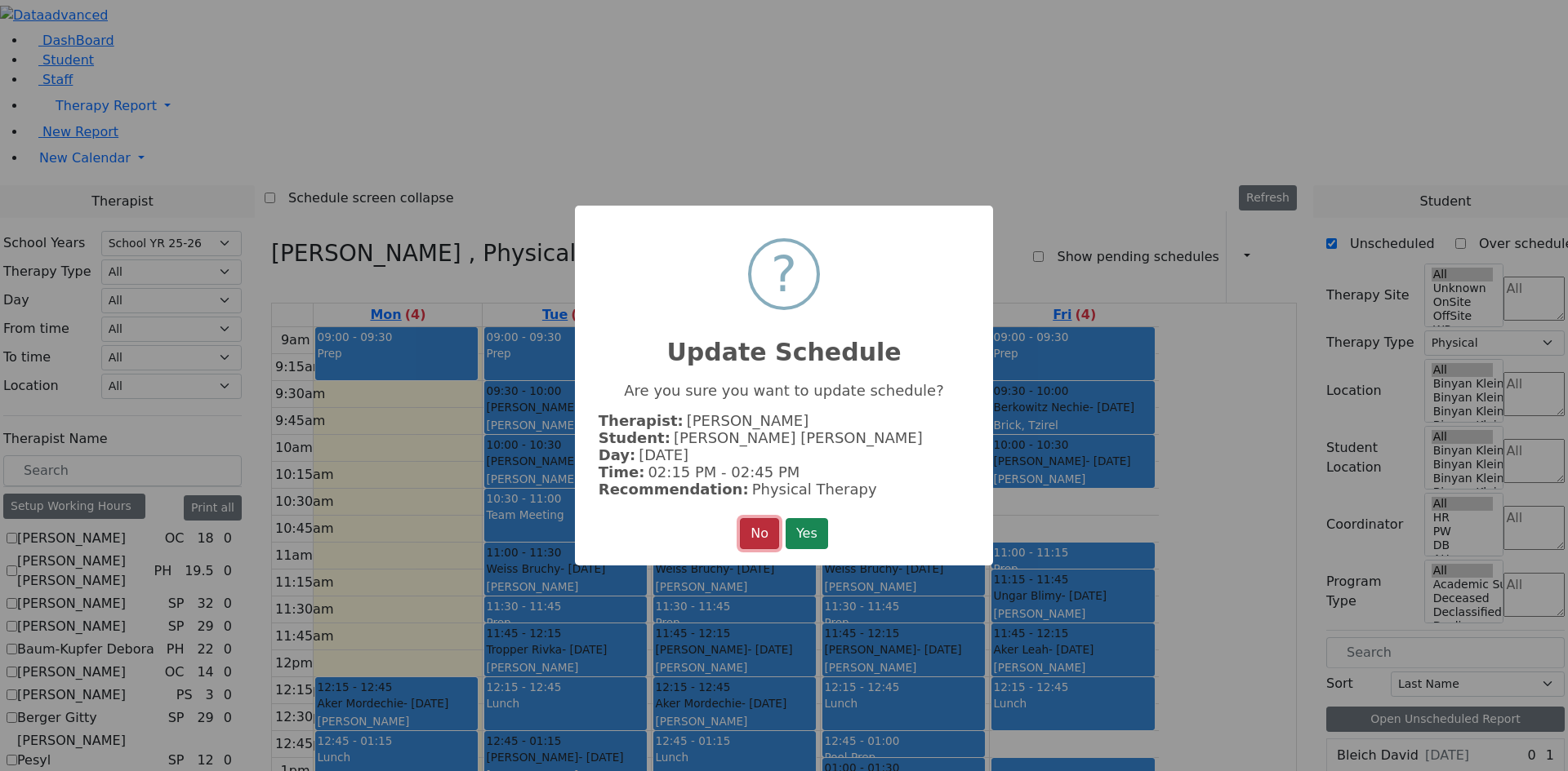
click at [752, 534] on button "No" at bounding box center [759, 533] width 39 height 31
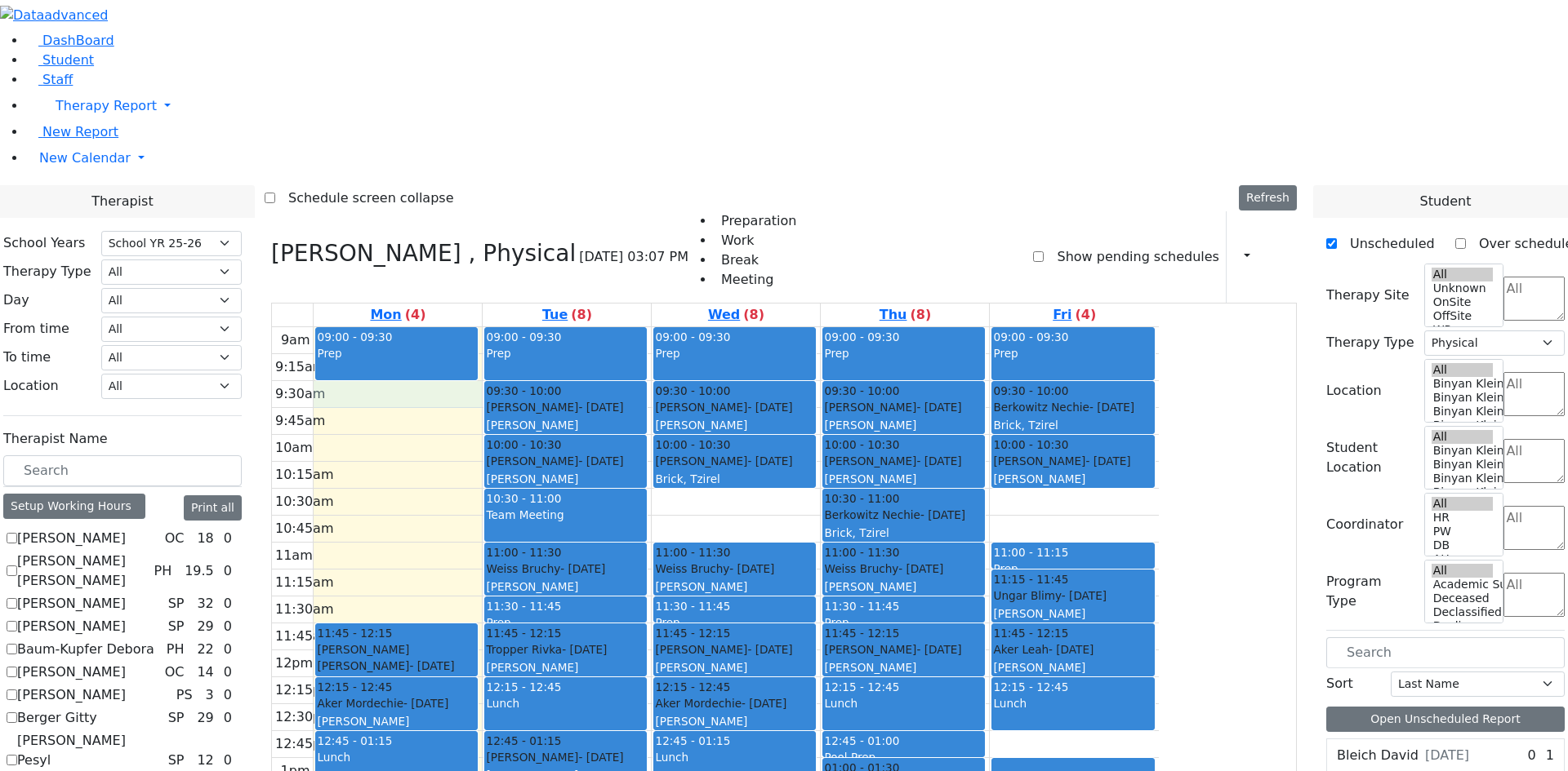
click at [557, 328] on div "9am 9:15am 9:30am 9:45am 10am 10:15am 10:30am 10:45am 11am 11:15am 11:30am 11:4…" at bounding box center [715, 650] width 887 height 646
drag, startPoint x: 1387, startPoint y: 689, endPoint x: 583, endPoint y: 178, distance: 952.6
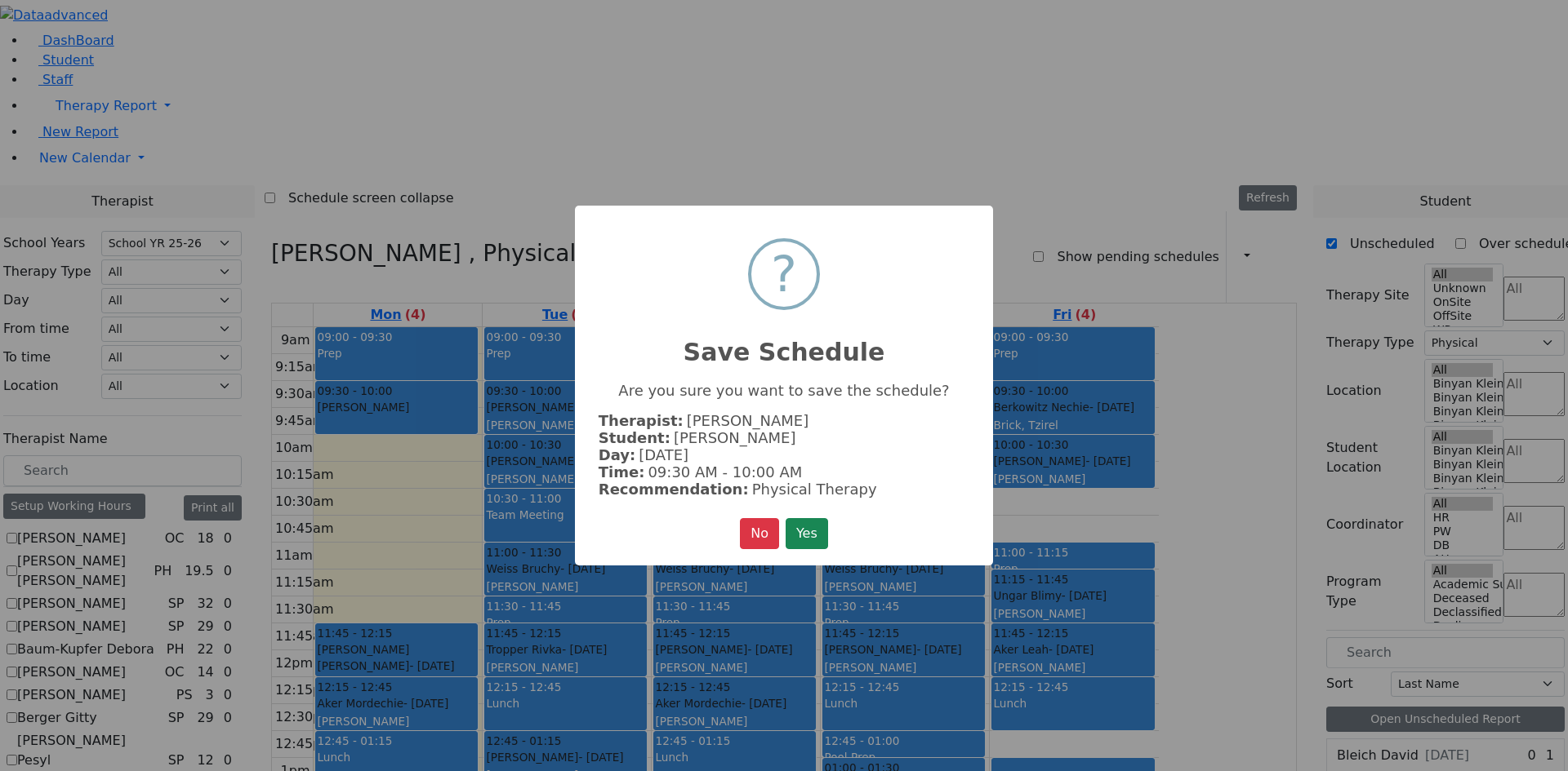
drag, startPoint x: 788, startPoint y: 532, endPoint x: 797, endPoint y: 522, distance: 13.5
click at [789, 530] on button "Yes" at bounding box center [806, 533] width 43 height 31
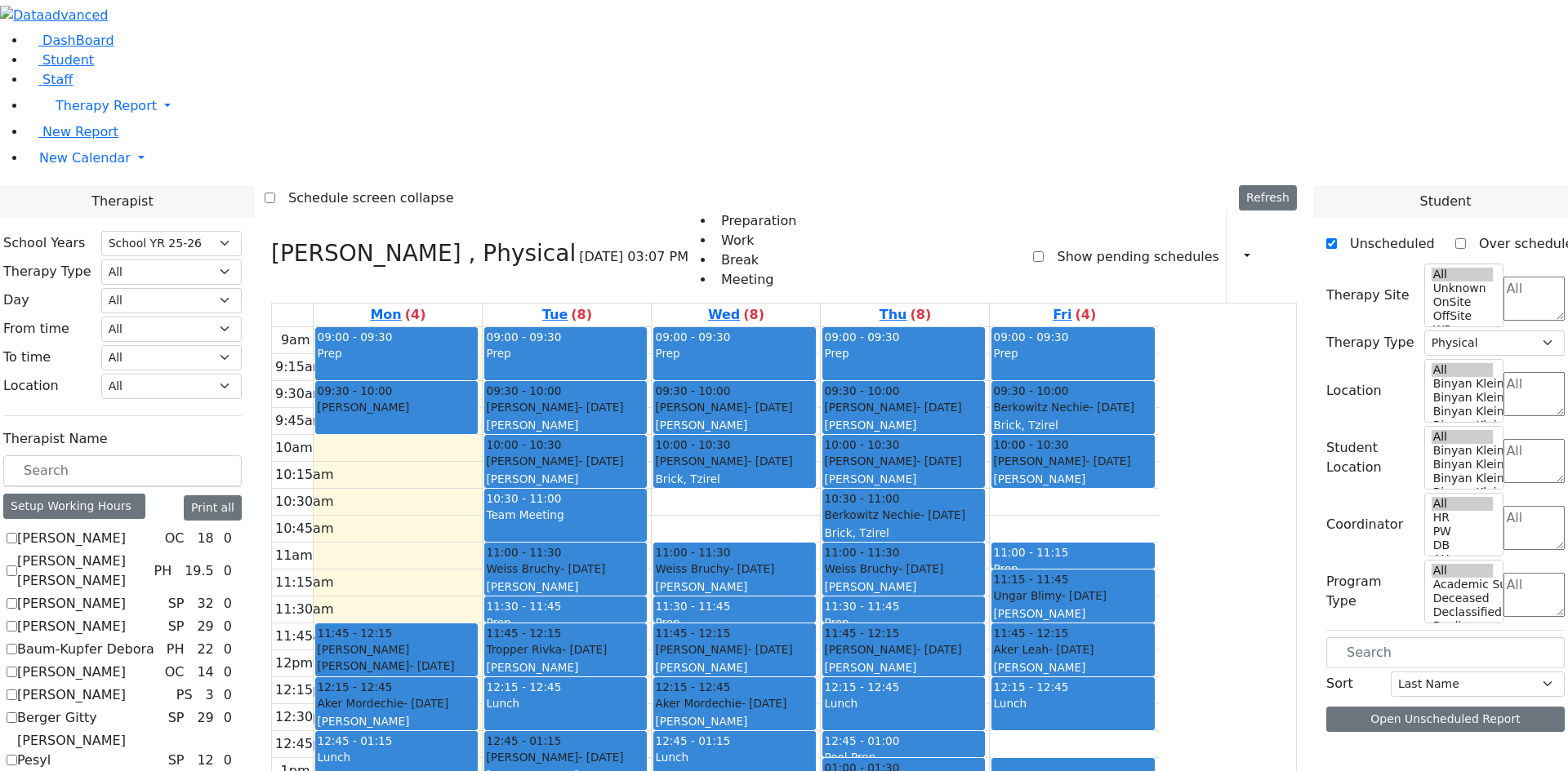
scroll to position [0, 0]
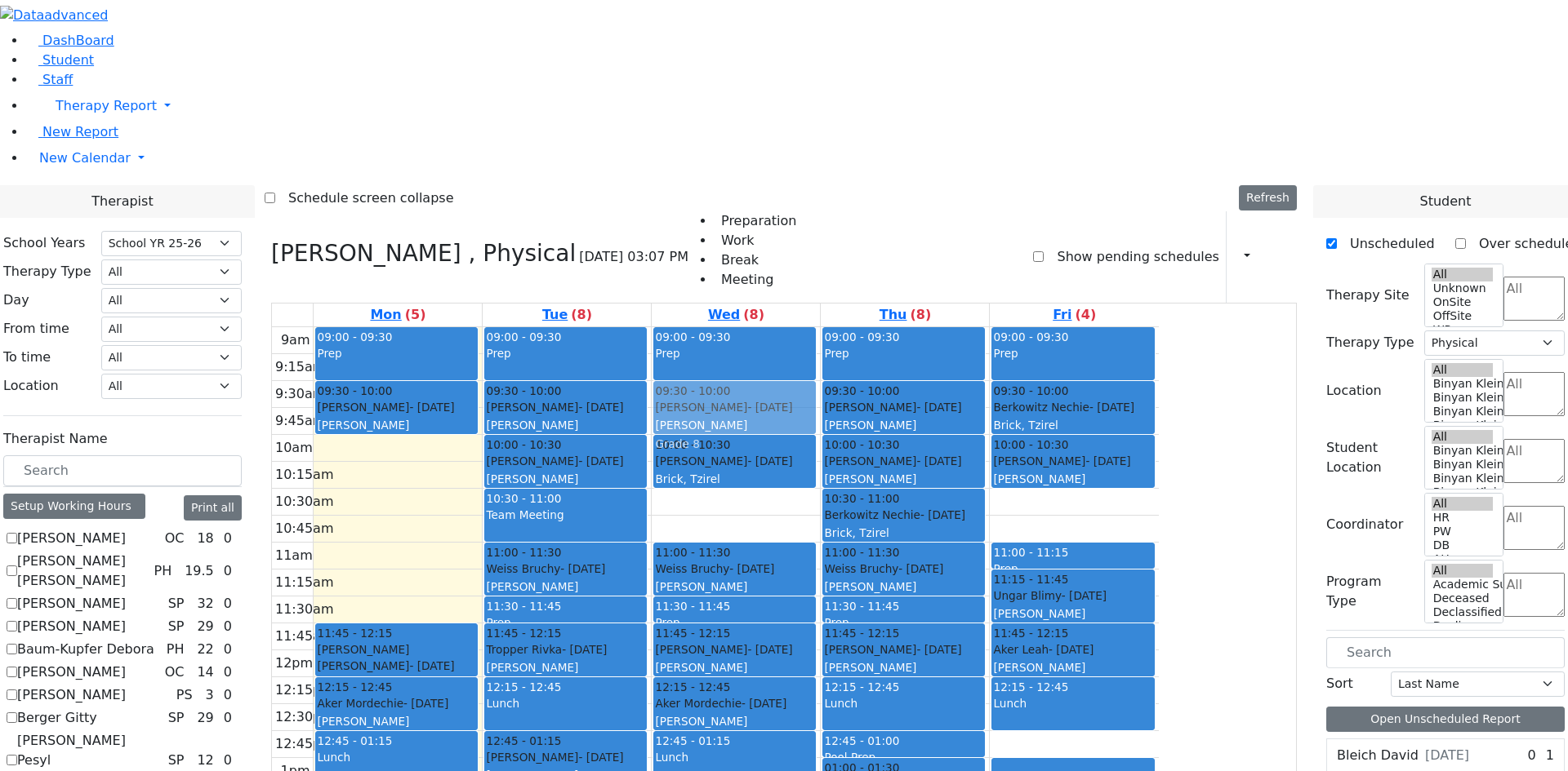
drag, startPoint x: 892, startPoint y: 181, endPoint x: 892, endPoint y: 193, distance: 12.0
click at [820, 328] on div "09:00 - 09:30 Prep 09:30 - 10:00 Herman Yocheved - 04/01/2010 Weiser Mirel Grad…" at bounding box center [735, 650] width 168 height 646
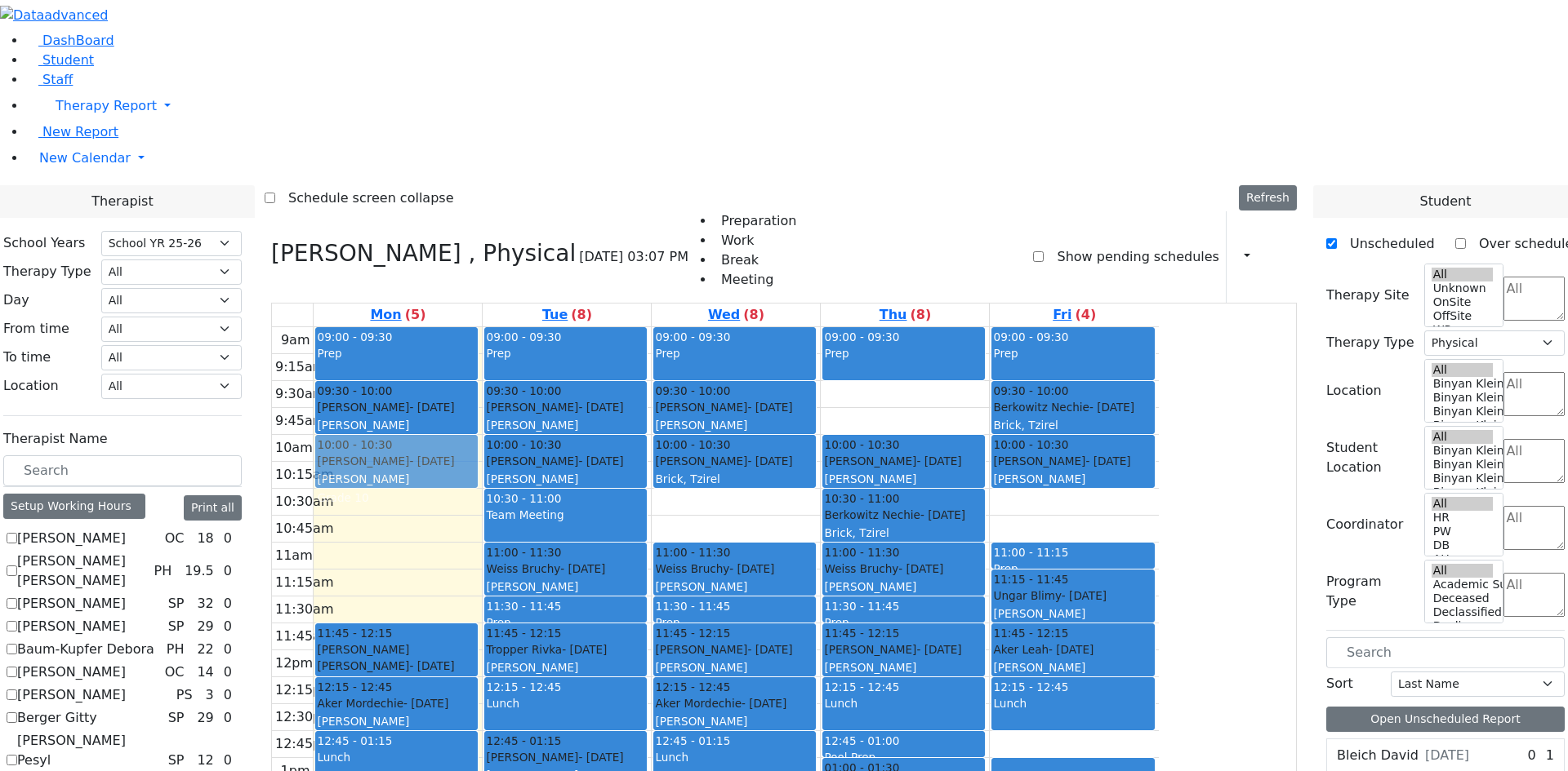
drag, startPoint x: 1027, startPoint y: 172, endPoint x: 601, endPoint y: 238, distance: 431.1
click at [590, 328] on tr "09:00 - 09:30 Prep 09:30 - 10:00 Kaufman Jacob - 02/16/2021 Horowitz Shira 11:4…" at bounding box center [715, 650] width 887 height 646
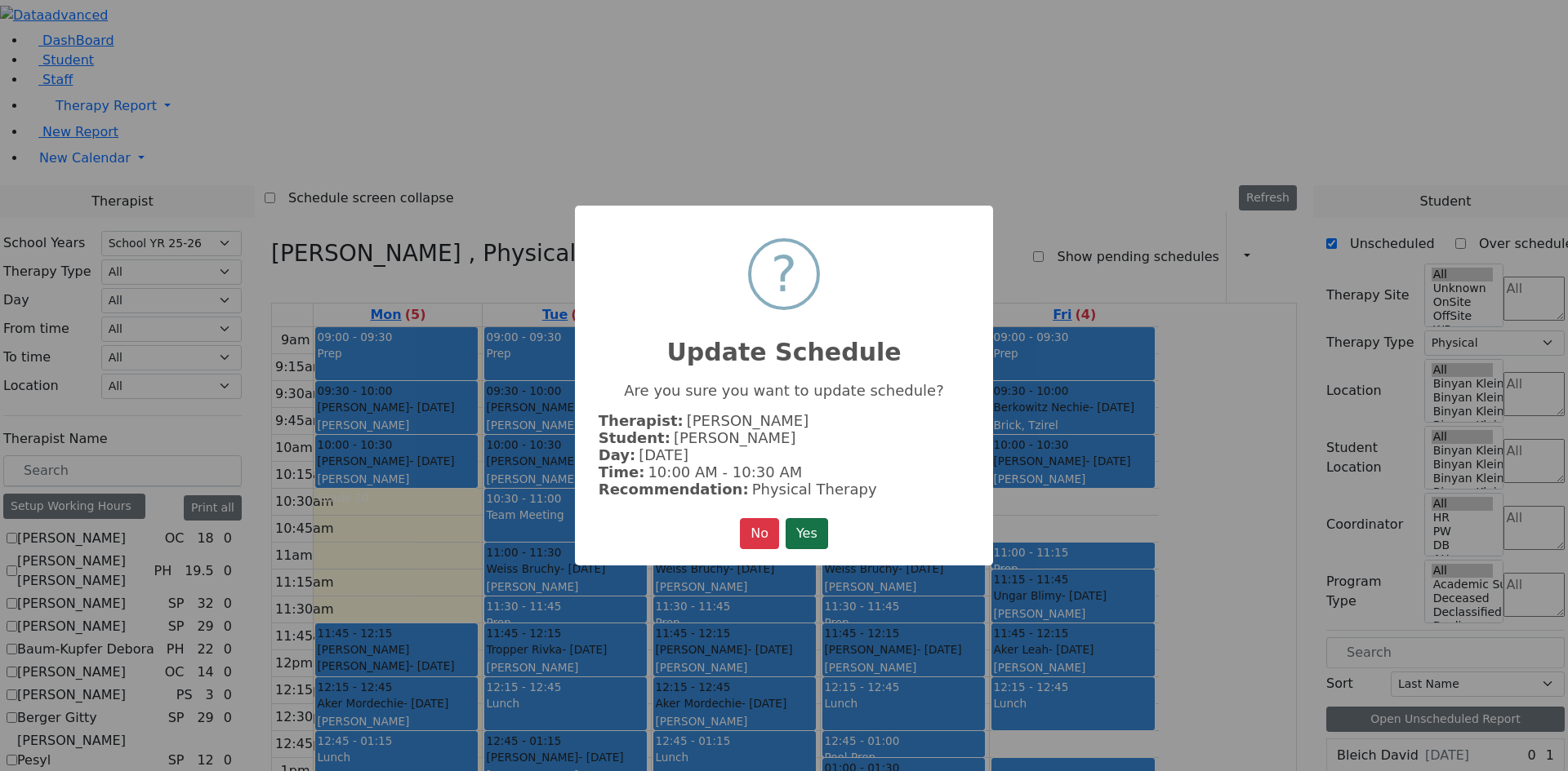
click at [812, 527] on button "Yes" at bounding box center [806, 533] width 43 height 31
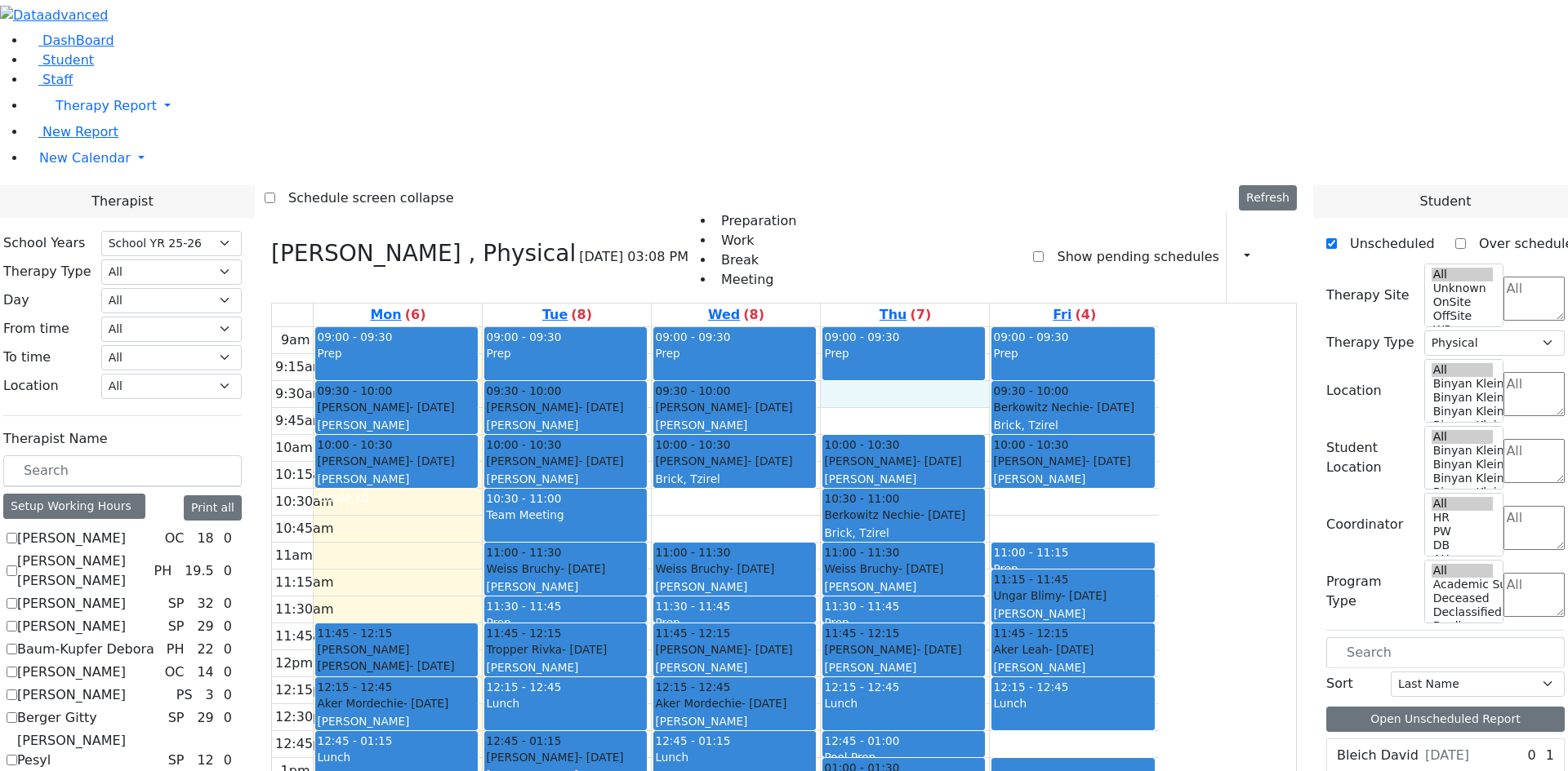
drag, startPoint x: 1054, startPoint y: 169, endPoint x: 1052, endPoint y: 181, distance: 12.2
click at [1052, 328] on div "9am 9:15am 9:30am 9:45am 10am 10:15am 10:30am 10:45am 11am 11:15am 11:30am 11:4…" at bounding box center [715, 650] width 887 height 646
drag, startPoint x: 1387, startPoint y: 636, endPoint x: 1079, endPoint y: 177, distance: 552.8
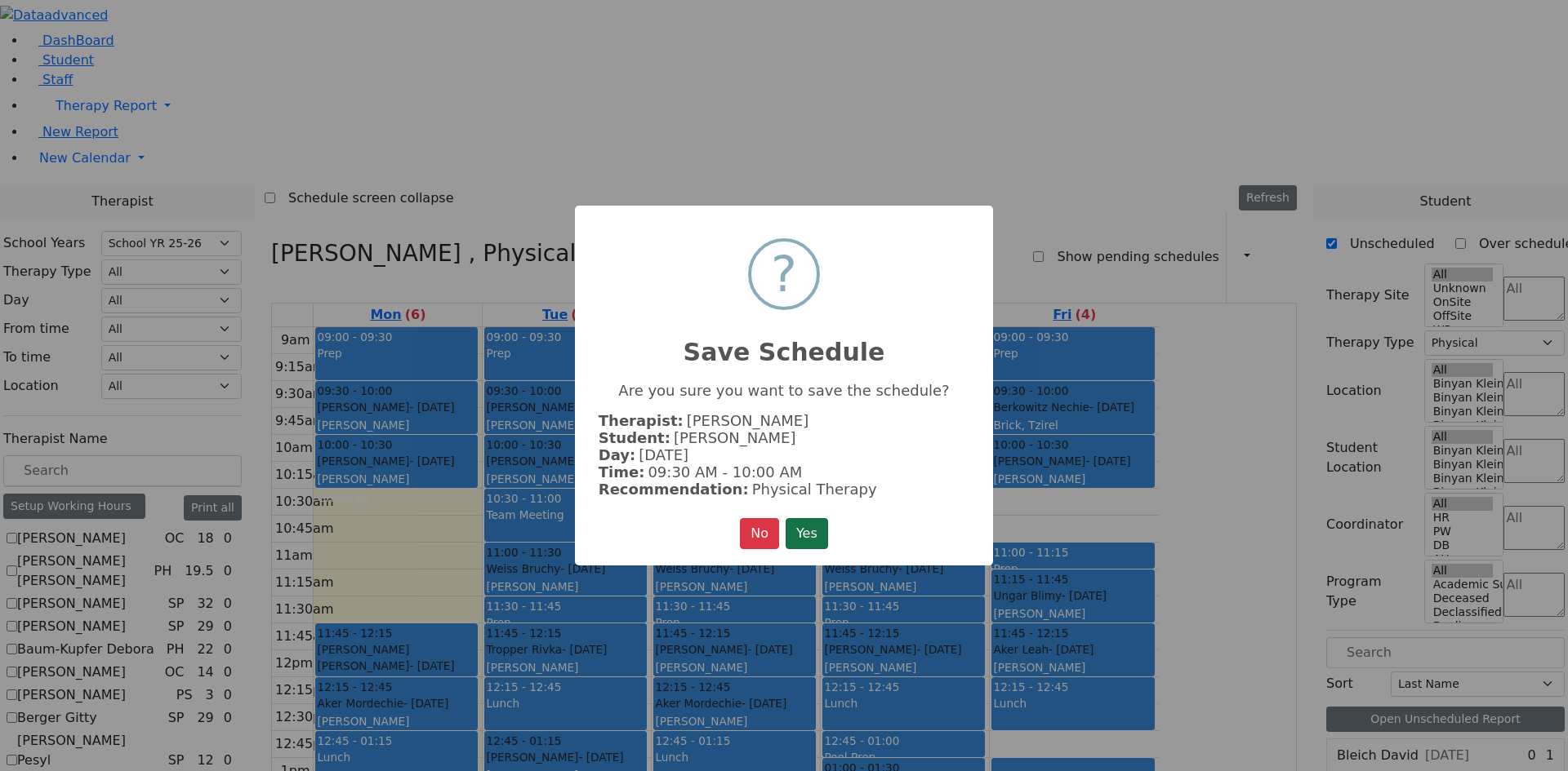
click at [814, 519] on button "Yes" at bounding box center [806, 533] width 43 height 31
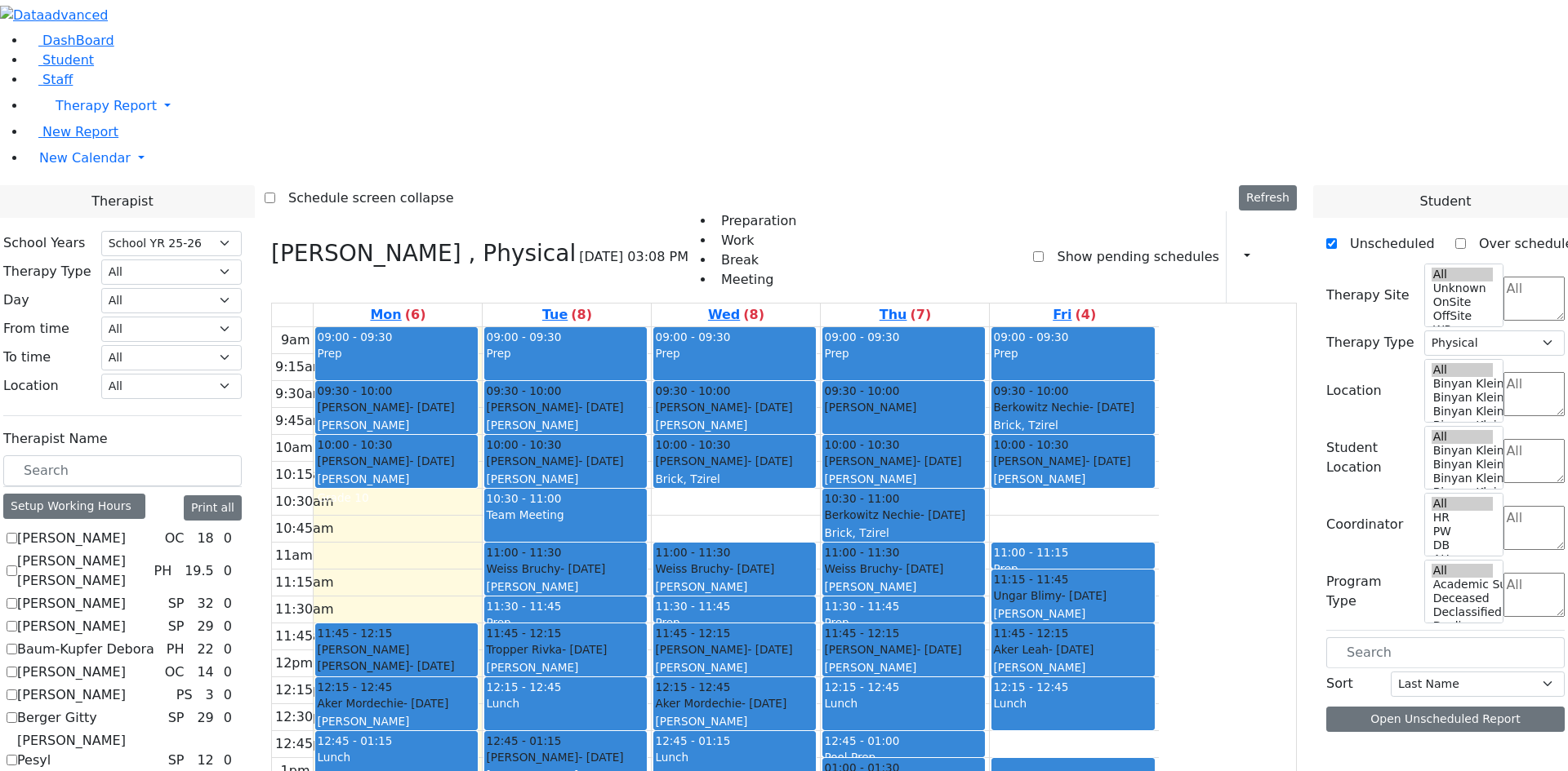
scroll to position [0, 0]
select select "212"
select select "2"
